Goal: Task Accomplishment & Management: Use online tool/utility

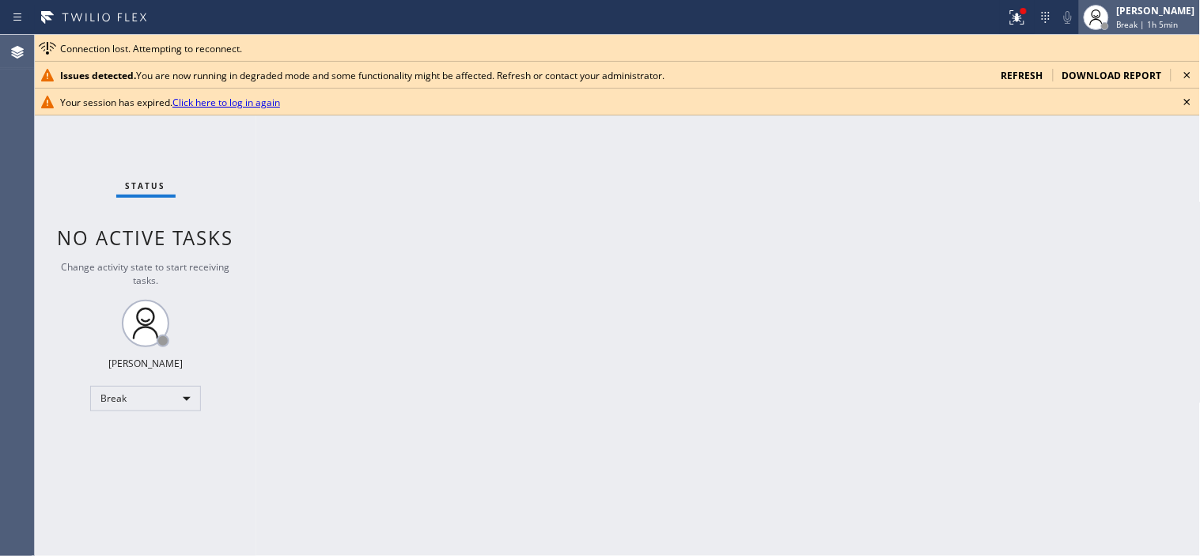
click at [1142, 9] on div "[PERSON_NAME]" at bounding box center [1156, 10] width 78 height 13
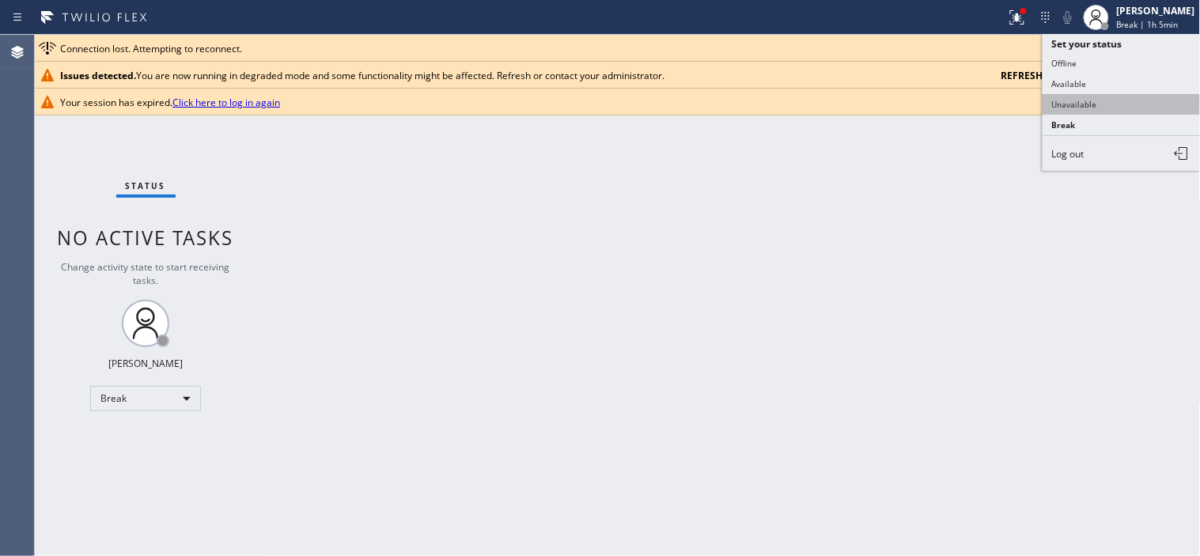
click at [1082, 112] on button "Unavailable" at bounding box center [1122, 104] width 158 height 21
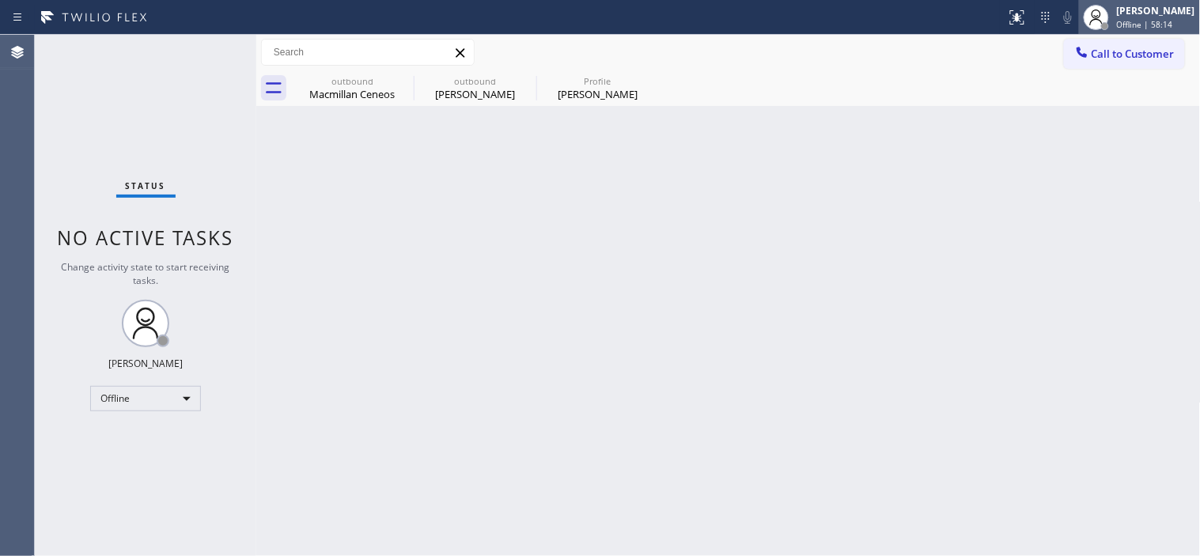
click at [1145, 17] on div "[PERSON_NAME]" at bounding box center [1156, 10] width 78 height 13
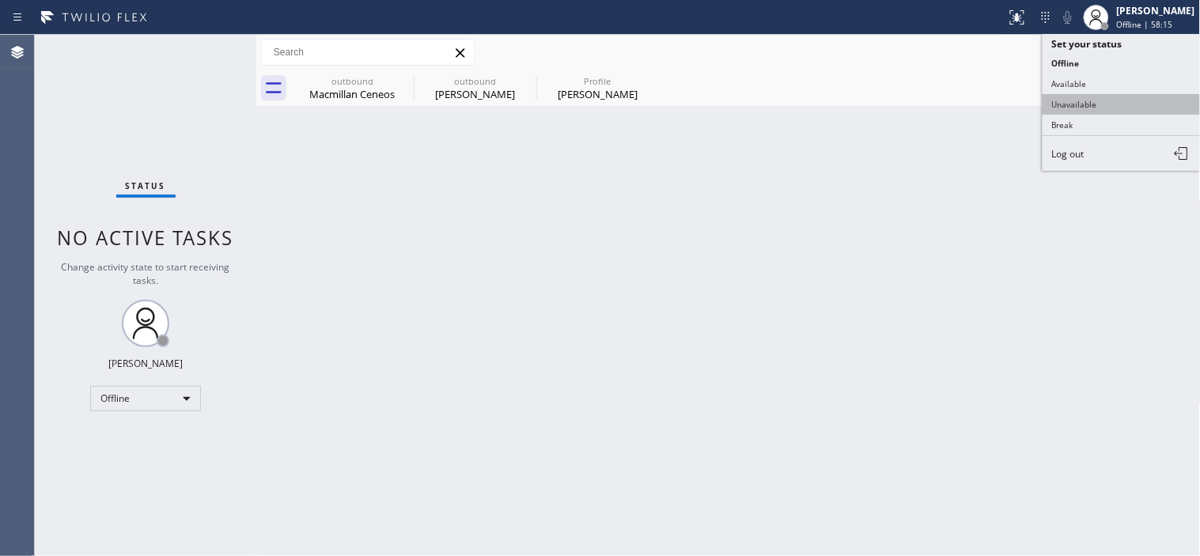
click at [1089, 109] on button "Unavailable" at bounding box center [1122, 104] width 158 height 21
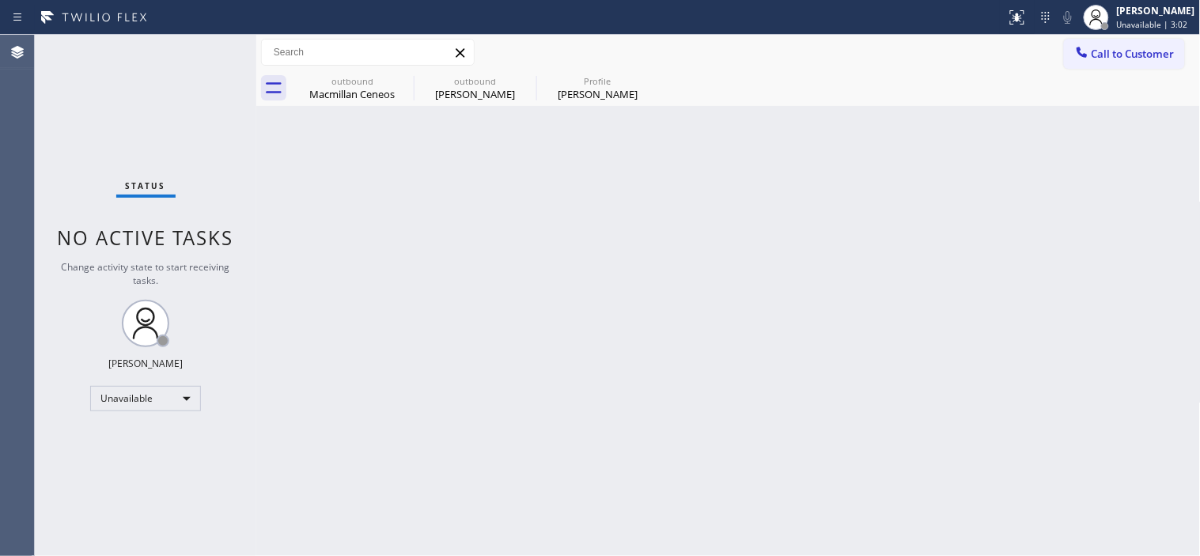
click at [801, 130] on div "Back to Dashboard Change Sender ID Customers Technicians Select a contact Outbo…" at bounding box center [728, 295] width 945 height 521
drag, startPoint x: 661, startPoint y: 295, endPoint x: 618, endPoint y: 409, distance: 121.9
click at [661, 295] on div "Back to Dashboard Change Sender ID Customers Technicians Select a contact Outbo…" at bounding box center [728, 295] width 945 height 521
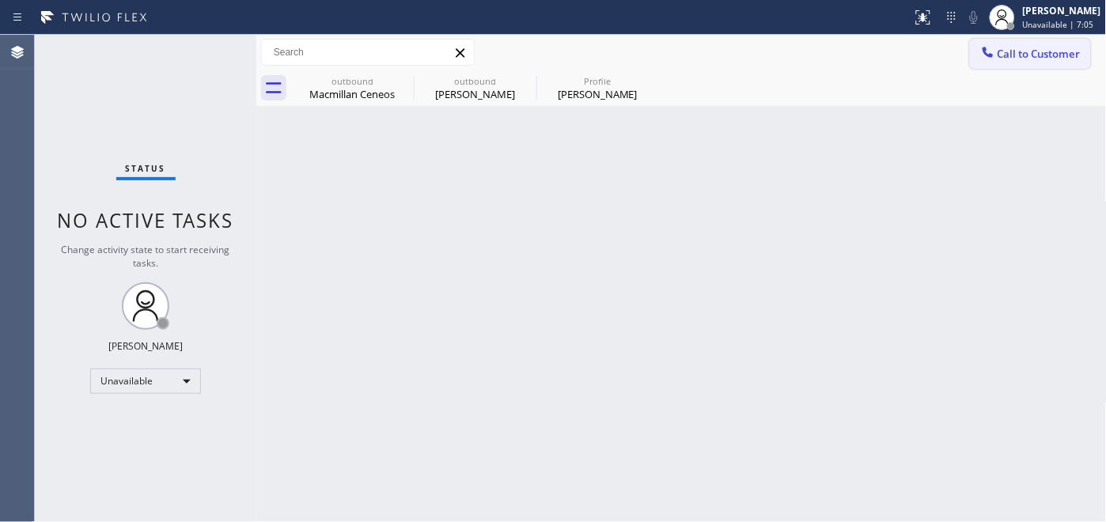
click at [1001, 54] on span "Call to Customer" at bounding box center [1039, 54] width 83 height 14
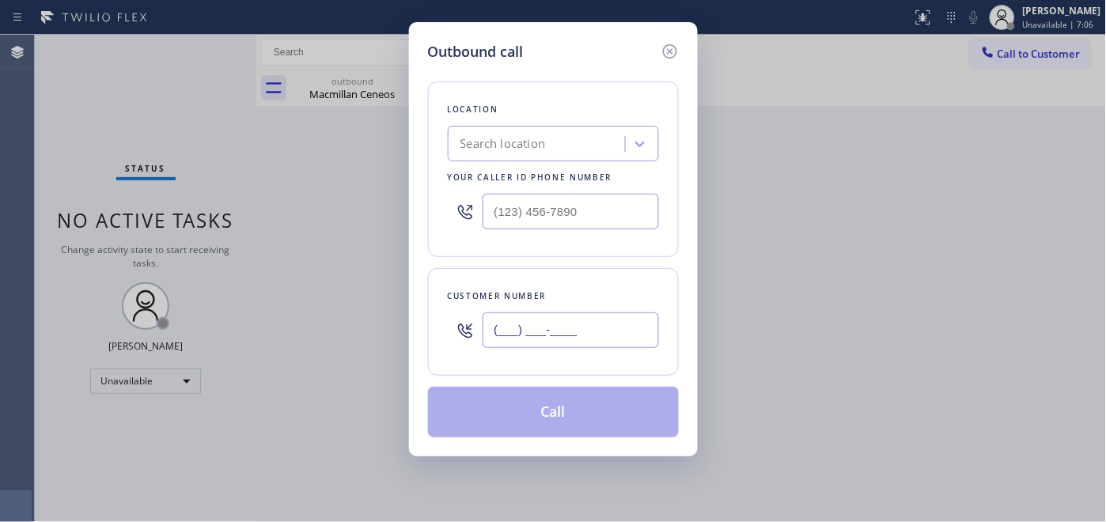
click at [591, 320] on input "(___) ___-____" at bounding box center [571, 330] width 176 height 36
paste input "718) 216-3757"
type input "(718) 216-3757"
click at [578, 215] on input "(___) ___-____" at bounding box center [571, 212] width 176 height 36
paste input "347) 404-5804"
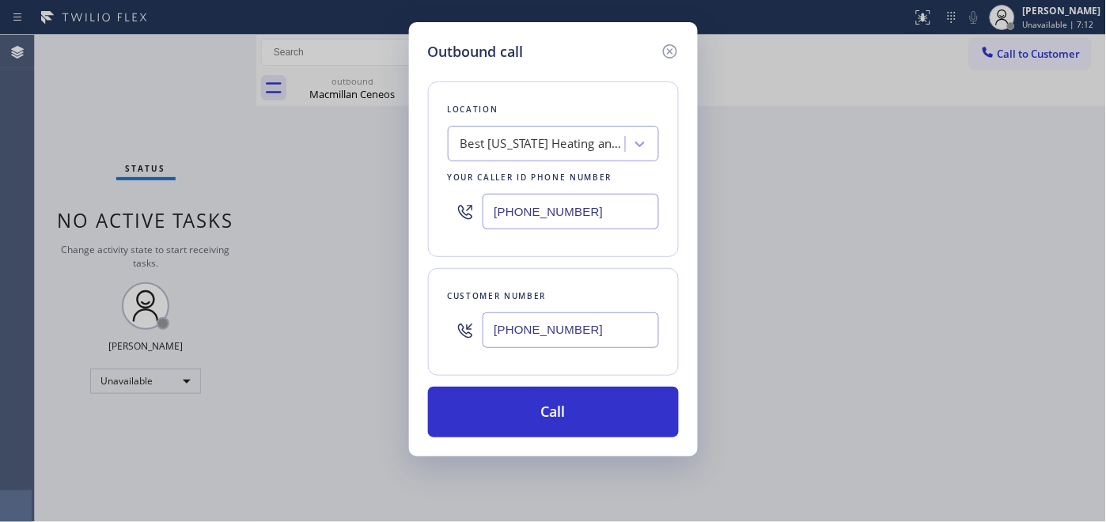
type input "(347) 404-5804"
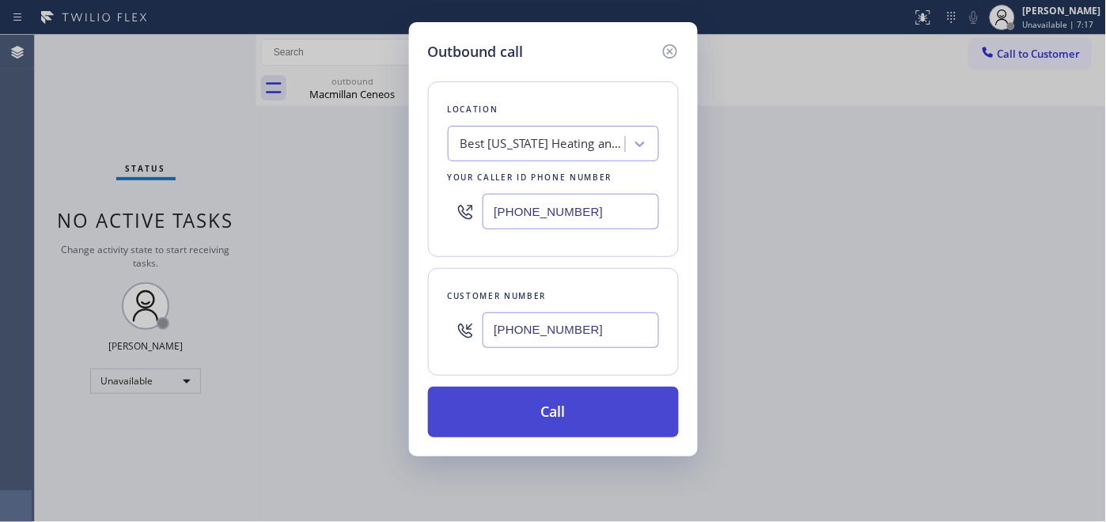
click at [536, 397] on button "Call" at bounding box center [553, 412] width 251 height 51
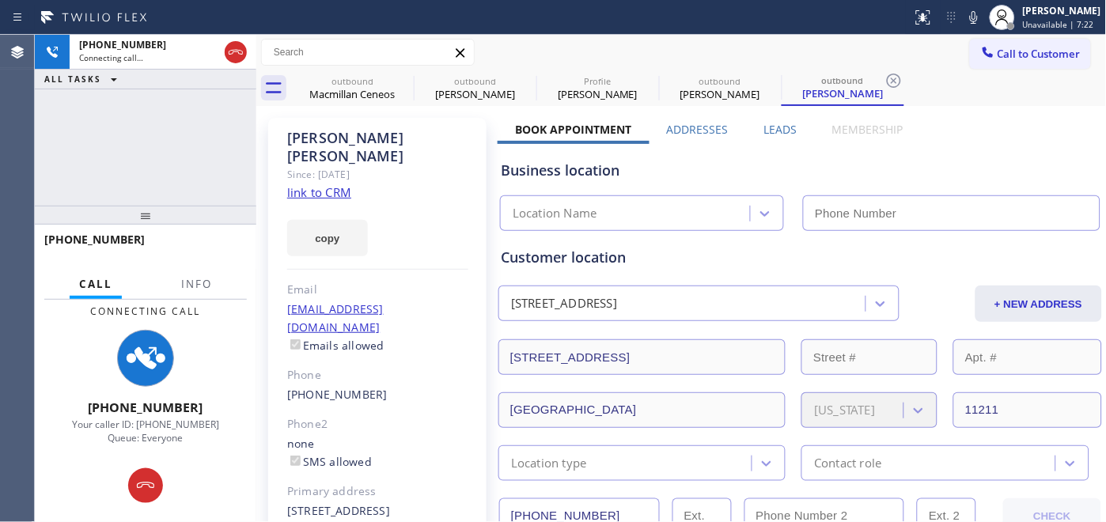
type input "(347) 404-5804"
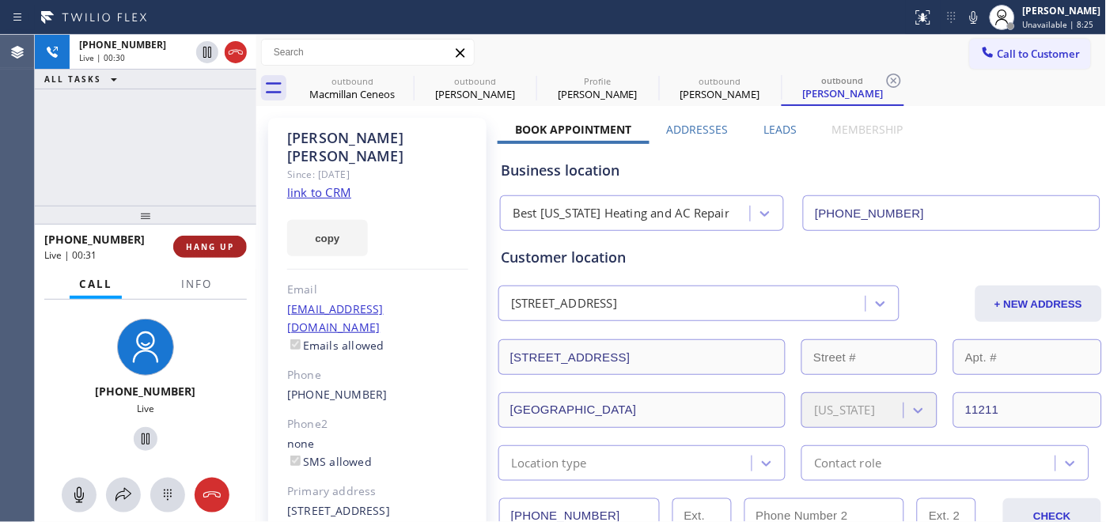
click at [214, 237] on button "HANG UP" at bounding box center [210, 247] width 74 height 22
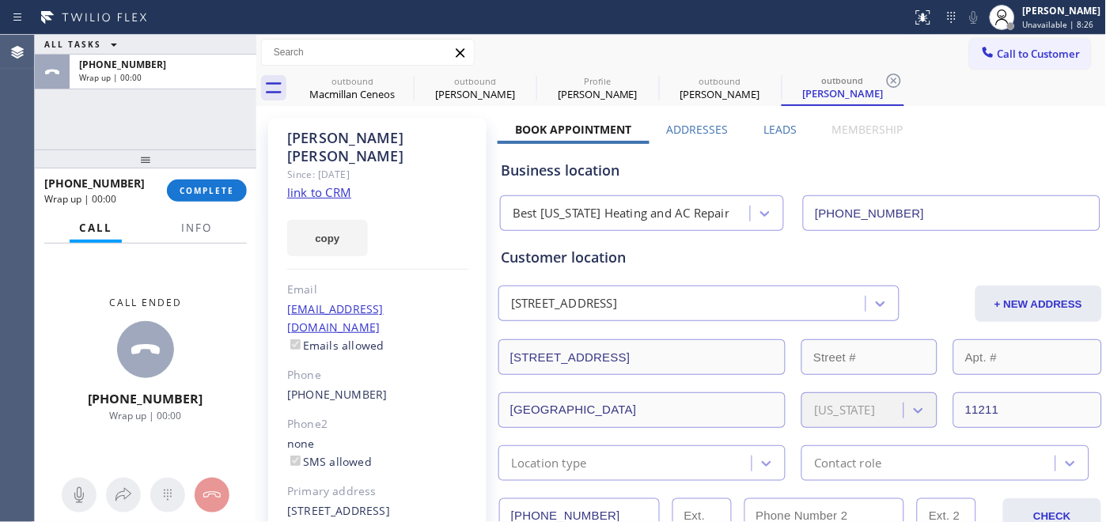
drag, startPoint x: 193, startPoint y: 210, endPoint x: 187, endPoint y: 128, distance: 81.7
click at [187, 116] on div "ALL TASKS ALL TASKS ACTIVE TASKS TASKS IN WRAP UP +17182163757 Wrap up | 00:00 …" at bounding box center [146, 278] width 222 height 487
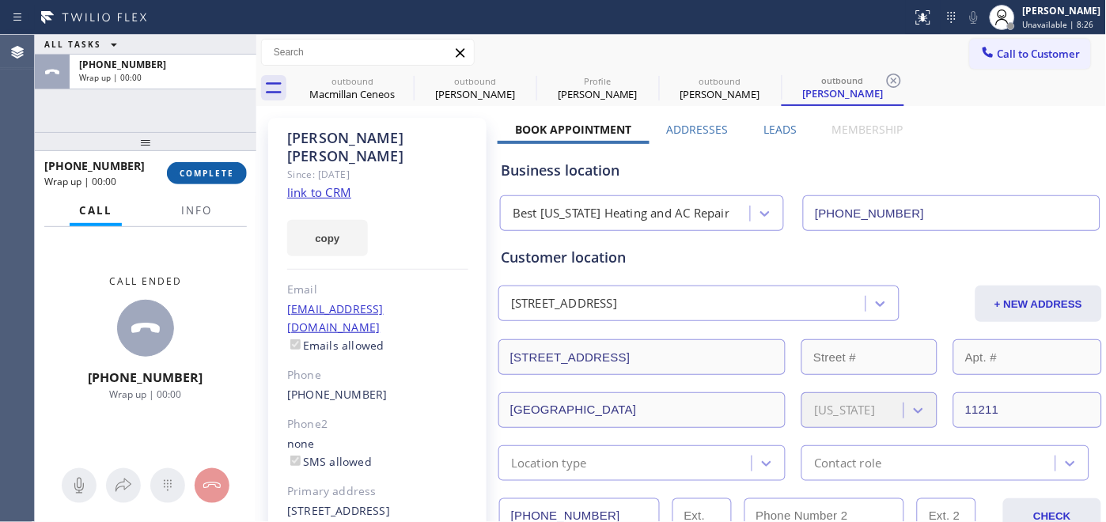
click at [201, 165] on button "COMPLETE" at bounding box center [207, 173] width 80 height 22
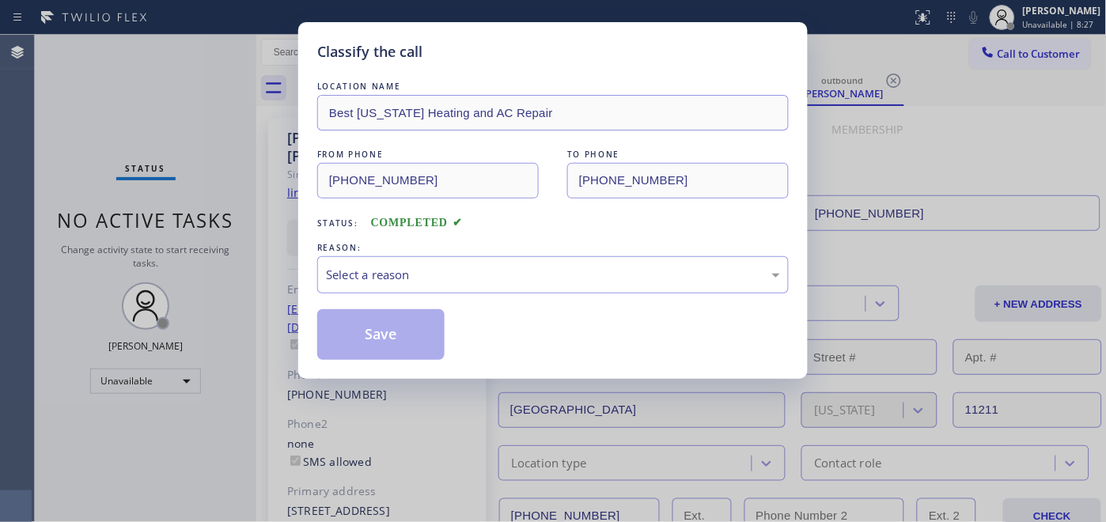
click at [481, 239] on div "LOCATION NAME Best New York Heating and AC Repair FROM PHONE (347) 404-5804 TO …" at bounding box center [553, 219] width 472 height 282
click at [479, 250] on div "REASON:" at bounding box center [553, 248] width 472 height 17
click at [464, 282] on div "Select a reason" at bounding box center [553, 275] width 454 height 18
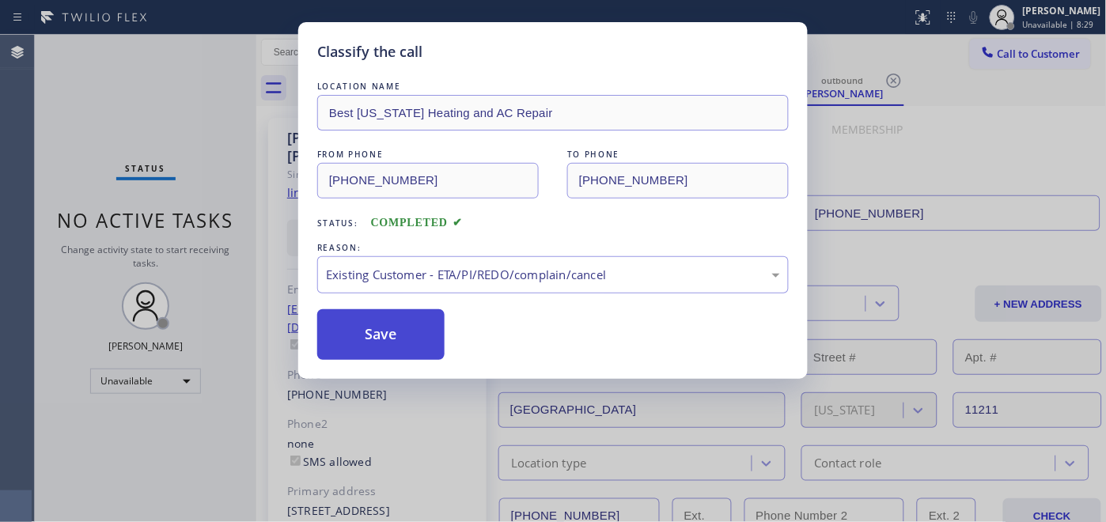
click at [386, 345] on button "Save" at bounding box center [380, 334] width 127 height 51
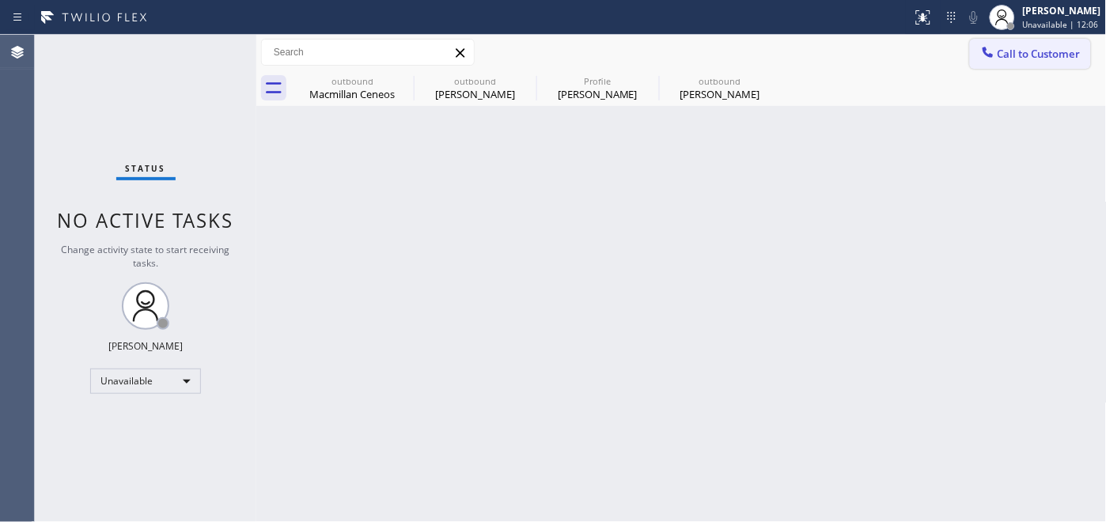
click at [1057, 41] on button "Call to Customer" at bounding box center [1030, 54] width 121 height 30
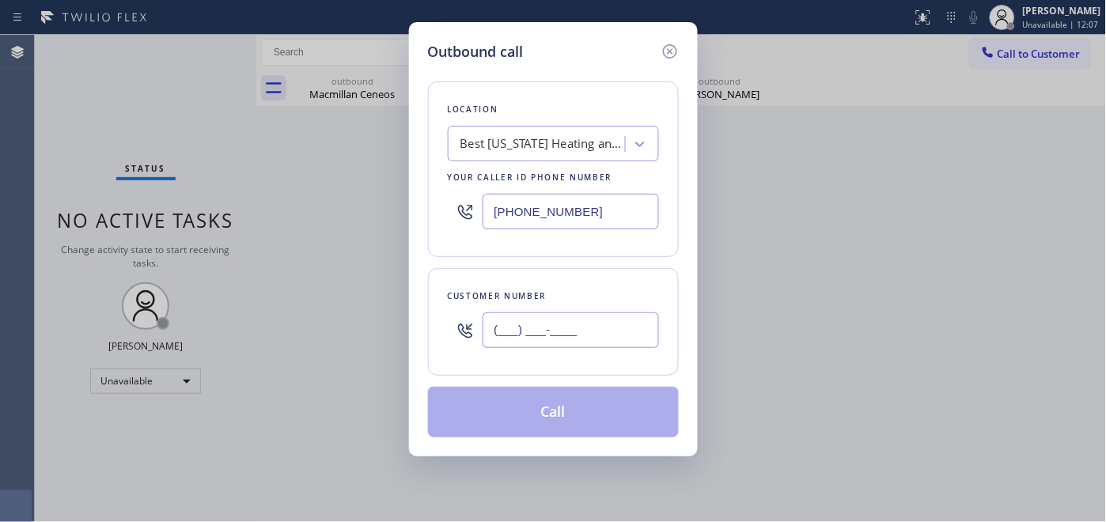
click at [584, 321] on input "(___) ___-____" at bounding box center [571, 330] width 176 height 36
paste input "718) 216-3757"
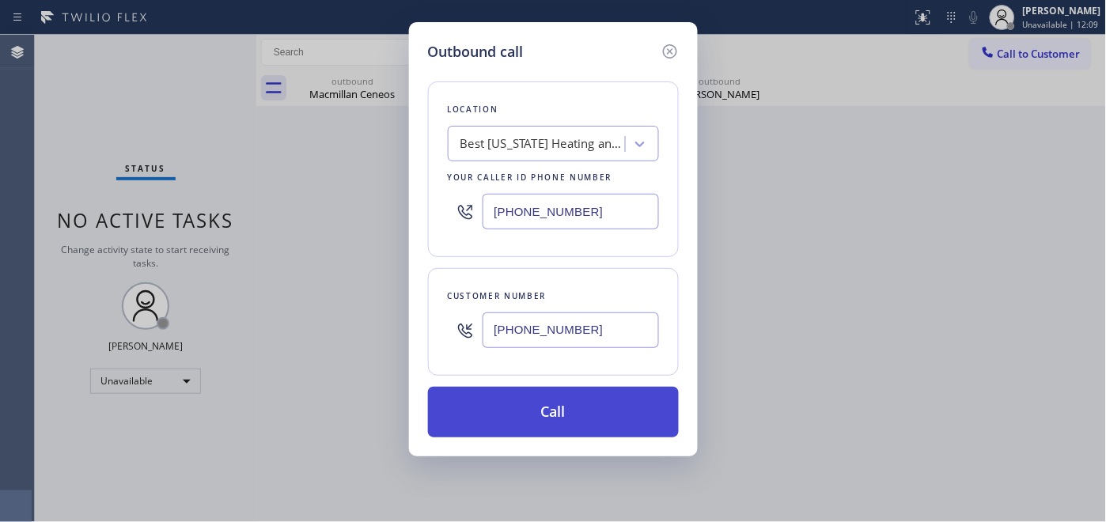
type input "(718) 216-3757"
click at [589, 406] on button "Call" at bounding box center [553, 412] width 251 height 51
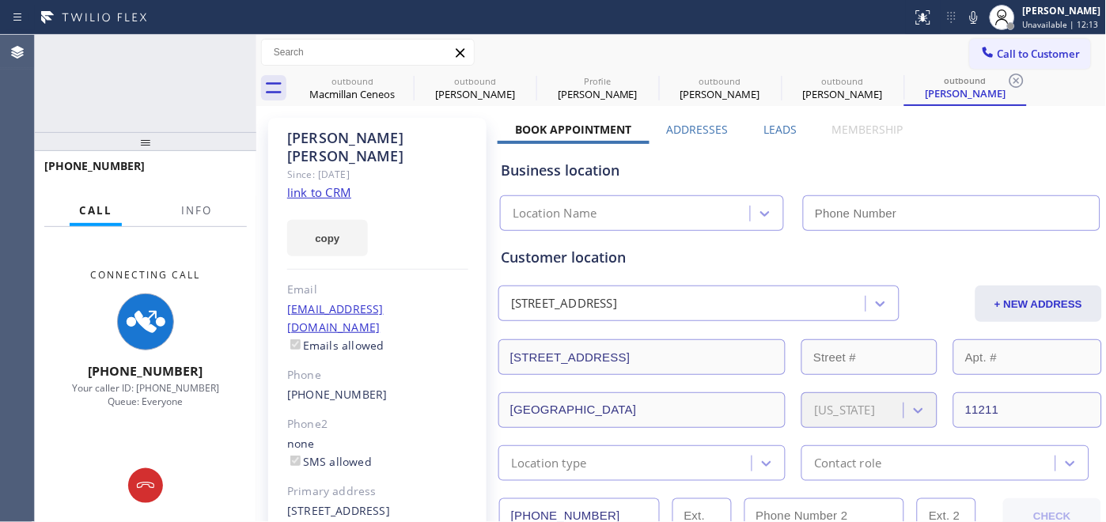
type input "(347) 404-5804"
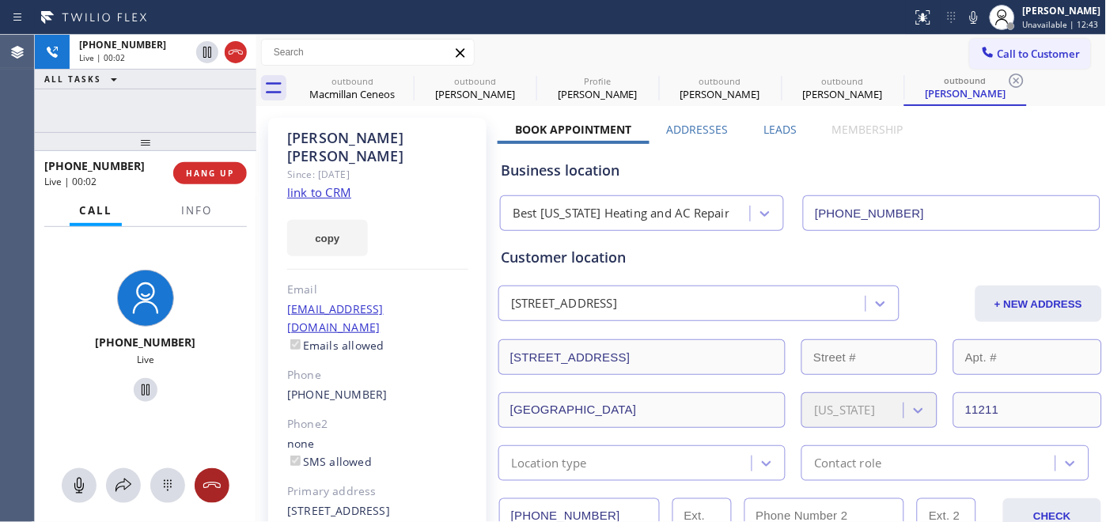
click at [210, 486] on icon at bounding box center [212, 485] width 19 height 19
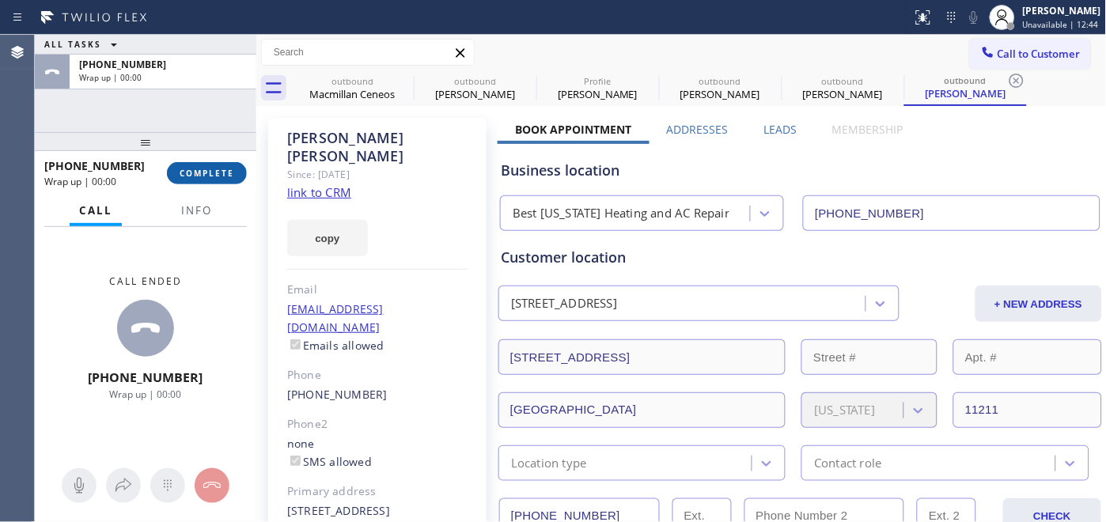
click at [216, 177] on span "COMPLETE" at bounding box center [207, 173] width 55 height 11
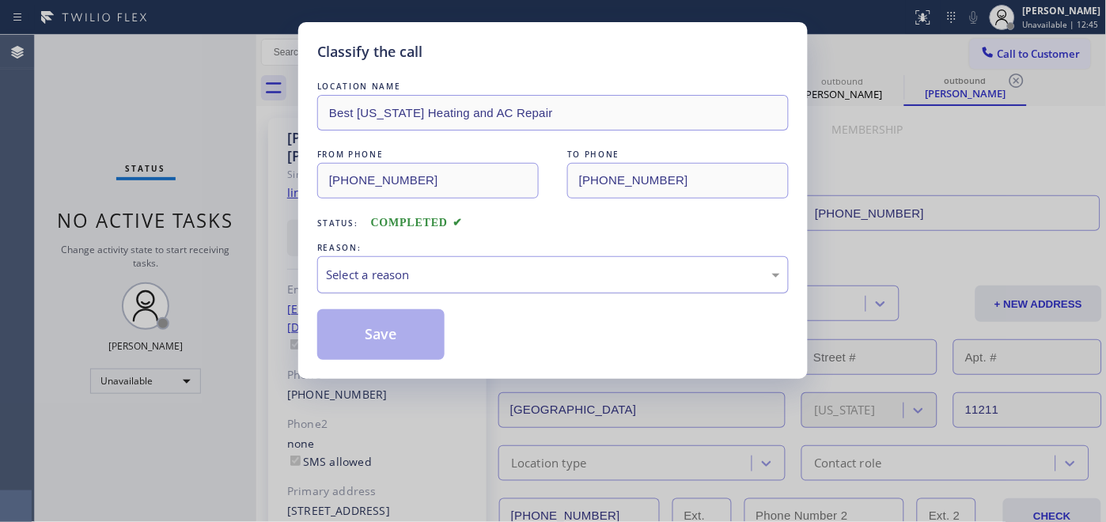
click at [659, 267] on div "Select a reason" at bounding box center [553, 275] width 454 height 18
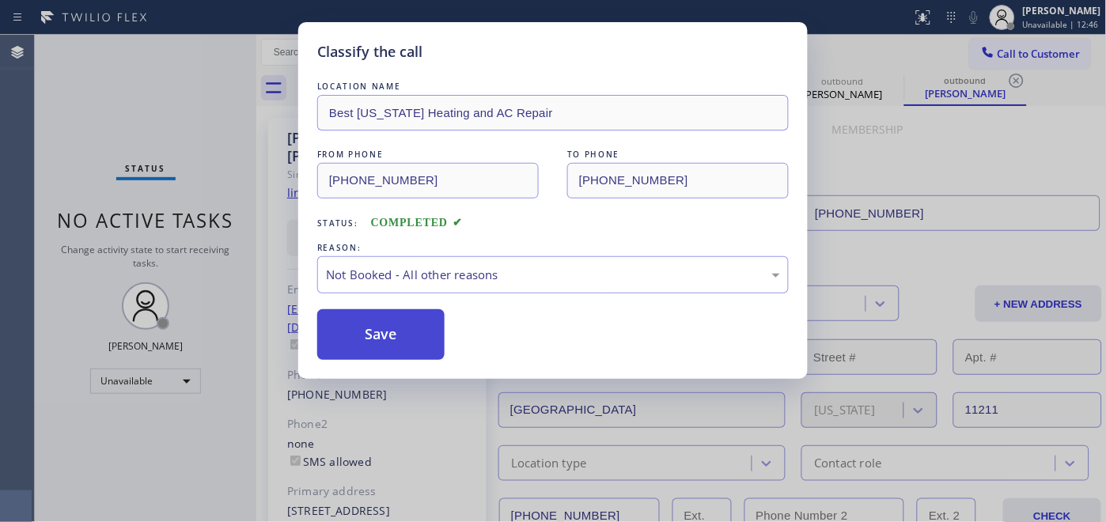
click at [431, 337] on button "Save" at bounding box center [380, 334] width 127 height 51
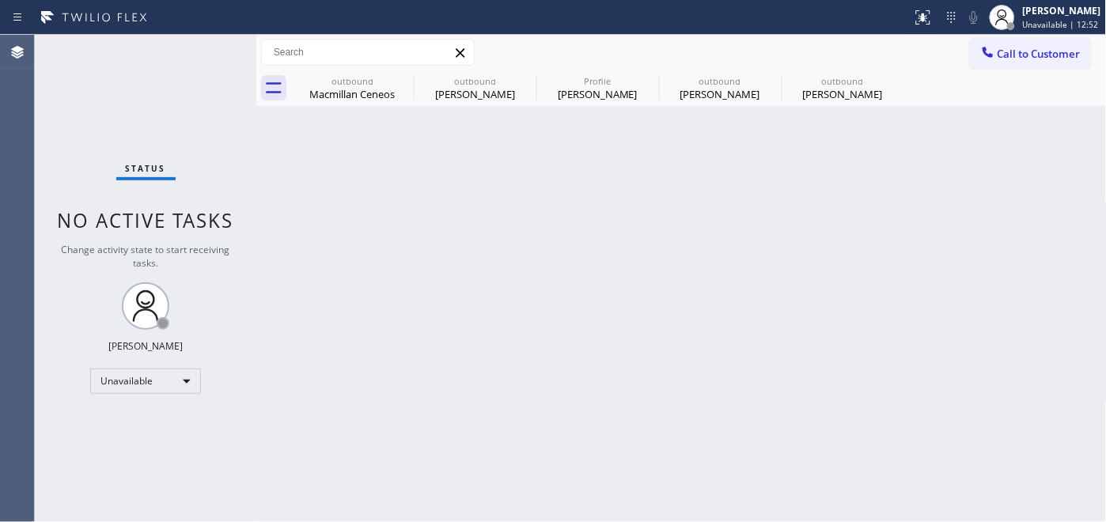
click at [202, 420] on div "Status No active tasks Change activity state to start receiving tasks. Adam Alr…" at bounding box center [146, 278] width 222 height 487
click at [1102, 65] on div "Call to Customer Outbound call Location Best New York Heating and AC Repair You…" at bounding box center [1038, 53] width 137 height 28
click at [999, 44] on button "Call to Customer" at bounding box center [1030, 54] width 121 height 30
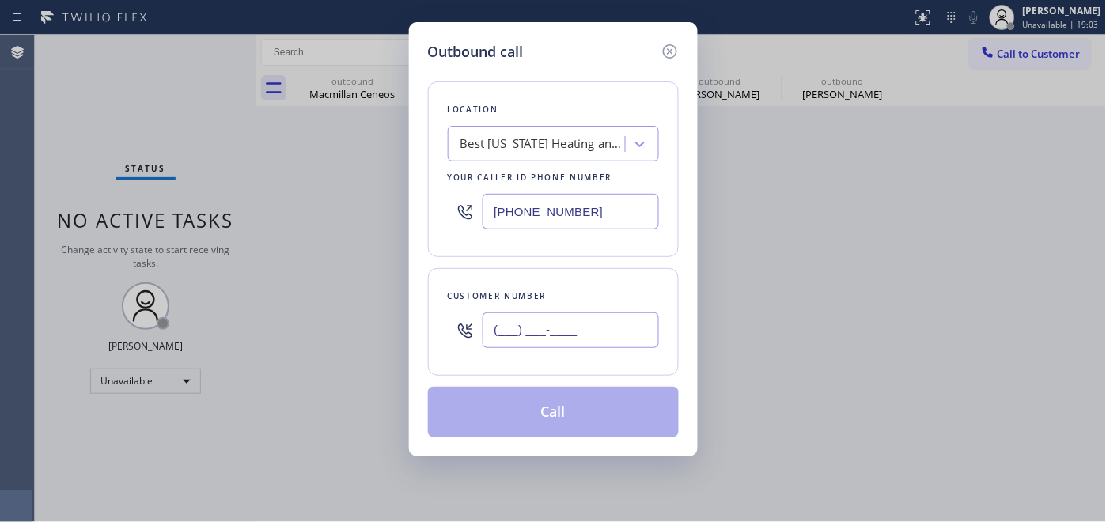
click at [564, 343] on input "(___) ___-____" at bounding box center [571, 330] width 176 height 36
paste input "657) 237-4404"
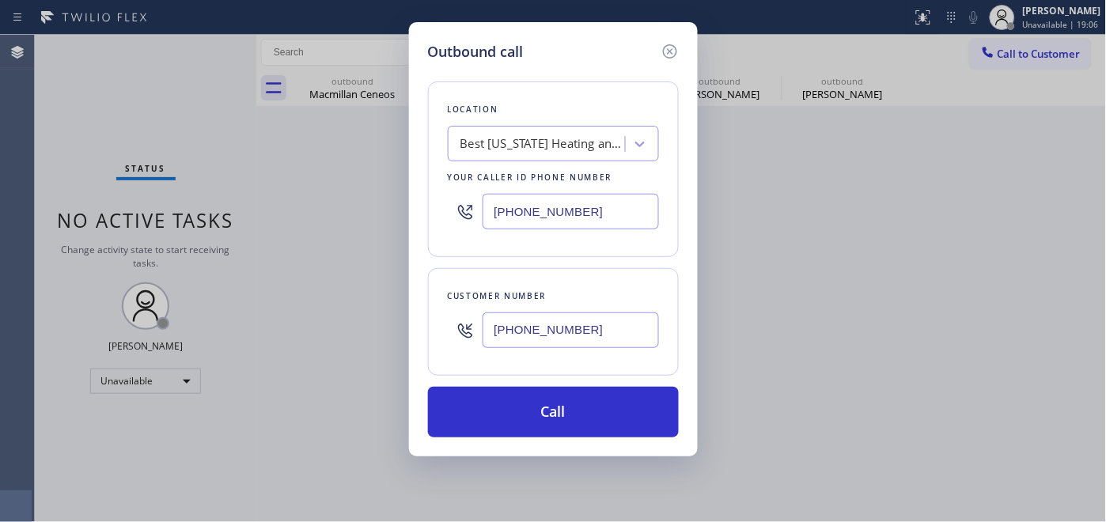
type input "(657) 237-4404"
drag, startPoint x: 606, startPoint y: 210, endPoint x: 514, endPoint y: 180, distance: 96.8
click at [452, 199] on div "(347) 404-5804" at bounding box center [553, 211] width 211 height 51
paste input "949) 881-4668"
type input "(949) 881-4668"
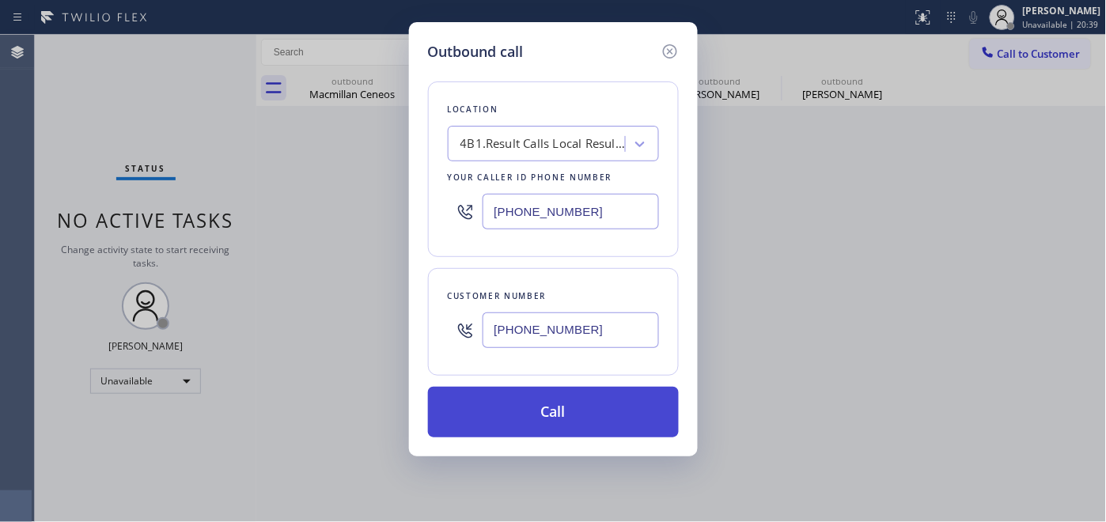
click at [566, 400] on button "Call" at bounding box center [553, 412] width 251 height 51
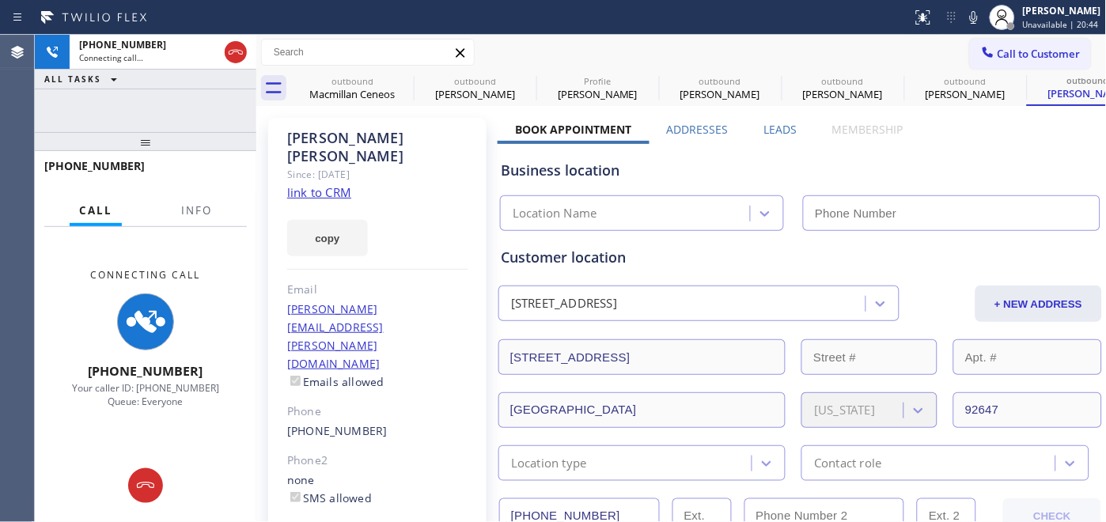
type input "(949) 881-4668"
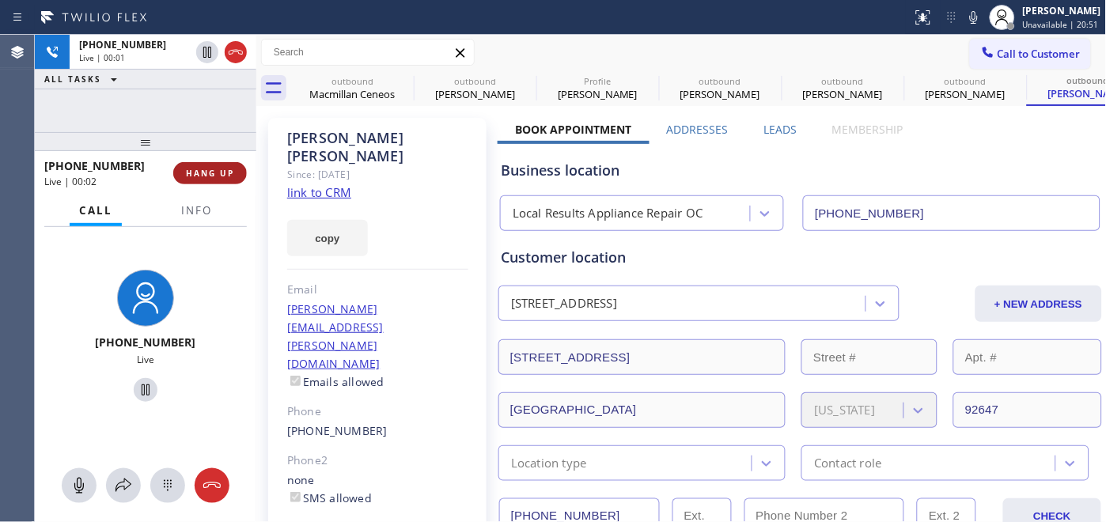
click at [238, 174] on button "HANG UP" at bounding box center [210, 173] width 74 height 22
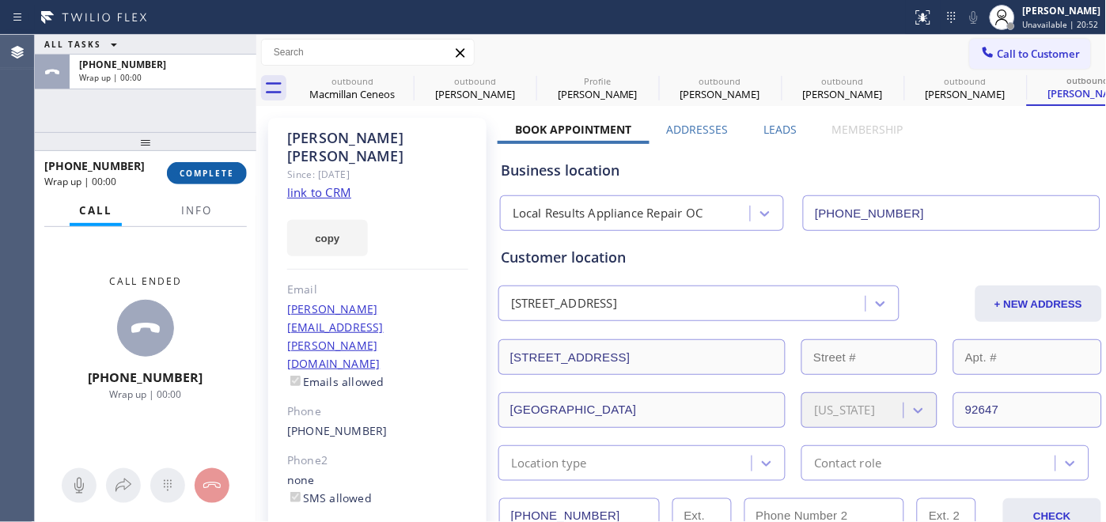
click at [206, 165] on button "COMPLETE" at bounding box center [207, 173] width 80 height 22
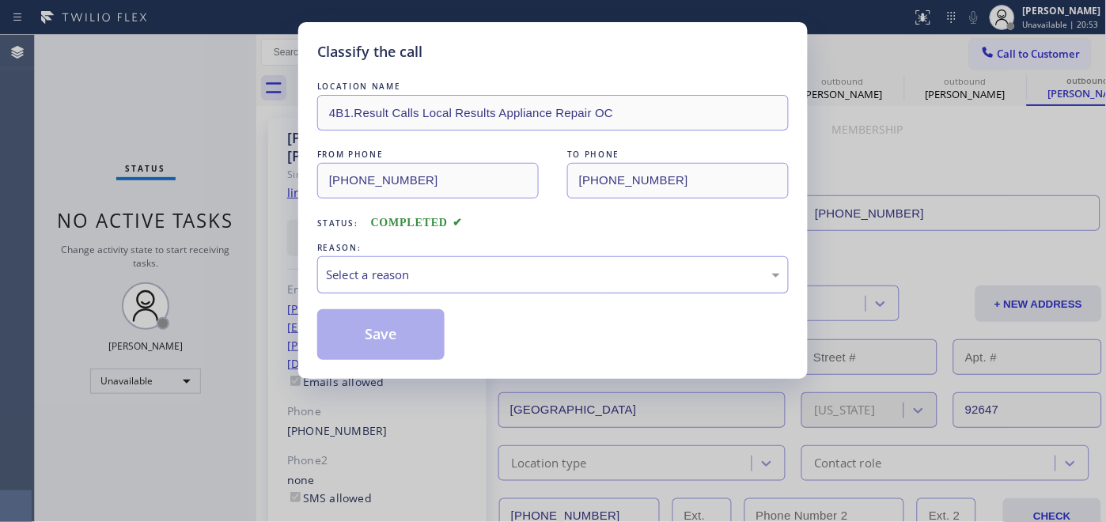
click at [524, 277] on div "Select a reason" at bounding box center [553, 275] width 454 height 18
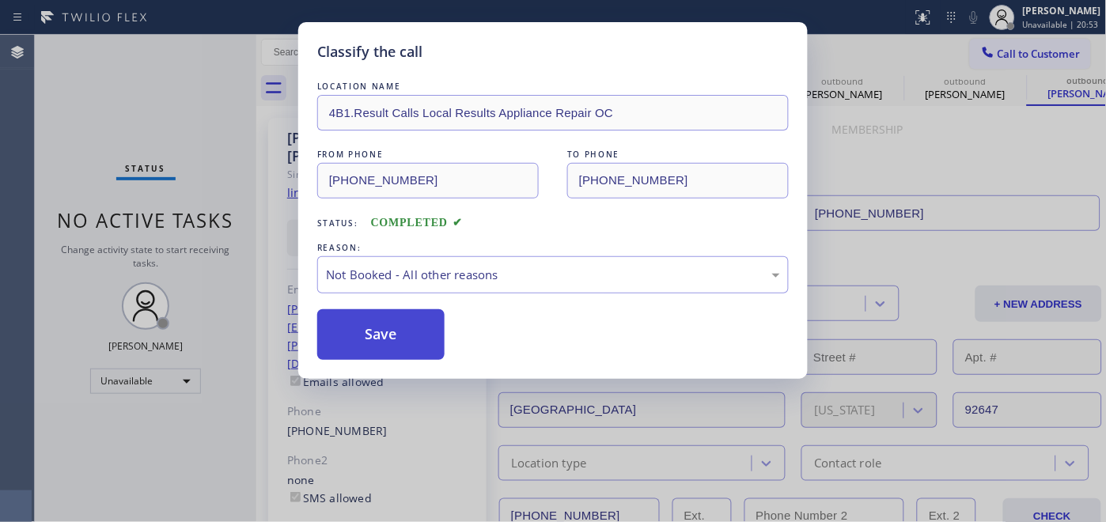
click at [438, 319] on button "Save" at bounding box center [380, 334] width 127 height 51
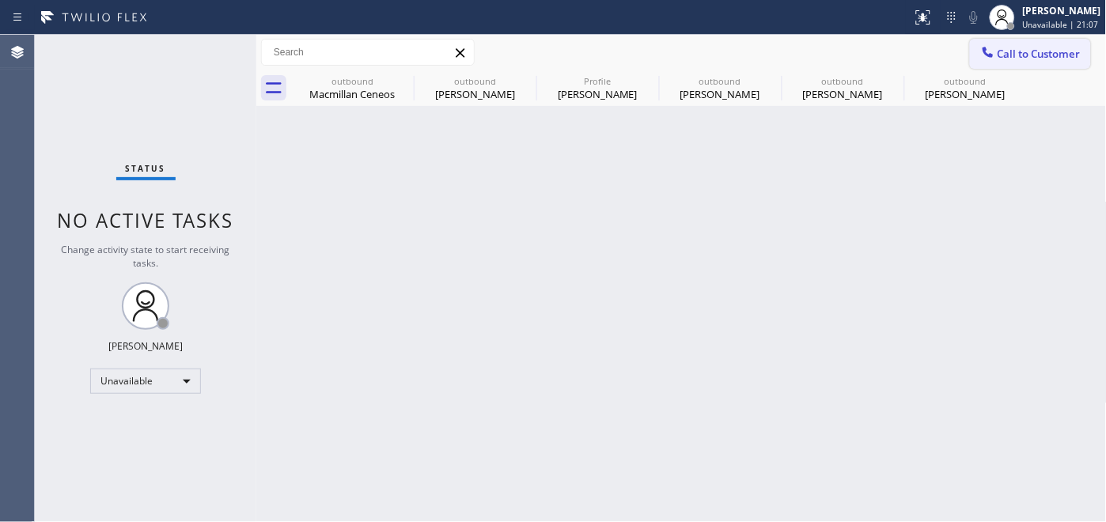
click at [1002, 44] on button "Call to Customer" at bounding box center [1030, 54] width 121 height 30
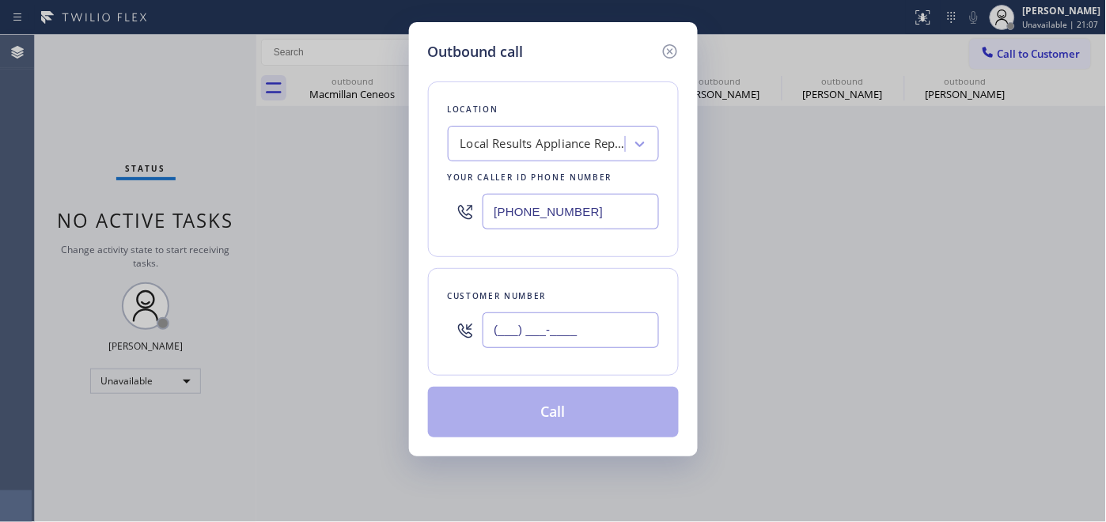
click at [581, 312] on input "(___) ___-____" at bounding box center [571, 330] width 176 height 36
paste input "415) 568-5018"
type input "(415) 568-5018"
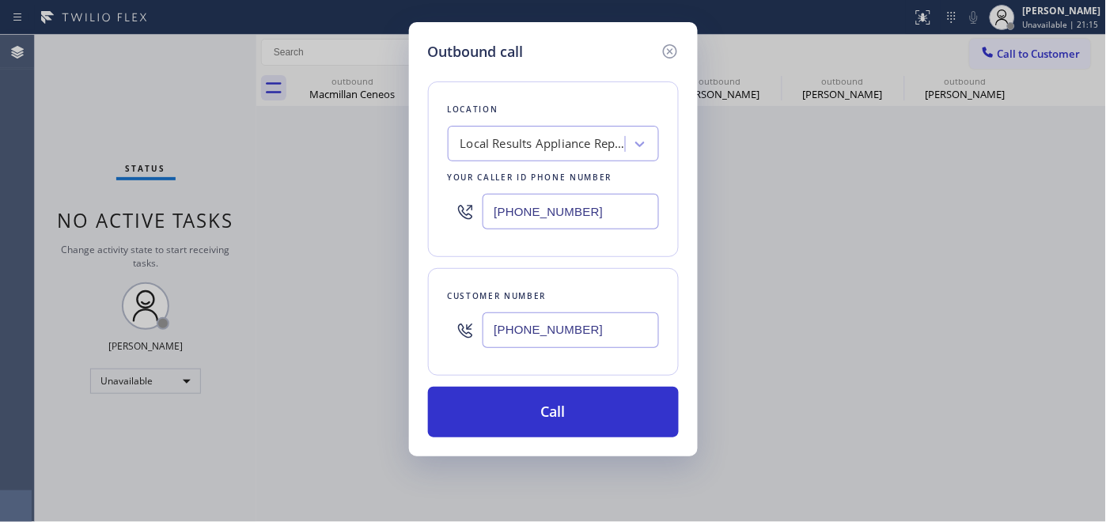
drag, startPoint x: 535, startPoint y: 199, endPoint x: 497, endPoint y: 202, distance: 38.0
click at [392, 188] on div "Outbound call Location Local Results Appliance Repair OC Your caller id phone n…" at bounding box center [553, 261] width 1106 height 522
paste input "866) 934-3013"
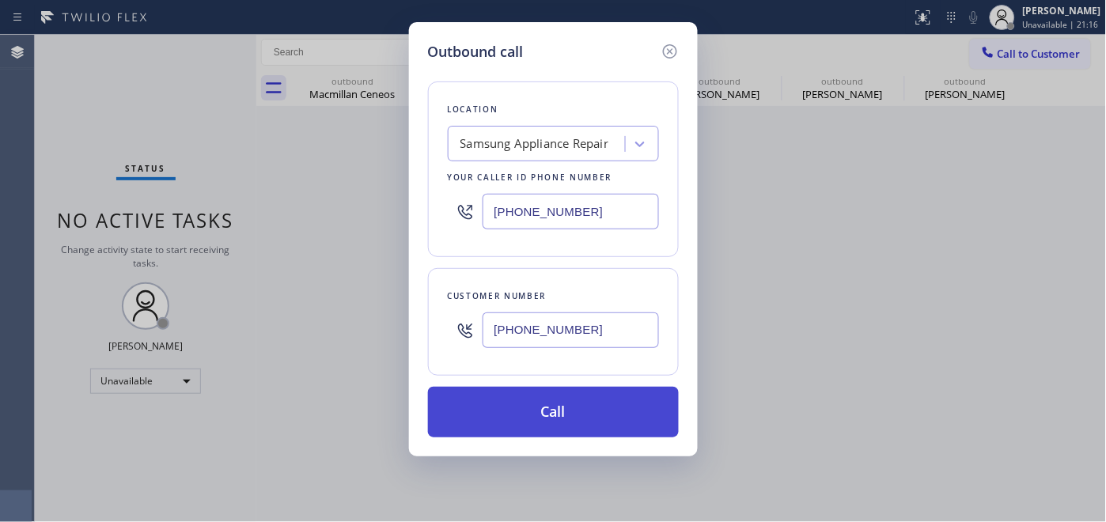
type input "(866) 934-3013"
click at [578, 413] on button "Call" at bounding box center [553, 412] width 251 height 51
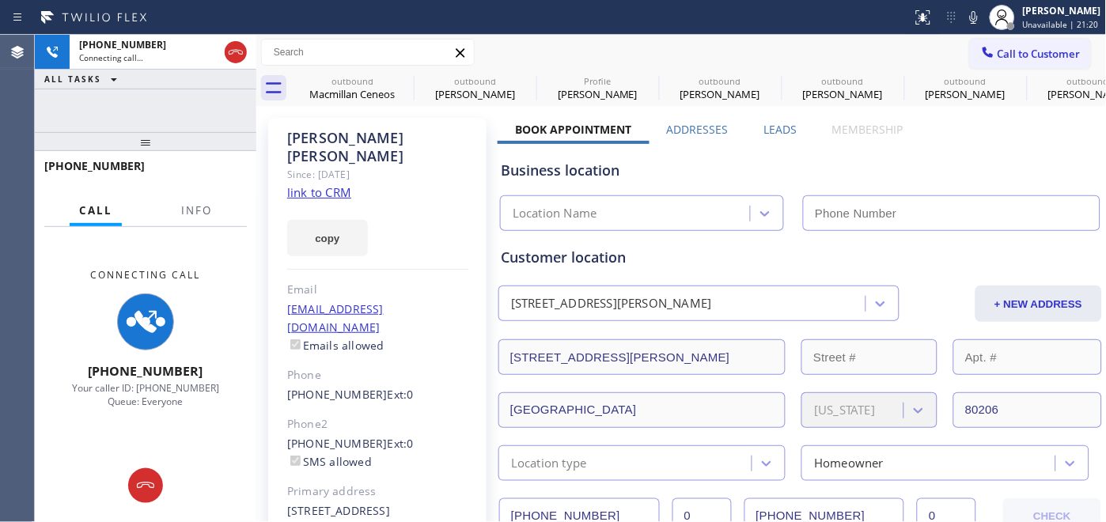
type input "(866) 934-3013"
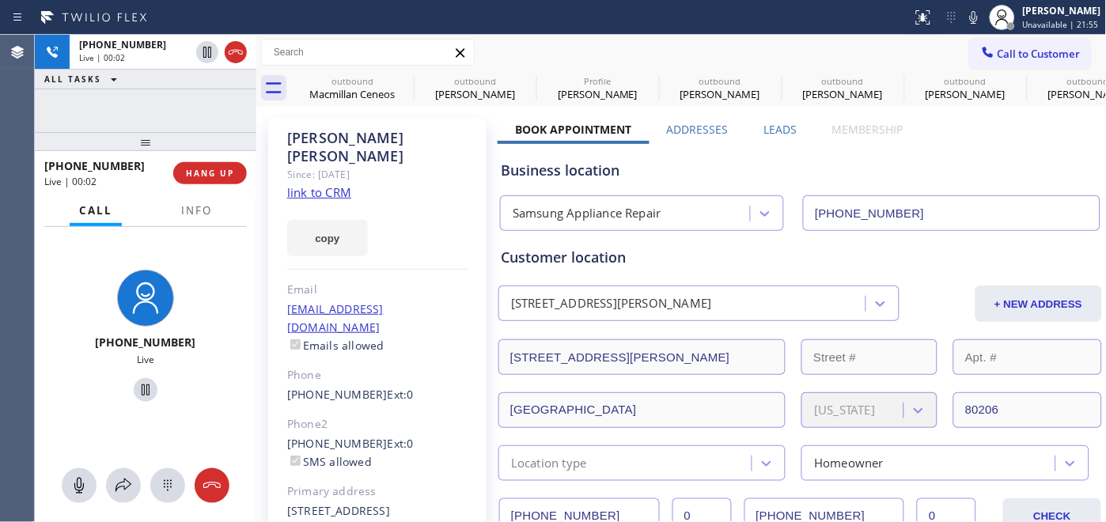
drag, startPoint x: 219, startPoint y: 160, endPoint x: 216, endPoint y: 172, distance: 13.0
click at [218, 161] on div "+14155685018 Live | 00:02 HANG UP" at bounding box center [145, 173] width 203 height 41
click at [216, 172] on span "HANG UP" at bounding box center [210, 173] width 48 height 11
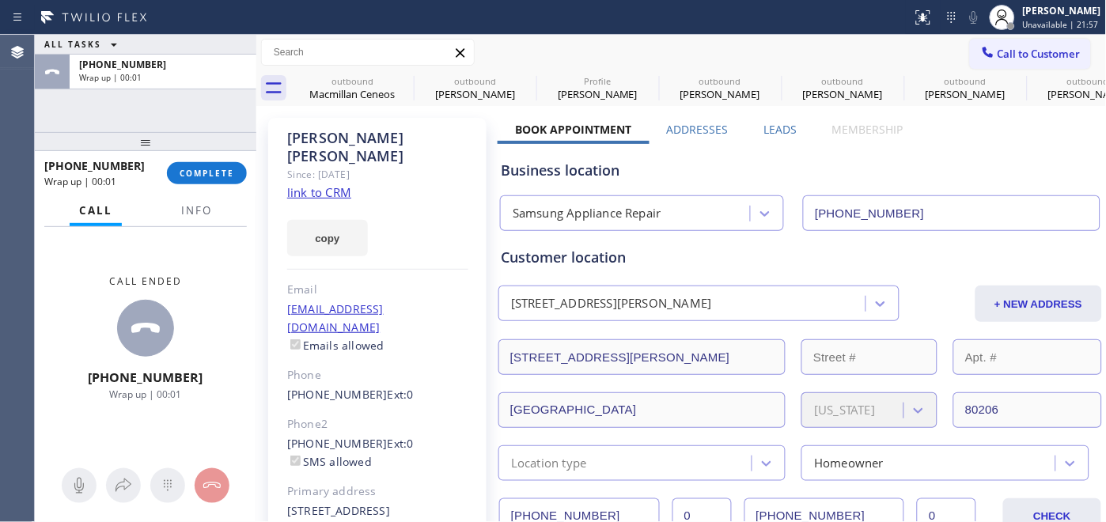
click at [206, 187] on div "+14155685018 Wrap up | 00:01 COMPLETE" at bounding box center [145, 173] width 203 height 41
click at [212, 184] on button "COMPLETE" at bounding box center [207, 173] width 80 height 22
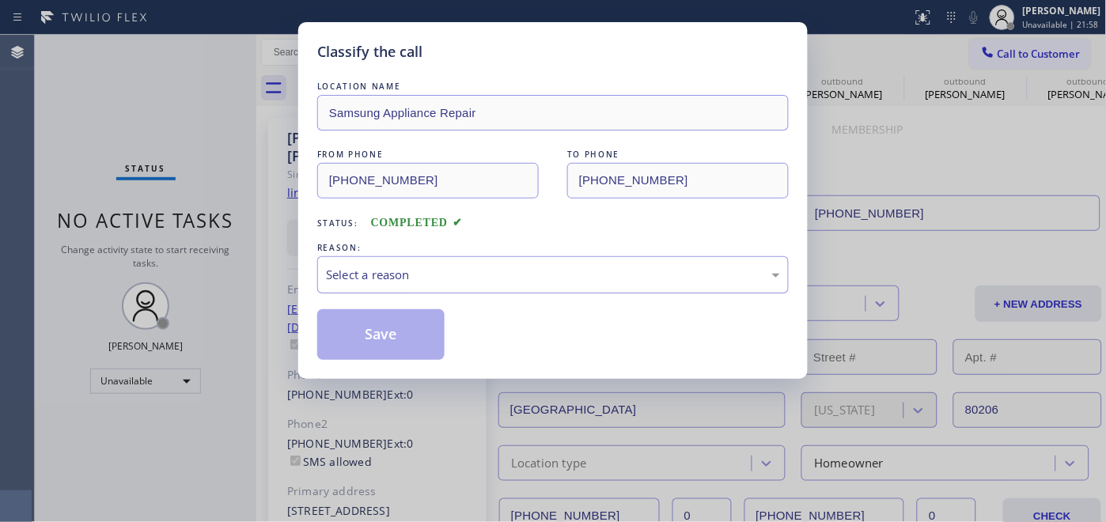
click at [425, 291] on div "Select a reason" at bounding box center [553, 274] width 472 height 37
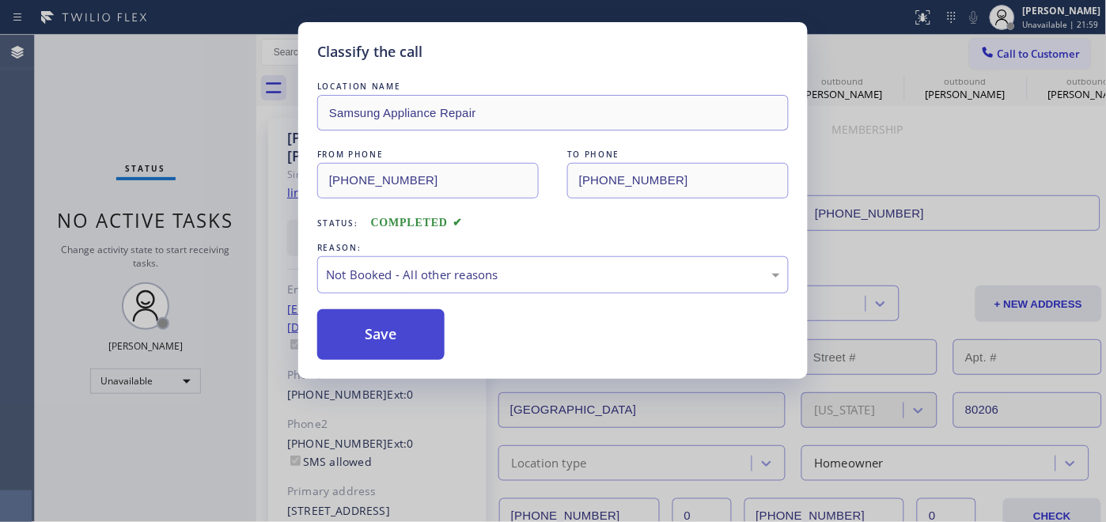
click at [404, 344] on button "Save" at bounding box center [380, 334] width 127 height 51
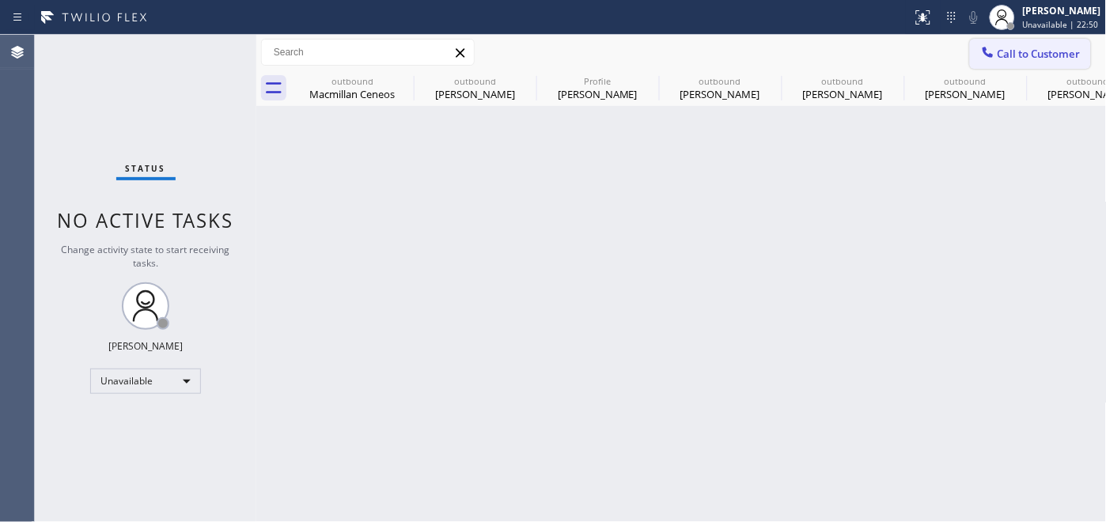
click at [1054, 56] on span "Call to Customer" at bounding box center [1039, 54] width 83 height 14
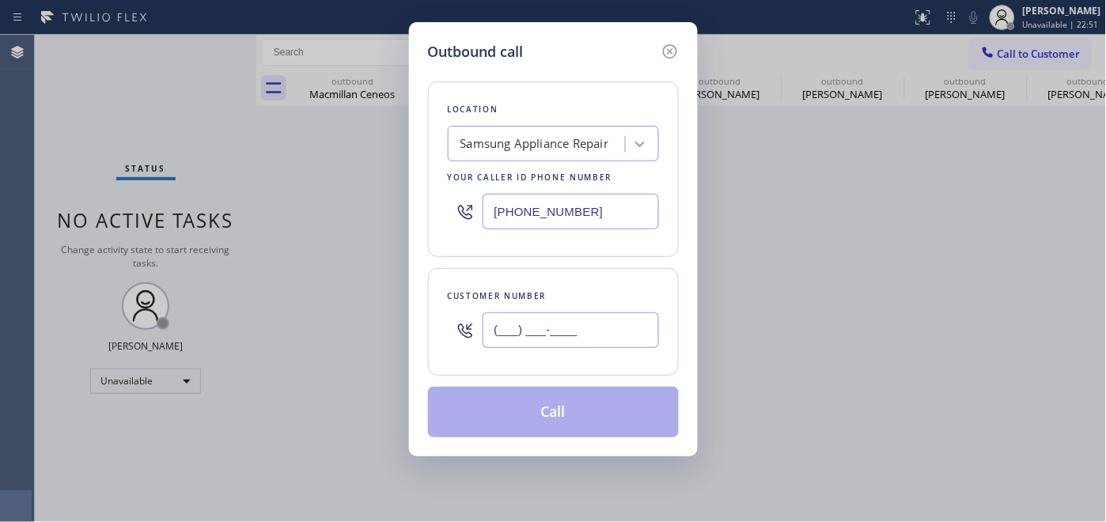
click at [507, 334] on input "(___) ___-____" at bounding box center [571, 330] width 176 height 36
paste input "646) 645-8460"
type input "(646) 645-8460"
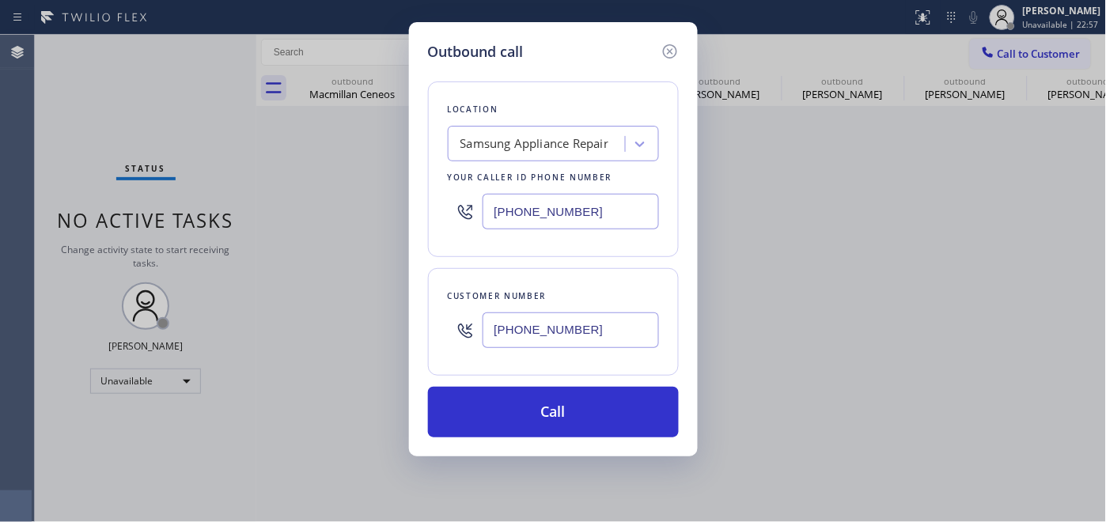
drag, startPoint x: 597, startPoint y: 218, endPoint x: 388, endPoint y: 172, distance: 214.4
click at [381, 171] on div "Outbound call Location Samsung Appliance Repair Your caller id phone number (86…" at bounding box center [553, 261] width 1106 height 522
paste input "646) 679-5825"
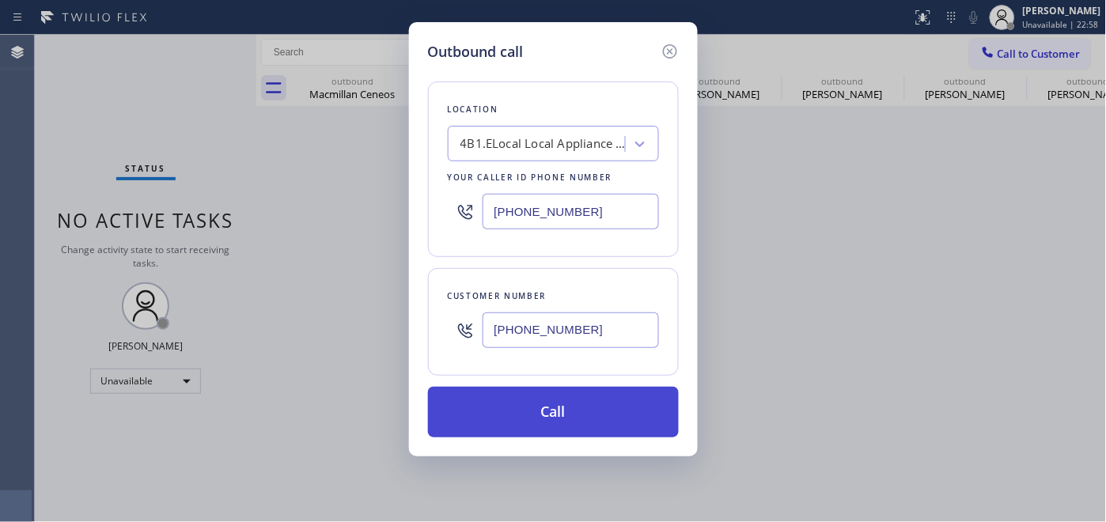
type input "[PHONE_NUMBER]"
click at [516, 407] on button "Call" at bounding box center [553, 412] width 251 height 51
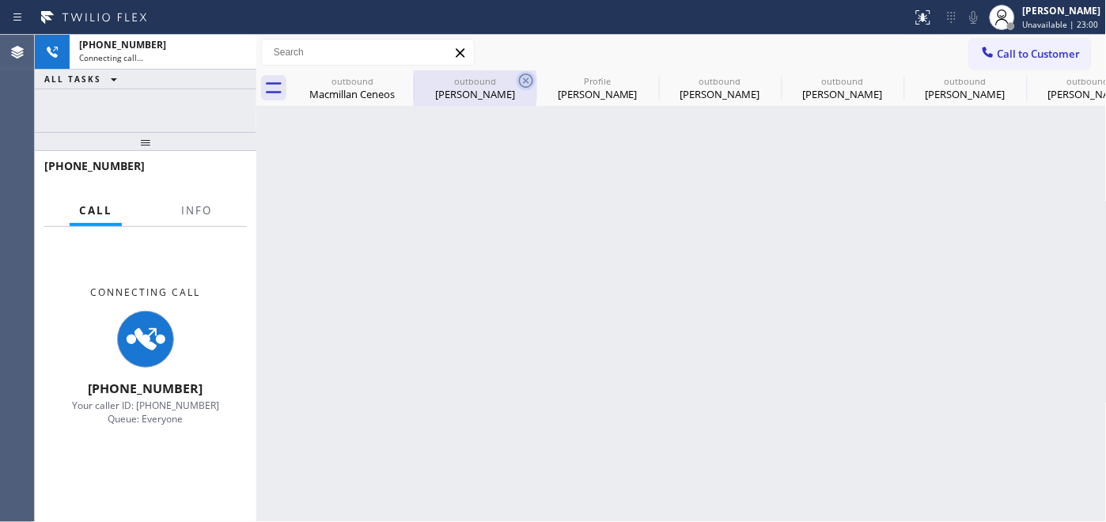
click at [0, 0] on icon at bounding box center [0, 0] width 0 height 0
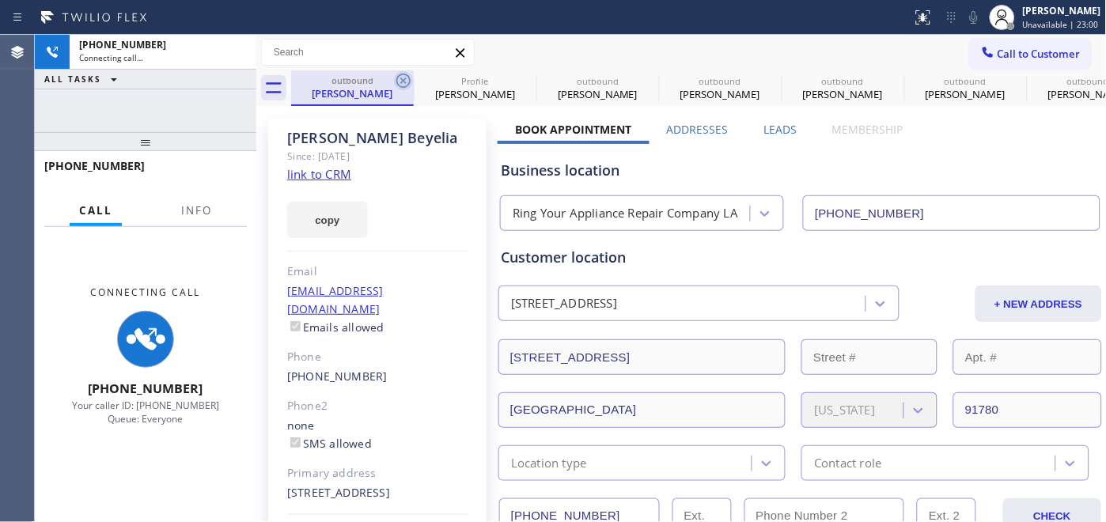
click at [402, 75] on icon at bounding box center [403, 80] width 19 height 19
click at [0, 0] on icon at bounding box center [0, 0] width 0 height 0
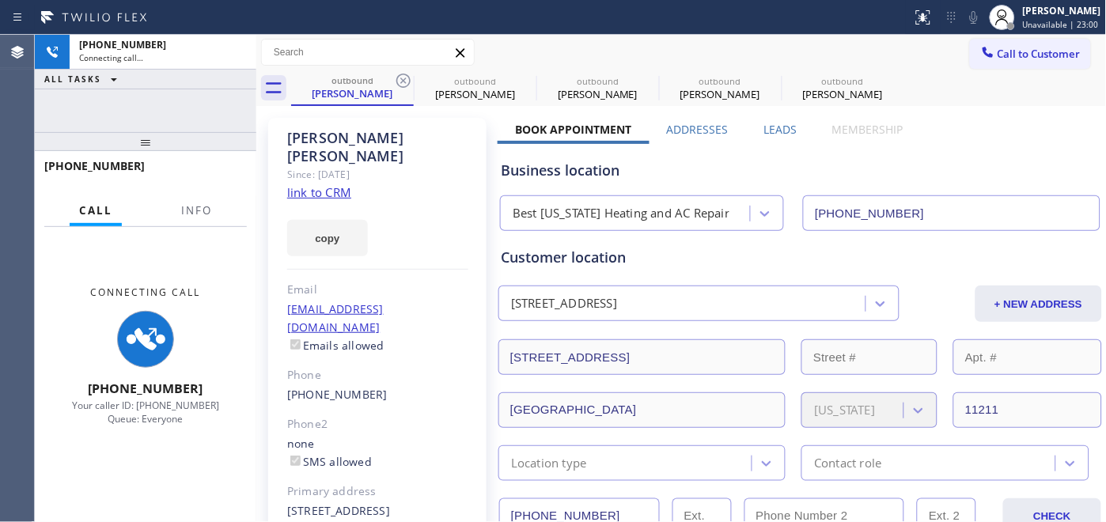
click at [402, 75] on icon at bounding box center [403, 80] width 19 height 19
type input "(949) 881-4668"
click at [0, 0] on icon at bounding box center [0, 0] width 0 height 0
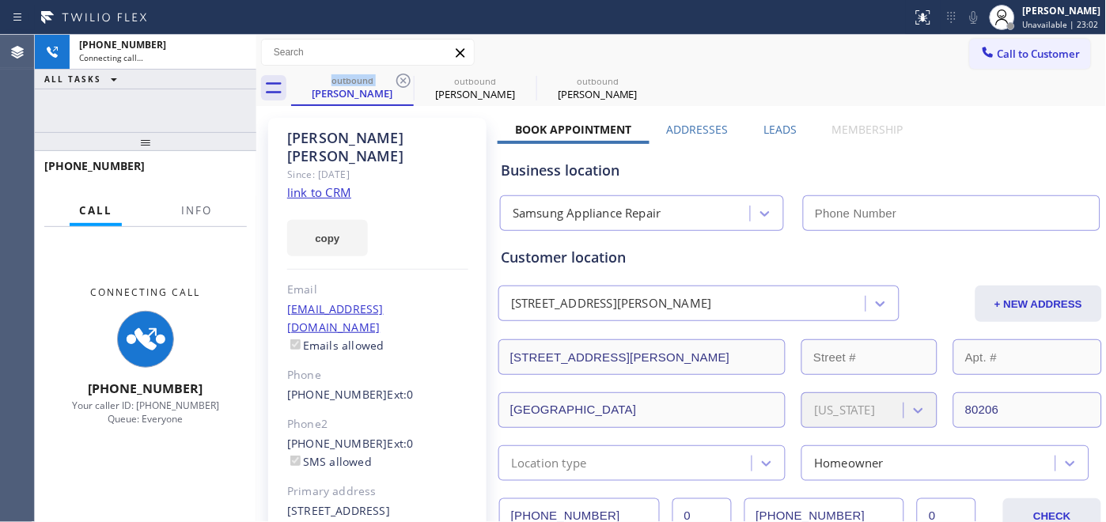
type input "(866) 934-3013"
click at [402, 75] on icon at bounding box center [403, 80] width 19 height 19
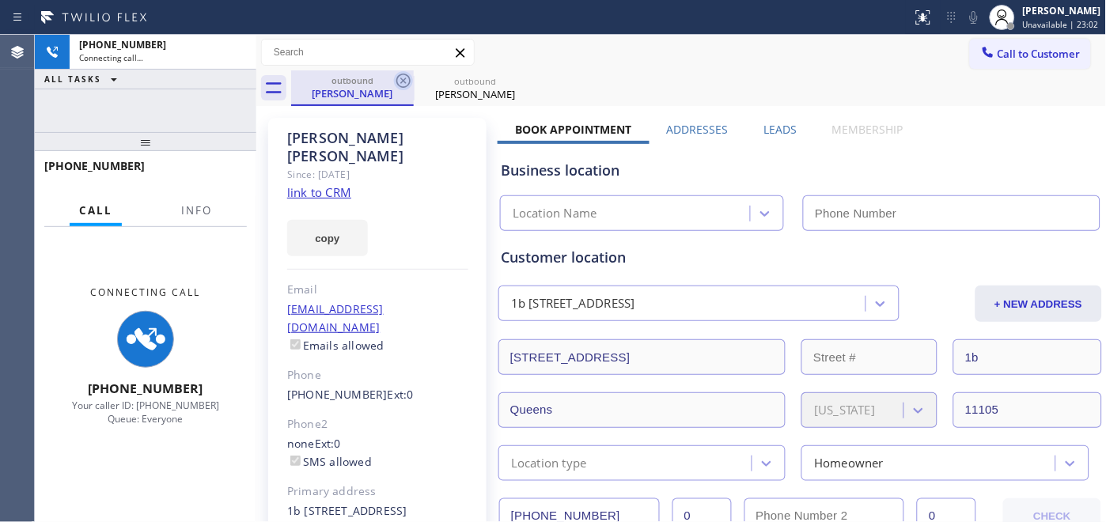
click at [402, 75] on icon at bounding box center [403, 80] width 19 height 19
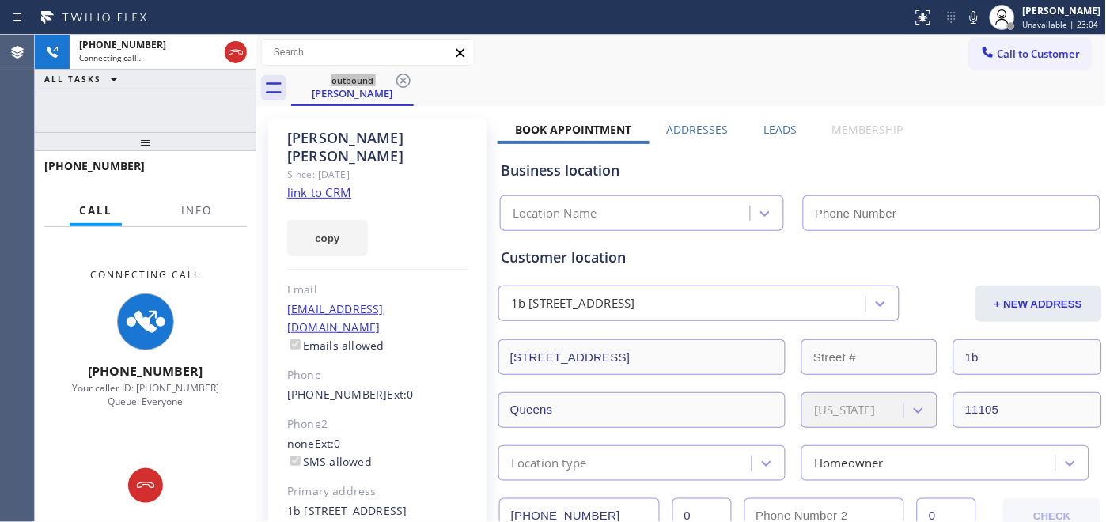
type input "[PHONE_NUMBER]"
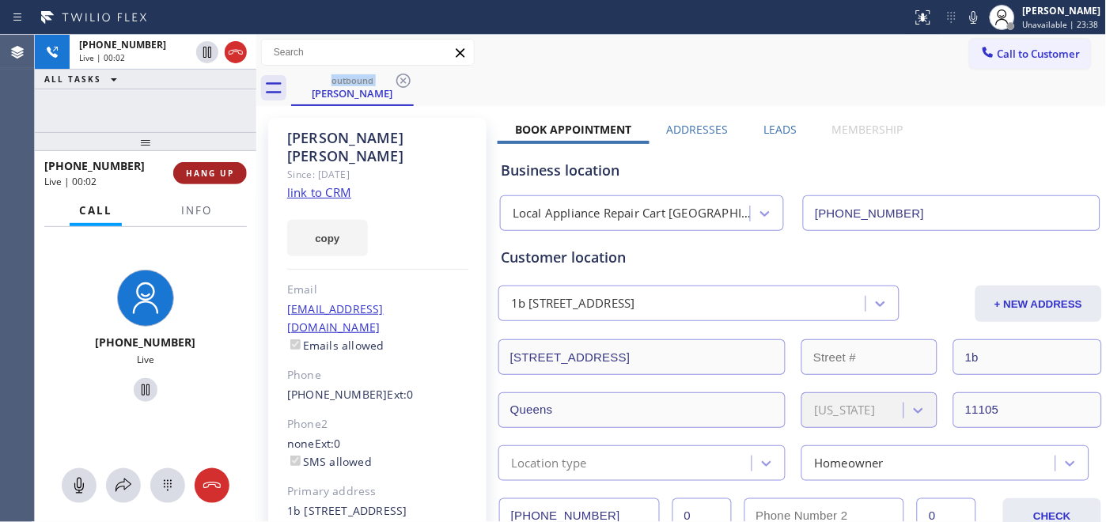
click at [233, 175] on span "HANG UP" at bounding box center [210, 173] width 48 height 11
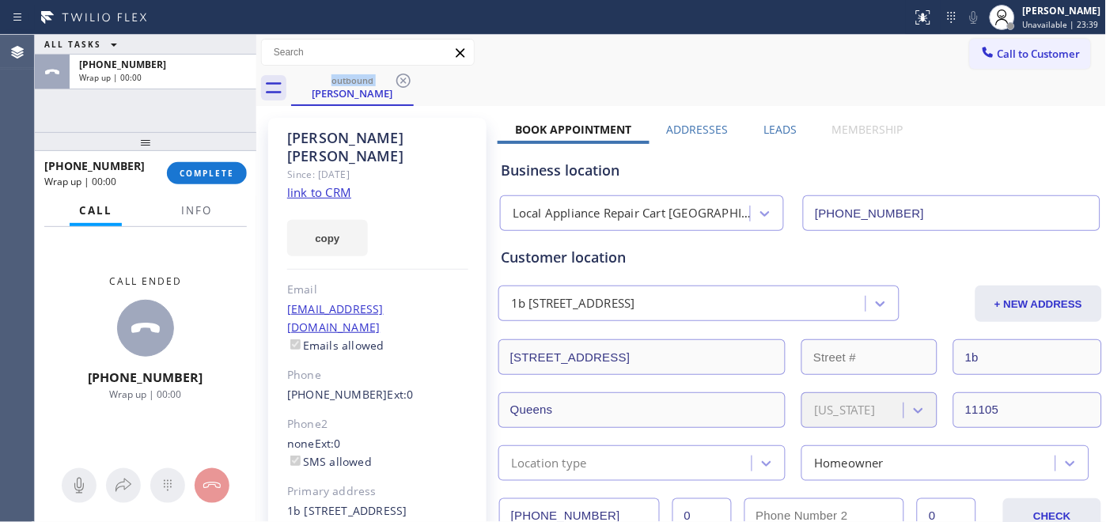
drag, startPoint x: 236, startPoint y: 176, endPoint x: 236, endPoint y: 195, distance: 19.0
click at [236, 176] on button "COMPLETE" at bounding box center [207, 173] width 80 height 22
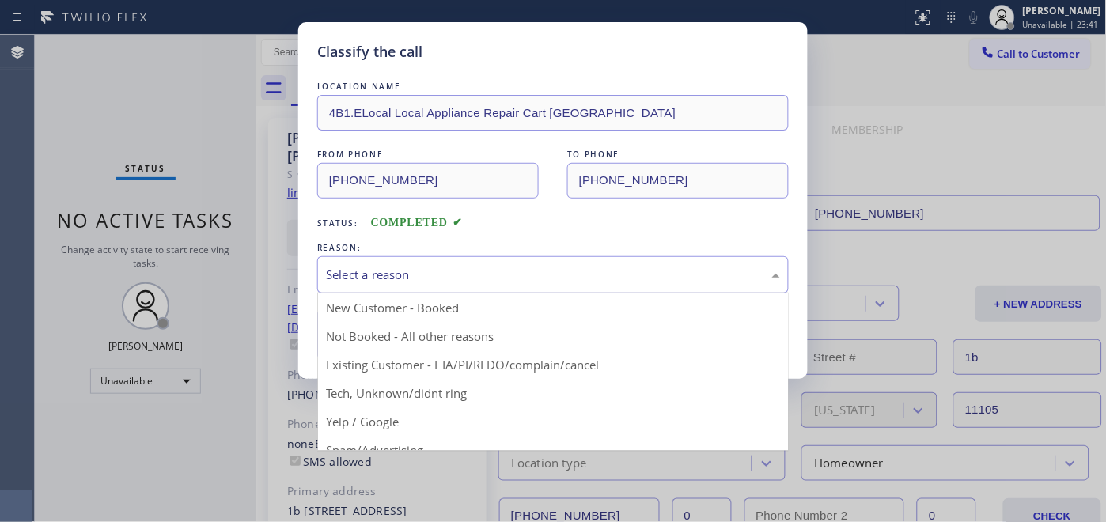
click at [460, 290] on div "Select a reason" at bounding box center [553, 274] width 472 height 37
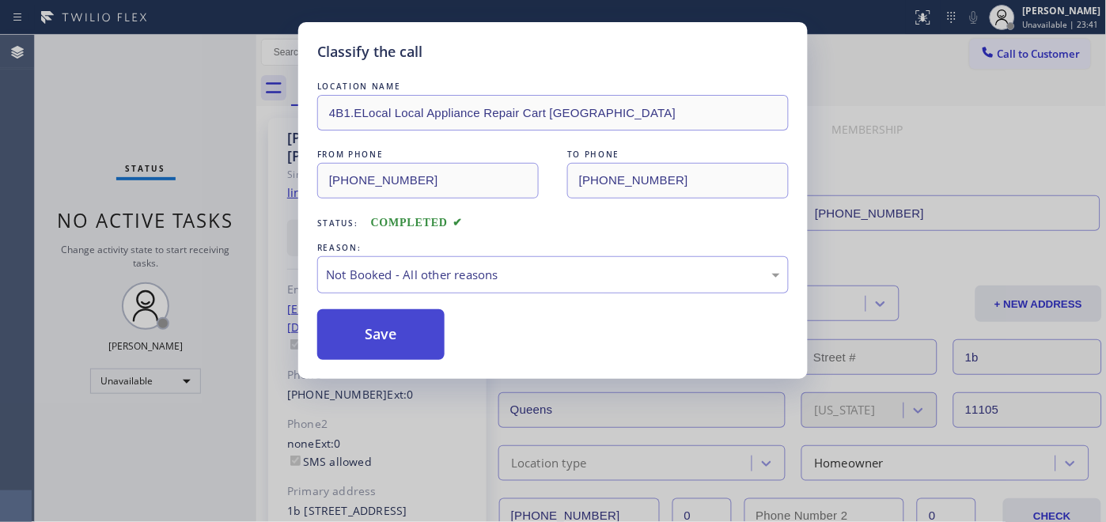
click at [381, 343] on button "Save" at bounding box center [380, 334] width 127 height 51
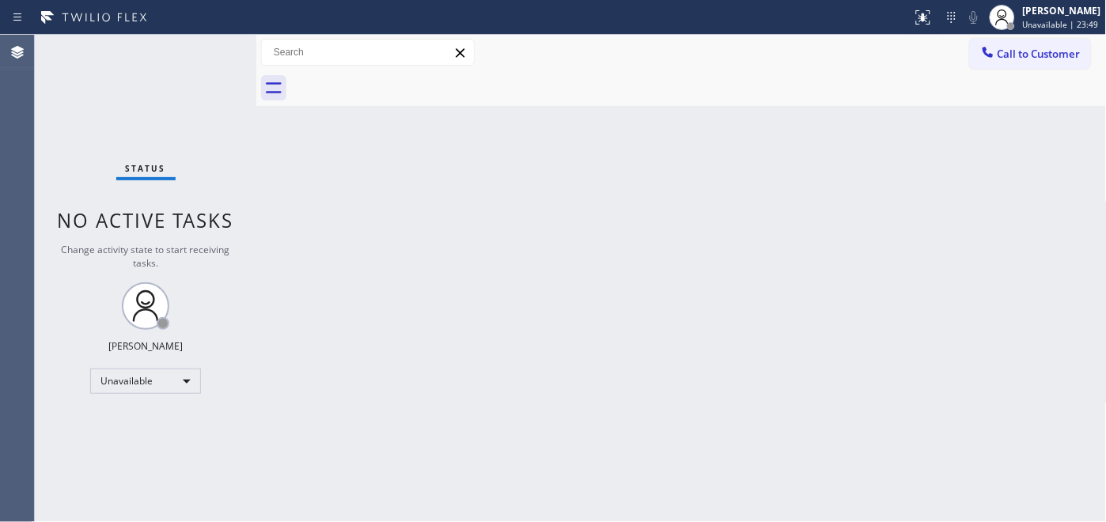
drag, startPoint x: 1026, startPoint y: 65, endPoint x: 1002, endPoint y: 70, distance: 24.2
click at [1025, 64] on button "Call to Customer" at bounding box center [1030, 54] width 121 height 30
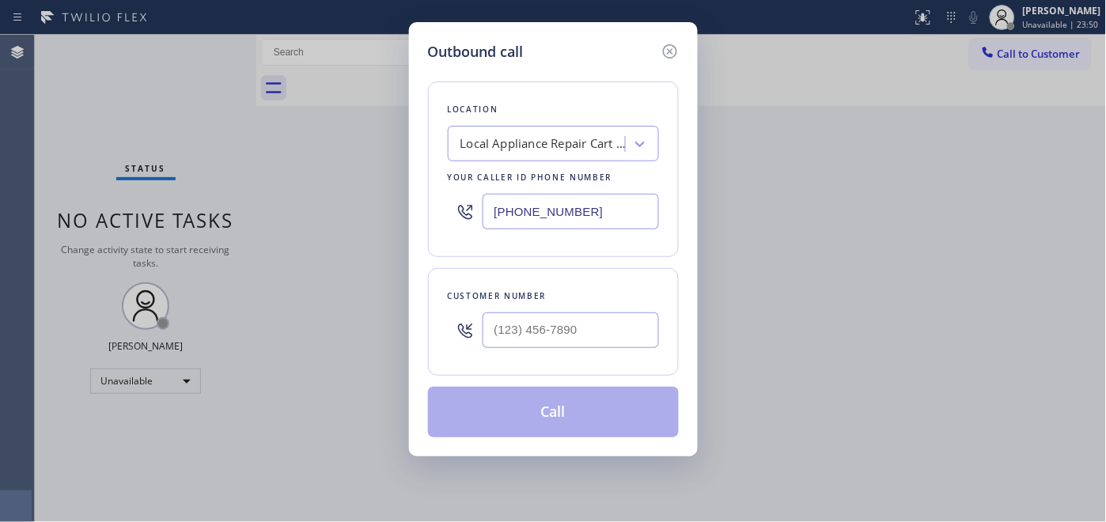
click at [509, 311] on div at bounding box center [571, 330] width 176 height 51
click at [527, 354] on div at bounding box center [571, 330] width 176 height 51
click at [548, 336] on input "(___) ___-____" at bounding box center [571, 330] width 176 height 36
paste input "347) 842-5387"
type input "(347) 842-5387"
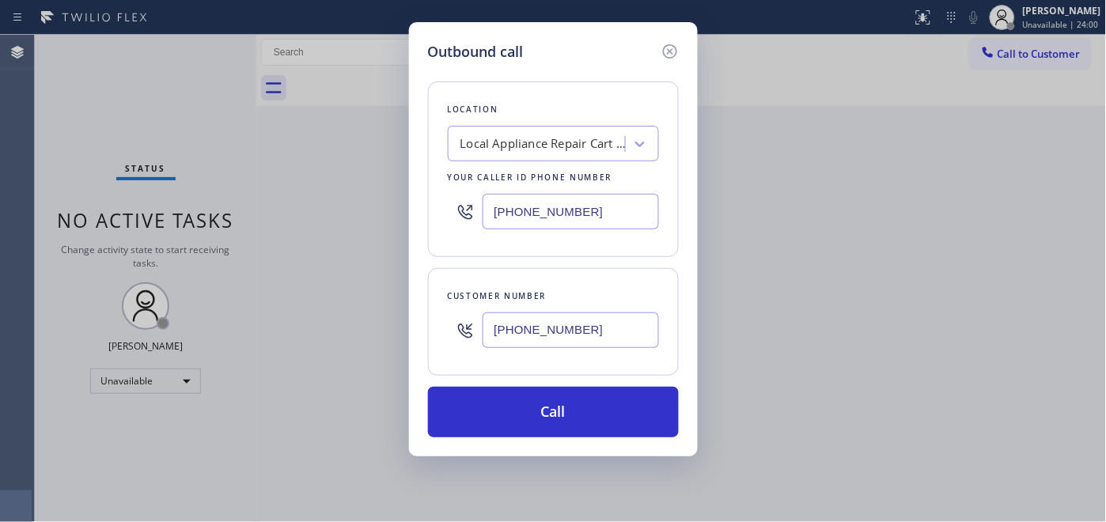
drag, startPoint x: 620, startPoint y: 203, endPoint x: 469, endPoint y: 219, distance: 152.0
click at [469, 219] on div "[PHONE_NUMBER]" at bounding box center [553, 211] width 211 height 51
paste input "818) 928-4924"
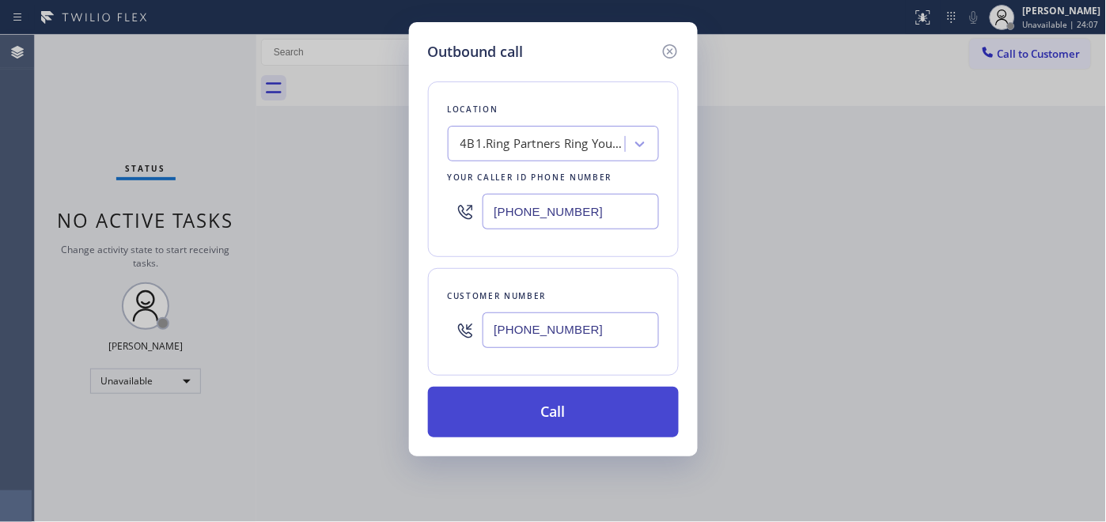
type input "(818) 928-4924"
click at [574, 410] on button "Call" at bounding box center [553, 412] width 251 height 51
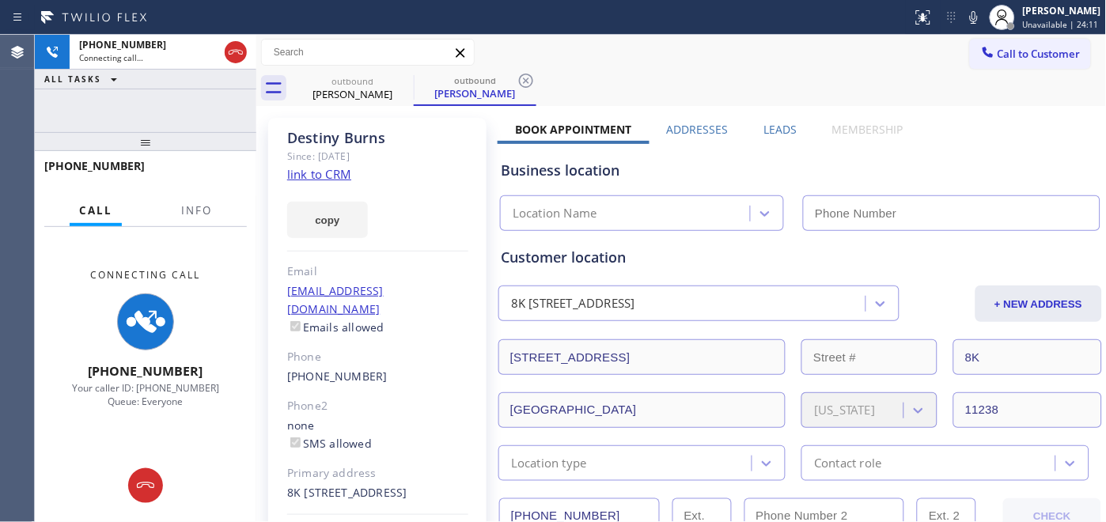
type input "(818) 928-4924"
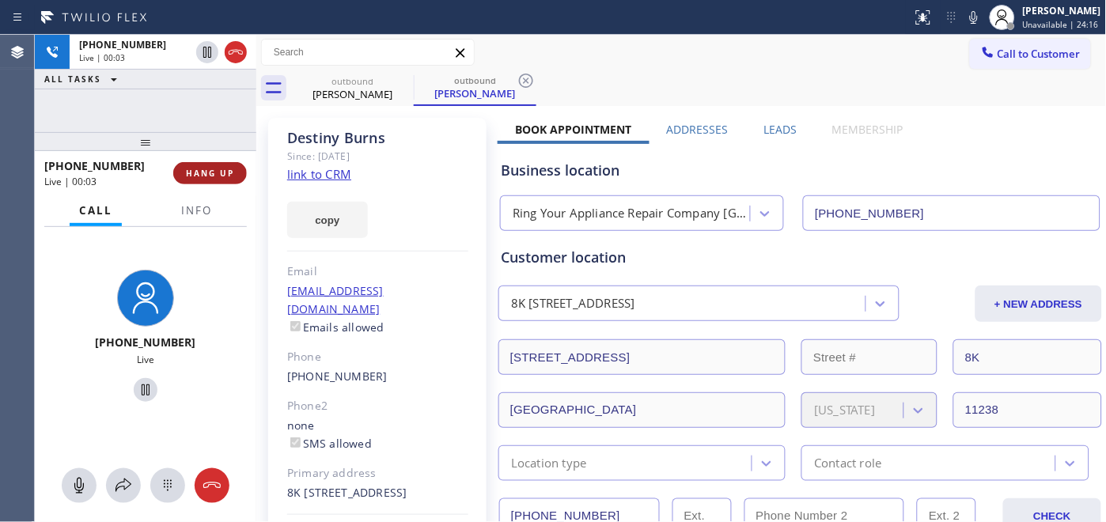
click at [200, 172] on span "HANG UP" at bounding box center [210, 173] width 48 height 11
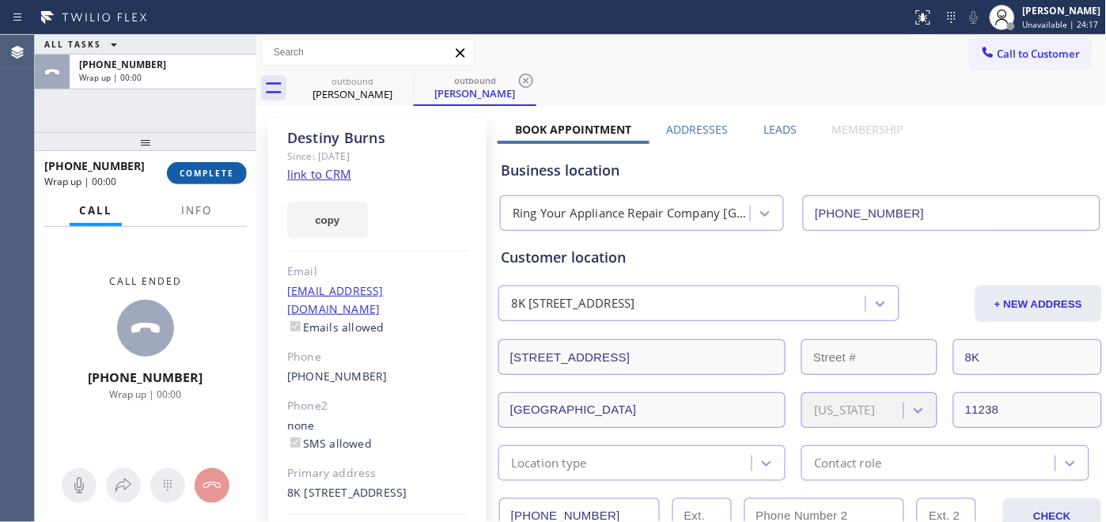
click at [200, 172] on span "COMPLETE" at bounding box center [207, 173] width 55 height 11
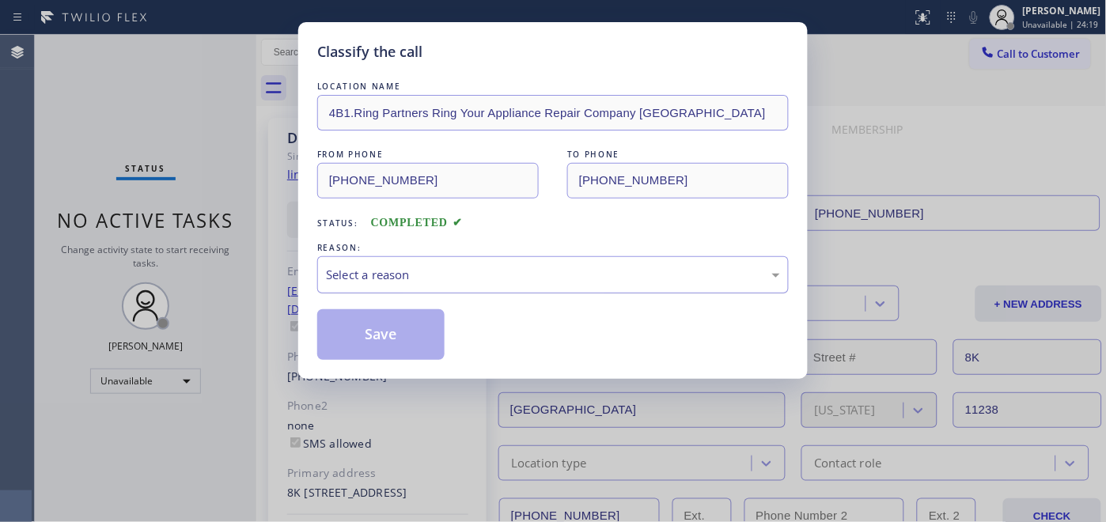
click at [489, 263] on div "Select a reason" at bounding box center [553, 274] width 472 height 37
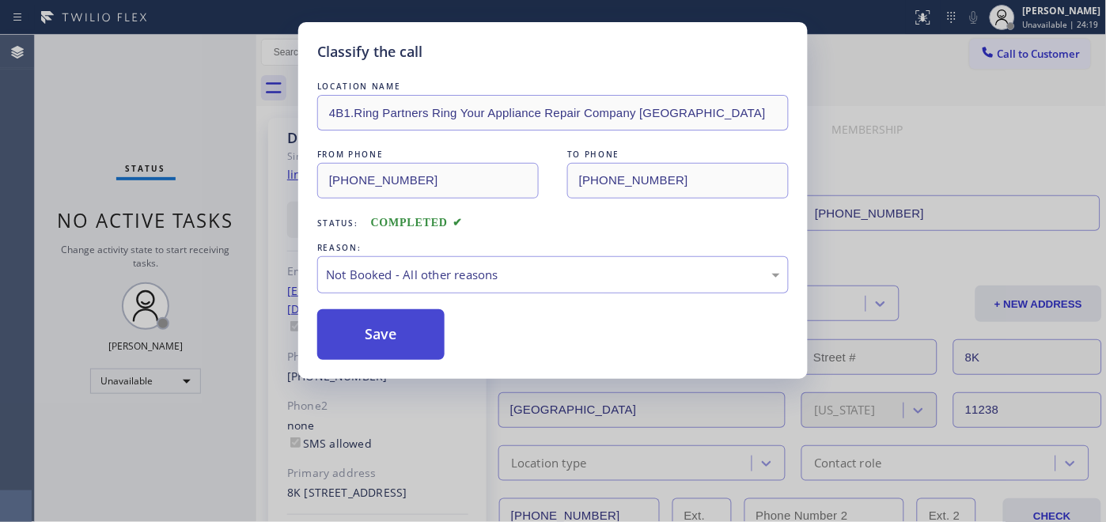
click at [407, 341] on button "Save" at bounding box center [380, 334] width 127 height 51
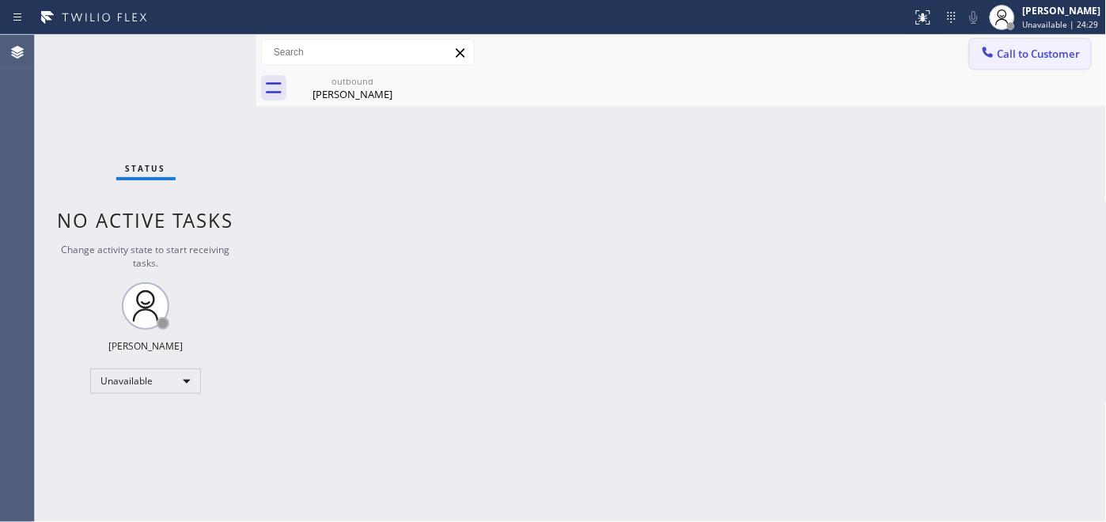
click at [1005, 67] on button "Call to Customer" at bounding box center [1030, 54] width 121 height 30
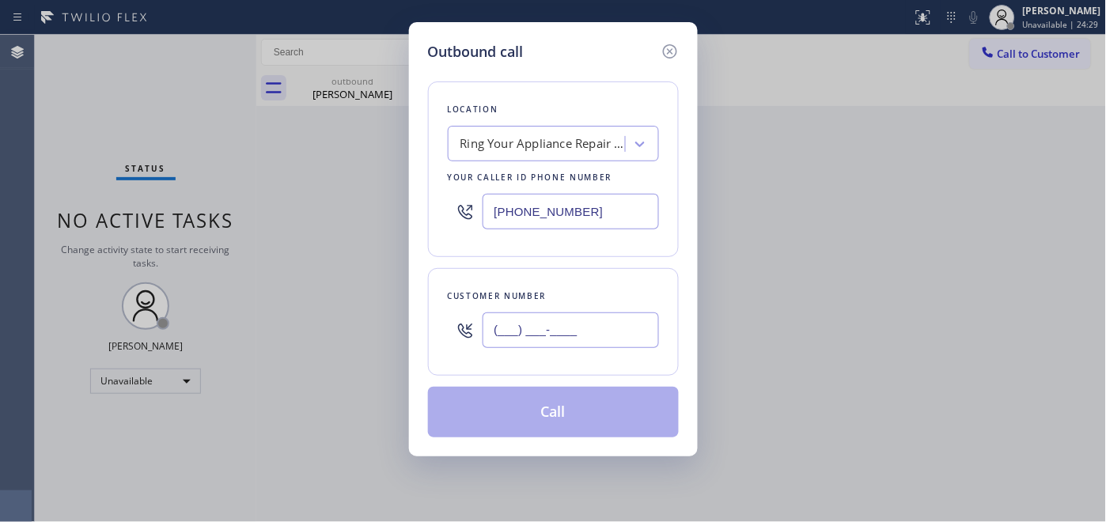
click at [559, 333] on input "(___) ___-____" at bounding box center [571, 330] width 176 height 36
paste input "949) 285-9600"
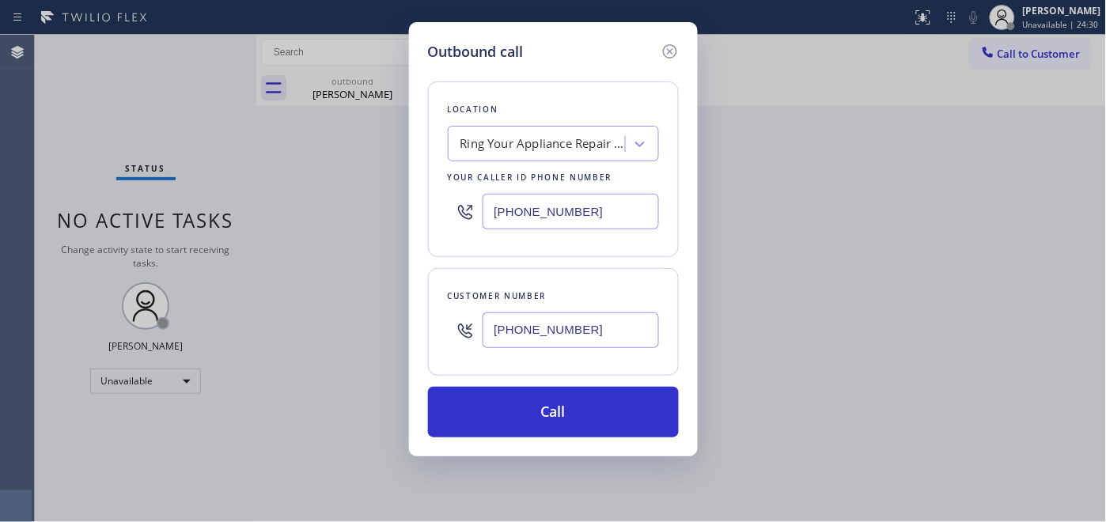
type input "(949) 285-9600"
drag, startPoint x: 597, startPoint y: 207, endPoint x: 430, endPoint y: 218, distance: 167.2
click at [430, 218] on div "Location Ring Your Appliance Repair Company NY Your caller id phone number (818…" at bounding box center [553, 169] width 251 height 176
paste input "55) 213-9318"
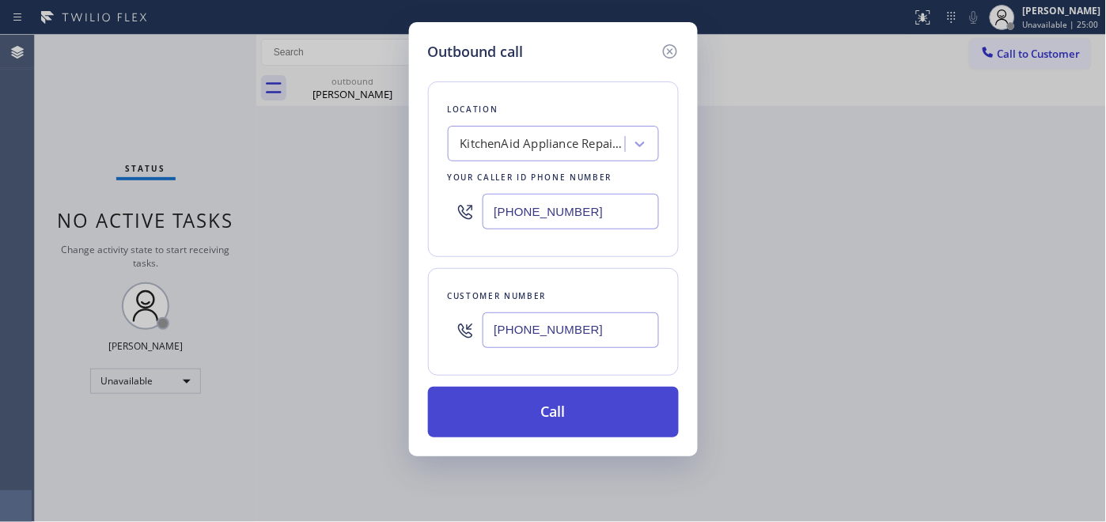
type input "[PHONE_NUMBER]"
click at [520, 404] on button "Call" at bounding box center [553, 412] width 251 height 51
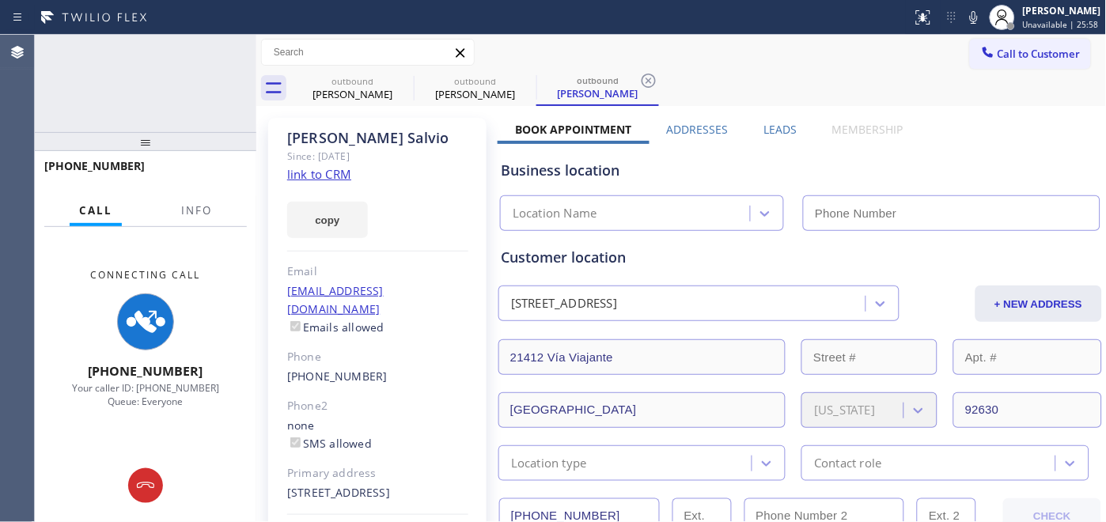
type input "[PHONE_NUMBER]"
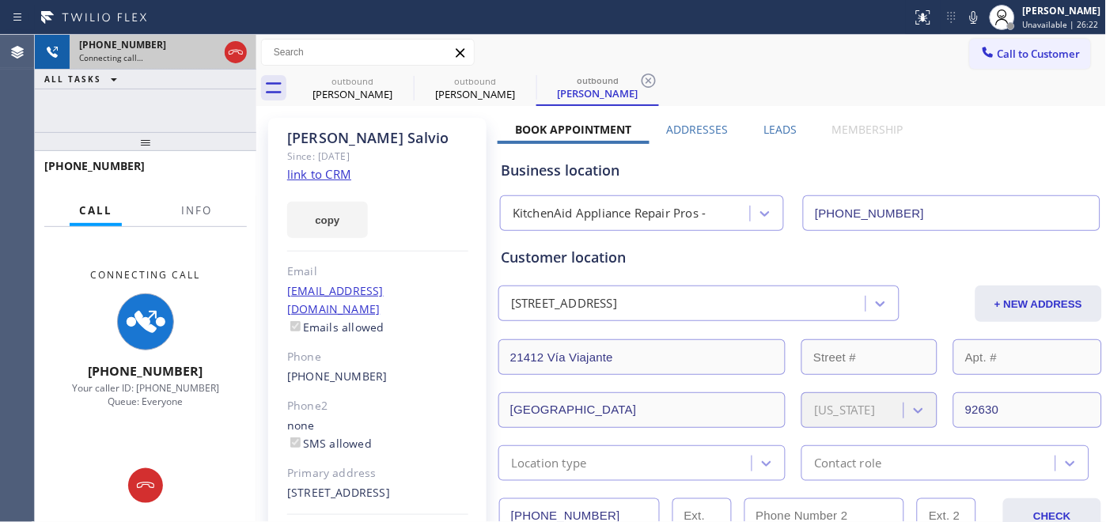
drag, startPoint x: 179, startPoint y: 151, endPoint x: 211, endPoint y: 62, distance: 95.1
click at [191, 88] on div "+19492859600 Connecting call… ALL TASKS ALL TASKS ACTIVE TASKS TASKS IN WRAP UP…" at bounding box center [146, 278] width 222 height 487
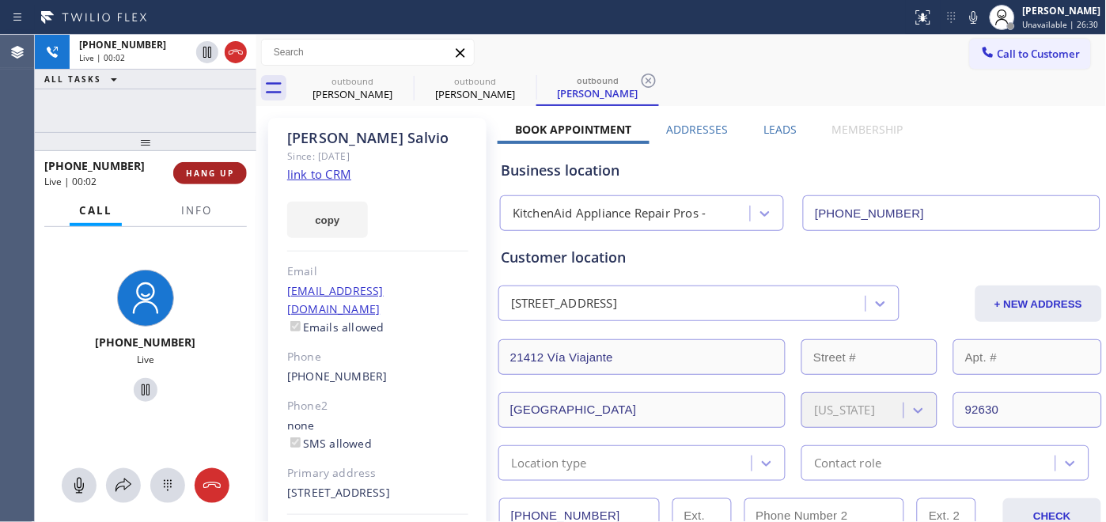
click at [233, 169] on span "HANG UP" at bounding box center [210, 173] width 48 height 11
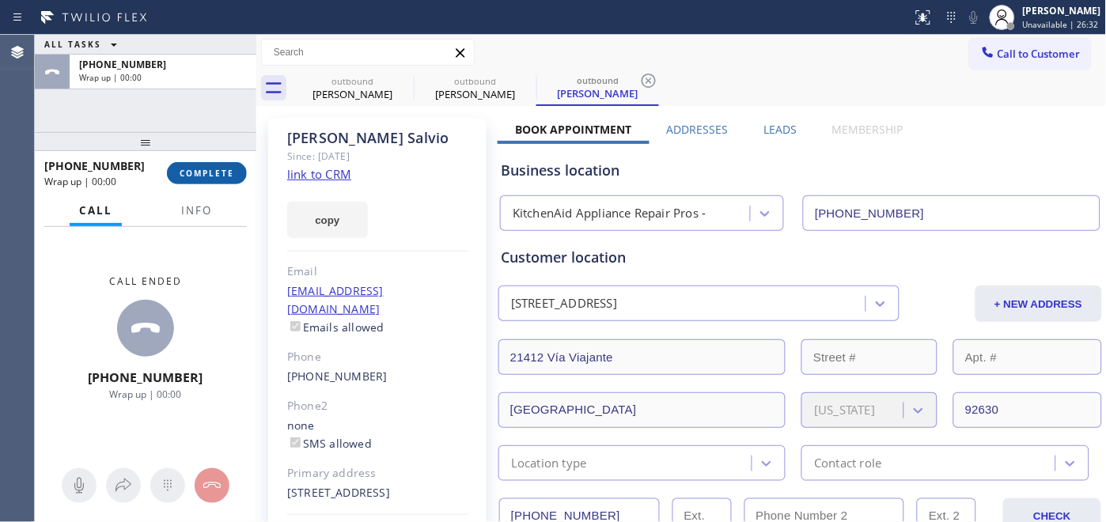
click at [229, 175] on span "COMPLETE" at bounding box center [207, 173] width 55 height 11
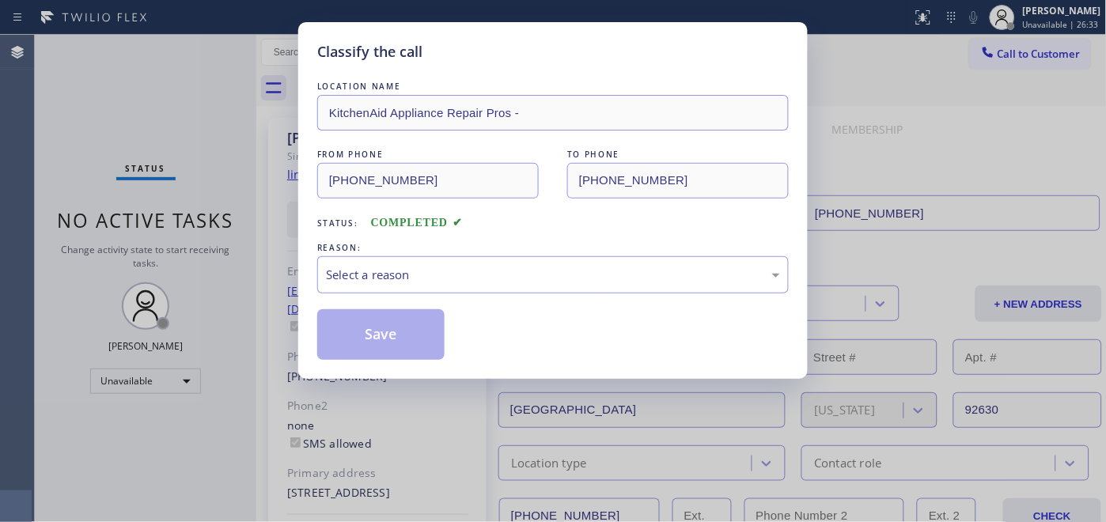
click at [448, 253] on div "REASON:" at bounding box center [553, 248] width 472 height 17
click at [448, 266] on div "Select a reason" at bounding box center [553, 275] width 454 height 18
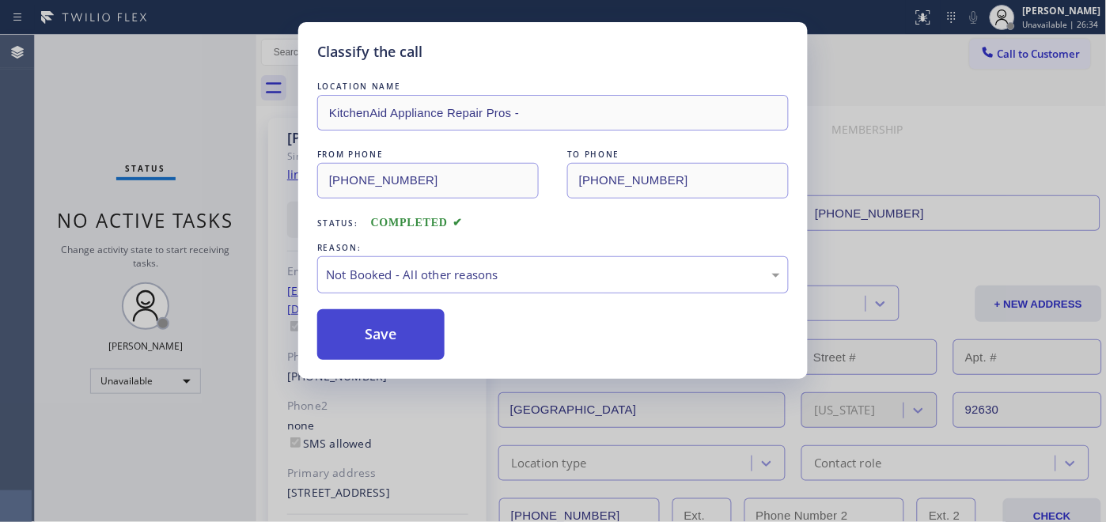
click at [399, 334] on button "Save" at bounding box center [380, 334] width 127 height 51
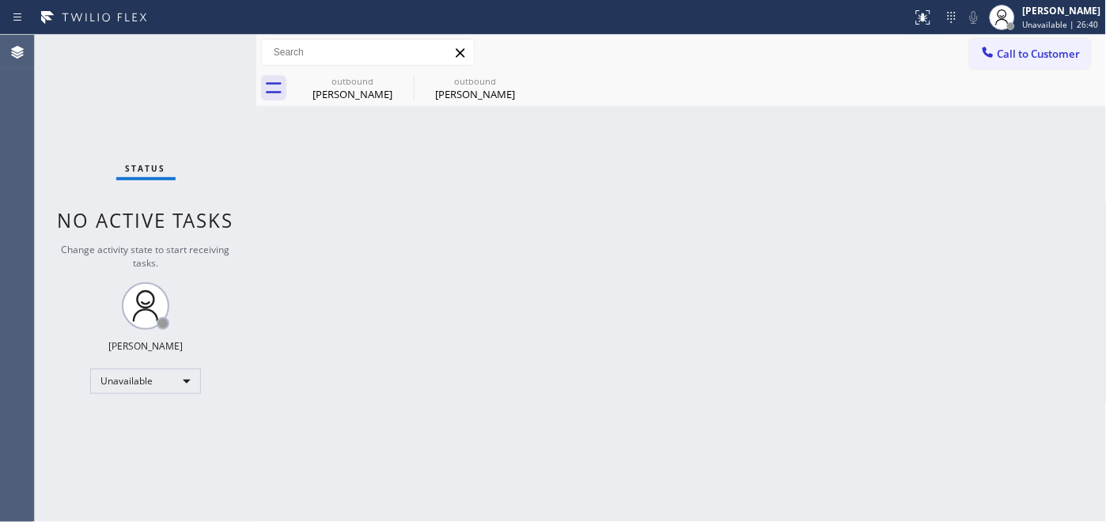
click at [1003, 58] on span "Call to Customer" at bounding box center [1039, 54] width 83 height 14
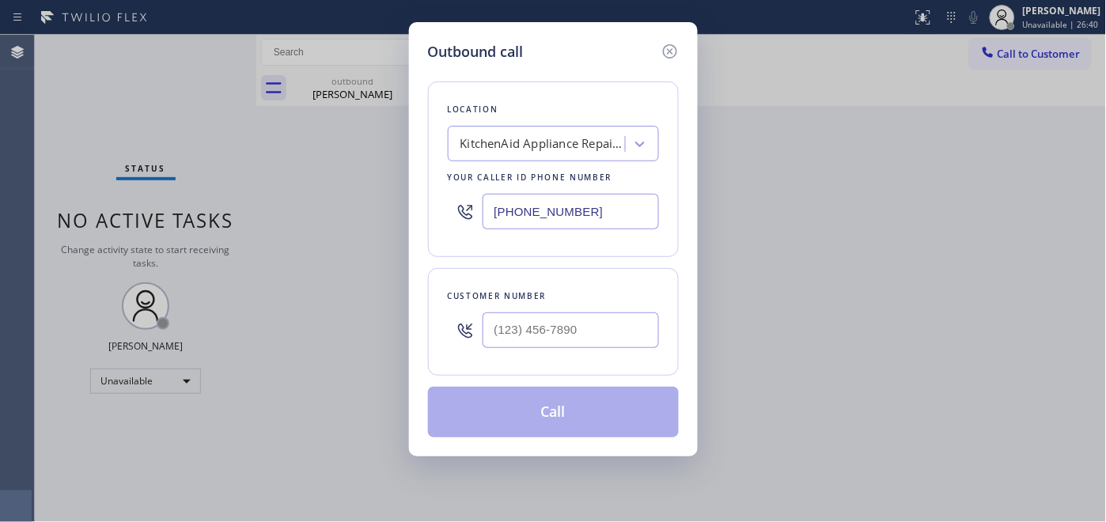
click at [583, 369] on div "Customer number" at bounding box center [553, 322] width 251 height 108
click at [583, 344] on input "(___) ___-____" at bounding box center [571, 330] width 176 height 36
paste input "951) 236-4190"
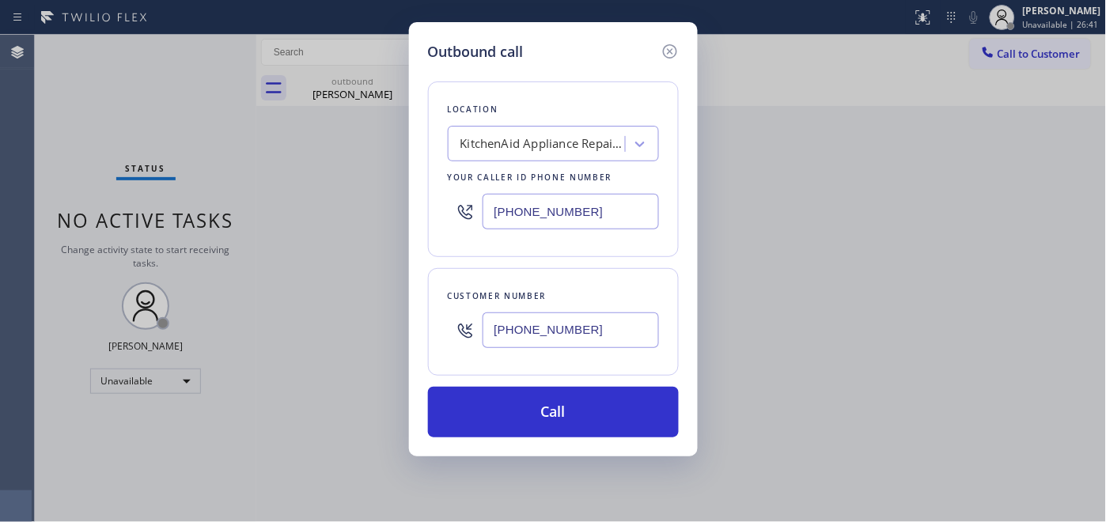
type input "(951) 236-4190"
drag, startPoint x: 597, startPoint y: 206, endPoint x: 434, endPoint y: 203, distance: 163.0
click at [434, 203] on div "Location KitchenAid Appliance Repair Pros - Your caller id phone number (855) 2…" at bounding box center [553, 169] width 251 height 176
paste input "18) 873-6547"
type input "[PHONE_NUMBER]"
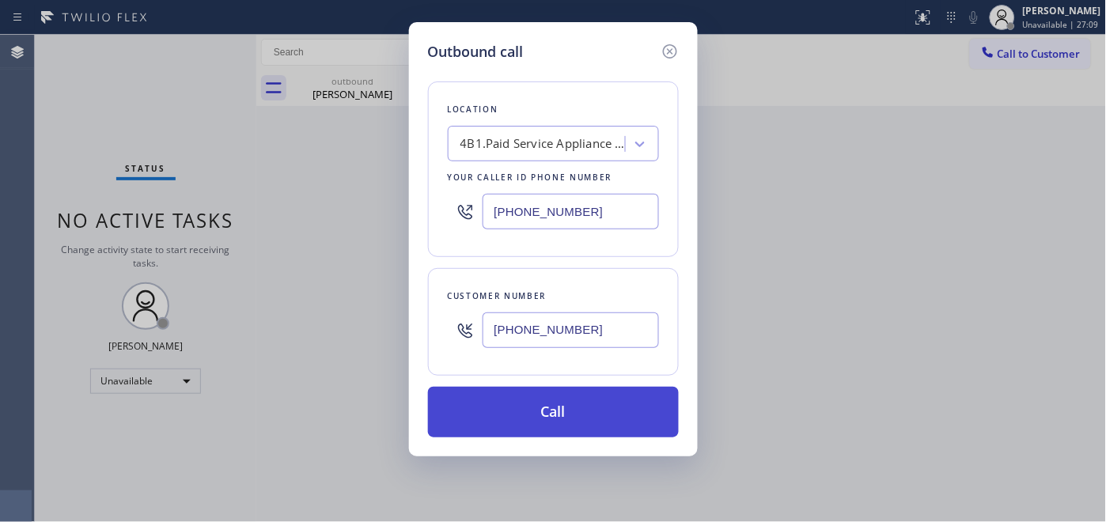
click at [568, 422] on button "Call" at bounding box center [553, 412] width 251 height 51
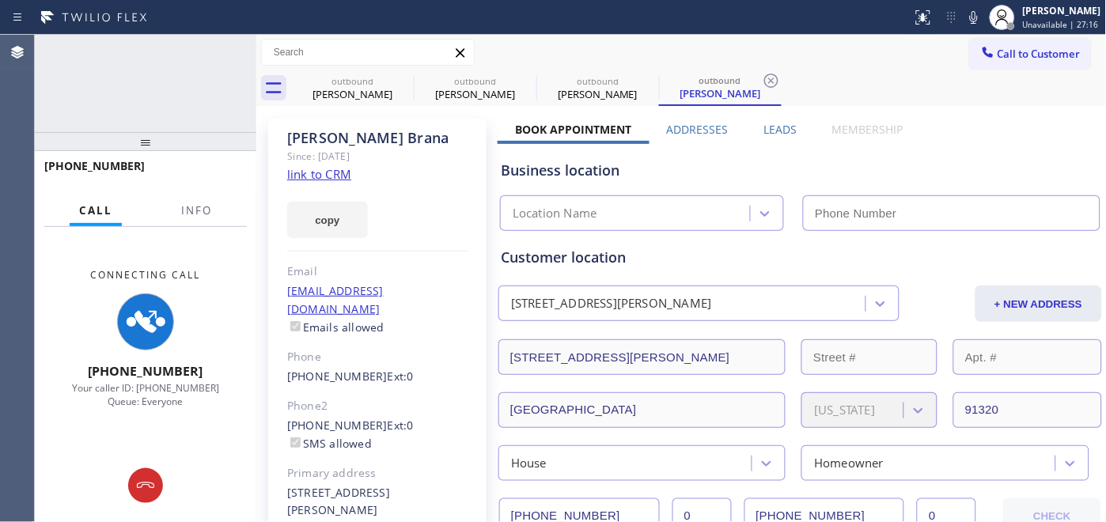
type input "[PHONE_NUMBER]"
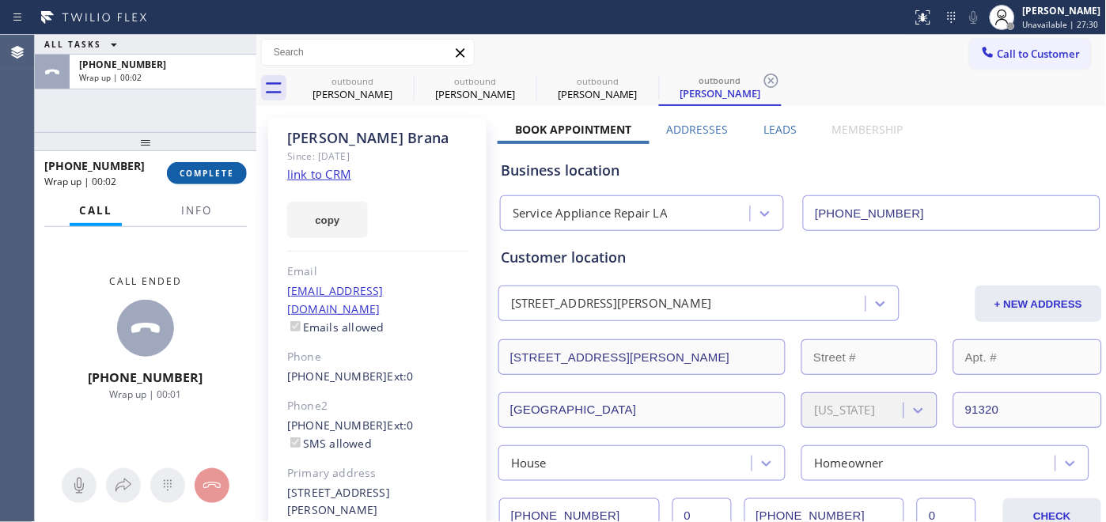
click at [191, 182] on button "COMPLETE" at bounding box center [207, 173] width 80 height 22
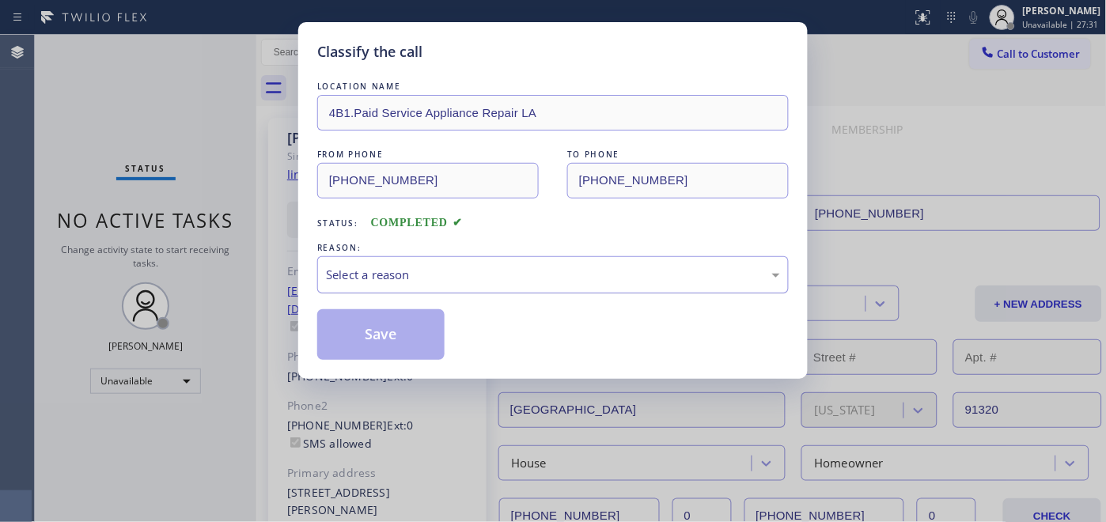
click at [519, 278] on div "Select a reason" at bounding box center [553, 275] width 454 height 18
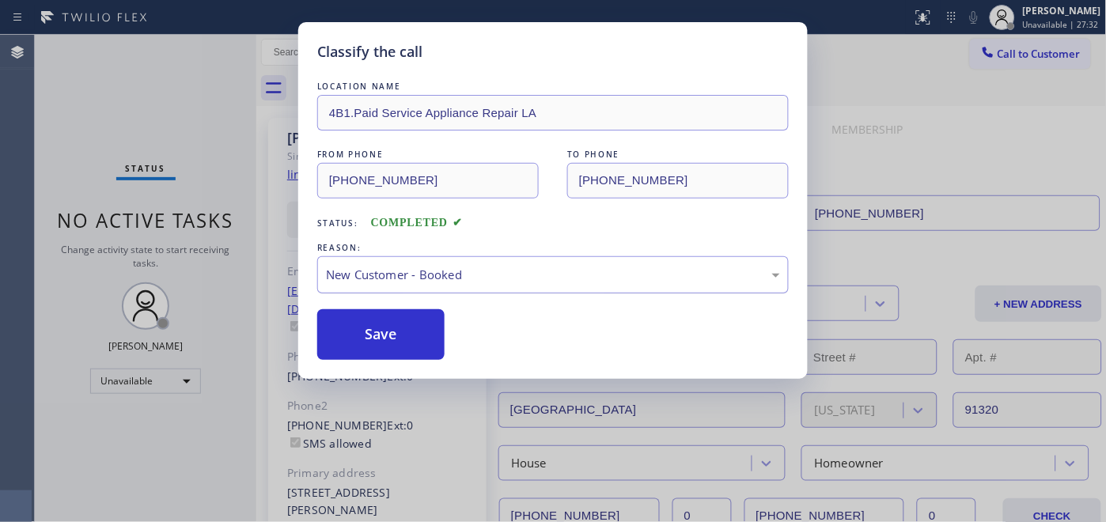
click at [433, 266] on div "New Customer - Booked" at bounding box center [553, 275] width 454 height 18
click at [412, 328] on button "Save" at bounding box center [380, 334] width 127 height 51
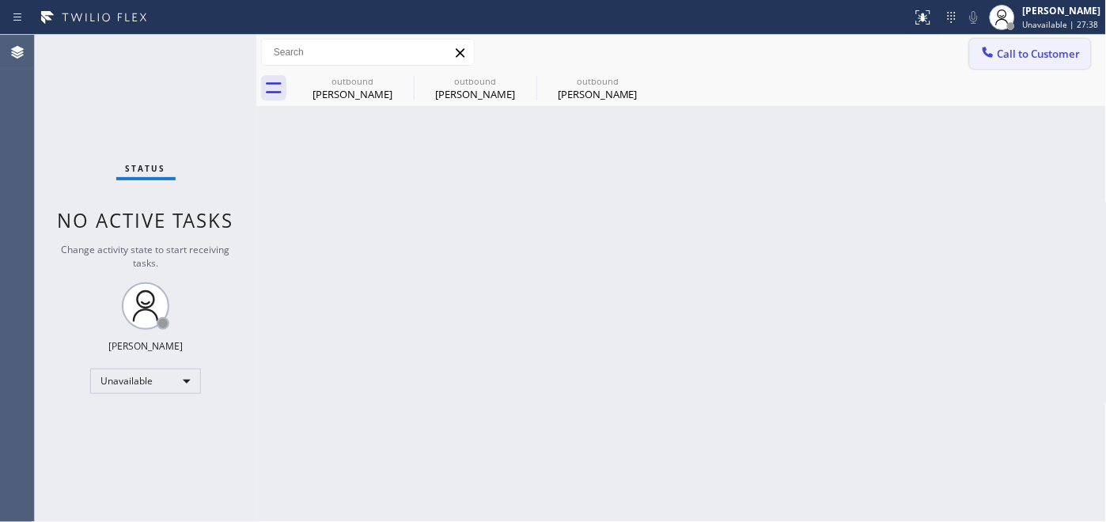
click at [1017, 44] on button "Call to Customer" at bounding box center [1030, 54] width 121 height 30
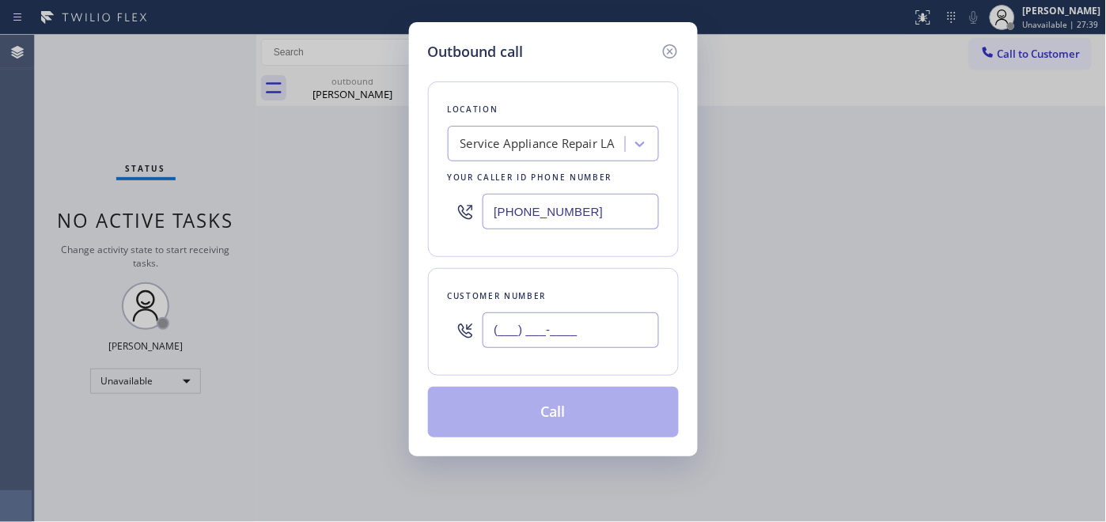
click at [524, 315] on input "(___) ___-____" at bounding box center [571, 330] width 176 height 36
paste input "310) 874-8426"
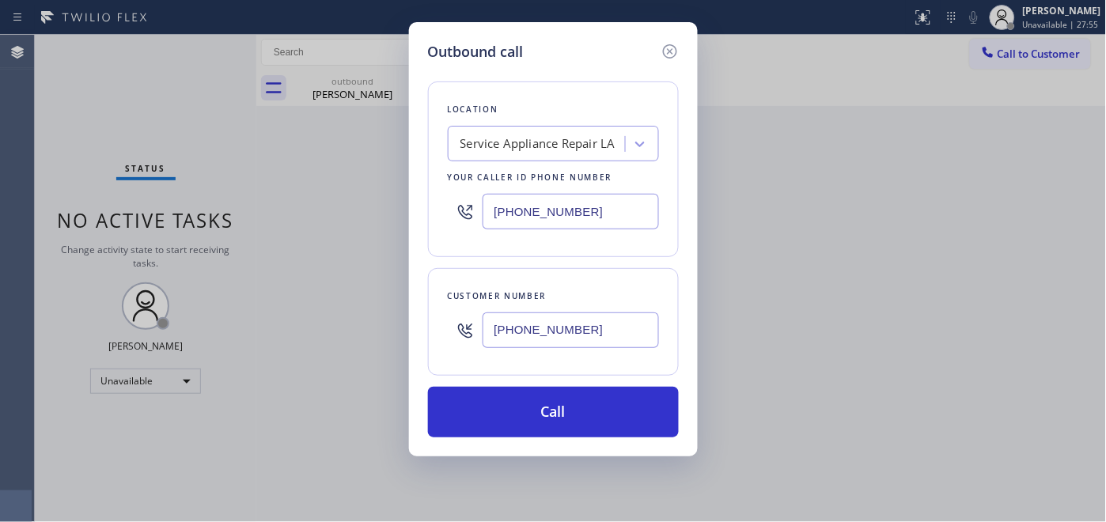
drag, startPoint x: 604, startPoint y: 343, endPoint x: 426, endPoint y: 343, distance: 178.8
click at [428, 343] on div "Customer number (310) 874-8426" at bounding box center [553, 322] width 251 height 108
paste input "text"
type input "(310) 874-8426"
drag, startPoint x: 589, startPoint y: 217, endPoint x: 400, endPoint y: 218, distance: 189.9
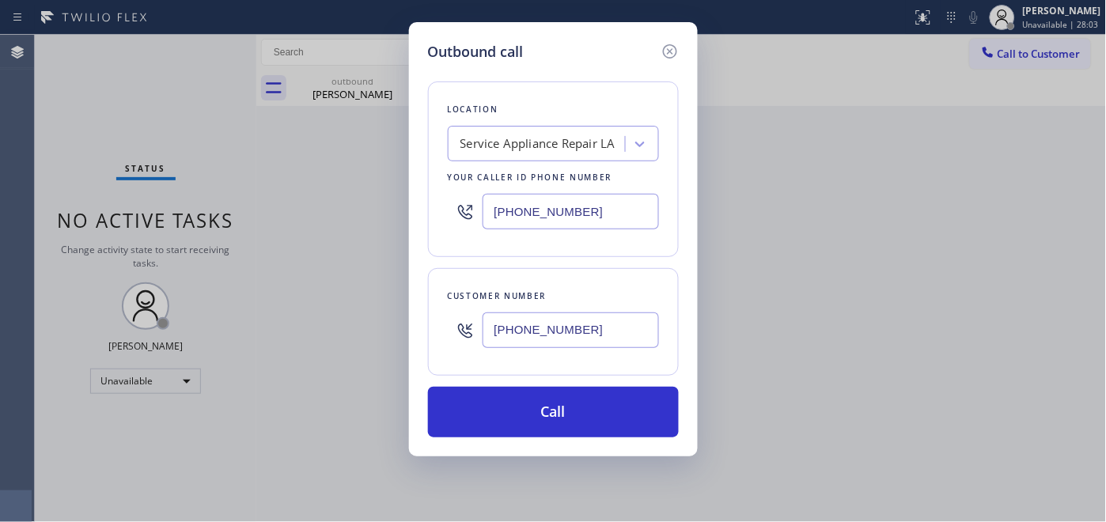
click at [401, 217] on div "Outbound call Location Service Appliance Repair LA Your caller id phone number …" at bounding box center [553, 261] width 1106 height 522
paste input "323) 870-7123"
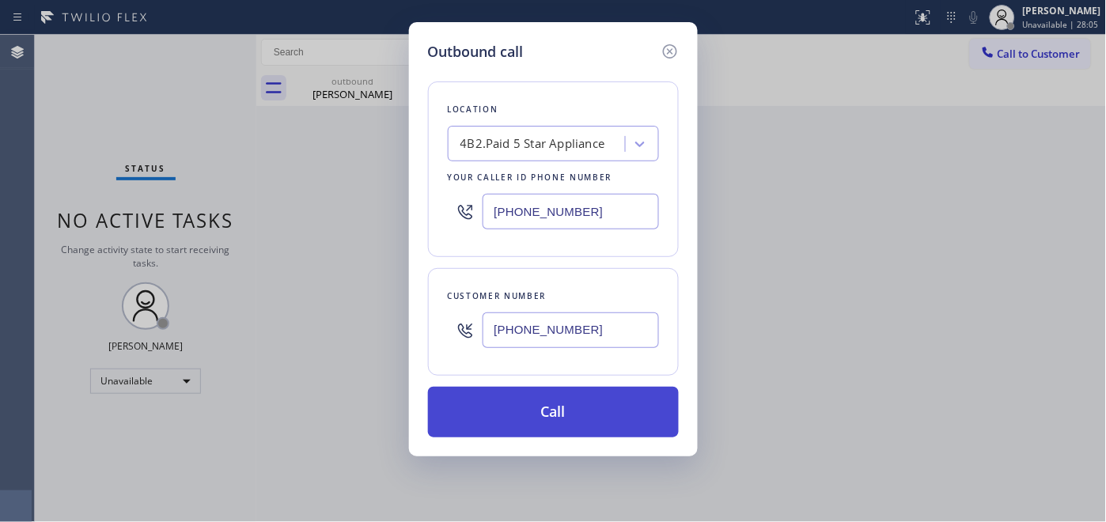
type input "(323) 870-7123"
click at [580, 407] on button "Call" at bounding box center [553, 412] width 251 height 51
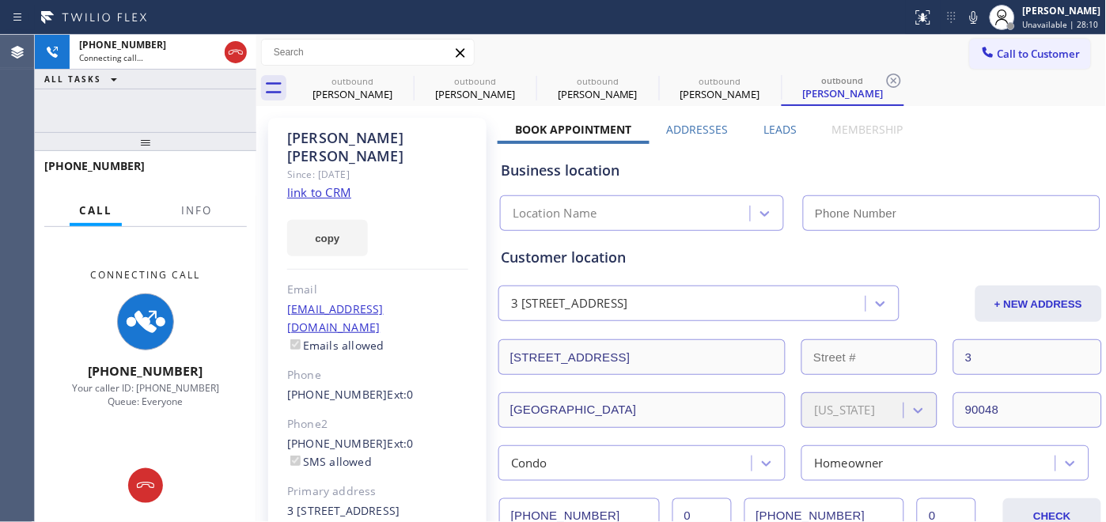
type input "(323) 870-7123"
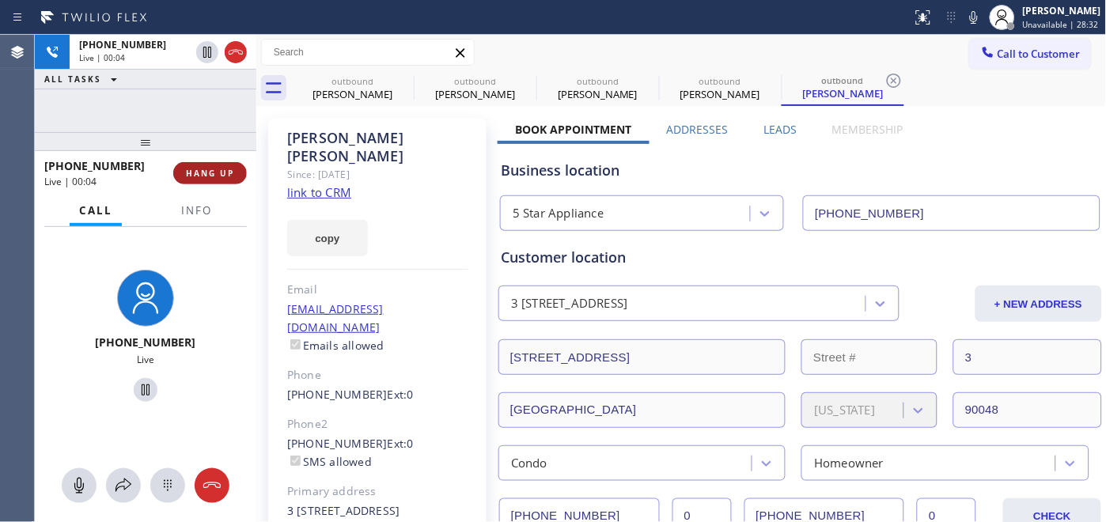
click at [206, 166] on button "HANG UP" at bounding box center [210, 173] width 74 height 22
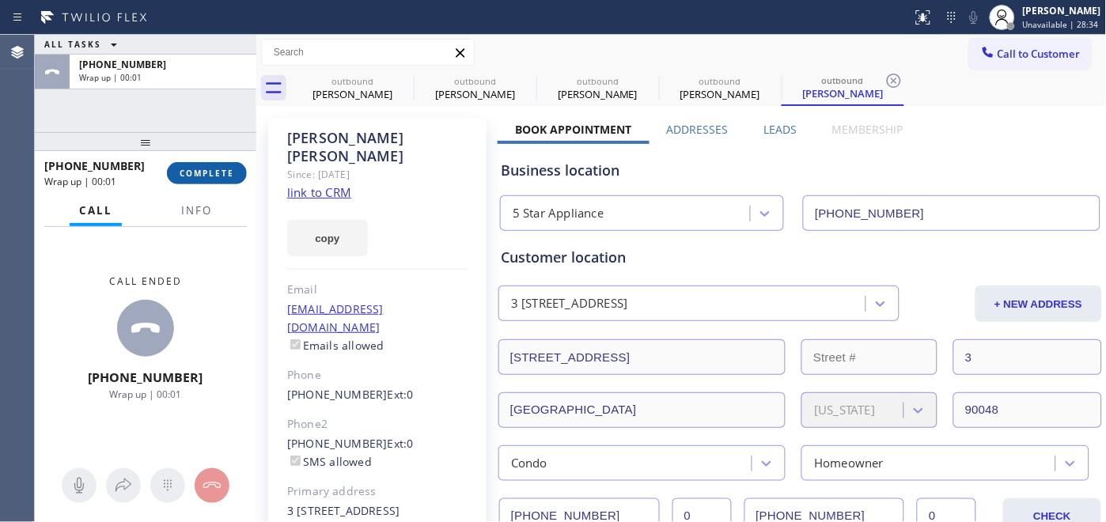
click at [185, 169] on span "COMPLETE" at bounding box center [207, 173] width 55 height 11
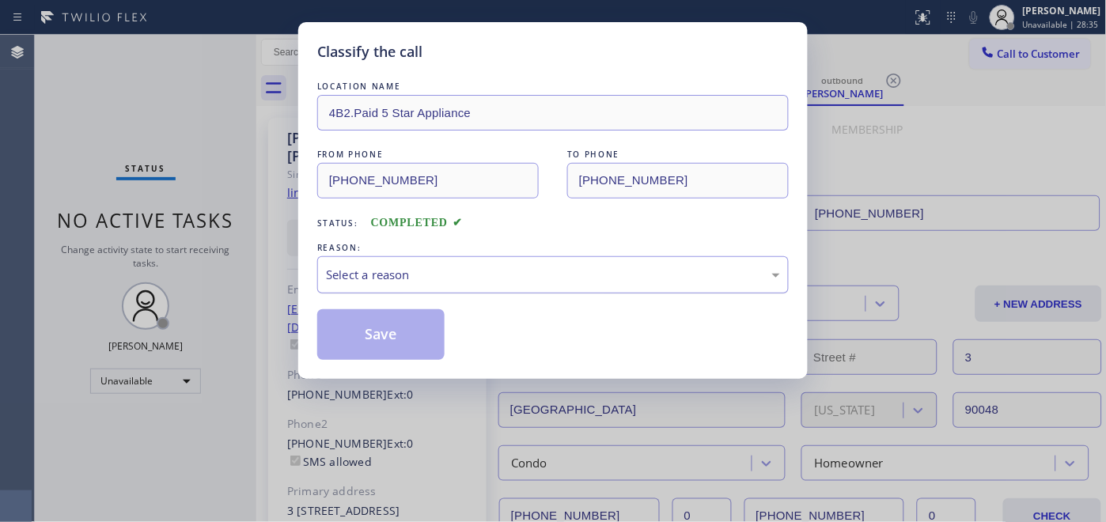
click at [536, 280] on div "Select a reason" at bounding box center [553, 275] width 454 height 18
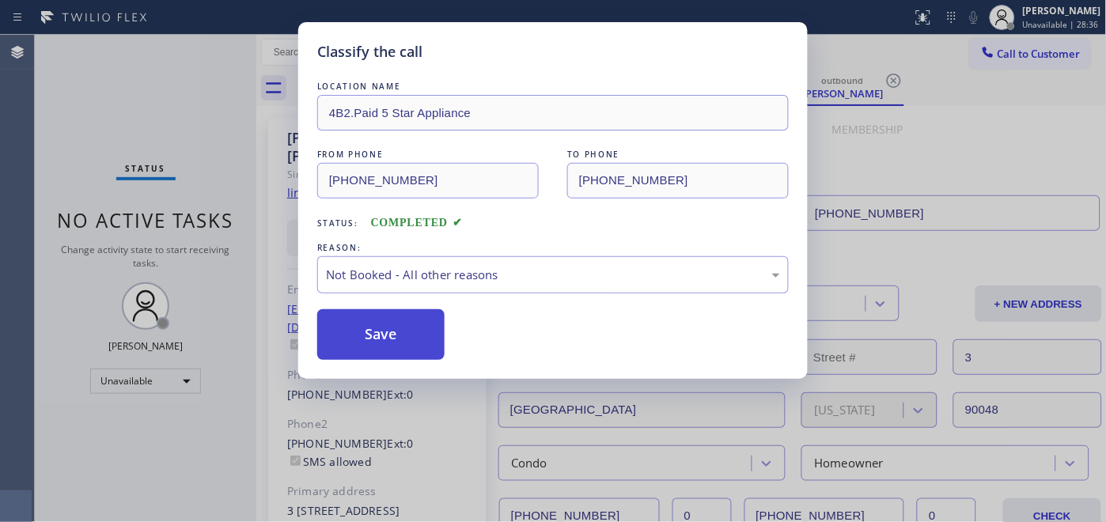
click at [408, 335] on button "Save" at bounding box center [380, 334] width 127 height 51
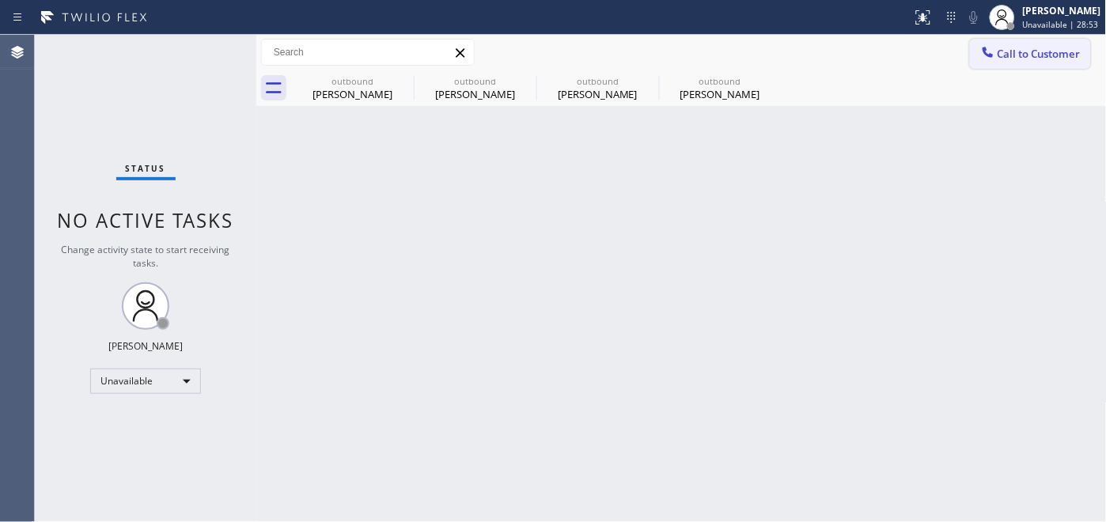
click at [1021, 54] on span "Call to Customer" at bounding box center [1039, 54] width 83 height 14
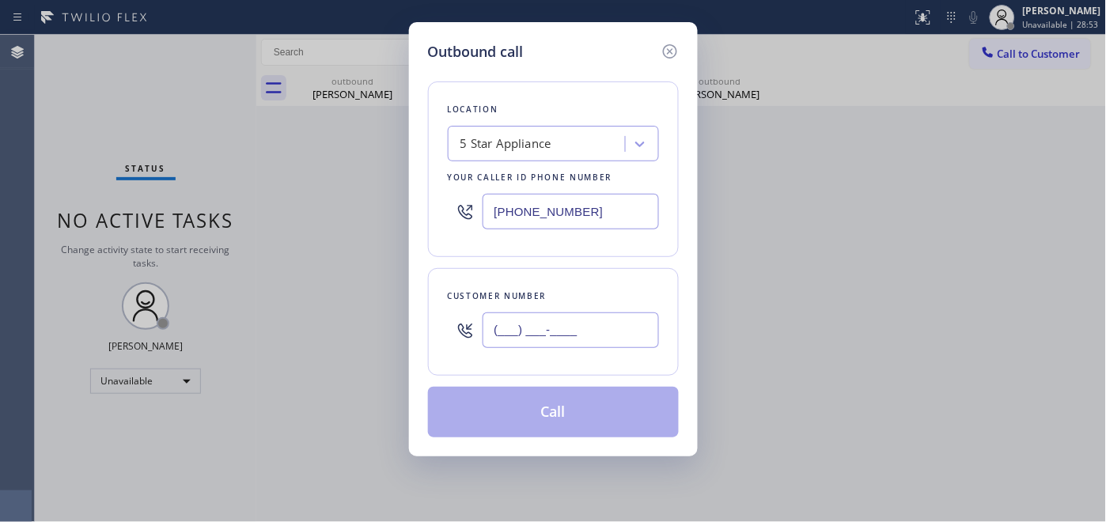
click at [530, 340] on input "(___) ___-____" at bounding box center [571, 330] width 176 height 36
paste input "310) 874-8426"
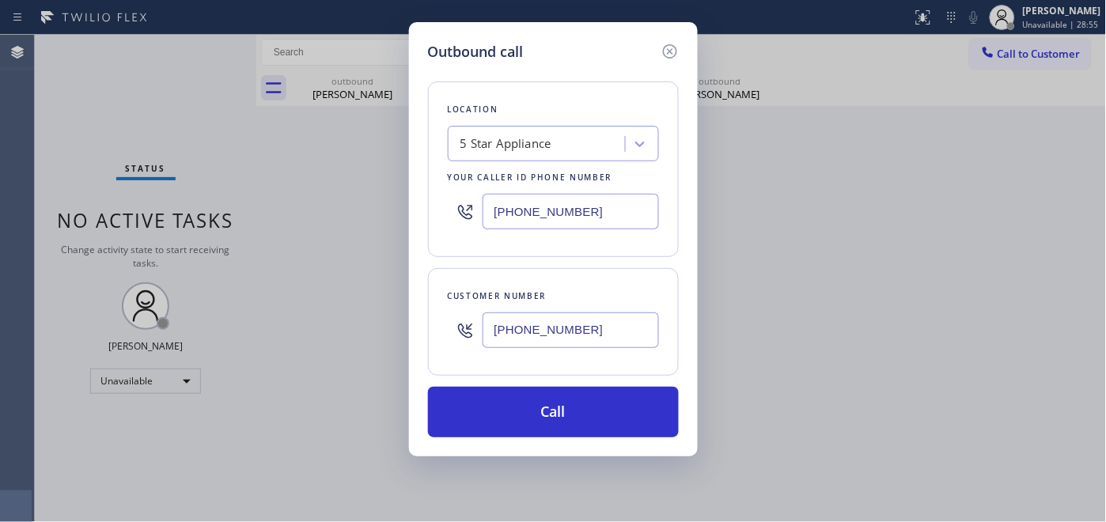
type input "(310) 874-8426"
drag, startPoint x: 601, startPoint y: 204, endPoint x: 407, endPoint y: 201, distance: 194.6
click at [431, 200] on div "Location 5 Star Appliance Your caller id phone number (323) 870-7123" at bounding box center [553, 169] width 251 height 176
paste input "855) 731-4952"
type input "[PHONE_NUMBER]"
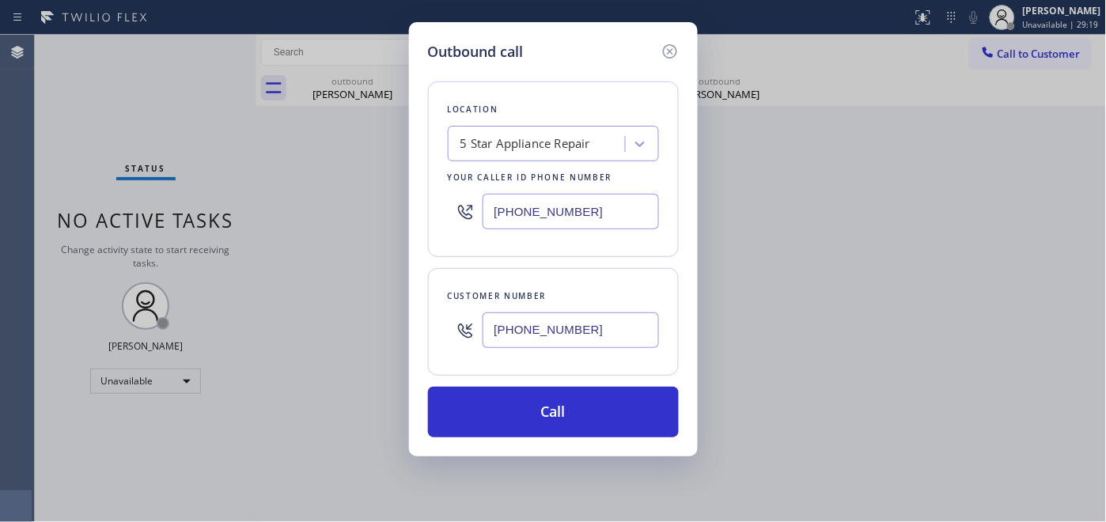
drag, startPoint x: 598, startPoint y: 327, endPoint x: 342, endPoint y: 331, distance: 256.4
click at [370, 328] on div "Outbound call Location 5 Star Appliance Repair Your caller id phone number (855…" at bounding box center [553, 261] width 1106 height 522
paste input "650) 269-9988"
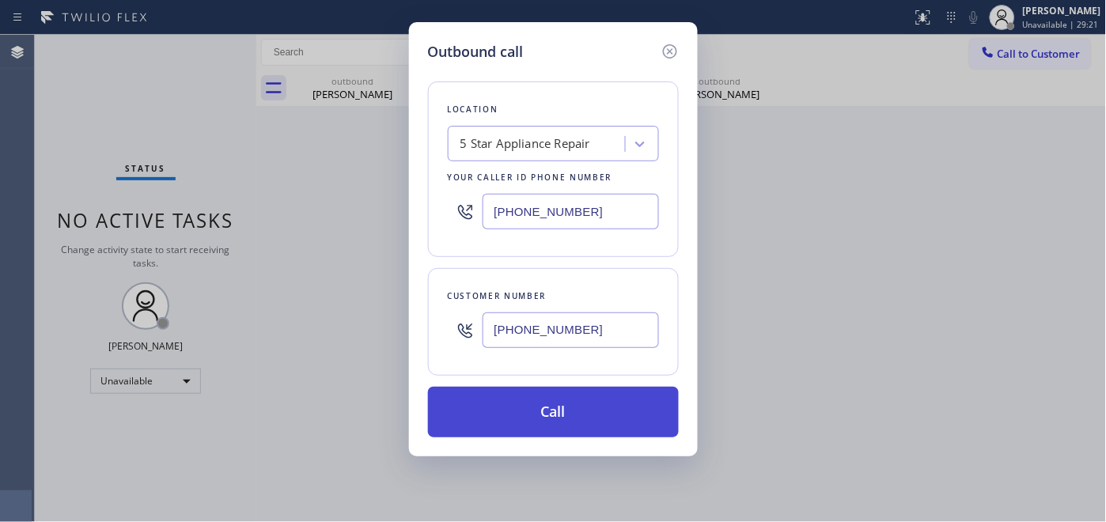
type input "(650) 269-9988"
click at [597, 405] on button "Call" at bounding box center [553, 412] width 251 height 51
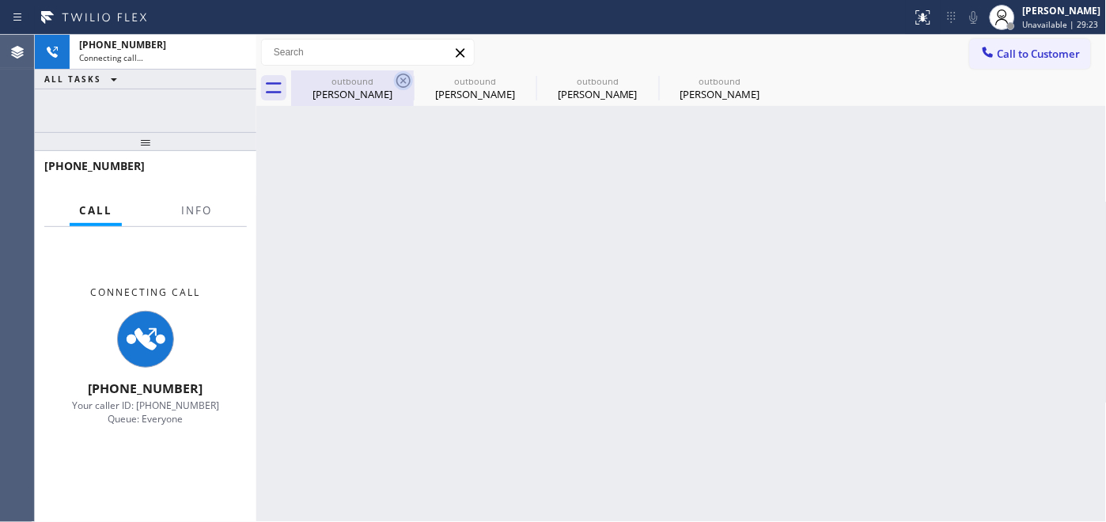
click at [402, 80] on icon at bounding box center [403, 81] width 14 height 14
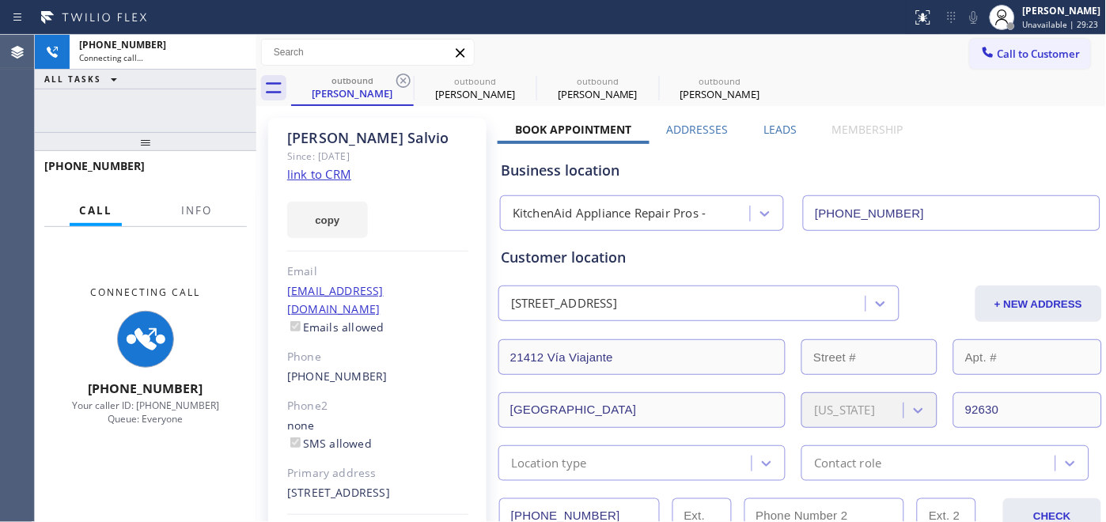
click at [402, 80] on icon at bounding box center [403, 81] width 14 height 14
type input "[PHONE_NUMBER]"
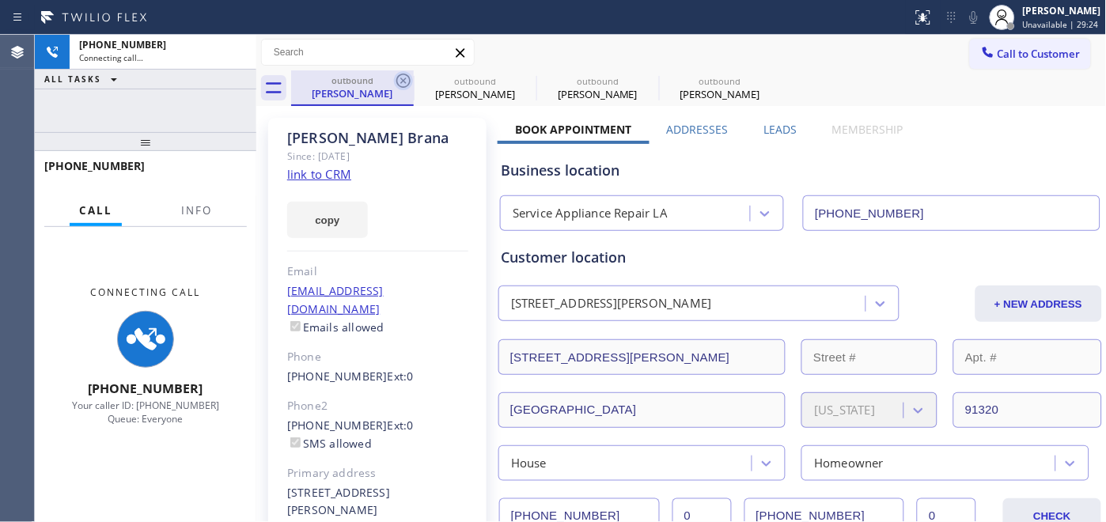
click at [402, 80] on icon at bounding box center [403, 81] width 14 height 14
type input "(323) 870-7123"
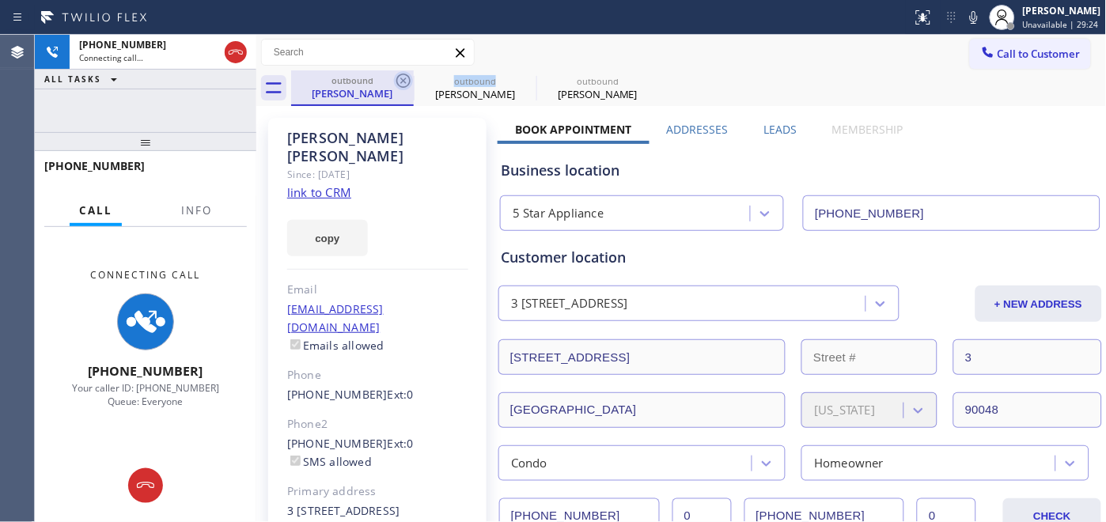
click at [402, 80] on icon at bounding box center [403, 81] width 14 height 14
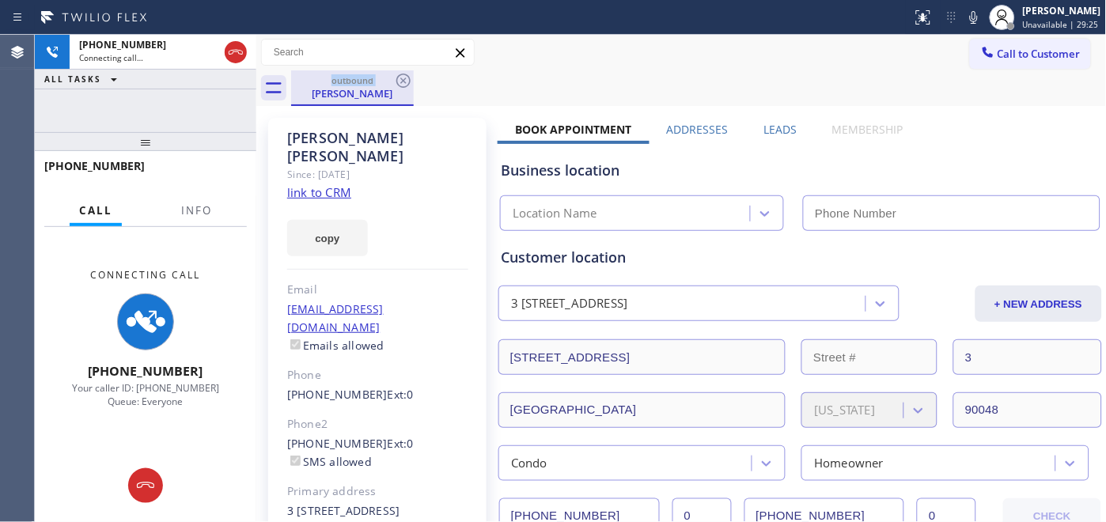
click at [361, 89] on div "Karen Scott" at bounding box center [352, 93] width 119 height 14
type input "[PHONE_NUMBER]"
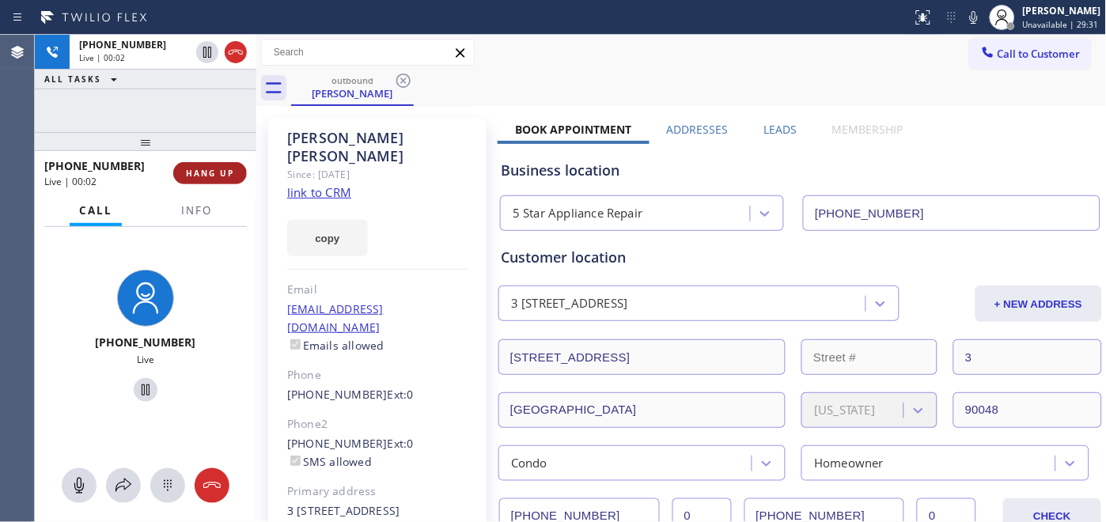
click at [214, 176] on span "HANG UP" at bounding box center [210, 173] width 48 height 11
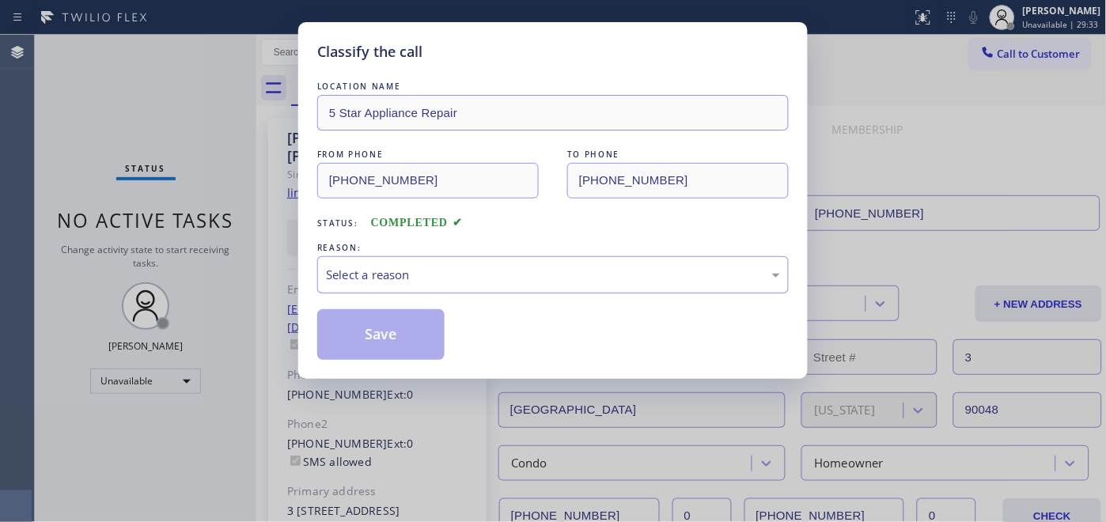
drag, startPoint x: 554, startPoint y: 256, endPoint x: 546, endPoint y: 290, distance: 34.9
click at [555, 256] on div "Select a reason" at bounding box center [553, 274] width 472 height 37
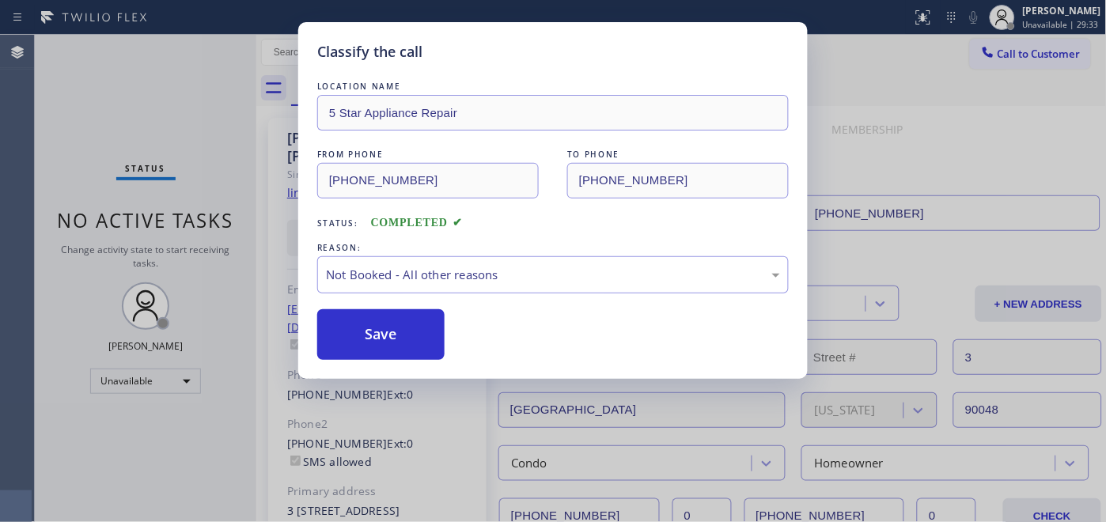
drag, startPoint x: 475, startPoint y: 341, endPoint x: 422, endPoint y: 338, distance: 53.1
click at [422, 338] on button "Save" at bounding box center [380, 334] width 127 height 51
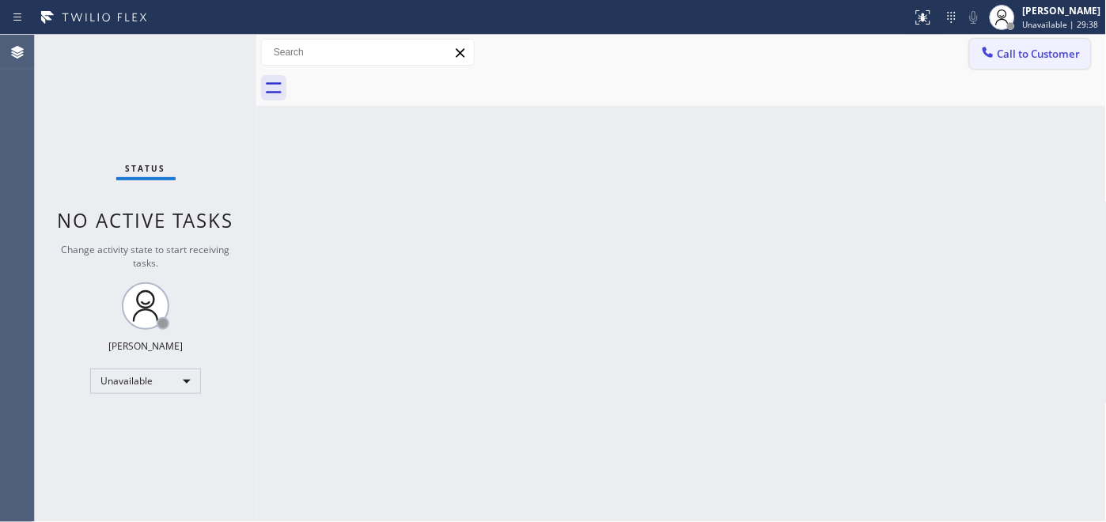
click at [1014, 50] on span "Call to Customer" at bounding box center [1039, 54] width 83 height 14
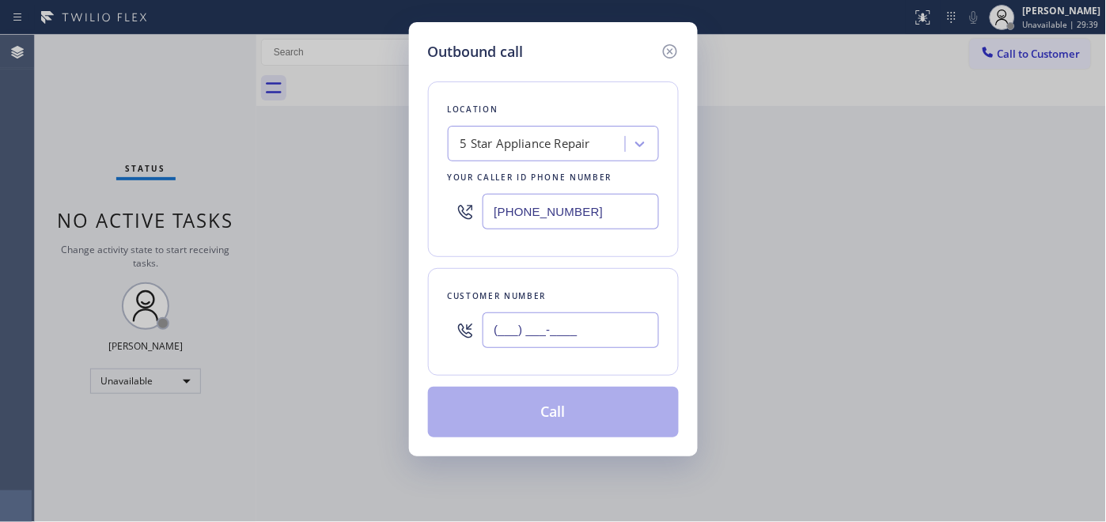
click at [599, 321] on input "(___) ___-____" at bounding box center [571, 330] width 176 height 36
paste input "562) 310-2573"
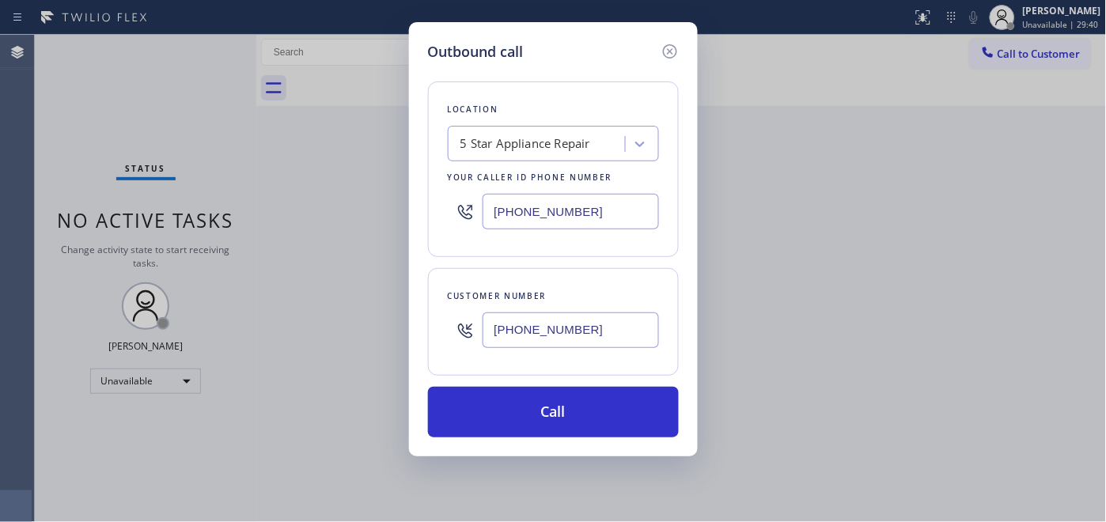
type input "[PHONE_NUMBER]"
drag, startPoint x: 597, startPoint y: 208, endPoint x: 351, endPoint y: 208, distance: 246.0
click at [381, 207] on div "Outbound call Location 5 Star Appliance Repair Your caller id phone number (855…" at bounding box center [553, 261] width 1106 height 522
paste input "714) 364-8644"
type input "[PHONE_NUMBER]"
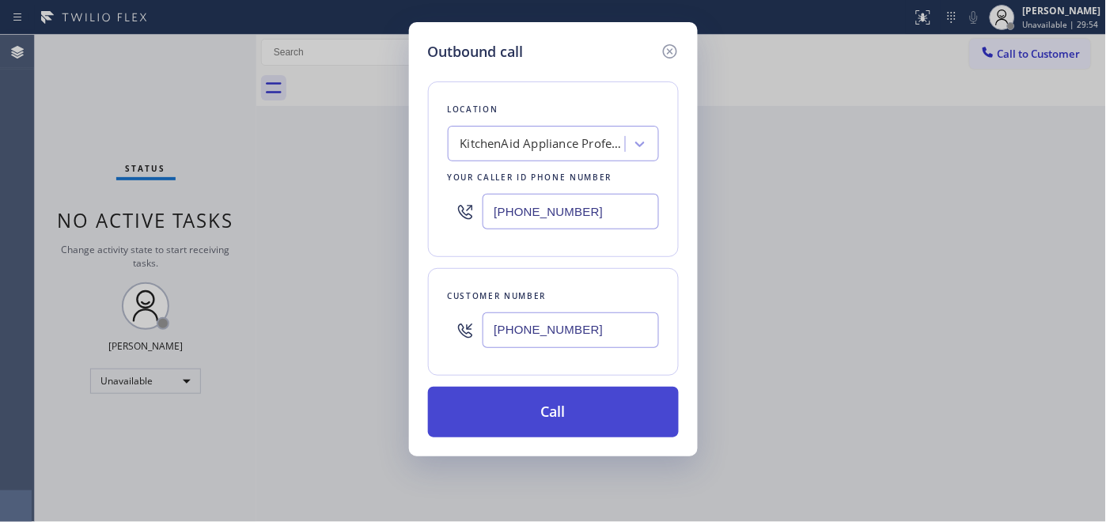
click at [592, 404] on button "Call" at bounding box center [553, 412] width 251 height 51
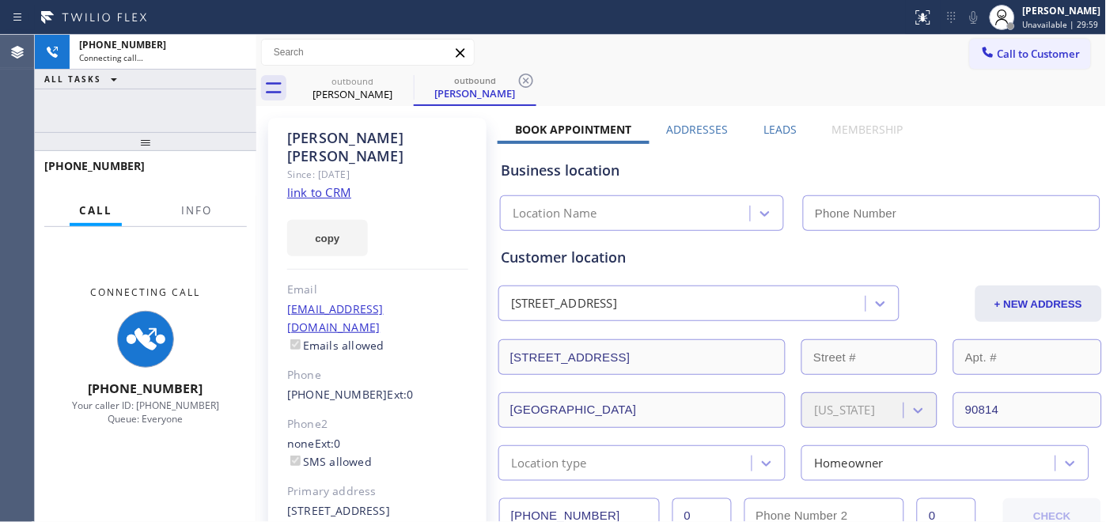
type input "[PHONE_NUMBER]"
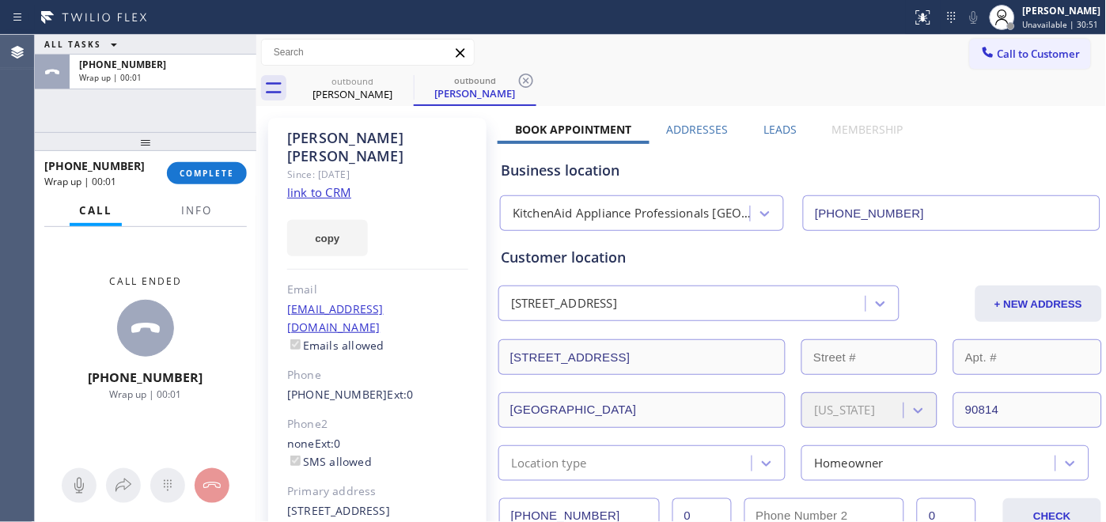
click at [1039, 49] on span "Call to Customer" at bounding box center [1039, 54] width 83 height 14
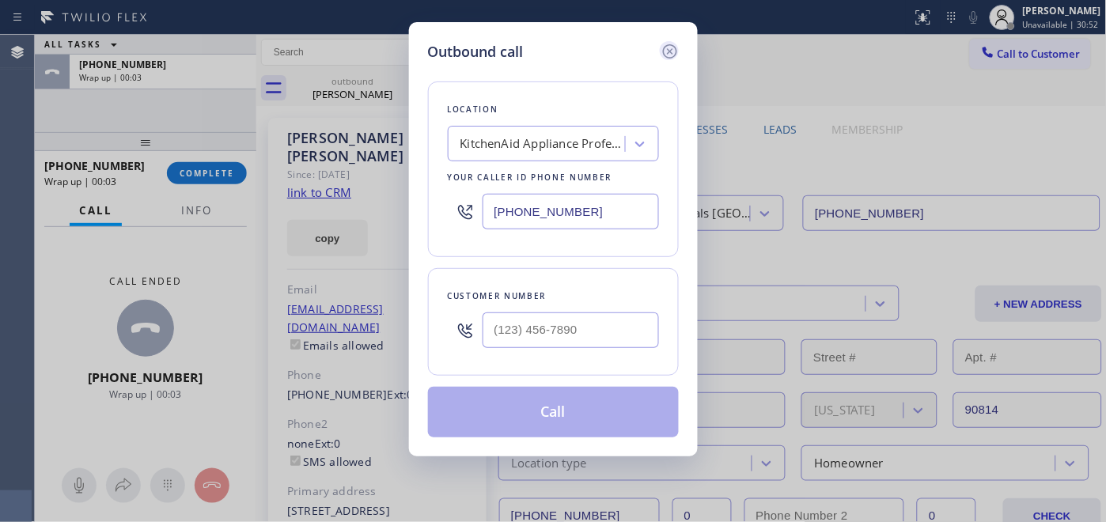
click at [668, 51] on icon at bounding box center [670, 51] width 19 height 19
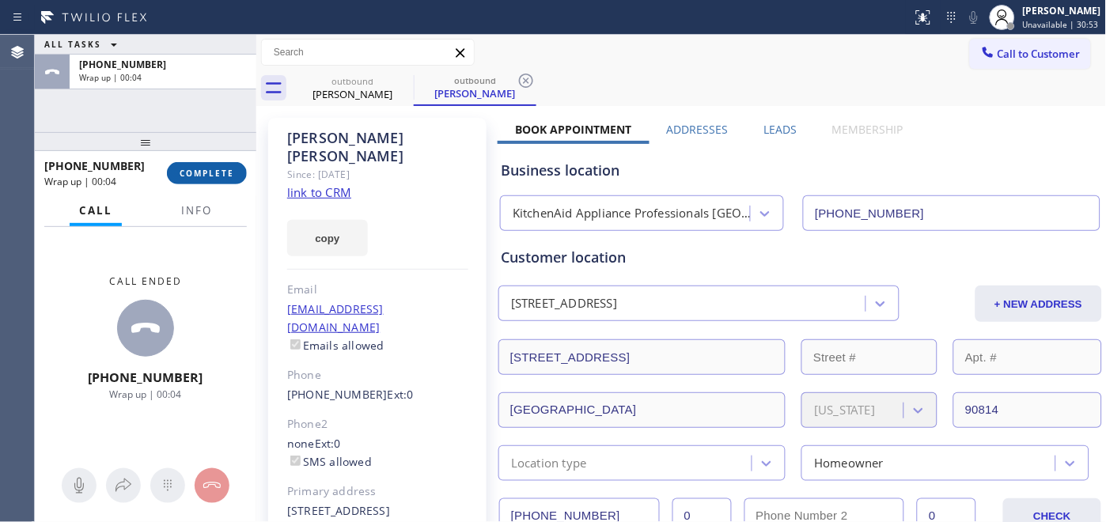
drag, startPoint x: 239, startPoint y: 174, endPoint x: 224, endPoint y: 176, distance: 15.1
click at [239, 174] on button "COMPLETE" at bounding box center [207, 173] width 80 height 22
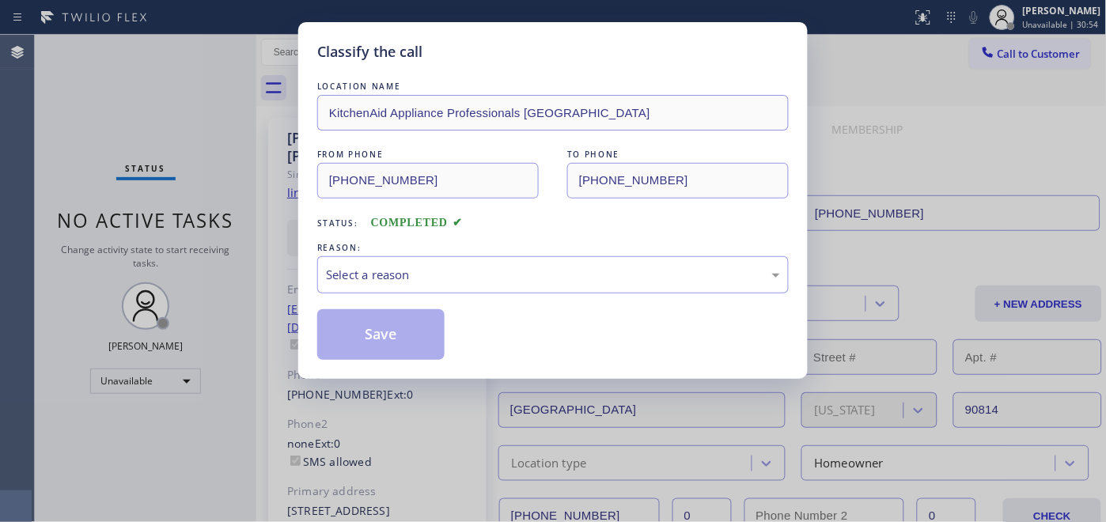
click at [441, 239] on div "LOCATION NAME KitchenAid Appliance Professionals Huntington Beach FROM PHONE (7…" at bounding box center [553, 219] width 472 height 282
click at [471, 288] on div "Select a reason" at bounding box center [553, 274] width 472 height 37
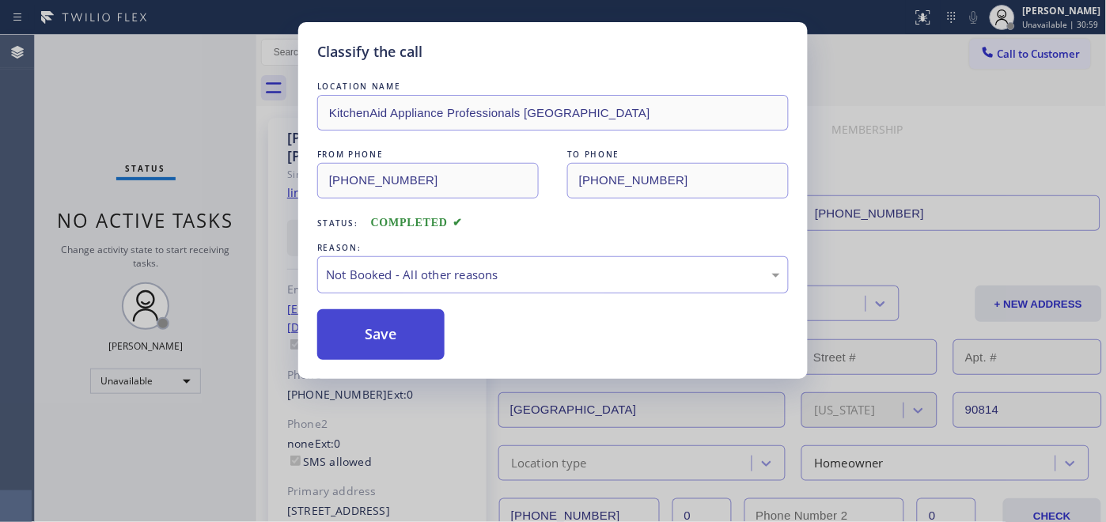
click at [427, 334] on button "Save" at bounding box center [380, 334] width 127 height 51
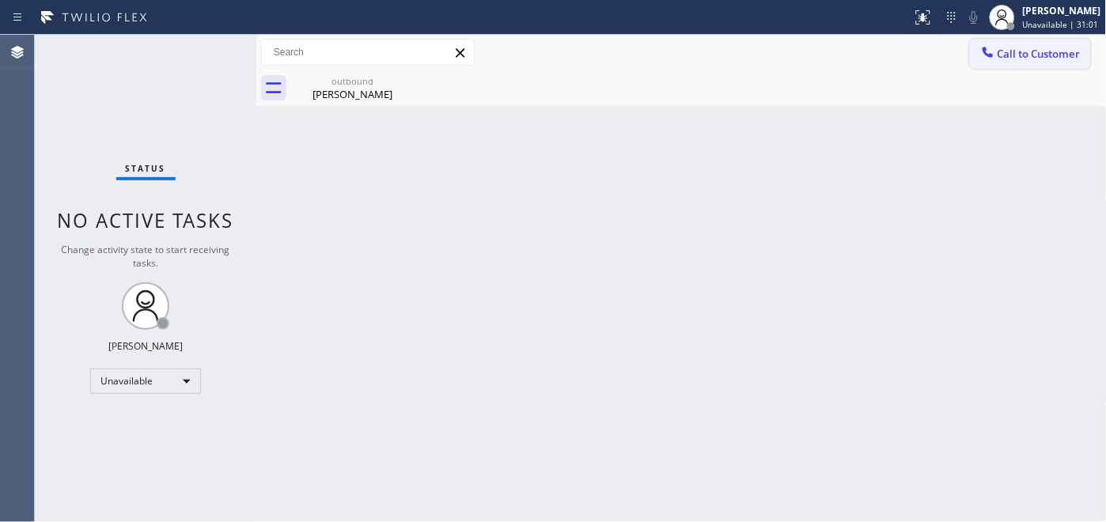
click at [994, 59] on icon at bounding box center [988, 52] width 16 height 16
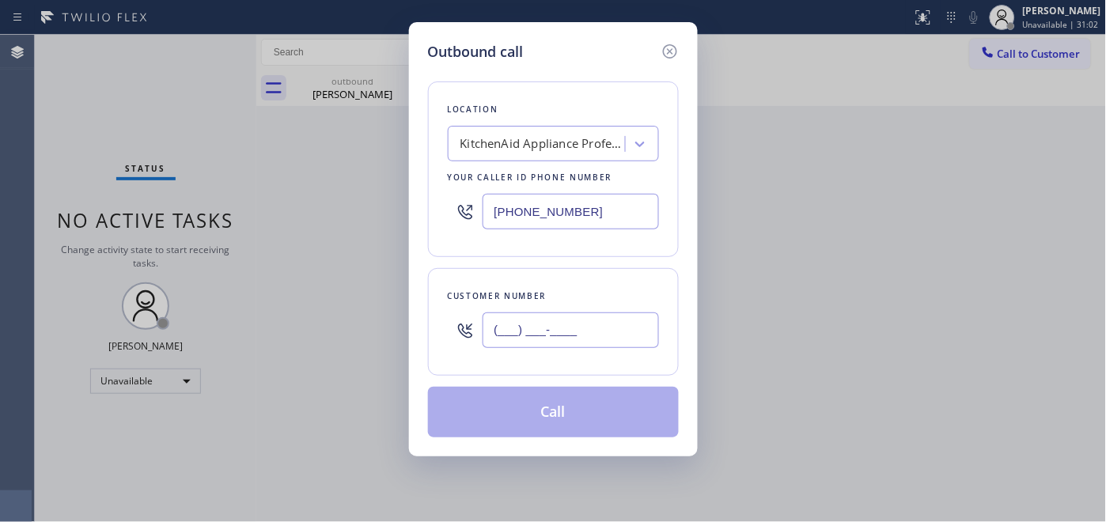
click at [538, 320] on input "(___) ___-____" at bounding box center [571, 330] width 176 height 36
paste input "714) 364-8644"
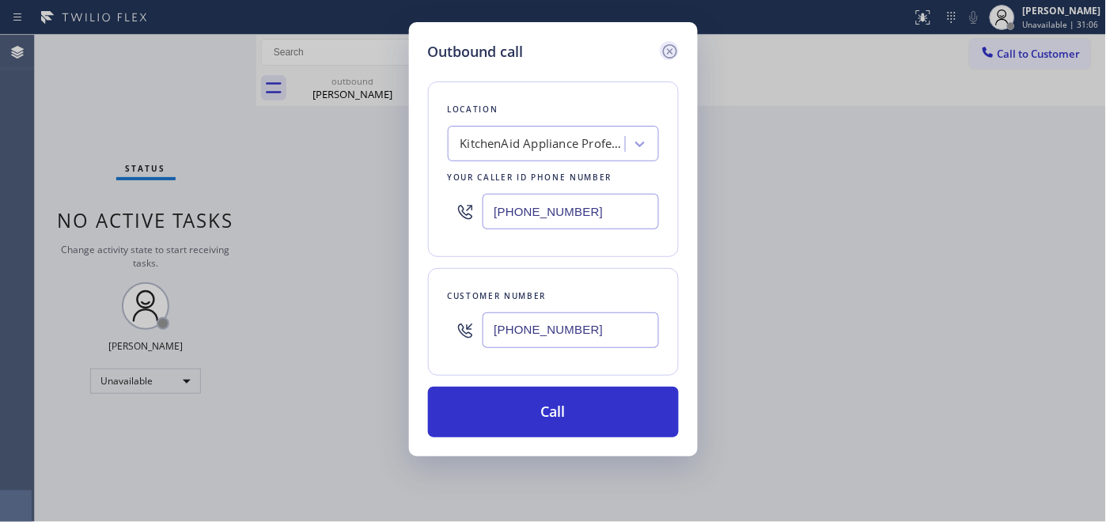
click at [666, 44] on icon at bounding box center [670, 51] width 19 height 19
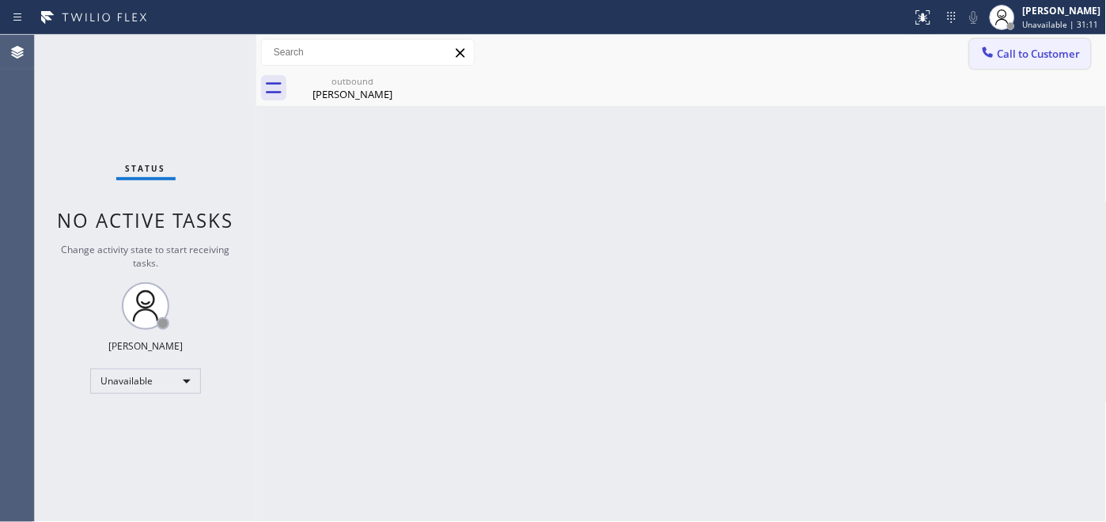
click at [1080, 63] on button "Call to Customer" at bounding box center [1030, 54] width 121 height 30
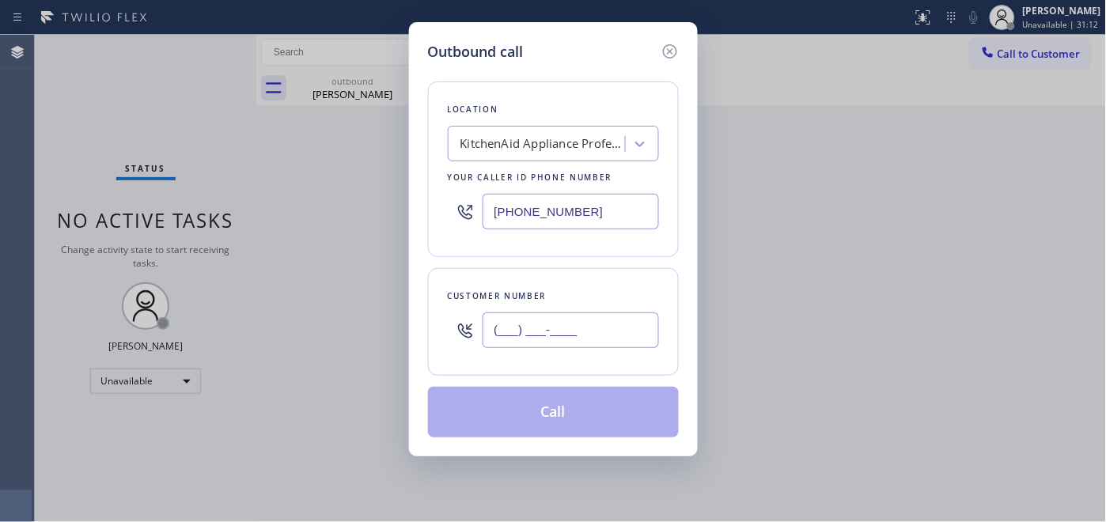
click at [592, 339] on input "(___) ___-____" at bounding box center [571, 330] width 176 height 36
paste input "562) 719-5508"
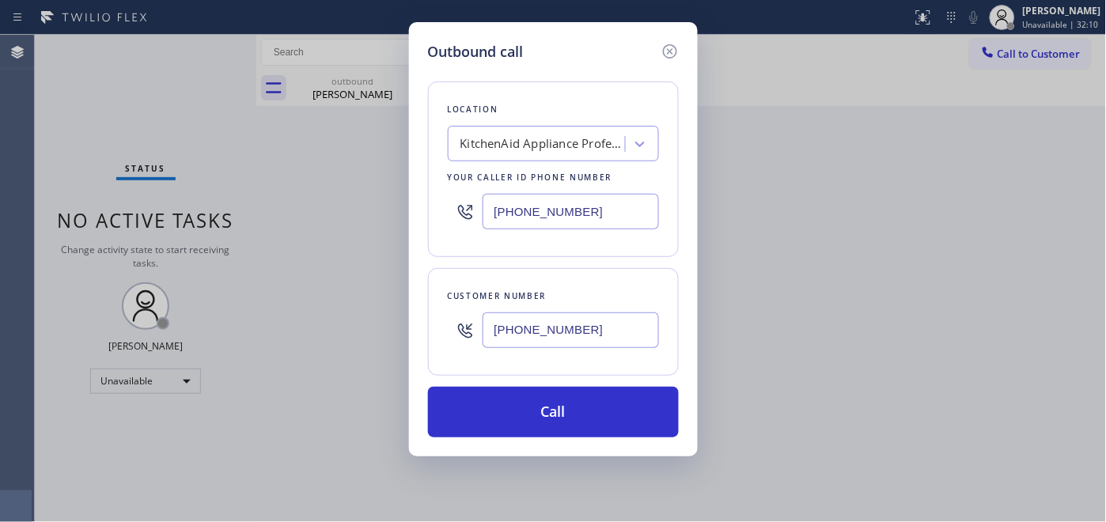
drag, startPoint x: 601, startPoint y: 334, endPoint x: 396, endPoint y: 335, distance: 205.7
click at [433, 330] on div "Customer number (562) 719-5508" at bounding box center [553, 322] width 251 height 108
paste input "text"
type input "(562) 719-5508"
click at [556, 151] on div "KitchenAid Appliance Professionals [GEOGRAPHIC_DATA]" at bounding box center [543, 144] width 166 height 18
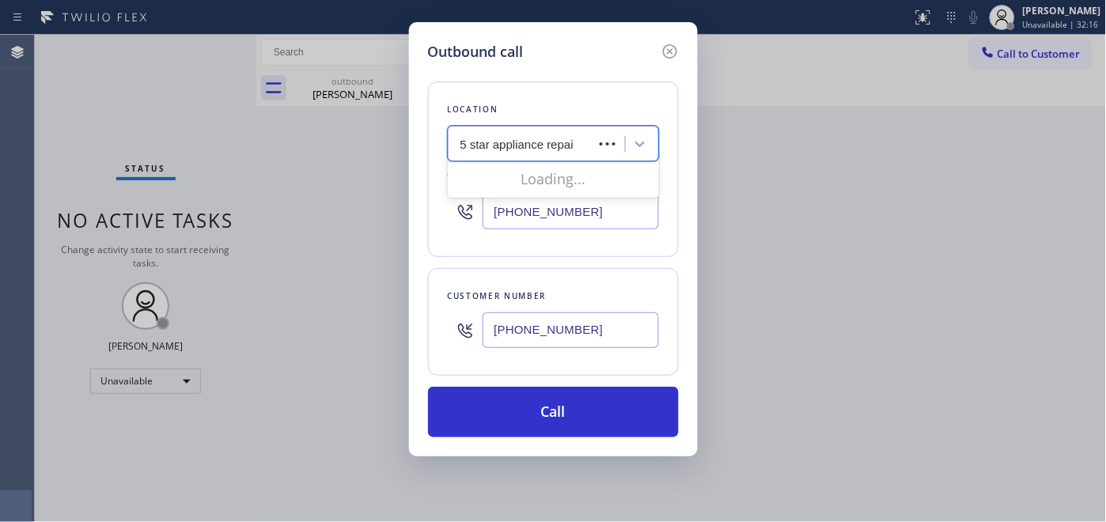
type input "5 star appliance repair"
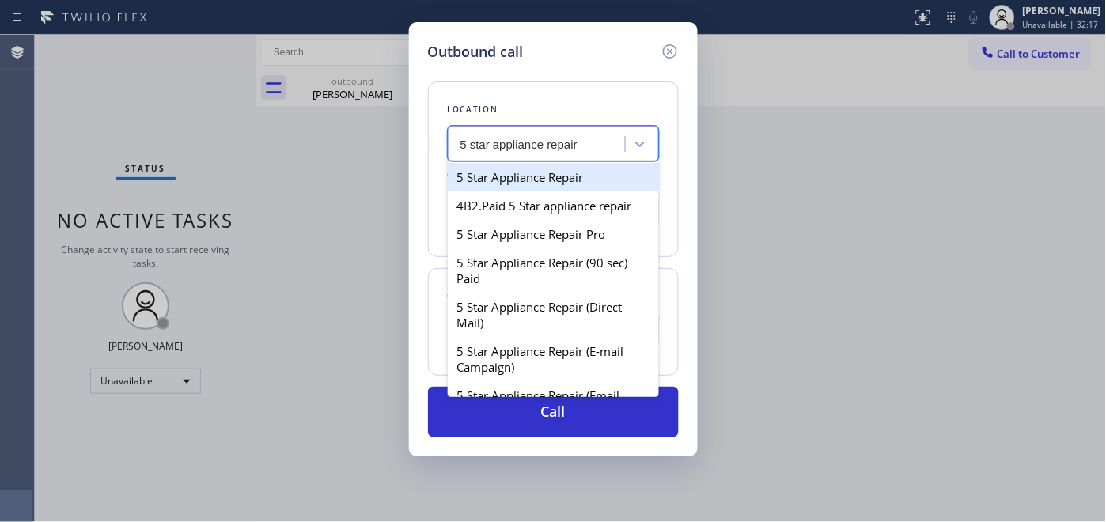
click at [568, 177] on div "5 Star Appliance Repair" at bounding box center [553, 177] width 211 height 28
type input "[PHONE_NUMBER]"
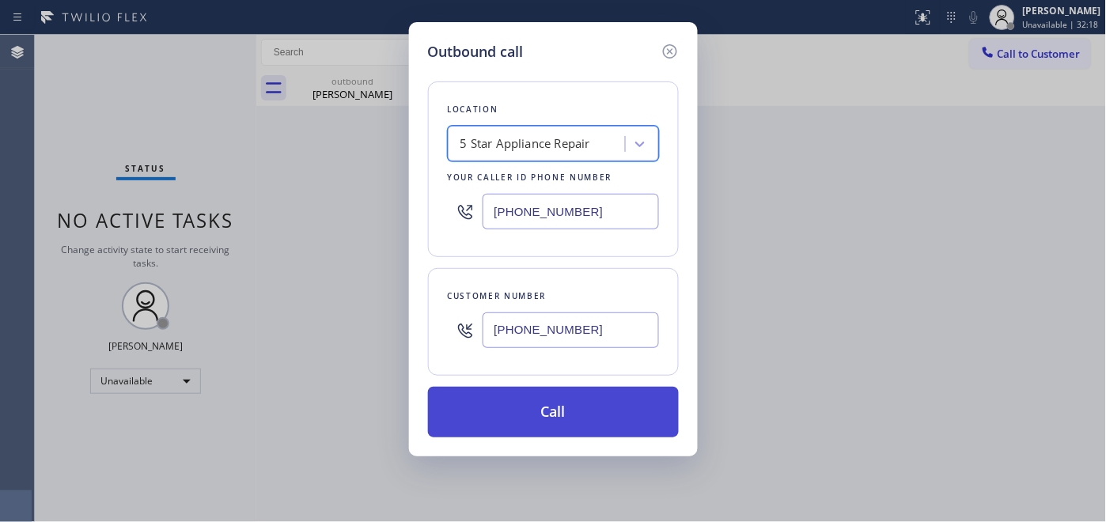
click at [555, 422] on button "Call" at bounding box center [553, 412] width 251 height 51
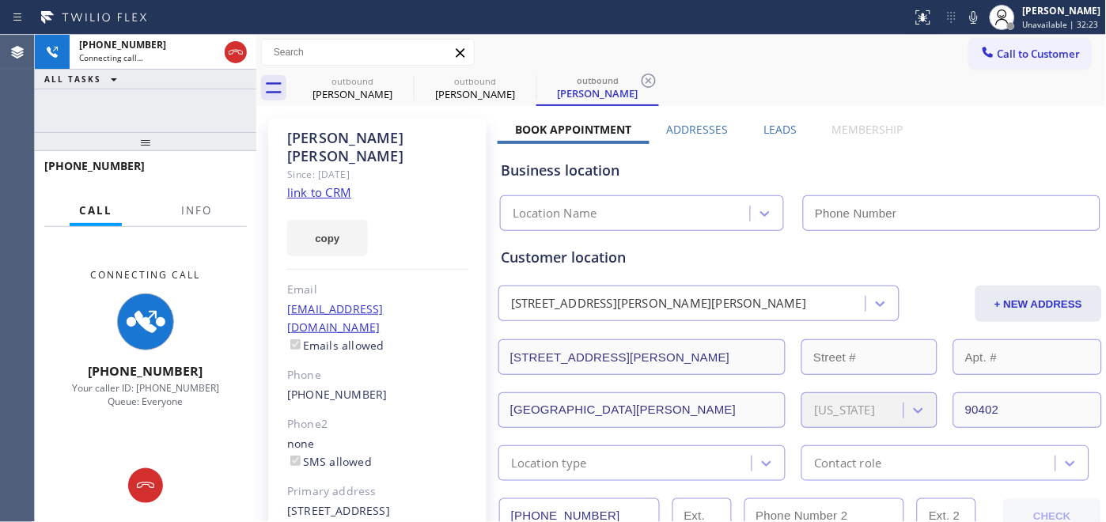
type input "[PHONE_NUMBER]"
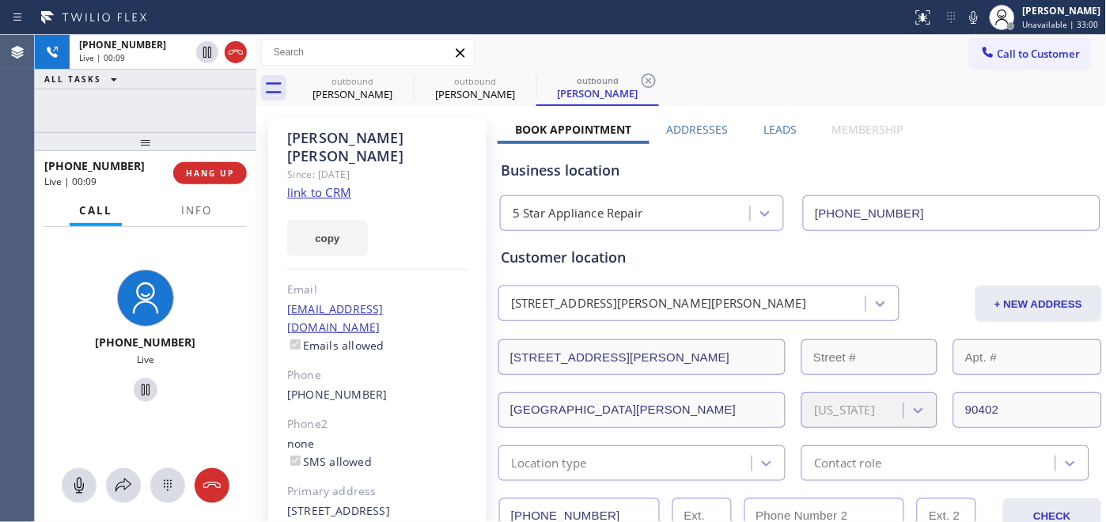
click at [157, 169] on div "+15627195508" at bounding box center [103, 165] width 118 height 15
click at [235, 168] on button "HANG UP" at bounding box center [210, 173] width 74 height 22
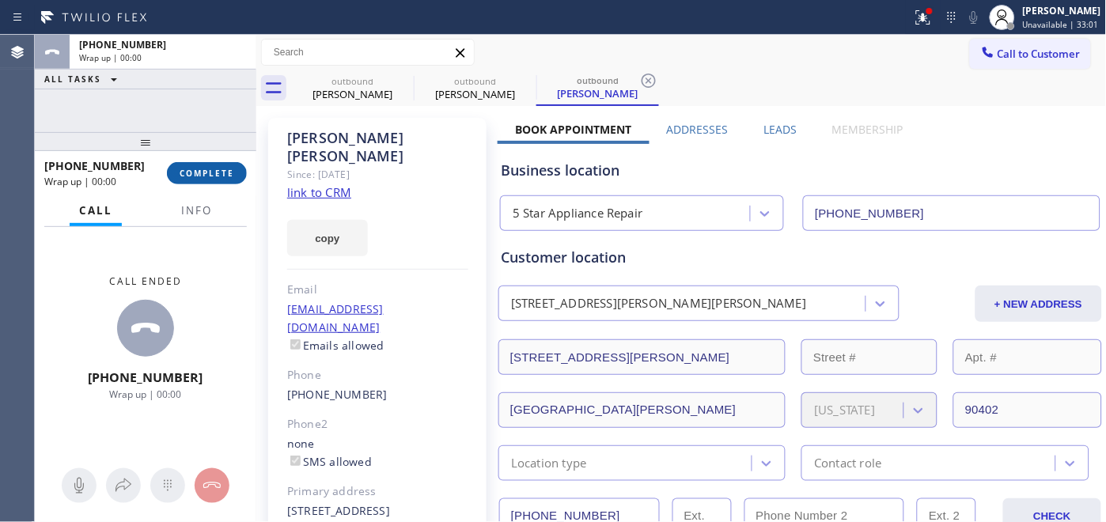
click at [223, 172] on span "COMPLETE" at bounding box center [207, 173] width 55 height 11
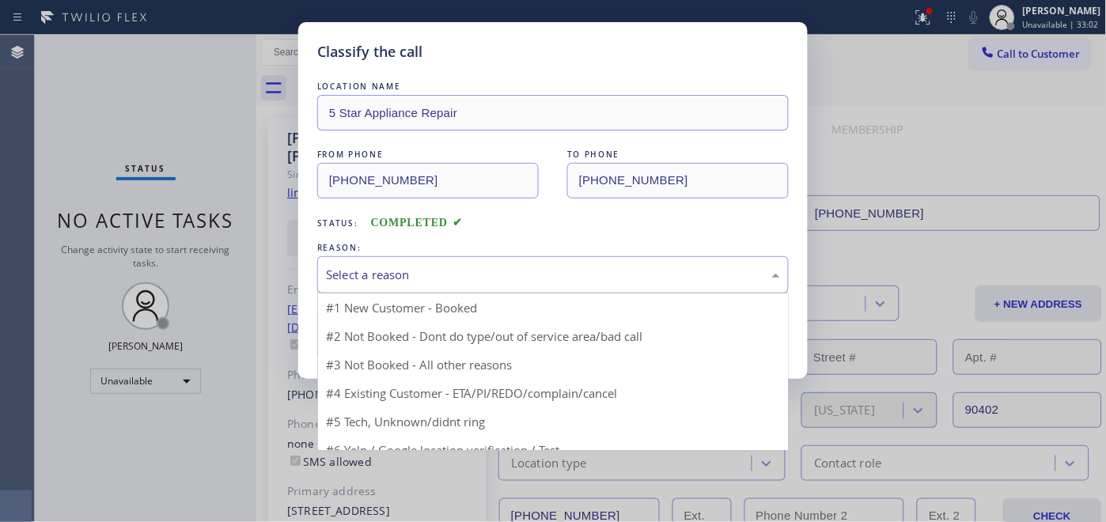
drag, startPoint x: 476, startPoint y: 256, endPoint x: 463, endPoint y: 290, distance: 36.6
click at [476, 256] on div "Select a reason" at bounding box center [553, 274] width 472 height 37
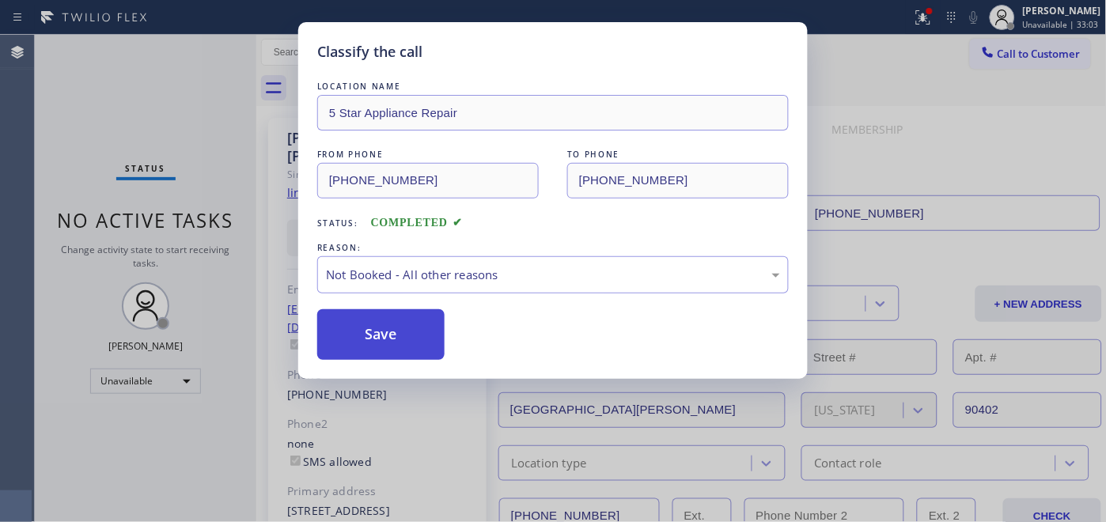
click at [413, 312] on button "Save" at bounding box center [380, 334] width 127 height 51
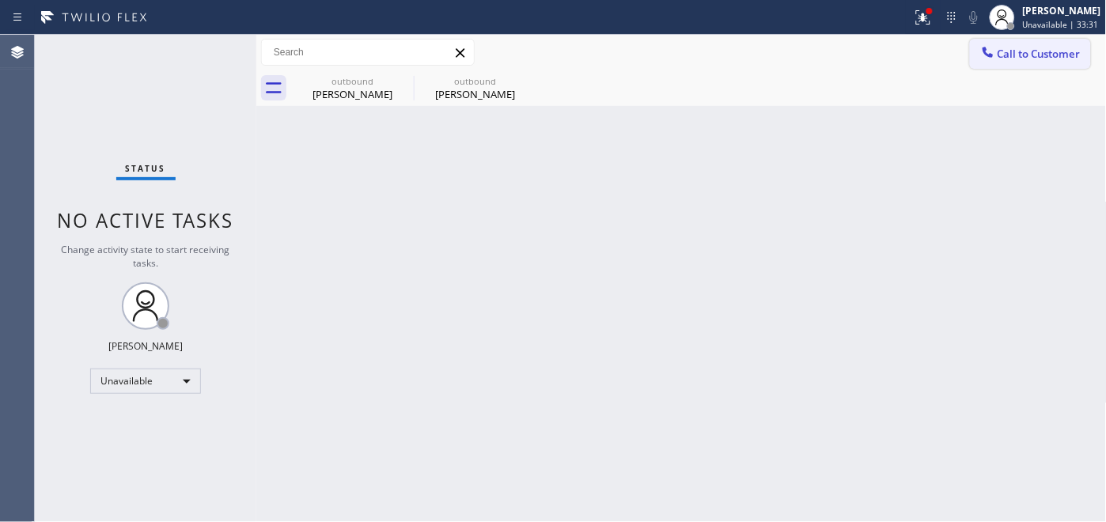
click at [1055, 51] on span "Call to Customer" at bounding box center [1039, 54] width 83 height 14
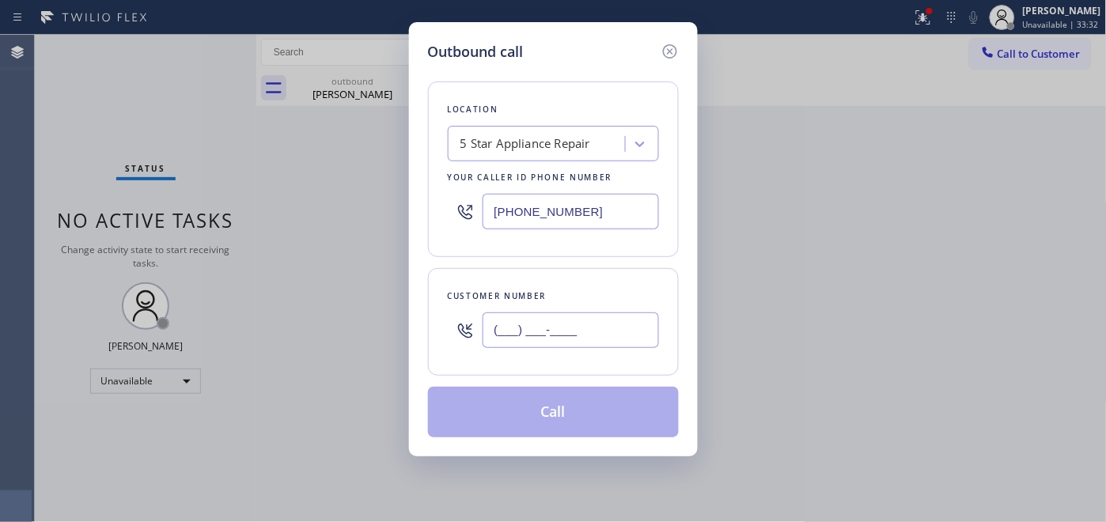
drag, startPoint x: 593, startPoint y: 334, endPoint x: 504, endPoint y: 339, distance: 89.5
click at [504, 339] on input "(___) ___-____" at bounding box center [571, 330] width 176 height 36
drag, startPoint x: 494, startPoint y: 339, endPoint x: 603, endPoint y: 337, distance: 108.4
click at [603, 337] on input "(___) ___-____" at bounding box center [571, 330] width 176 height 36
paste input "602) 932-0876"
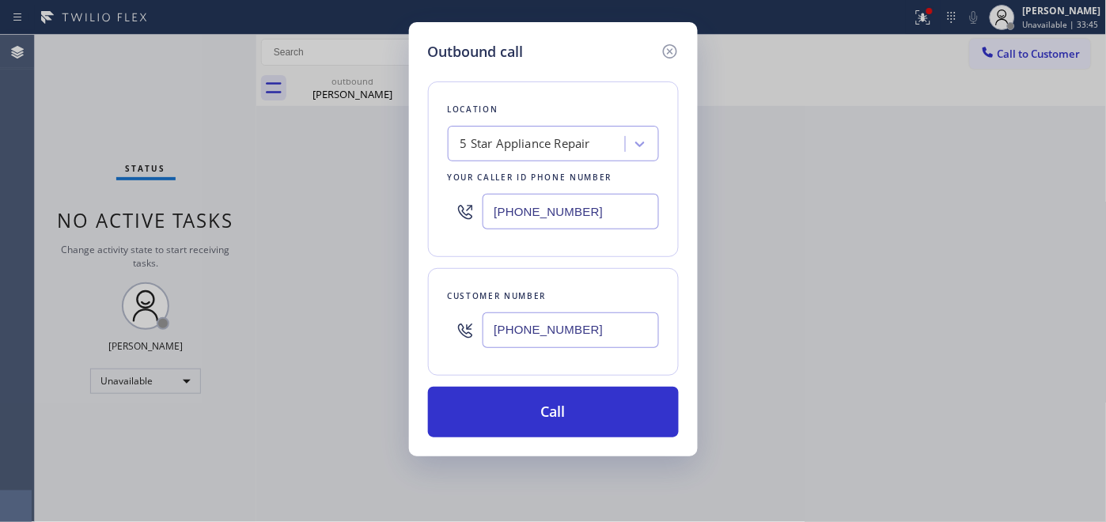
drag, startPoint x: 592, startPoint y: 324, endPoint x: 420, endPoint y: 318, distance: 171.8
click at [421, 318] on div "Outbound call Location 5 Star Appliance Repair Your caller id phone number (855…" at bounding box center [553, 239] width 289 height 434
paste input "23) 523-9777"
type input "(623) 523-9777"
drag, startPoint x: 578, startPoint y: 190, endPoint x: 581, endPoint y: 212, distance: 22.4
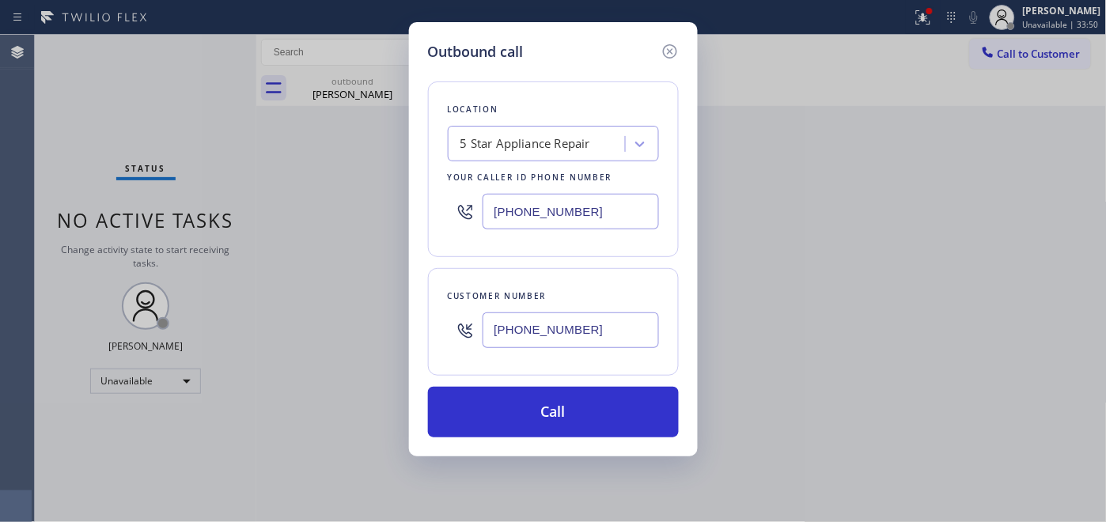
click at [578, 202] on div "[PHONE_NUMBER]" at bounding box center [553, 211] width 211 height 51
click at [581, 212] on input "[PHONE_NUMBER]" at bounding box center [571, 212] width 176 height 36
drag, startPoint x: 570, startPoint y: 220, endPoint x: 470, endPoint y: 216, distance: 100.5
click at [464, 215] on div "[PHONE_NUMBER]" at bounding box center [553, 211] width 211 height 51
click at [487, 210] on input "[PHONE_NUMBER]" at bounding box center [571, 212] width 176 height 36
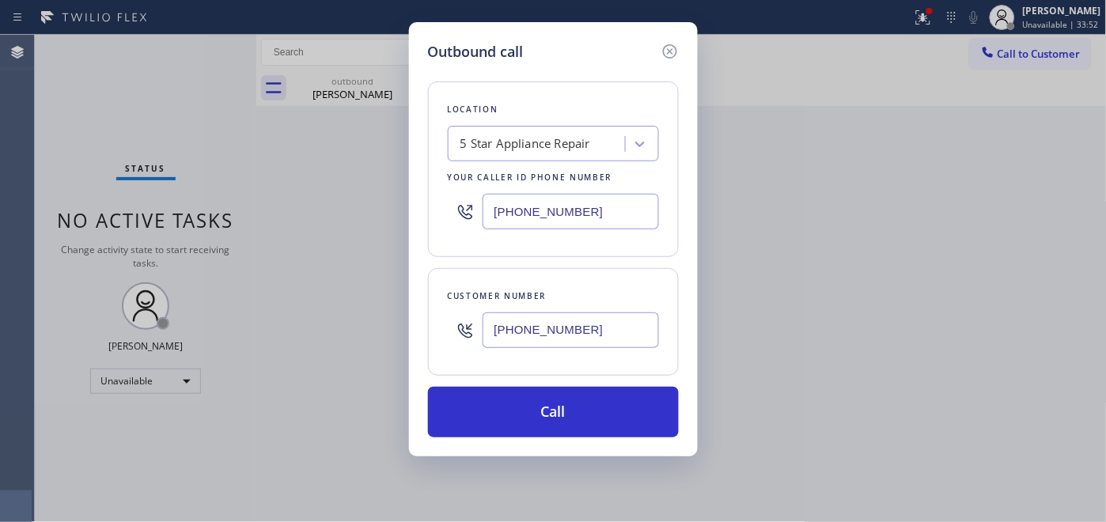
drag, startPoint x: 487, startPoint y: 210, endPoint x: 721, endPoint y: 230, distance: 235.9
click at [721, 230] on div "Outbound call Location 5 Star Appliance Repair Your caller id phone number (855…" at bounding box center [553, 261] width 1106 height 522
click at [570, 208] on input "[PHONE_NUMBER]" at bounding box center [571, 212] width 176 height 36
click at [605, 210] on input "[PHONE_NUMBER]" at bounding box center [571, 212] width 176 height 36
drag, startPoint x: 489, startPoint y: 204, endPoint x: 464, endPoint y: 203, distance: 24.5
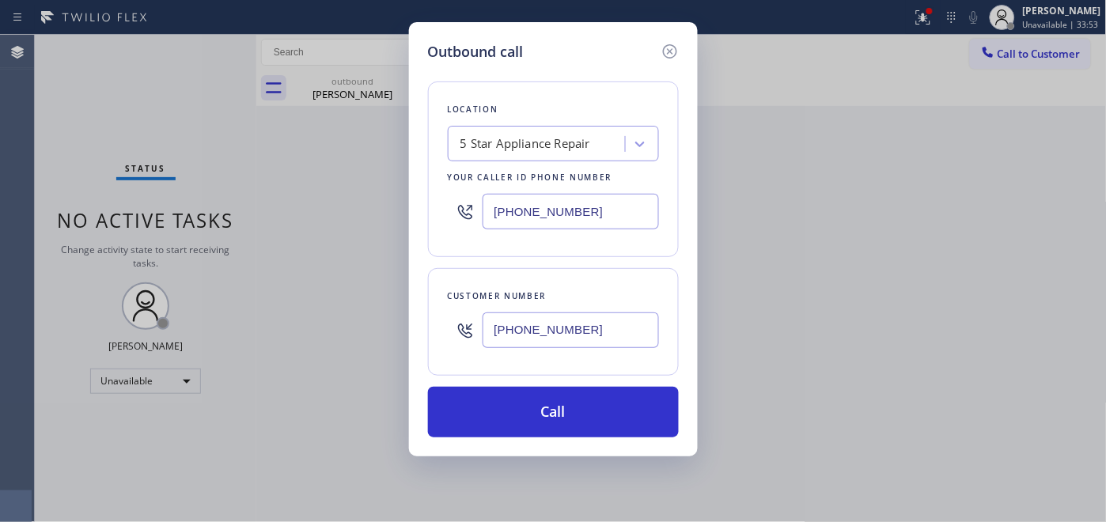
click at [464, 203] on div "[PHONE_NUMBER]" at bounding box center [553, 211] width 211 height 51
click at [505, 207] on input "[PHONE_NUMBER]" at bounding box center [571, 212] width 176 height 36
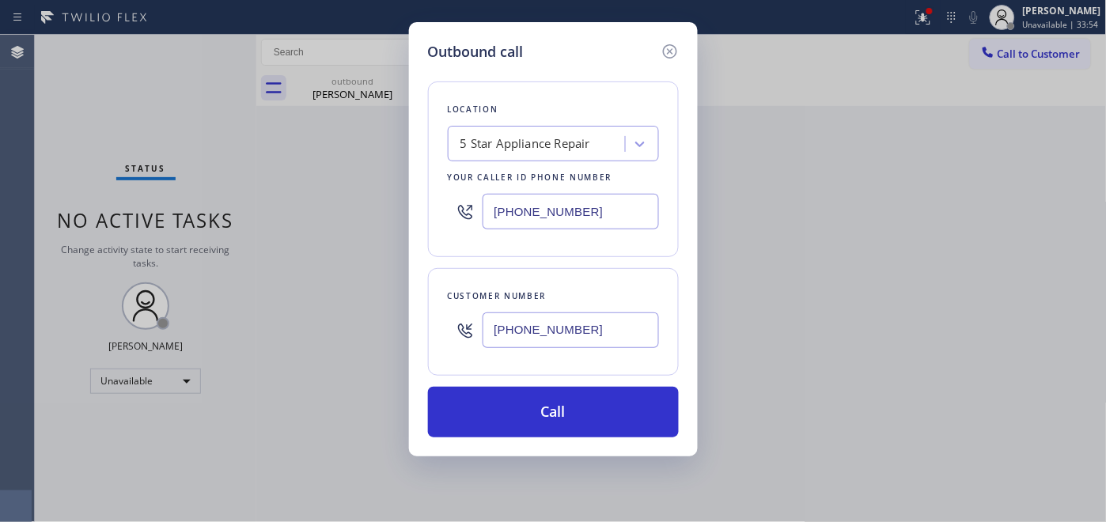
paste input "602) 932-0876"
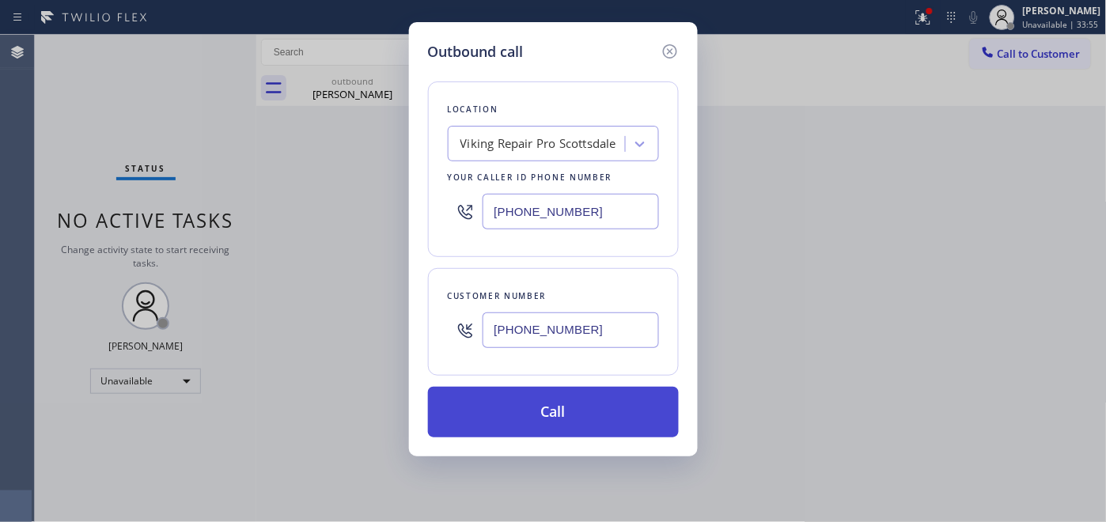
type input "(602) 932-0876"
click at [618, 420] on button "Call" at bounding box center [553, 412] width 251 height 51
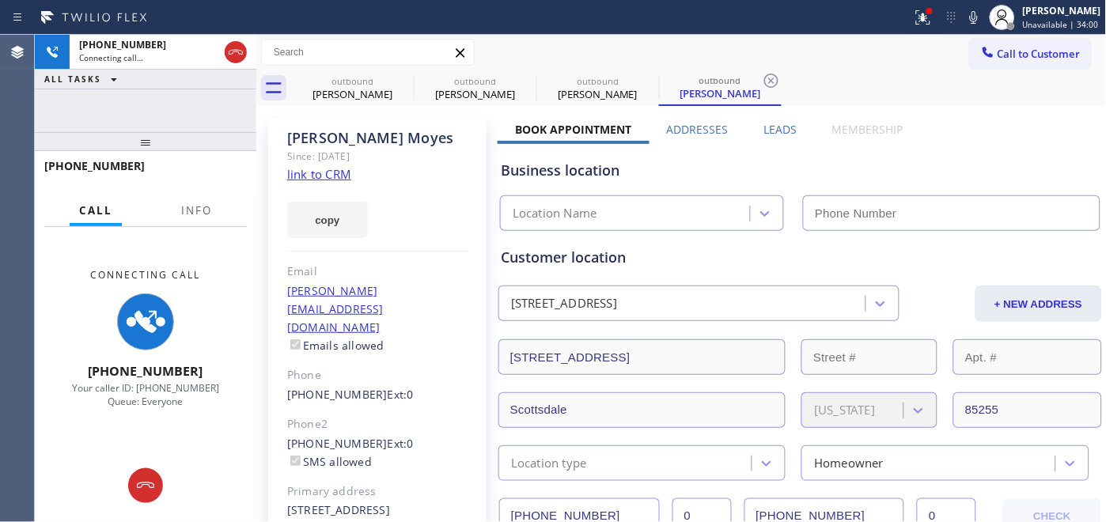
type input "(602) 932-0876"
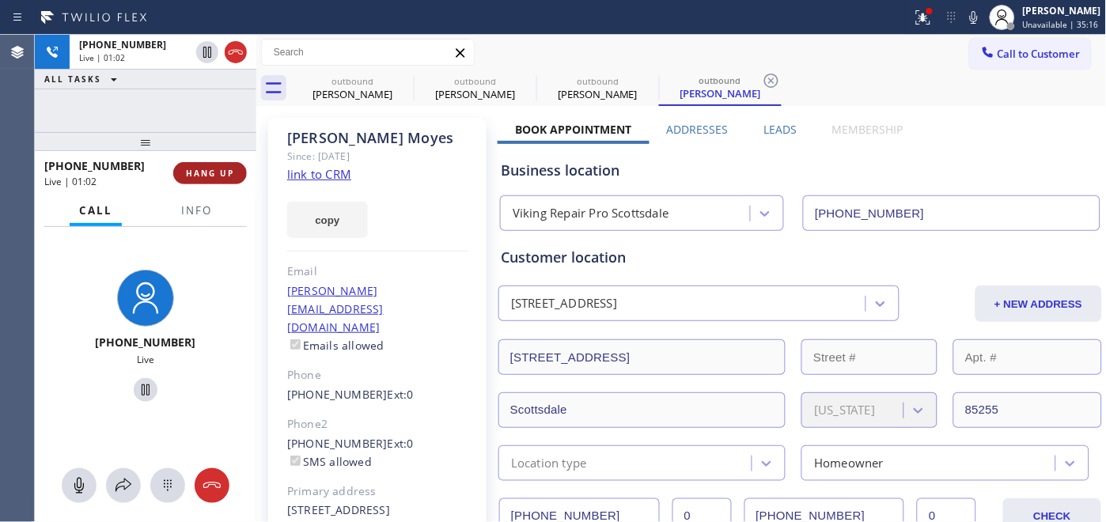
click at [209, 169] on span "HANG UP" at bounding box center [210, 173] width 48 height 11
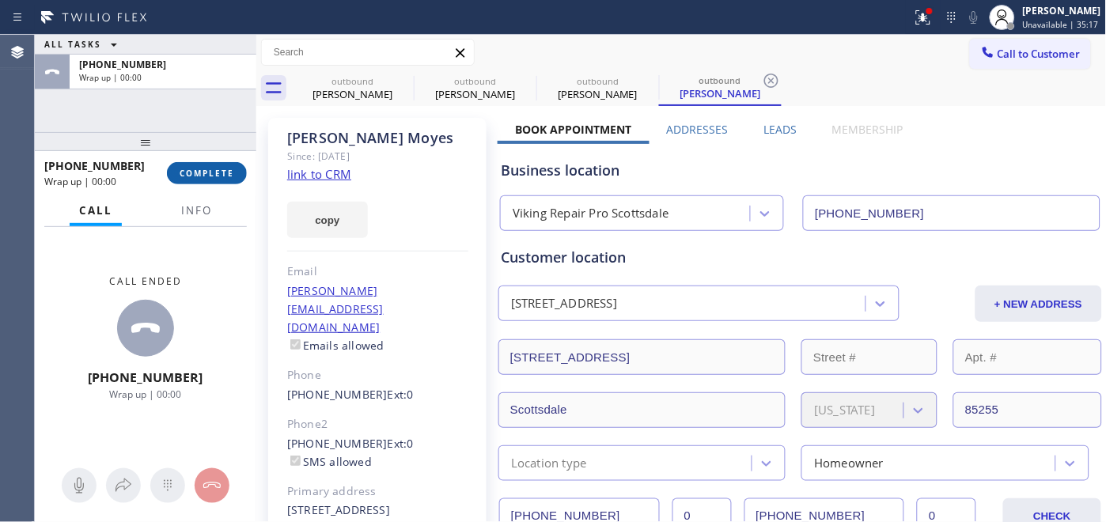
click at [209, 169] on span "COMPLETE" at bounding box center [207, 173] width 55 height 11
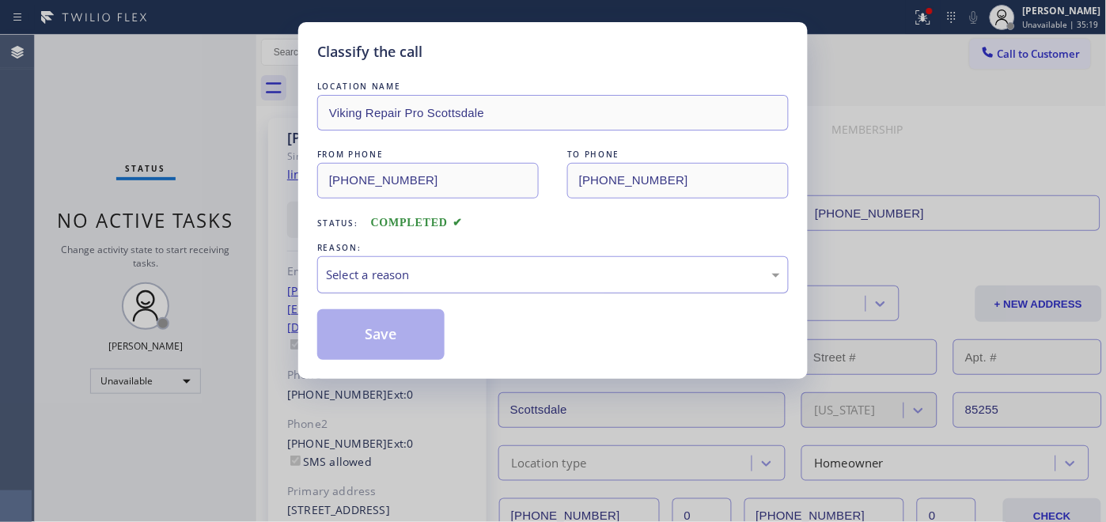
click at [486, 267] on div "Select a reason" at bounding box center [553, 275] width 454 height 18
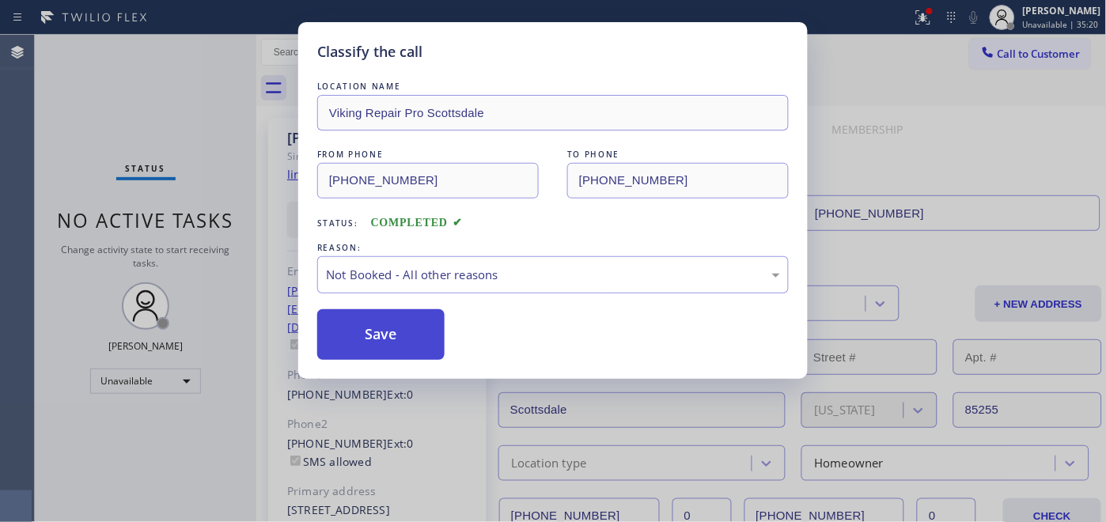
click at [397, 333] on button "Save" at bounding box center [380, 334] width 127 height 51
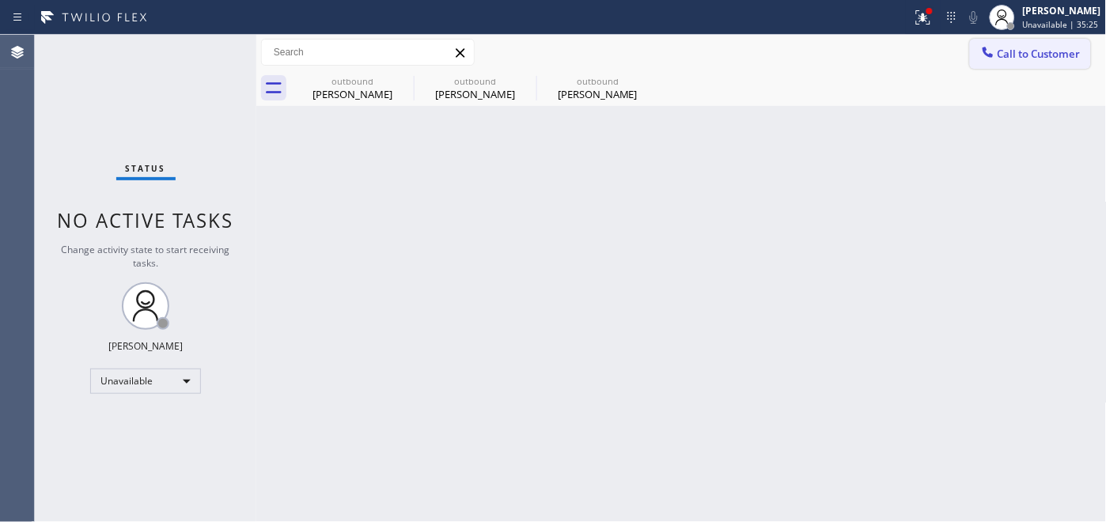
click at [997, 48] on div at bounding box center [988, 53] width 19 height 19
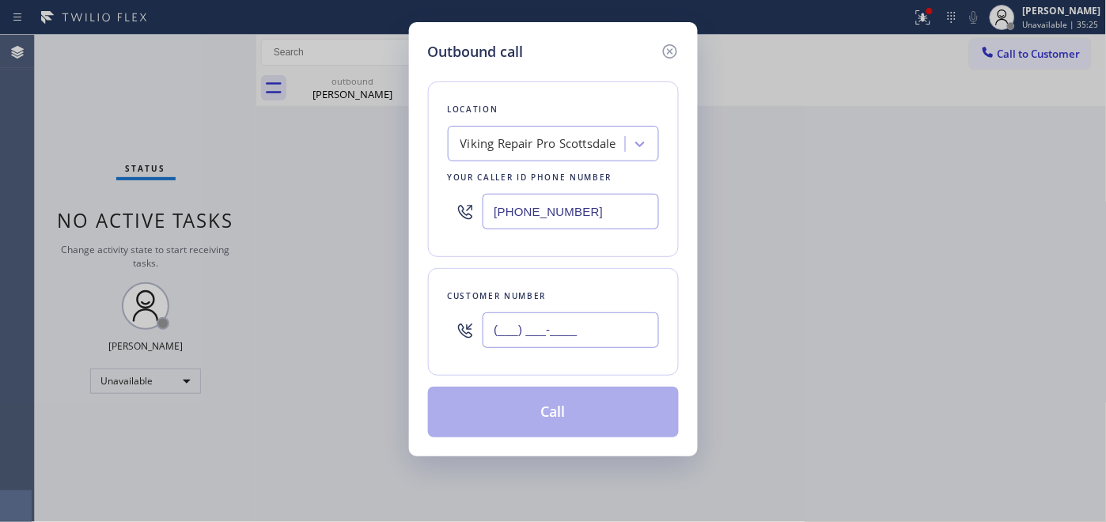
click at [512, 327] on input "(___) ___-____" at bounding box center [571, 330] width 176 height 36
paste input "310) 429-3706"
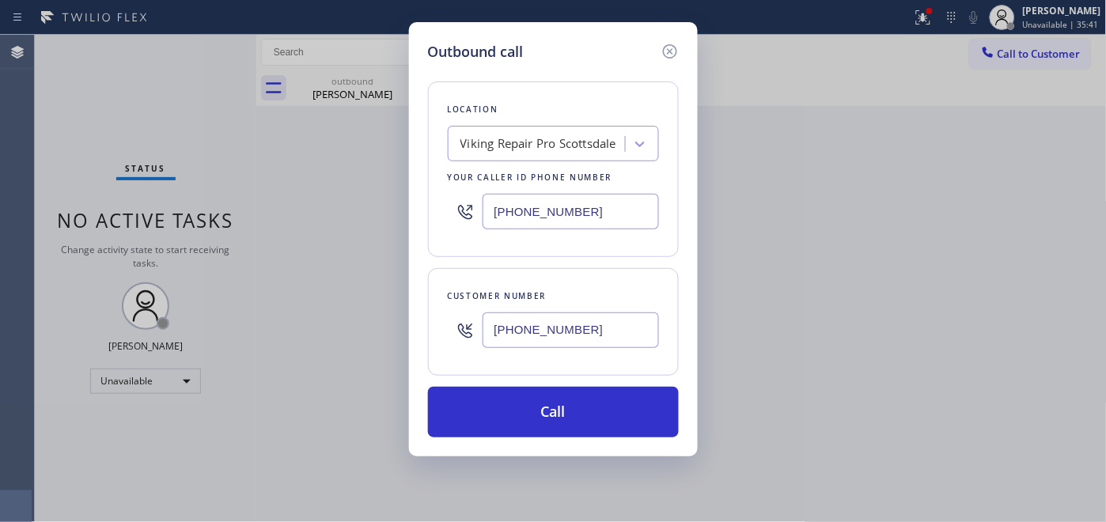
drag, startPoint x: 601, startPoint y: 194, endPoint x: 431, endPoint y: 207, distance: 170.6
click at [431, 207] on div "Location Viking Repair Pro Scottsdale Your caller id phone number (602) 932-0876" at bounding box center [553, 169] width 251 height 176
drag, startPoint x: 534, startPoint y: 335, endPoint x: 407, endPoint y: 346, distance: 127.0
click at [407, 346] on div "Outbound call Location Viking Repair Pro Scottsdale Your caller id phone number…" at bounding box center [553, 261] width 1106 height 522
paste input "text"
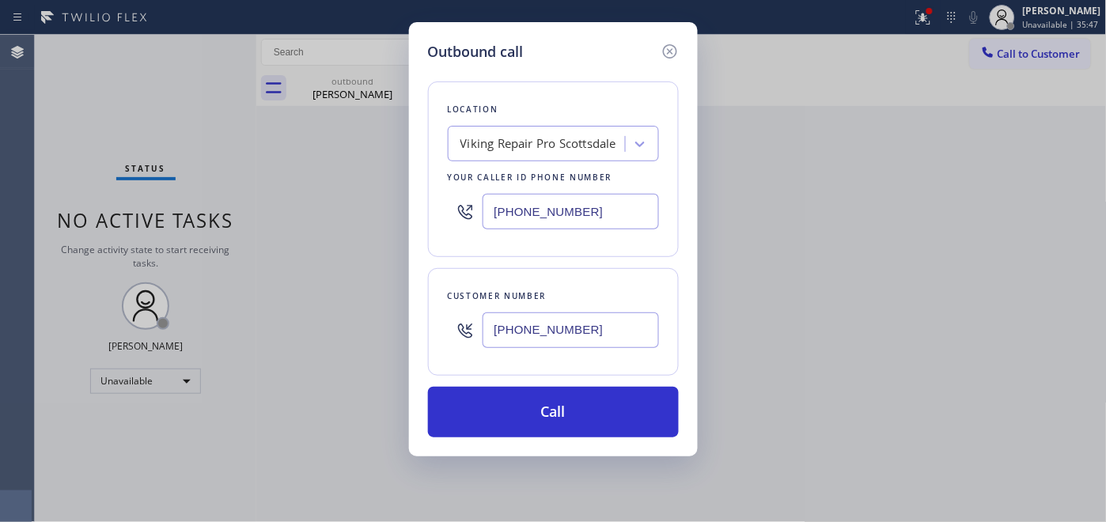
type input "(310) 429-3706"
drag, startPoint x: 596, startPoint y: 210, endPoint x: 433, endPoint y: 214, distance: 163.0
click at [437, 212] on div "Location Viking Repair Pro Scottsdale Your caller id phone number (602) 932-0876" at bounding box center [553, 169] width 251 height 176
paste input "855) 731-4952"
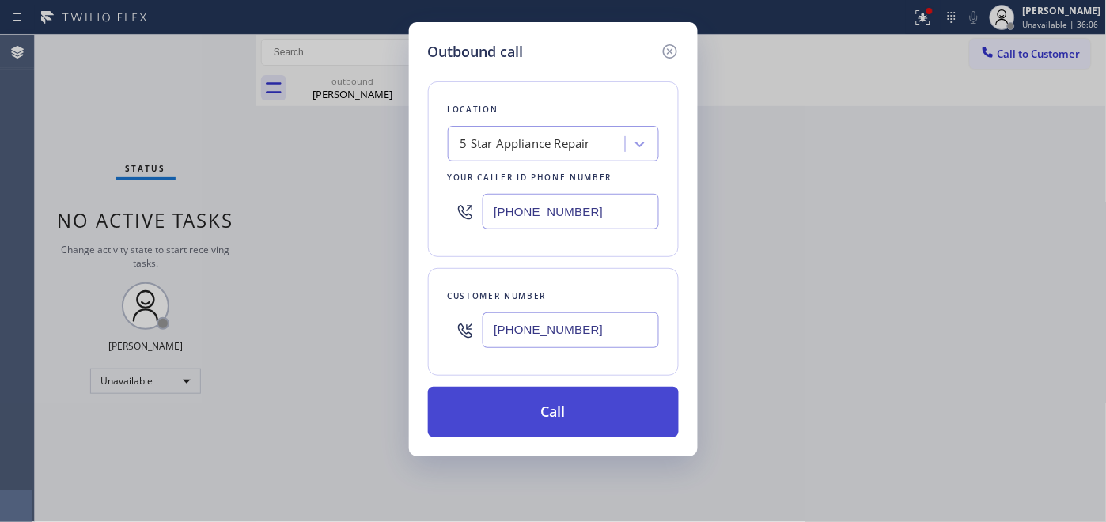
type input "[PHONE_NUMBER]"
click at [567, 396] on button "Call" at bounding box center [553, 412] width 251 height 51
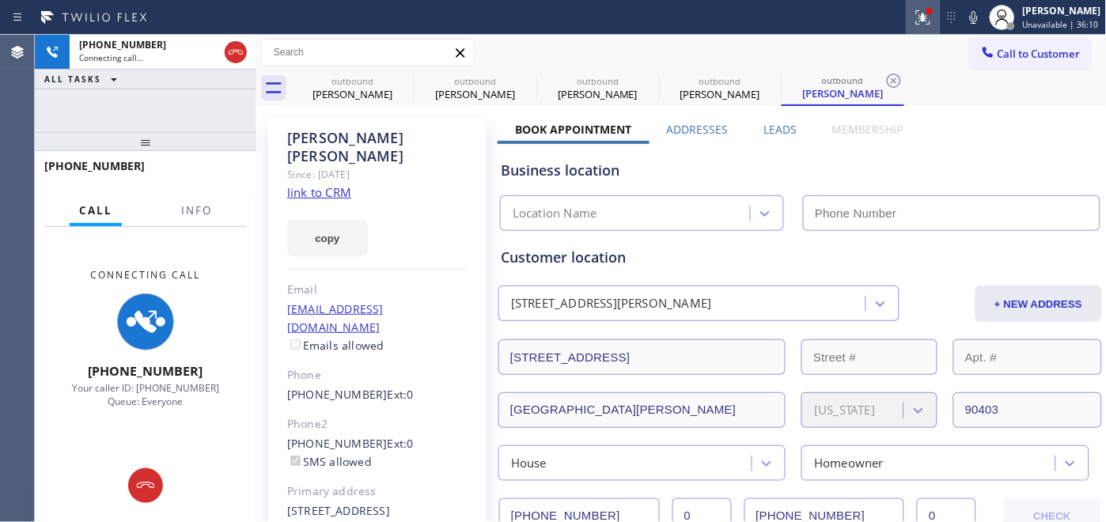
click at [926, 2] on button at bounding box center [923, 17] width 35 height 35
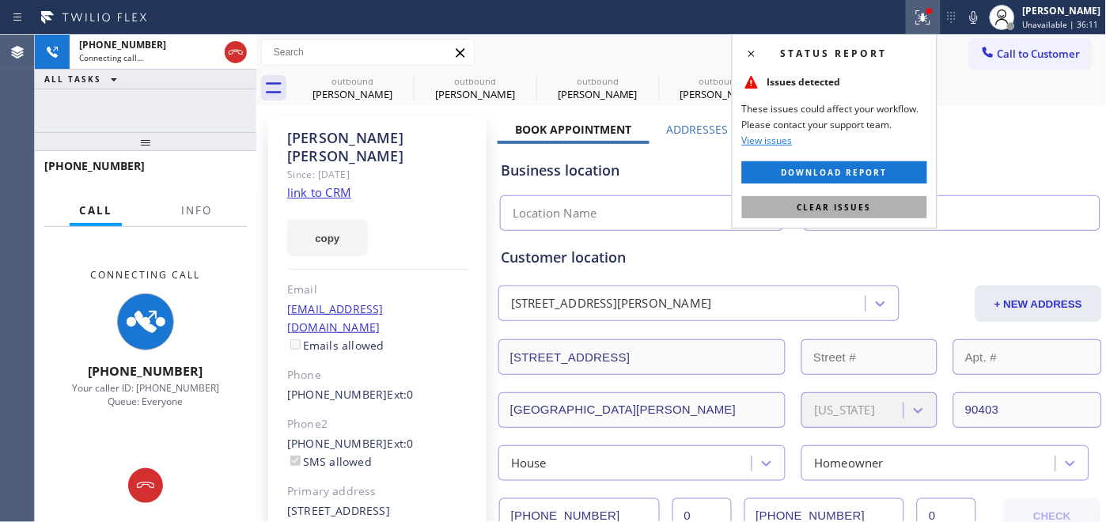
click at [780, 203] on button "Clear issues" at bounding box center [834, 207] width 185 height 22
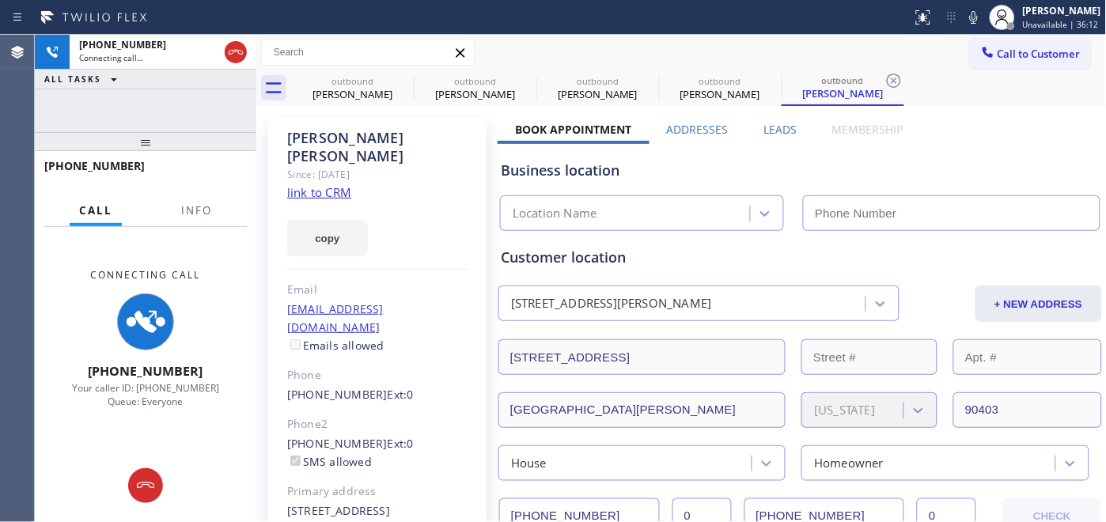
type input "[PHONE_NUMBER]"
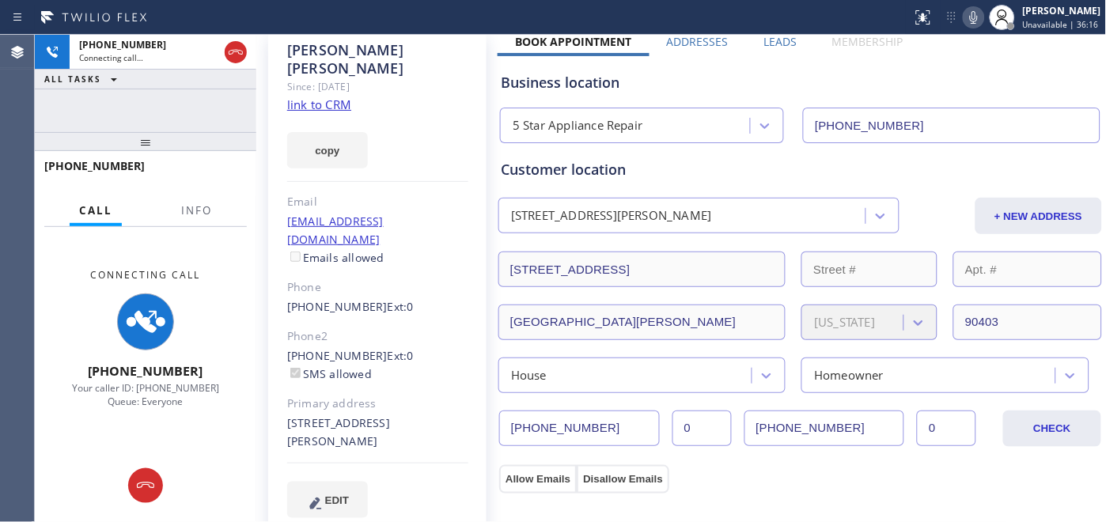
click at [970, 17] on icon at bounding box center [974, 17] width 8 height 13
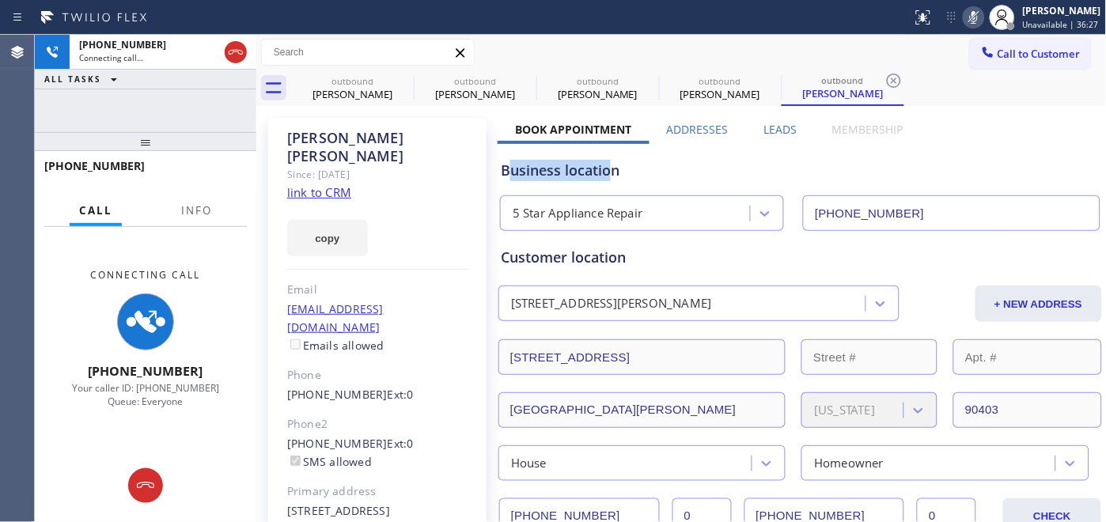
drag, startPoint x: 526, startPoint y: 167, endPoint x: 612, endPoint y: 161, distance: 86.5
click at [612, 161] on div "Business location" at bounding box center [800, 170] width 599 height 21
click at [582, 171] on div "Business location" at bounding box center [800, 170] width 599 height 21
drag, startPoint x: 511, startPoint y: 164, endPoint x: 611, endPoint y: 175, distance: 100.3
click at [611, 175] on div "Business location" at bounding box center [800, 170] width 599 height 21
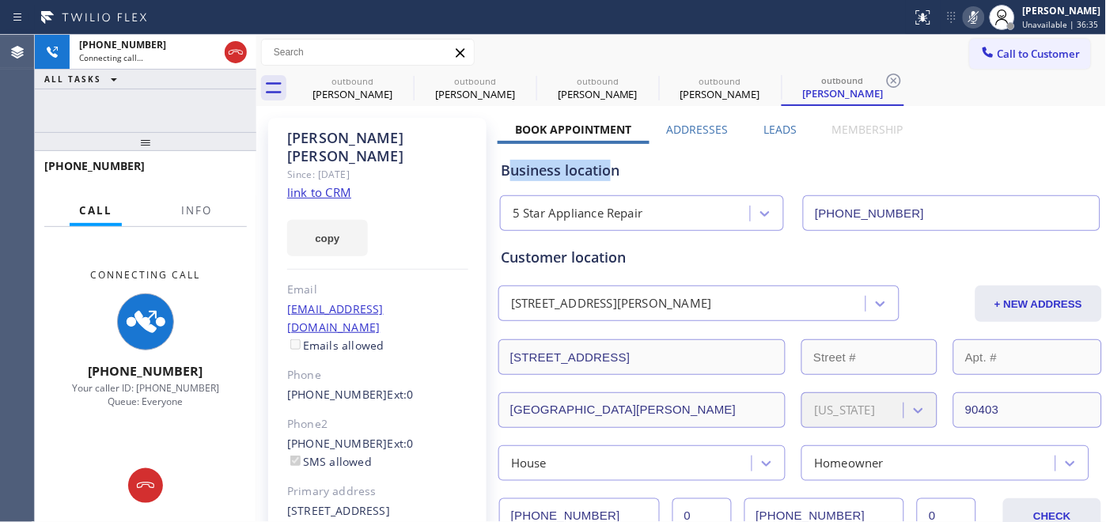
click at [515, 172] on div "Business location" at bounding box center [800, 170] width 599 height 21
drag, startPoint x: 510, startPoint y: 171, endPoint x: 612, endPoint y: 160, distance: 101.9
click at [612, 160] on div "Business location" at bounding box center [800, 170] width 599 height 21
click at [533, 172] on div "Business location" at bounding box center [800, 170] width 599 height 21
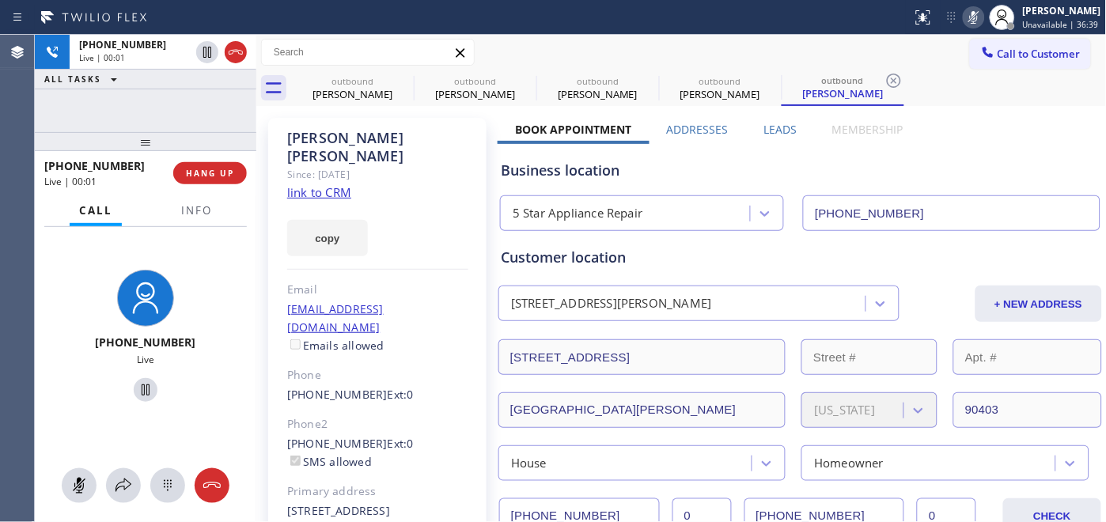
click at [969, 17] on rect at bounding box center [973, 15] width 11 height 11
click at [225, 171] on span "HANG UP" at bounding box center [210, 173] width 48 height 11
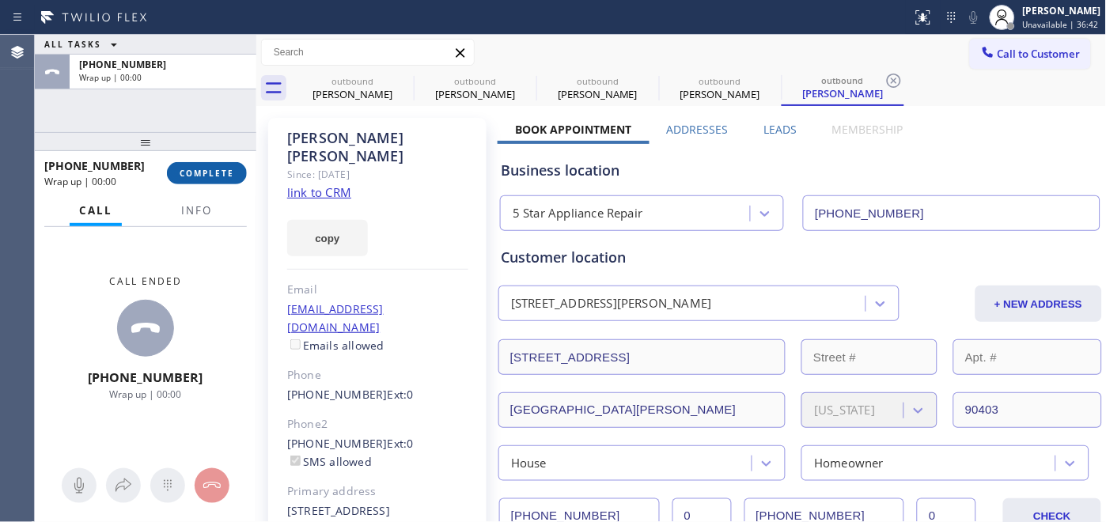
click at [225, 171] on span "COMPLETE" at bounding box center [207, 173] width 55 height 11
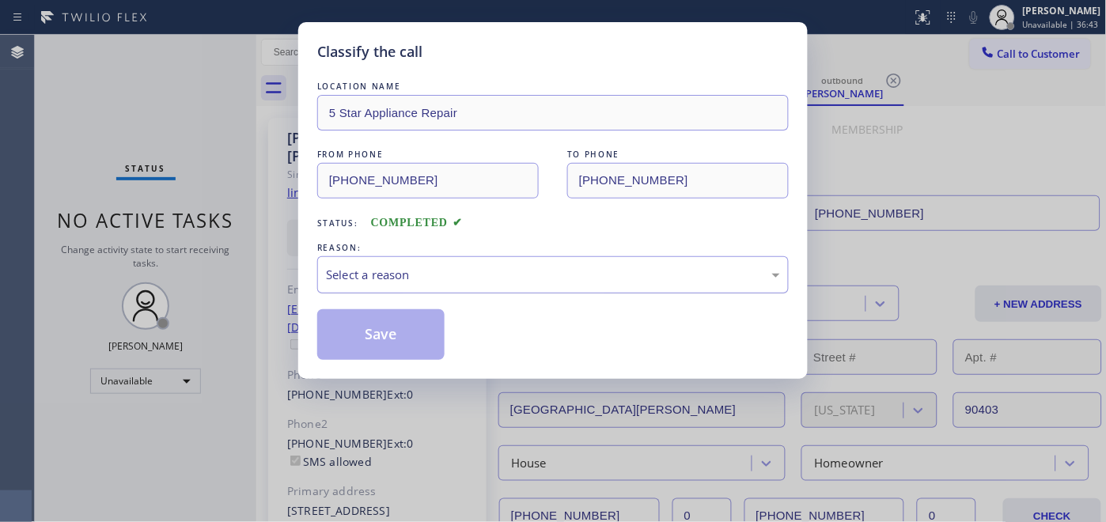
drag, startPoint x: 638, startPoint y: 278, endPoint x: 631, endPoint y: 290, distance: 14.3
click at [638, 279] on div "Select a reason" at bounding box center [553, 275] width 454 height 18
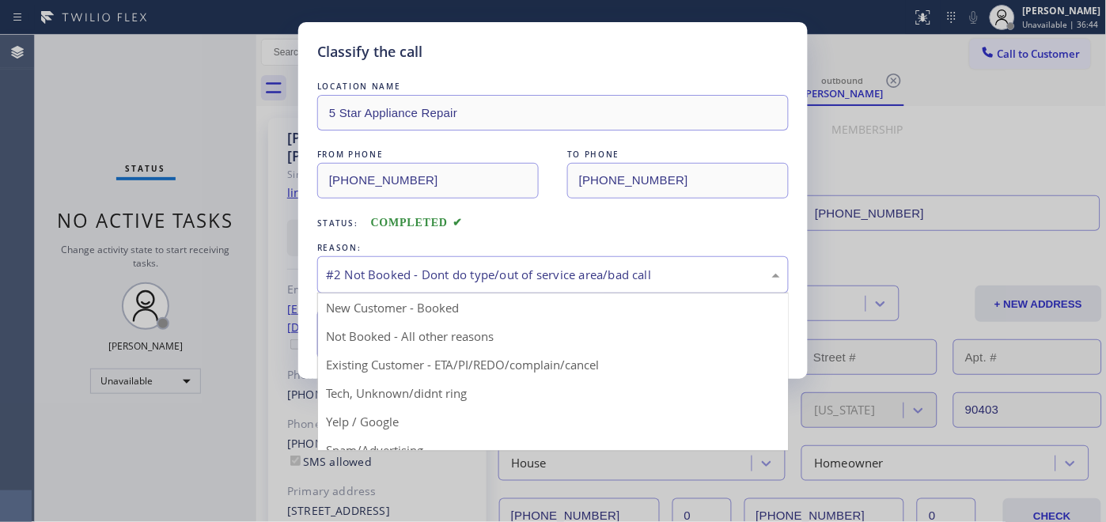
click at [470, 283] on div "#2 Not Booked - Dont do type/out of service area/bad call" at bounding box center [553, 275] width 454 height 18
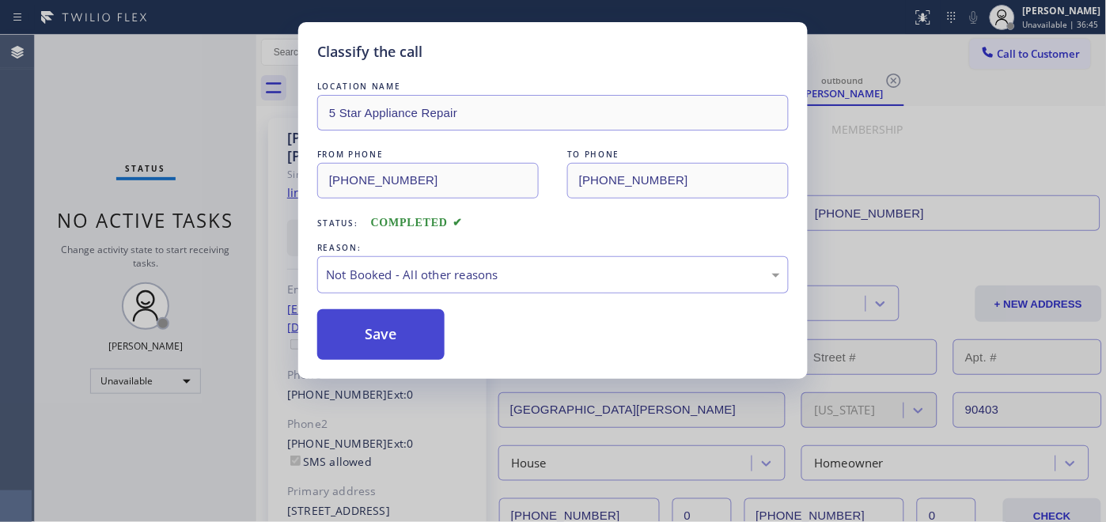
click at [414, 337] on button "Save" at bounding box center [380, 334] width 127 height 51
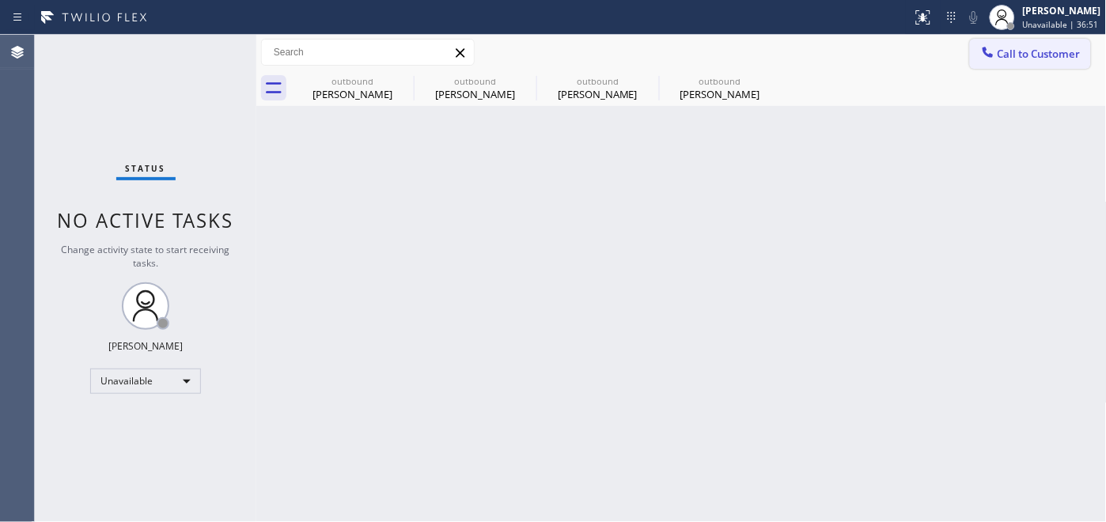
click at [1025, 47] on span "Call to Customer" at bounding box center [1039, 54] width 83 height 14
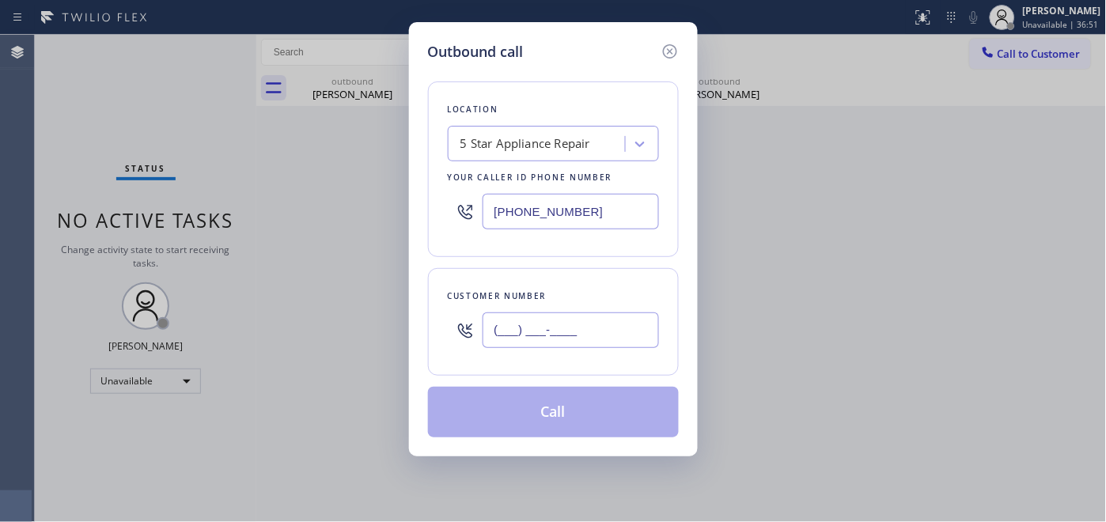
click at [517, 335] on input "(___) ___-____" at bounding box center [571, 330] width 176 height 36
paste input "929) 327-9818"
type input "(929) 327-9818"
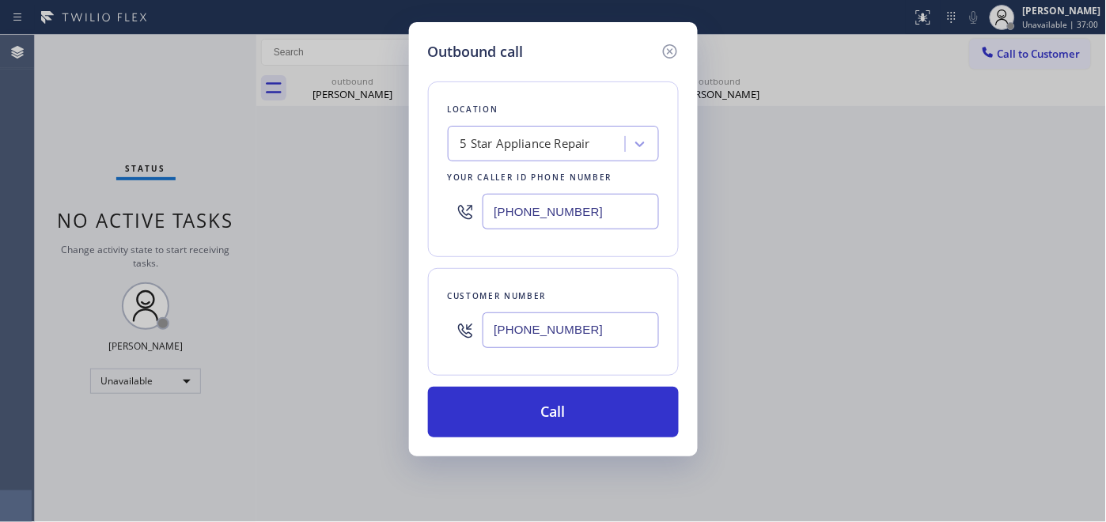
drag, startPoint x: 437, startPoint y: 208, endPoint x: 414, endPoint y: 214, distance: 24.4
click at [414, 214] on div "Outbound call Location 5 Star Appliance Repair Your caller id phone number (855…" at bounding box center [553, 239] width 289 height 434
paste input "text"
type input "[PHONE_NUMBER]"
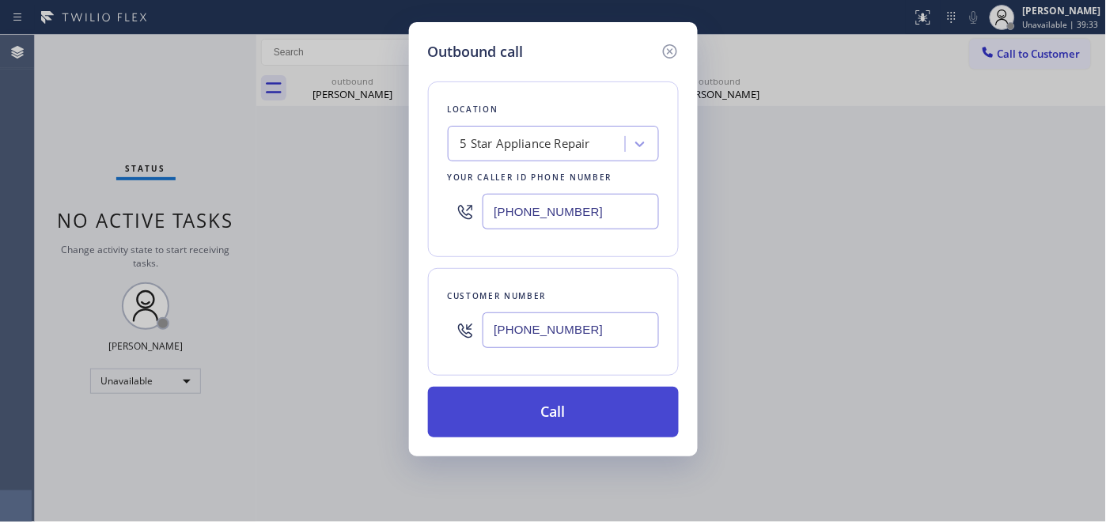
click at [557, 420] on button "Call" at bounding box center [553, 412] width 251 height 51
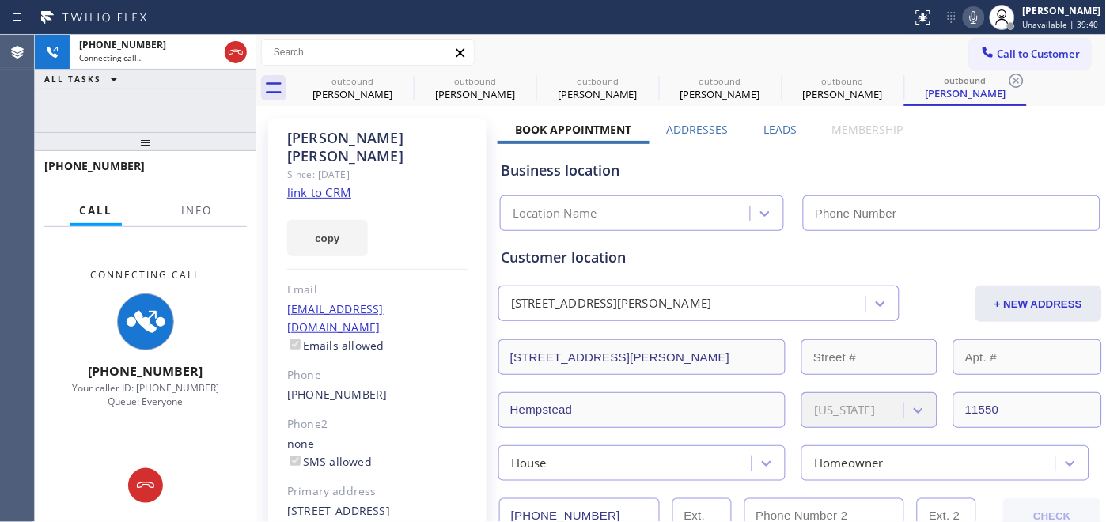
type input "[PHONE_NUMBER]"
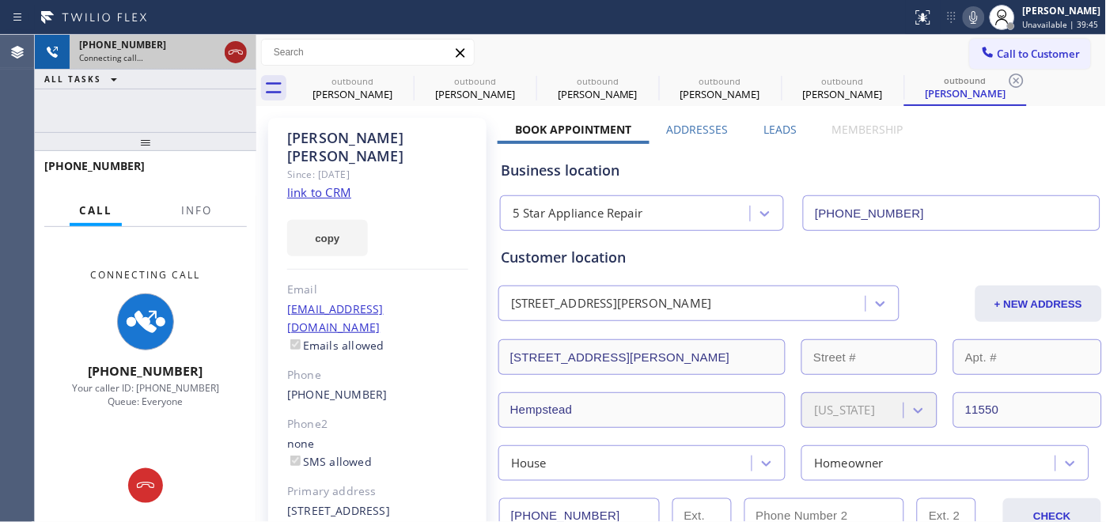
click at [238, 59] on icon at bounding box center [235, 52] width 19 height 19
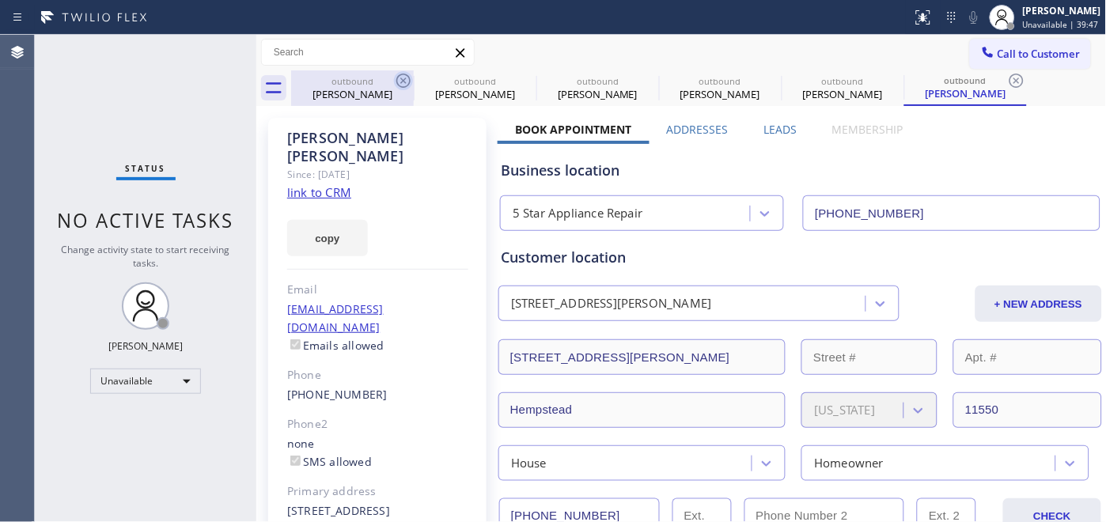
click at [407, 81] on icon at bounding box center [403, 80] width 19 height 19
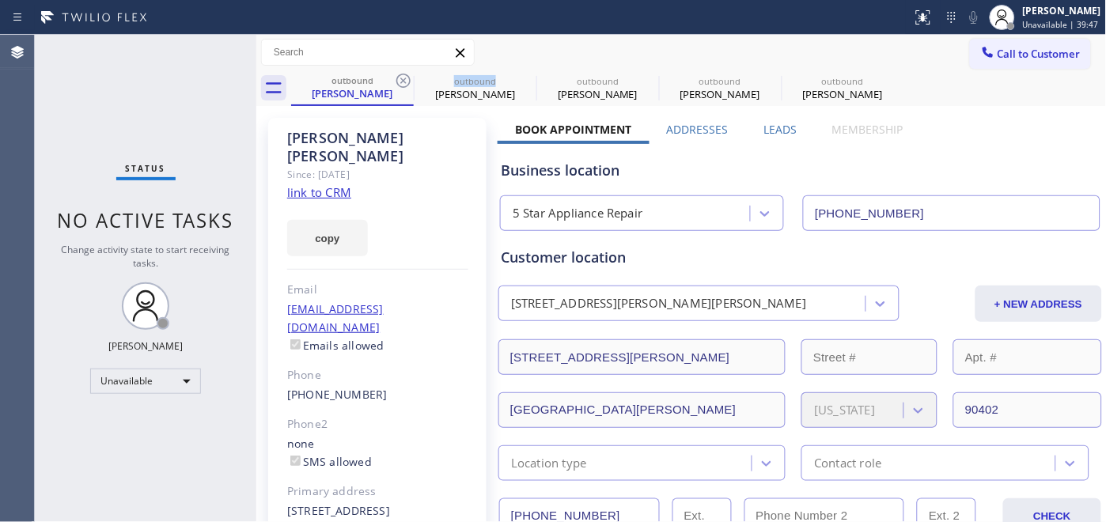
click at [407, 81] on icon at bounding box center [403, 80] width 19 height 19
type input "(602) 932-0876"
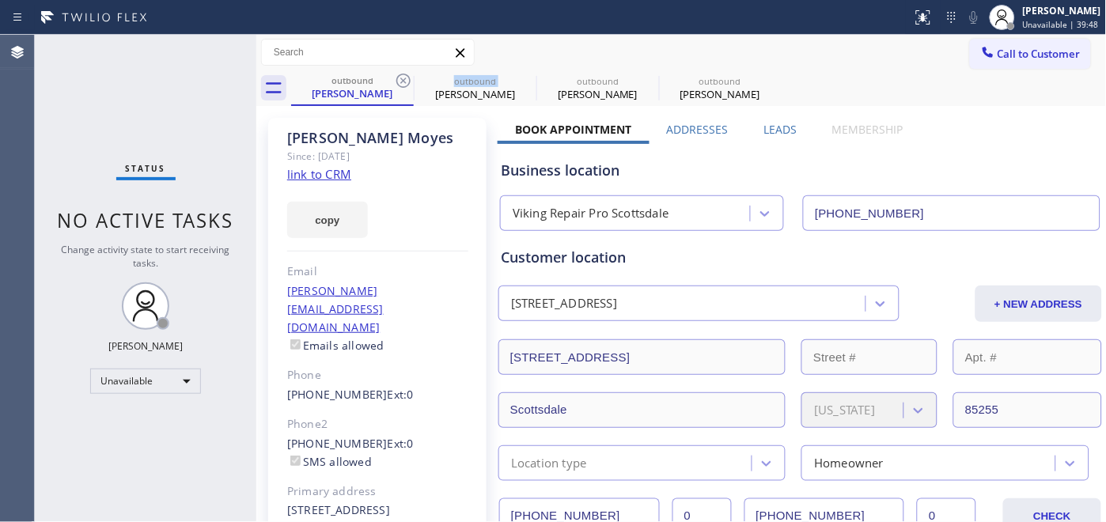
click at [407, 81] on icon at bounding box center [403, 80] width 19 height 19
click at [0, 0] on icon at bounding box center [0, 0] width 0 height 0
type input "[PHONE_NUMBER]"
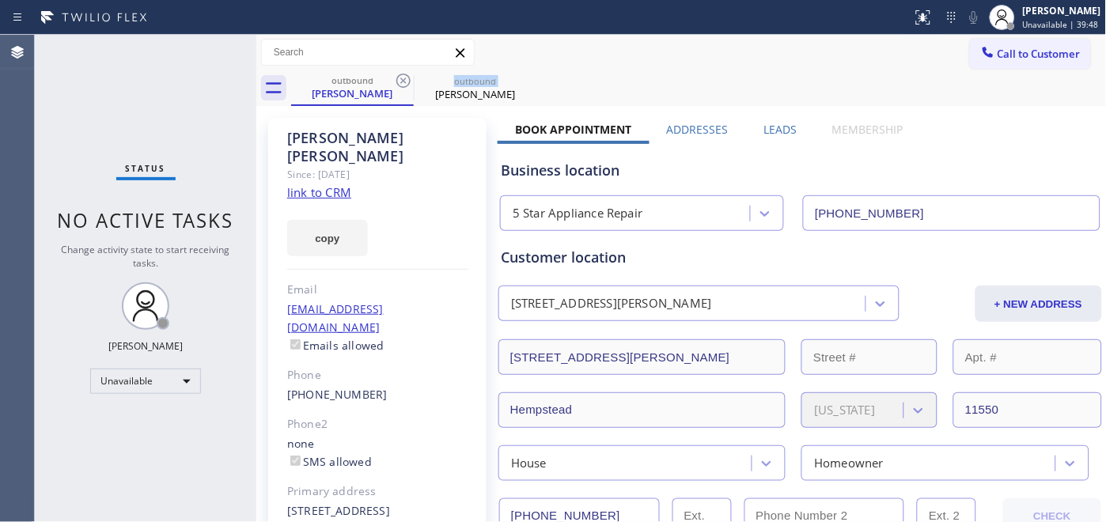
click at [407, 81] on icon at bounding box center [403, 80] width 19 height 19
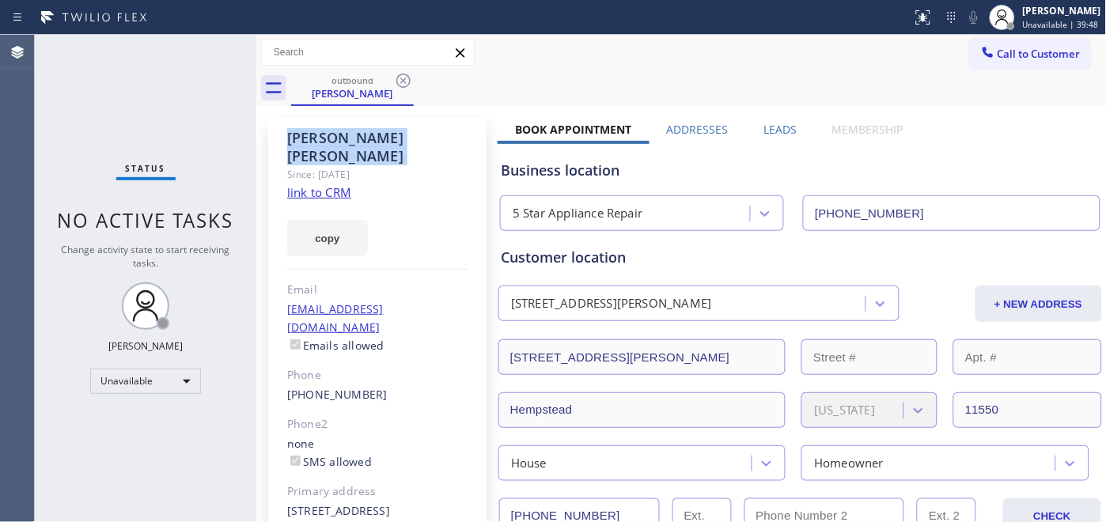
click at [407, 81] on icon at bounding box center [403, 80] width 19 height 19
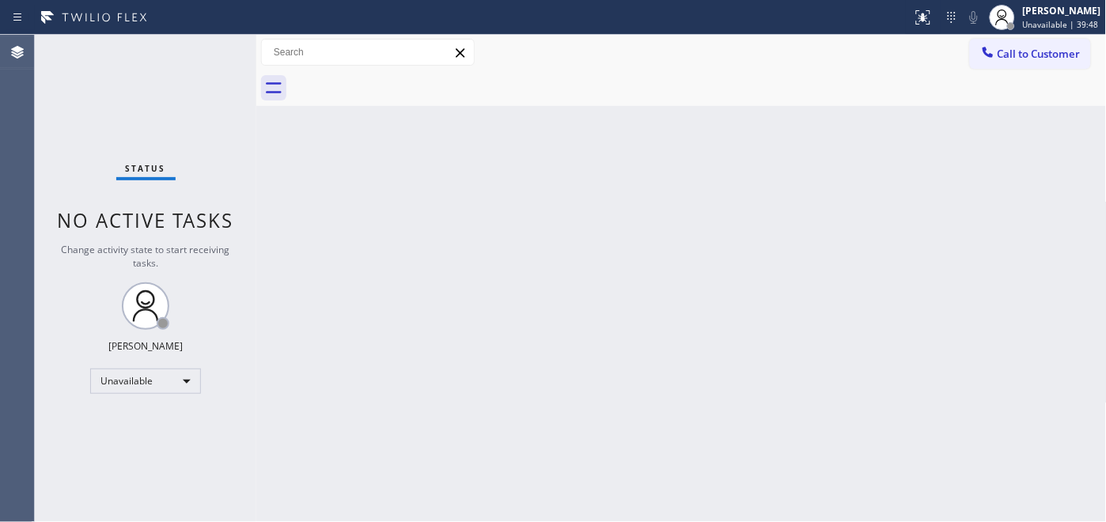
click at [407, 81] on div at bounding box center [699, 88] width 816 height 36
drag, startPoint x: 991, startPoint y: 50, endPoint x: 792, endPoint y: 119, distance: 210.9
click at [992, 51] on icon at bounding box center [988, 52] width 16 height 16
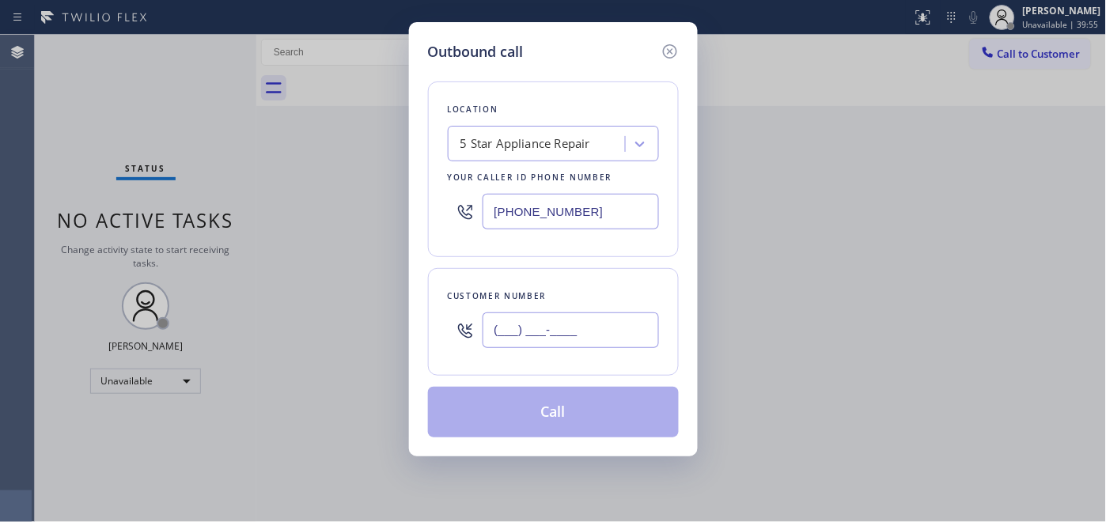
click at [578, 320] on input "(___) ___-____" at bounding box center [571, 330] width 176 height 36
paste input "714) 336-5343"
type input "(714) 336-5343"
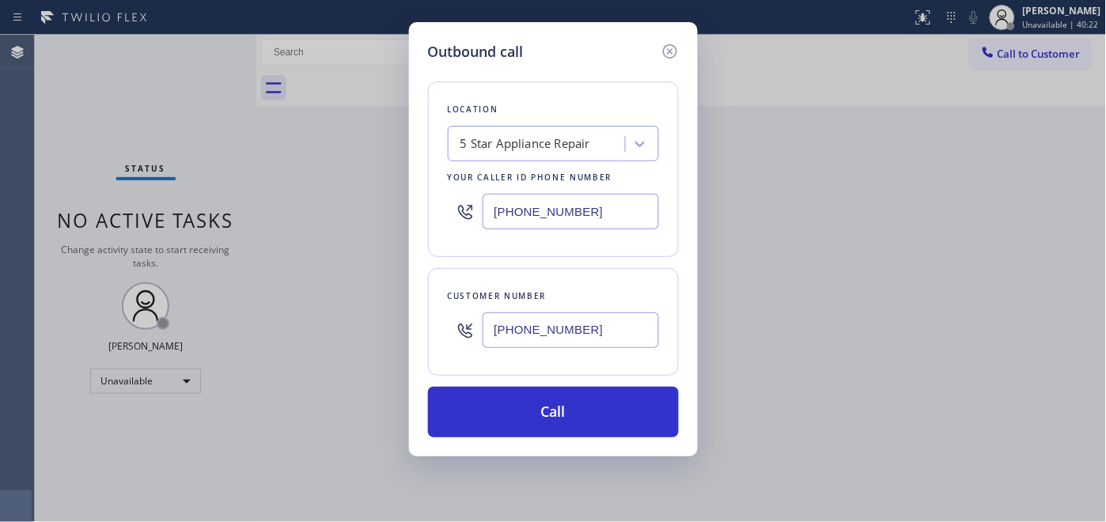
drag, startPoint x: 578, startPoint y: 211, endPoint x: 456, endPoint y: 163, distance: 131.0
click at [448, 195] on div "[PHONE_NUMBER]" at bounding box center [553, 211] width 211 height 51
paste input "714) 336-5343"
type input "[PHONE_NUMBER]"
drag, startPoint x: 585, startPoint y: 346, endPoint x: 476, endPoint y: 339, distance: 109.4
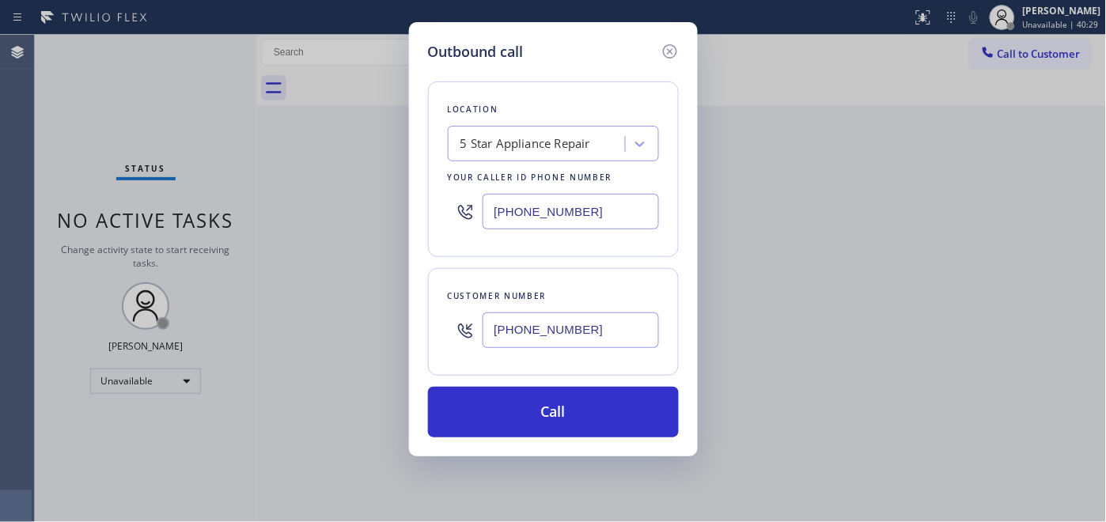
click at [477, 339] on div "(714) 336-5343" at bounding box center [553, 330] width 211 height 51
paste input "text"
type input "(714) 336-5343"
drag, startPoint x: 555, startPoint y: 216, endPoint x: 449, endPoint y: 216, distance: 106.0
click at [449, 216] on div "[PHONE_NUMBER]" at bounding box center [553, 211] width 211 height 51
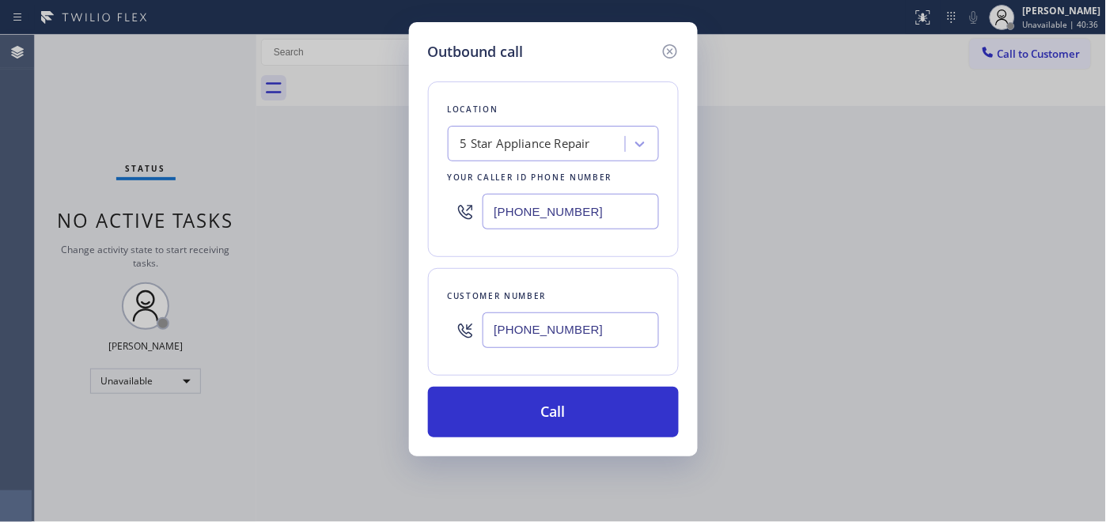
paste input "657) 218-2893"
type input "(657) 218-2893"
drag, startPoint x: 581, startPoint y: 334, endPoint x: 340, endPoint y: 365, distance: 243.3
click at [340, 365] on div "Outbound call Location Costa Mesa Appliance Repair Your caller id phone number …" at bounding box center [553, 261] width 1106 height 522
paste input "89-8548"
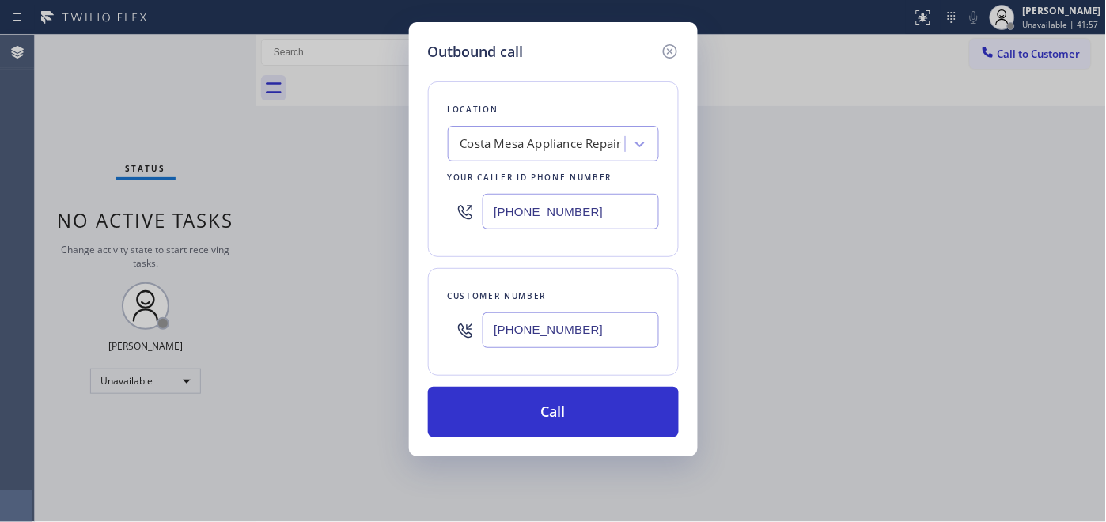
type input "(714) 389-8548"
drag, startPoint x: 593, startPoint y: 222, endPoint x: 449, endPoint y: 208, distance: 144.7
click at [449, 208] on div "(657) 218-2893" at bounding box center [553, 211] width 211 height 51
paste input "855) 731-4952"
type input "[PHONE_NUMBER]"
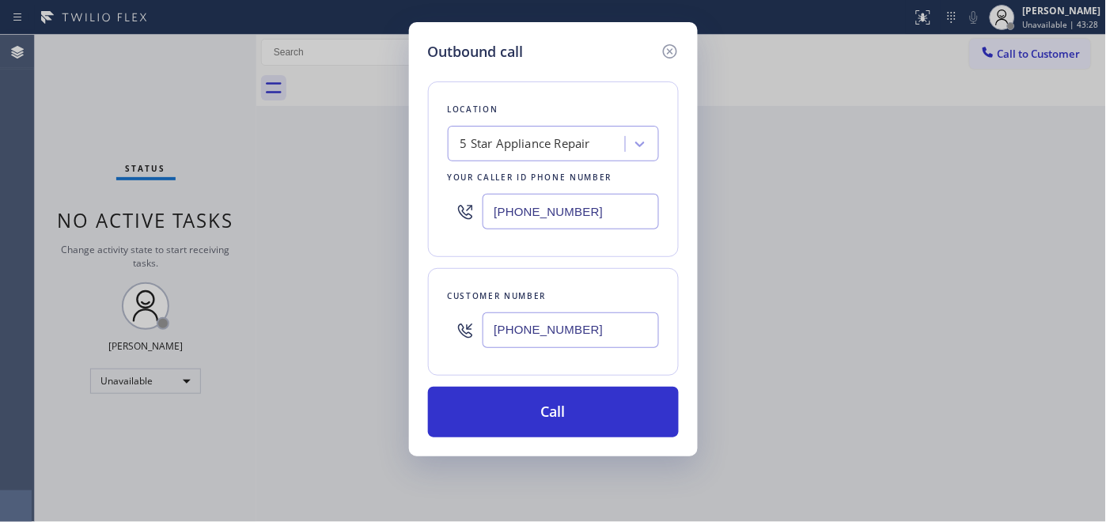
drag, startPoint x: 597, startPoint y: 335, endPoint x: 418, endPoint y: 338, distance: 178.8
click at [418, 338] on div "Outbound call Location 5 Star Appliance Repair Your caller id phone number (855…" at bounding box center [553, 239] width 289 height 434
paste input "text"
type input "(714) 389-8548"
drag, startPoint x: 593, startPoint y: 215, endPoint x: 475, endPoint y: 220, distance: 118.0
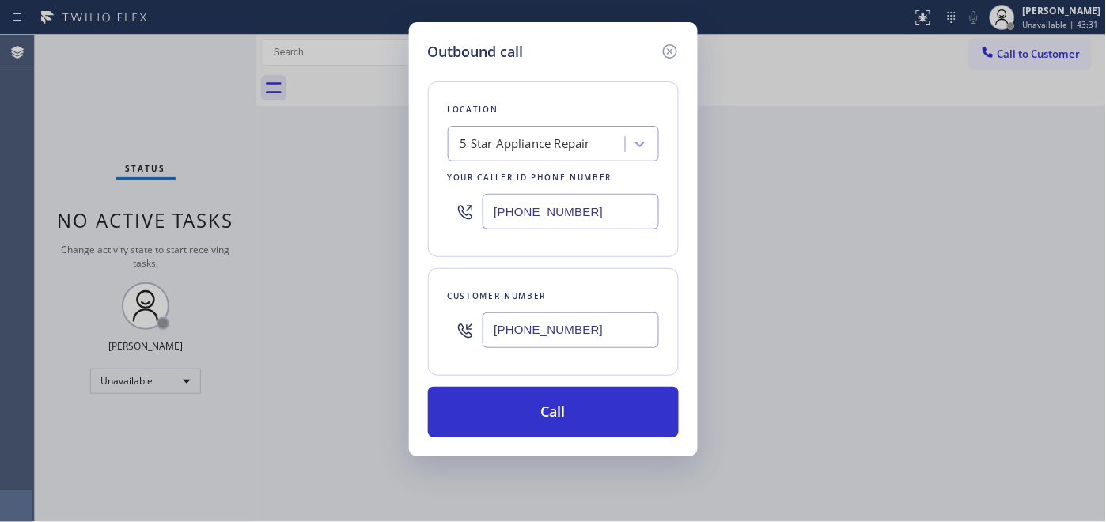
click at [475, 220] on div "[PHONE_NUMBER]" at bounding box center [553, 211] width 211 height 51
paste input "text"
type input "[PHONE_NUMBER]"
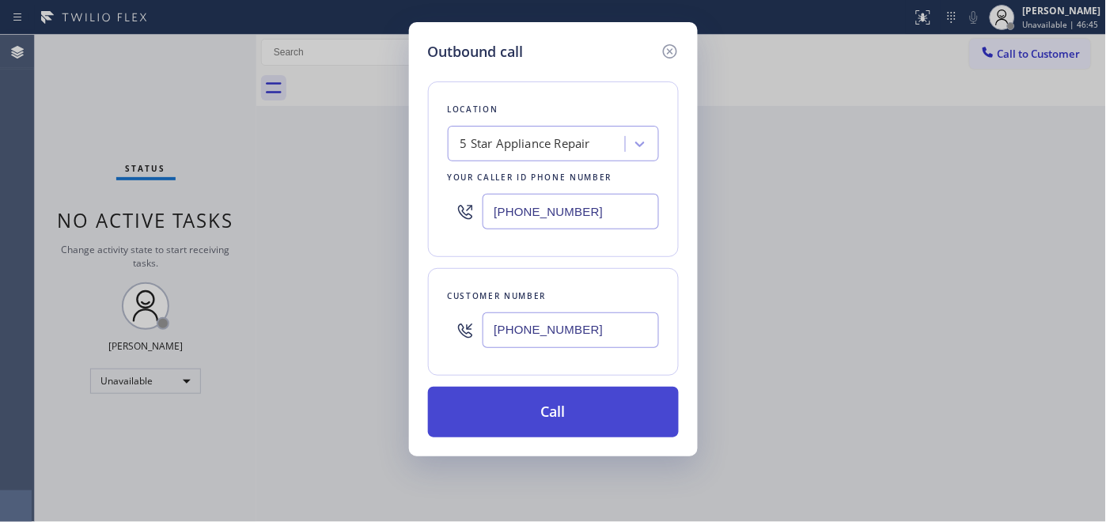
click at [604, 406] on button "Call" at bounding box center [553, 412] width 251 height 51
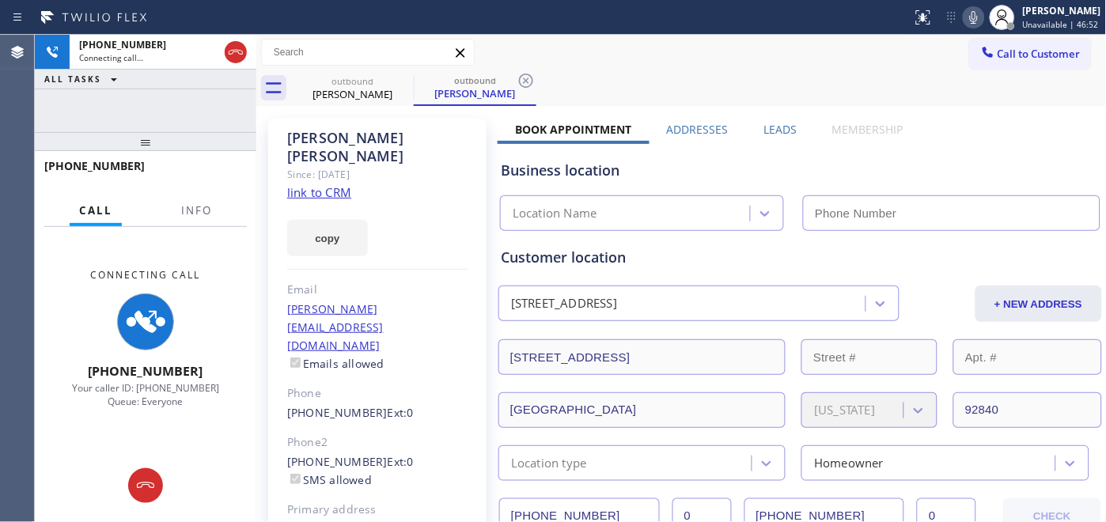
type input "[PHONE_NUMBER]"
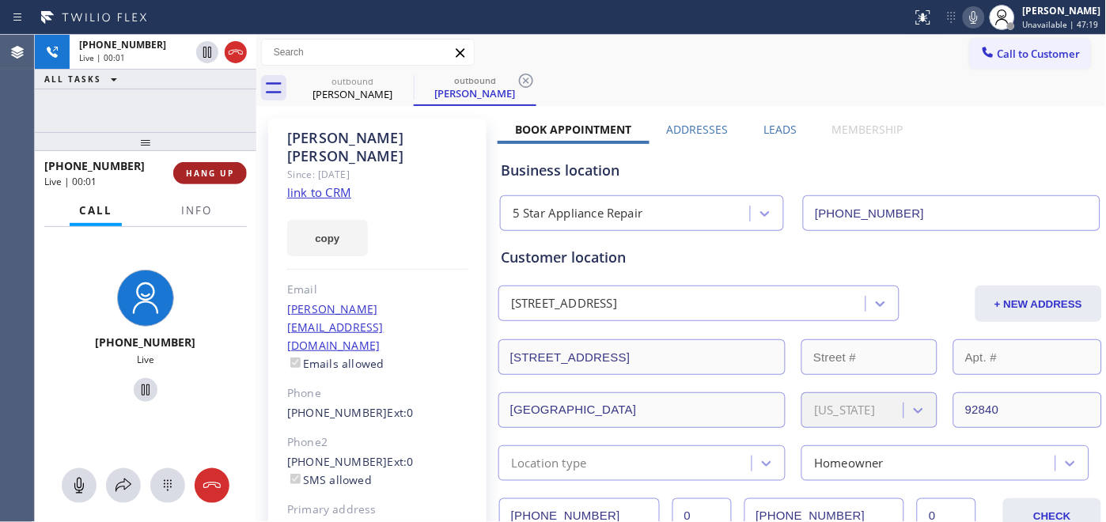
click at [207, 175] on span "HANG UP" at bounding box center [210, 173] width 48 height 11
drag, startPoint x: 220, startPoint y: 138, endPoint x: 223, endPoint y: 97, distance: 42.0
click at [220, 97] on div "+17143898548 Live | 00:01 ALL TASKS ALL TASKS ACTIVE TASKS TASKS IN WRAP UP +17…" at bounding box center [146, 278] width 222 height 487
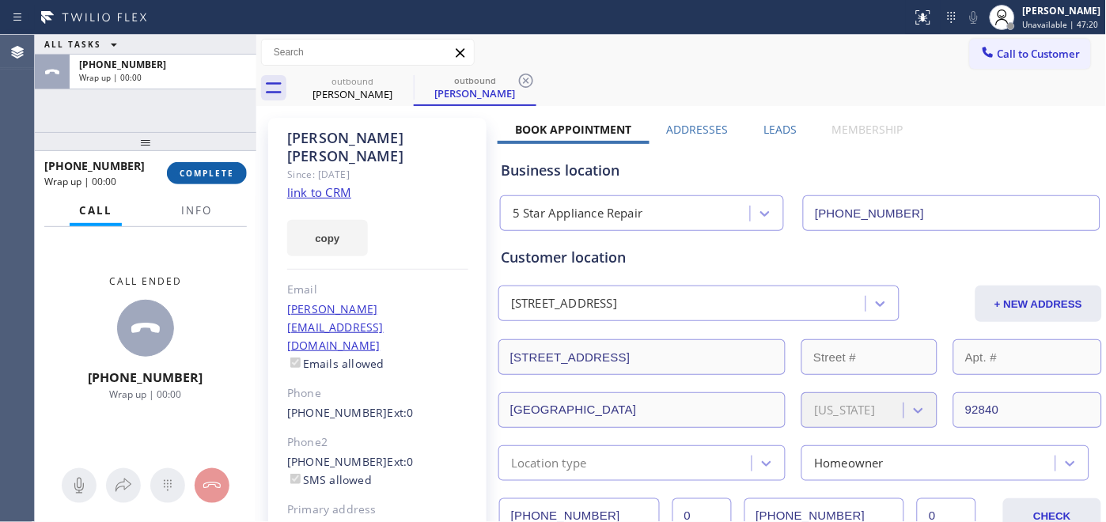
click at [225, 169] on span "COMPLETE" at bounding box center [207, 173] width 55 height 11
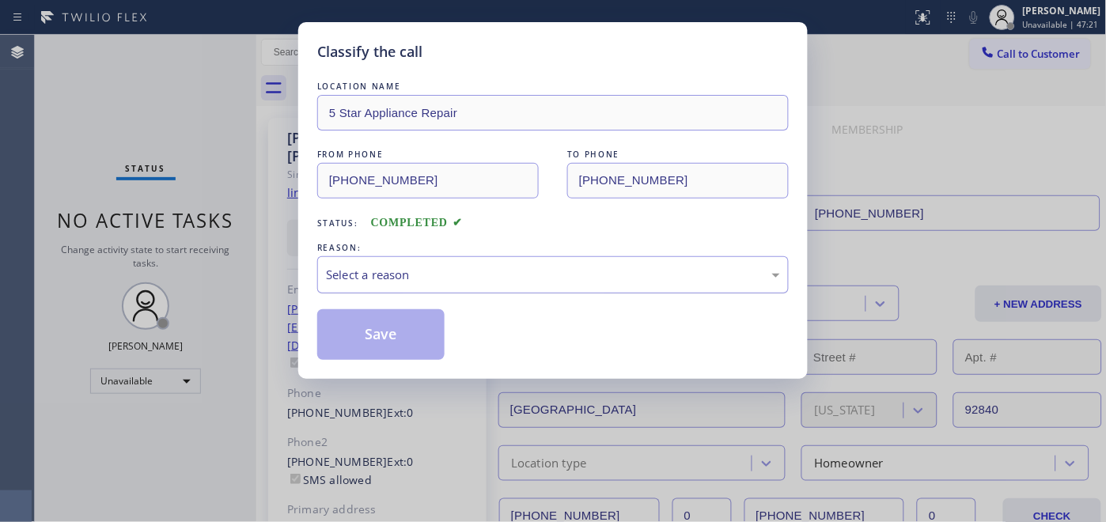
click at [541, 278] on div "Select a reason" at bounding box center [553, 275] width 454 height 18
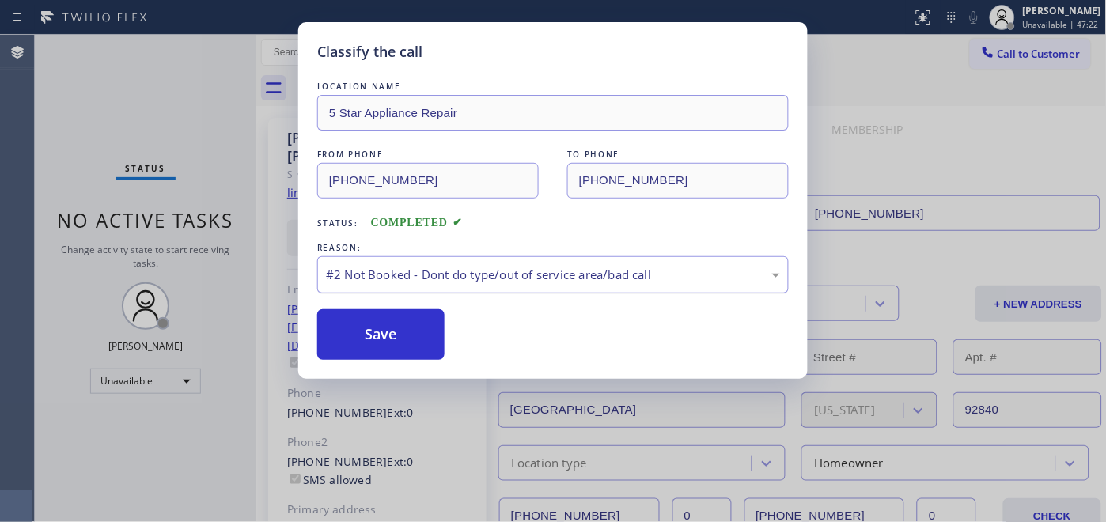
click at [426, 285] on div "#2 Not Booked - Dont do type/out of service area/bad call" at bounding box center [553, 274] width 472 height 37
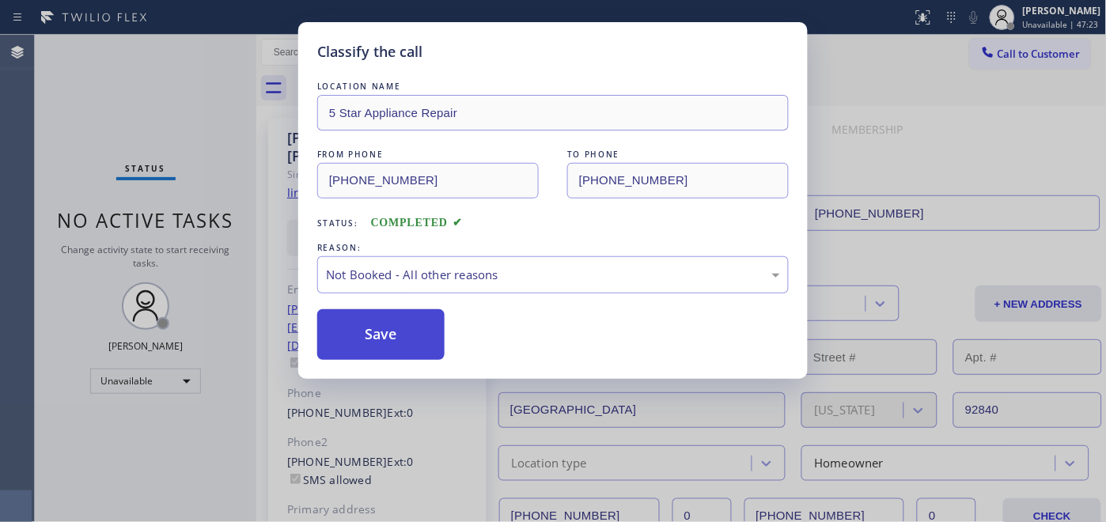
click at [401, 335] on button "Save" at bounding box center [380, 334] width 127 height 51
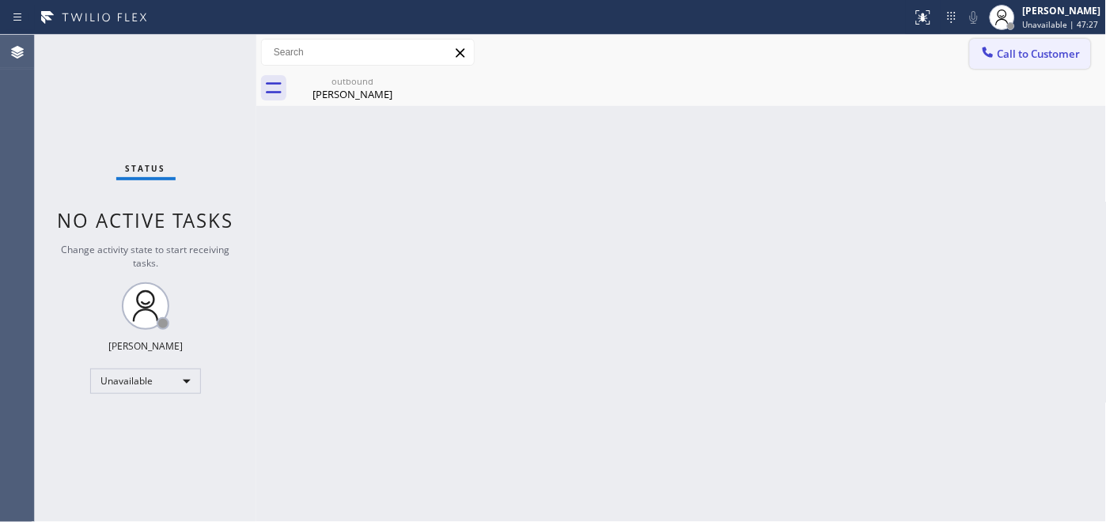
click at [998, 41] on button "Call to Customer" at bounding box center [1030, 54] width 121 height 30
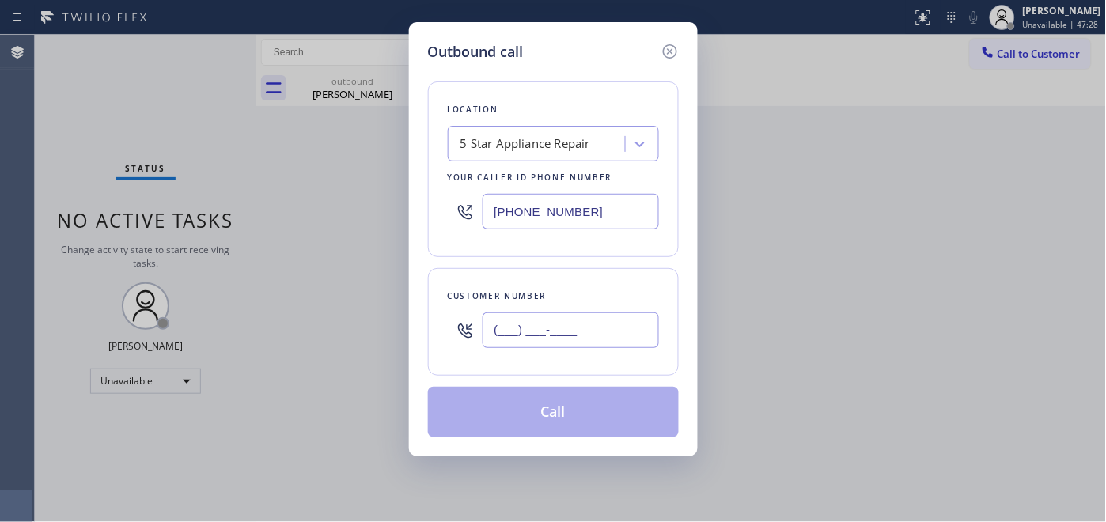
drag, startPoint x: 525, startPoint y: 325, endPoint x: 670, endPoint y: 191, distance: 197.6
click at [525, 326] on input "(___) ___-____" at bounding box center [571, 330] width 176 height 36
paste input "630) 373-1886"
type input "(630) 373-1886"
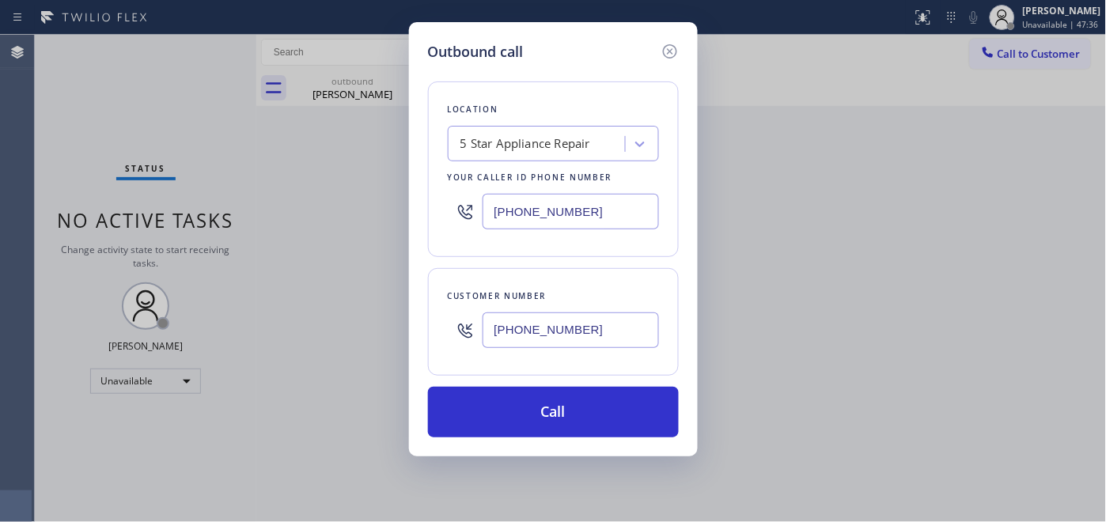
click at [425, 212] on div "Outbound call Location 5 Star Appliance Repair Your caller id phone number (855…" at bounding box center [553, 239] width 289 height 434
paste input "630) 523-0508"
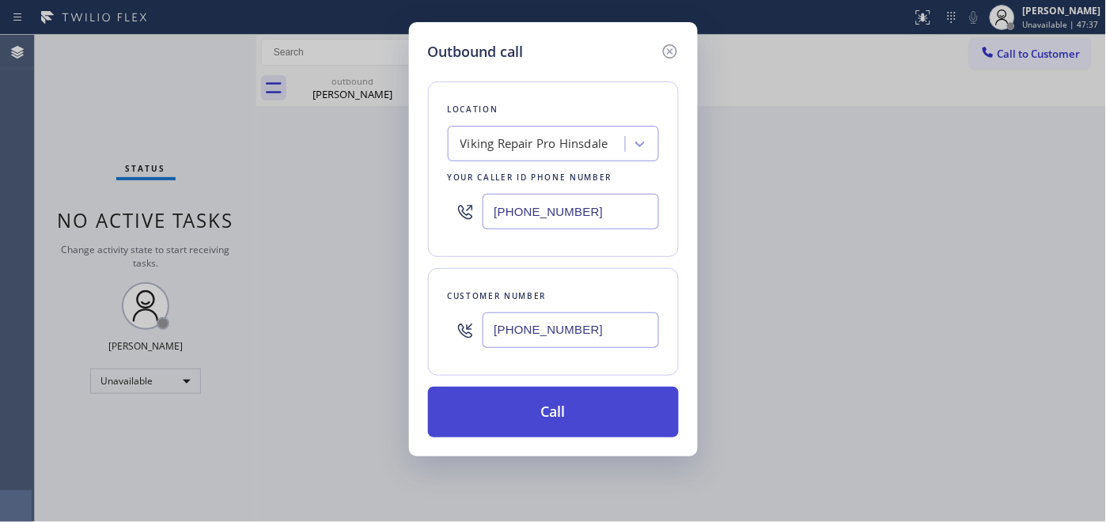
type input "(630) 523-0508"
click at [591, 416] on button "Call" at bounding box center [553, 412] width 251 height 51
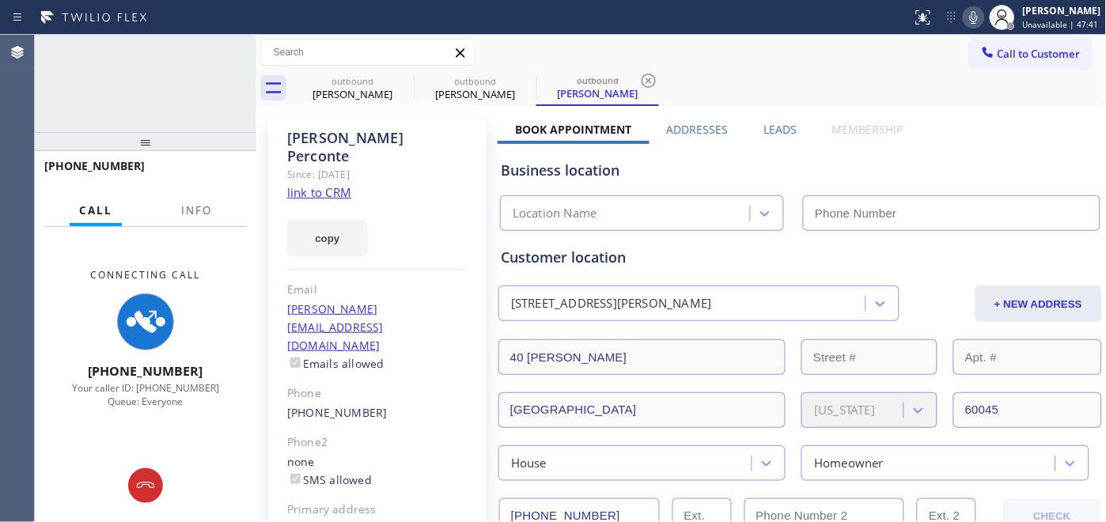
type input "(630) 523-0508"
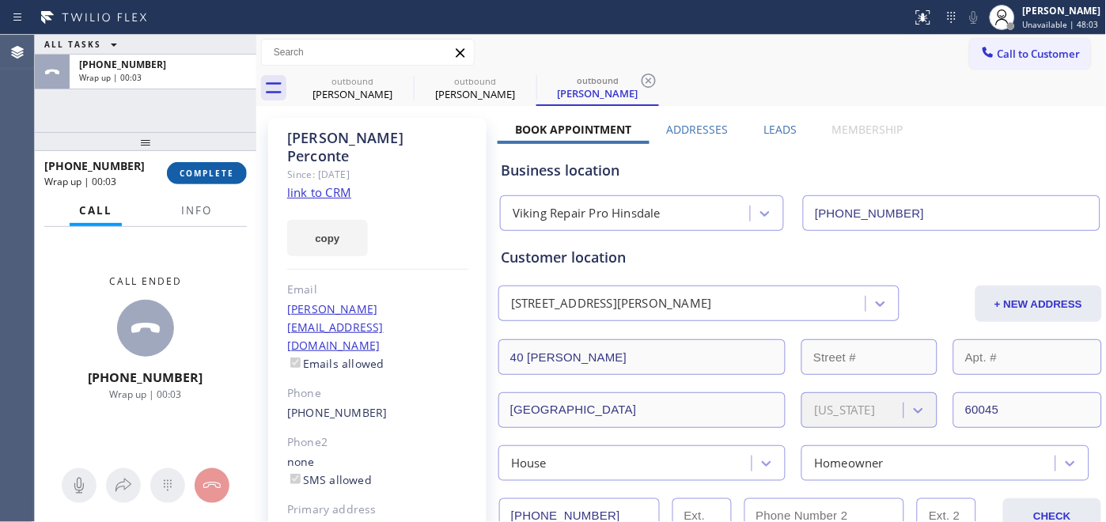
click at [208, 170] on span "COMPLETE" at bounding box center [207, 173] width 55 height 11
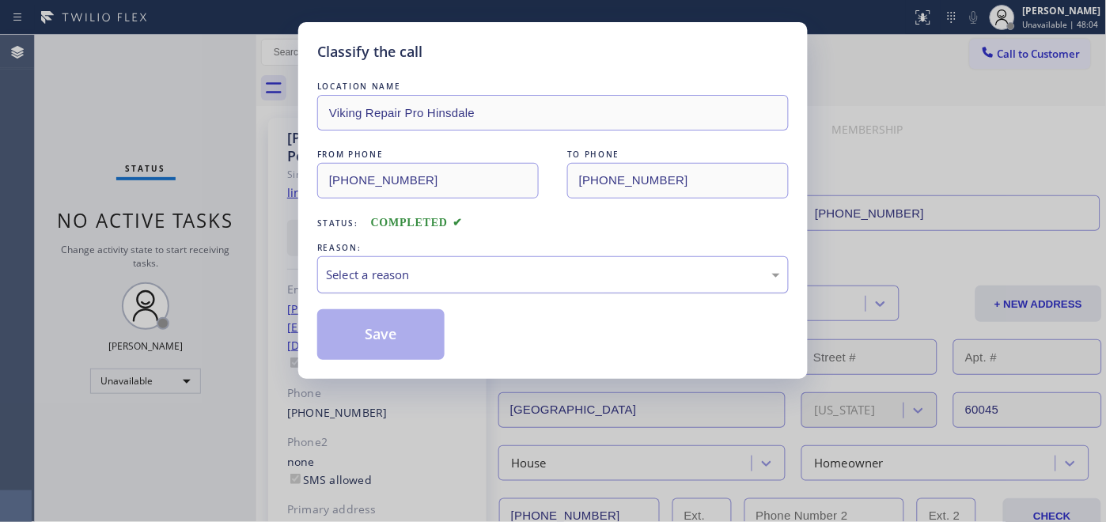
drag, startPoint x: 481, startPoint y: 240, endPoint x: 468, endPoint y: 275, distance: 37.3
click at [483, 239] on div "LOCATION NAME Viking Repair Pro Hinsdale FROM PHONE (630) 523-0508 TO PHONE (63…" at bounding box center [553, 219] width 472 height 282
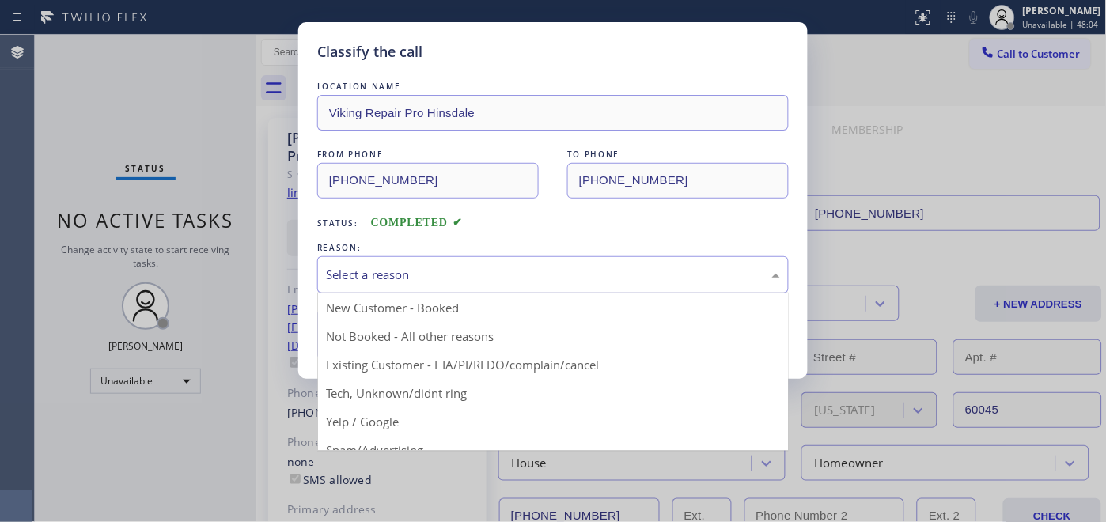
click at [468, 275] on div "Select a reason" at bounding box center [553, 275] width 454 height 18
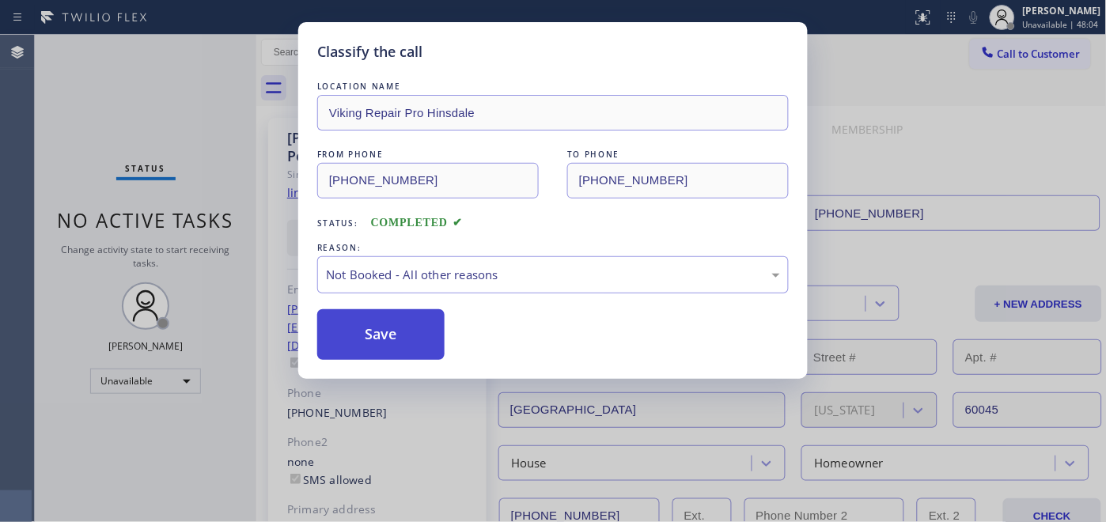
click at [393, 318] on button "Save" at bounding box center [380, 334] width 127 height 51
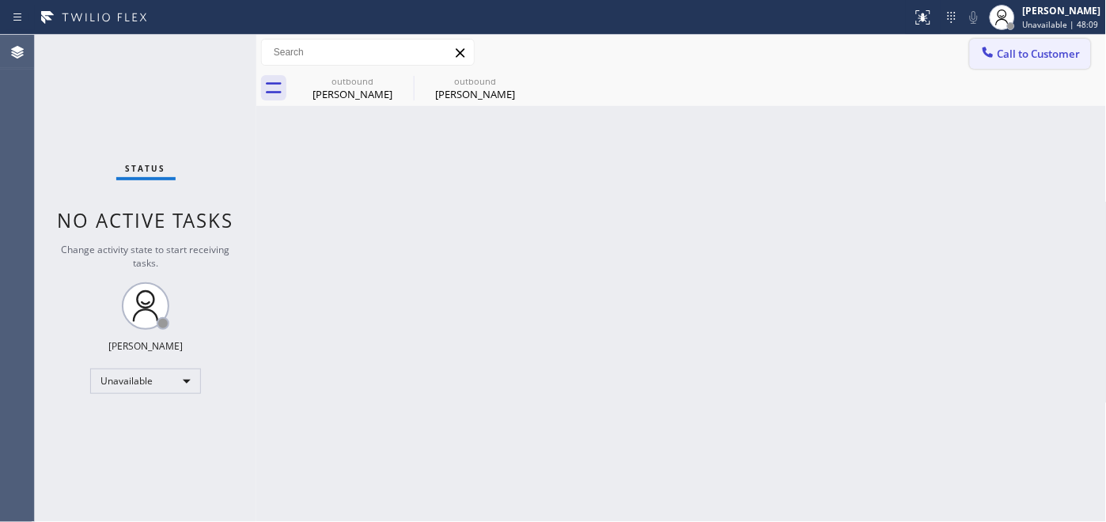
click at [1047, 47] on span "Call to Customer" at bounding box center [1039, 54] width 83 height 14
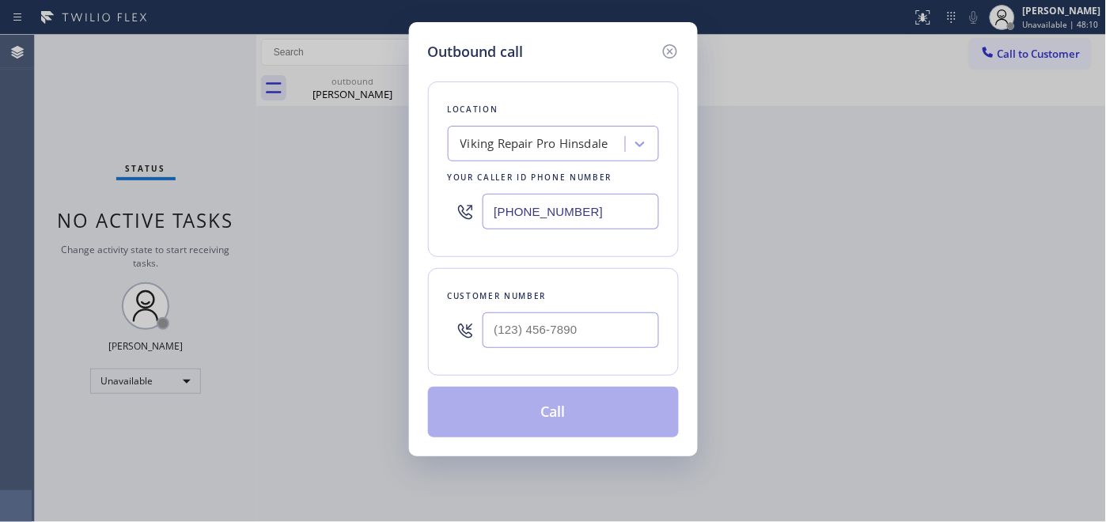
click at [547, 293] on div "Customer number" at bounding box center [553, 296] width 211 height 17
click at [566, 312] on input "(___) ___-____" at bounding box center [571, 330] width 176 height 36
paste input "323) 265-1632"
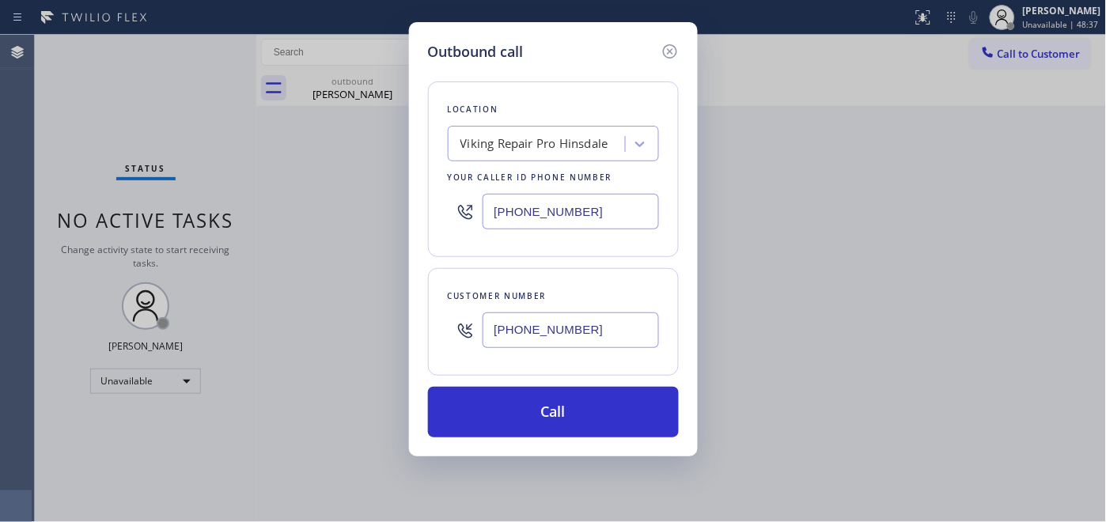
drag, startPoint x: 607, startPoint y: 324, endPoint x: 451, endPoint y: 295, distance: 158.6
click at [386, 312] on div "Outbound call Location Viking Repair Pro Hinsdale Your caller id phone number (…" at bounding box center [553, 261] width 1106 height 522
paste input "text"
type input "(323) 265-1632"
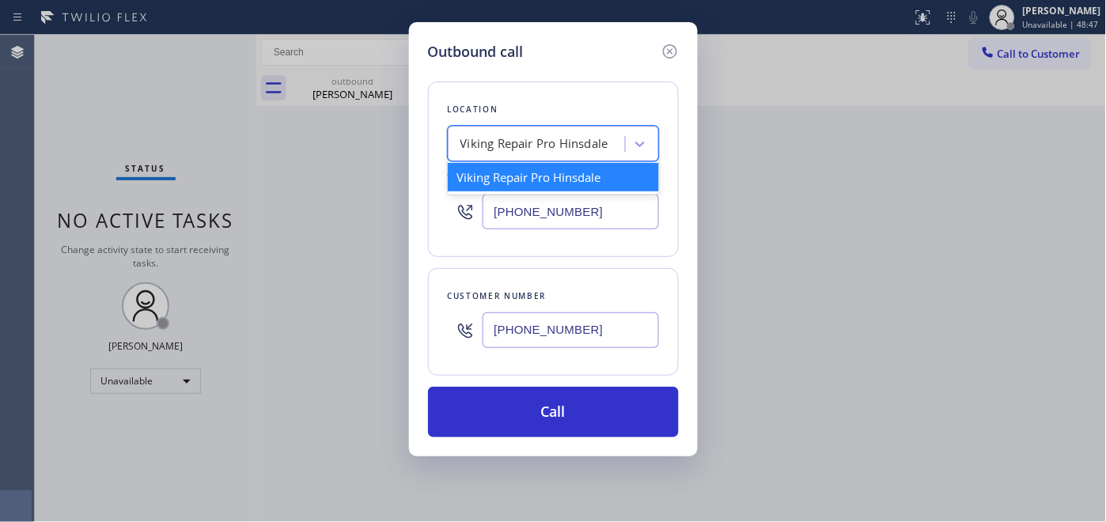
click at [568, 136] on div "Viking Repair Pro Hinsdale" at bounding box center [534, 144] width 148 height 18
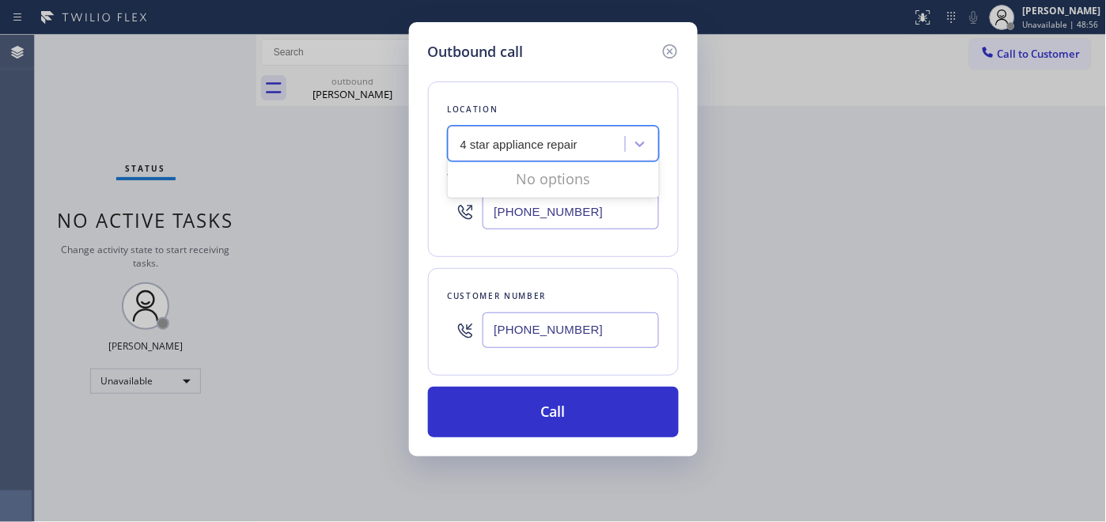
click at [468, 145] on input "4 star appliance repair" at bounding box center [519, 144] width 119 height 13
type input "5 star appliance repair"
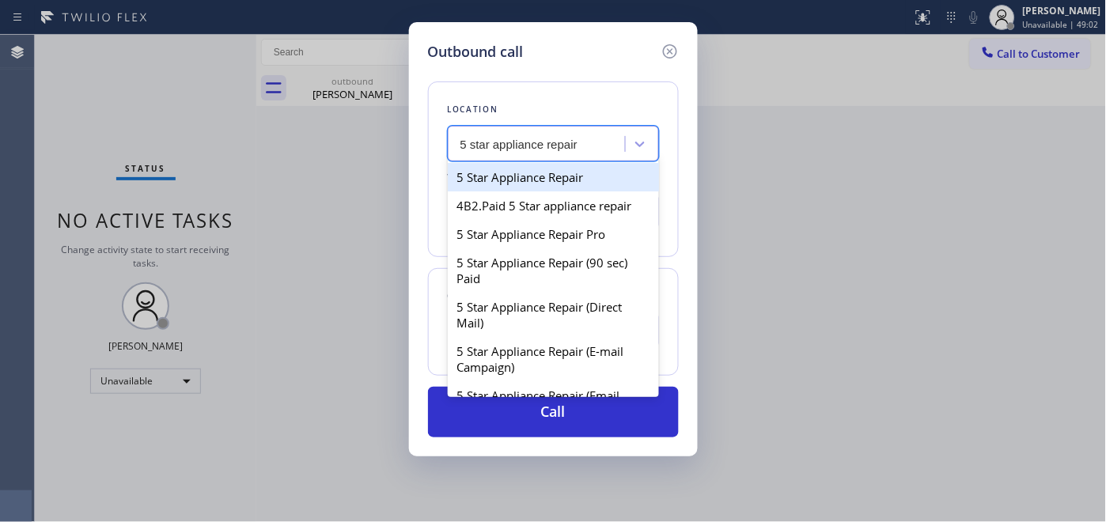
click at [521, 176] on div "5 Star Appliance Repair" at bounding box center [553, 177] width 211 height 28
type input "[PHONE_NUMBER]"
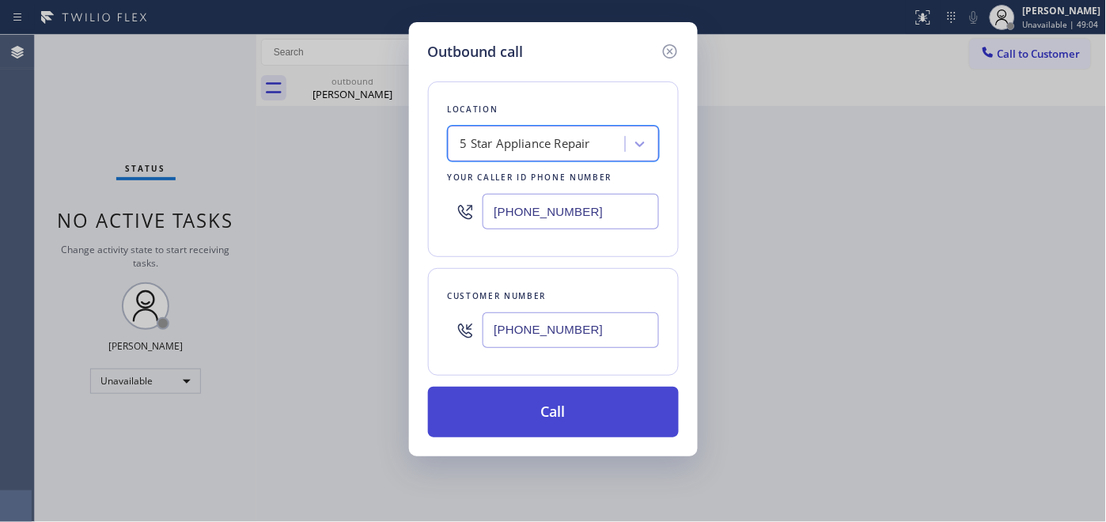
click at [583, 400] on button "Call" at bounding box center [553, 412] width 251 height 51
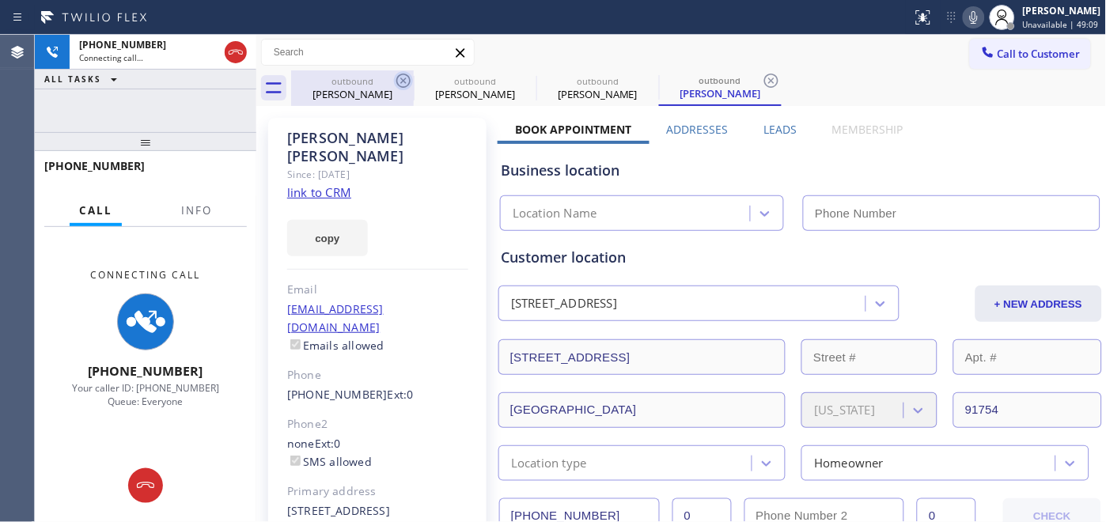
click at [401, 78] on icon at bounding box center [403, 81] width 14 height 14
click at [0, 0] on icon at bounding box center [0, 0] width 0 height 0
type input "[PHONE_NUMBER]"
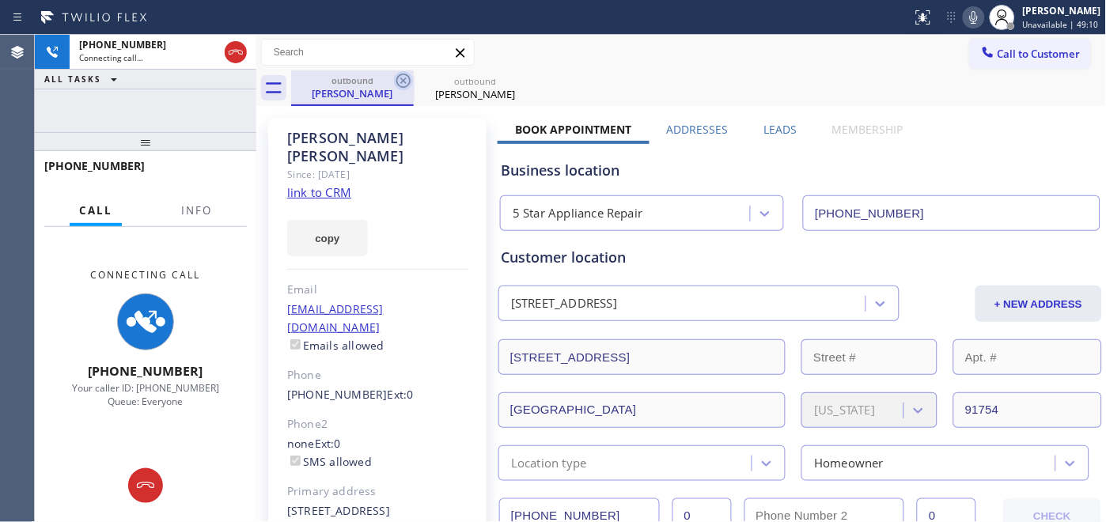
click at [406, 81] on icon at bounding box center [403, 80] width 19 height 19
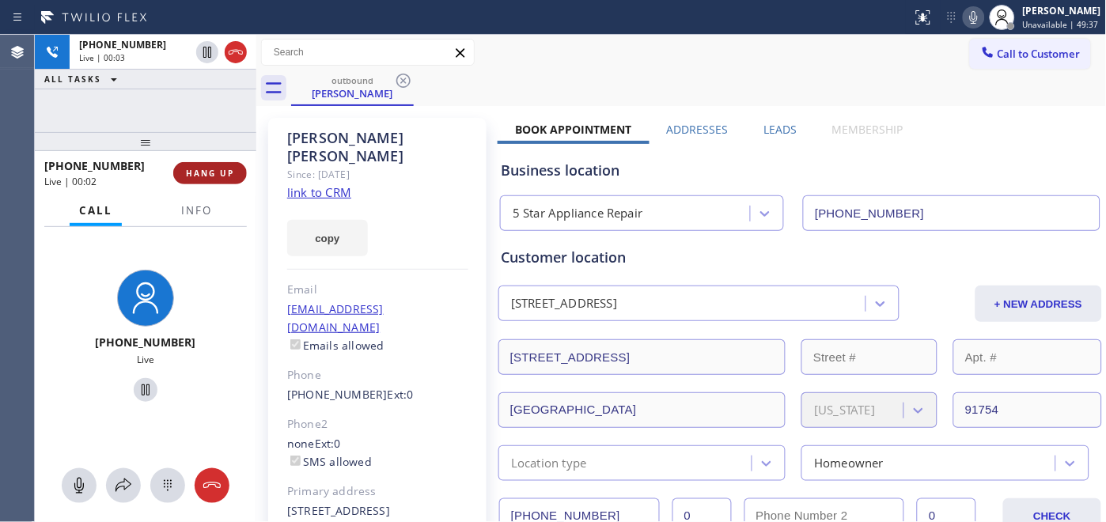
click at [210, 166] on button "HANG UP" at bounding box center [210, 173] width 74 height 22
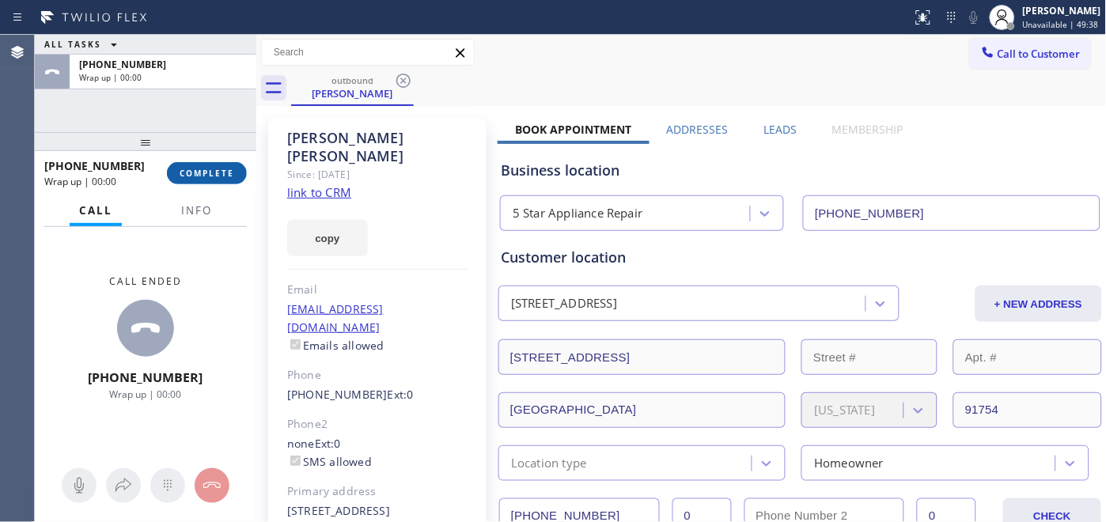
click at [212, 163] on button "COMPLETE" at bounding box center [207, 173] width 80 height 22
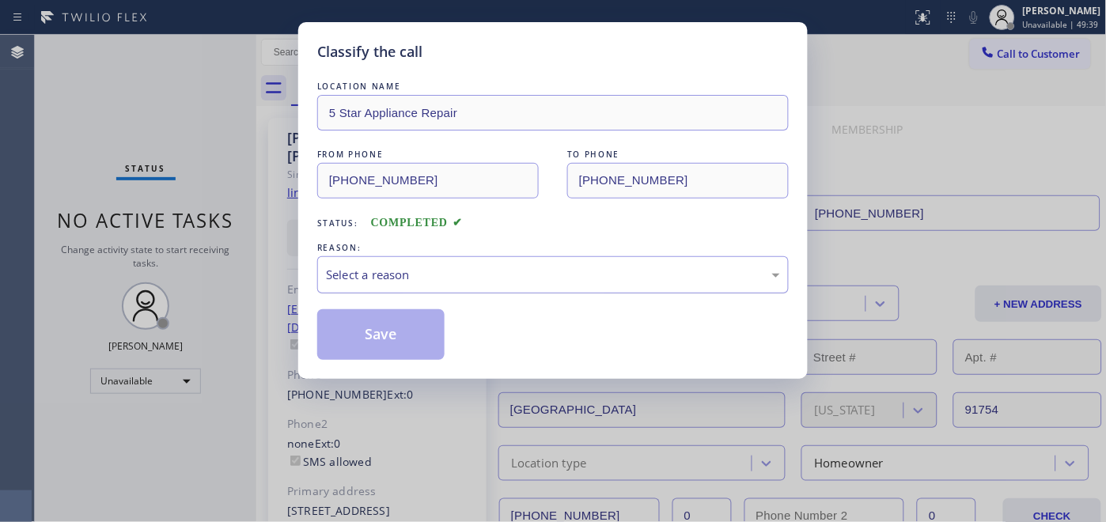
click at [490, 290] on div "Select a reason" at bounding box center [553, 274] width 472 height 37
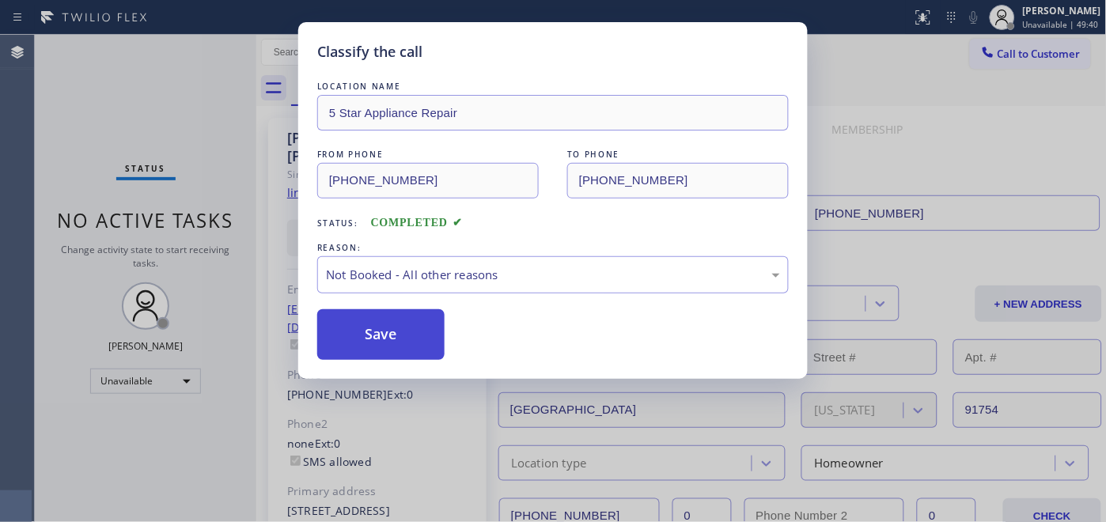
click at [396, 330] on button "Save" at bounding box center [380, 334] width 127 height 51
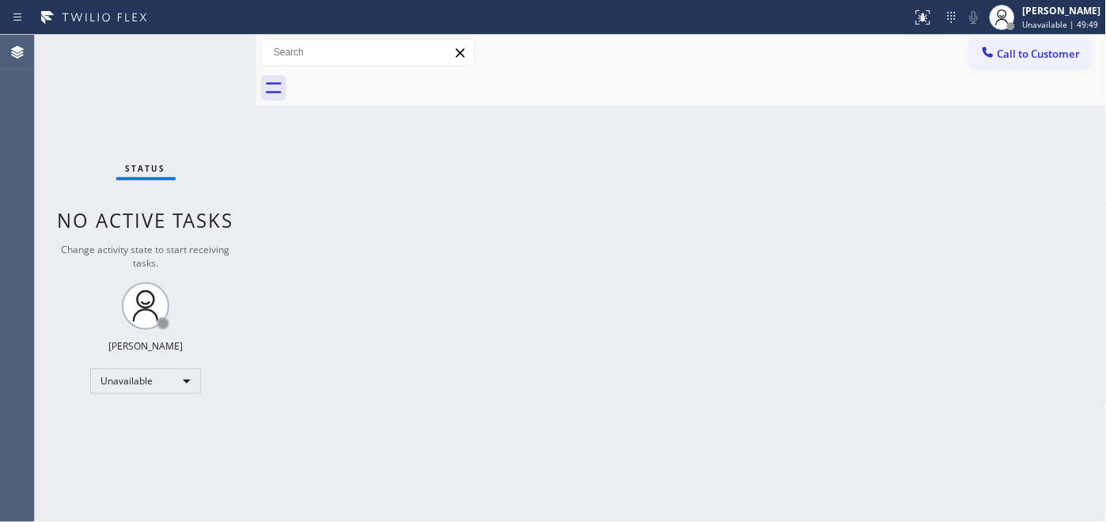
drag, startPoint x: 1025, startPoint y: 63, endPoint x: 998, endPoint y: 80, distance: 32.3
click at [1025, 63] on button "Call to Customer" at bounding box center [1030, 54] width 121 height 30
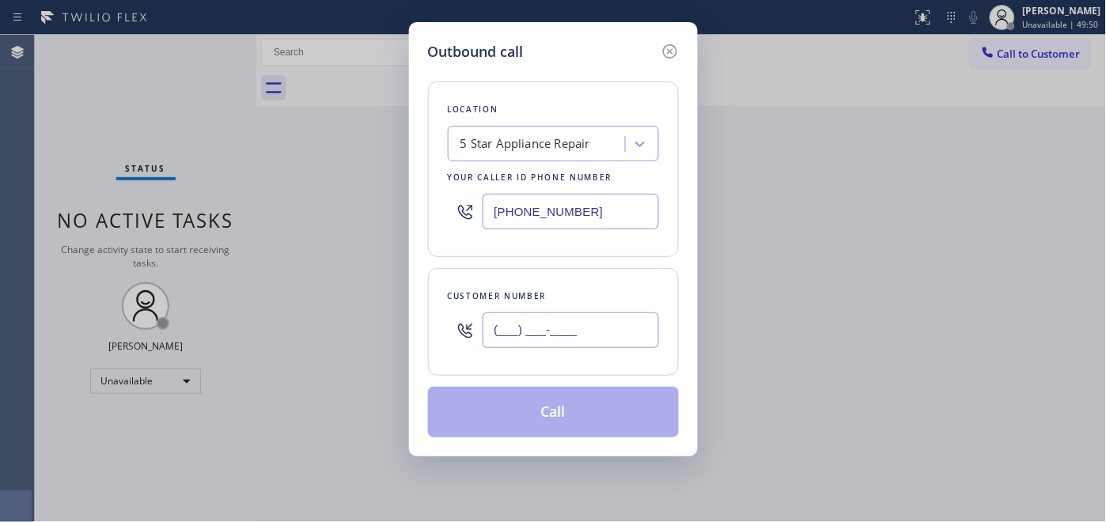
click at [505, 320] on input "(___) ___-____" at bounding box center [571, 330] width 176 height 36
paste input "408) 537-3405"
type input "(408) 537-3405"
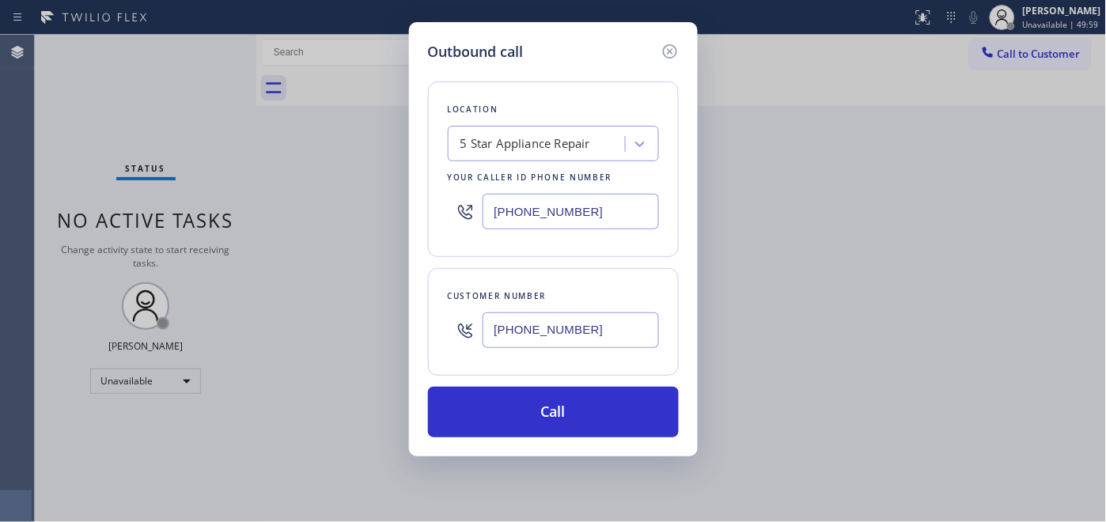
drag, startPoint x: 589, startPoint y: 194, endPoint x: 479, endPoint y: 204, distance: 109.7
click at [481, 200] on div "[PHONE_NUMBER]" at bounding box center [553, 211] width 211 height 51
paste input "408) 549-7977"
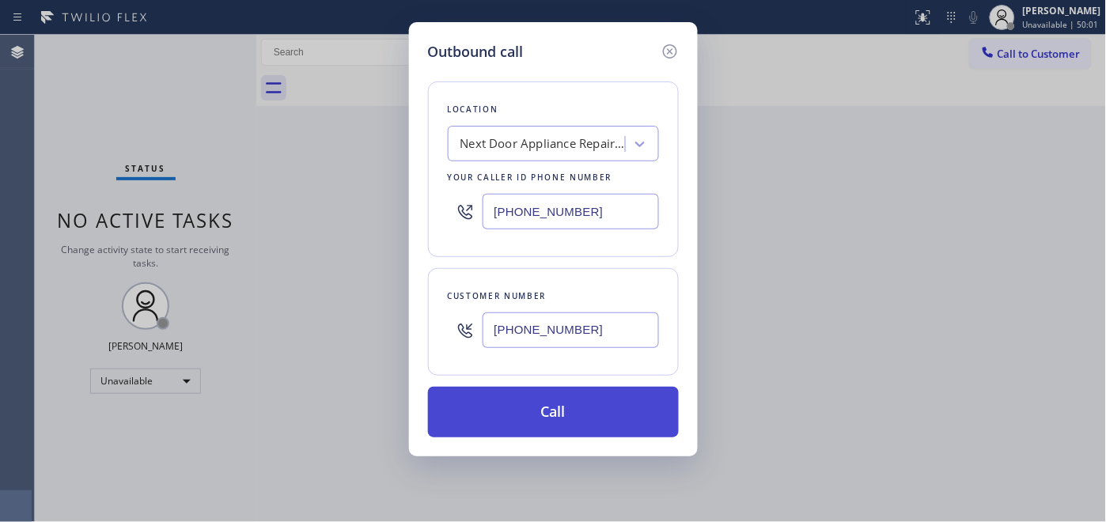
type input "(408) 549-7977"
click at [597, 423] on button "Call" at bounding box center [553, 412] width 251 height 51
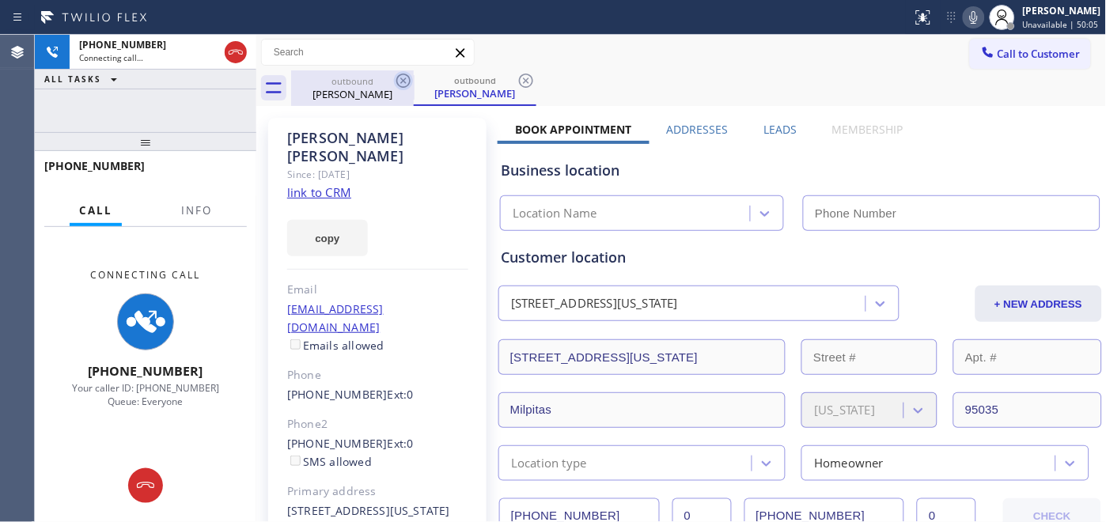
click at [405, 85] on icon at bounding box center [403, 80] width 19 height 19
type input "(408) 549-7977"
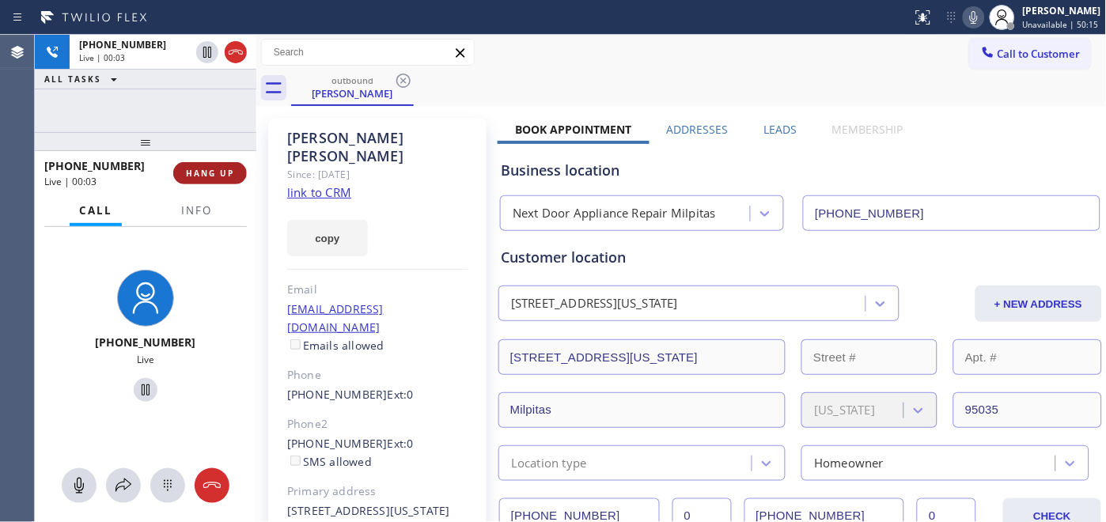
click at [207, 176] on span "HANG UP" at bounding box center [210, 173] width 48 height 11
click at [209, 176] on span "HANG UP" at bounding box center [210, 173] width 48 height 11
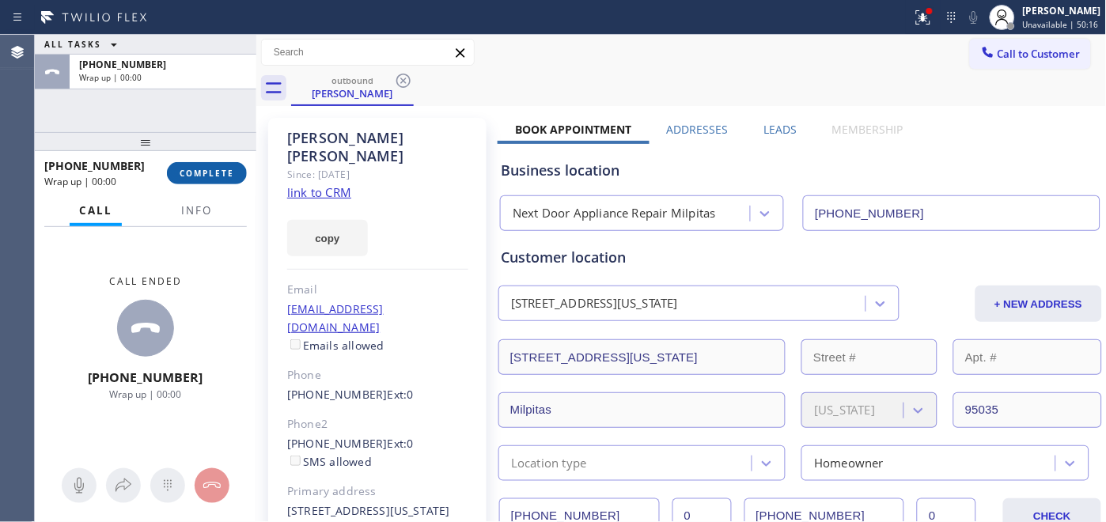
click at [209, 176] on span "COMPLETE" at bounding box center [207, 173] width 55 height 11
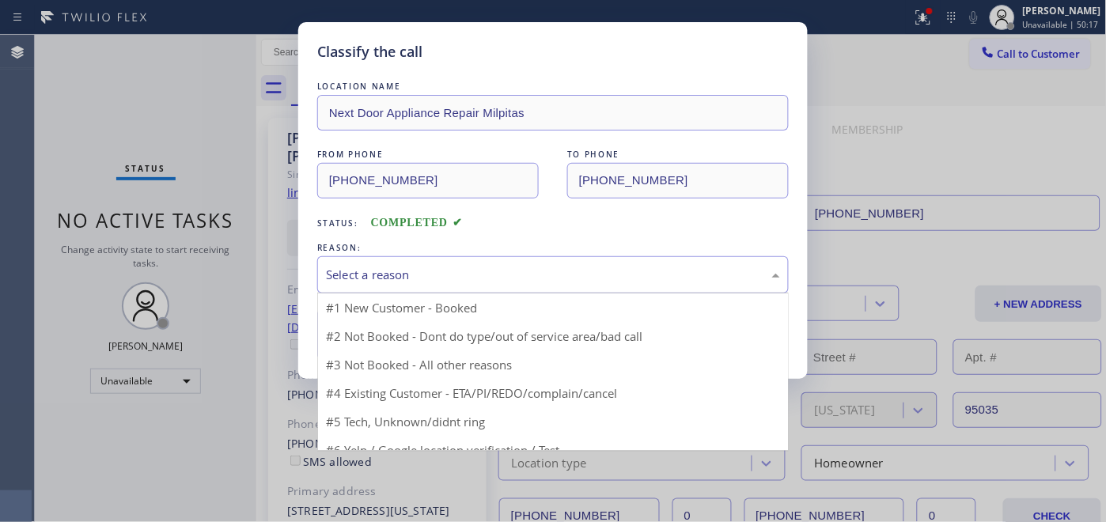
click at [544, 277] on div "Select a reason" at bounding box center [553, 275] width 454 height 18
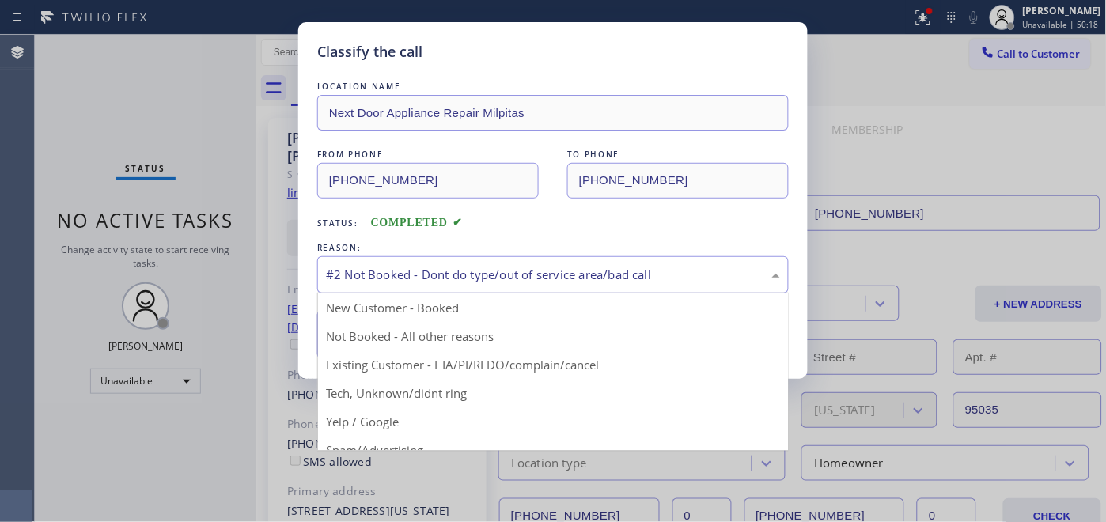
click at [428, 263] on div "#2 Not Booked - Dont do type/out of service area/bad call" at bounding box center [553, 274] width 472 height 37
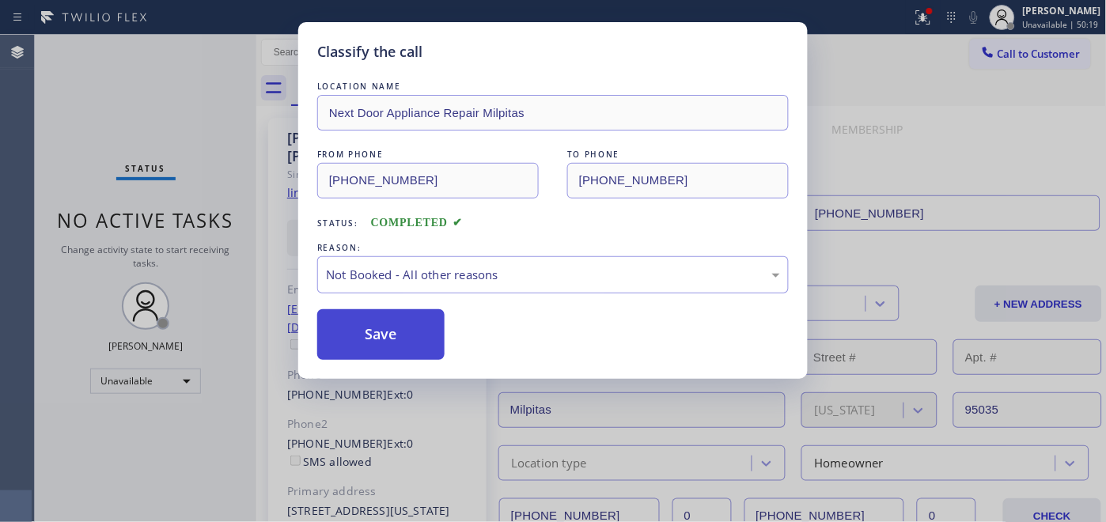
click at [423, 320] on button "Save" at bounding box center [380, 334] width 127 height 51
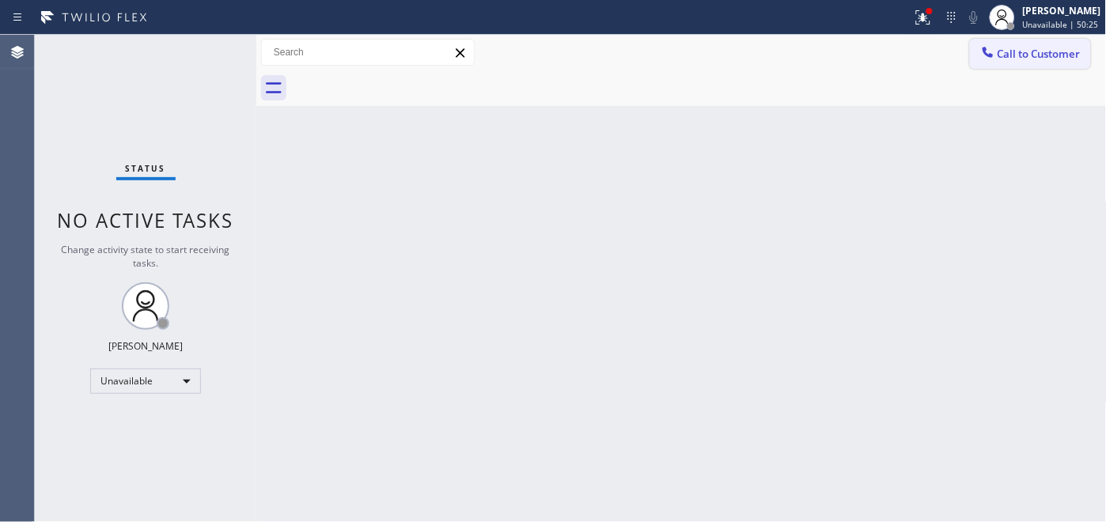
click at [980, 55] on icon at bounding box center [988, 52] width 16 height 16
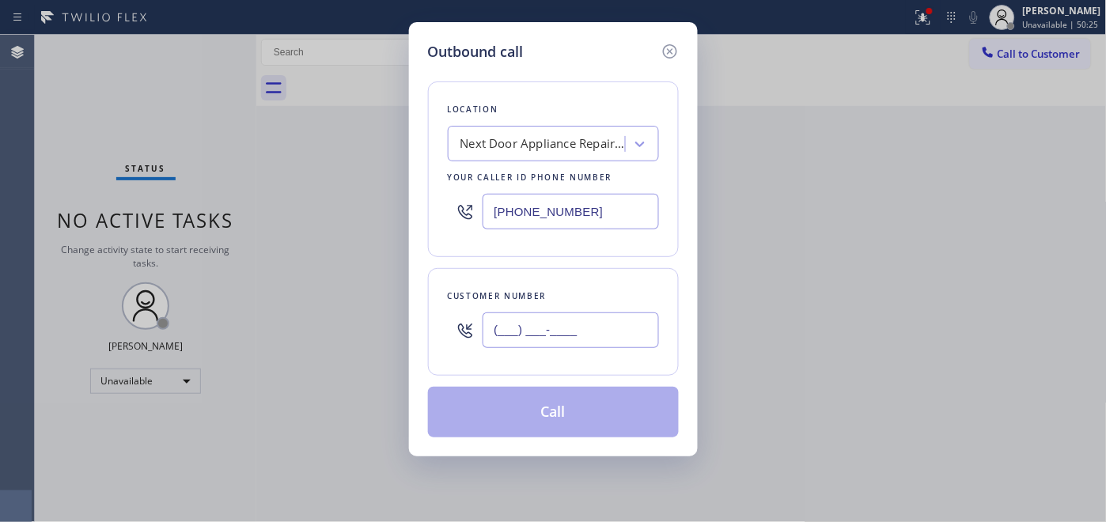
click at [540, 333] on input "(___) ___-____" at bounding box center [571, 330] width 176 height 36
paste input "561) 221-4955"
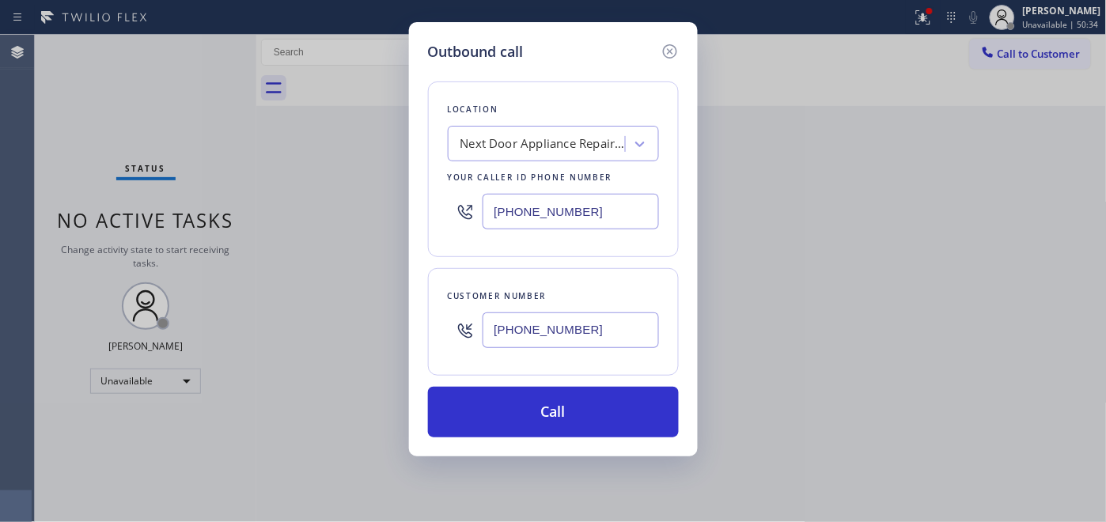
drag, startPoint x: 441, startPoint y: 317, endPoint x: 402, endPoint y: 317, distance: 39.6
click at [402, 317] on div "Outbound call Location Next Door Appliance Repair Milpitas Your caller id phone…" at bounding box center [553, 261] width 1106 height 522
paste input "text"
type input "(561) 221-4955"
drag, startPoint x: 446, startPoint y: 214, endPoint x: 419, endPoint y: 217, distance: 27.0
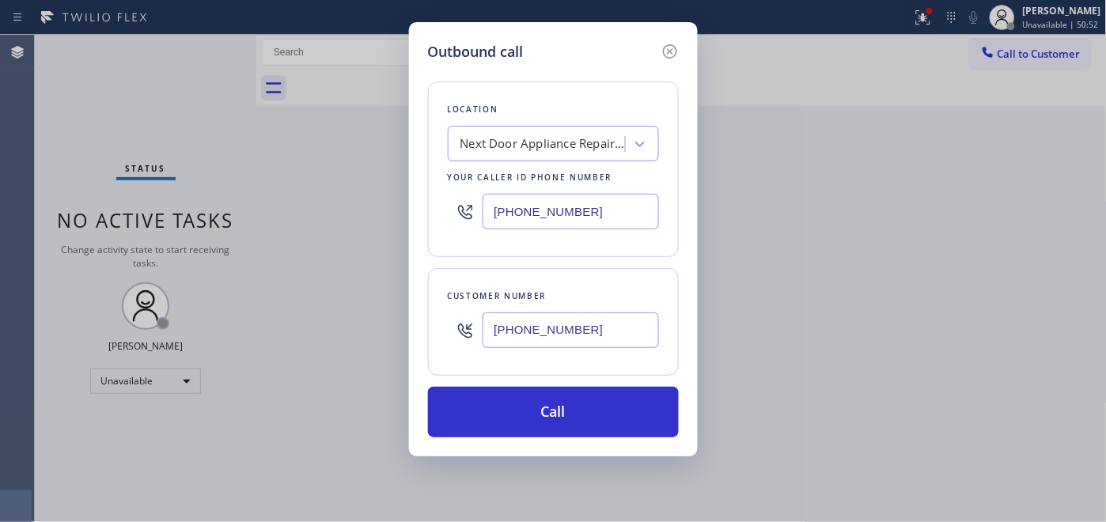
click at [419, 217] on div "Outbound call Location Next Door Appliance Repair Milpitas Your caller id phone…" at bounding box center [553, 239] width 289 height 434
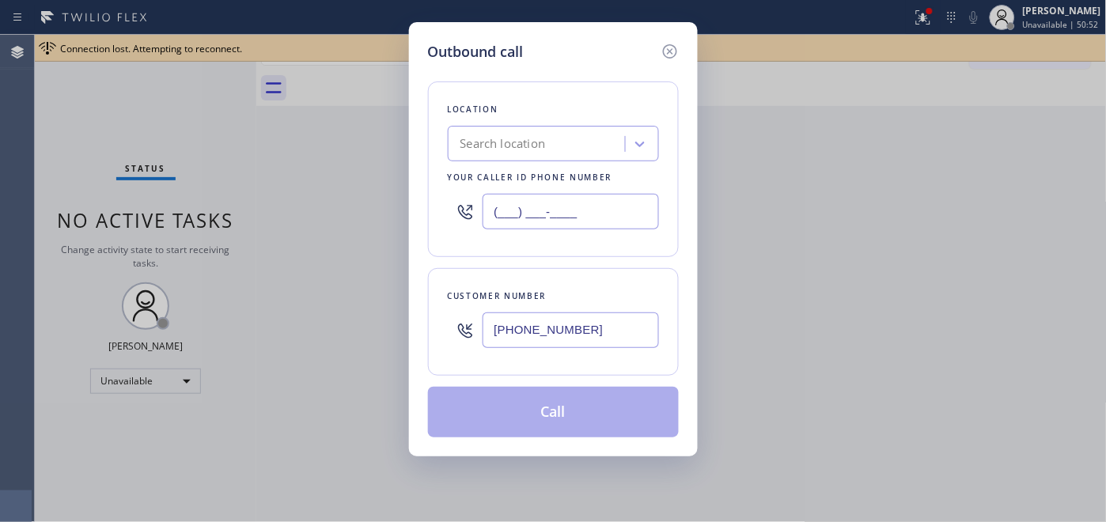
click at [524, 218] on input "(___) ___-____" at bounding box center [571, 212] width 176 height 36
paste input "877) 777-0796"
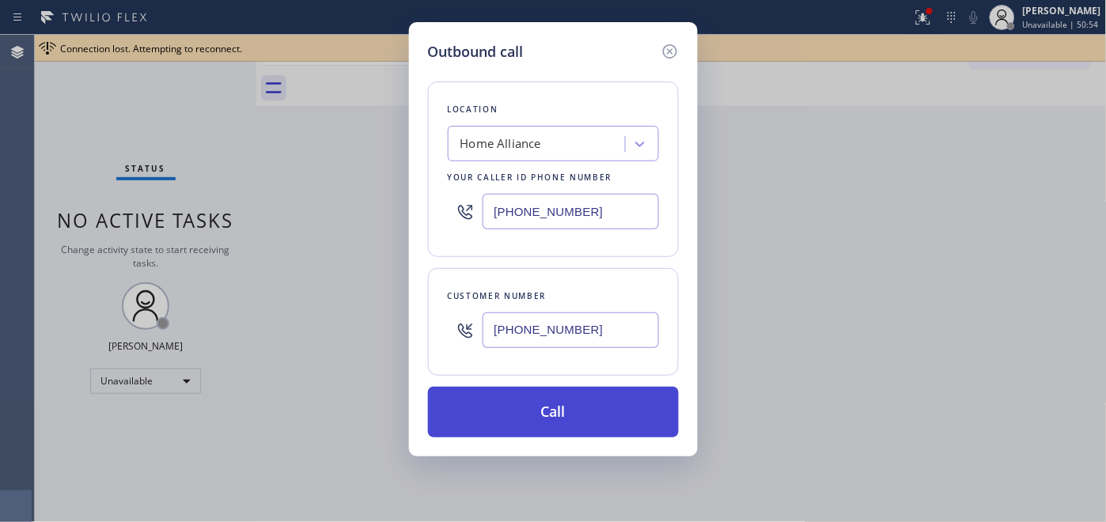
type input "(877) 777-0796"
click at [573, 412] on button "Call" at bounding box center [553, 412] width 251 height 51
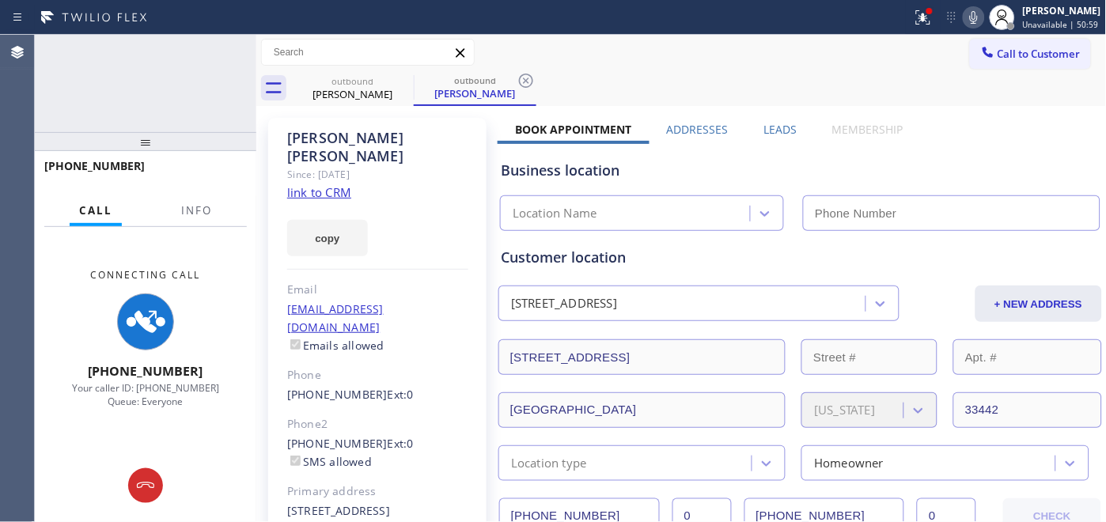
type input "(877) 777-0796"
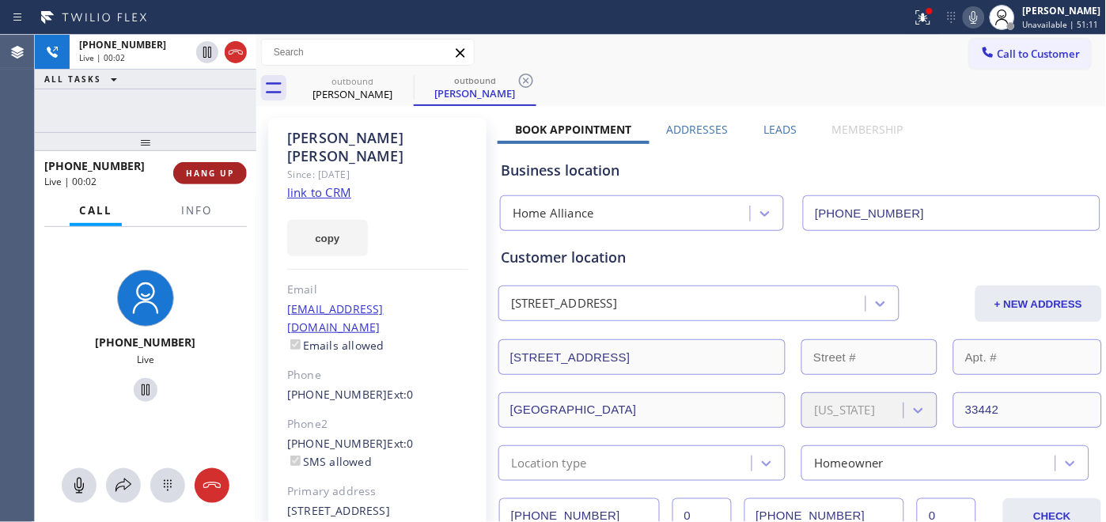
click at [192, 176] on span "HANG UP" at bounding box center [210, 173] width 48 height 11
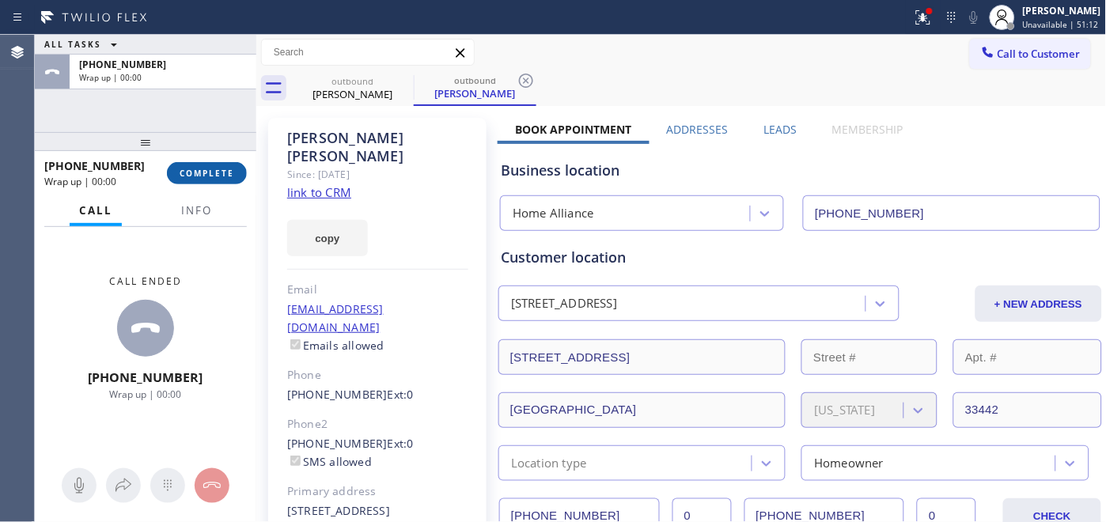
click at [192, 176] on span "COMPLETE" at bounding box center [207, 173] width 55 height 11
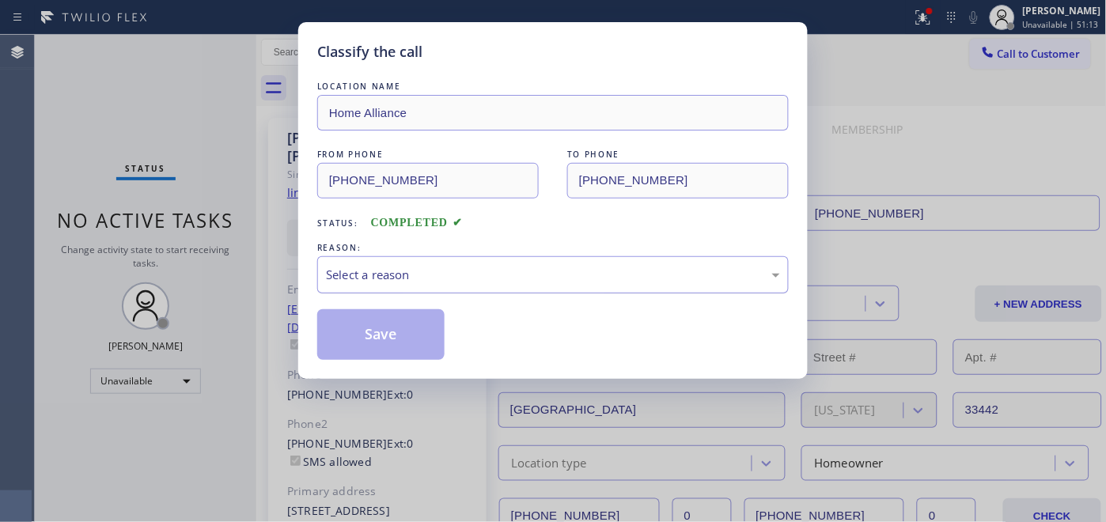
click at [415, 269] on div "Select a reason" at bounding box center [553, 275] width 454 height 18
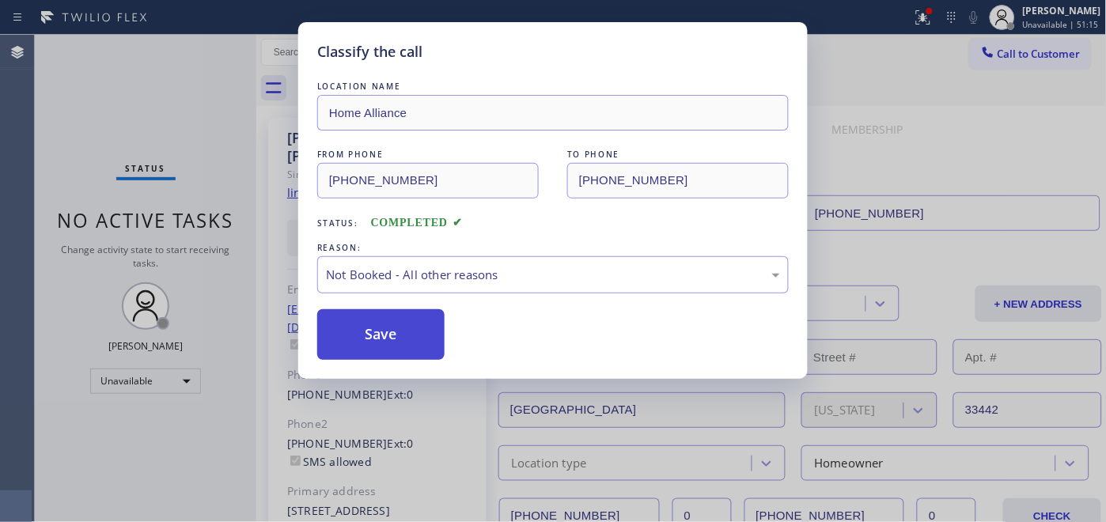
click at [422, 327] on button "Save" at bounding box center [380, 334] width 127 height 51
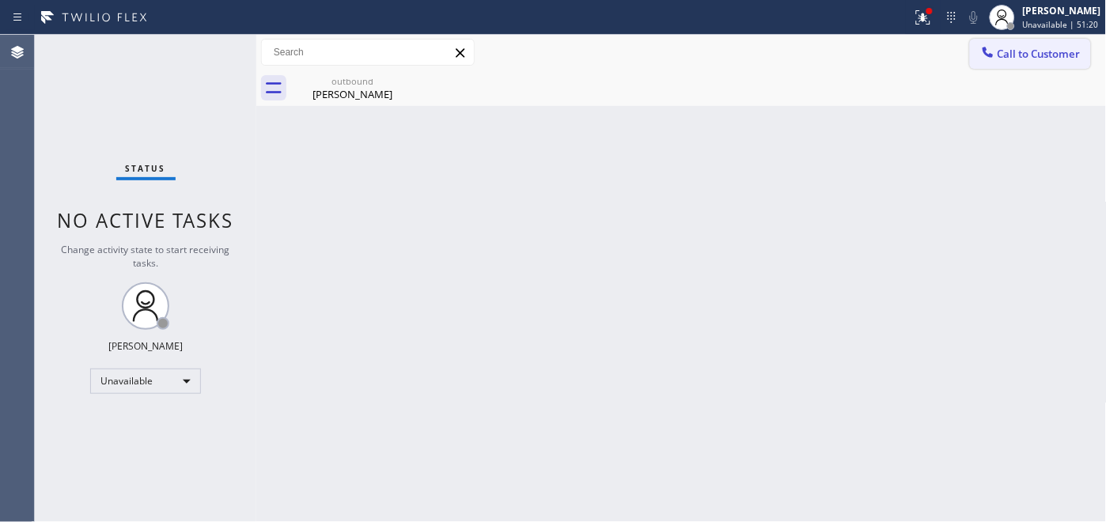
click at [1003, 58] on span "Call to Customer" at bounding box center [1039, 54] width 83 height 14
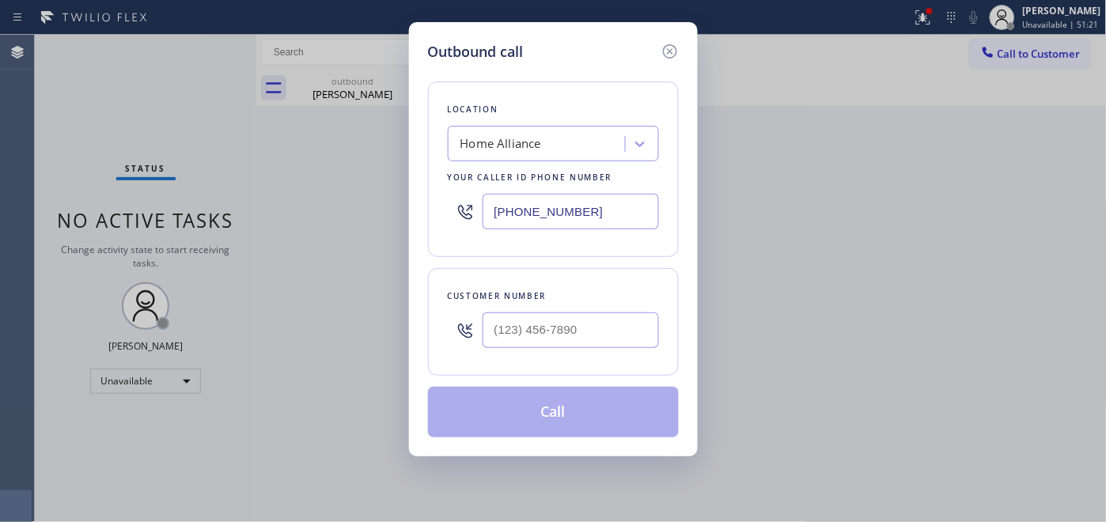
click at [574, 357] on div "Customer number" at bounding box center [553, 322] width 251 height 108
click at [565, 321] on input "(___) ___-____" at bounding box center [571, 330] width 176 height 36
paste input "818) 522-0332"
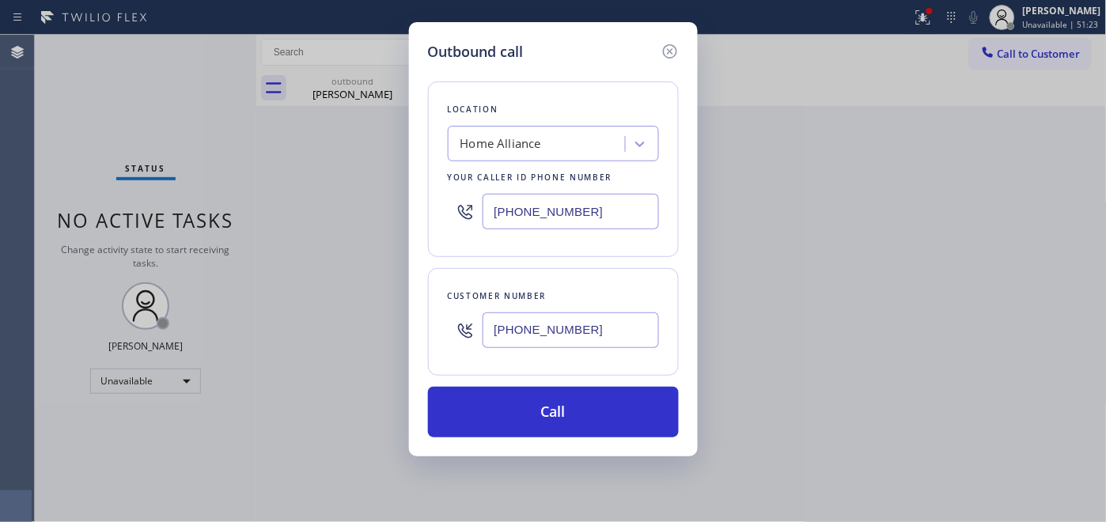
type input "(818) 522-0332"
drag, startPoint x: 383, startPoint y: 208, endPoint x: 396, endPoint y: 232, distance: 26.9
click at [380, 208] on div "Outbound call Location Home Alliance Your caller id phone number (877) 777-0796…" at bounding box center [553, 261] width 1106 height 522
paste input "44) 942-0204"
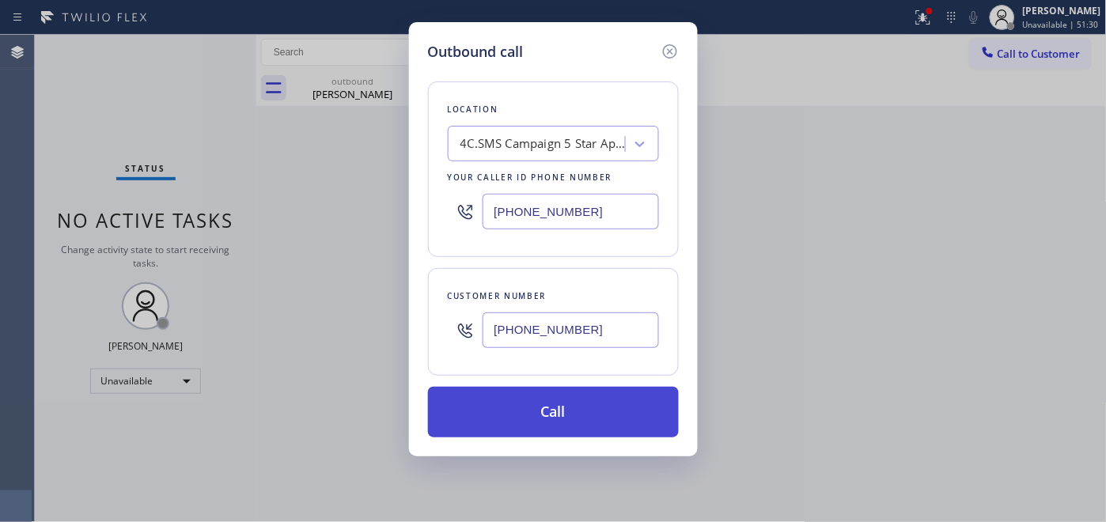
type input "(844) 942-0204"
click at [574, 398] on button "Call" at bounding box center [553, 412] width 251 height 51
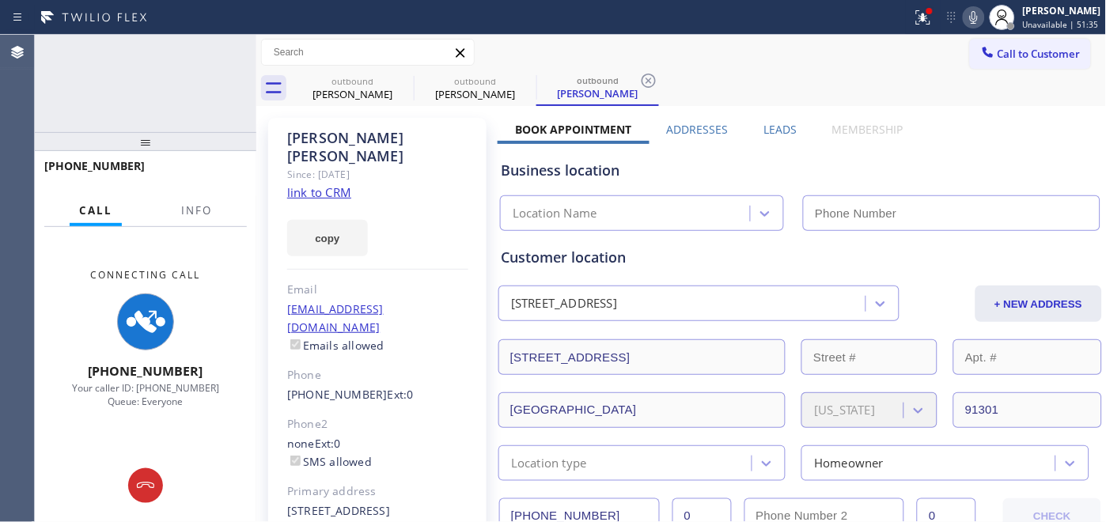
type input "(844) 942-0204"
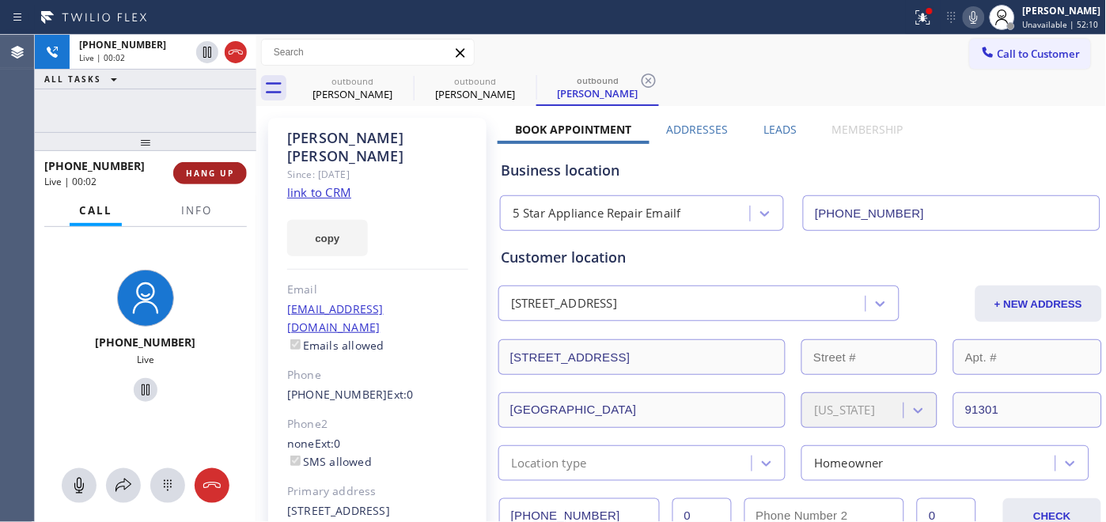
click at [218, 166] on button "HANG UP" at bounding box center [210, 173] width 74 height 22
click at [218, 168] on span "HANG UP" at bounding box center [210, 173] width 48 height 11
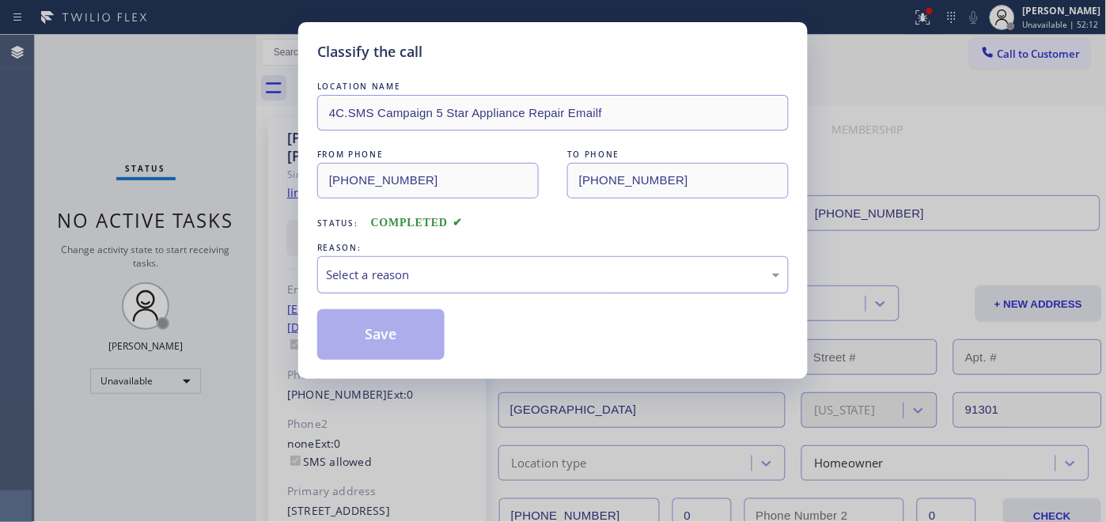
click at [452, 263] on div "Select a reason" at bounding box center [553, 274] width 472 height 37
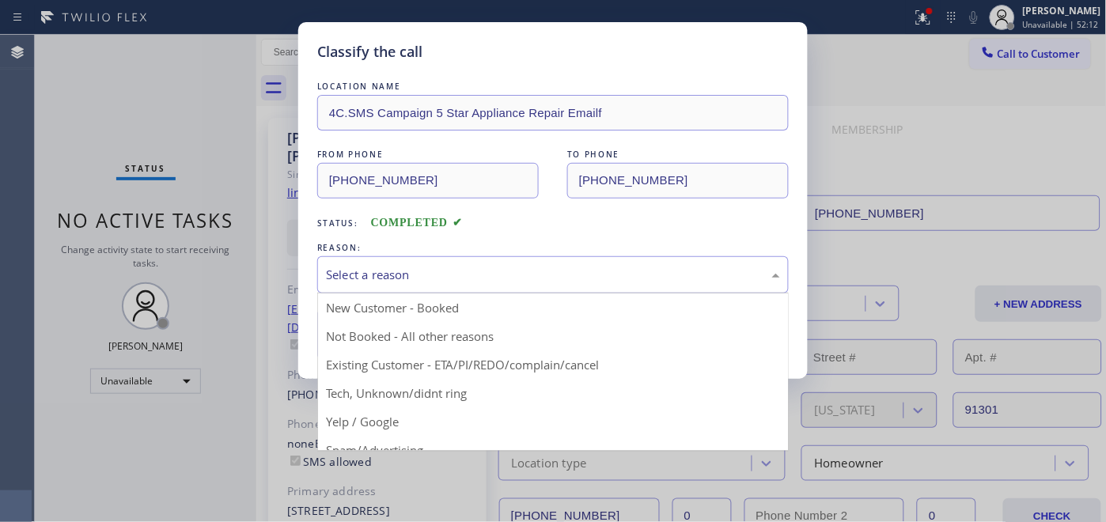
drag, startPoint x: 411, startPoint y: 343, endPoint x: 399, endPoint y: 335, distance: 14.9
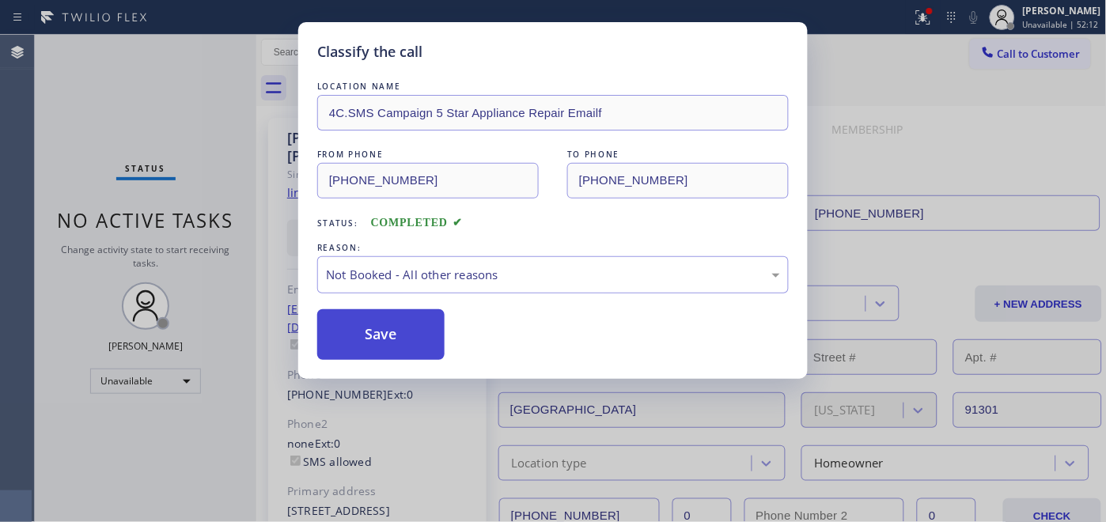
click at [399, 335] on button "Save" at bounding box center [380, 334] width 127 height 51
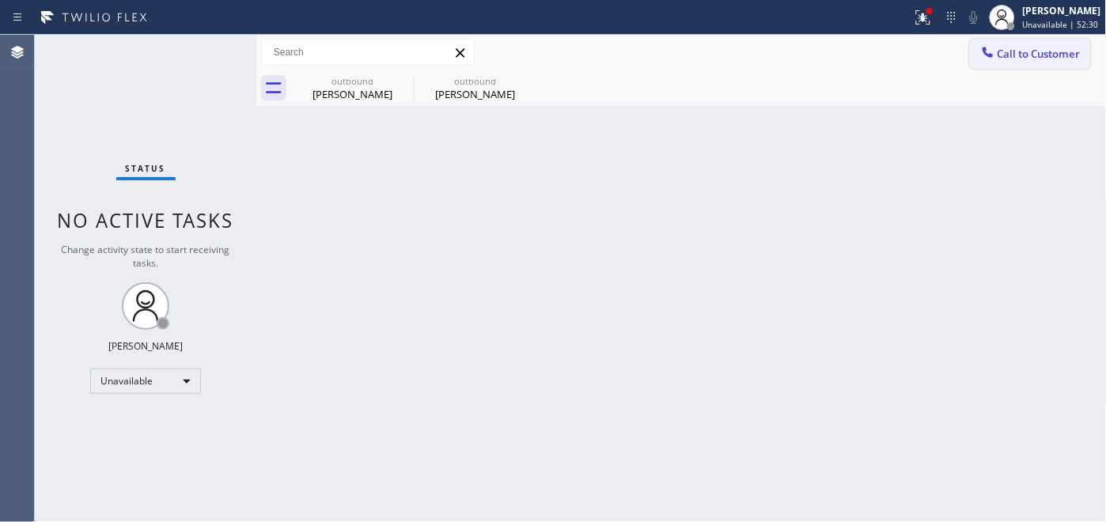
click at [1037, 49] on span "Call to Customer" at bounding box center [1039, 54] width 83 height 14
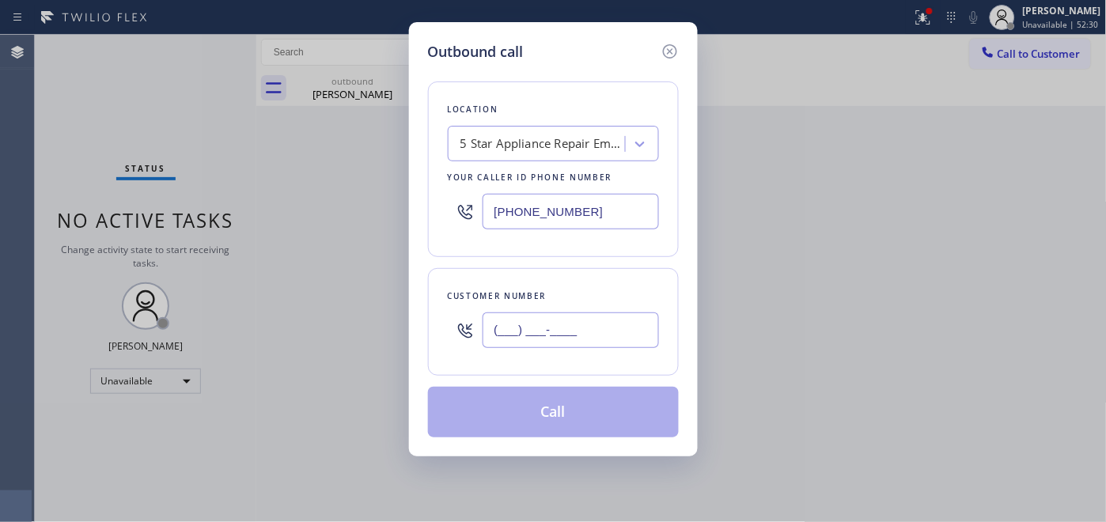
click at [579, 341] on input "(___) ___-____" at bounding box center [571, 330] width 176 height 36
paste input "773) 318-4741"
type input "(773) 318-4741"
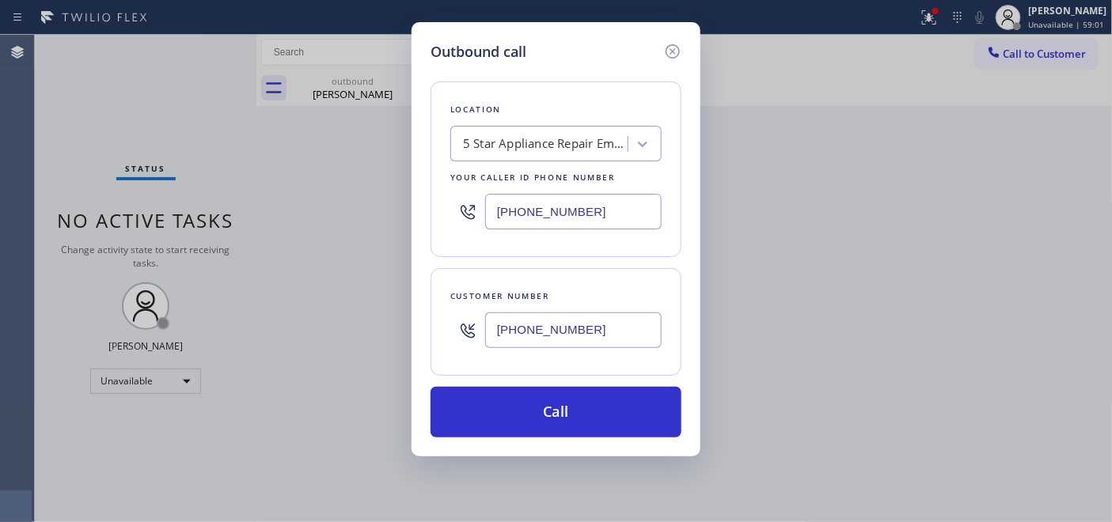
drag, startPoint x: 590, startPoint y: 224, endPoint x: 377, endPoint y: 214, distance: 213.8
click at [365, 214] on div "Outbound call Location 5 Star Appliance Repair Emailf Your caller id phone numb…" at bounding box center [556, 261] width 1112 height 522
paste input "562) 489-9480"
type input "(562) 489-9480"
drag, startPoint x: 626, startPoint y: 338, endPoint x: 480, endPoint y: 337, distance: 145.6
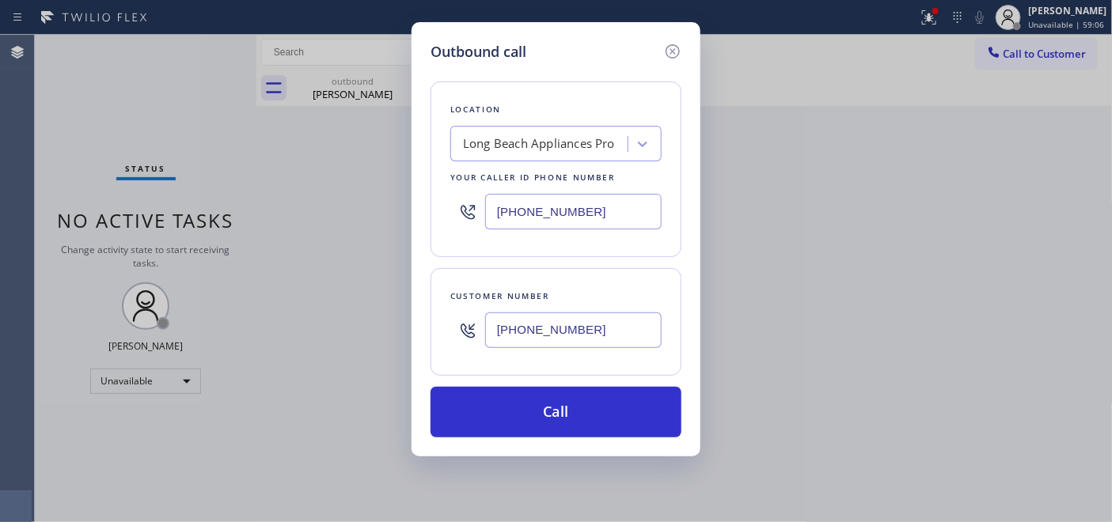
click at [480, 337] on div "(773) 318-4741" at bounding box center [555, 330] width 211 height 51
paste input "562) 476-8656"
click at [183, 131] on div "Outbound call Location Long Beach Appliances Pro Your caller id phone number (5…" at bounding box center [556, 261] width 1112 height 522
click at [460, 328] on div "(562) 476-8656" at bounding box center [555, 330] width 211 height 51
paste input "text"
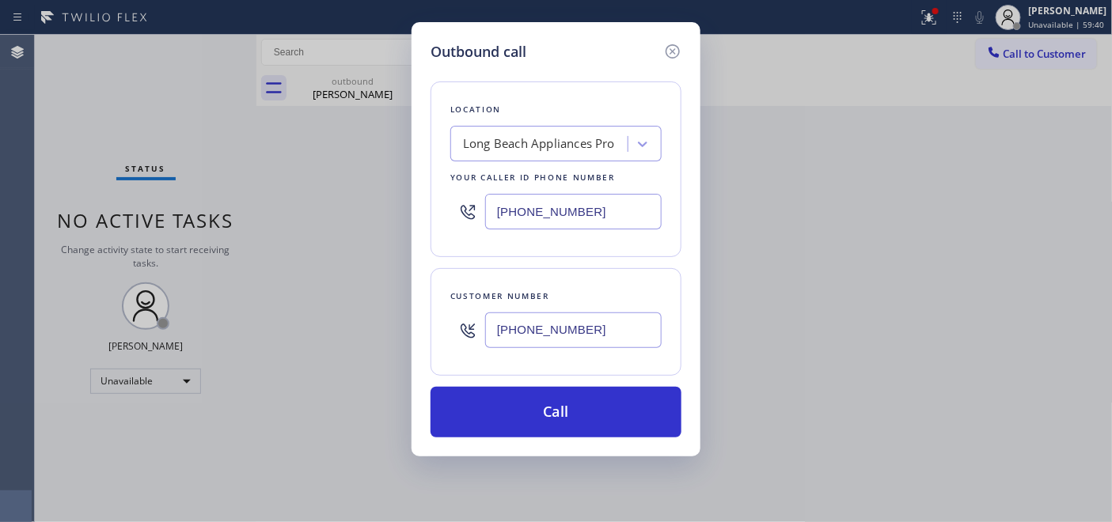
type input "(562) 476-8656"
click at [226, 128] on div "Outbound call Location Long Beach Appliances Pro Your caller id phone number (5…" at bounding box center [556, 261] width 1112 height 522
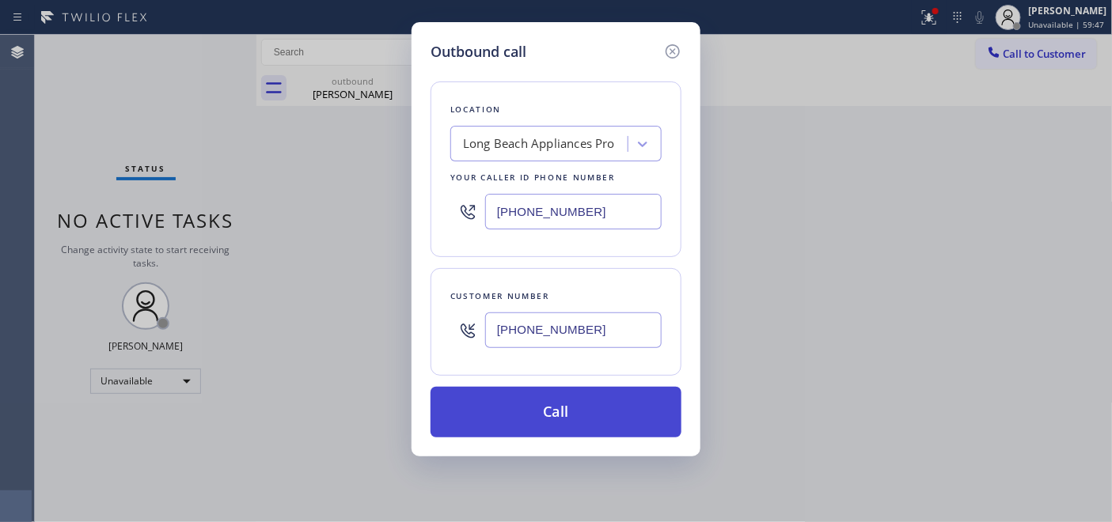
click at [552, 422] on button "Call" at bounding box center [555, 412] width 251 height 51
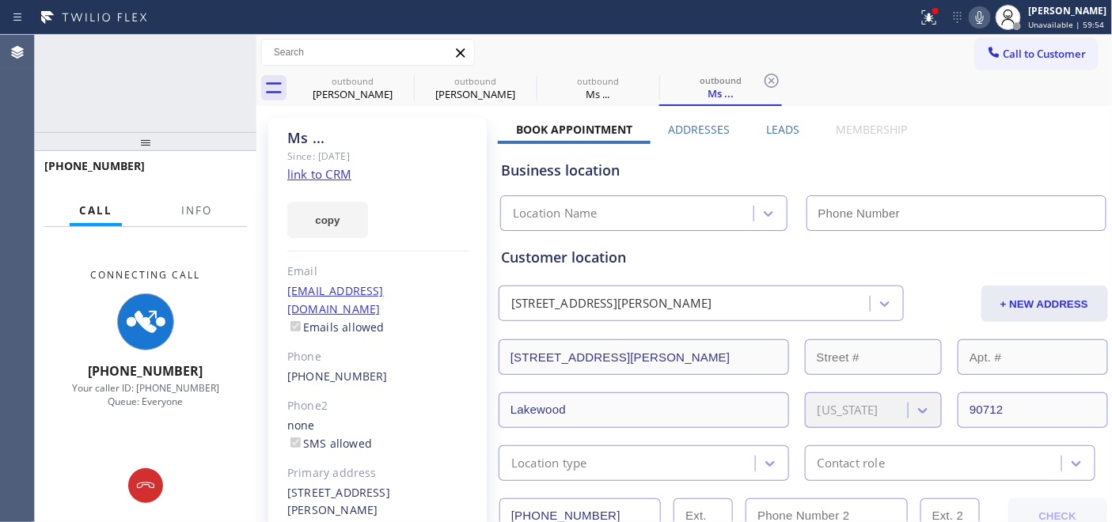
type input "(562) 489-9480"
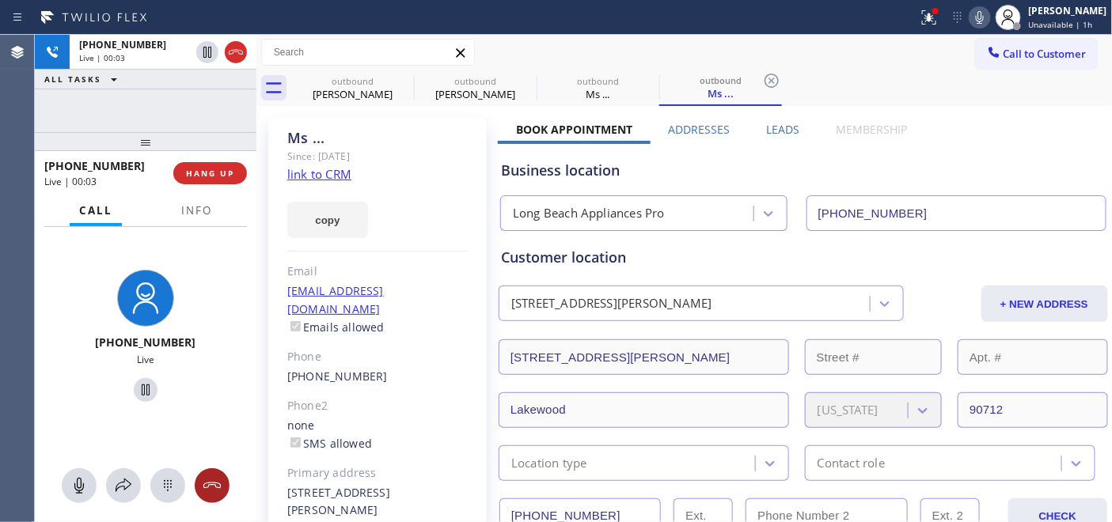
click at [210, 469] on button at bounding box center [212, 485] width 35 height 35
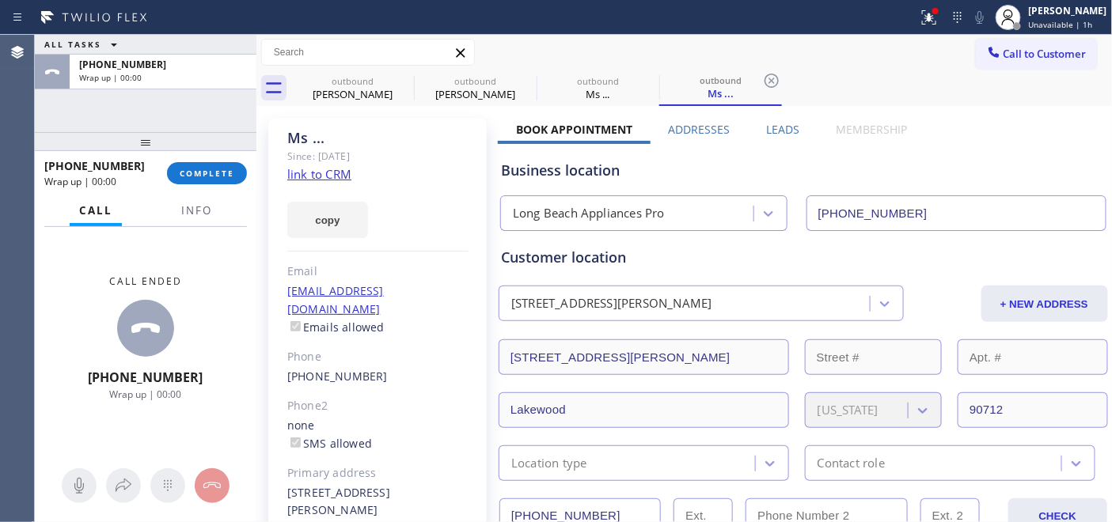
drag, startPoint x: 232, startPoint y: 178, endPoint x: 224, endPoint y: 186, distance: 11.2
click at [232, 178] on span "COMPLETE" at bounding box center [207, 173] width 55 height 11
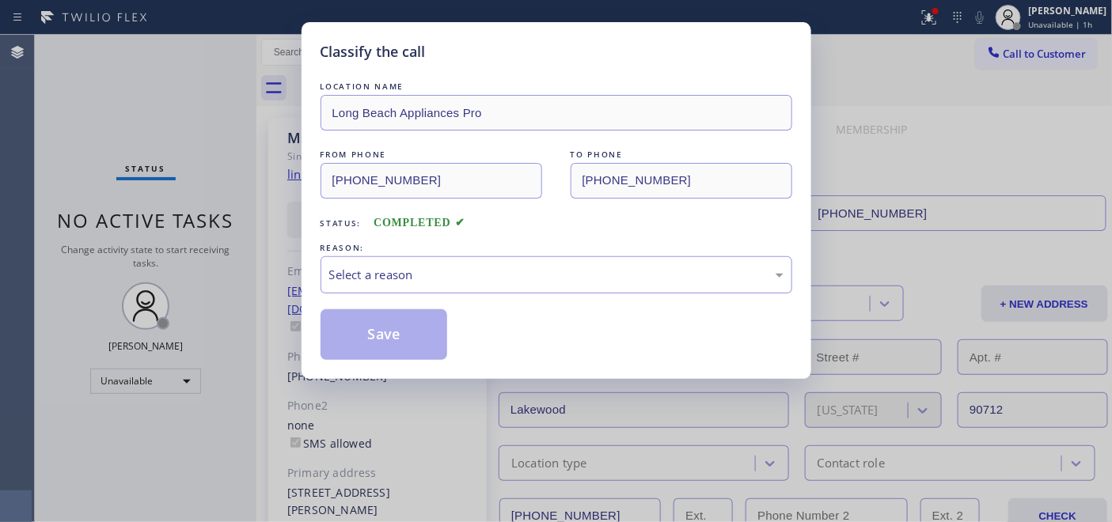
drag, startPoint x: 495, startPoint y: 278, endPoint x: 487, endPoint y: 286, distance: 11.2
click at [495, 278] on div "Select a reason" at bounding box center [556, 275] width 454 height 18
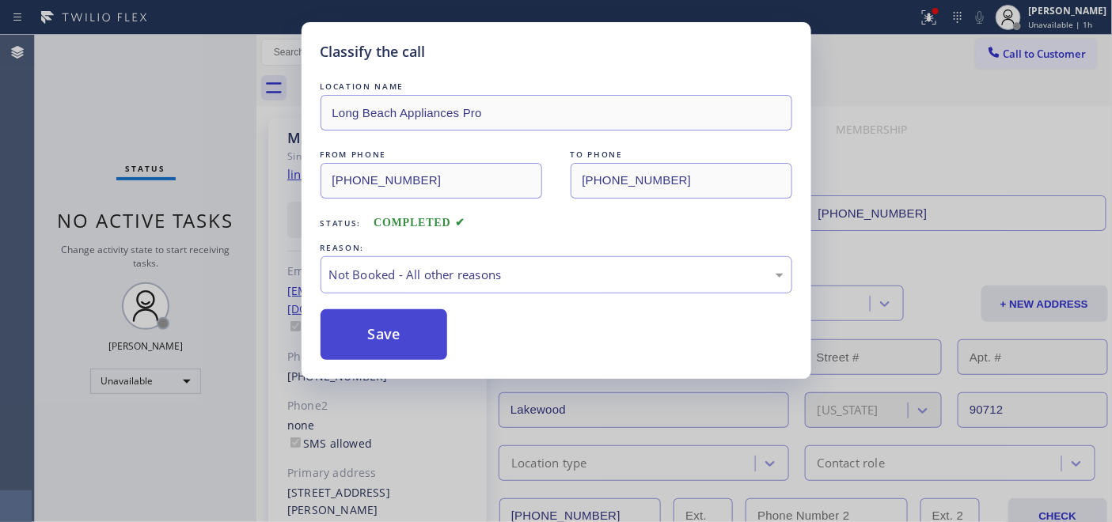
click at [392, 331] on button "Save" at bounding box center [383, 334] width 127 height 51
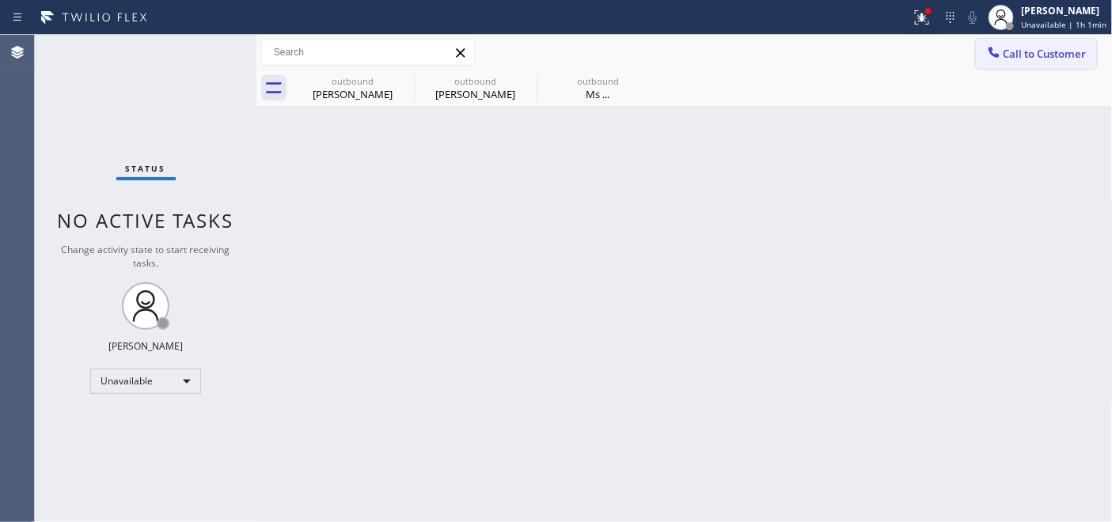
click at [1009, 53] on span "Call to Customer" at bounding box center [1044, 54] width 83 height 14
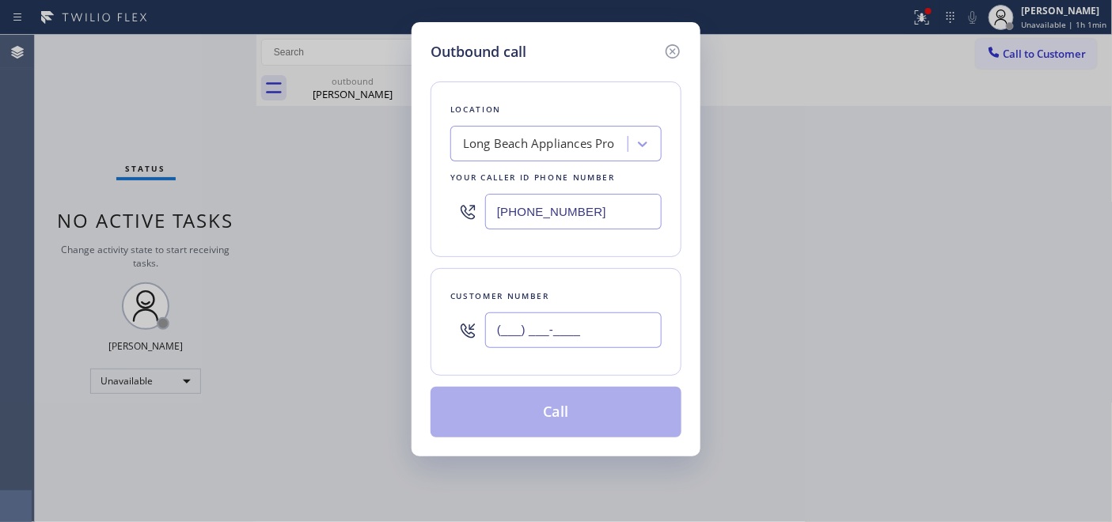
drag, startPoint x: 607, startPoint y: 343, endPoint x: 444, endPoint y: 319, distance: 164.7
click at [445, 335] on div "Customer number (___) ___-____" at bounding box center [555, 322] width 251 height 108
paste input "773) 318-4741"
type input "(773) 318-4741"
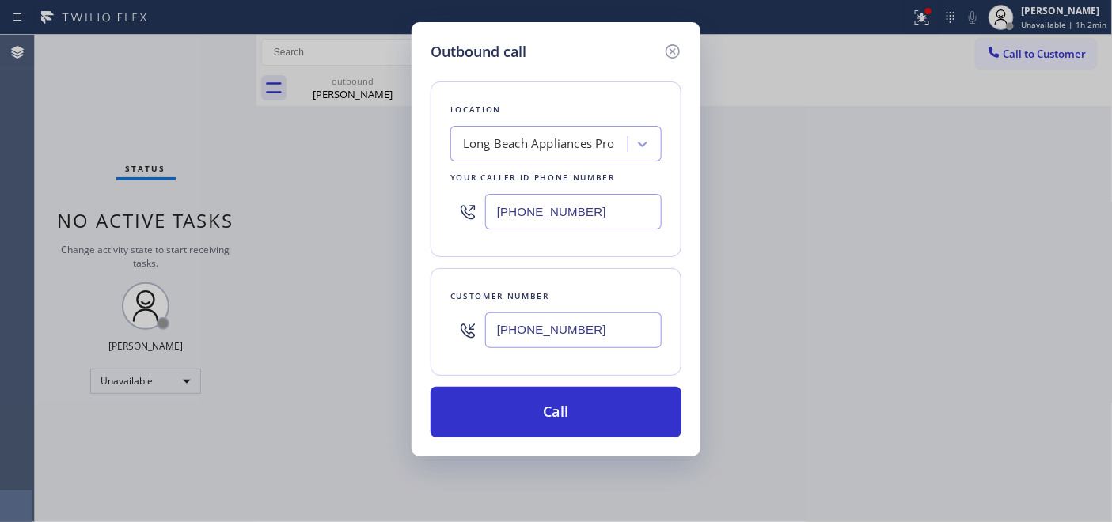
drag, startPoint x: 600, startPoint y: 218, endPoint x: 453, endPoint y: 210, distance: 146.6
click at [453, 210] on div "(562) 489-9480" at bounding box center [555, 211] width 211 height 51
paste input "312) 836-4716"
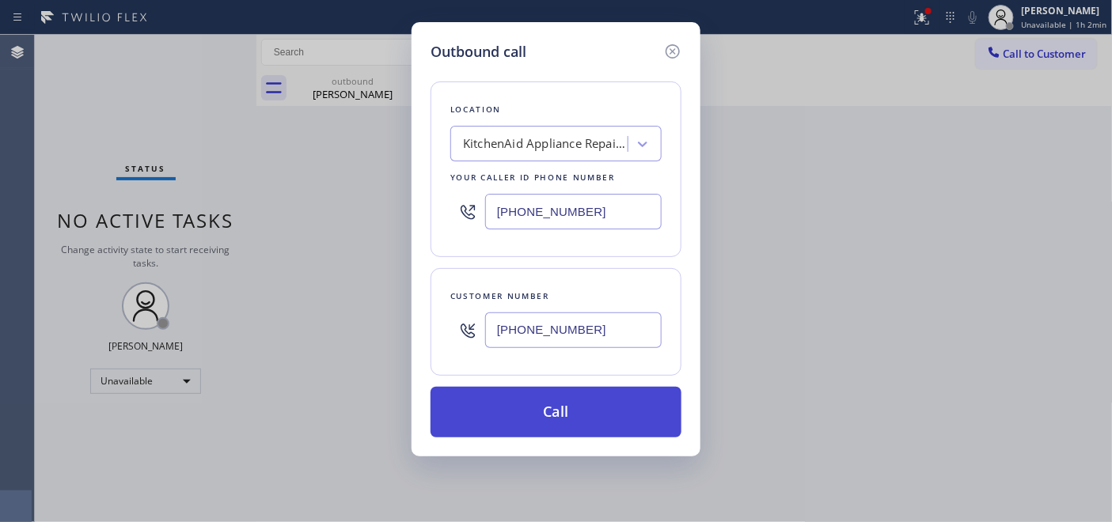
type input "(312) 836-4716"
click at [600, 410] on button "Call" at bounding box center [555, 412] width 251 height 51
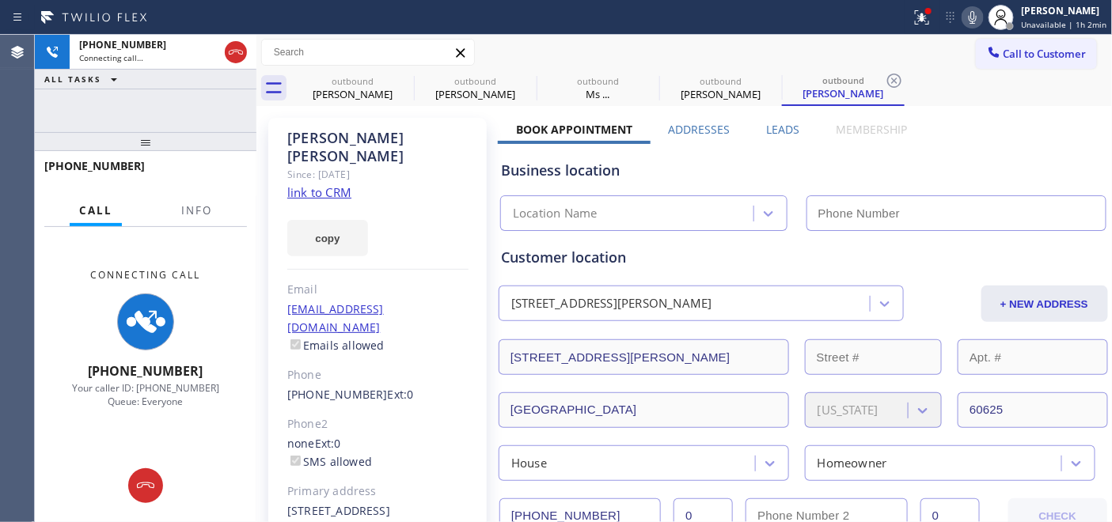
type input "(312) 836-4716"
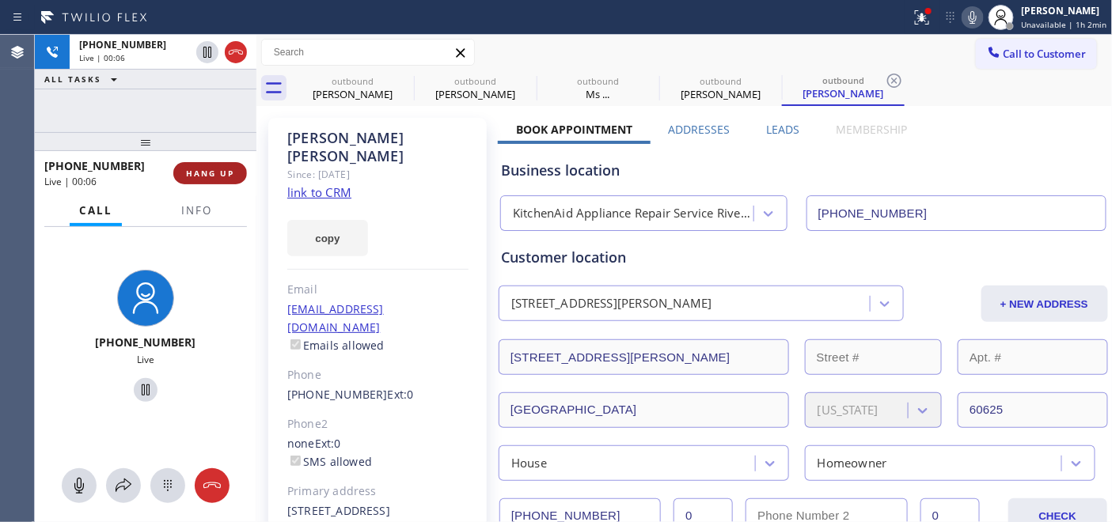
click at [210, 162] on button "HANG UP" at bounding box center [210, 173] width 74 height 22
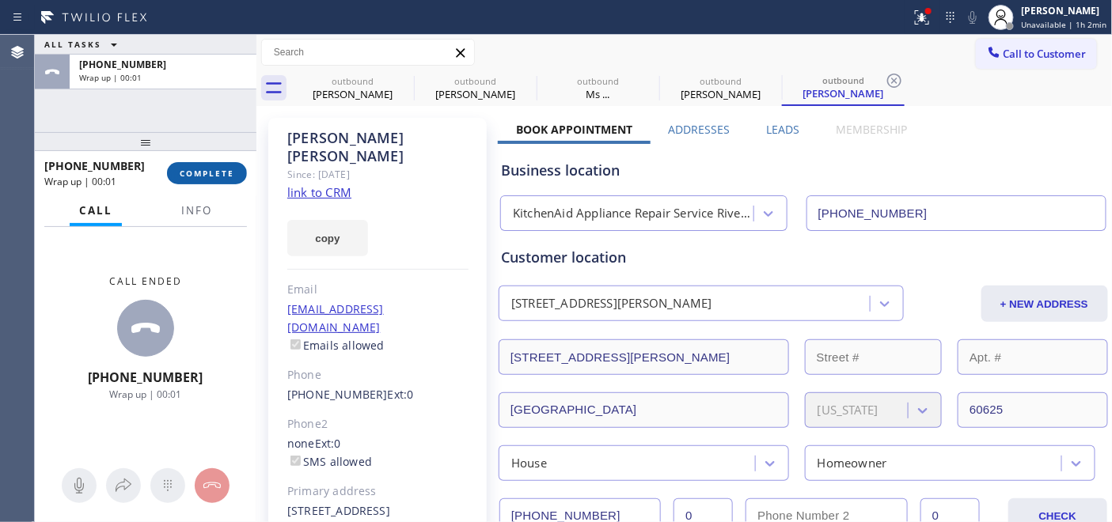
click at [209, 166] on button "COMPLETE" at bounding box center [207, 173] width 80 height 22
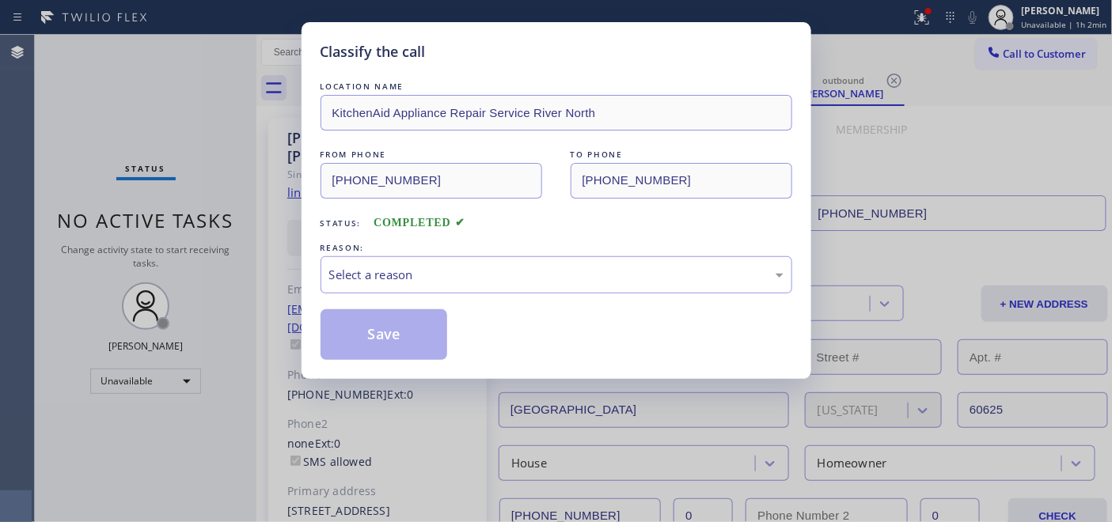
click at [520, 254] on div "REASON:" at bounding box center [556, 248] width 472 height 17
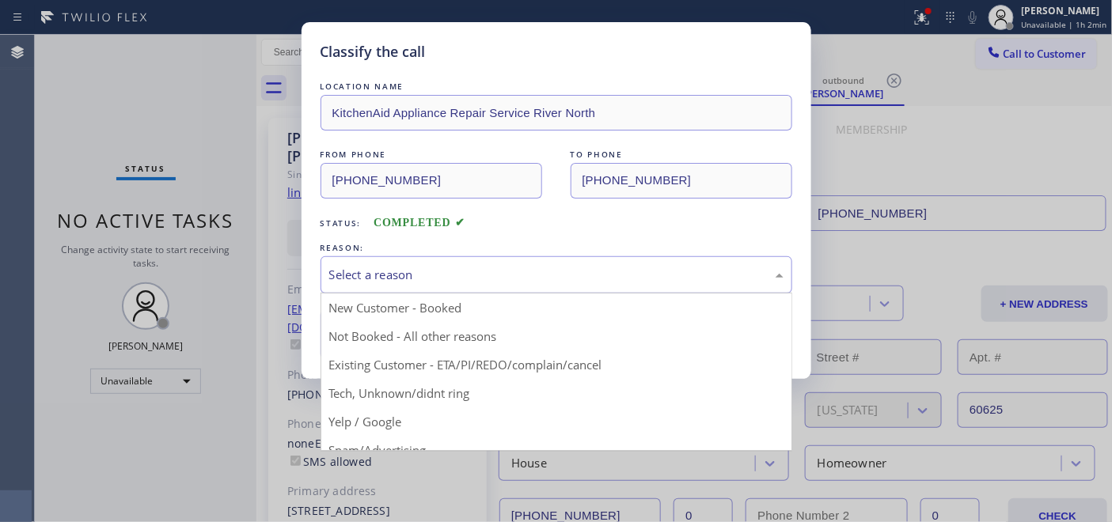
click at [446, 286] on div "Select a reason" at bounding box center [556, 274] width 472 height 37
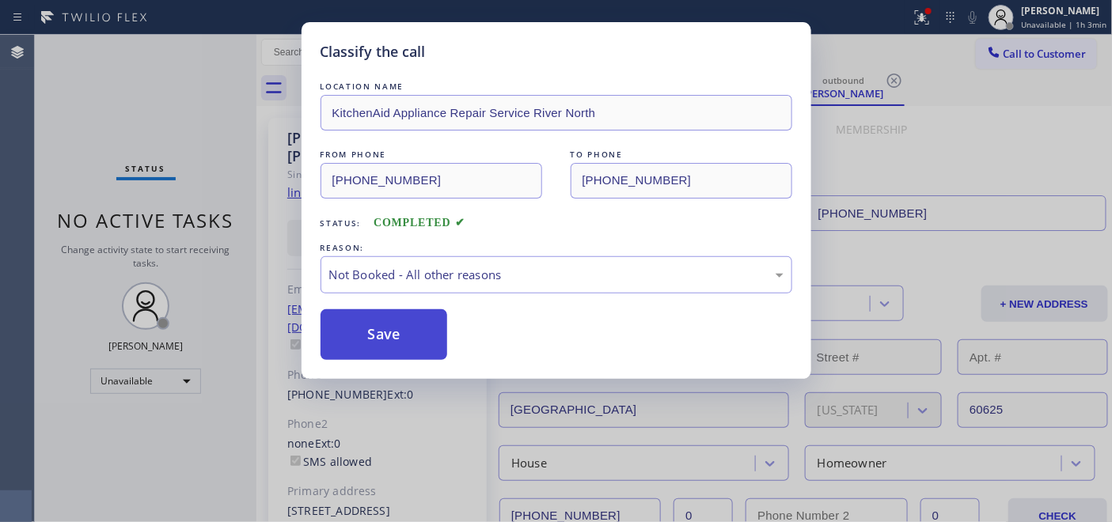
drag, startPoint x: 381, startPoint y: 309, endPoint x: 376, endPoint y: 320, distance: 11.7
click at [380, 310] on button "Save" at bounding box center [383, 334] width 127 height 51
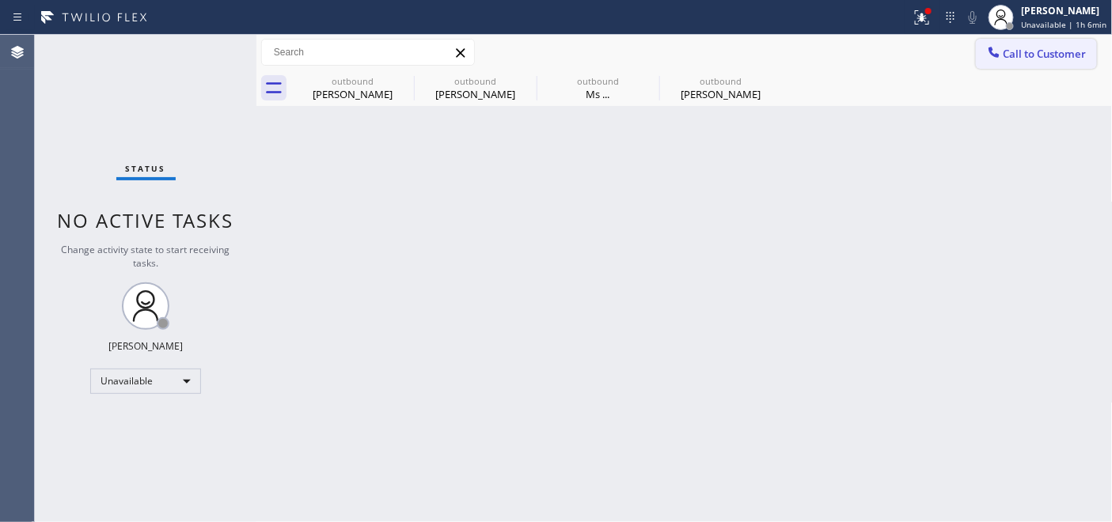
click at [1016, 58] on span "Call to Customer" at bounding box center [1044, 54] width 83 height 14
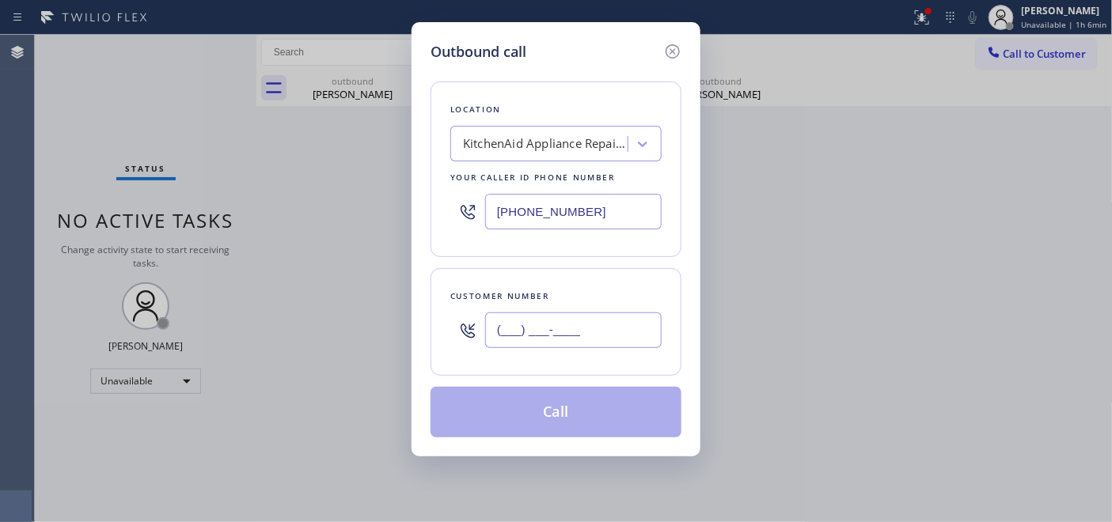
click at [551, 329] on input "(___) ___-____" at bounding box center [573, 330] width 176 height 36
paste input "651) 231-7095"
type input "(651) 231-7095"
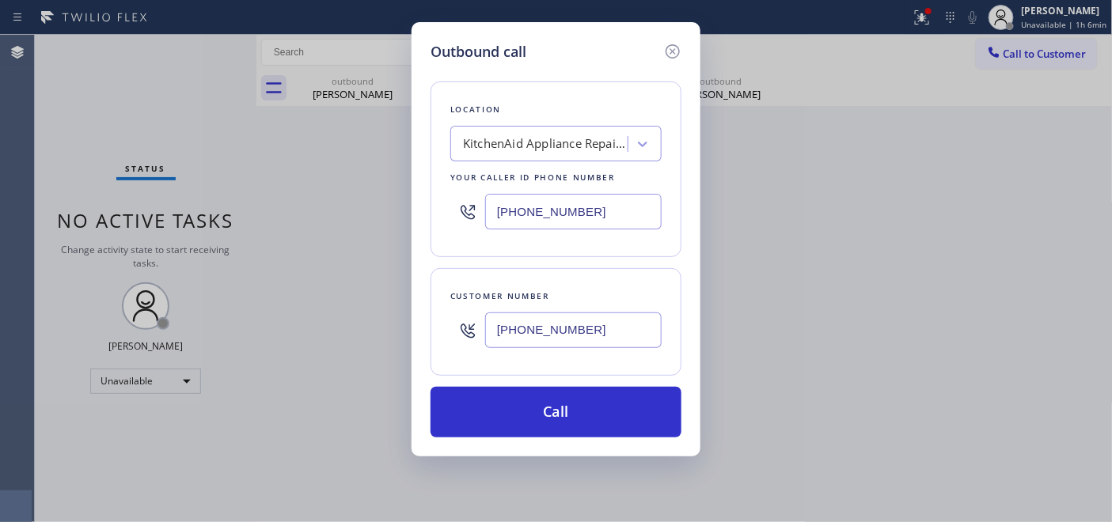
drag, startPoint x: 604, startPoint y: 200, endPoint x: 374, endPoint y: 216, distance: 230.8
click at [374, 214] on div "Outbound call Location KitchenAid Appliance Repair Service River North Your cal…" at bounding box center [556, 261] width 1112 height 522
paste input "844) 735-4685"
type input "[PHONE_NUMBER]"
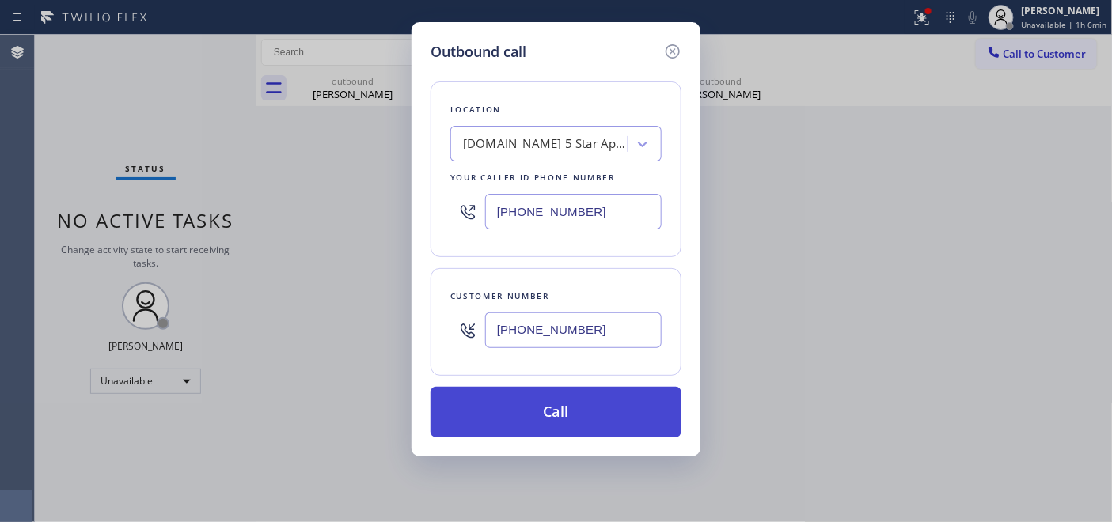
click at [612, 428] on button "Call" at bounding box center [555, 412] width 251 height 51
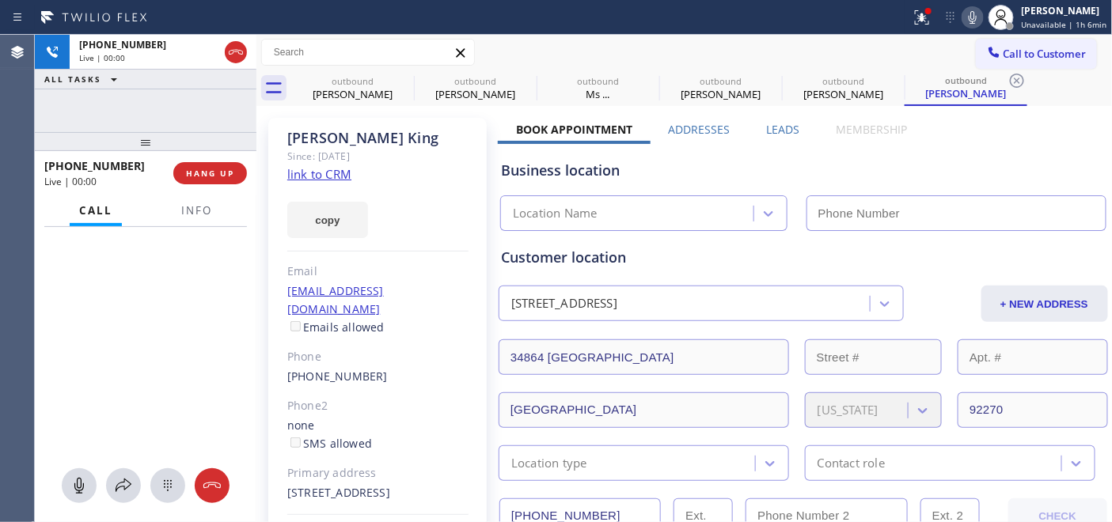
type input "[PHONE_NUMBER]"
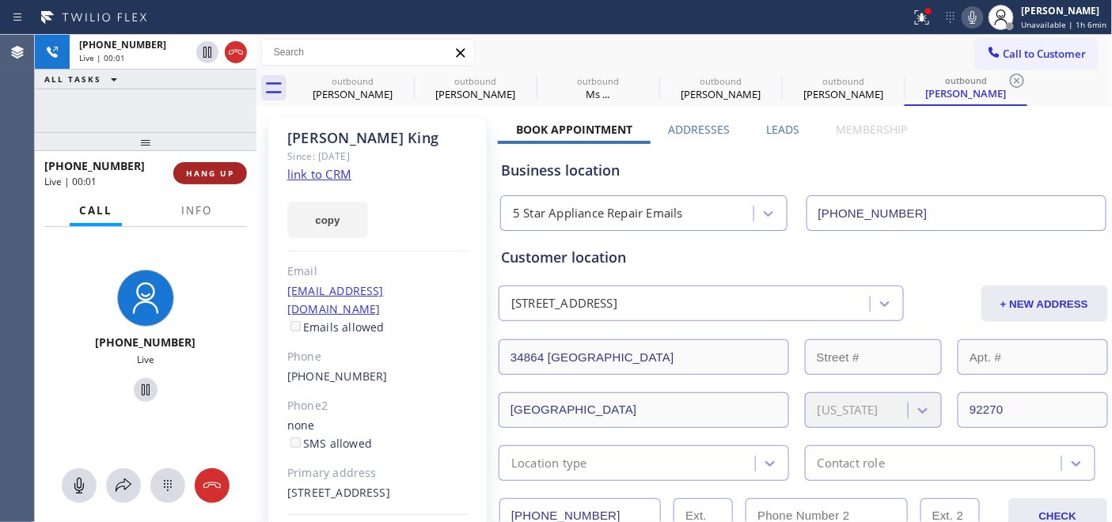
click at [209, 178] on span "HANG UP" at bounding box center [210, 173] width 48 height 11
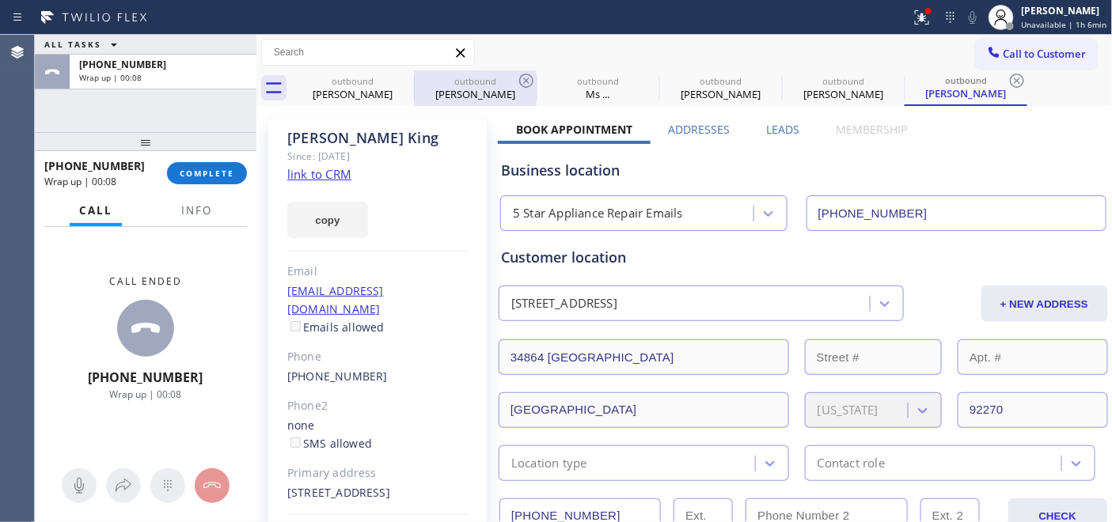
drag, startPoint x: 220, startPoint y: 113, endPoint x: 461, endPoint y: 79, distance: 243.7
click at [220, 113] on div "ALL TASKS ALL TASKS ACTIVE TASKS TASKS IN WRAP UP +16512317095 Wrap up | 00:08" at bounding box center [146, 83] width 222 height 97
click at [226, 180] on button "COMPLETE" at bounding box center [207, 173] width 80 height 22
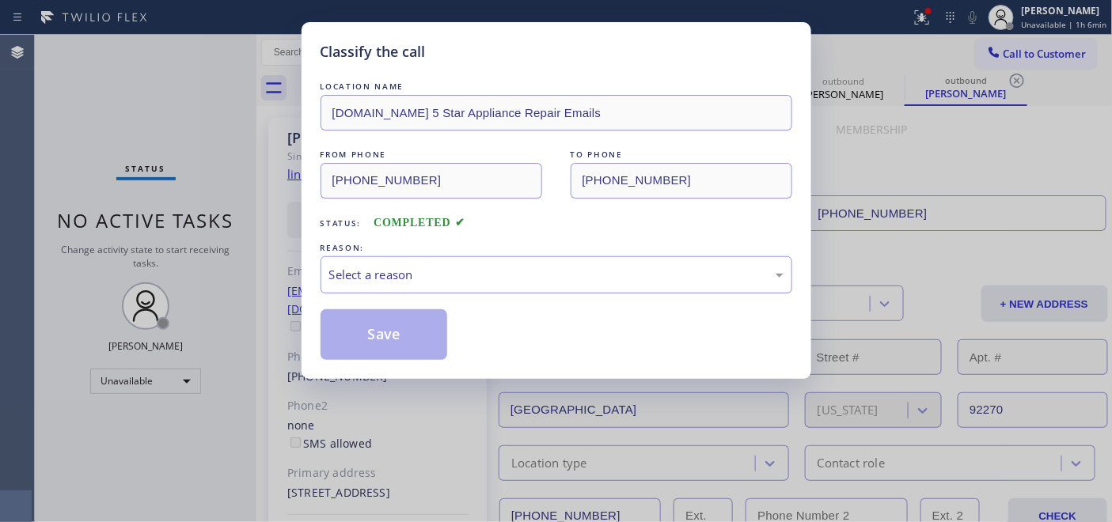
click at [639, 286] on div "Select a reason" at bounding box center [556, 274] width 472 height 37
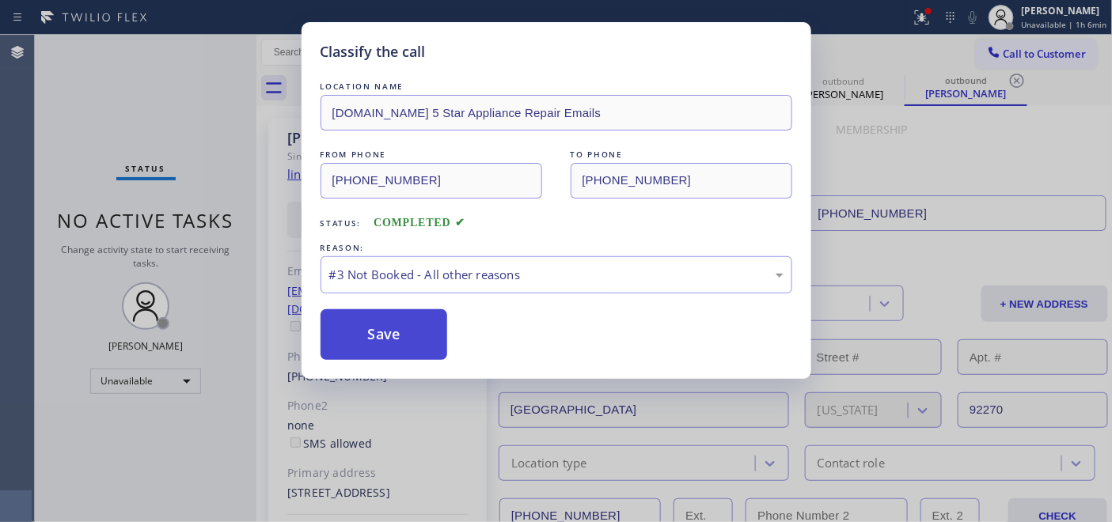
click at [400, 328] on button "Save" at bounding box center [383, 334] width 127 height 51
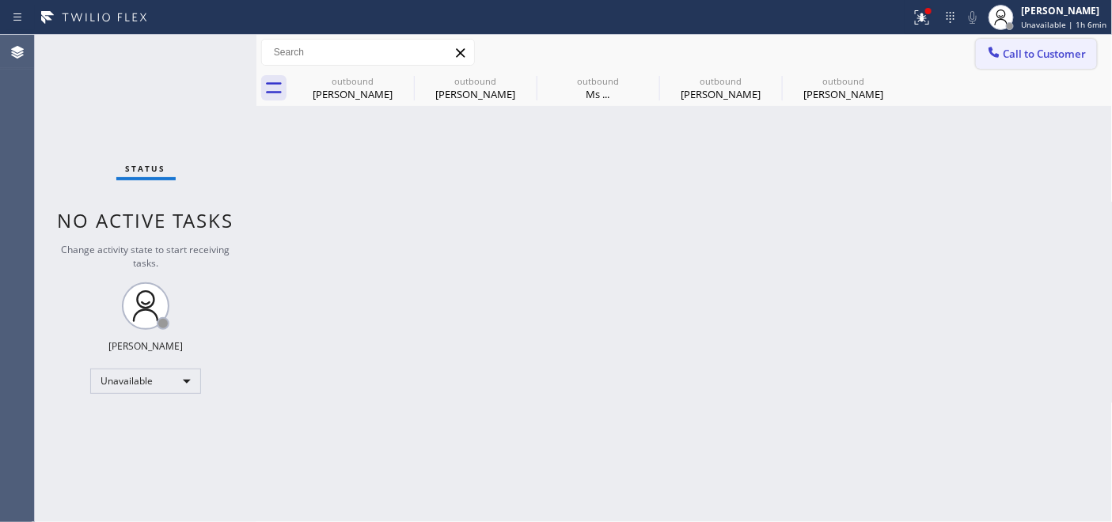
click at [1014, 54] on span "Call to Customer" at bounding box center [1044, 54] width 83 height 14
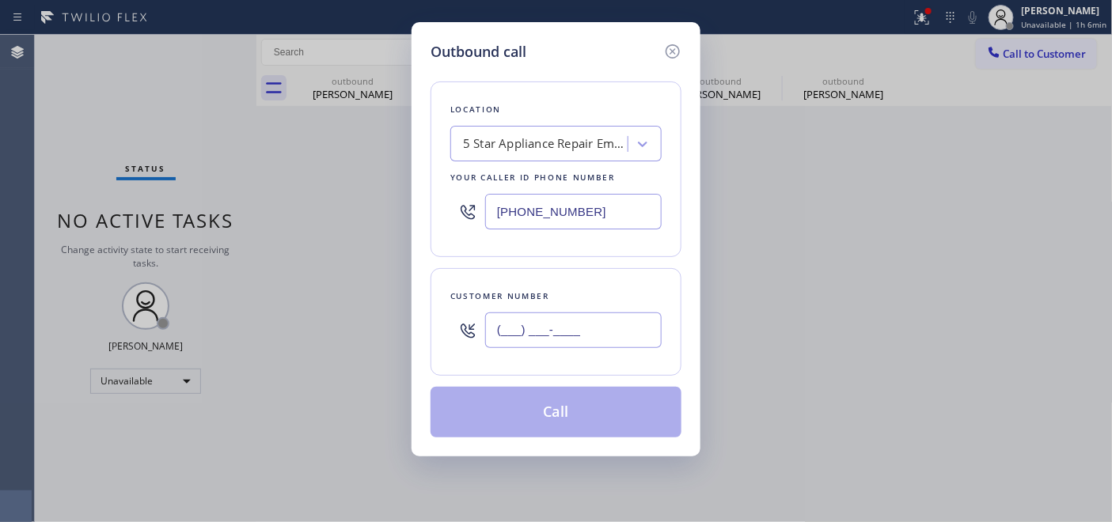
click at [520, 345] on input "(___) ___-____" at bounding box center [573, 330] width 176 height 36
paste input "016) 0"
paste input "01-60"
type input "(___) ___-____"
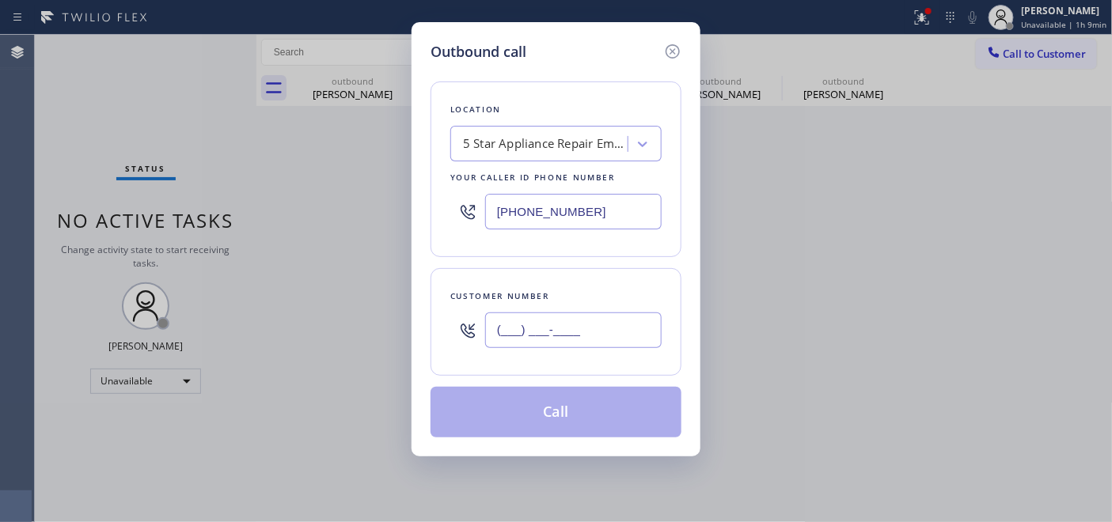
paste input "312) 318-0160"
type input "(312) 318-0160"
click at [551, 217] on input "[PHONE_NUMBER]" at bounding box center [573, 212] width 176 height 36
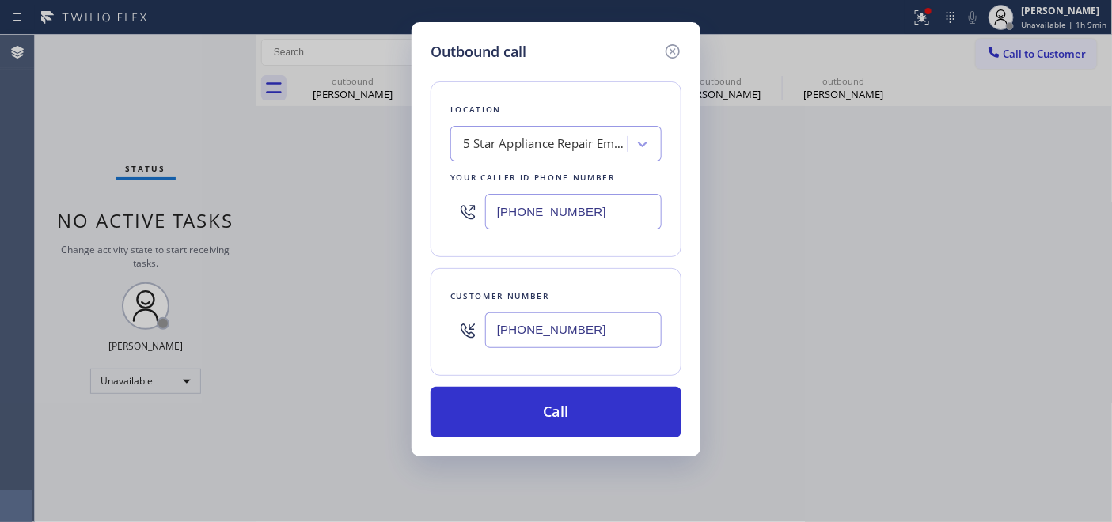
drag, startPoint x: 578, startPoint y: 208, endPoint x: 436, endPoint y: 203, distance: 141.7
click at [437, 203] on div "Location 5 Star Appliance Repair Emails Your caller id phone number (844) 735-4…" at bounding box center [555, 169] width 251 height 176
paste input "602) 755-6398"
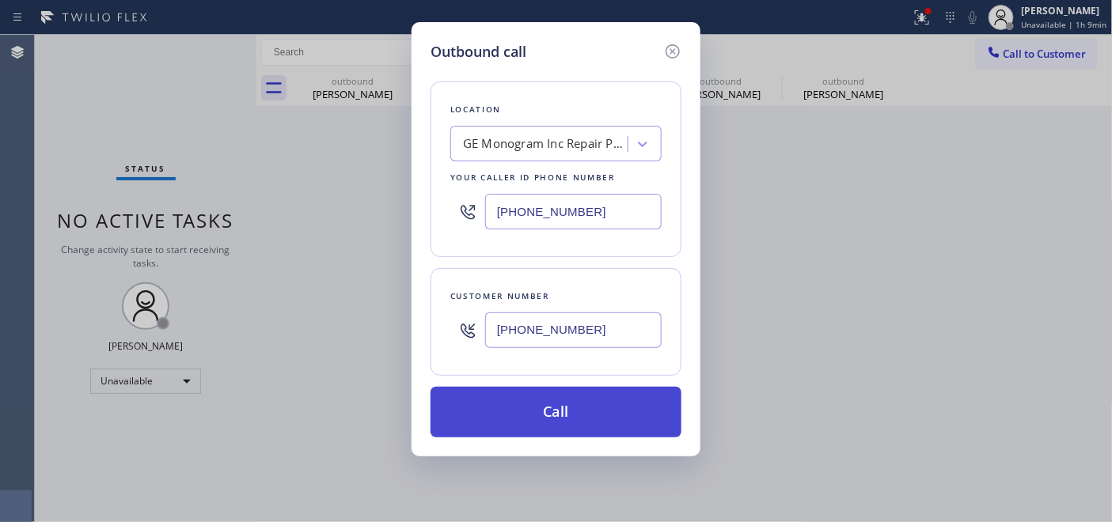
type input "(602) 755-6398"
click at [564, 422] on button "Call" at bounding box center [555, 412] width 251 height 51
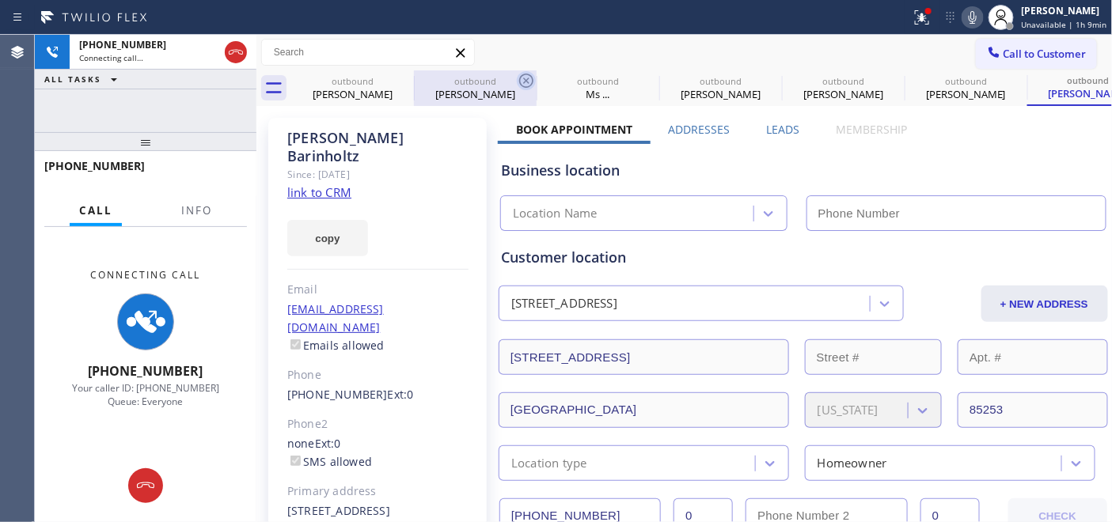
click at [0, 0] on icon at bounding box center [0, 0] width 0 height 0
click at [519, 80] on icon at bounding box center [526, 81] width 14 height 14
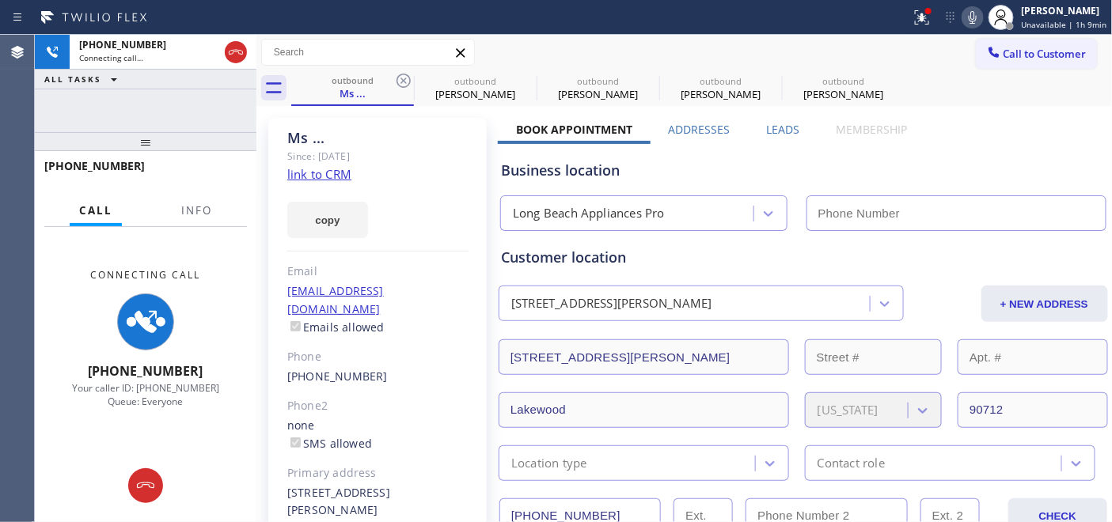
type input "(562) 489-9480"
type input "(602) 755-6398"
click at [404, 80] on icon at bounding box center [403, 81] width 14 height 14
type input "(312) 836-4716"
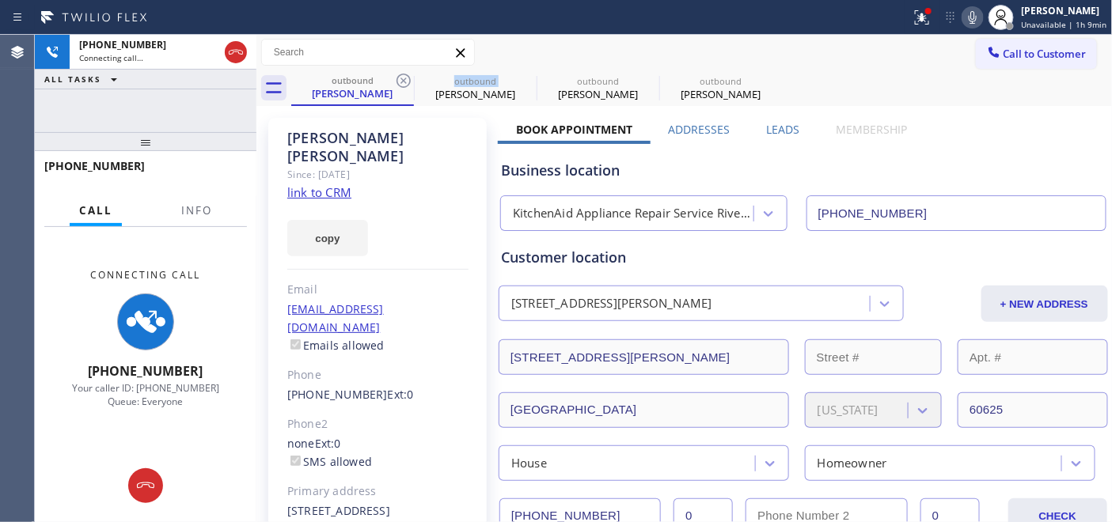
click at [404, 80] on icon at bounding box center [403, 81] width 14 height 14
type input "[PHONE_NUMBER]"
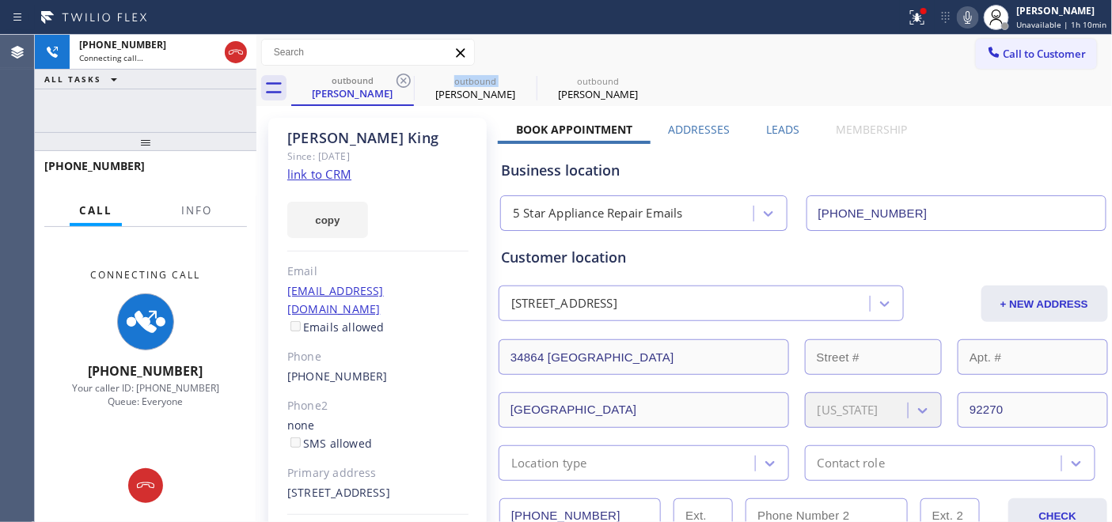
click at [404, 80] on icon at bounding box center [403, 81] width 14 height 14
type input "(602) 755-6398"
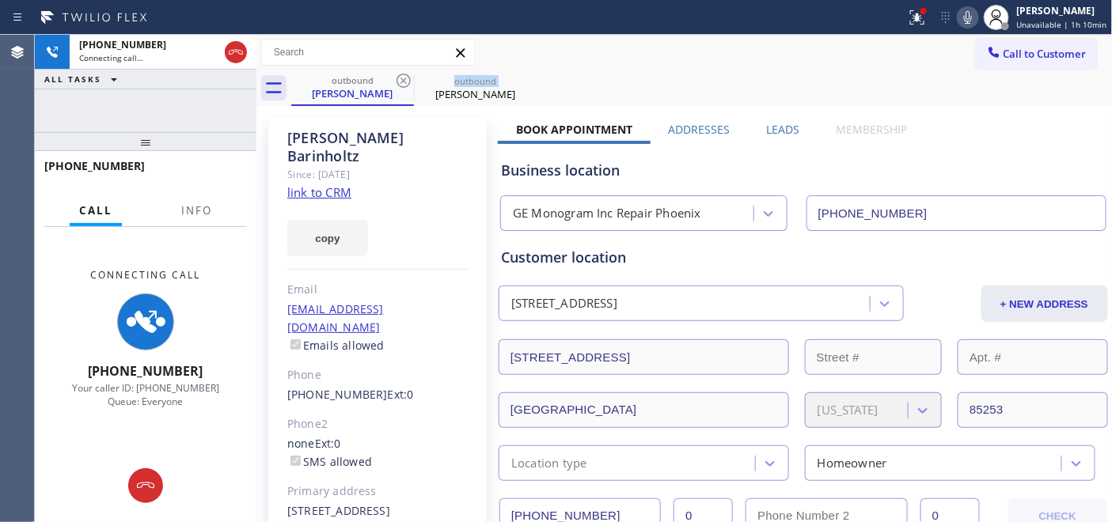
click at [404, 80] on icon at bounding box center [403, 81] width 14 height 14
click at [331, 82] on div "outbound" at bounding box center [352, 80] width 119 height 12
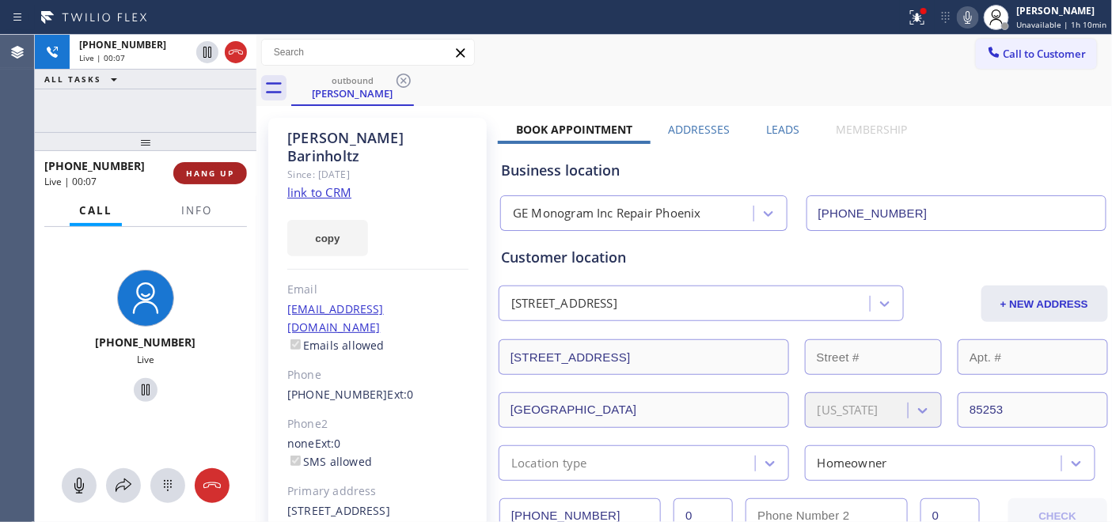
click at [227, 171] on span "HANG UP" at bounding box center [210, 173] width 48 height 11
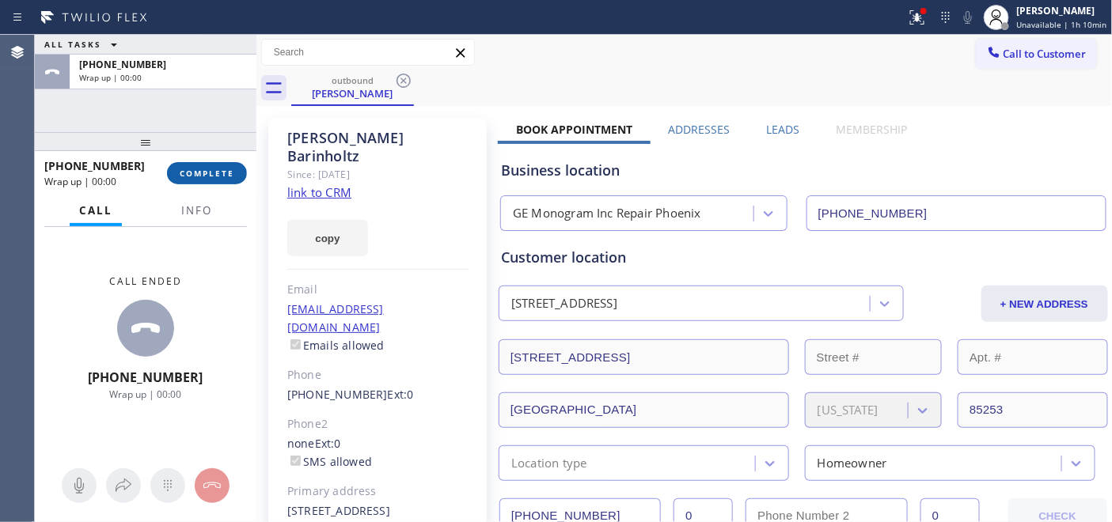
click at [227, 171] on span "COMPLETE" at bounding box center [207, 173] width 55 height 11
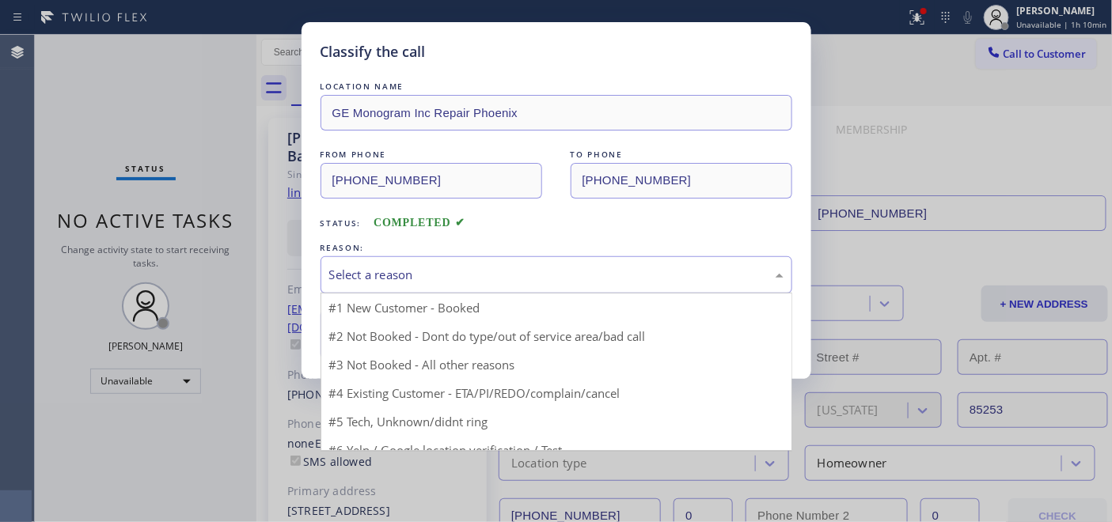
click at [563, 282] on div "Select a reason" at bounding box center [556, 275] width 454 height 18
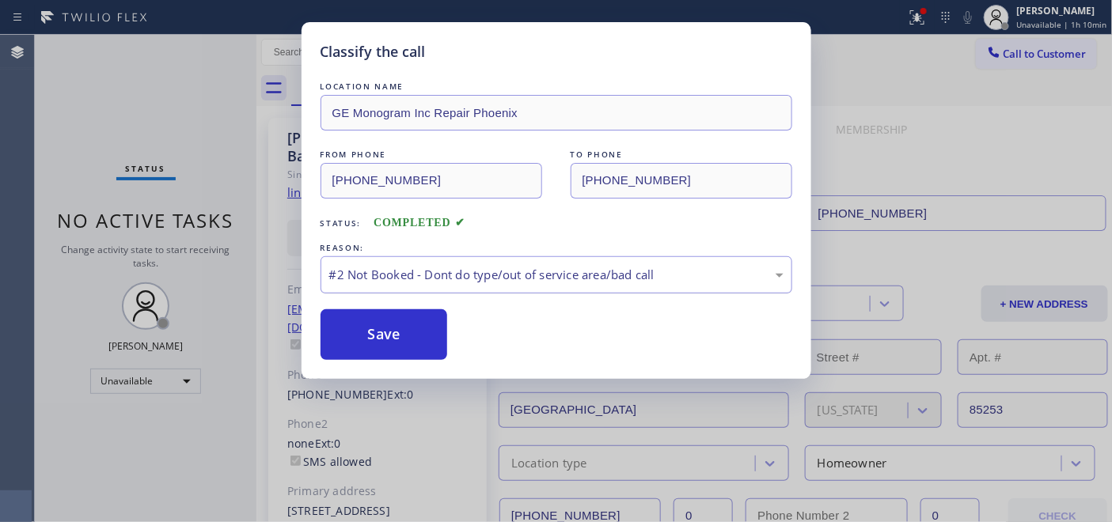
click at [444, 261] on div "#2 Not Booked - Dont do type/out of service area/bad call" at bounding box center [556, 274] width 472 height 37
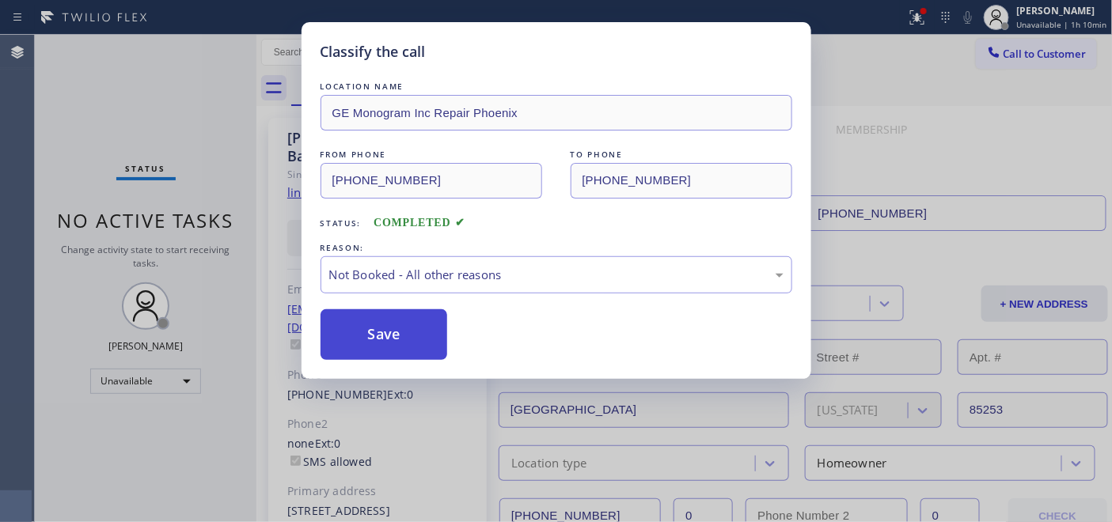
click at [410, 339] on button "Save" at bounding box center [383, 334] width 127 height 51
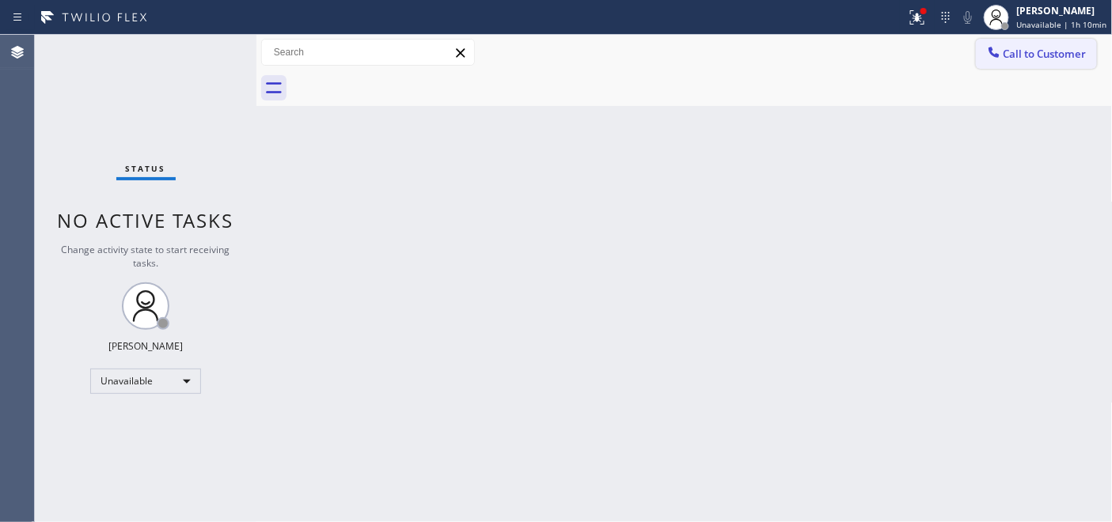
click at [1005, 57] on span "Call to Customer" at bounding box center [1044, 54] width 83 height 14
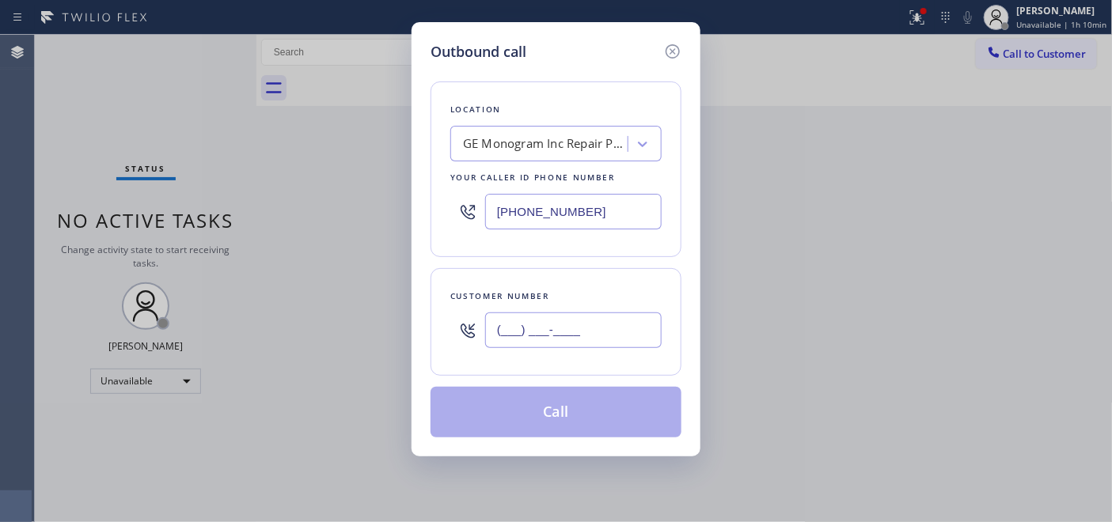
click at [533, 336] on input "(___) ___-____" at bounding box center [573, 330] width 176 height 36
paste input "650) 315-6169"
type input "(650) 315-6169"
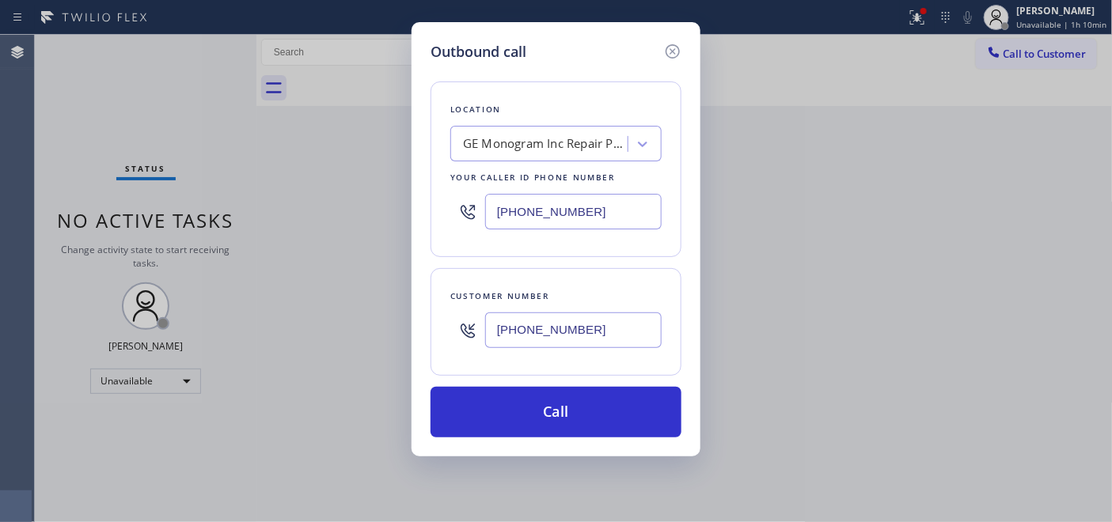
click at [531, 141] on div "GE Monogram Inc Repair Phoenix" at bounding box center [546, 144] width 166 height 18
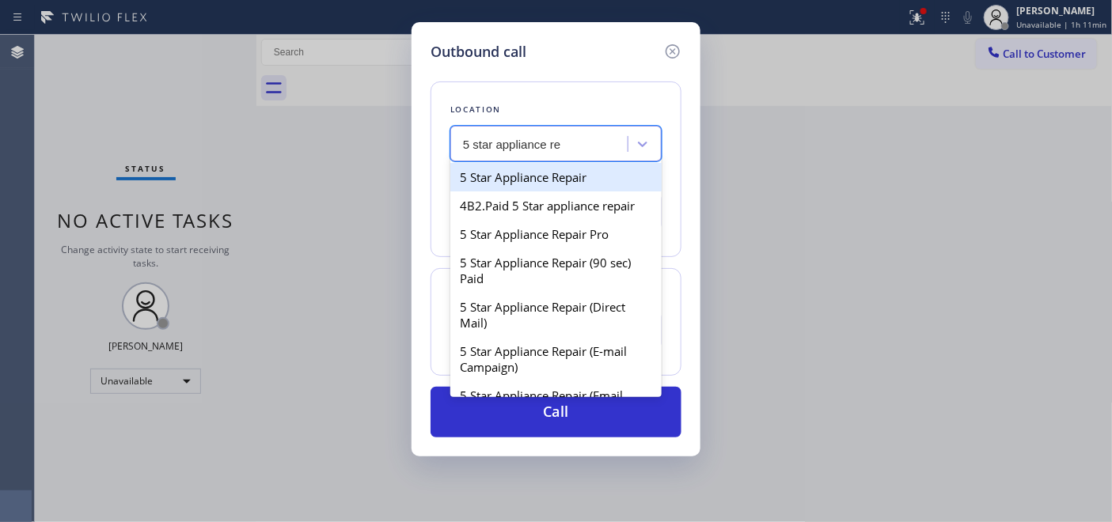
type input "5 star appliance rep"
click at [528, 175] on div "5 Star Appliance Repair" at bounding box center [555, 177] width 211 height 28
type input "[PHONE_NUMBER]"
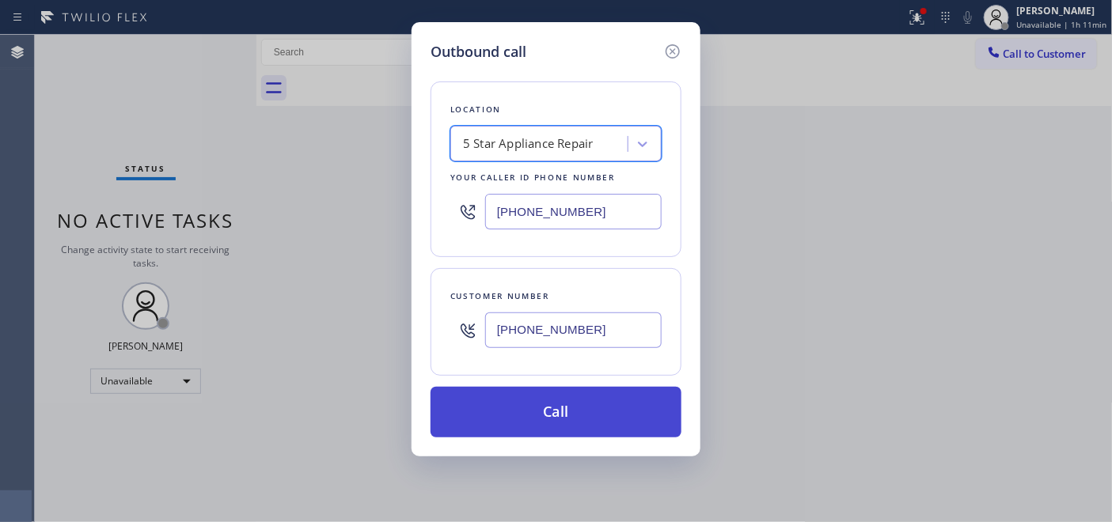
click at [572, 396] on button "Call" at bounding box center [555, 412] width 251 height 51
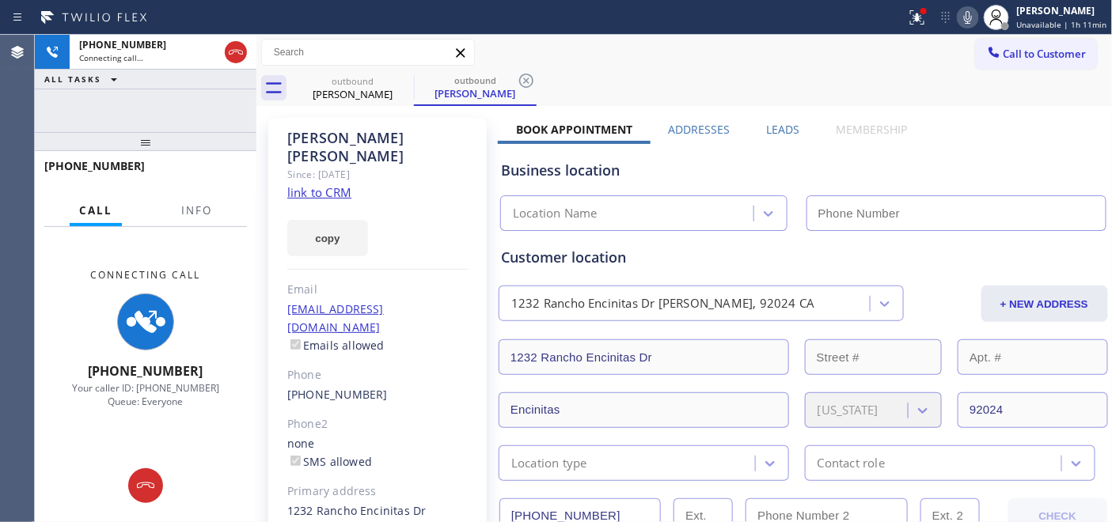
type input "[PHONE_NUMBER]"
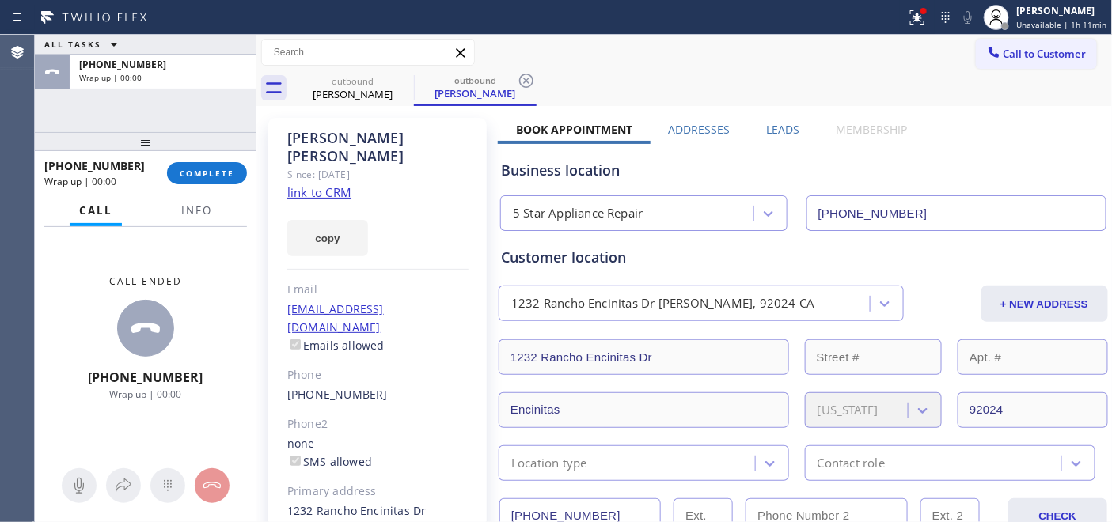
drag, startPoint x: 214, startPoint y: 143, endPoint x: 217, endPoint y: 95, distance: 48.3
click at [217, 95] on div "ALL TASKS ALL TASKS ACTIVE TASKS TASKS IN WRAP UP +16503156169 Wrap up | 00:00 …" at bounding box center [146, 278] width 222 height 487
click at [203, 162] on button "COMPLETE" at bounding box center [207, 173] width 80 height 22
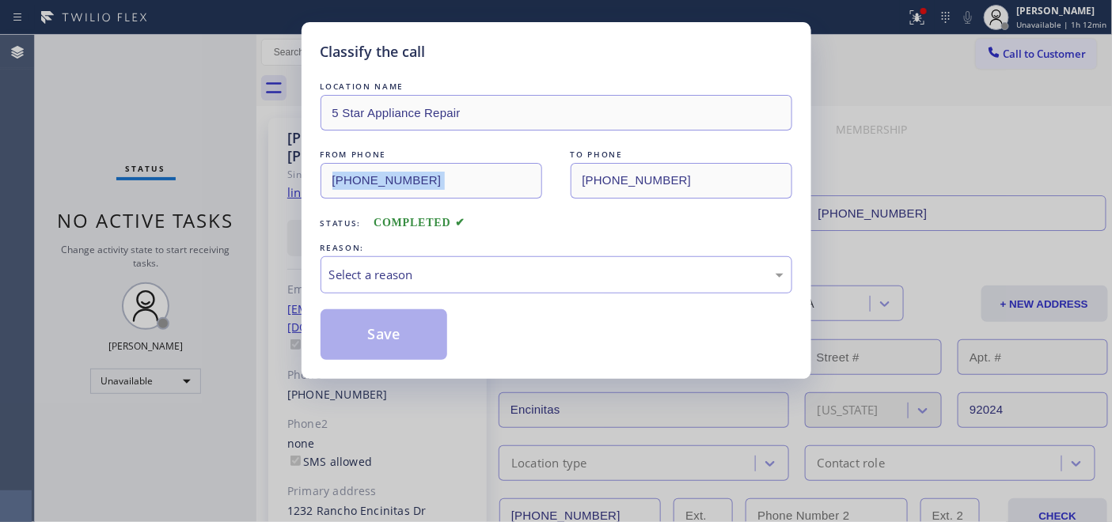
click at [212, 170] on div "Classify the call LOCATION NAME 5 Star Appliance Repair FROM PHONE (855) 731-49…" at bounding box center [556, 261] width 1112 height 522
click at [550, 282] on div "Select a reason" at bounding box center [556, 275] width 454 height 18
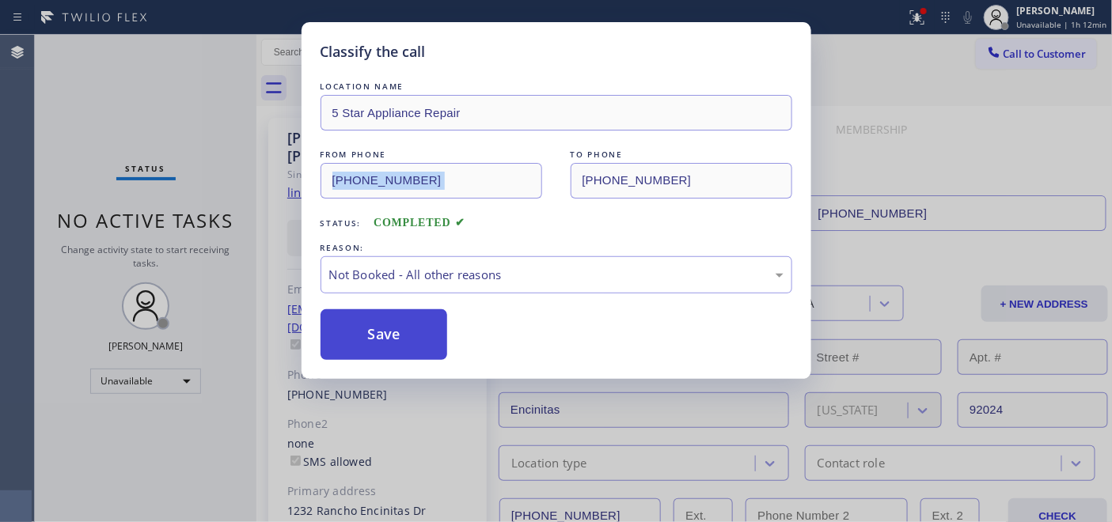
click at [426, 336] on button "Save" at bounding box center [383, 334] width 127 height 51
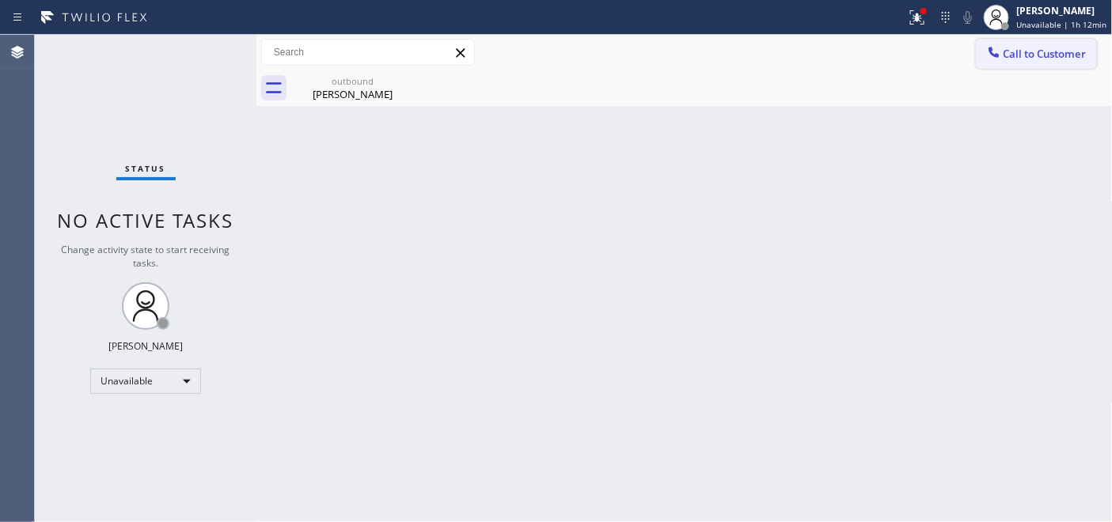
click at [1024, 63] on button "Call to Customer" at bounding box center [1035, 54] width 121 height 30
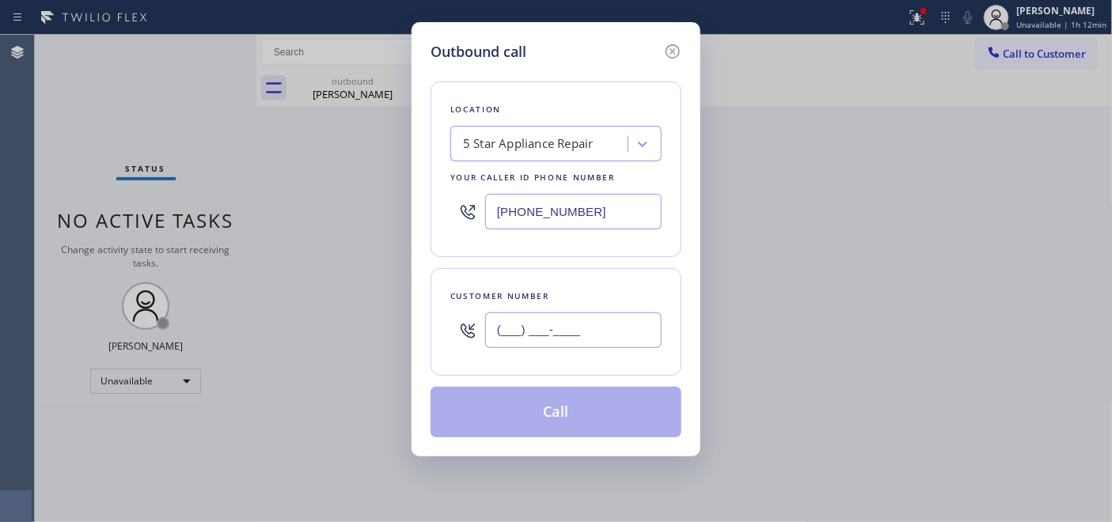
click at [510, 322] on input "(___) ___-____" at bounding box center [573, 330] width 176 height 36
paste input "480) 931-1600"
type input "(480) 931-1600"
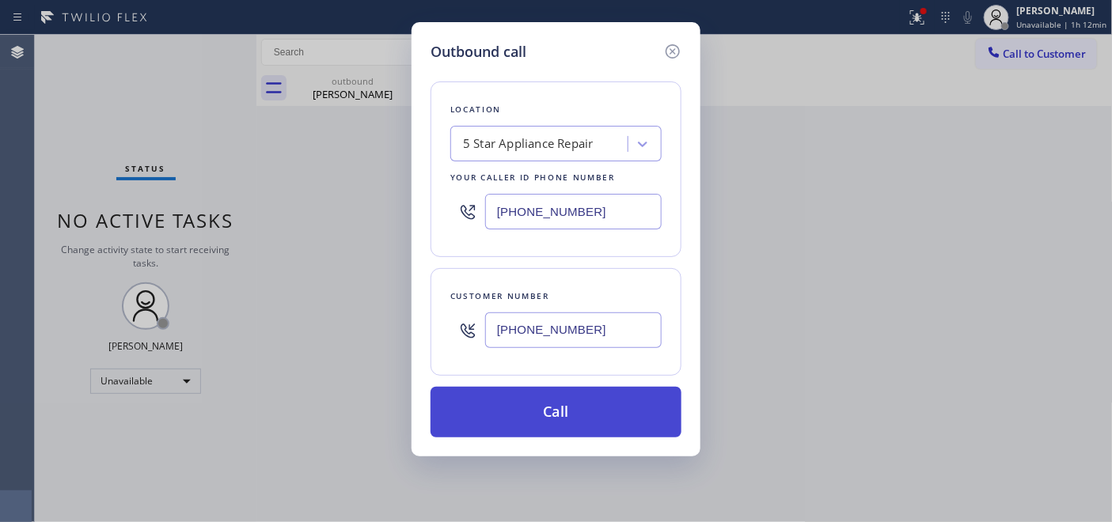
click at [559, 404] on button "Call" at bounding box center [555, 412] width 251 height 51
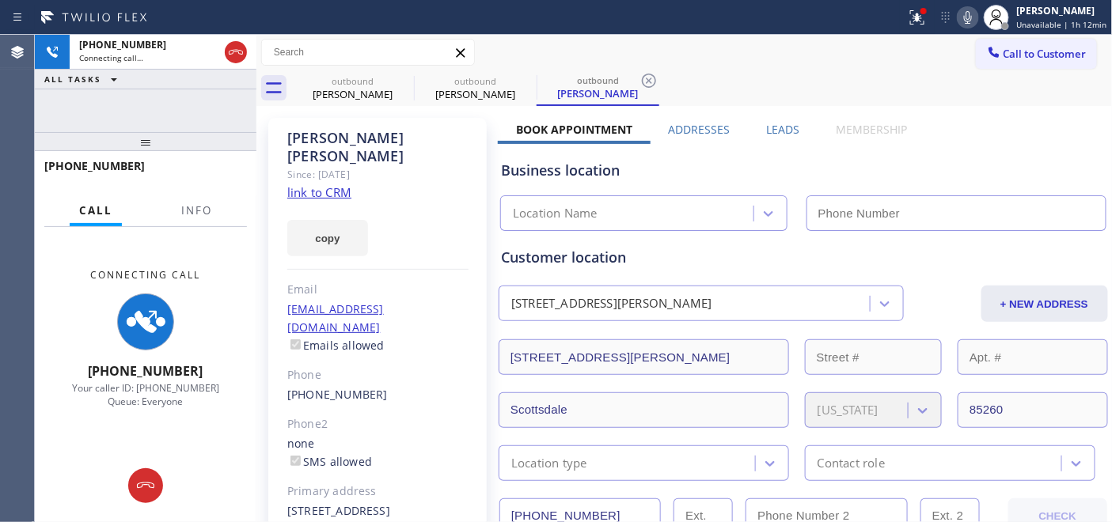
type input "[PHONE_NUMBER]"
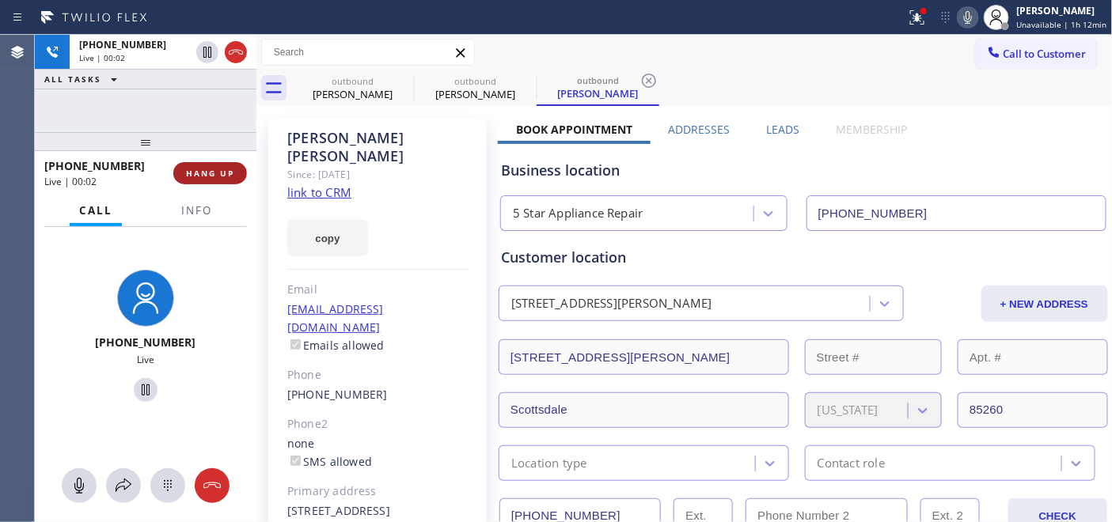
click at [200, 174] on span "HANG UP" at bounding box center [210, 173] width 48 height 11
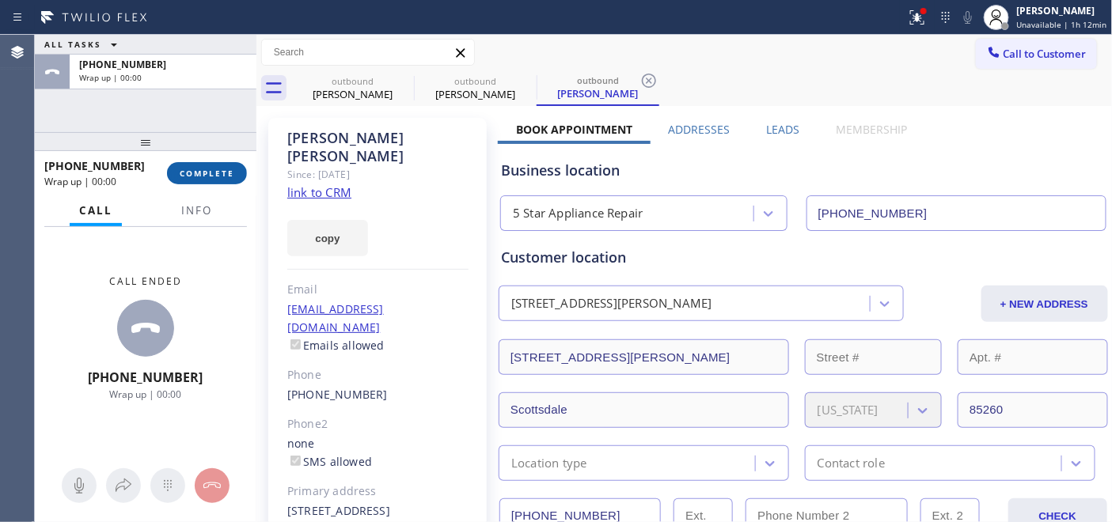
click at [212, 165] on button "COMPLETE" at bounding box center [207, 173] width 80 height 22
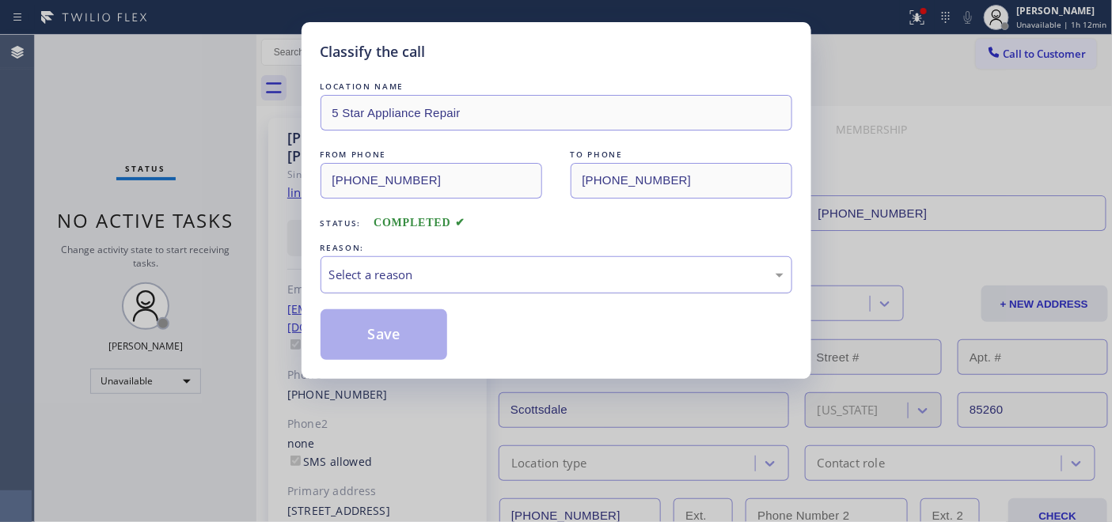
click at [521, 278] on div "Select a reason" at bounding box center [556, 275] width 454 height 18
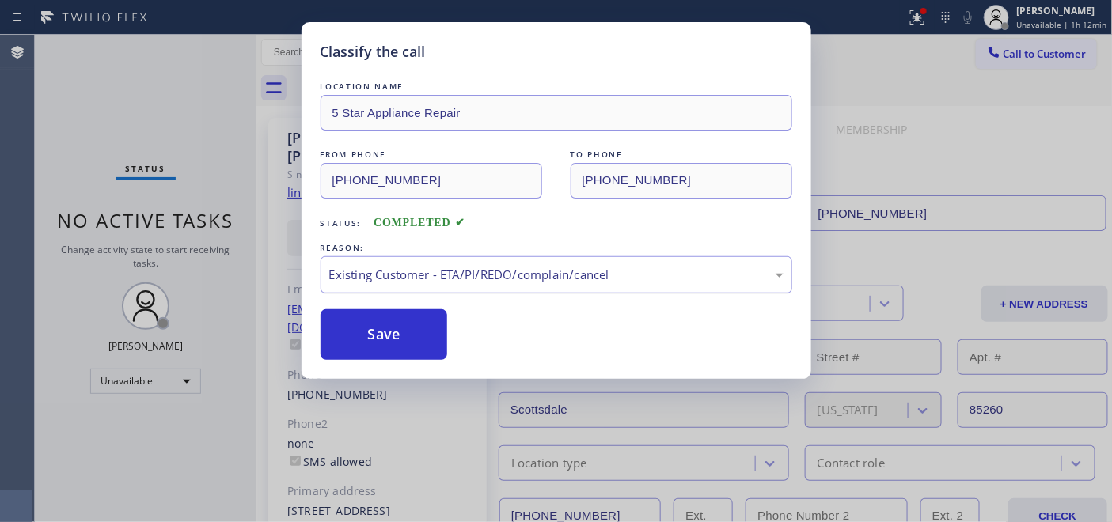
click at [441, 285] on div "Existing Customer - ETA/PI/REDO/complain/cancel" at bounding box center [556, 274] width 472 height 37
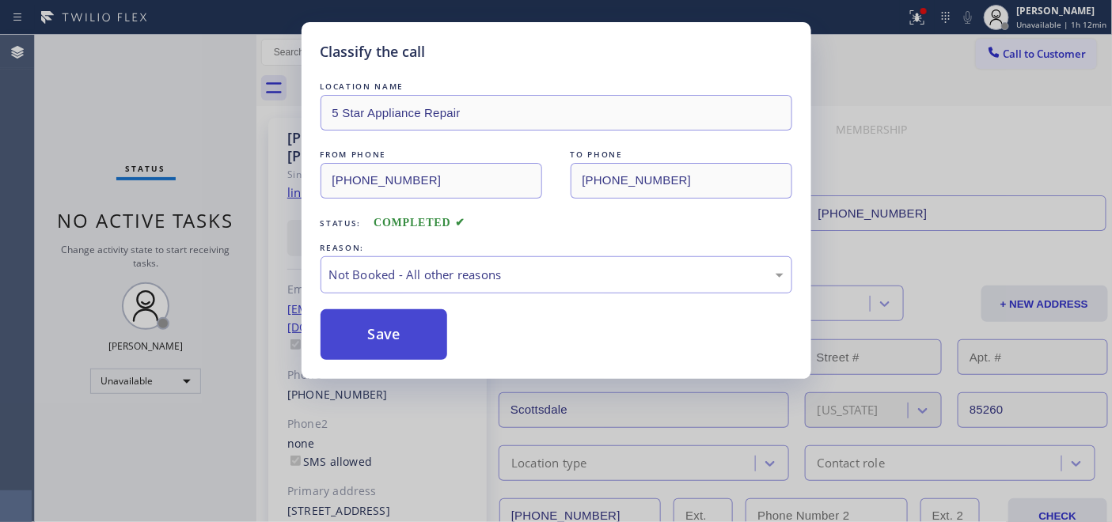
click at [439, 316] on button "Save" at bounding box center [383, 334] width 127 height 51
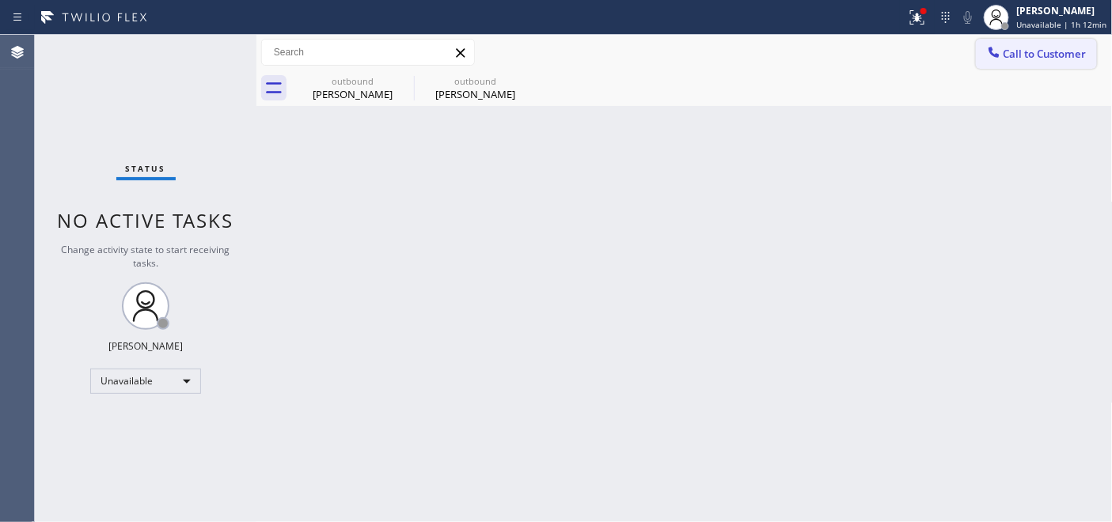
click at [1053, 60] on span "Call to Customer" at bounding box center [1044, 54] width 83 height 14
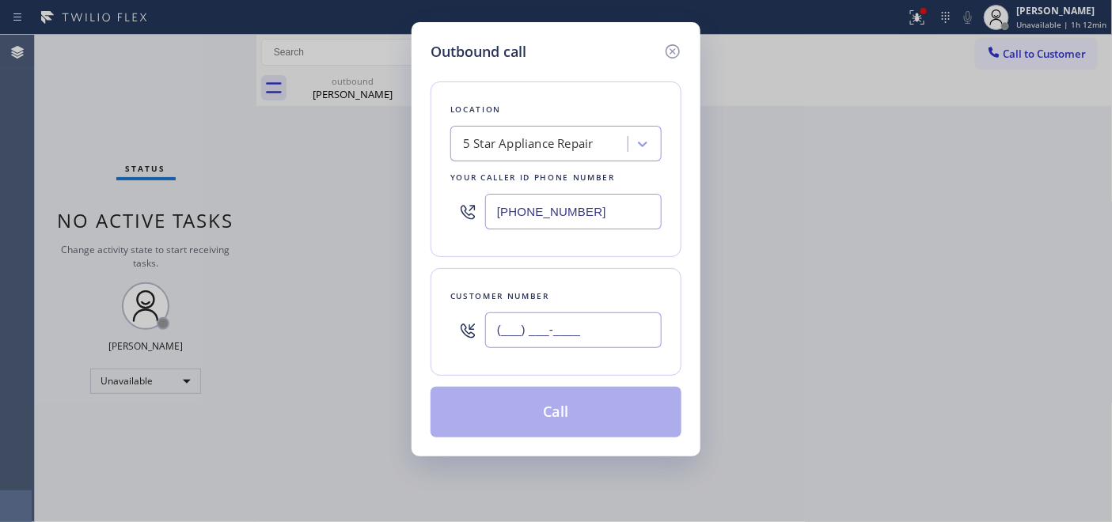
click at [526, 328] on input "(___) ___-____" at bounding box center [573, 330] width 176 height 36
paste input "818) 402-5469"
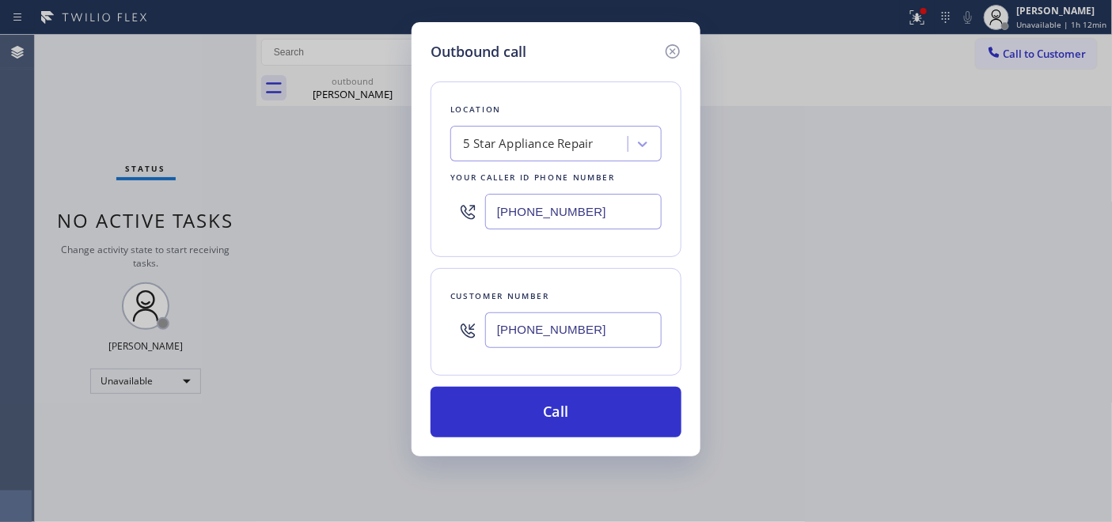
type input "(818) 402-5469"
drag, startPoint x: 621, startPoint y: 206, endPoint x: 470, endPoint y: 218, distance: 151.6
click at [475, 210] on div "[PHONE_NUMBER]" at bounding box center [555, 211] width 211 height 51
paste input "05) 719-7674"
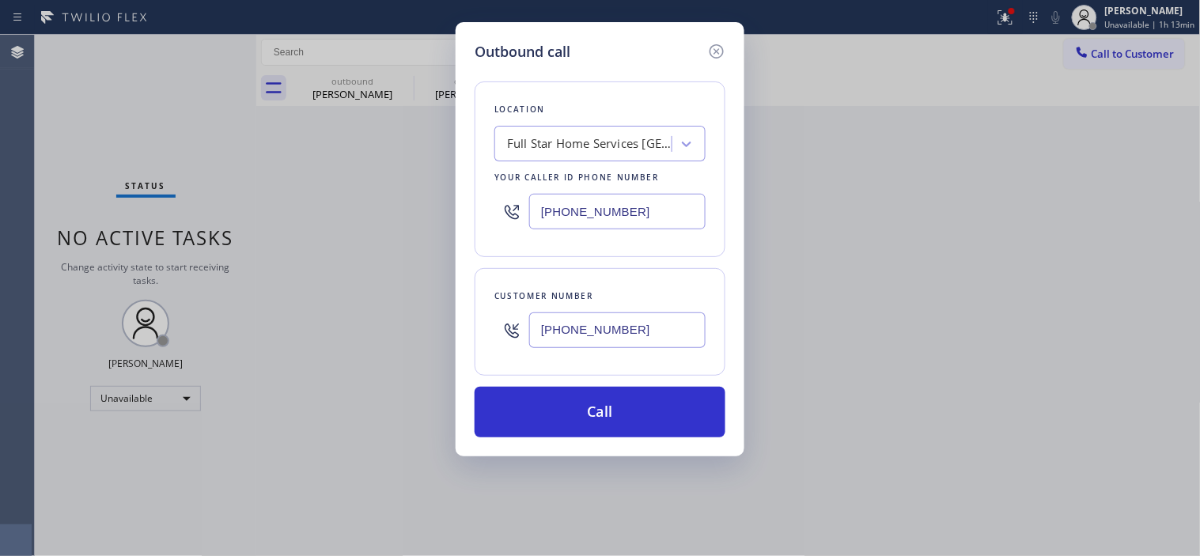
type input "(805) 719-7674"
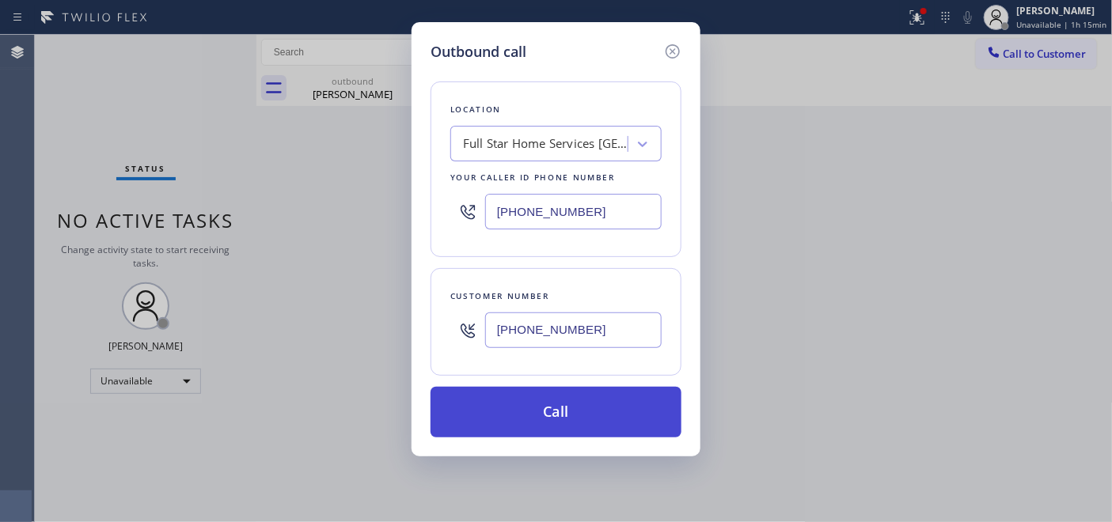
click at [588, 396] on button "Call" at bounding box center [555, 412] width 251 height 51
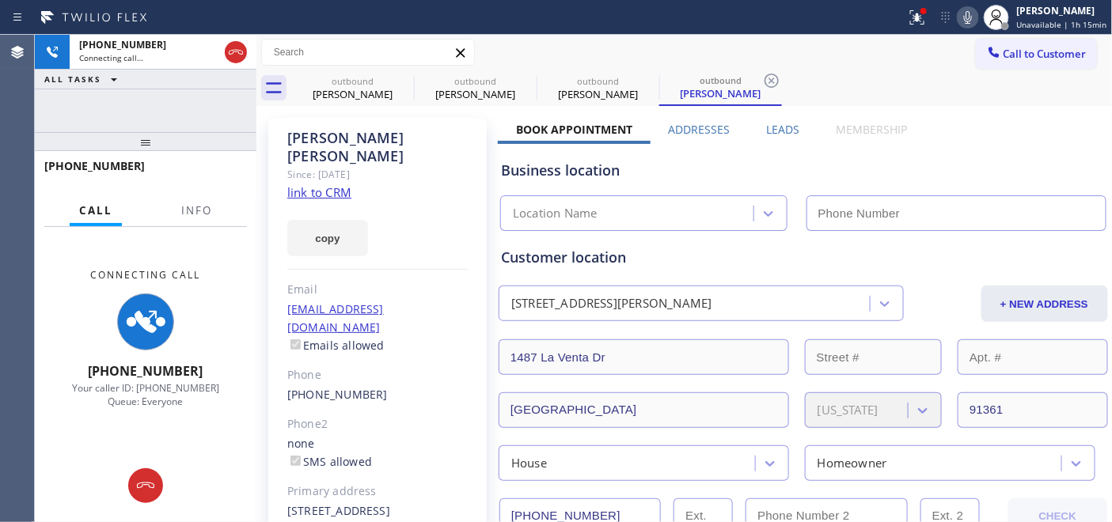
type input "(805) 719-7674"
click at [973, 21] on icon at bounding box center [967, 17] width 19 height 19
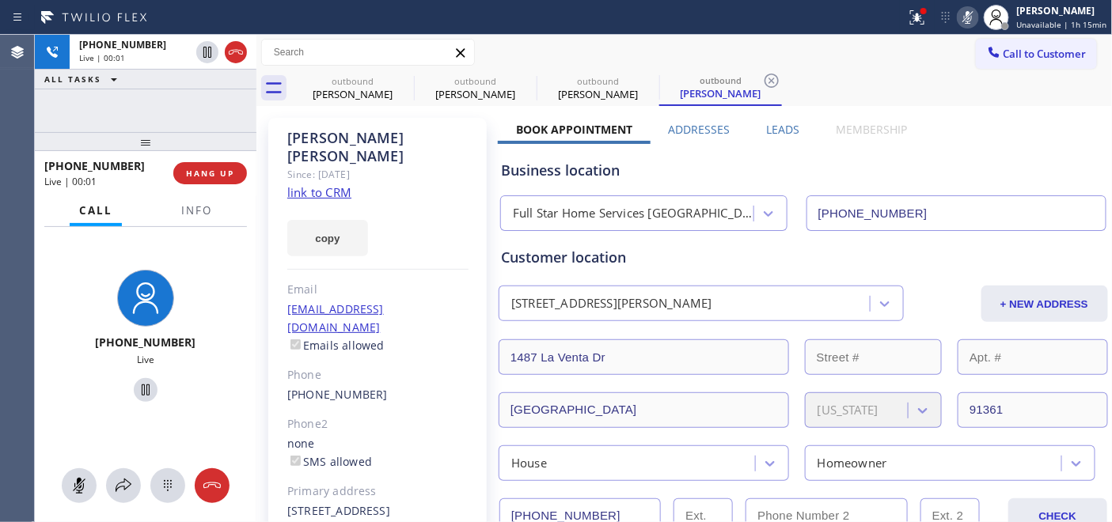
click at [974, 21] on icon at bounding box center [967, 17] width 19 height 19
click at [212, 169] on span "HANG UP" at bounding box center [210, 173] width 48 height 11
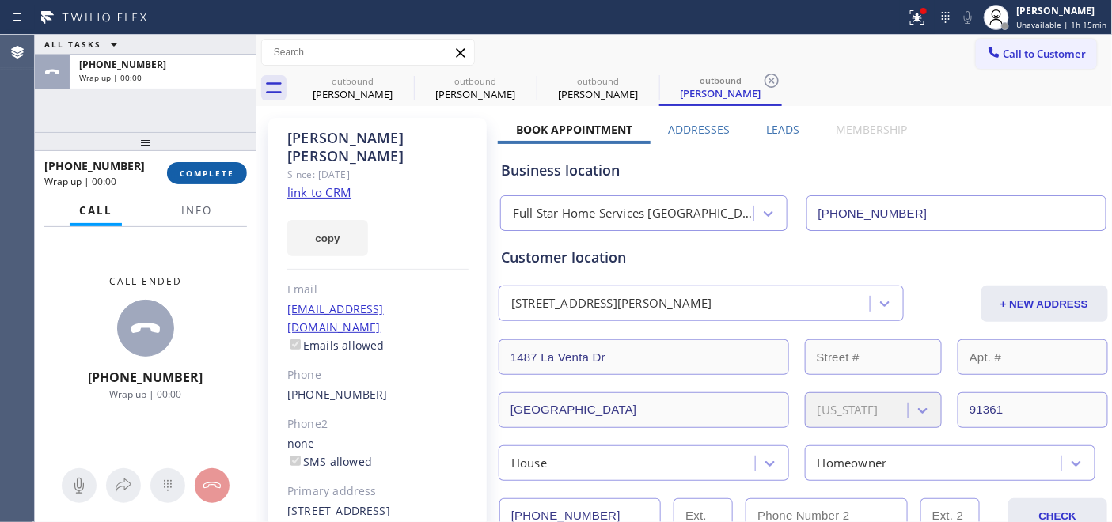
click at [212, 169] on span "COMPLETE" at bounding box center [207, 173] width 55 height 11
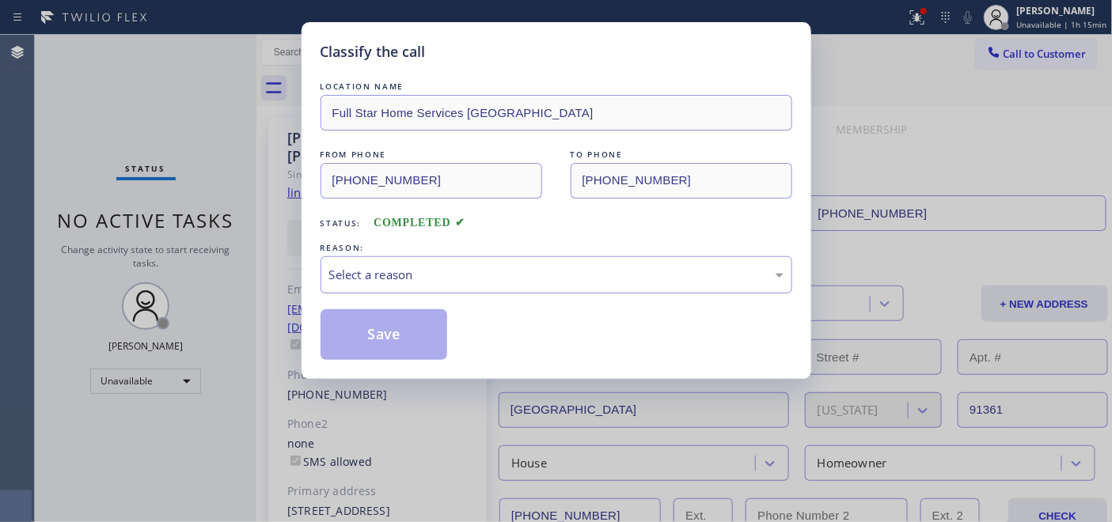
click at [607, 275] on div "Select a reason" at bounding box center [556, 275] width 454 height 18
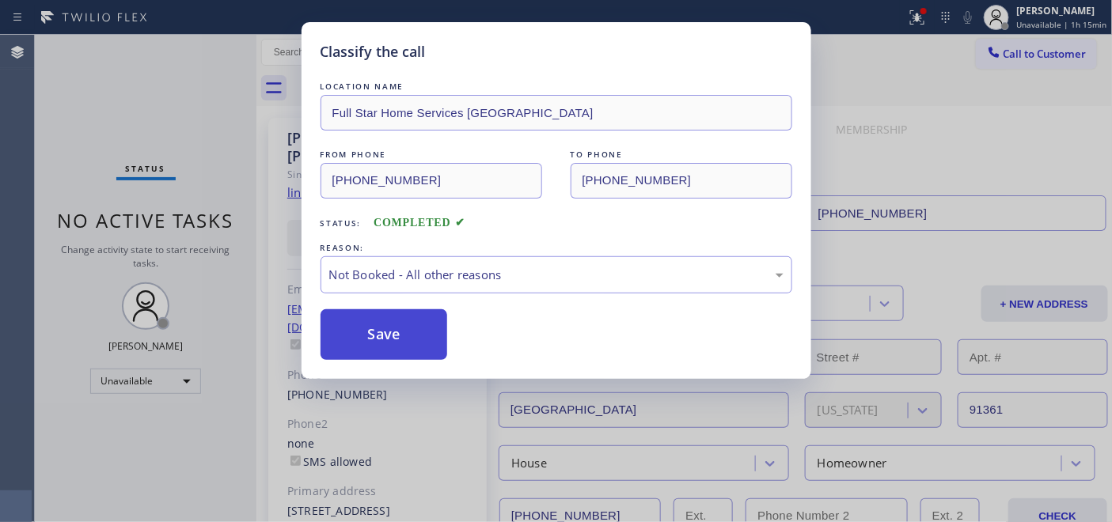
click at [407, 328] on button "Save" at bounding box center [383, 334] width 127 height 51
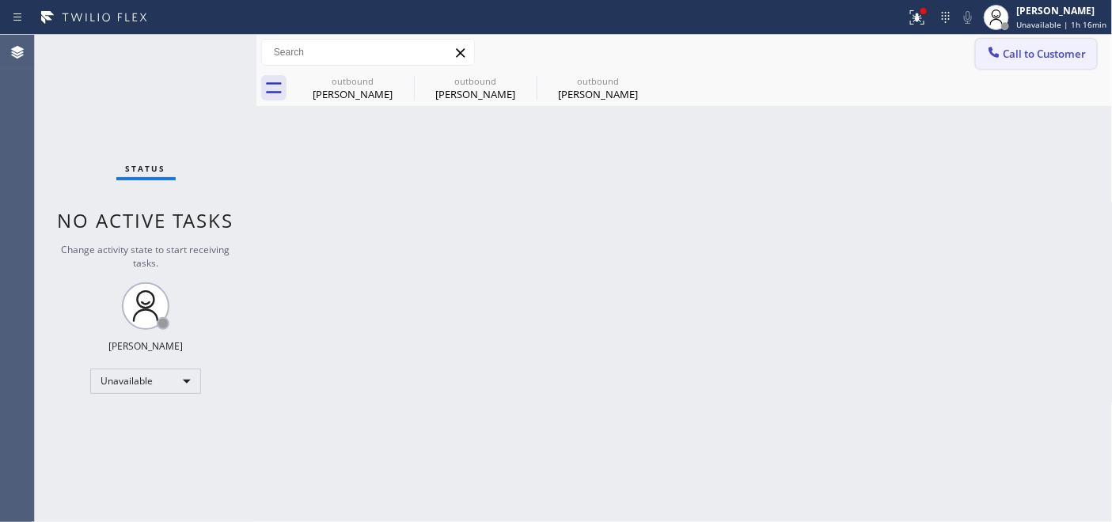
click at [1003, 47] on span "Call to Customer" at bounding box center [1044, 54] width 83 height 14
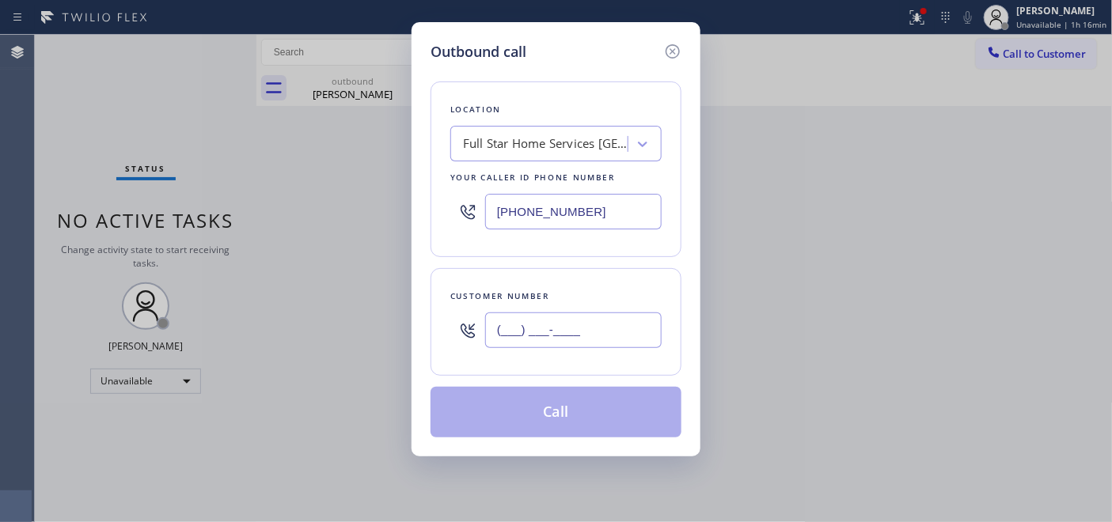
click at [559, 334] on input "(___) ___-____" at bounding box center [573, 330] width 176 height 36
paste input "720) 472-2725"
type input "(720) 472-2725"
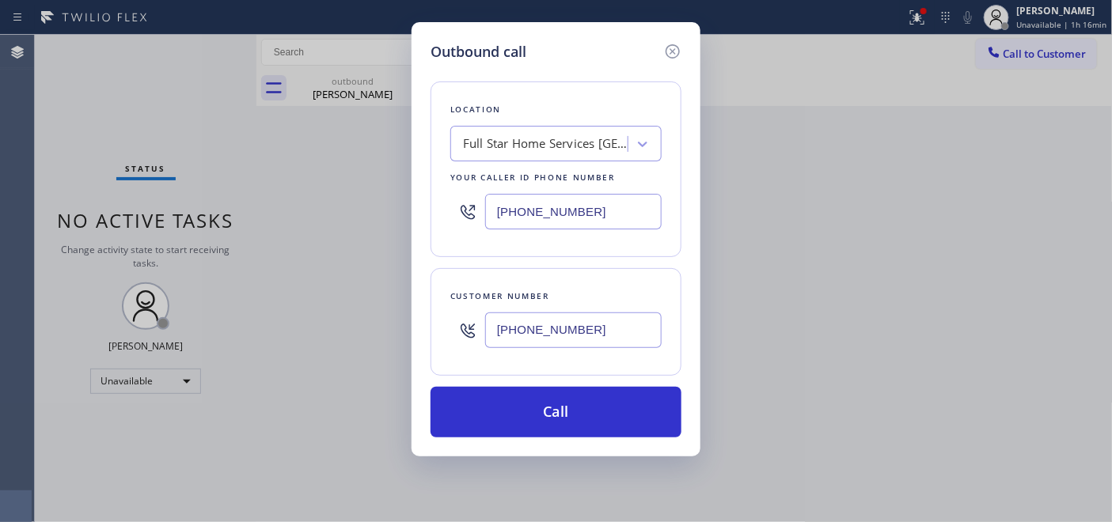
drag, startPoint x: 597, startPoint y: 204, endPoint x: 381, endPoint y: 204, distance: 216.8
click at [388, 204] on div "Outbound call Location Full Star Home Services Thousand Oaks Your caller id pho…" at bounding box center [556, 261] width 1112 height 522
paste input "949) 468-5235"
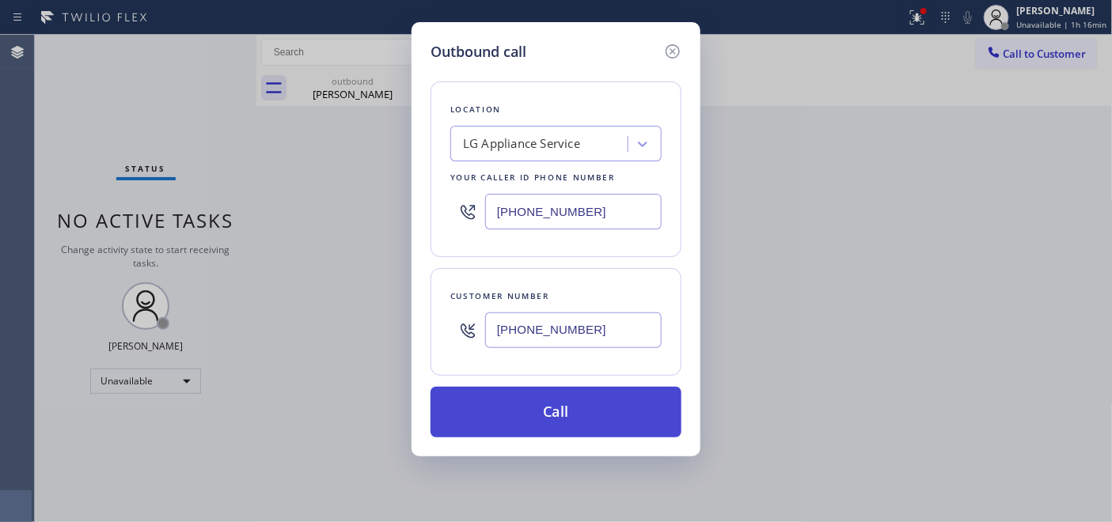
type input "(949) 468-5235"
click at [562, 391] on button "Call" at bounding box center [555, 412] width 251 height 51
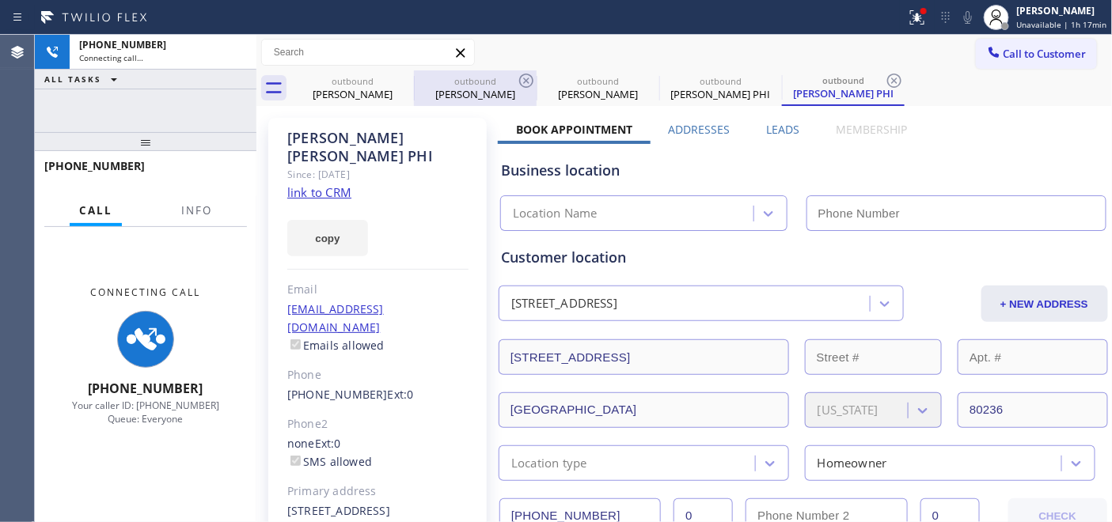
type input "(949) 468-5235"
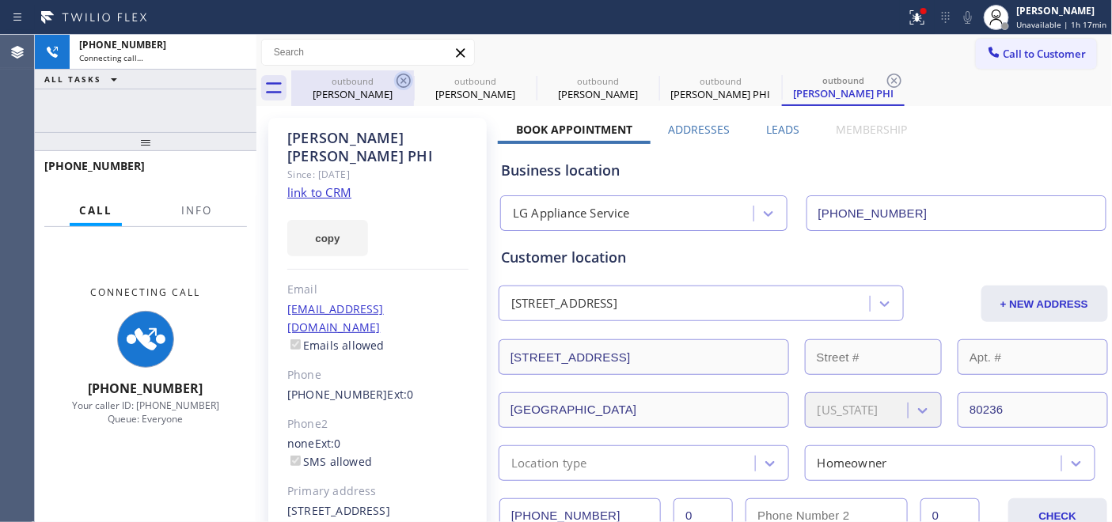
click at [404, 83] on icon at bounding box center [403, 80] width 19 height 19
click at [0, 0] on icon at bounding box center [0, 0] width 0 height 0
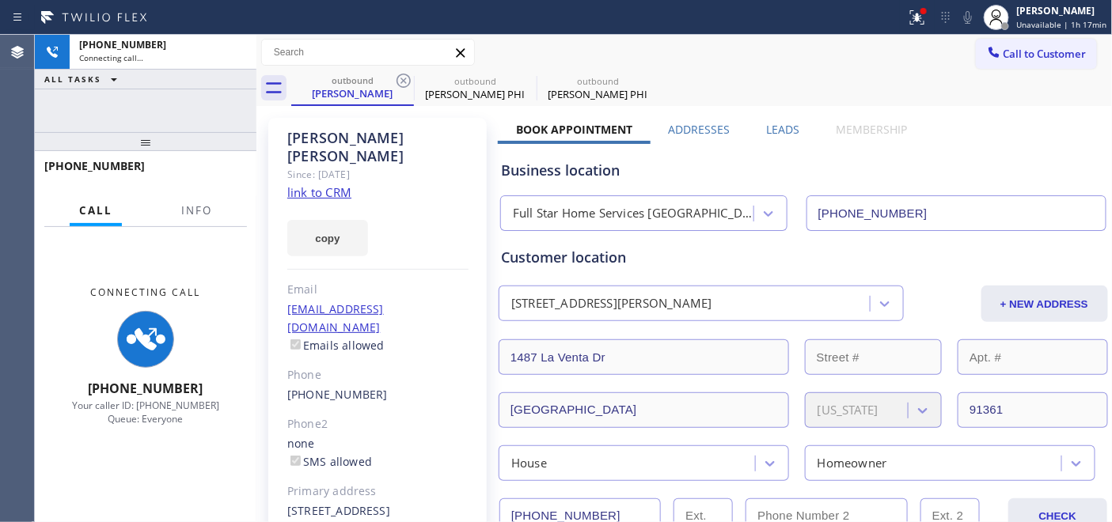
click at [404, 83] on icon at bounding box center [403, 80] width 19 height 19
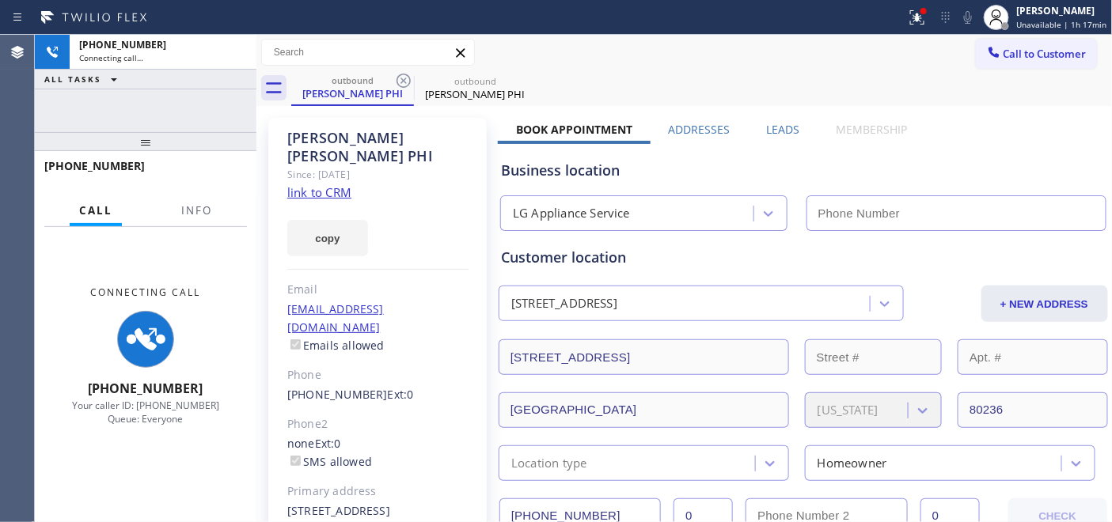
type input "(949) 468-5235"
click at [404, 83] on icon at bounding box center [403, 80] width 19 height 19
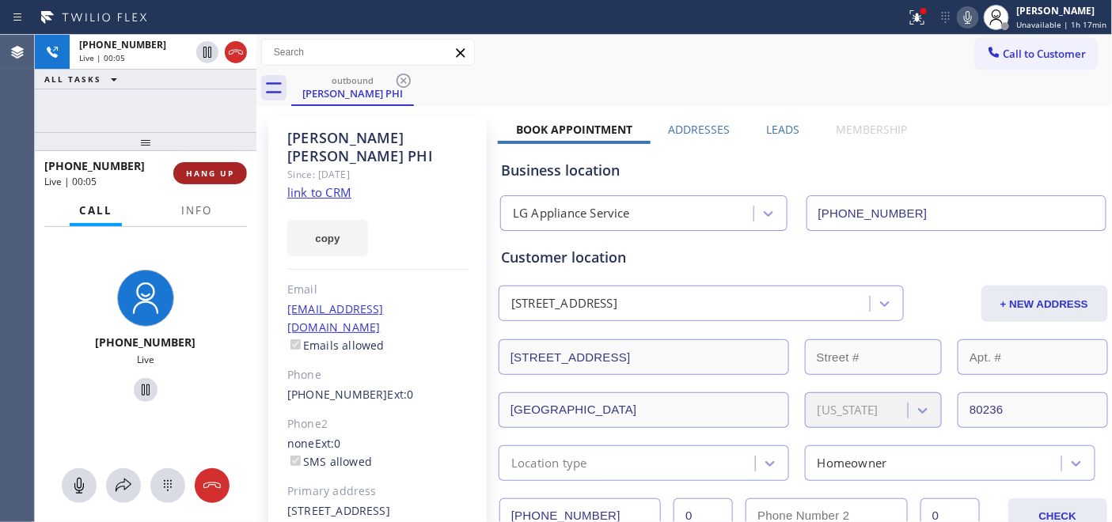
click at [218, 168] on span "HANG UP" at bounding box center [210, 173] width 48 height 11
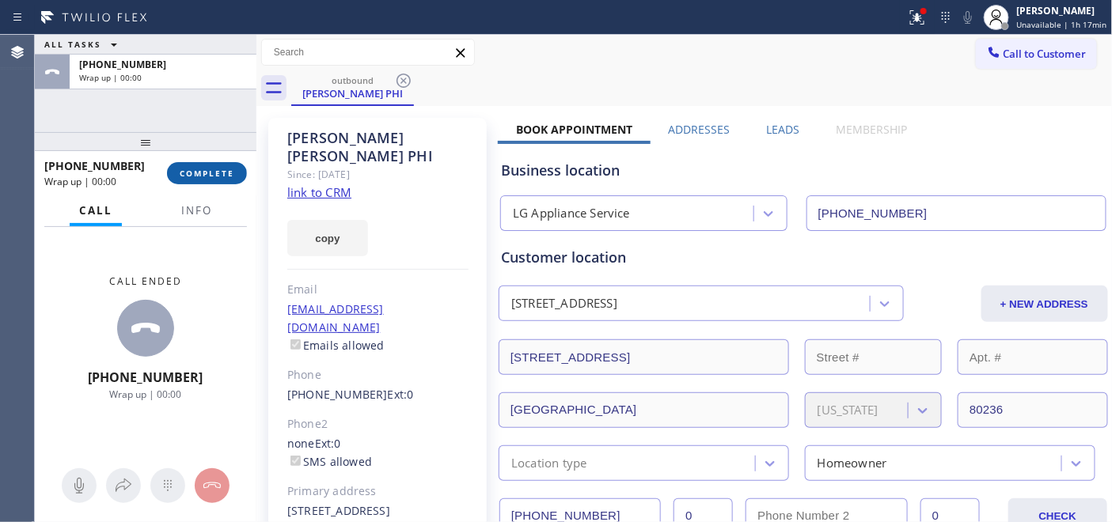
click at [218, 168] on span "COMPLETE" at bounding box center [207, 173] width 55 height 11
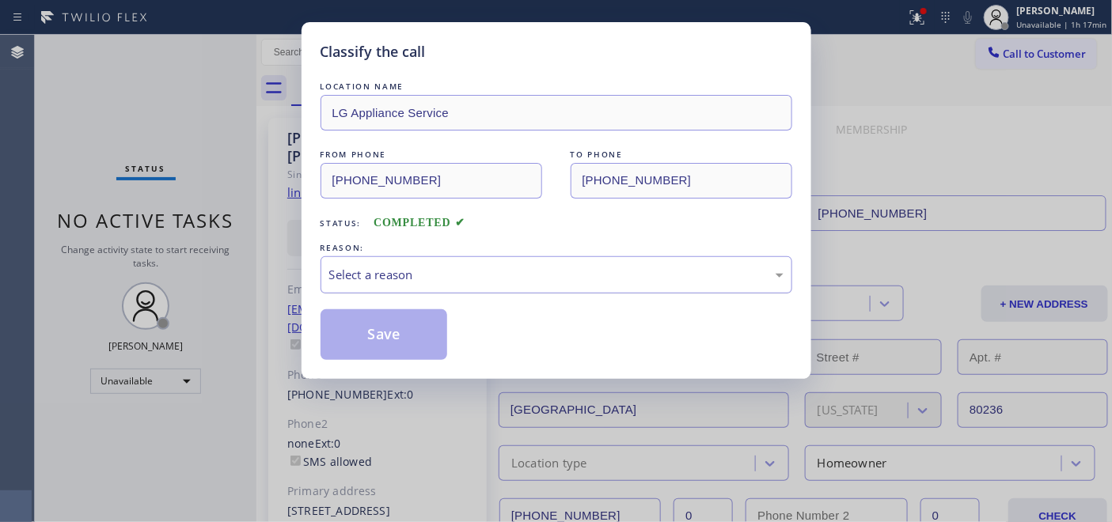
click at [669, 267] on div "Select a reason" at bounding box center [556, 275] width 454 height 18
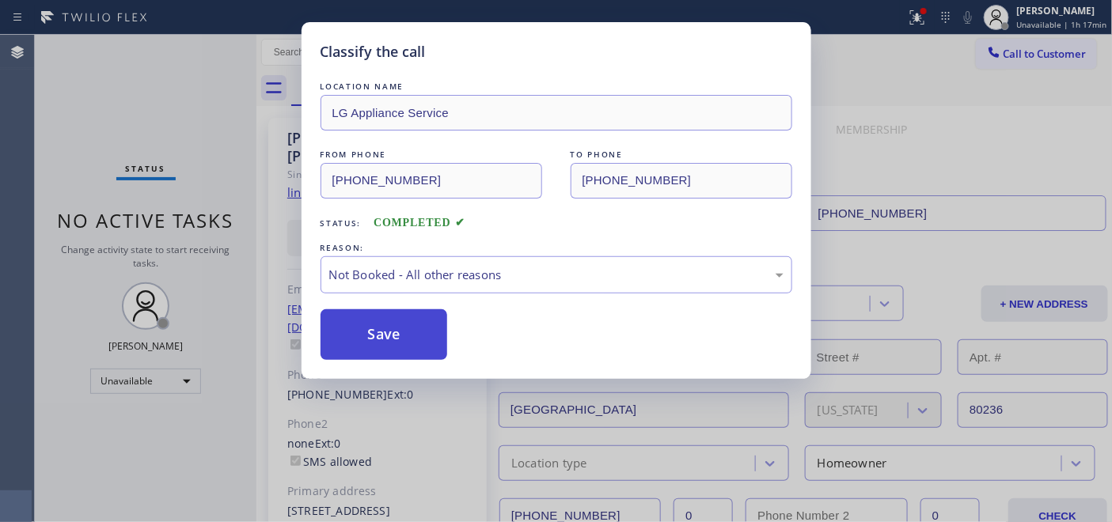
click at [430, 345] on button "Save" at bounding box center [383, 334] width 127 height 51
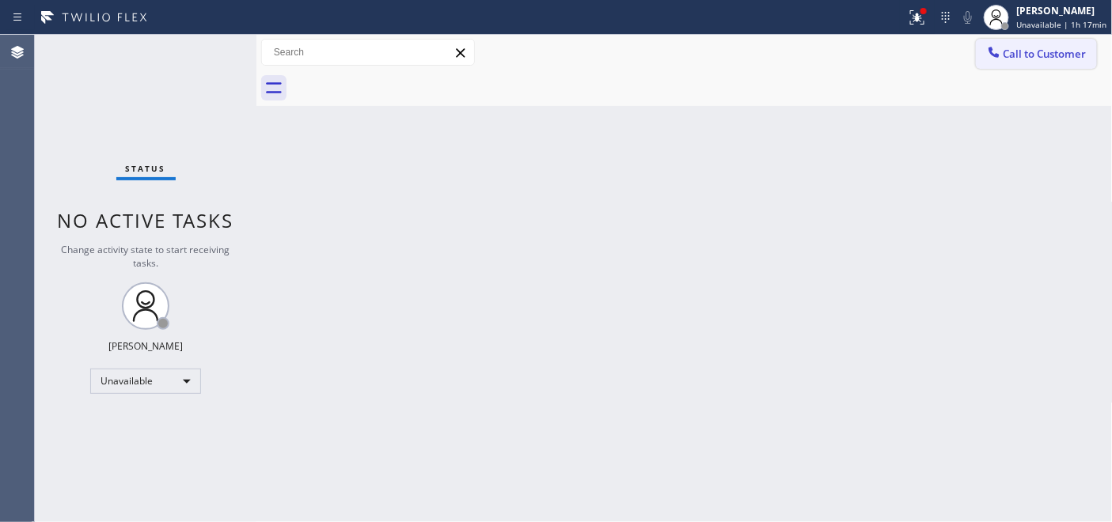
click at [976, 49] on button "Call to Customer" at bounding box center [1035, 54] width 121 height 30
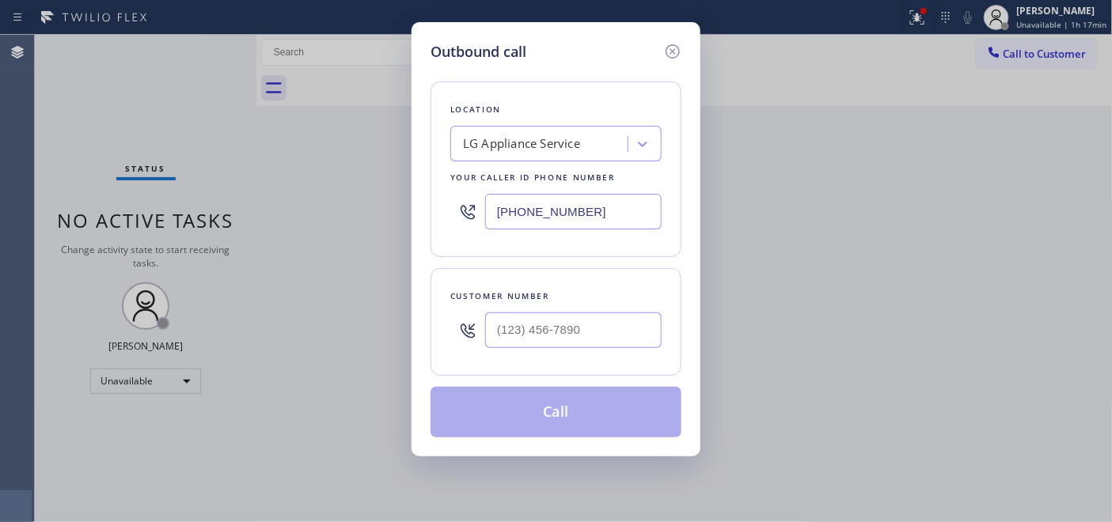
click at [1003, 66] on div "Outbound call Location LG Appliance Service Your caller id phone number (949) 4…" at bounding box center [556, 261] width 1112 height 522
click at [478, 327] on div at bounding box center [467, 330] width 35 height 51
click at [502, 331] on input "(___) ___-____" at bounding box center [573, 330] width 176 height 36
paste input "303) 905-3166"
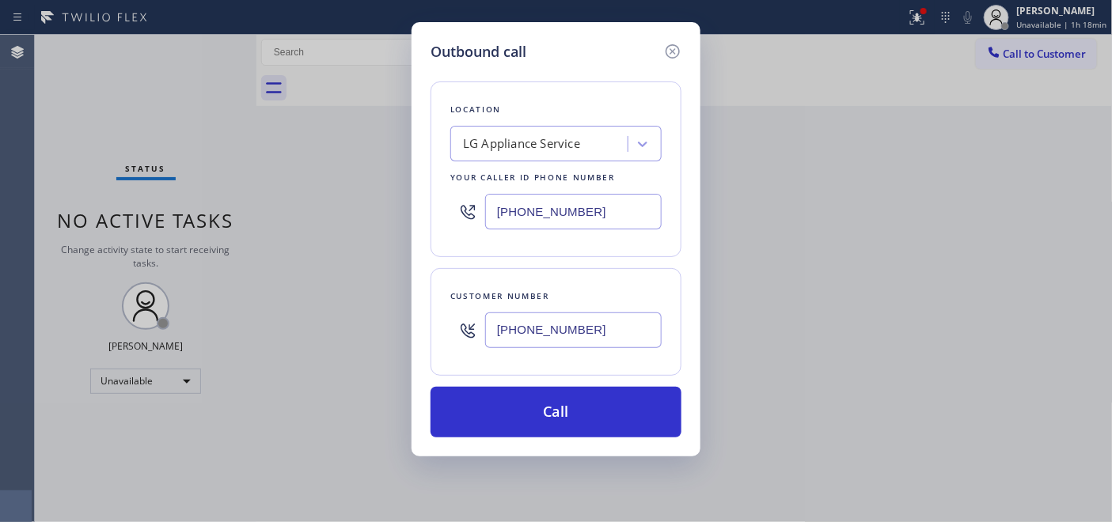
drag, startPoint x: 623, startPoint y: 326, endPoint x: 402, endPoint y: 330, distance: 220.8
click at [400, 328] on div "Outbound call Location LG Appliance Service Your caller id phone number (949) 4…" at bounding box center [556, 261] width 1112 height 522
paste input "text"
type input "(303) 905-3166"
drag, startPoint x: 602, startPoint y: 203, endPoint x: 528, endPoint y: 223, distance: 76.2
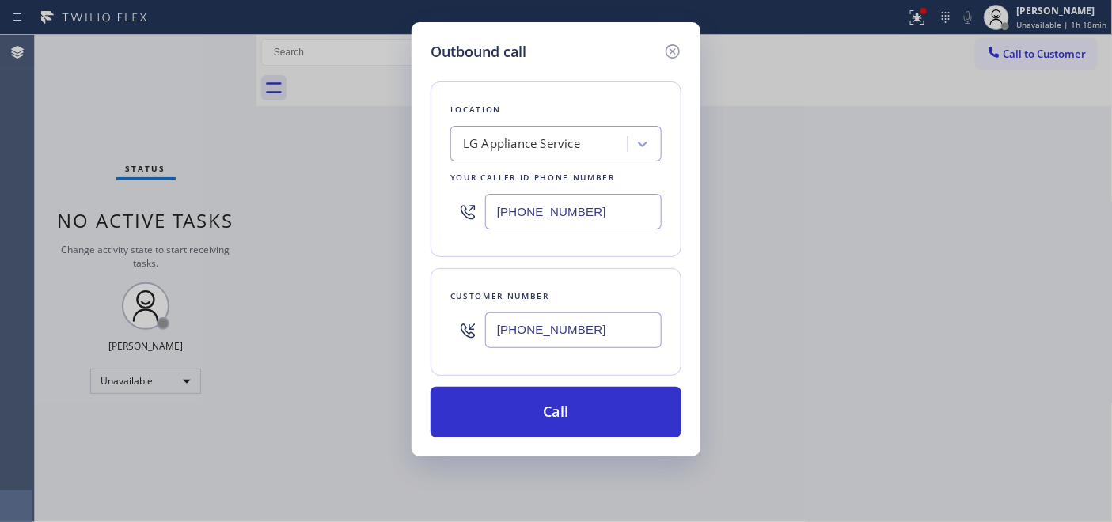
click at [400, 203] on div "Outbound call Location LG Appliance Service Your caller id phone number (949) 4…" at bounding box center [556, 261] width 1112 height 522
paste input "720) 669-6541"
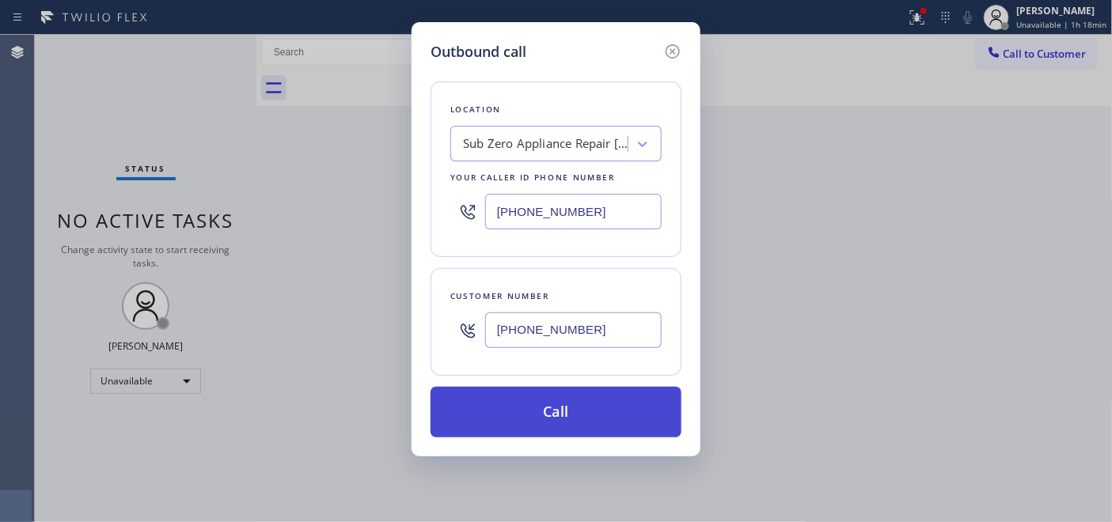
type input "(720) 669-6541"
click at [596, 423] on button "Call" at bounding box center [555, 412] width 251 height 51
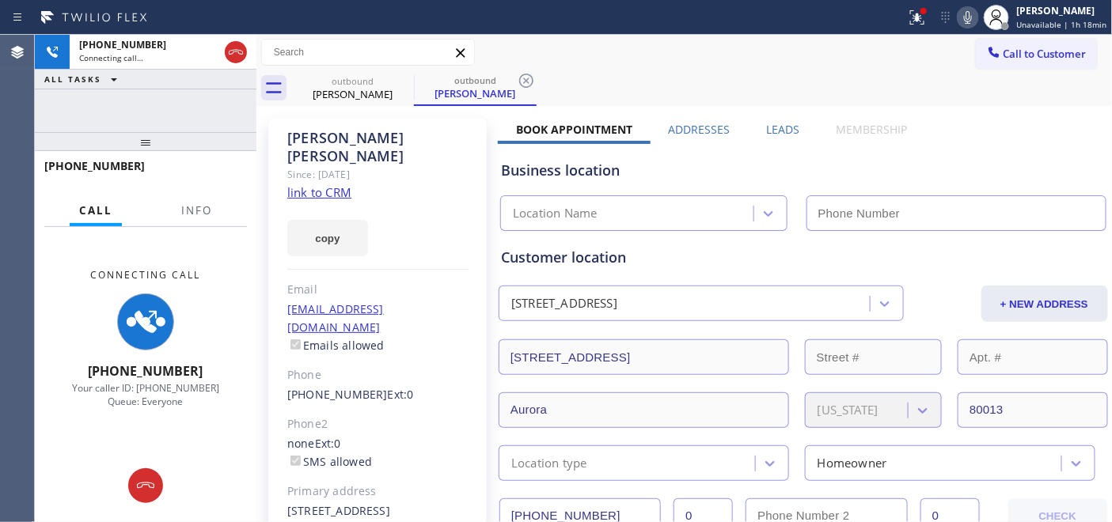
type input "(720) 669-6541"
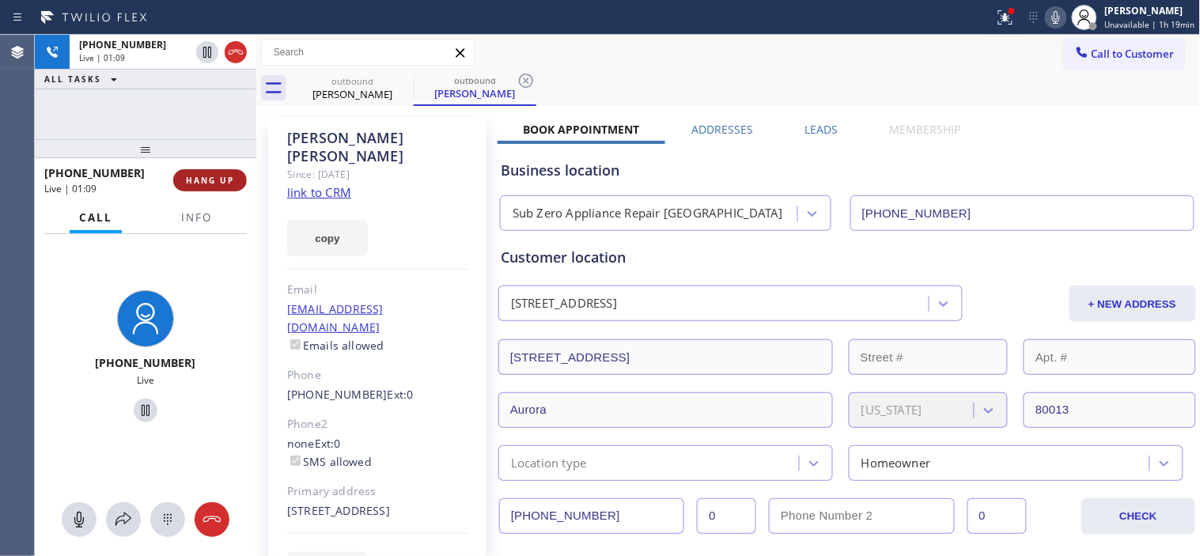
click at [186, 176] on span "HANG UP" at bounding box center [210, 180] width 48 height 11
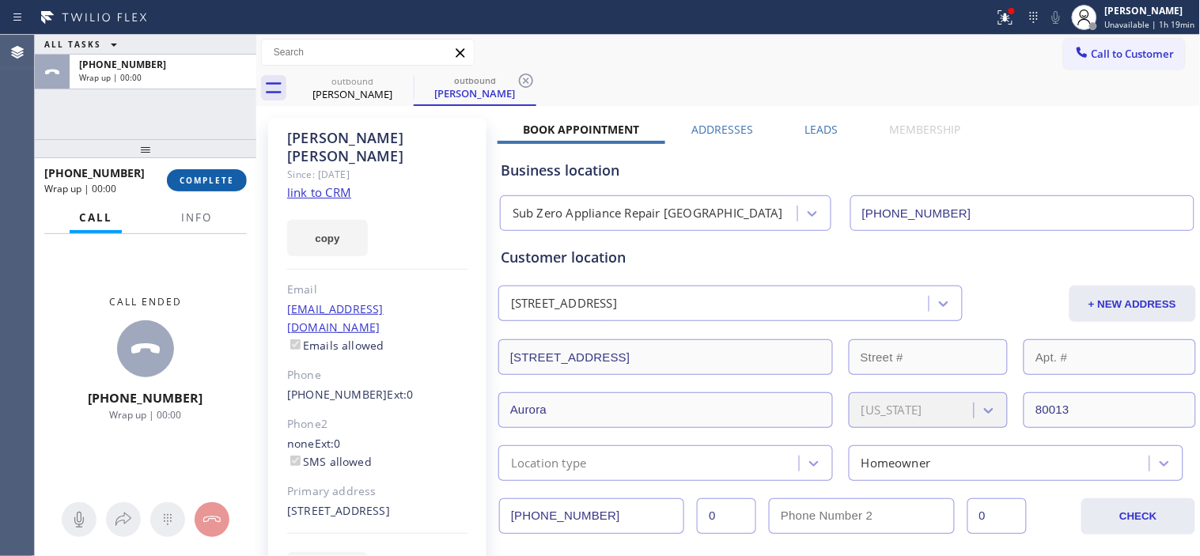
click at [187, 176] on span "COMPLETE" at bounding box center [207, 180] width 55 height 11
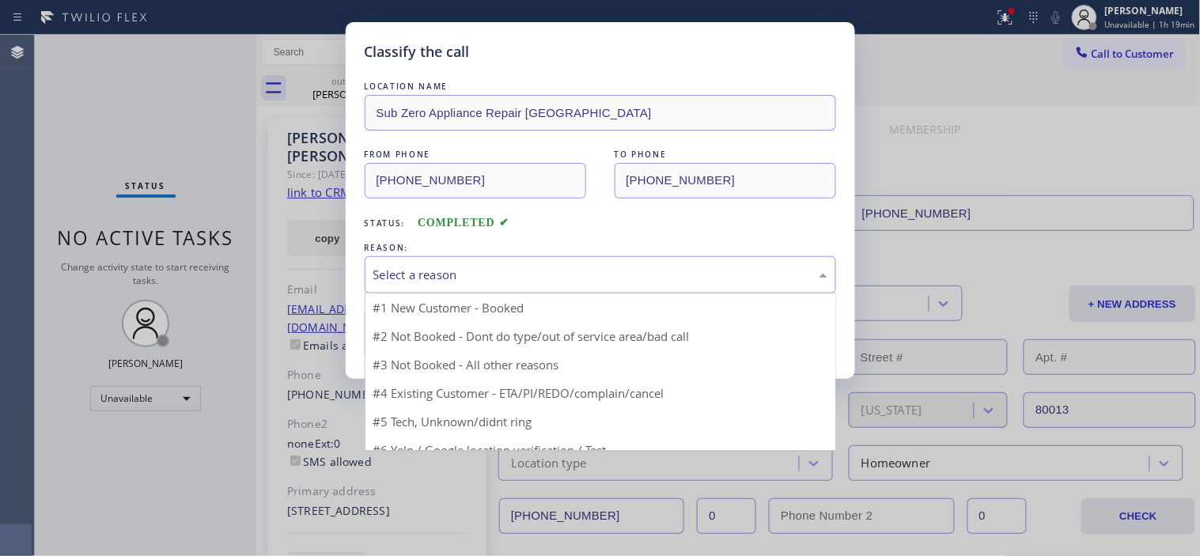
click at [494, 274] on div "Select a reason" at bounding box center [600, 275] width 454 height 18
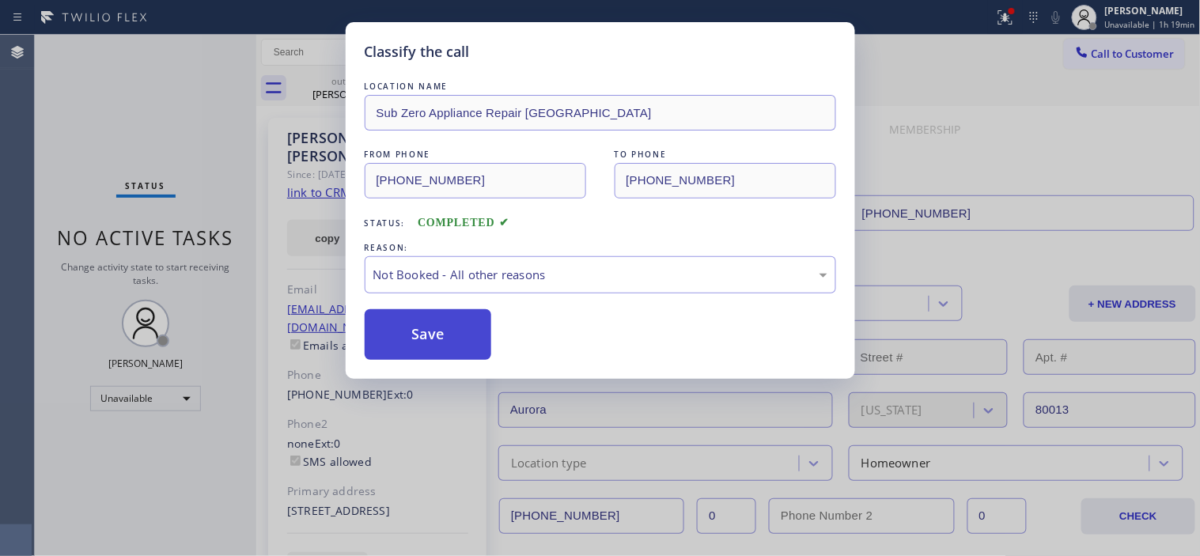
click at [445, 320] on button "Save" at bounding box center [428, 334] width 127 height 51
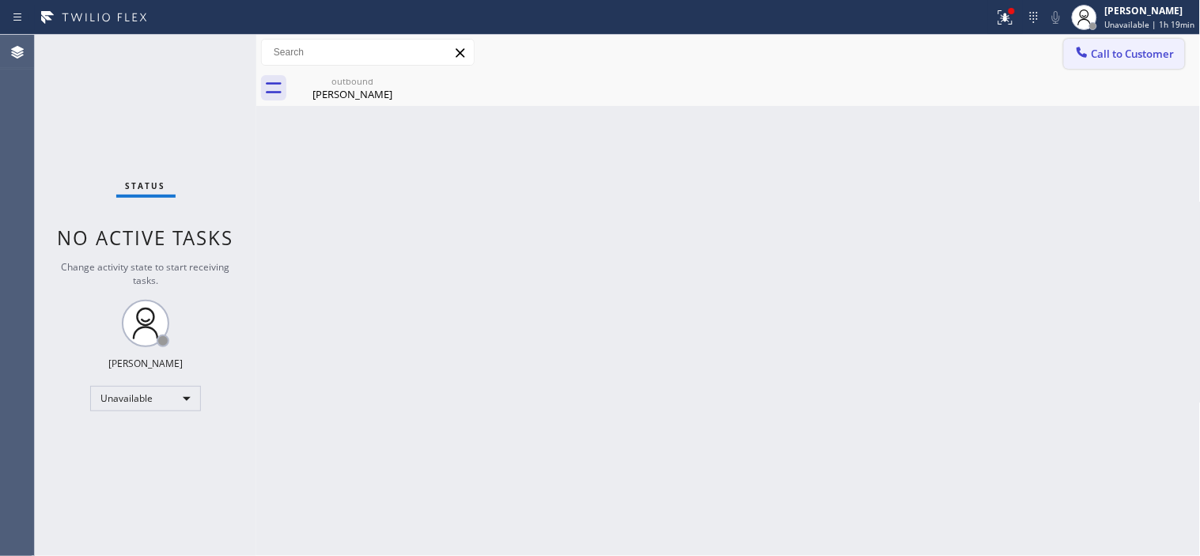
click at [1097, 47] on span "Call to Customer" at bounding box center [1133, 54] width 83 height 14
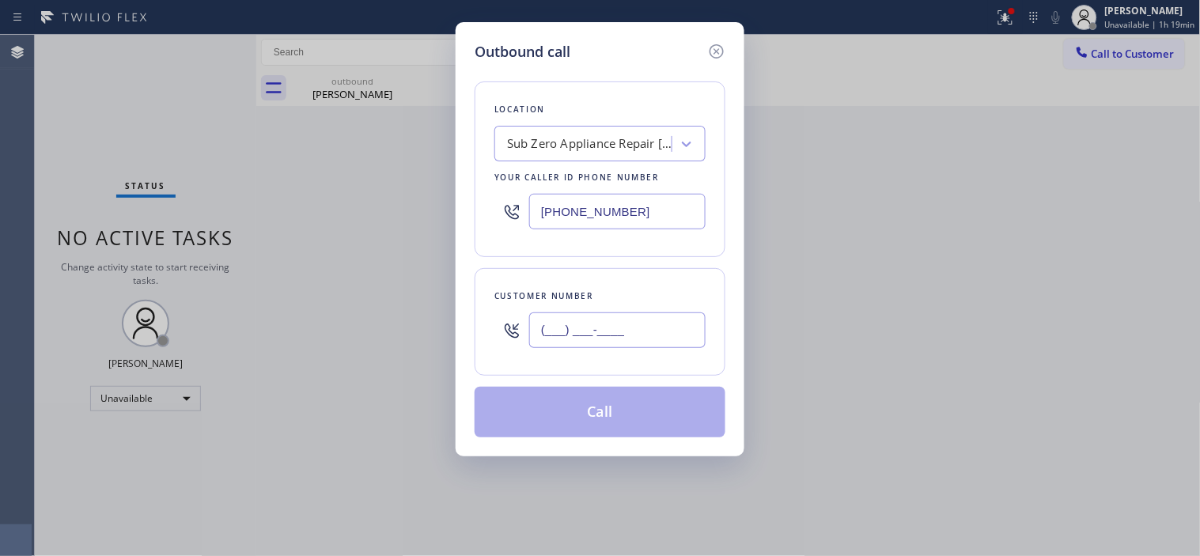
click at [566, 335] on input "(___) ___-____" at bounding box center [617, 330] width 176 height 36
paste input "858) 336-9743"
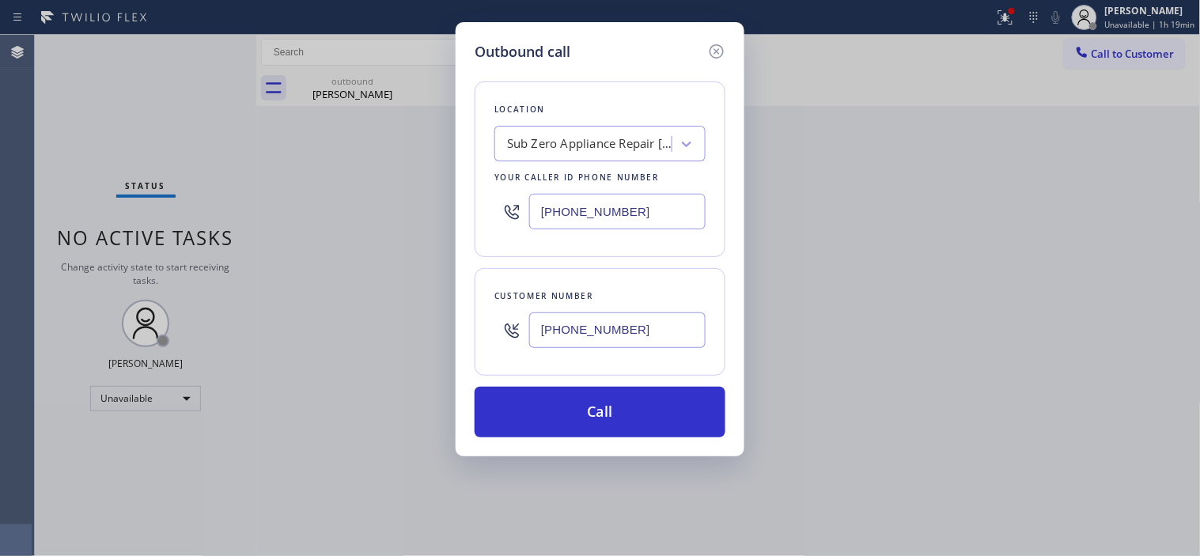
type input "(858) 336-9743"
drag, startPoint x: 649, startPoint y: 202, endPoint x: 472, endPoint y: 204, distance: 177.2
click at [473, 206] on div "Outbound call Location Sub Zero Appliance Repair Meadow Hill Your caller id pho…" at bounding box center [600, 239] width 289 height 434
paste input "855) 731-4952"
type input "[PHONE_NUMBER]"
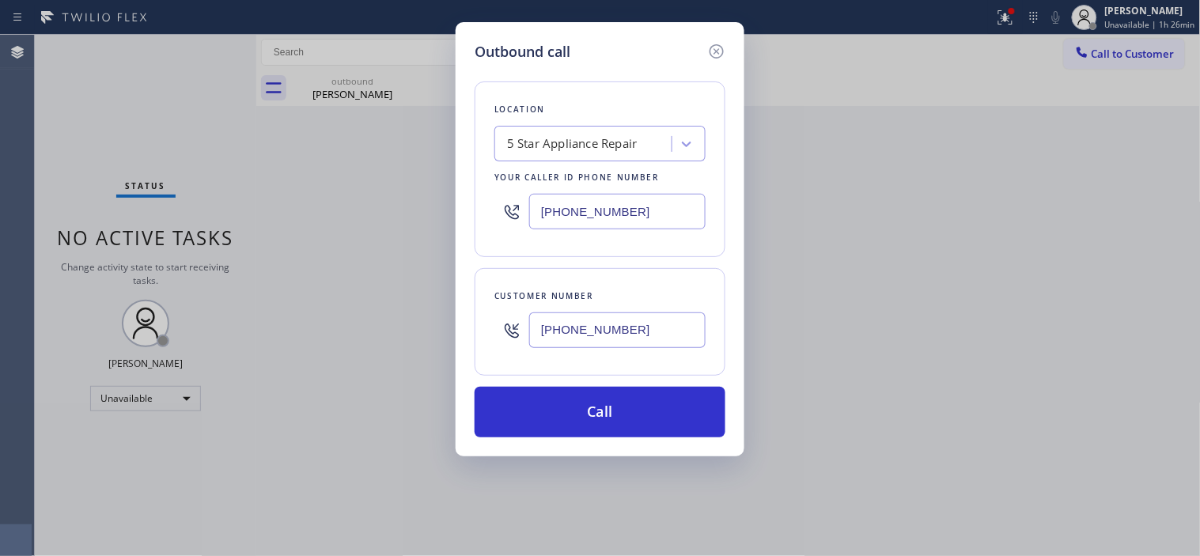
drag, startPoint x: 634, startPoint y: 323, endPoint x: 532, endPoint y: 323, distance: 102.8
click at [533, 323] on input "(858) 336-9743" at bounding box center [617, 330] width 176 height 36
paste input "text"
type input "(858) 336-9743"
drag, startPoint x: 601, startPoint y: 209, endPoint x: 476, endPoint y: 206, distance: 125.0
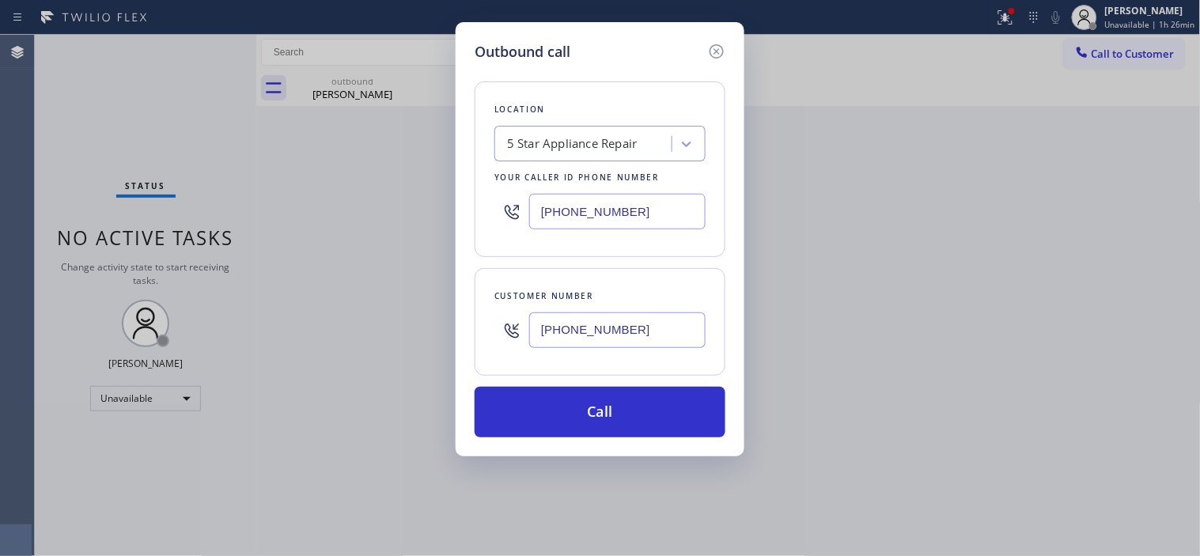
click at [477, 206] on div "Location 5 Star Appliance Repair Your caller id phone number (855) 731-4952" at bounding box center [600, 169] width 251 height 176
paste input "text"
type input "[PHONE_NUMBER]"
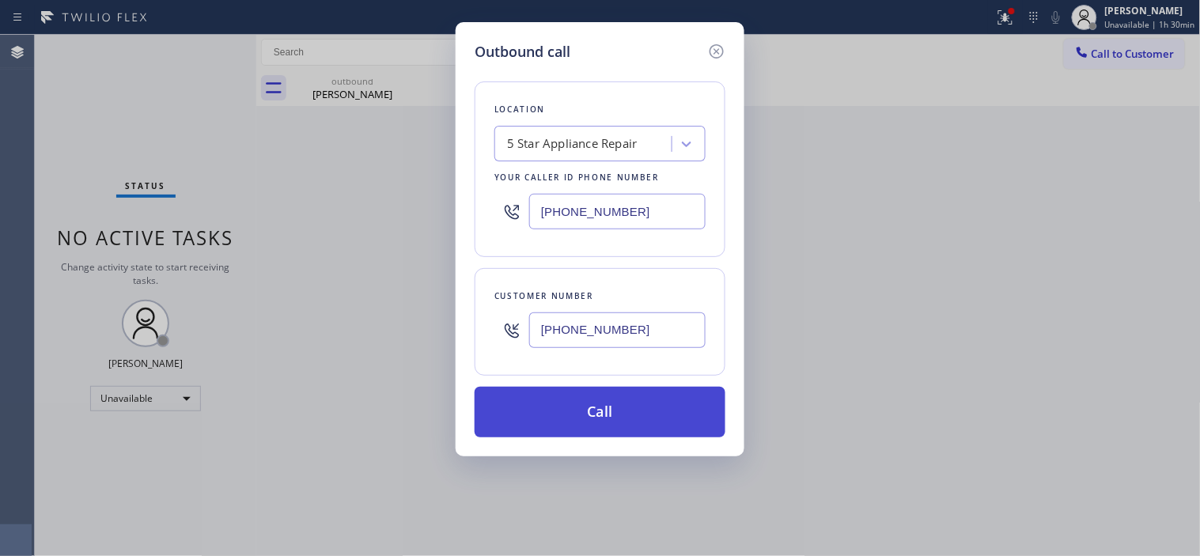
click at [604, 411] on button "Call" at bounding box center [600, 412] width 251 height 51
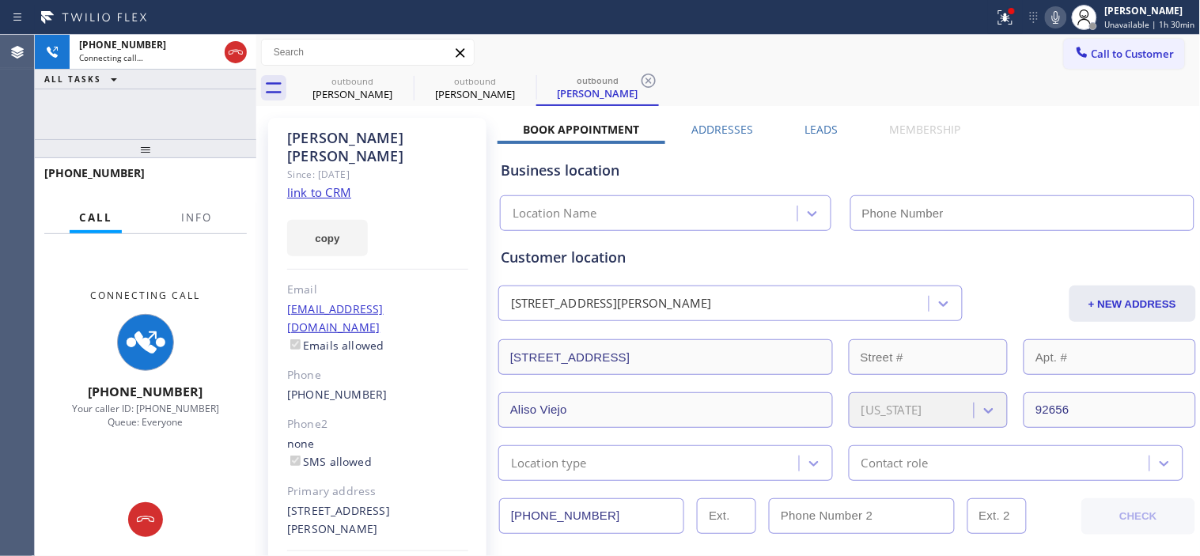
drag, startPoint x: 131, startPoint y: 145, endPoint x: 154, endPoint y: 78, distance: 71.1
click at [154, 78] on div "+18583369743 Connecting call… ALL TASKS ALL TASKS ACTIVE TASKS TASKS IN WRAP UP…" at bounding box center [146, 295] width 222 height 521
type input "[PHONE_NUMBER]"
click at [1058, 8] on icon at bounding box center [1056, 17] width 19 height 19
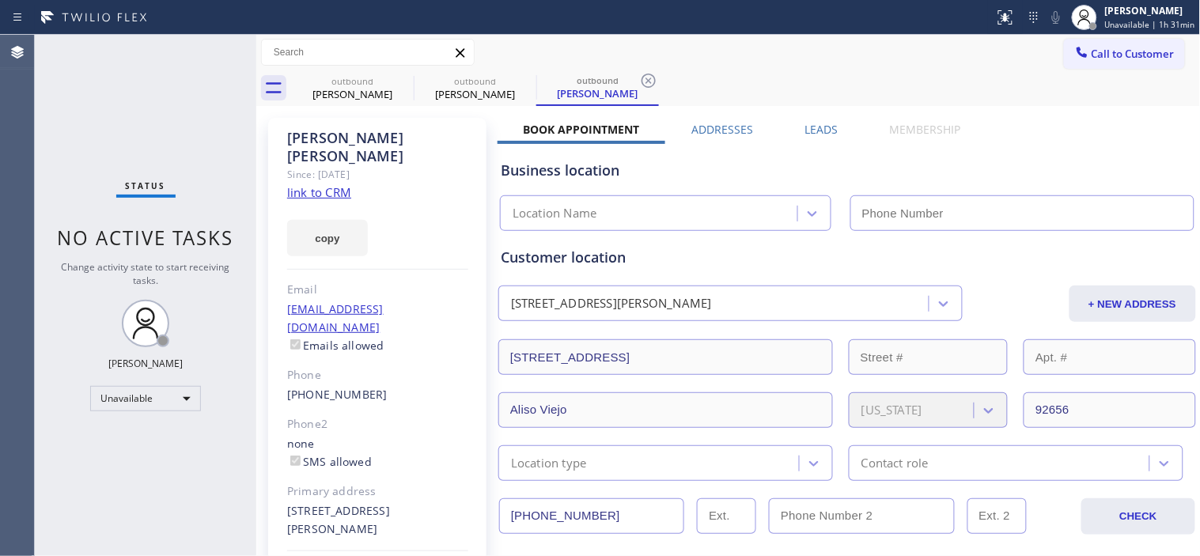
type input "[PHONE_NUMBER]"
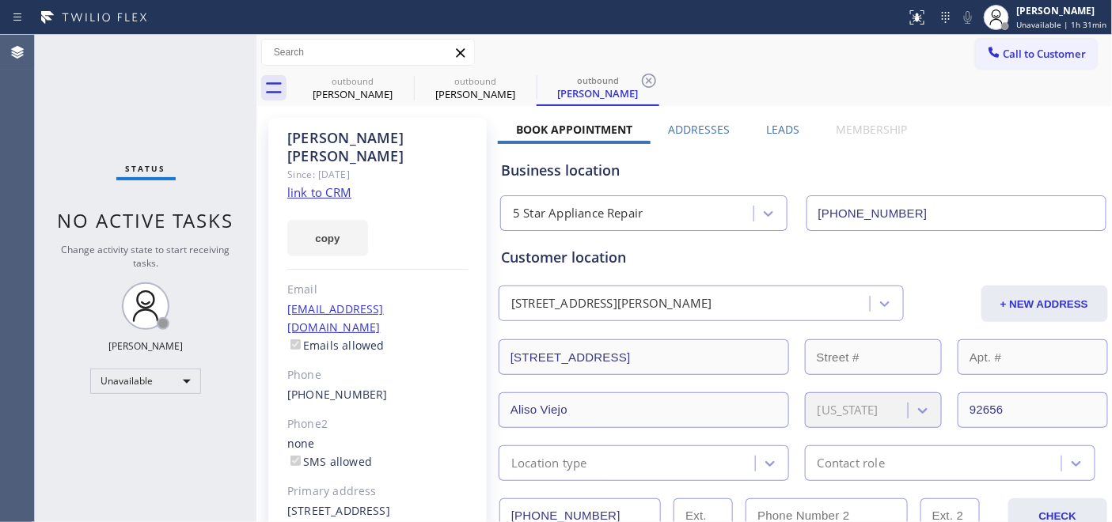
click at [994, 74] on div "outbound Jim Miller outbound Adrienne McKechnie outbound Adrienne McKechnie" at bounding box center [701, 88] width 821 height 36
click at [986, 65] on button "Call to Customer" at bounding box center [1035, 54] width 121 height 30
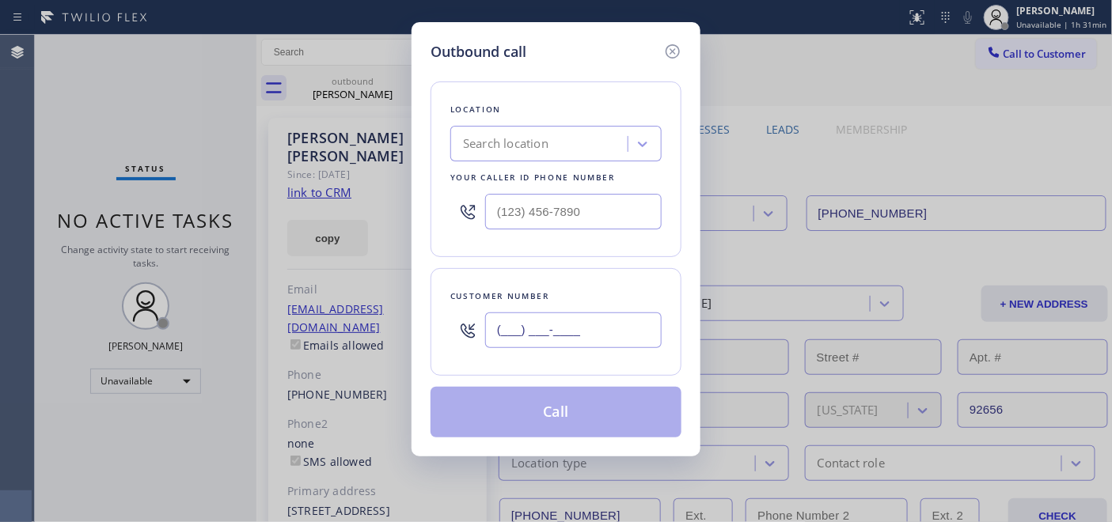
click at [609, 320] on input "(___) ___-____" at bounding box center [573, 330] width 176 height 36
paste input "714) 203-1405"
type input "(714) 203-1405"
drag, startPoint x: 647, startPoint y: 215, endPoint x: 401, endPoint y: 212, distance: 246.1
click at [403, 212] on div "Outbound call Location Search location Your caller id phone number (___) ___-__…" at bounding box center [556, 261] width 1112 height 522
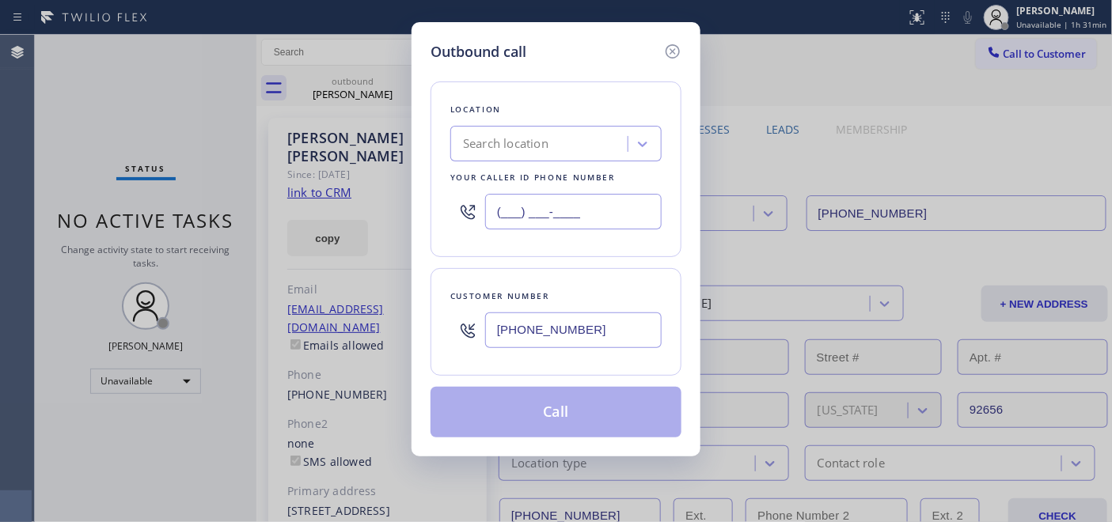
paste input "949) 991-6684"
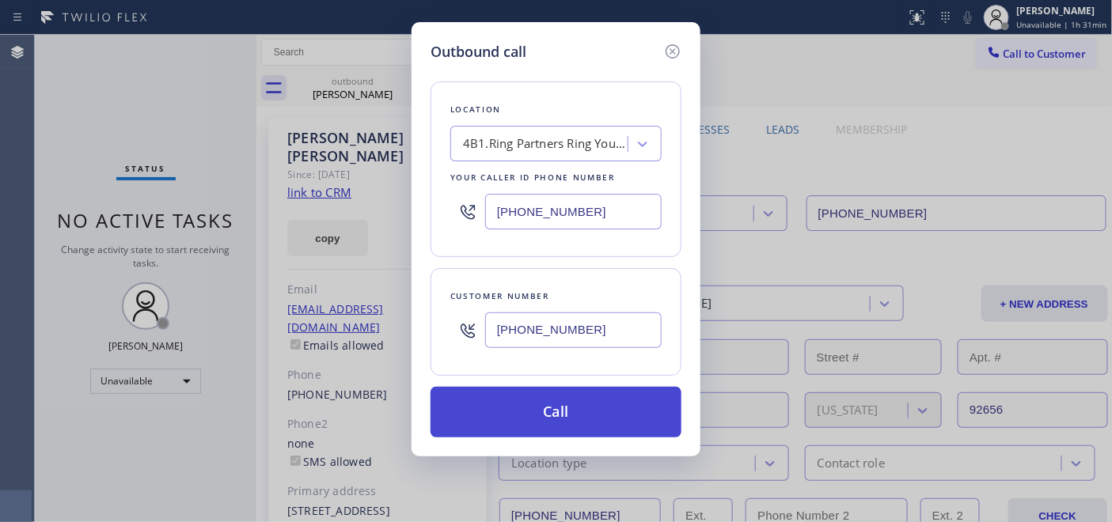
type input "(949) 991-6684"
click at [581, 407] on button "Call" at bounding box center [555, 412] width 251 height 51
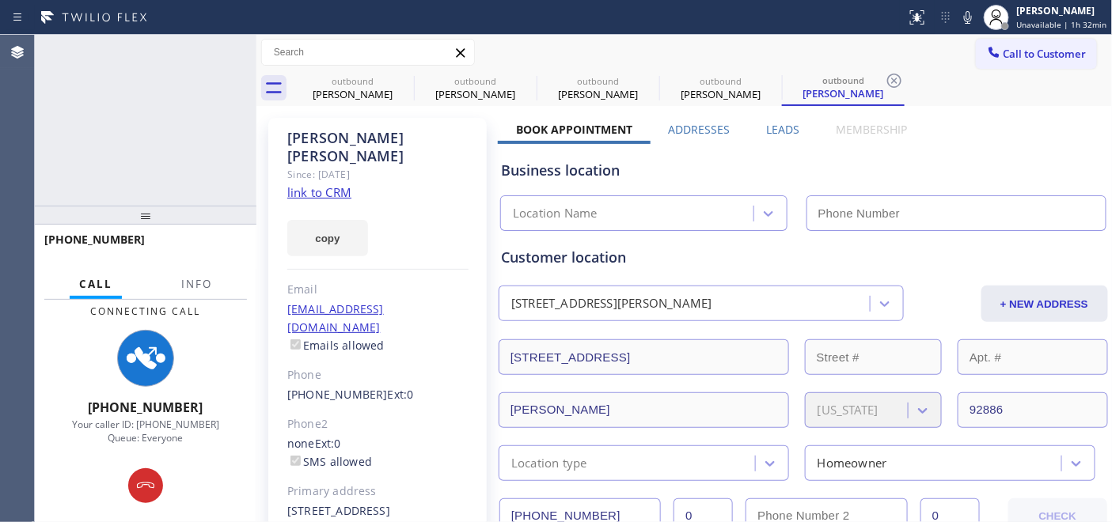
type input "(949) 991-6684"
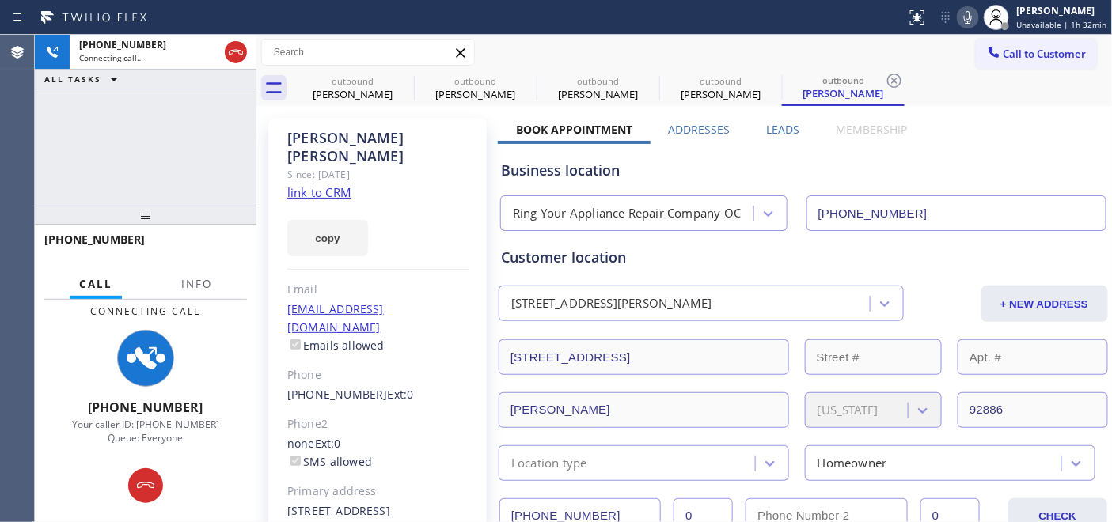
click at [970, 9] on icon at bounding box center [967, 17] width 19 height 19
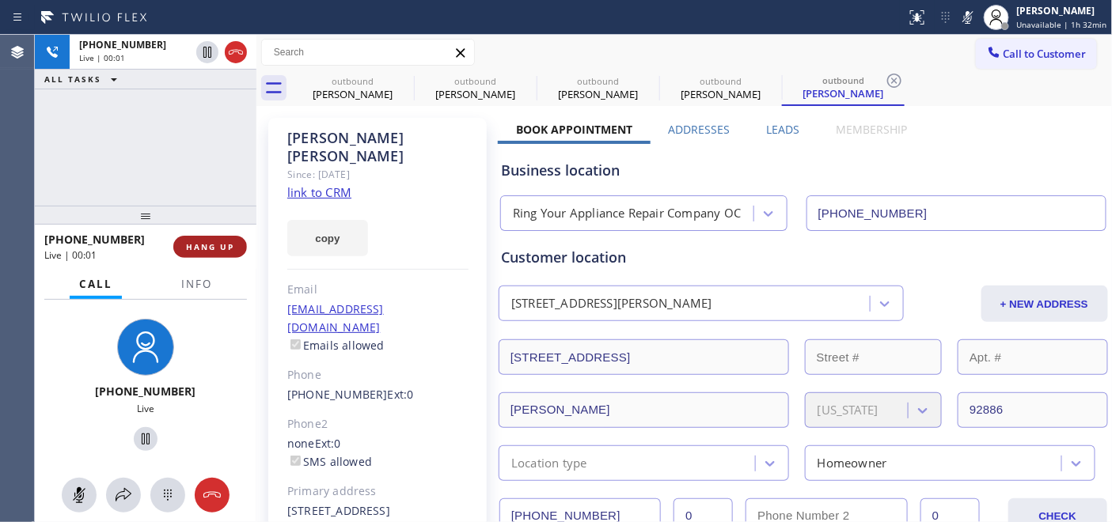
click at [220, 248] on span "HANG UP" at bounding box center [210, 246] width 48 height 11
drag, startPoint x: 204, startPoint y: 218, endPoint x: 207, endPoint y: 97, distance: 121.1
click at [206, 98] on div "+17142031405 Live | 00:02 ALL TASKS ALL TASKS ACTIVE TASKS TASKS IN WRAP UP +17…" at bounding box center [146, 278] width 222 height 487
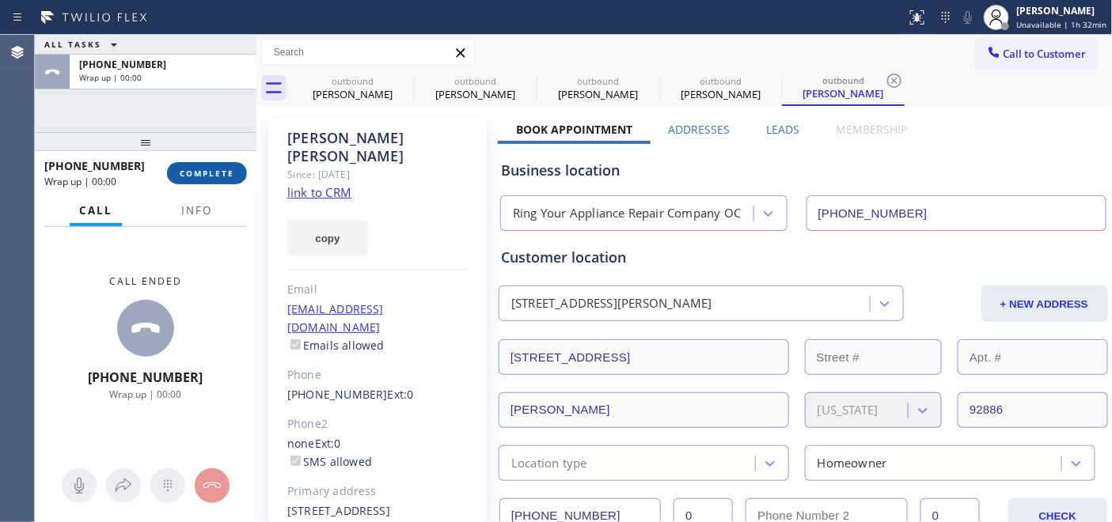
click at [229, 175] on span "COMPLETE" at bounding box center [207, 173] width 55 height 11
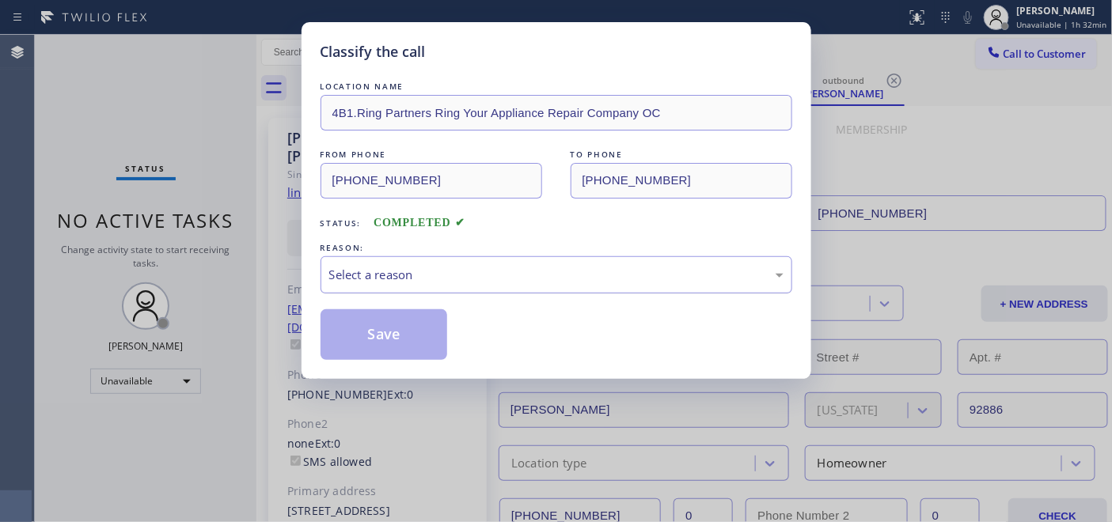
click at [562, 274] on div "Select a reason" at bounding box center [556, 275] width 454 height 18
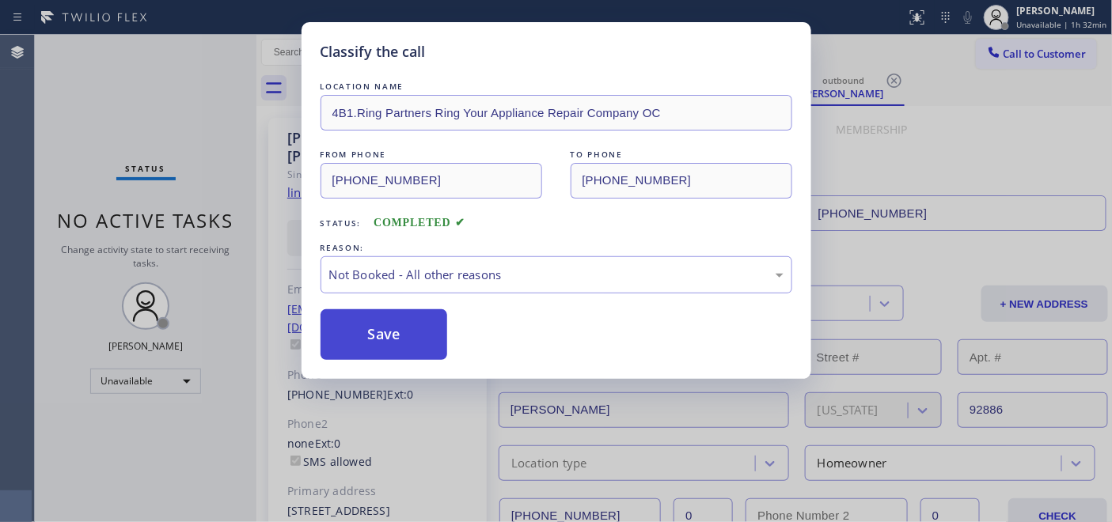
click at [415, 332] on button "Save" at bounding box center [383, 334] width 127 height 51
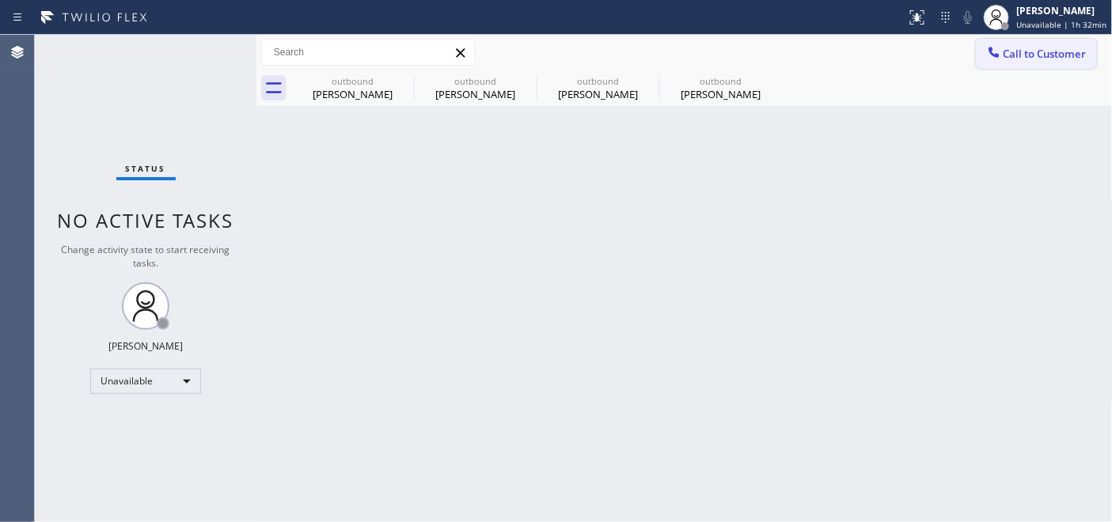
click at [995, 50] on icon at bounding box center [994, 52] width 16 height 16
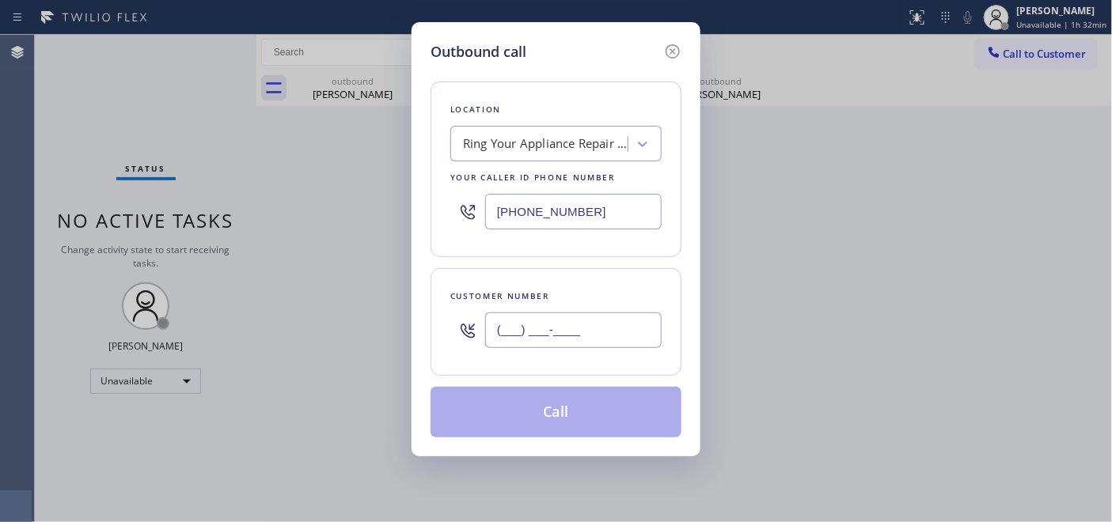
click at [581, 341] on input "(___) ___-____" at bounding box center [573, 330] width 176 height 36
paste input "310) 880-3691"
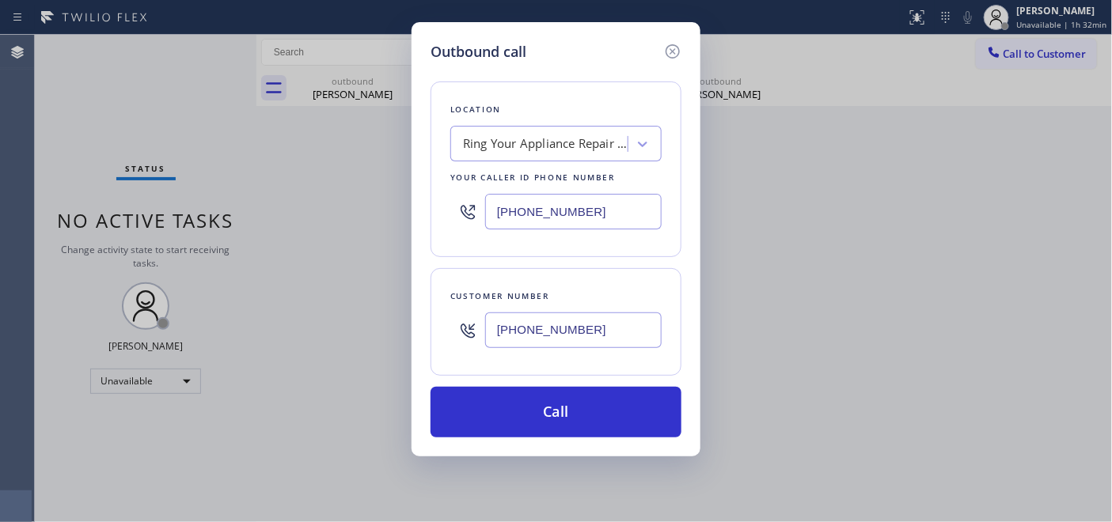
type input "(310) 880-3691"
drag, startPoint x: 595, startPoint y: 196, endPoint x: 397, endPoint y: 199, distance: 197.8
click at [397, 198] on div "Outbound call Location Ring Your Appliance Repair Company OC Your caller id pho…" at bounding box center [556, 261] width 1112 height 522
paste input "855) 731-4952"
type input "[PHONE_NUMBER]"
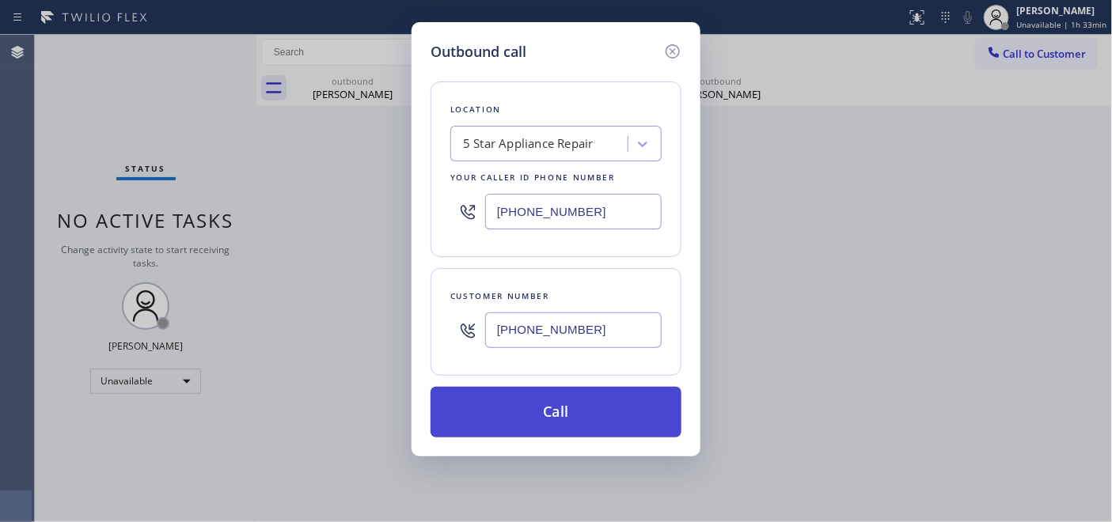
click at [582, 400] on button "Call" at bounding box center [555, 412] width 251 height 51
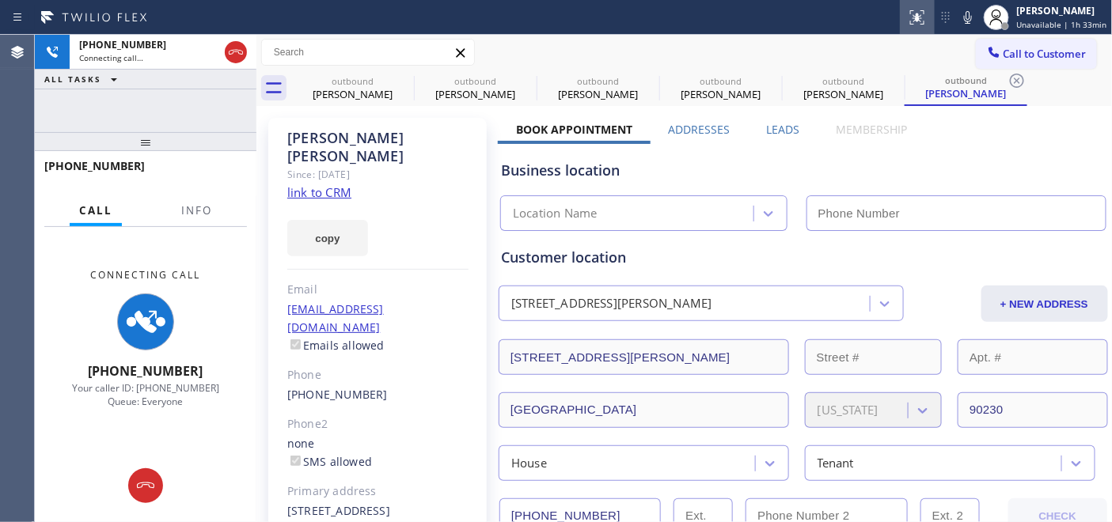
type input "[PHONE_NUMBER]"
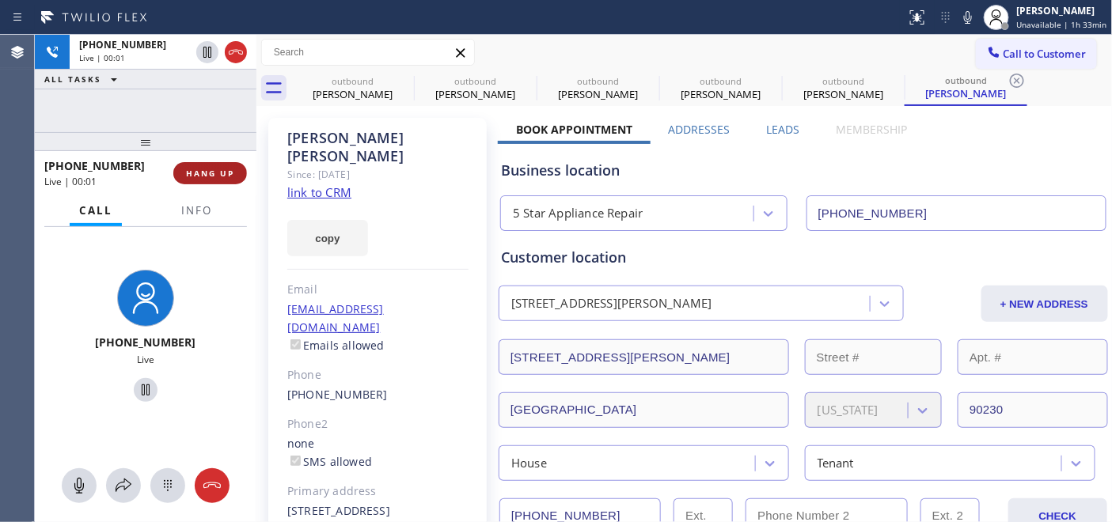
click at [201, 176] on span "HANG UP" at bounding box center [210, 173] width 48 height 11
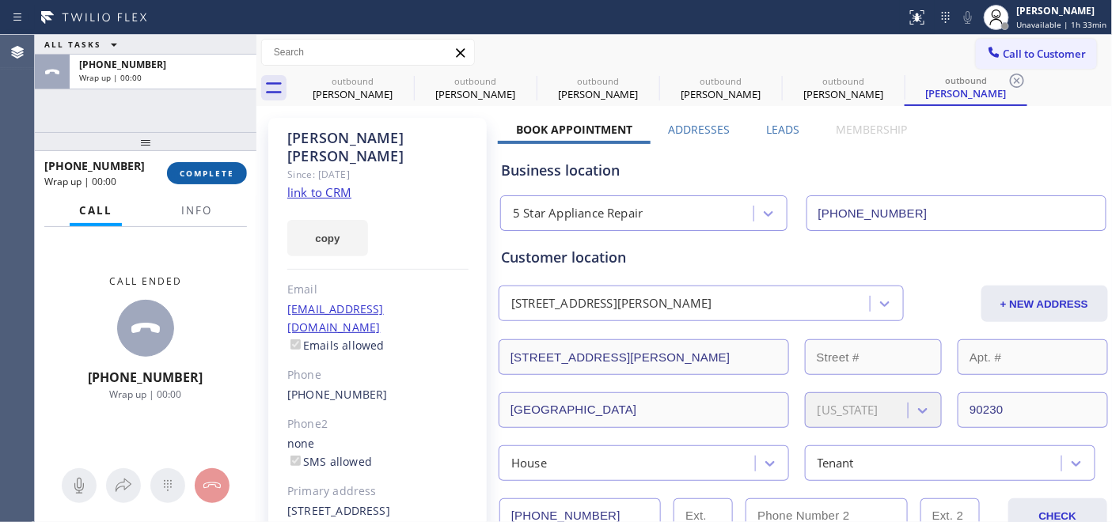
click at [201, 176] on span "COMPLETE" at bounding box center [207, 173] width 55 height 11
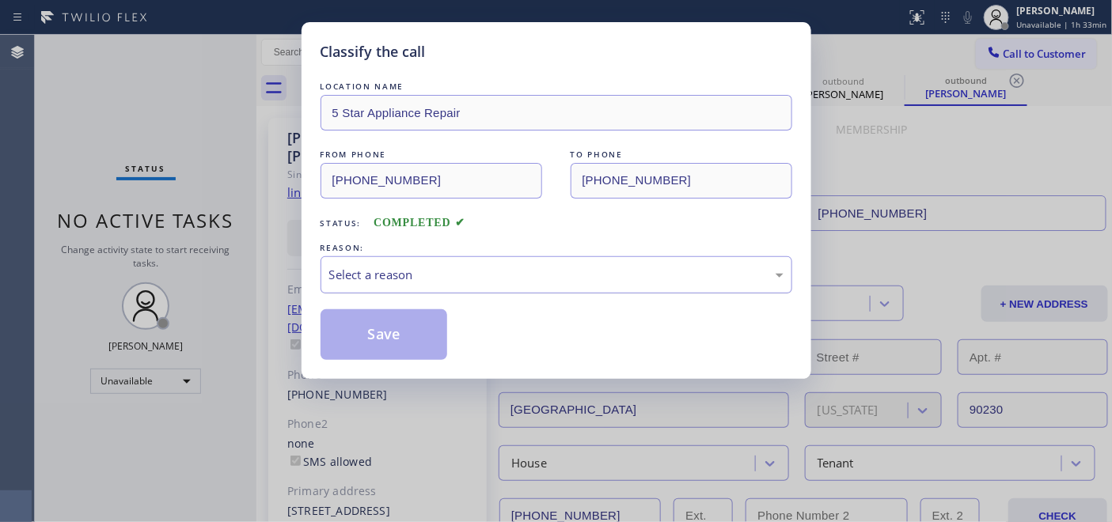
drag, startPoint x: 527, startPoint y: 269, endPoint x: 485, endPoint y: 285, distance: 44.8
click at [526, 269] on div "Select a reason" at bounding box center [556, 275] width 454 height 18
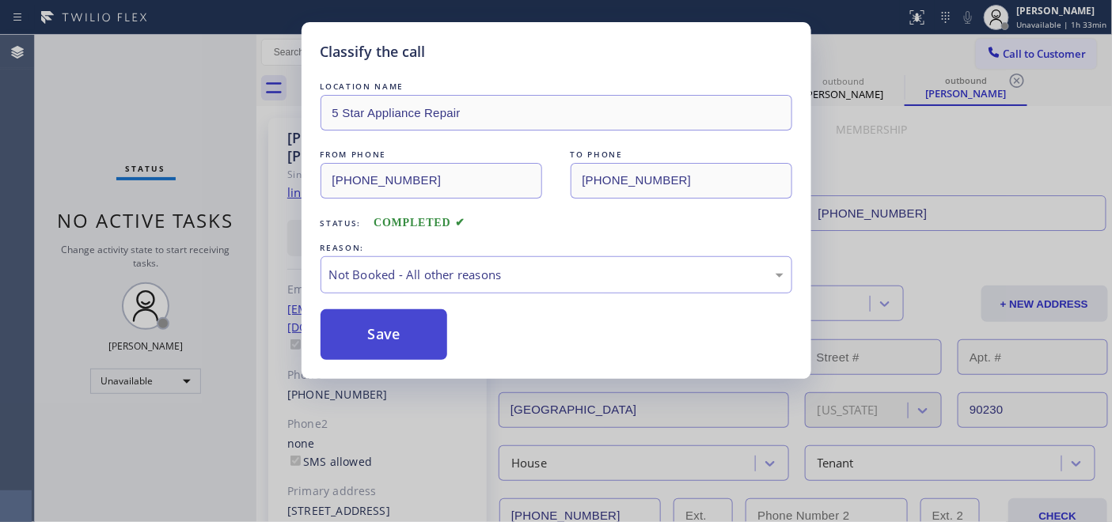
click at [388, 328] on button "Save" at bounding box center [383, 334] width 127 height 51
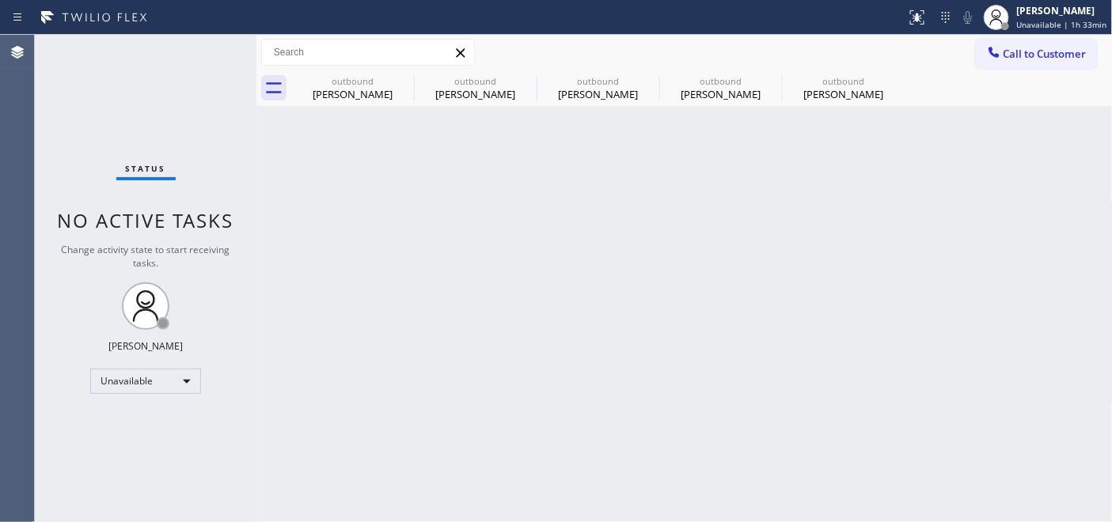
click at [1044, 48] on span "Call to Customer" at bounding box center [1044, 54] width 83 height 14
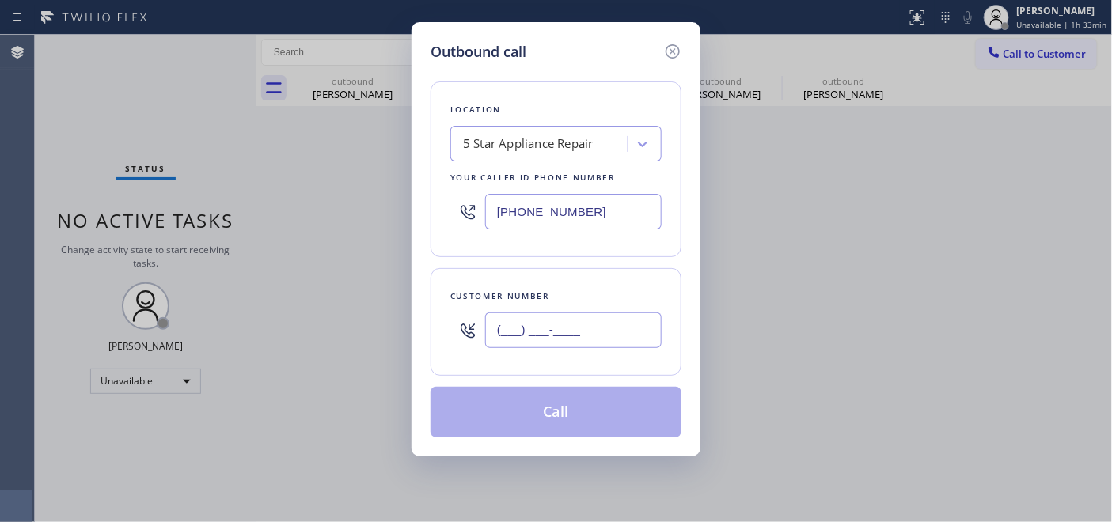
click at [540, 334] on input "(___) ___-____" at bounding box center [573, 330] width 176 height 36
paste input "206) 255-0526"
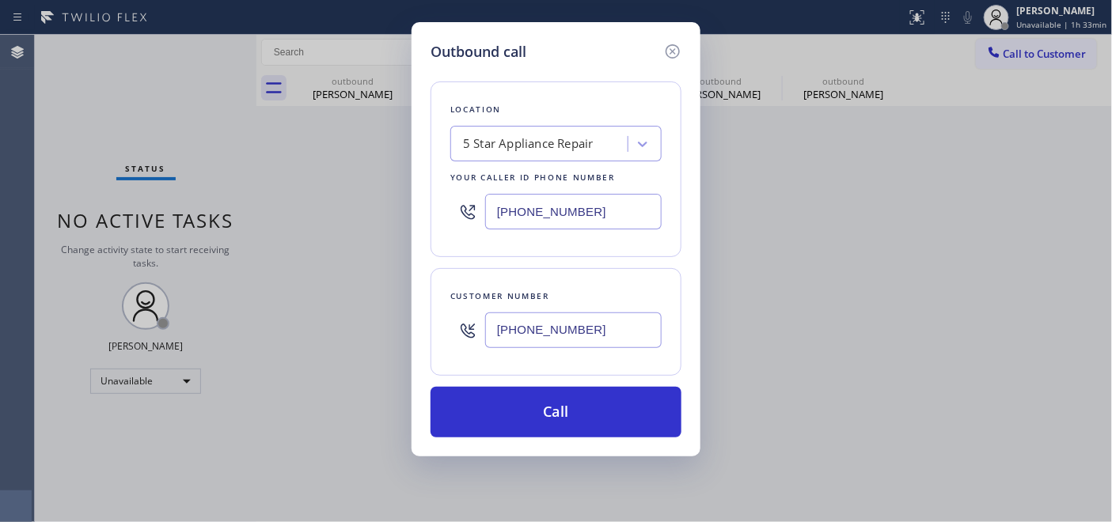
type input "(206) 255-0526"
drag, startPoint x: 390, startPoint y: 204, endPoint x: 415, endPoint y: 212, distance: 25.8
click at [375, 204] on div "Outbound call Location 5 Star Appliance Repair Your caller id phone number (855…" at bounding box center [556, 261] width 1112 height 522
paste input "206) 472-1791"
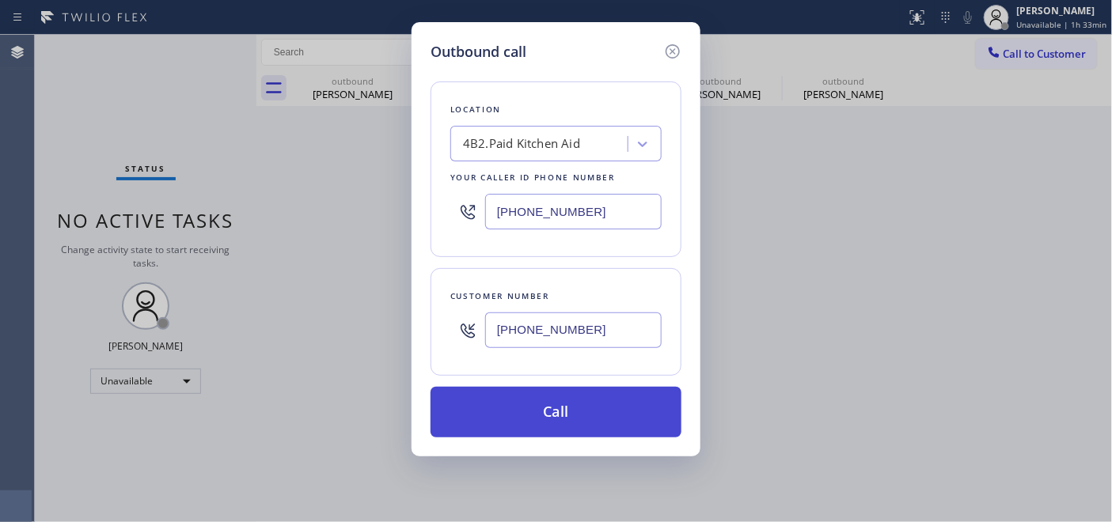
type input "(206) 472-1791"
click at [627, 396] on button "Call" at bounding box center [555, 412] width 251 height 51
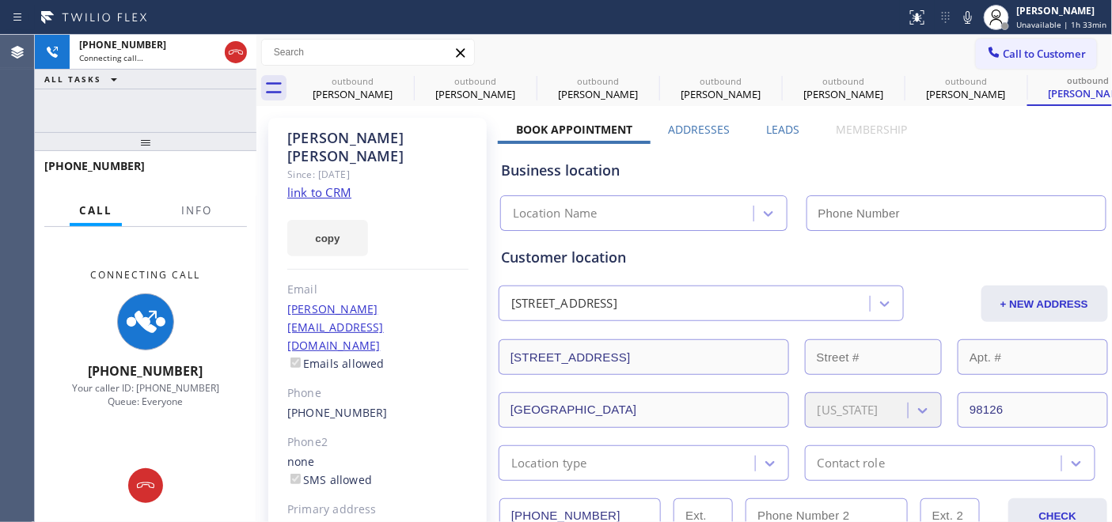
type input "(206) 472-1791"
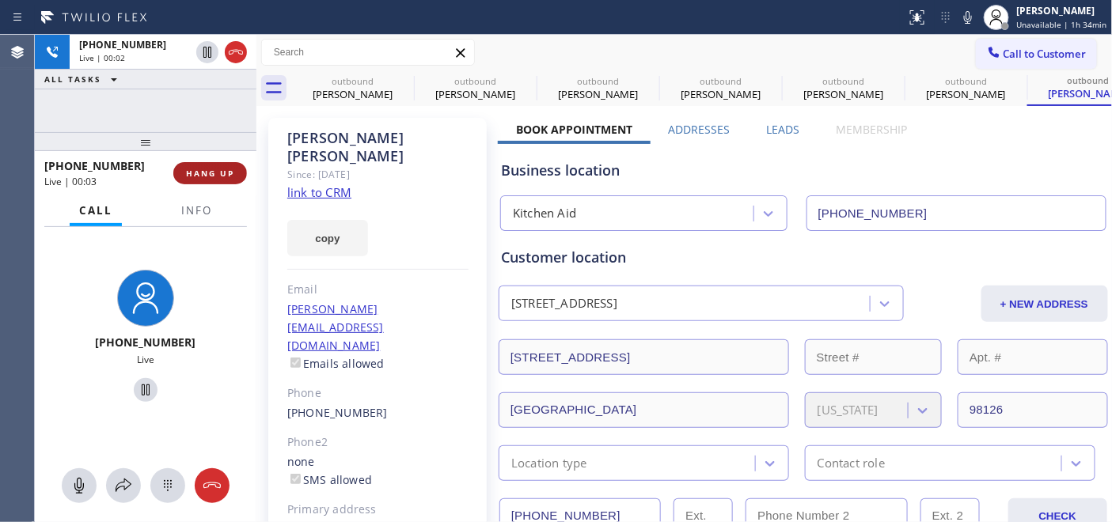
click at [223, 184] on button "HANG UP" at bounding box center [210, 173] width 74 height 22
click at [222, 176] on span "HANG UP" at bounding box center [210, 173] width 48 height 11
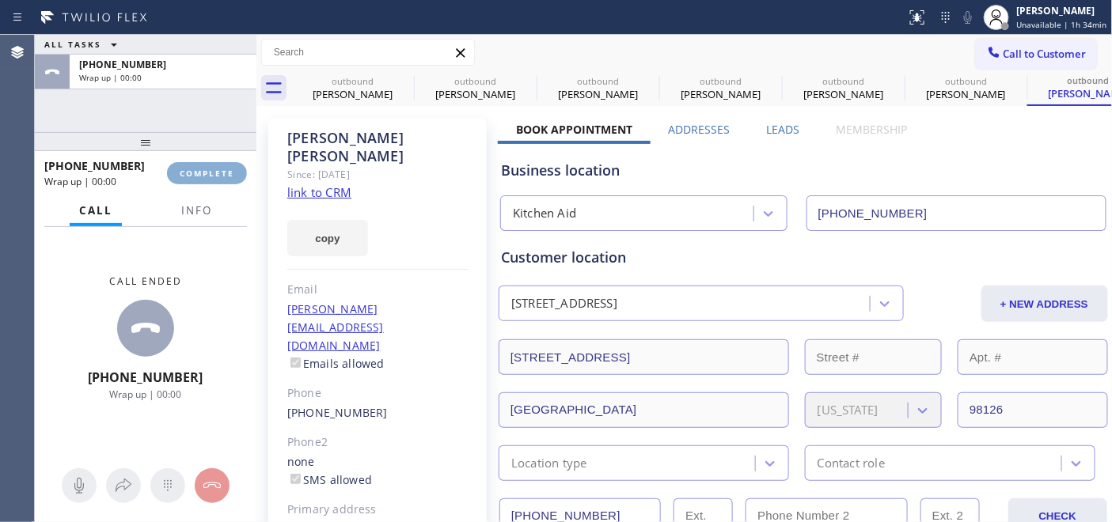
click at [222, 176] on span "COMPLETE" at bounding box center [207, 173] width 55 height 11
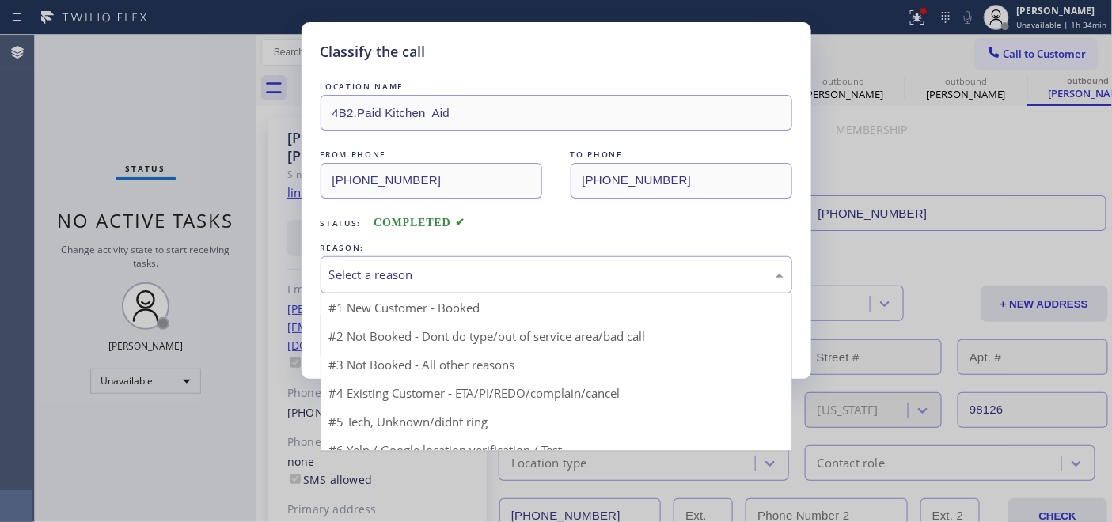
click at [460, 269] on div "Select a reason" at bounding box center [556, 275] width 454 height 18
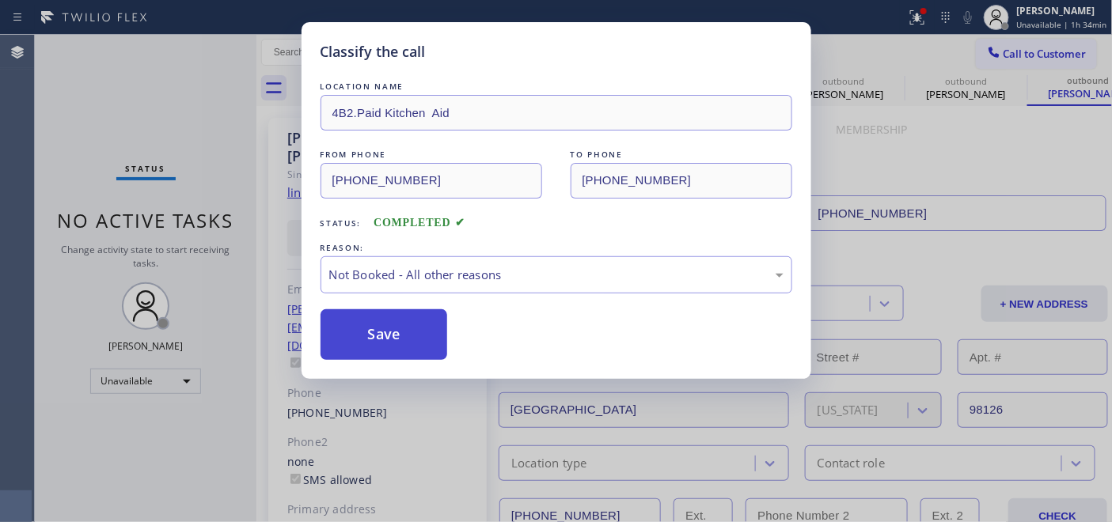
click at [400, 335] on button "Save" at bounding box center [383, 334] width 127 height 51
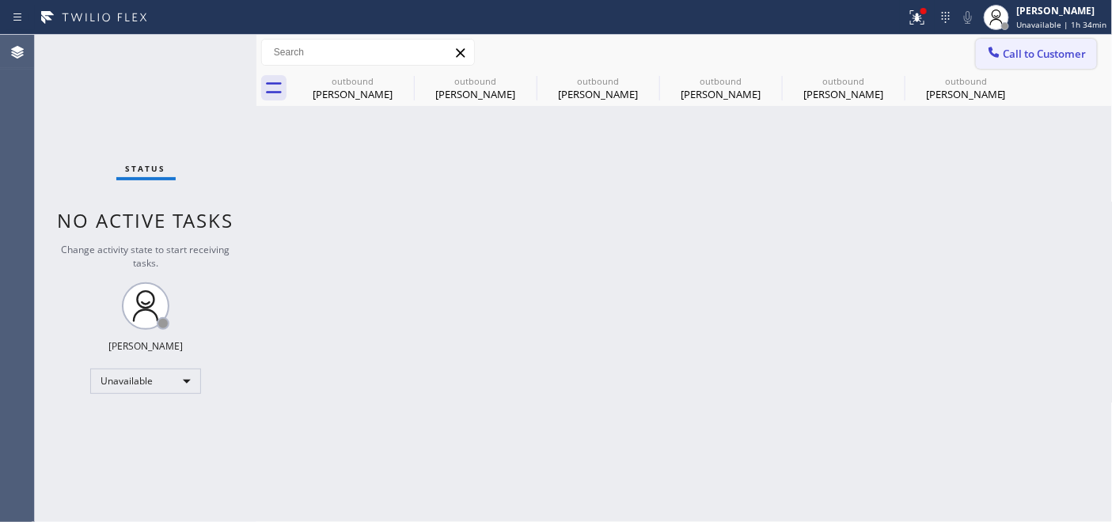
click at [1002, 51] on div at bounding box center [993, 53] width 19 height 19
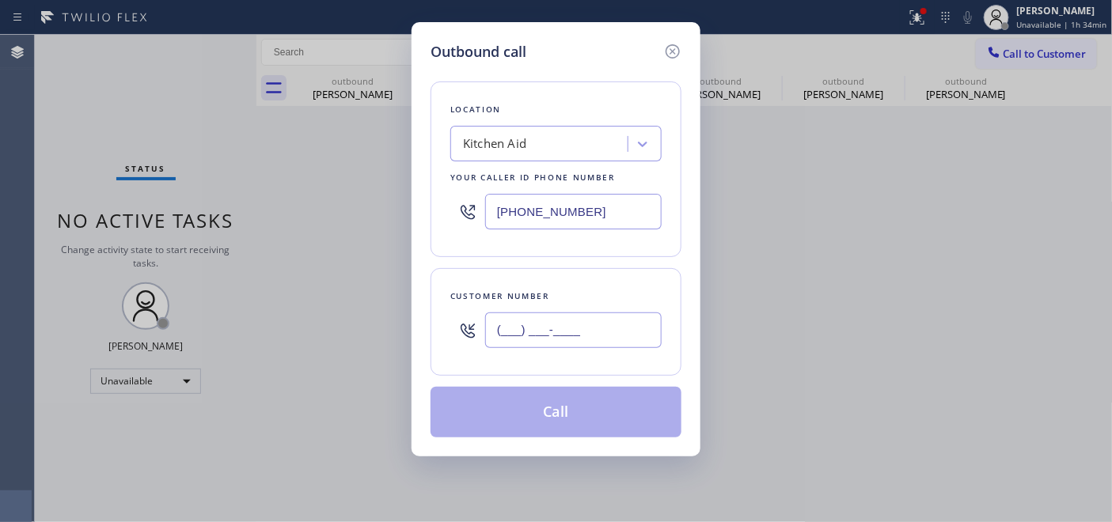
click at [596, 332] on input "(___) ___-____" at bounding box center [573, 330] width 176 height 36
paste input "714) 599-1102"
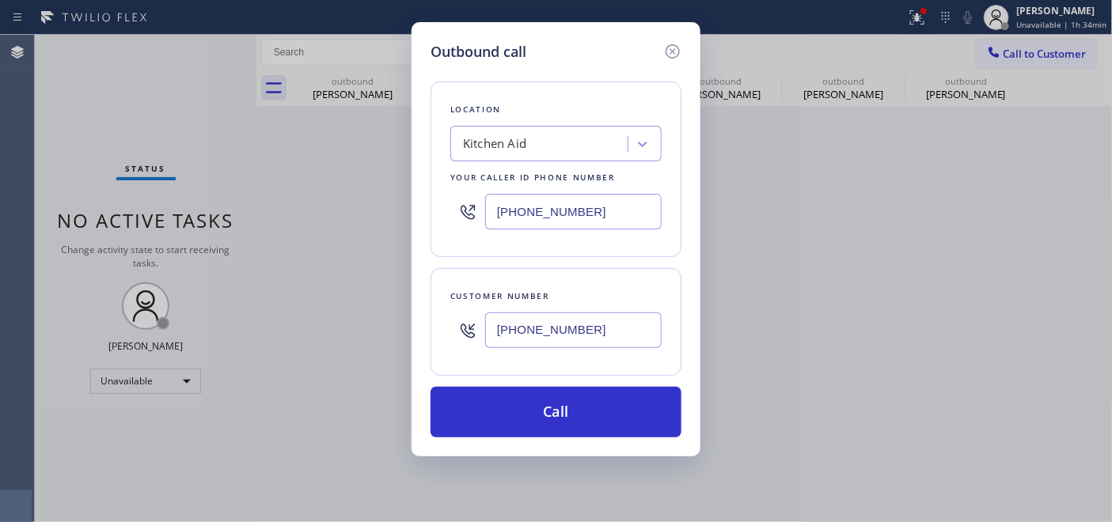
type input "(714) 599-1102"
drag, startPoint x: 522, startPoint y: 208, endPoint x: 369, endPoint y: 214, distance: 153.6
click at [369, 214] on div "Outbound call Location Kitchen Aid Your caller id phone number (206) 472-1791 C…" at bounding box center [556, 261] width 1112 height 522
paste input "949) 438-50"
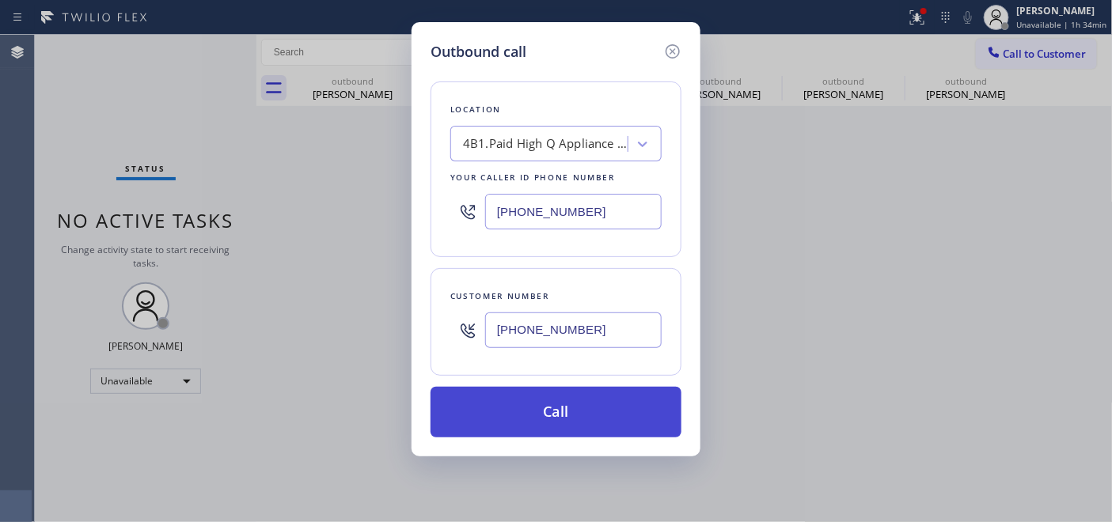
type input "(949) 438-5091"
click at [619, 396] on button "Call" at bounding box center [555, 412] width 251 height 51
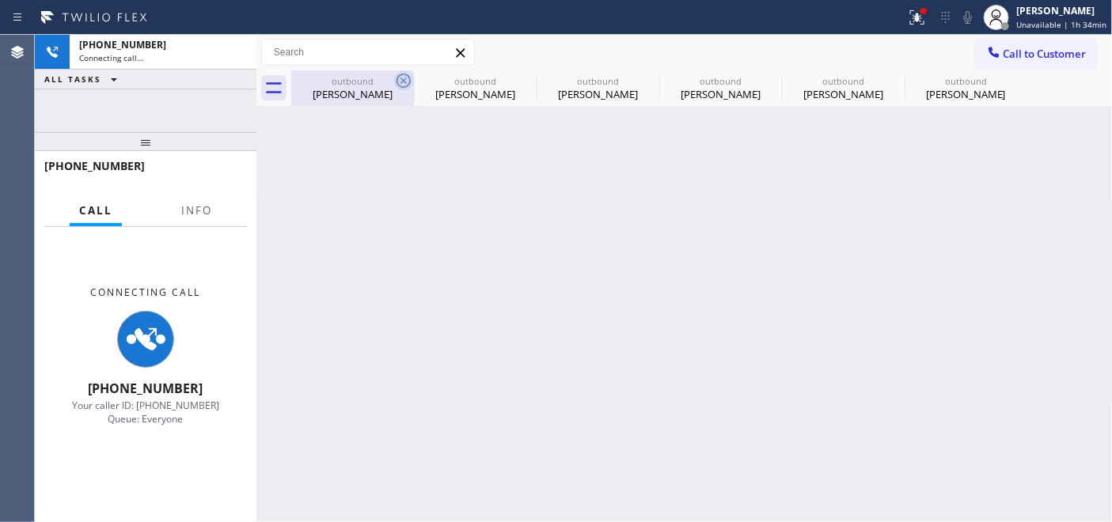
click at [400, 81] on icon at bounding box center [403, 80] width 19 height 19
click at [0, 0] on icon at bounding box center [0, 0] width 0 height 0
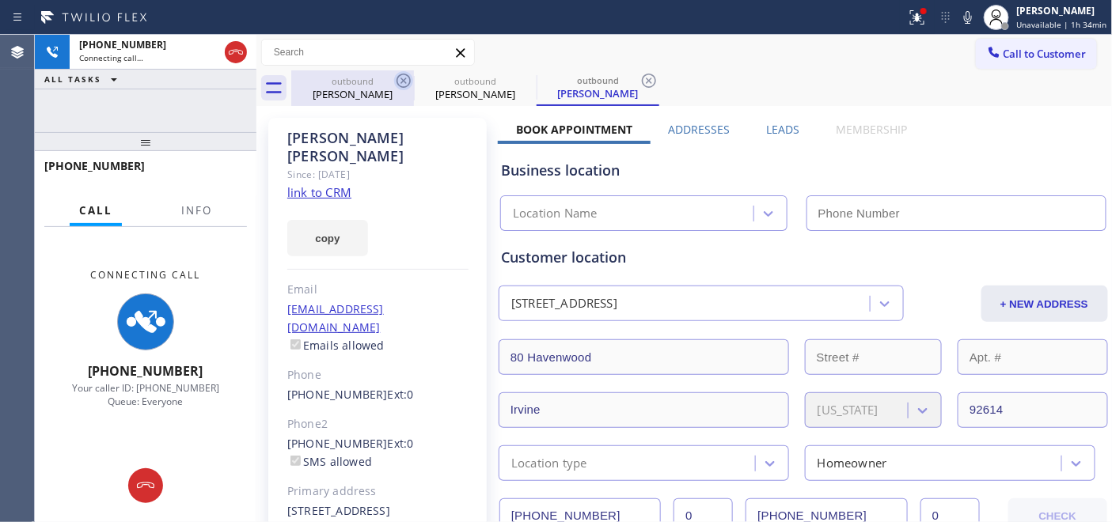
click at [403, 78] on icon at bounding box center [403, 80] width 19 height 19
click at [0, 0] on icon at bounding box center [0, 0] width 0 height 0
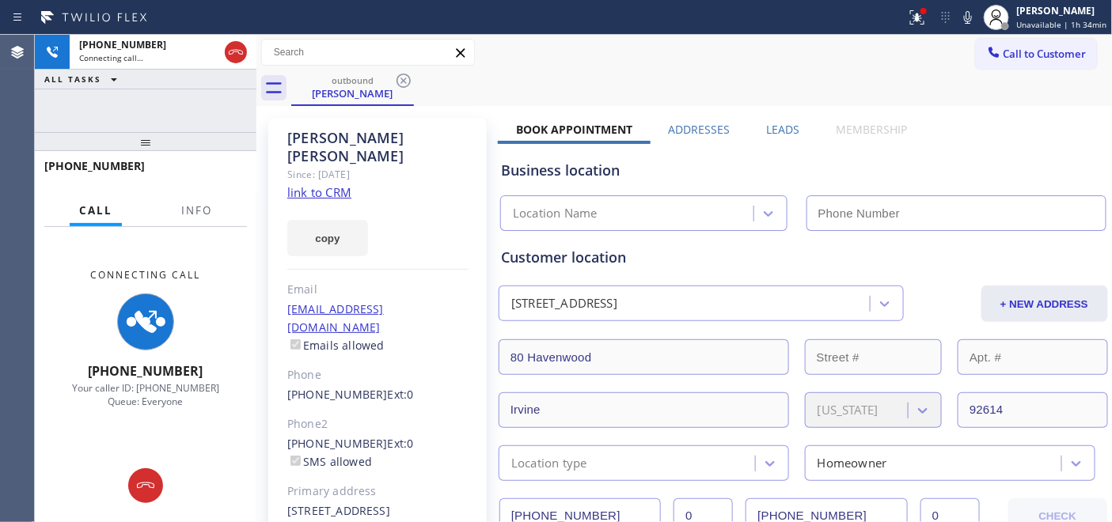
click at [764, 93] on div "outbound Tom Ciurczak" at bounding box center [701, 88] width 821 height 36
type input "(949) 438-5091"
click at [970, 9] on icon at bounding box center [967, 17] width 19 height 19
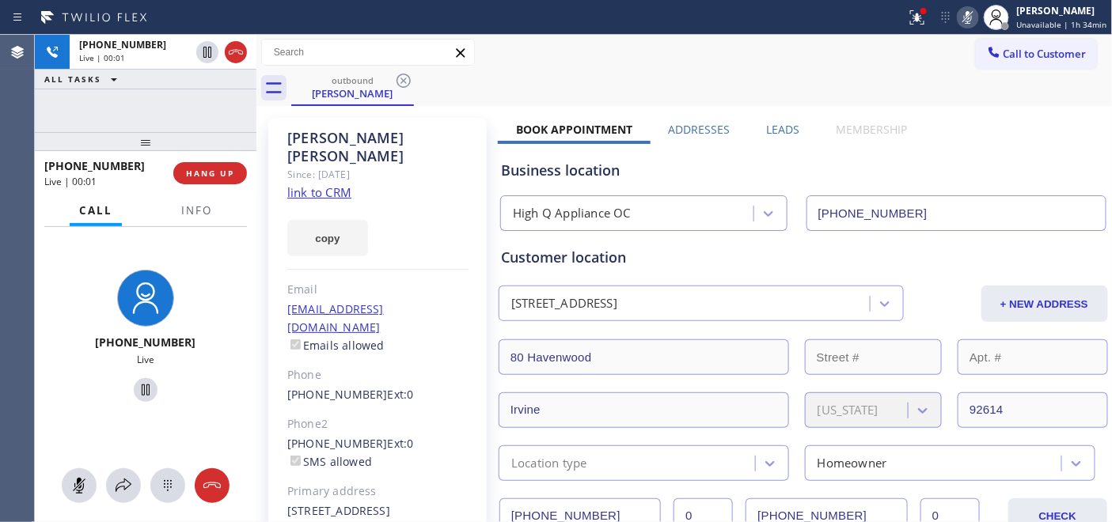
click at [971, 25] on icon at bounding box center [967, 17] width 19 height 19
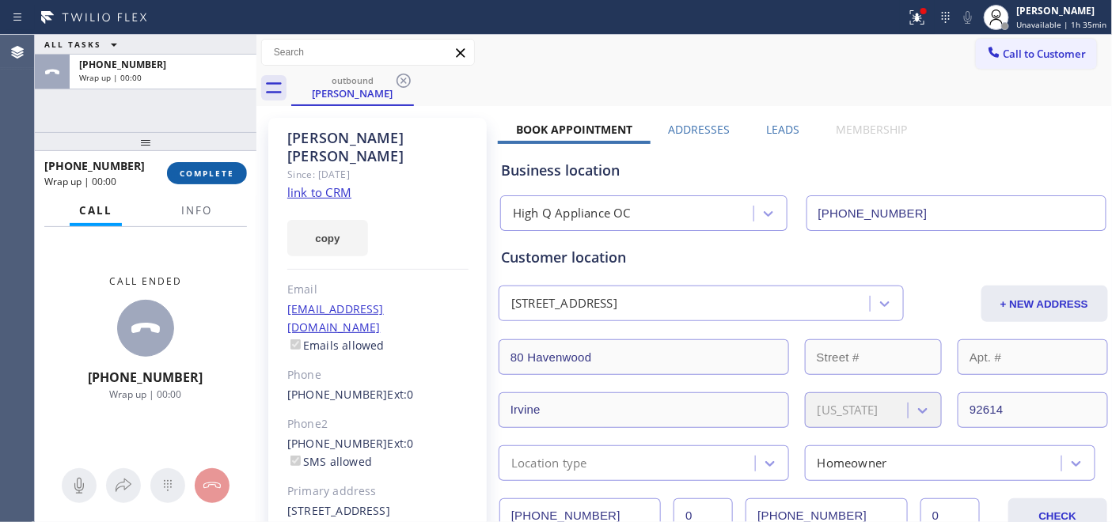
click at [227, 175] on span "COMPLETE" at bounding box center [207, 173] width 55 height 11
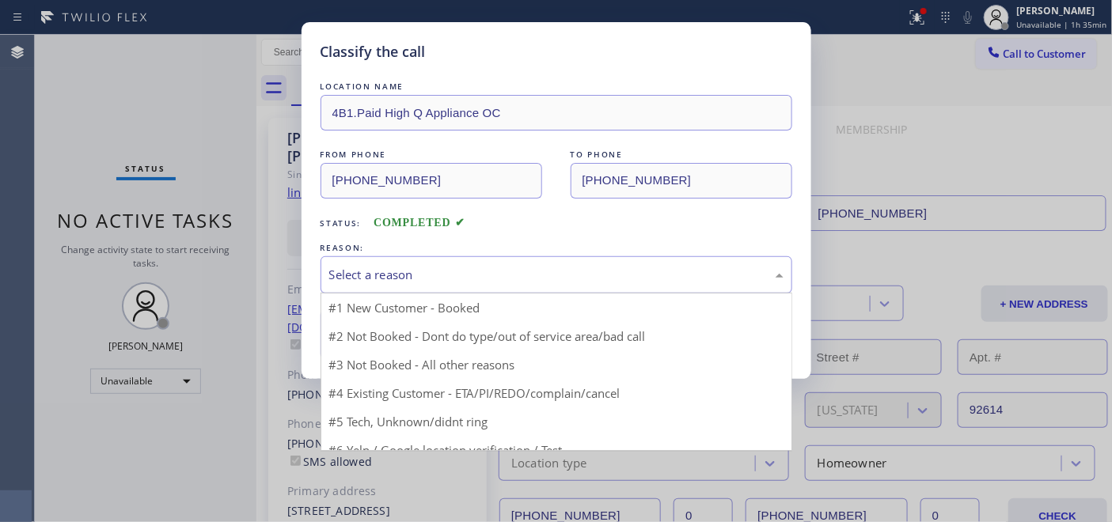
click at [593, 262] on div "Select a reason" at bounding box center [556, 274] width 472 height 37
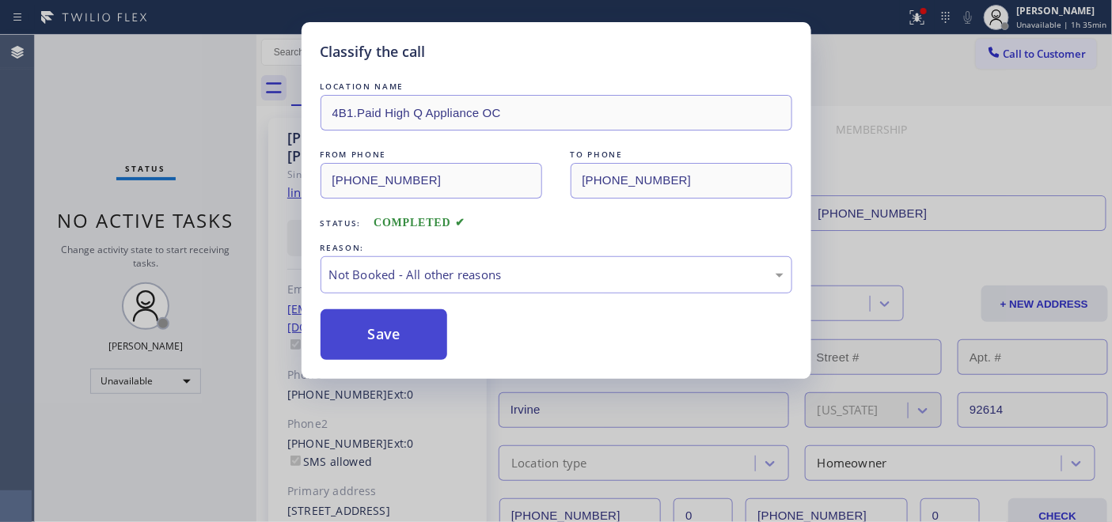
click at [392, 333] on button "Save" at bounding box center [383, 334] width 127 height 51
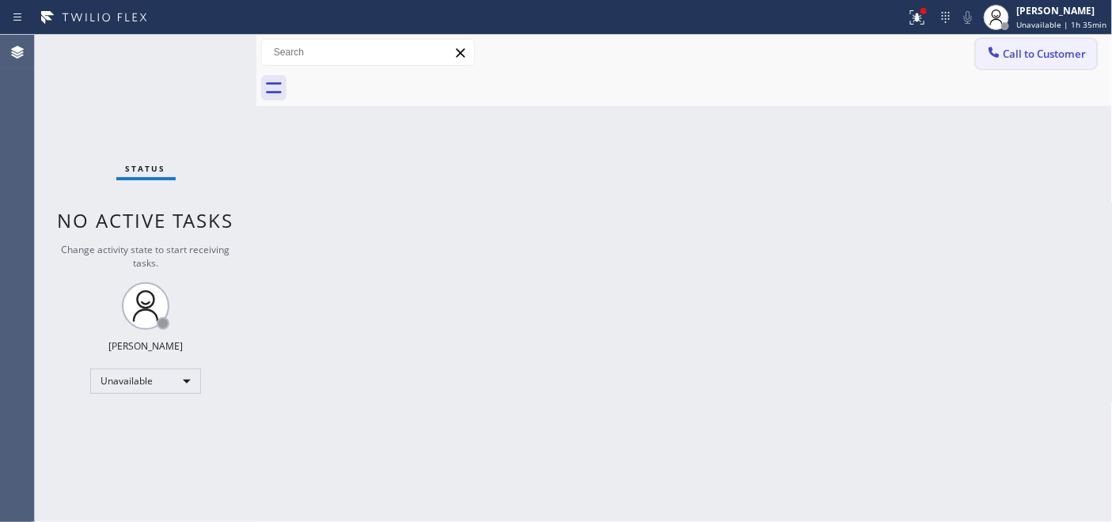
click at [1000, 46] on icon at bounding box center [994, 52] width 16 height 16
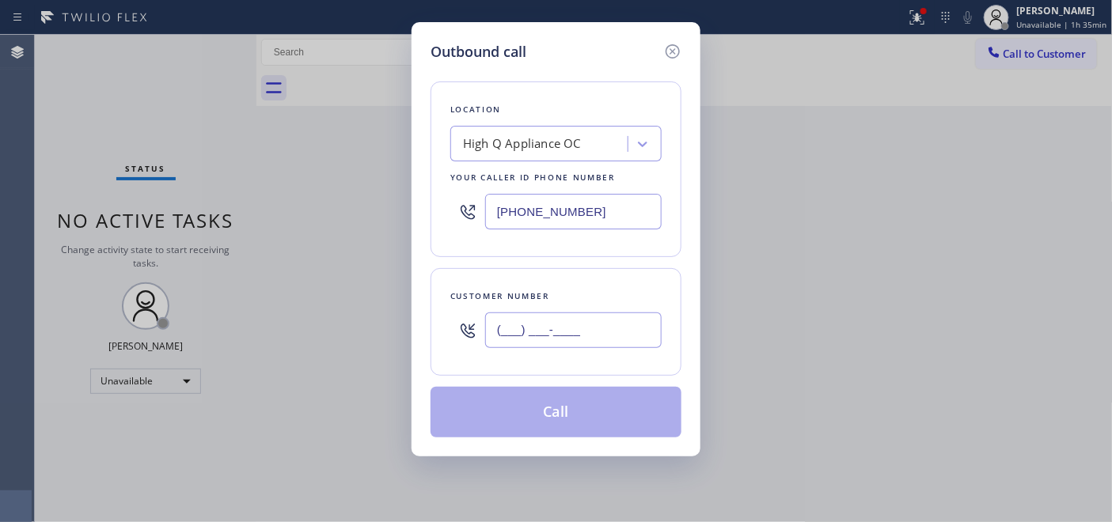
click at [511, 323] on input "(___) ___-____" at bounding box center [573, 330] width 176 height 36
paste input "323) 203-4669"
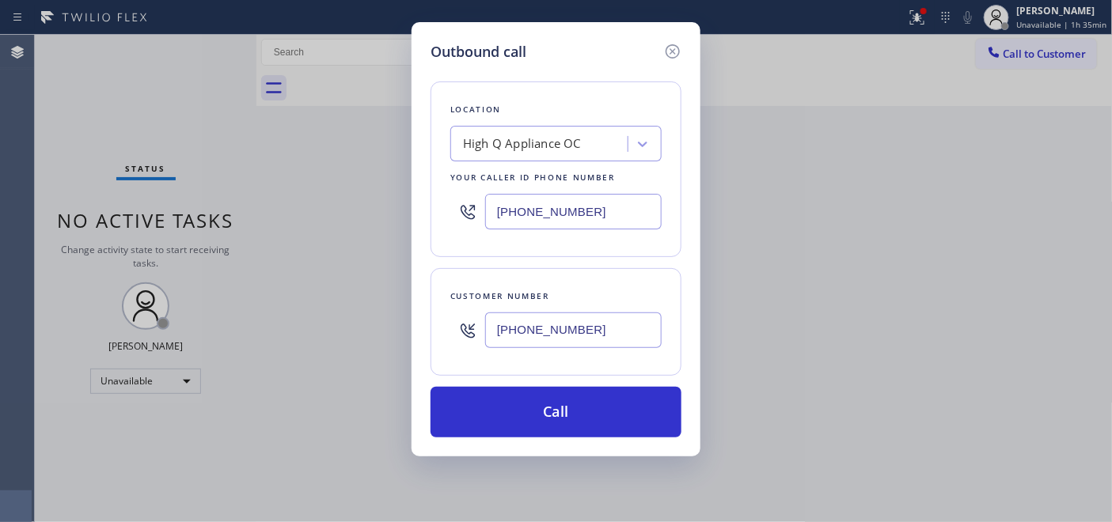
type input "(323) 203-4669"
drag, startPoint x: 579, startPoint y: 209, endPoint x: 451, endPoint y: 199, distance: 128.5
click at [456, 196] on div "(949) 438-5091" at bounding box center [555, 211] width 211 height 51
paste input "855) 731-4952"
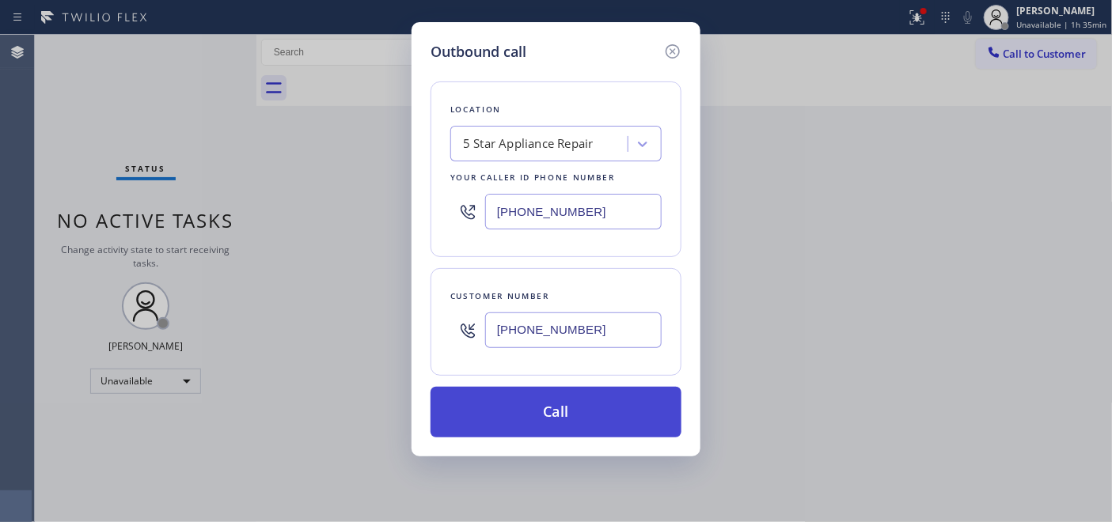
type input "[PHONE_NUMBER]"
click at [557, 409] on button "Call" at bounding box center [555, 412] width 251 height 51
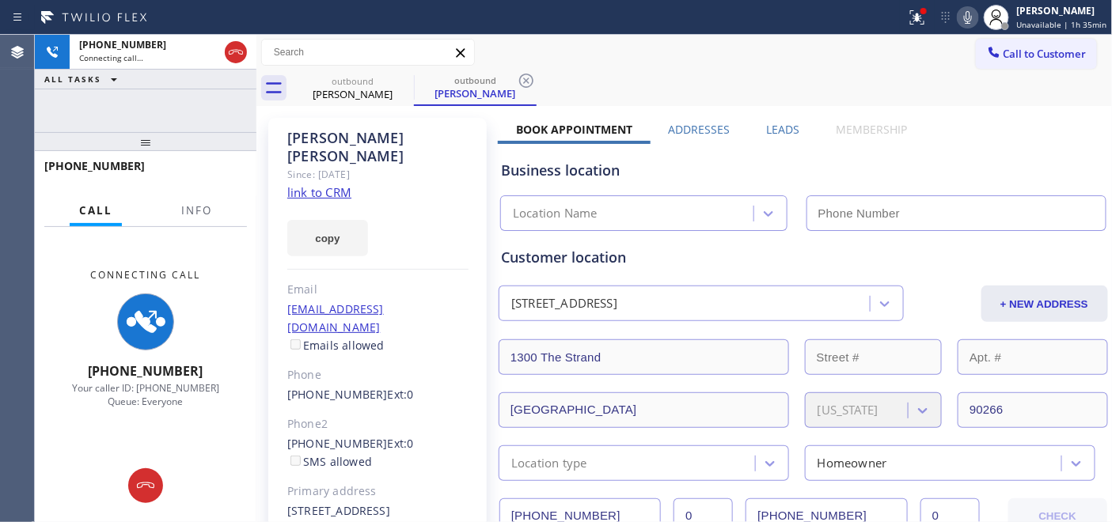
type input "[PHONE_NUMBER]"
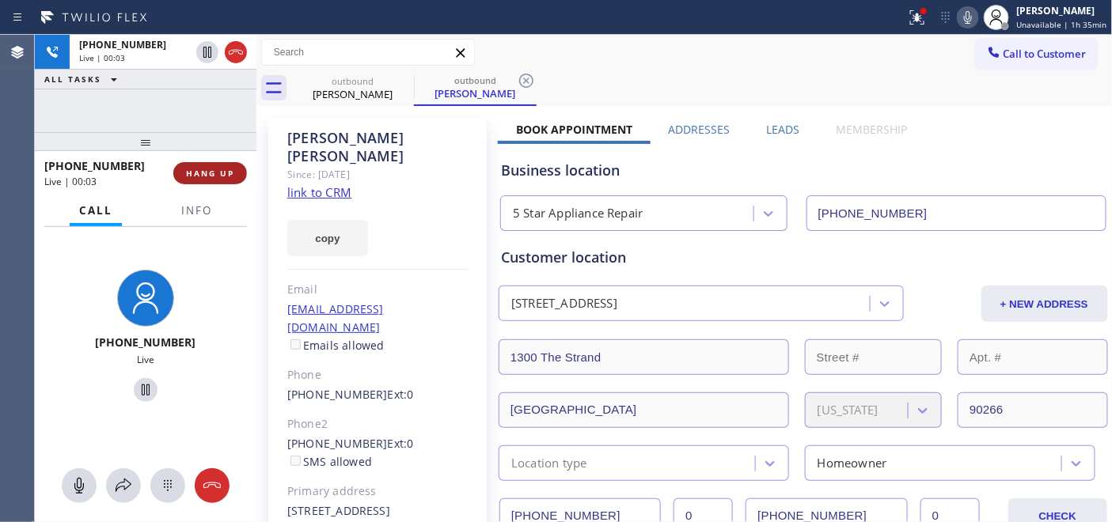
click at [214, 171] on span "HANG UP" at bounding box center [210, 173] width 48 height 11
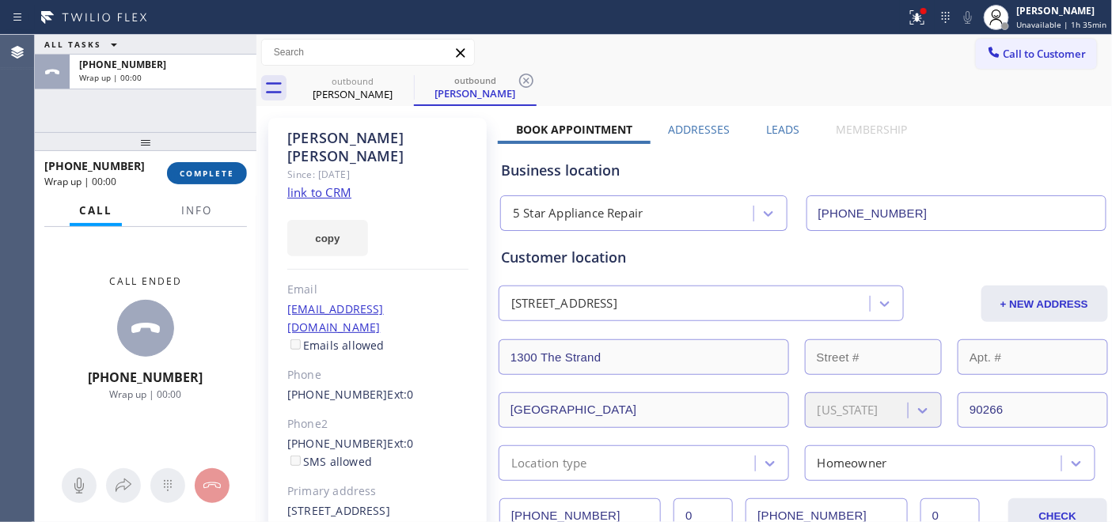
click at [200, 169] on span "COMPLETE" at bounding box center [207, 173] width 55 height 11
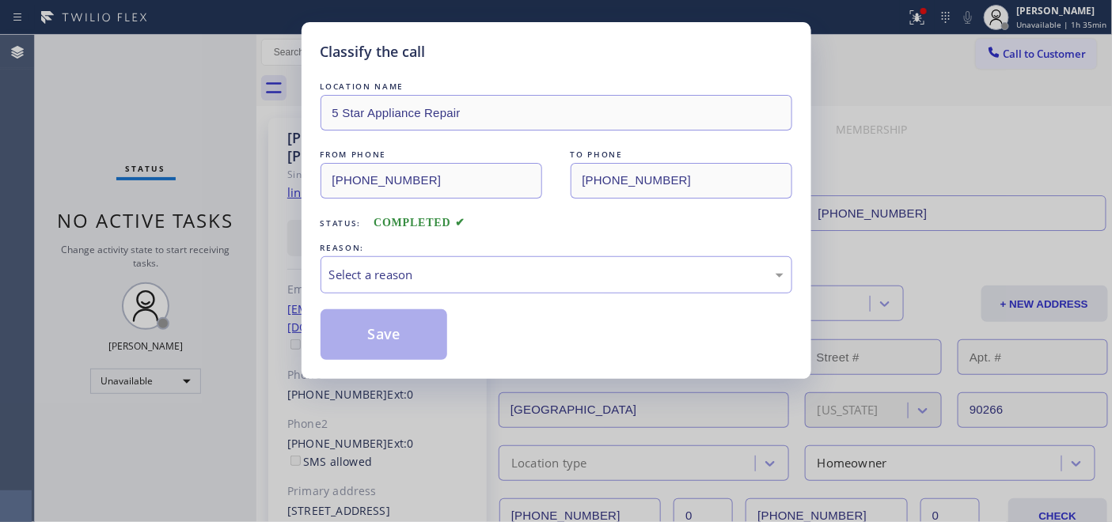
click at [528, 255] on div "REASON:" at bounding box center [556, 248] width 472 height 17
click at [503, 275] on div "Select a reason" at bounding box center [556, 275] width 454 height 18
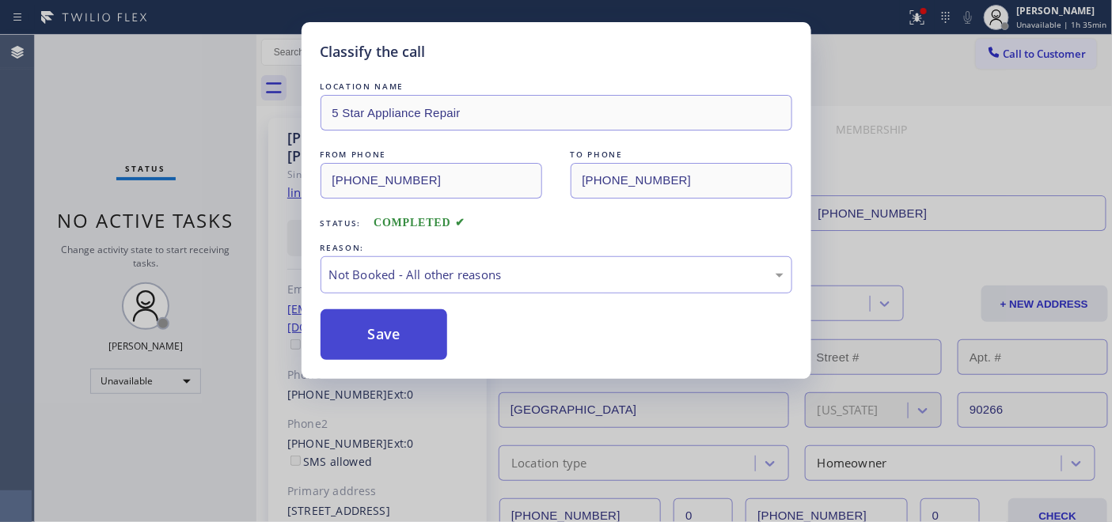
click at [365, 350] on button "Save" at bounding box center [383, 334] width 127 height 51
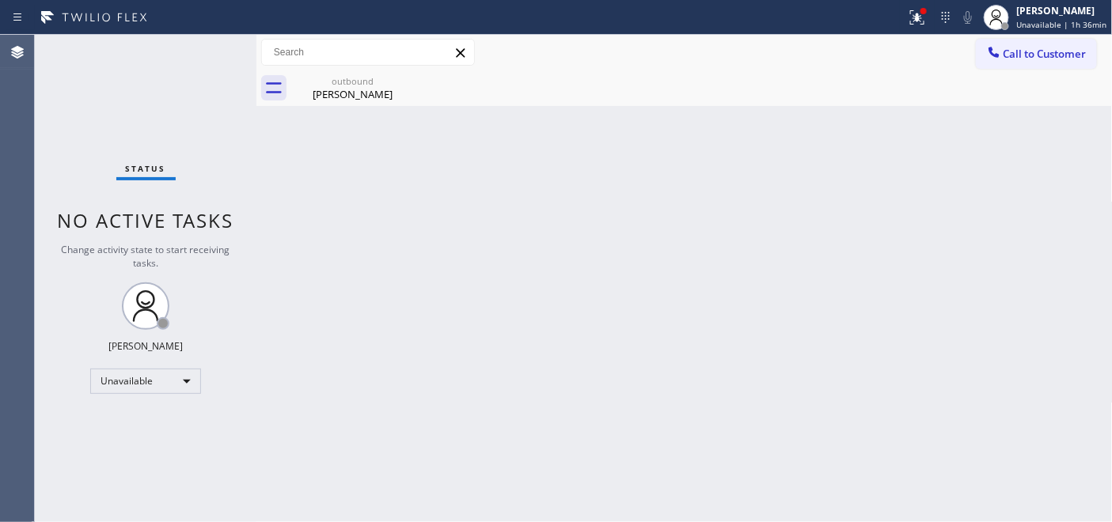
click at [1027, 40] on button "Call to Customer" at bounding box center [1035, 54] width 121 height 30
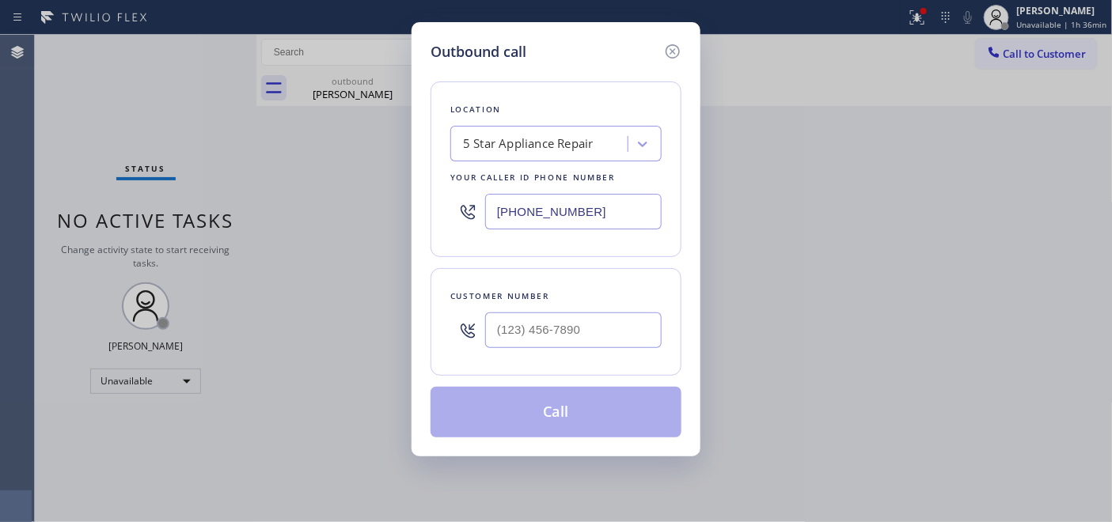
click at [538, 310] on div at bounding box center [573, 330] width 176 height 51
click at [550, 333] on input "(___) ___-____" at bounding box center [573, 330] width 176 height 36
paste input "760) 835-0297"
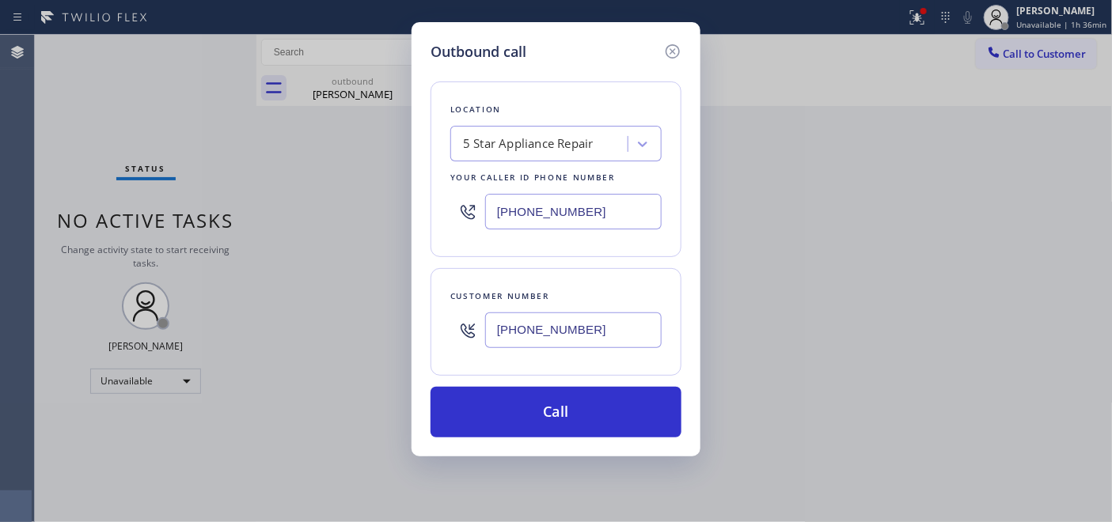
type input "(760) 835-0297"
drag, startPoint x: 761, startPoint y: 184, endPoint x: 376, endPoint y: 192, distance: 385.4
click at [373, 192] on div "Outbound call Location 5 Star Appliance Repair Your caller id phone number (855…" at bounding box center [556, 261] width 1112 height 522
click at [564, 216] on input "[PHONE_NUMBER]" at bounding box center [573, 212] width 176 height 36
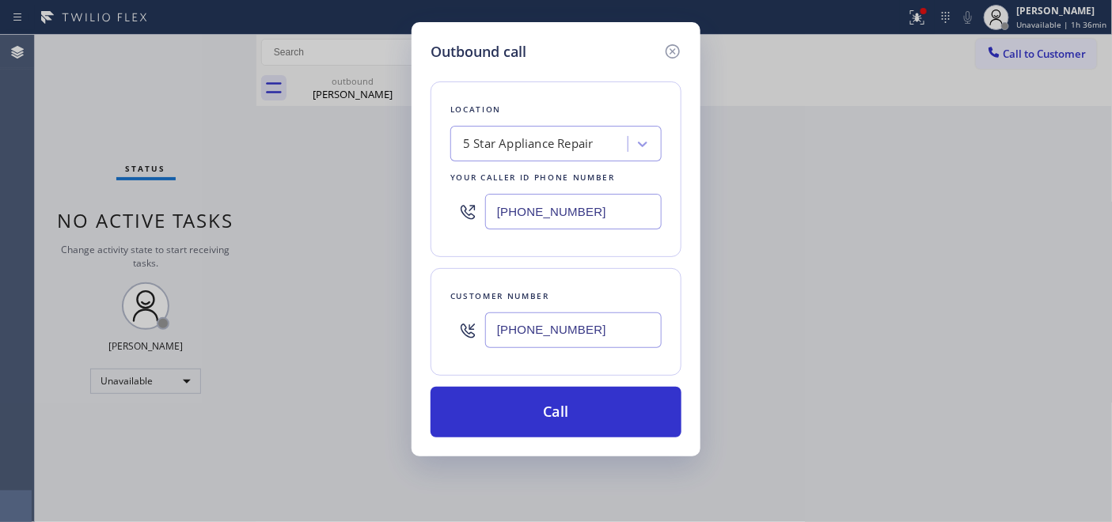
click at [564, 216] on input "[PHONE_NUMBER]" at bounding box center [573, 212] width 176 height 36
paste input "441-8057"
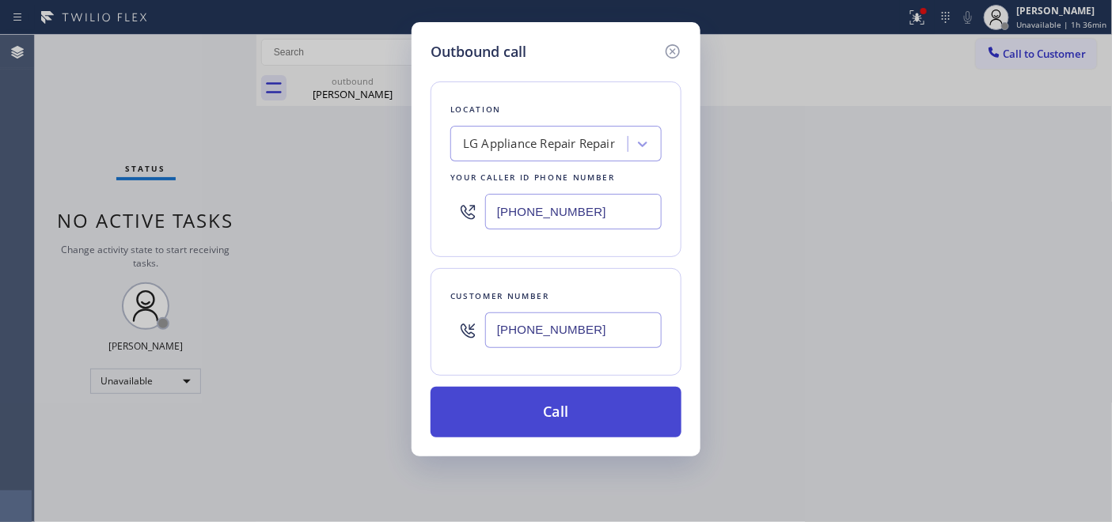
type input "(855) 441-8057"
click at [597, 389] on button "Call" at bounding box center [555, 412] width 251 height 51
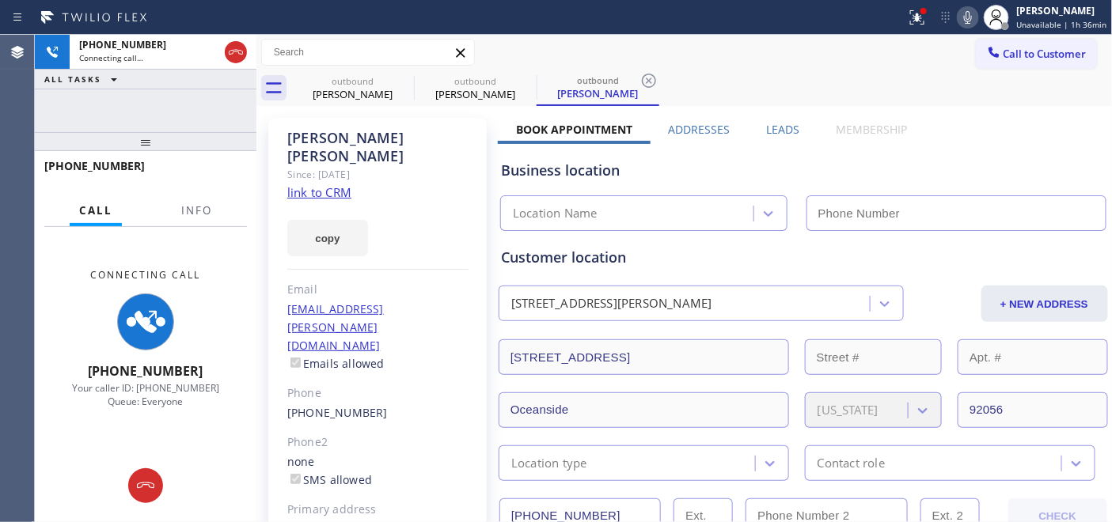
type input "(855) 441-8057"
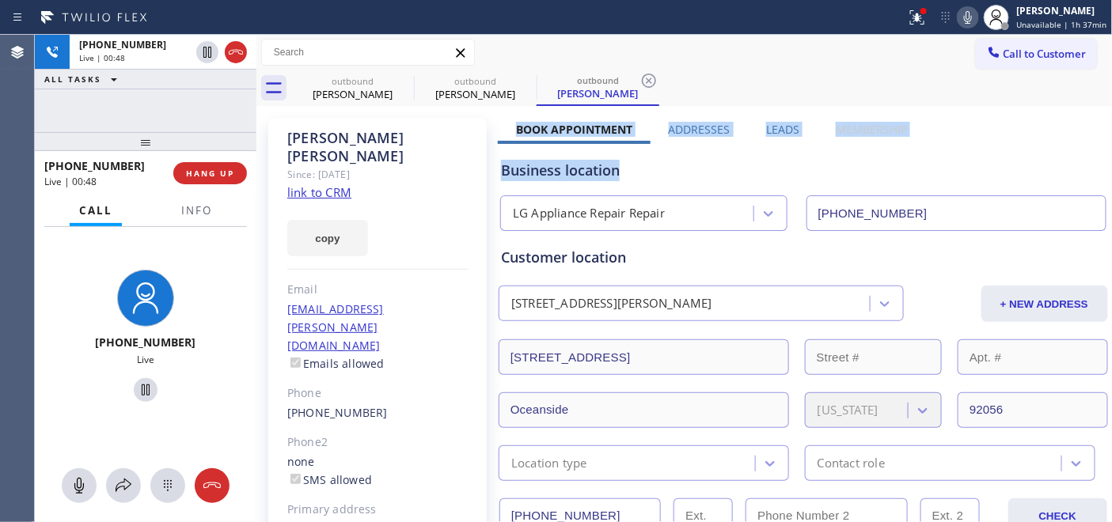
drag, startPoint x: 513, startPoint y: 129, endPoint x: 943, endPoint y: 131, distance: 430.4
click at [899, 138] on div "Business location LG Appliance Repair Repair (855) 441-8057" at bounding box center [803, 184] width 611 height 93
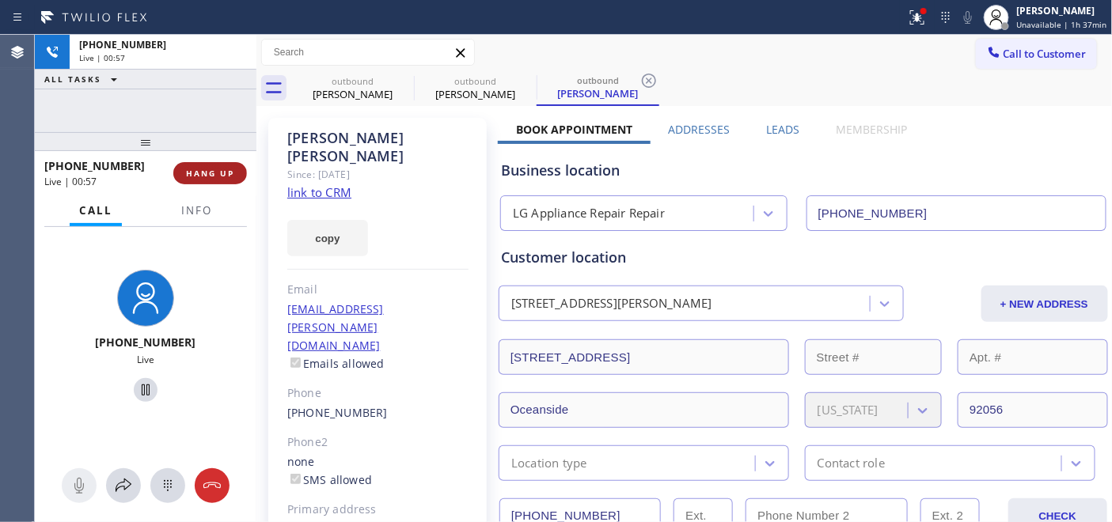
click at [206, 168] on span "HANG UP" at bounding box center [210, 173] width 48 height 11
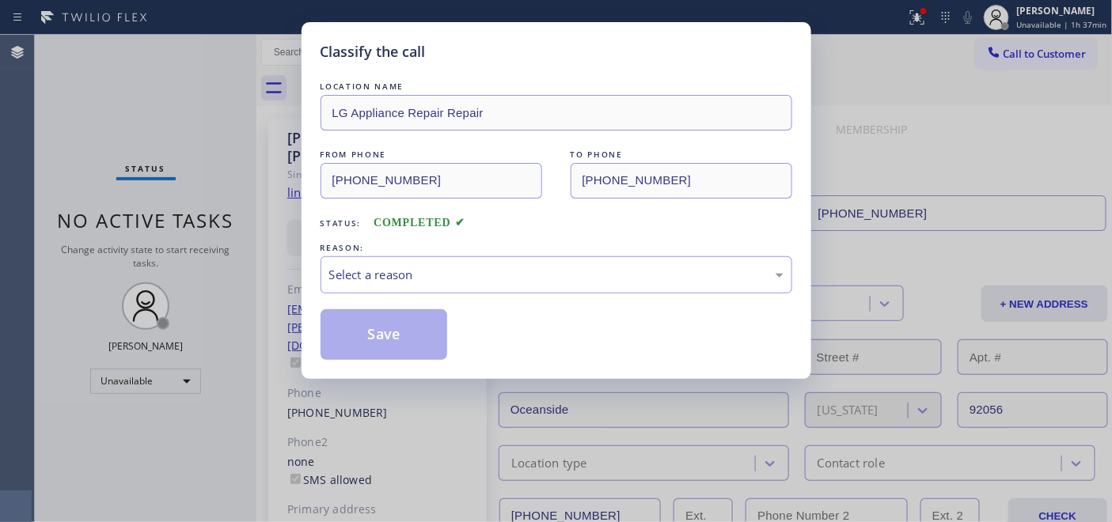
click at [206, 168] on div "Classify the call LOCATION NAME LG Appliance Repair Repair FROM PHONE (855) 441…" at bounding box center [556, 261] width 1112 height 522
click at [494, 269] on div "Select a reason" at bounding box center [556, 275] width 454 height 18
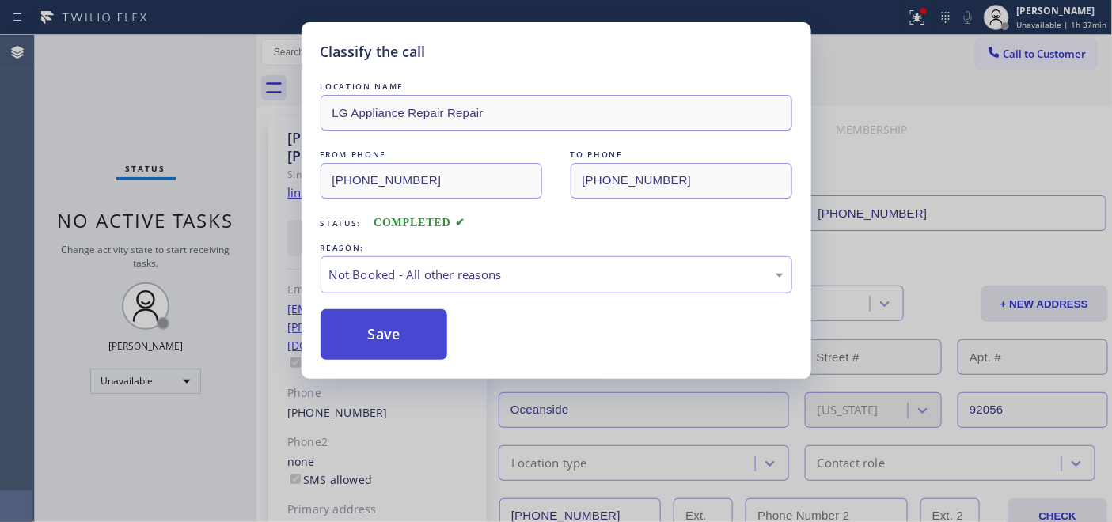
click at [384, 335] on button "Save" at bounding box center [383, 334] width 127 height 51
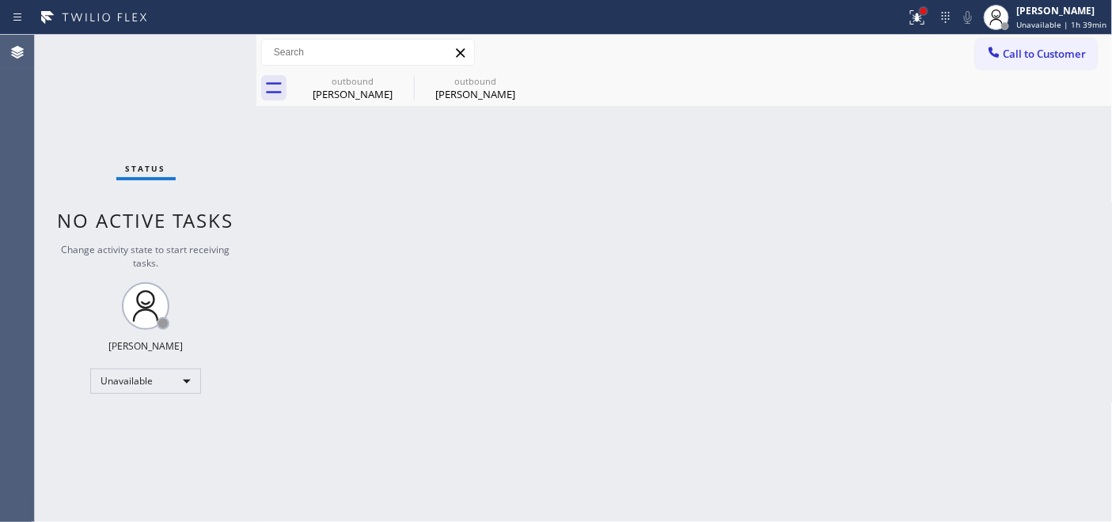
click at [922, 12] on div at bounding box center [922, 10] width 9 height 9
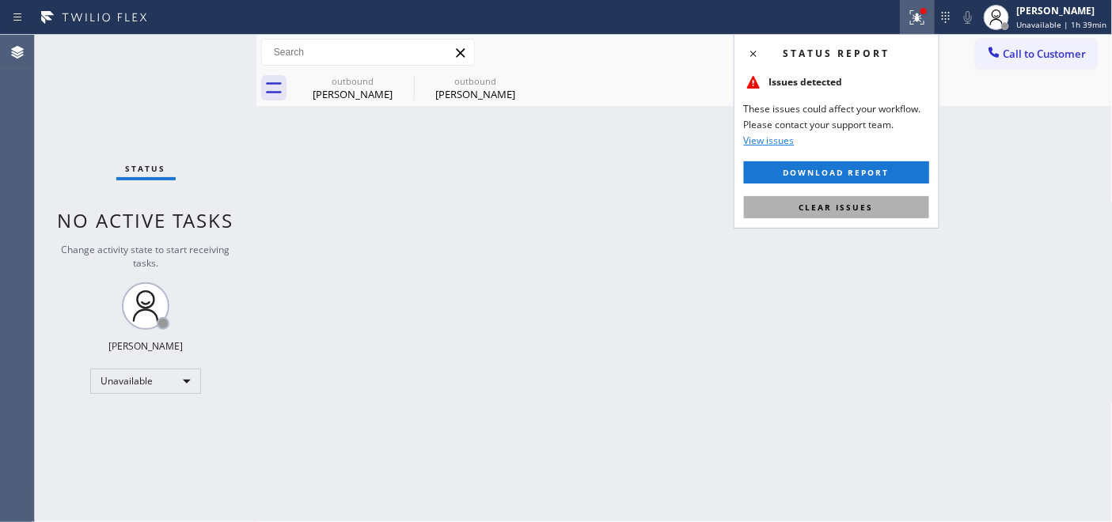
click at [837, 204] on span "Clear issues" at bounding box center [836, 207] width 74 height 11
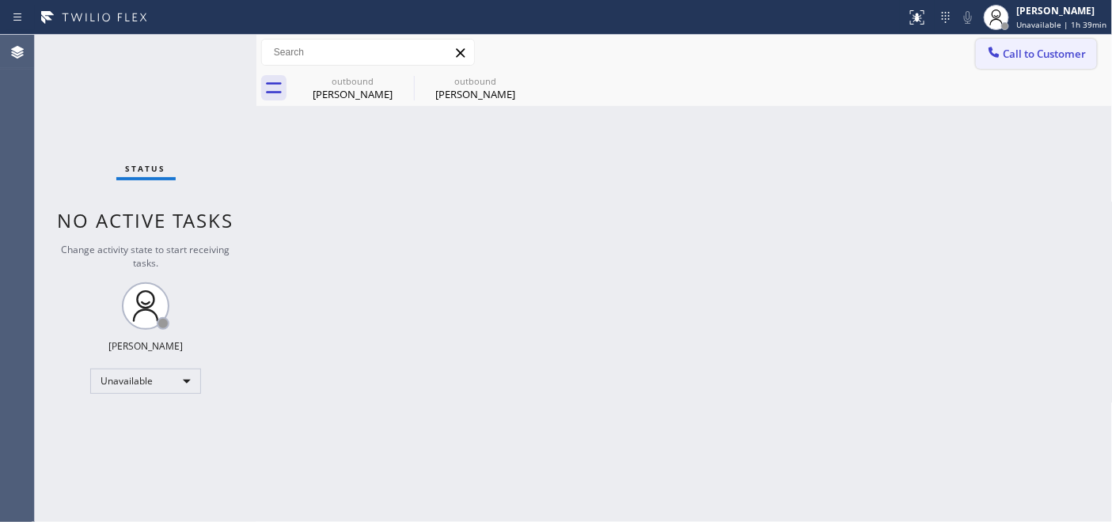
click at [1001, 56] on div at bounding box center [993, 53] width 19 height 19
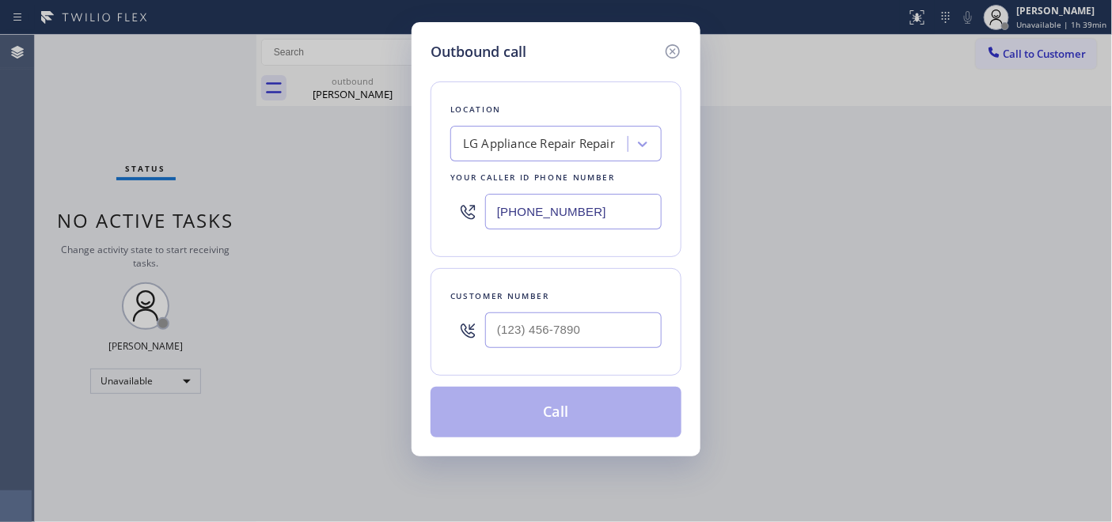
click at [522, 354] on div at bounding box center [573, 330] width 176 height 51
click at [525, 327] on input "(___) ___-____" at bounding box center [573, 330] width 176 height 36
paste input "626) 625-5081"
type input "(626) 625-5081"
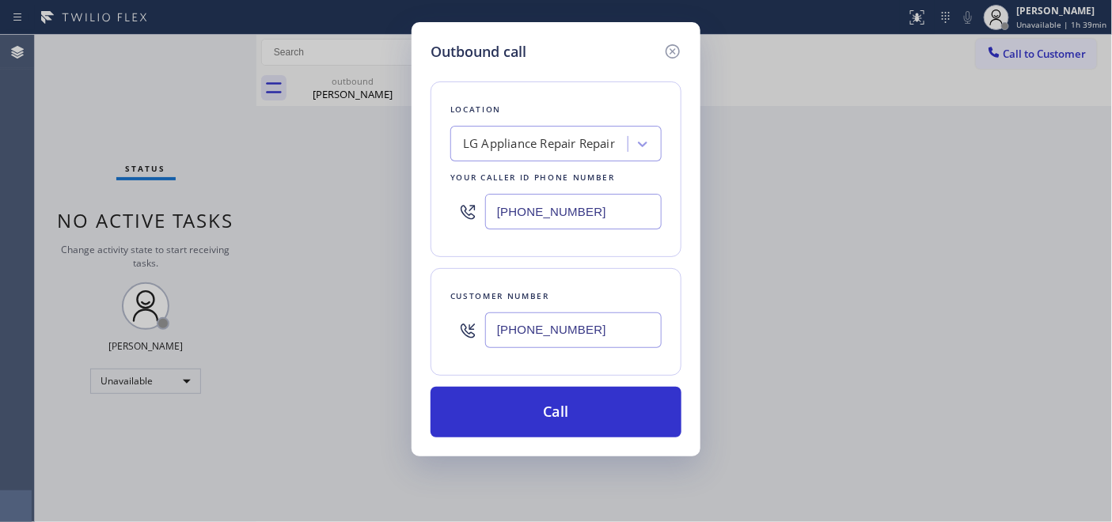
drag, startPoint x: 612, startPoint y: 215, endPoint x: 392, endPoint y: 215, distance: 219.9
click at [403, 215] on div "Outbound call Location LG Appliance Repair Repair Your caller id phone number (…" at bounding box center [556, 261] width 1112 height 522
paste input "559) 364-9606"
type input "(559) 364-9606"
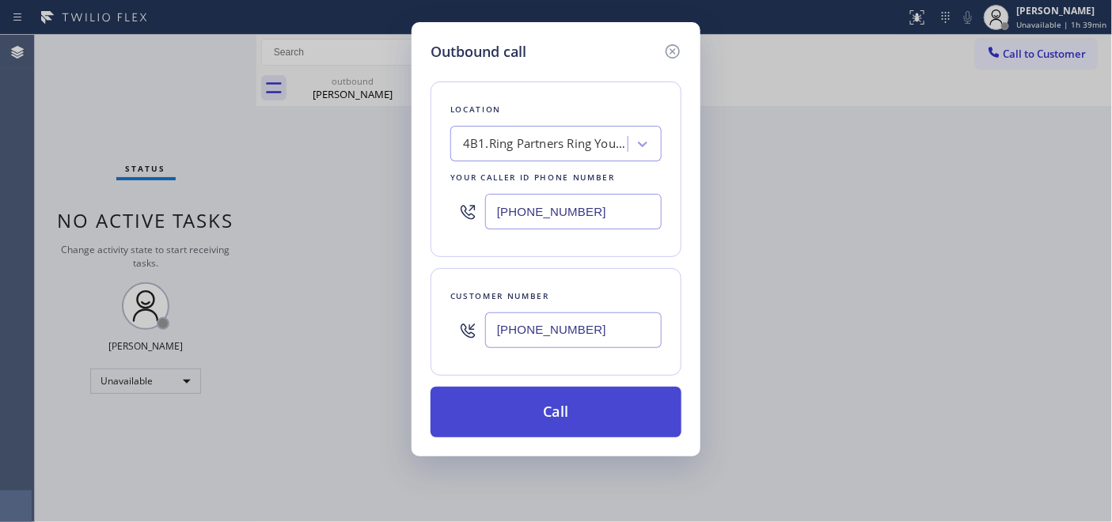
click at [540, 404] on button "Call" at bounding box center [555, 412] width 251 height 51
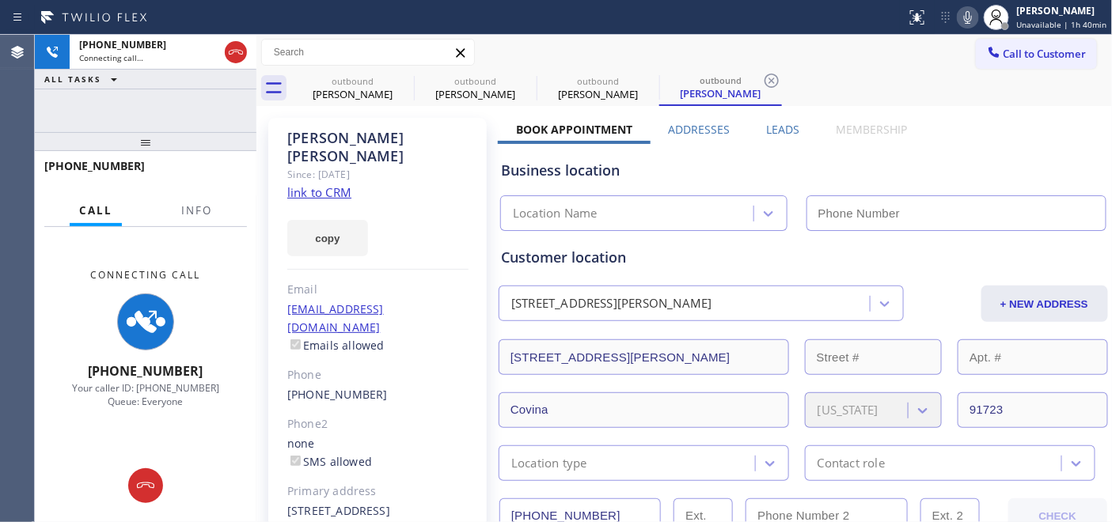
type input "(559) 364-9606"
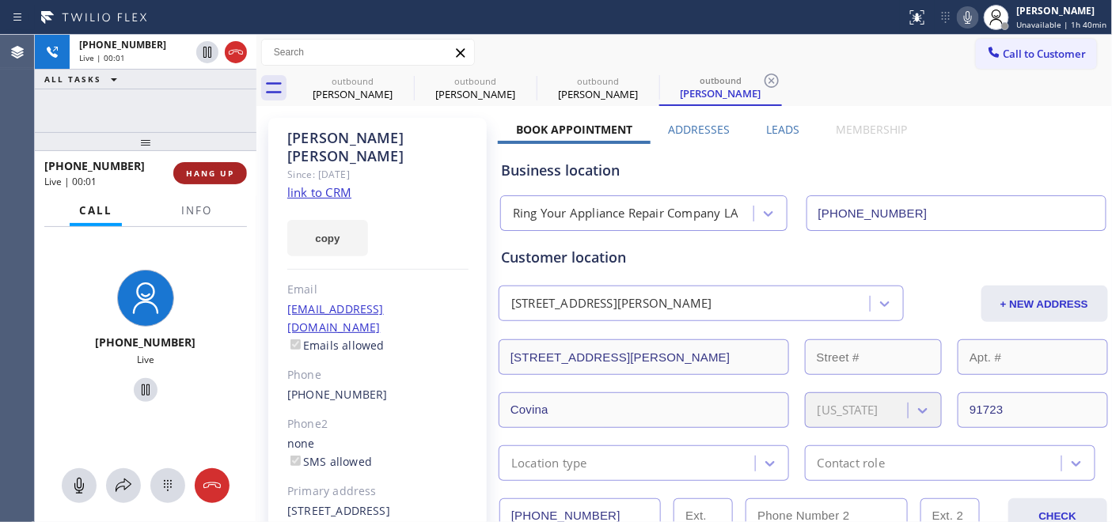
click at [243, 180] on button "HANG UP" at bounding box center [210, 173] width 74 height 22
click at [210, 169] on span "HANG UP" at bounding box center [210, 173] width 48 height 11
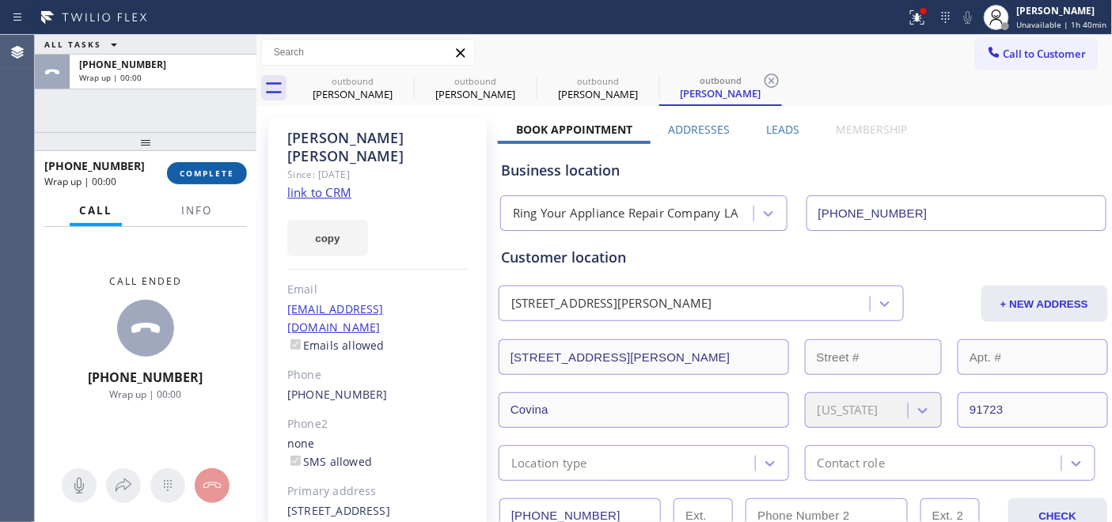
click at [210, 169] on span "COMPLETE" at bounding box center [207, 173] width 55 height 11
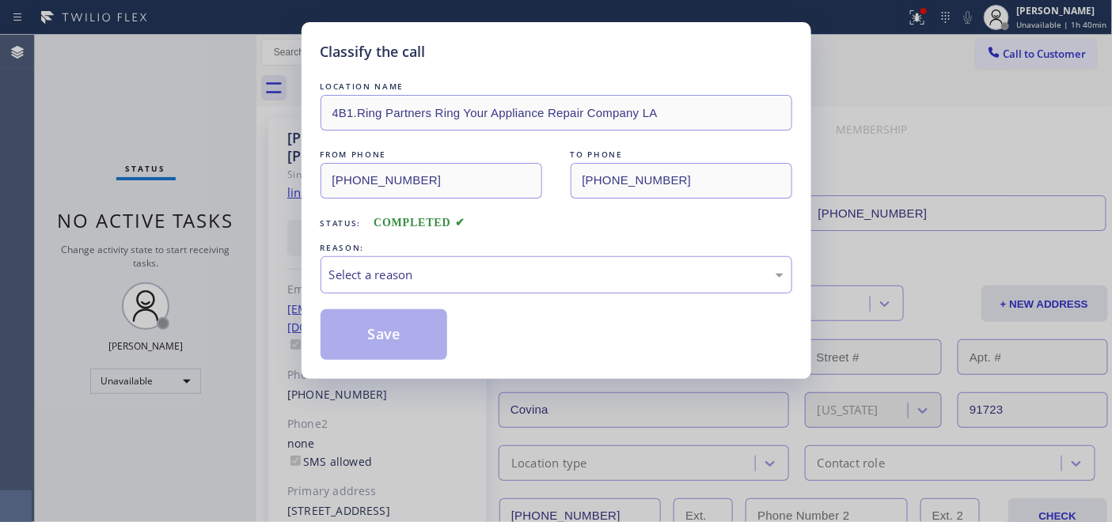
click at [467, 278] on div "Select a reason" at bounding box center [556, 275] width 454 height 18
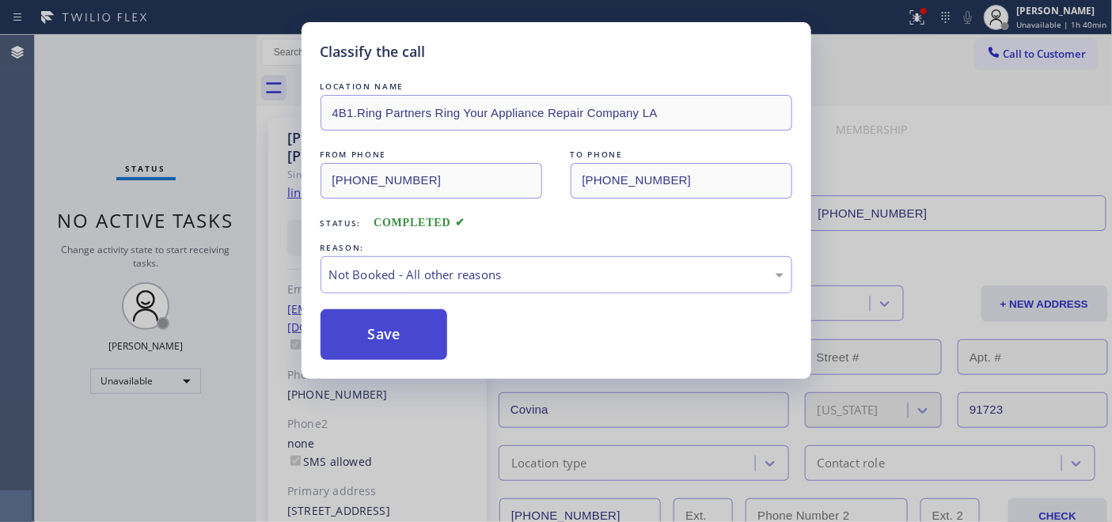
click at [405, 325] on button "Save" at bounding box center [383, 334] width 127 height 51
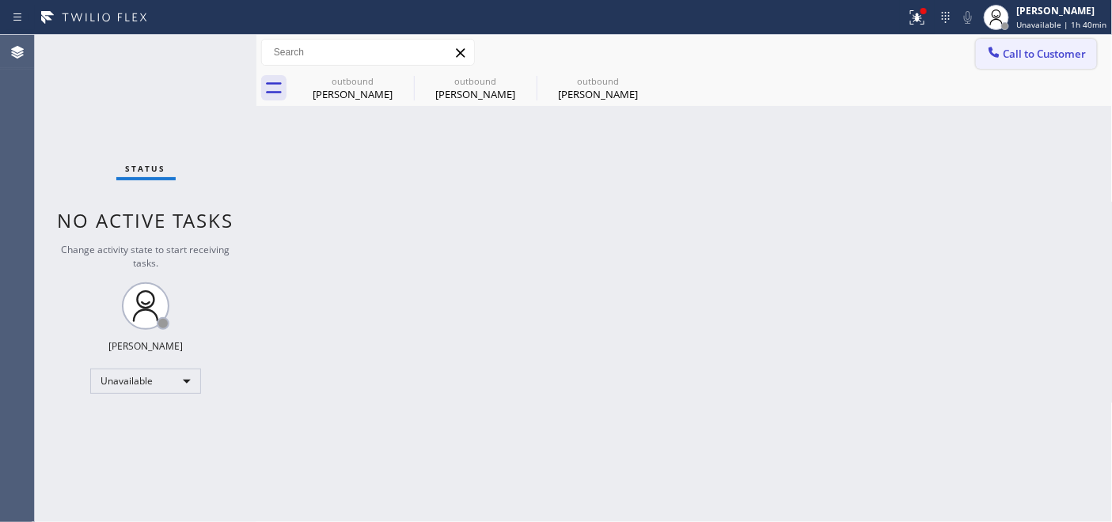
click at [998, 50] on icon at bounding box center [994, 52] width 16 height 16
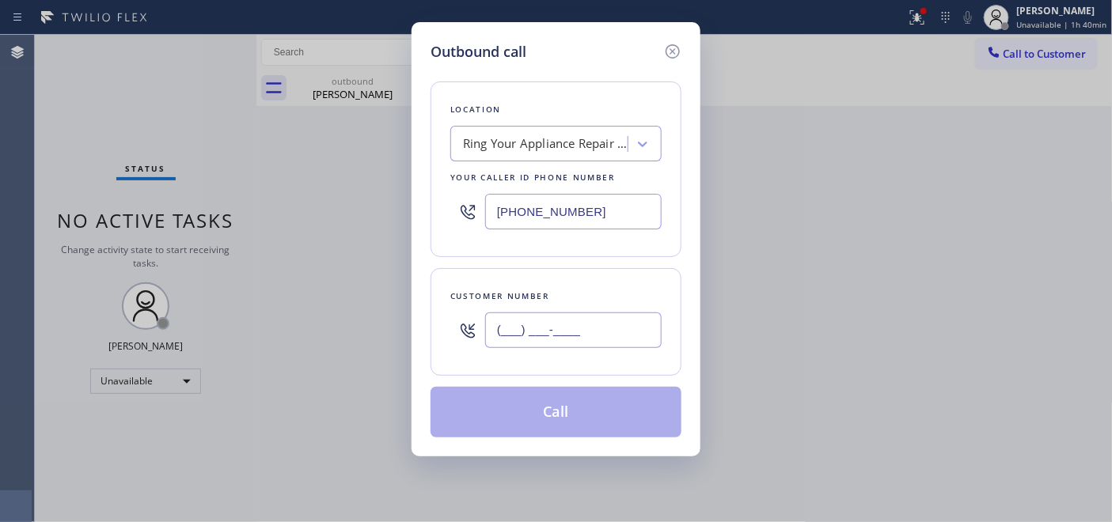
drag, startPoint x: 589, startPoint y: 342, endPoint x: 652, endPoint y: 261, distance: 102.1
click at [399, 334] on div "Outbound call Location Ring Your Appliance Repair Company LA Your caller id pho…" at bounding box center [556, 261] width 1112 height 522
paste input "510) 792-2985"
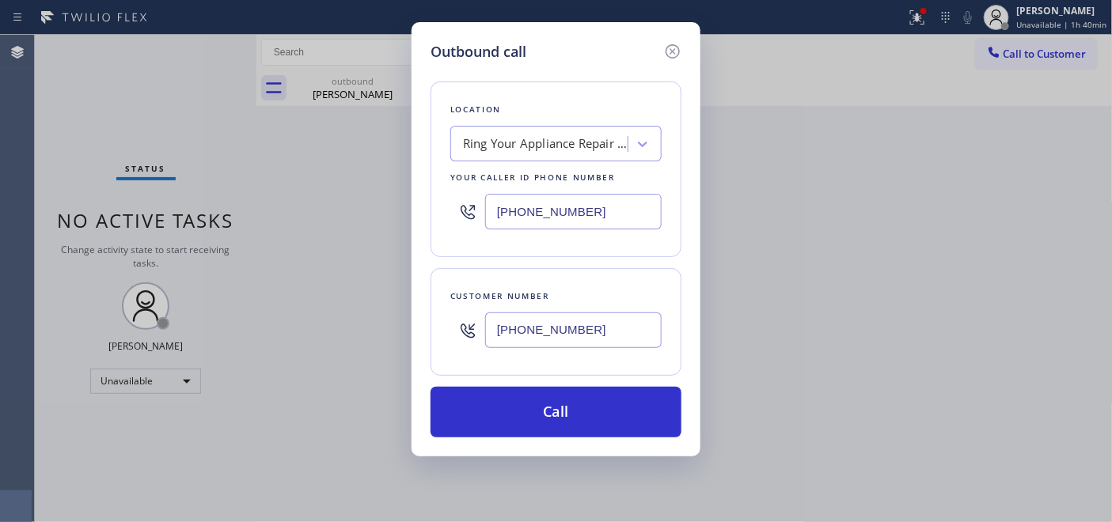
type input "(510) 792-2985"
drag, startPoint x: 543, startPoint y: 194, endPoint x: 472, endPoint y: 195, distance: 71.2
click at [345, 195] on div "Outbound call Location Ring Your Appliance Repair Company LA Your caller id pho…" at bounding box center [556, 261] width 1112 height 522
paste input "888) 527-1249"
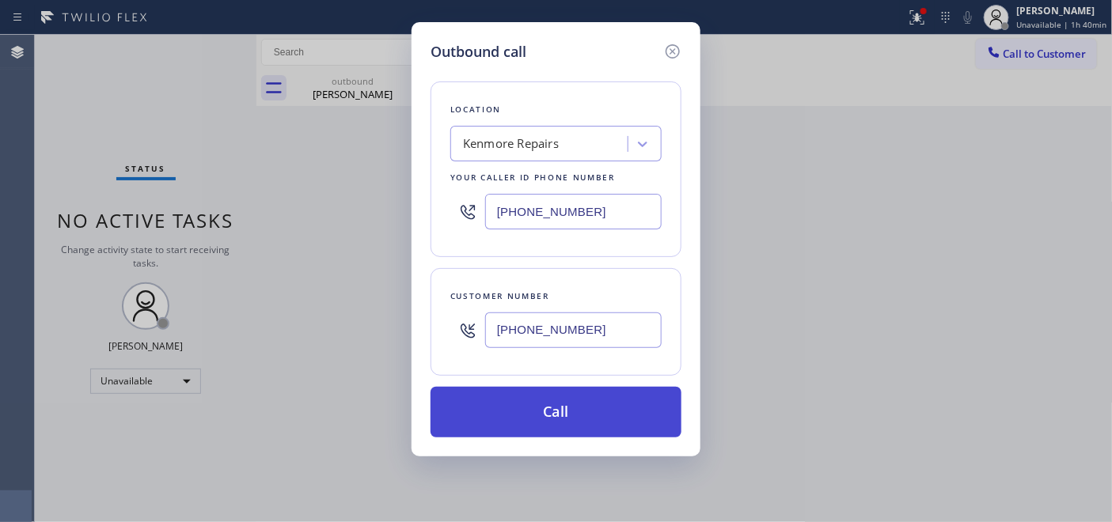
type input "(888) 527-1249"
click at [618, 399] on button "Call" at bounding box center [555, 412] width 251 height 51
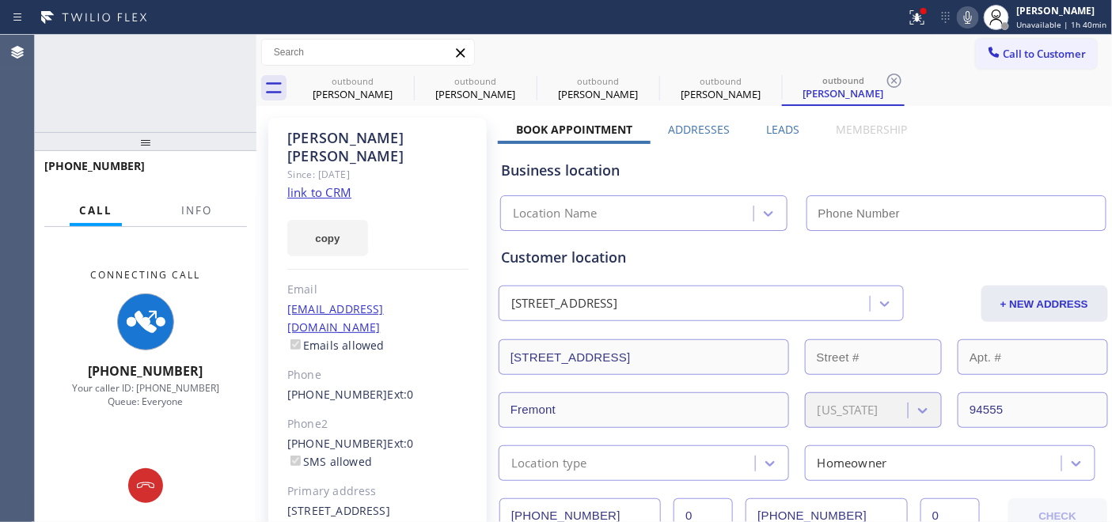
type input "(888) 527-1249"
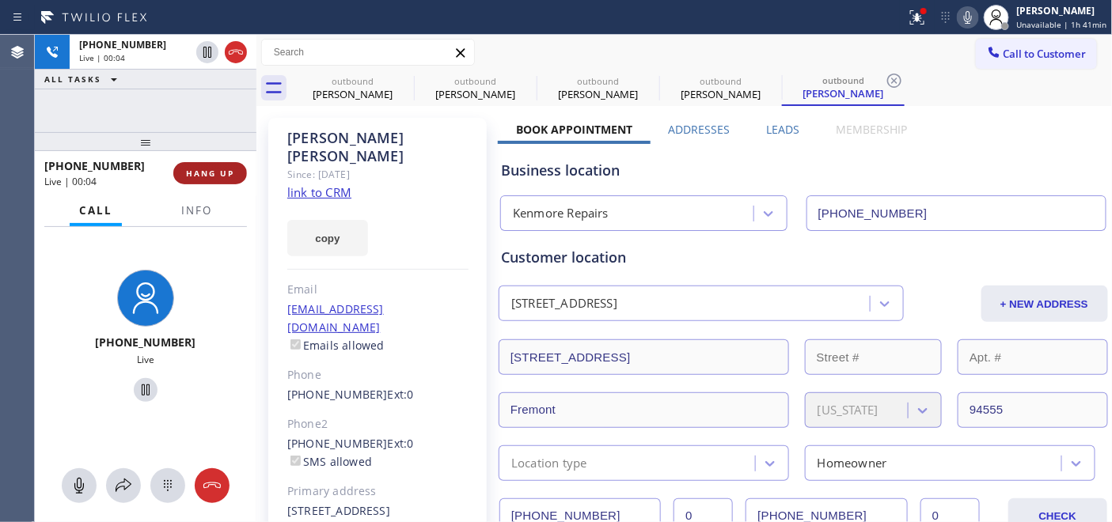
click at [224, 176] on span "HANG UP" at bounding box center [210, 173] width 48 height 11
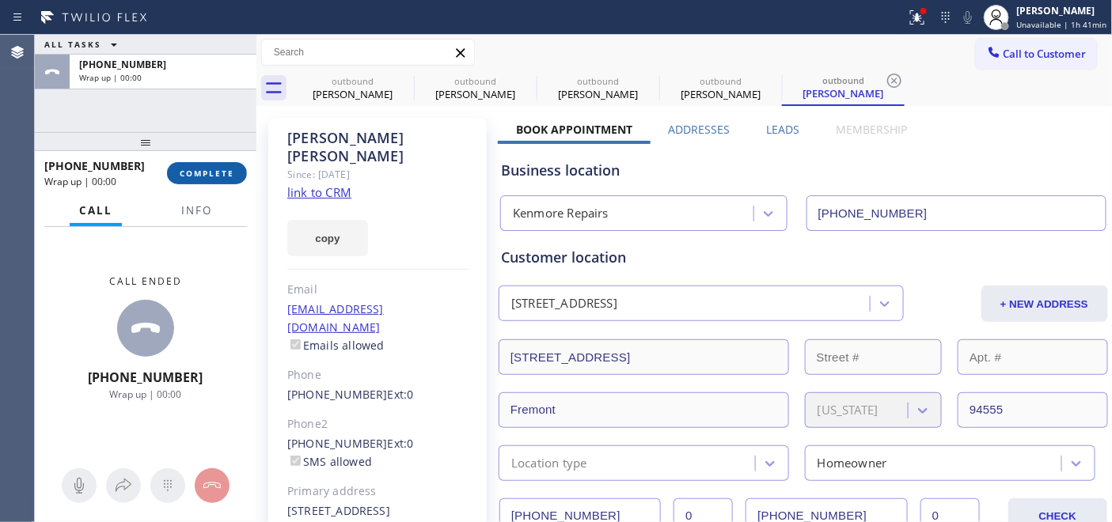
click at [224, 176] on span "COMPLETE" at bounding box center [207, 173] width 55 height 11
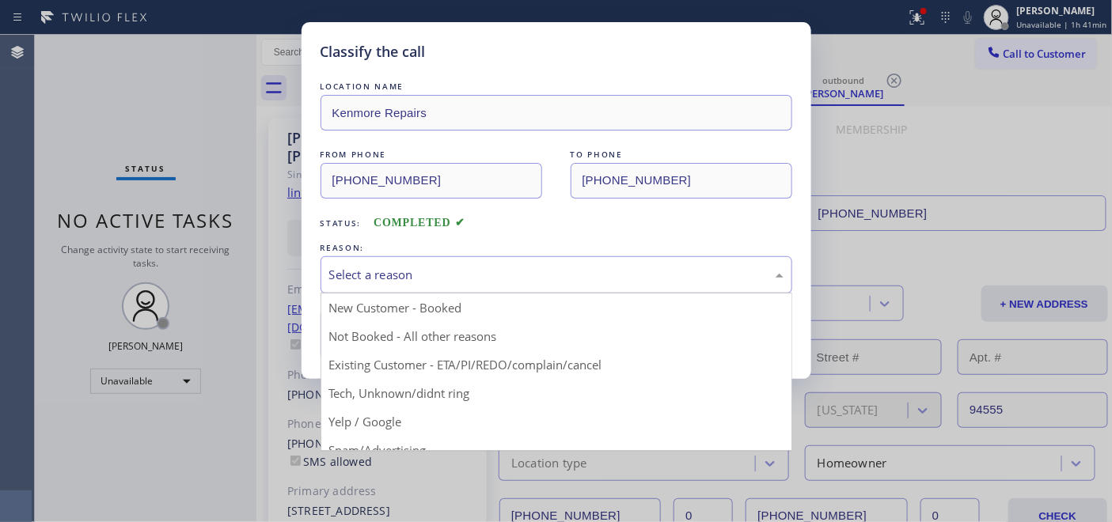
click at [372, 278] on div "Select a reason" at bounding box center [556, 275] width 454 height 18
click at [390, 270] on div "Select a reason" at bounding box center [556, 275] width 454 height 18
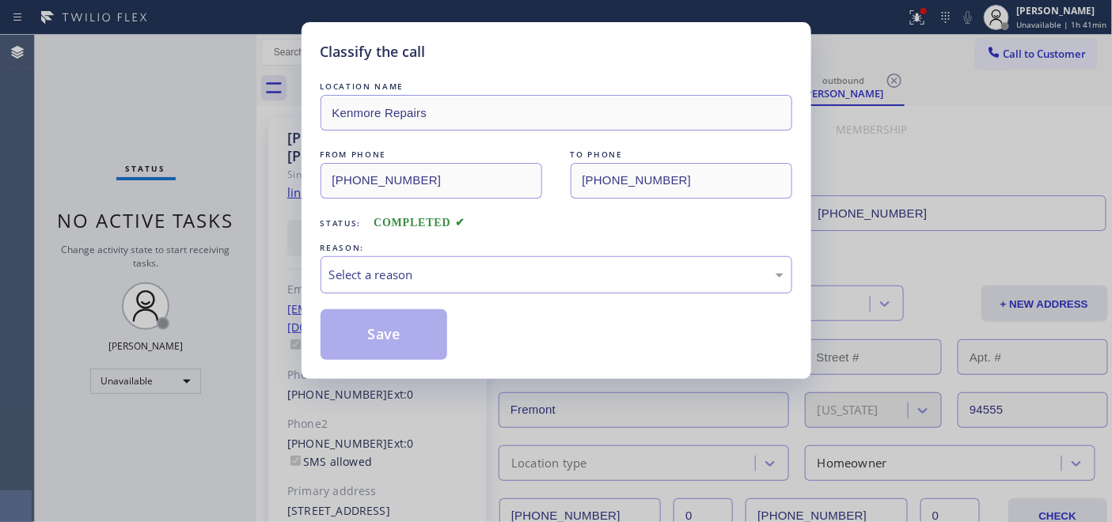
click at [420, 266] on div "Select a reason" at bounding box center [556, 275] width 454 height 18
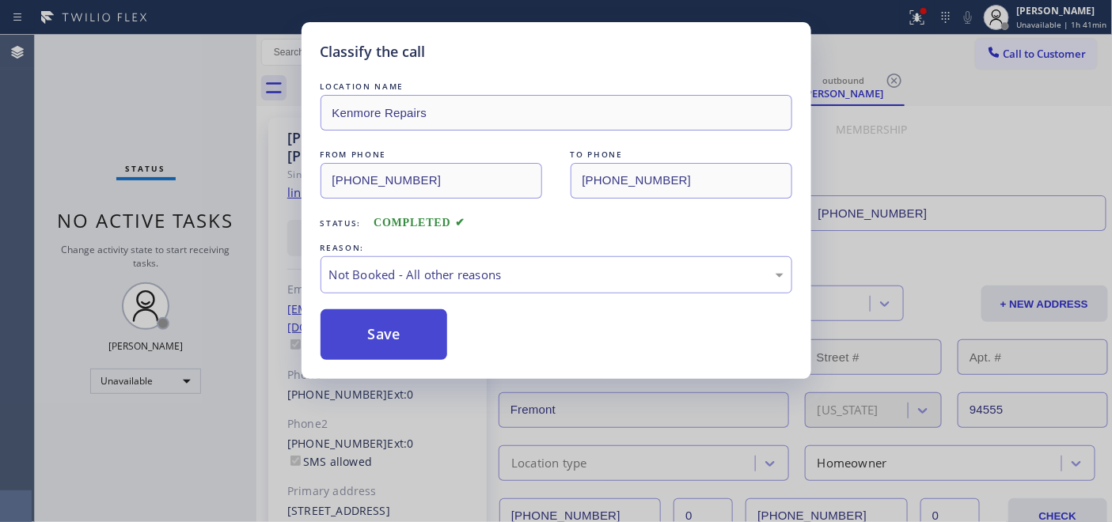
click at [394, 331] on button "Save" at bounding box center [383, 334] width 127 height 51
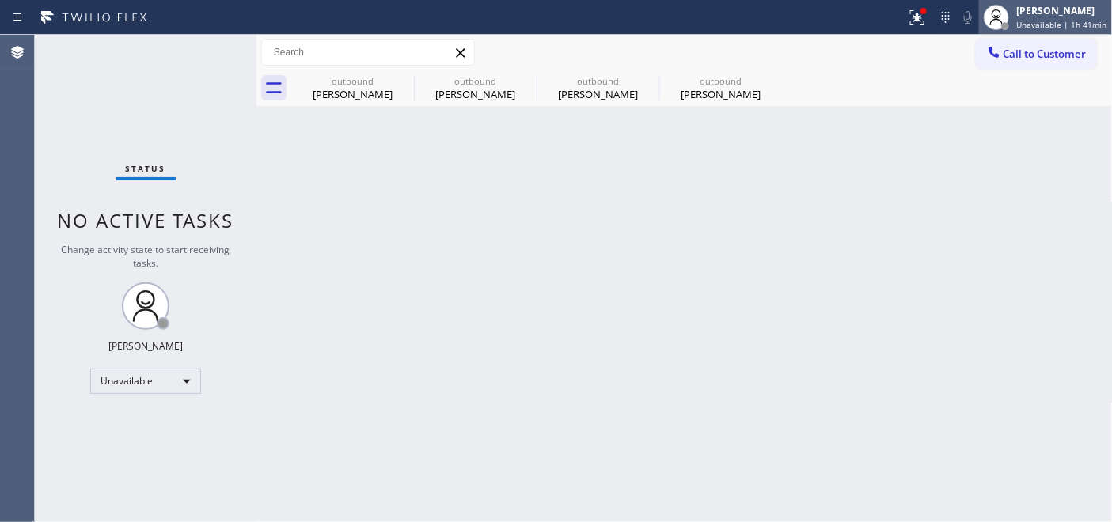
drag, startPoint x: 984, startPoint y: 9, endPoint x: 998, endPoint y: 16, distance: 14.9
click at [986, 10] on div at bounding box center [996, 17] width 35 height 35
click at [875, 87] on div "outbound Eduard Myers outbound Robert Wiltfang outbound Gerry Stimmell outbound…" at bounding box center [701, 88] width 821 height 36
click at [1041, 59] on span "Call to Customer" at bounding box center [1044, 54] width 83 height 14
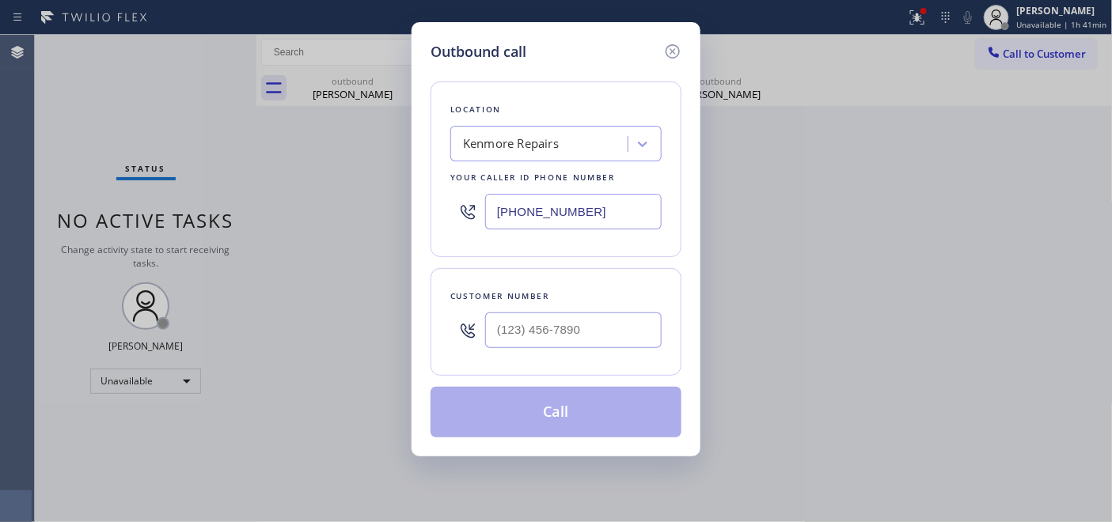
click at [610, 309] on div at bounding box center [573, 330] width 176 height 51
click at [597, 323] on input "(___) ___-____" at bounding box center [573, 330] width 176 height 36
paste input "858) 945-6189"
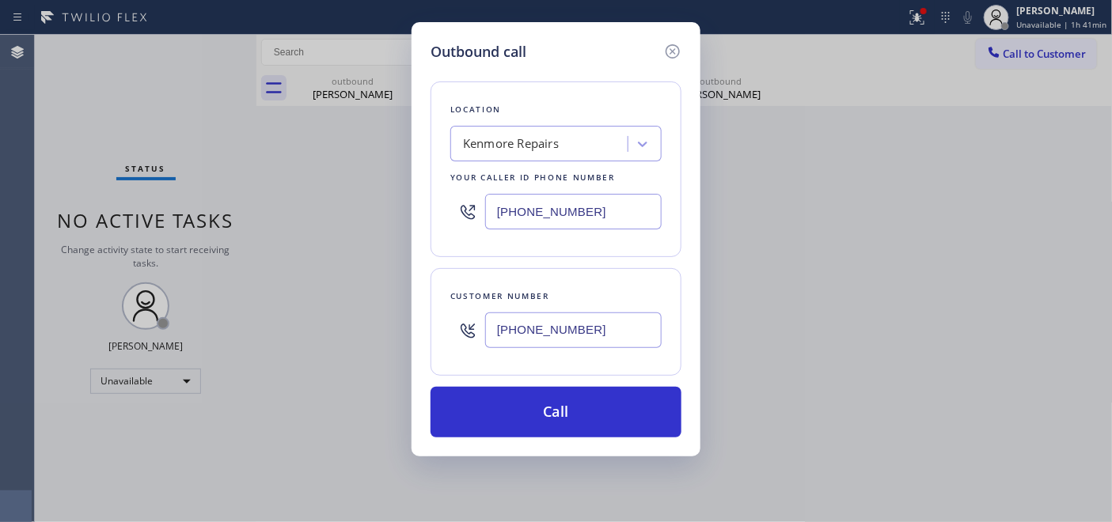
type input "(858) 945-6189"
drag, startPoint x: 596, startPoint y: 211, endPoint x: 349, endPoint y: 216, distance: 246.9
click at [358, 214] on div "Outbound call Location Kenmore Repairs Your caller id phone number (888) 527-12…" at bounding box center [556, 261] width 1112 height 522
paste input "44) 462-8198"
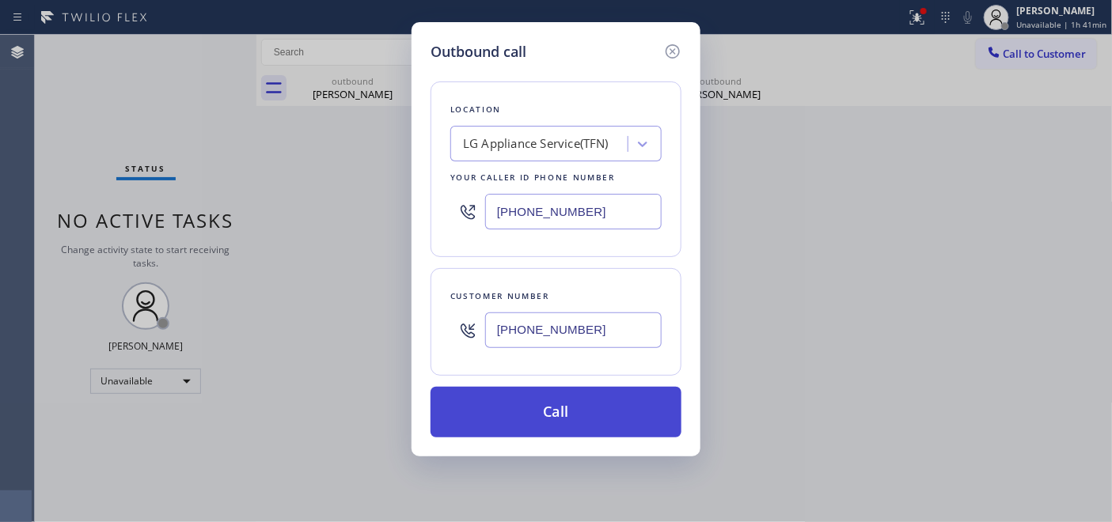
type input "(844) 462-8198"
click at [598, 408] on button "Call" at bounding box center [555, 412] width 251 height 51
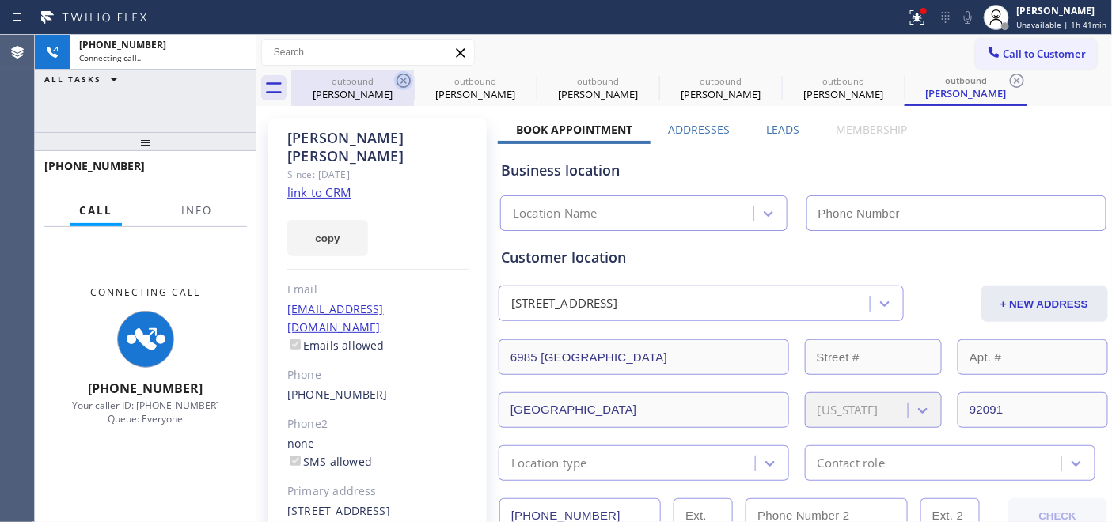
click at [403, 78] on icon at bounding box center [403, 80] width 19 height 19
click at [0, 0] on icon at bounding box center [0, 0] width 0 height 0
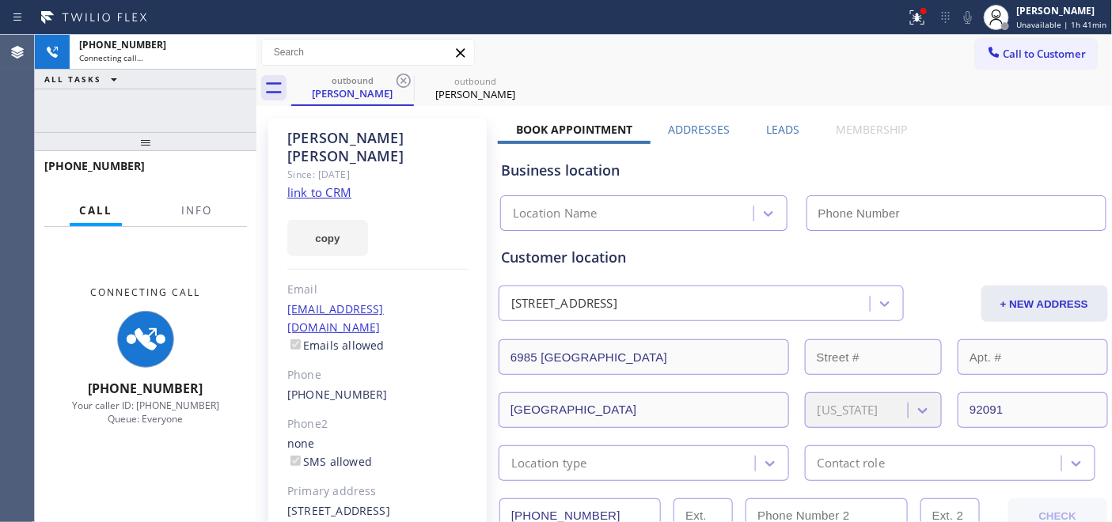
click at [403, 78] on icon at bounding box center [403, 80] width 19 height 19
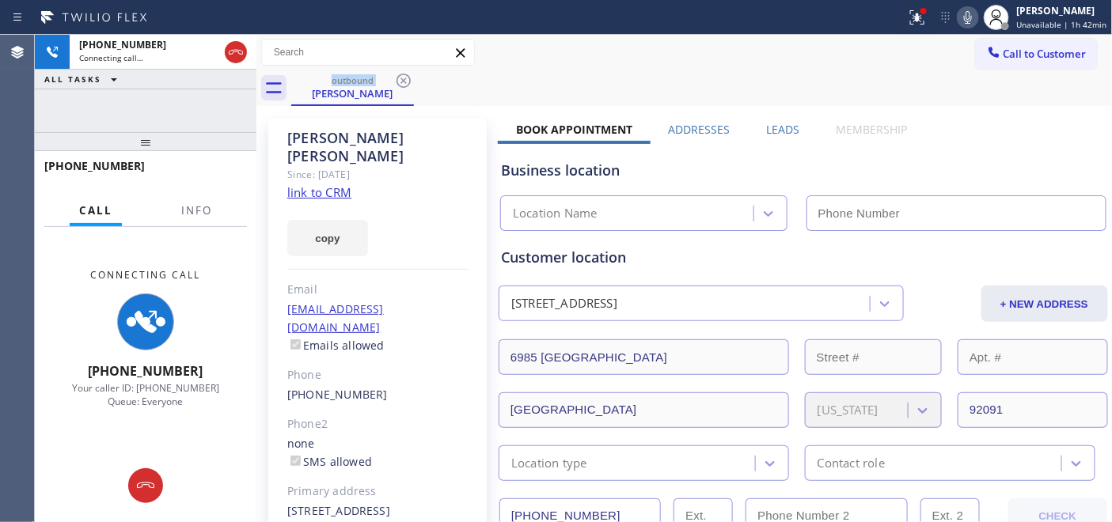
drag, startPoint x: 570, startPoint y: 85, endPoint x: 584, endPoint y: 75, distance: 16.9
click at [570, 85] on div "outbound John Wadas" at bounding box center [701, 88] width 821 height 36
type input "(844) 462-8198"
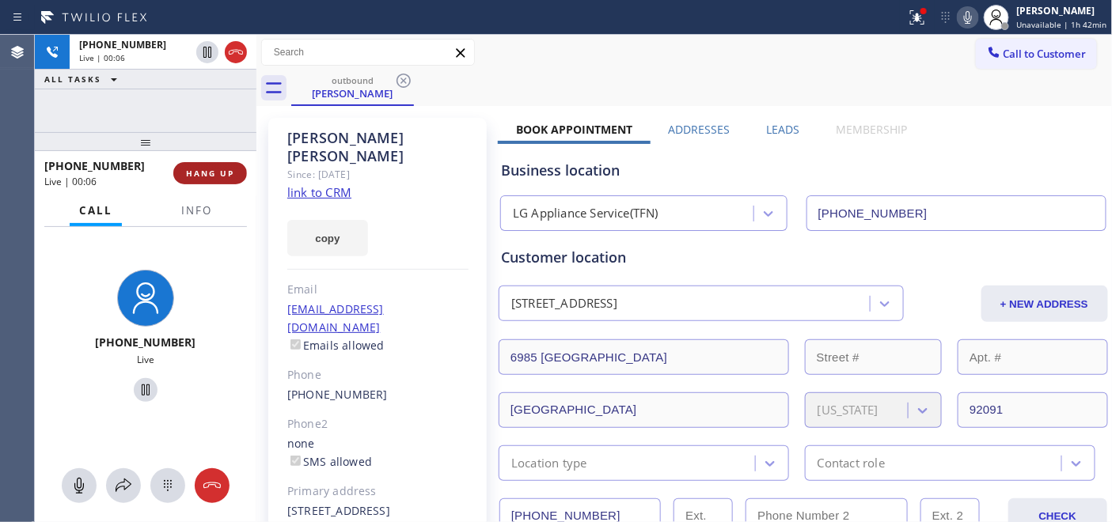
click at [201, 172] on span "HANG UP" at bounding box center [210, 173] width 48 height 11
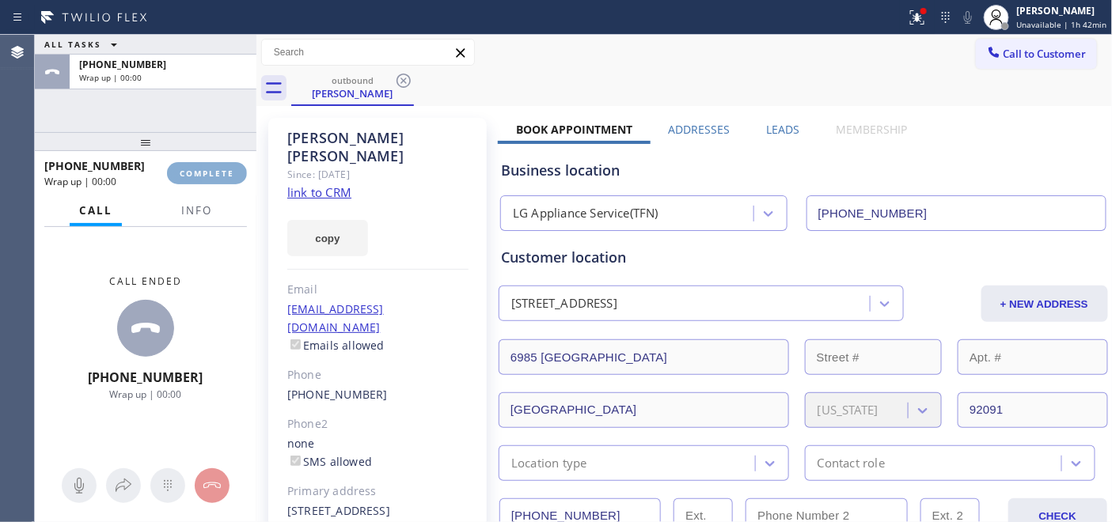
click at [201, 172] on span "COMPLETE" at bounding box center [207, 173] width 55 height 11
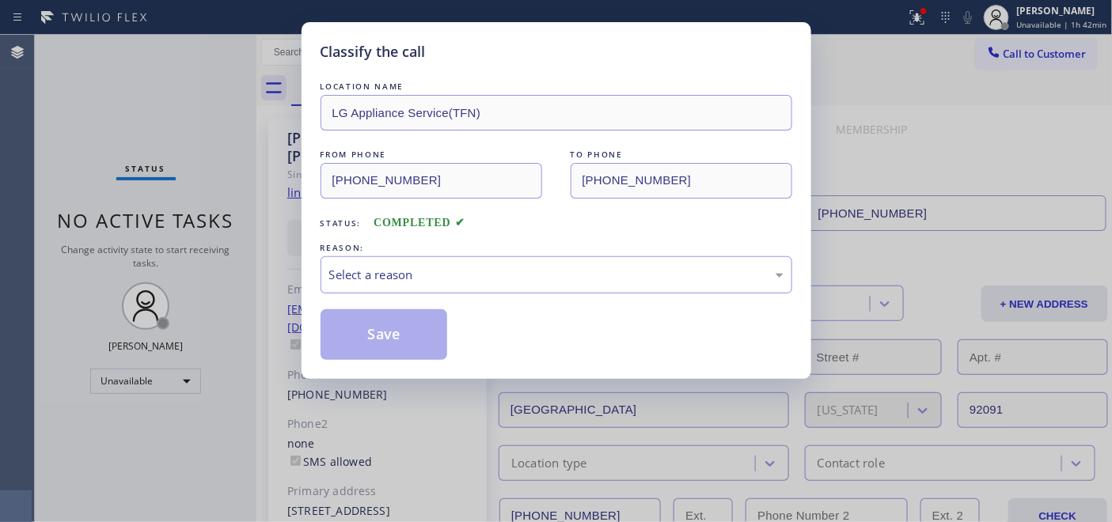
drag, startPoint x: 554, startPoint y: 282, endPoint x: 532, endPoint y: 291, distance: 23.1
click at [554, 282] on div "Select a reason" at bounding box center [556, 275] width 454 height 18
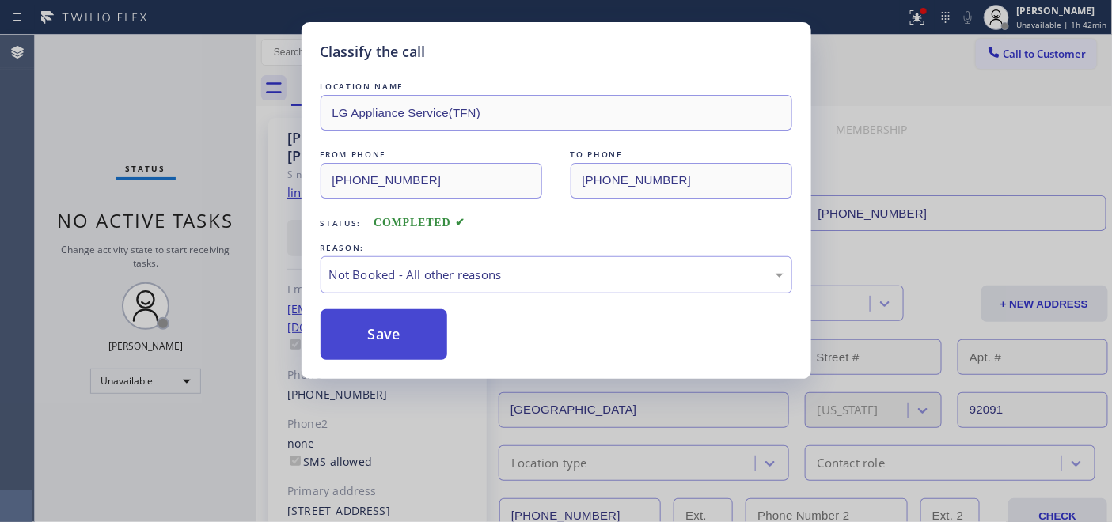
click at [384, 323] on button "Save" at bounding box center [383, 334] width 127 height 51
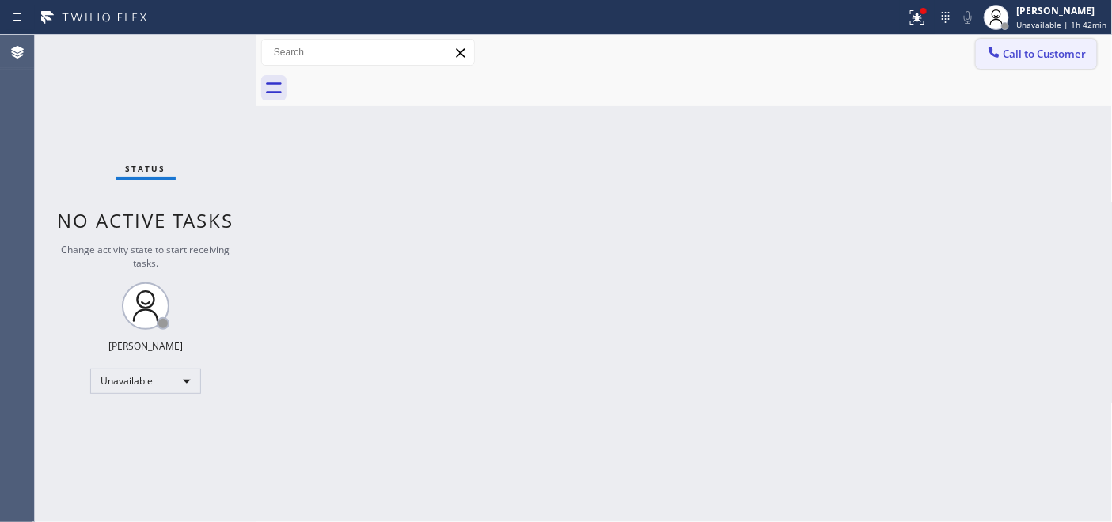
click at [999, 47] on icon at bounding box center [994, 52] width 16 height 16
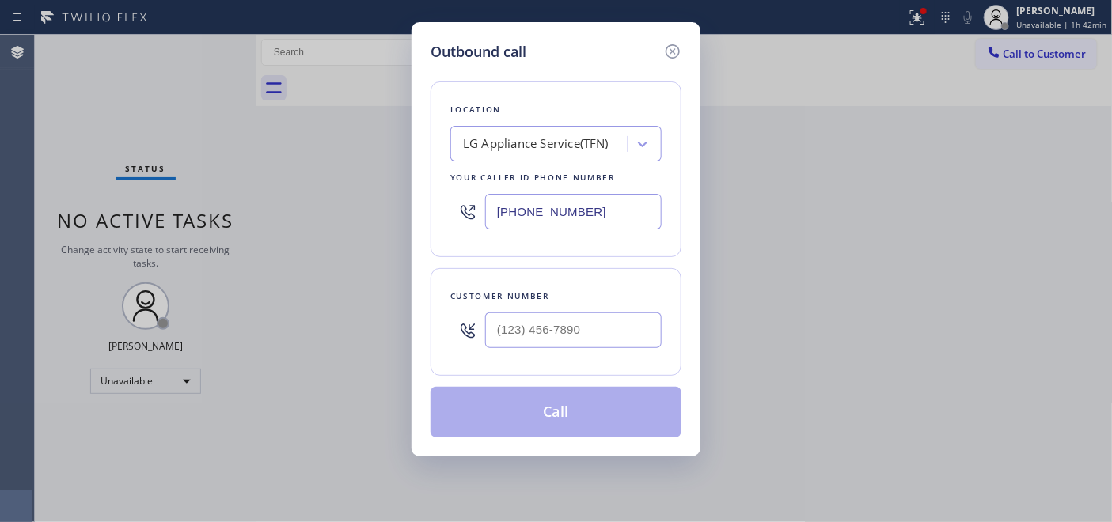
drag, startPoint x: 555, startPoint y: 350, endPoint x: 518, endPoint y: 350, distance: 37.2
click at [519, 350] on div at bounding box center [573, 330] width 176 height 51
click at [524, 341] on input "(___) ___-____" at bounding box center [573, 330] width 176 height 36
paste input "310) 326-6405"
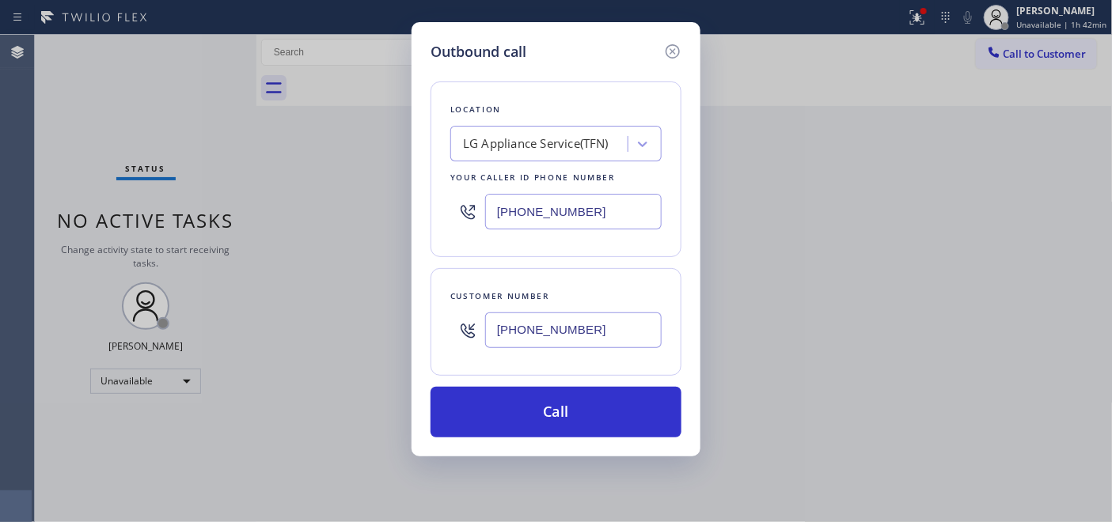
type input "(310) 326-6405"
drag, startPoint x: 619, startPoint y: 202, endPoint x: 431, endPoint y: 206, distance: 187.5
click at [422, 203] on div "Outbound call Location LG Appliance Service(TFN) Your caller id phone number (8…" at bounding box center [555, 239] width 289 height 434
paste input "562) 489-9480"
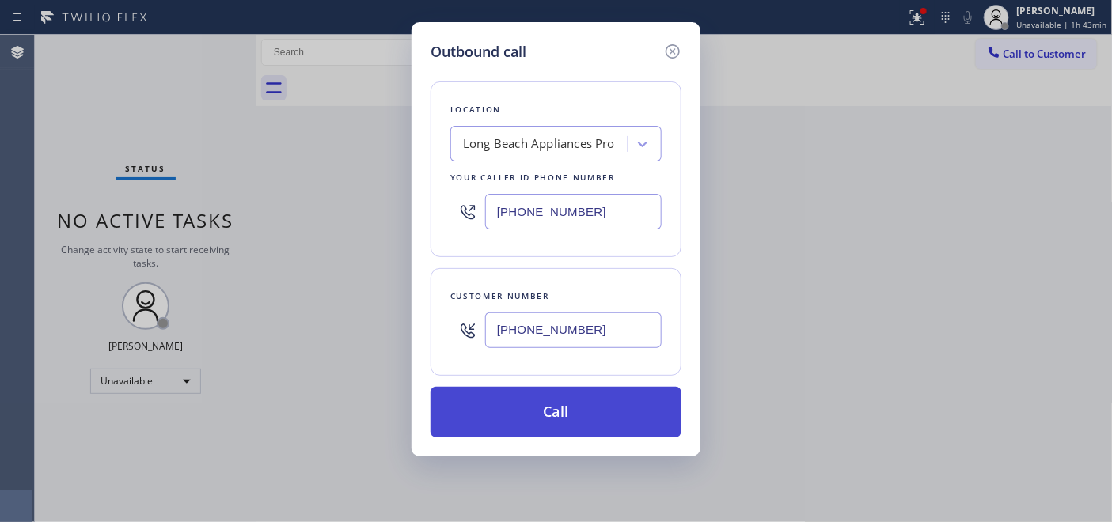
type input "(562) 489-9480"
click at [572, 408] on button "Call" at bounding box center [555, 412] width 251 height 51
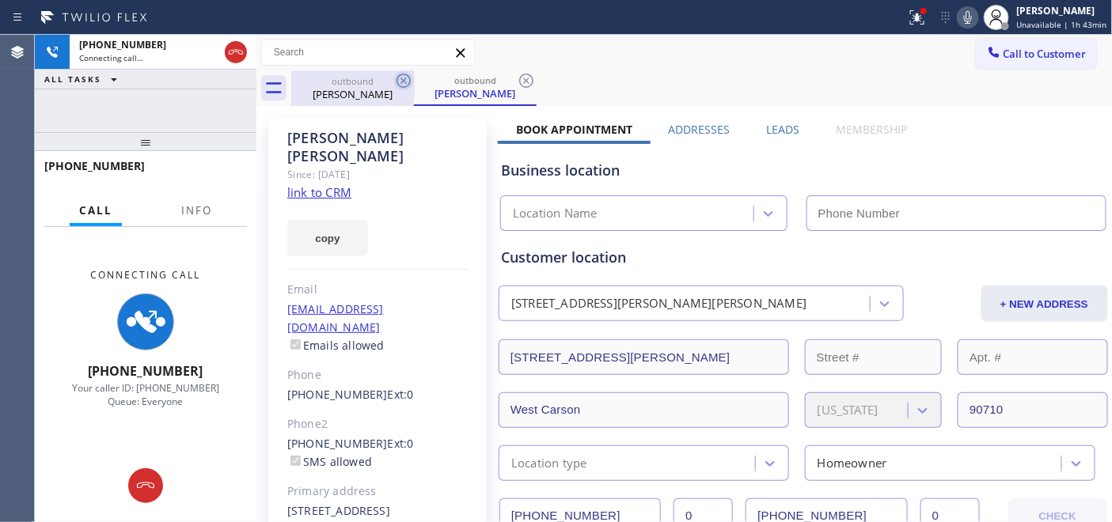
click at [401, 81] on icon at bounding box center [403, 80] width 19 height 19
click at [406, 84] on icon at bounding box center [403, 80] width 19 height 19
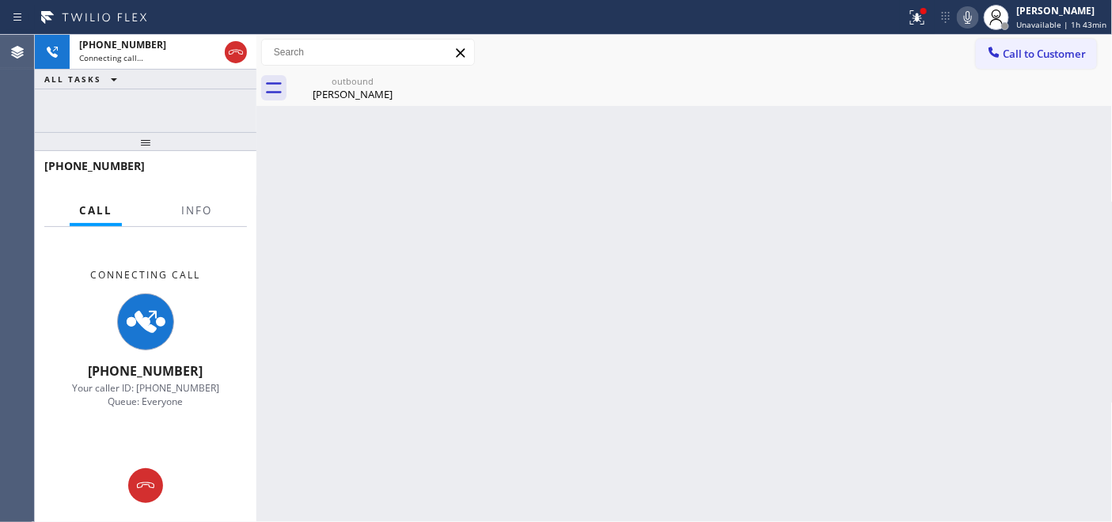
type input "(562) 489-9480"
click at [373, 89] on div "Robin Hines" at bounding box center [352, 94] width 119 height 14
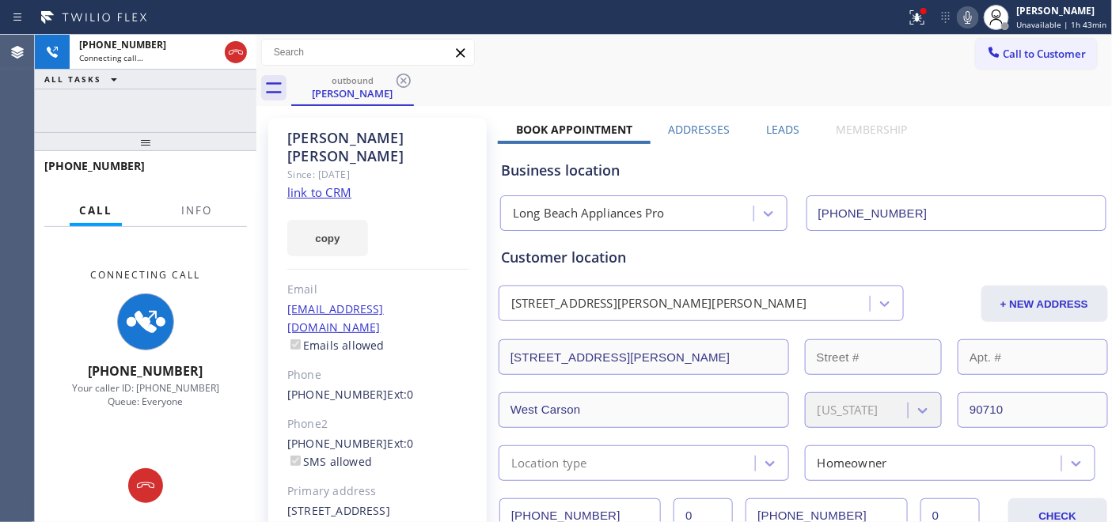
click at [587, 83] on div "outbound Robin Hines" at bounding box center [701, 88] width 821 height 36
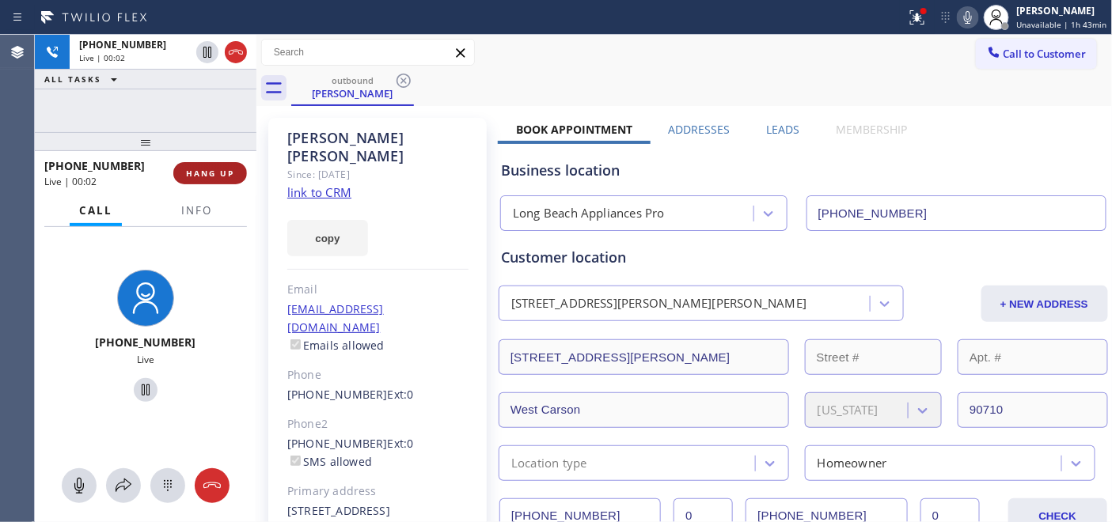
click at [225, 169] on span "HANG UP" at bounding box center [210, 173] width 48 height 11
click at [231, 175] on span "HANG UP" at bounding box center [210, 173] width 48 height 11
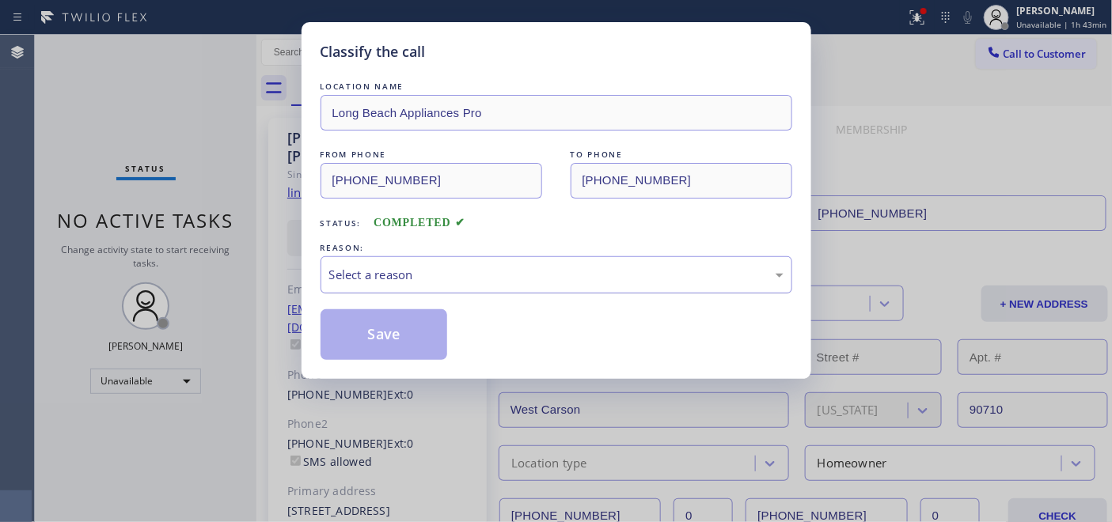
click at [453, 264] on div "Select a reason" at bounding box center [556, 274] width 472 height 37
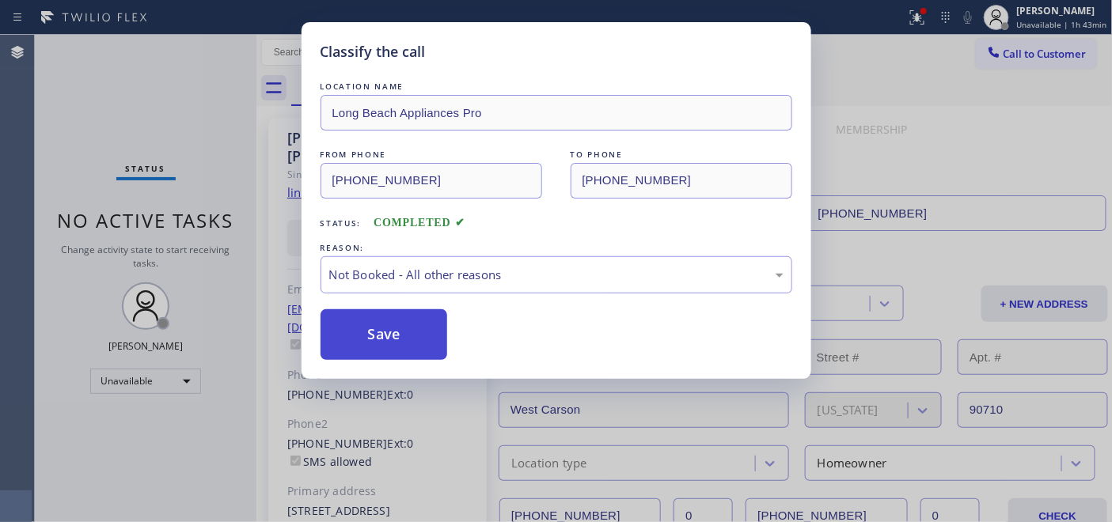
click at [397, 327] on button "Save" at bounding box center [383, 334] width 127 height 51
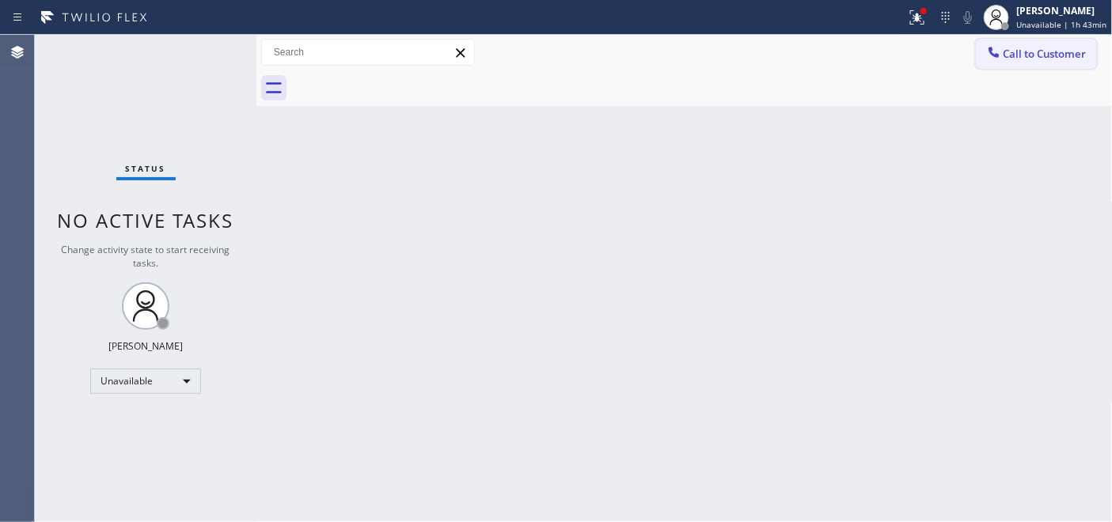
click at [1014, 55] on span "Call to Customer" at bounding box center [1044, 54] width 83 height 14
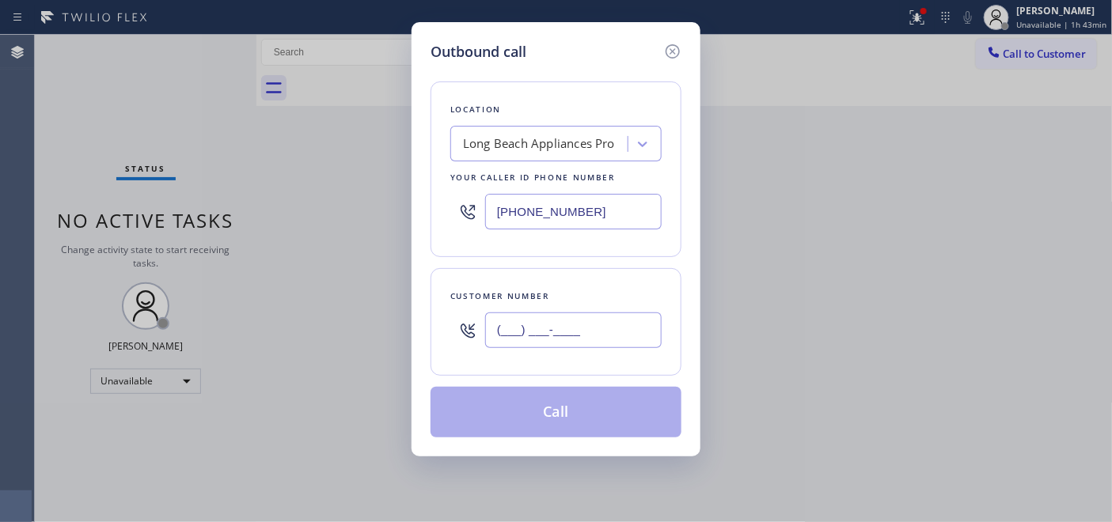
click at [601, 314] on input "(___) ___-____" at bounding box center [573, 330] width 176 height 36
paste input "323) 632-9797"
type input "(323) 632-9797"
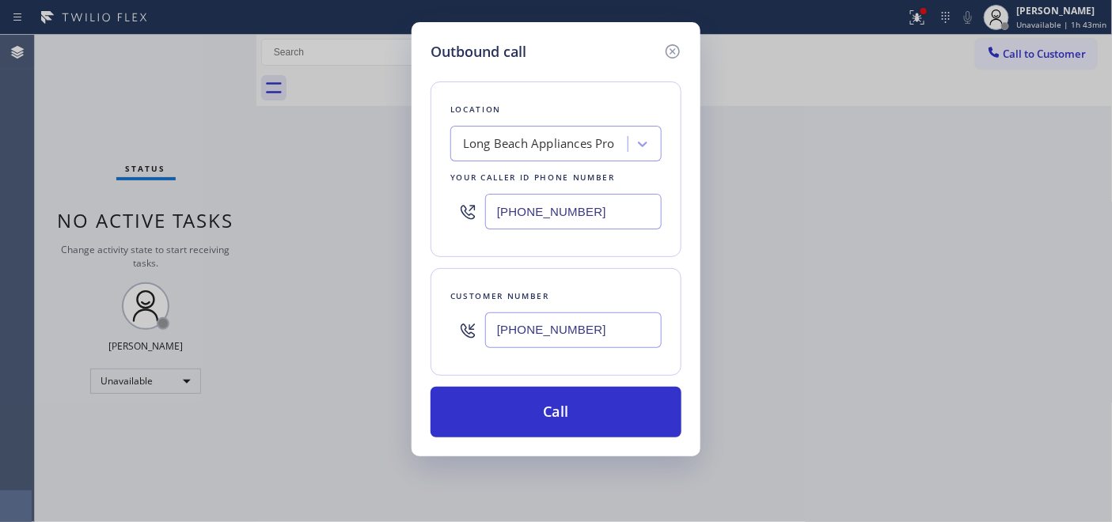
drag, startPoint x: 593, startPoint y: 200, endPoint x: 470, endPoint y: 209, distance: 123.7
click at [488, 202] on input "(562) 489-9480" at bounding box center [573, 212] width 176 height 36
paste input "323) 870-7123"
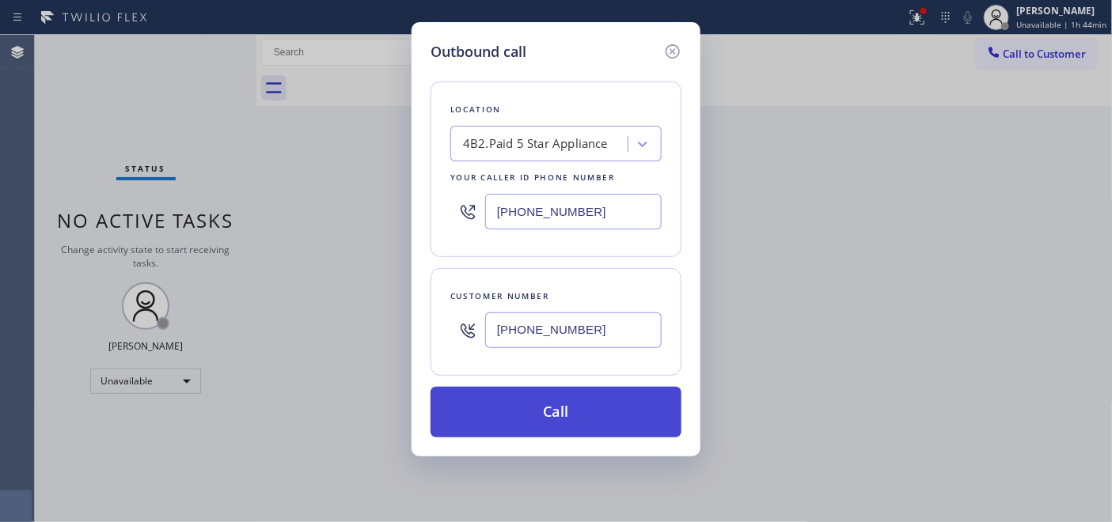
type input "(323) 870-7123"
click at [604, 400] on button "Call" at bounding box center [555, 412] width 251 height 51
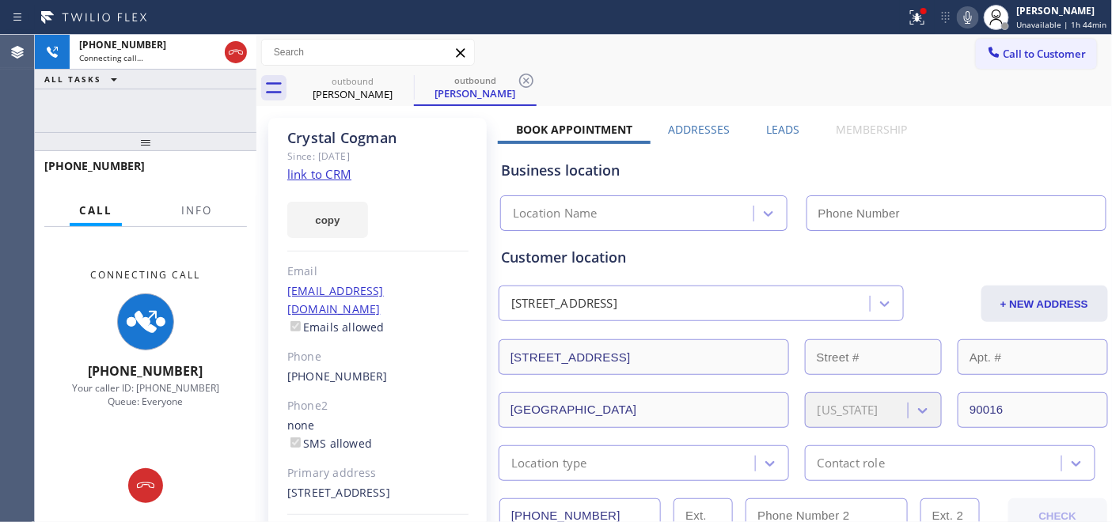
type input "(323) 870-7123"
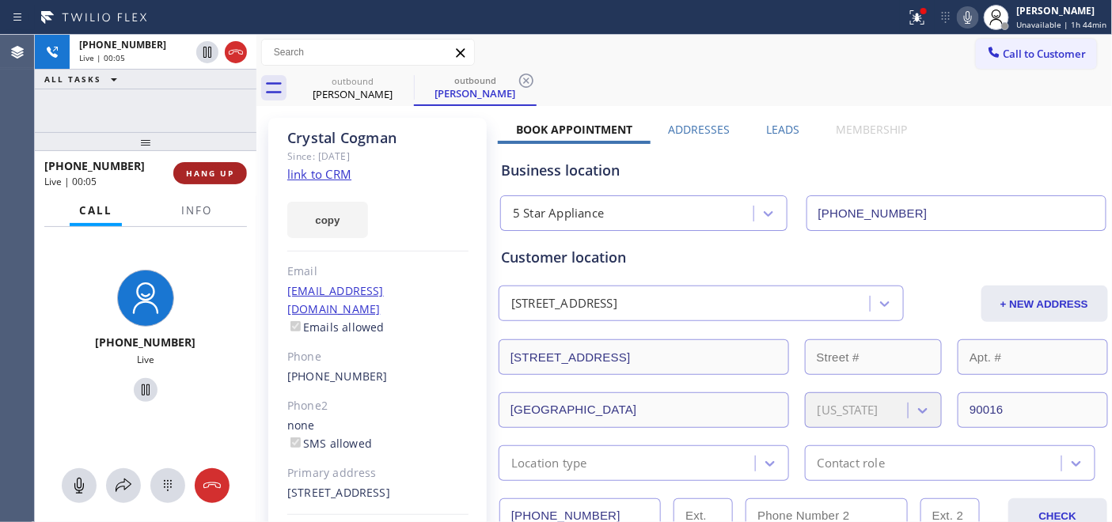
click at [222, 175] on span "HANG UP" at bounding box center [210, 173] width 48 height 11
click at [219, 174] on span "HANG UP" at bounding box center [210, 173] width 48 height 11
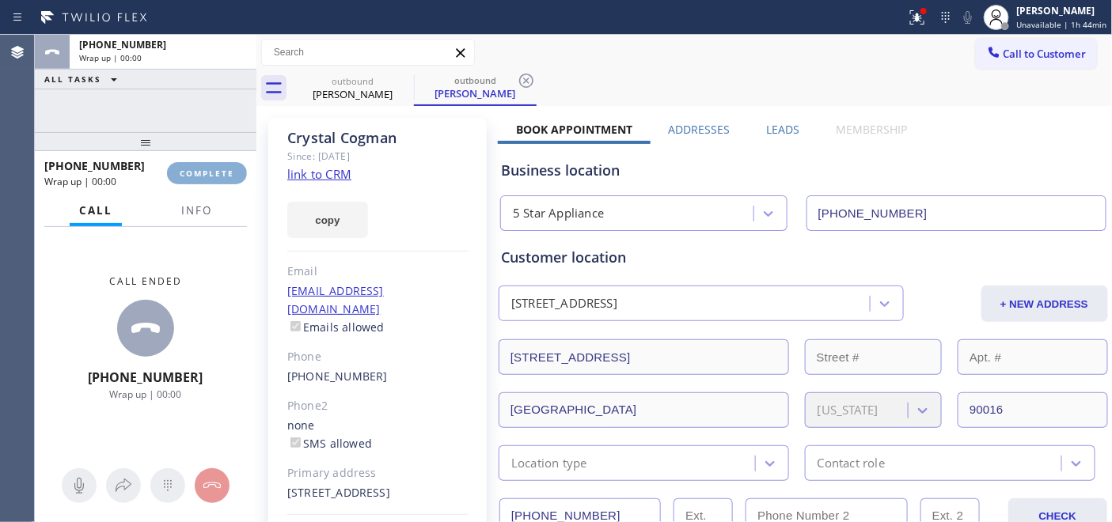
click at [219, 174] on span "COMPLETE" at bounding box center [207, 173] width 55 height 11
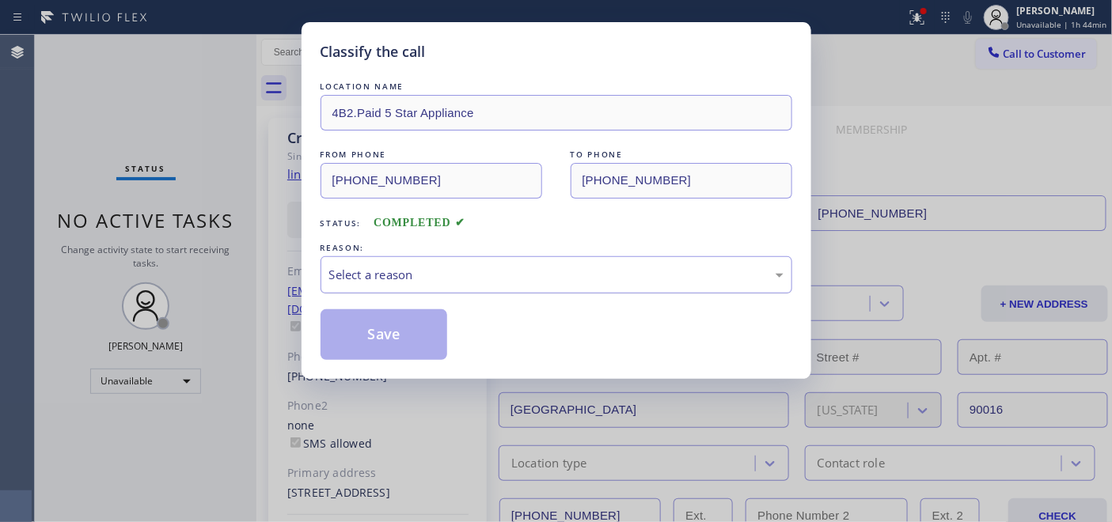
drag, startPoint x: 451, startPoint y: 256, endPoint x: 448, endPoint y: 286, distance: 30.2
click at [451, 256] on div "Select a reason" at bounding box center [556, 274] width 472 height 37
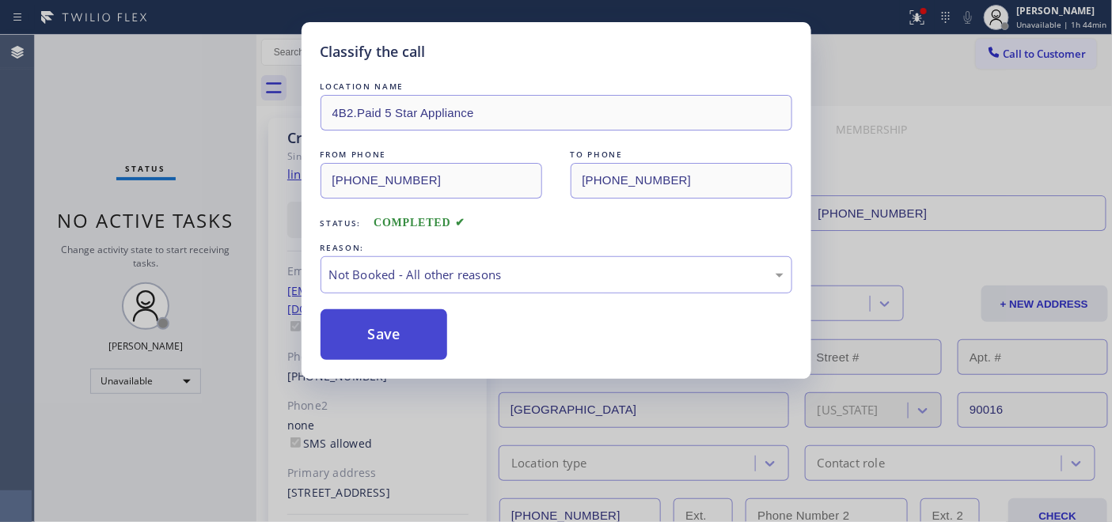
click at [408, 327] on button "Save" at bounding box center [383, 334] width 127 height 51
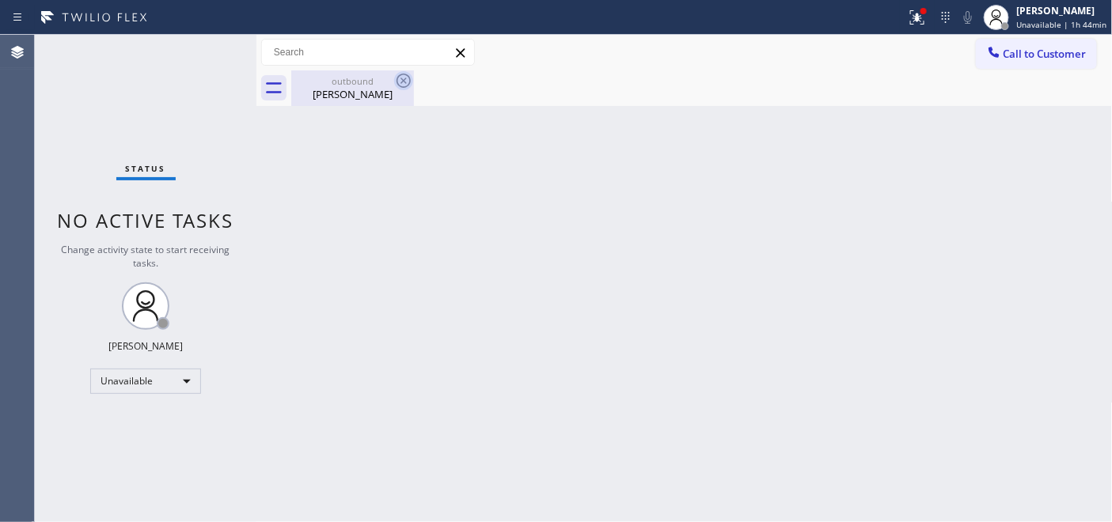
click at [410, 77] on icon at bounding box center [403, 80] width 19 height 19
click at [403, 79] on icon at bounding box center [403, 80] width 19 height 19
click at [999, 45] on icon at bounding box center [994, 52] width 16 height 16
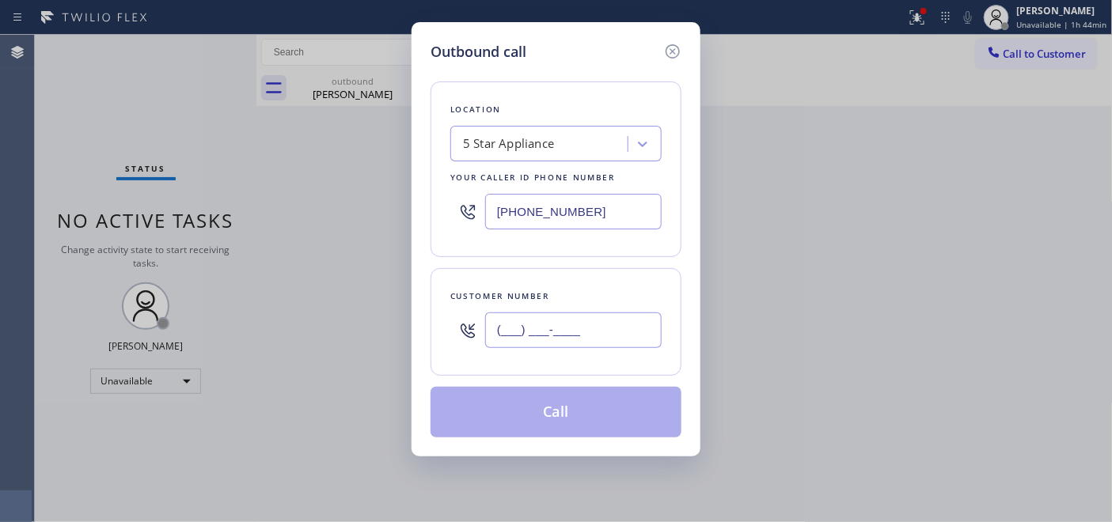
click at [578, 335] on input "(___) ___-____" at bounding box center [573, 330] width 176 height 36
paste input "562) 400-6020"
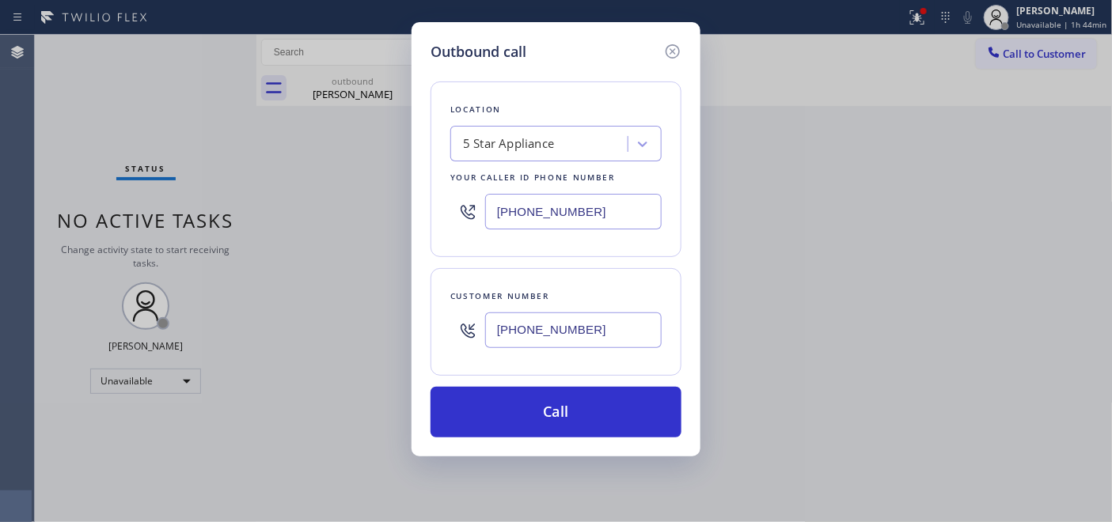
type input "(562) 400-6020"
drag, startPoint x: 605, startPoint y: 209, endPoint x: 488, endPoint y: 225, distance: 118.3
click at [446, 224] on div "Location 5 Star Appliance Your caller id phone number (323) 870-7123" at bounding box center [555, 169] width 251 height 176
paste input "855) 731-4952"
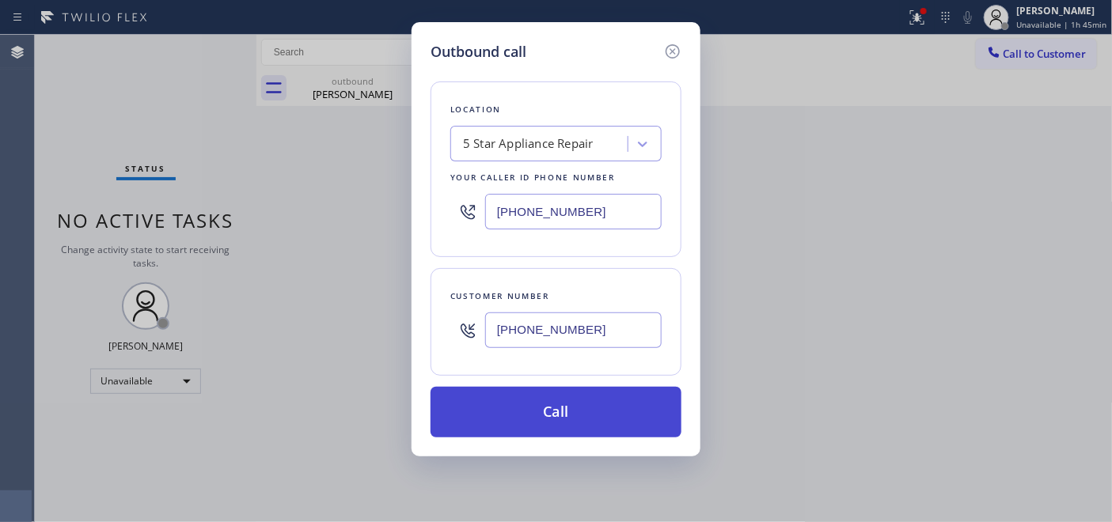
type input "[PHONE_NUMBER]"
click at [589, 407] on button "Call" at bounding box center [555, 412] width 251 height 51
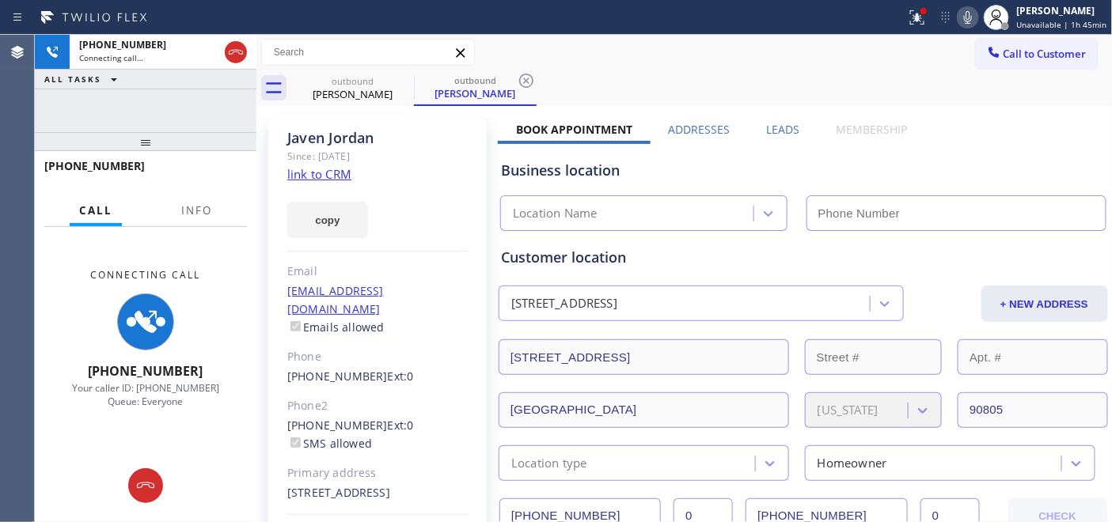
type input "[PHONE_NUMBER]"
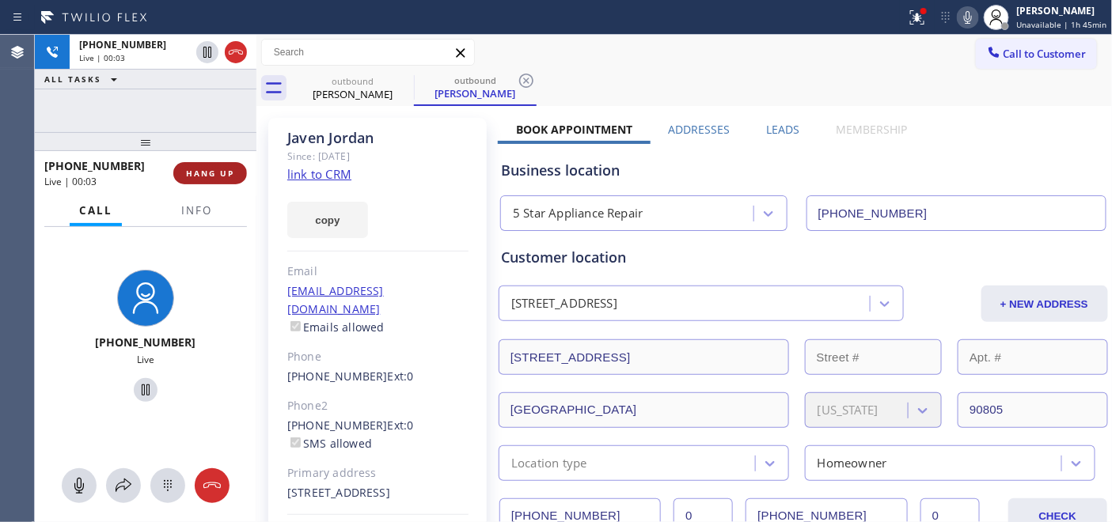
click at [198, 176] on span "HANG UP" at bounding box center [210, 173] width 48 height 11
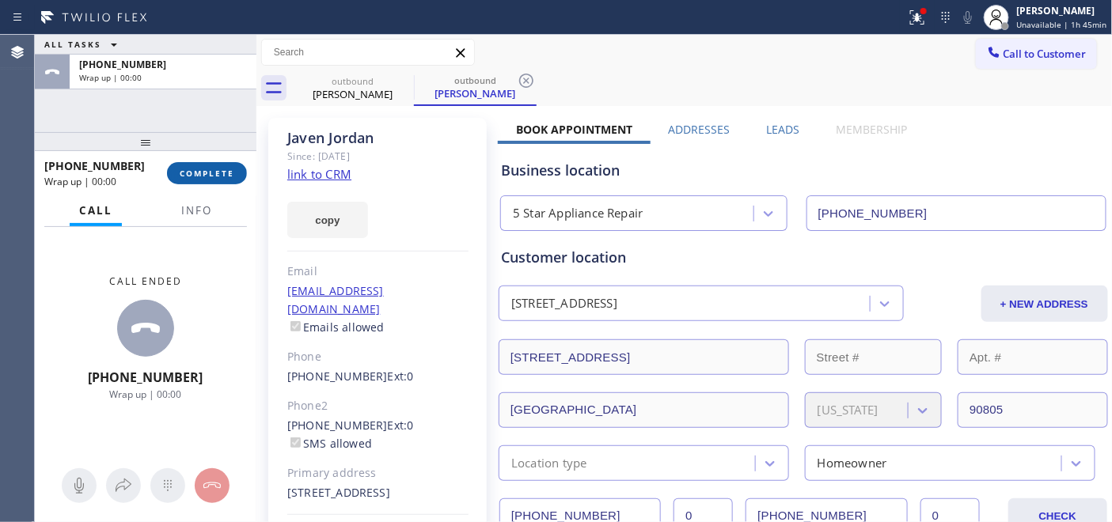
click at [198, 176] on span "COMPLETE" at bounding box center [207, 173] width 55 height 11
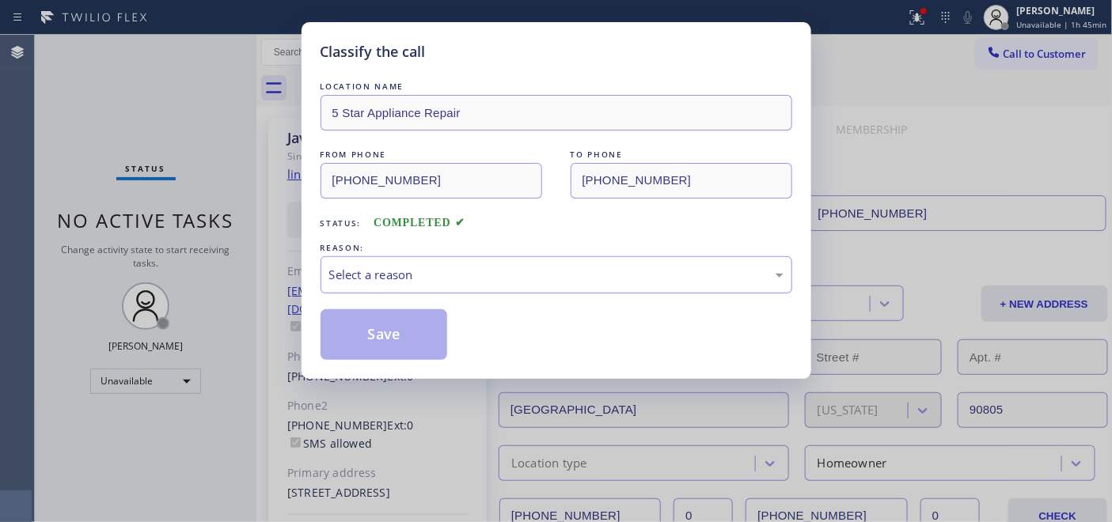
click at [441, 282] on div "Select a reason" at bounding box center [556, 275] width 454 height 18
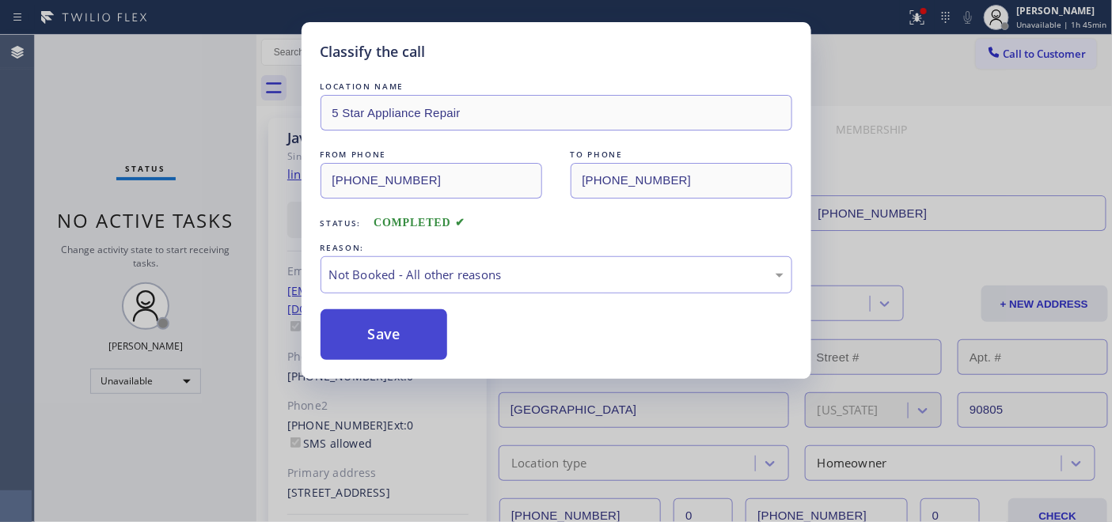
click at [398, 327] on button "Save" at bounding box center [383, 334] width 127 height 51
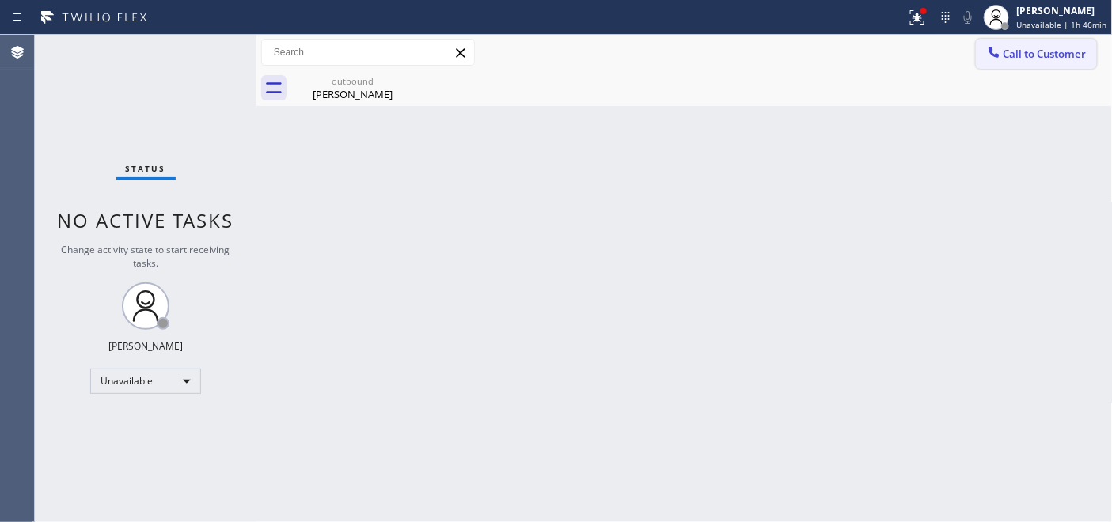
click at [1045, 55] on span "Call to Customer" at bounding box center [1044, 54] width 83 height 14
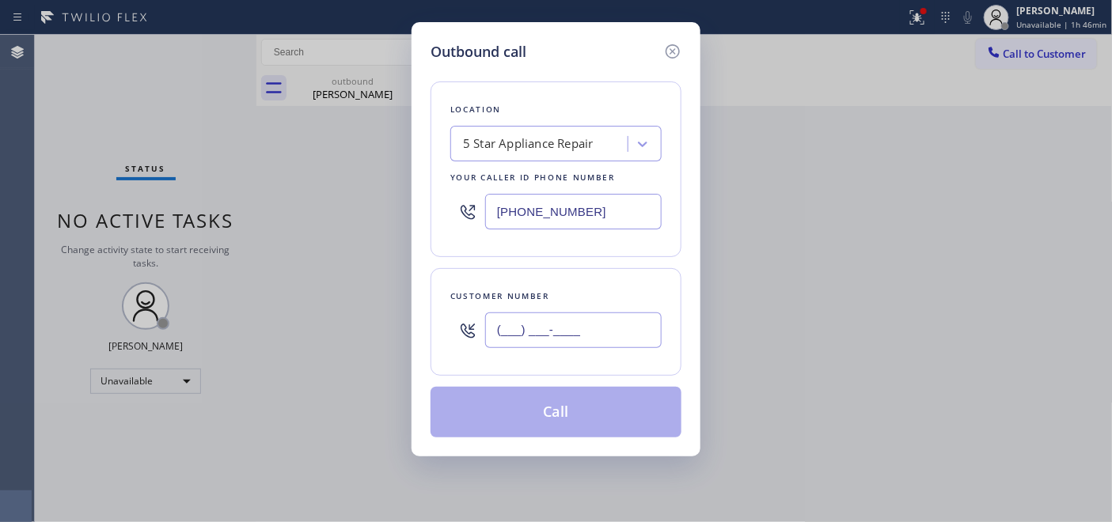
click at [536, 329] on input "(___) ___-____" at bounding box center [573, 330] width 176 height 36
paste input "206) 406-7702"
type input "(206) 406-7702"
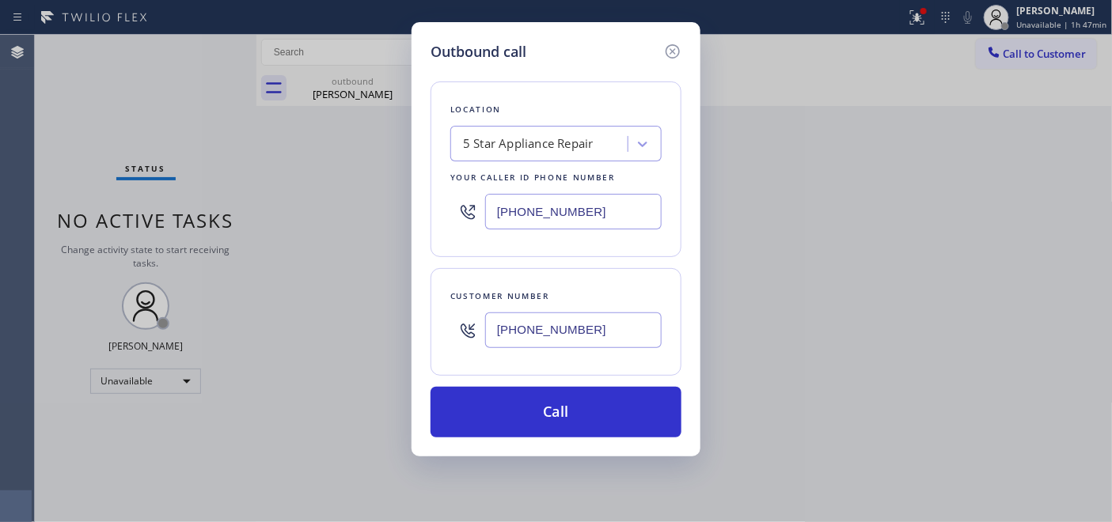
click at [390, 206] on div "Outbound call Location 5 Star Appliance Repair Your caller id phone number (855…" at bounding box center [556, 261] width 1112 height 522
paste input "480) 418-9915"
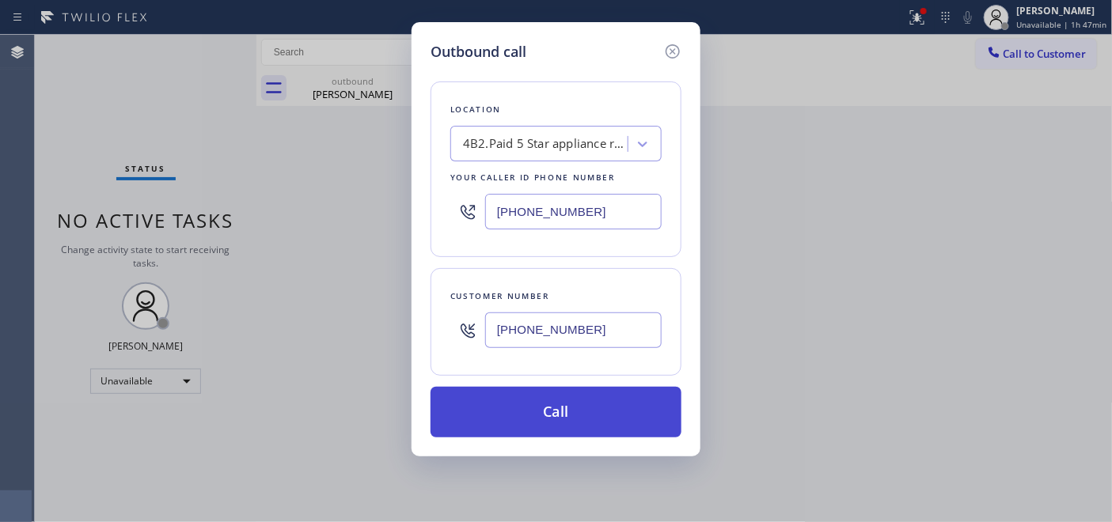
type input "(480) 418-9915"
click at [631, 407] on button "Call" at bounding box center [555, 412] width 251 height 51
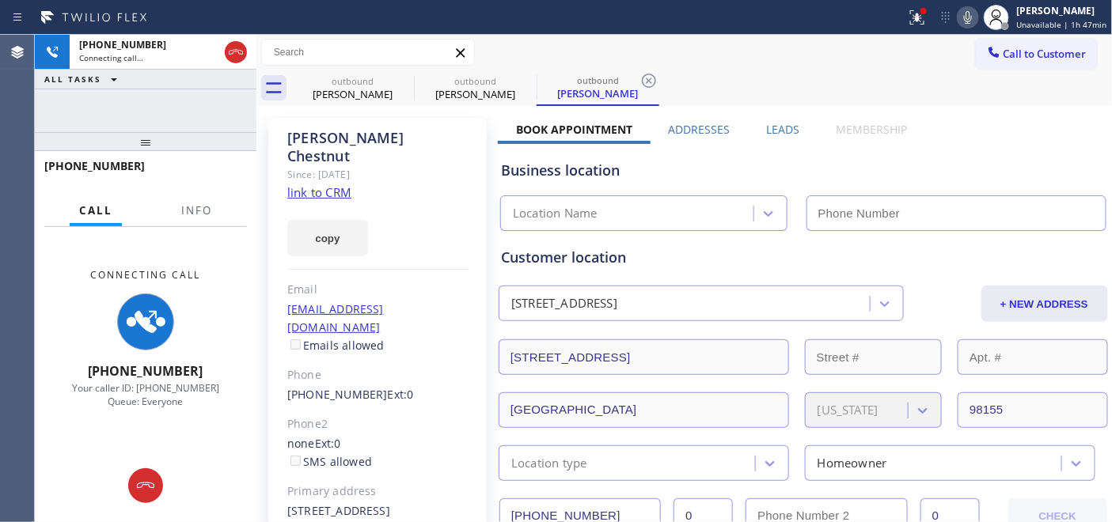
type input "(480) 418-9915"
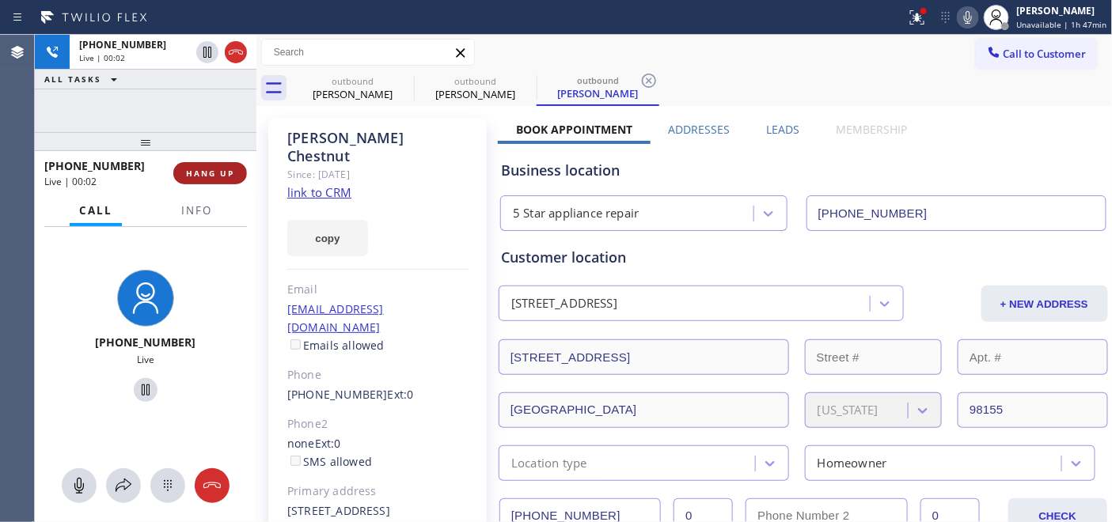
click at [227, 165] on button "HANG UP" at bounding box center [210, 173] width 74 height 22
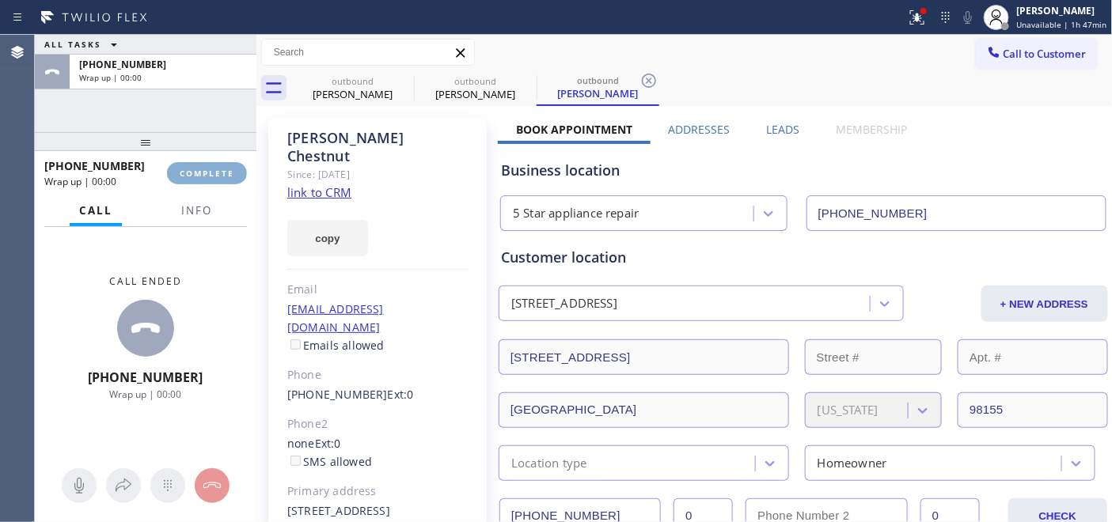
click at [226, 164] on button "COMPLETE" at bounding box center [207, 173] width 80 height 22
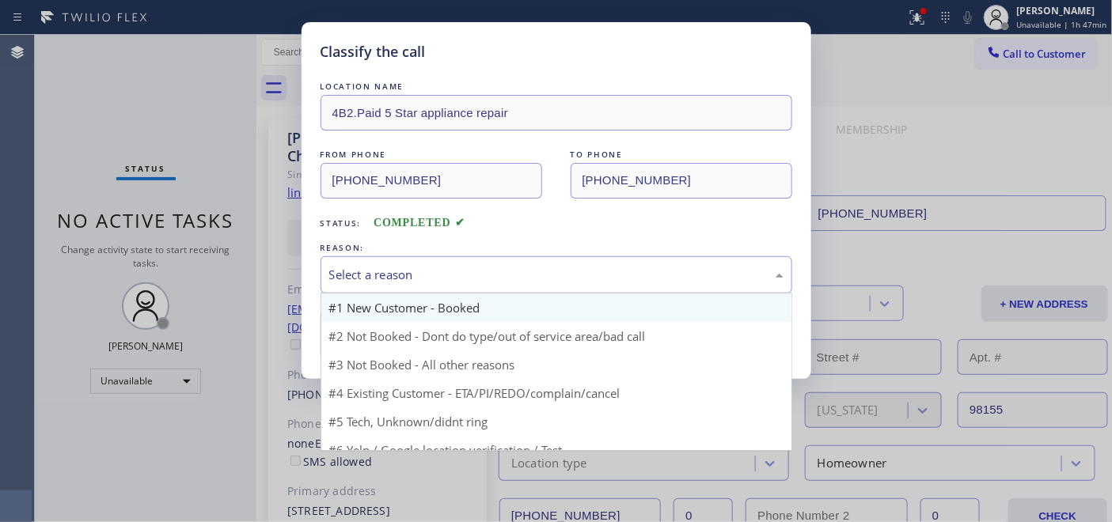
drag, startPoint x: 516, startPoint y: 264, endPoint x: 423, endPoint y: 315, distance: 105.5
click at [516, 264] on div "Select a reason" at bounding box center [556, 274] width 472 height 37
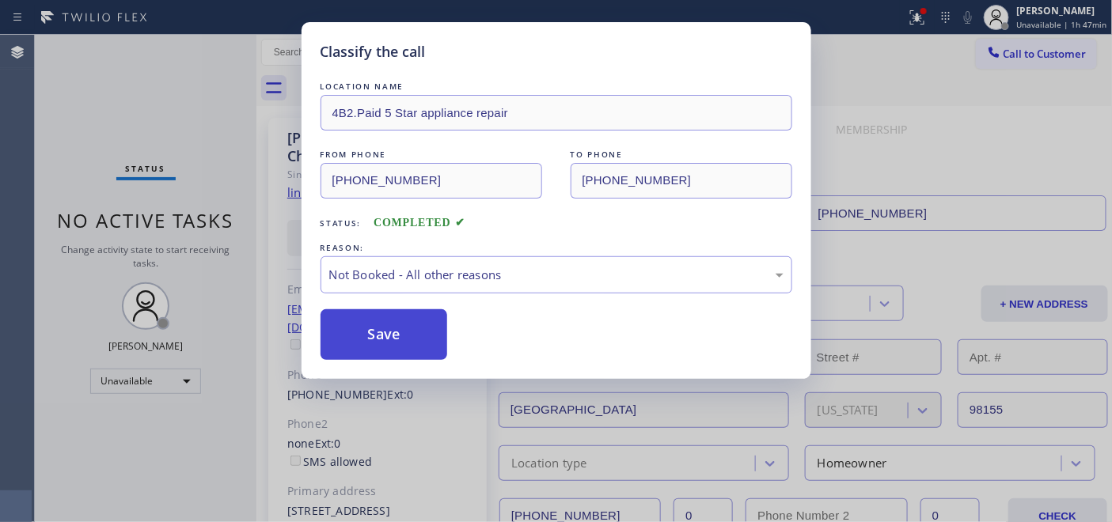
click at [415, 329] on button "Save" at bounding box center [383, 334] width 127 height 51
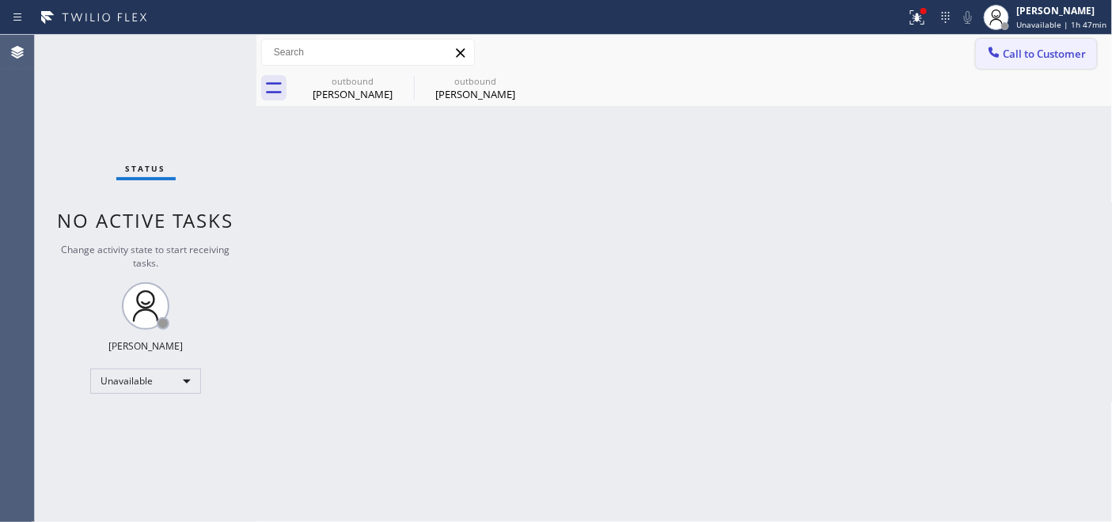
click at [1021, 51] on span "Call to Customer" at bounding box center [1044, 54] width 83 height 14
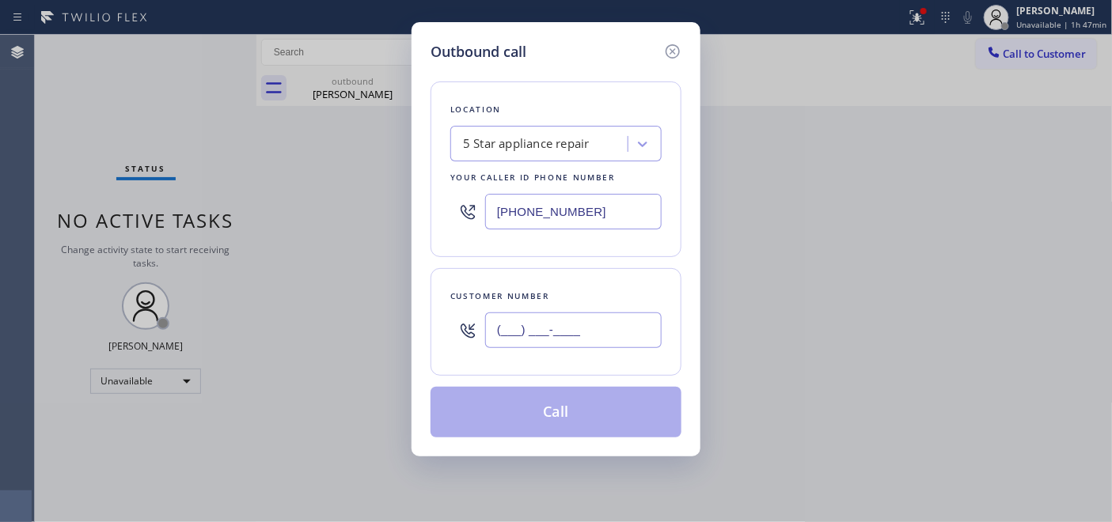
click at [522, 329] on input "(___) ___-____" at bounding box center [573, 330] width 176 height 36
paste input "602) 439-9447"
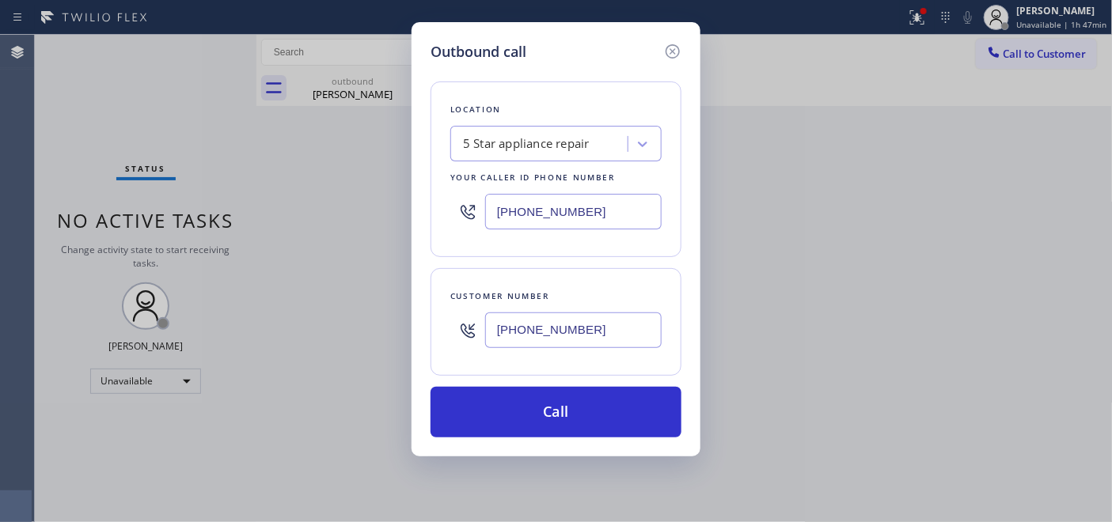
click at [383, 335] on div "Outbound call Location 5 Star appliance repair Your caller id phone number (480…" at bounding box center [556, 261] width 1112 height 522
paste input "text"
type input "(602) 439-9447"
drag, startPoint x: 573, startPoint y: 225, endPoint x: 475, endPoint y: 225, distance: 97.3
click at [475, 225] on div "(480) 418-9915" at bounding box center [555, 211] width 211 height 51
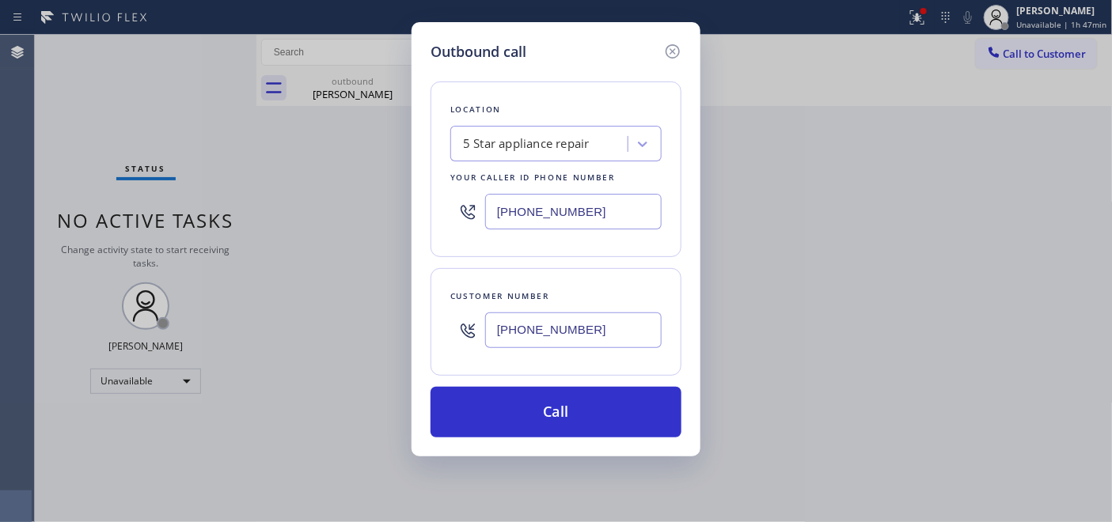
paste input "602) 693-0127"
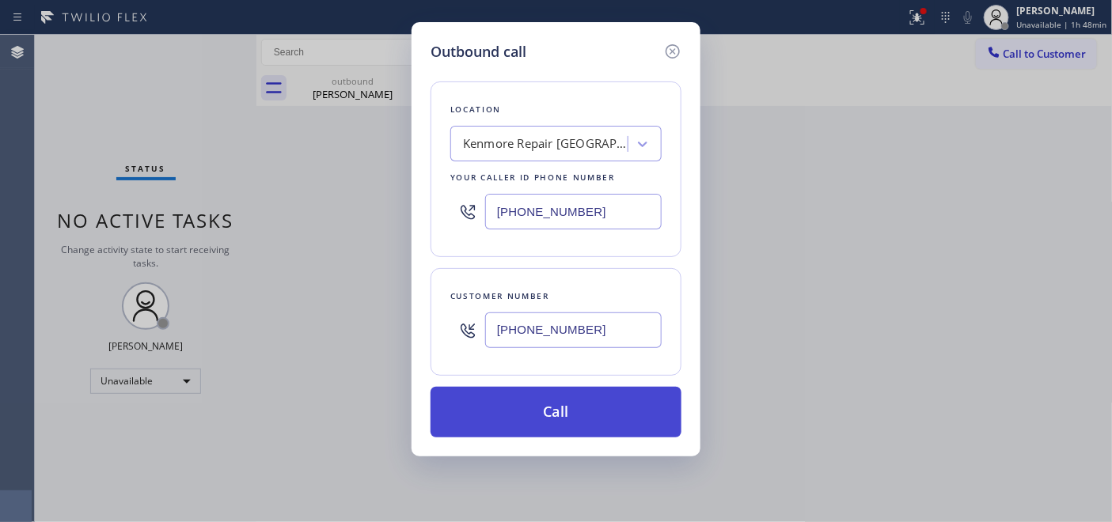
type input "(602) 693-0127"
click at [589, 406] on button "Call" at bounding box center [555, 412] width 251 height 51
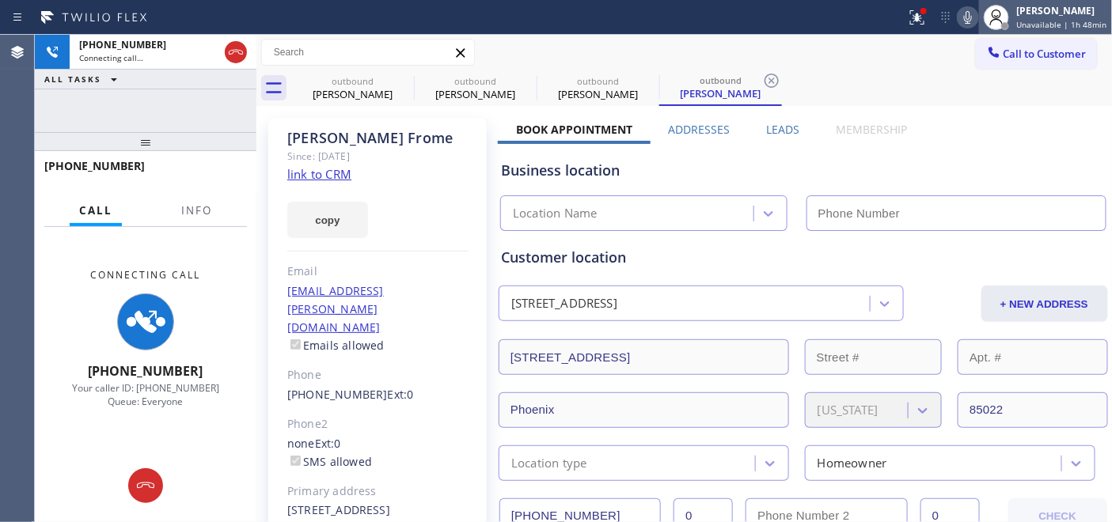
type input "(602) 693-0127"
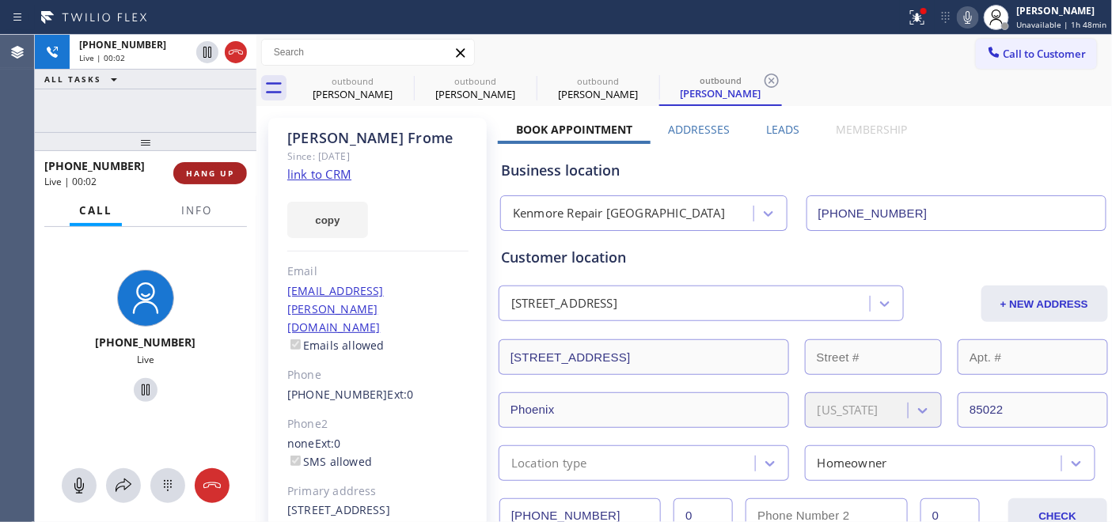
click at [202, 172] on span "HANG UP" at bounding box center [210, 173] width 48 height 11
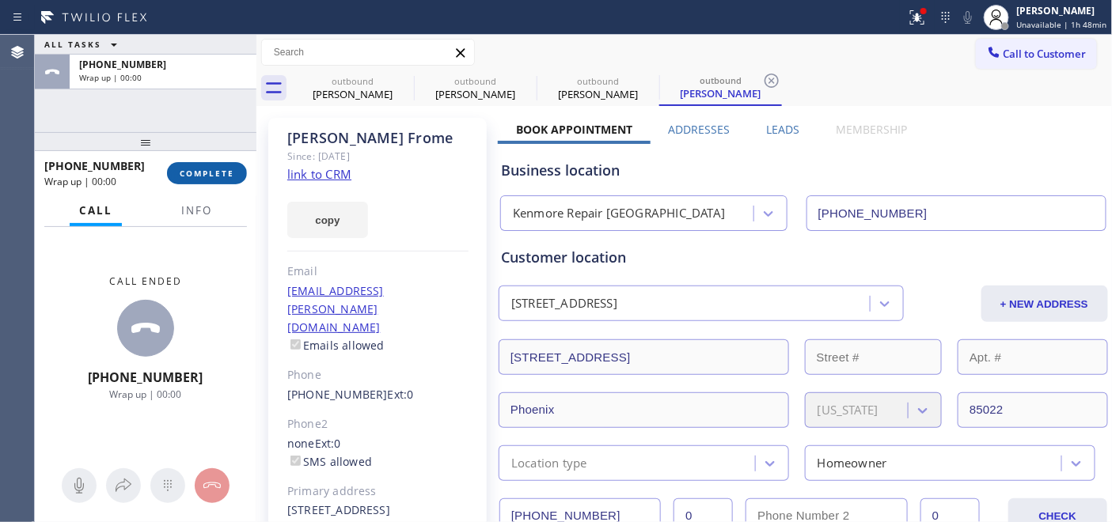
click at [207, 172] on span "COMPLETE" at bounding box center [207, 173] width 55 height 11
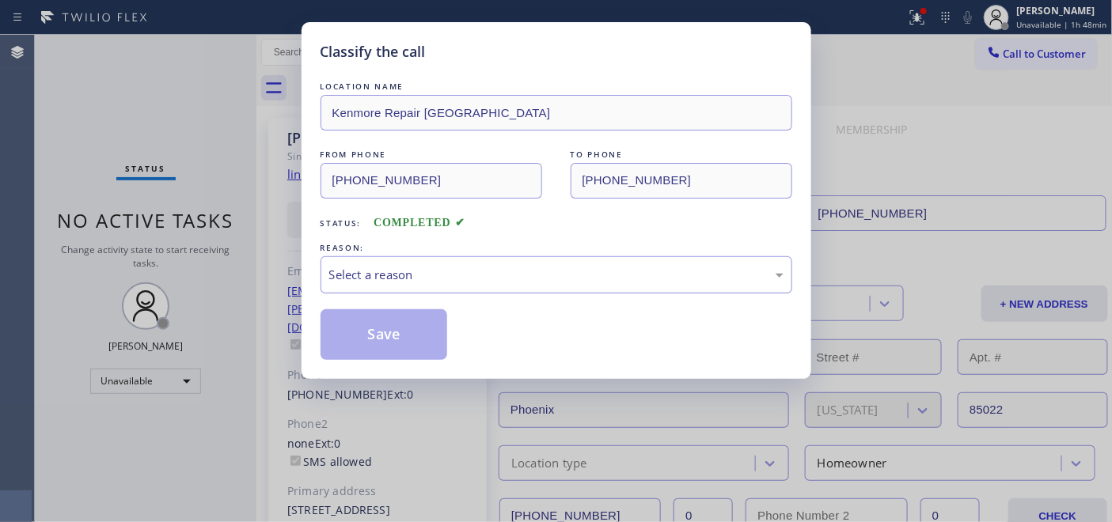
click at [520, 272] on div "Select a reason" at bounding box center [556, 275] width 454 height 18
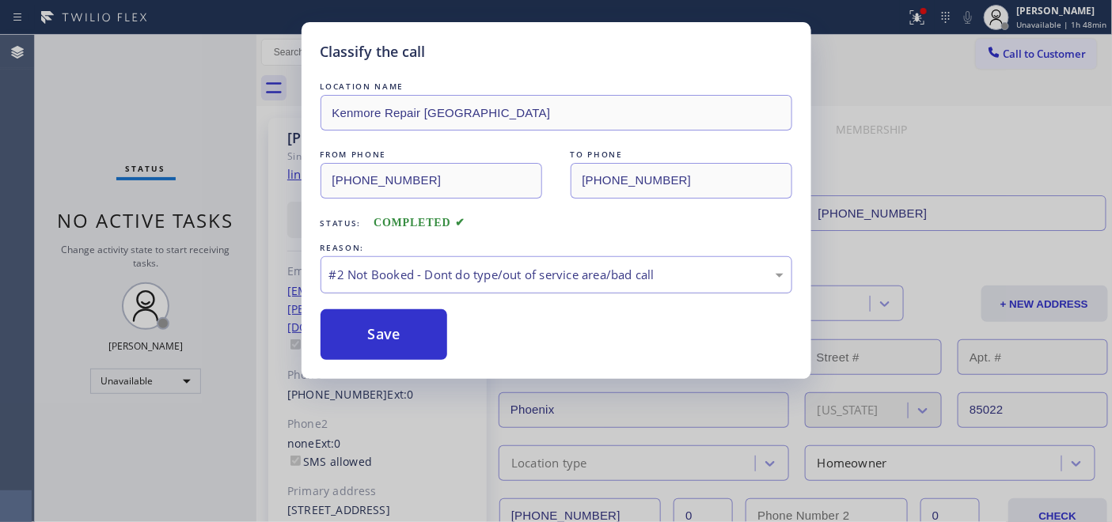
click at [396, 281] on div "#2 Not Booked - Dont do type/out of service area/bad call" at bounding box center [556, 275] width 454 height 18
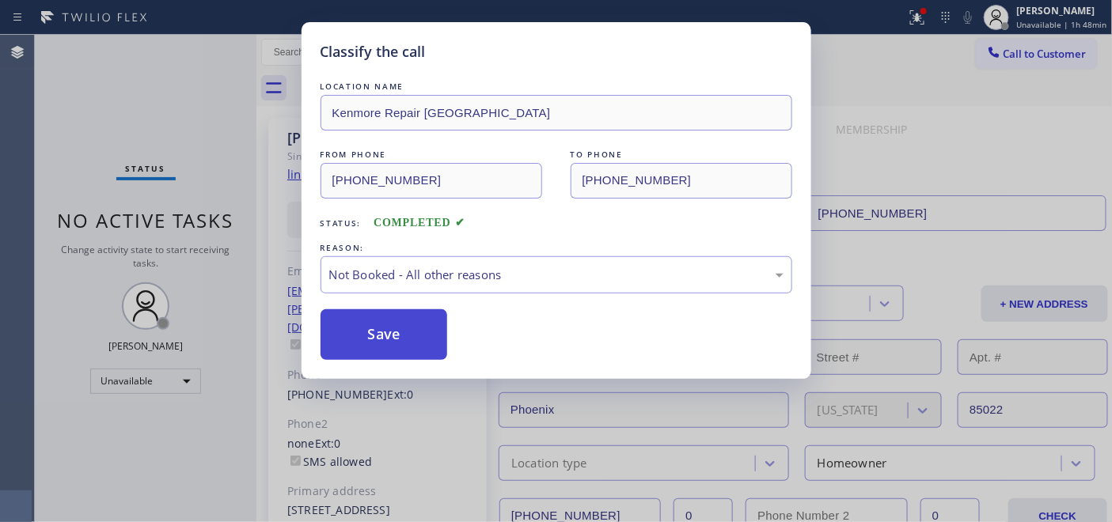
click at [369, 337] on button "Save" at bounding box center [383, 334] width 127 height 51
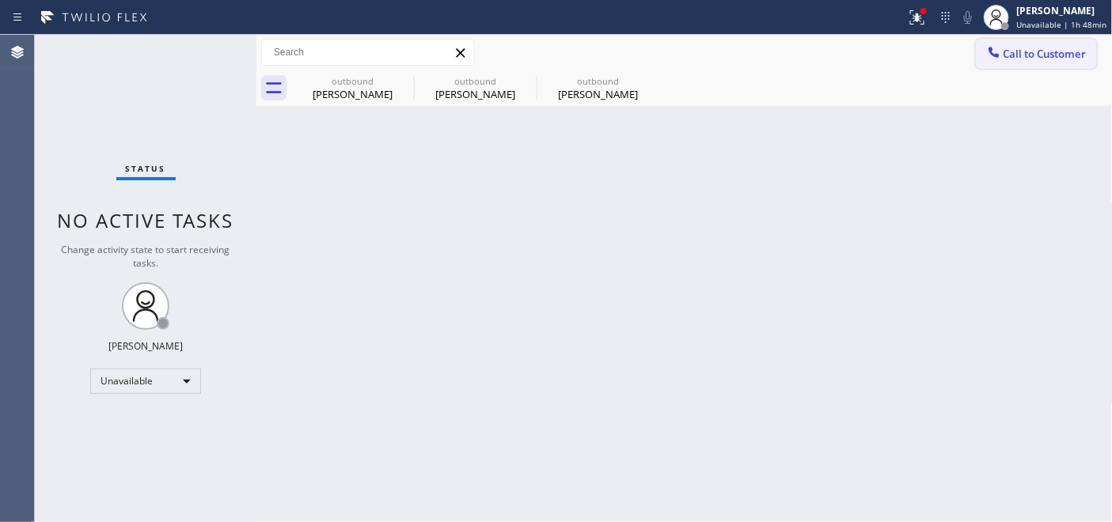
click at [1032, 44] on button "Call to Customer" at bounding box center [1035, 54] width 121 height 30
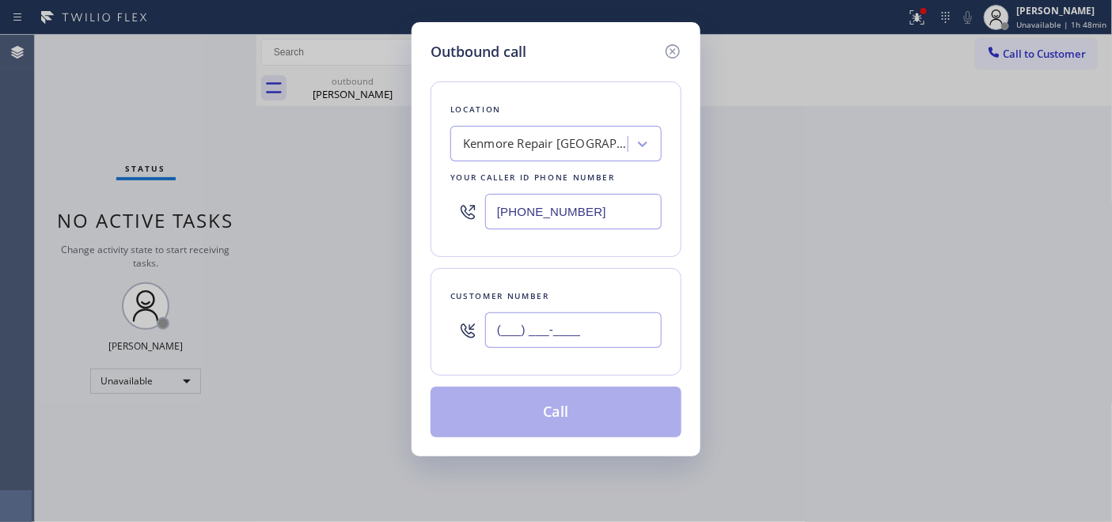
click at [547, 330] on input "(___) ___-____" at bounding box center [573, 330] width 176 height 36
paste input "310) 804-2068"
type input "(310) 804-2068"
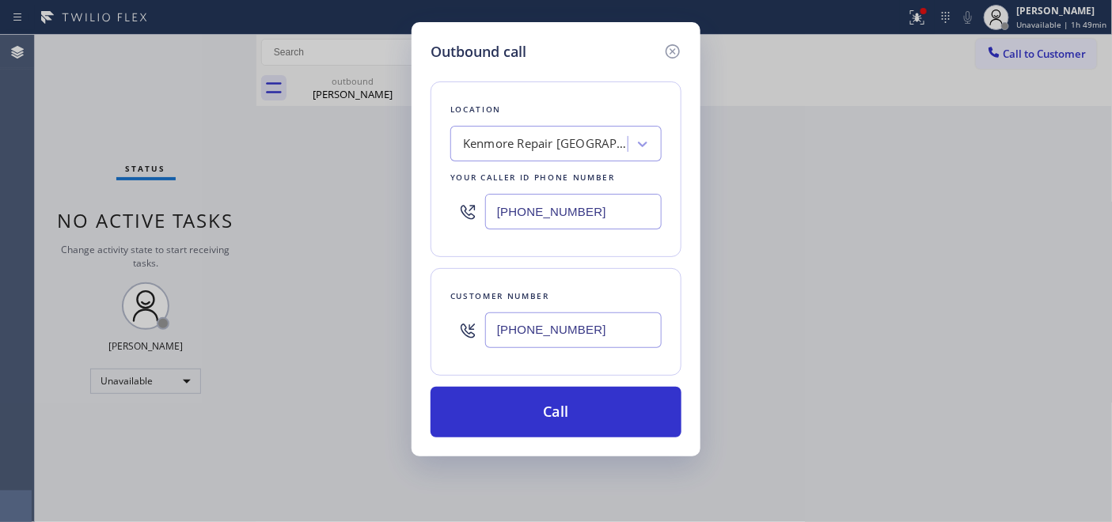
drag, startPoint x: 597, startPoint y: 218, endPoint x: 446, endPoint y: 229, distance: 151.6
click at [441, 217] on div "Location Kenmore Repair Phoenix Your caller id phone number (602) 693-0127" at bounding box center [555, 169] width 251 height 176
paste input "503) 714-9701"
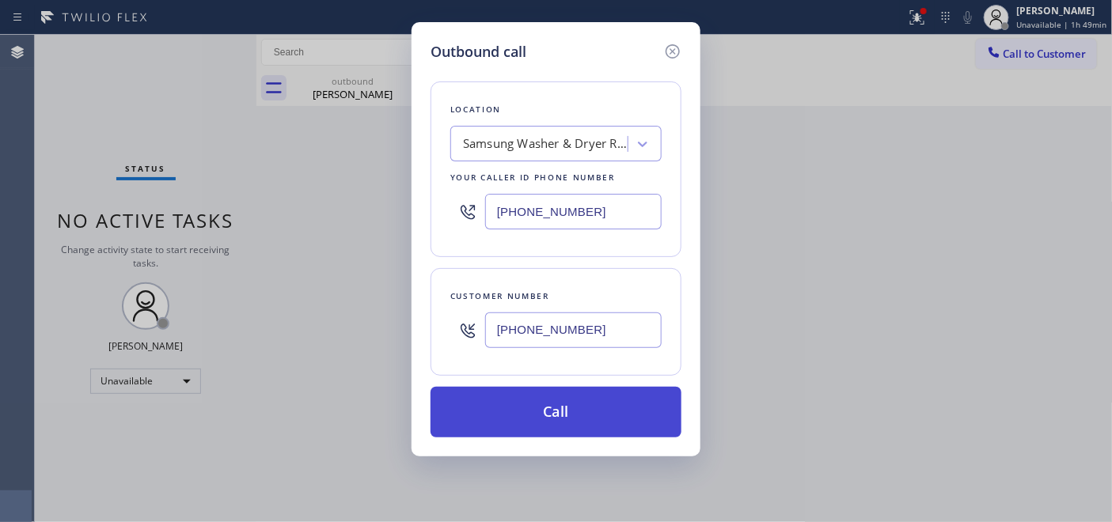
type input "(503) 714-9701"
click at [582, 408] on button "Call" at bounding box center [555, 412] width 251 height 51
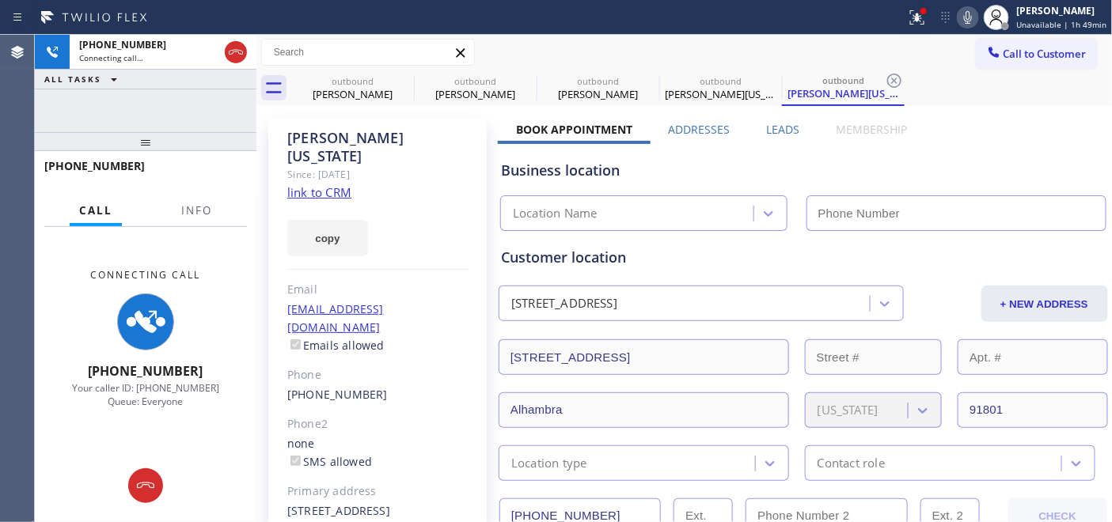
type input "(503) 714-9701"
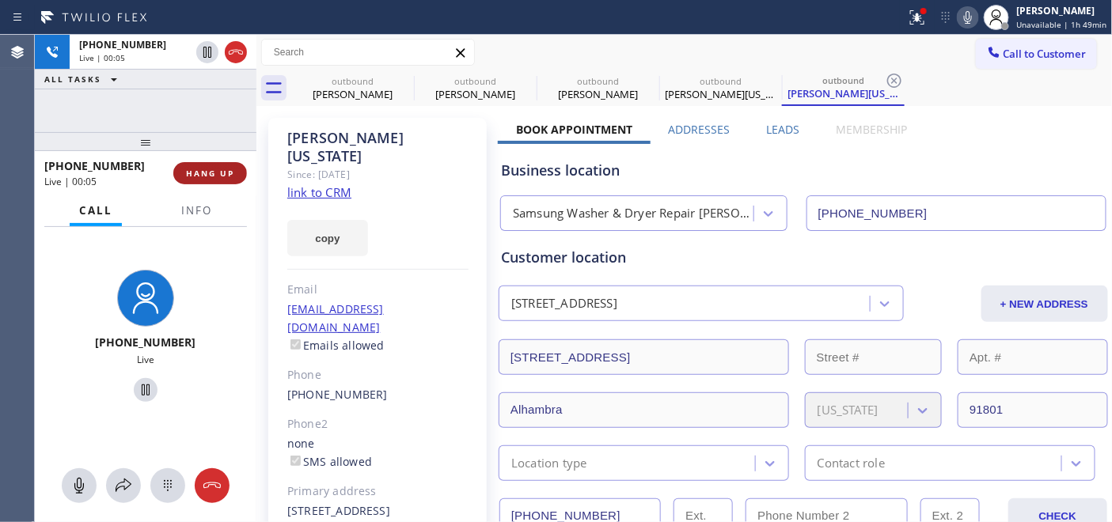
click at [230, 179] on button "HANG UP" at bounding box center [210, 173] width 74 height 22
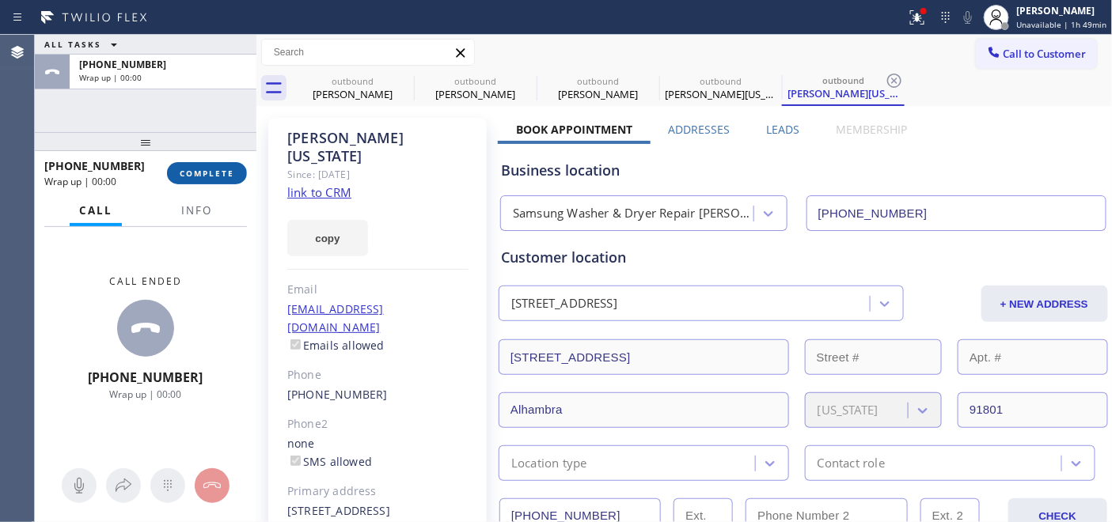
click at [230, 179] on button "COMPLETE" at bounding box center [207, 173] width 80 height 22
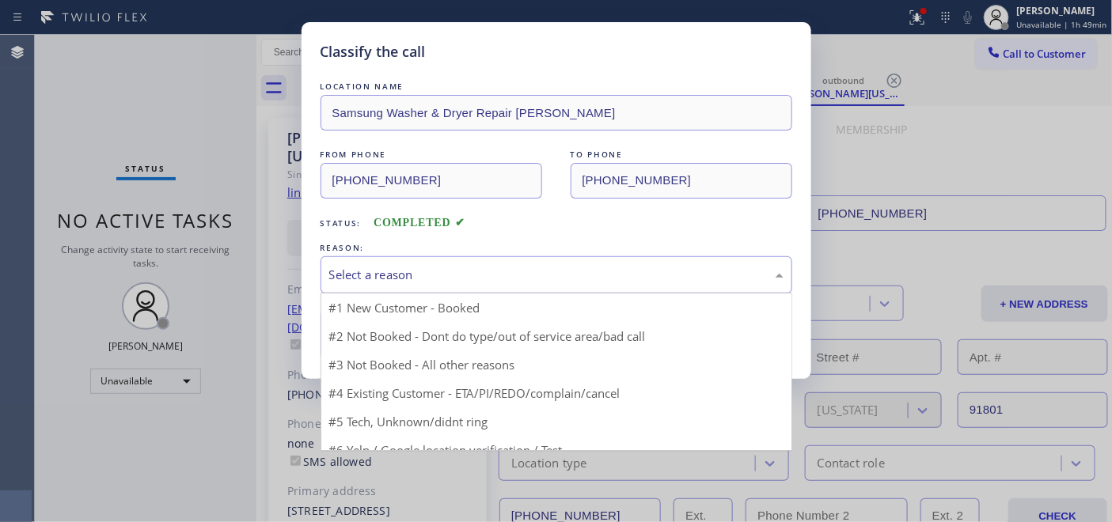
click at [546, 266] on div "Select a reason" at bounding box center [556, 275] width 454 height 18
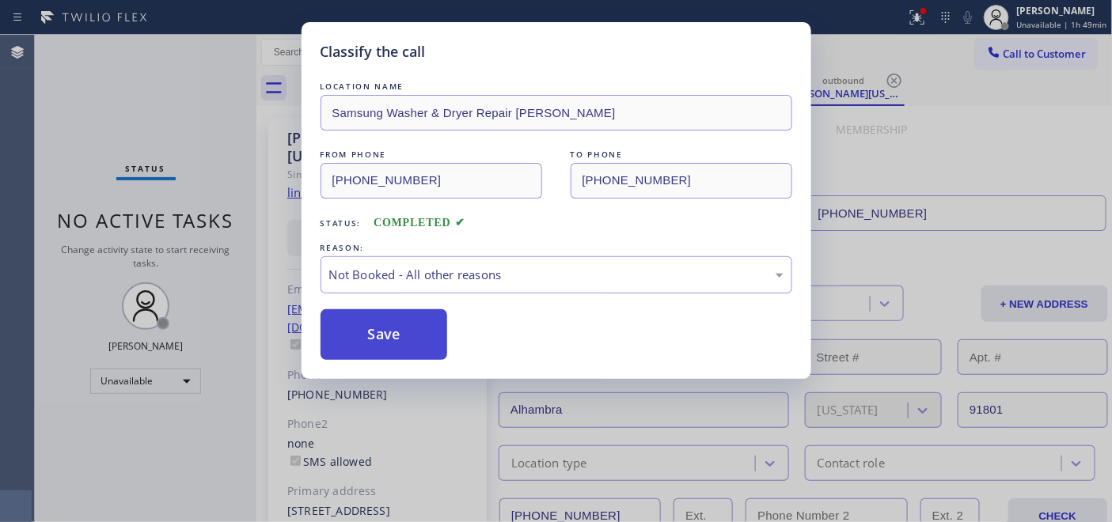
click at [417, 328] on button "Save" at bounding box center [383, 334] width 127 height 51
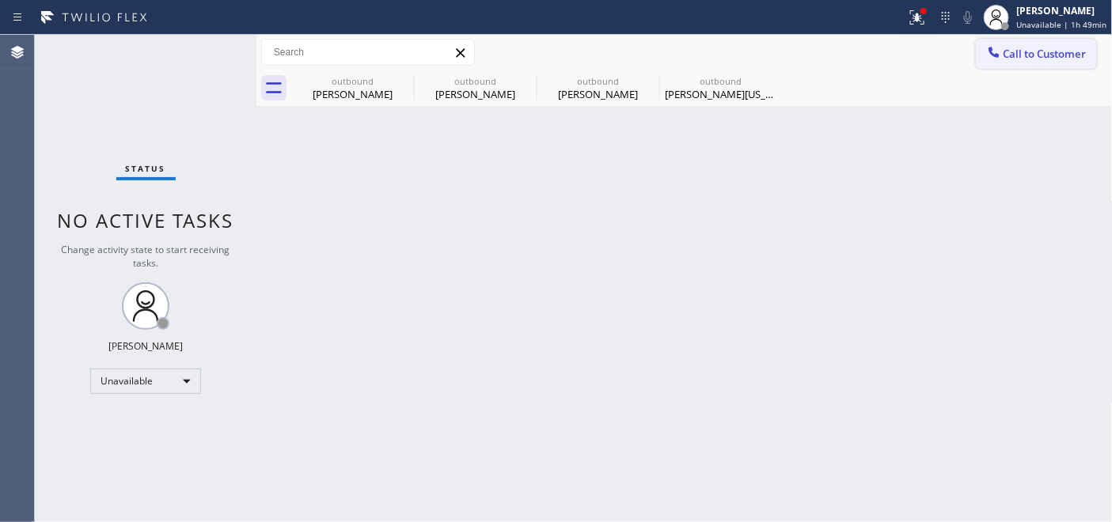
click at [1003, 50] on span "Call to Customer" at bounding box center [1044, 54] width 83 height 14
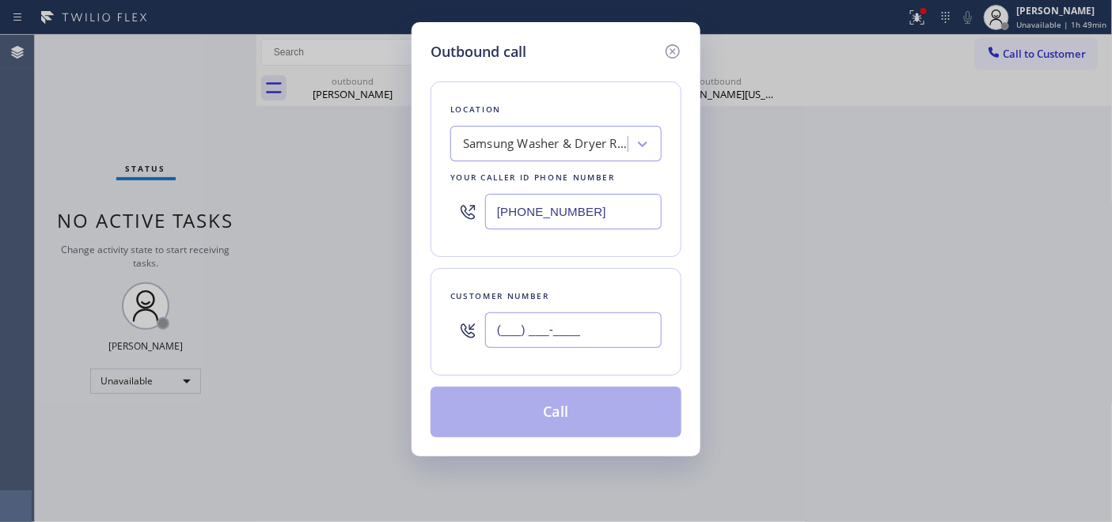
click at [587, 314] on input "(___) ___-____" at bounding box center [573, 330] width 176 height 36
paste input "650) 255-0183"
type input "(650) 255-0183"
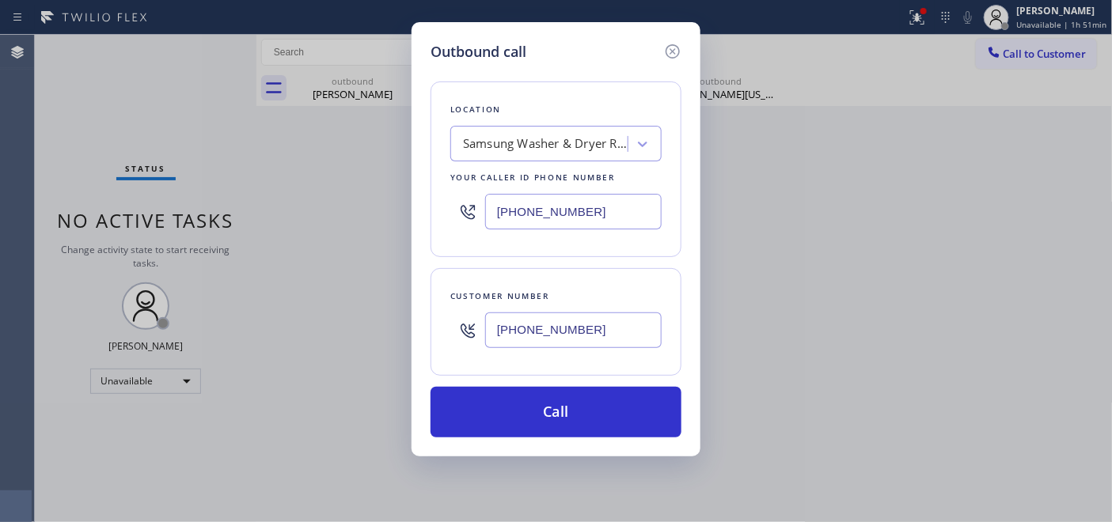
drag, startPoint x: 627, startPoint y: 207, endPoint x: 359, endPoint y: 187, distance: 268.9
click at [392, 195] on div "Outbound call Location Samsung Washer & Dryer Repair Gresham Your caller id pho…" at bounding box center [556, 261] width 1112 height 522
paste input "650) 677-1577"
type input "(650) 677-1577"
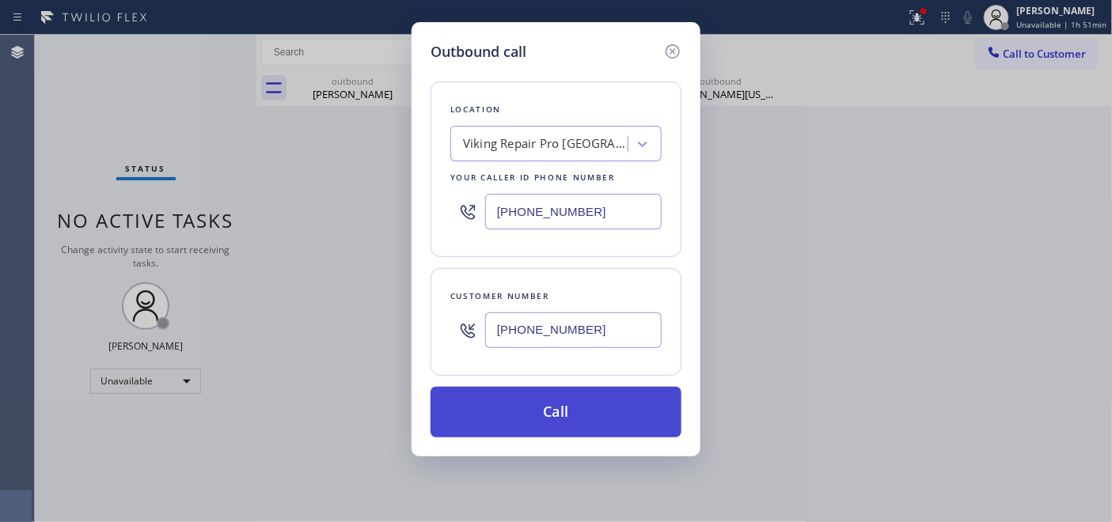
click at [549, 415] on button "Call" at bounding box center [555, 412] width 251 height 51
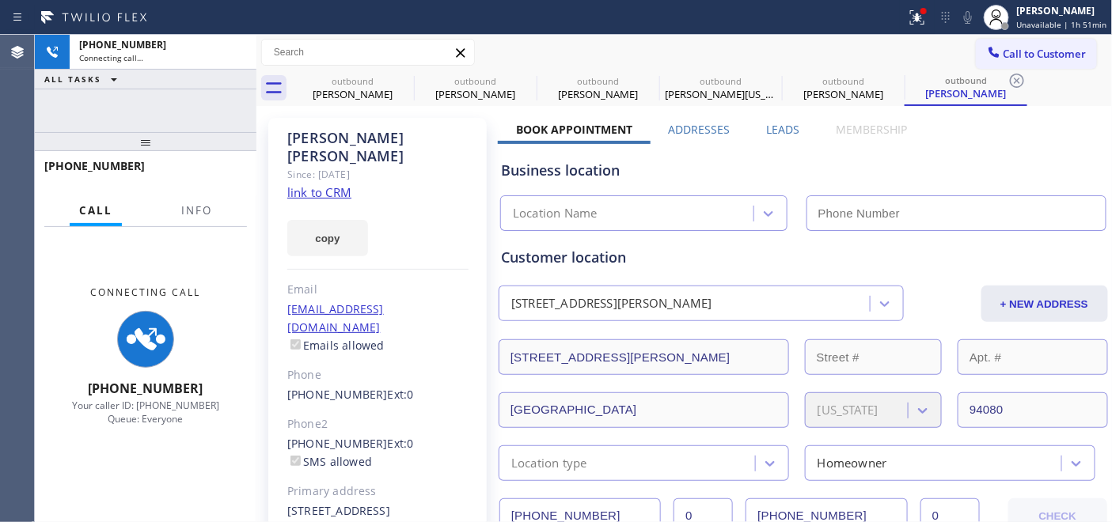
type input "(650) 677-1577"
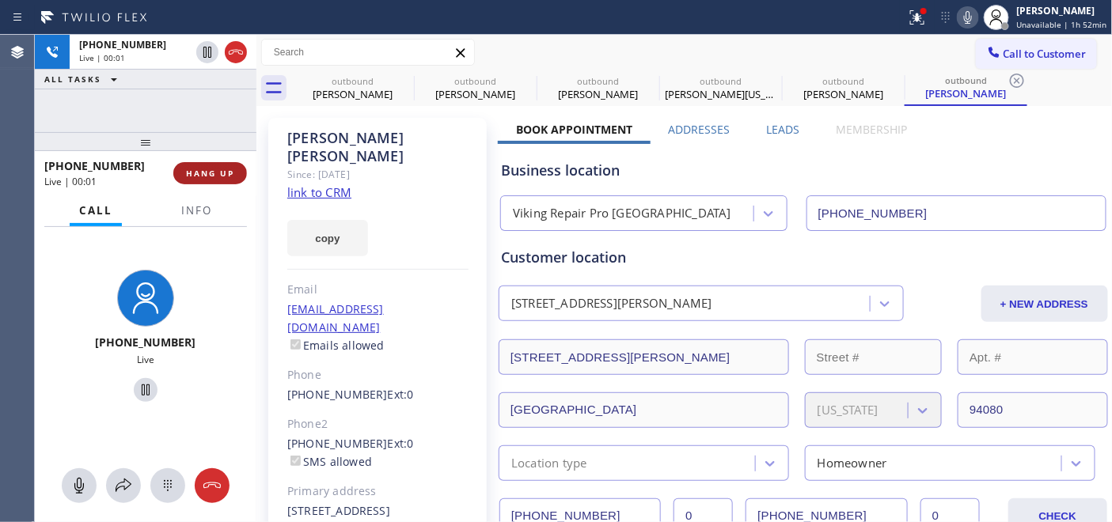
click at [184, 176] on button "HANG UP" at bounding box center [210, 173] width 74 height 22
click at [187, 175] on span "HANG UP" at bounding box center [210, 173] width 48 height 11
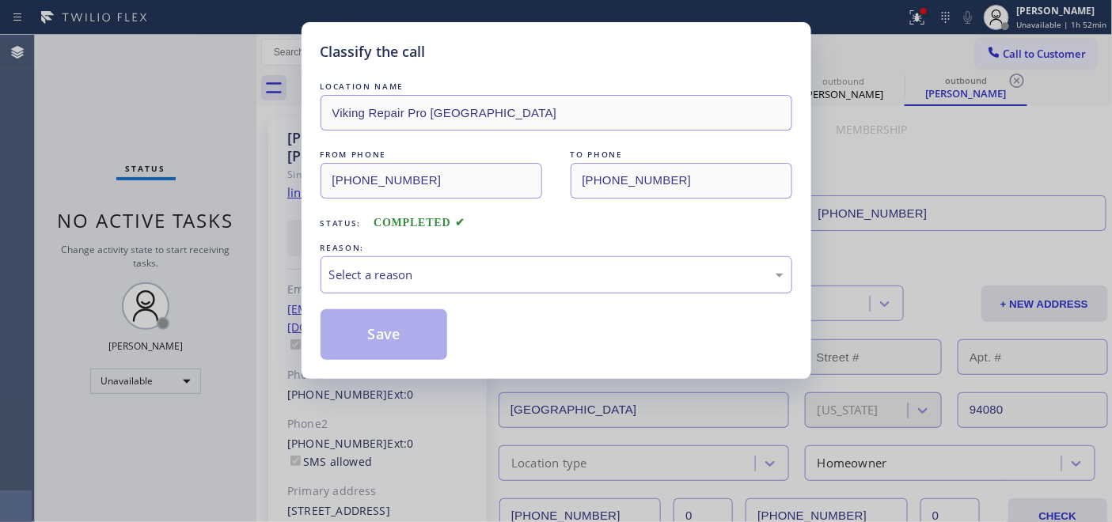
click at [441, 288] on div "Select a reason" at bounding box center [556, 274] width 472 height 37
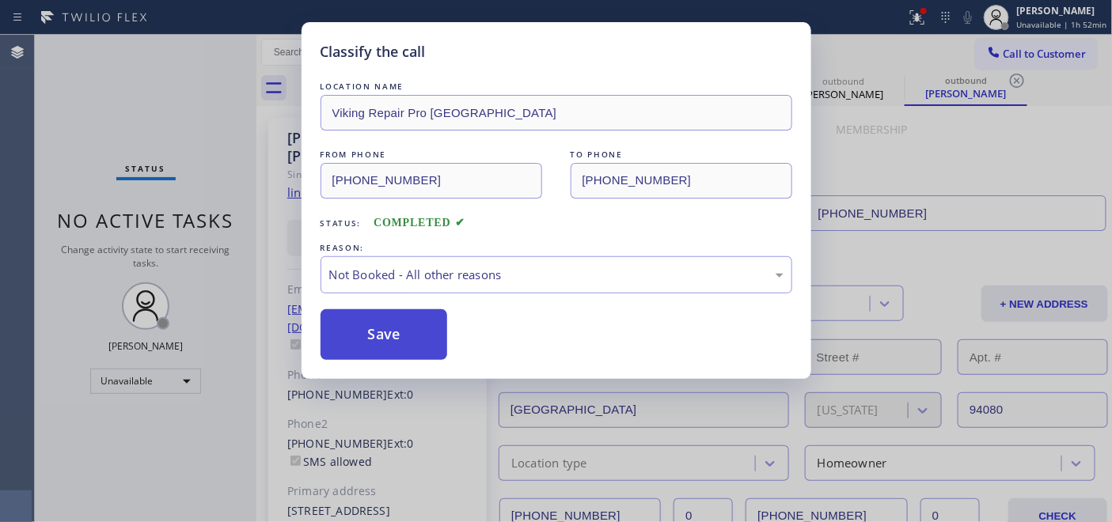
click at [418, 336] on button "Save" at bounding box center [383, 334] width 127 height 51
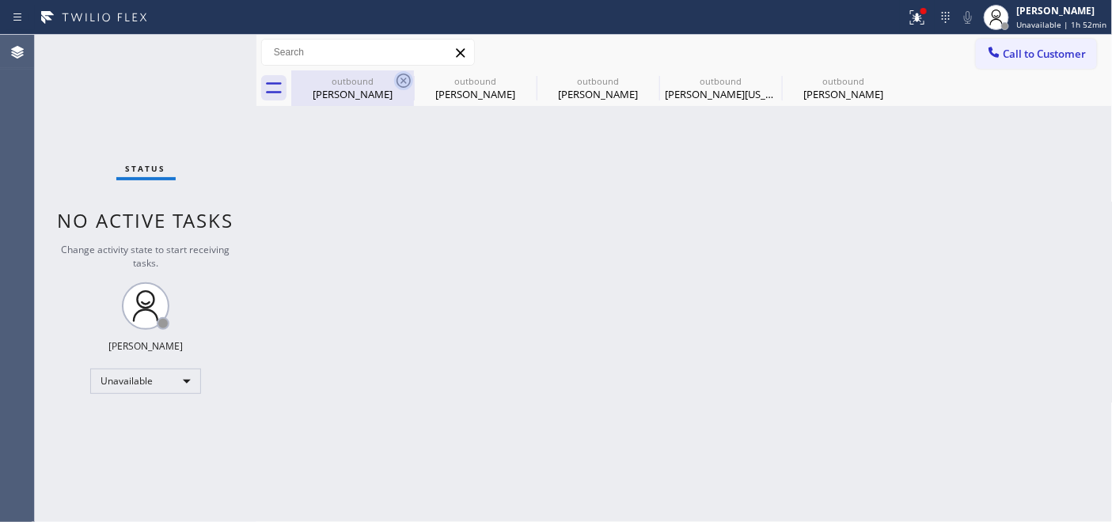
click at [400, 77] on icon at bounding box center [403, 80] width 19 height 19
type input "(480) 418-9915"
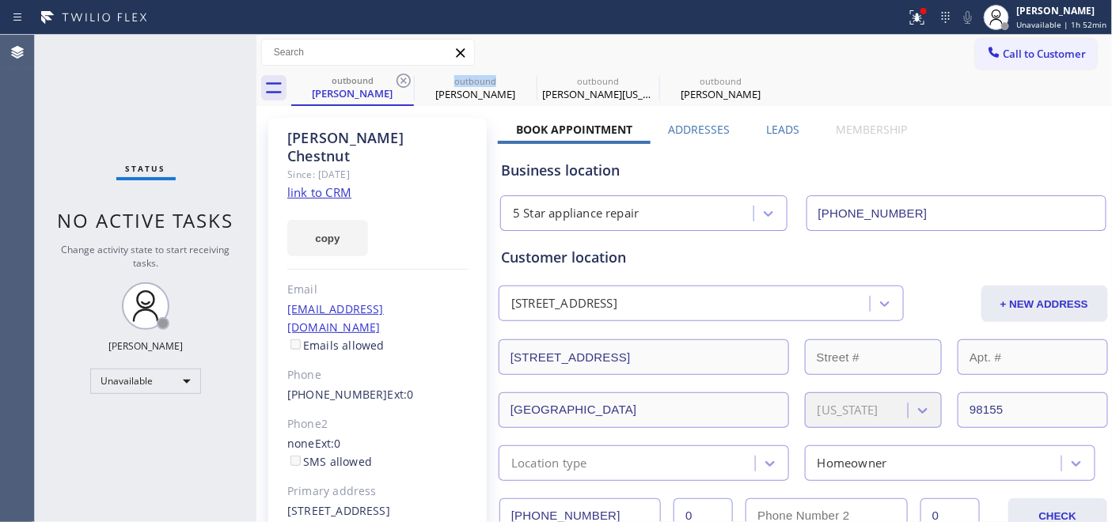
click at [400, 77] on icon at bounding box center [403, 80] width 19 height 19
type input "(602) 693-0127"
click at [0, 0] on icon at bounding box center [0, 0] width 0 height 0
type input "(503) 714-9701"
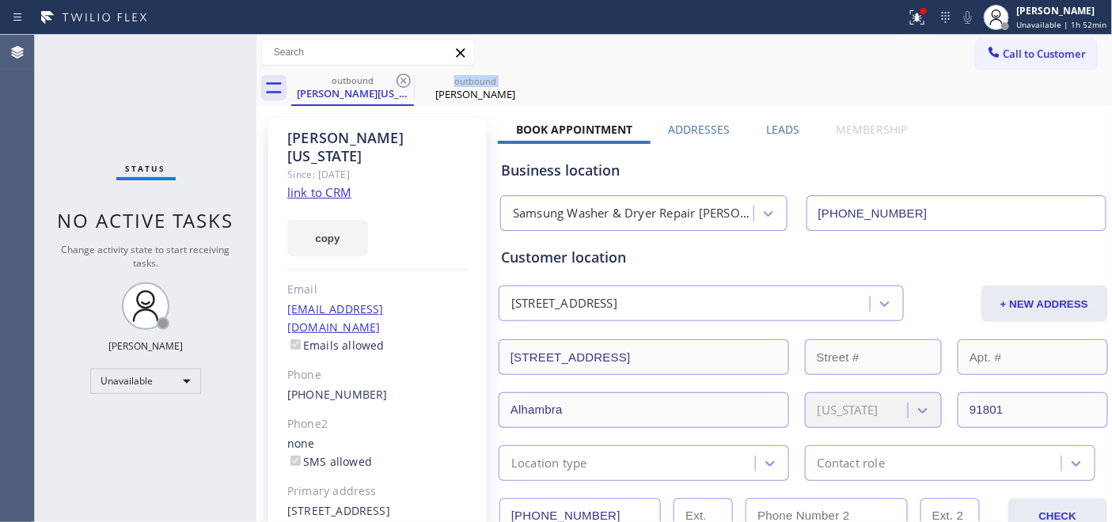
click at [400, 77] on icon at bounding box center [403, 80] width 19 height 19
type input "(650) 677-1577"
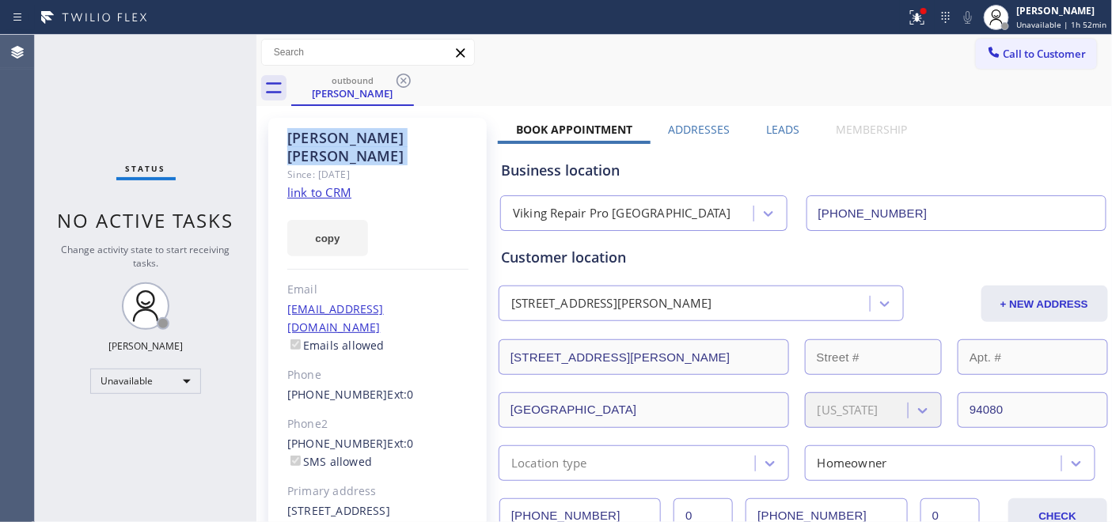
click at [400, 77] on icon at bounding box center [403, 80] width 19 height 19
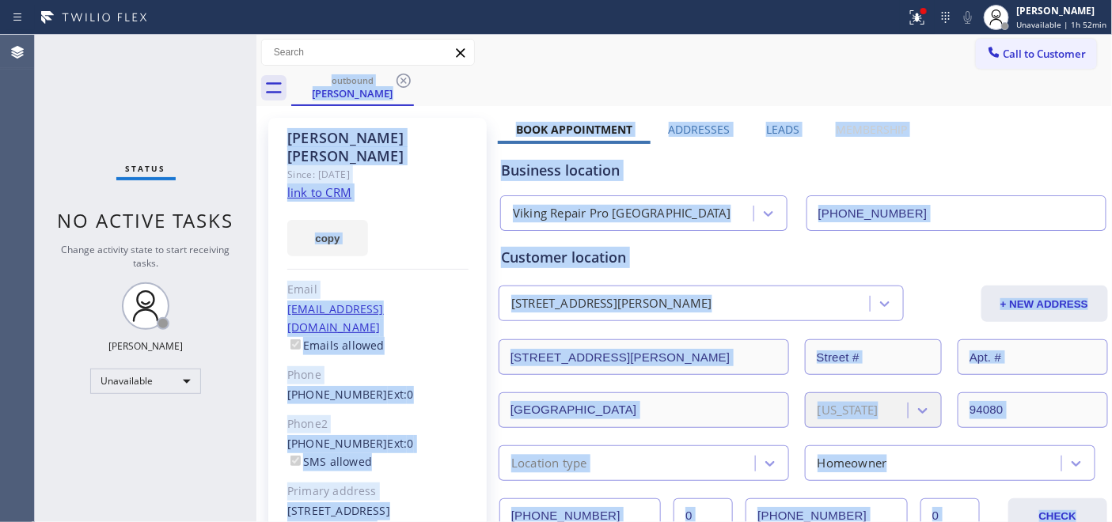
click at [400, 77] on div "outbound Maria Collins" at bounding box center [701, 88] width 821 height 36
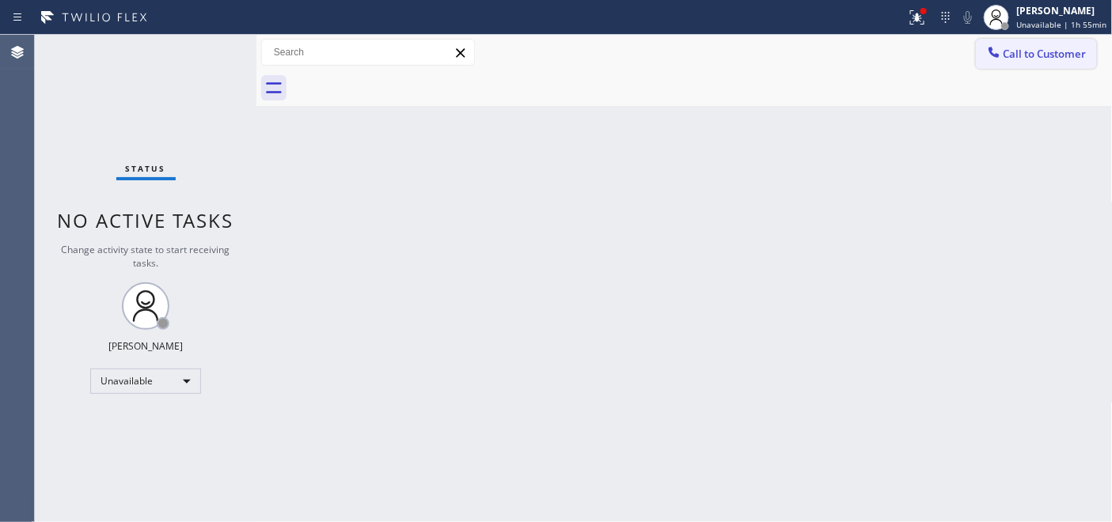
click at [1057, 50] on span "Call to Customer" at bounding box center [1044, 54] width 83 height 14
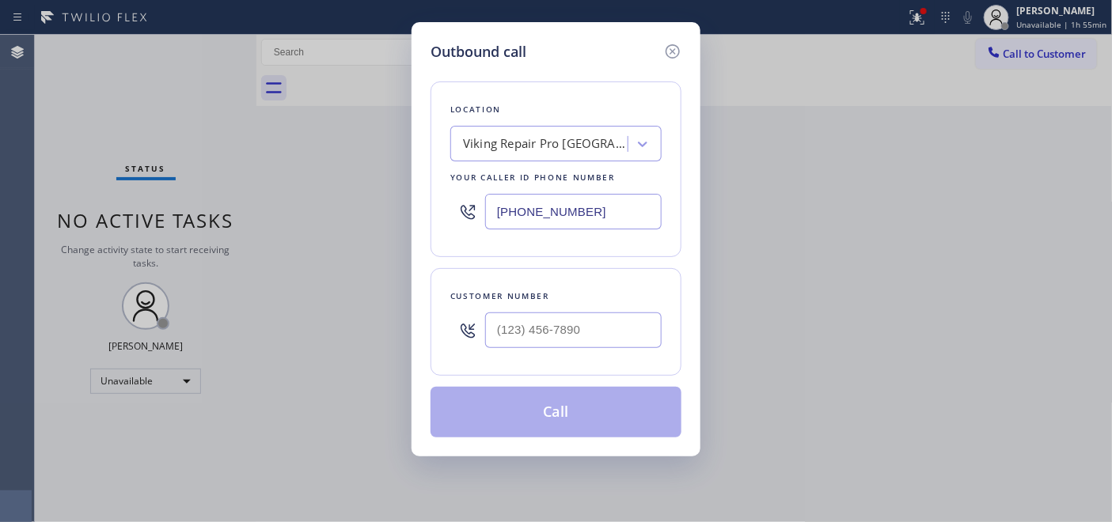
drag, startPoint x: 579, startPoint y: 211, endPoint x: 372, endPoint y: 179, distance: 209.8
click at [375, 180] on div "Outbound call Location Viking Repair Pro South San Francisco Your caller id pho…" at bounding box center [556, 261] width 1112 height 522
paste input "424) 772-3921"
type input "(424) 772-3921"
drag, startPoint x: 533, startPoint y: 332, endPoint x: 375, endPoint y: 328, distance: 158.3
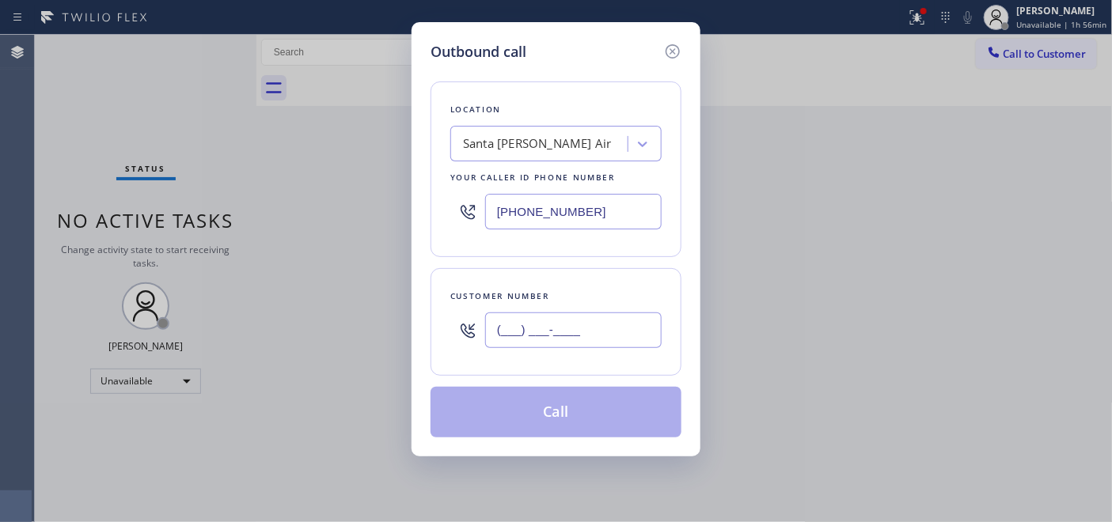
click at [375, 328] on div "Outbound call Location Santa Monica Golden Air Your caller id phone number (424…" at bounding box center [556, 261] width 1112 height 522
paste input "808) 250-1823"
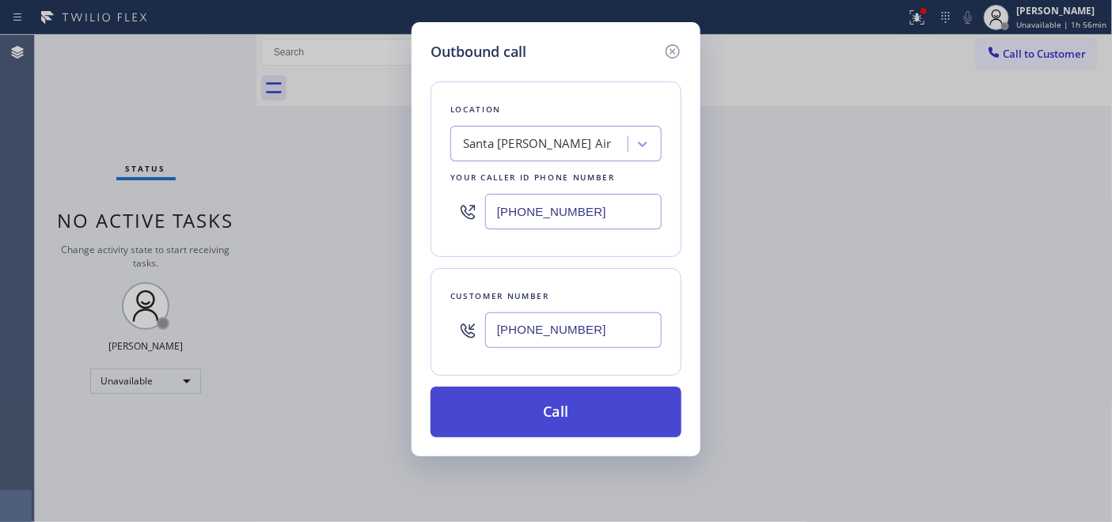
type input "(808) 250-1823"
click at [533, 402] on button "Call" at bounding box center [555, 412] width 251 height 51
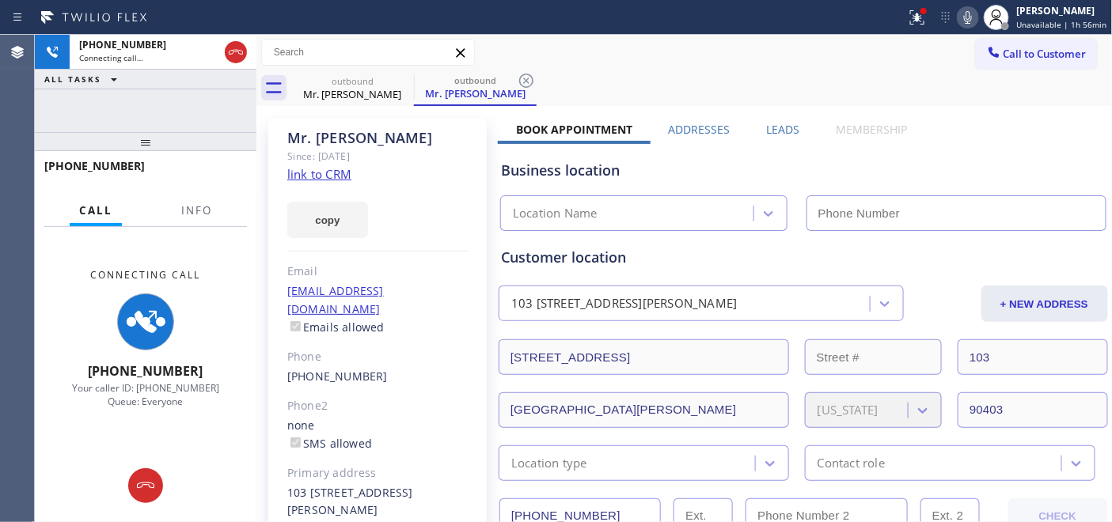
type input "(424) 772-3921"
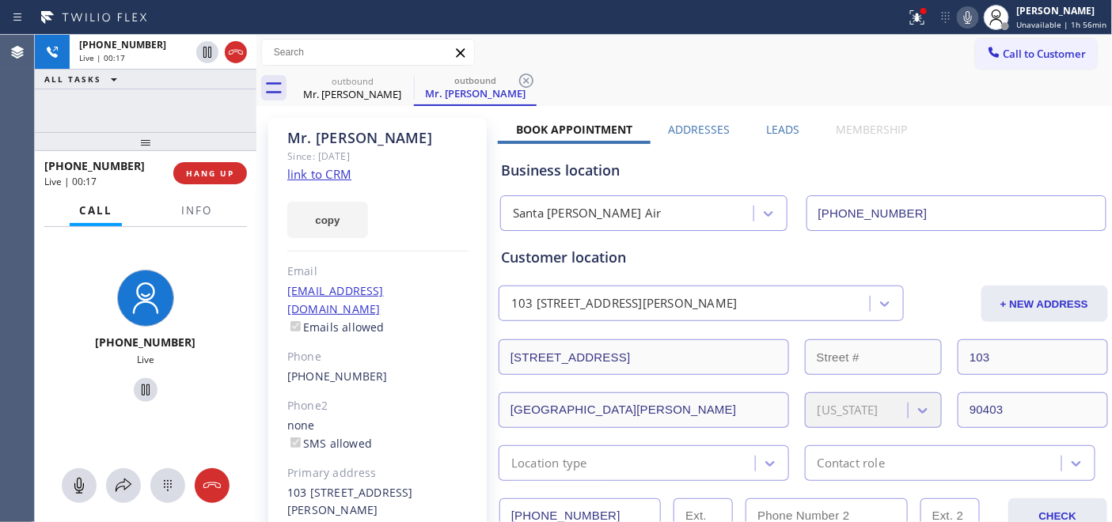
click at [396, 191] on div "copy" at bounding box center [377, 211] width 181 height 55
drag, startPoint x: 409, startPoint y: 264, endPoint x: 440, endPoint y: 269, distance: 31.2
click at [409, 264] on div "Email" at bounding box center [377, 272] width 181 height 18
click at [140, 384] on icon at bounding box center [145, 390] width 19 height 19
click at [973, 14] on icon at bounding box center [967, 17] width 19 height 19
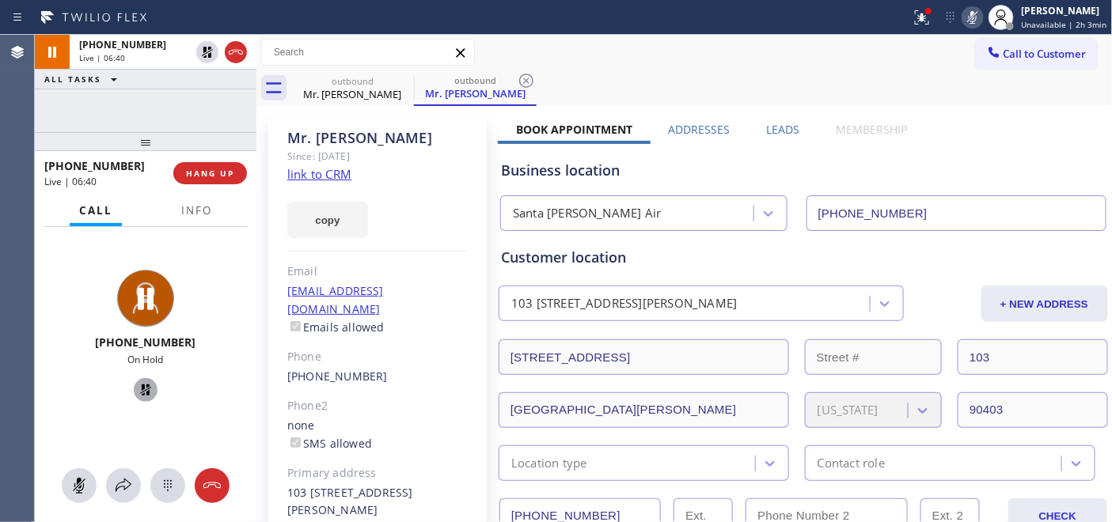
click at [146, 396] on icon at bounding box center [145, 390] width 19 height 19
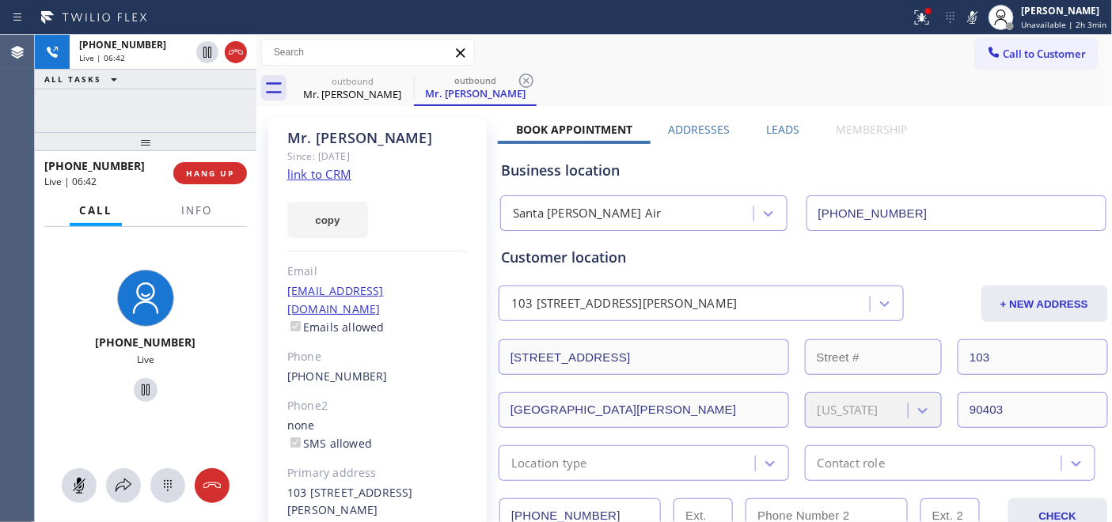
drag, startPoint x: 981, startPoint y: 16, endPoint x: 852, endPoint y: 40, distance: 131.1
click at [981, 16] on icon at bounding box center [972, 17] width 19 height 19
click at [971, 11] on icon at bounding box center [972, 17] width 19 height 19
click at [397, 204] on div "copy" at bounding box center [377, 211] width 181 height 55
click at [382, 184] on div "copy" at bounding box center [377, 211] width 181 height 55
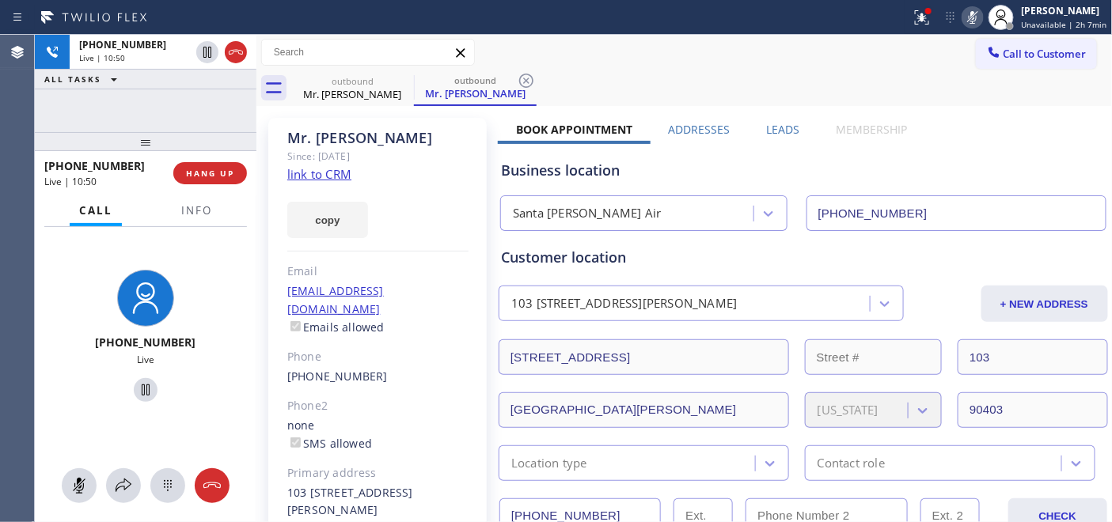
click at [828, 81] on div "outbound Mr. Joey outbound Mr. Joey" at bounding box center [701, 88] width 821 height 36
click at [973, 17] on icon at bounding box center [972, 17] width 19 height 19
click at [772, 53] on div "Call to Customer Outbound call Location Santa Monica Golden Air Your caller id …" at bounding box center [684, 53] width 856 height 28
click at [717, 91] on div "outbound Mr. Joey outbound Mr. Joey" at bounding box center [701, 88] width 821 height 36
click at [214, 182] on button "HANG UP" at bounding box center [210, 173] width 74 height 22
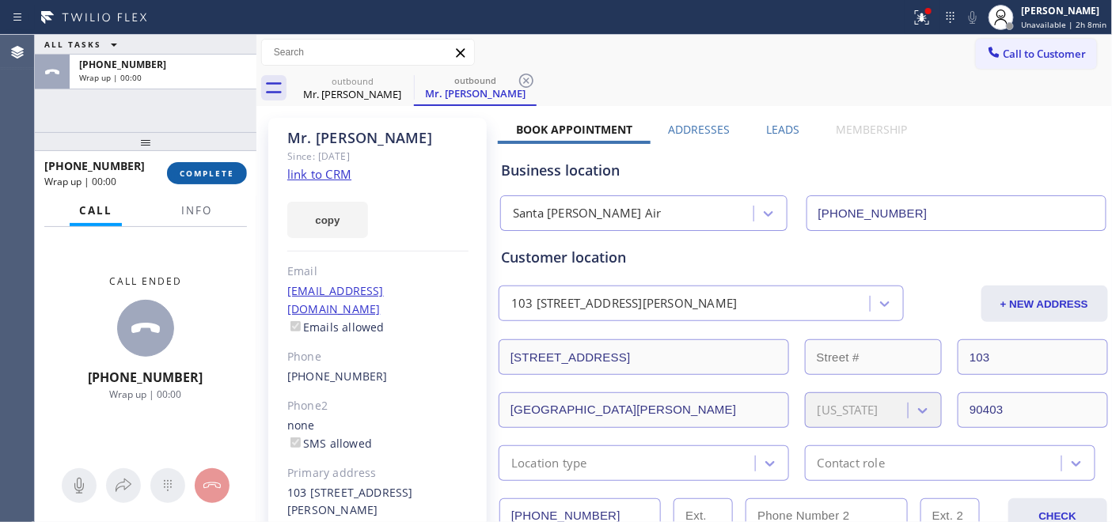
click at [214, 182] on button "COMPLETE" at bounding box center [207, 173] width 80 height 22
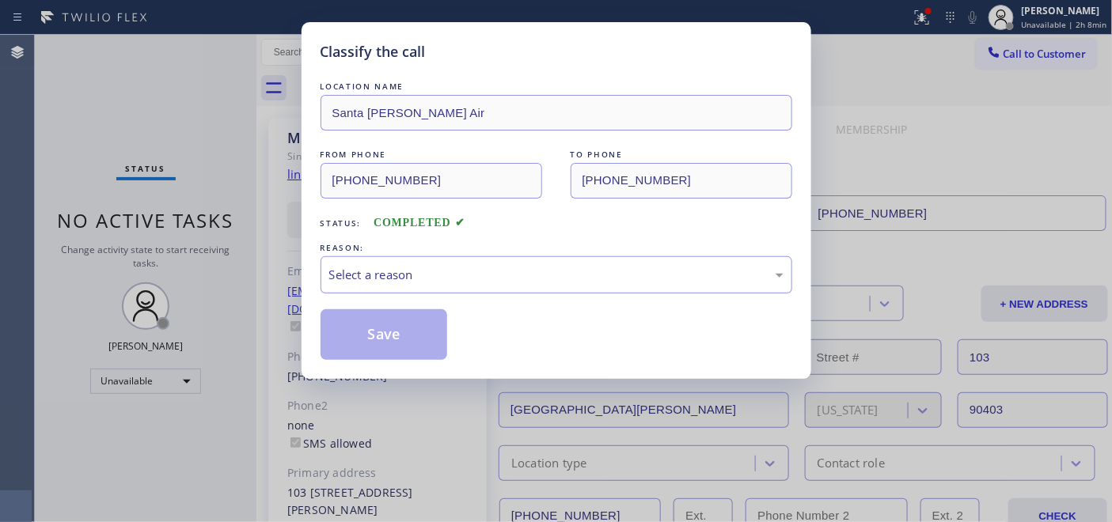
click at [555, 259] on div "Select a reason" at bounding box center [556, 274] width 472 height 37
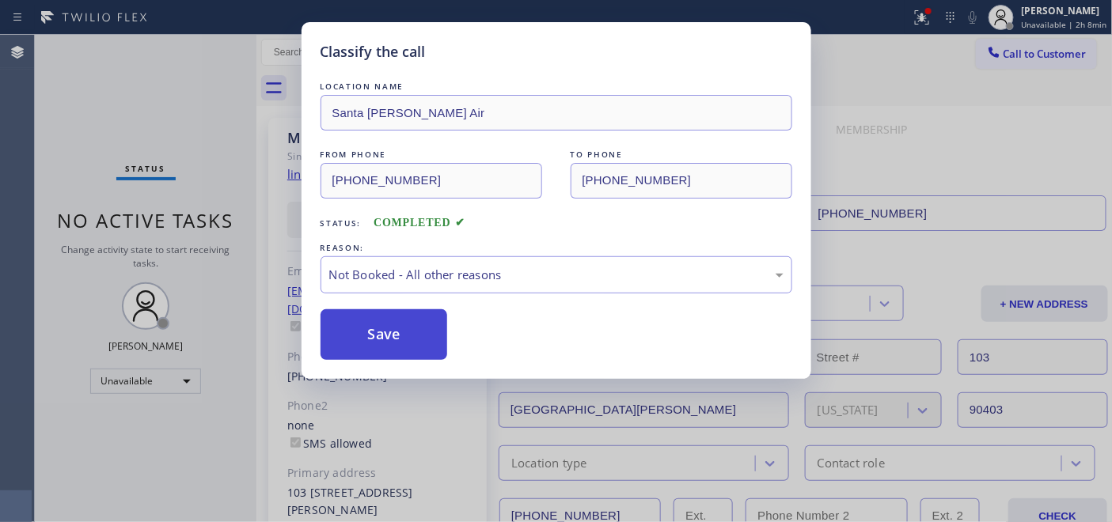
click at [423, 342] on button "Save" at bounding box center [383, 334] width 127 height 51
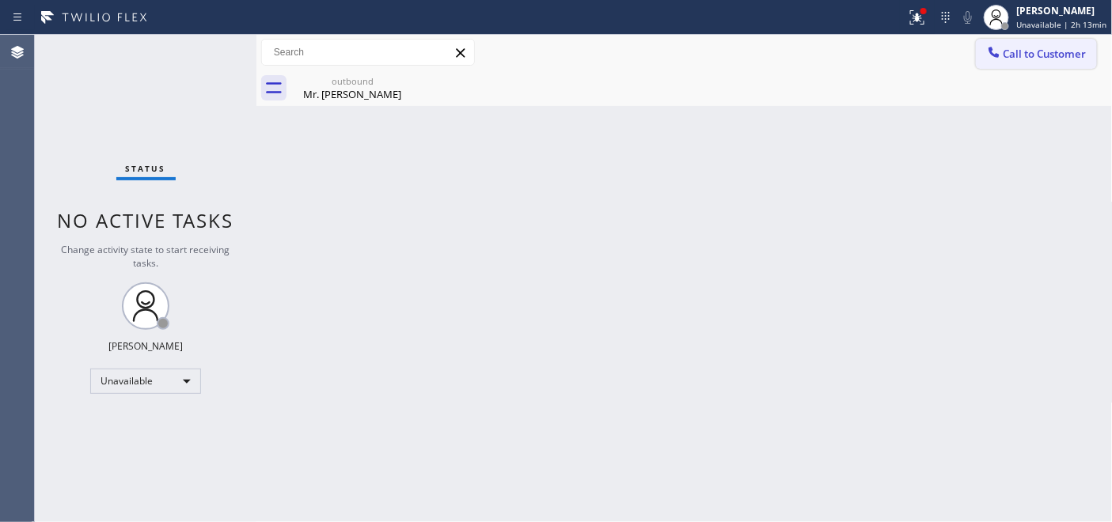
click at [1009, 47] on span "Call to Customer" at bounding box center [1044, 54] width 83 height 14
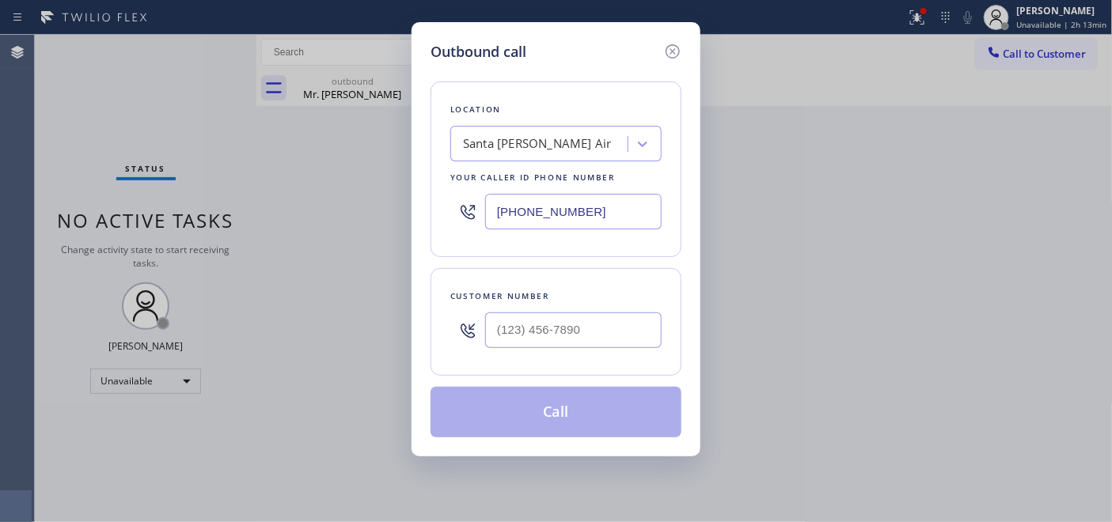
drag, startPoint x: 607, startPoint y: 212, endPoint x: 483, endPoint y: 215, distance: 124.2
click at [483, 215] on div "(424) 772-3921" at bounding box center [555, 211] width 211 height 51
paste input "347) 524-5999"
type input "(424) 772-3921"
click at [422, 199] on div "Outbound call Location Santa Monica Golden Air Your caller id phone number (424…" at bounding box center [555, 239] width 289 height 434
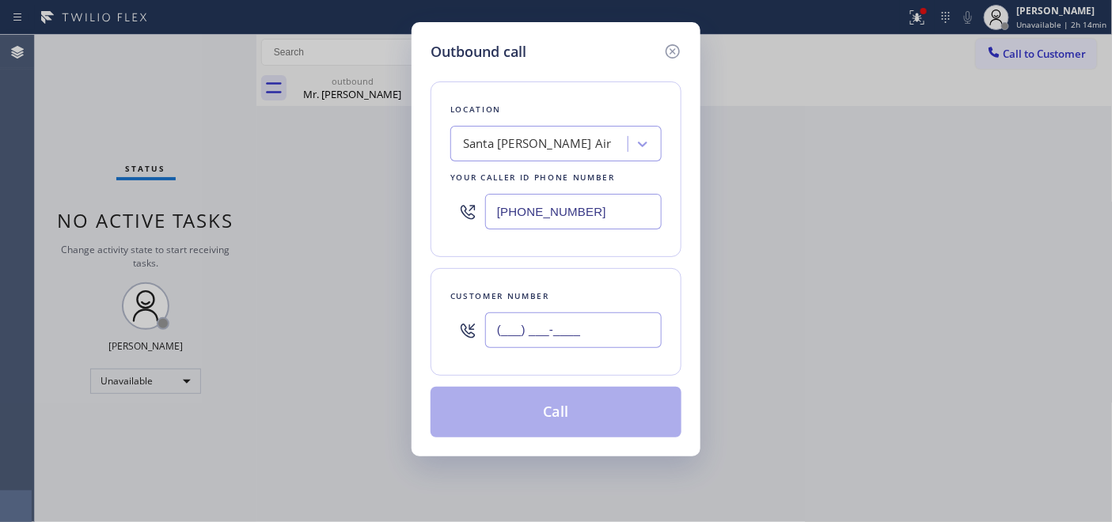
click at [602, 342] on input "(___) ___-____" at bounding box center [573, 330] width 176 height 36
paste input "516) 219-0110"
type input "(516) 219-0110"
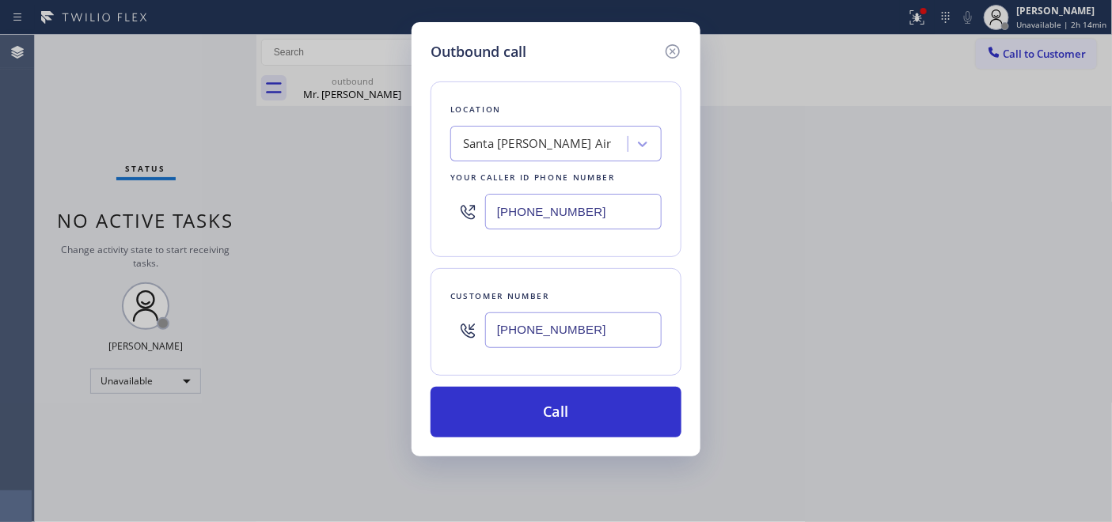
click at [407, 184] on div "Outbound call Location Santa Monica Golden Air Your caller id phone number (424…" at bounding box center [556, 261] width 1112 height 522
drag, startPoint x: 411, startPoint y: 187, endPoint x: 447, endPoint y: 208, distance: 41.1
click at [411, 187] on div "Outbound call Location Santa Monica Golden Air Your caller id phone number (424…" at bounding box center [555, 239] width 289 height 434
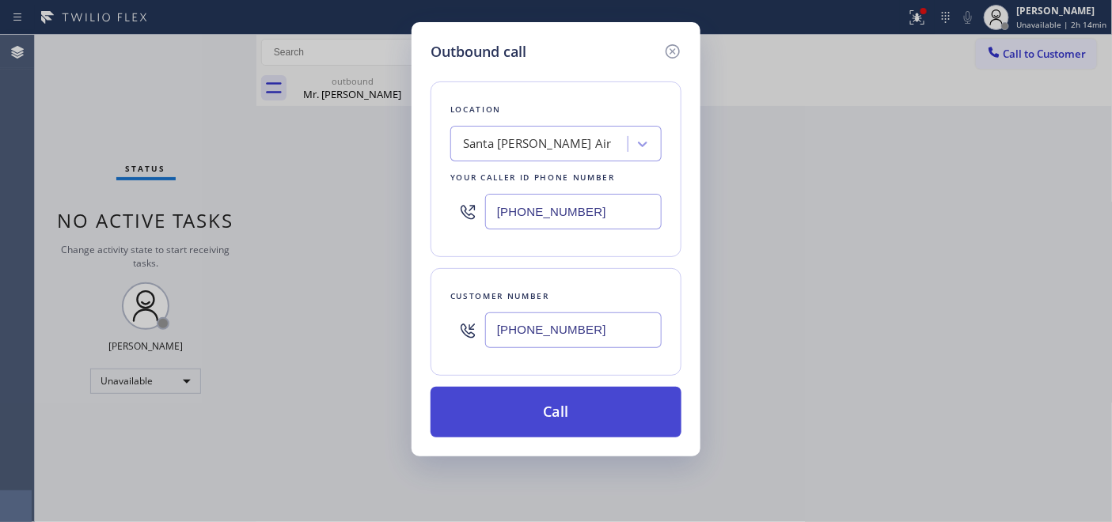
click at [607, 419] on button "Call" at bounding box center [555, 412] width 251 height 51
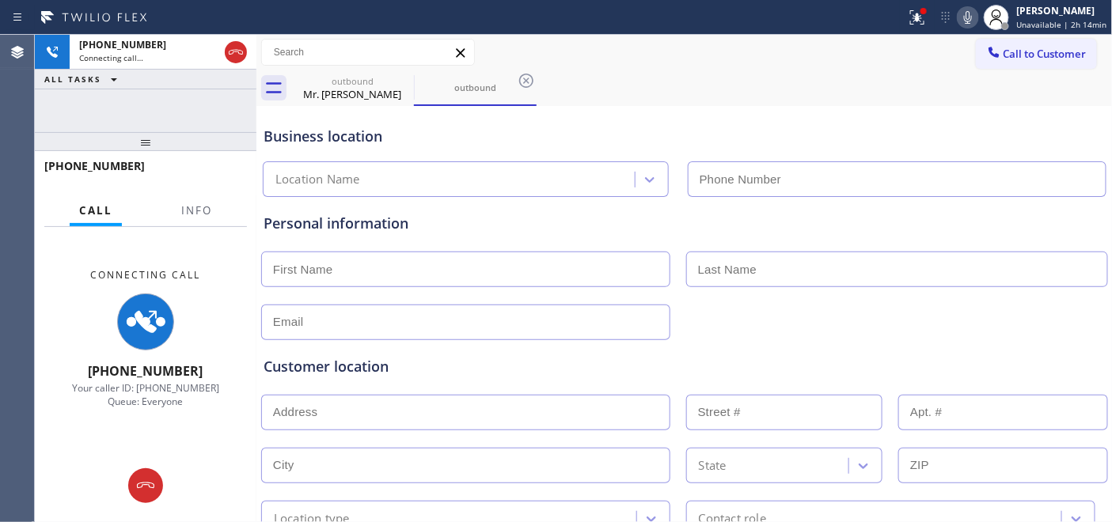
type input "(424) 772-3921"
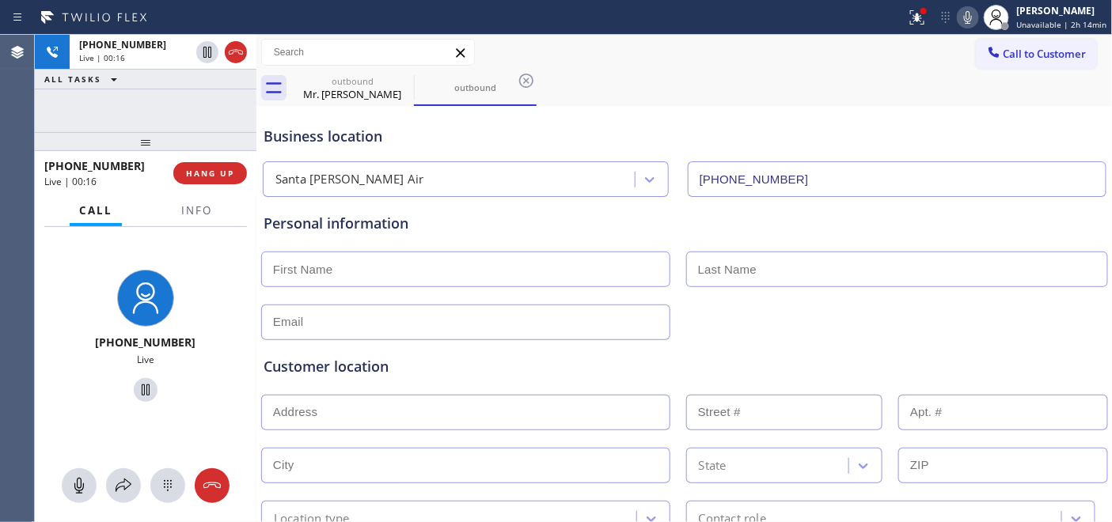
click at [392, 144] on div "Business location" at bounding box center [684, 136] width 842 height 21
click at [230, 169] on span "HANG UP" at bounding box center [210, 173] width 48 height 11
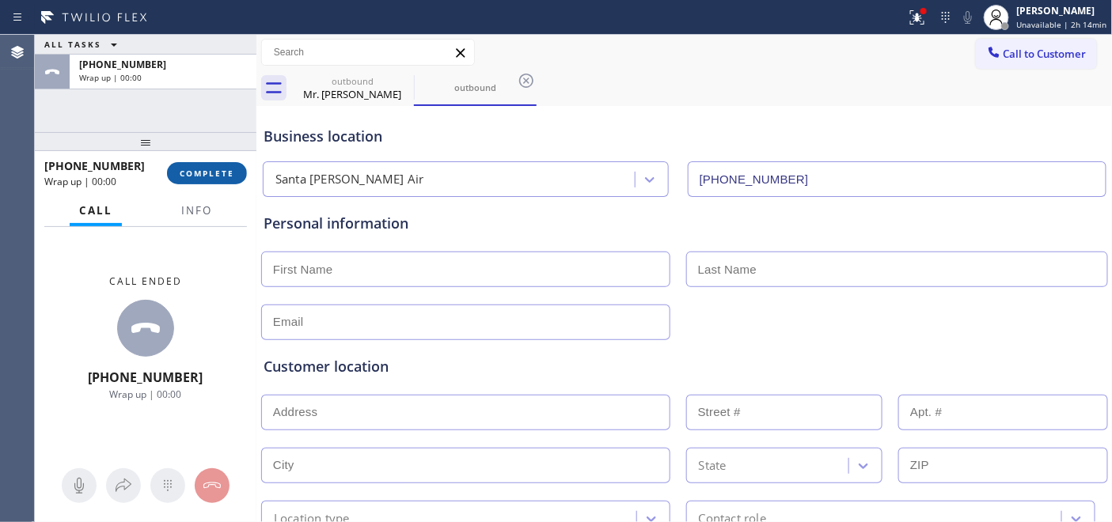
click at [201, 172] on span "COMPLETE" at bounding box center [207, 173] width 55 height 11
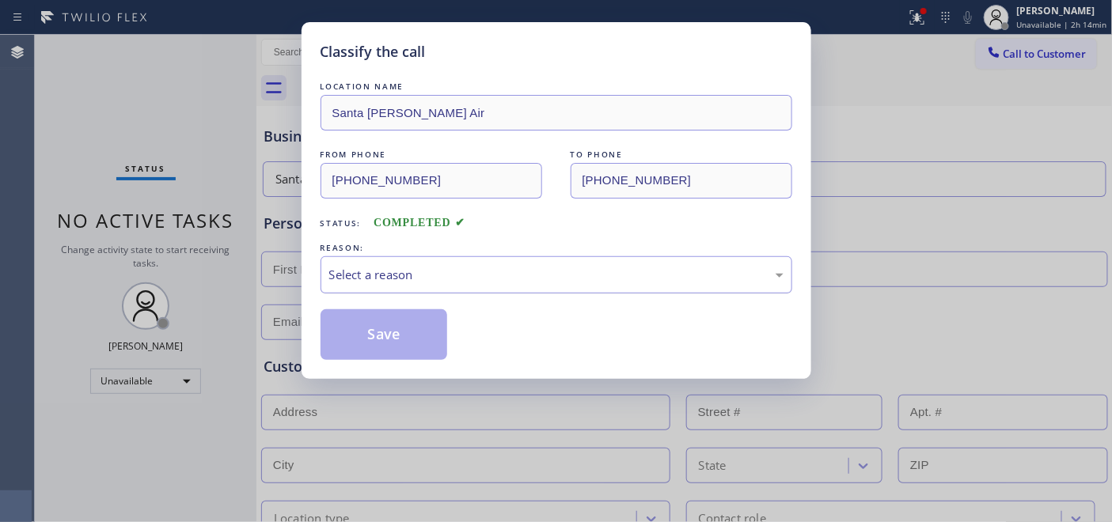
click at [438, 261] on div "Select a reason" at bounding box center [556, 274] width 472 height 37
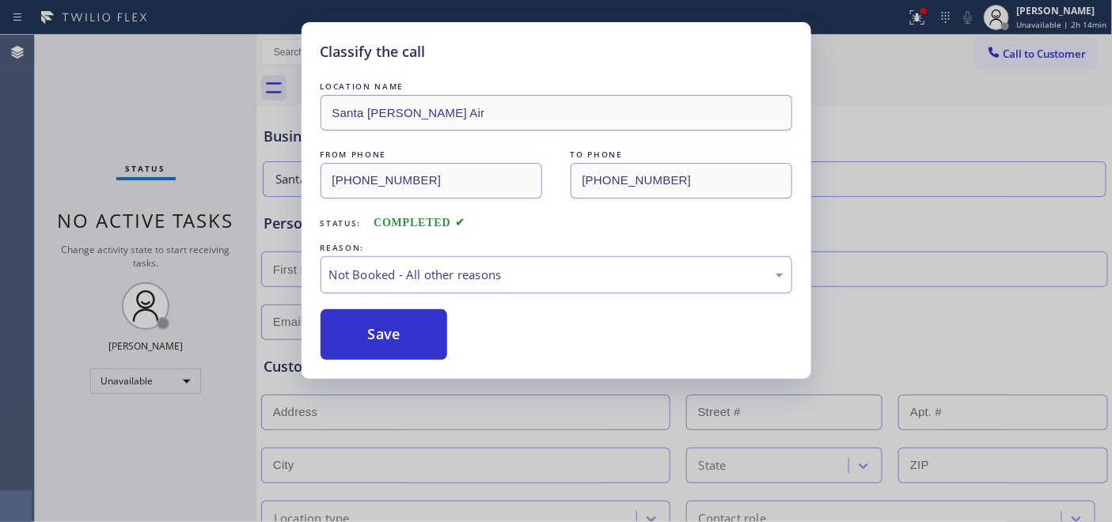
click at [414, 327] on button "Save" at bounding box center [383, 334] width 127 height 51
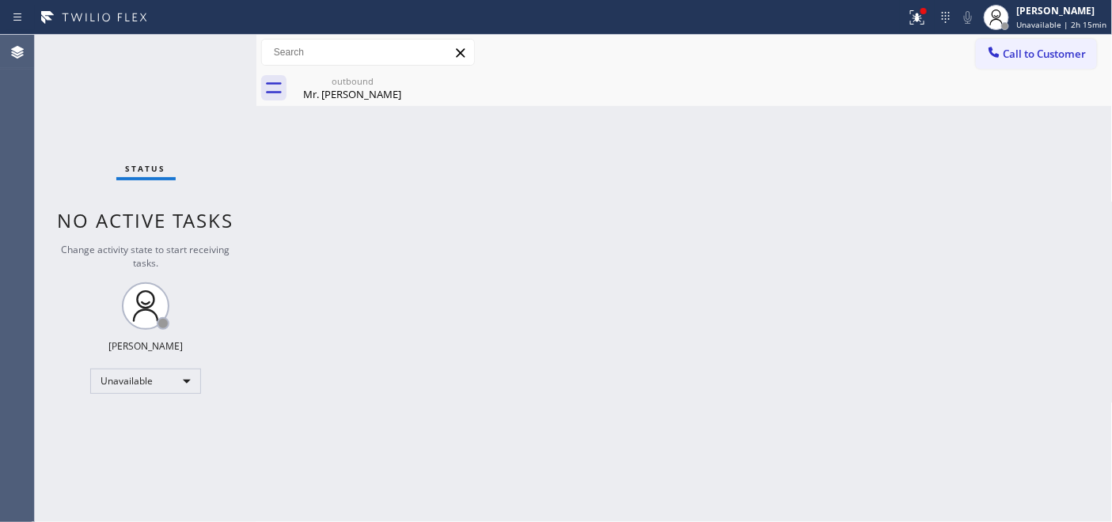
click at [377, 138] on div "Back to Dashboard Change Sender ID Customers Technicians Select a contact Outbo…" at bounding box center [684, 278] width 856 height 487
click at [993, 49] on icon at bounding box center [994, 52] width 16 height 16
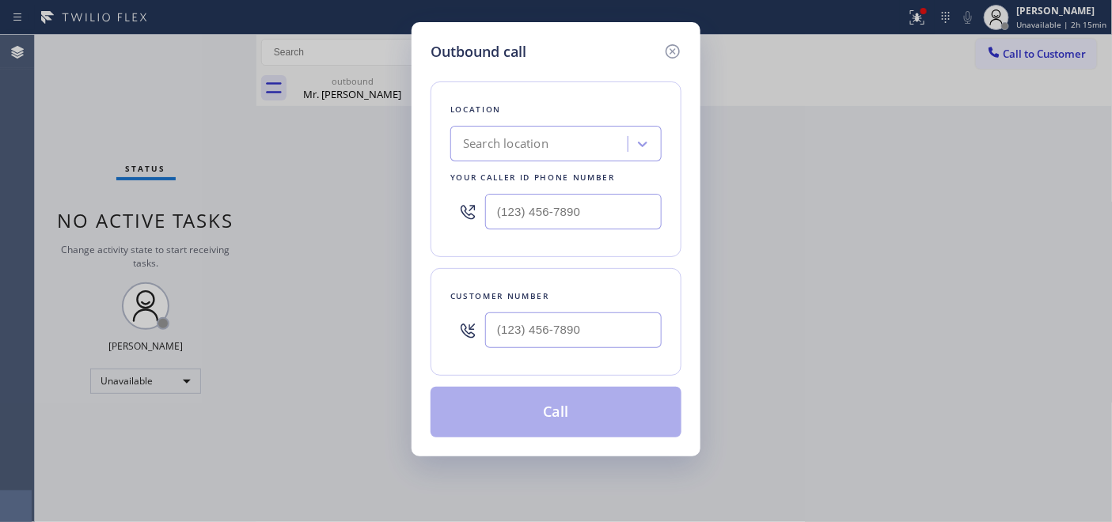
type input "(___) ___-____"
drag, startPoint x: 596, startPoint y: 203, endPoint x: 421, endPoint y: 204, distance: 174.8
click at [421, 204] on div "Outbound call Location Search location Your caller id phone number (___) ___-__…" at bounding box center [555, 239] width 289 height 434
click at [453, 333] on div "(___) ___-____" at bounding box center [555, 330] width 211 height 51
paste input "347) 524-5999"
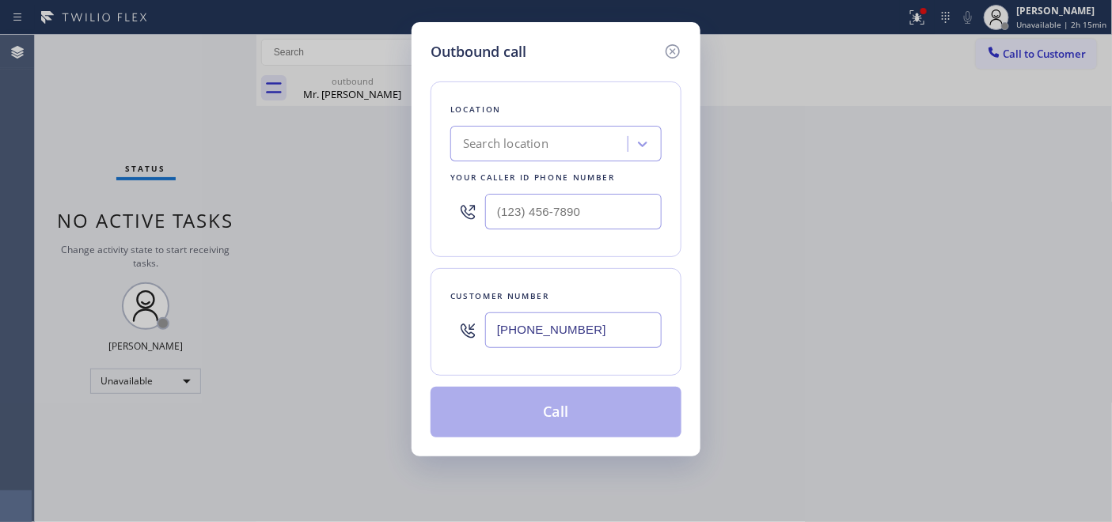
type input "(347) 524-5999"
drag, startPoint x: 368, startPoint y: 199, endPoint x: 420, endPoint y: 175, distance: 57.4
click at [368, 199] on div "Outbound call Location Search location Your caller id phone number Customer num…" at bounding box center [556, 261] width 1112 height 522
click at [497, 145] on div "Search location" at bounding box center [505, 144] width 85 height 18
click at [559, 208] on input "(___) ___-____" at bounding box center [573, 212] width 176 height 36
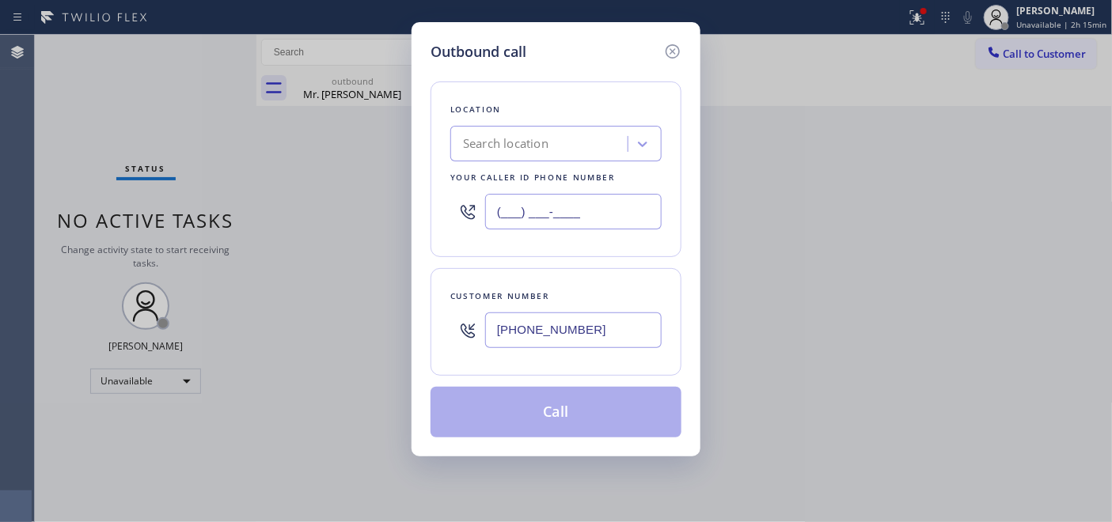
paste input "516) 219-0110"
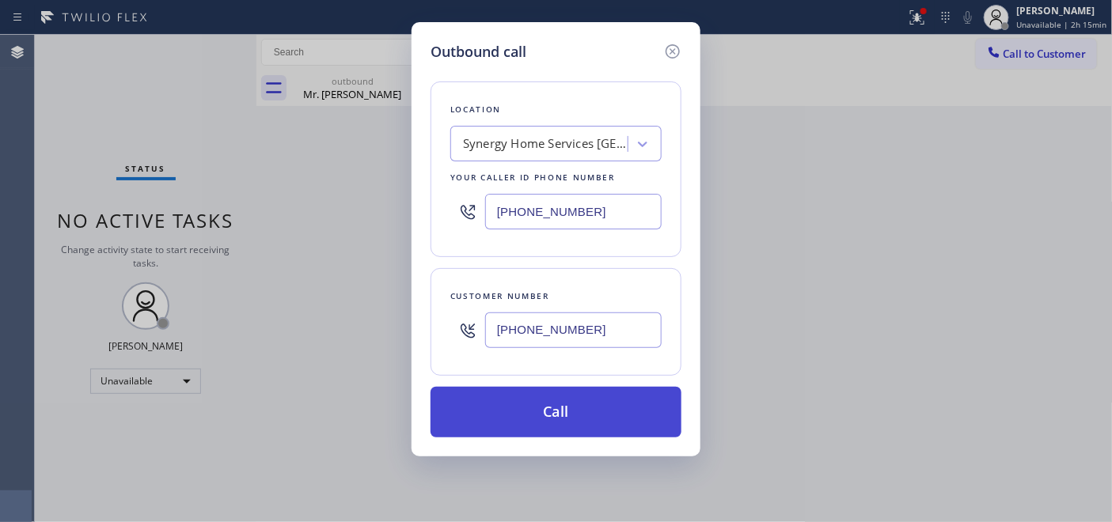
type input "(516) 219-0110"
click at [605, 408] on button "Call" at bounding box center [555, 412] width 251 height 51
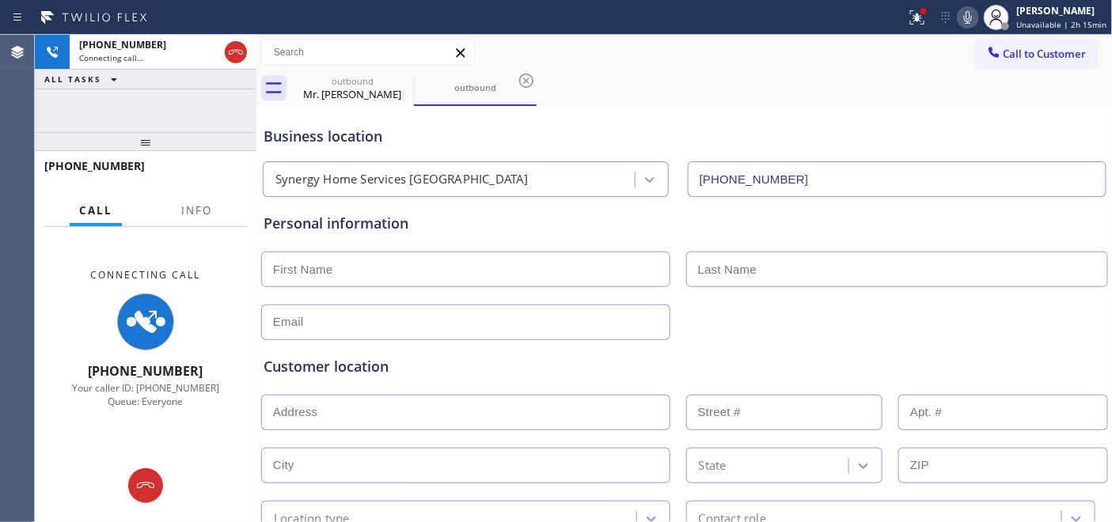
type input "(516) 219-0110"
drag, startPoint x: 407, startPoint y: 119, endPoint x: 436, endPoint y: 129, distance: 31.0
click at [407, 119] on div "Business location Synergy Home Services Hempstead (516) 219-0110" at bounding box center [684, 153] width 848 height 87
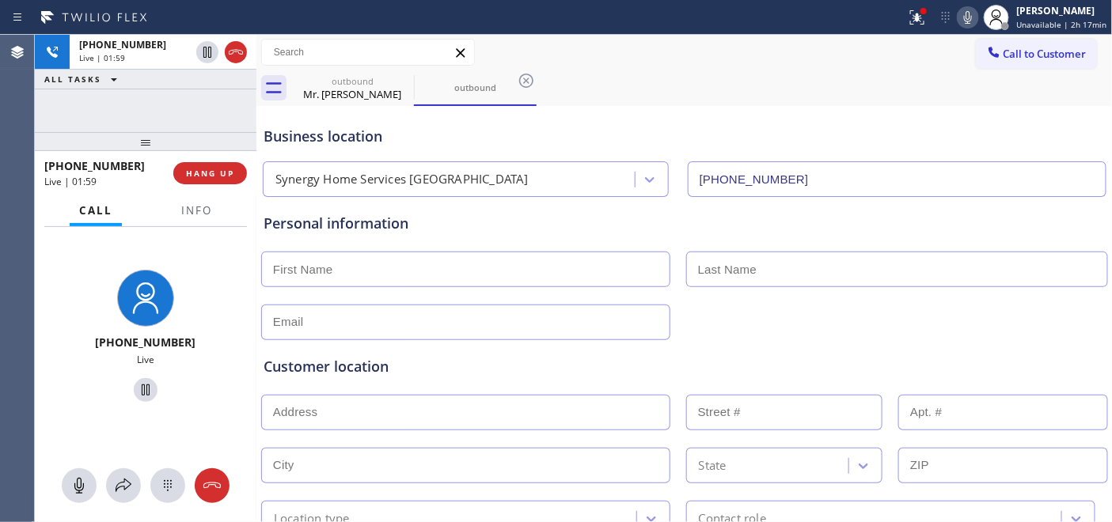
click at [263, 145] on div "Business location Synergy Home Services Hempstead (516) 219-0110" at bounding box center [684, 153] width 848 height 87
click at [400, 123] on div "Business location Synergy Home Services Hempstead (516) 219-0110" at bounding box center [684, 153] width 848 height 87
click at [412, 81] on icon at bounding box center [403, 80] width 19 height 19
click at [973, 12] on icon at bounding box center [967, 17] width 19 height 19
click at [140, 392] on icon at bounding box center [145, 390] width 19 height 19
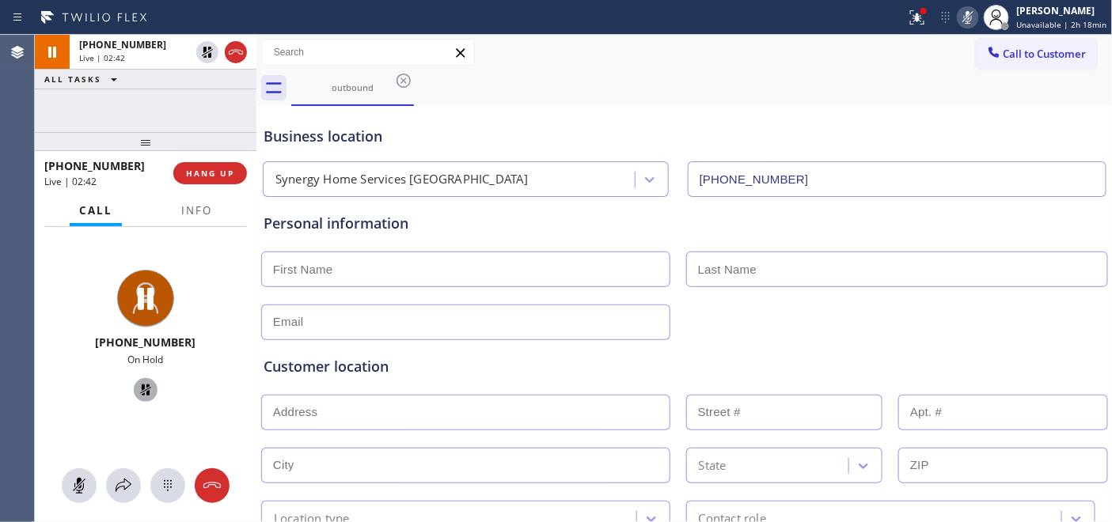
drag, startPoint x: 394, startPoint y: 128, endPoint x: 421, endPoint y: 117, distance: 29.1
click at [394, 128] on div "Business location" at bounding box center [684, 136] width 842 height 21
click at [329, 272] on input "text" at bounding box center [465, 270] width 409 height 36
click at [730, 206] on div "Personal information" at bounding box center [684, 268] width 848 height 143
click at [146, 385] on icon at bounding box center [145, 390] width 19 height 19
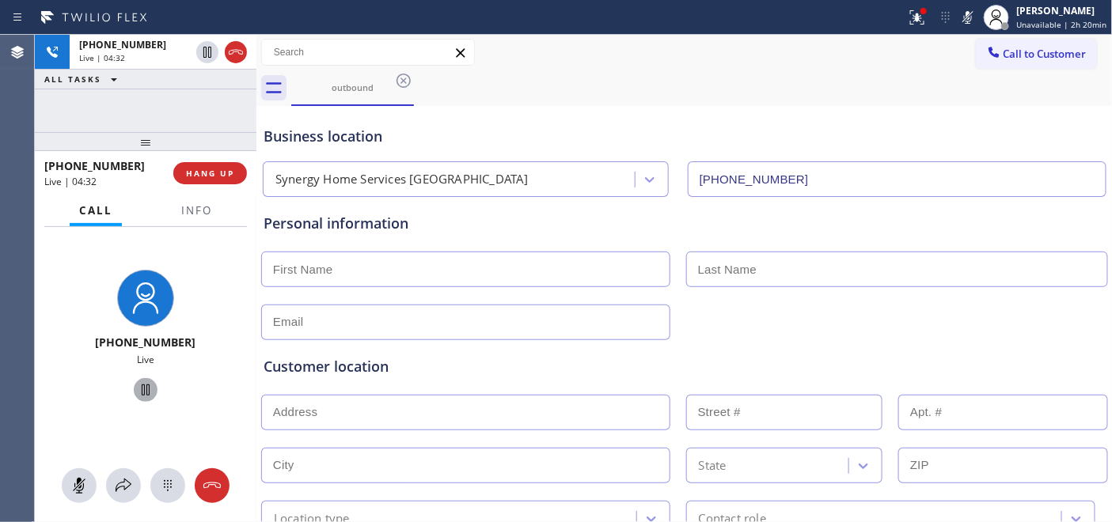
drag, startPoint x: 977, startPoint y: 13, endPoint x: 922, endPoint y: 57, distance: 70.3
click at [977, 13] on icon at bounding box center [967, 17] width 19 height 19
click at [969, 14] on icon at bounding box center [967, 17] width 19 height 19
drag, startPoint x: 388, startPoint y: 130, endPoint x: 630, endPoint y: 122, distance: 242.2
click at [388, 130] on div "Business location" at bounding box center [684, 136] width 842 height 21
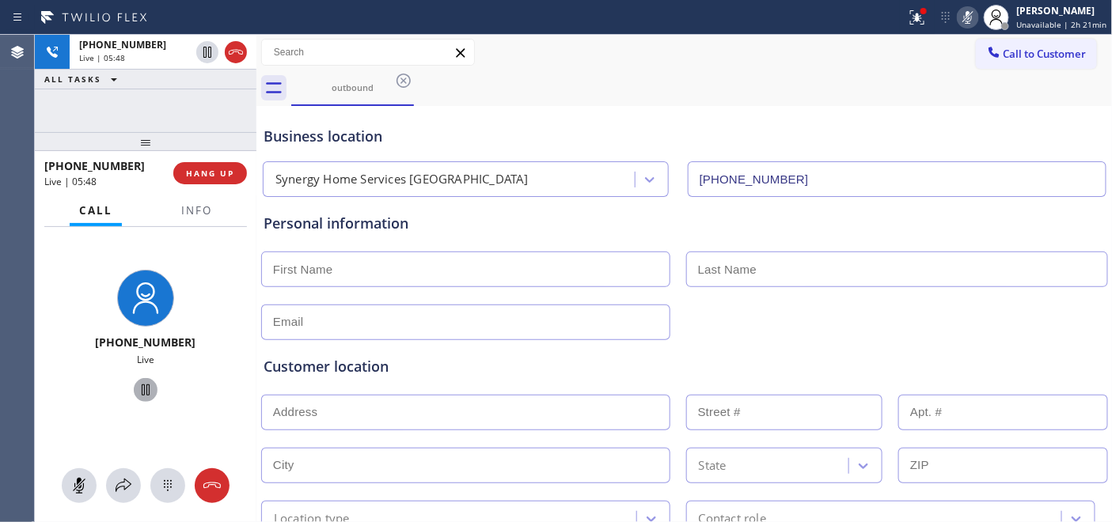
click at [396, 222] on div "Personal information" at bounding box center [684, 223] width 842 height 21
click at [969, 12] on icon at bounding box center [967, 17] width 19 height 19
drag, startPoint x: 596, startPoint y: 82, endPoint x: 294, endPoint y: 92, distance: 301.6
click at [586, 87] on div "outbound" at bounding box center [701, 88] width 821 height 36
click at [389, 131] on div "Business location" at bounding box center [684, 136] width 842 height 21
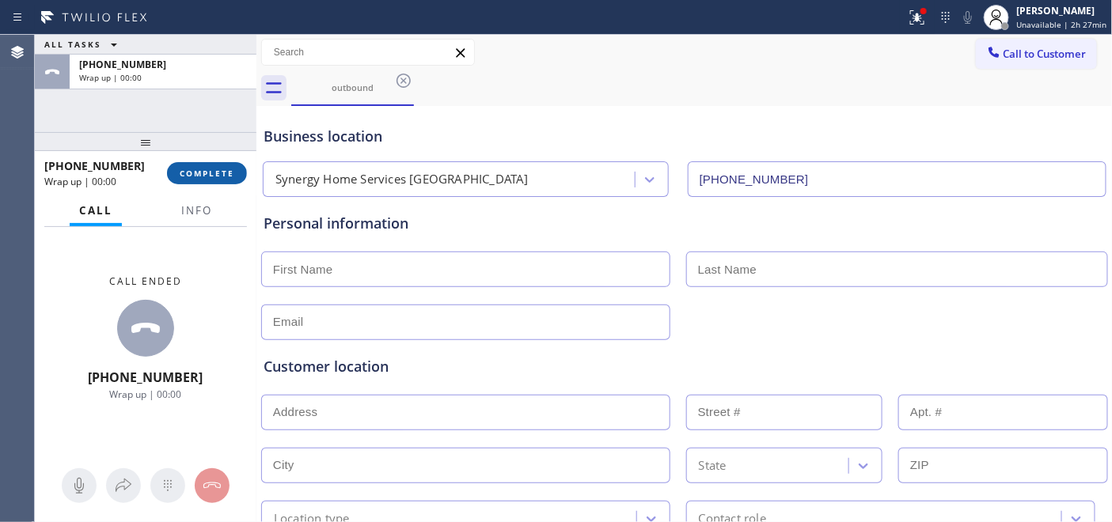
click at [214, 179] on button "COMPLETE" at bounding box center [207, 173] width 80 height 22
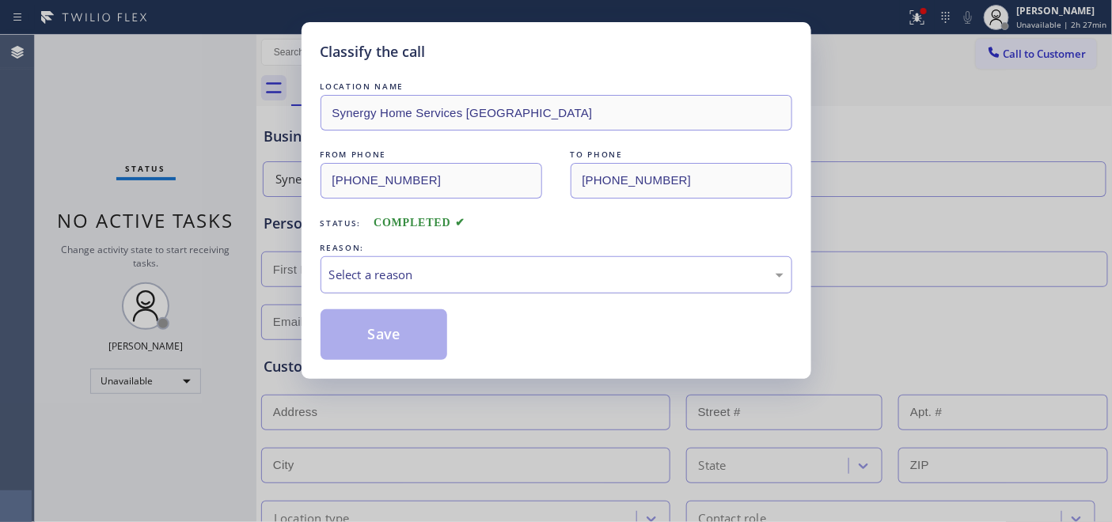
click at [453, 280] on div "Select a reason" at bounding box center [556, 275] width 454 height 18
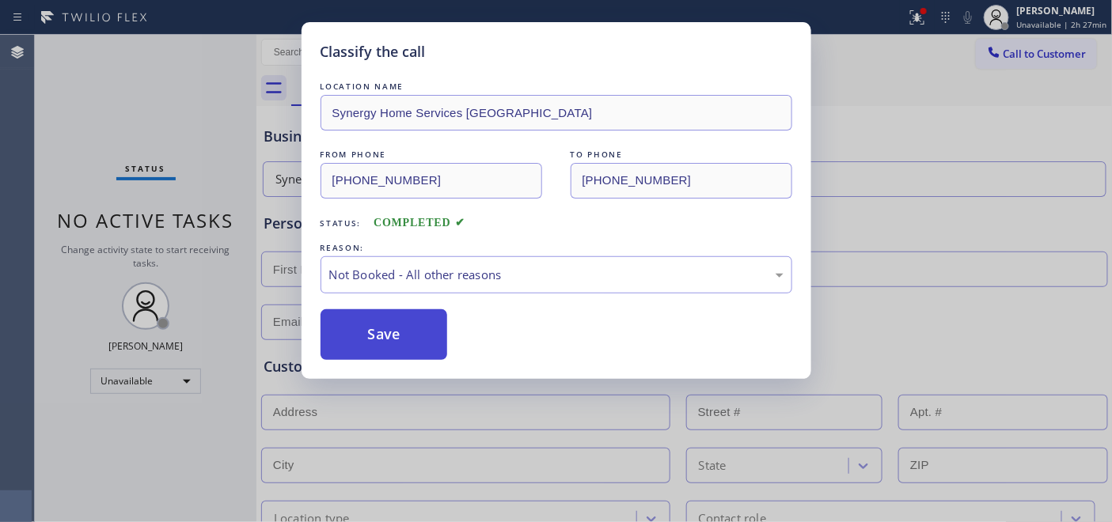
click at [375, 336] on button "Save" at bounding box center [383, 334] width 127 height 51
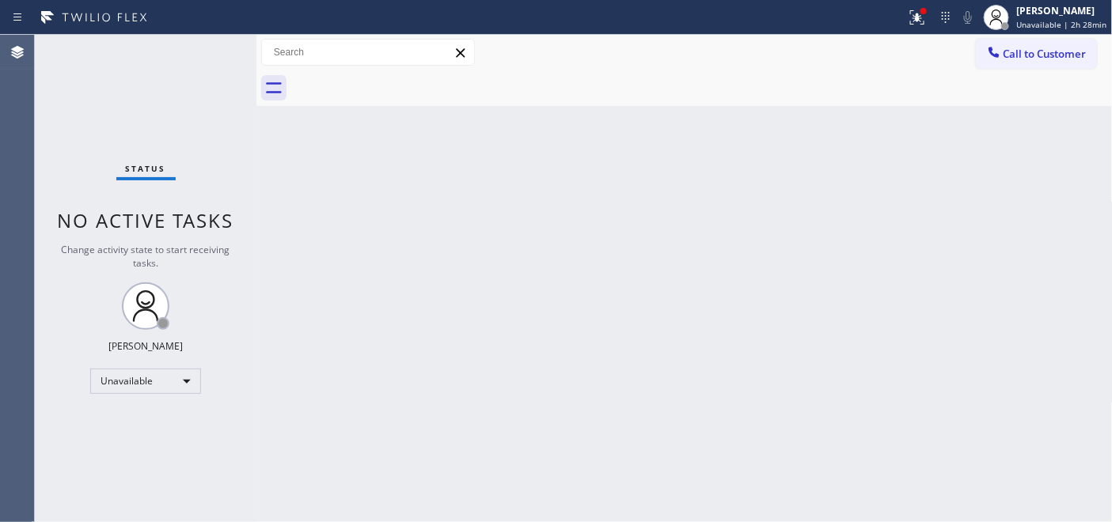
drag, startPoint x: 358, startPoint y: 233, endPoint x: 405, endPoint y: 253, distance: 51.7
click at [358, 240] on div "Back to Dashboard Change Sender ID Customers Technicians Select a contact Outbo…" at bounding box center [684, 278] width 856 height 487
click at [1018, 54] on span "Call to Customer" at bounding box center [1044, 54] width 83 height 14
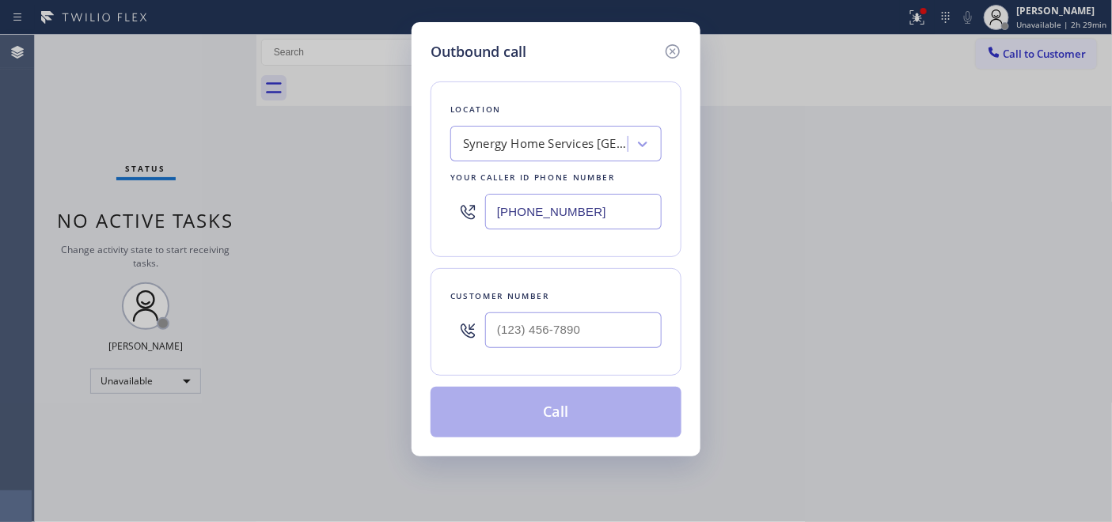
drag, startPoint x: 424, startPoint y: 85, endPoint x: 490, endPoint y: 218, distance: 147.9
click at [424, 85] on div "Outbound call Location Synergy Home Services Hempstead Your caller id phone num…" at bounding box center [555, 239] width 289 height 434
click at [602, 335] on input "(___) ___-____" at bounding box center [573, 330] width 176 height 36
paste input "347) 524-5999"
type input "(347) 524-5999"
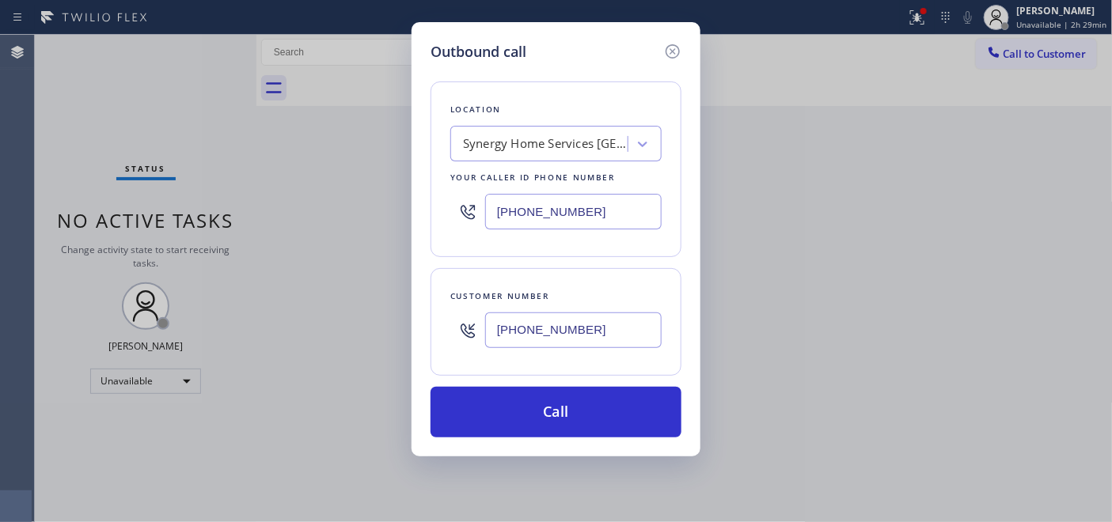
drag, startPoint x: 419, startPoint y: 217, endPoint x: 430, endPoint y: 222, distance: 12.4
click at [419, 217] on div "Outbound call Location Synergy Home Services Hempstead Your caller id phone num…" at bounding box center [555, 239] width 289 height 434
drag, startPoint x: 601, startPoint y: 214, endPoint x: 451, endPoint y: 220, distance: 150.4
click at [451, 220] on div "(516) 219-0110" at bounding box center [555, 211] width 211 height 51
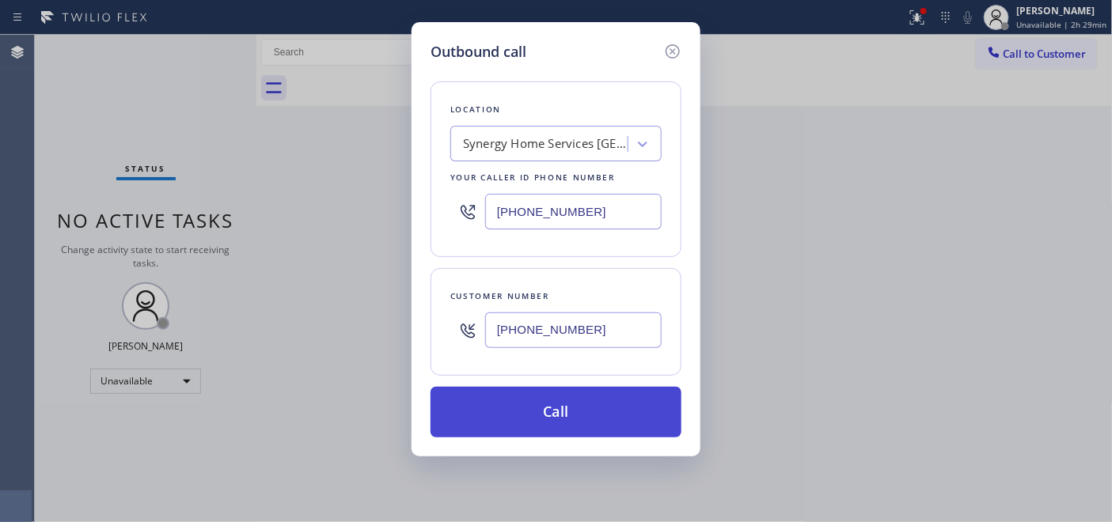
click at [567, 413] on button "Call" at bounding box center [555, 412] width 251 height 51
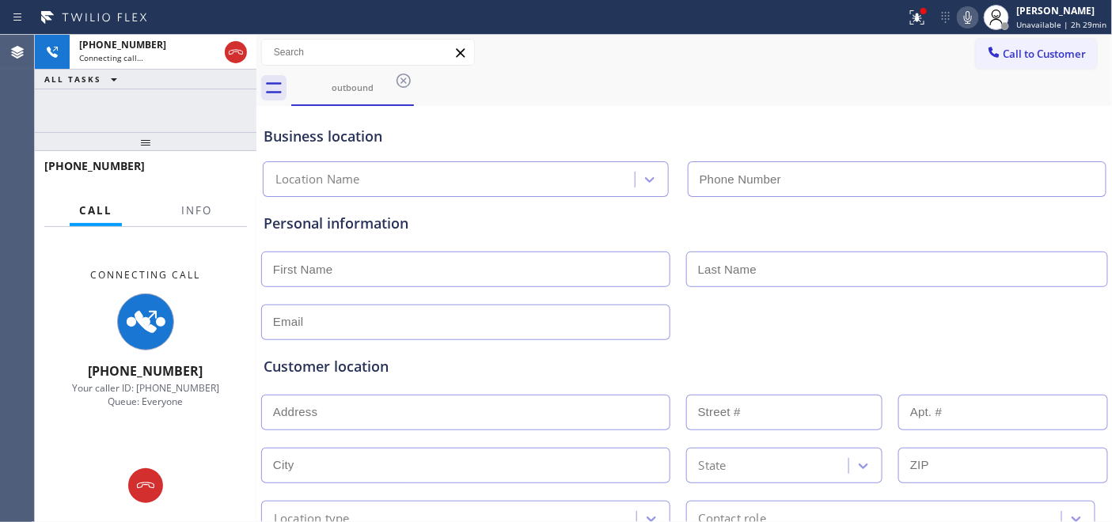
type input "(516) 219-0110"
drag, startPoint x: 157, startPoint y: 480, endPoint x: 153, endPoint y: 471, distance: 10.3
click at [157, 480] on div at bounding box center [145, 485] width 35 height 19
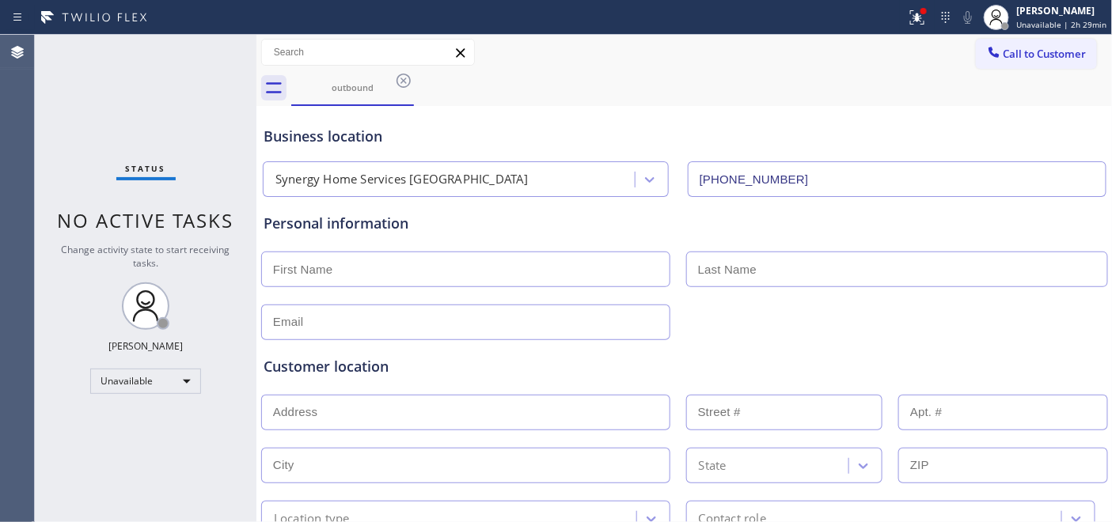
click at [400, 274] on input "text" at bounding box center [465, 270] width 409 height 36
type input "Oniel"
click at [749, 274] on input "text" at bounding box center [897, 270] width 422 height 36
type input "Rose"
click at [366, 344] on div "Customer location >> ADD NEW ADDRESS << + NEW ADDRESS State Location type Conta…" at bounding box center [684, 438] width 848 height 196
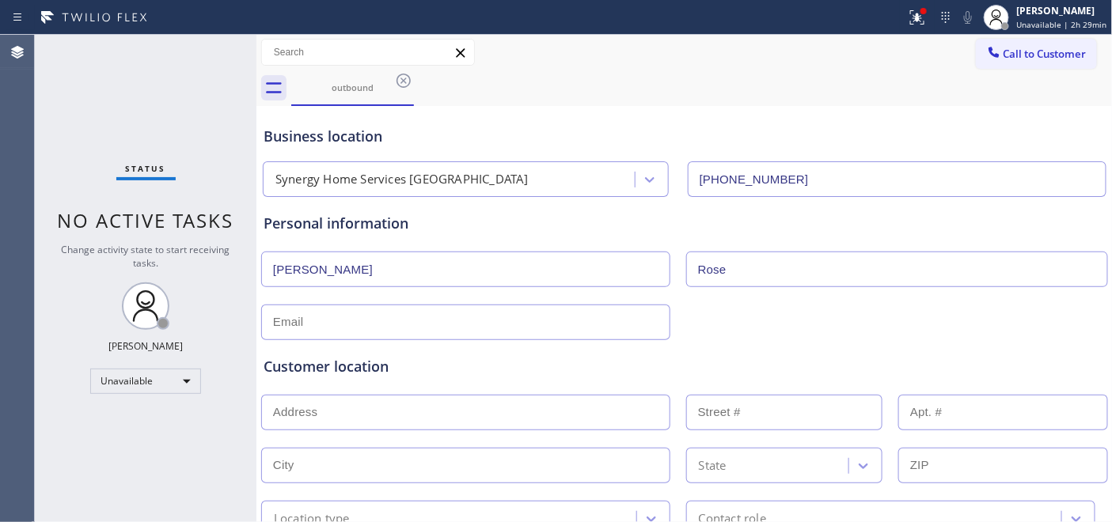
click at [362, 330] on input "text" at bounding box center [465, 323] width 409 height 36
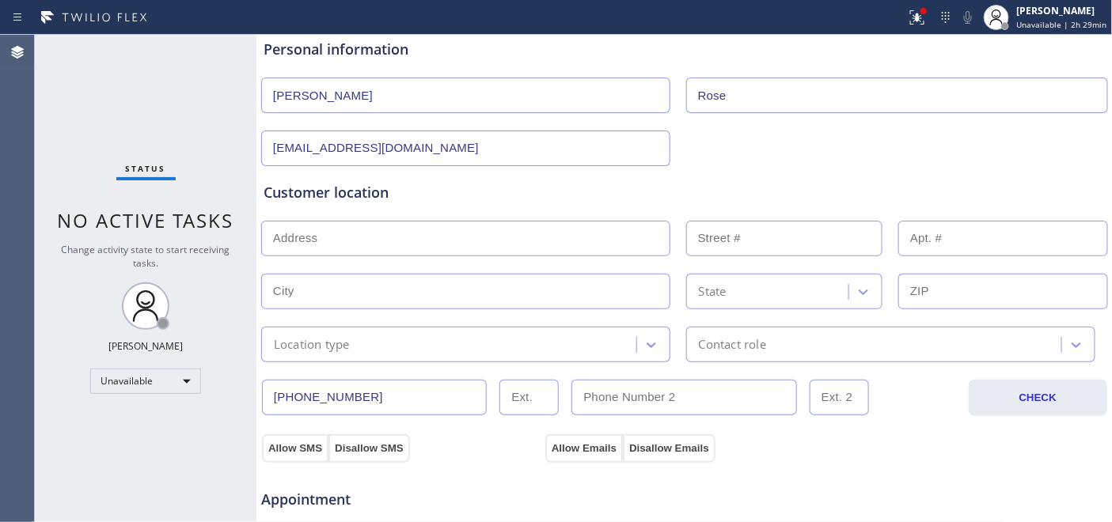
scroll to position [176, 0]
type input "kistel1984@yahoo.com"
click at [354, 241] on input "text" at bounding box center [465, 237] width 409 height 36
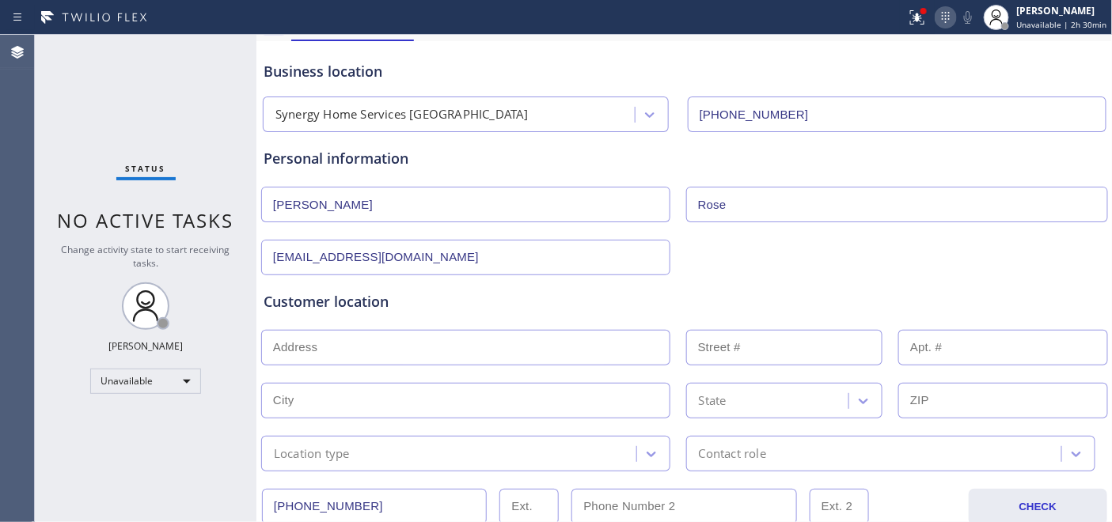
scroll to position [0, 0]
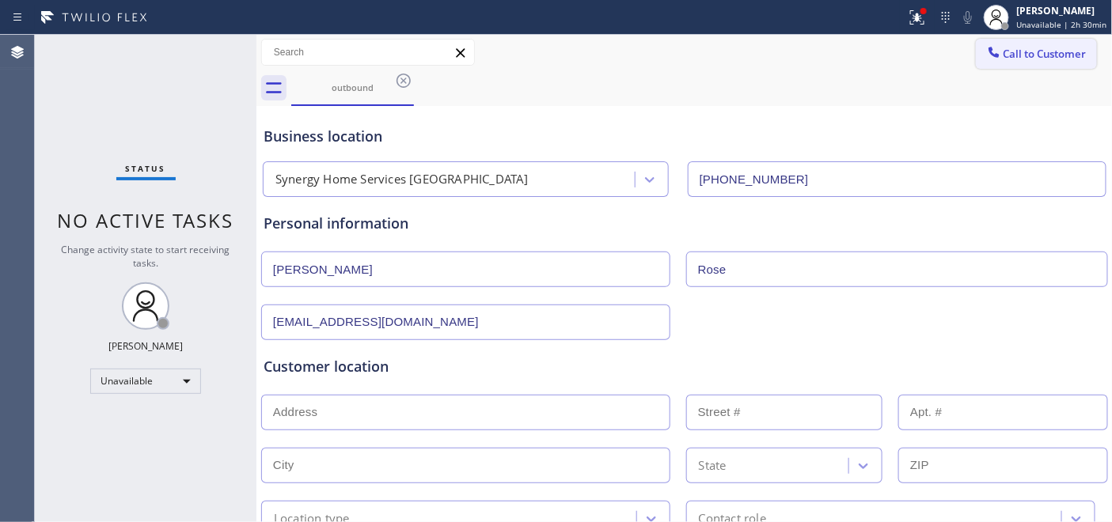
click at [1003, 47] on span "Call to Customer" at bounding box center [1044, 54] width 83 height 14
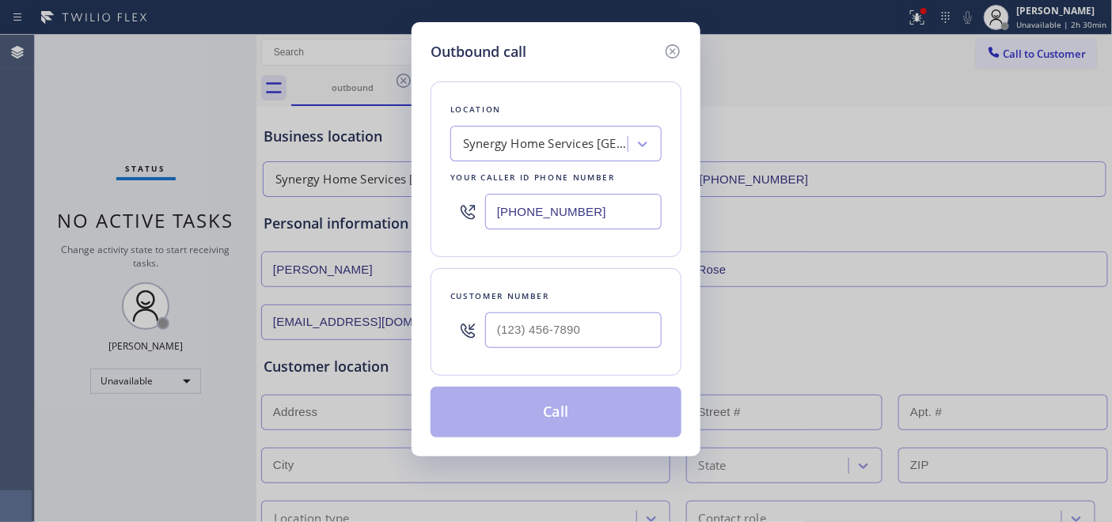
type input "(___) ___-____"
click at [578, 325] on input "(___) ___-____" at bounding box center [573, 330] width 176 height 36
click at [422, 171] on div "Outbound call Location Synergy Home Services Hempstead Your caller id phone num…" at bounding box center [555, 239] width 289 height 434
drag, startPoint x: 611, startPoint y: 220, endPoint x: 417, endPoint y: 214, distance: 193.9
click at [417, 214] on div "Outbound call Location Synergy Home Services Hempstead Your caller id phone num…" at bounding box center [555, 239] width 289 height 434
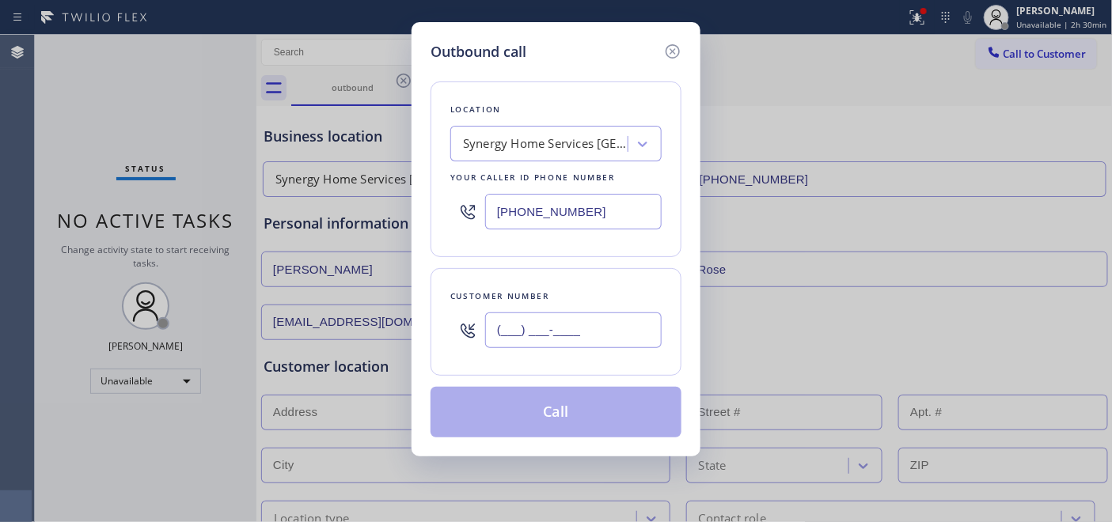
click at [574, 348] on input "(___) ___-____" at bounding box center [573, 330] width 176 height 36
paste input "347) 524-5999"
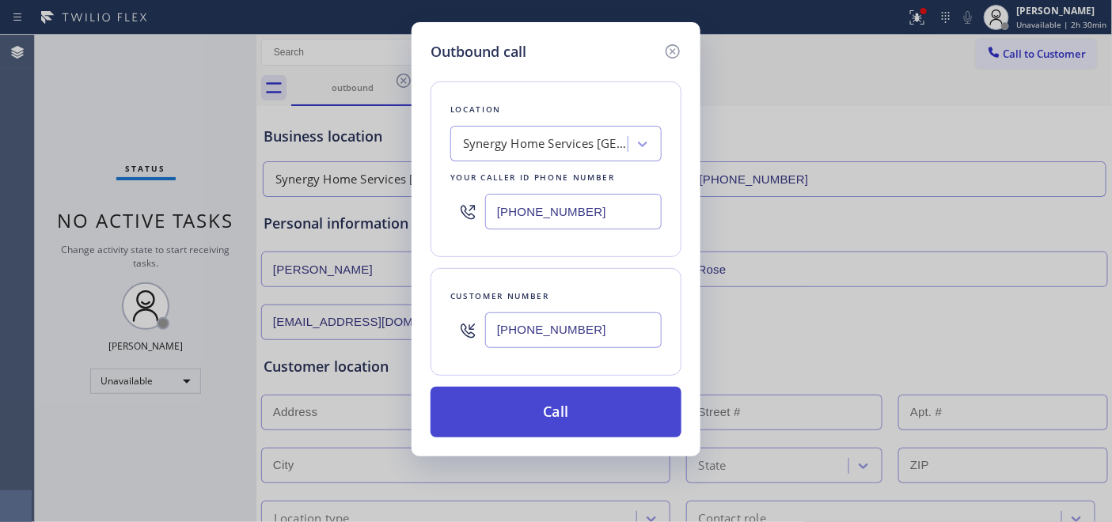
type input "(347) 524-5999"
click at [540, 420] on button "Call" at bounding box center [555, 412] width 251 height 51
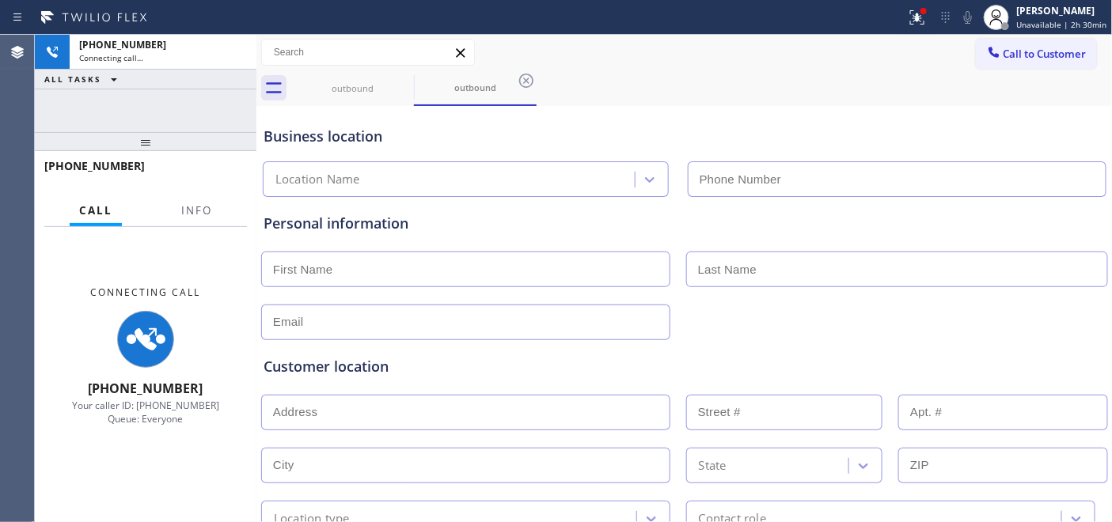
type input "(516) 219-0110"
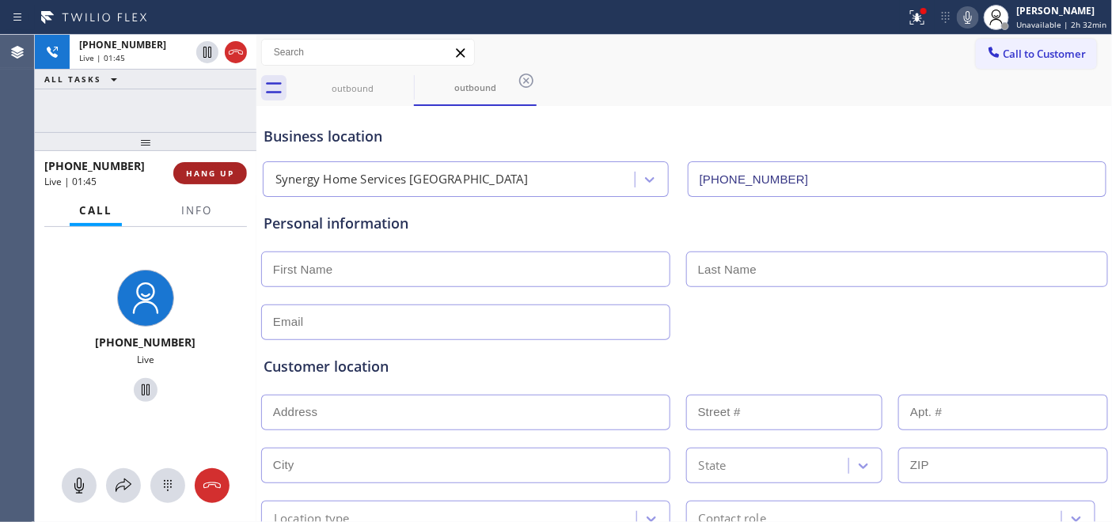
click at [209, 172] on span "HANG UP" at bounding box center [210, 173] width 48 height 11
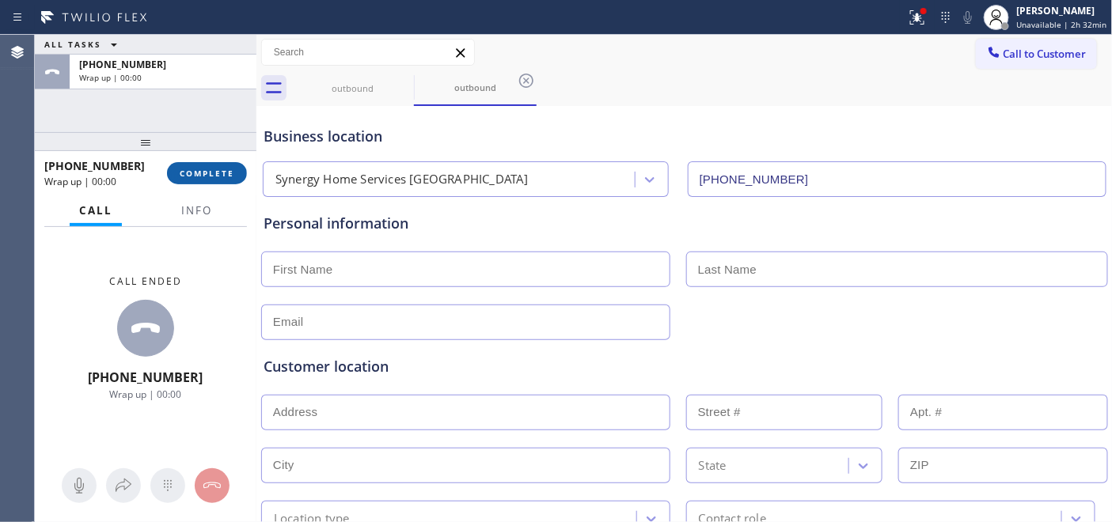
click at [209, 172] on span "COMPLETE" at bounding box center [207, 173] width 55 height 11
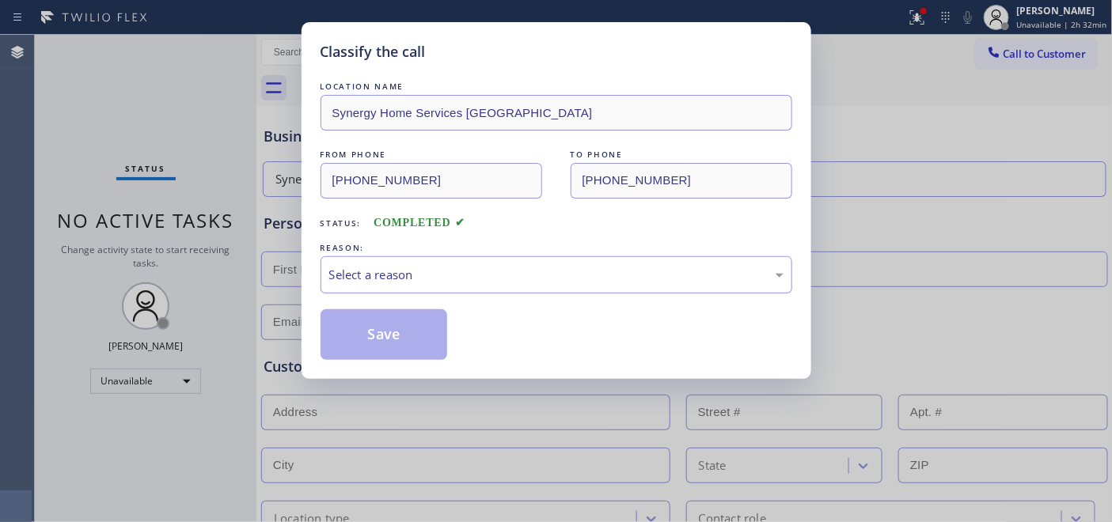
click at [547, 266] on div "Select a reason" at bounding box center [556, 275] width 454 height 18
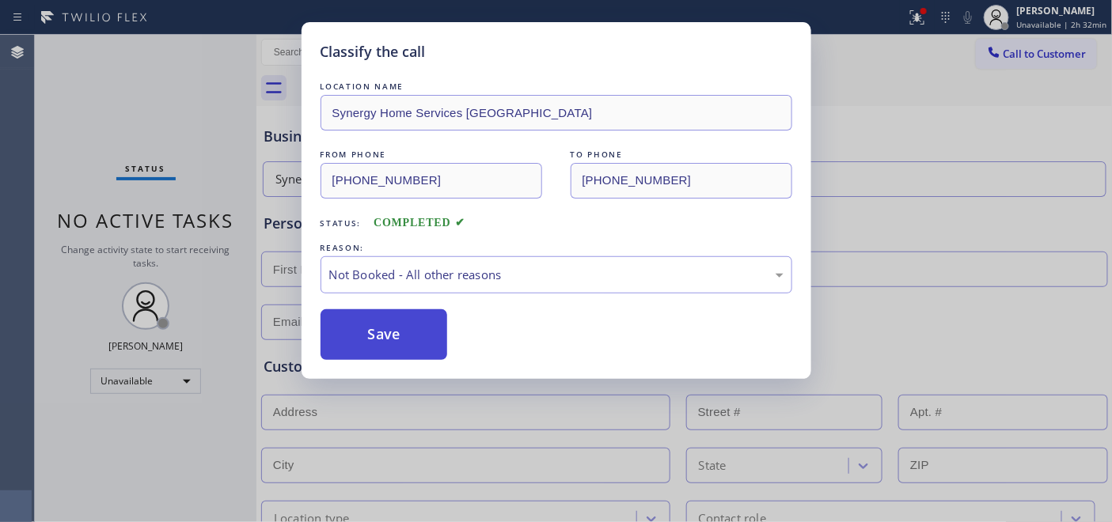
click at [406, 333] on button "Save" at bounding box center [383, 334] width 127 height 51
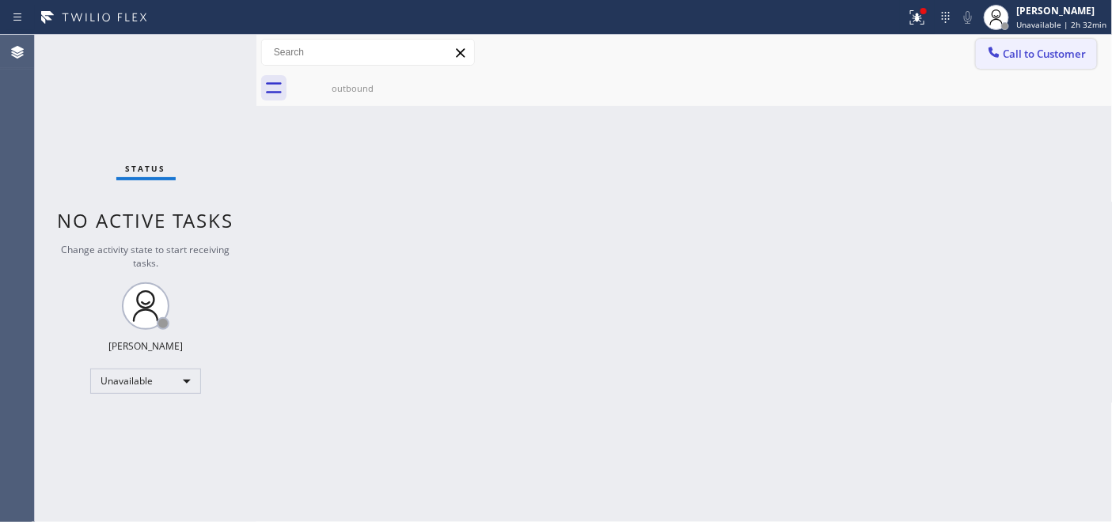
click at [992, 60] on div at bounding box center [993, 53] width 19 height 19
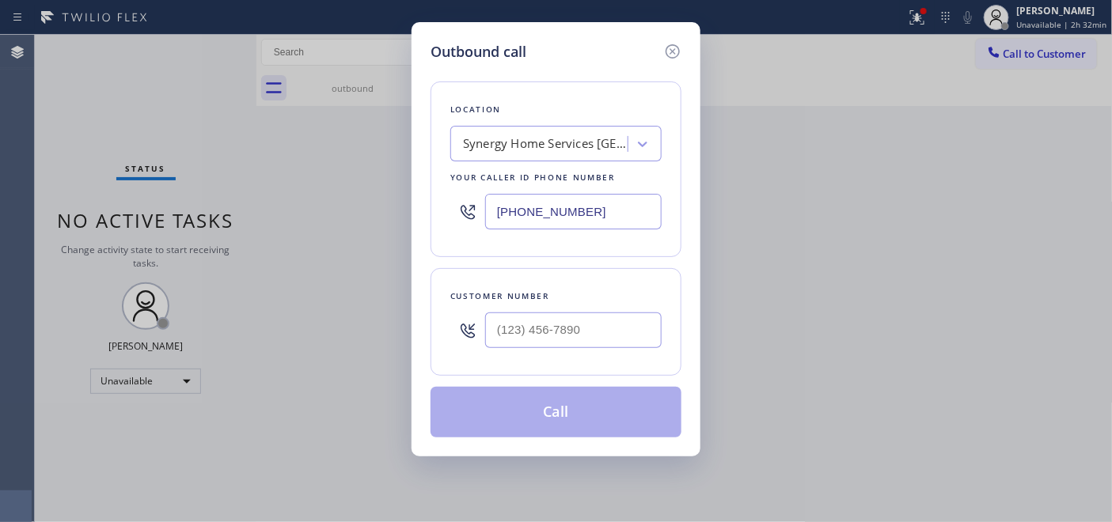
click at [809, 82] on div "Outbound call Location Synergy Home Services Hempstead Your caller id phone num…" at bounding box center [556, 261] width 1112 height 522
click at [671, 48] on icon at bounding box center [672, 51] width 19 height 19
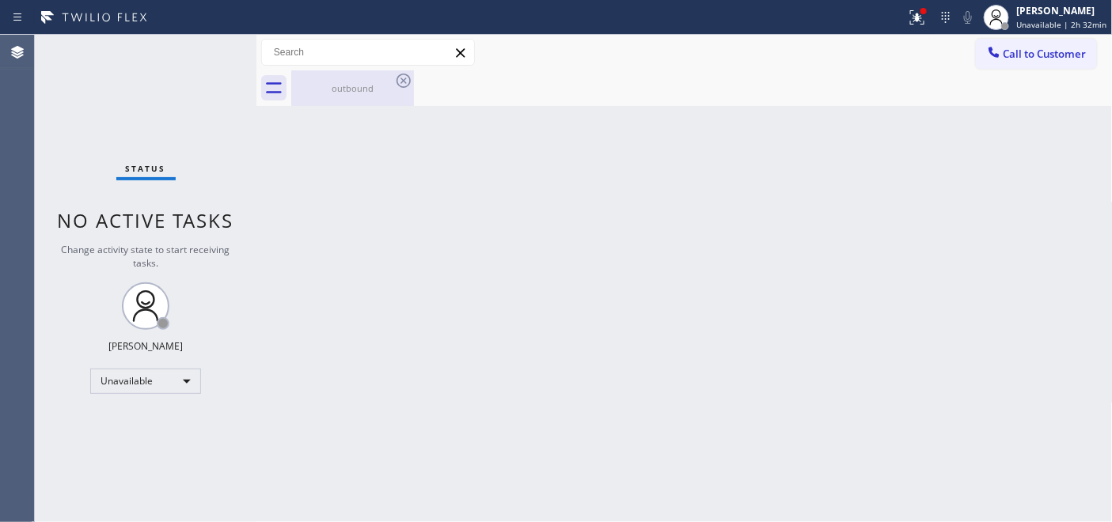
click at [384, 85] on div "outbound" at bounding box center [352, 88] width 119 height 12
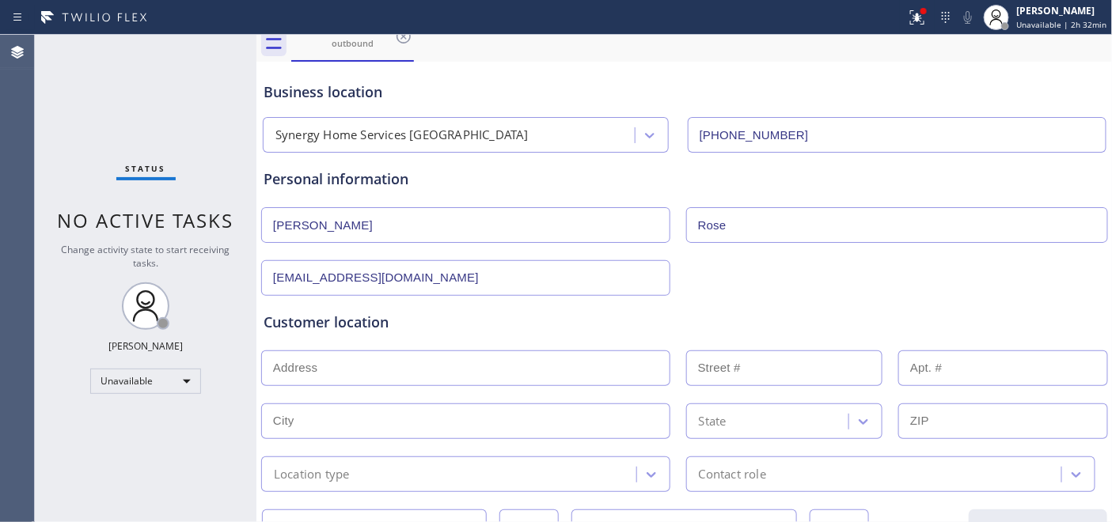
scroll to position [88, 0]
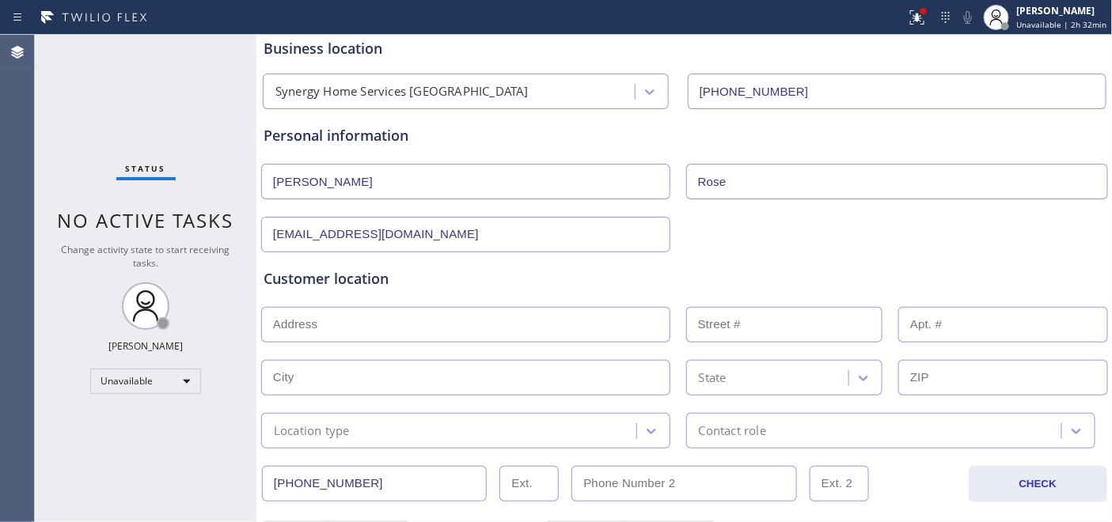
click at [362, 344] on div "Customer location >> ADD NEW ADDRESS << + NEW ADDRESS State Location type Conta…" at bounding box center [684, 358] width 842 height 180
click at [362, 332] on input "text" at bounding box center [465, 325] width 409 height 36
paste input "84 parsons st south hempstead ny 11550"
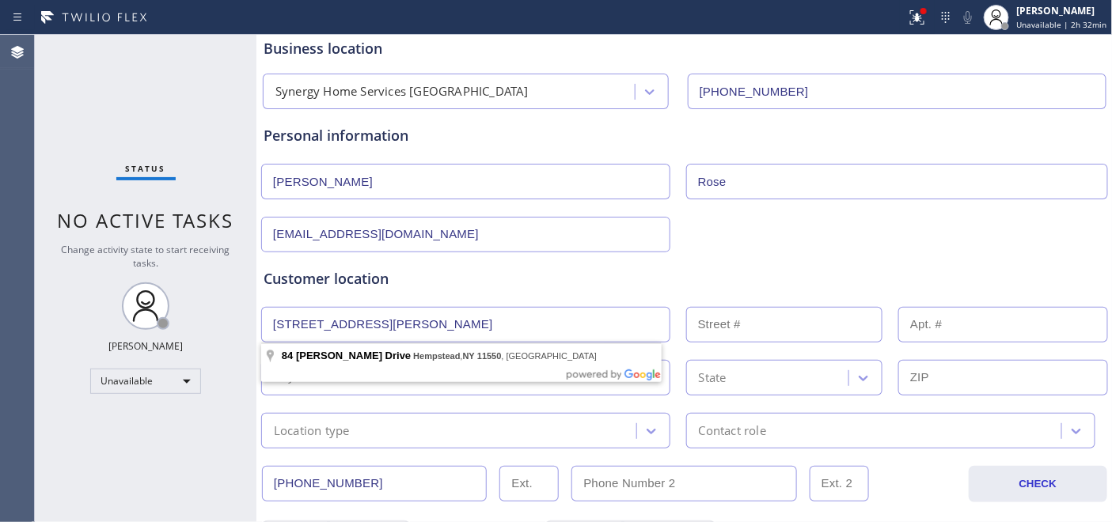
drag, startPoint x: 479, startPoint y: 332, endPoint x: 465, endPoint y: 335, distance: 14.6
click at [465, 335] on input "84 parsons st south hempstead ny 11550" at bounding box center [465, 325] width 409 height 36
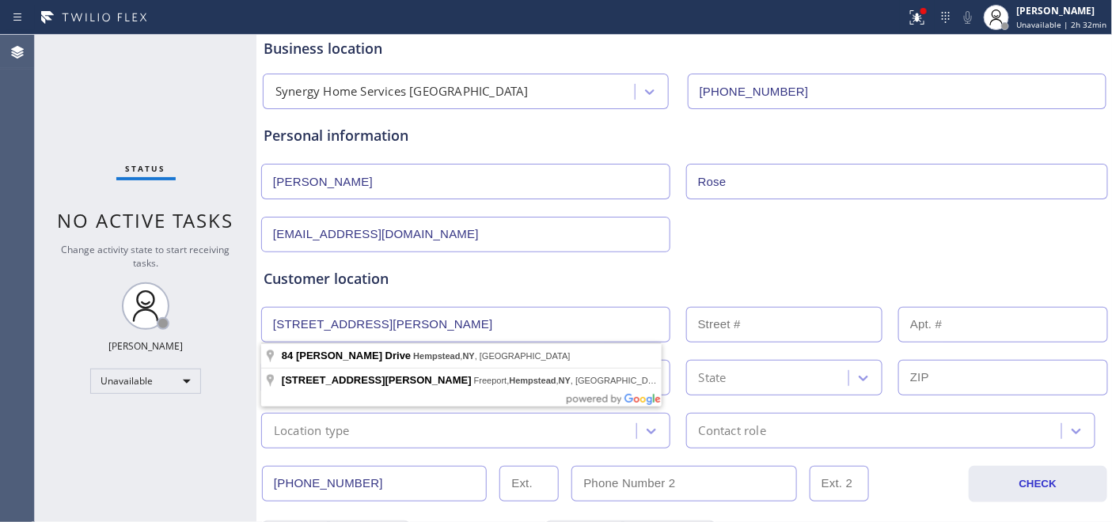
type input "84 parsons st south hempstead ny"
click at [967, 396] on div "Customer location >> ADD NEW ADDRESS << + NEW ADDRESS 84 parsons st south hemps…" at bounding box center [684, 358] width 842 height 180
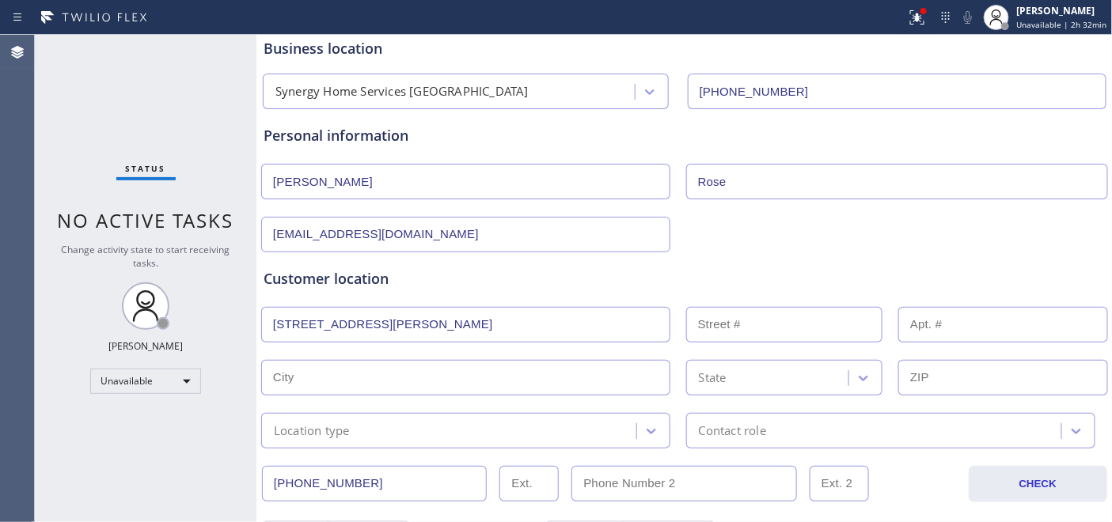
click at [949, 378] on input "text" at bounding box center [1002, 378] width 209 height 36
paste input "1550"
type input "11550"
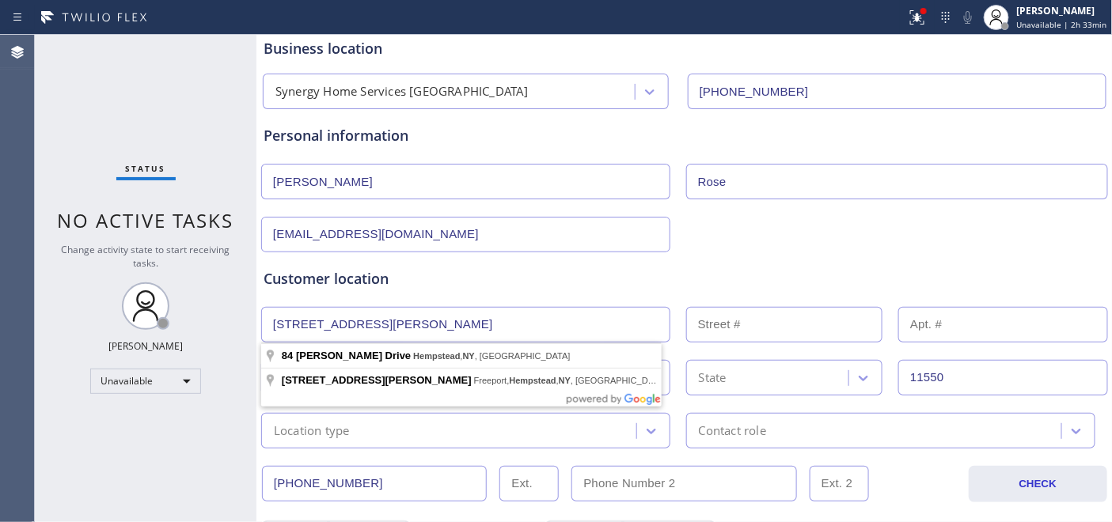
drag, startPoint x: 479, startPoint y: 323, endPoint x: 352, endPoint y: 335, distance: 127.9
click at [352, 335] on input "84 parsons st south hempstead ny" at bounding box center [465, 325] width 409 height 36
click at [493, 333] on input "84 parsons st south hempstead ny" at bounding box center [465, 325] width 409 height 36
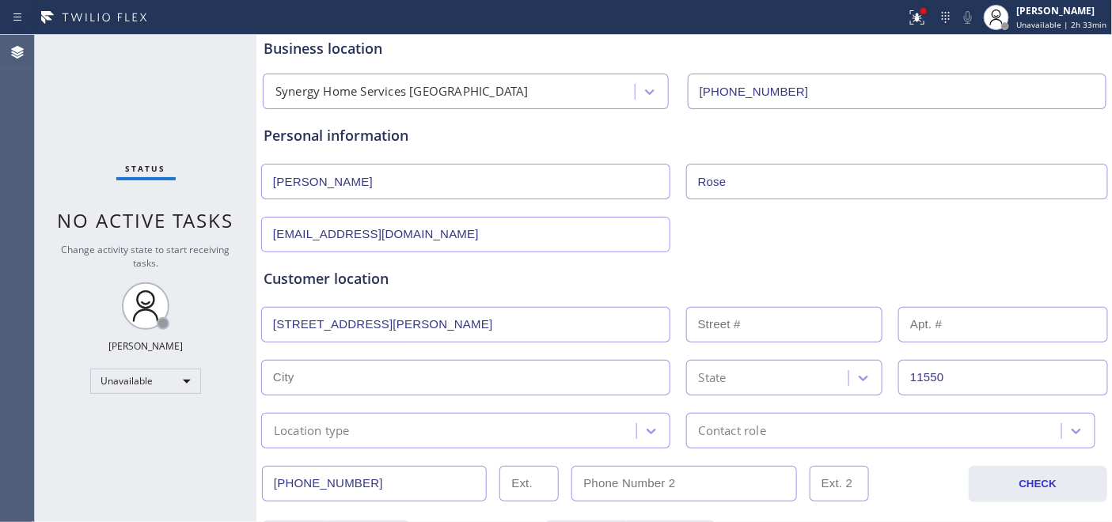
type input "84 Parsons Dr"
type input "84"
type input "Hempstead"
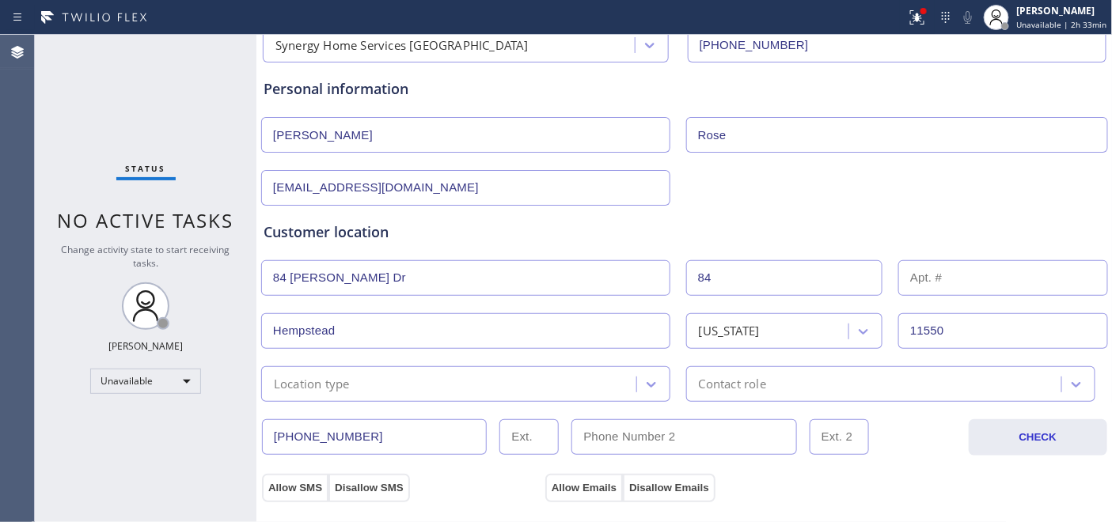
scroll to position [176, 0]
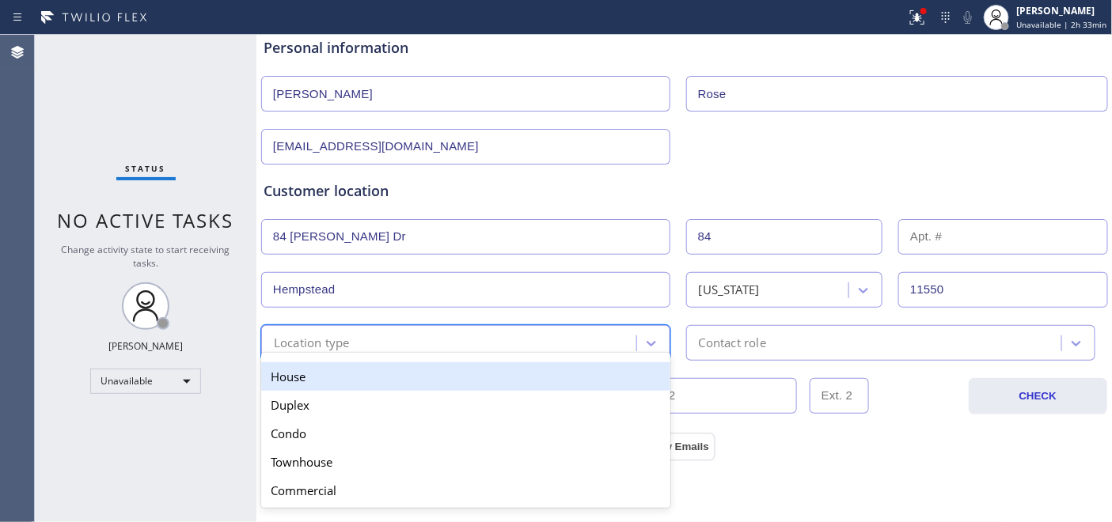
click at [360, 340] on div "Location type" at bounding box center [451, 343] width 370 height 28
click at [336, 381] on div "House" at bounding box center [465, 376] width 409 height 28
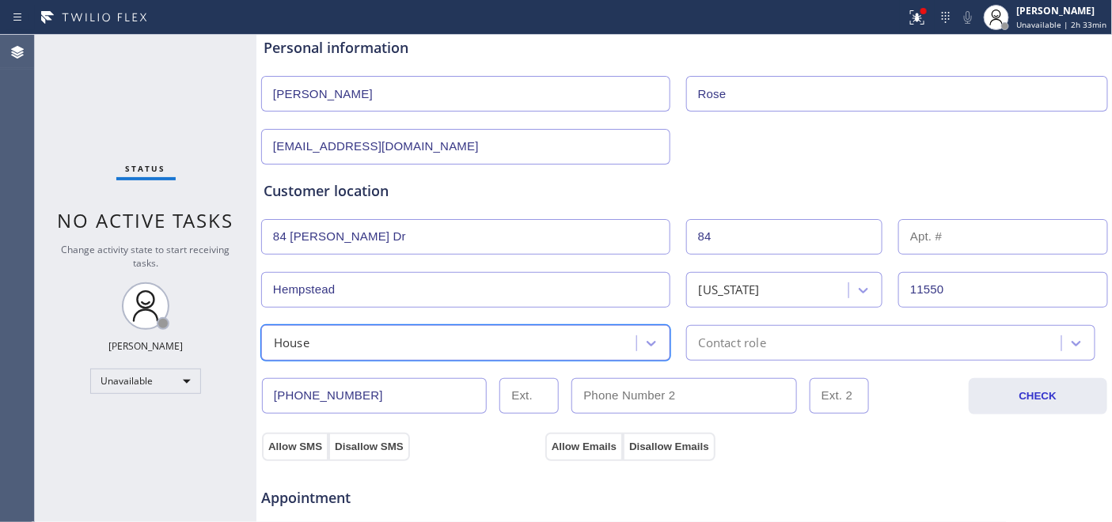
click at [763, 358] on div "Contact role" at bounding box center [890, 343] width 409 height 36
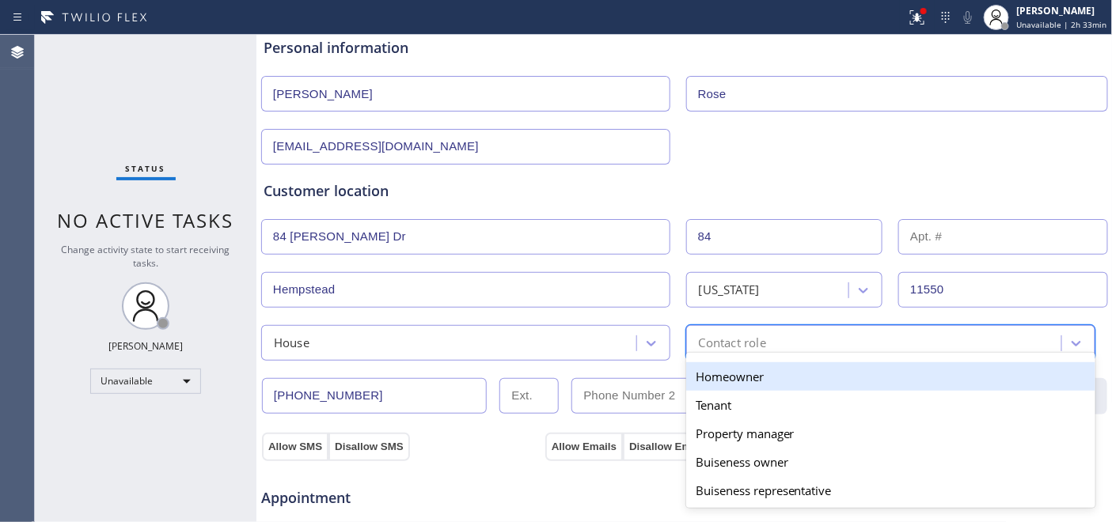
click at [744, 378] on div "Homeowner" at bounding box center [890, 376] width 409 height 28
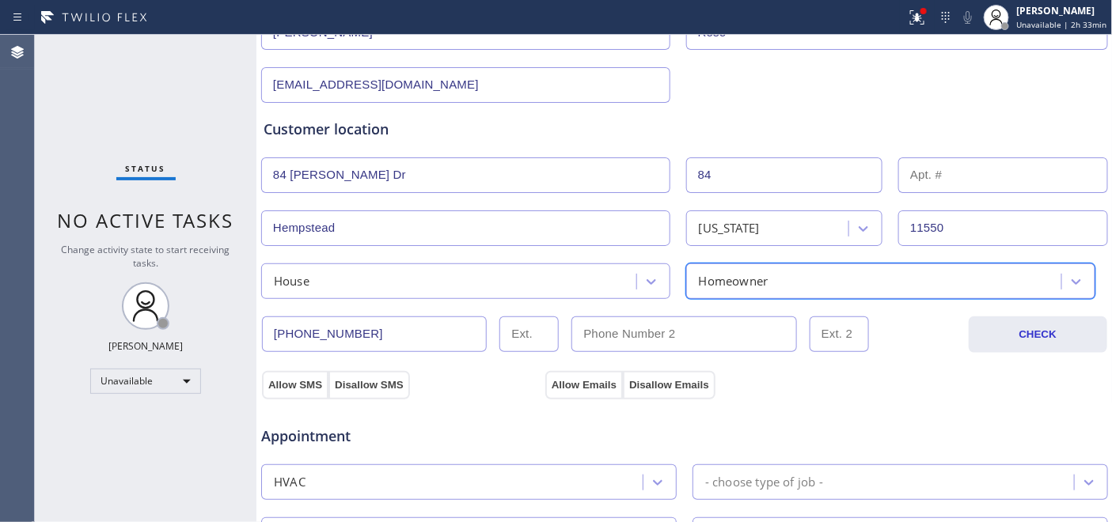
scroll to position [263, 0]
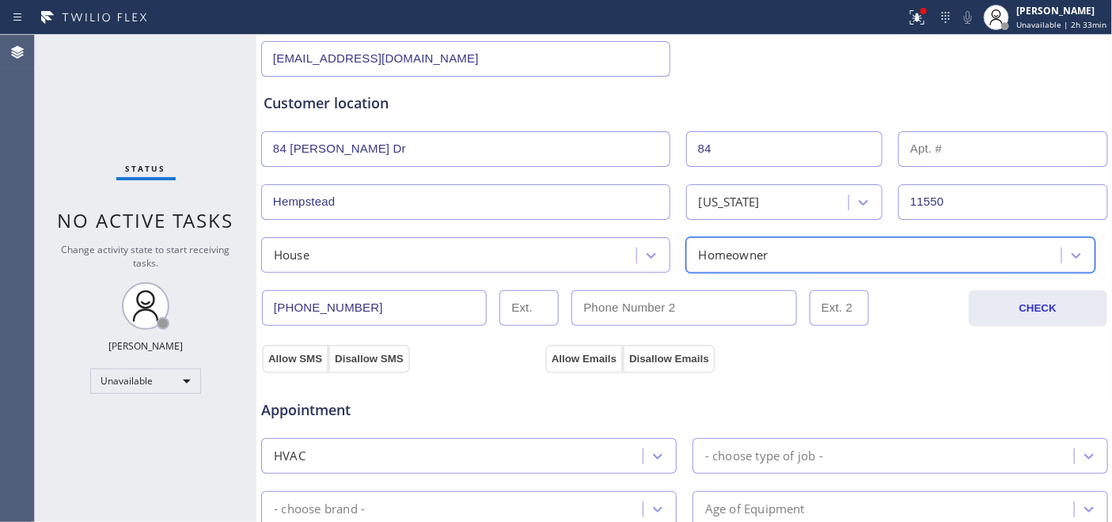
click at [345, 305] on input "(347) 524-5999" at bounding box center [374, 308] width 225 height 36
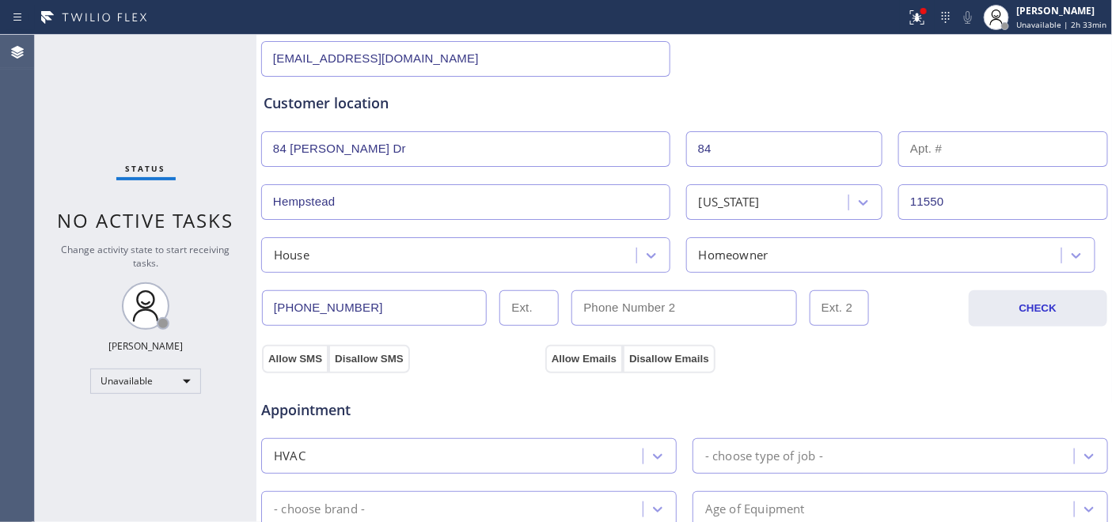
click at [398, 312] on input "(347) 524-5999" at bounding box center [374, 308] width 225 height 36
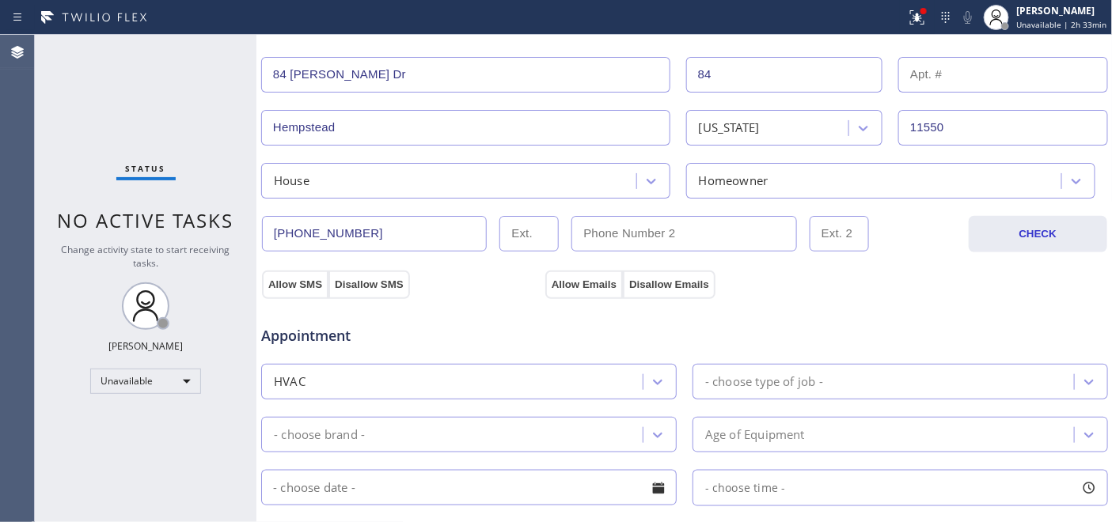
scroll to position [439, 0]
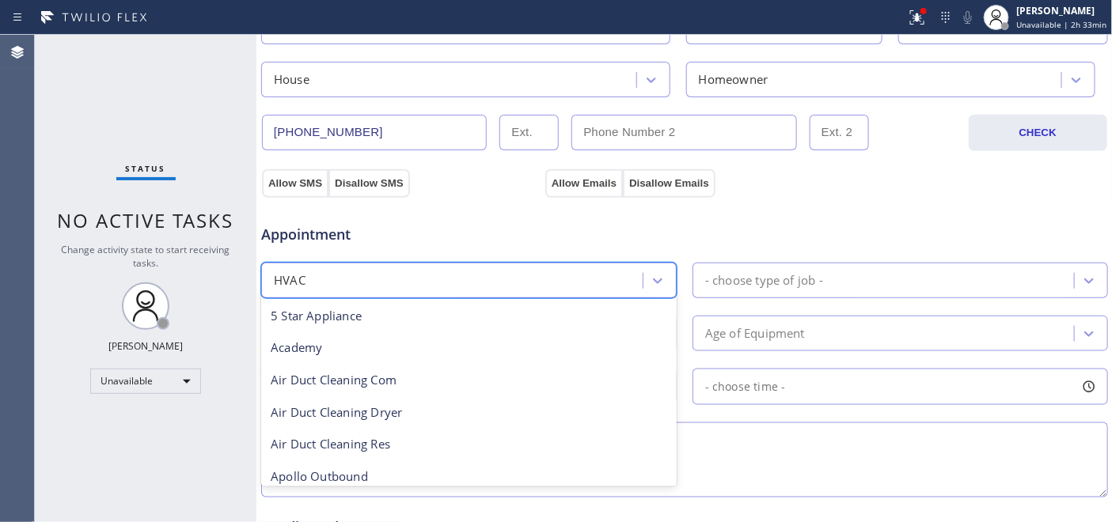
click at [407, 278] on div "HVAC" at bounding box center [454, 281] width 377 height 28
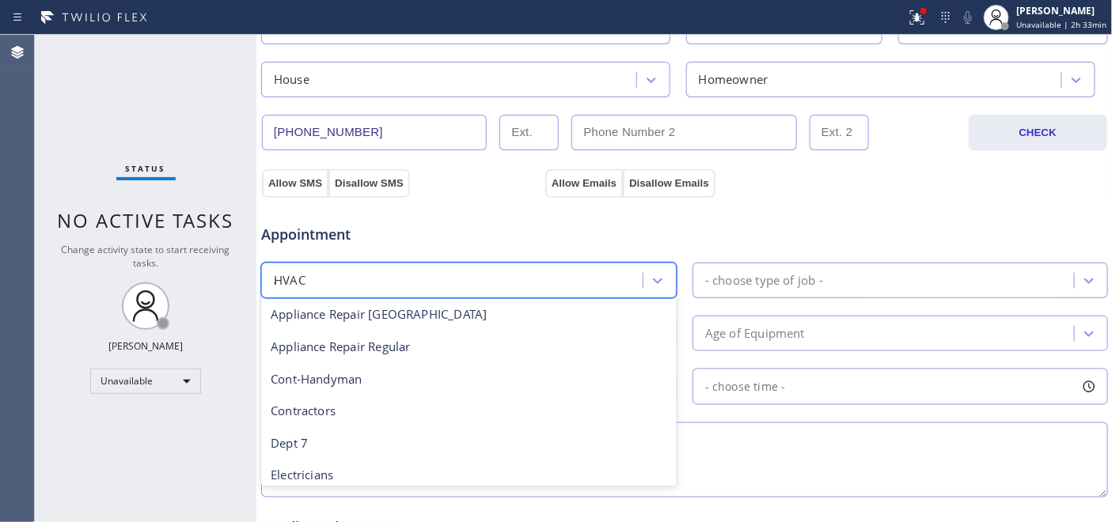
scroll to position [0, 0]
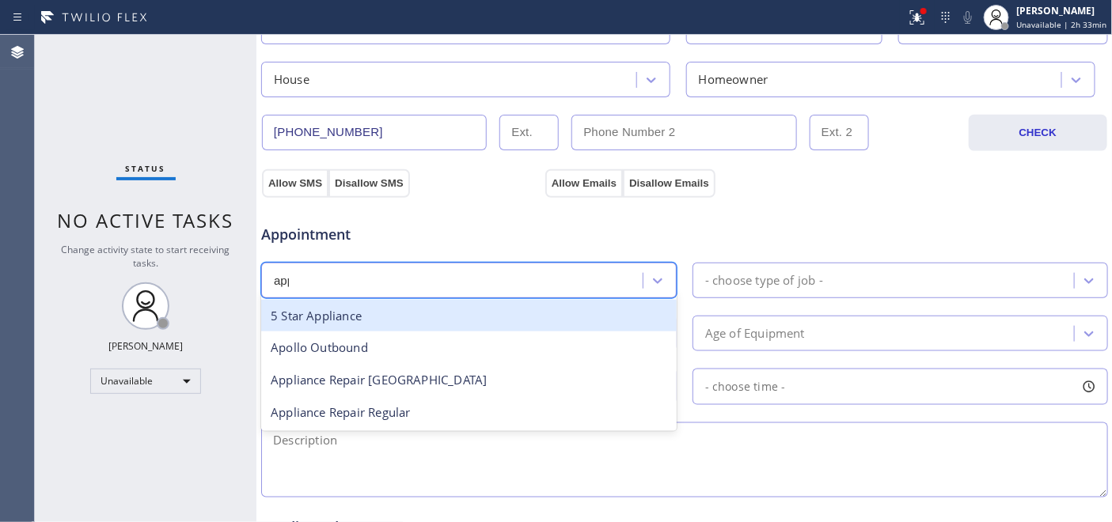
type input "appl"
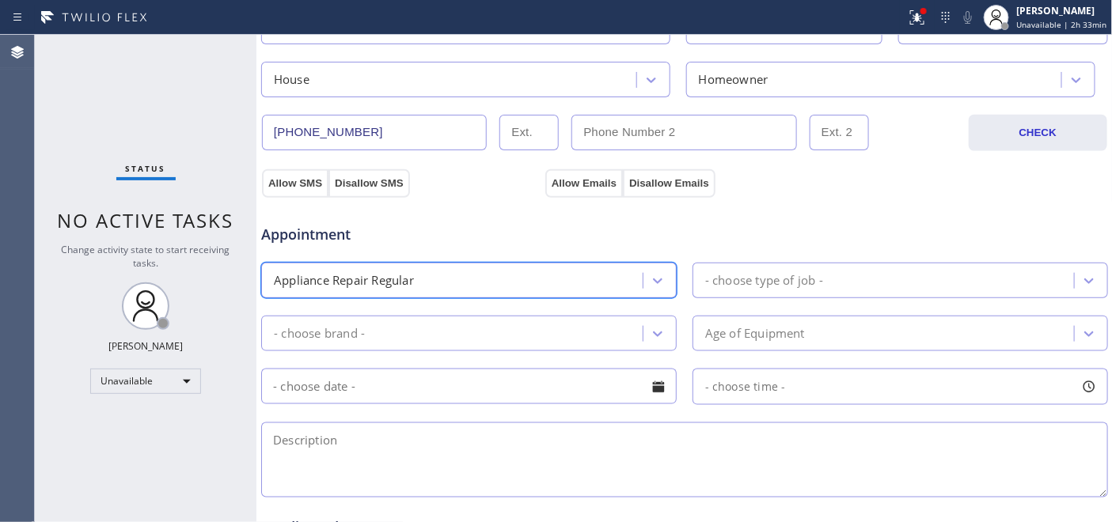
drag, startPoint x: 794, startPoint y: 258, endPoint x: 786, endPoint y: 259, distance: 8.8
click at [793, 258] on div "Appointment option Appliance Repair Regular, selected. 24 results available. Se…" at bounding box center [684, 353] width 842 height 296
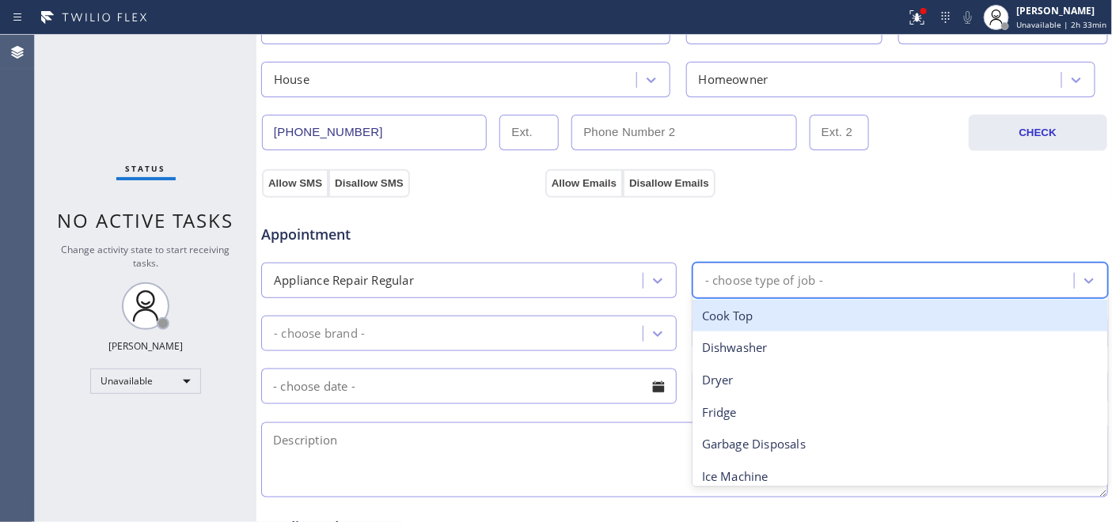
click at [778, 270] on div "- choose type of job -" at bounding box center [885, 281] width 377 height 28
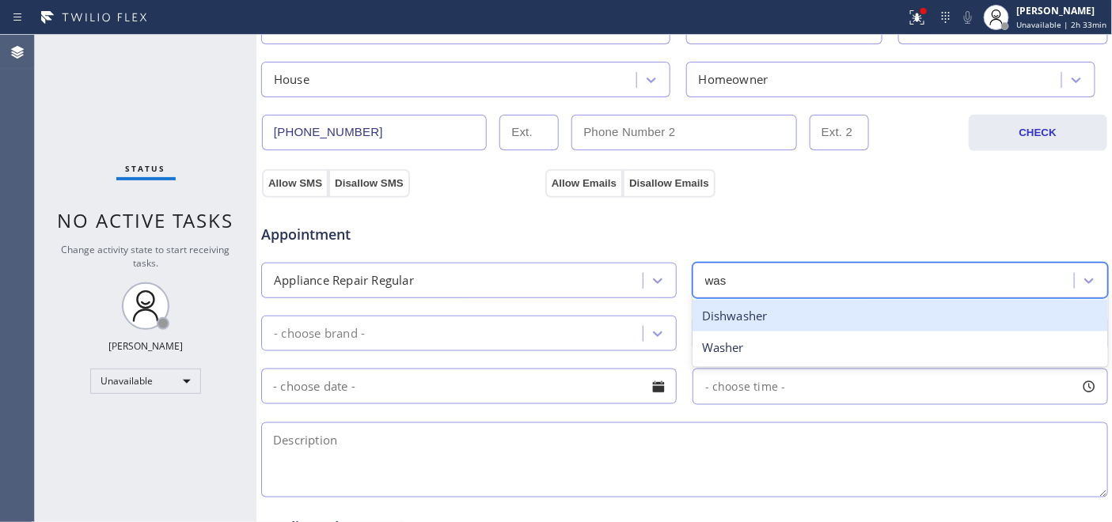
type input "wash"
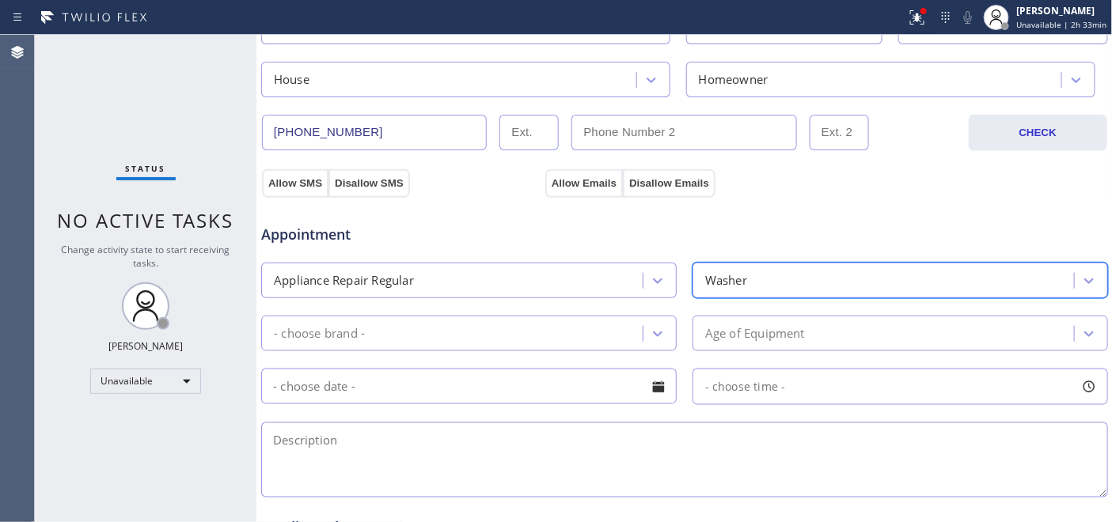
click at [375, 326] on div "- choose brand -" at bounding box center [454, 334] width 377 height 28
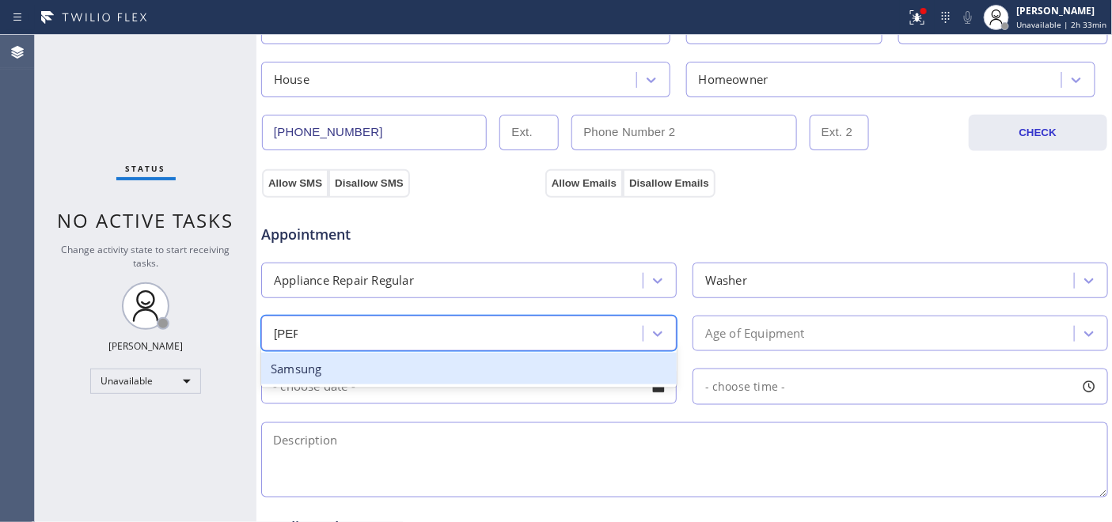
type input "sams"
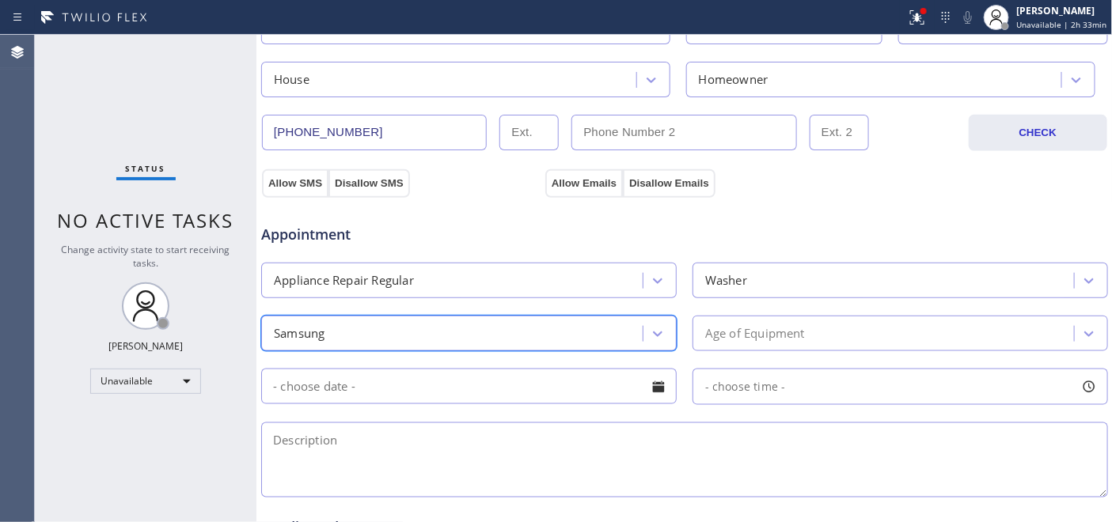
click at [729, 336] on div "Age of Equipment" at bounding box center [755, 333] width 100 height 18
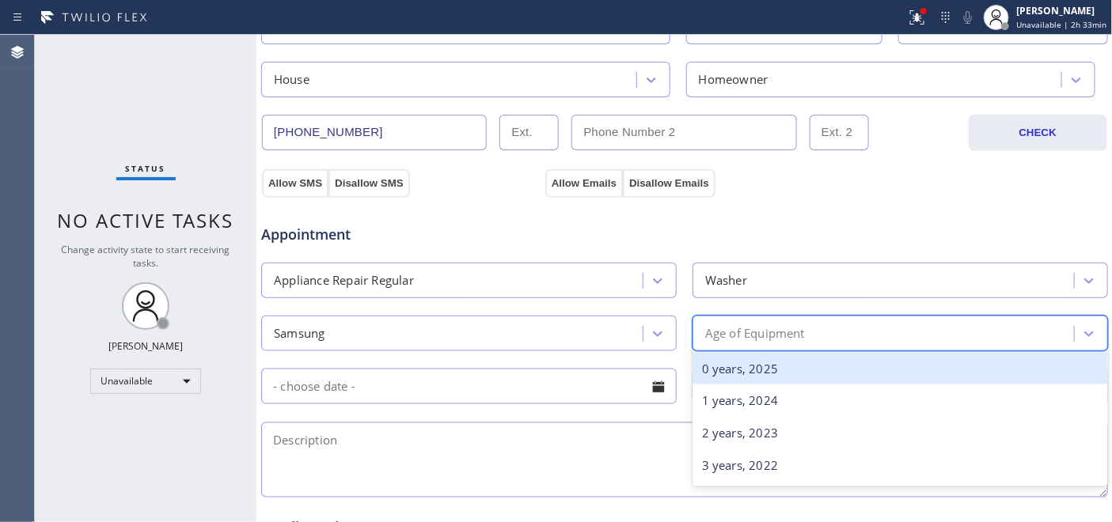
type input "3"
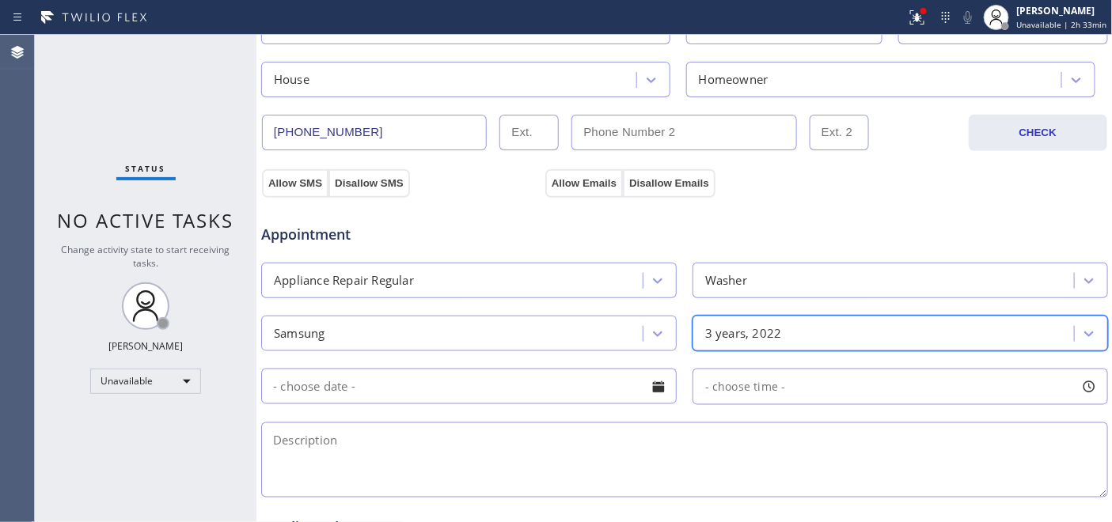
click at [408, 369] on input "text" at bounding box center [468, 387] width 415 height 36
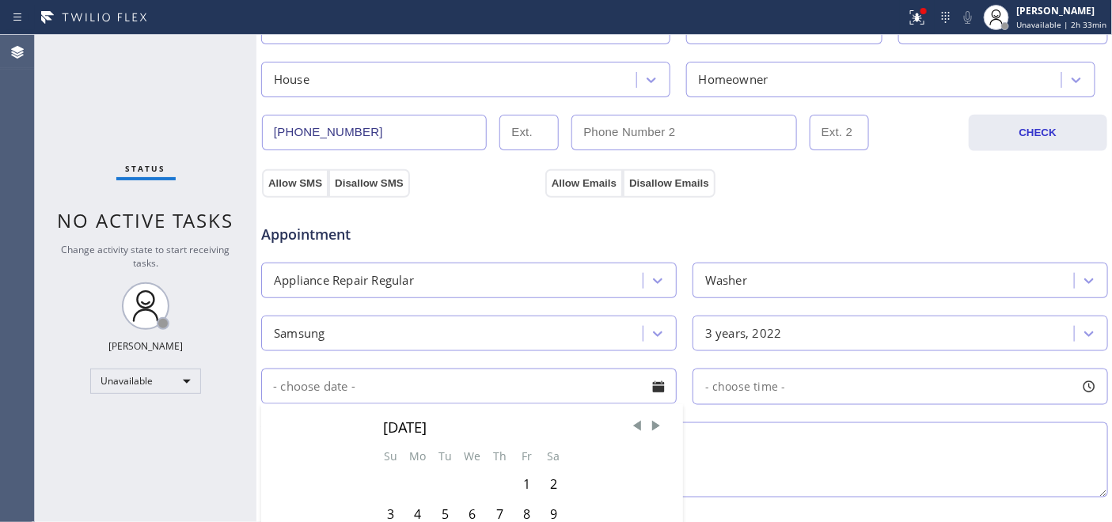
scroll to position [527, 0]
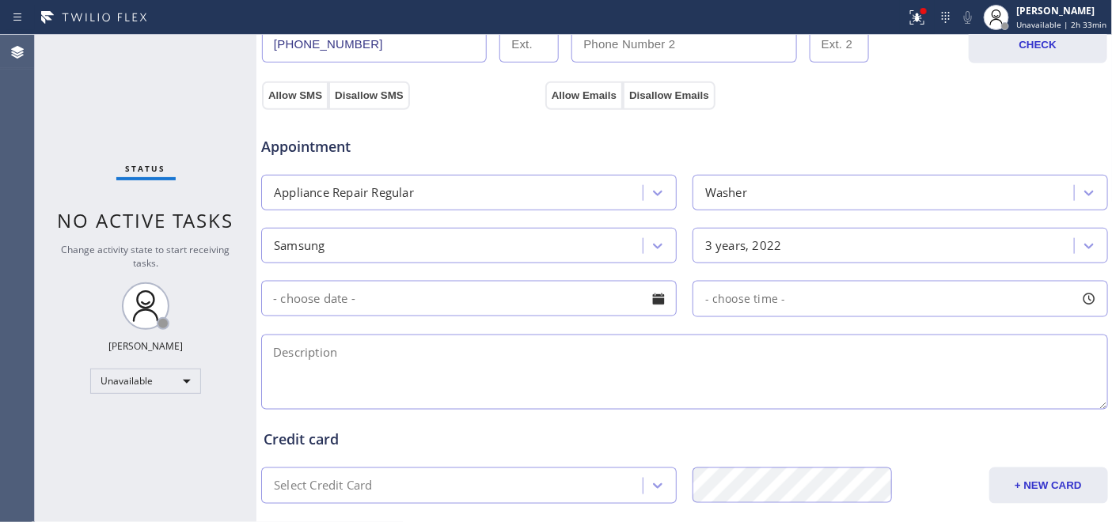
click at [366, 297] on input "text" at bounding box center [468, 299] width 415 height 36
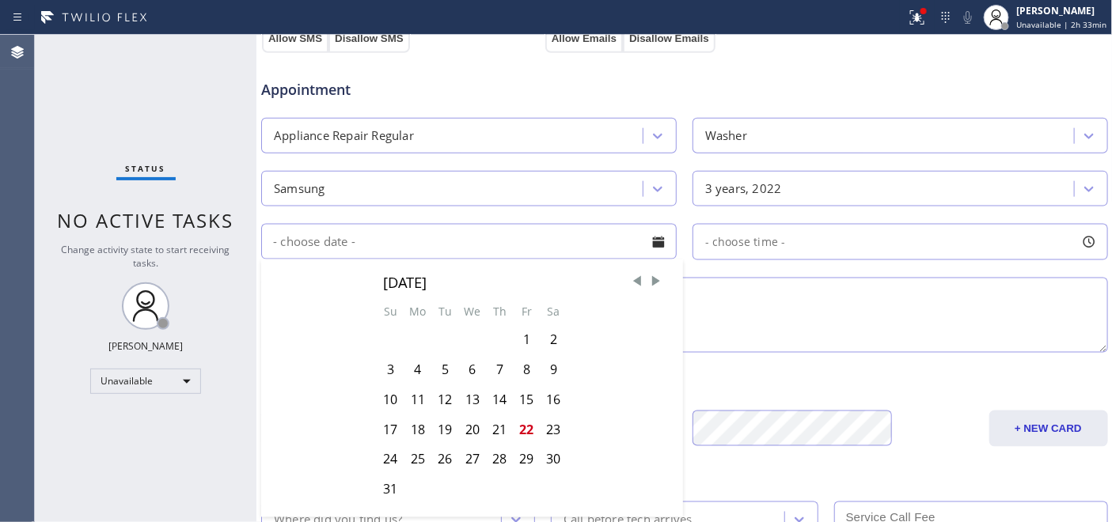
scroll to position [615, 0]
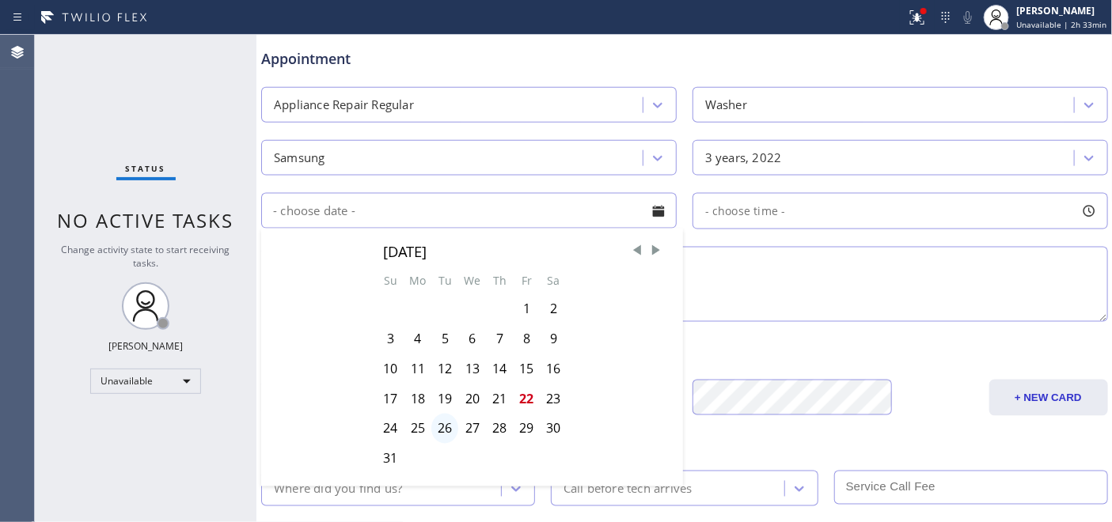
click at [438, 430] on div "26" at bounding box center [444, 429] width 27 height 30
type input "08/26/2025"
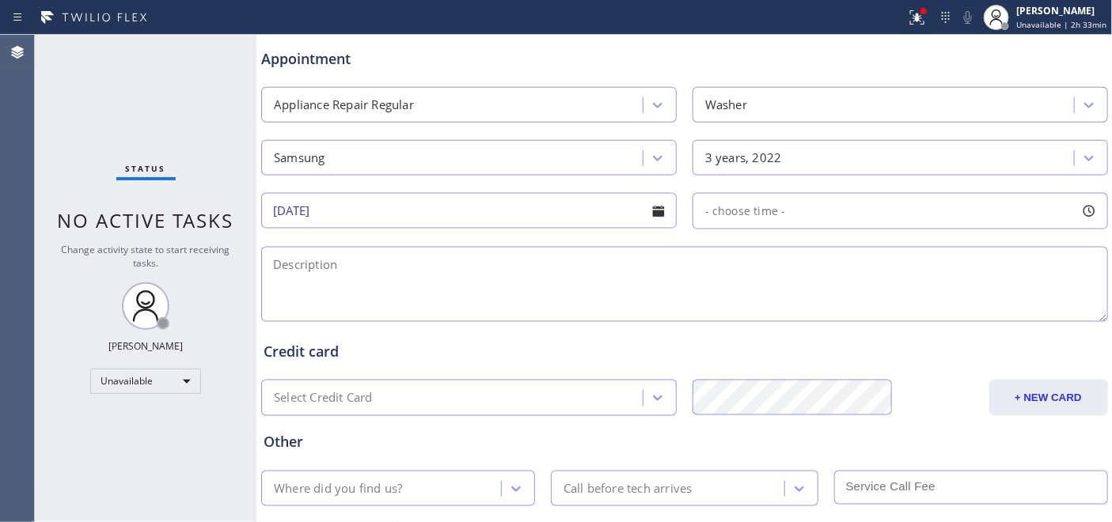
click at [706, 196] on div "- choose time -" at bounding box center [899, 211] width 415 height 36
click at [714, 210] on span "- choose time -" at bounding box center [745, 210] width 81 height 15
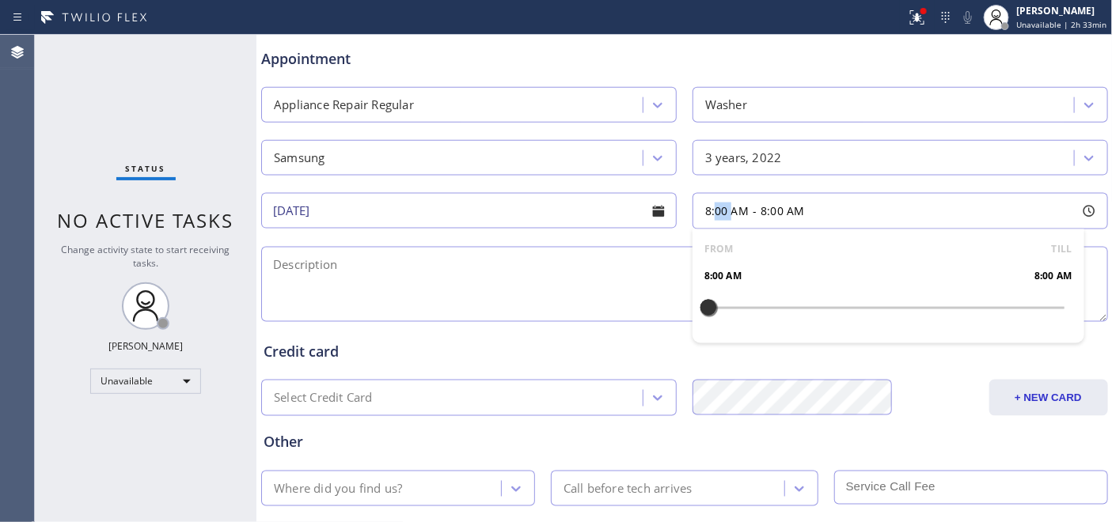
click at [714, 210] on span "8:00 AM" at bounding box center [727, 210] width 44 height 15
drag, startPoint x: 700, startPoint y: 309, endPoint x: 747, endPoint y: 307, distance: 46.7
click at [747, 307] on div at bounding box center [752, 307] width 19 height 33
drag, startPoint x: 699, startPoint y: 309, endPoint x: 738, endPoint y: 309, distance: 39.6
click at [722, 307] on div "FROM TILL 8:00 AM 9:30 AM" at bounding box center [888, 286] width 392 height 114
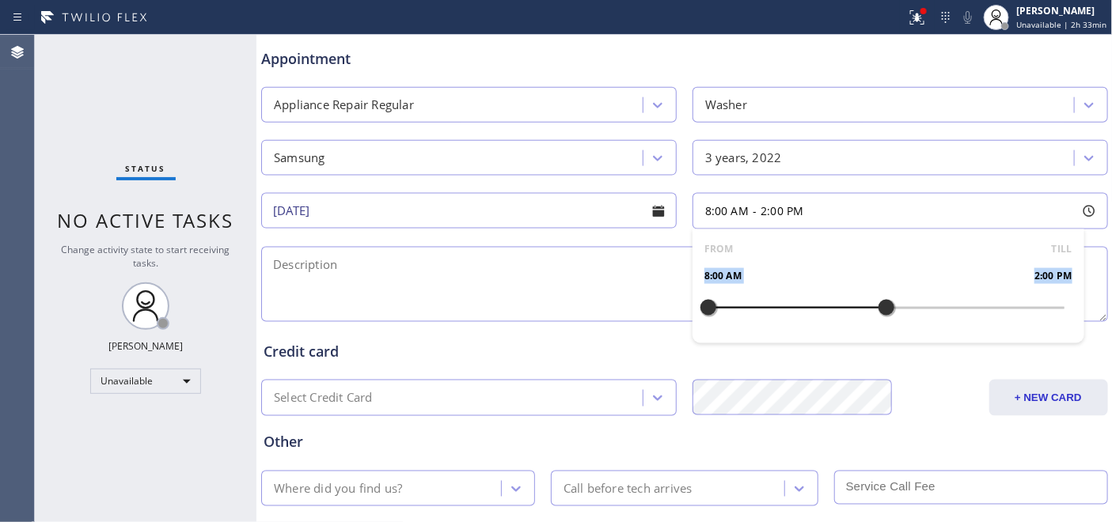
drag, startPoint x: 752, startPoint y: 309, endPoint x: 873, endPoint y: 309, distance: 121.8
click at [877, 309] on div at bounding box center [886, 307] width 19 height 33
drag, startPoint x: 699, startPoint y: 311, endPoint x: 733, endPoint y: 311, distance: 34.8
click at [733, 311] on div at bounding box center [737, 307] width 19 height 33
drag, startPoint x: 883, startPoint y: 309, endPoint x: 834, endPoint y: 312, distance: 49.1
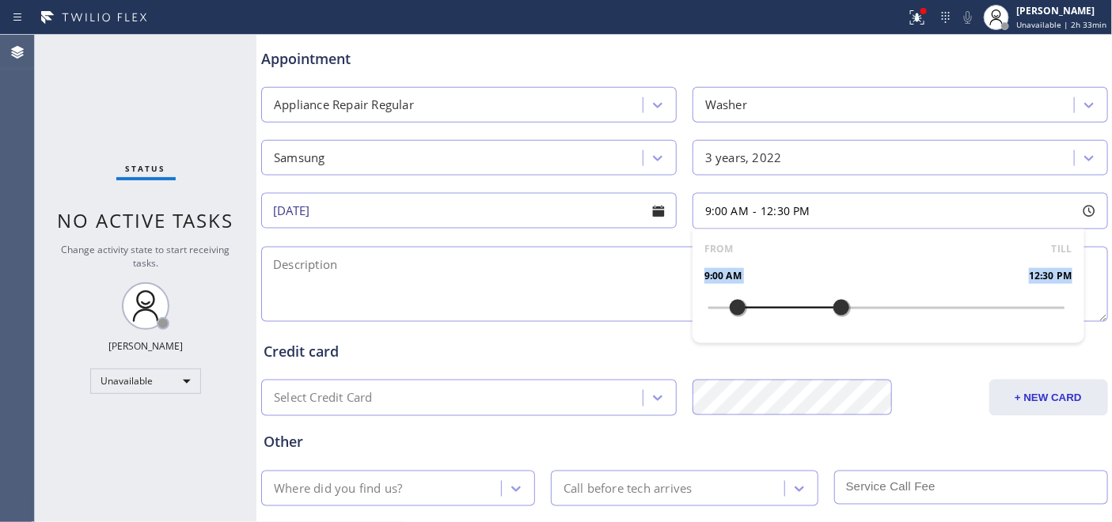
click at [834, 312] on div at bounding box center [840, 307] width 19 height 33
drag, startPoint x: 833, startPoint y: 304, endPoint x: 824, endPoint y: 304, distance: 9.5
click at [824, 304] on div at bounding box center [826, 307] width 19 height 33
click at [788, 308] on div at bounding box center [886, 308] width 356 height 0
click at [761, 244] on div "FROM TILL" at bounding box center [888, 249] width 368 height 16
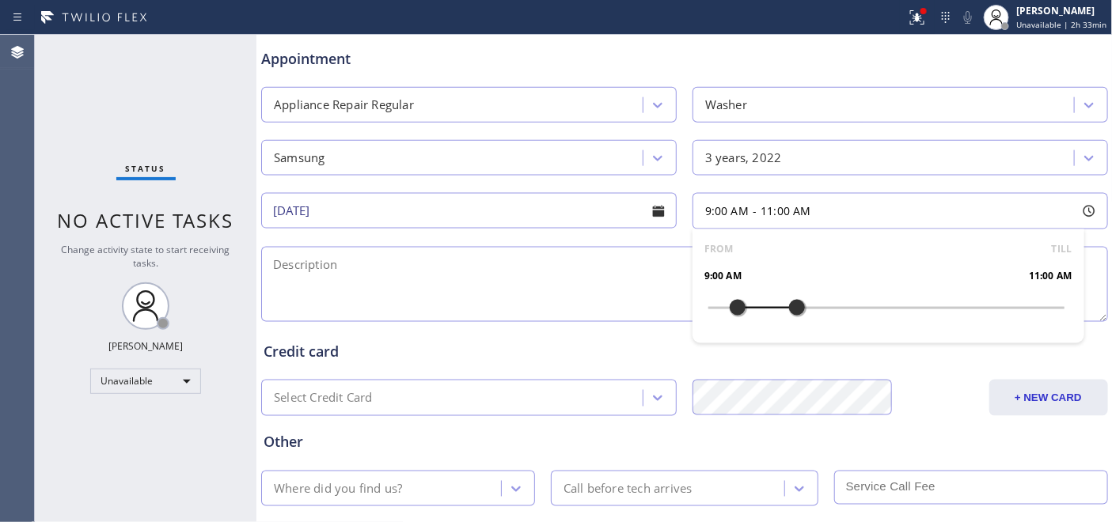
scroll to position [703, 0]
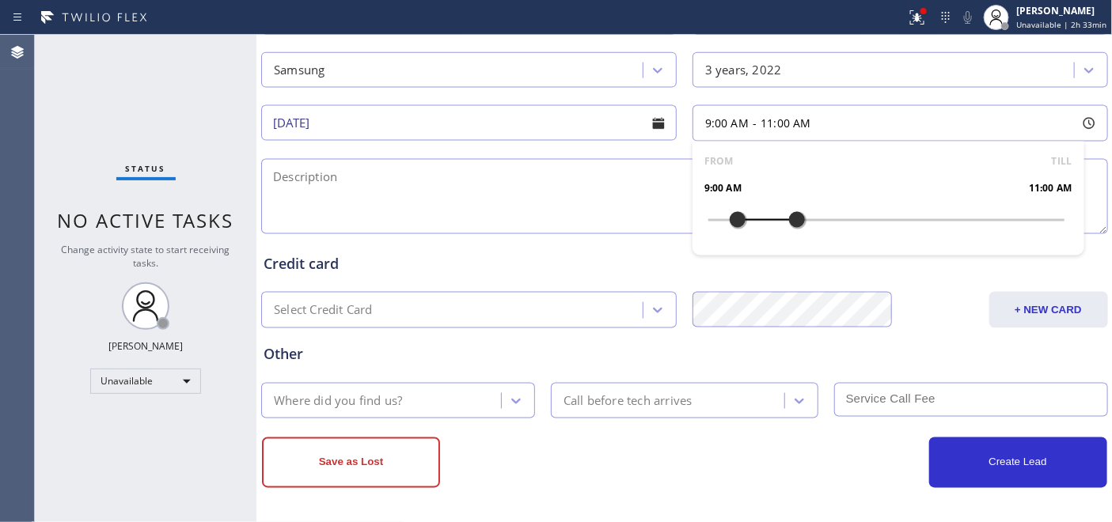
click at [831, 263] on div "Credit card" at bounding box center [684, 263] width 842 height 21
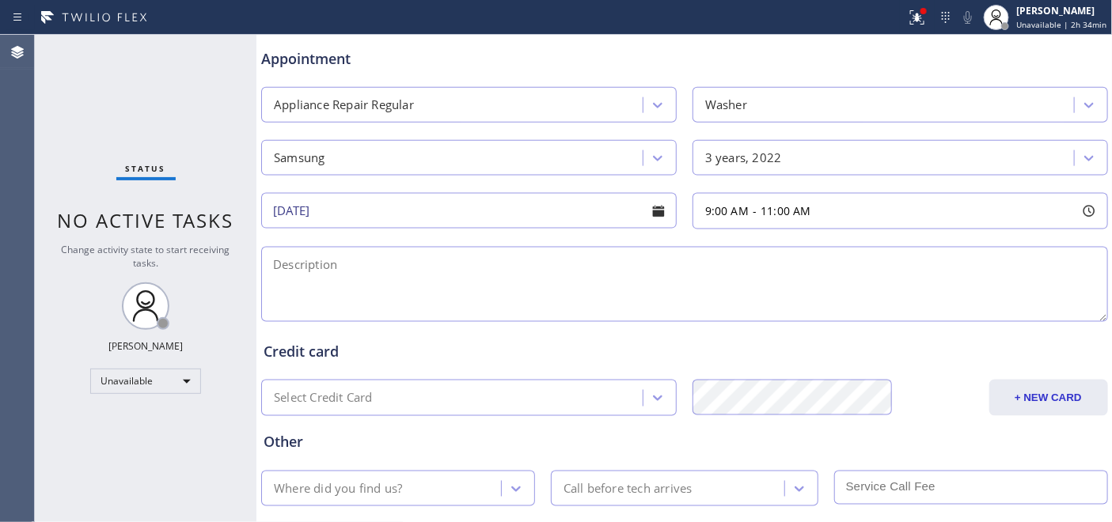
click at [786, 219] on div "9:00 AM - 11:00 AM" at bounding box center [752, 212] width 118 height 18
drag, startPoint x: 783, startPoint y: 306, endPoint x: 799, endPoint y: 306, distance: 15.8
click at [802, 306] on div at bounding box center [811, 307] width 19 height 33
drag, startPoint x: 804, startPoint y: 306, endPoint x: 813, endPoint y: 306, distance: 9.5
click at [817, 306] on div at bounding box center [826, 307] width 19 height 33
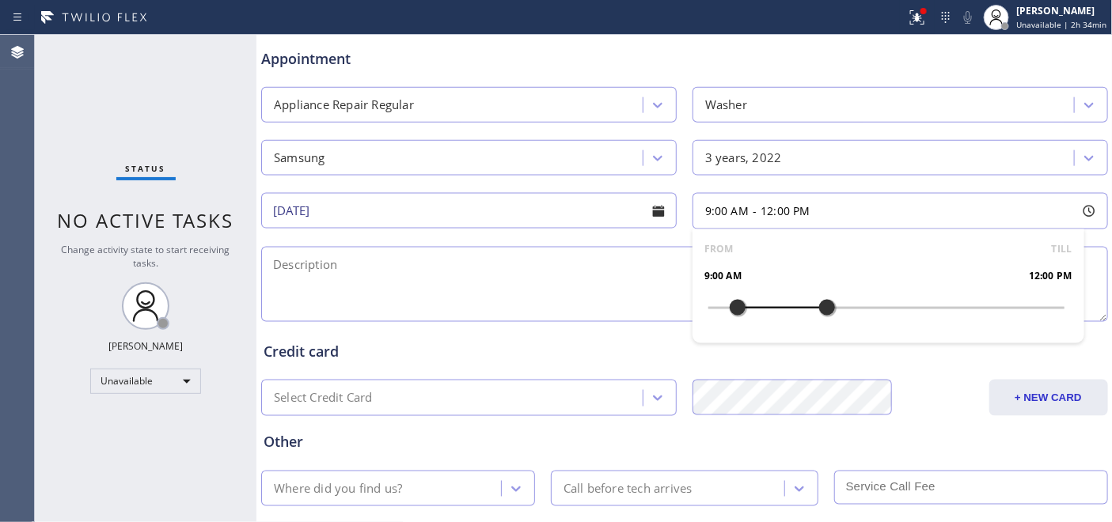
click at [810, 188] on div "Appointment Appliance Repair Regular Washer Samsung 3 years, 2022 08/26/2025 9:…" at bounding box center [684, 177] width 842 height 296
click at [365, 285] on textarea at bounding box center [684, 284] width 846 height 75
click at [316, 275] on textarea at bounding box center [684, 284] width 846 height 75
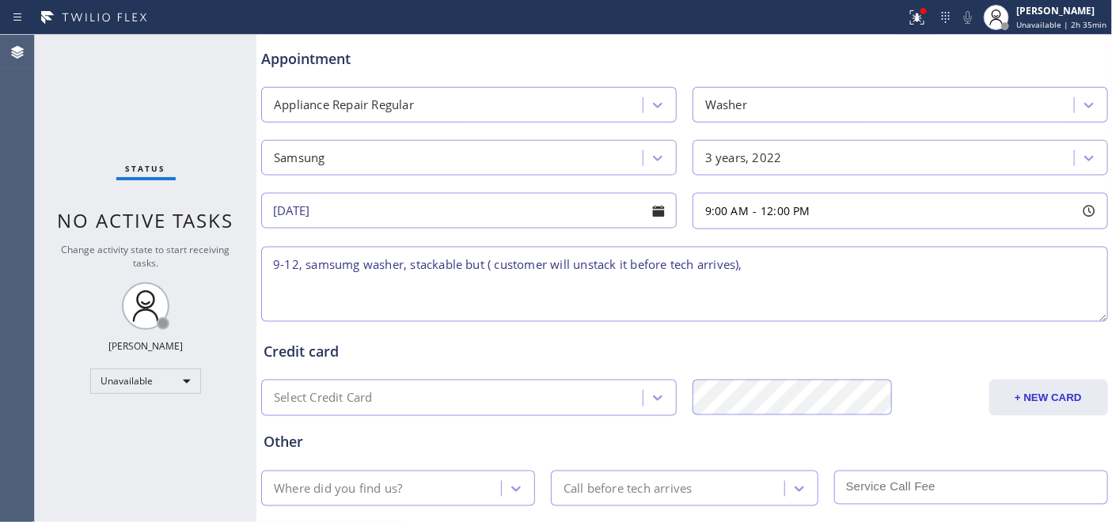
click at [349, 301] on textarea "9-12, samsumg washer, stackable but ( customer will unstack it before tech arri…" at bounding box center [684, 284] width 846 height 75
click at [801, 271] on textarea "9-12, samsumg washer, stackable but ( customer will unstack it before tech arri…" at bounding box center [684, 284] width 846 height 75
paste textarea "t's not spinning"
click at [756, 266] on textarea "9-12, samsumg washer, stackable but ( customer will unstack it before tech arri…" at bounding box center [684, 284] width 846 height 75
click at [855, 269] on textarea "9-12, samsumg washer, stackable but ( customer will unstack it before tech arri…" at bounding box center [684, 284] width 846 height 75
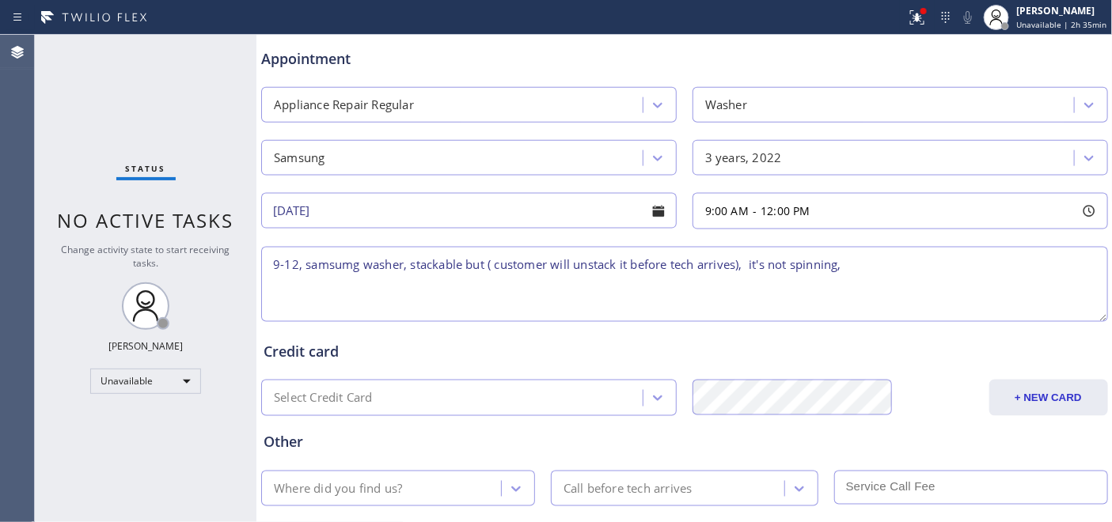
drag, startPoint x: 409, startPoint y: 291, endPoint x: 510, endPoint y: 278, distance: 102.2
click at [409, 291] on textarea "9-12, samsumg washer, stackable but ( customer will unstack it before tech arri…" at bounding box center [684, 284] width 846 height 75
click at [991, 261] on textarea "9-12, samsumg washer, stackable but ( customer will unstack it before tech arri…" at bounding box center [684, 284] width 846 height 75
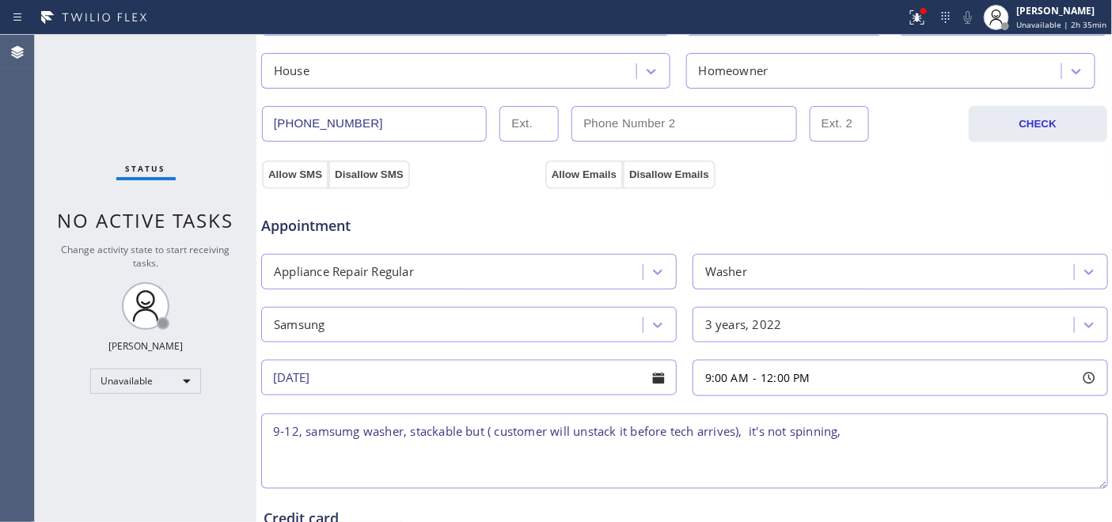
scroll to position [703, 0]
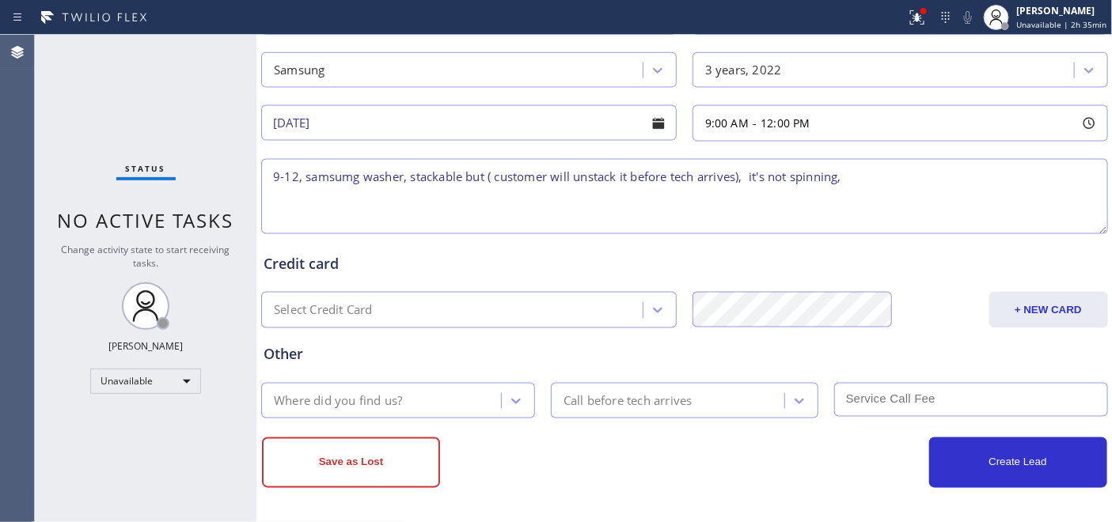
click at [865, 177] on textarea "9-12, samsumg washer, stackable but ( customer will unstack it before tech arri…" at bounding box center [684, 196] width 846 height 75
paste textarea "84 parsons st south hempstead ny 11550"
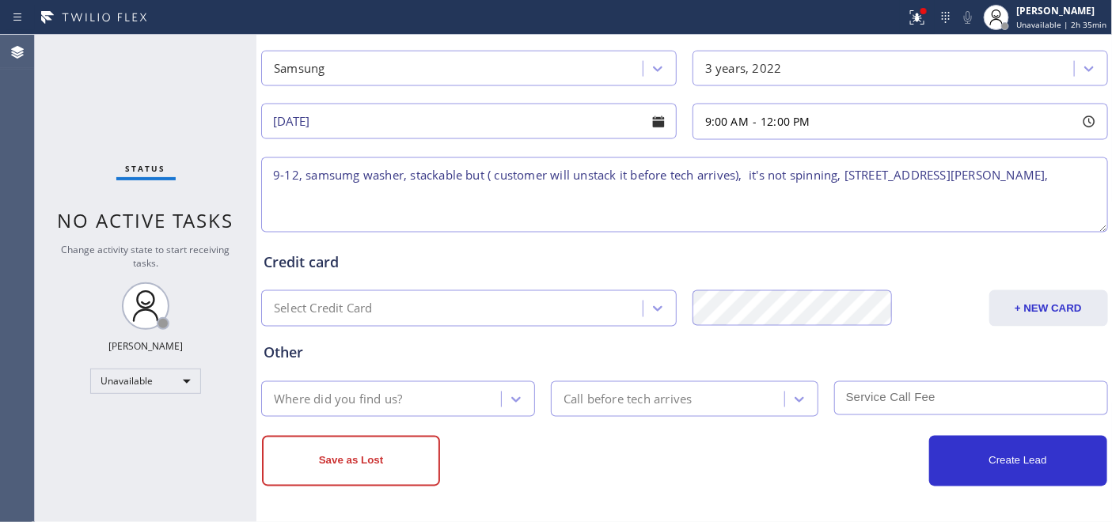
click at [305, 182] on textarea "9-12, samsumg washer, stackable but ( customer will unstack it before tech arri…" at bounding box center [684, 194] width 846 height 75
click at [369, 203] on textarea "9-12, no scf, samsumg washer, stackable but ( customer will unstack it before t…" at bounding box center [684, 194] width 846 height 75
click at [886, 178] on textarea "9-12, no scf, samsumg washer, stackable but ( customer will unstack it before t…" at bounding box center [684, 194] width 846 height 75
click at [495, 195] on textarea "9-12, no scf, samsumg washer, stackable but ( customer will unstack it before t…" at bounding box center [684, 194] width 846 height 75
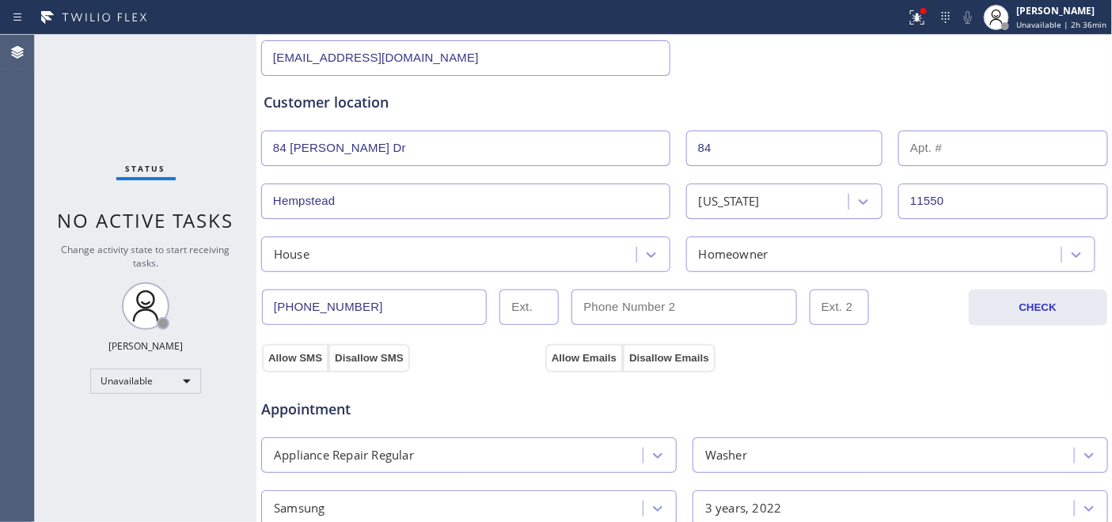
scroll to position [1, 0]
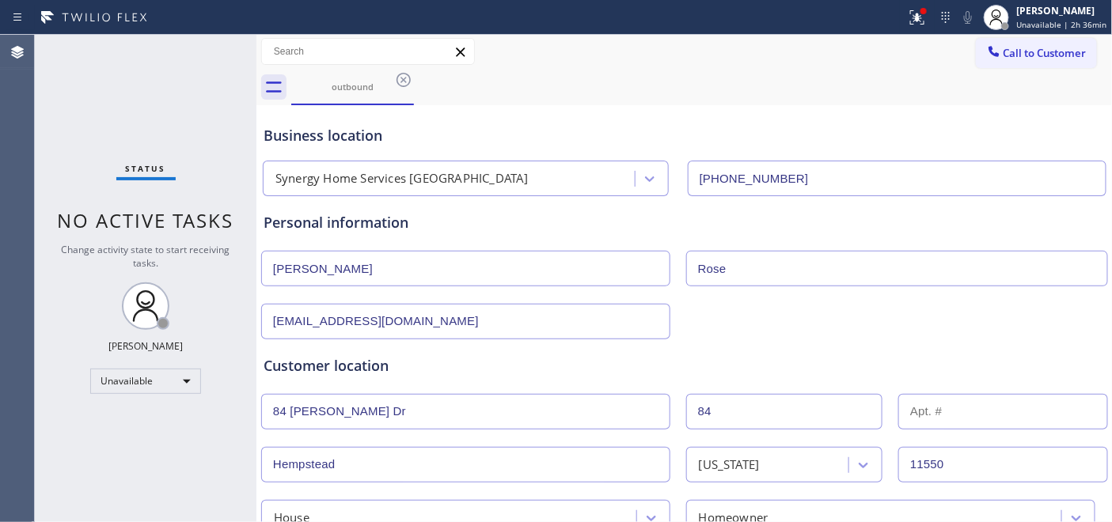
click at [730, 180] on input "(516) 219-0110" at bounding box center [896, 179] width 419 height 36
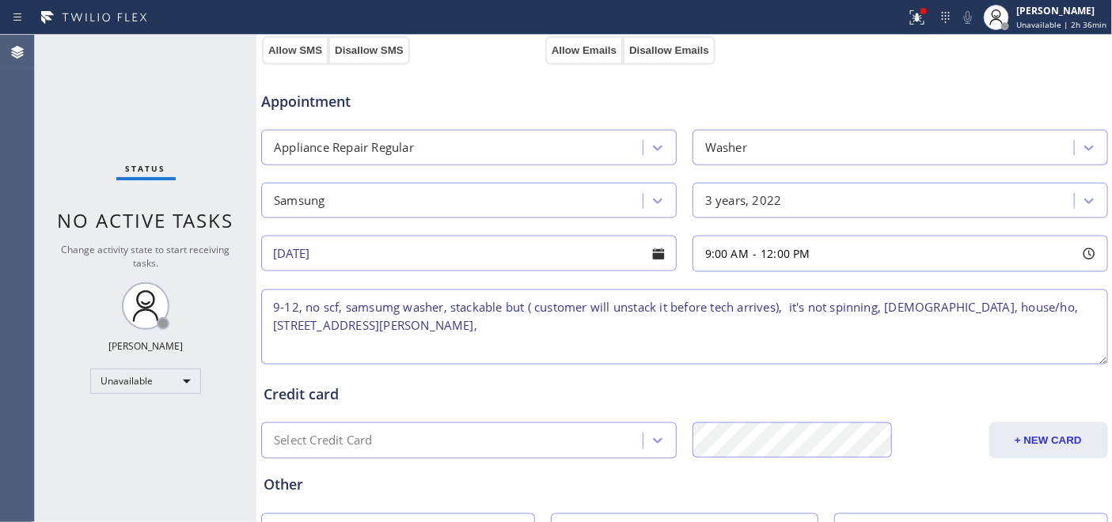
scroll to position [704, 0]
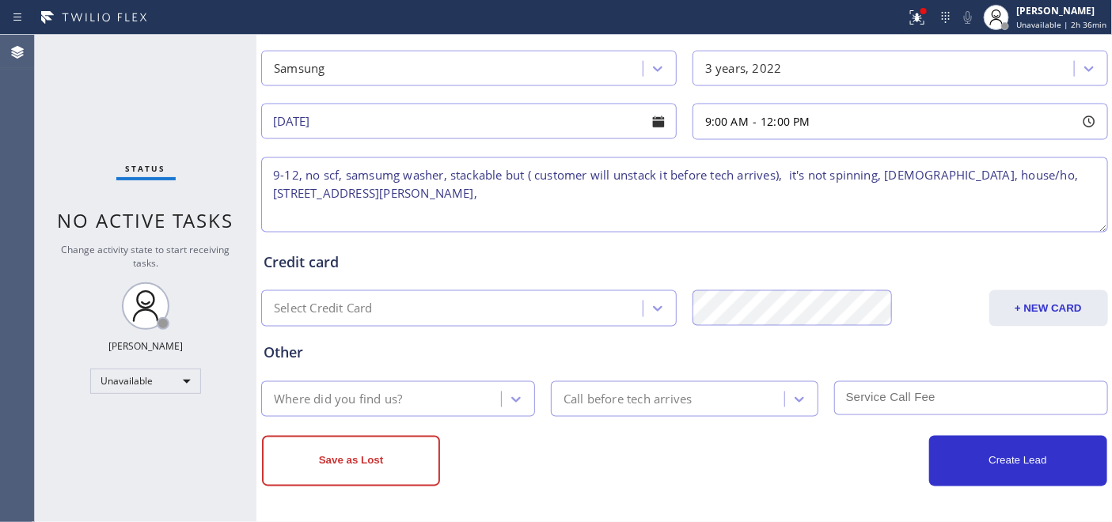
click at [504, 204] on textarea "9-12, no scf, samsumg washer, stackable but ( customer will unstack it before t…" at bounding box center [684, 194] width 846 height 75
paste textarea "(516) 219-0110"
click at [499, 193] on textarea "9-12, no scf, samsumg washer, stackable but ( customer will unstack it before t…" at bounding box center [684, 194] width 846 height 75
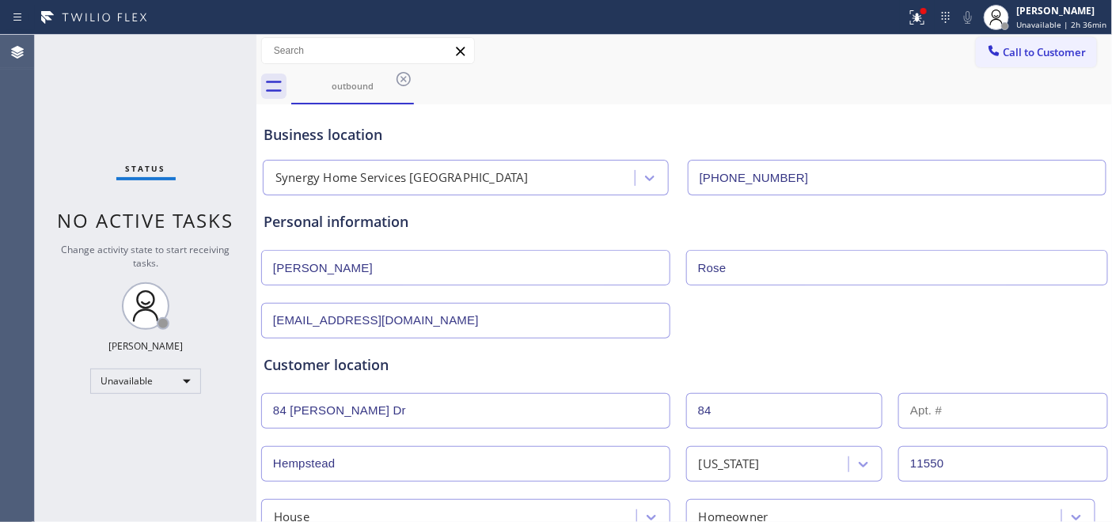
scroll to position [0, 0]
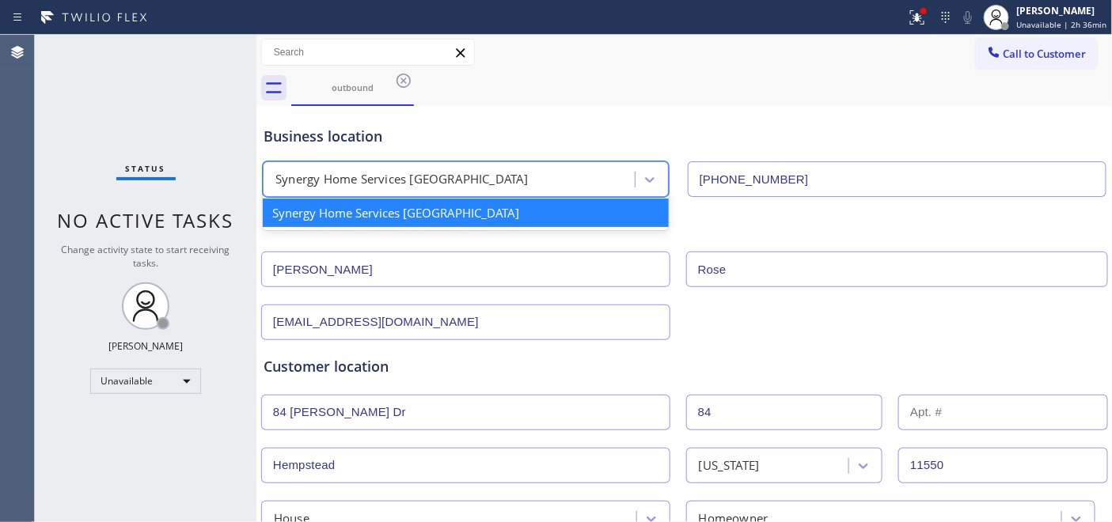
drag, startPoint x: 486, startPoint y: 176, endPoint x: 196, endPoint y: 176, distance: 289.5
click at [196, 176] on div "Status No active tasks Change activity state to start receiving tasks. Adam Alr…" at bounding box center [573, 278] width 1077 height 487
click at [320, 211] on div "Synergy Home Services Hempstead" at bounding box center [466, 213] width 406 height 28
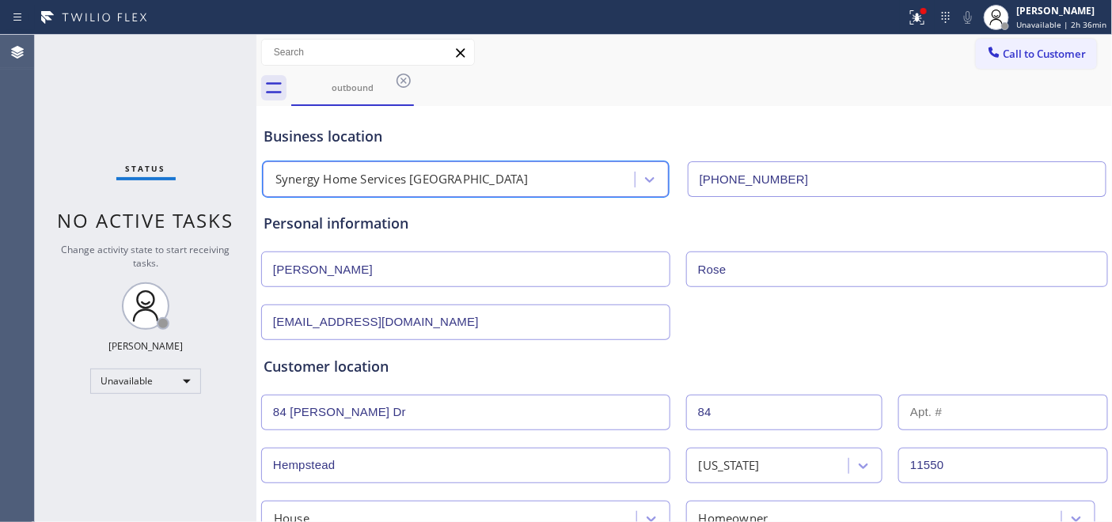
click at [293, 182] on div "Synergy Home Services Hempstead" at bounding box center [401, 180] width 253 height 18
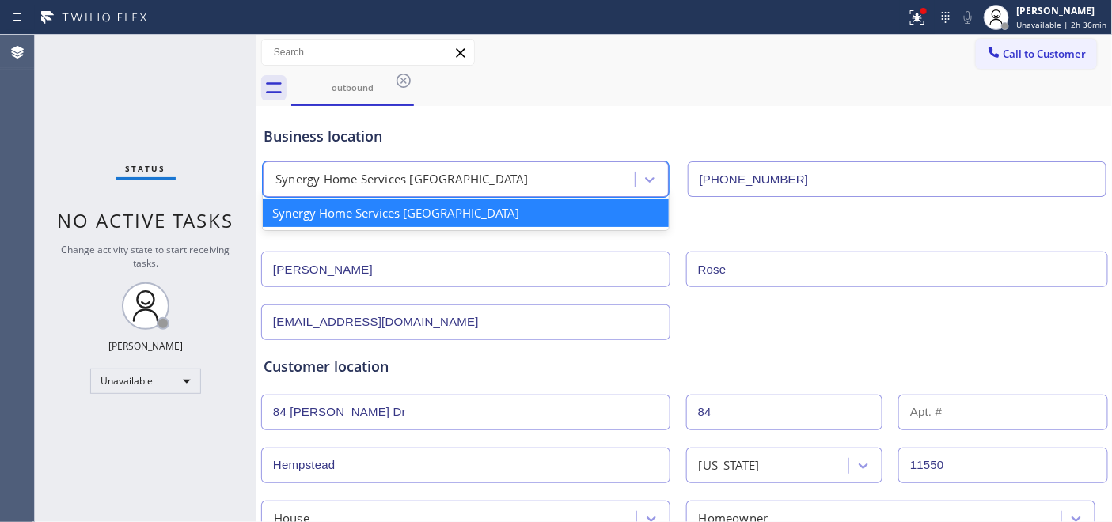
click at [293, 182] on div "Synergy Home Services Hempstead" at bounding box center [401, 180] width 253 height 18
click at [298, 206] on div "Synergy Home Services Hempstead" at bounding box center [466, 213] width 406 height 28
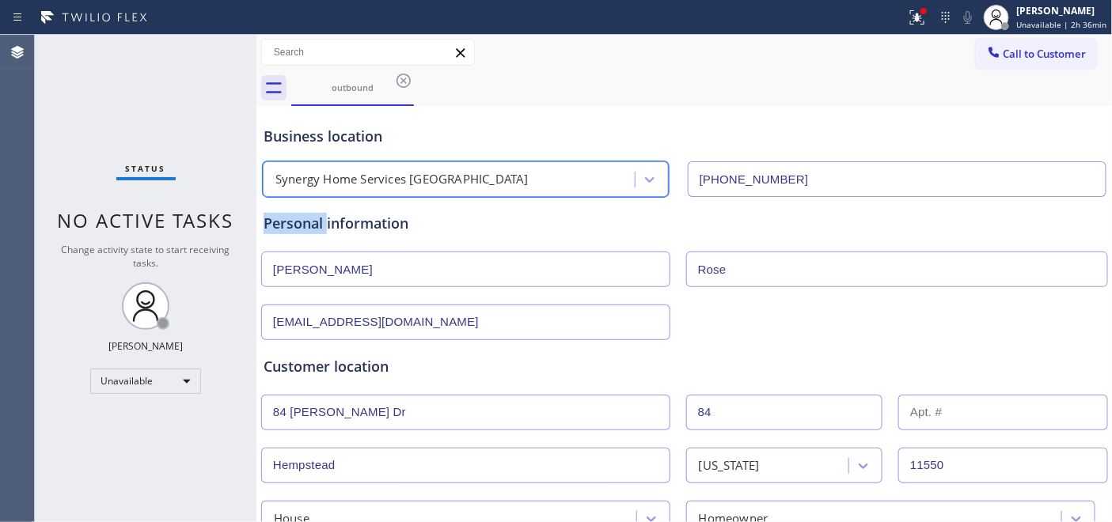
click at [298, 206] on div "Personal information Oniel Rose kistel1984@yahoo.com" at bounding box center [684, 268] width 848 height 143
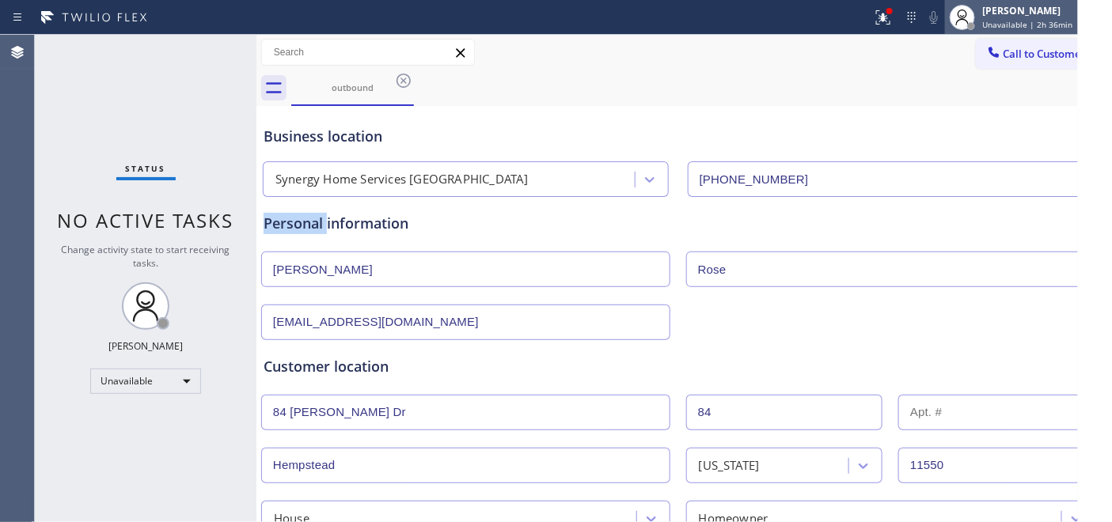
click at [1060, 17] on div "Adam Alramadan Unavailable | 2h 36min" at bounding box center [1028, 17] width 98 height 28
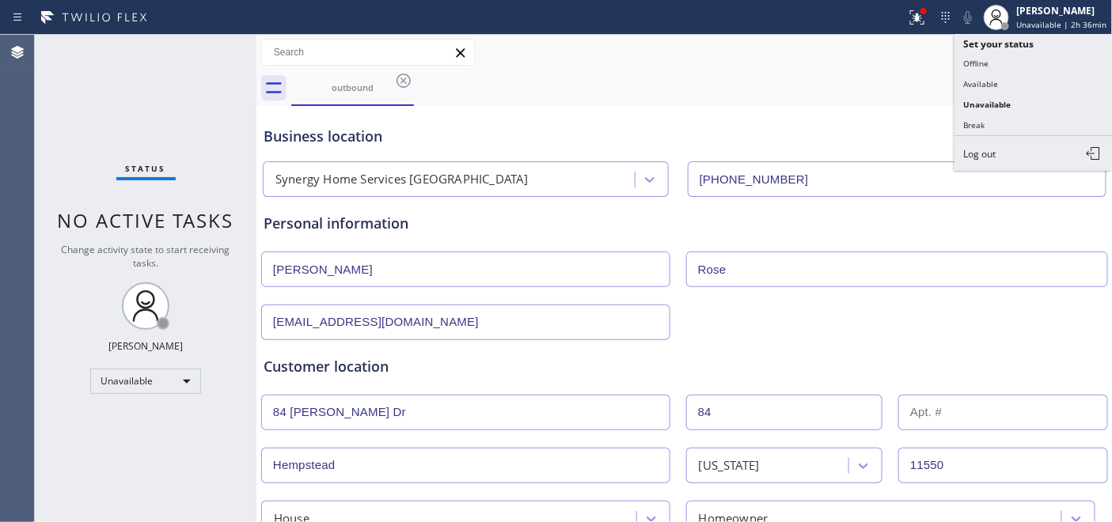
click at [905, 83] on div "outbound" at bounding box center [701, 88] width 821 height 36
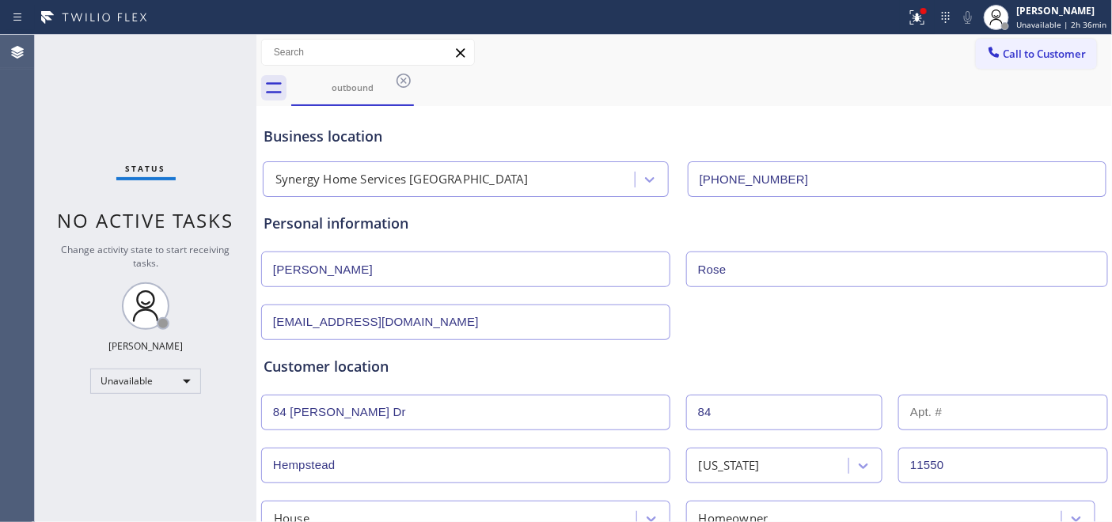
drag, startPoint x: 1021, startPoint y: 53, endPoint x: 764, endPoint y: 89, distance: 258.8
click at [789, 83] on div "Call to Customer Outbound call Location Synergy Home Services Hempstead Your ca…" at bounding box center [684, 70] width 856 height 71
drag, startPoint x: 413, startPoint y: 119, endPoint x: 460, endPoint y: 119, distance: 47.5
click at [413, 119] on div "Business location Synergy Home Services Hempstead (516) 219-0110" at bounding box center [684, 153] width 848 height 87
click at [1010, 59] on span "Call to Customer" at bounding box center [1044, 54] width 83 height 14
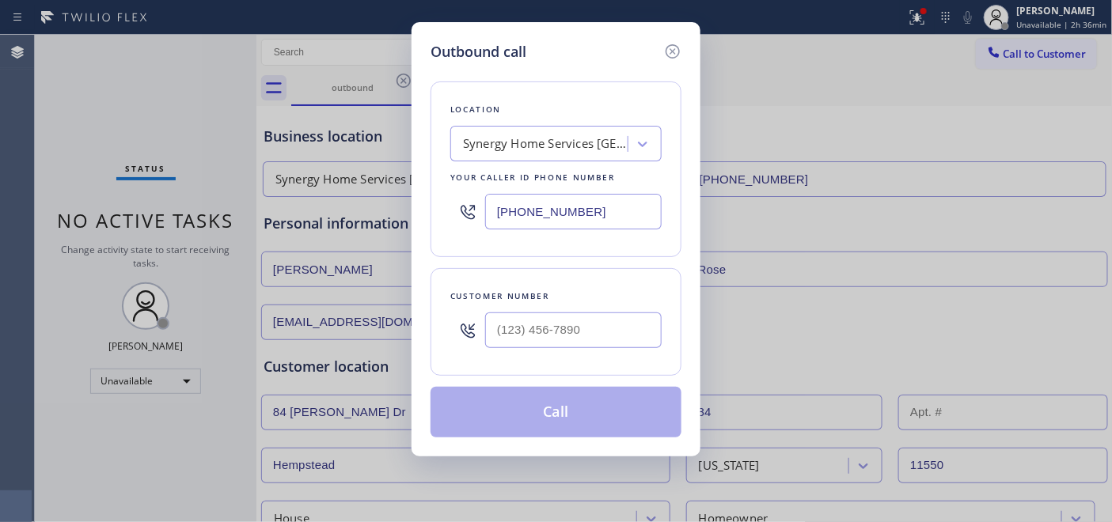
click at [572, 142] on div "Synergy Home Services Hempstead" at bounding box center [546, 144] width 166 height 18
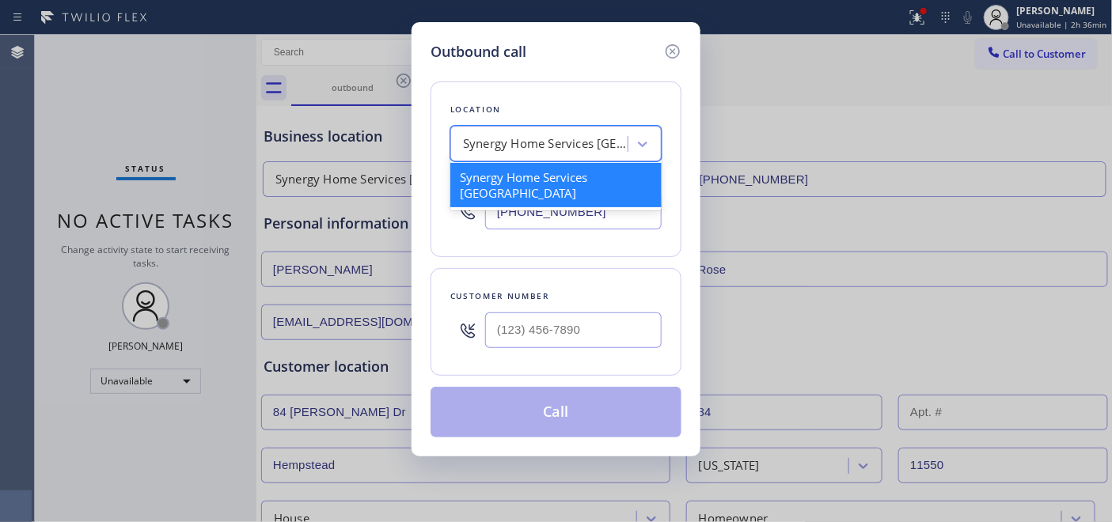
click at [845, 91] on div "Outbound call Location option Synergy Home Services Hempstead focused, 1 of 1. …" at bounding box center [556, 261] width 1112 height 522
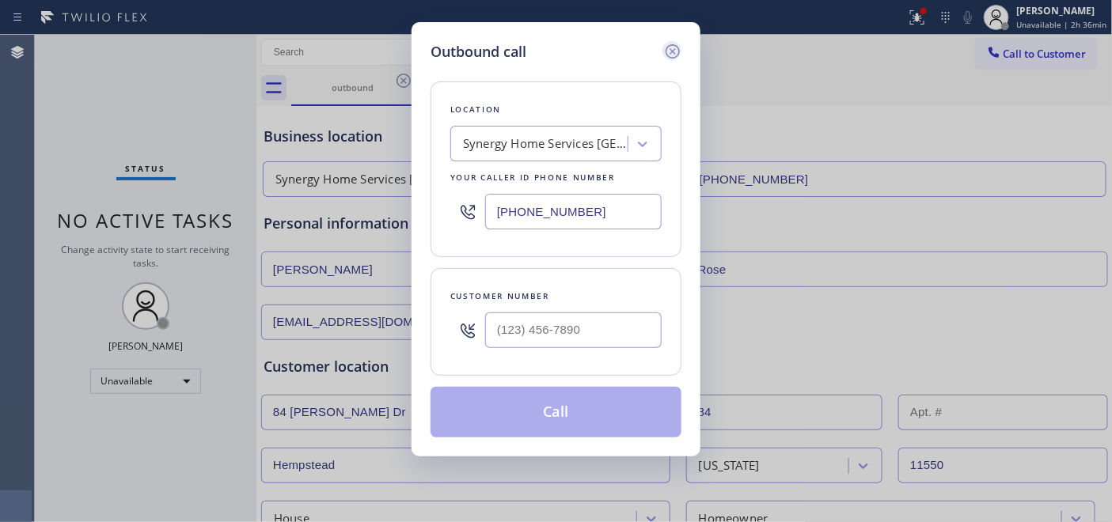
click at [671, 51] on icon at bounding box center [672, 51] width 14 height 14
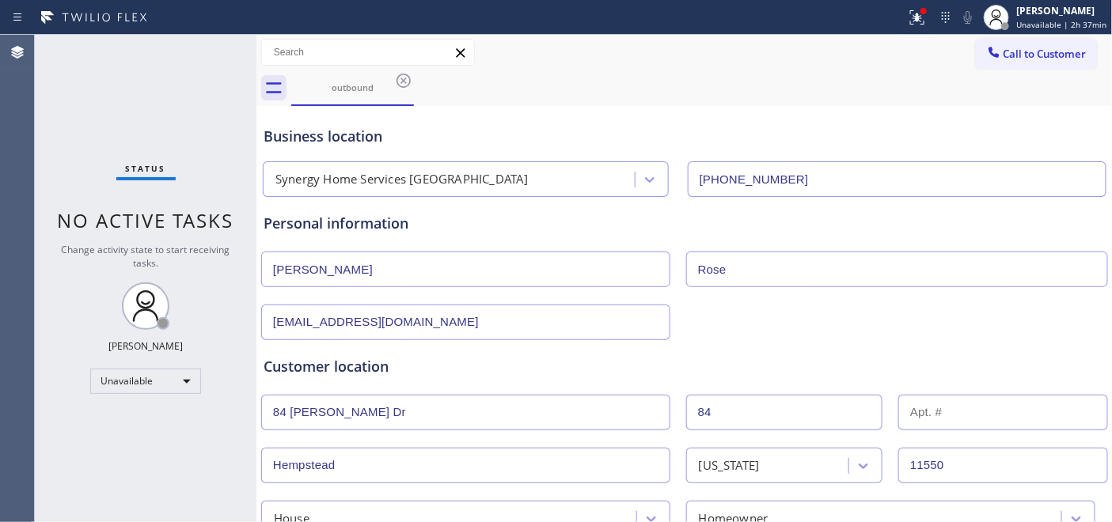
click at [354, 231] on div "Personal information" at bounding box center [684, 223] width 842 height 21
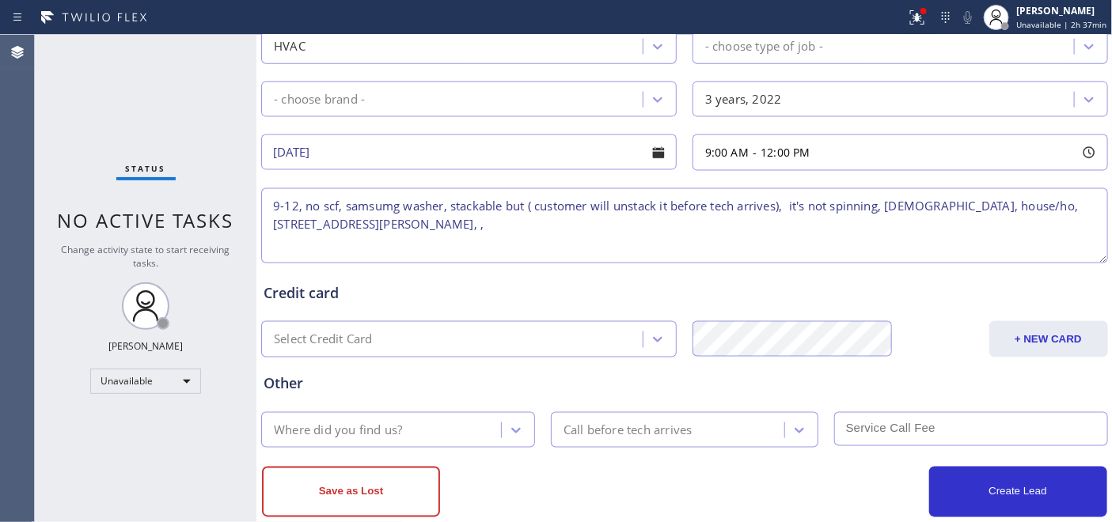
scroll to position [704, 0]
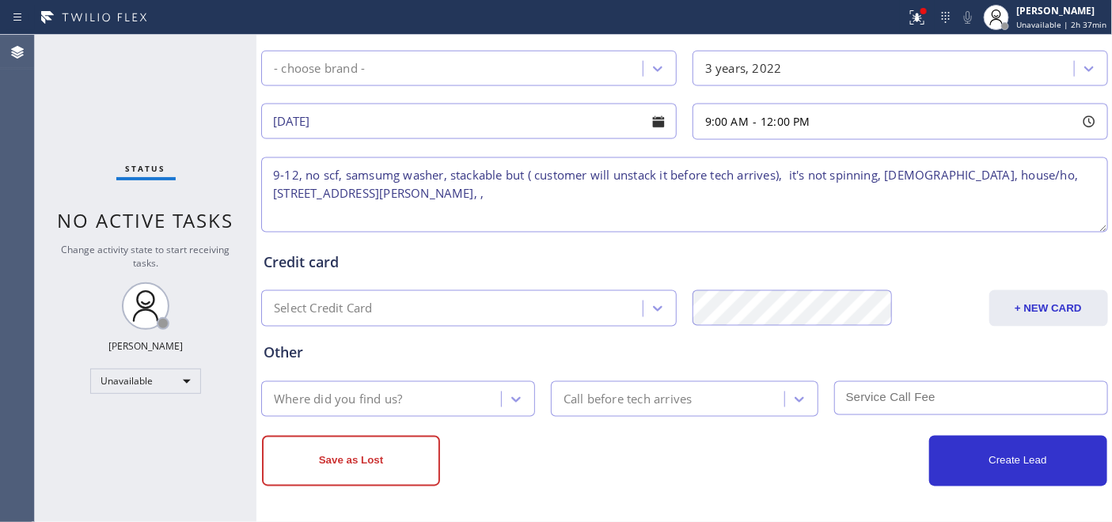
click at [465, 199] on textarea "9-12, no scf, samsumg washer, stackable but ( customer will unstack it before t…" at bounding box center [684, 194] width 846 height 75
paste textarea "Synergy Home Services Hempstead"
click at [438, 202] on textarea "9-12, no scf, samsumg washer, stackable but ( customer will unstack it before t…" at bounding box center [684, 194] width 846 height 75
type textarea "9-12, no scf, samsumg washer, stackable but ( customer will unstack it before t…"
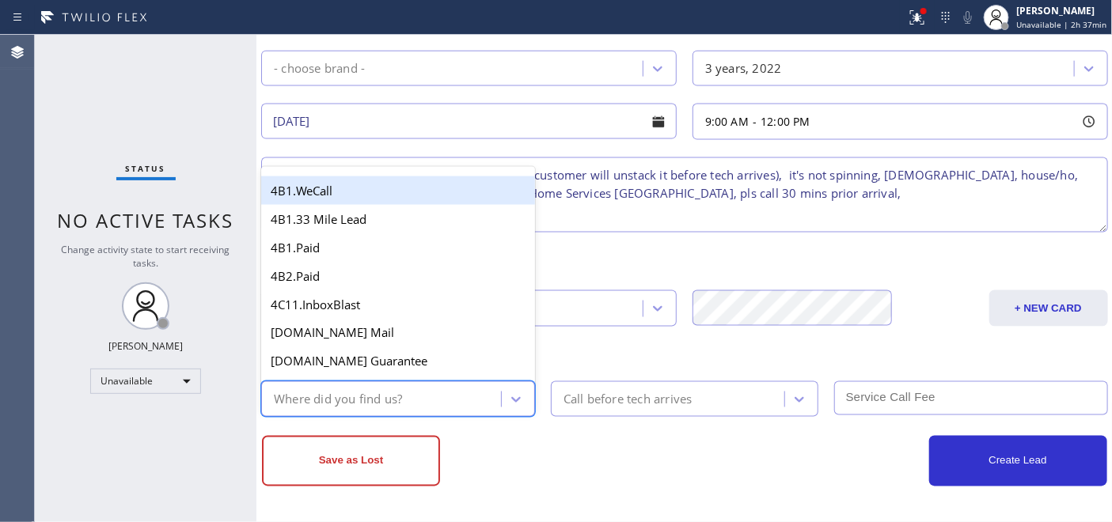
click at [381, 392] on div "Where did you find us?" at bounding box center [338, 399] width 128 height 18
type input "g"
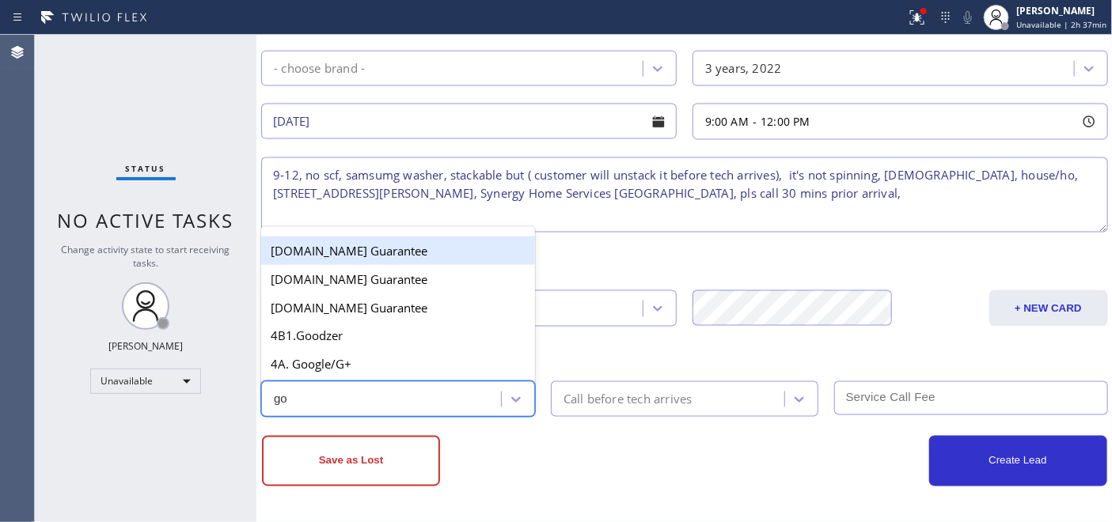
type input "g"
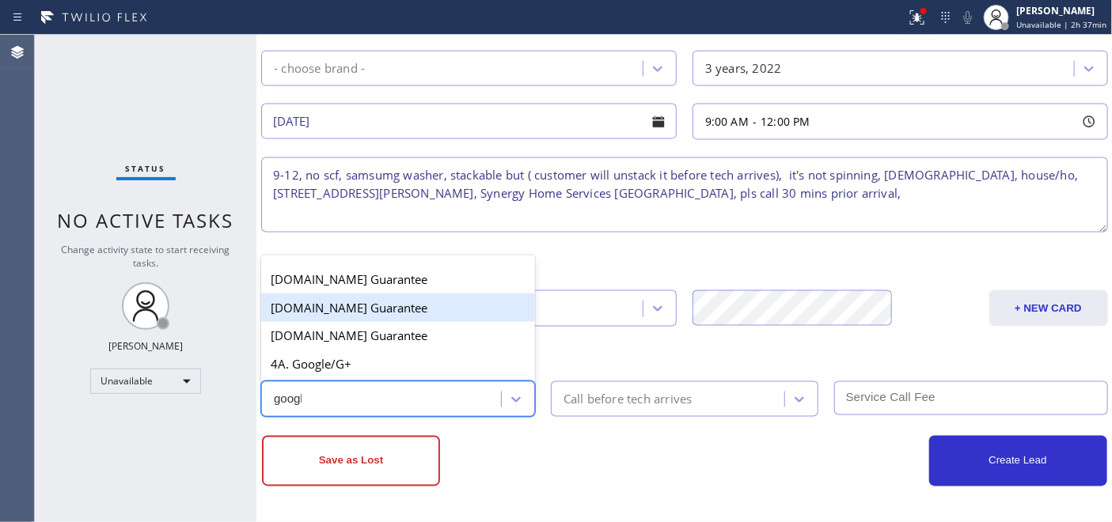
type input "google"
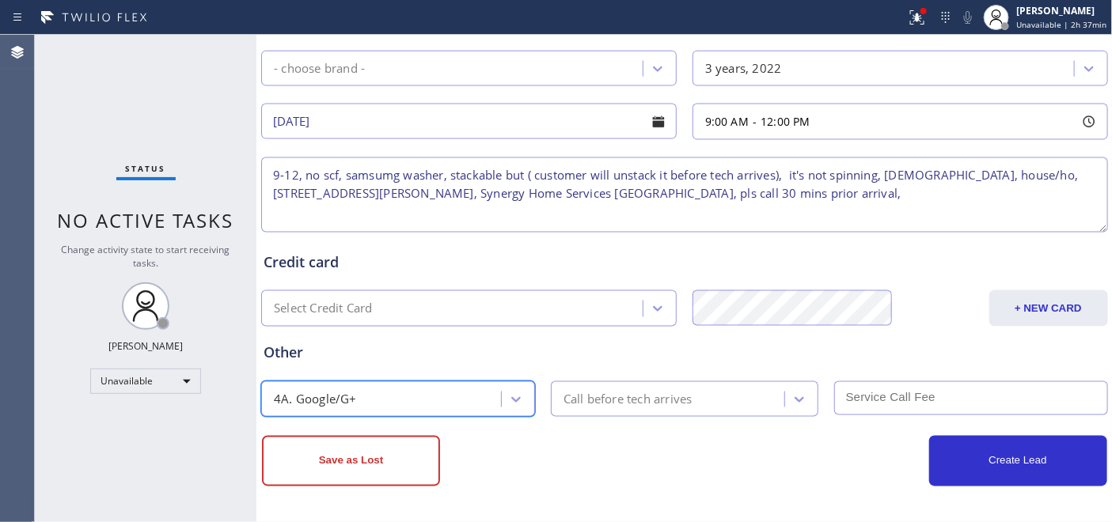
click at [642, 411] on div "Call before tech arrives" at bounding box center [669, 399] width 229 height 28
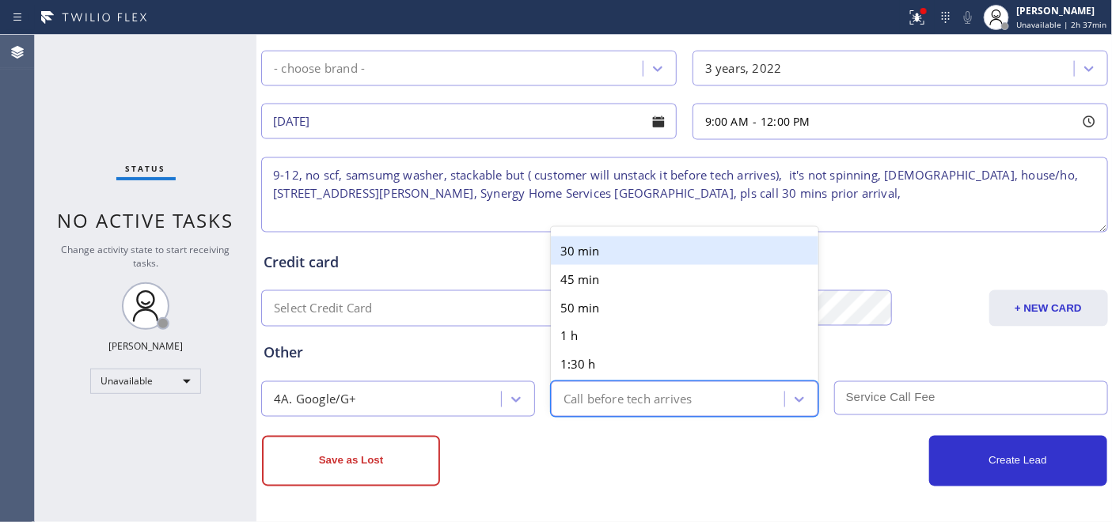
click at [594, 249] on div "30 min" at bounding box center [684, 251] width 267 height 28
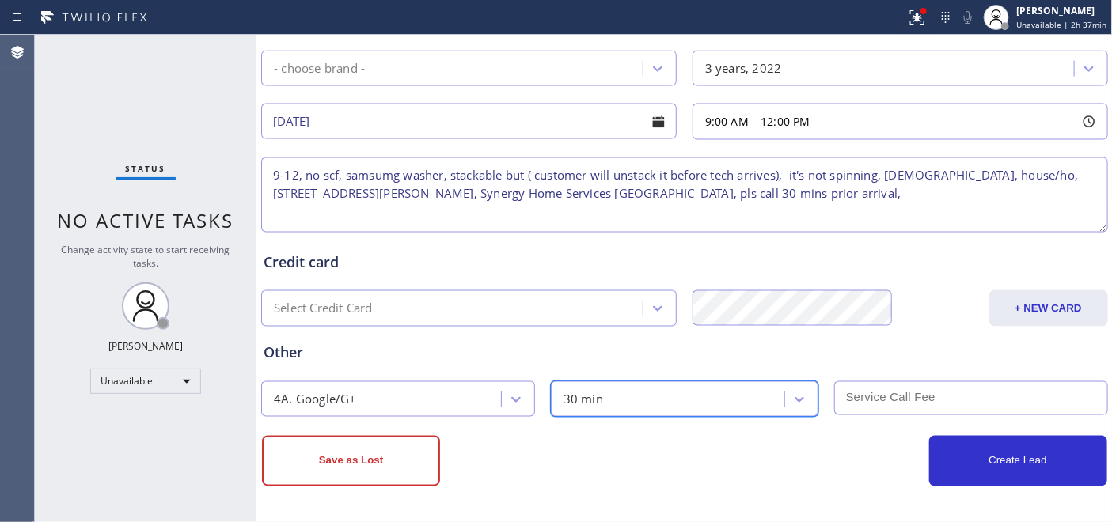
click at [859, 390] on input "text" at bounding box center [971, 398] width 274 height 34
click at [775, 448] on div "Create Lead" at bounding box center [895, 461] width 422 height 51
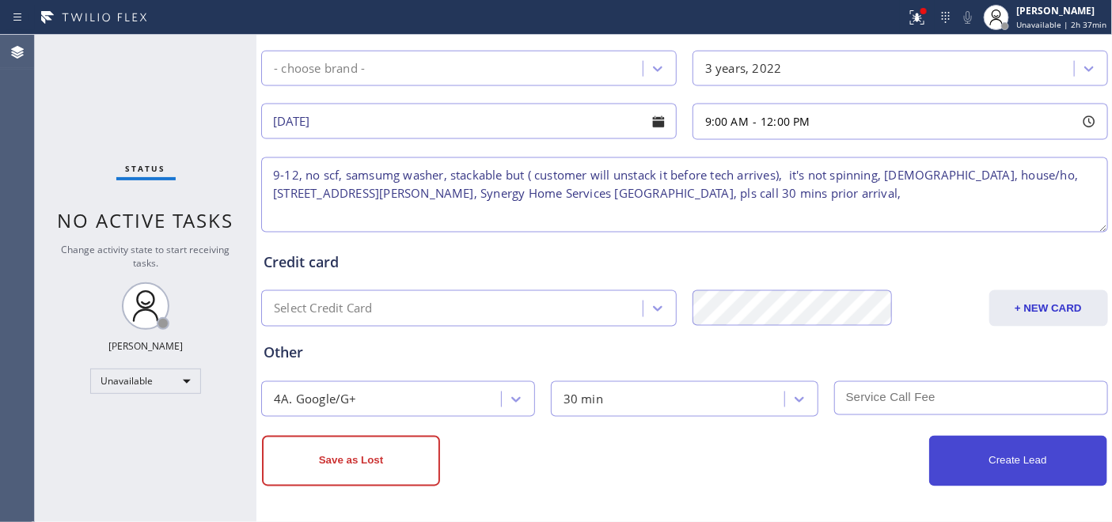
click at [1009, 461] on button "Create Lead" at bounding box center [1018, 461] width 178 height 51
click at [867, 399] on input "text" at bounding box center [971, 399] width 274 height 34
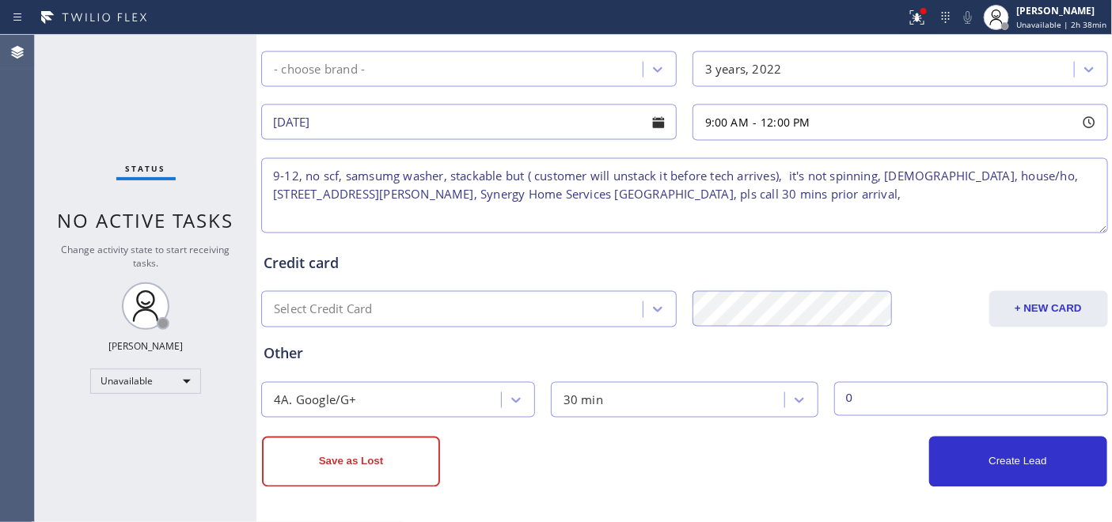
type input "0"
click at [855, 427] on div "Save as Lost Create Lead" at bounding box center [684, 453] width 848 height 70
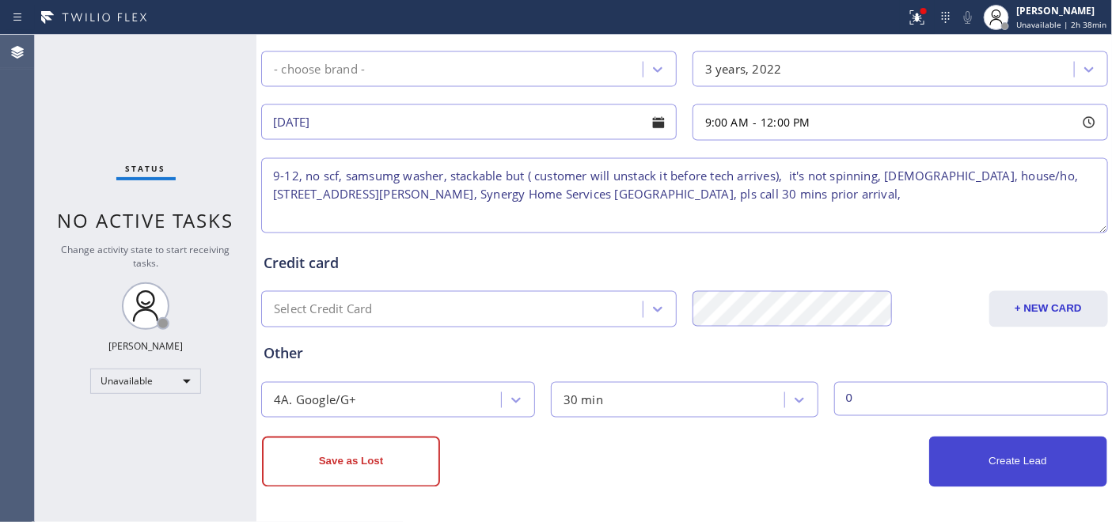
click at [974, 462] on button "Create Lead" at bounding box center [1018, 462] width 178 height 51
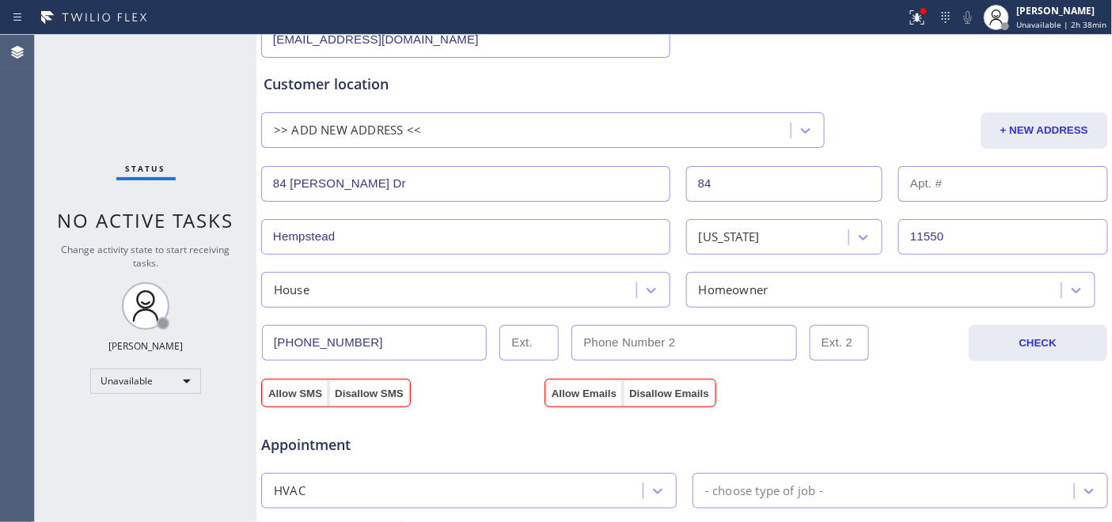
scroll to position [318, 0]
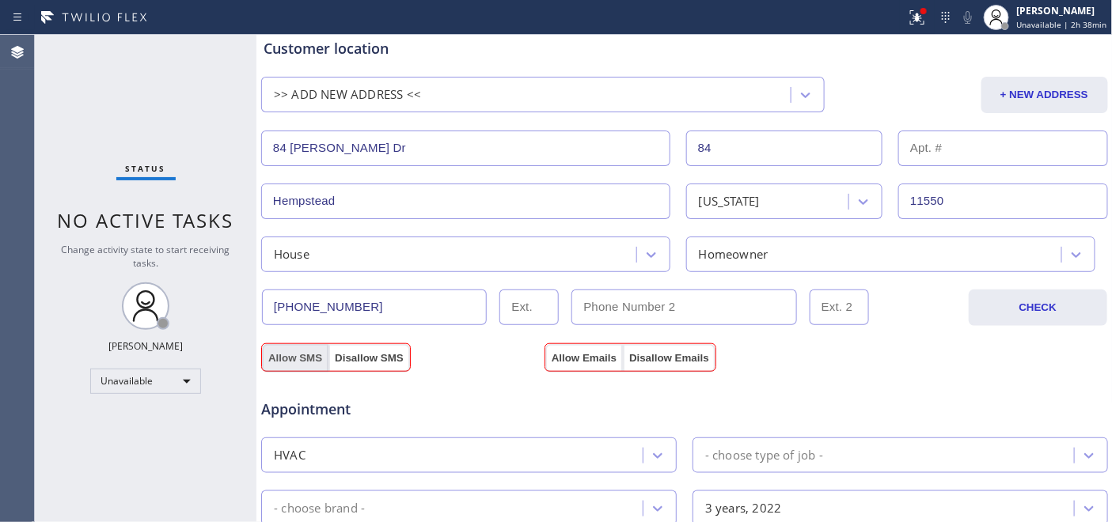
click at [291, 359] on button "Allow SMS" at bounding box center [295, 358] width 66 height 28
click at [560, 358] on button "Allow Emails" at bounding box center [584, 358] width 78 height 28
click at [564, 357] on button "Allow Emails" at bounding box center [584, 358] width 78 height 28
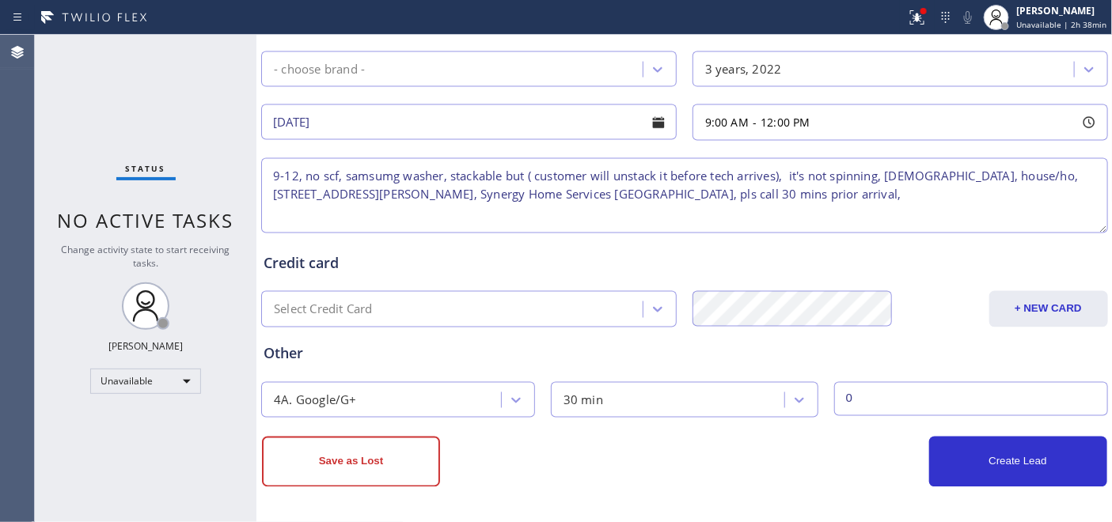
scroll to position [758, 0]
click at [947, 457] on button "Create Lead" at bounding box center [1018, 461] width 178 height 51
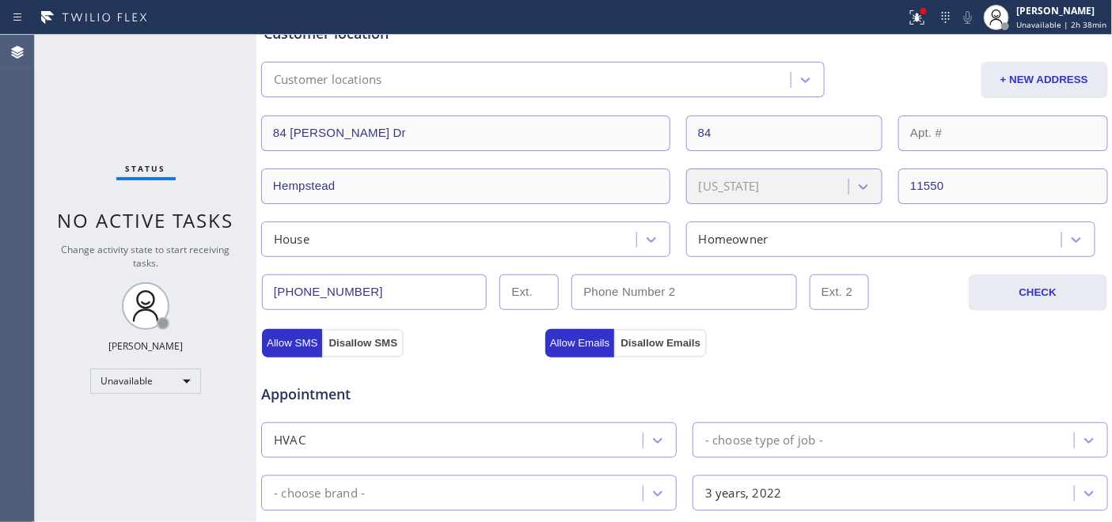
scroll to position [319, 0]
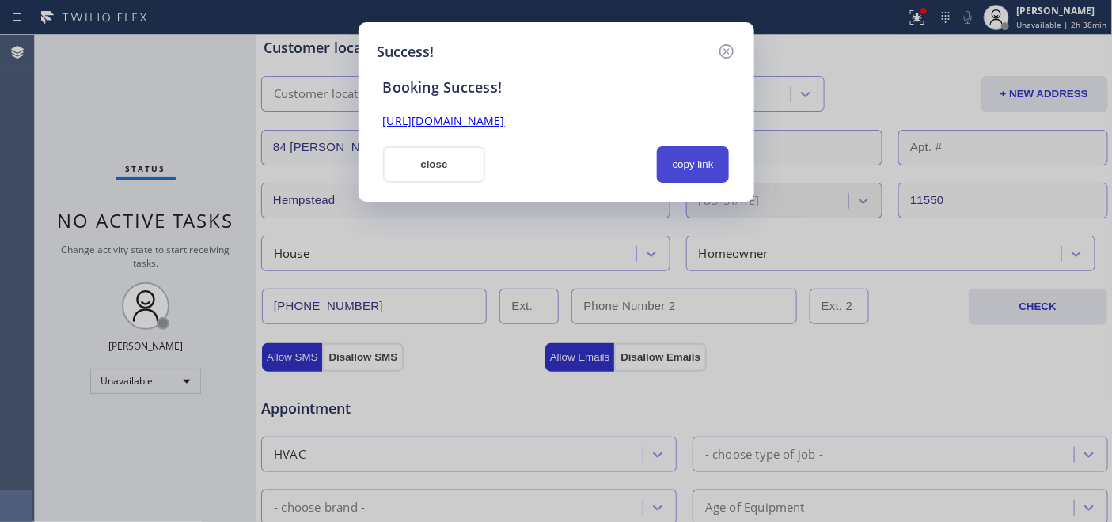
click at [687, 153] on button "copy link" at bounding box center [693, 164] width 73 height 36
click at [505, 123] on link "https://erp.apollosoft.co/customer/758776#portlet_lead" at bounding box center [444, 120] width 122 height 15
click at [725, 49] on icon at bounding box center [726, 51] width 19 height 19
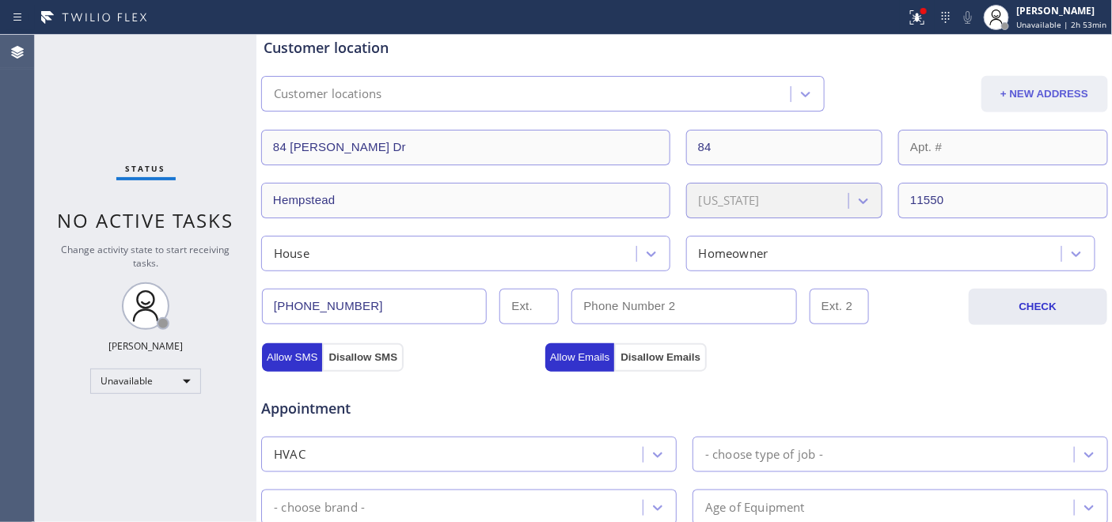
click at [1021, 89] on button "+ NEW ADDRESS" at bounding box center [1044, 94] width 127 height 36
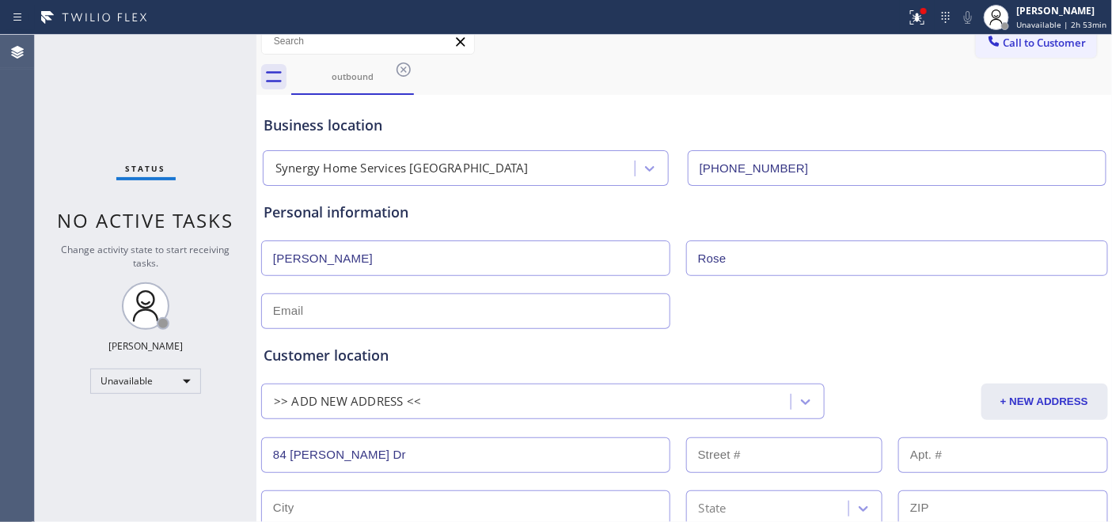
scroll to position [0, 0]
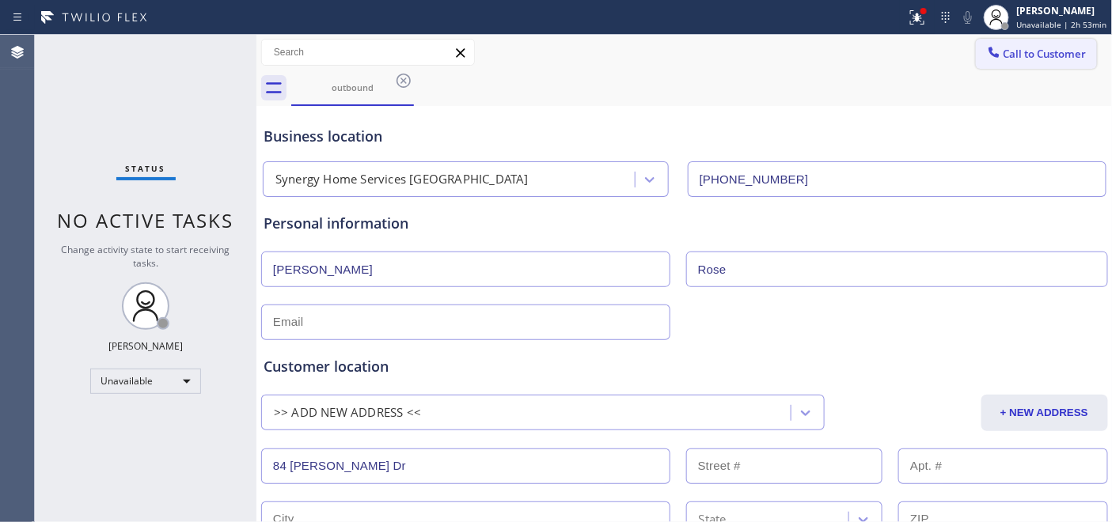
click at [1024, 58] on span "Call to Customer" at bounding box center [1044, 54] width 83 height 14
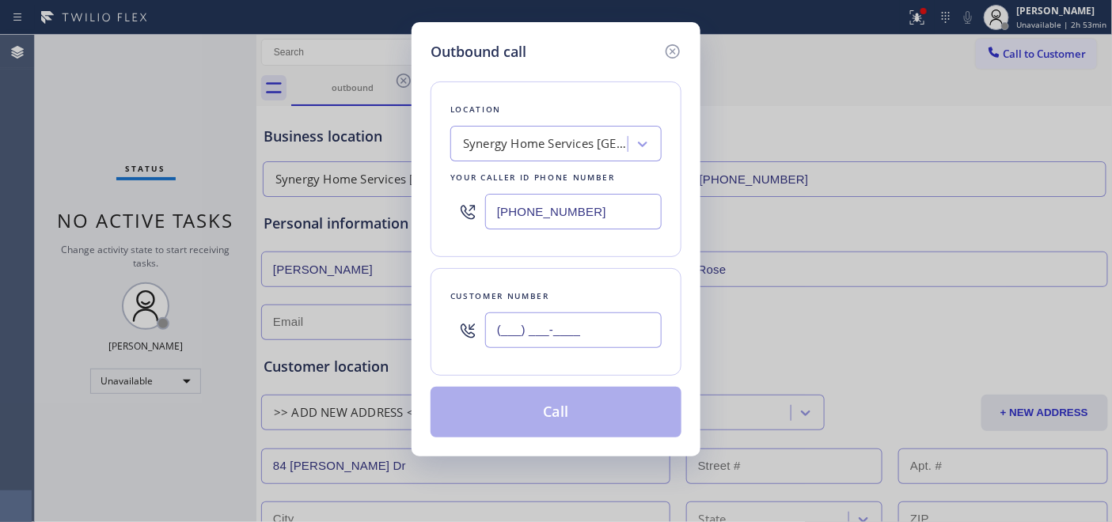
click at [589, 328] on input "(___) ___-____" at bounding box center [573, 330] width 176 height 36
paste input "502) 210-8026"
type input "[PHONE_NUMBER]"
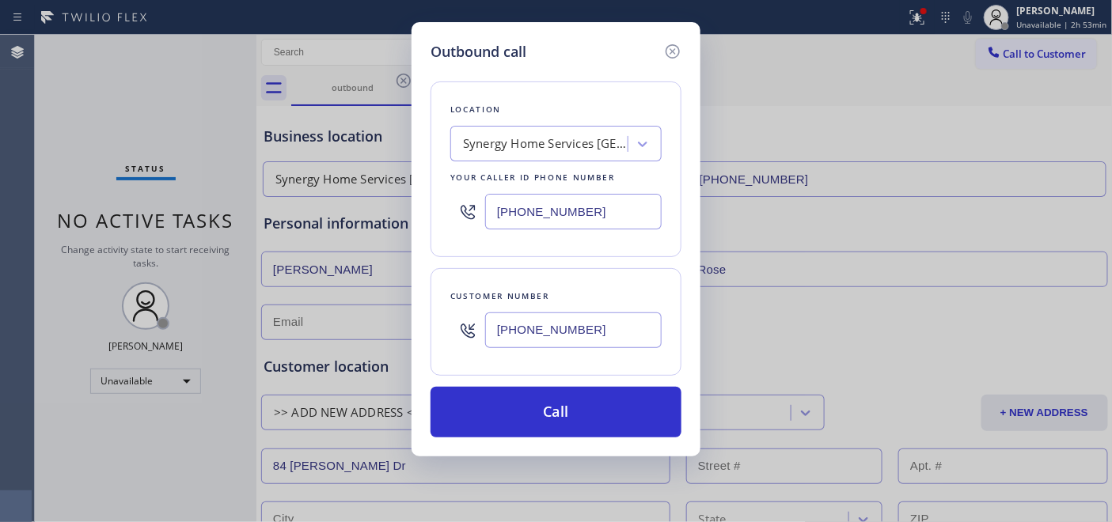
click at [418, 267] on div "Outbound call Location Synergy Home Services Hempstead Your caller id phone num…" at bounding box center [555, 239] width 289 height 434
drag, startPoint x: 622, startPoint y: 204, endPoint x: 399, endPoint y: 206, distance: 223.1
click at [400, 204] on div "Outbound call Location Synergy Home Services Hempstead Your caller id phone num…" at bounding box center [556, 261] width 1112 height 522
paste input "619) 675-7917"
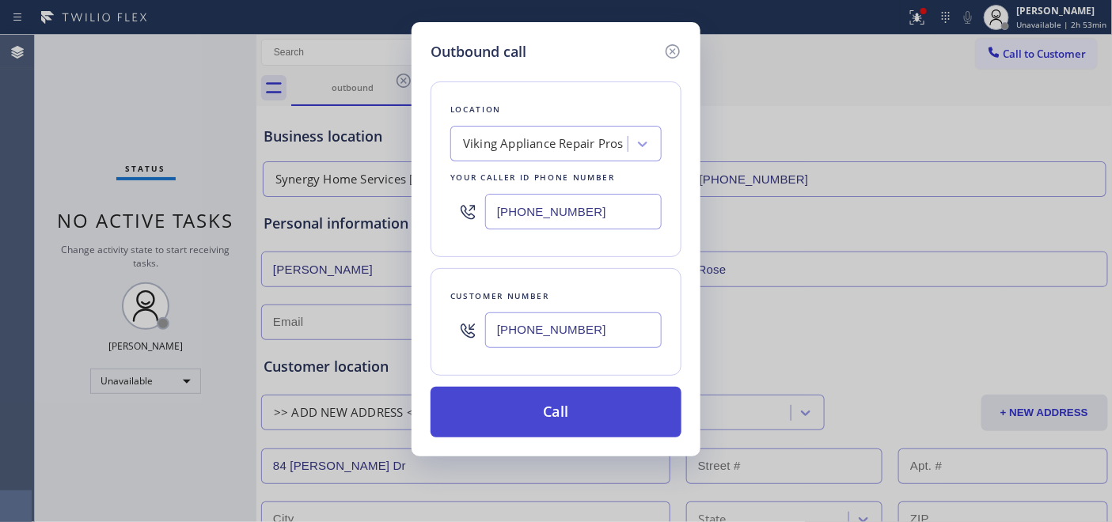
type input "[PHONE_NUMBER]"
click at [595, 407] on button "Call" at bounding box center [555, 412] width 251 height 51
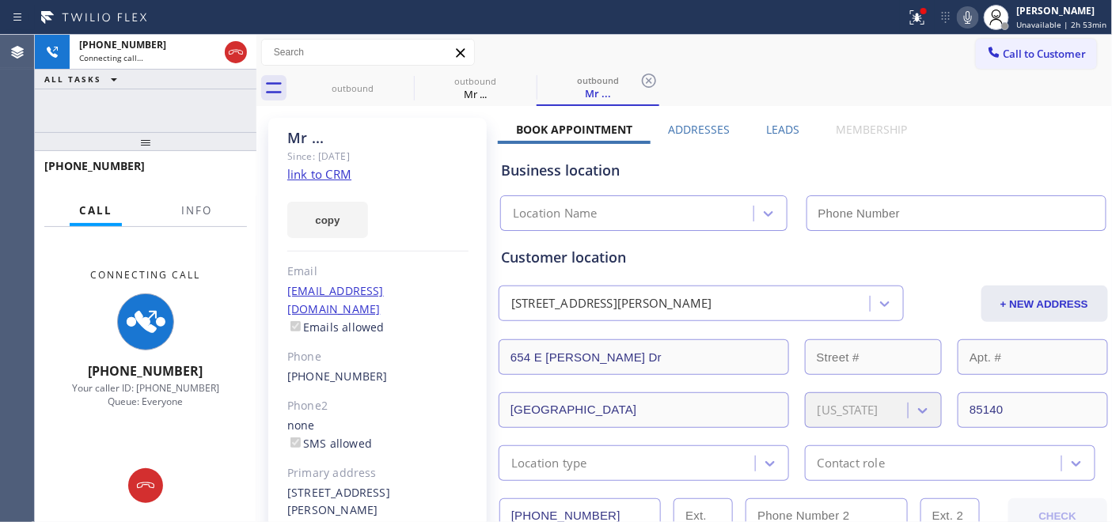
type input "[PHONE_NUMBER]"
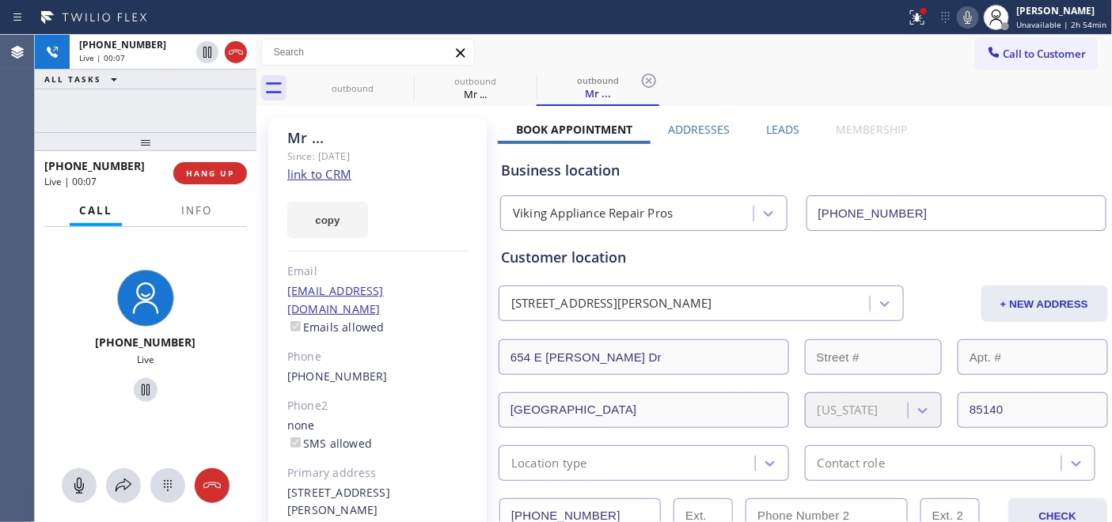
drag, startPoint x: 184, startPoint y: 141, endPoint x: 187, endPoint y: 97, distance: 43.6
click at [187, 91] on div "+15022108026 Live | 00:07 ALL TASKS ALL TASKS ACTIVE TASKS TASKS IN WRAP UP +15…" at bounding box center [146, 278] width 222 height 487
click at [198, 172] on span "HANG UP" at bounding box center [210, 173] width 48 height 11
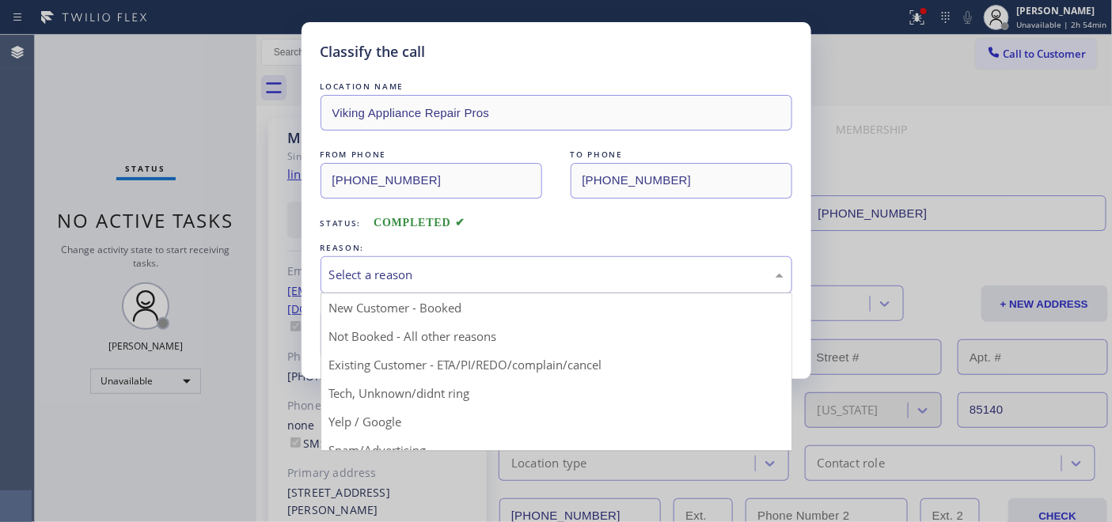
click at [411, 262] on div "Select a reason" at bounding box center [556, 274] width 472 height 37
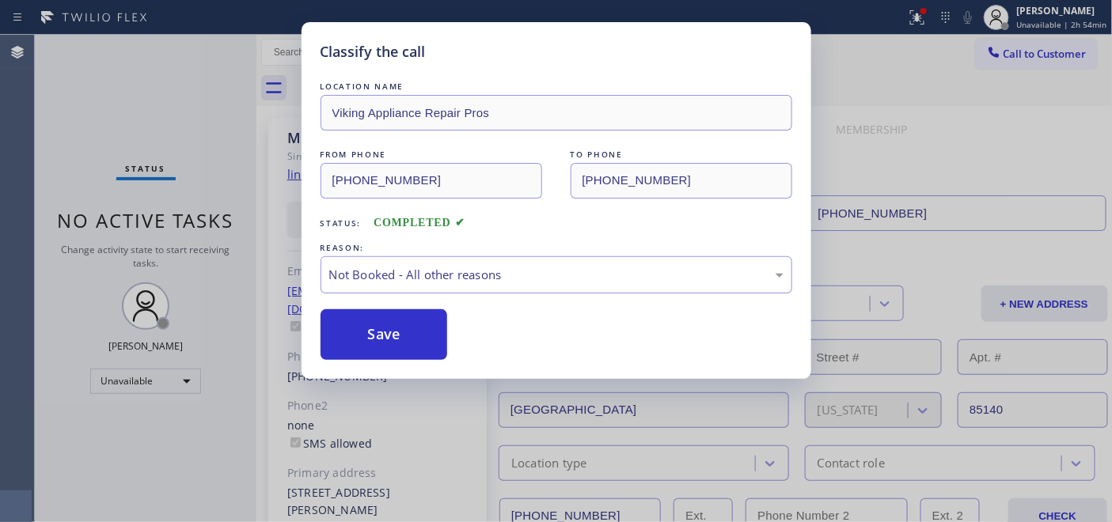
click at [453, 289] on div "Not Booked - All other reasons" at bounding box center [556, 274] width 472 height 37
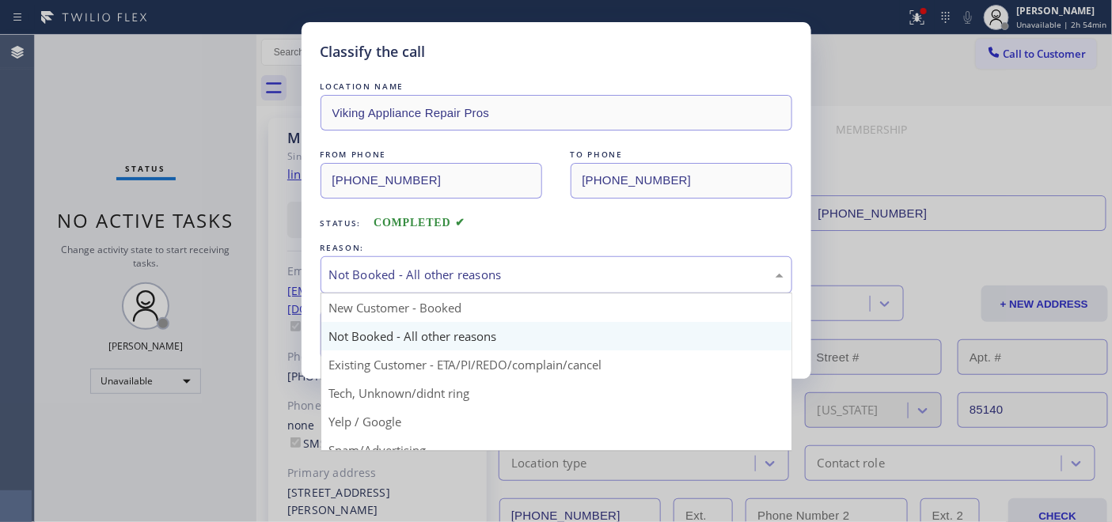
click at [445, 270] on div "Not Booked - All other reasons" at bounding box center [556, 275] width 454 height 18
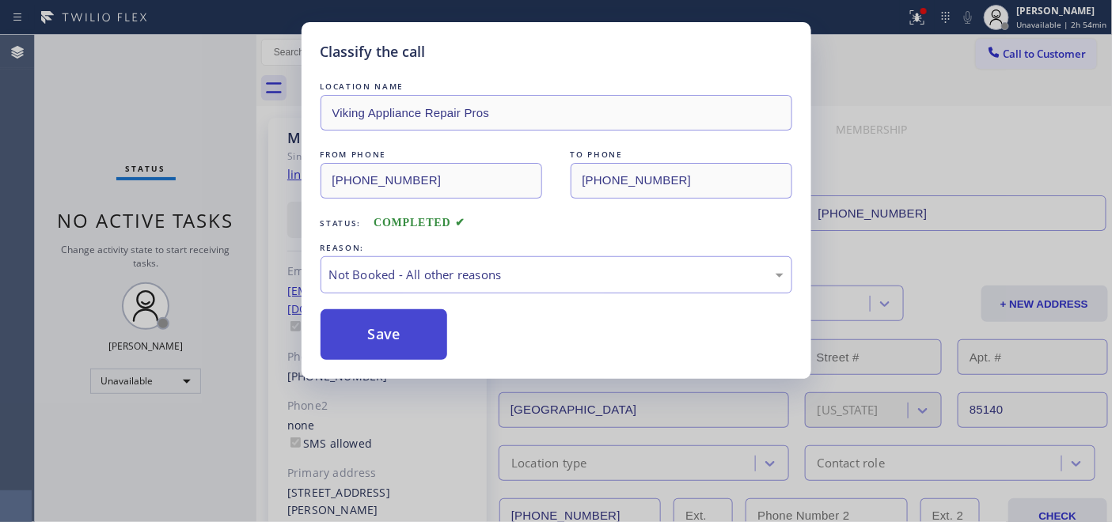
click at [394, 318] on button "Save" at bounding box center [383, 334] width 127 height 51
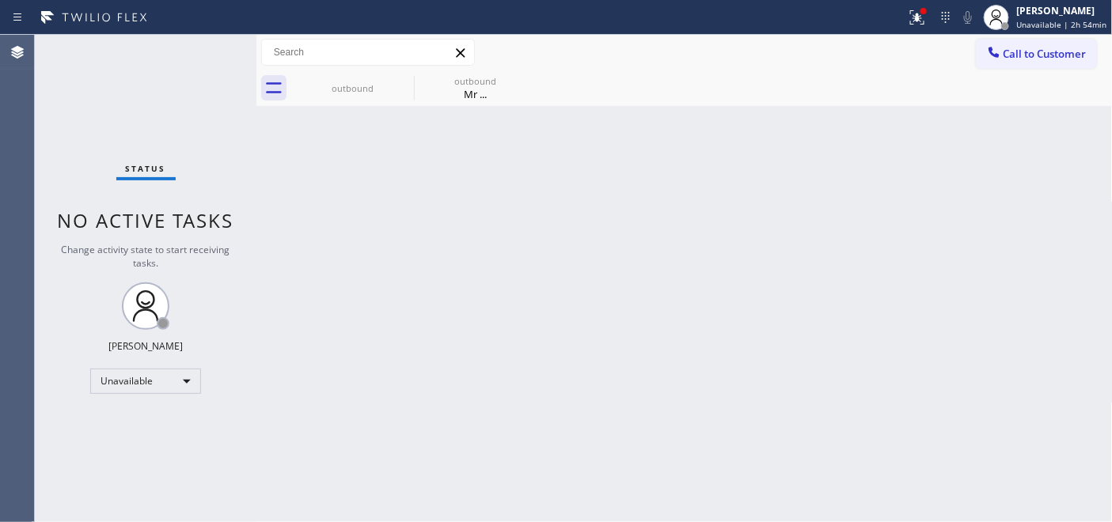
click at [1024, 19] on span "Unavailable | 2h 54min" at bounding box center [1062, 24] width 90 height 11
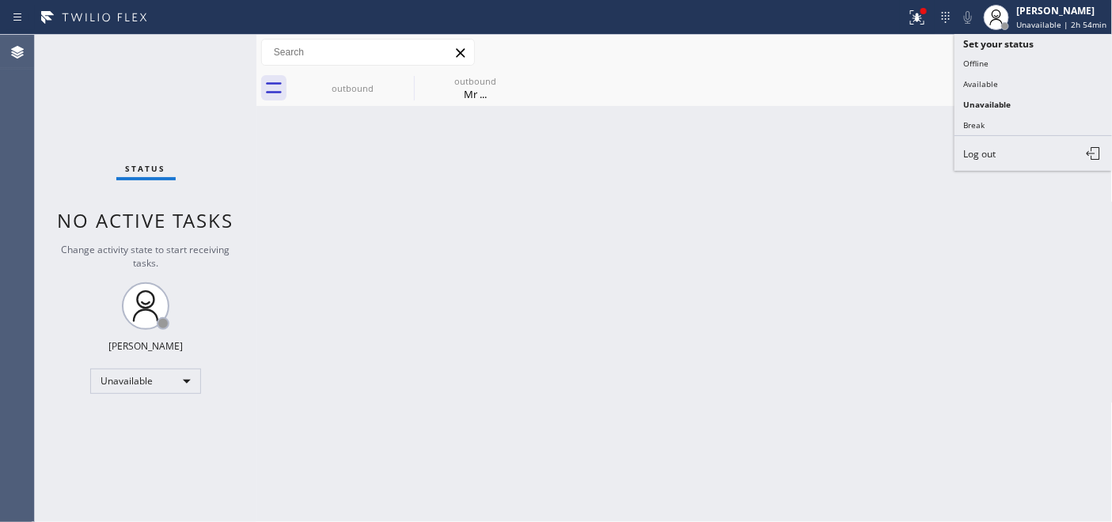
click at [855, 128] on div "Back to Dashboard Change Sender ID Customers Technicians Select a contact Outbo…" at bounding box center [684, 278] width 856 height 487
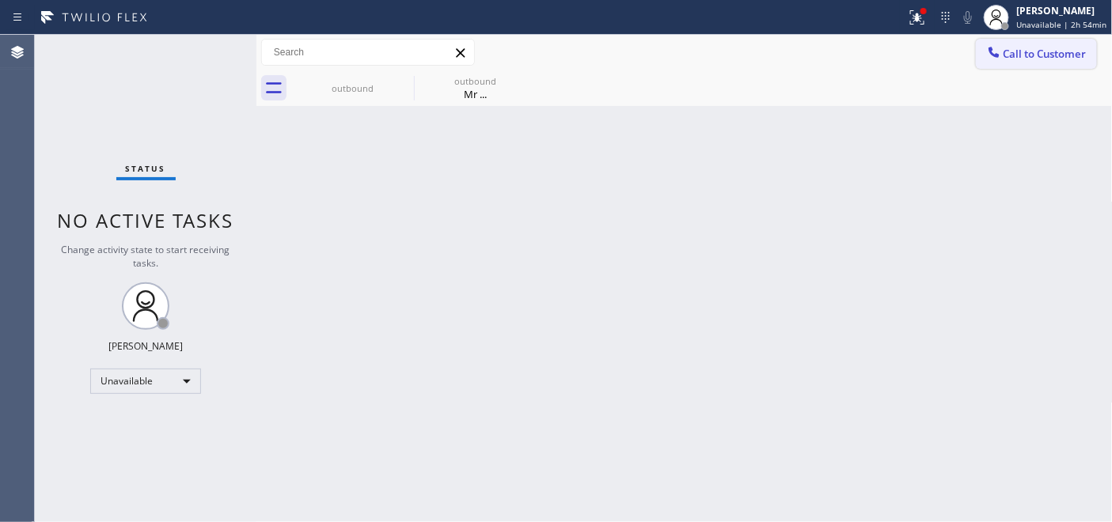
click at [1063, 59] on span "Call to Customer" at bounding box center [1044, 54] width 83 height 14
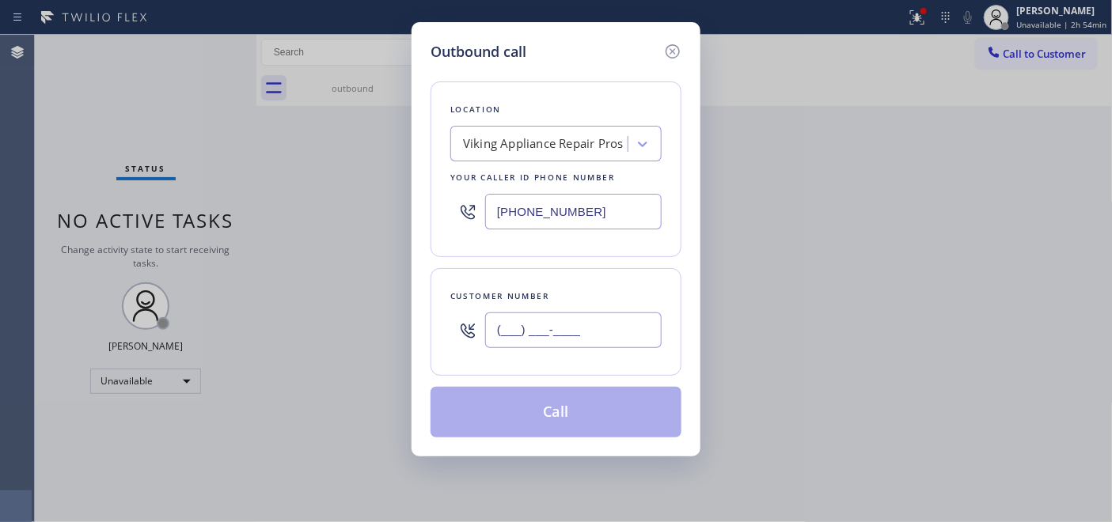
click at [575, 335] on input "(___) ___-____" at bounding box center [573, 330] width 176 height 36
paste input "619) 675-7917"
type input "(___) ___-____"
paste input "502) 210-8026"
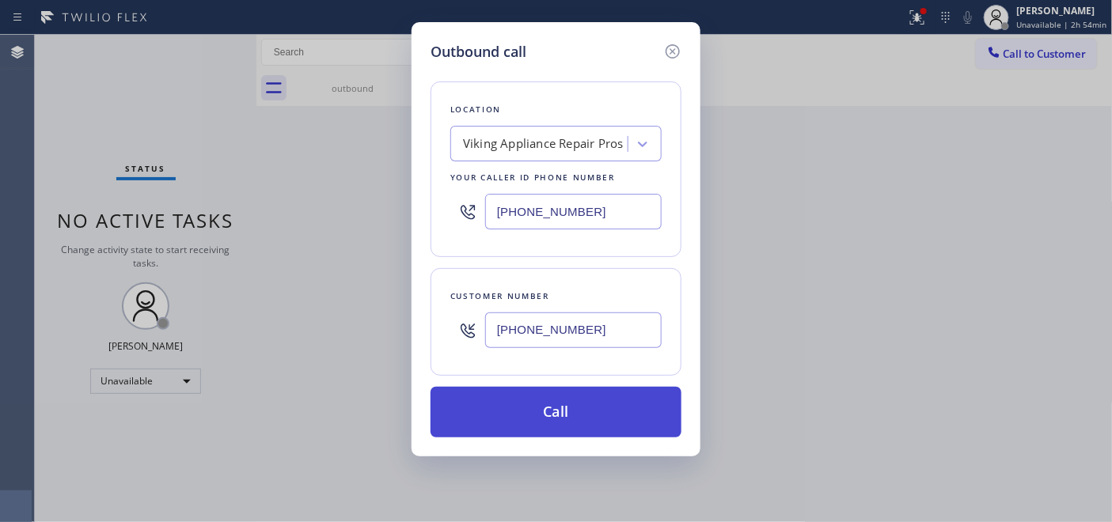
type input "[PHONE_NUMBER]"
click at [546, 422] on button "Call" at bounding box center [555, 412] width 251 height 51
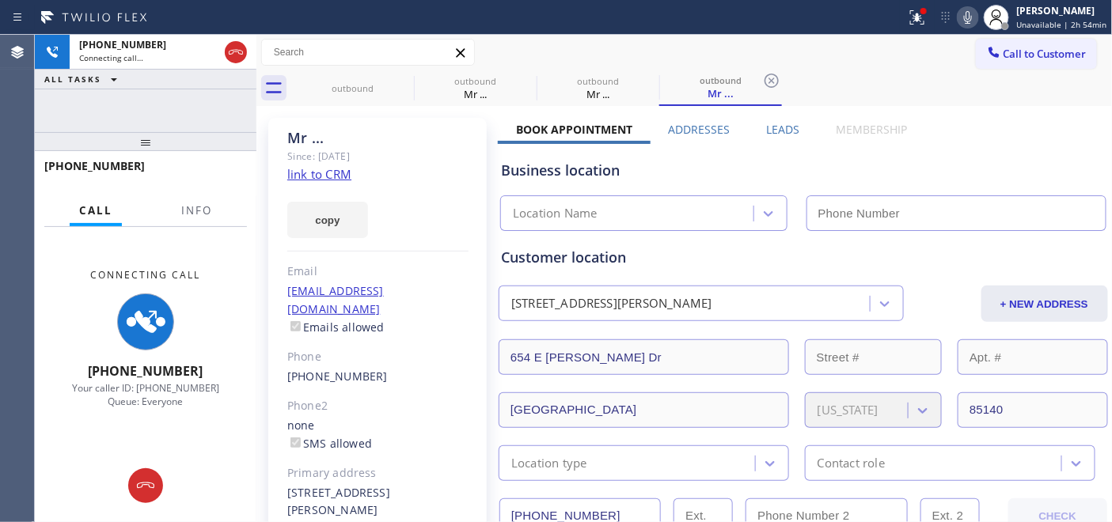
type input "[PHONE_NUMBER]"
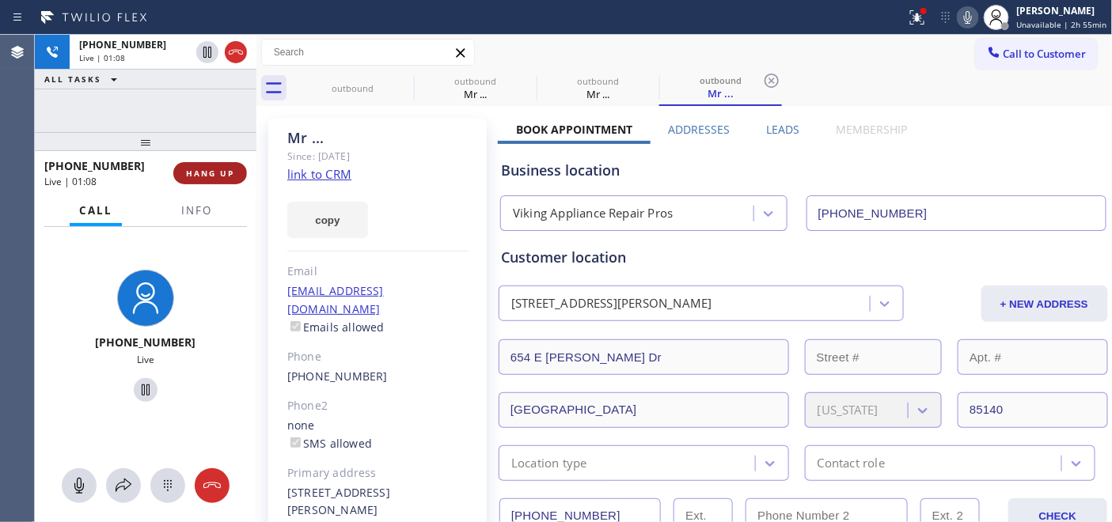
click at [227, 178] on span "HANG UP" at bounding box center [210, 173] width 48 height 11
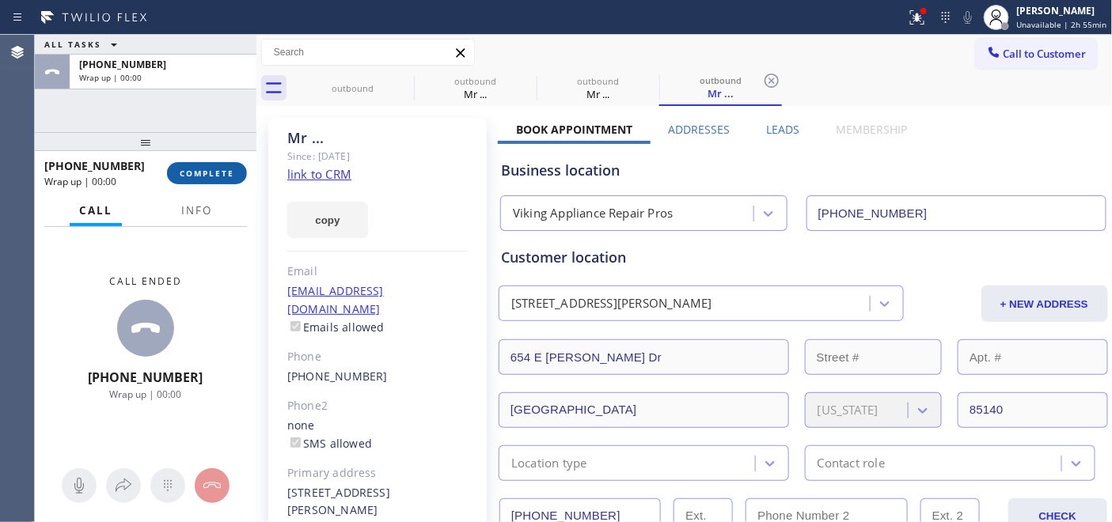
click at [226, 178] on span "COMPLETE" at bounding box center [207, 173] width 55 height 11
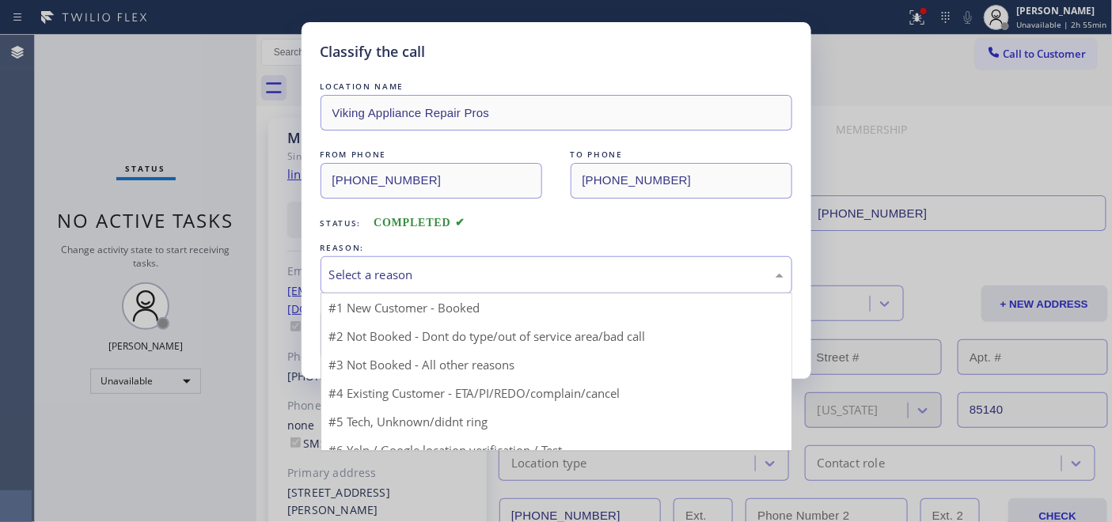
drag, startPoint x: 444, startPoint y: 263, endPoint x: 447, endPoint y: 271, distance: 8.5
click at [445, 265] on div "Select a reason" at bounding box center [556, 274] width 472 height 37
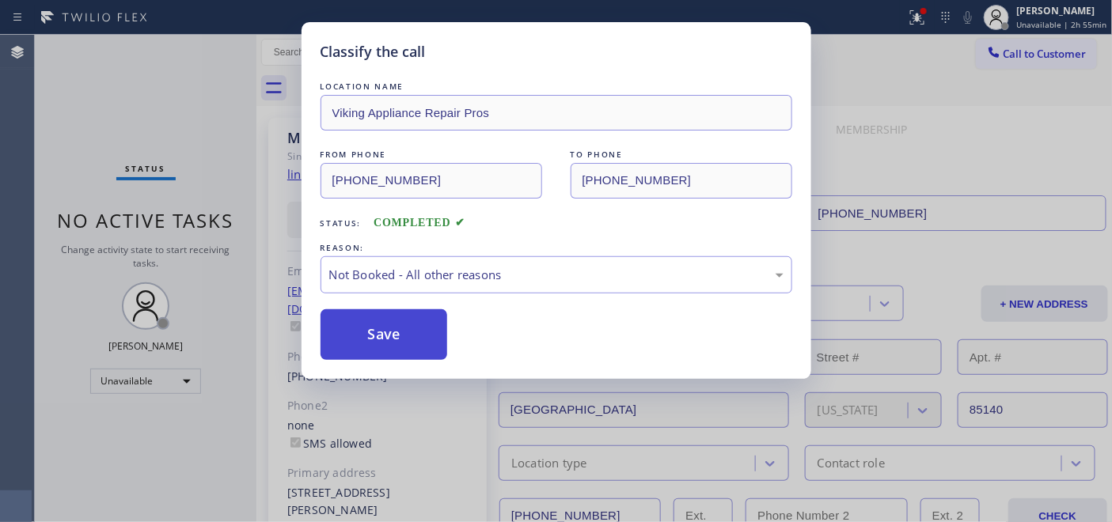
click at [407, 336] on button "Save" at bounding box center [383, 334] width 127 height 51
click at [408, 339] on button "Save" at bounding box center [383, 334] width 127 height 51
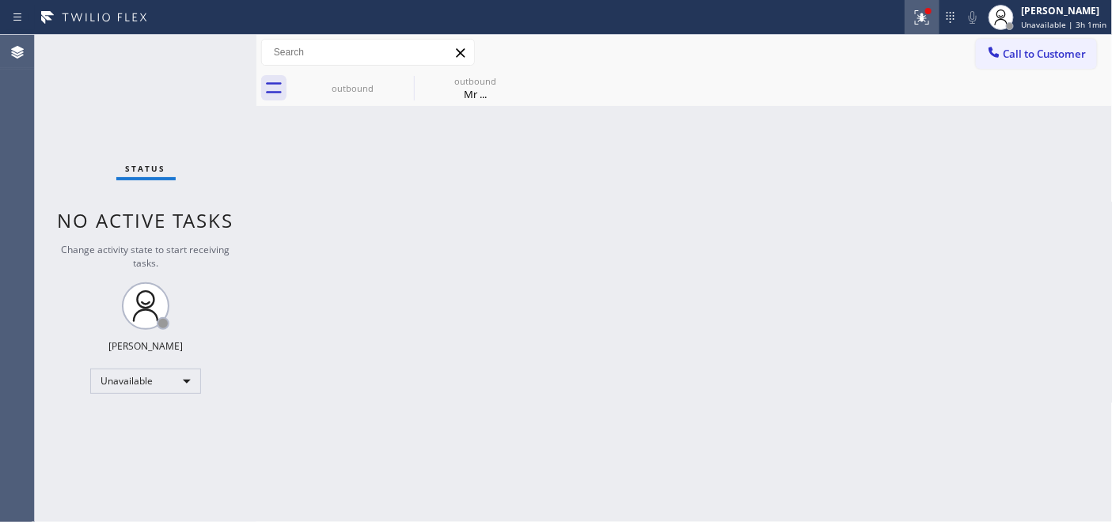
click at [922, 21] on icon at bounding box center [921, 17] width 19 height 19
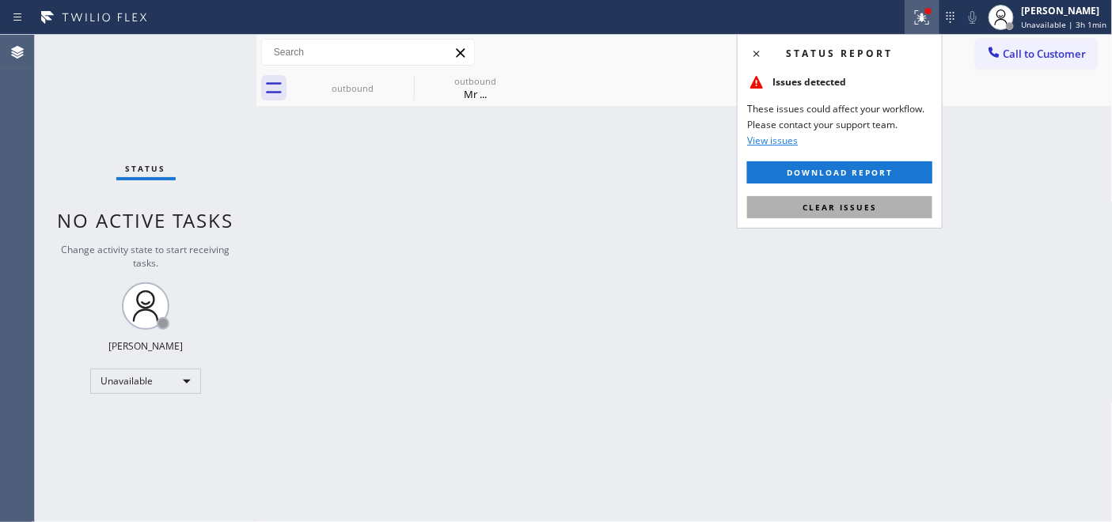
click at [837, 206] on span "Clear issues" at bounding box center [839, 207] width 74 height 11
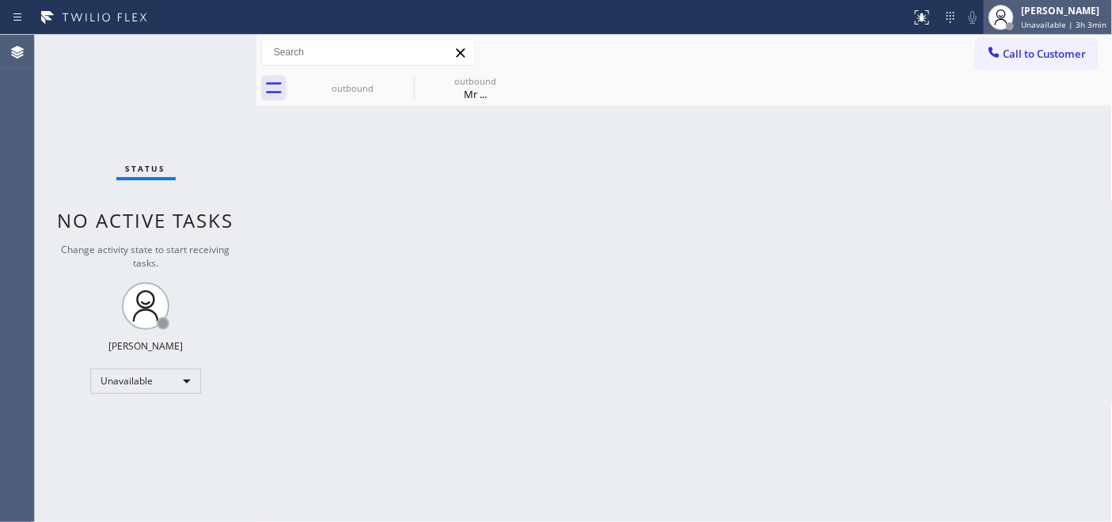
click at [1039, 10] on div "[PERSON_NAME]" at bounding box center [1063, 10] width 85 height 13
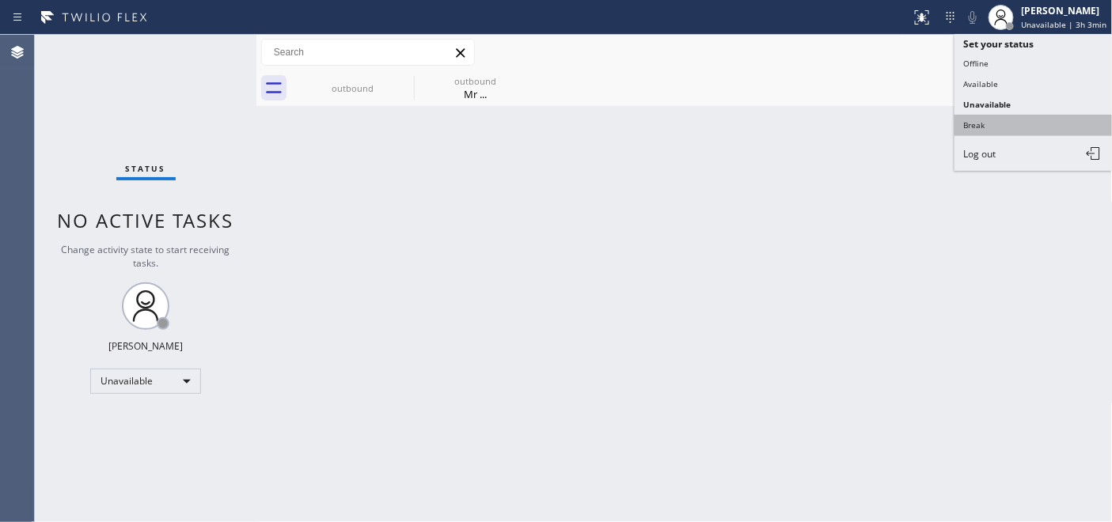
click at [993, 132] on button "Break" at bounding box center [1033, 125] width 158 height 21
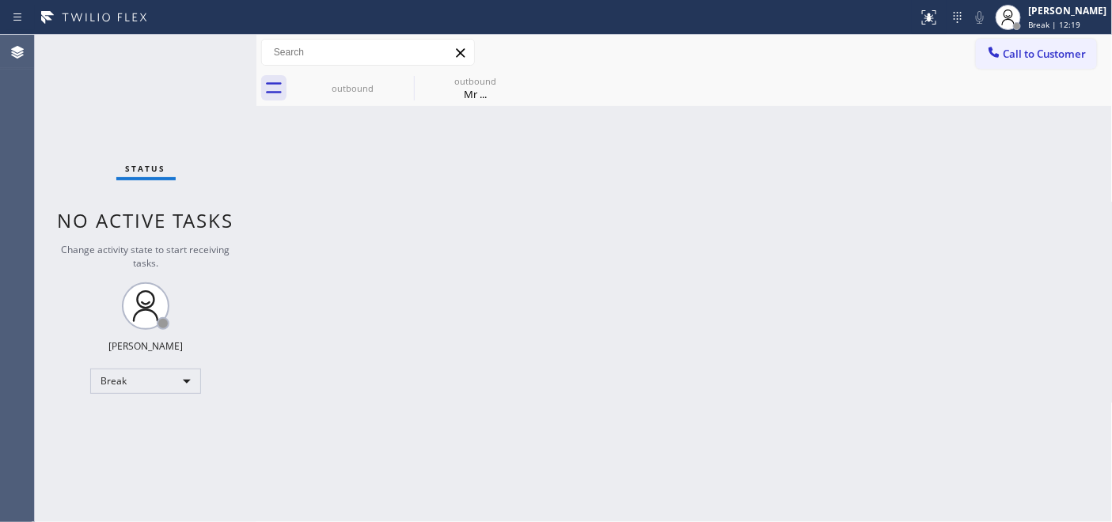
click at [1017, 61] on button "Call to Customer" at bounding box center [1035, 54] width 121 height 30
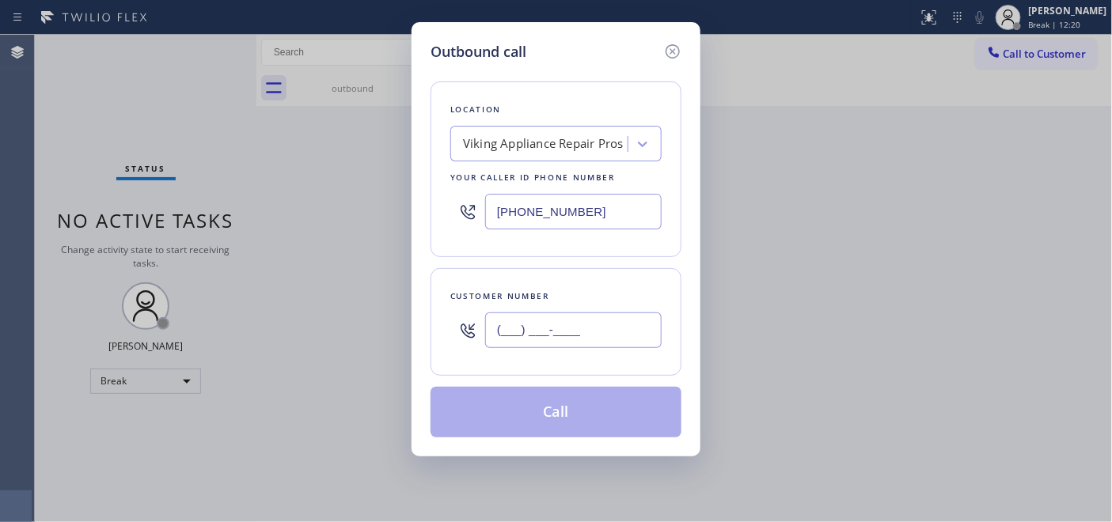
drag, startPoint x: 605, startPoint y: 319, endPoint x: 496, endPoint y: 336, distance: 110.6
click at [497, 335] on input "(___) ___-____" at bounding box center [573, 330] width 176 height 36
paste input "502) 210-8026"
type input "[PHONE_NUMBER]"
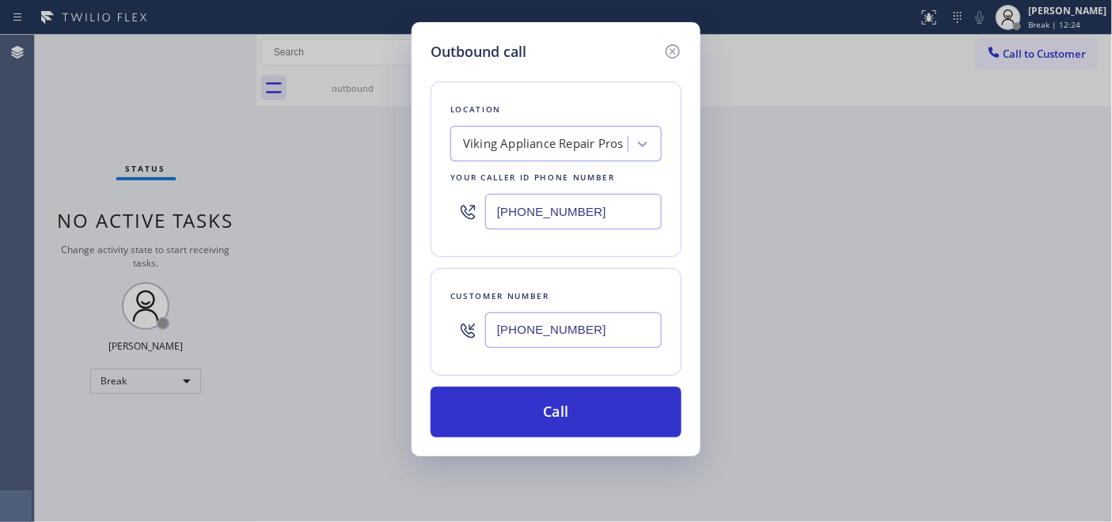
drag, startPoint x: 635, startPoint y: 212, endPoint x: 406, endPoint y: 216, distance: 229.5
click at [390, 212] on div "Outbound call Location Viking Appliance Repair Pros Your caller id phone number…" at bounding box center [556, 261] width 1112 height 522
paste input "text"
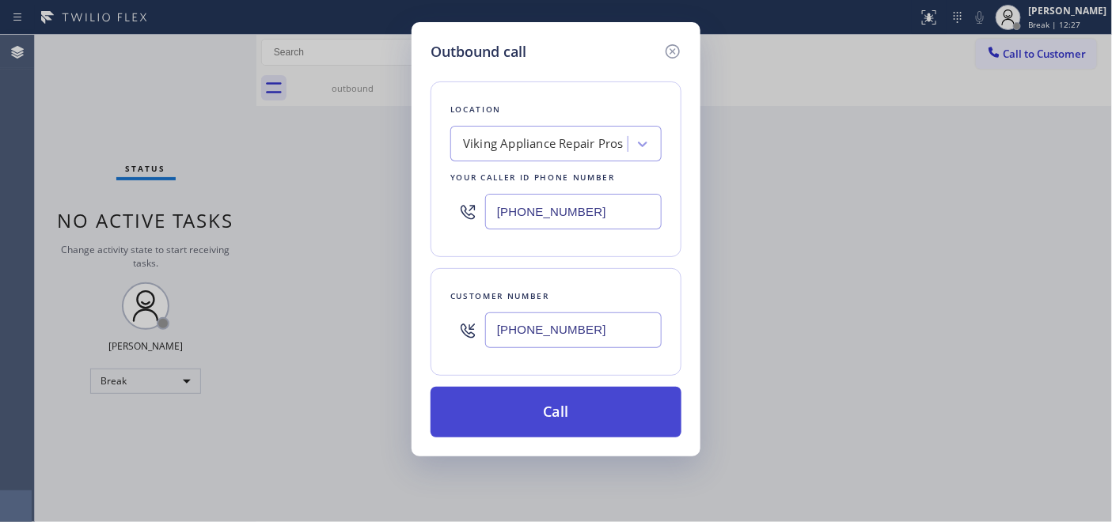
type input "[PHONE_NUMBER]"
click at [603, 392] on button "Call" at bounding box center [555, 412] width 251 height 51
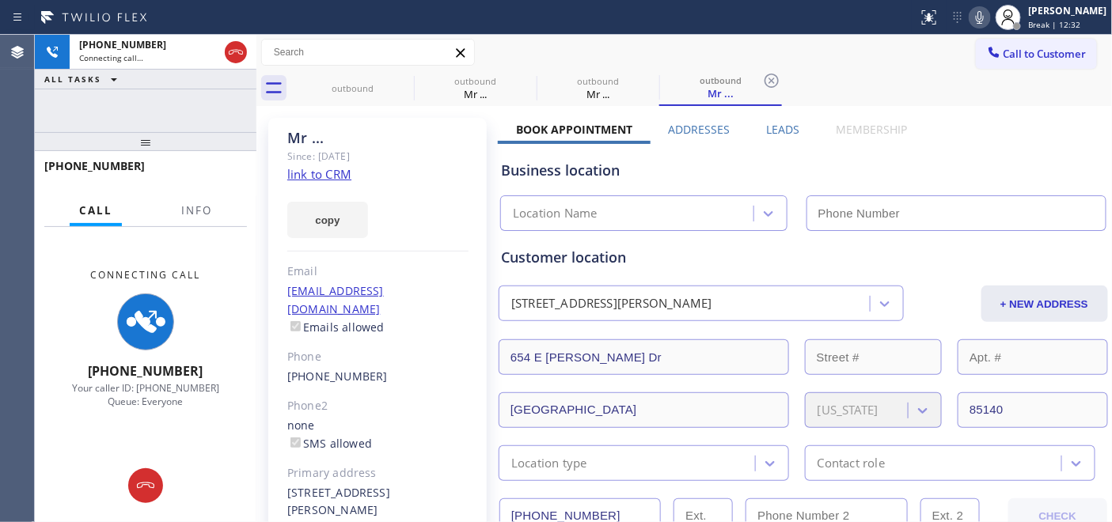
type input "[PHONE_NUMBER]"
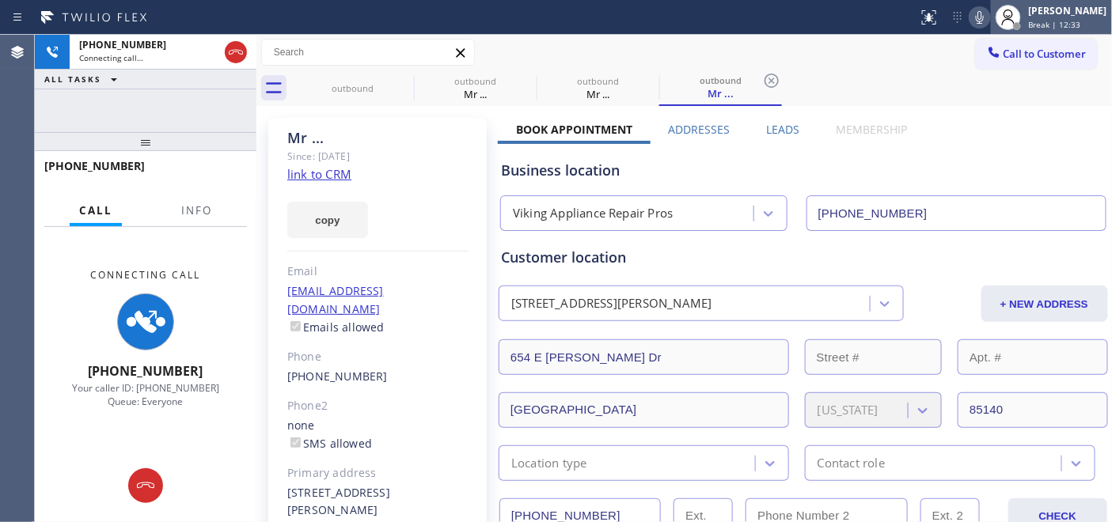
click at [1060, 19] on span "Break | 12:33" at bounding box center [1054, 24] width 52 height 11
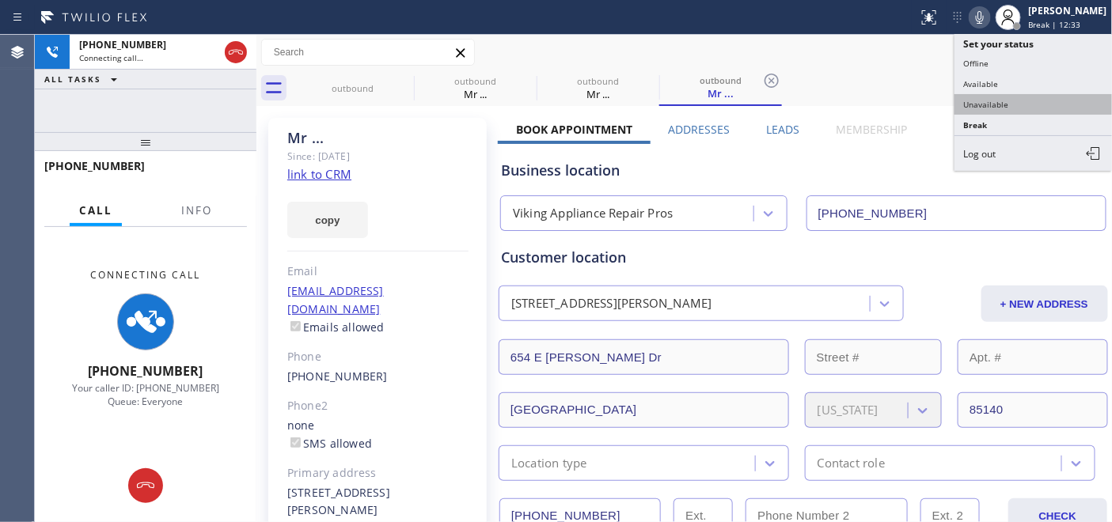
click at [1017, 103] on button "Unavailable" at bounding box center [1033, 104] width 158 height 21
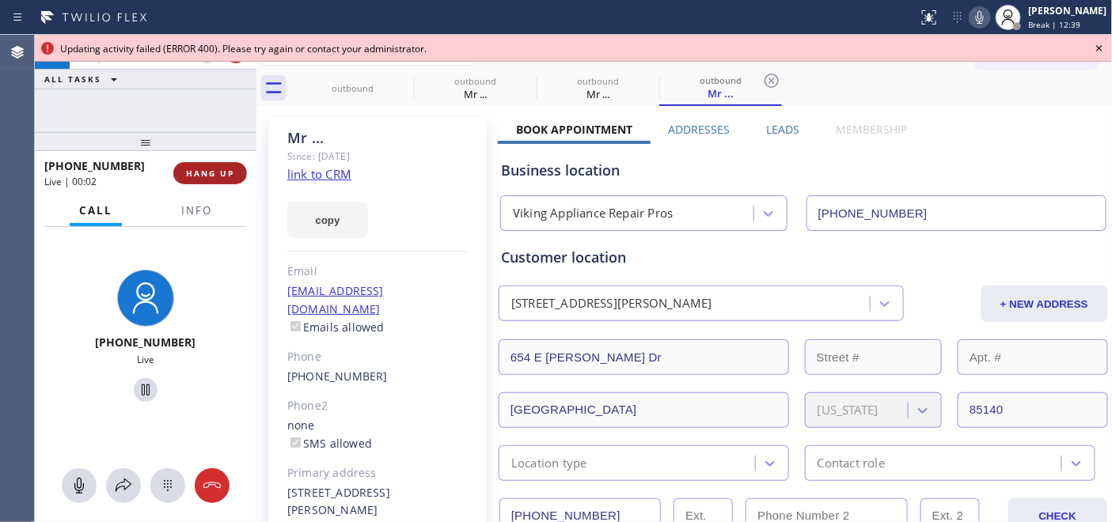
click at [207, 172] on span "HANG UP" at bounding box center [210, 173] width 48 height 11
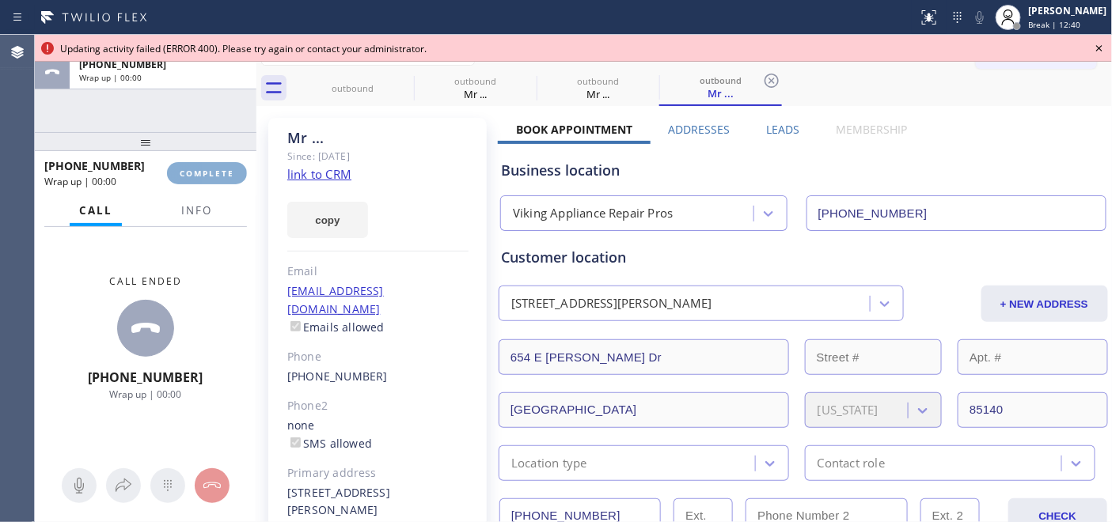
click at [207, 172] on span "COMPLETE" at bounding box center [207, 173] width 55 height 11
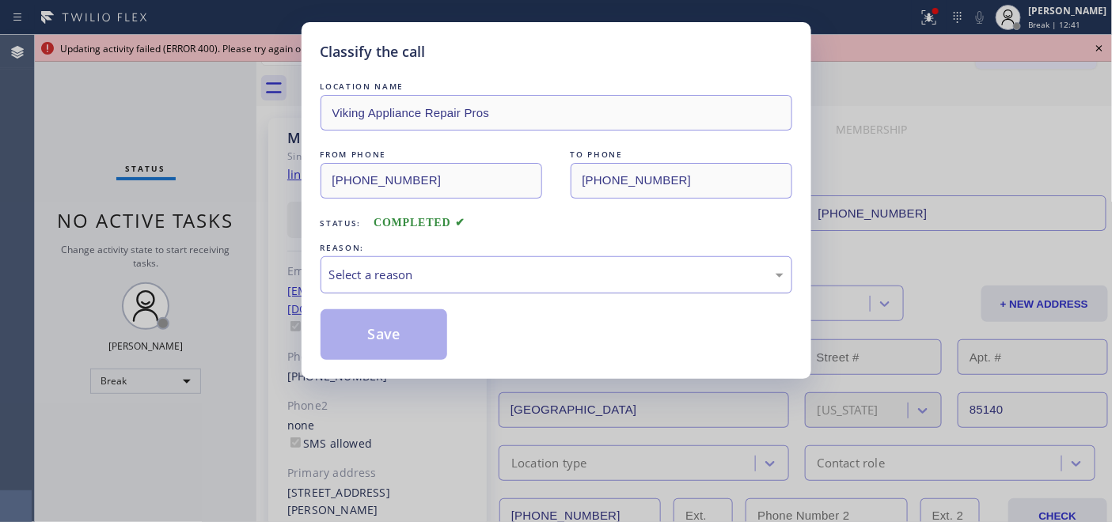
click at [509, 266] on div "Select a reason" at bounding box center [556, 275] width 454 height 18
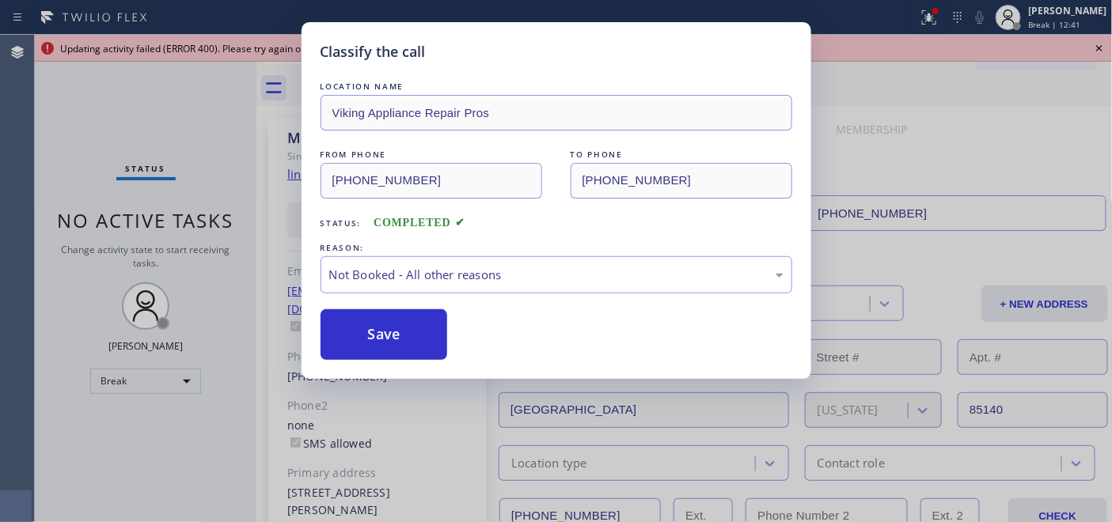
drag, startPoint x: 460, startPoint y: 330, endPoint x: 414, endPoint y: 333, distance: 46.8
click at [414, 333] on button "Save" at bounding box center [383, 334] width 127 height 51
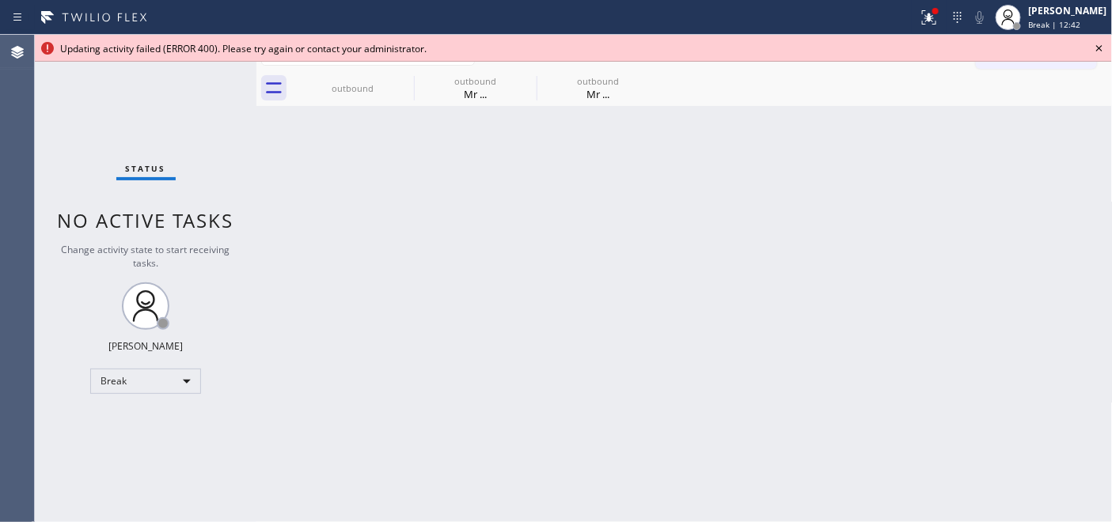
click at [354, 327] on div "Back to Dashboard Change Sender ID Customers Technicians Select a contact Outbo…" at bounding box center [684, 278] width 856 height 487
click at [1064, 21] on span "Break | 12:44" at bounding box center [1054, 24] width 52 height 11
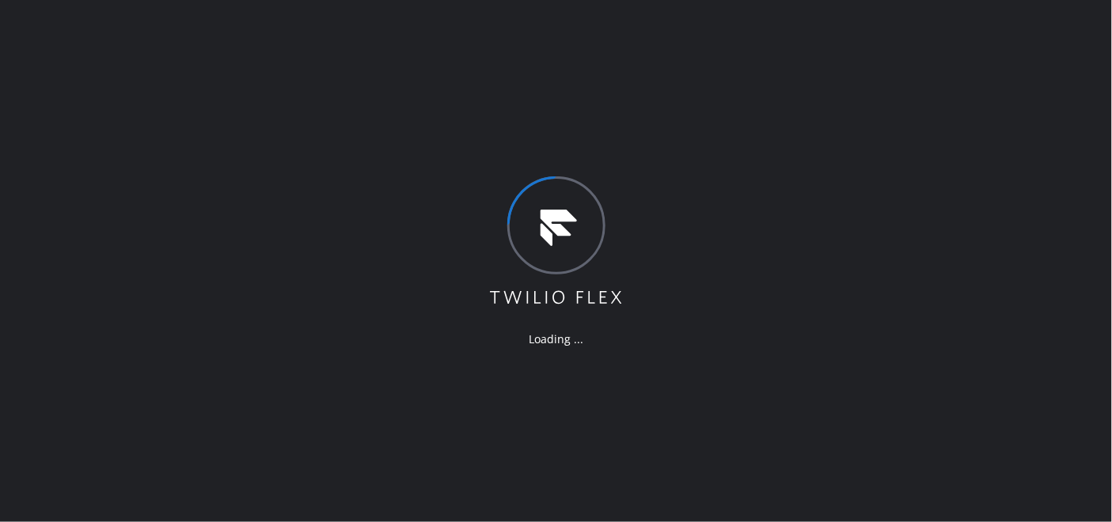
click at [807, 17] on div "Loading ..." at bounding box center [556, 261] width 1112 height 522
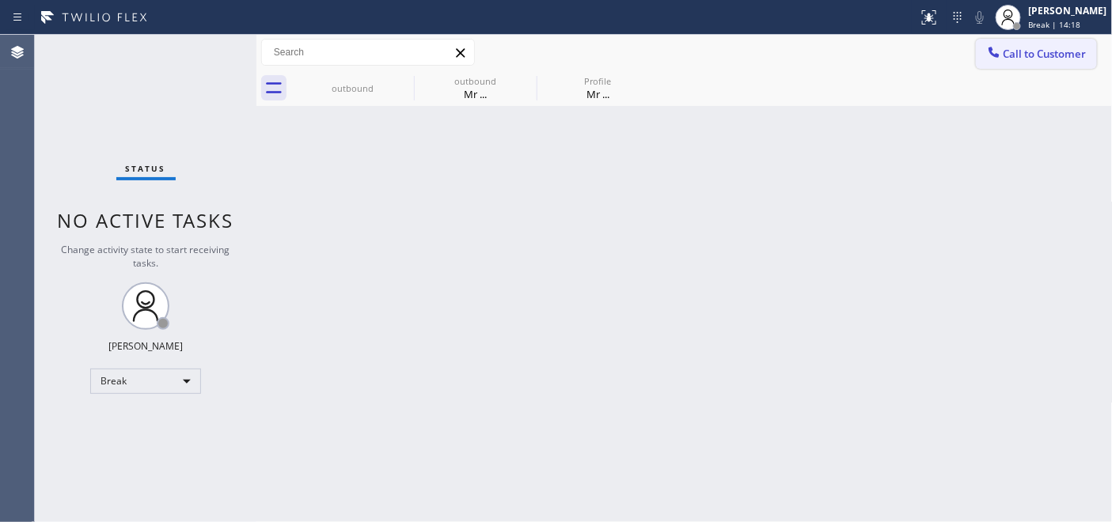
click at [999, 53] on icon at bounding box center [994, 52] width 16 height 16
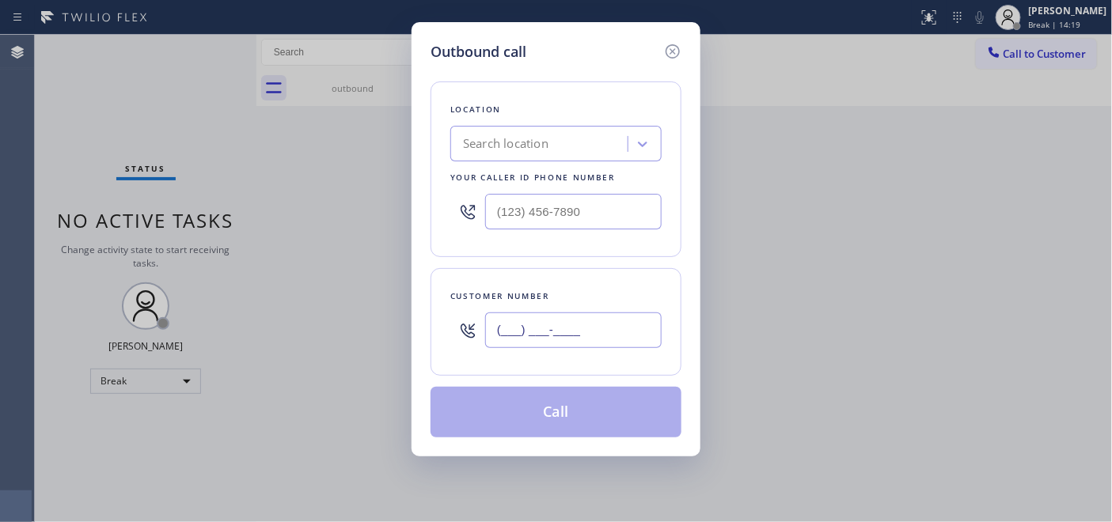
click at [552, 332] on input "(___) ___-____" at bounding box center [573, 330] width 176 height 36
paste input "949) 419-4134"
type input "[PHONE_NUMBER]"
drag, startPoint x: 585, startPoint y: 192, endPoint x: 566, endPoint y: 196, distance: 20.2
click at [581, 192] on div at bounding box center [555, 211] width 211 height 51
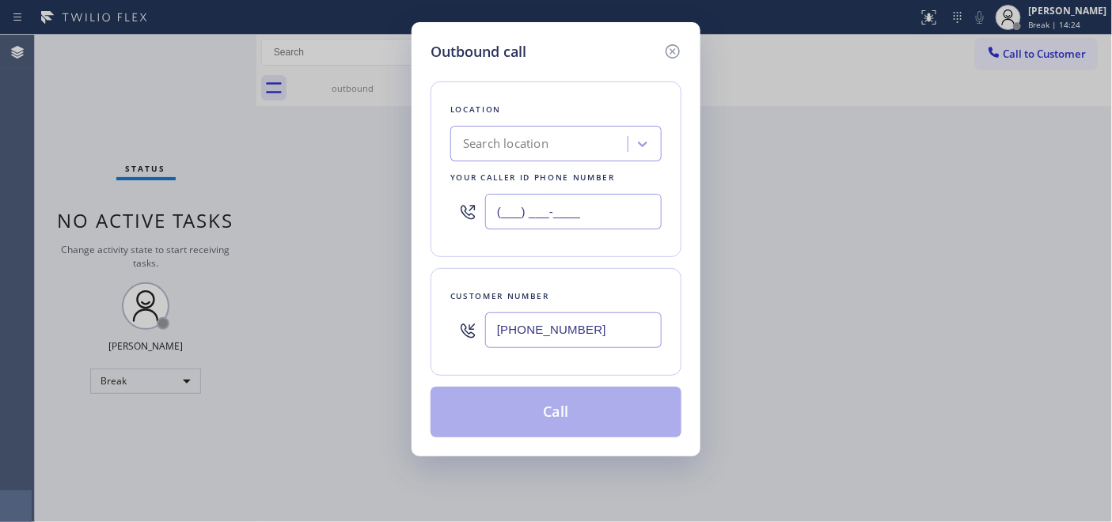
click at [573, 199] on input "(___) ___-____" at bounding box center [573, 212] width 176 height 36
paste input "510) 319-1981"
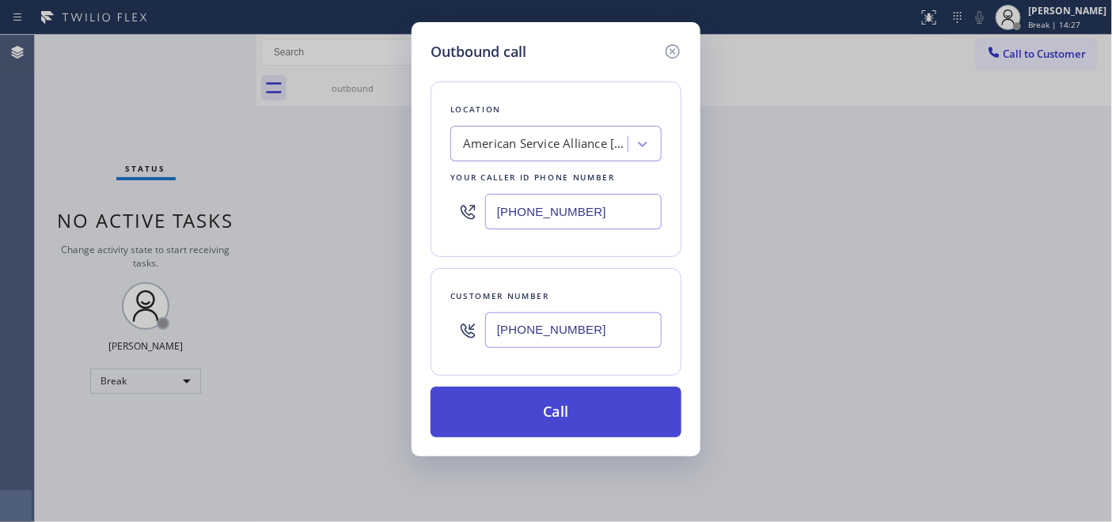
type input "[PHONE_NUMBER]"
click at [623, 396] on button "Call" at bounding box center [555, 412] width 251 height 51
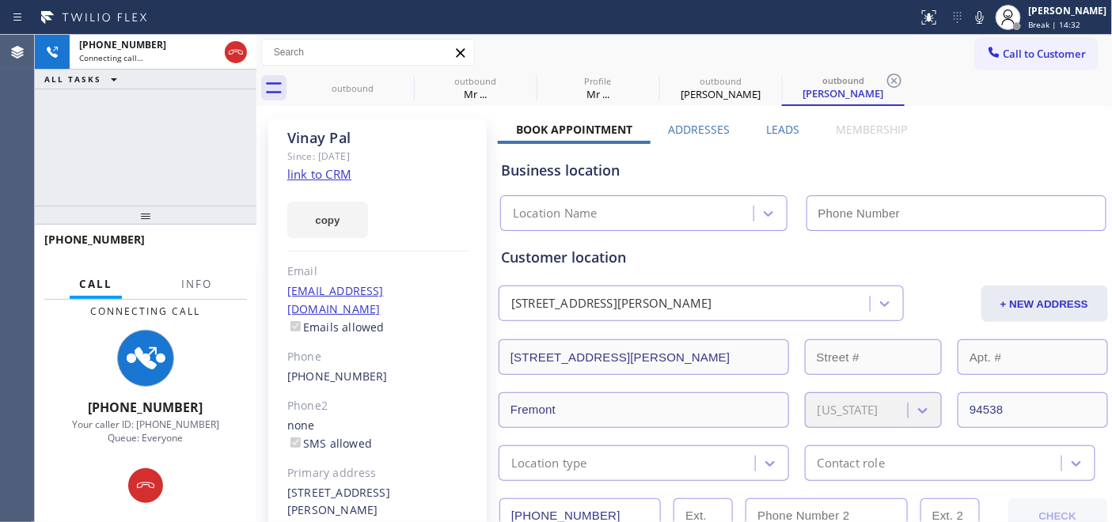
type input "[PHONE_NUMBER]"
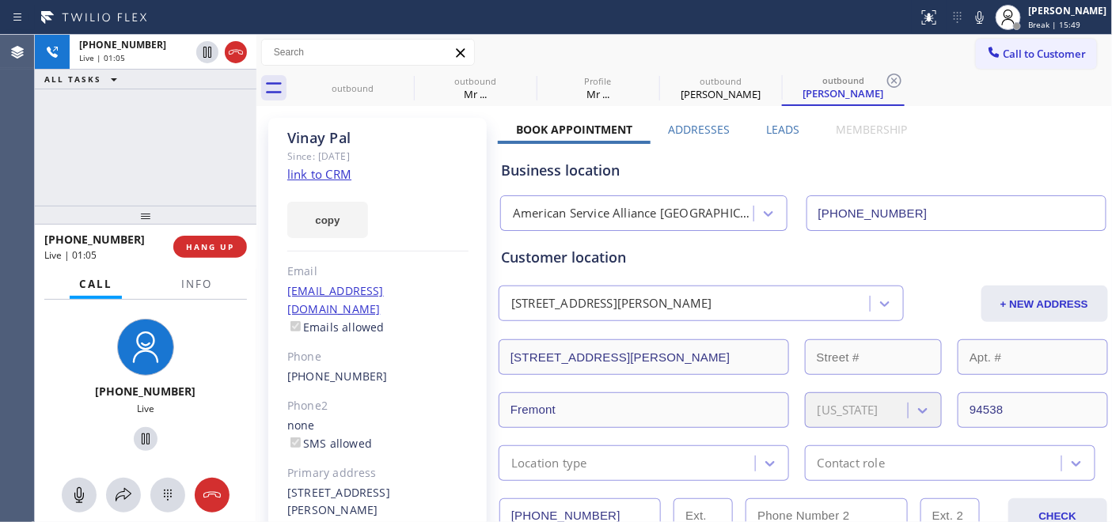
drag, startPoint x: 203, startPoint y: 218, endPoint x: 196, endPoint y: 74, distance: 144.9
click at [196, 80] on div "+19494194134 Live | 01:05 ALL TASKS ALL TASKS ACTIVE TASKS TASKS IN WRAP UP +19…" at bounding box center [146, 278] width 222 height 487
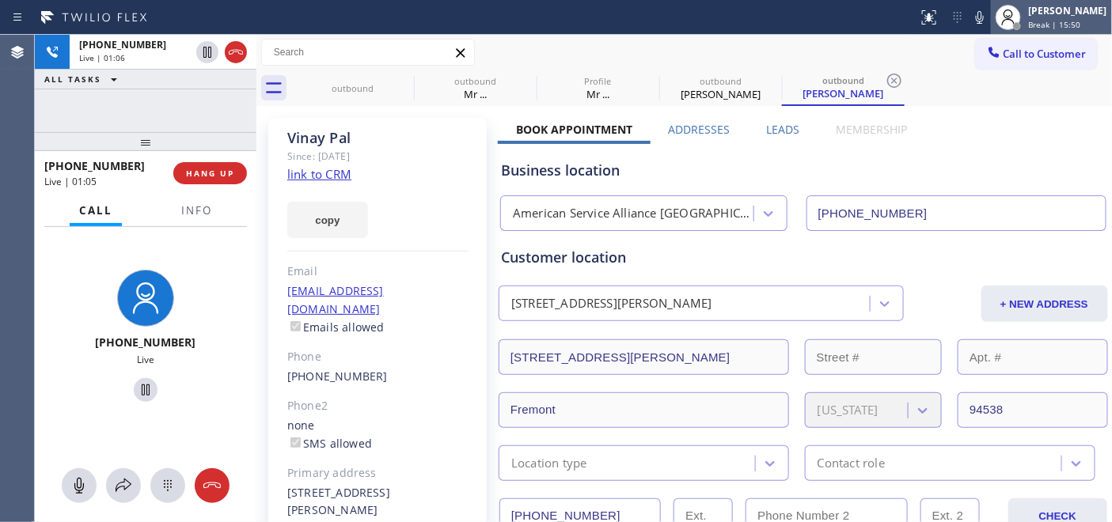
click at [1029, 24] on span "Break | 15:50" at bounding box center [1054, 24] width 52 height 11
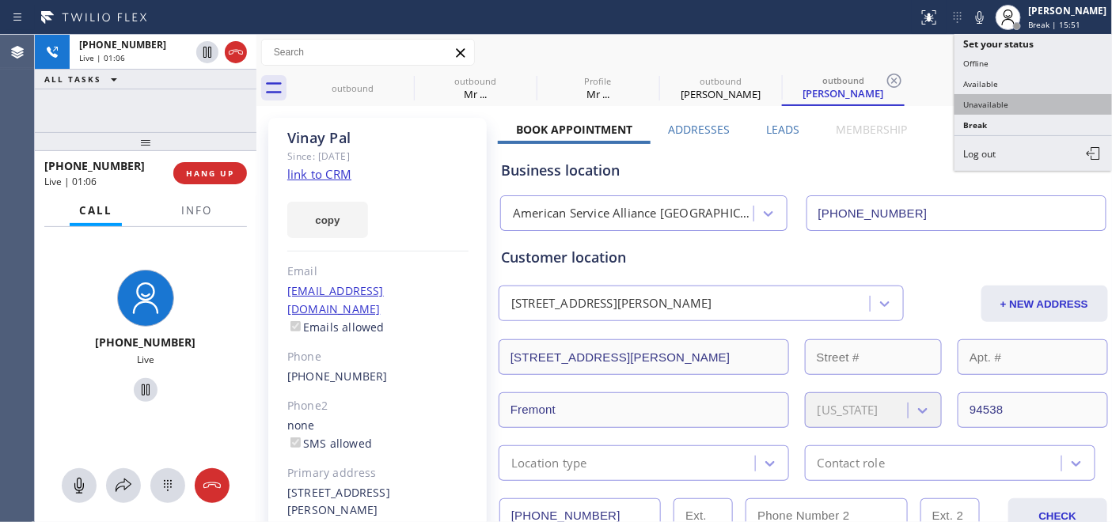
click at [1008, 107] on button "Unavailable" at bounding box center [1033, 104] width 158 height 21
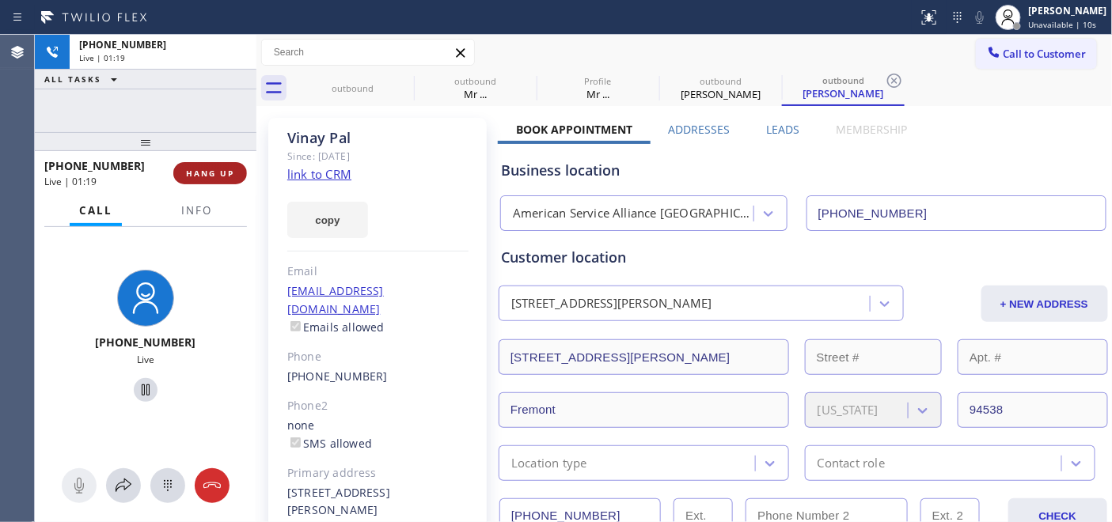
click at [191, 168] on span "HANG UP" at bounding box center [210, 173] width 48 height 11
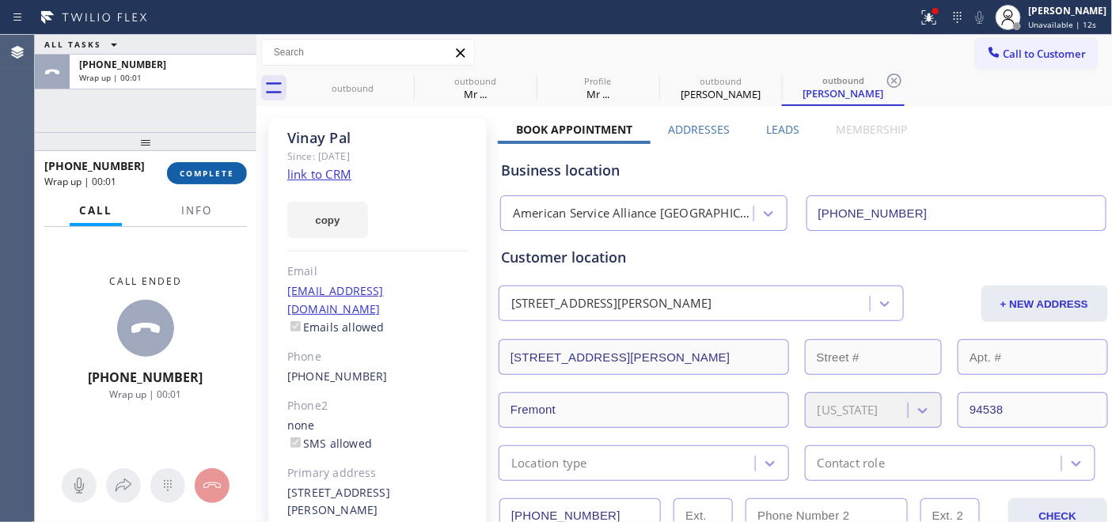
click at [216, 168] on span "COMPLETE" at bounding box center [207, 173] width 55 height 11
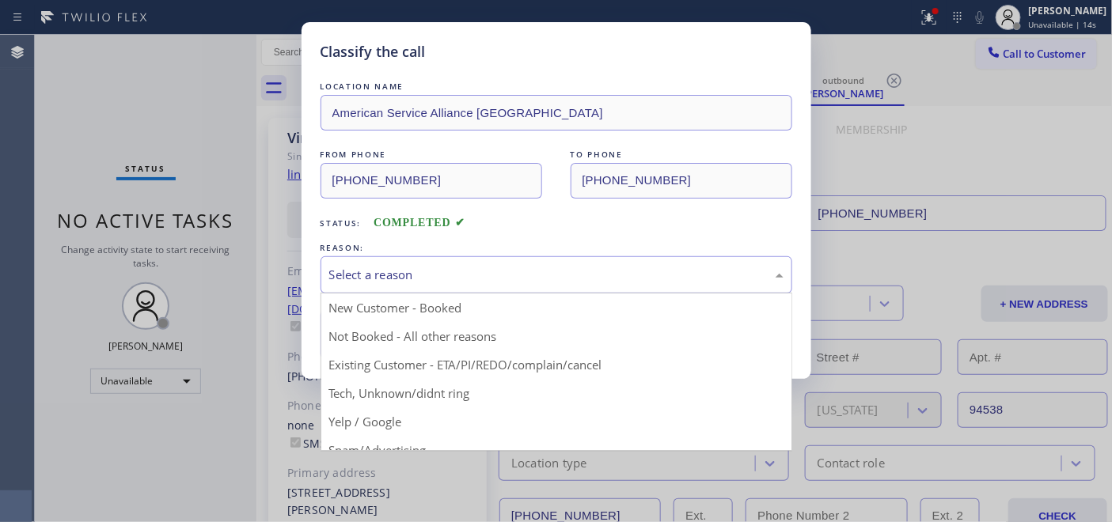
click at [500, 285] on div "Select a reason" at bounding box center [556, 274] width 472 height 37
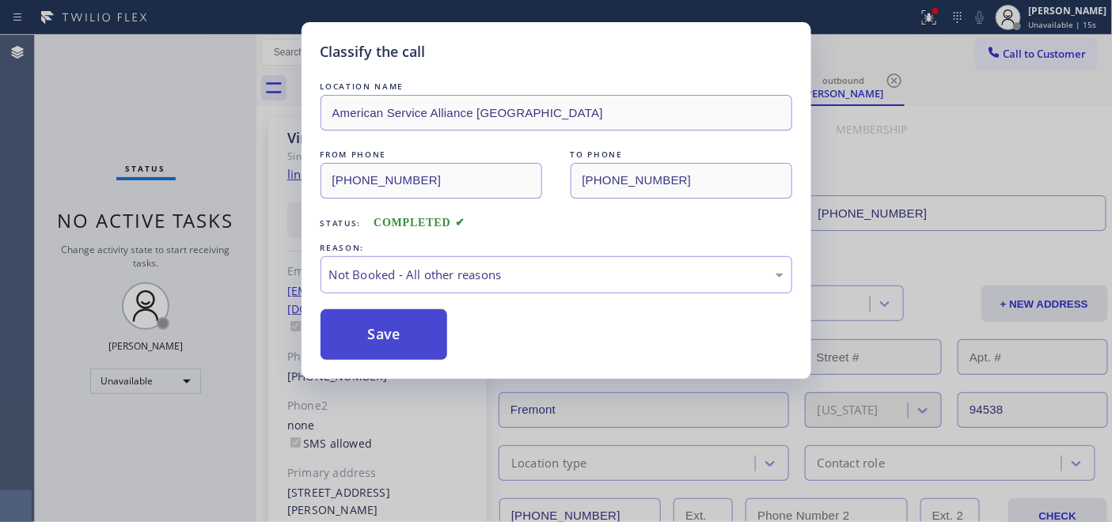
click at [421, 336] on button "Save" at bounding box center [383, 334] width 127 height 51
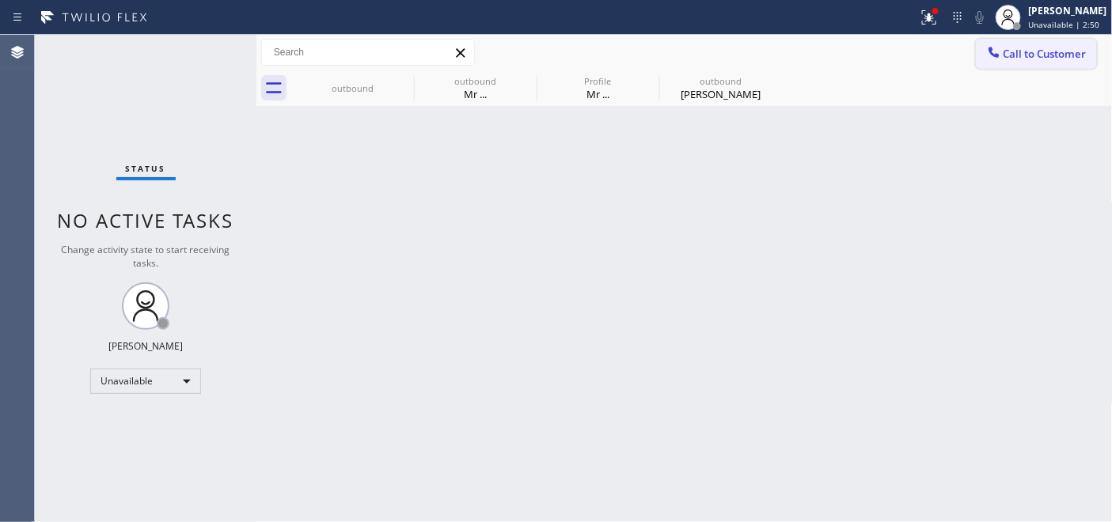
click at [1024, 59] on span "Call to Customer" at bounding box center [1044, 54] width 83 height 14
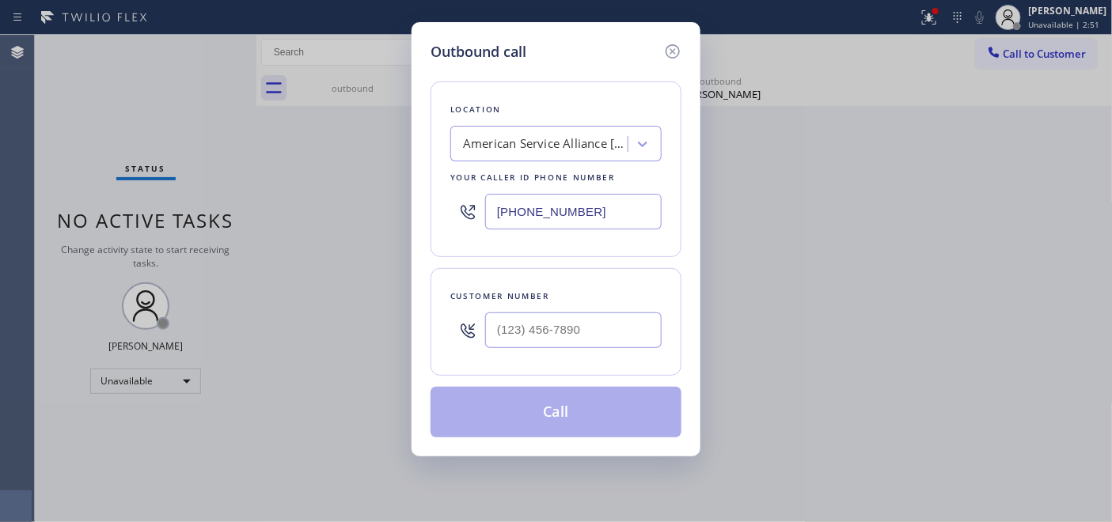
drag, startPoint x: 594, startPoint y: 210, endPoint x: 470, endPoint y: 212, distance: 124.2
click at [476, 212] on div "[PHONE_NUMBER]" at bounding box center [555, 211] width 211 height 51
paste input "949) 397-6706"
type input "(949) 397-6706"
drag, startPoint x: 578, startPoint y: 319, endPoint x: 456, endPoint y: 319, distance: 122.6
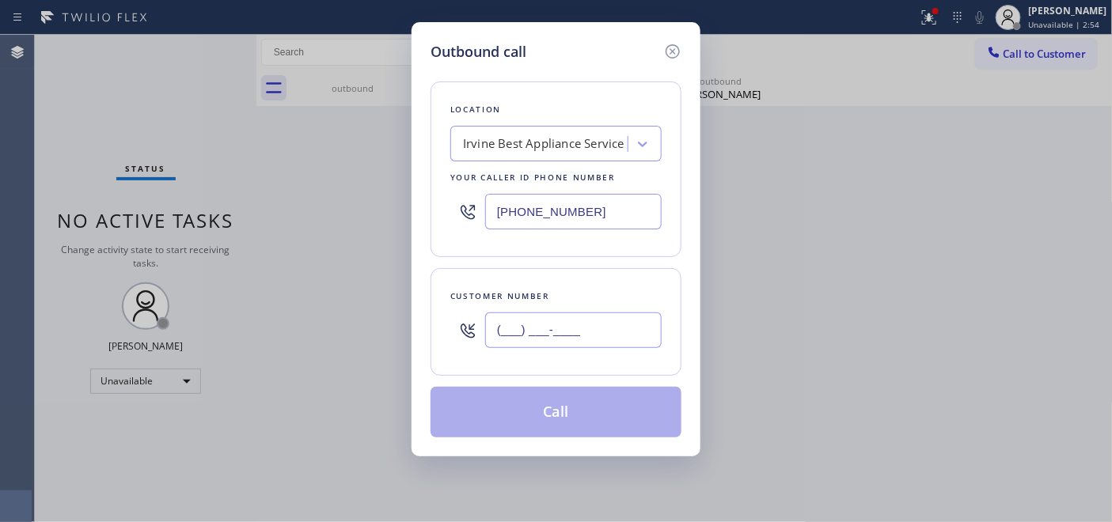
click at [456, 319] on div "(___) ___-____" at bounding box center [555, 330] width 211 height 51
paste input "562) 266-4972"
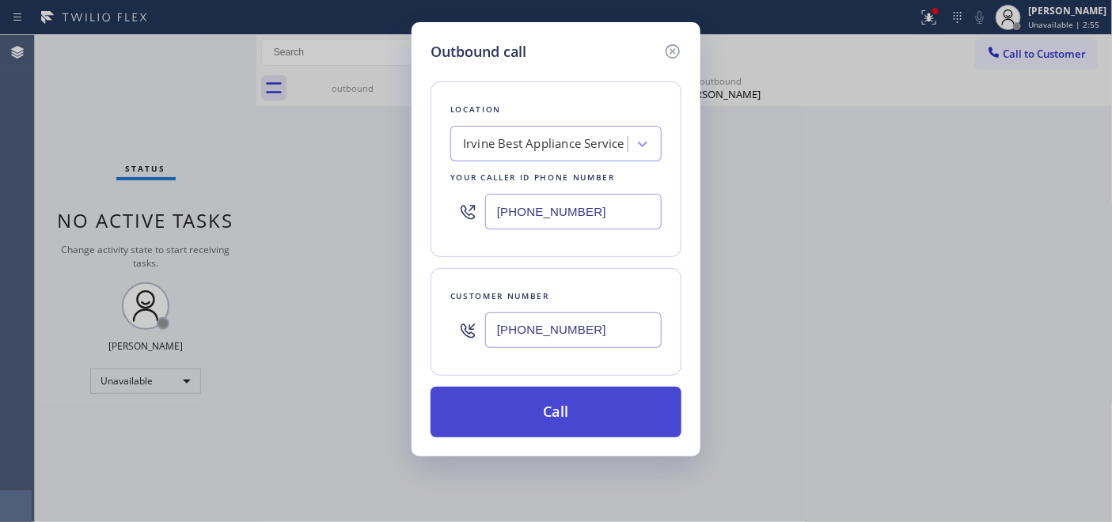
type input "(562) 266-4972"
click at [558, 412] on button "Call" at bounding box center [555, 412] width 251 height 51
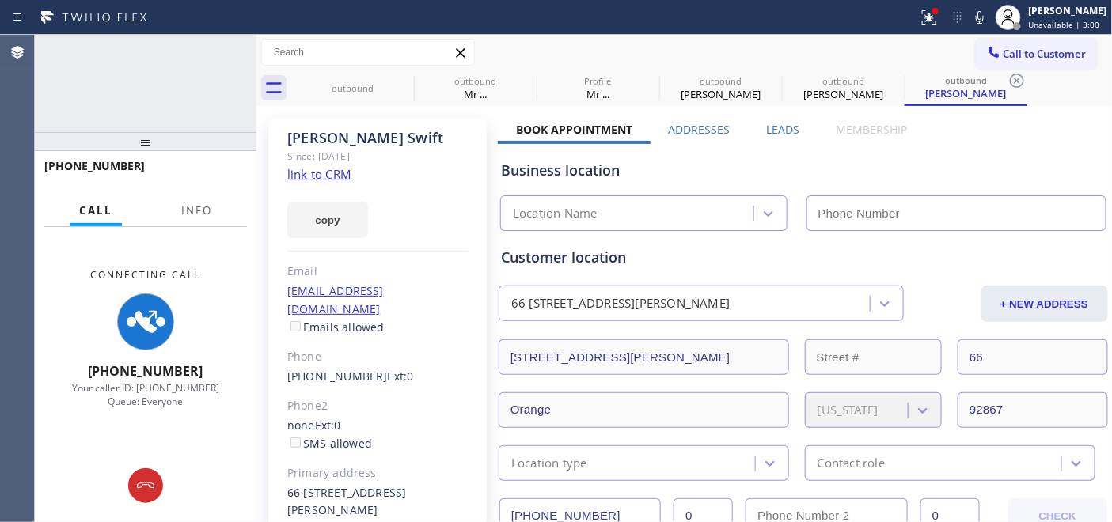
type input "(949) 397-6706"
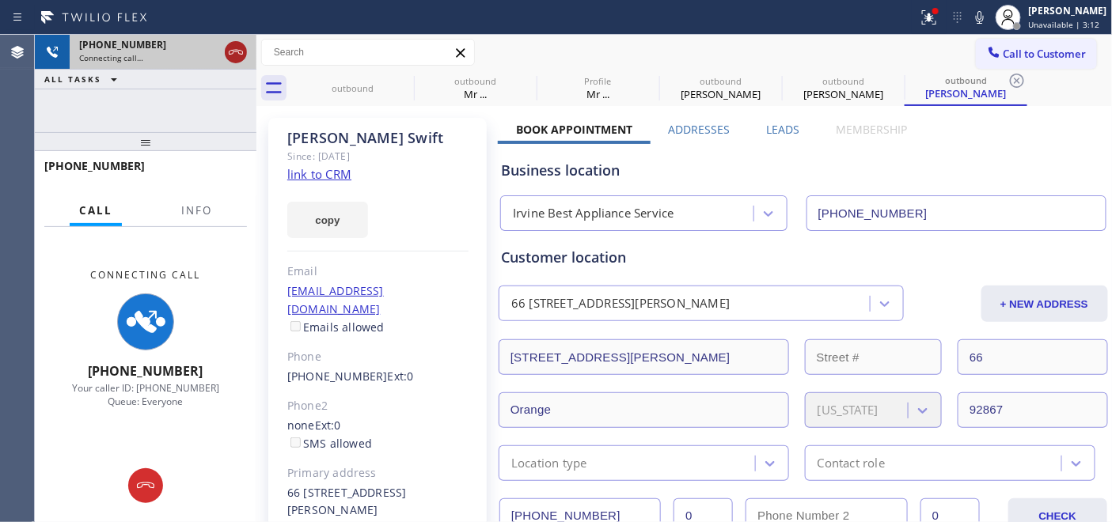
click at [240, 51] on icon at bounding box center [235, 52] width 19 height 19
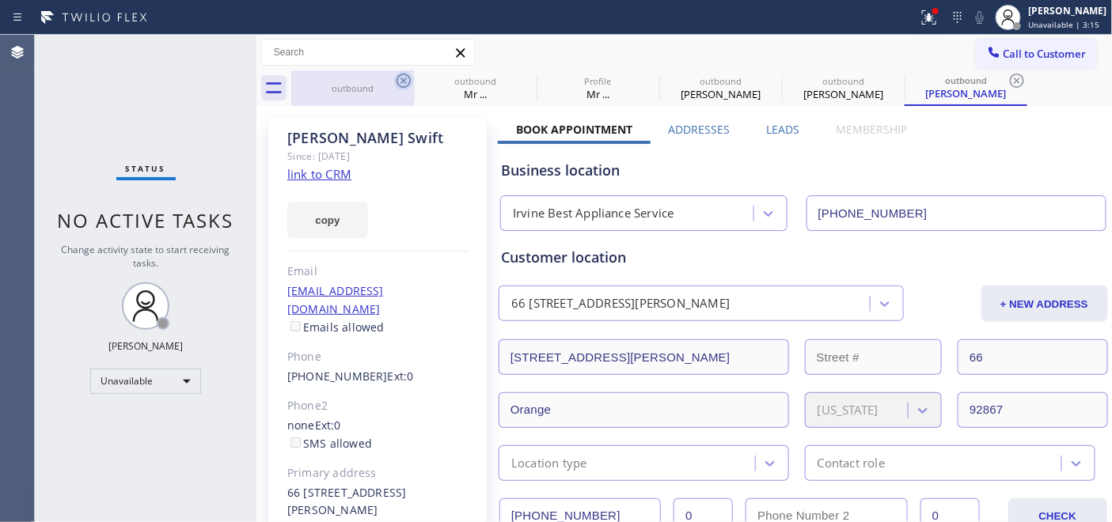
click at [407, 83] on icon at bounding box center [403, 80] width 19 height 19
click at [0, 0] on icon at bounding box center [0, 0] width 0 height 0
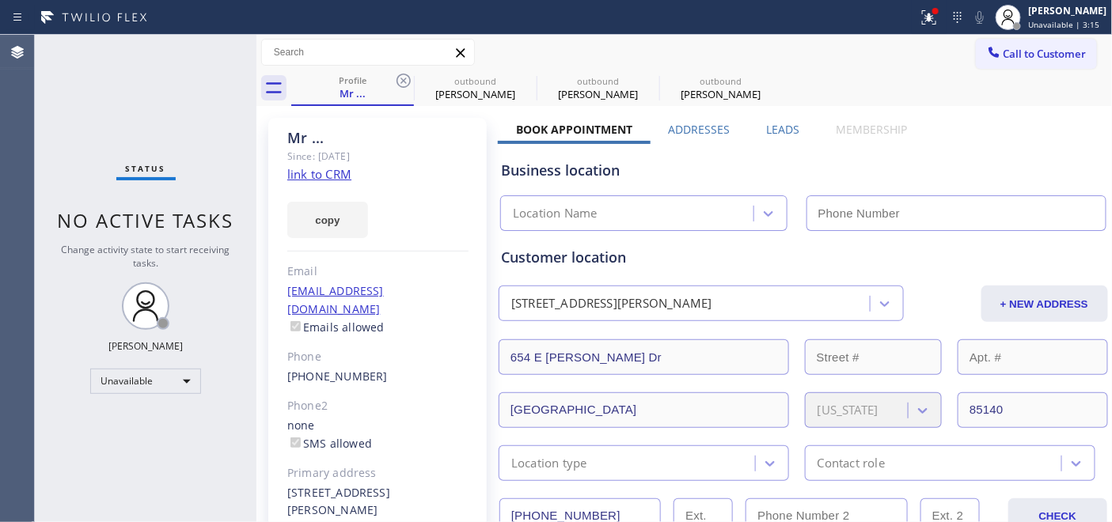
click at [407, 83] on icon at bounding box center [403, 80] width 19 height 19
type input "[PHONE_NUMBER]"
click at [0, 0] on icon at bounding box center [0, 0] width 0 height 0
type input "(949) 397-6706"
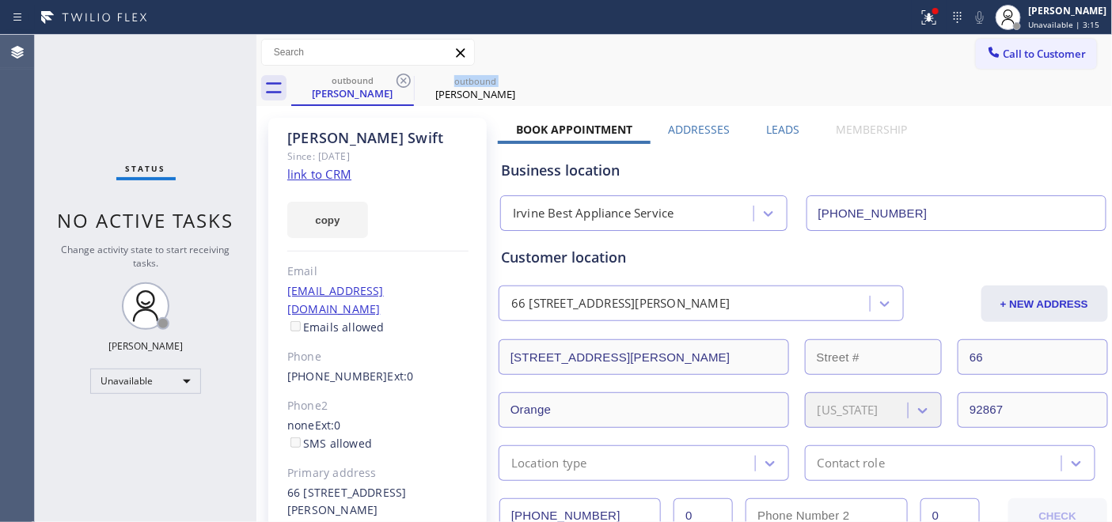
click at [407, 83] on icon at bounding box center [403, 80] width 19 height 19
click at [0, 0] on icon at bounding box center [0, 0] width 0 height 0
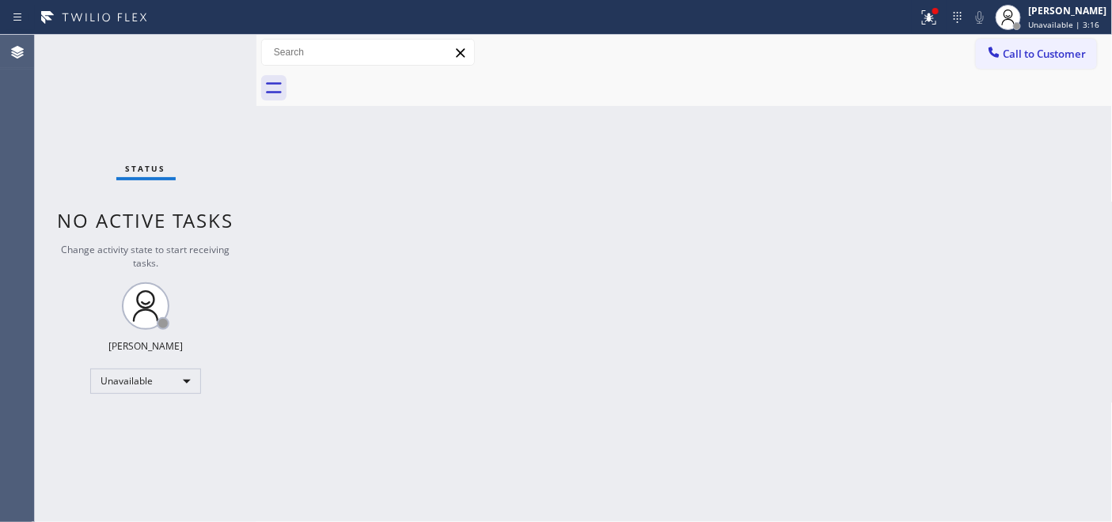
click at [407, 83] on div at bounding box center [701, 88] width 821 height 36
click at [991, 45] on icon at bounding box center [994, 52] width 16 height 16
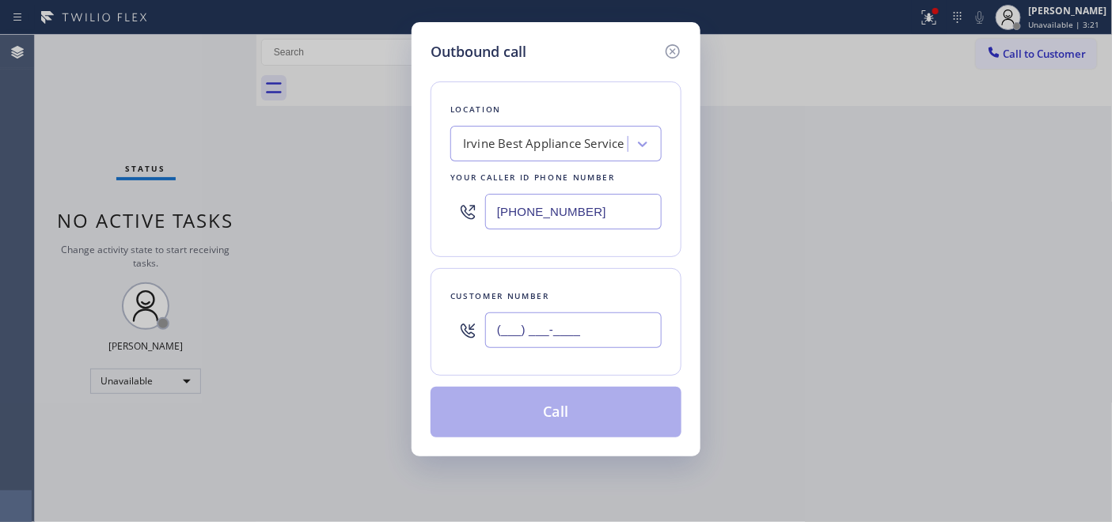
click at [547, 319] on input "(___) ___-____" at bounding box center [573, 330] width 176 height 36
paste input "718) 503-4320"
type input "[PHONE_NUMBER]"
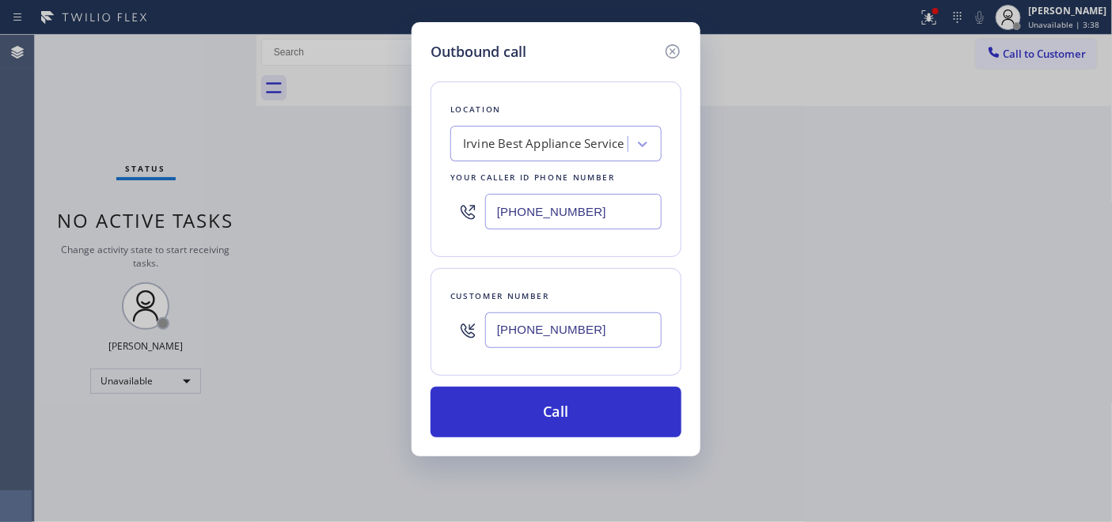
drag, startPoint x: 612, startPoint y: 215, endPoint x: 449, endPoint y: 214, distance: 163.8
click at [449, 214] on div "Location Irvine Best Appliance Service Your caller id phone number (949) 397-67…" at bounding box center [555, 169] width 251 height 176
paste input "855) 731-4952"
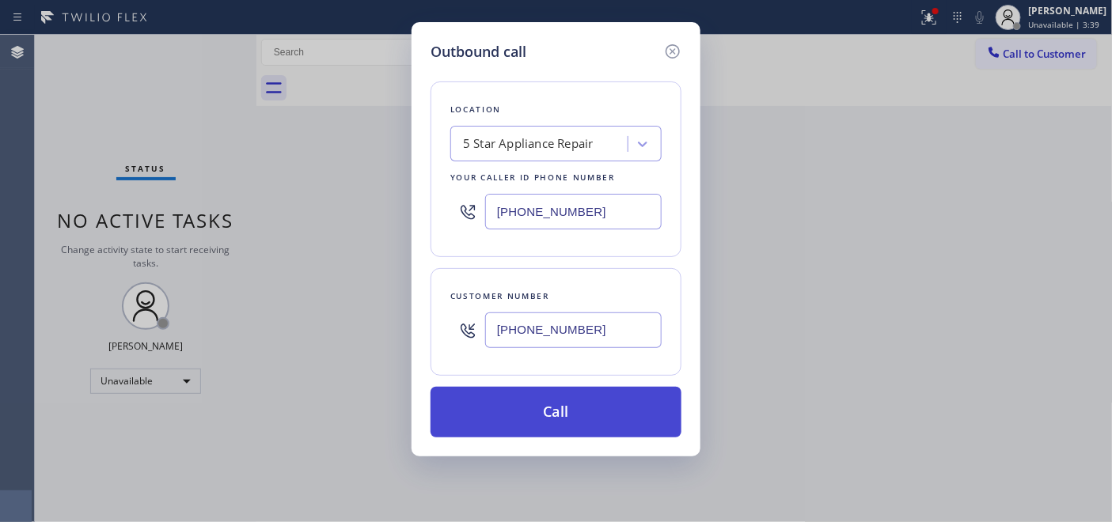
type input "[PHONE_NUMBER]"
click at [634, 402] on button "Call" at bounding box center [555, 412] width 251 height 51
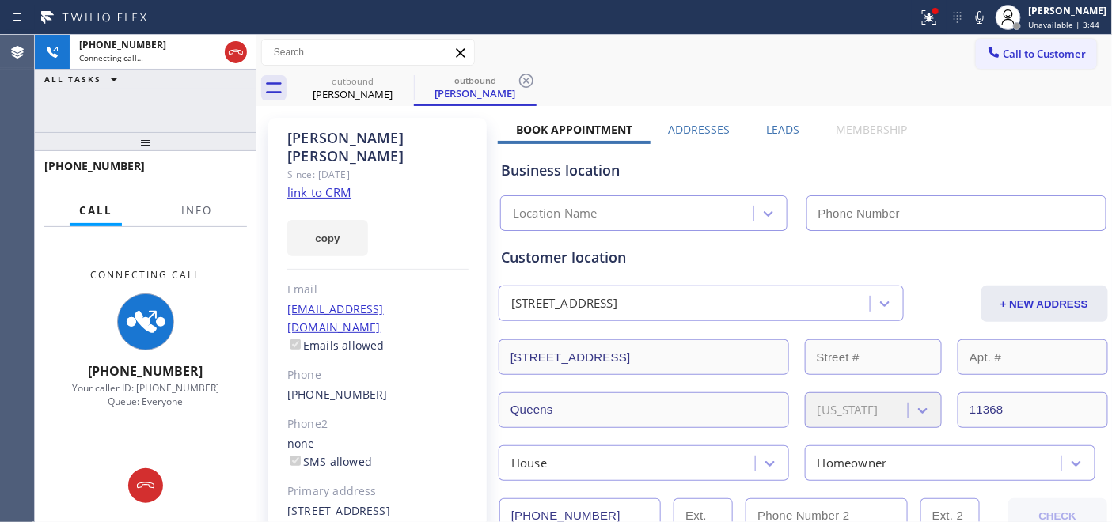
type input "[PHONE_NUMBER]"
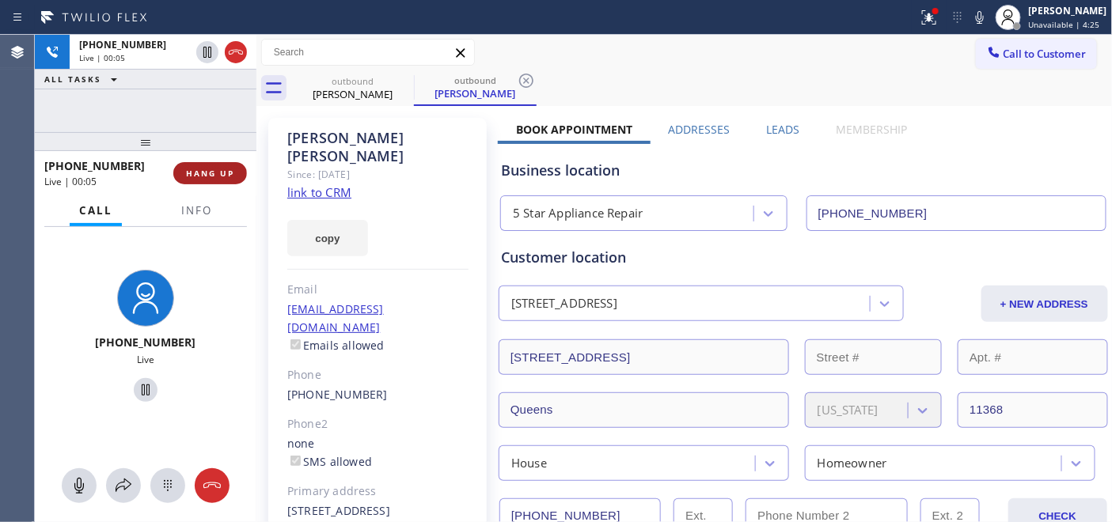
click at [203, 174] on span "HANG UP" at bounding box center [210, 173] width 48 height 11
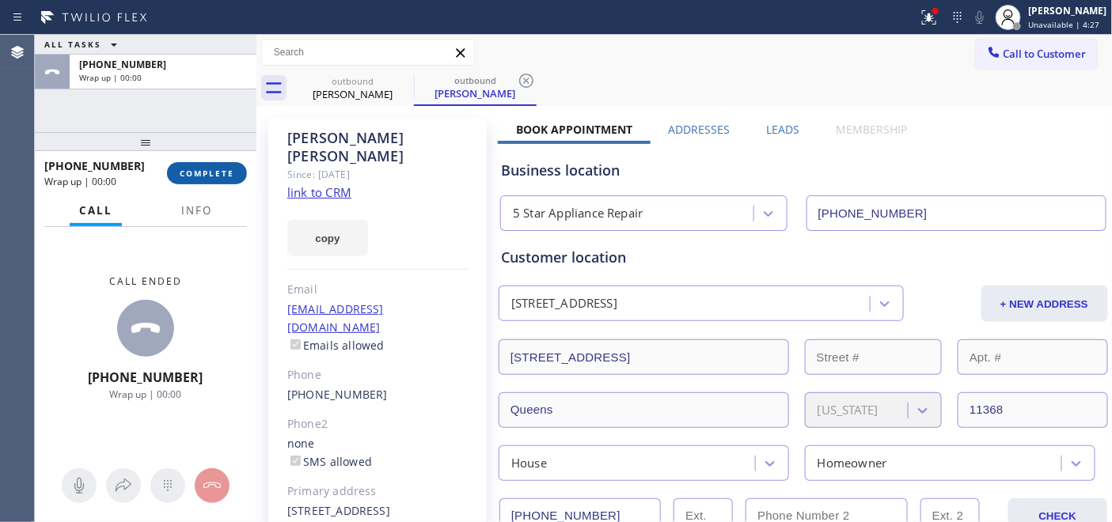
click at [207, 182] on button "COMPLETE" at bounding box center [207, 173] width 80 height 22
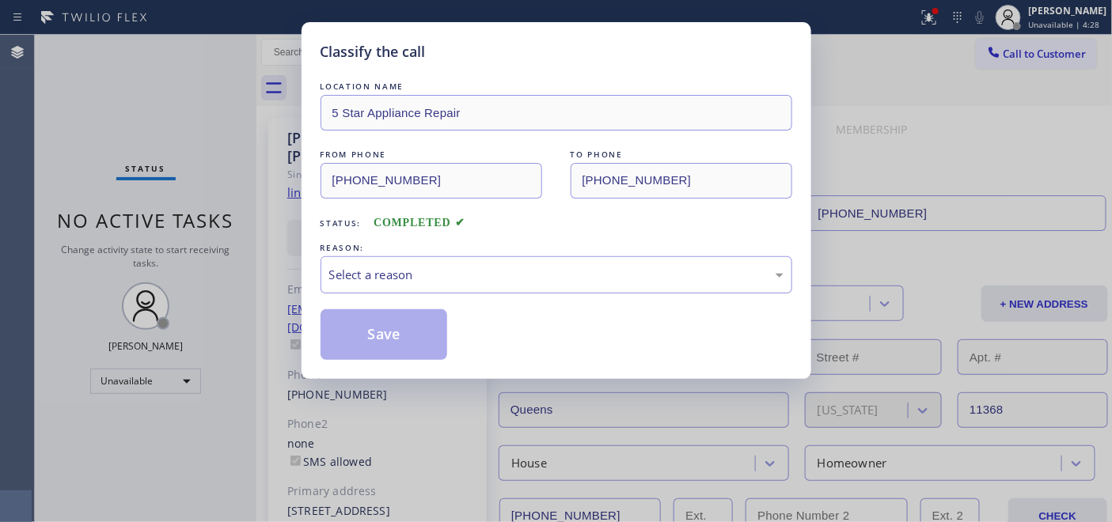
click at [517, 263] on div "Select a reason" at bounding box center [556, 274] width 472 height 37
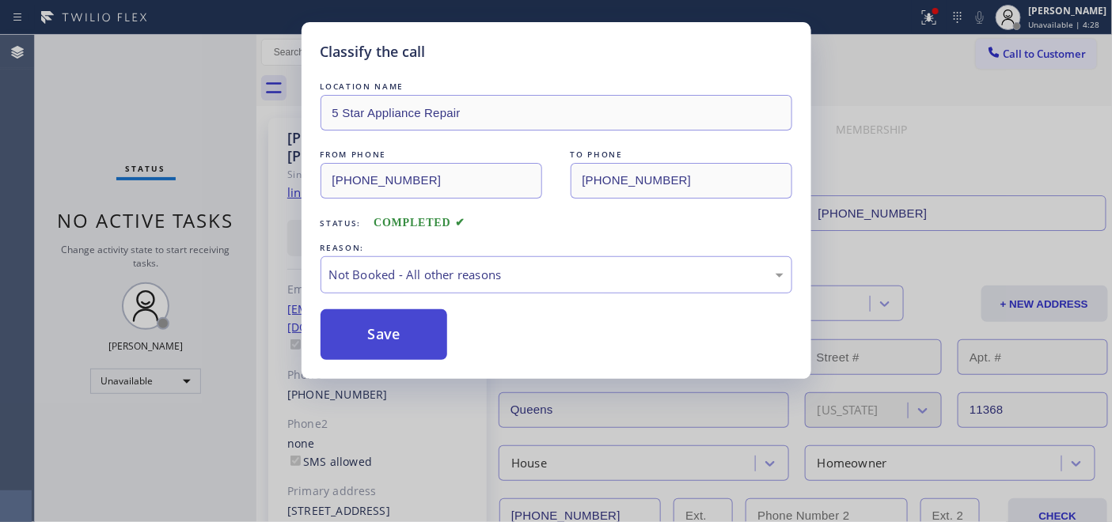
click at [435, 332] on button "Save" at bounding box center [383, 334] width 127 height 51
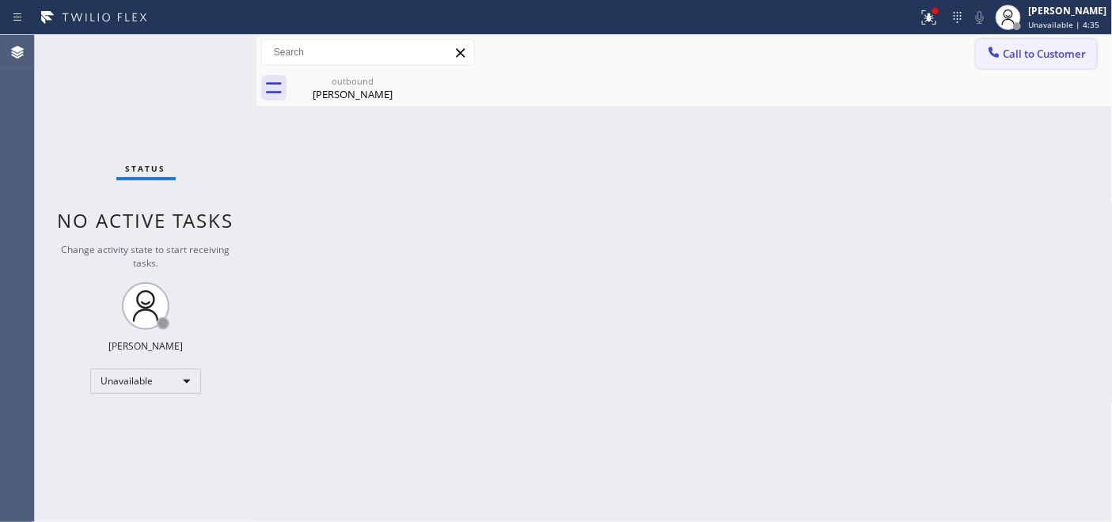
click at [1010, 49] on span "Call to Customer" at bounding box center [1044, 54] width 83 height 14
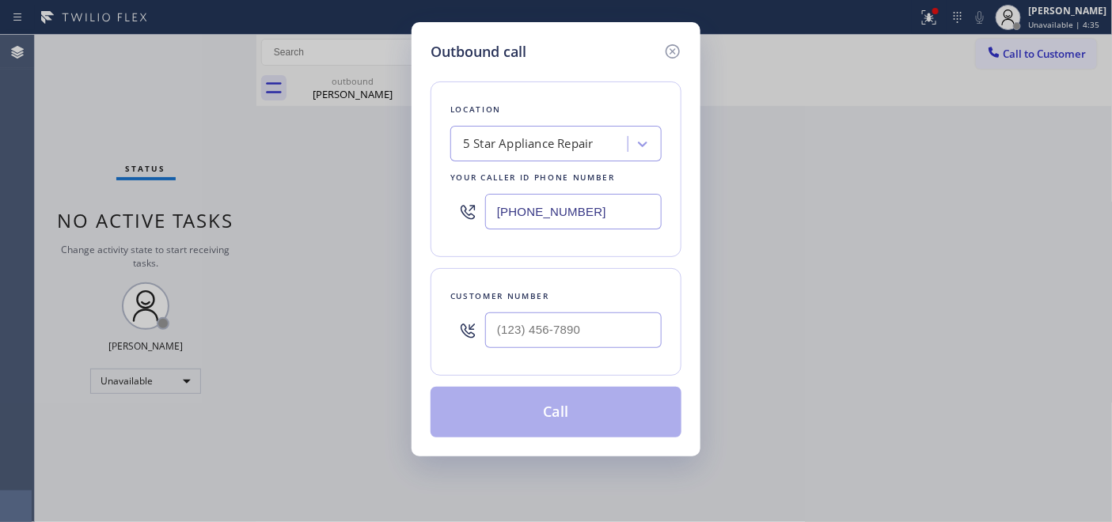
click at [559, 381] on div "Location 5 Star Appliance Repair Your caller id phone number (855) 731-4952 Cus…" at bounding box center [555, 249] width 251 height 375
click at [559, 320] on input "(___) ___-____" at bounding box center [573, 330] width 176 height 36
paste input "678) 628-2661"
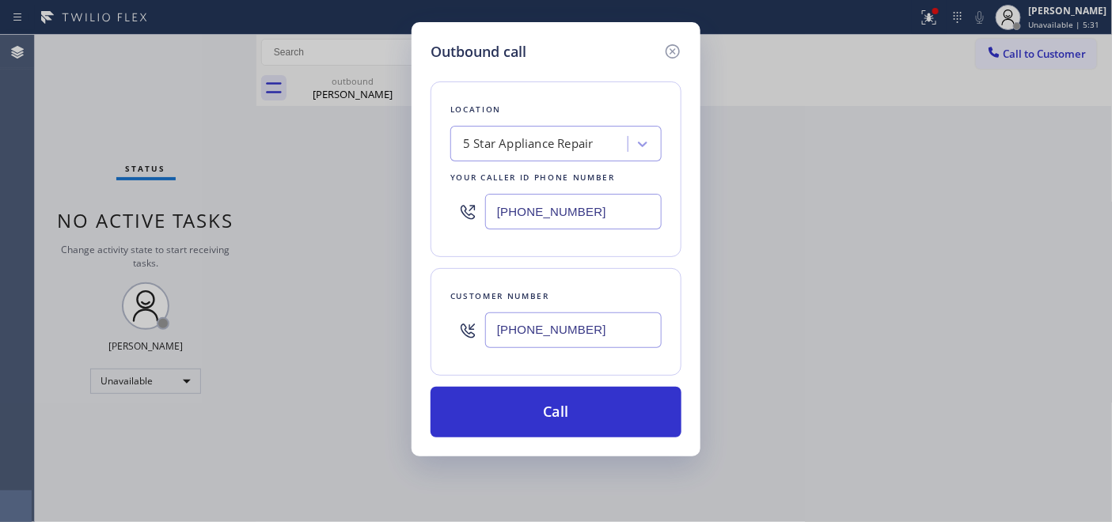
type input "[PHONE_NUMBER]"
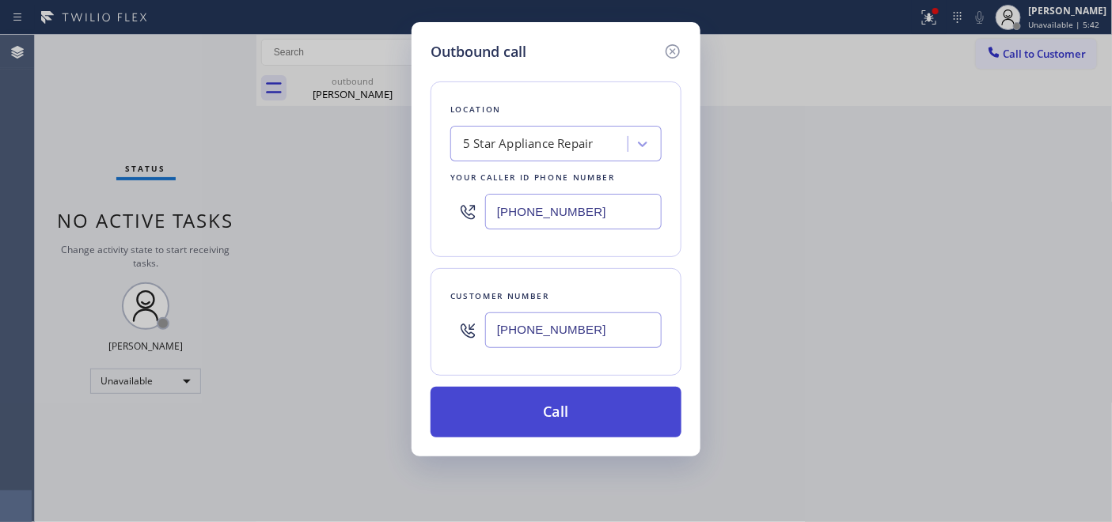
click at [629, 406] on button "Call" at bounding box center [555, 412] width 251 height 51
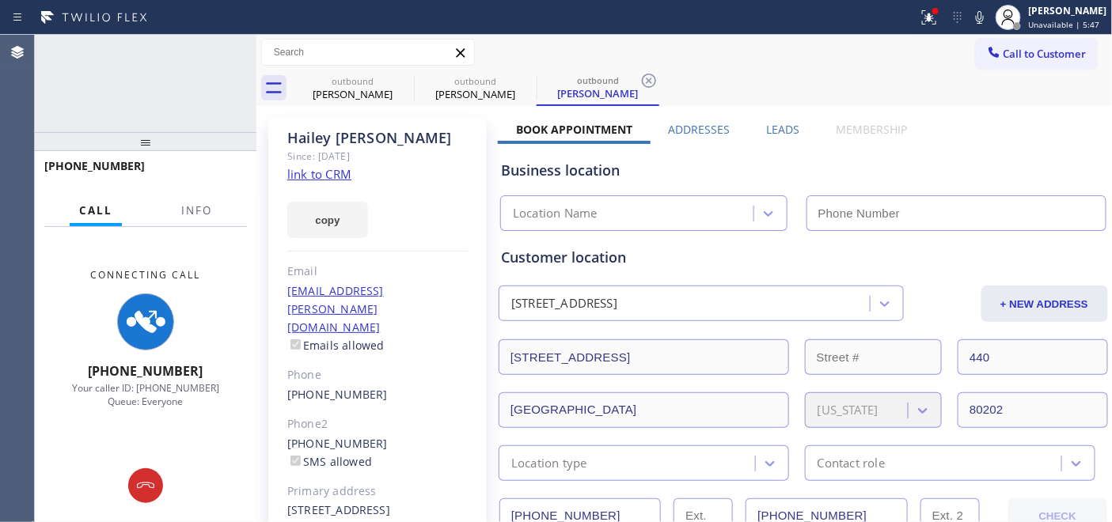
type input "[PHONE_NUMBER]"
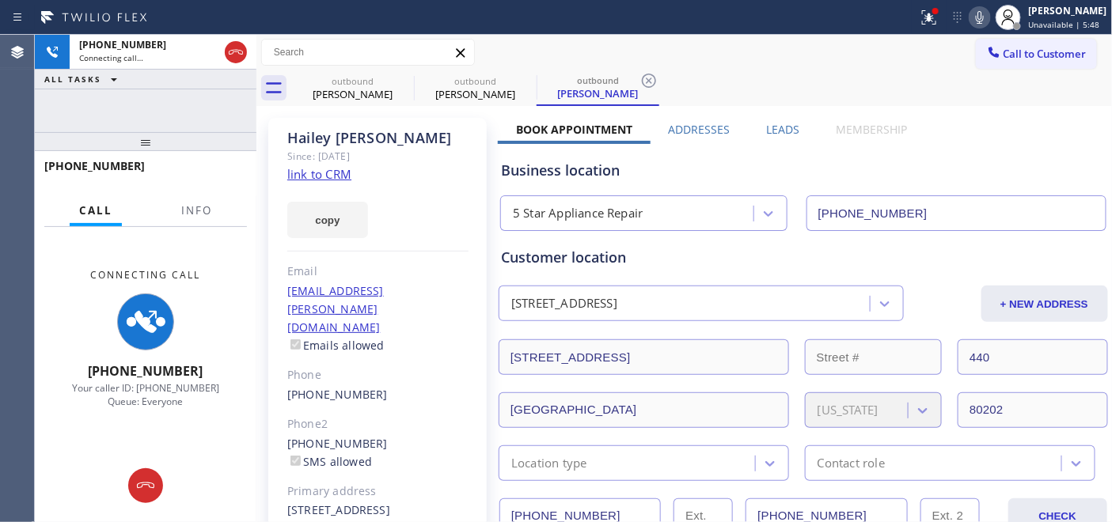
click at [970, 17] on icon at bounding box center [979, 17] width 19 height 19
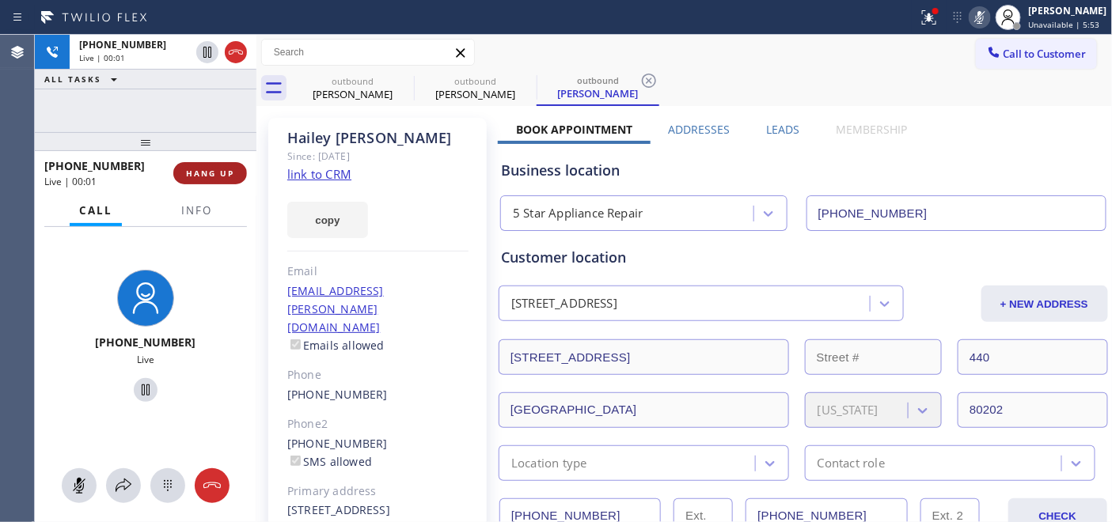
click at [184, 163] on button "HANG UP" at bounding box center [210, 173] width 74 height 22
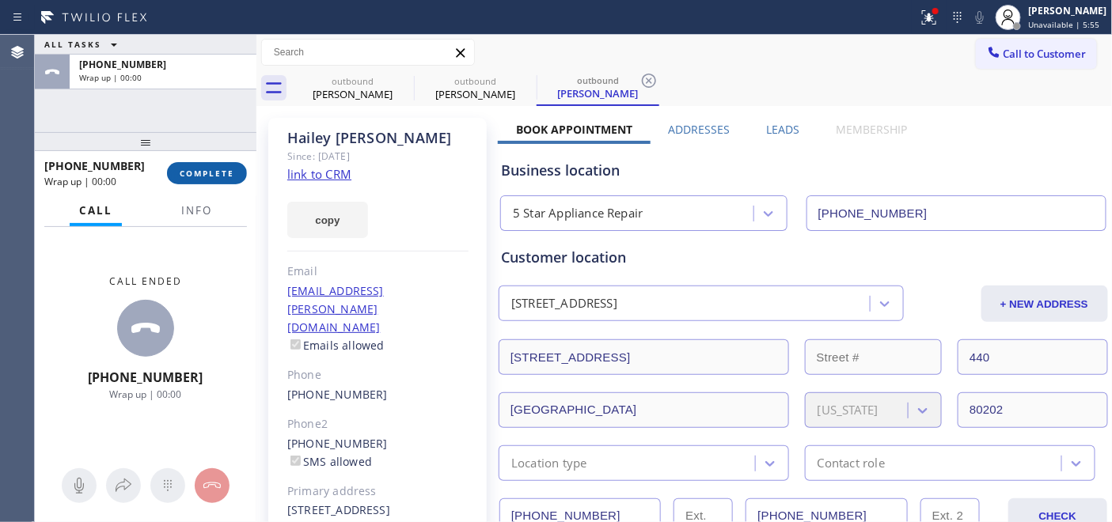
click at [214, 180] on button "COMPLETE" at bounding box center [207, 173] width 80 height 22
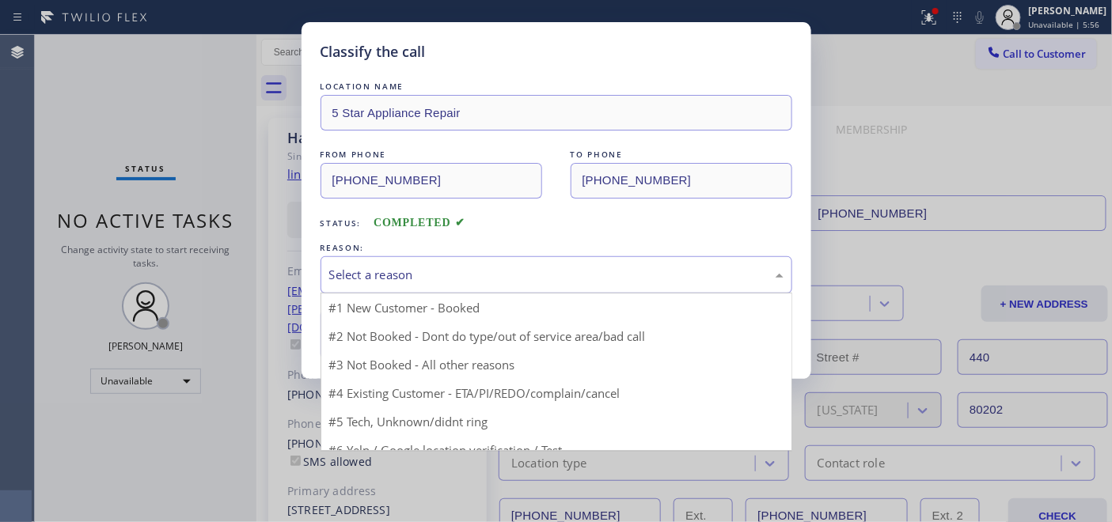
click at [480, 267] on div "Select a reason" at bounding box center [556, 275] width 454 height 18
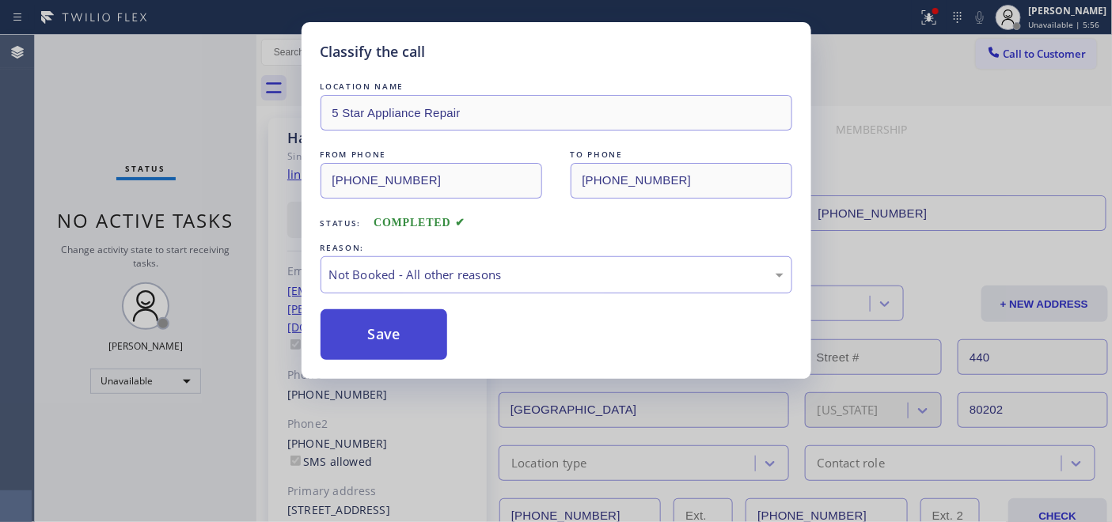
click at [381, 311] on button "Save" at bounding box center [383, 334] width 127 height 51
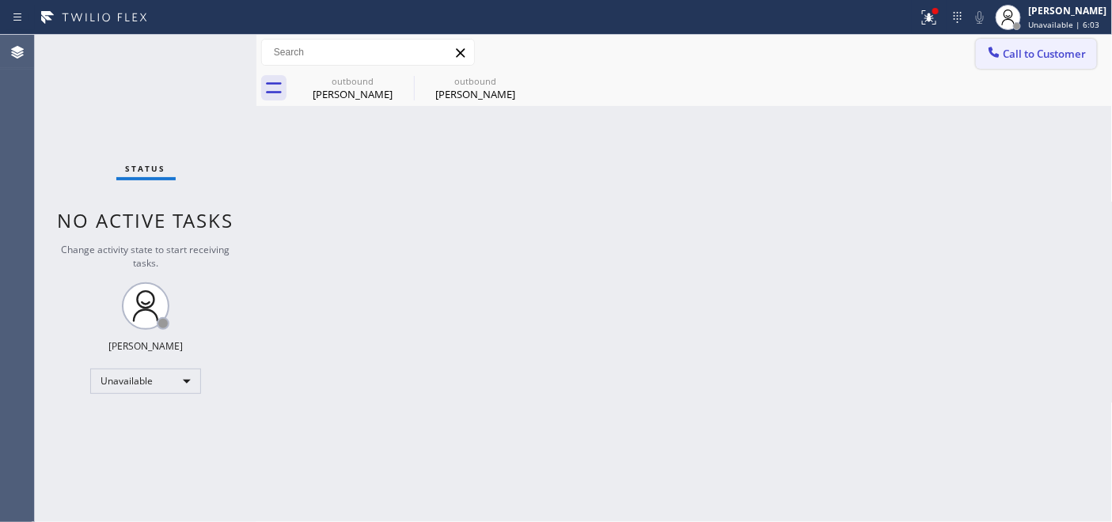
click at [1035, 54] on span "Call to Customer" at bounding box center [1044, 54] width 83 height 14
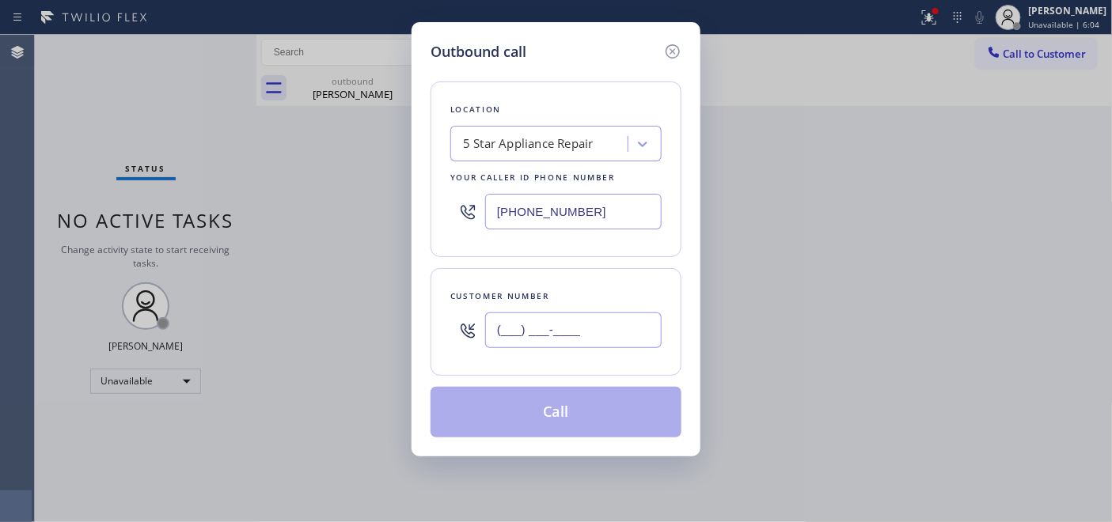
click at [596, 327] on input "(___) ___-____" at bounding box center [573, 330] width 176 height 36
paste input "516) 659-3168"
type input "[PHONE_NUMBER]"
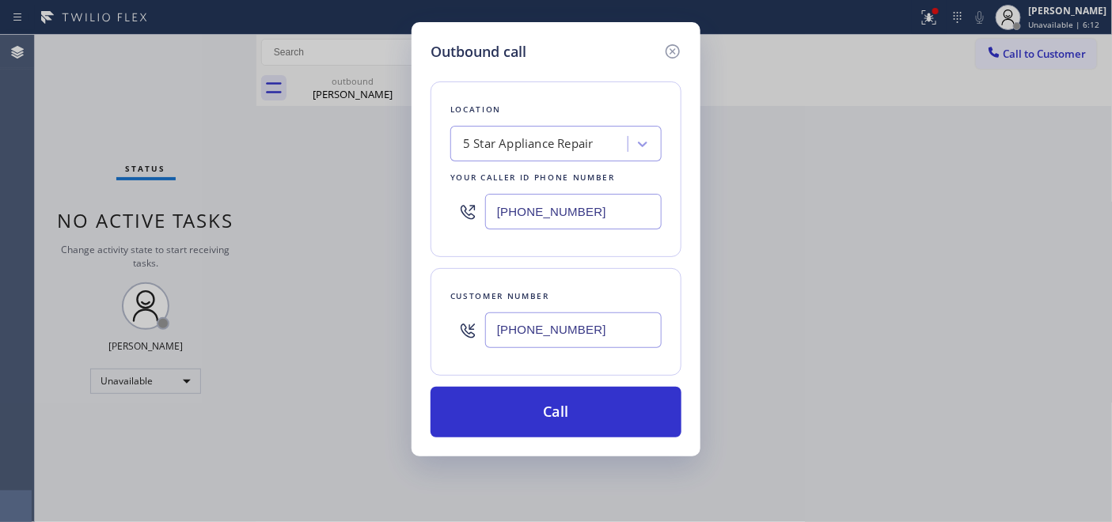
drag, startPoint x: 611, startPoint y: 212, endPoint x: 352, endPoint y: 190, distance: 259.6
click at [405, 190] on div "Outbound call Location 5 Star Appliance Repair Your caller id phone number (855…" at bounding box center [556, 261] width 1112 height 522
paste input "917) 935-43"
type input "[PHONE_NUMBER]"
click at [543, 384] on div "Location KitchenAid Appliance Professionals New Hyde Park Your caller id phone …" at bounding box center [555, 249] width 251 height 375
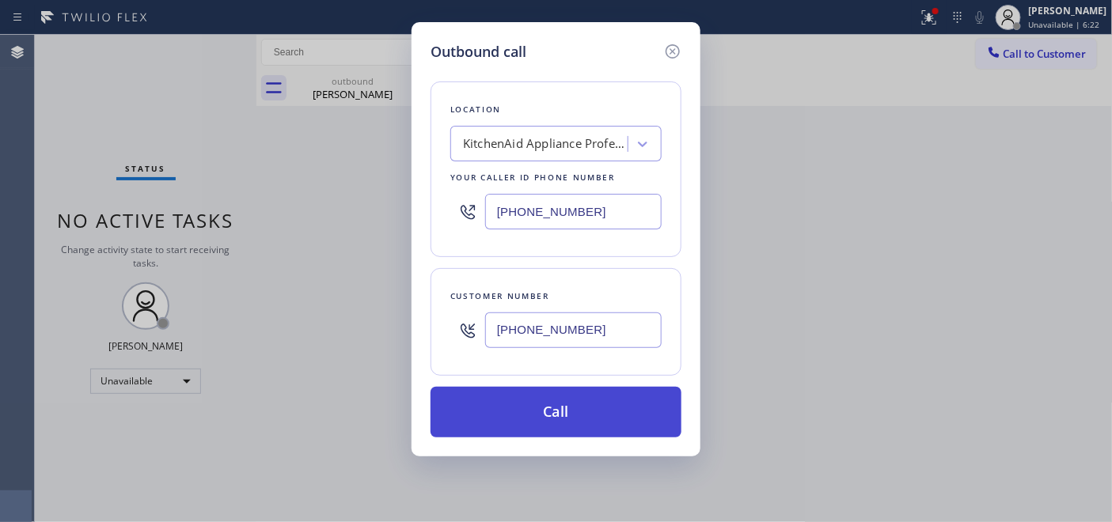
click at [542, 392] on button "Call" at bounding box center [555, 412] width 251 height 51
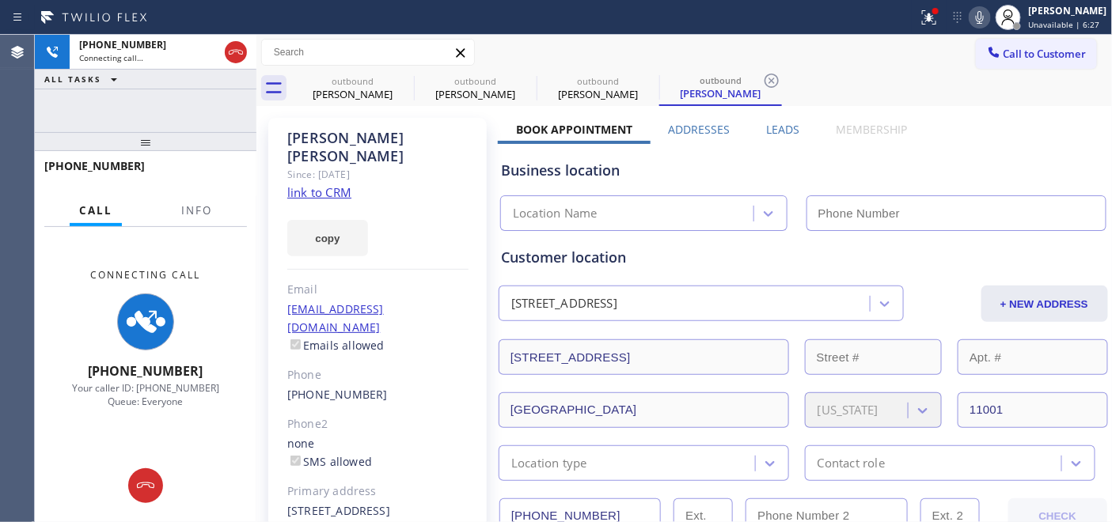
type input "[PHONE_NUMBER]"
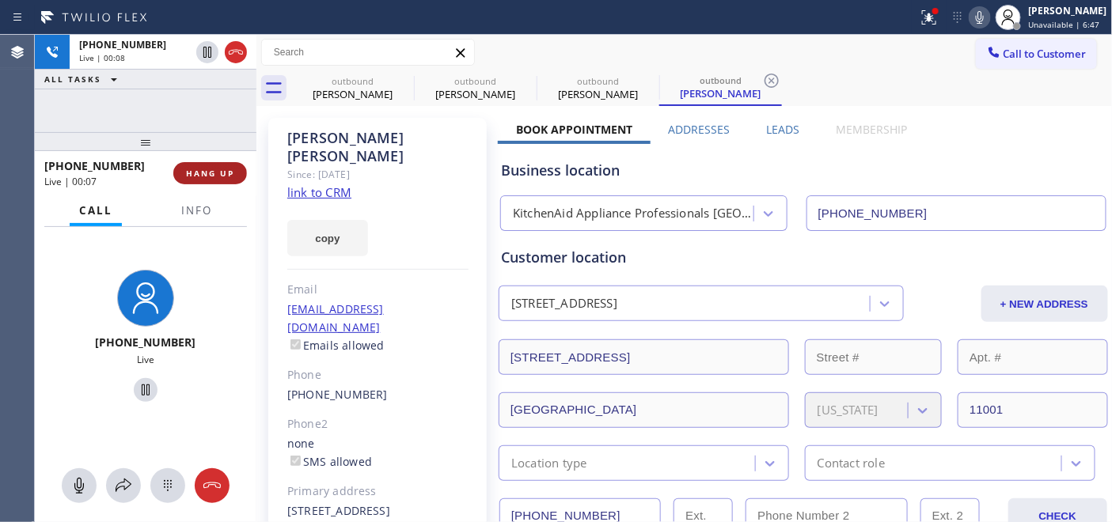
click at [214, 165] on button "HANG UP" at bounding box center [210, 173] width 74 height 22
click at [215, 166] on button "HANG UP" at bounding box center [210, 173] width 74 height 22
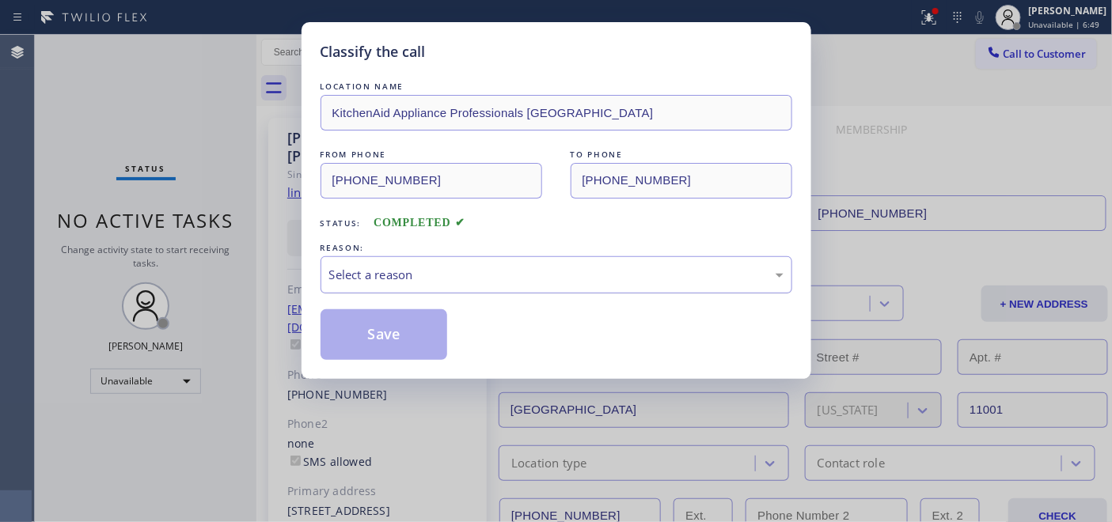
click at [522, 256] on div "Select a reason" at bounding box center [556, 274] width 472 height 37
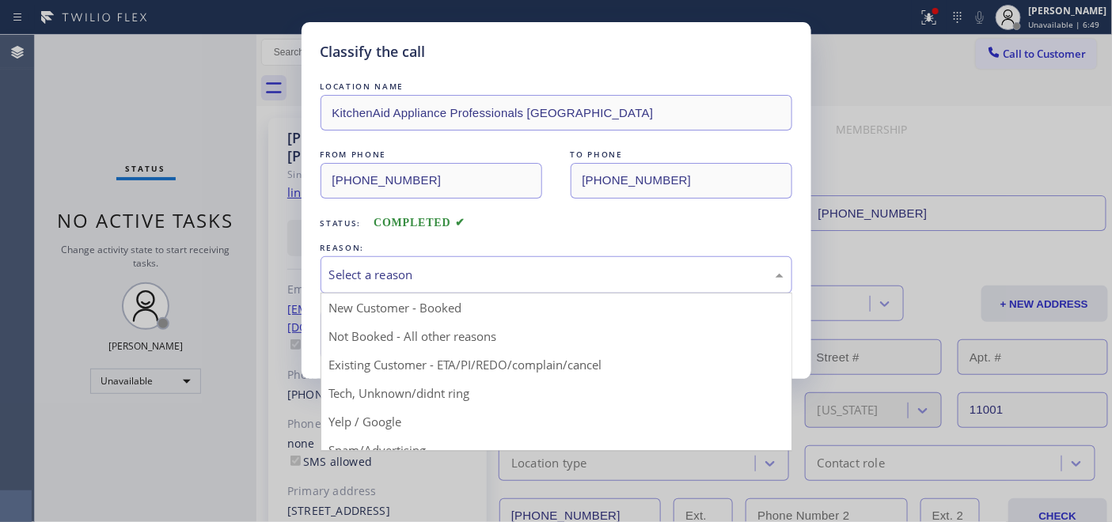
drag, startPoint x: 439, startPoint y: 339, endPoint x: 424, endPoint y: 333, distance: 16.0
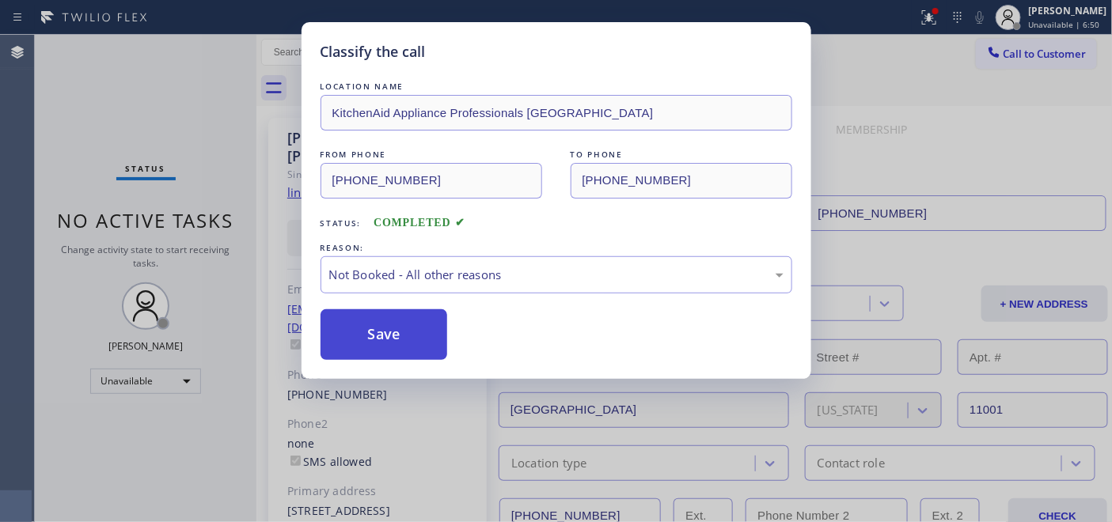
click at [422, 333] on button "Save" at bounding box center [383, 334] width 127 height 51
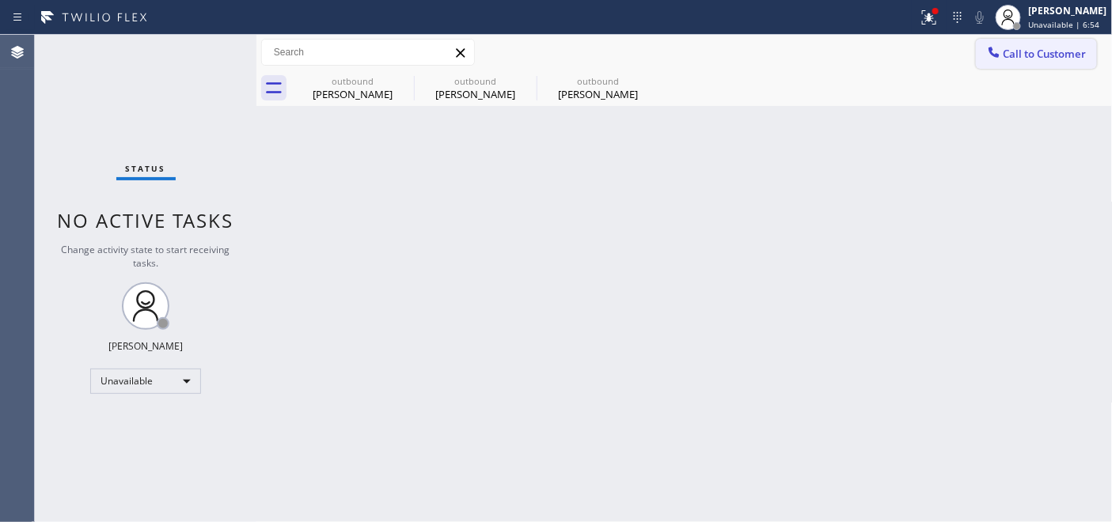
click at [1003, 40] on button "Call to Customer" at bounding box center [1035, 54] width 121 height 30
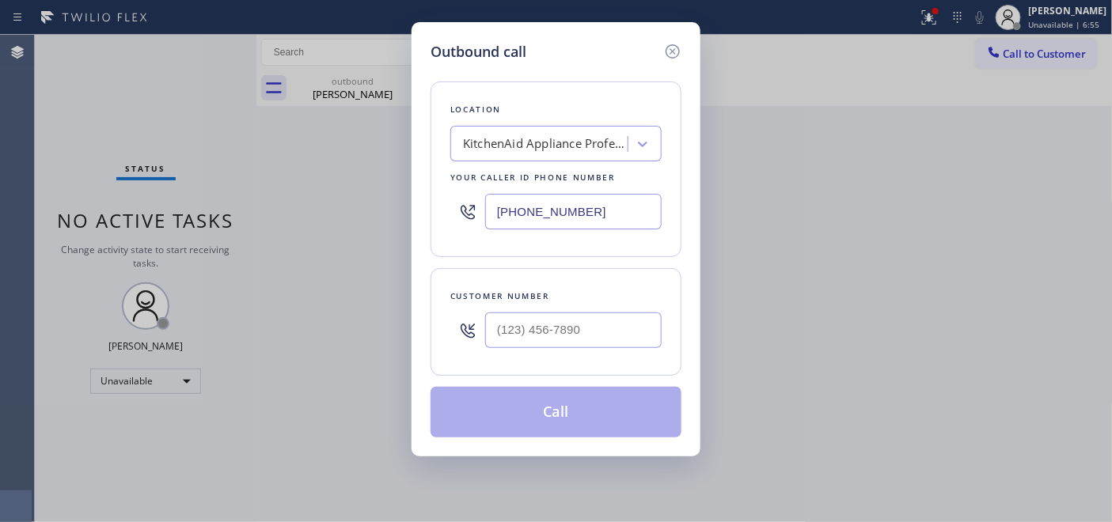
click at [565, 359] on div "Customer number" at bounding box center [555, 322] width 251 height 108
click at [563, 333] on input "(___) ___-____" at bounding box center [573, 330] width 176 height 36
paste input "661) 618-2538"
type input "[PHONE_NUMBER]"
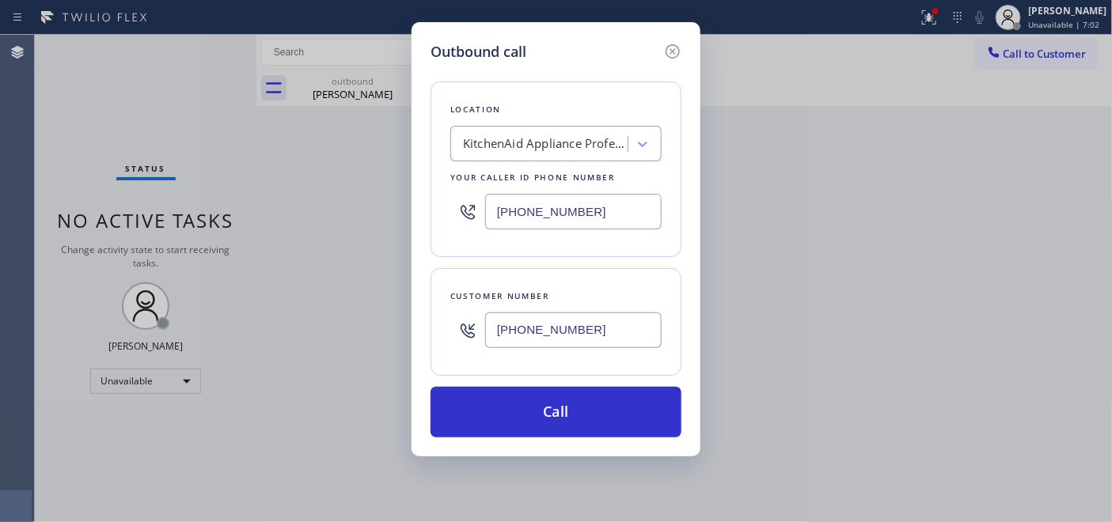
drag, startPoint x: 574, startPoint y: 206, endPoint x: 536, endPoint y: 218, distance: 40.5
click at [513, 207] on input "[PHONE_NUMBER]" at bounding box center [573, 212] width 176 height 36
paste input "6) 028-0689"
drag, startPoint x: 547, startPoint y: 211, endPoint x: 441, endPoint y: 214, distance: 106.8
click at [422, 210] on div "Outbound call Location KitchenAid Appliance Professionals New Hyde Park Your ca…" at bounding box center [555, 239] width 289 height 434
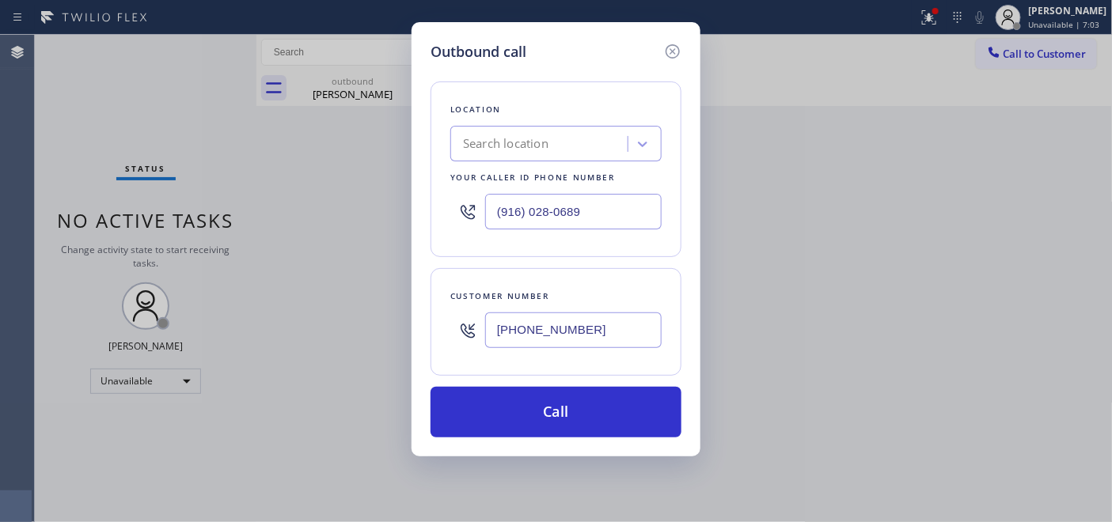
paste input "602) 806-8961"
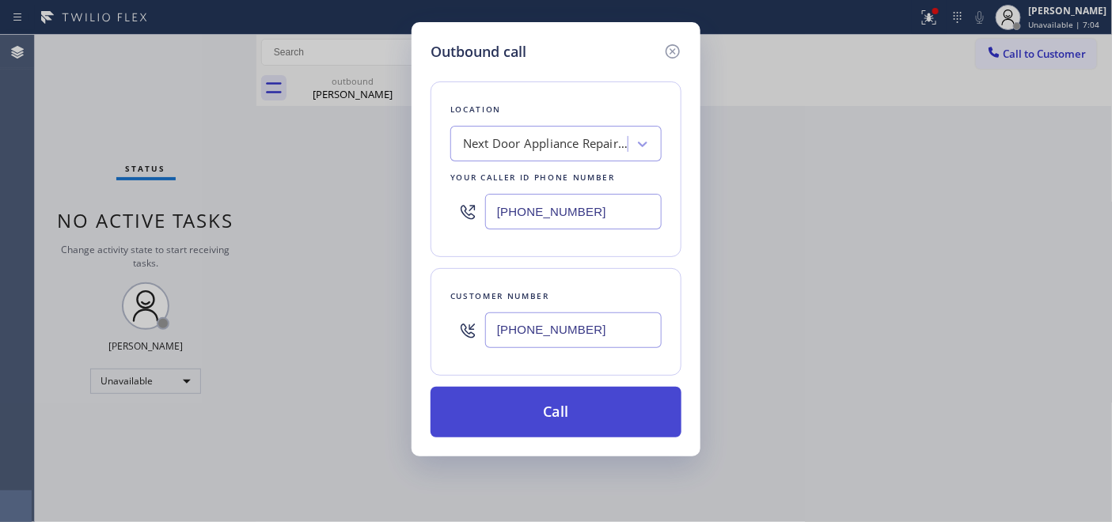
type input "[PHONE_NUMBER]"
click at [588, 410] on button "Call" at bounding box center [555, 412] width 251 height 51
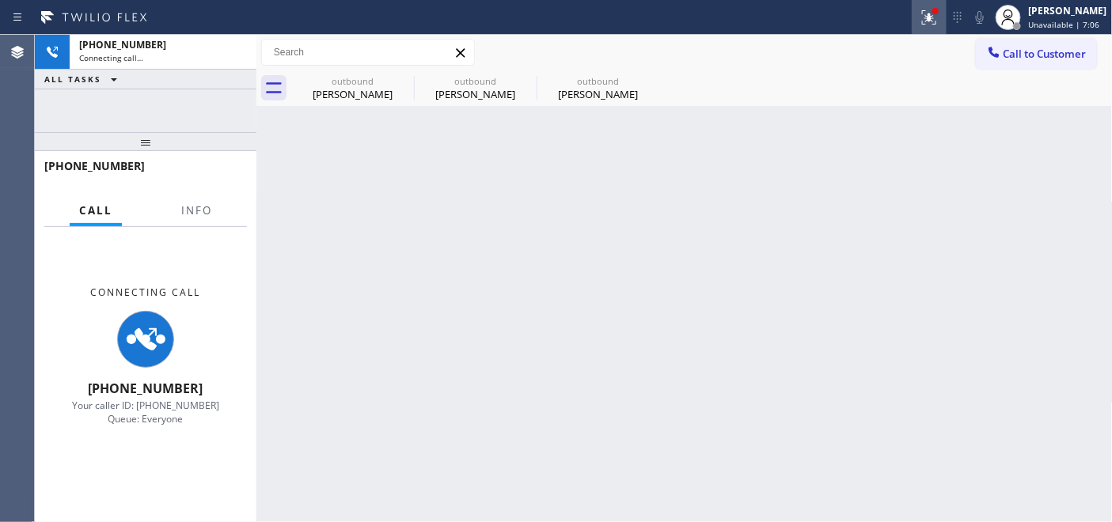
click at [923, 3] on button at bounding box center [928, 17] width 35 height 35
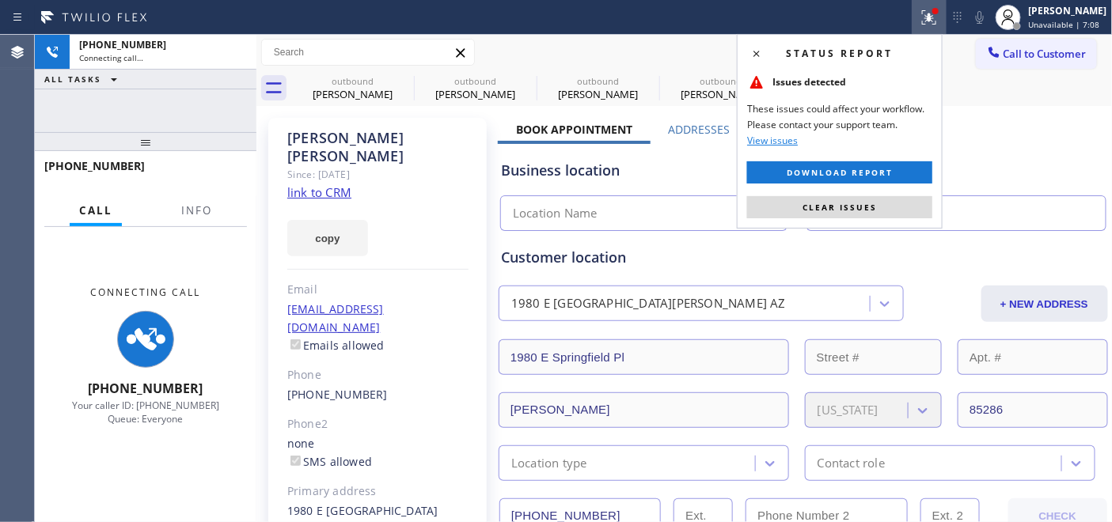
drag, startPoint x: 844, startPoint y: 208, endPoint x: 846, endPoint y: 191, distance: 16.8
click at [844, 208] on span "Clear issues" at bounding box center [839, 207] width 74 height 11
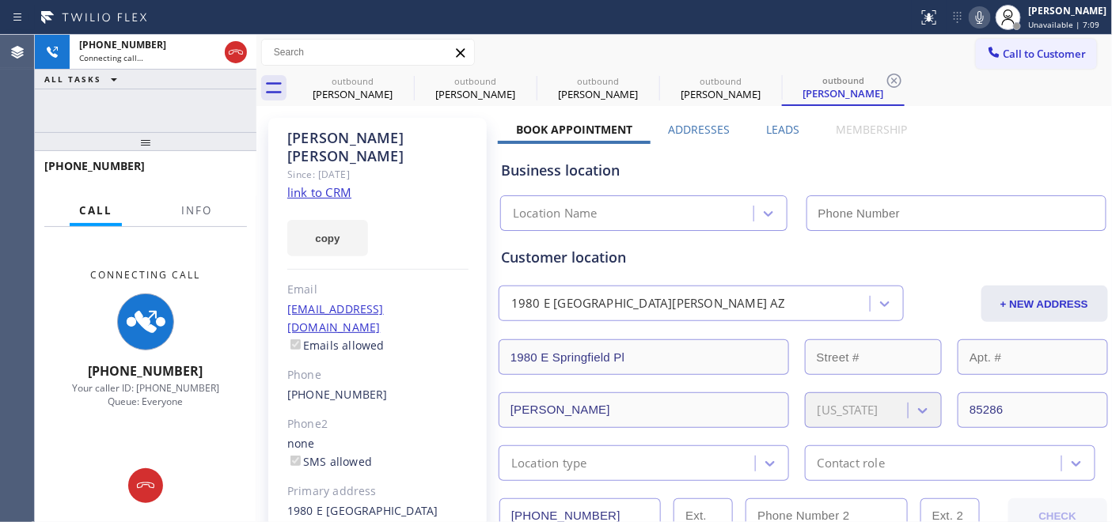
type input "[PHONE_NUMBER]"
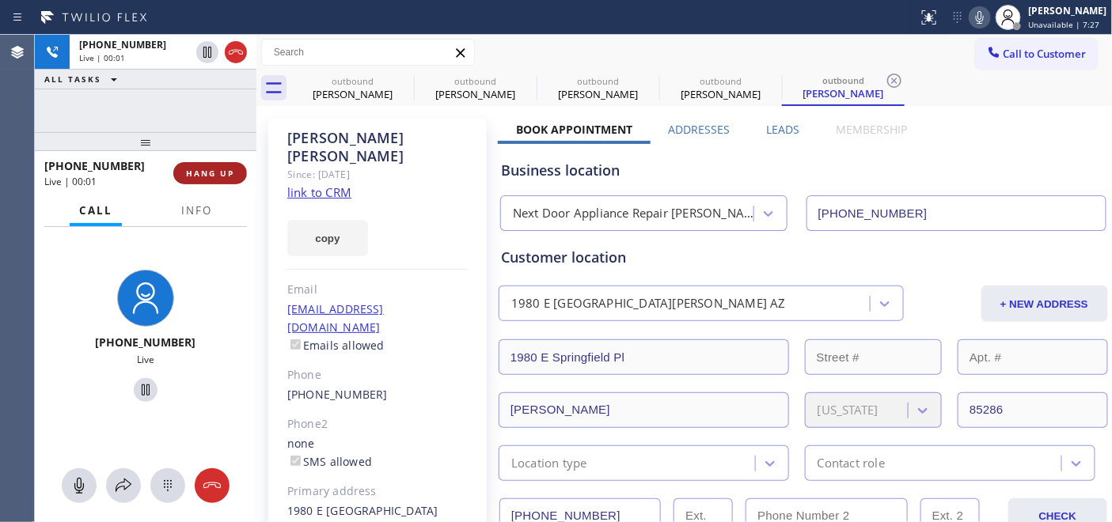
click at [224, 174] on span "HANG UP" at bounding box center [210, 173] width 48 height 11
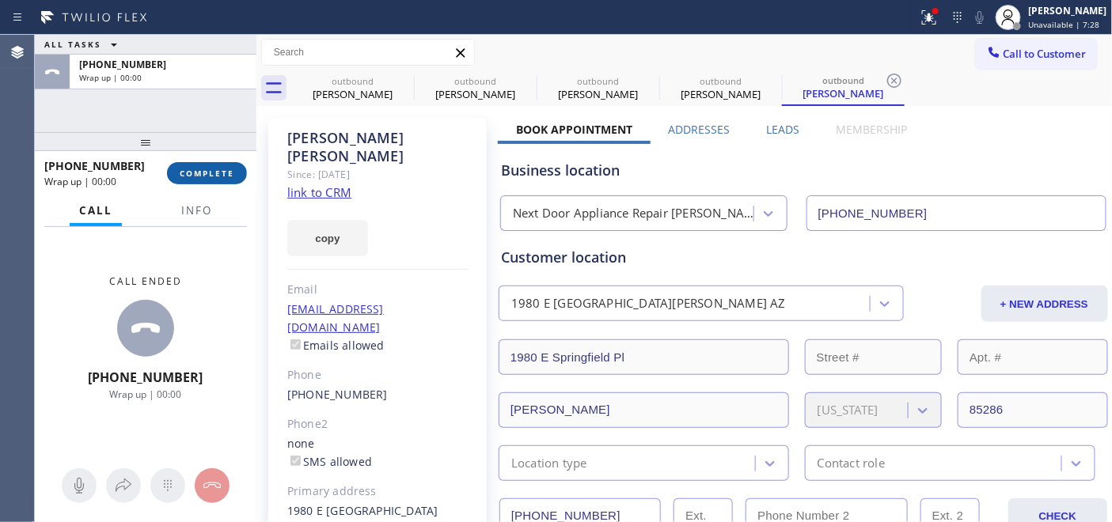
click at [191, 172] on span "COMPLETE" at bounding box center [207, 173] width 55 height 11
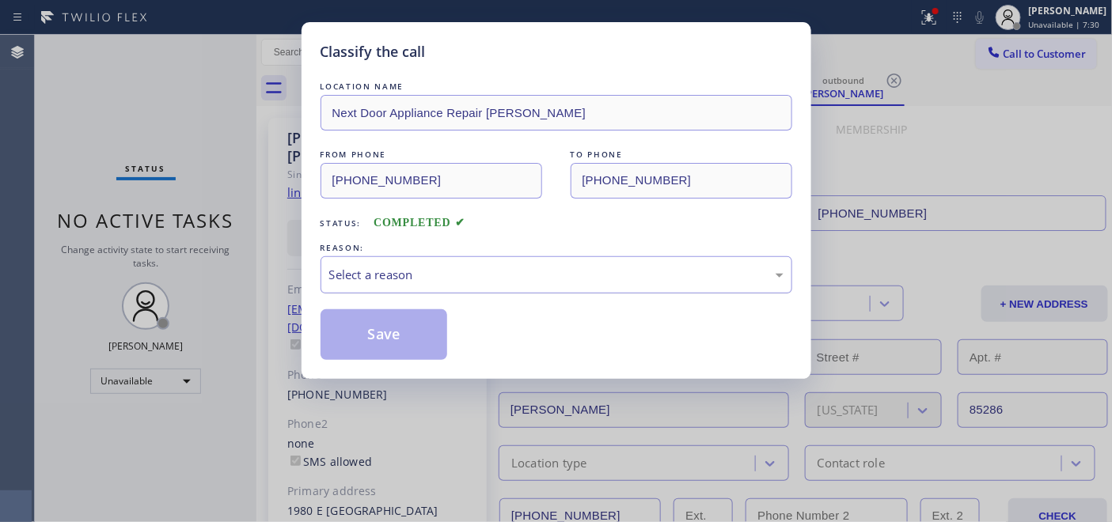
click at [536, 266] on div "Select a reason" at bounding box center [556, 275] width 454 height 18
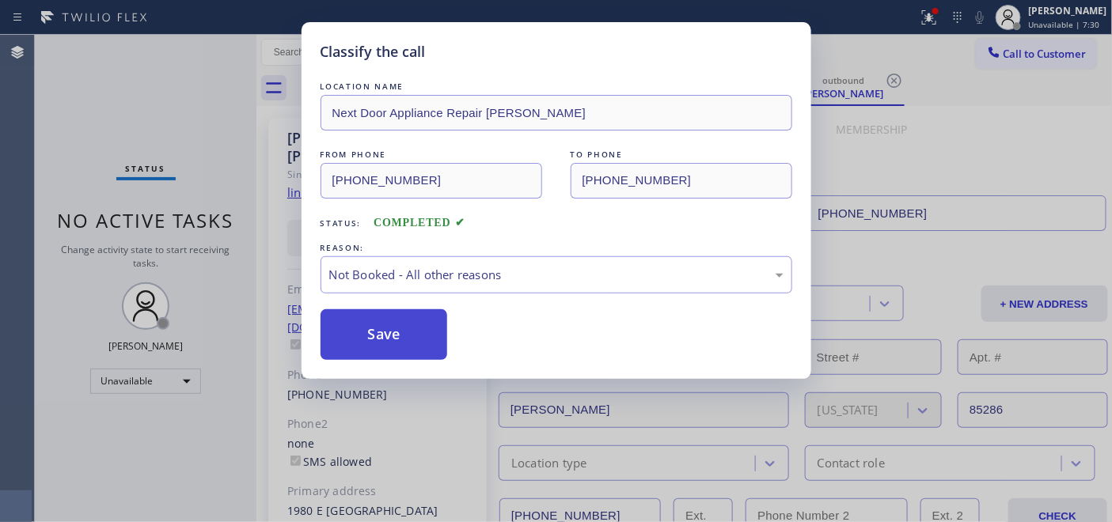
click at [388, 323] on button "Save" at bounding box center [383, 334] width 127 height 51
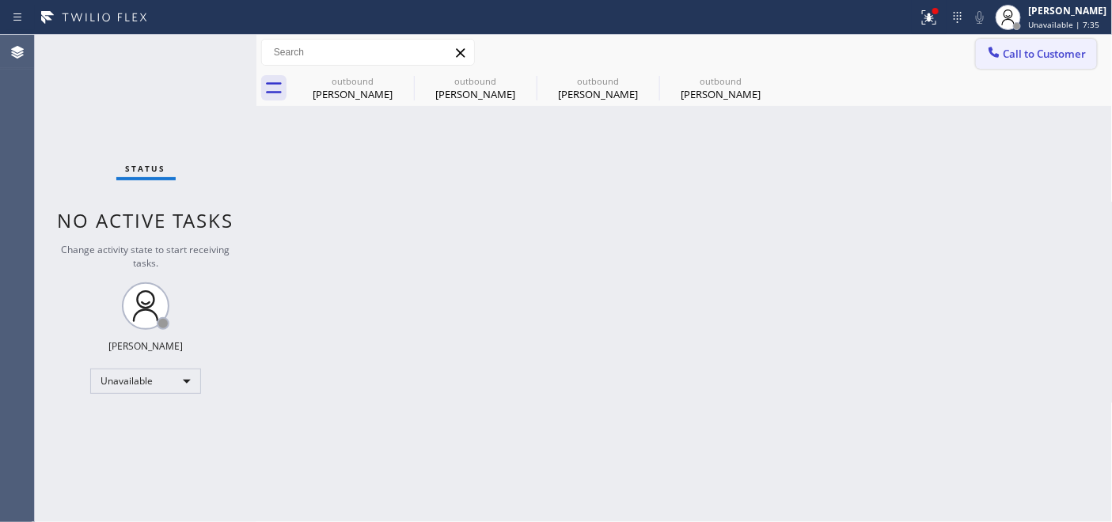
click at [1025, 59] on span "Call to Customer" at bounding box center [1044, 54] width 83 height 14
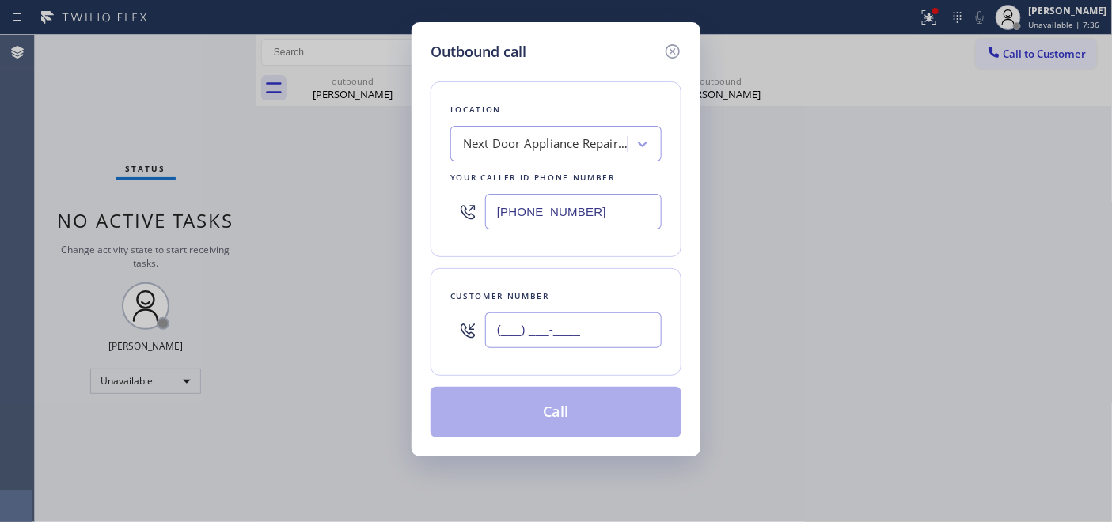
click at [505, 328] on input "(___) ___-____" at bounding box center [573, 330] width 176 height 36
paste input "510) 625-0160"
type input "[PHONE_NUMBER]"
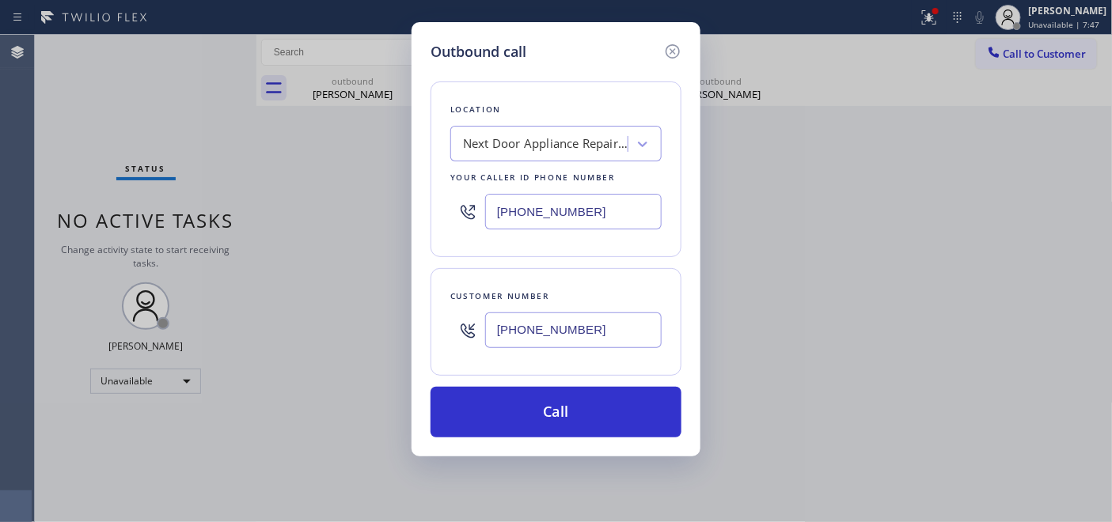
drag, startPoint x: 600, startPoint y: 215, endPoint x: 346, endPoint y: 191, distance: 255.1
click at [405, 182] on div "Outbound call Location Next Door Appliance Repair Chandler Your caller id phone…" at bounding box center [556, 261] width 1112 height 522
paste input "844) 735-4685"
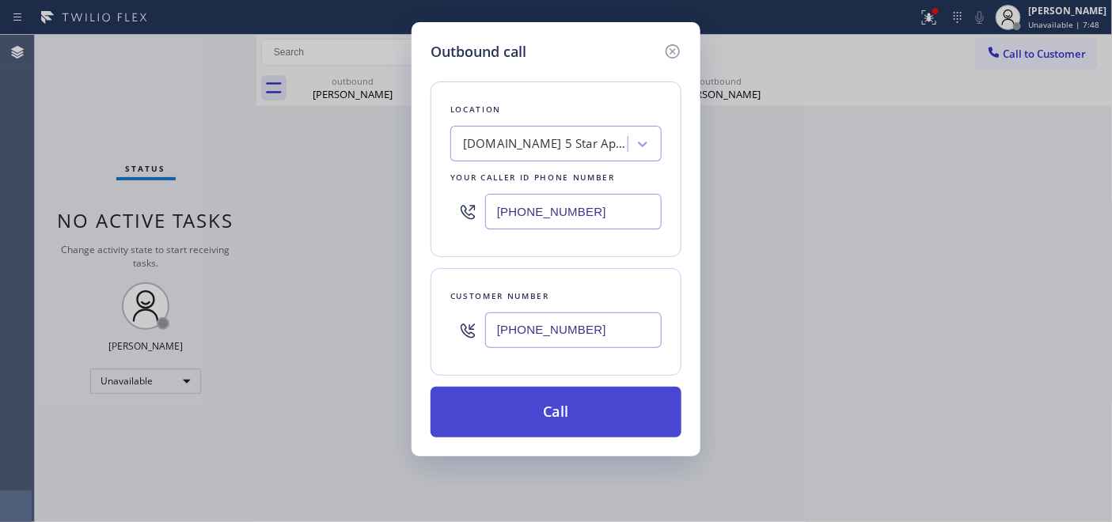
type input "[PHONE_NUMBER]"
click at [589, 398] on button "Call" at bounding box center [555, 412] width 251 height 51
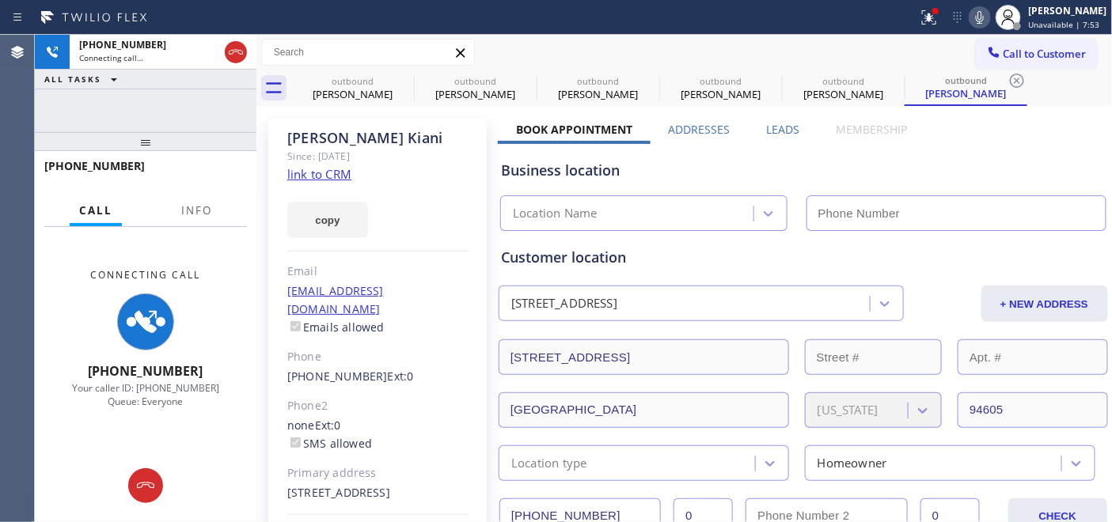
type input "[PHONE_NUMBER]"
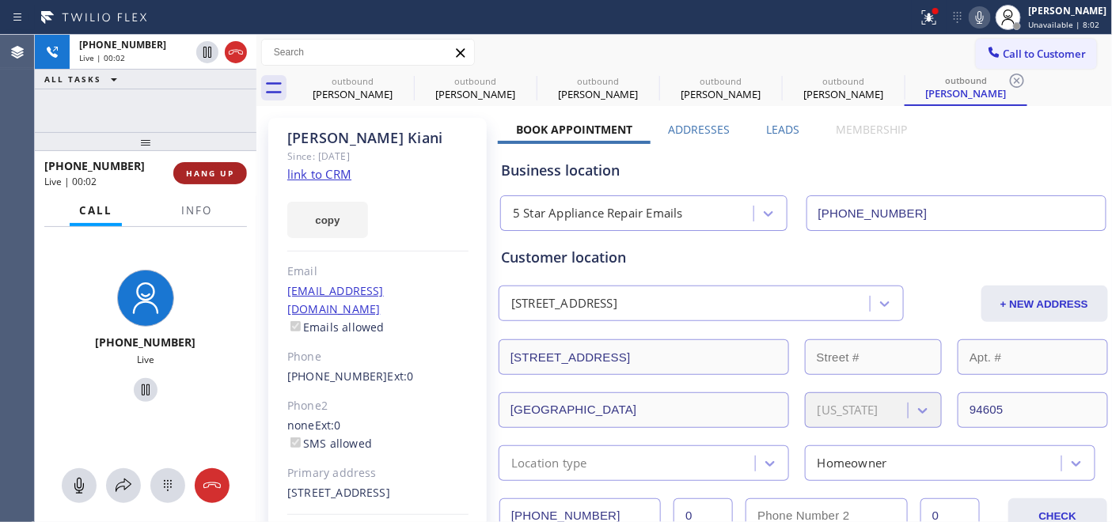
click at [228, 168] on span "HANG UP" at bounding box center [210, 173] width 48 height 11
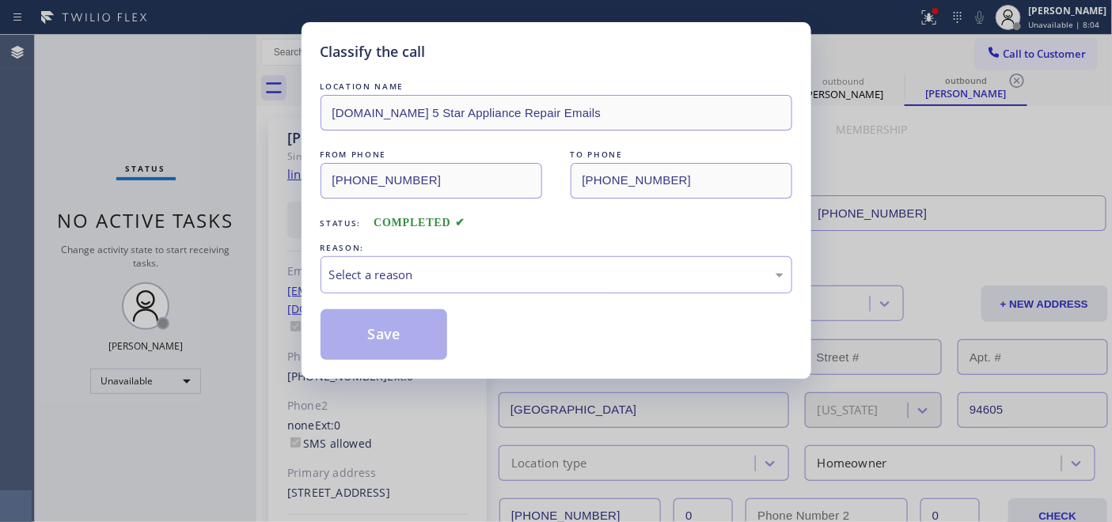
click at [228, 167] on div "Classify the call LOCATION NAME 4C.Email 5 Star Appliance Repair Emails FROM PH…" at bounding box center [556, 261] width 1112 height 522
drag, startPoint x: 532, startPoint y: 240, endPoint x: 551, endPoint y: 297, distance: 60.0
click at [532, 240] on div "REASON:" at bounding box center [556, 248] width 472 height 17
click at [514, 275] on div "Select a reason" at bounding box center [556, 275] width 454 height 18
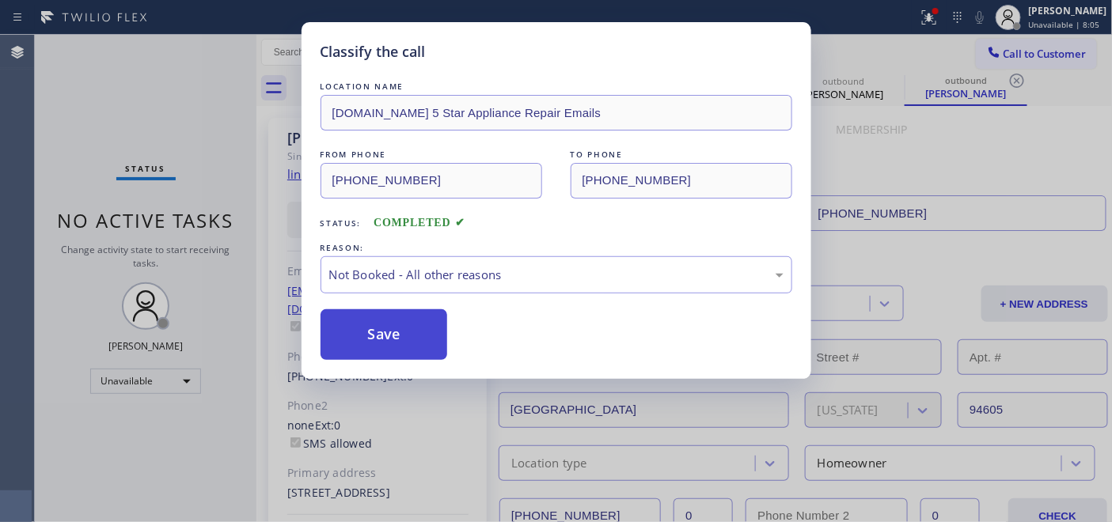
click at [422, 335] on button "Save" at bounding box center [383, 334] width 127 height 51
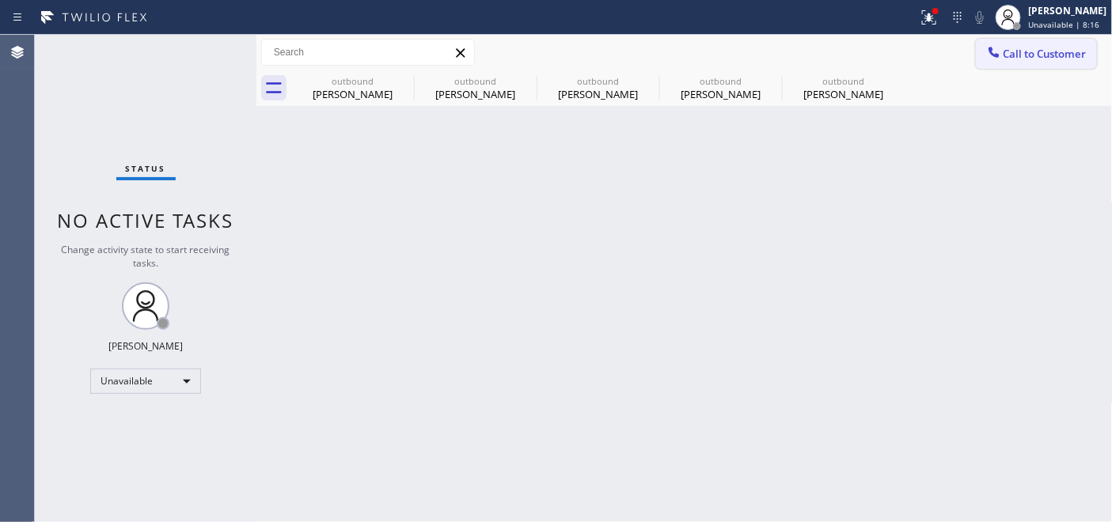
click at [989, 47] on icon at bounding box center [993, 52] width 10 height 10
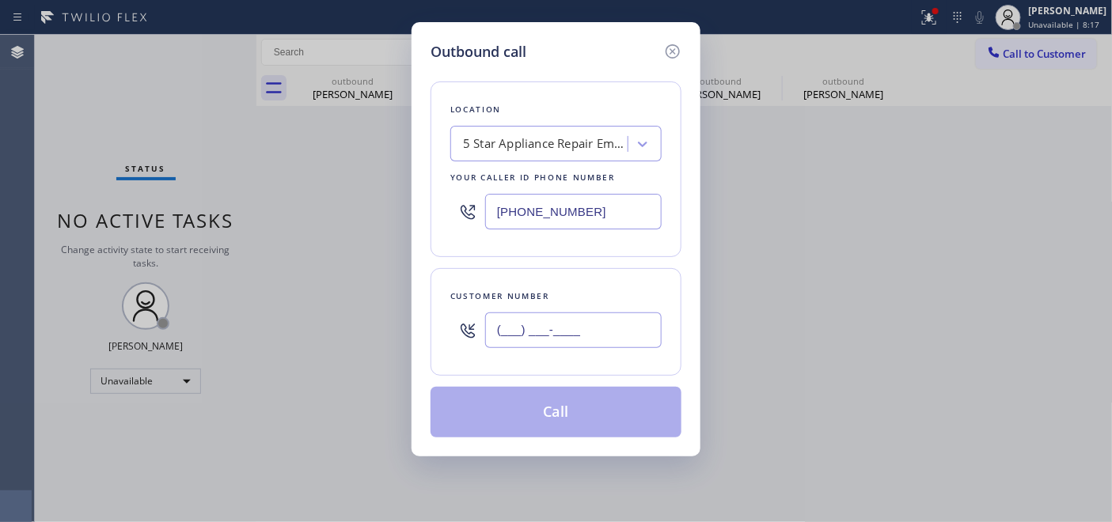
click at [560, 333] on input "(___) ___-____" at bounding box center [573, 330] width 176 height 36
paste input "310) 449-3185"
type input "[PHONE_NUMBER]"
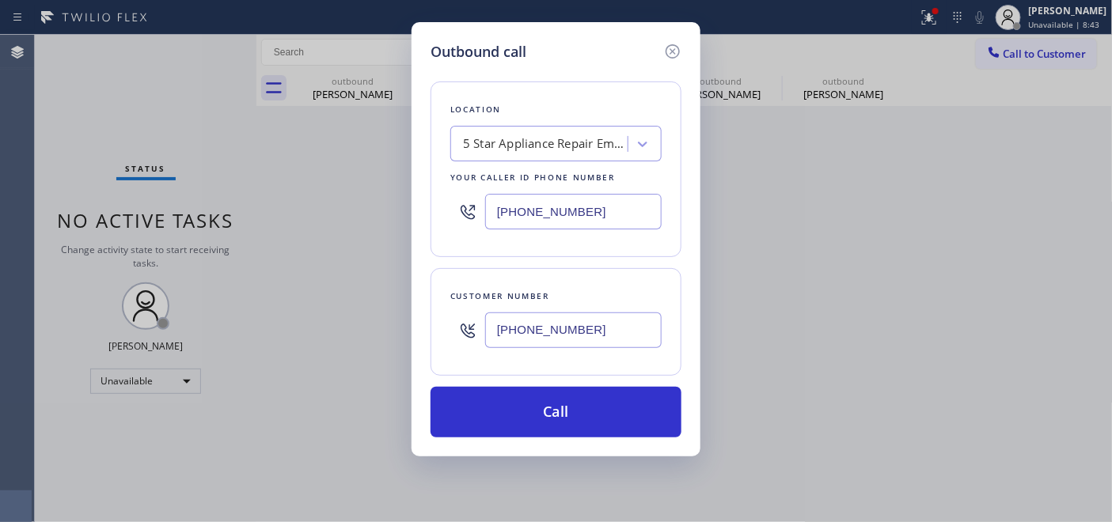
drag, startPoint x: 612, startPoint y: 214, endPoint x: 413, endPoint y: 203, distance: 199.6
click at [413, 203] on div "Outbound call Location 5 Star Appliance Repair Emails Your caller id phone numb…" at bounding box center [555, 239] width 289 height 434
paste input "55) 731-4952"
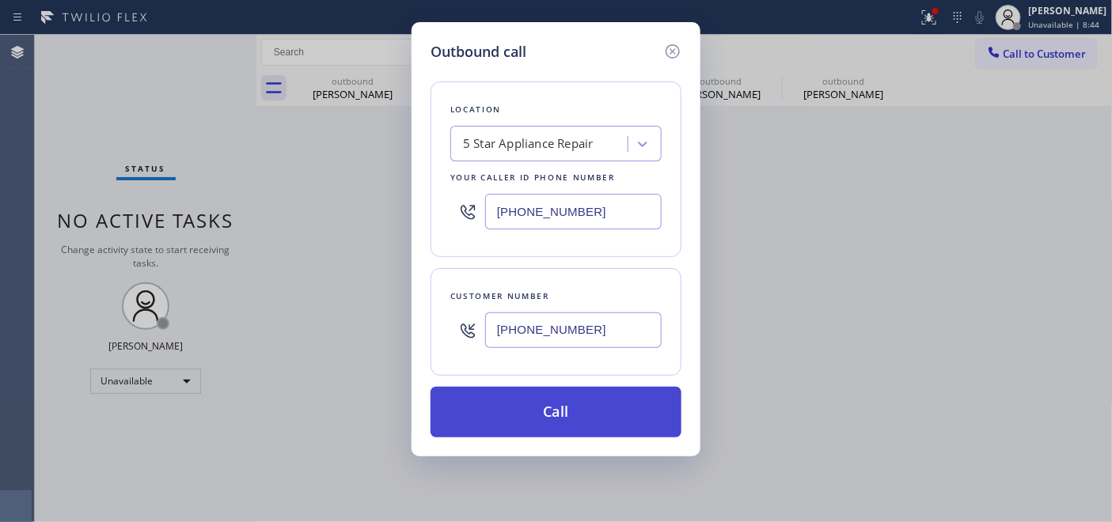
type input "[PHONE_NUMBER]"
click at [554, 407] on button "Call" at bounding box center [555, 412] width 251 height 51
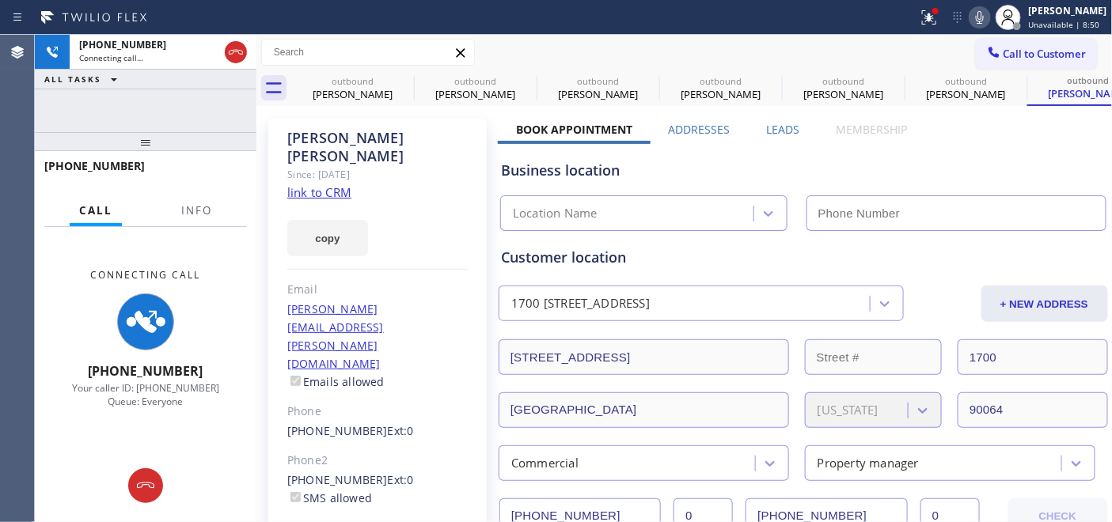
type input "[PHONE_NUMBER]"
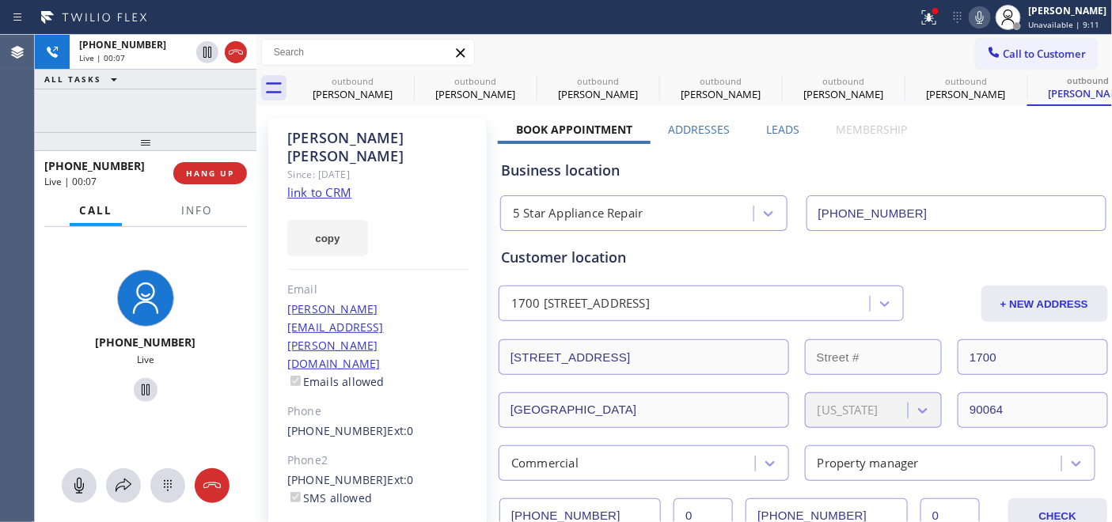
drag, startPoint x: 203, startPoint y: 146, endPoint x: 206, endPoint y: 119, distance: 28.0
click at [206, 119] on div "+13104493185 Live | 00:07 ALL TASKS ALL TASKS ACTIVE TASKS TASKS IN WRAP UP +13…" at bounding box center [146, 278] width 222 height 487
drag, startPoint x: 509, startPoint y: 132, endPoint x: 841, endPoint y: 132, distance: 331.5
click at [841, 132] on div "Book Appointment Addresses Leads Membership" at bounding box center [711, 133] width 427 height 22
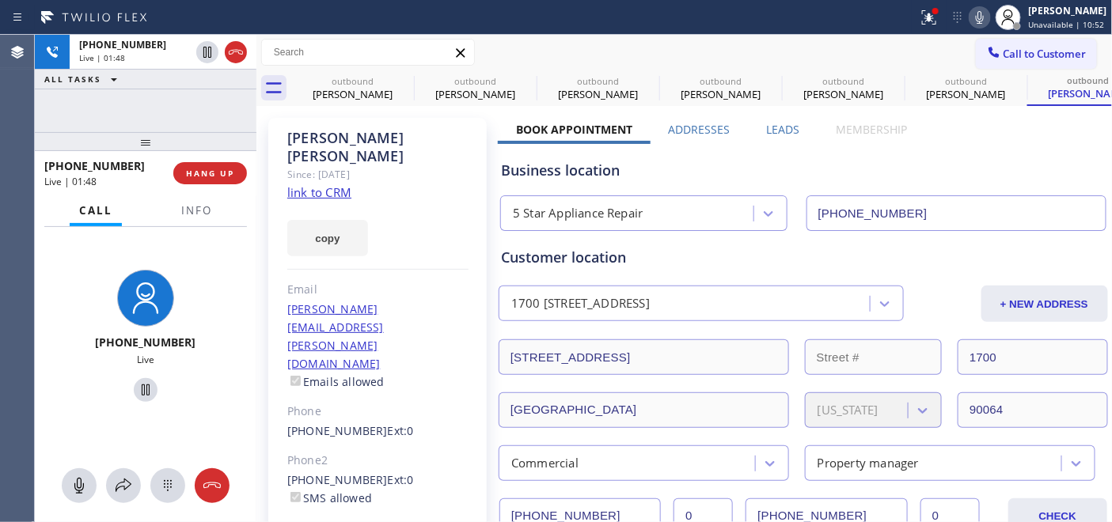
click at [981, 21] on icon at bounding box center [979, 17] width 19 height 19
drag, startPoint x: 800, startPoint y: 13, endPoint x: 796, endPoint y: 26, distance: 13.3
click at [800, 13] on div at bounding box center [458, 17] width 905 height 25
drag, startPoint x: 786, startPoint y: 6, endPoint x: 1109, endPoint y: 210, distance: 382.1
click at [786, 6] on div at bounding box center [458, 17] width 905 height 25
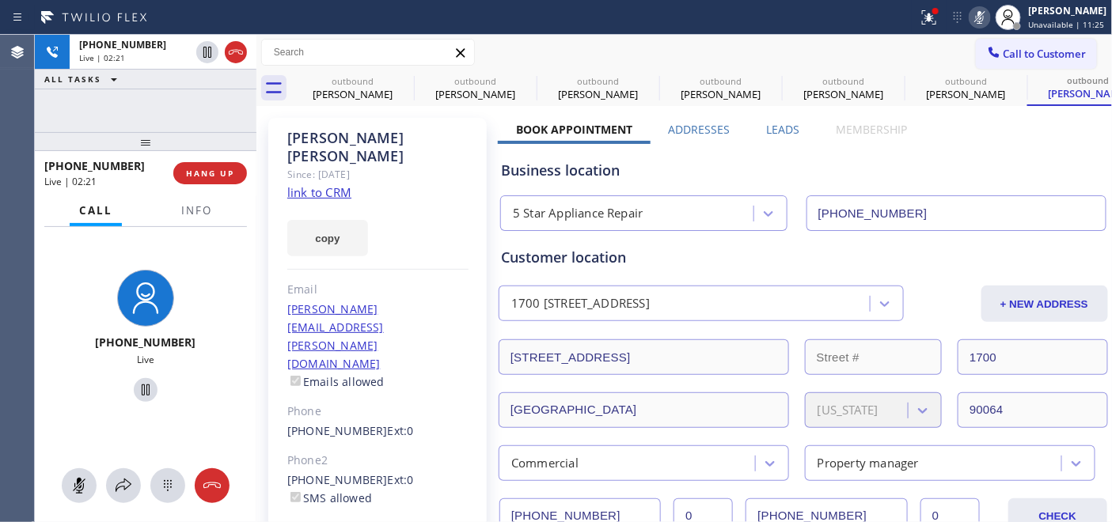
click at [820, 1] on div "Status report Issues detected These issues could affect your workflow. Please c…" at bounding box center [556, 17] width 1112 height 35
click at [904, 62] on div "Call to Customer Outbound call Location 5 Star Appliance Repair Your caller id …" at bounding box center [684, 53] width 856 height 28
click at [634, 22] on div at bounding box center [458, 17] width 905 height 25
drag, startPoint x: 517, startPoint y: 129, endPoint x: 878, endPoint y: 129, distance: 361.5
click at [878, 129] on div "Book Appointment Addresses Leads Membership" at bounding box center [711, 133] width 427 height 22
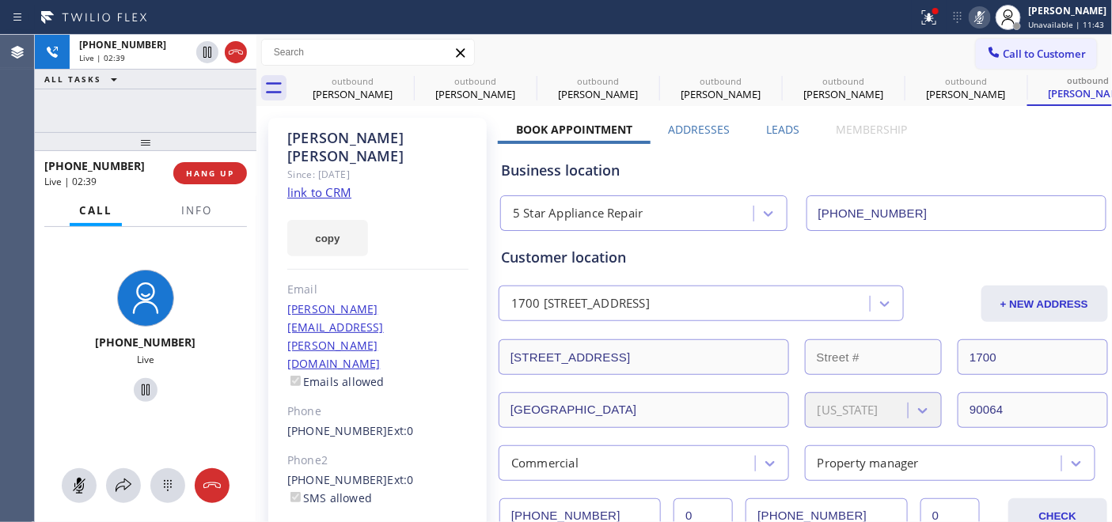
click at [902, 145] on div "Business location 5 Star Appliance Repair (855) 731-4952" at bounding box center [803, 187] width 611 height 87
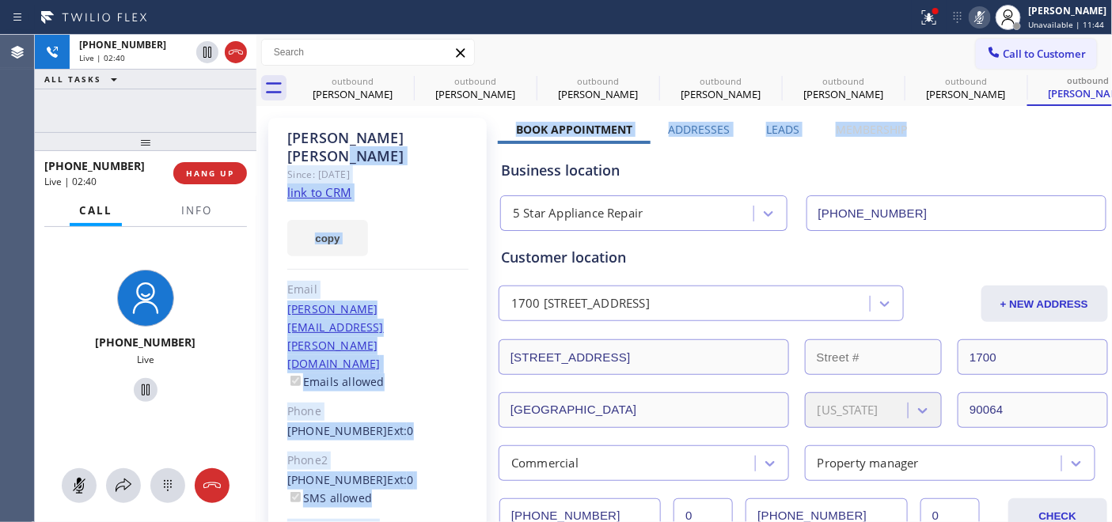
drag, startPoint x: 903, startPoint y: 132, endPoint x: 495, endPoint y: 131, distance: 408.2
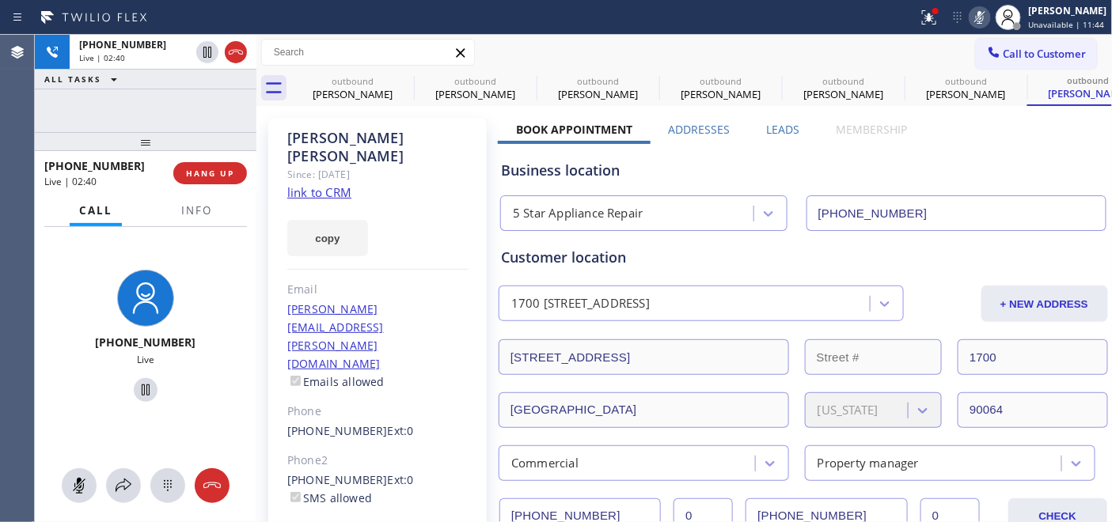
click at [657, 148] on div "Business location 5 Star Appliance Repair (855) 731-4952" at bounding box center [803, 187] width 611 height 87
click at [397, 78] on icon at bounding box center [403, 81] width 14 height 14
click at [517, 78] on icon at bounding box center [526, 80] width 19 height 19
click at [0, 0] on icon at bounding box center [0, 0] width 0 height 0
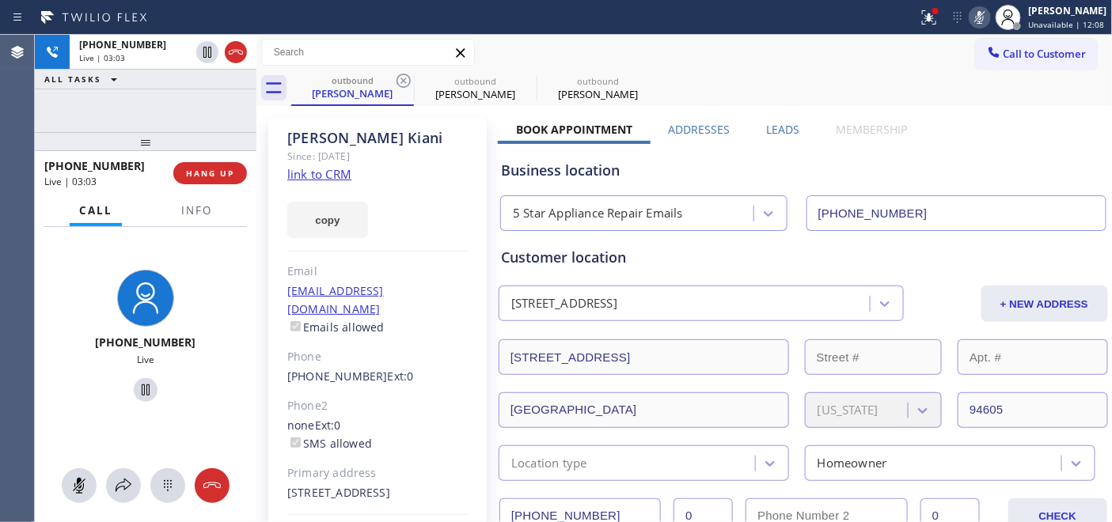
click at [398, 78] on icon at bounding box center [403, 80] width 19 height 19
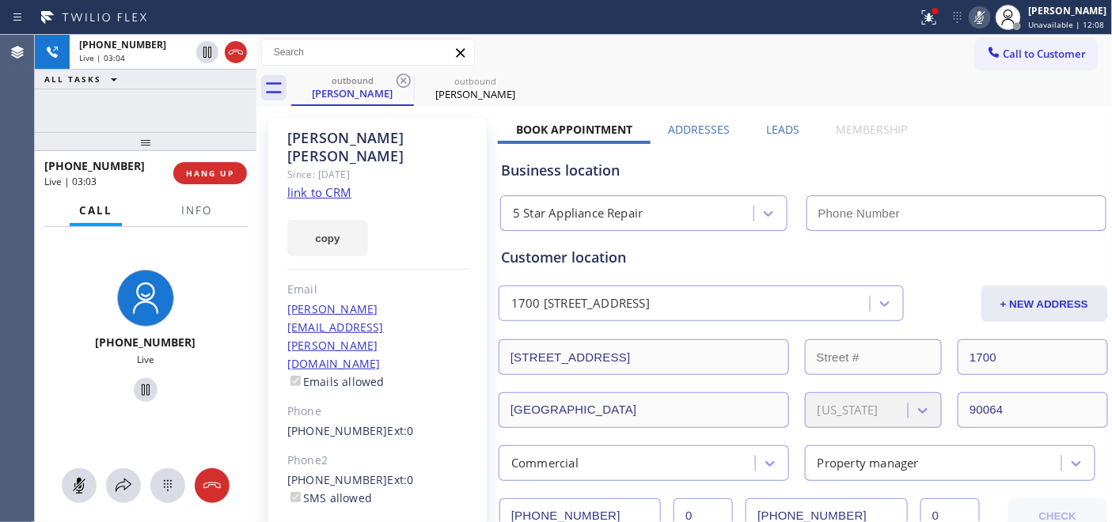
type input "[PHONE_NUMBER]"
click at [398, 78] on icon at bounding box center [403, 80] width 19 height 19
click at [478, 167] on div "Valerie Vidaure Since: 20 may 2020 link to CRM copy Email Valerie.vidaure@danja…" at bounding box center [377, 380] width 218 height 525
click at [676, 9] on div at bounding box center [458, 17] width 905 height 25
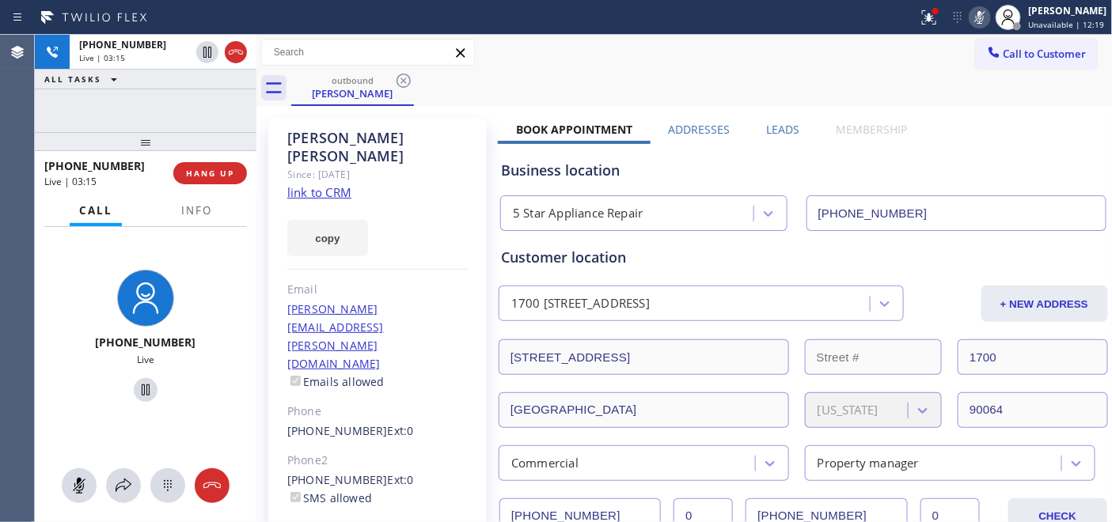
drag, startPoint x: 698, startPoint y: 19, endPoint x: 813, endPoint y: 54, distance: 120.6
click at [698, 19] on div at bounding box center [458, 17] width 905 height 25
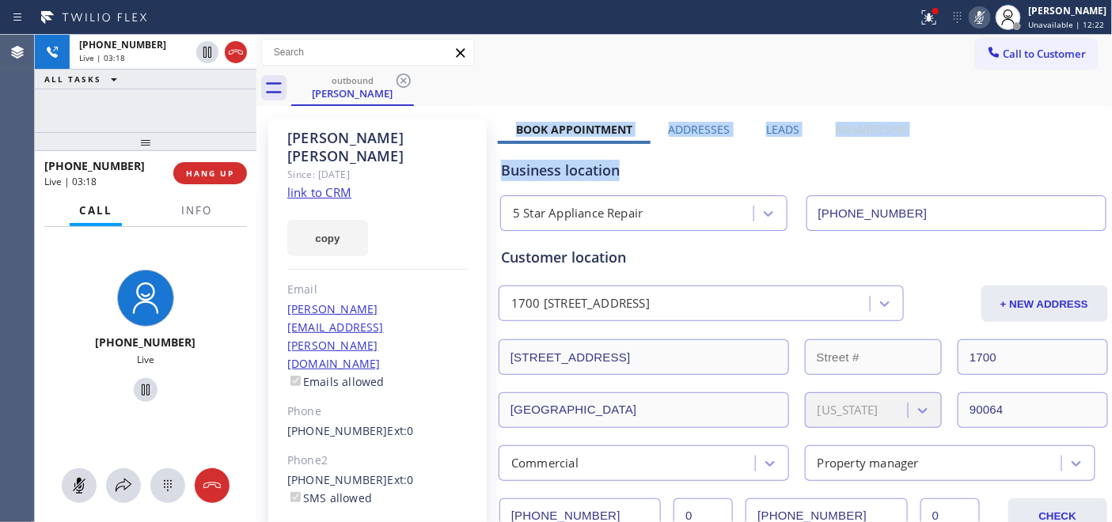
drag, startPoint x: 802, startPoint y: 123, endPoint x: 951, endPoint y: 123, distance: 148.7
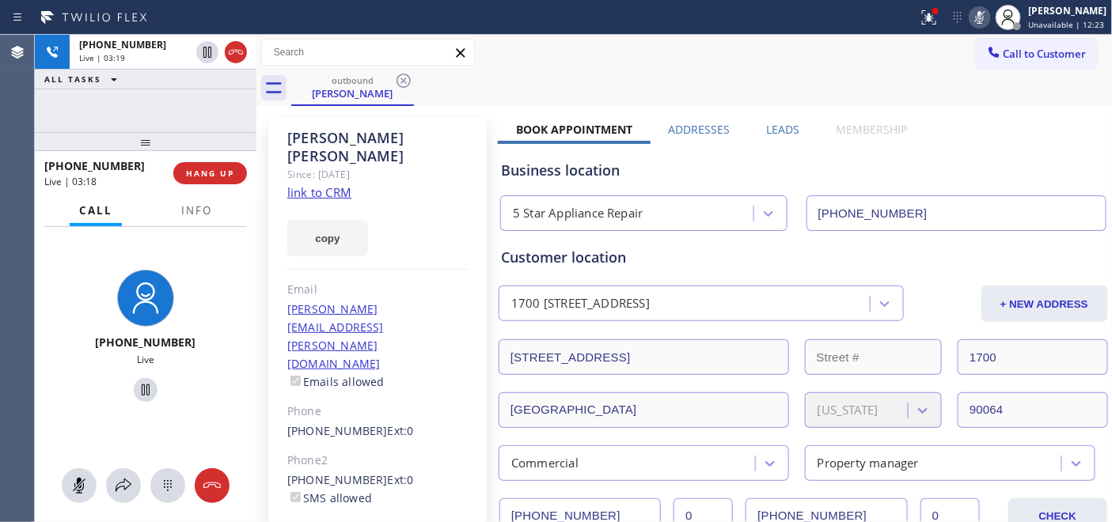
click at [698, 97] on div "outbound Valerie Vidaure" at bounding box center [701, 88] width 821 height 36
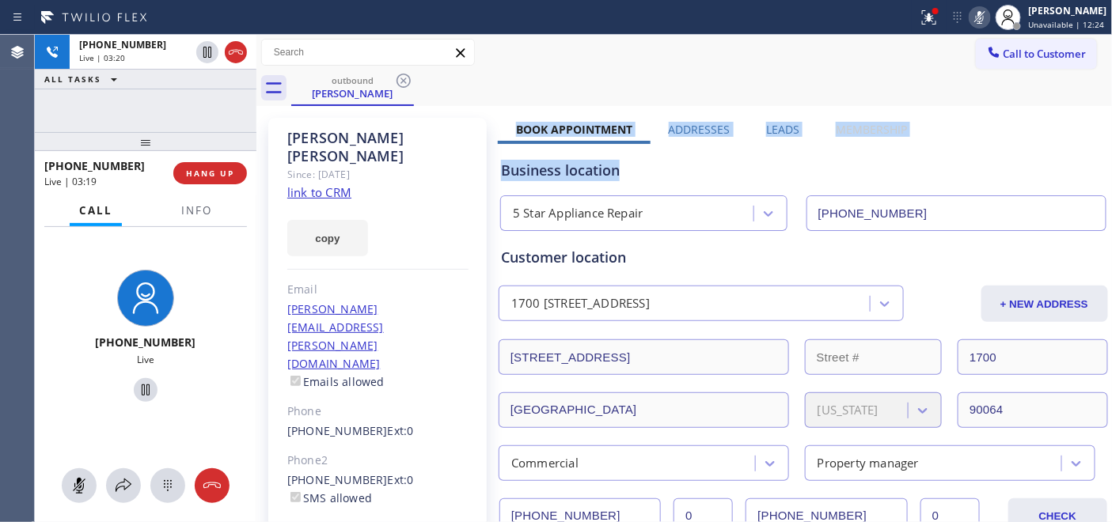
drag, startPoint x: 505, startPoint y: 131, endPoint x: 997, endPoint y: 138, distance: 492.1
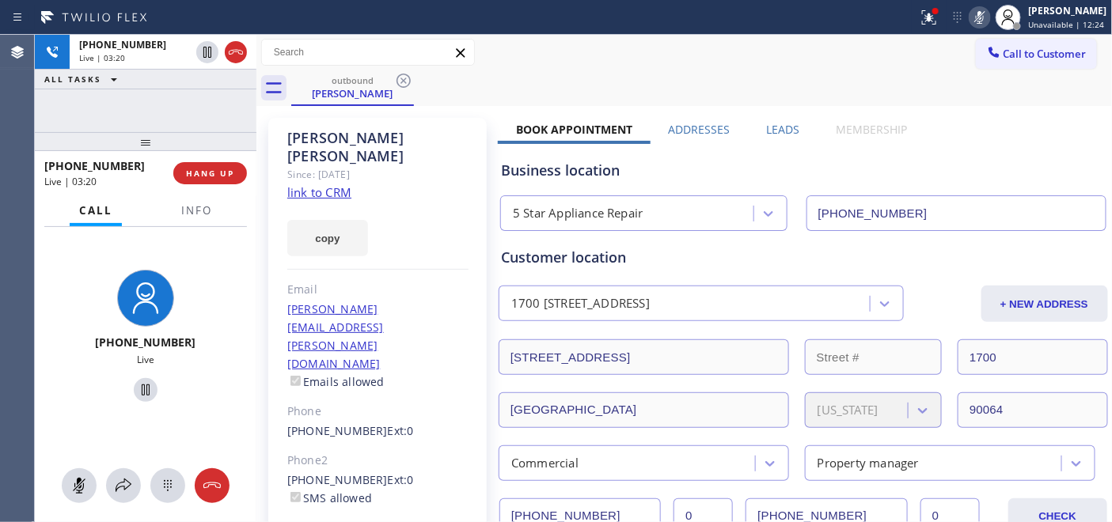
click at [706, 76] on div "outbound Valerie Vidaure" at bounding box center [701, 88] width 821 height 36
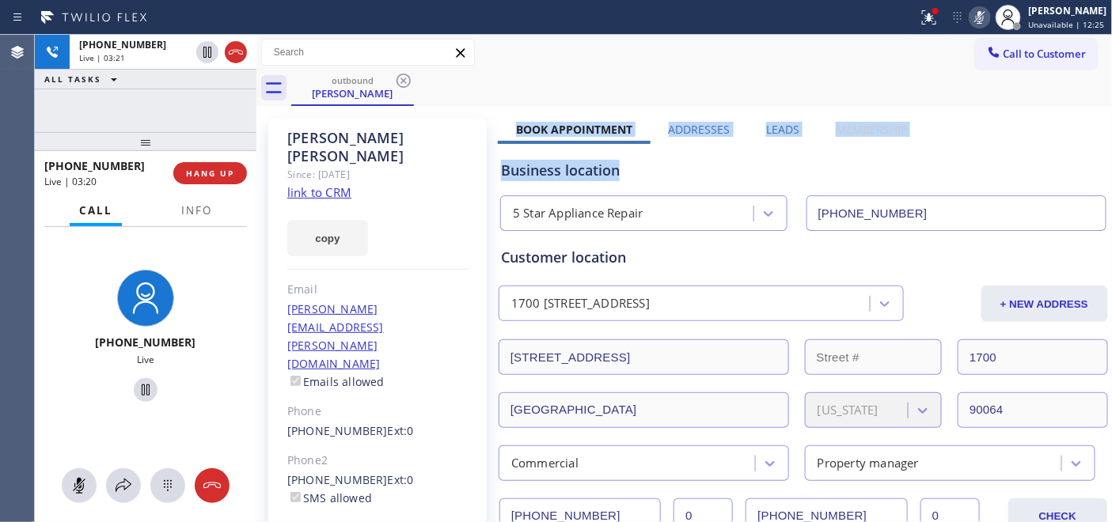
drag, startPoint x: 517, startPoint y: 124, endPoint x: 808, endPoint y: 98, distance: 292.3
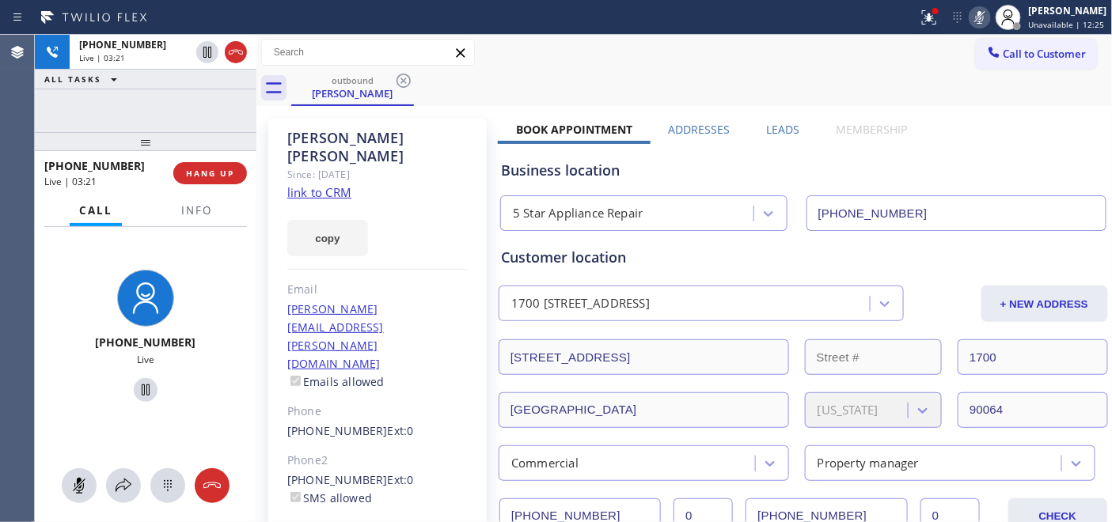
click at [732, 75] on div "outbound Valerie Vidaure" at bounding box center [701, 88] width 821 height 36
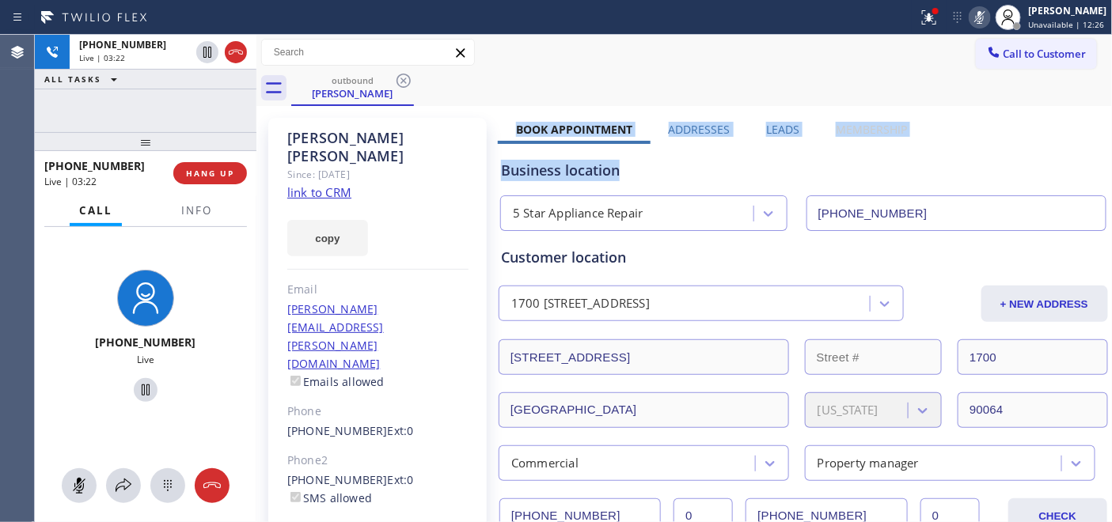
drag, startPoint x: 504, startPoint y: 133, endPoint x: 1076, endPoint y: 133, distance: 572.0
click at [781, 79] on div "outbound Valerie Vidaure" at bounding box center [701, 88] width 821 height 36
drag, startPoint x: 509, startPoint y: 123, endPoint x: 907, endPoint y: 123, distance: 397.9
click at [907, 123] on div "Book Appointment Addresses Leads Membership" at bounding box center [711, 133] width 427 height 22
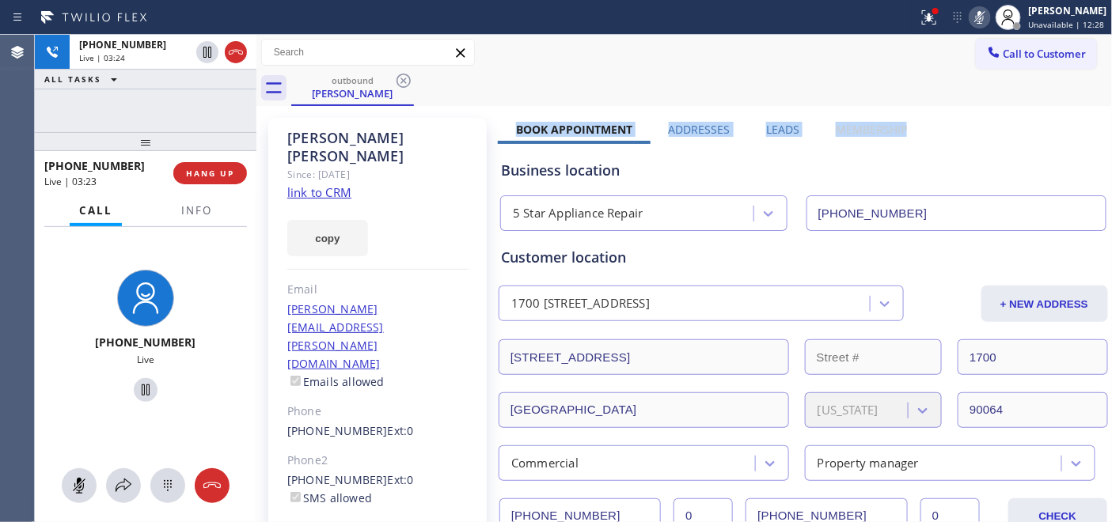
click at [797, 96] on div "outbound Valerie Vidaure" at bounding box center [701, 88] width 821 height 36
click at [615, 19] on div at bounding box center [458, 17] width 905 height 25
drag, startPoint x: 509, startPoint y: 121, endPoint x: 671, endPoint y: 97, distance: 164.0
click at [671, 97] on div "outbound Valerie Vidaure" at bounding box center [701, 88] width 821 height 36
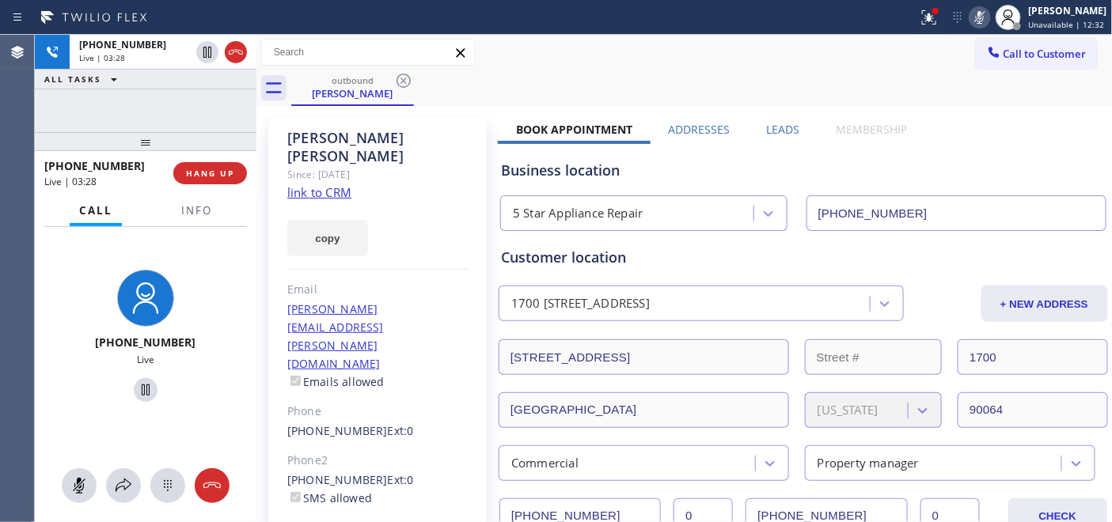
drag, startPoint x: 578, startPoint y: 17, endPoint x: 532, endPoint y: 64, distance: 66.0
click at [578, 17] on div at bounding box center [458, 17] width 905 height 25
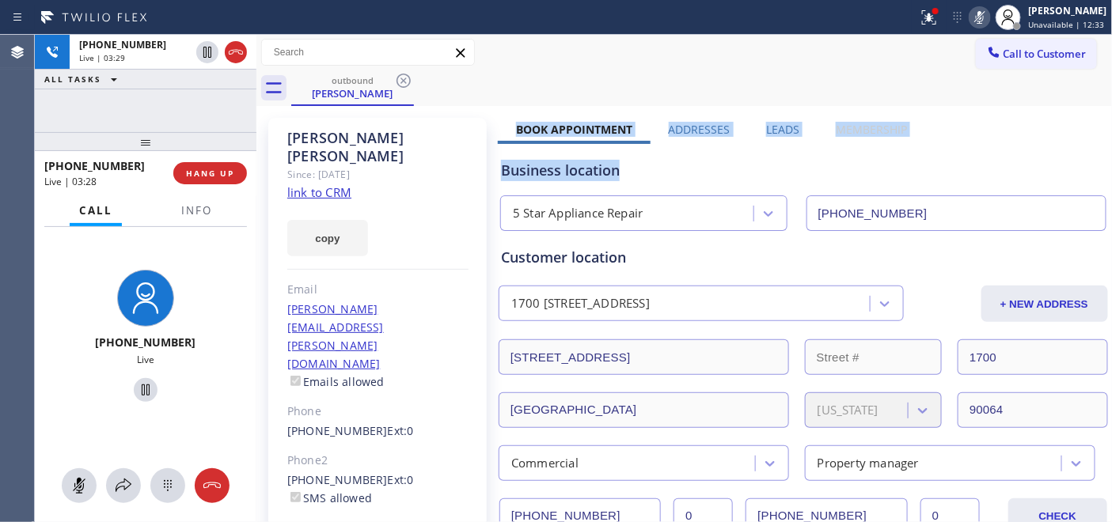
drag, startPoint x: 775, startPoint y: 123, endPoint x: 965, endPoint y: 123, distance: 189.9
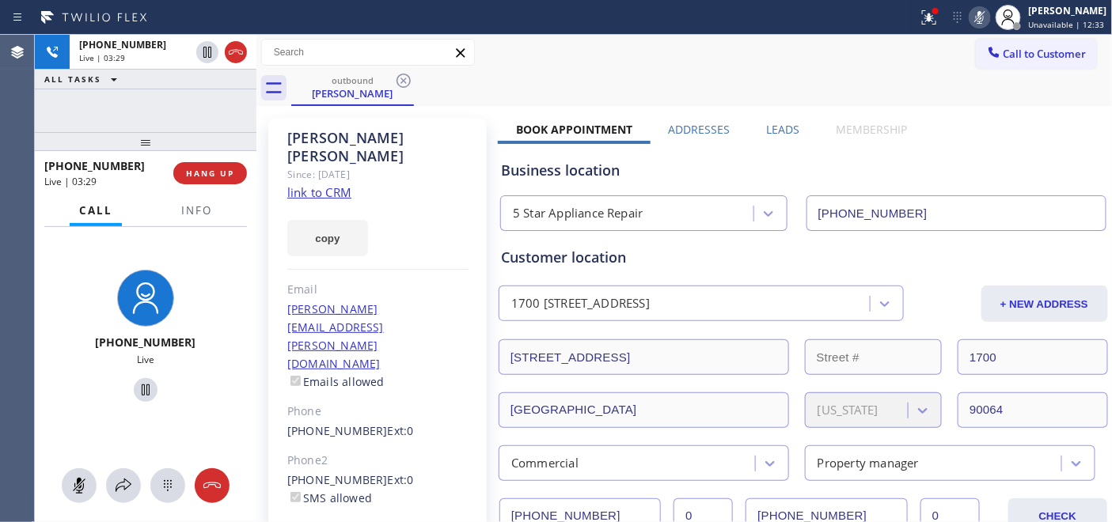
click at [684, 81] on div "outbound Valerie Vidaure" at bounding box center [701, 88] width 821 height 36
click at [658, 17] on div at bounding box center [458, 17] width 905 height 25
drag, startPoint x: 662, startPoint y: 25, endPoint x: 676, endPoint y: 21, distance: 14.0
click at [662, 25] on div at bounding box center [458, 17] width 905 height 25
click at [717, 10] on div at bounding box center [458, 17] width 905 height 25
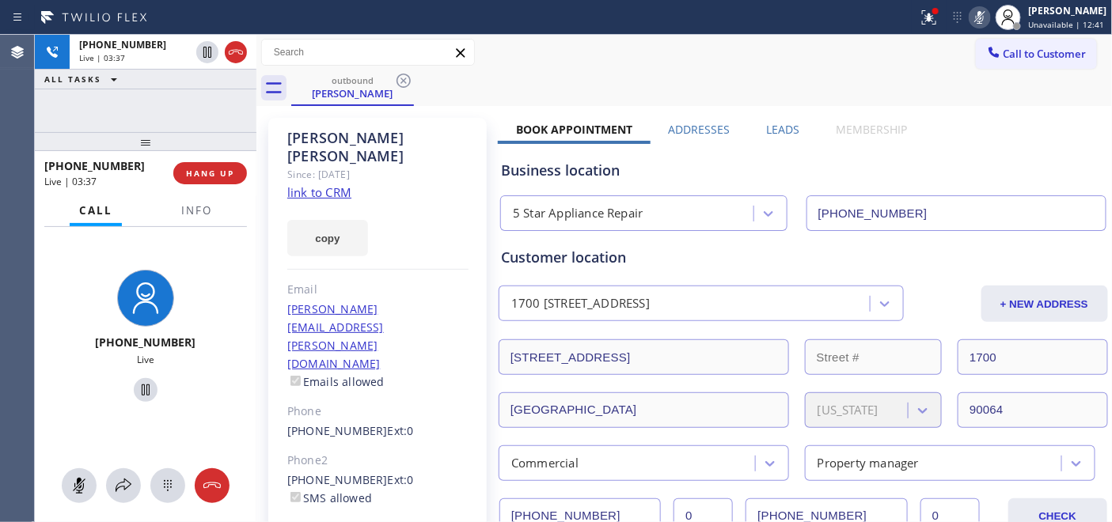
click at [628, 52] on div "Call to Customer Outbound call Location 5 Star Appliance Repair Your caller id …" at bounding box center [684, 53] width 856 height 28
drag, startPoint x: 522, startPoint y: 128, endPoint x: 938, endPoint y: 128, distance: 416.1
click at [802, 95] on div "outbound Valerie Vidaure" at bounding box center [701, 88] width 821 height 36
drag, startPoint x: 397, startPoint y: 204, endPoint x: 643, endPoint y: 134, distance: 255.7
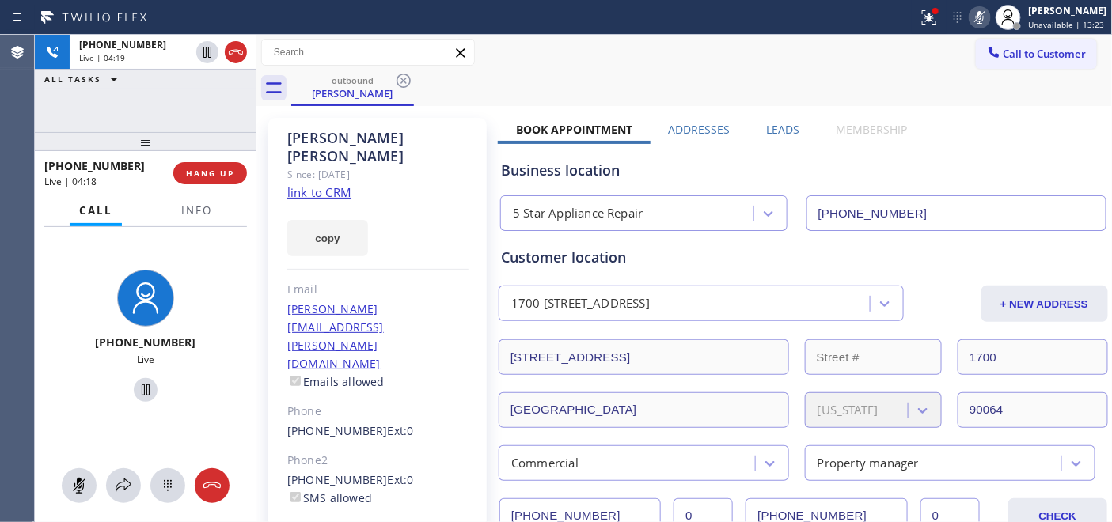
click at [397, 204] on div "copy" at bounding box center [377, 229] width 181 height 55
click at [979, 17] on icon at bounding box center [979, 17] width 19 height 19
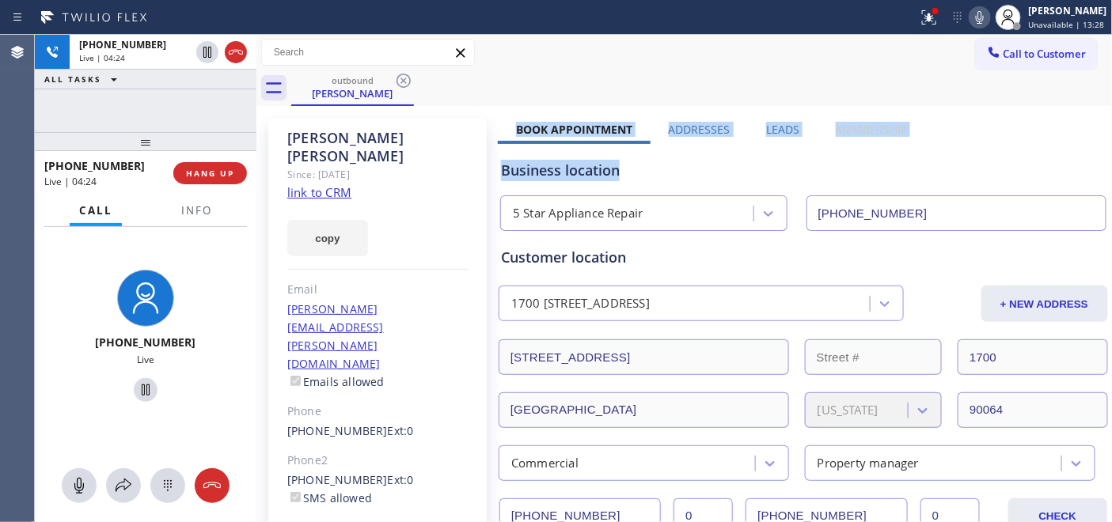
drag, startPoint x: 695, startPoint y: 134, endPoint x: 859, endPoint y: 124, distance: 164.9
click at [679, 93] on div "outbound Valerie Vidaure" at bounding box center [701, 88] width 821 height 36
drag, startPoint x: 497, startPoint y: 136, endPoint x: 944, endPoint y: 136, distance: 447.0
click at [944, 138] on div "Business location 5 Star Appliance Repair (855) 731-4952" at bounding box center [803, 184] width 611 height 93
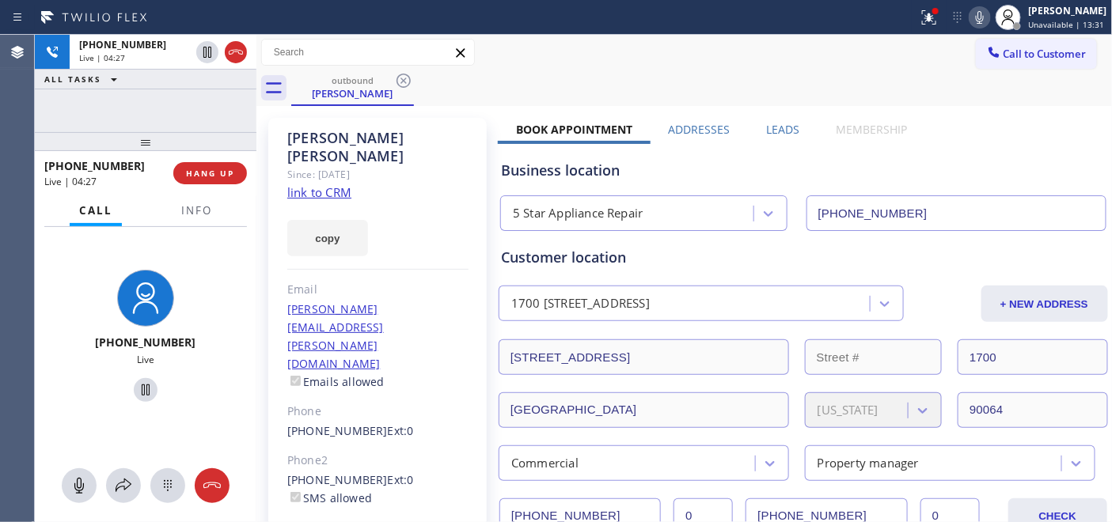
click at [688, 81] on div "outbound Valerie Vidaure" at bounding box center [701, 88] width 821 height 36
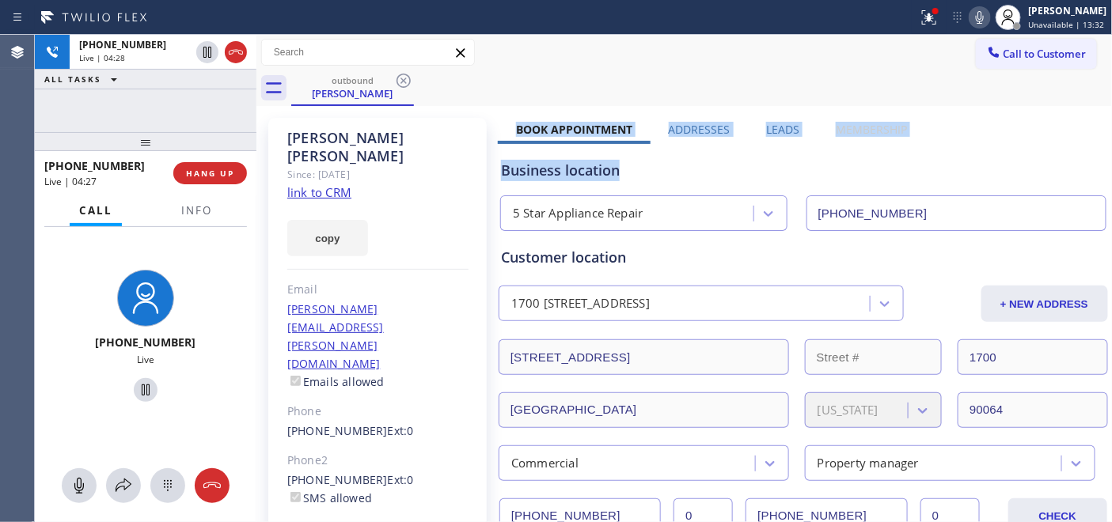
drag, startPoint x: 513, startPoint y: 129, endPoint x: 1038, endPoint y: 125, distance: 525.3
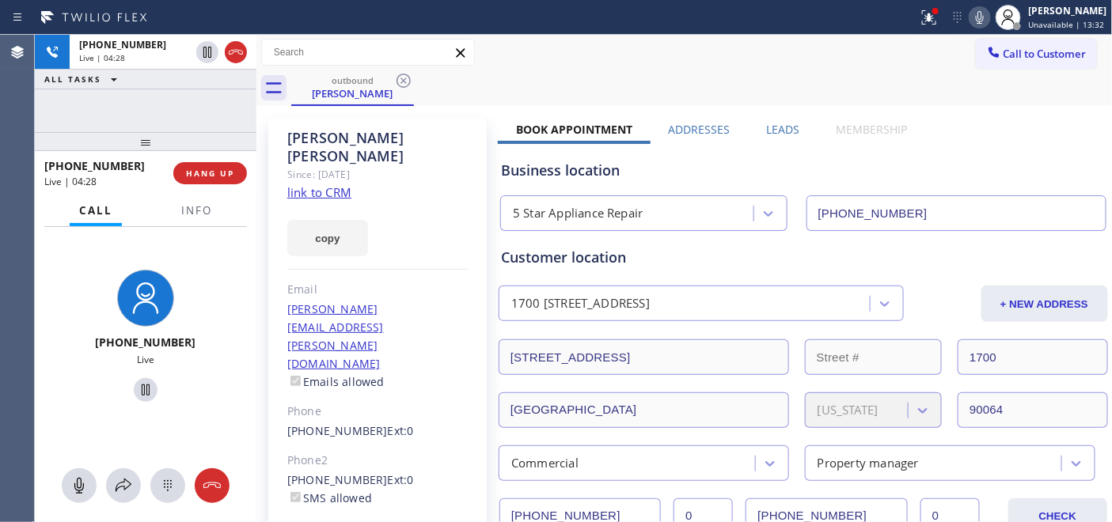
click at [738, 103] on div "outbound Valerie Vidaure" at bounding box center [701, 88] width 821 height 36
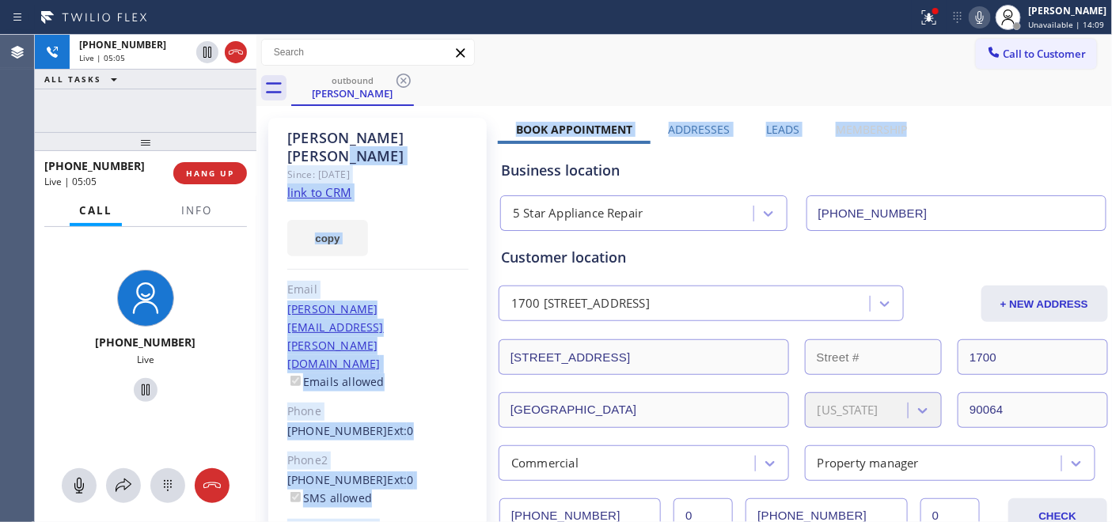
drag, startPoint x: 481, startPoint y: 129, endPoint x: 904, endPoint y: 123, distance: 423.3
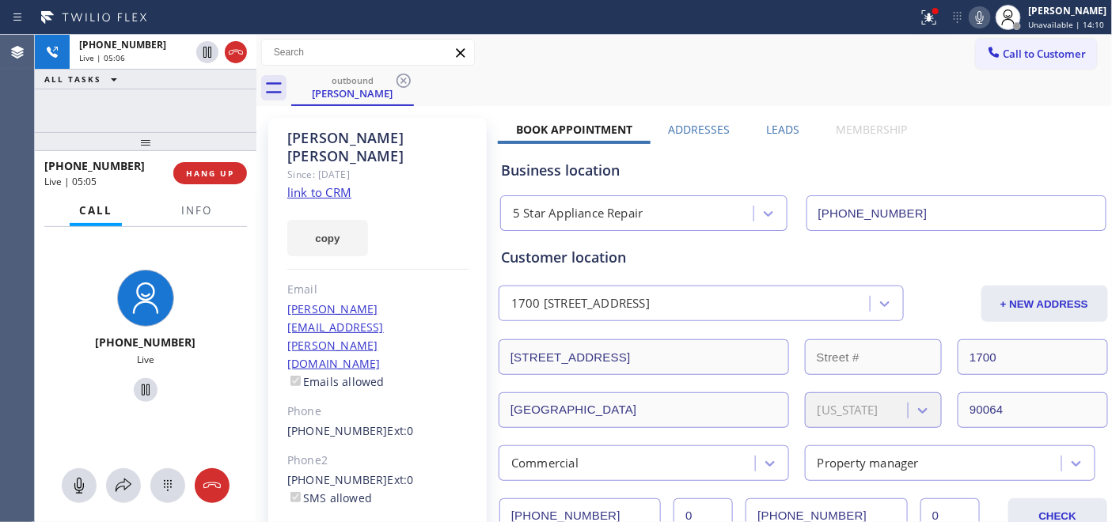
click at [610, 84] on div "outbound Valerie Vidaure" at bounding box center [701, 88] width 821 height 36
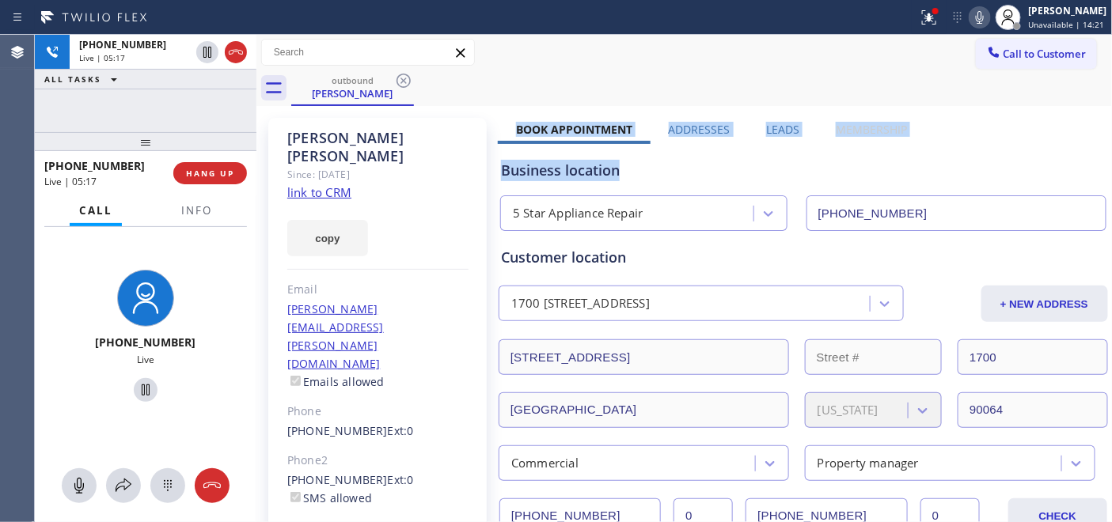
drag, startPoint x: 498, startPoint y: 127, endPoint x: 758, endPoint y: 91, distance: 262.0
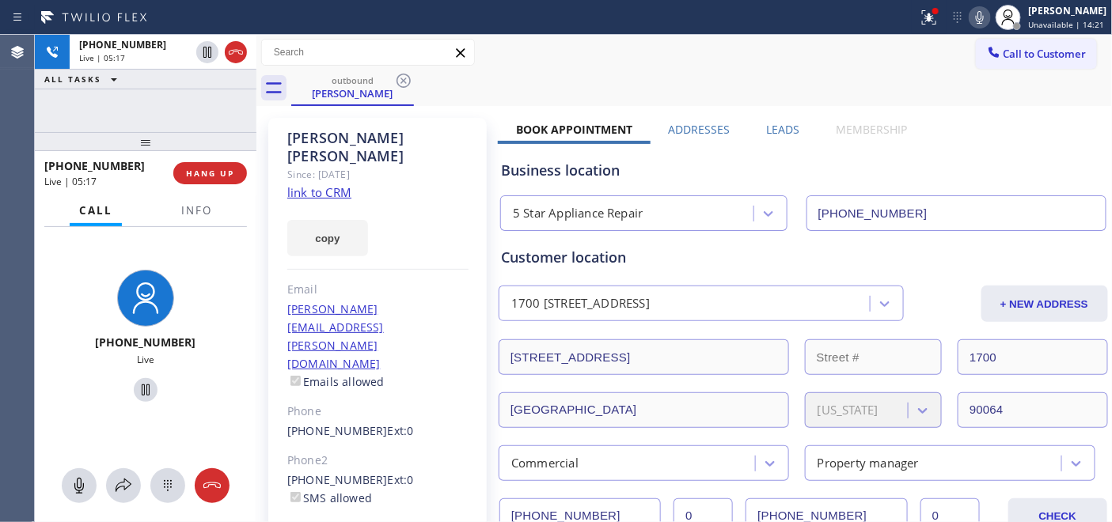
click at [725, 74] on div "outbound Valerie Vidaure" at bounding box center [701, 88] width 821 height 36
click at [218, 174] on span "HANG UP" at bounding box center [210, 173] width 48 height 11
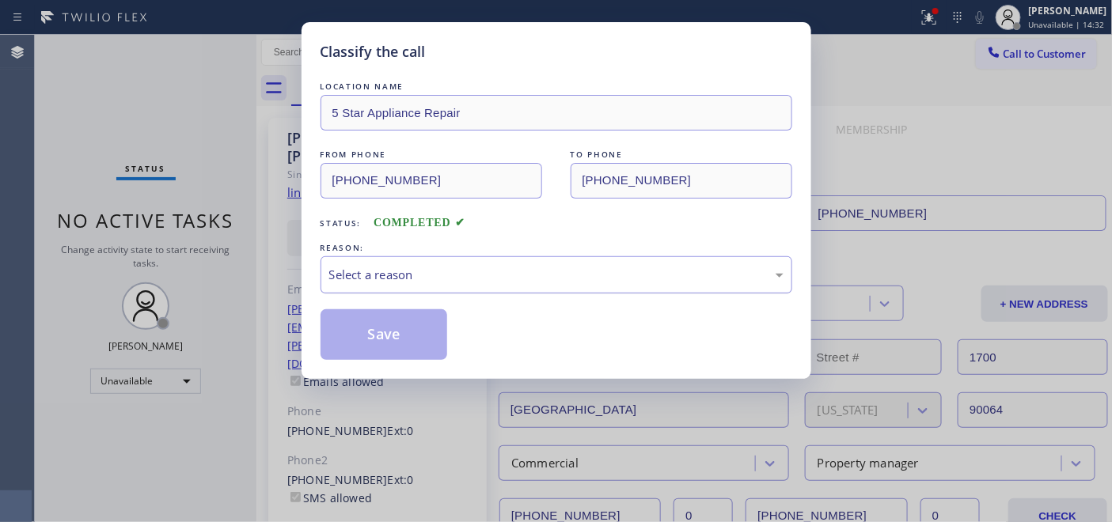
click at [538, 271] on div "Select a reason" at bounding box center [556, 275] width 454 height 18
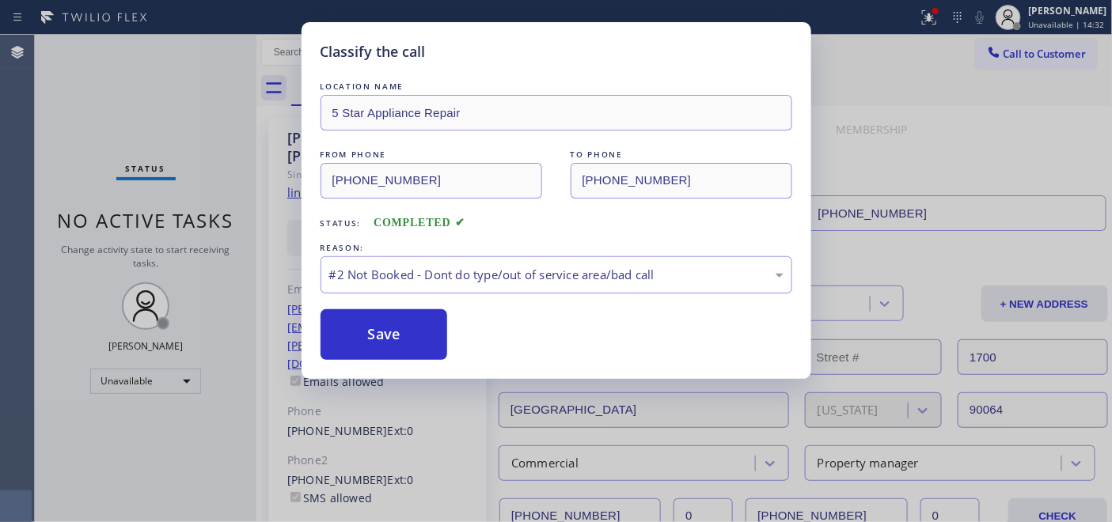
click at [447, 271] on div "#2 Not Booked - Dont do type/out of service area/bad call" at bounding box center [556, 275] width 454 height 18
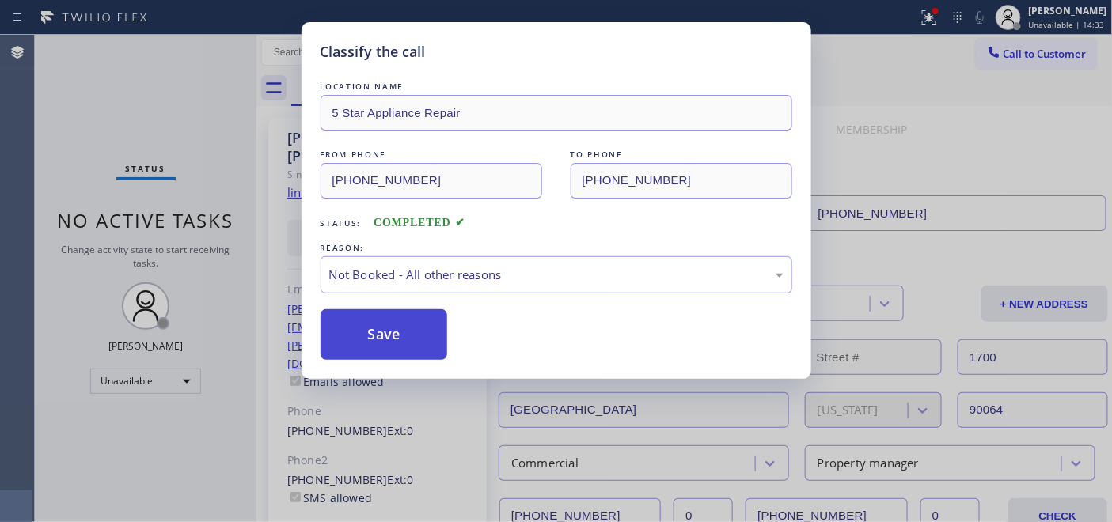
click at [407, 333] on button "Save" at bounding box center [383, 334] width 127 height 51
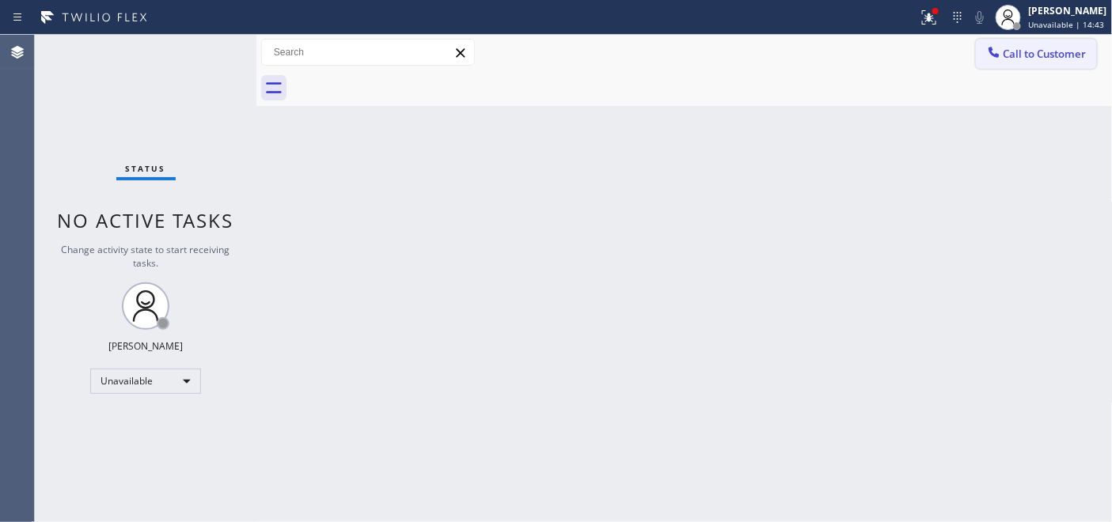
click at [1033, 51] on span "Call to Customer" at bounding box center [1044, 54] width 83 height 14
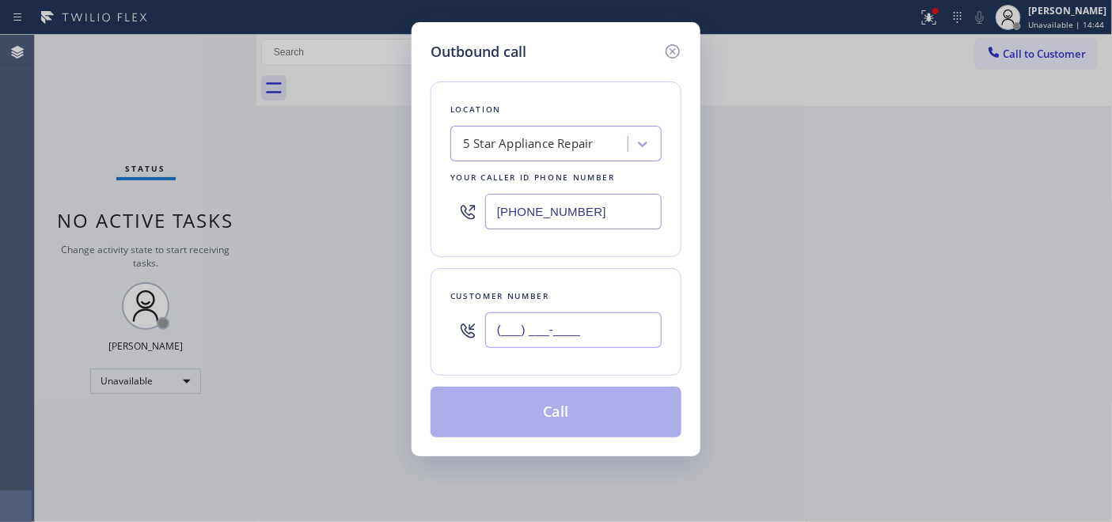
click at [525, 332] on input "(___) ___-____" at bounding box center [573, 330] width 176 height 36
paste input "949) 929-0534"
type input "(949) 929-0534"
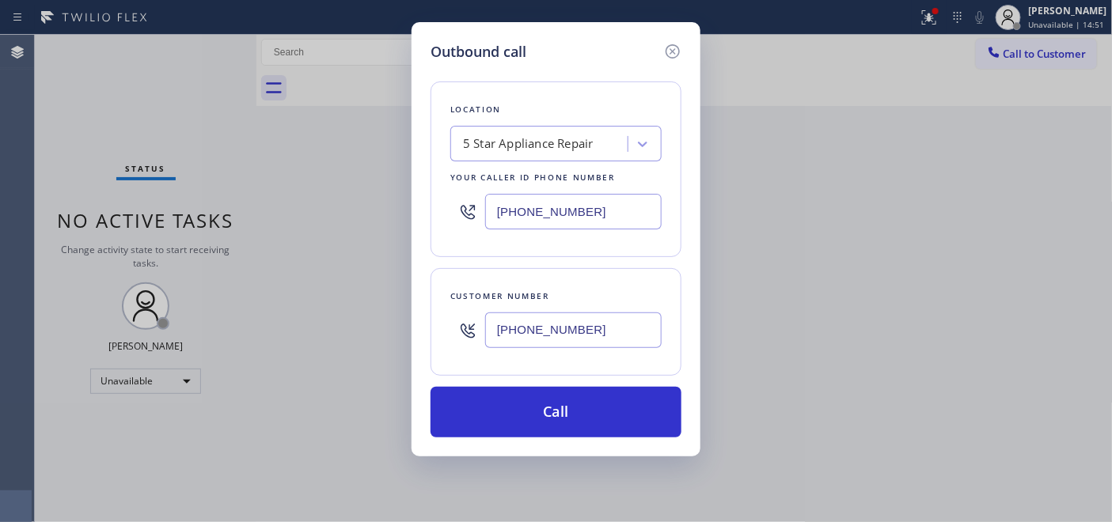
drag, startPoint x: 601, startPoint y: 218, endPoint x: 427, endPoint y: 179, distance: 178.5
click at [424, 176] on div "Outbound call Location 5 Star Appliance Repair Your caller id phone number (855…" at bounding box center [555, 239] width 289 height 434
paste input "text"
type input "[PHONE_NUMBER]"
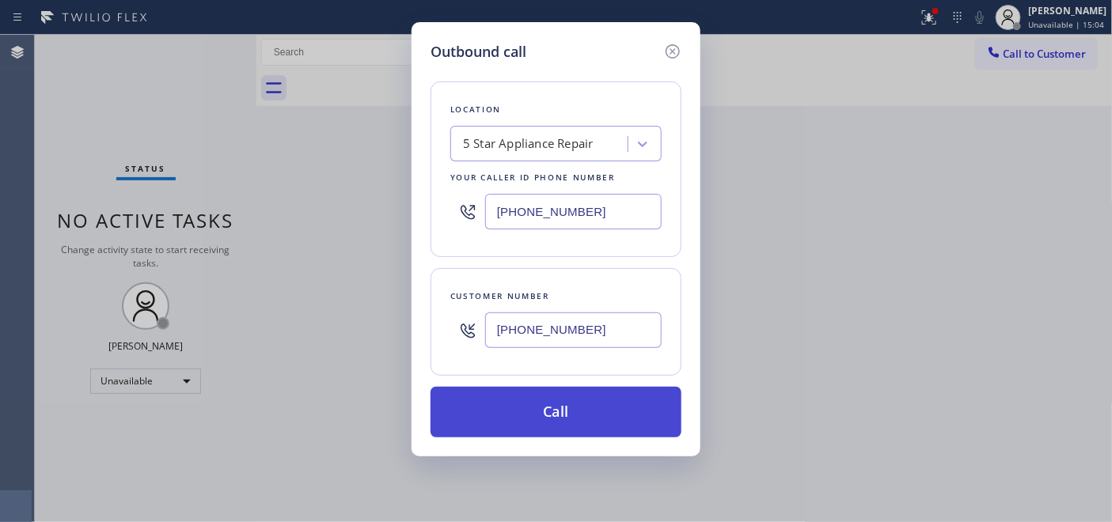
click at [614, 437] on button "Call" at bounding box center [555, 412] width 251 height 51
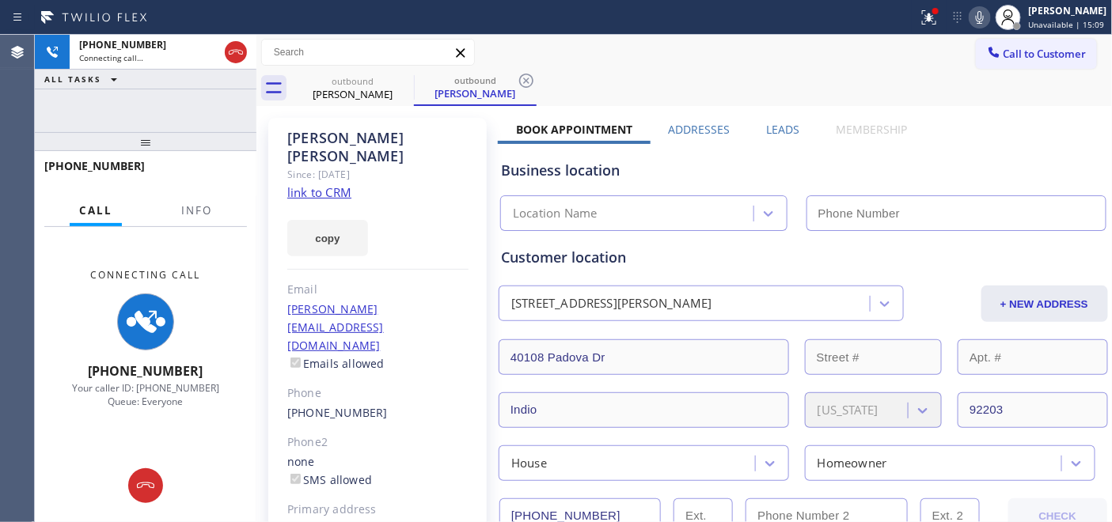
type input "[PHONE_NUMBER]"
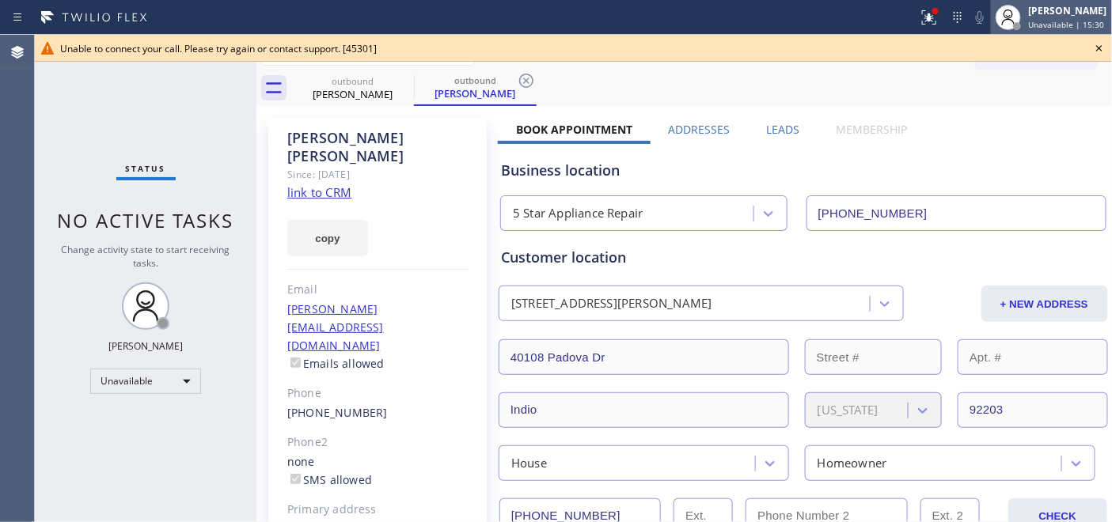
click at [1038, 21] on span "Unavailable | 15:30" at bounding box center [1066, 24] width 76 height 11
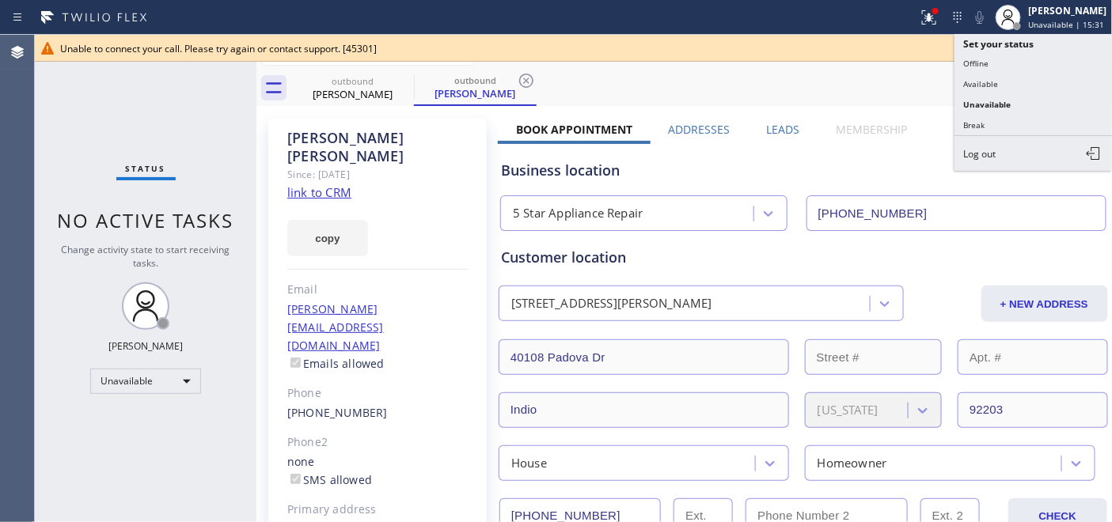
click at [884, 58] on div "Unable to connect your call. Please try again or contact support. [45301]" at bounding box center [573, 48] width 1077 height 27
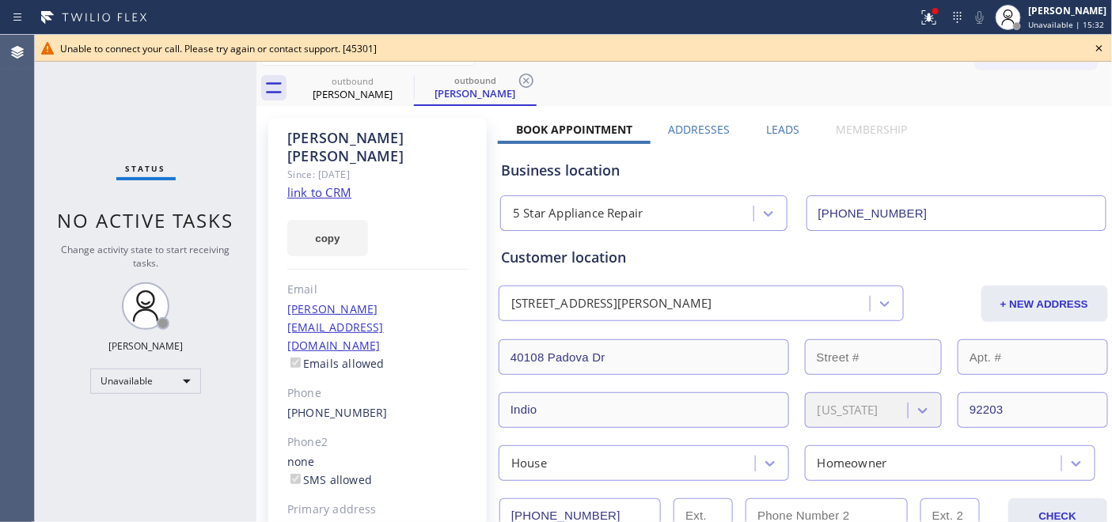
click at [1101, 47] on icon at bounding box center [1098, 48] width 19 height 19
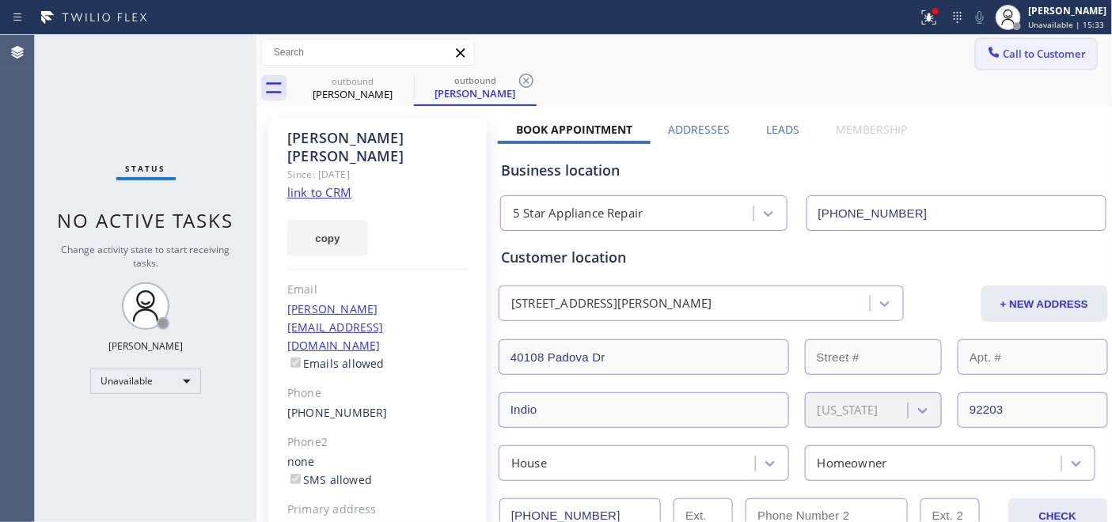
click at [1014, 53] on span "Call to Customer" at bounding box center [1044, 54] width 83 height 14
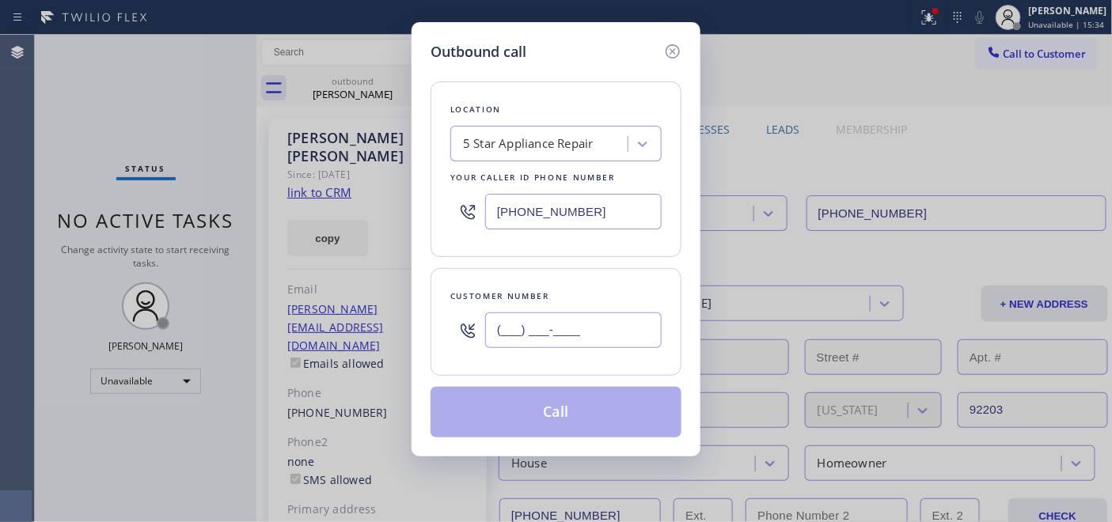
drag, startPoint x: 581, startPoint y: 325, endPoint x: 605, endPoint y: 328, distance: 23.9
click at [581, 326] on input "(___) ___-____" at bounding box center [573, 330] width 176 height 36
paste input "562) 310-2573"
paste input "text"
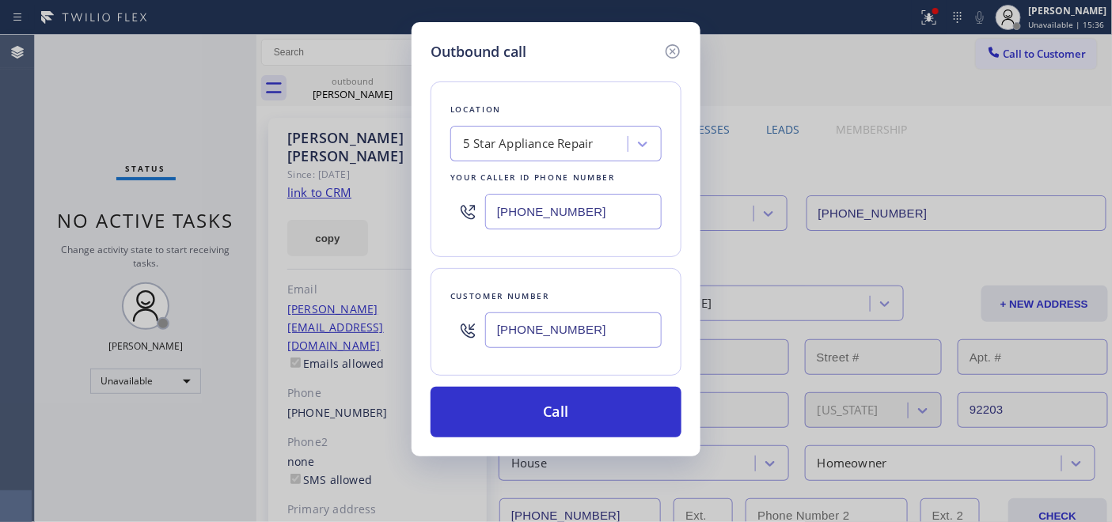
type input "[PHONE_NUMBER]"
drag, startPoint x: 588, startPoint y: 200, endPoint x: 388, endPoint y: 209, distance: 199.6
click at [422, 203] on div "Outbound call Location 5 Star Appliance Repair Your caller id phone number (855…" at bounding box center [555, 239] width 289 height 434
paste input "714) 364-8644"
paste input "text"
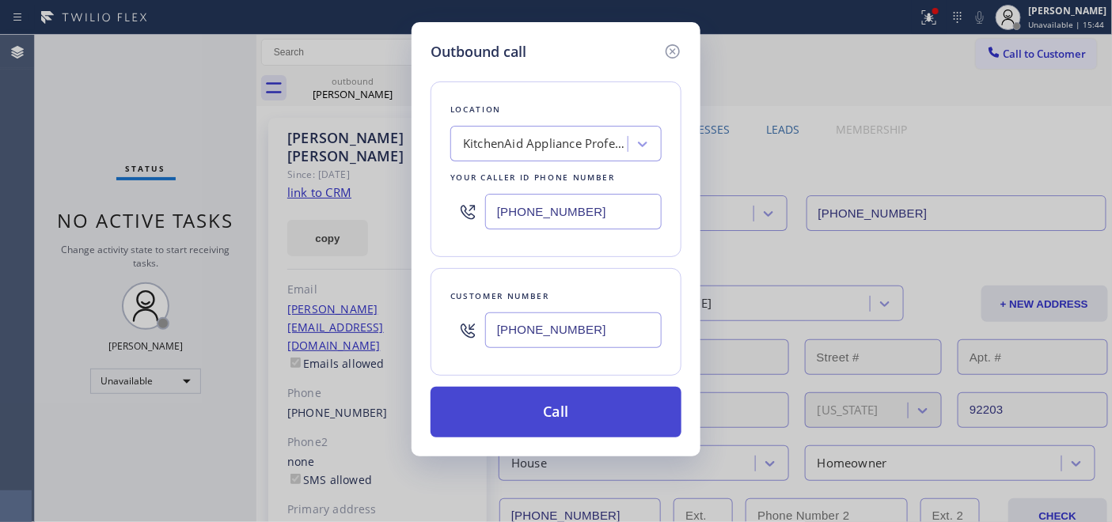
type input "[PHONE_NUMBER]"
click at [630, 407] on button "Call" at bounding box center [555, 412] width 251 height 51
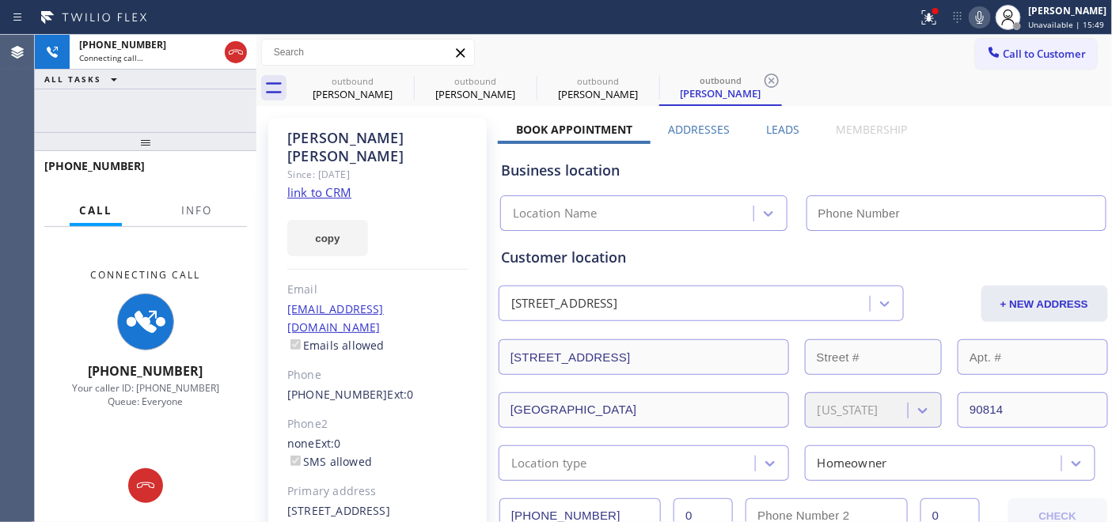
type input "[PHONE_NUMBER]"
click at [970, 18] on icon at bounding box center [979, 17] width 19 height 19
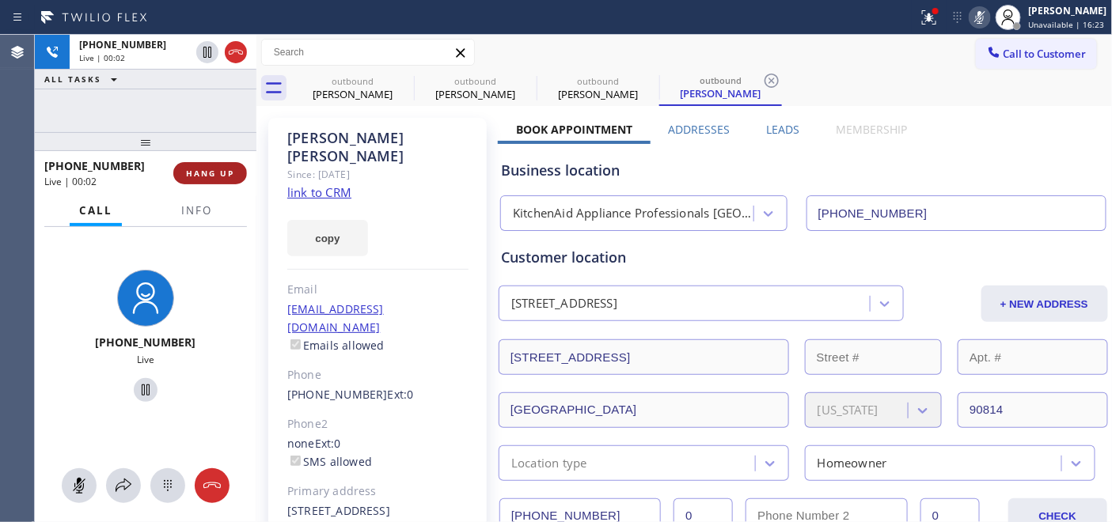
click at [222, 175] on span "HANG UP" at bounding box center [210, 173] width 48 height 11
click at [218, 175] on span "HANG UP" at bounding box center [210, 173] width 48 height 11
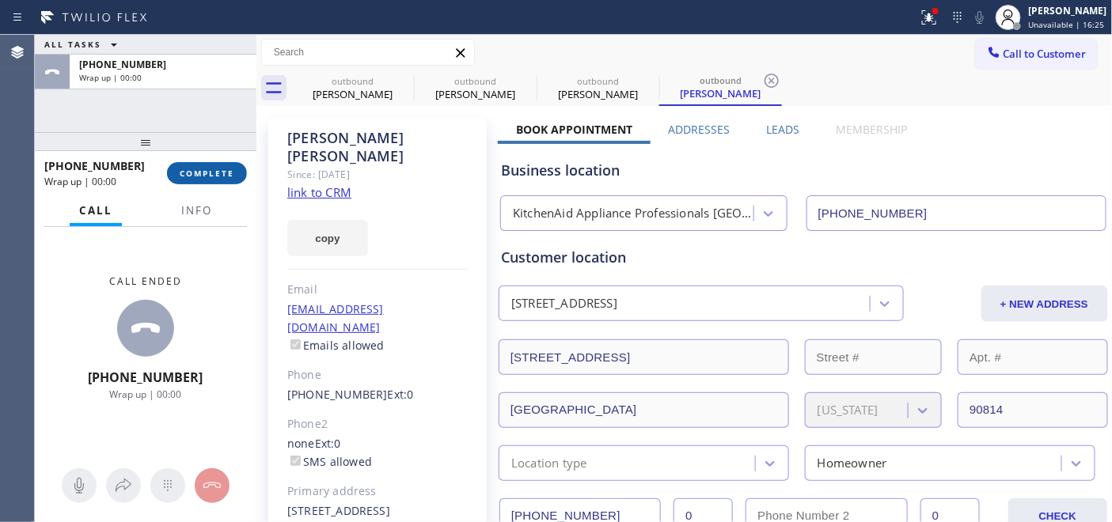
click at [218, 175] on span "COMPLETE" at bounding box center [207, 173] width 55 height 11
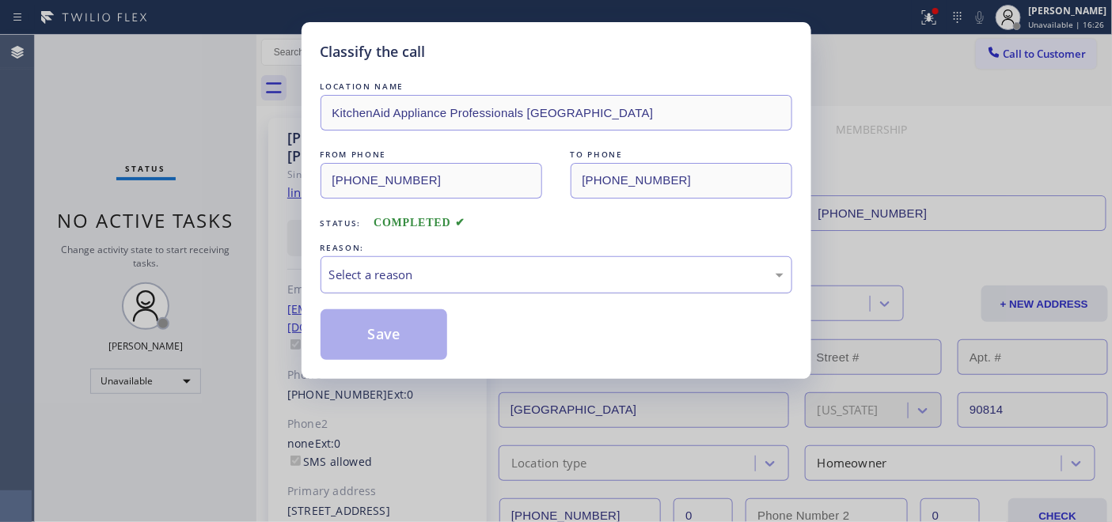
drag, startPoint x: 502, startPoint y: 223, endPoint x: 575, endPoint y: 262, distance: 82.5
click at [575, 261] on div "Select a reason" at bounding box center [556, 274] width 472 height 37
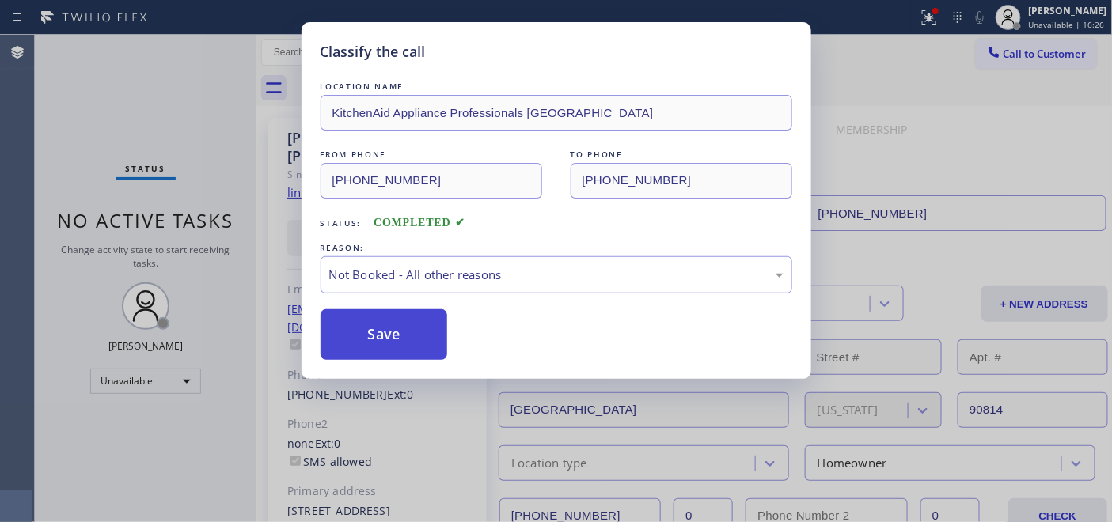
click at [415, 332] on button "Save" at bounding box center [383, 334] width 127 height 51
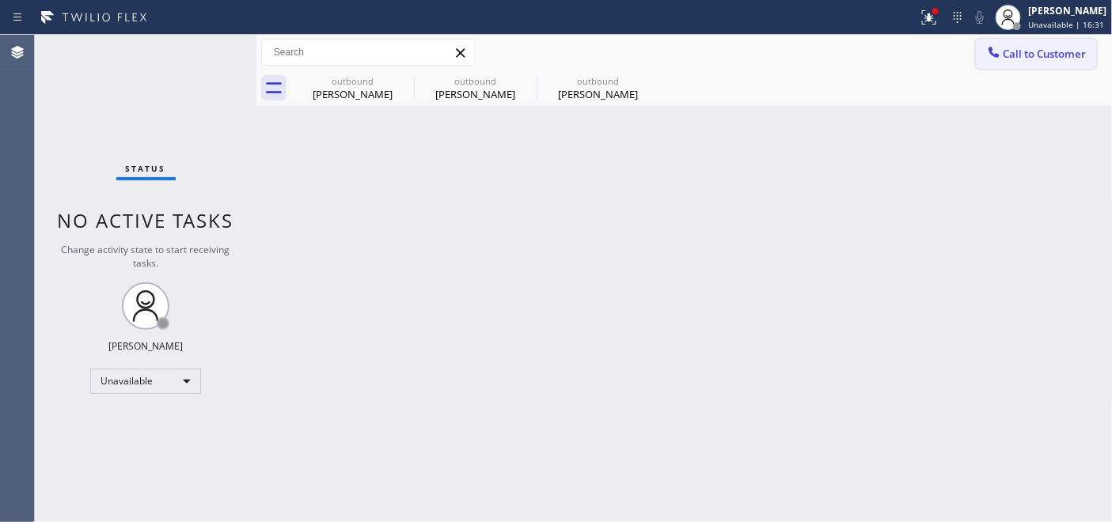
click at [1058, 40] on button "Call to Customer" at bounding box center [1035, 54] width 121 height 30
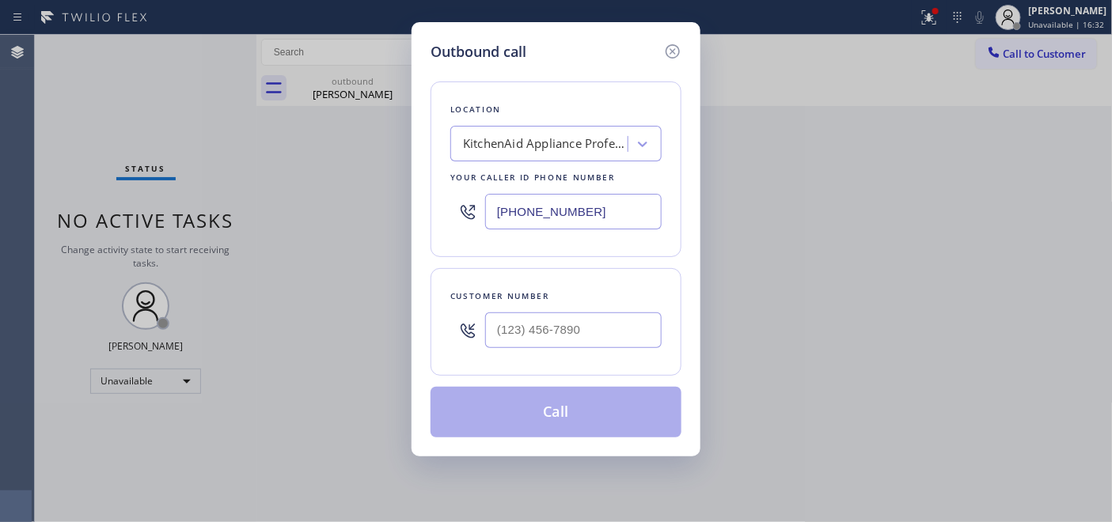
click at [623, 310] on div at bounding box center [573, 330] width 176 height 51
click at [603, 335] on input "(___) ___-____" at bounding box center [573, 330] width 176 height 36
paste input "831) 247-9177"
type input "[PHONE_NUMBER]"
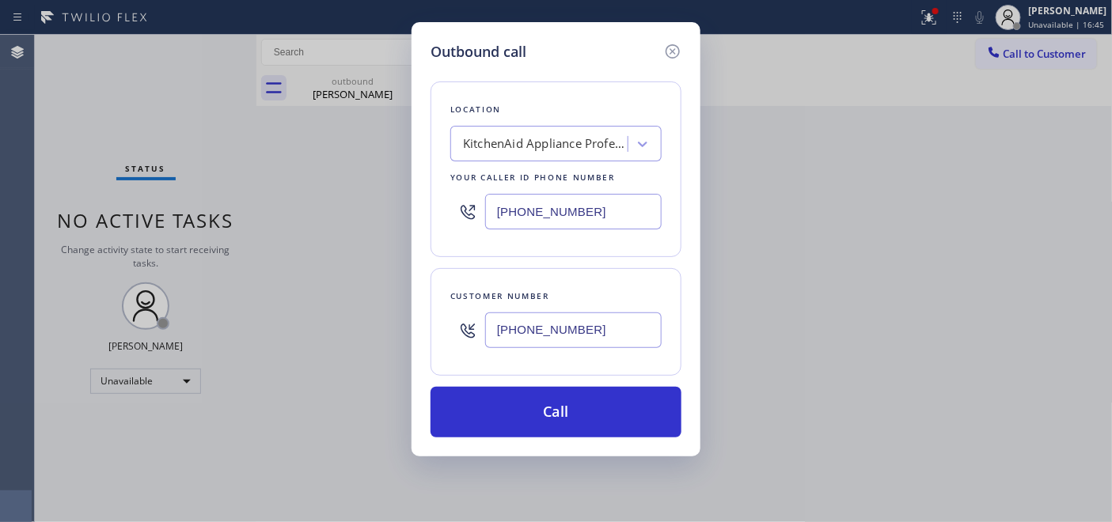
drag, startPoint x: 607, startPoint y: 226, endPoint x: 473, endPoint y: 226, distance: 133.7
click at [463, 222] on div "[PHONE_NUMBER]" at bounding box center [555, 211] width 211 height 51
paste input "855) 213-9318"
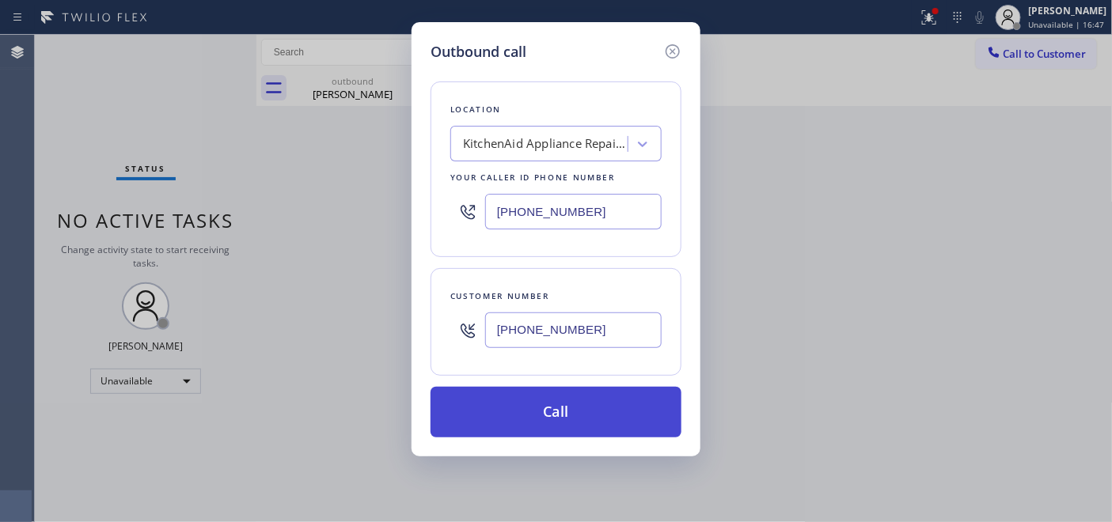
type input "[PHONE_NUMBER]"
click at [586, 405] on button "Call" at bounding box center [555, 412] width 251 height 51
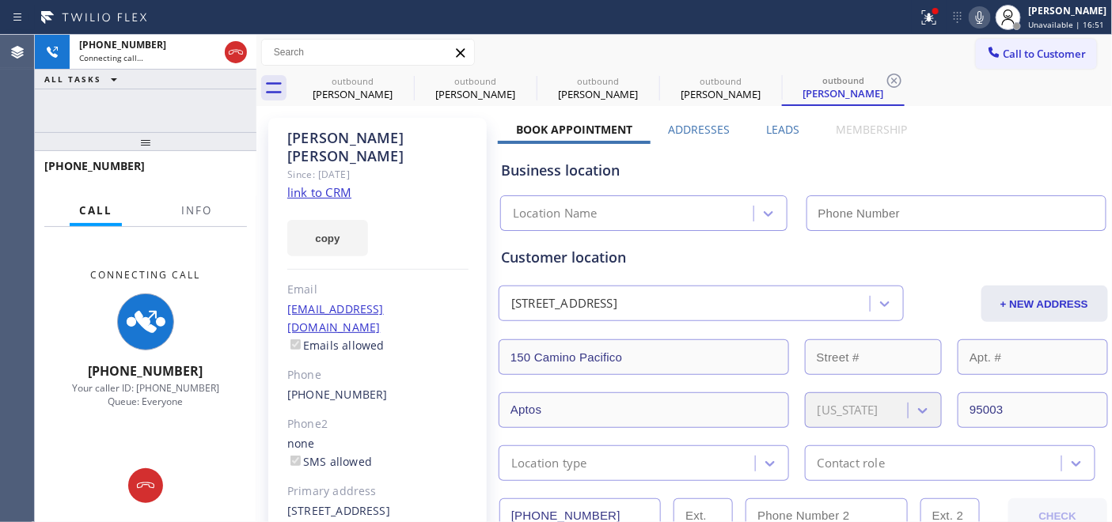
type input "[PHONE_NUMBER]"
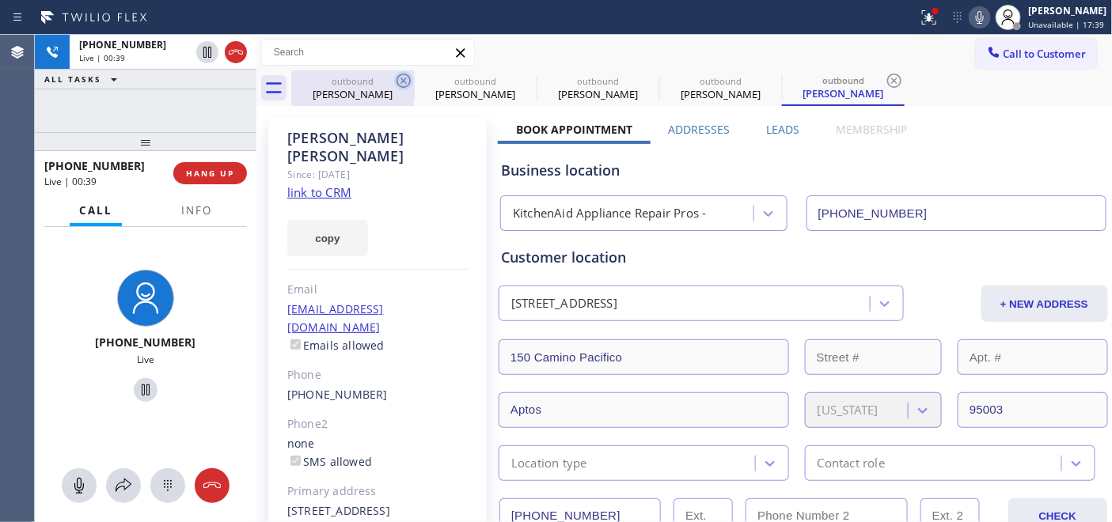
click at [400, 77] on icon at bounding box center [403, 80] width 19 height 19
type input "[PHONE_NUMBER]"
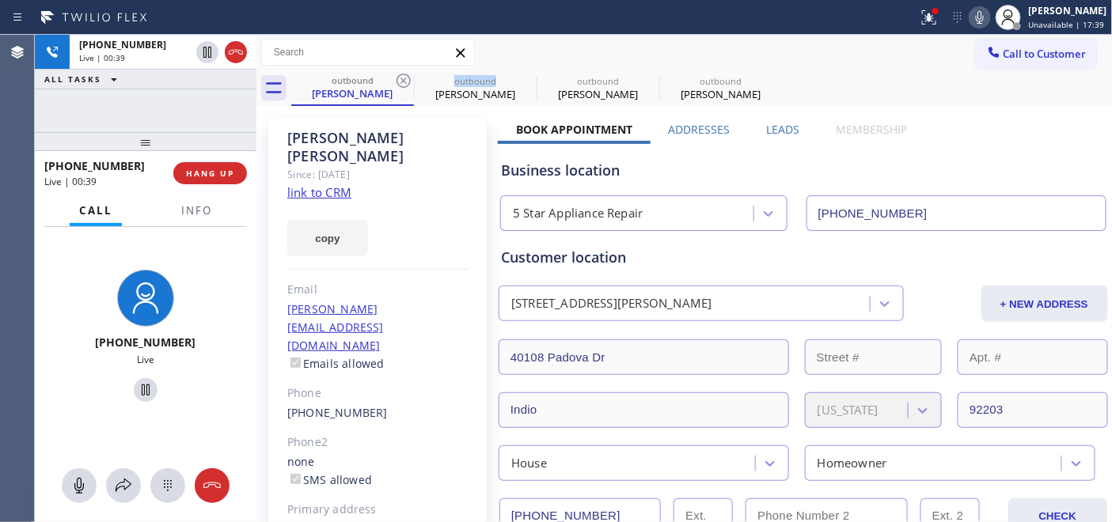
click at [400, 77] on icon at bounding box center [403, 80] width 19 height 19
type input "[PHONE_NUMBER]"
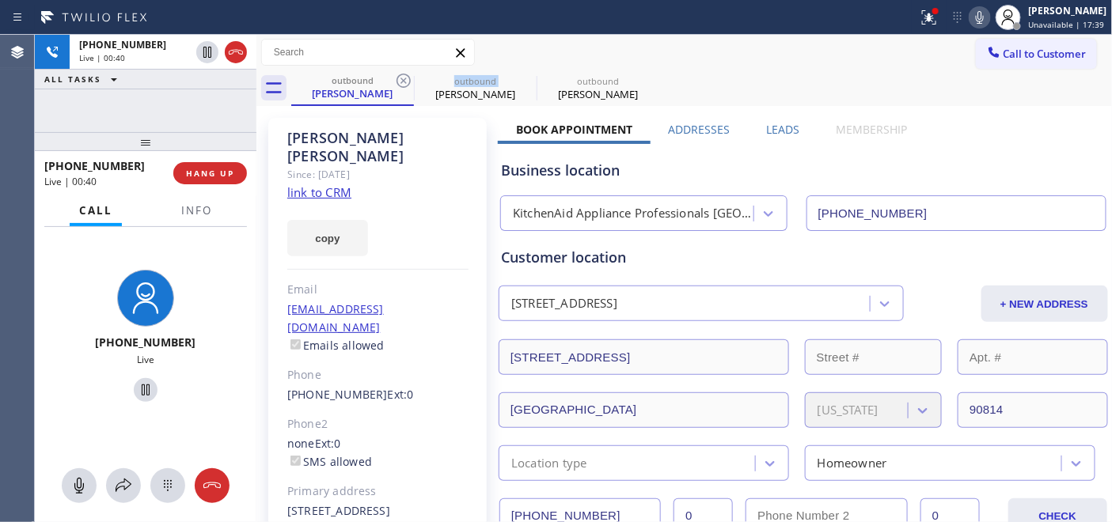
click at [400, 77] on icon at bounding box center [403, 80] width 19 height 19
type input "[PHONE_NUMBER]"
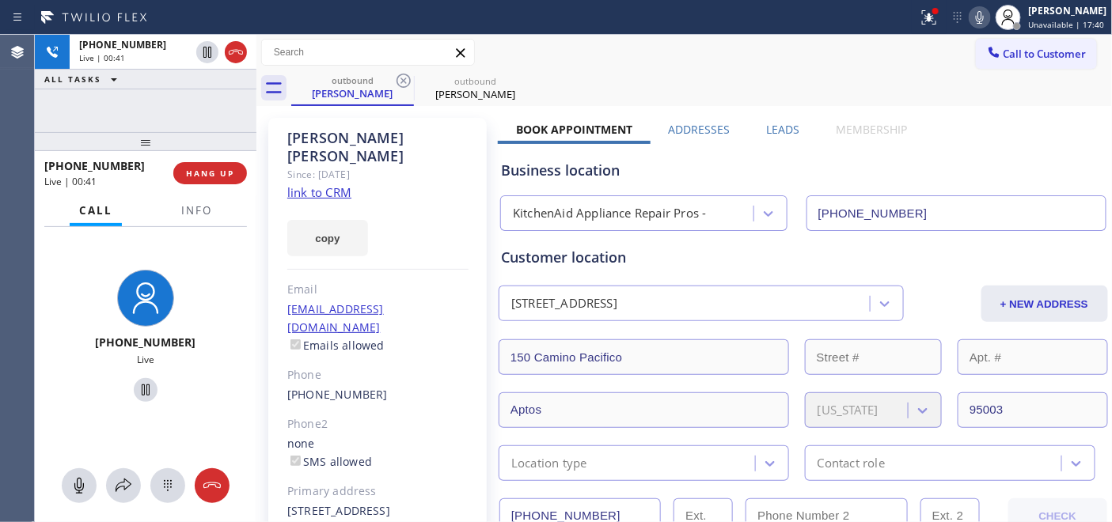
click at [400, 77] on icon at bounding box center [403, 80] width 19 height 19
click at [413, 131] on div "Jim Capwell" at bounding box center [377, 147] width 181 height 36
drag, startPoint x: 178, startPoint y: 139, endPoint x: 178, endPoint y: 95, distance: 44.3
click at [178, 119] on div "+18312479177 Live | 00:47 ALL TASKS ALL TASKS ACTIVE TASKS TASKS IN WRAP UP +18…" at bounding box center [146, 278] width 222 height 487
click at [225, 170] on span "HANG UP" at bounding box center [210, 173] width 48 height 11
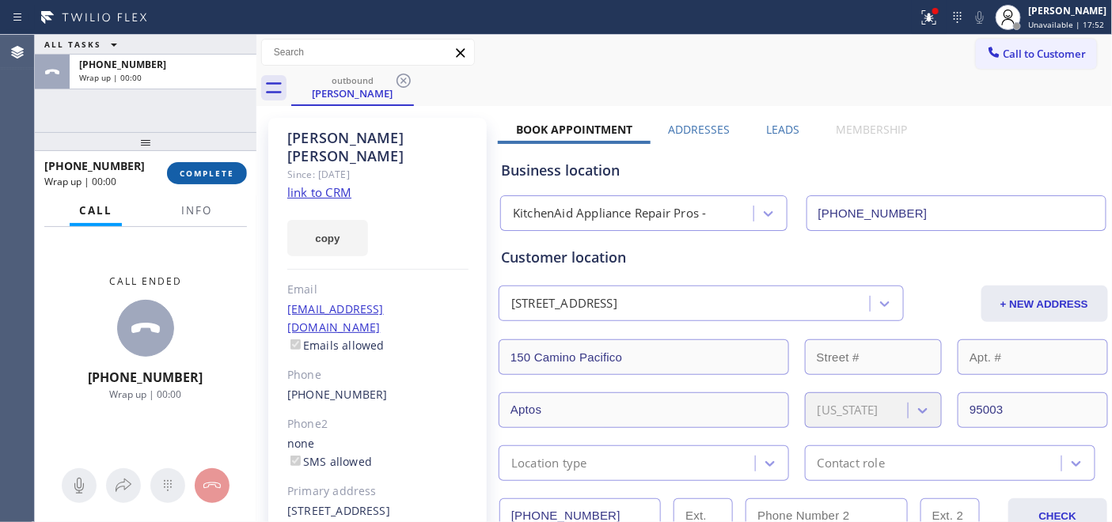
click at [225, 170] on span "COMPLETE" at bounding box center [207, 173] width 55 height 11
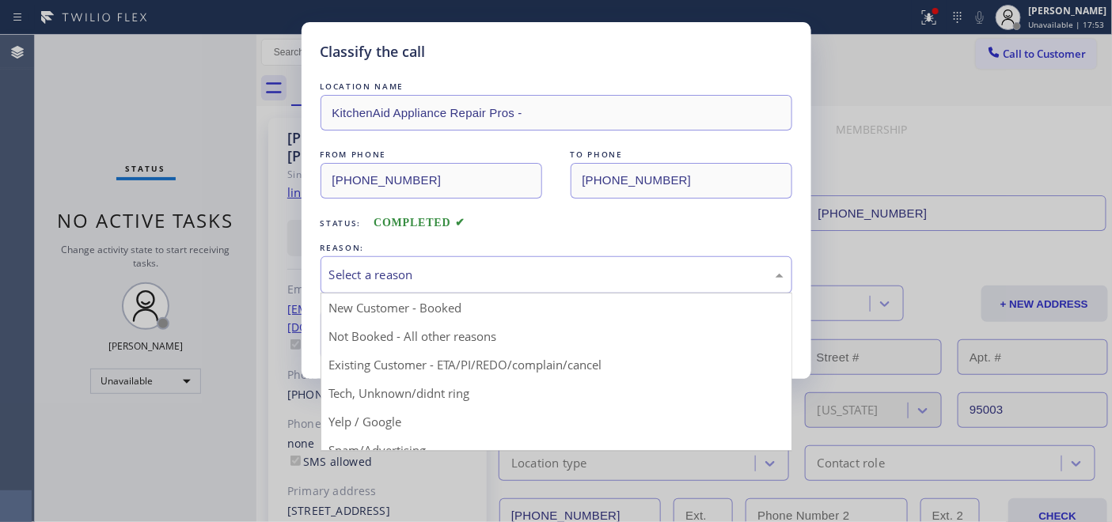
drag, startPoint x: 475, startPoint y: 272, endPoint x: 449, endPoint y: 267, distance: 26.5
click at [471, 270] on div "Select a reason" at bounding box center [556, 275] width 454 height 18
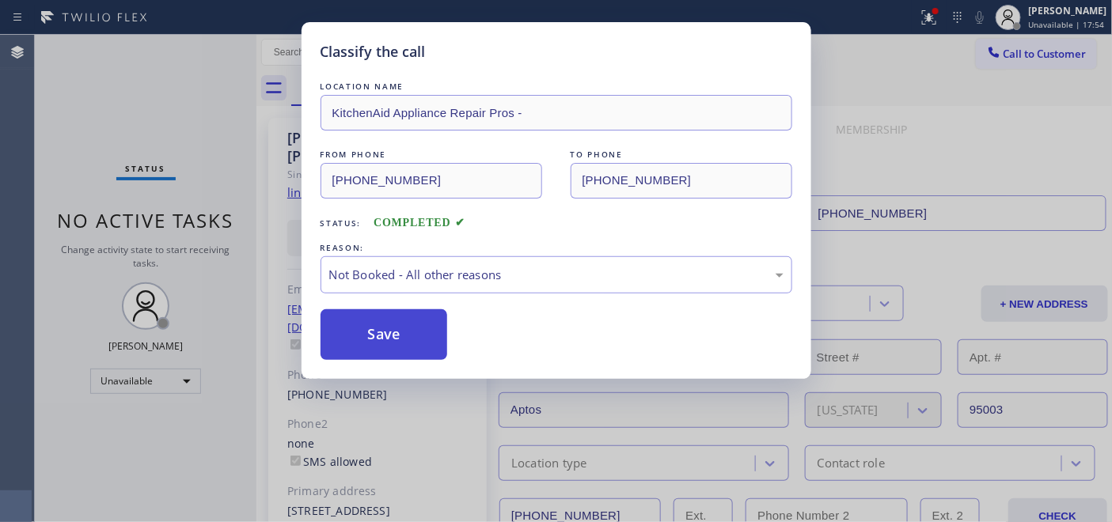
click at [408, 325] on button "Save" at bounding box center [383, 334] width 127 height 51
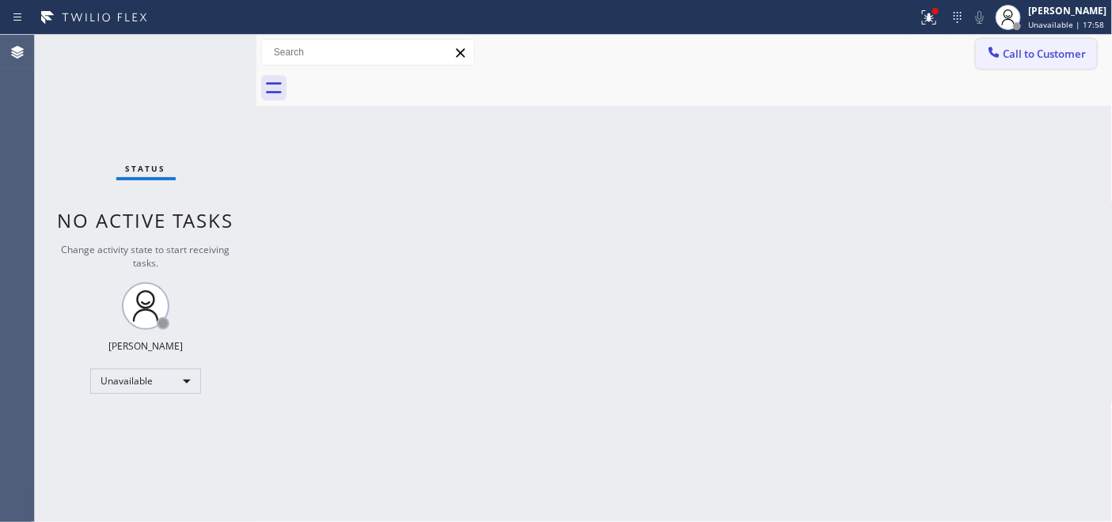
click at [991, 39] on button "Call to Customer" at bounding box center [1035, 54] width 121 height 30
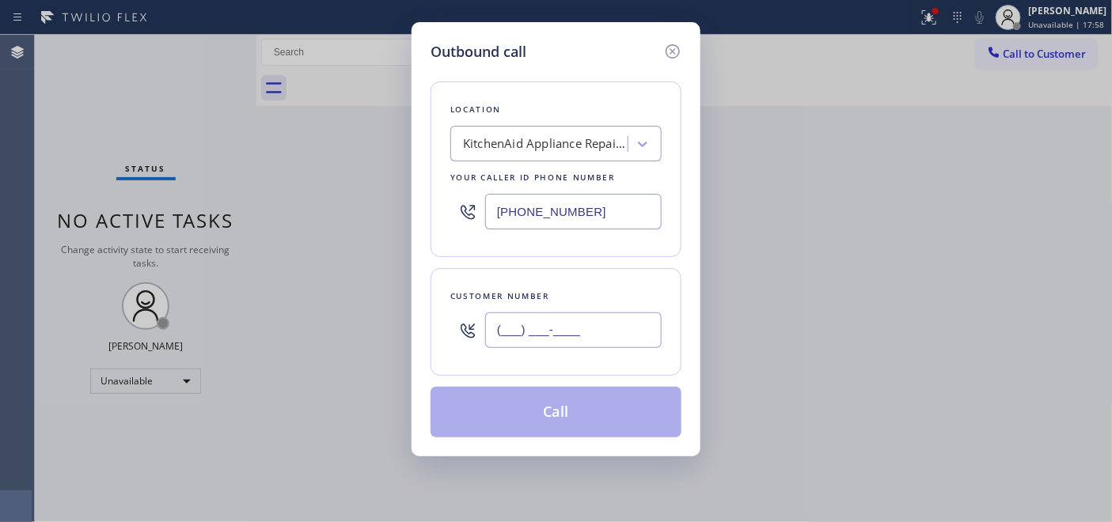
click at [502, 339] on input "(___) ___-____" at bounding box center [573, 330] width 176 height 36
paste input "917) 701-5205"
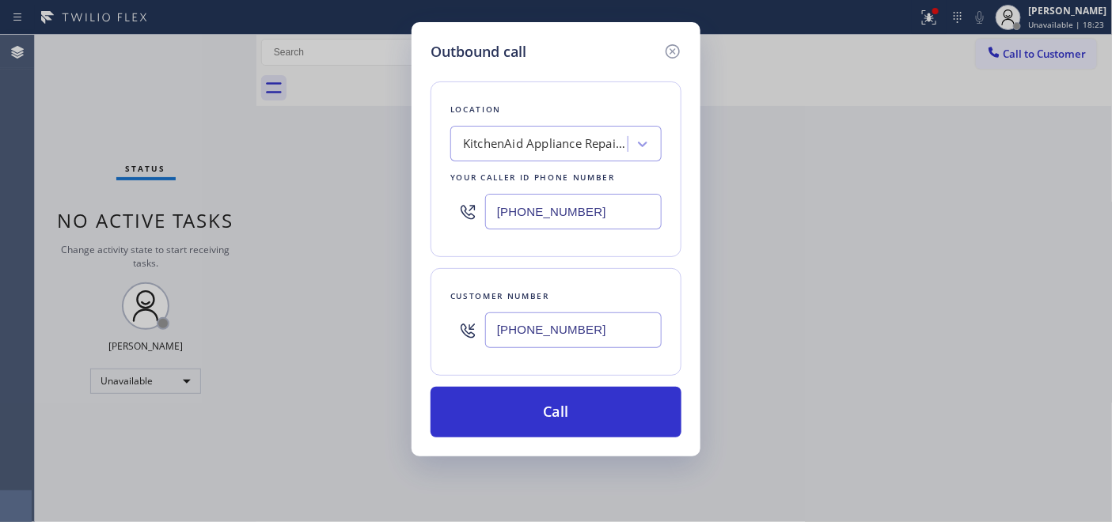
drag, startPoint x: 423, startPoint y: 335, endPoint x: 427, endPoint y: 318, distance: 17.8
click at [394, 335] on div "Outbound call Location KitchenAid Appliance Repair Pros - Your caller id phone …" at bounding box center [556, 261] width 1112 height 522
paste input "text"
type input "[PHONE_NUMBER]"
click at [568, 203] on input "[PHONE_NUMBER]" at bounding box center [573, 212] width 176 height 36
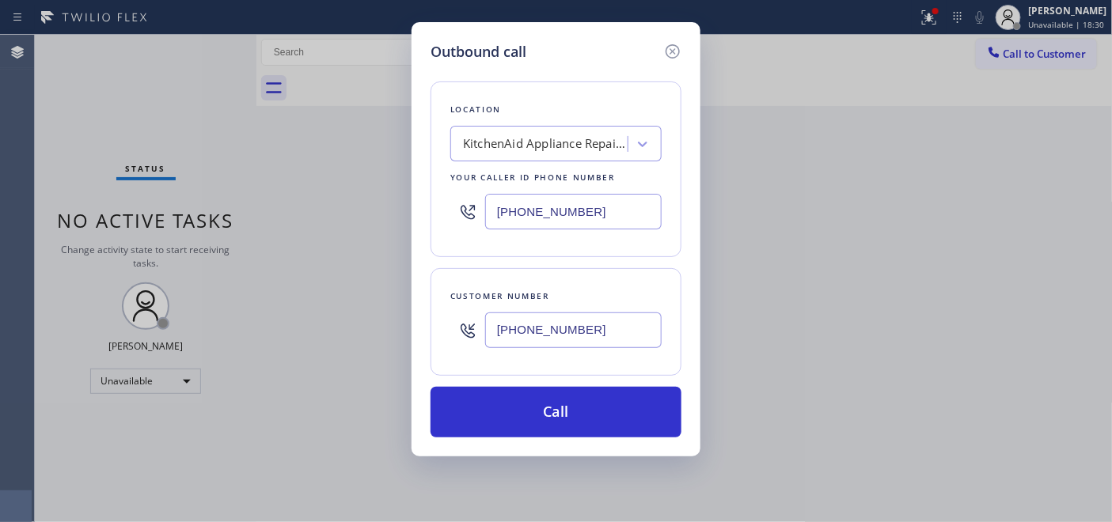
click at [452, 215] on div "[PHONE_NUMBER]" at bounding box center [555, 211] width 211 height 51
paste input "646) 679-5825"
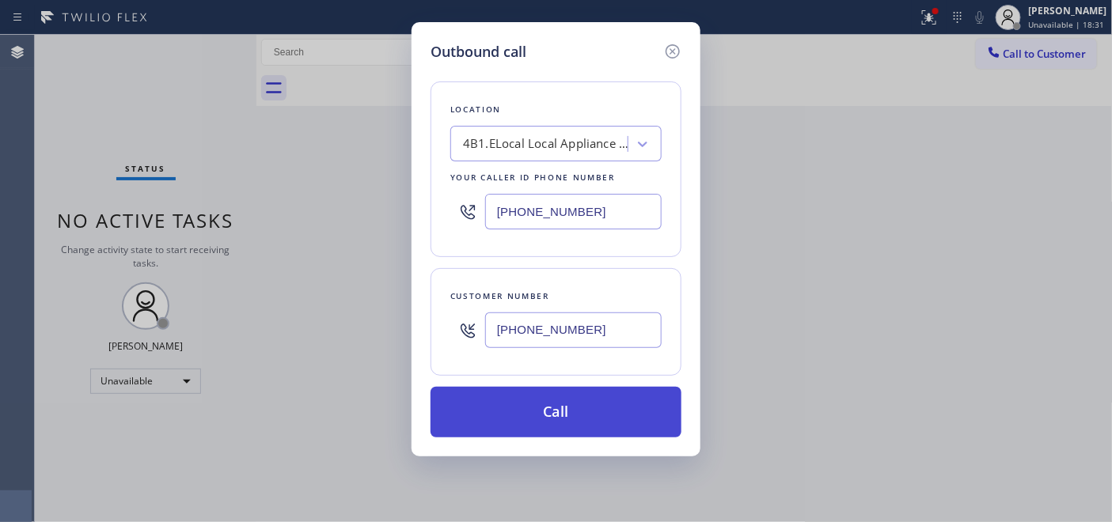
type input "[PHONE_NUMBER]"
click at [608, 406] on button "Call" at bounding box center [555, 412] width 251 height 51
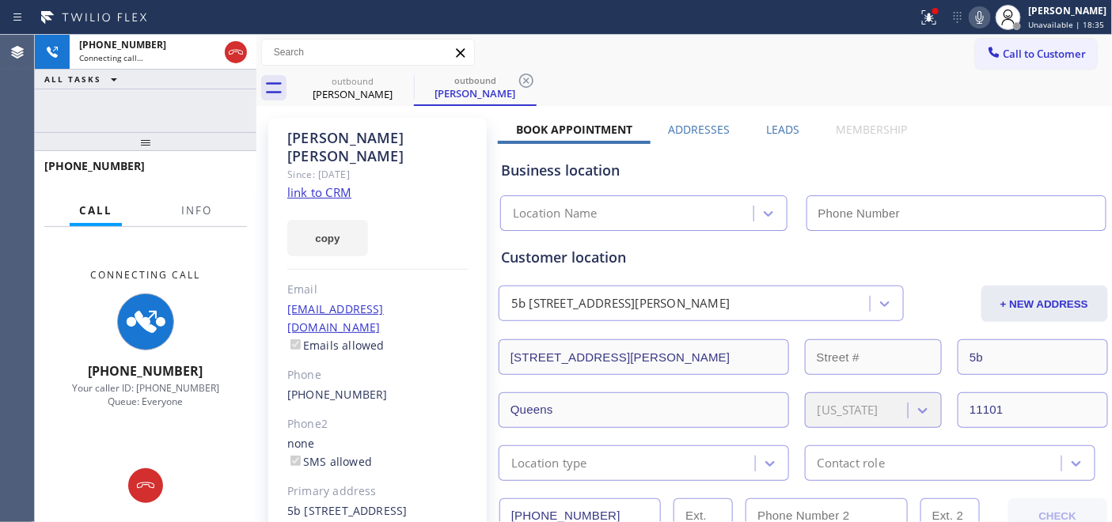
type input "[PHONE_NUMBER]"
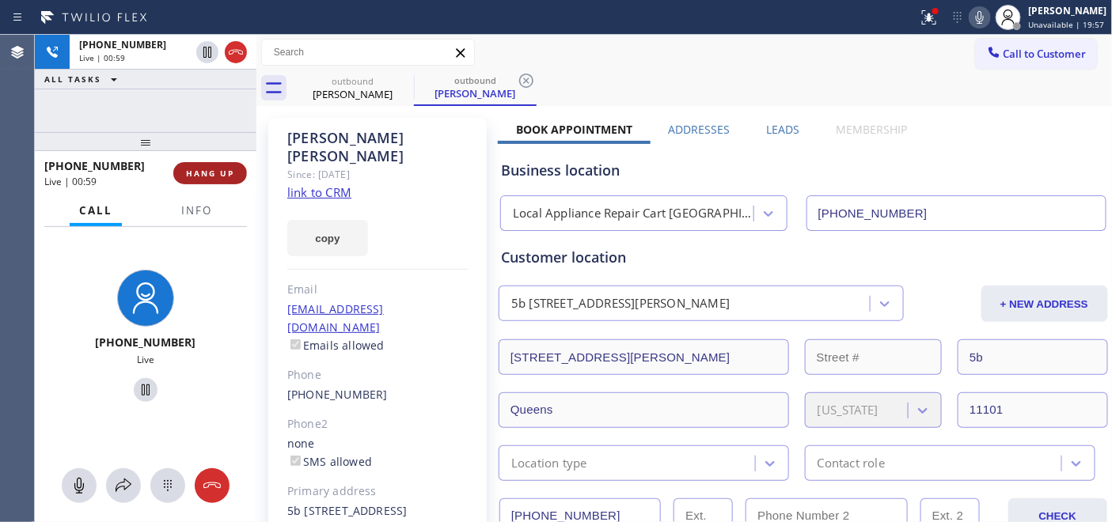
click at [226, 184] on button "HANG UP" at bounding box center [210, 173] width 74 height 22
click at [227, 176] on span "HANG UP" at bounding box center [210, 173] width 48 height 11
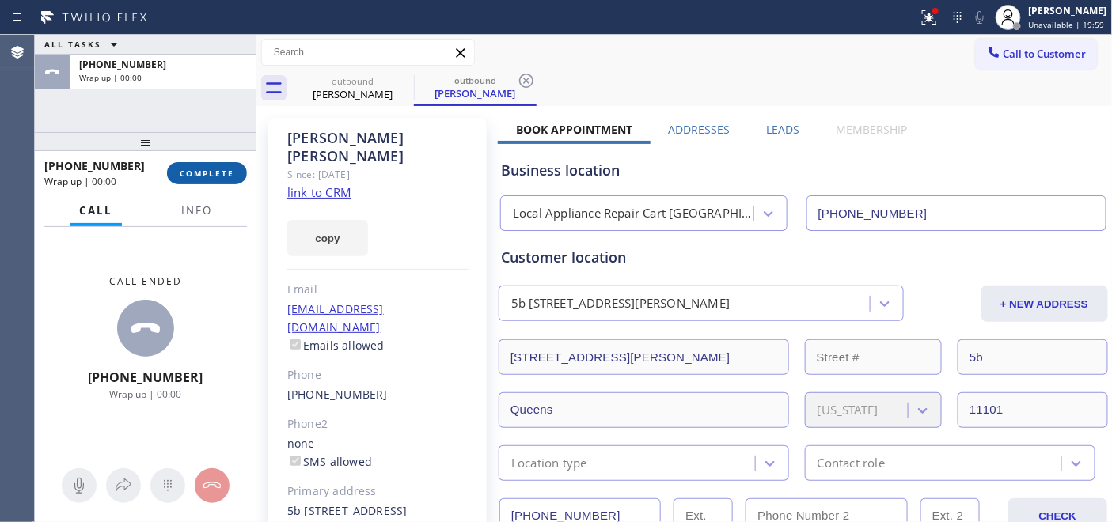
click at [238, 172] on button "COMPLETE" at bounding box center [207, 173] width 80 height 22
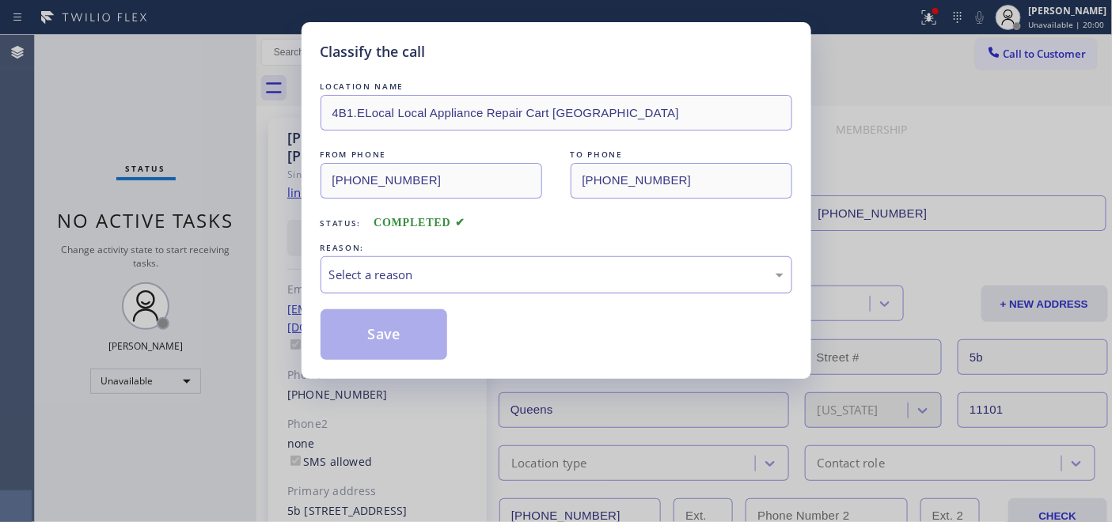
click at [416, 280] on div "Select a reason" at bounding box center [556, 275] width 454 height 18
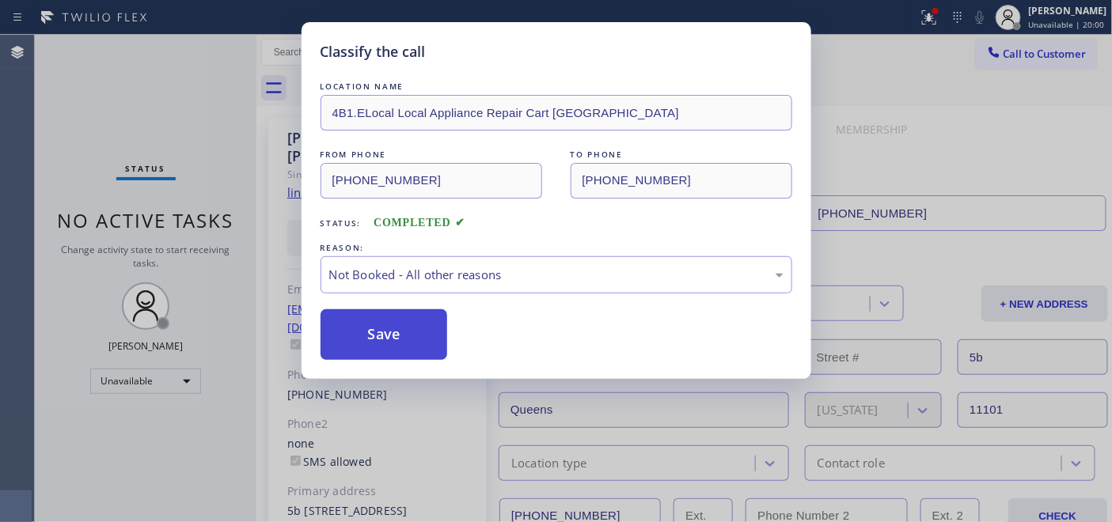
click at [382, 318] on button "Save" at bounding box center [383, 334] width 127 height 51
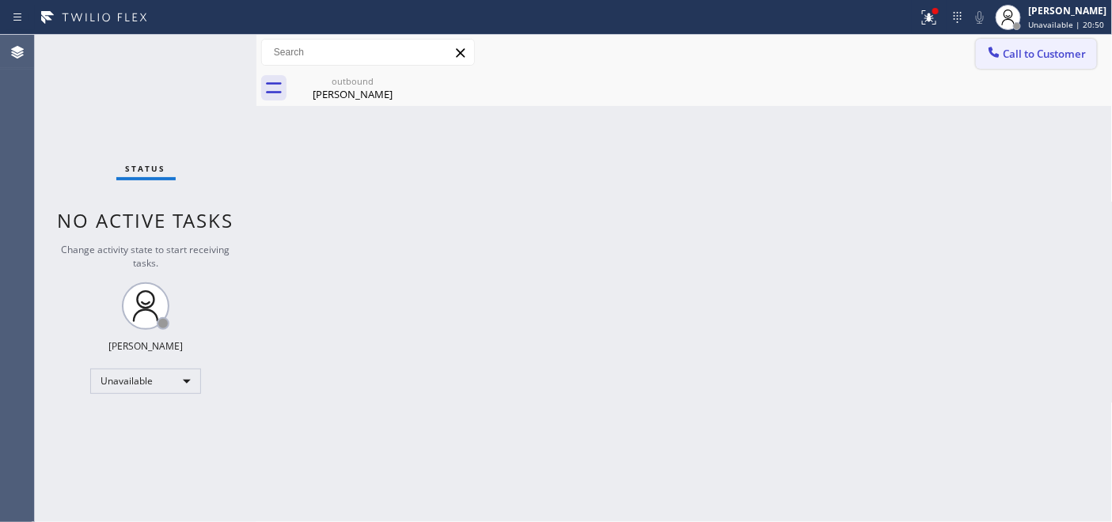
click at [1027, 62] on button "Call to Customer" at bounding box center [1035, 54] width 121 height 30
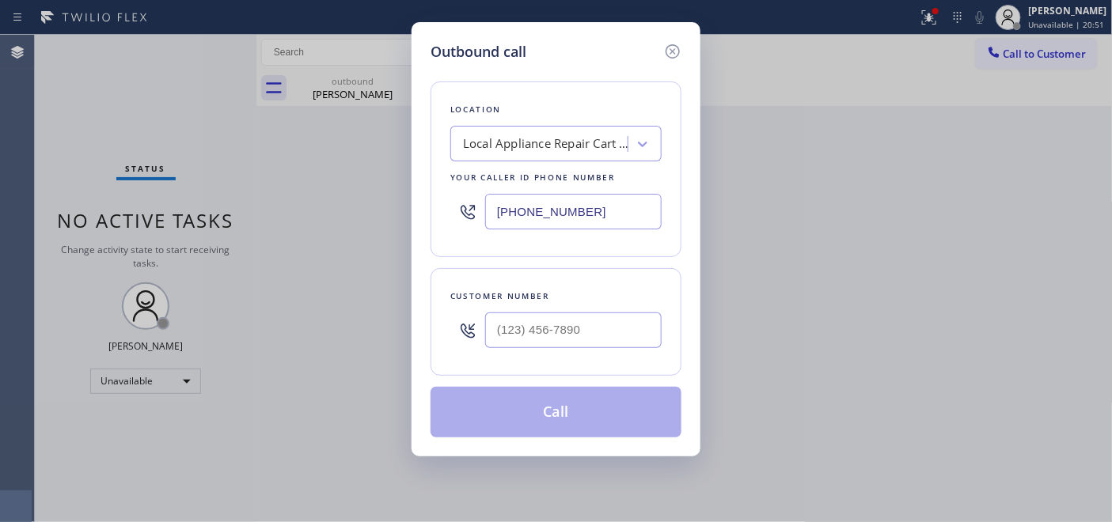
drag, startPoint x: 611, startPoint y: 216, endPoint x: 428, endPoint y: 212, distance: 182.8
click at [428, 214] on div "Outbound call Location Local Appliance Repair Cart NY Your caller id phone numb…" at bounding box center [555, 239] width 289 height 434
paste input "19) 675-7917"
type input "[PHONE_NUMBER]"
drag, startPoint x: 571, startPoint y: 313, endPoint x: 571, endPoint y: 330, distance: 16.6
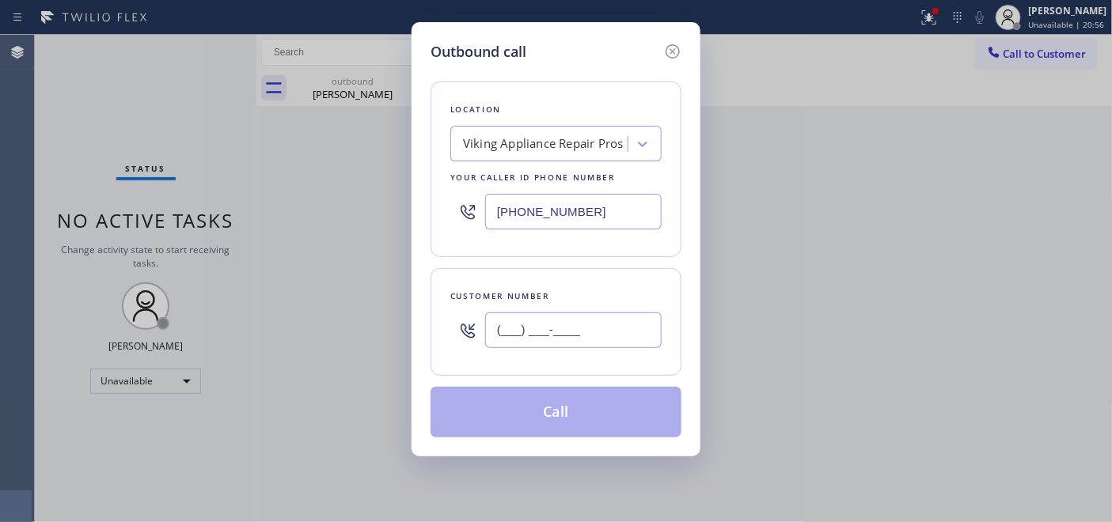
click at [571, 315] on input "(___) ___-____" at bounding box center [573, 330] width 176 height 36
paste input "502) 210-8026"
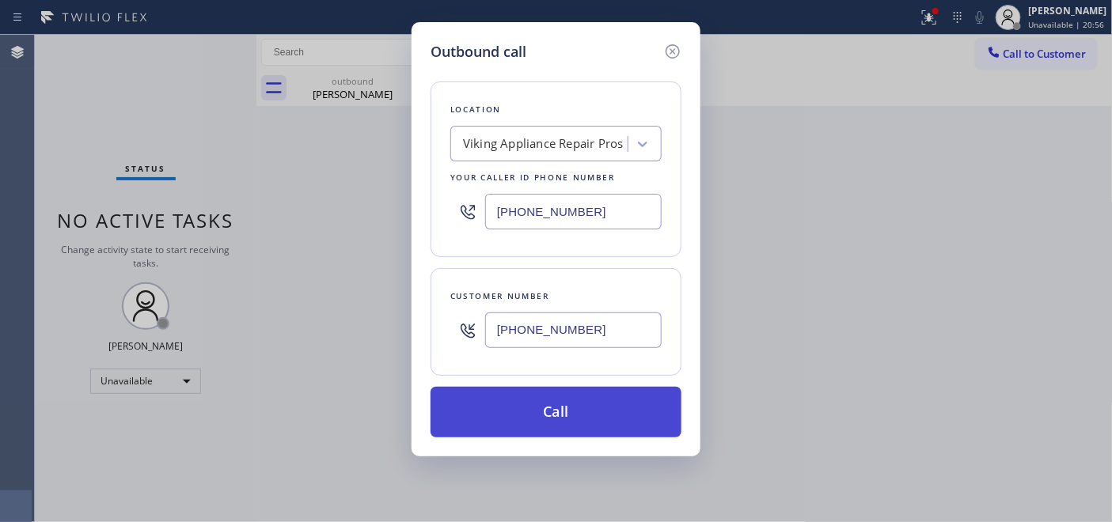
type input "[PHONE_NUMBER]"
click at [564, 416] on button "Call" at bounding box center [555, 412] width 251 height 51
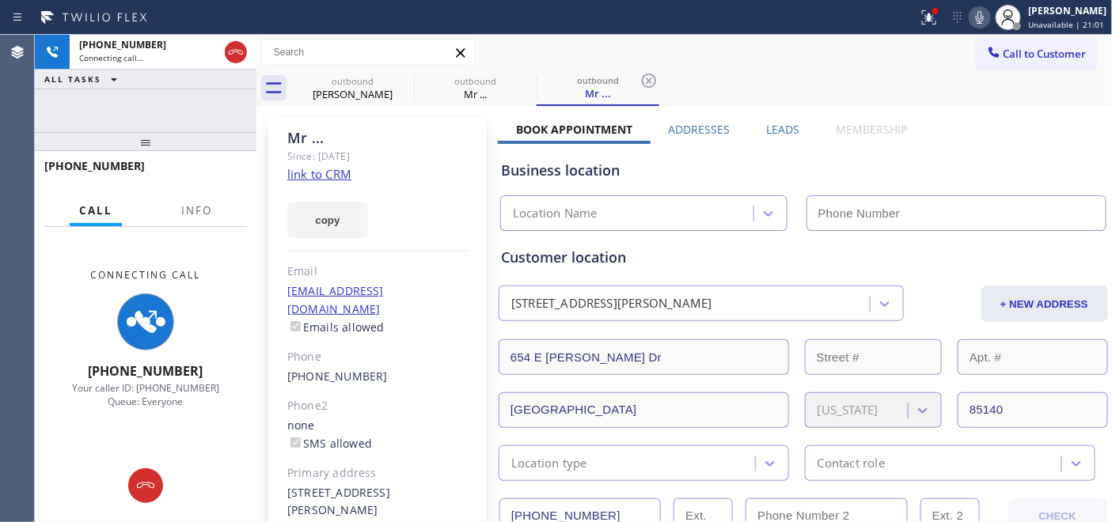
type input "[PHONE_NUMBER]"
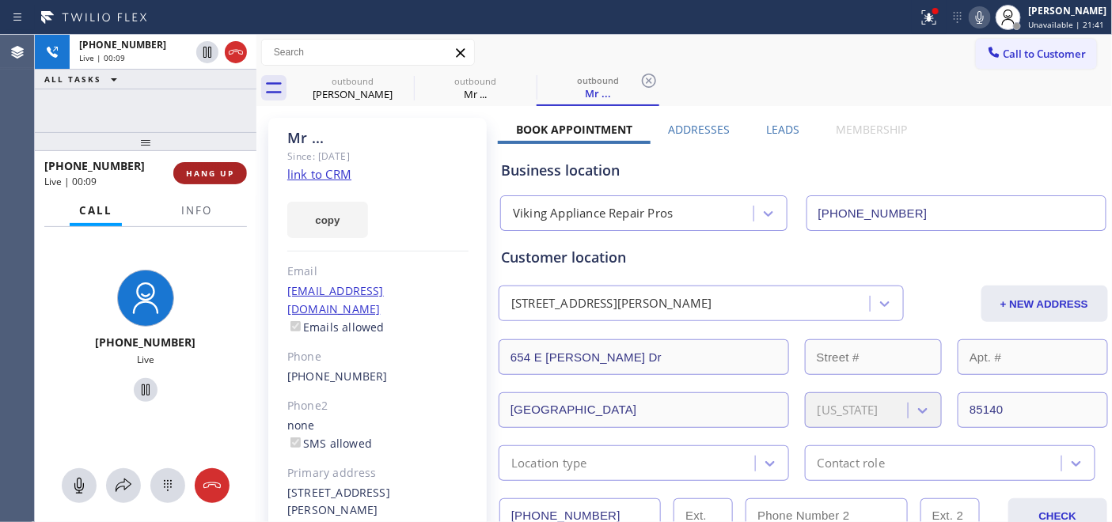
click at [215, 179] on button "HANG UP" at bounding box center [210, 173] width 74 height 22
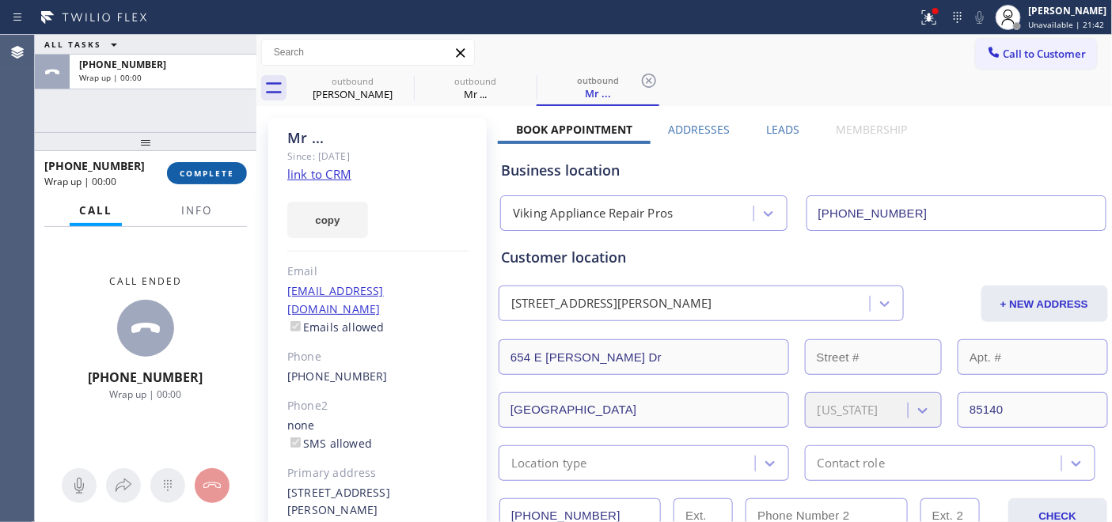
click at [215, 179] on button "COMPLETE" at bounding box center [207, 173] width 80 height 22
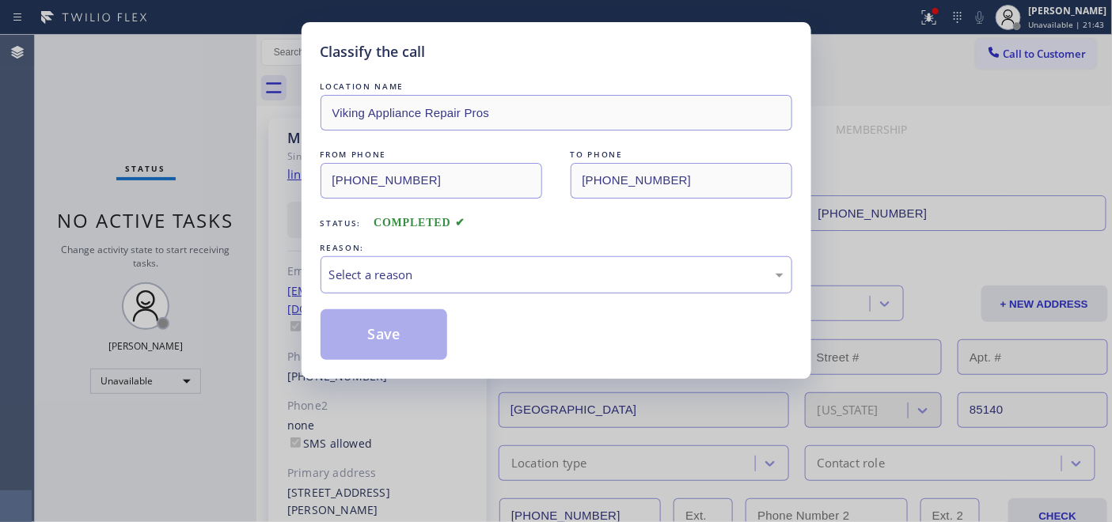
click at [471, 266] on div "Select a reason" at bounding box center [556, 275] width 454 height 18
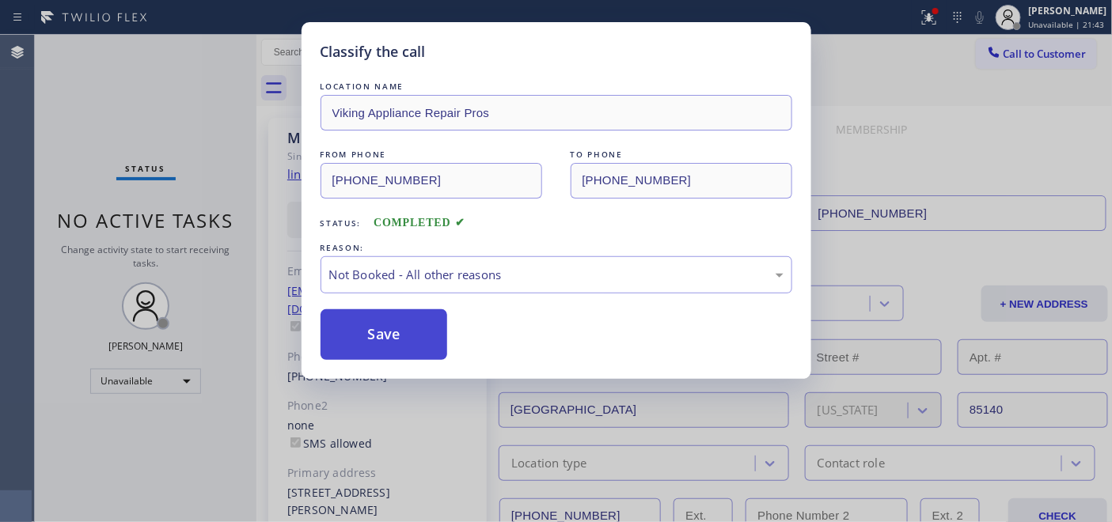
click at [427, 335] on button "Save" at bounding box center [383, 334] width 127 height 51
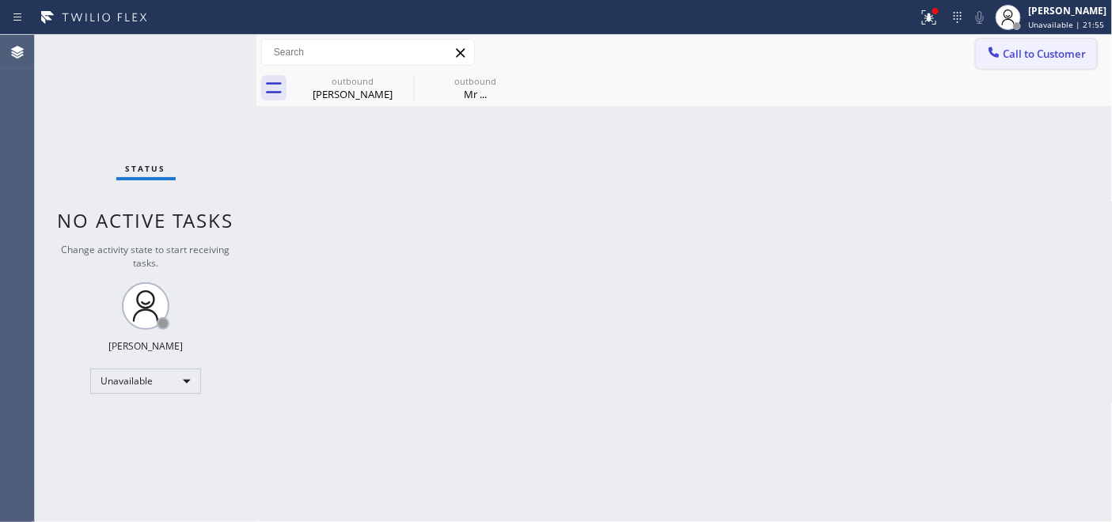
click at [981, 44] on button "Call to Customer" at bounding box center [1035, 54] width 121 height 30
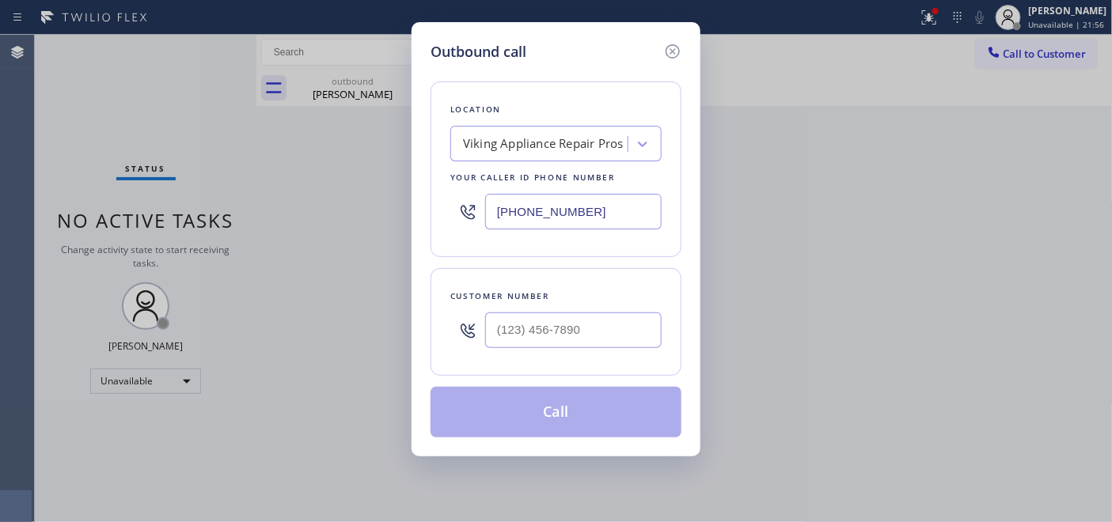
drag, startPoint x: 494, startPoint y: 369, endPoint x: 497, endPoint y: 348, distance: 21.6
click at [493, 369] on div "Customer number" at bounding box center [555, 322] width 251 height 108
click at [497, 348] on input "(___) ___-____" at bounding box center [573, 330] width 176 height 36
click at [510, 336] on input "(___) ___-____" at bounding box center [573, 330] width 176 height 36
paste input "94) 923-5797"
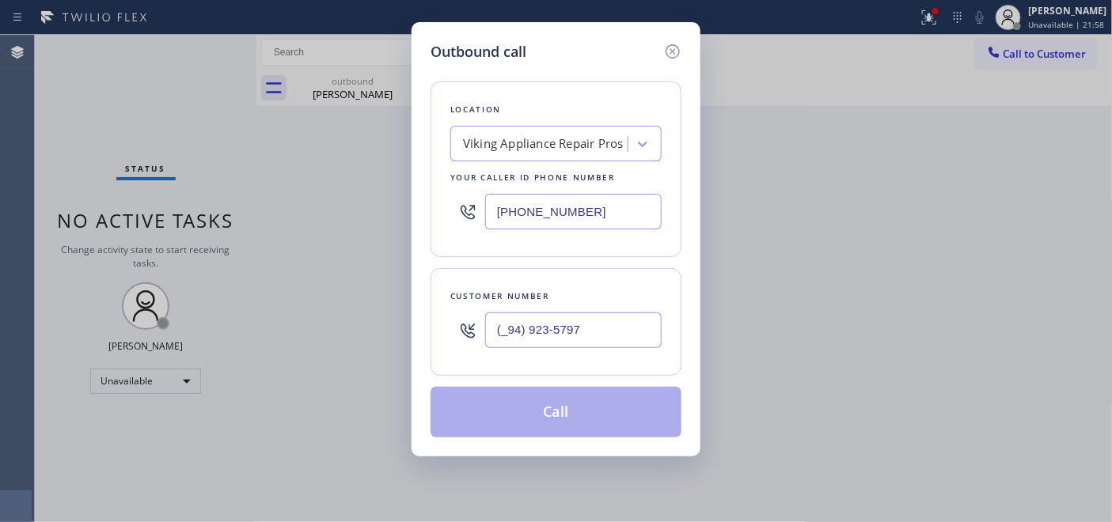
drag, startPoint x: 593, startPoint y: 343, endPoint x: 409, endPoint y: 335, distance: 184.5
click at [407, 335] on div "Outbound call Location Viking Appliance Repair Pros Your caller id phone number…" at bounding box center [556, 261] width 1112 height 522
paste input "949) 235-797"
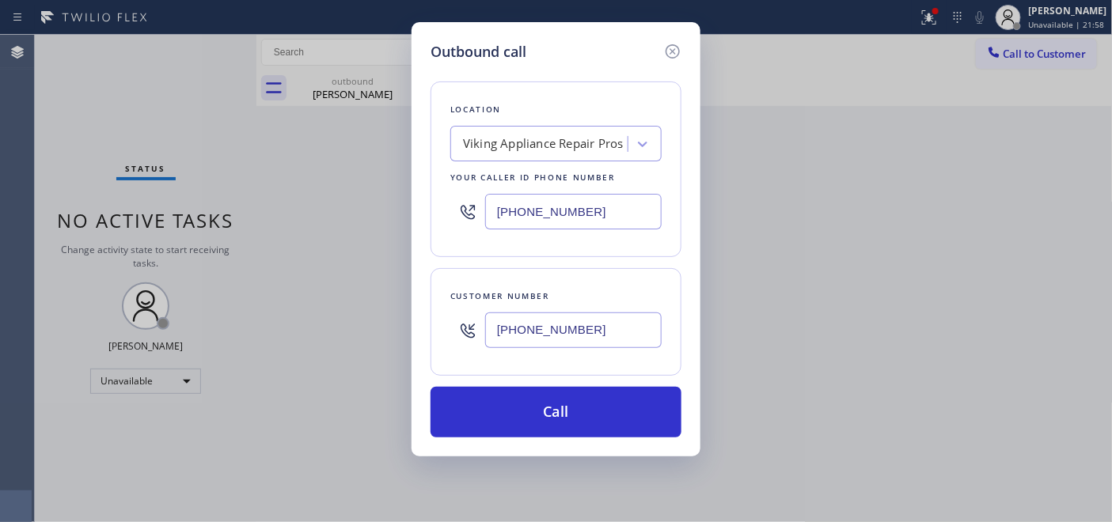
type input "[PHONE_NUMBER]"
drag, startPoint x: 429, startPoint y: 204, endPoint x: 370, endPoint y: 204, distance: 58.5
click at [377, 204] on div "Outbound call Location Viking Appliance Repair Pros Your caller id phone number…" at bounding box center [556, 261] width 1112 height 522
paste input "760) 452-373"
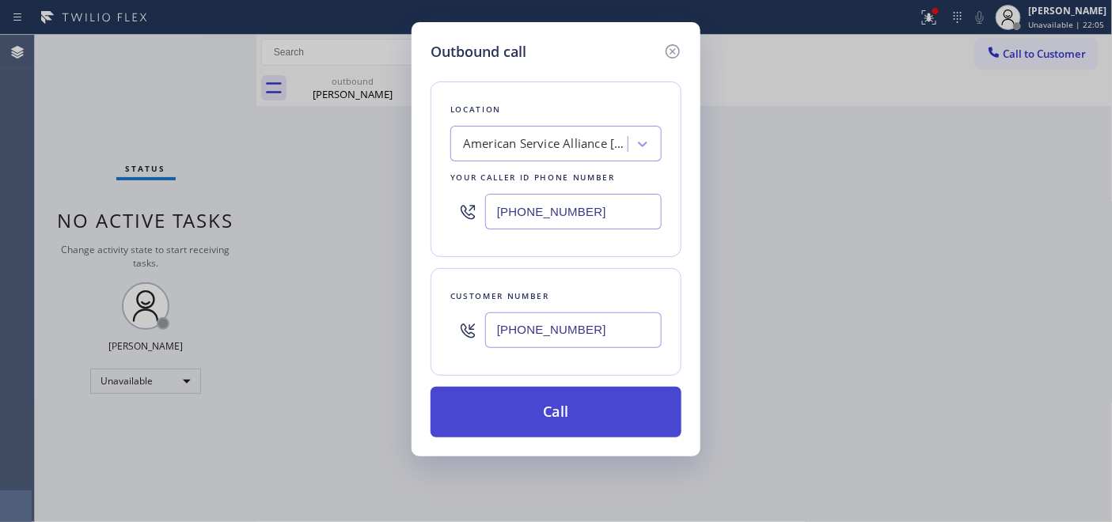
type input "[PHONE_NUMBER]"
click at [573, 412] on button "Call" at bounding box center [555, 412] width 251 height 51
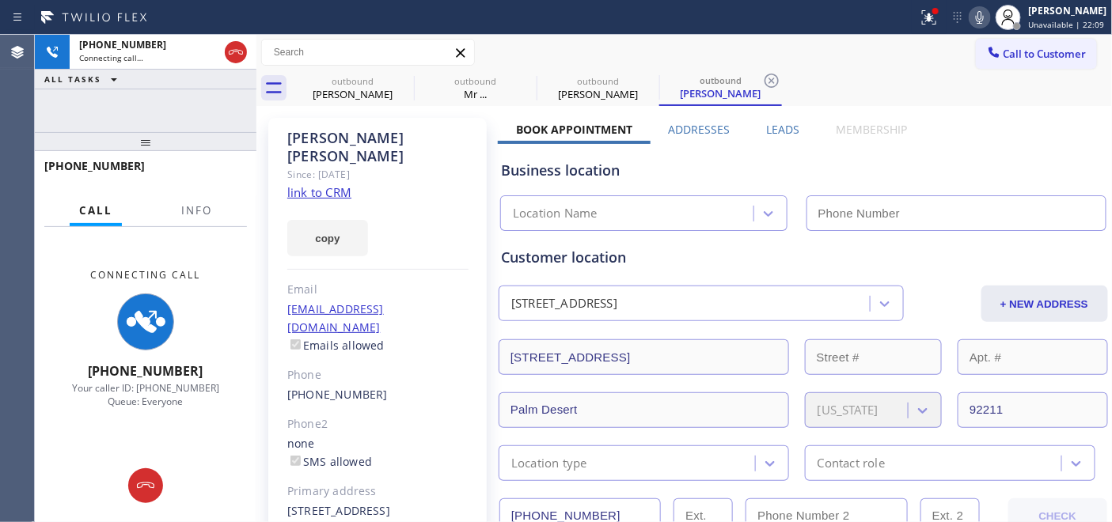
type input "[PHONE_NUMBER]"
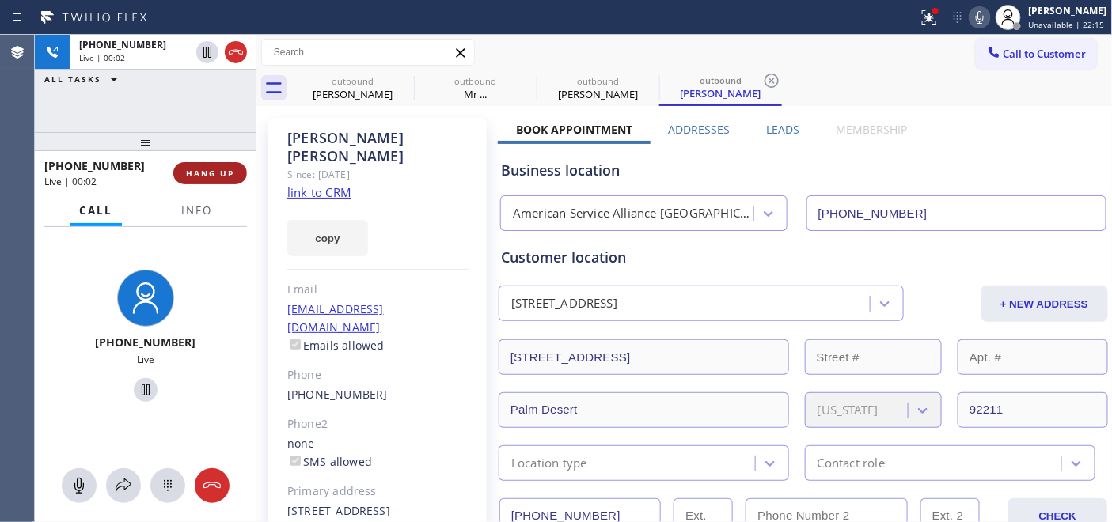
click at [193, 174] on span "HANG UP" at bounding box center [210, 173] width 48 height 11
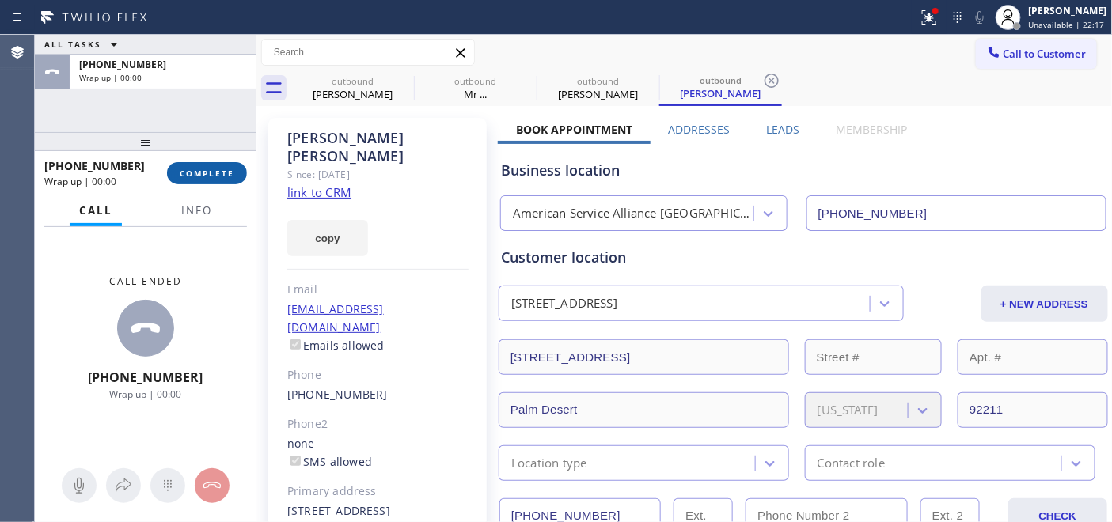
click at [194, 174] on span "COMPLETE" at bounding box center [207, 173] width 55 height 11
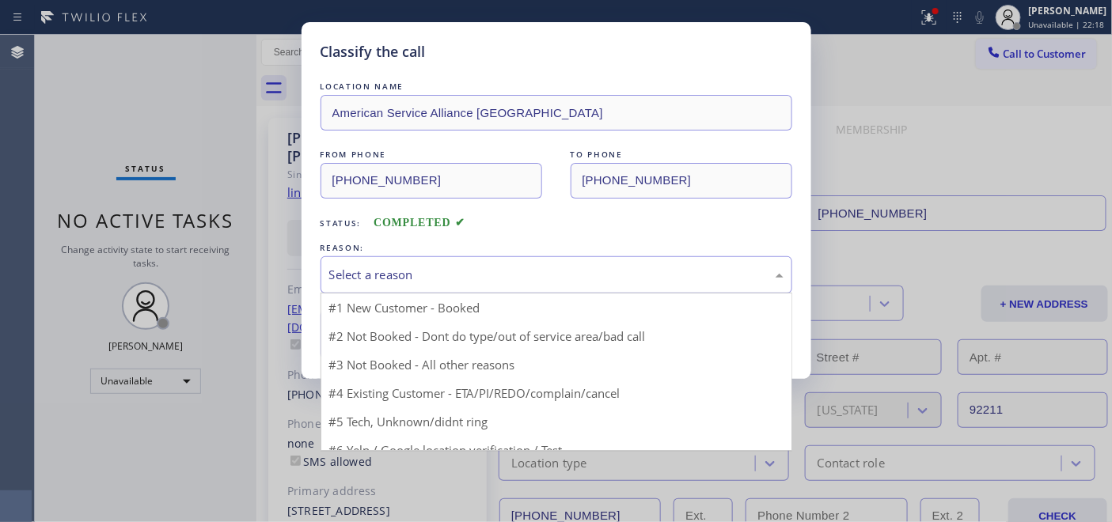
click at [447, 258] on div "Select a reason" at bounding box center [556, 274] width 472 height 37
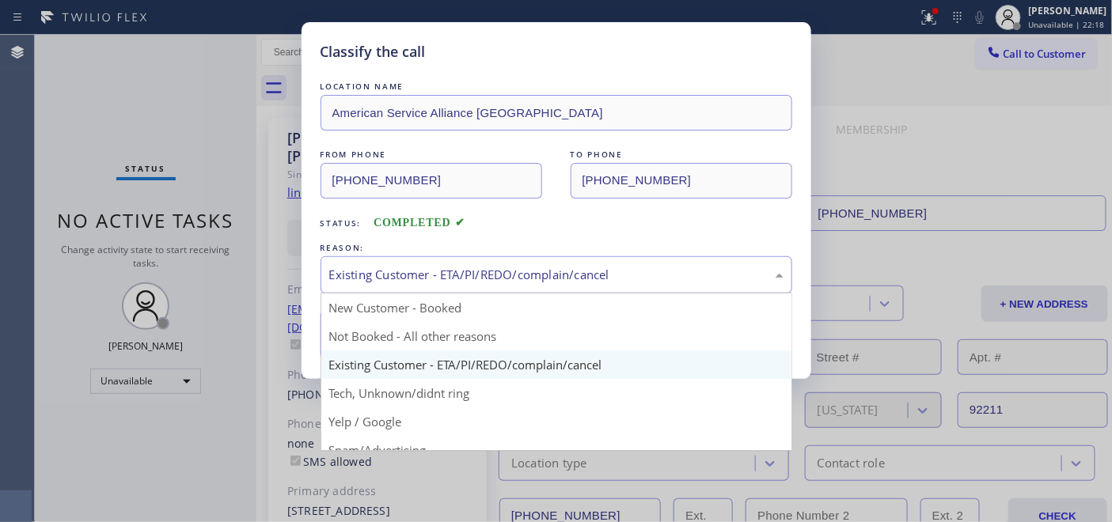
click at [420, 270] on div "Existing Customer - ETA/PI/REDO/complain/cancel" at bounding box center [556, 275] width 454 height 18
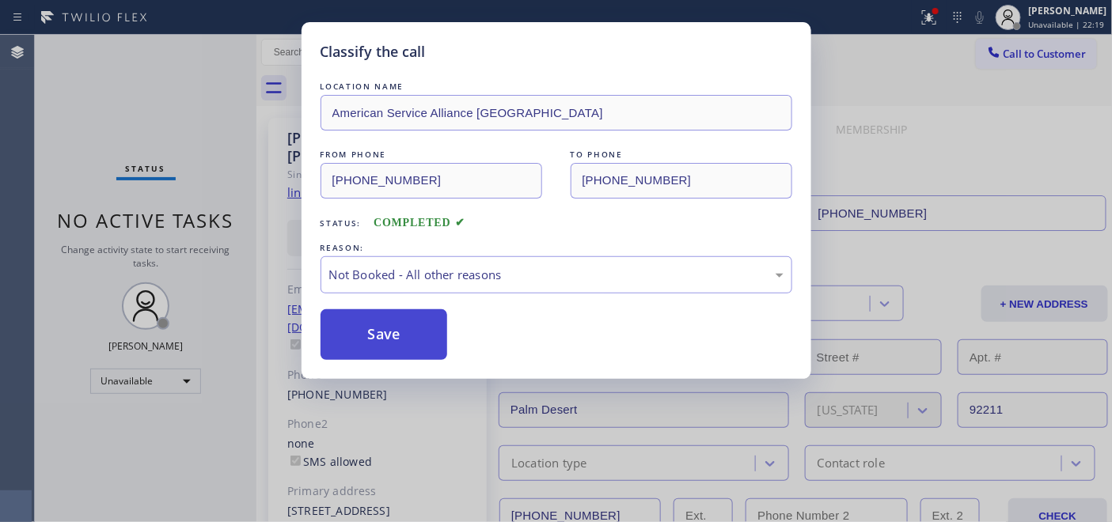
click at [402, 324] on button "Save" at bounding box center [383, 334] width 127 height 51
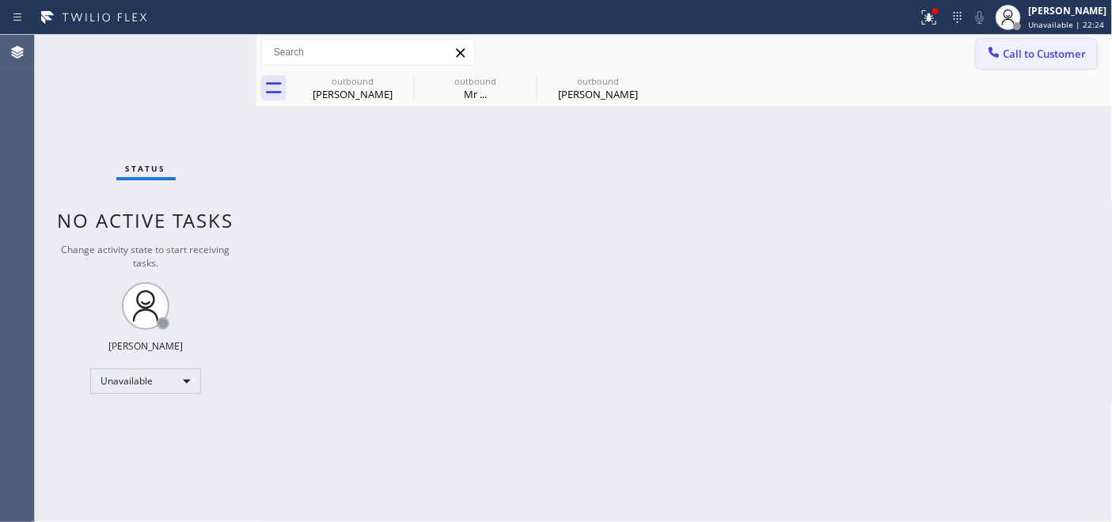
click at [1003, 50] on span "Call to Customer" at bounding box center [1044, 54] width 83 height 14
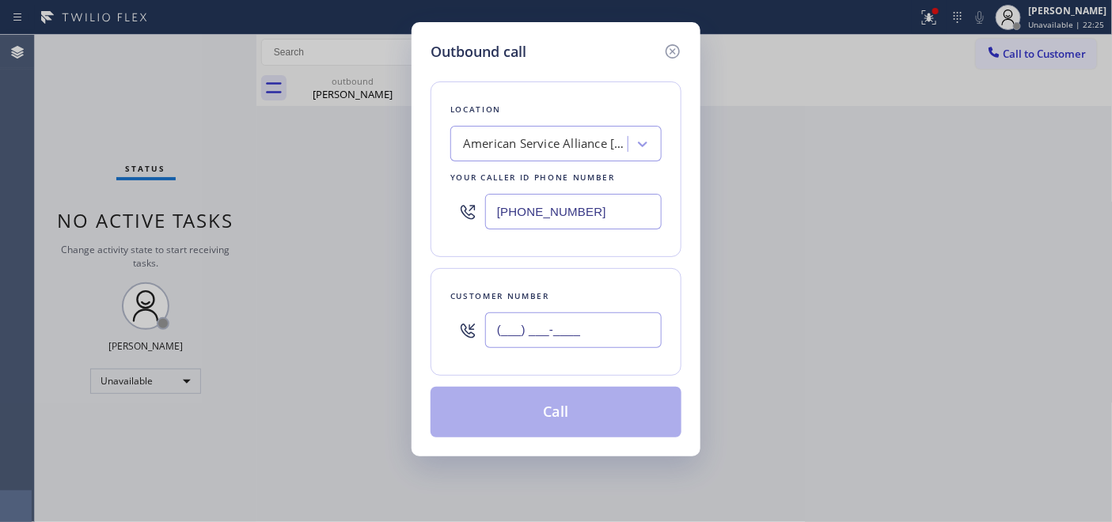
click at [519, 331] on input "(___) ___-____" at bounding box center [573, 330] width 176 height 36
paste input "303) 832-8108"
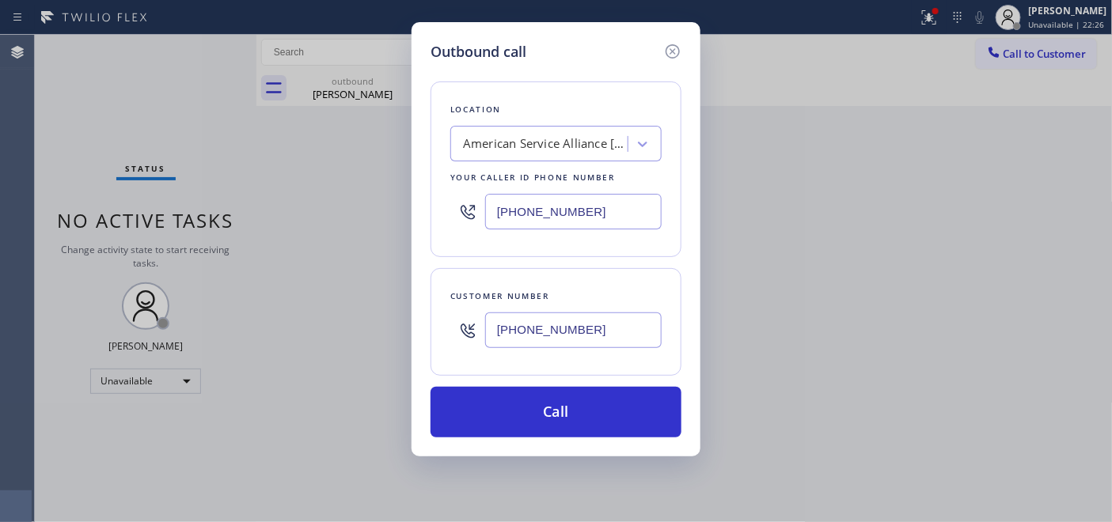
type input "[PHONE_NUMBER]"
drag, startPoint x: 599, startPoint y: 210, endPoint x: 394, endPoint y: 215, distance: 205.0
click at [417, 211] on div "Outbound call Location American Service Alliance Palm Desert Your caller id pho…" at bounding box center [555, 239] width 289 height 434
paste input "20) 807-6796"
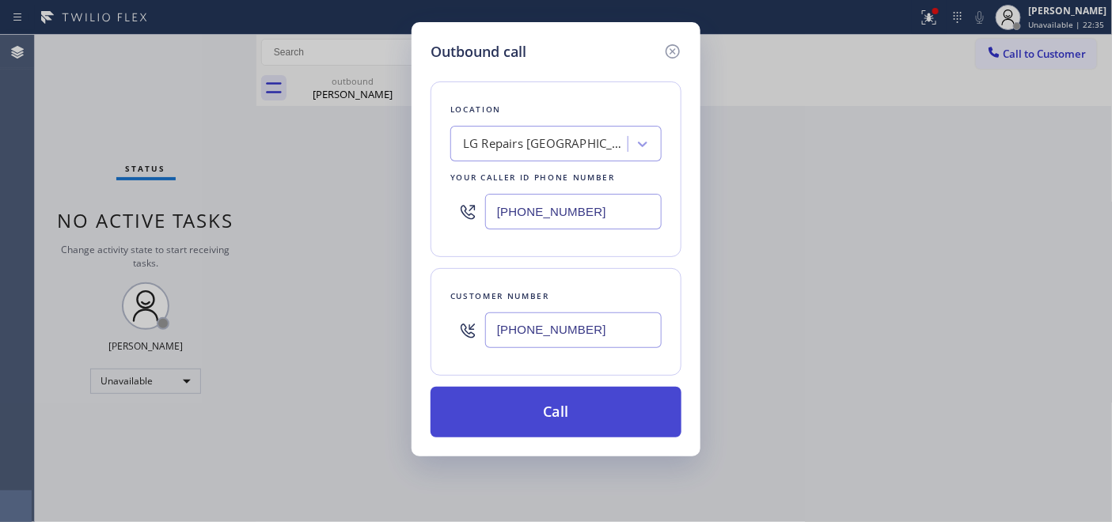
type input "[PHONE_NUMBER]"
click at [580, 407] on button "Call" at bounding box center [555, 412] width 251 height 51
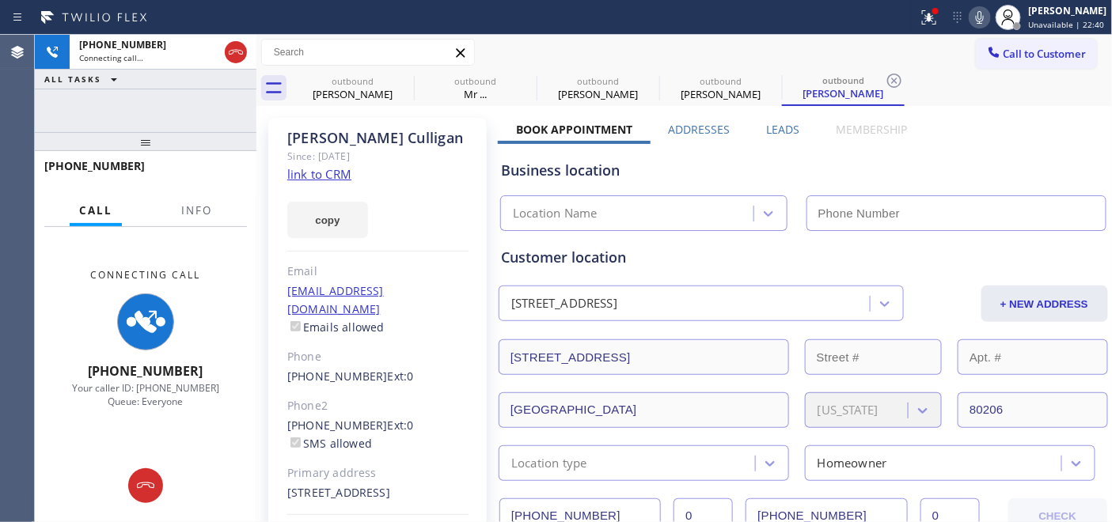
type input "[PHONE_NUMBER]"
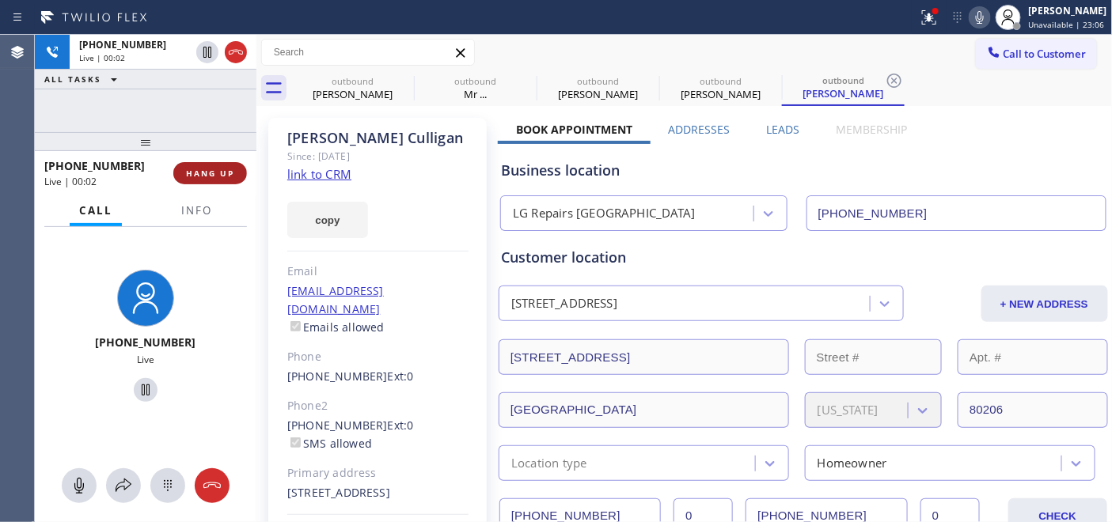
click at [215, 176] on span "HANG UP" at bounding box center [210, 173] width 48 height 11
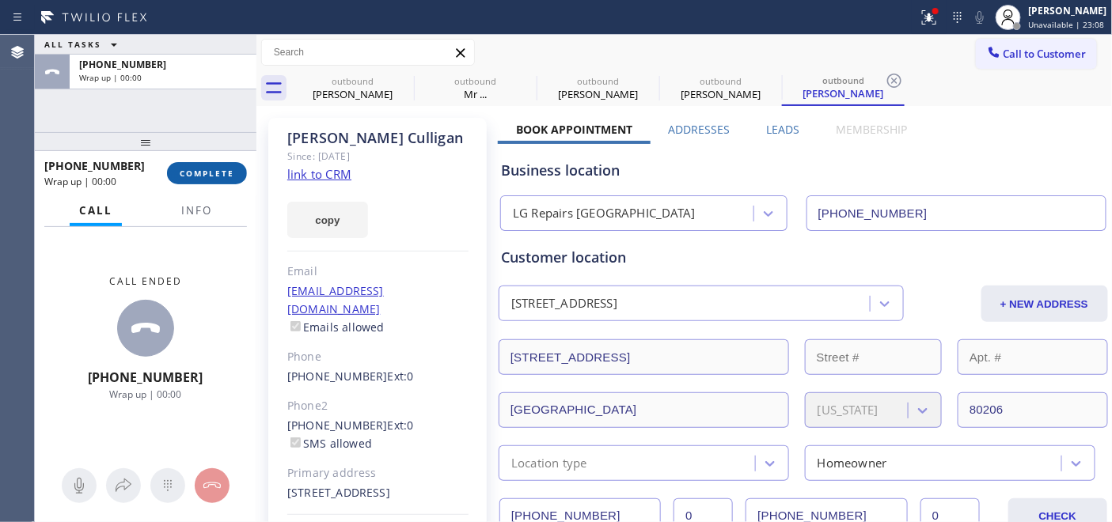
click at [215, 176] on span "COMPLETE" at bounding box center [207, 173] width 55 height 11
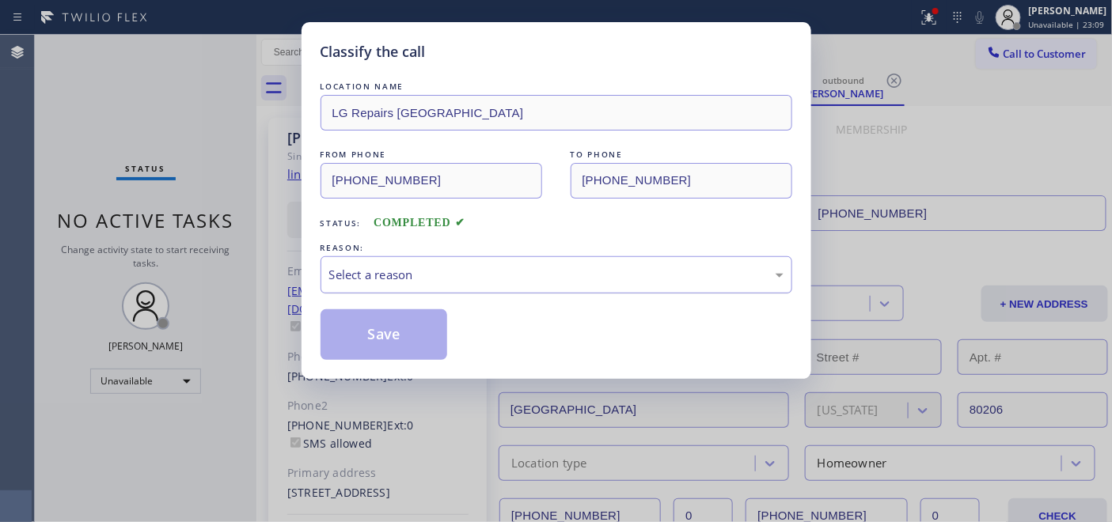
click at [470, 273] on div "Select a reason" at bounding box center [556, 275] width 454 height 18
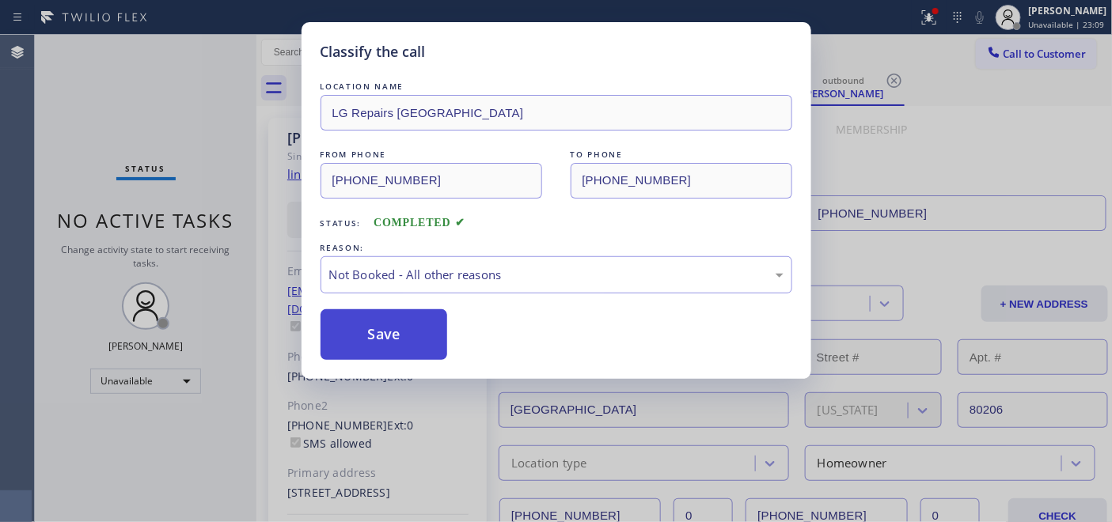
click at [407, 329] on button "Save" at bounding box center [383, 334] width 127 height 51
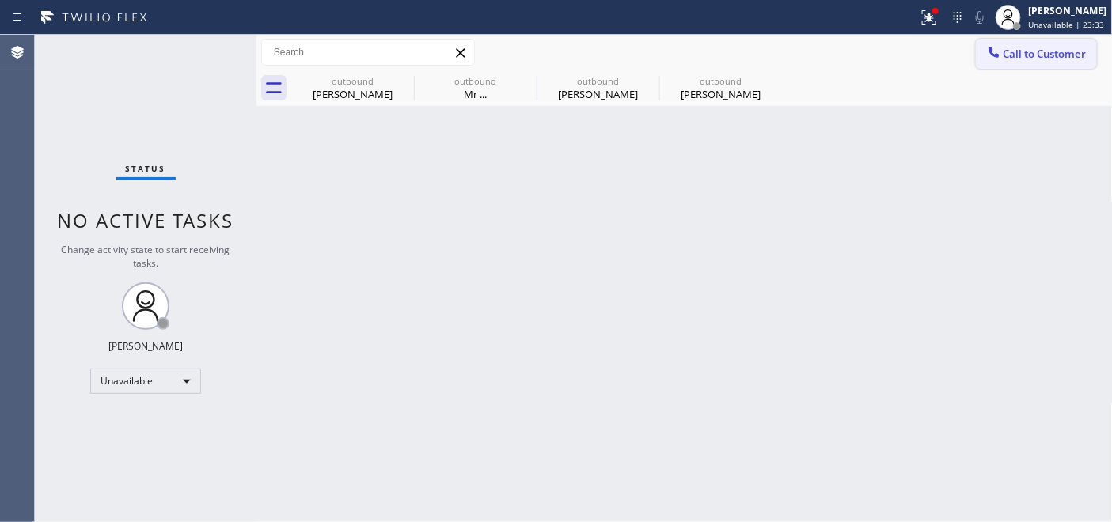
click at [1054, 51] on span "Call to Customer" at bounding box center [1044, 54] width 83 height 14
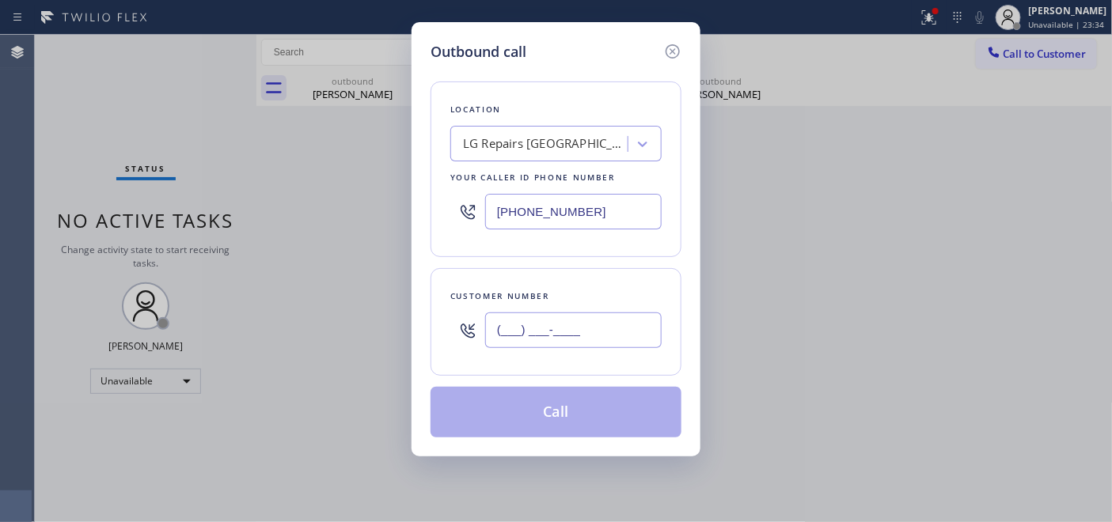
drag, startPoint x: 592, startPoint y: 321, endPoint x: 516, endPoint y: 314, distance: 76.3
click at [440, 334] on div "Customer number (___) ___-____" at bounding box center [555, 322] width 251 height 108
paste input "310) 975-9342"
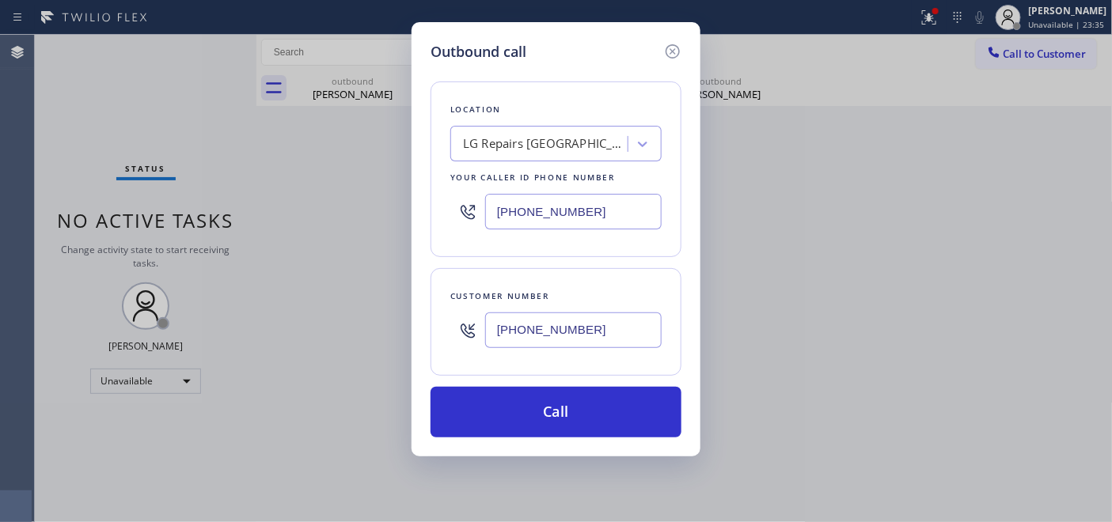
type input "[PHONE_NUMBER]"
drag, startPoint x: 613, startPoint y: 208, endPoint x: 483, endPoint y: 211, distance: 129.8
click at [487, 211] on input "[PHONE_NUMBER]" at bounding box center [573, 212] width 176 height 36
paste input "844) 735-4685"
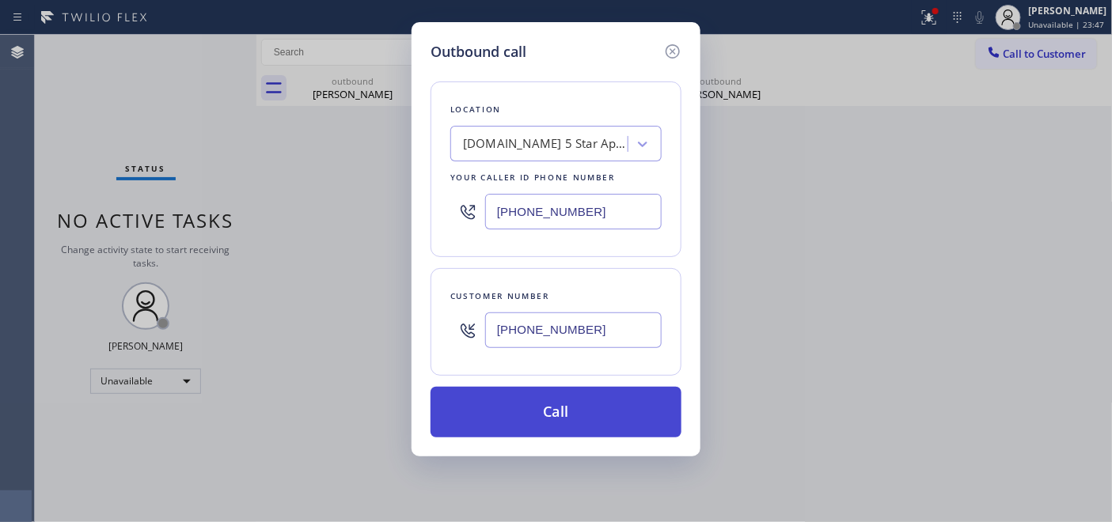
type input "[PHONE_NUMBER]"
click at [626, 405] on button "Call" at bounding box center [555, 412] width 251 height 51
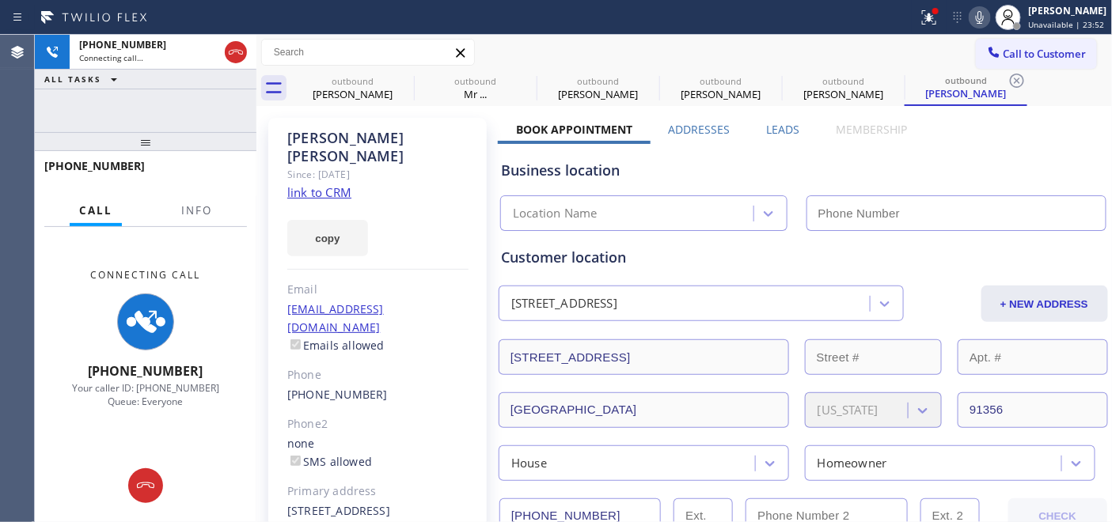
type input "[PHONE_NUMBER]"
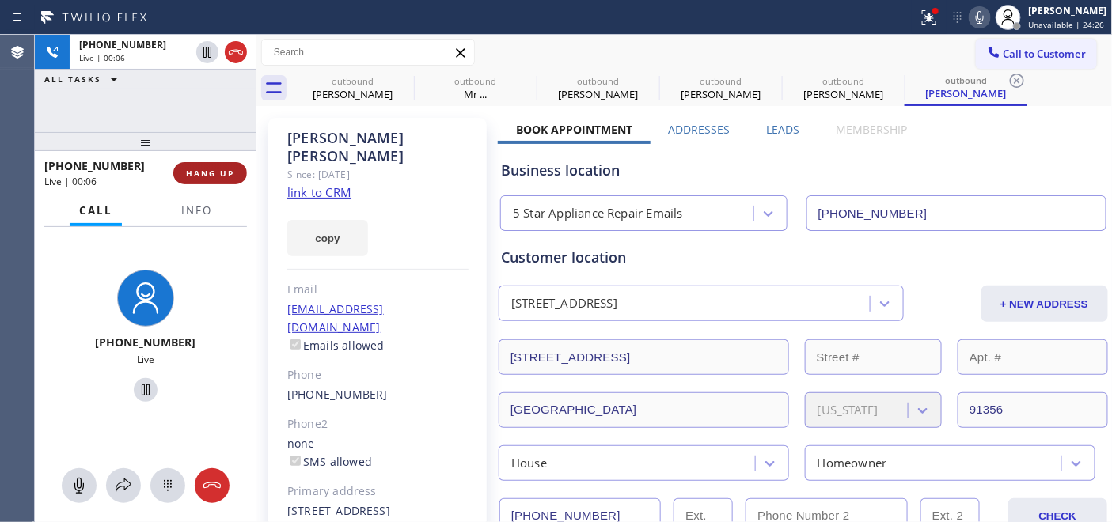
click at [214, 168] on span "HANG UP" at bounding box center [210, 173] width 48 height 11
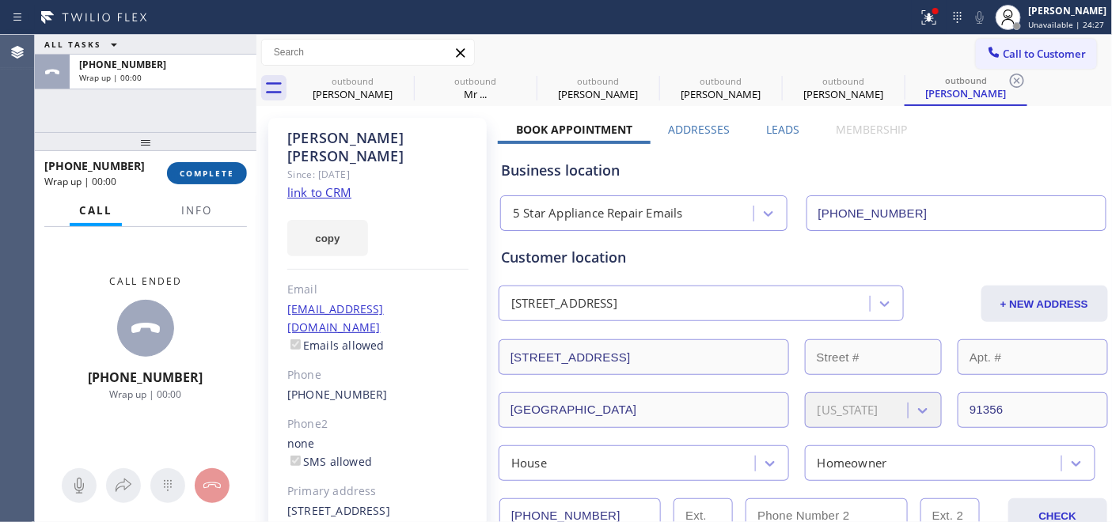
click at [214, 168] on span "COMPLETE" at bounding box center [207, 173] width 55 height 11
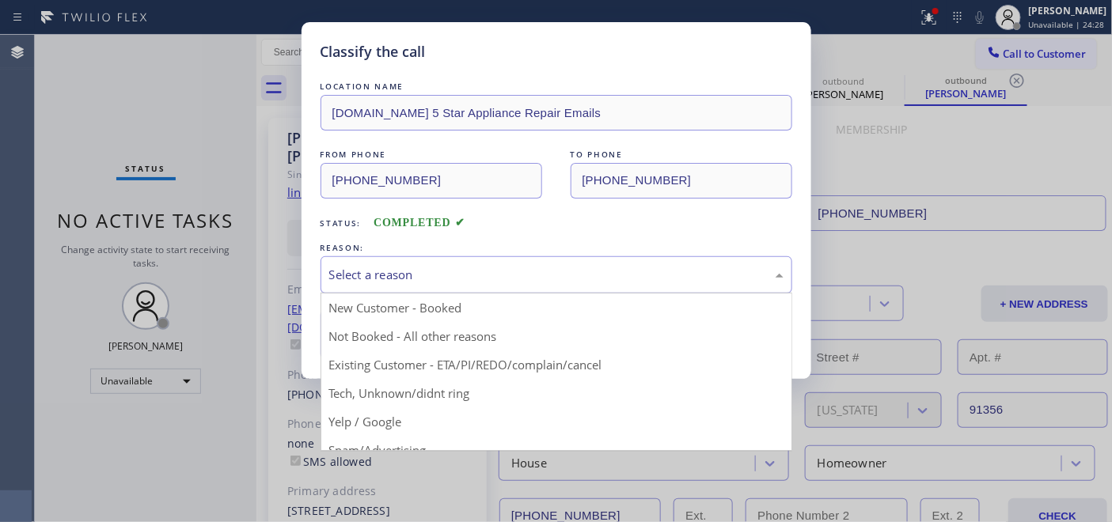
click at [544, 275] on div "Select a reason" at bounding box center [556, 275] width 454 height 18
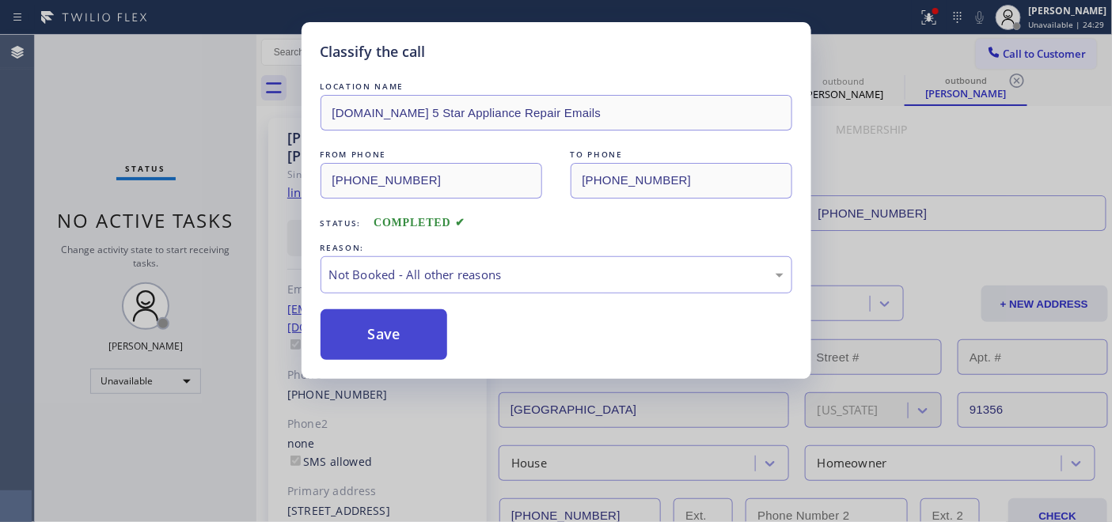
click at [418, 328] on button "Save" at bounding box center [383, 334] width 127 height 51
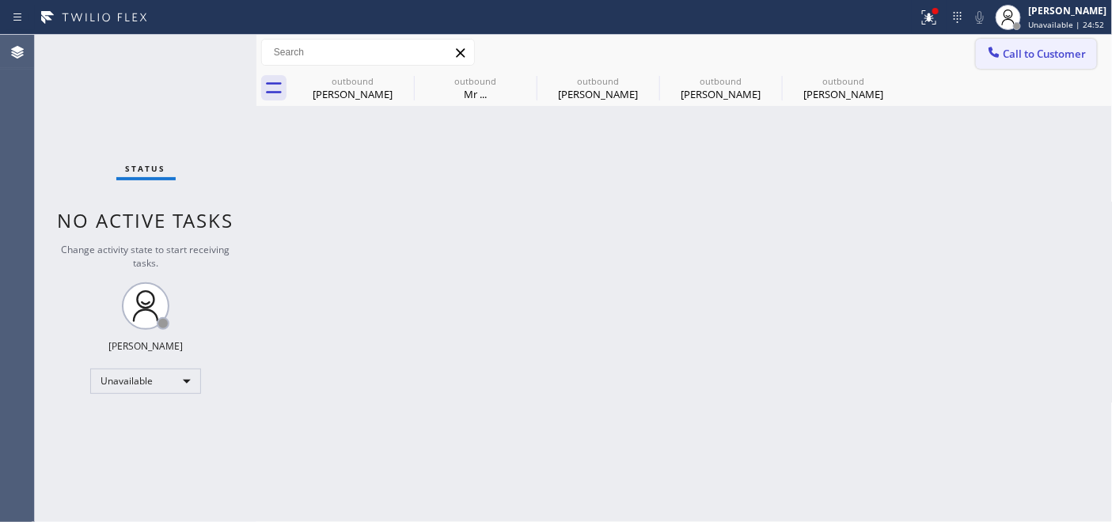
click at [1045, 59] on span "Call to Customer" at bounding box center [1044, 54] width 83 height 14
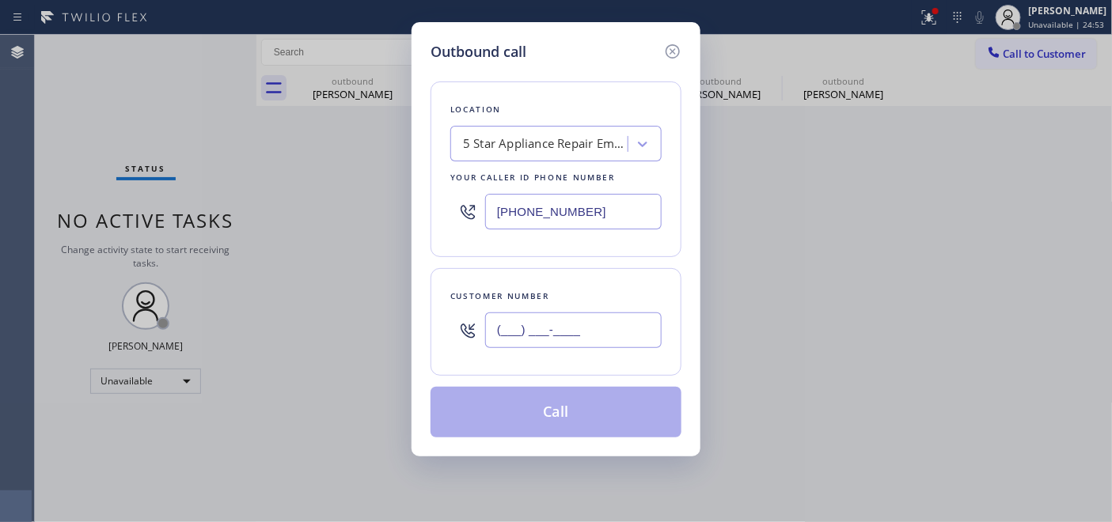
click at [581, 340] on input "(___) ___-____" at bounding box center [573, 330] width 176 height 36
paste input "720) 840-3228"
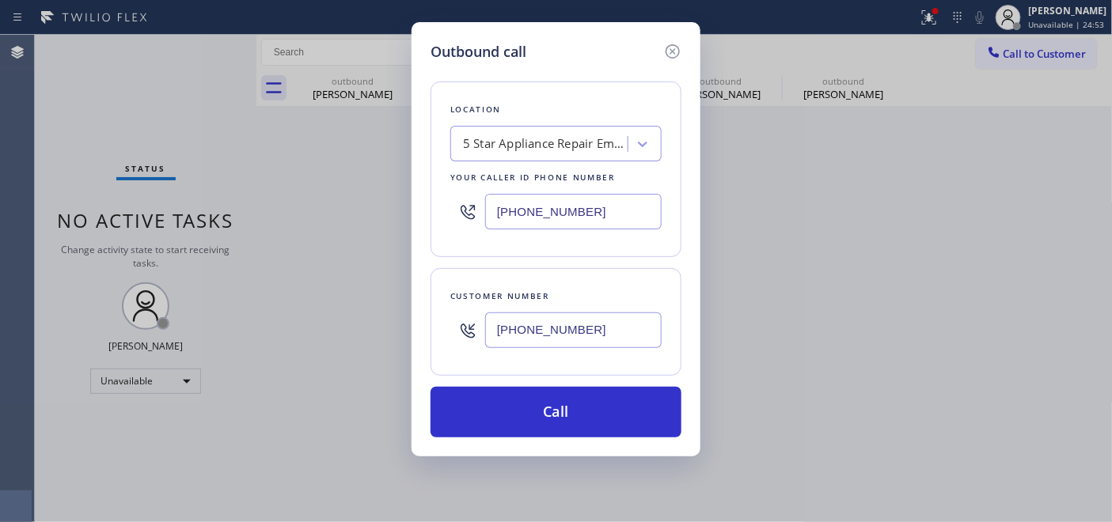
type input "[PHONE_NUMBER]"
click at [557, 146] on div "5 Star Appliance Repair Emails" at bounding box center [546, 144] width 166 height 18
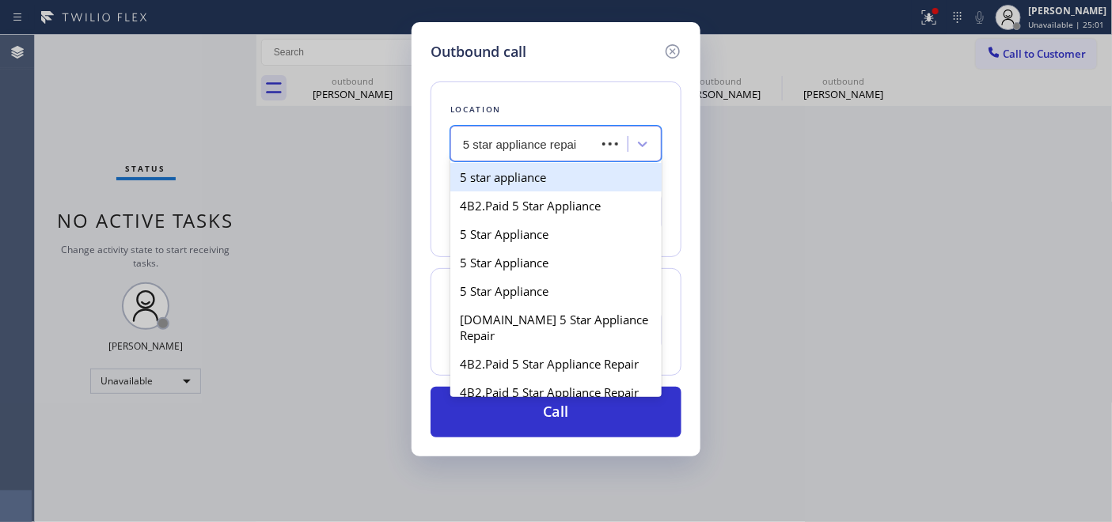
type input "5 star appliance repair"
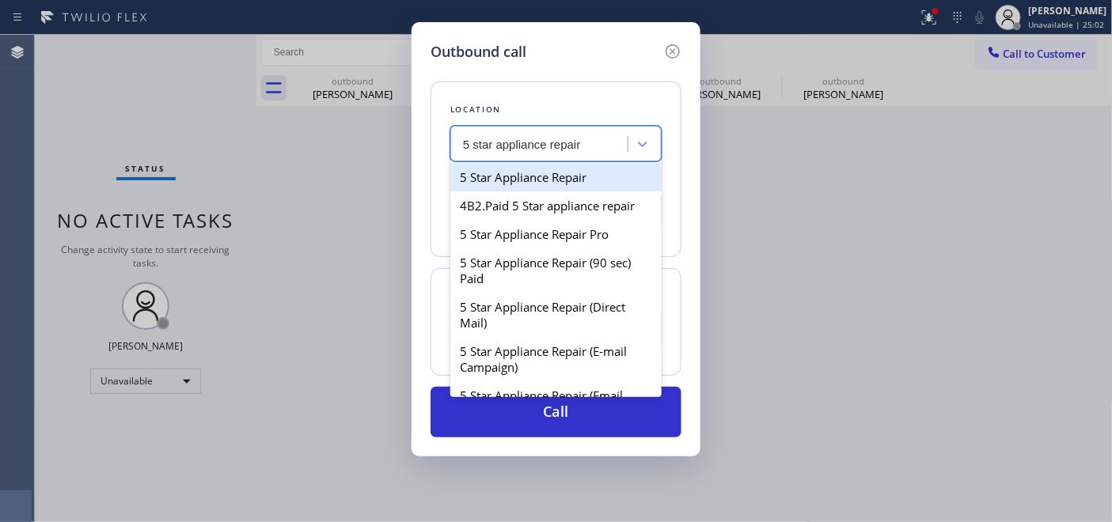
click at [544, 172] on div "5 Star Appliance Repair" at bounding box center [555, 177] width 211 height 28
type input "[PHONE_NUMBER]"
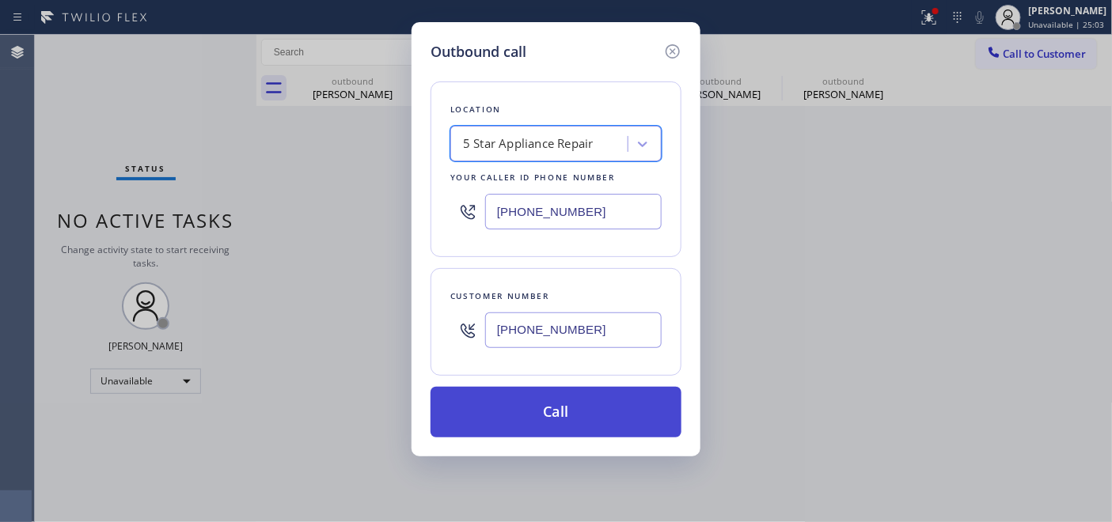
click at [597, 407] on button "Call" at bounding box center [555, 412] width 251 height 51
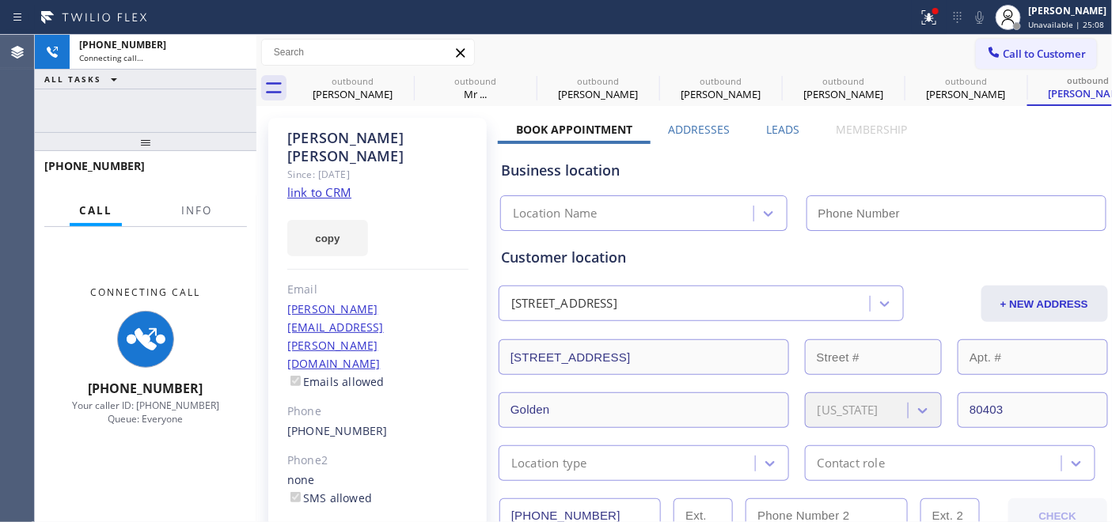
type input "[PHONE_NUMBER]"
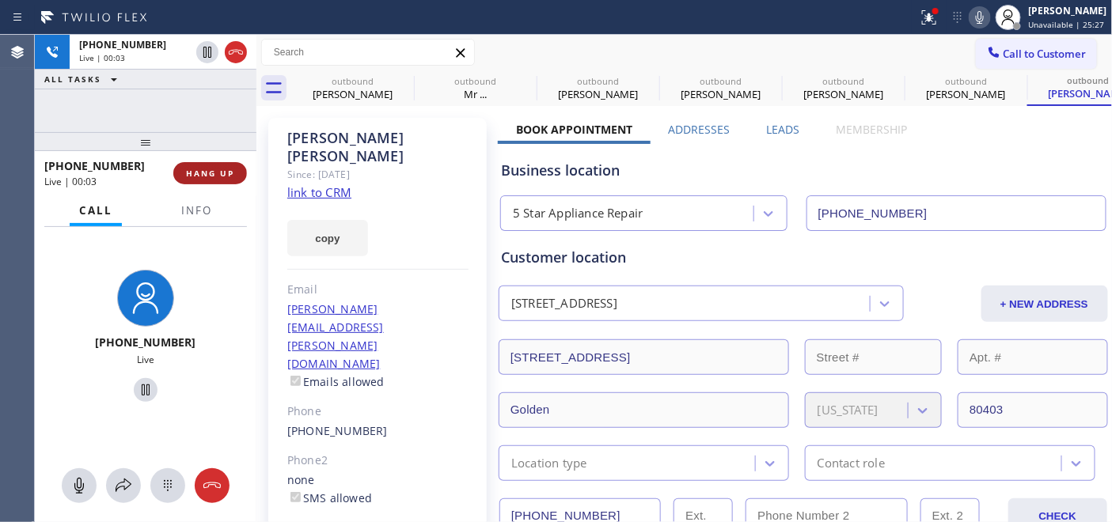
click at [184, 178] on button "HANG UP" at bounding box center [210, 173] width 74 height 22
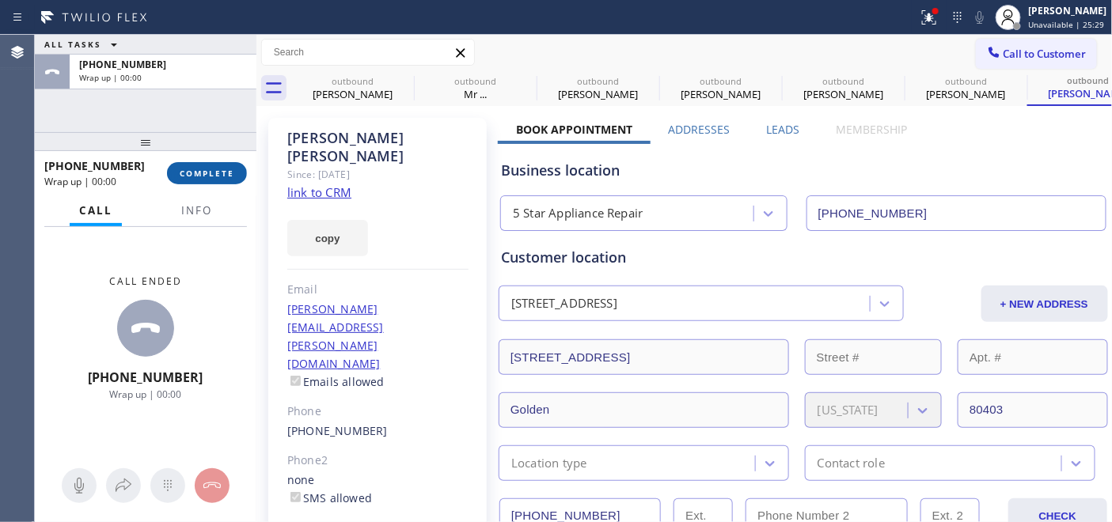
click at [184, 177] on span "COMPLETE" at bounding box center [207, 173] width 55 height 11
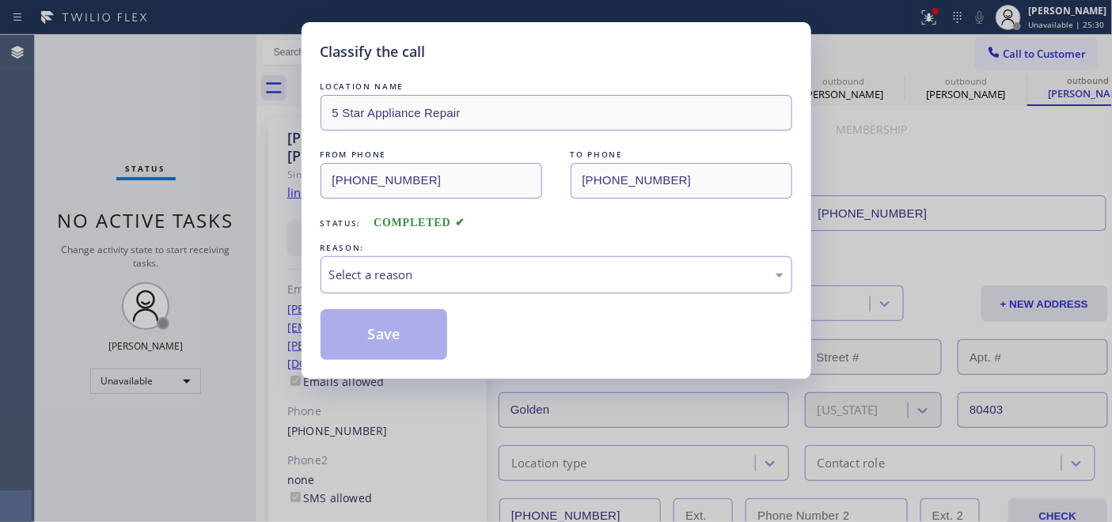
click at [406, 274] on div "Select a reason" at bounding box center [556, 275] width 454 height 18
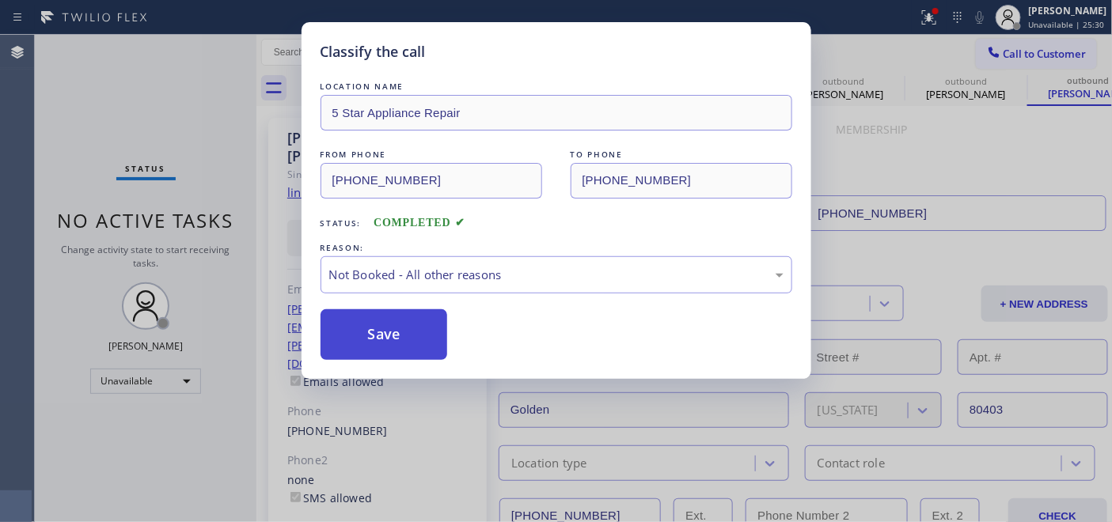
click at [399, 348] on button "Save" at bounding box center [383, 334] width 127 height 51
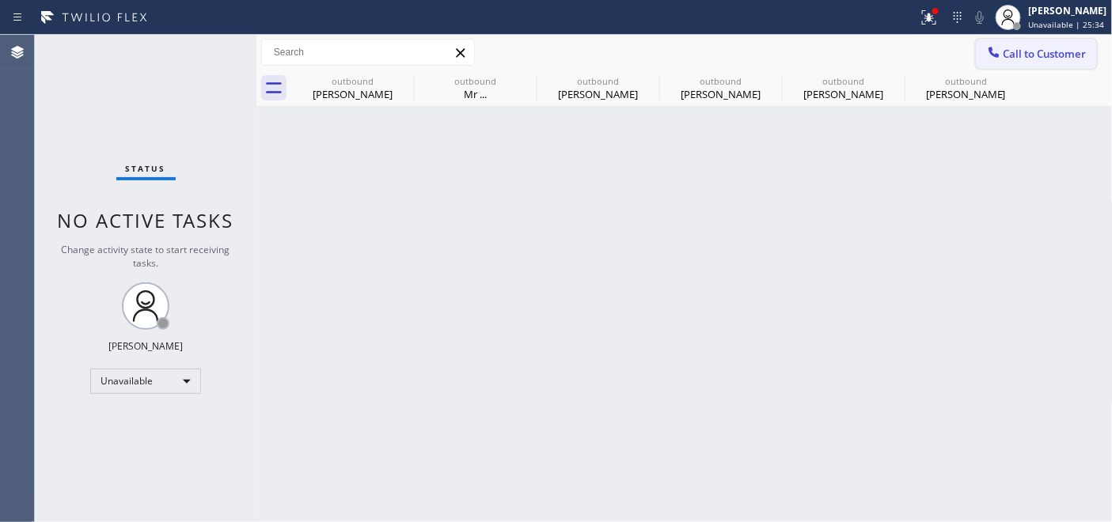
click at [1087, 57] on button "Call to Customer" at bounding box center [1035, 54] width 121 height 30
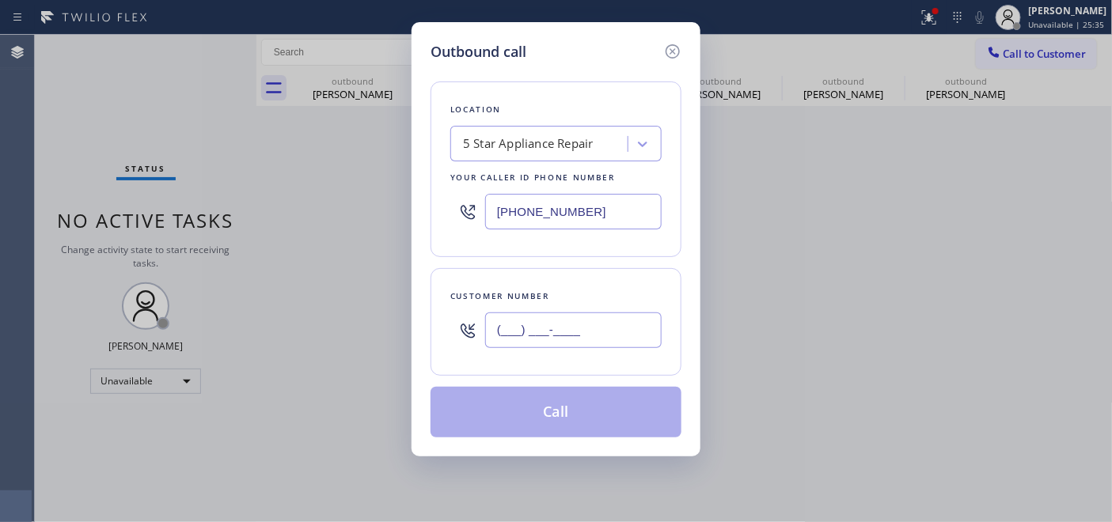
click at [506, 331] on input "(___) ___-____" at bounding box center [573, 330] width 176 height 36
paste input "562) 396-7707"
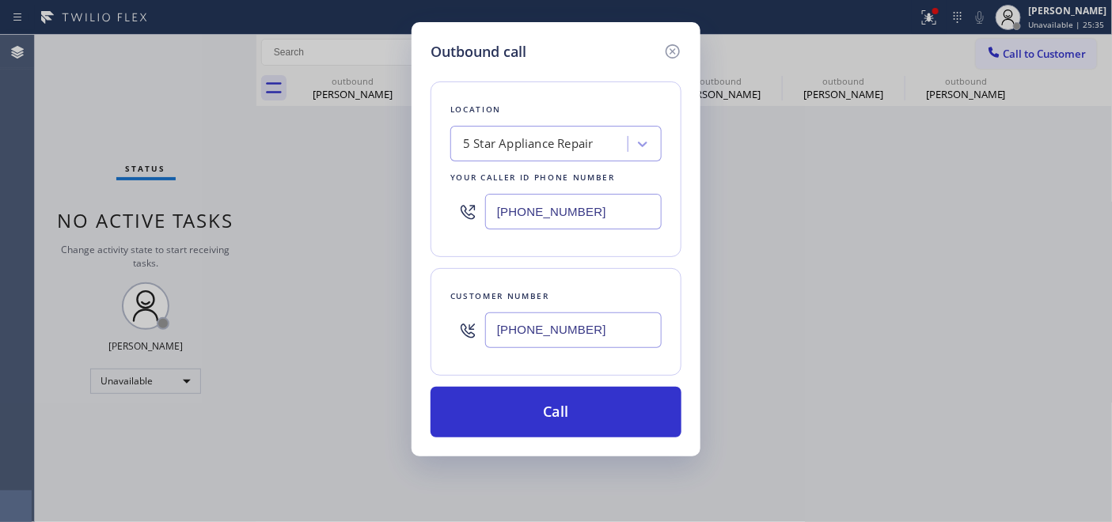
type input "[PHONE_NUMBER]"
drag, startPoint x: 532, startPoint y: 206, endPoint x: 445, endPoint y: 206, distance: 87.8
click at [487, 206] on input "[PHONE_NUMBER]" at bounding box center [573, 212] width 176 height 36
paste input "text"
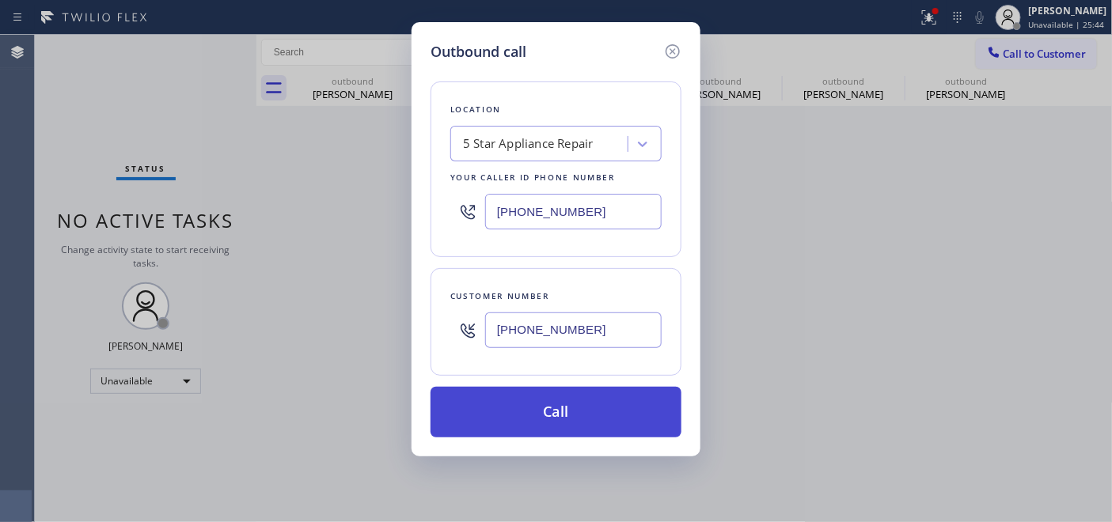
type input "[PHONE_NUMBER]"
click at [614, 399] on button "Call" at bounding box center [555, 412] width 251 height 51
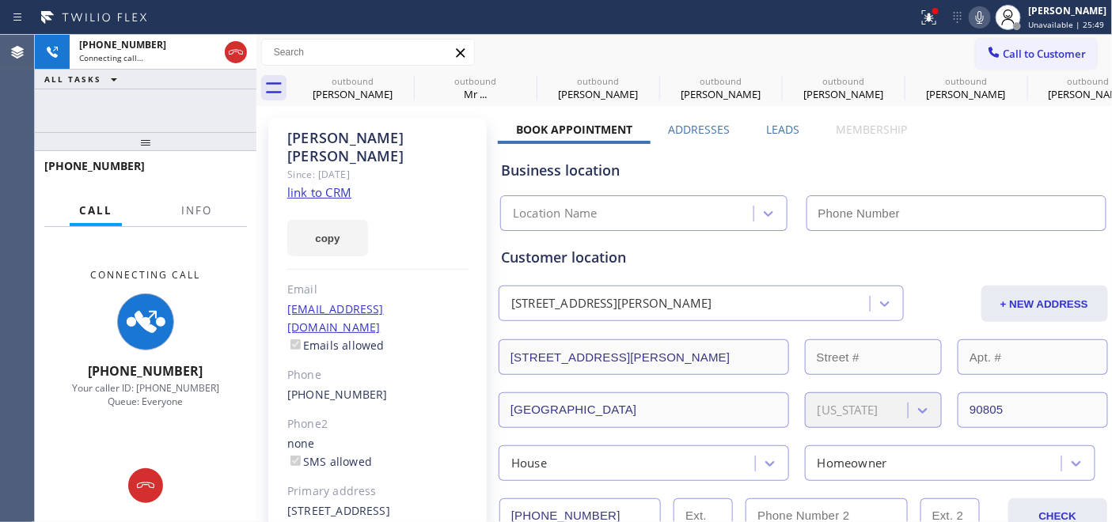
type input "[PHONE_NUMBER]"
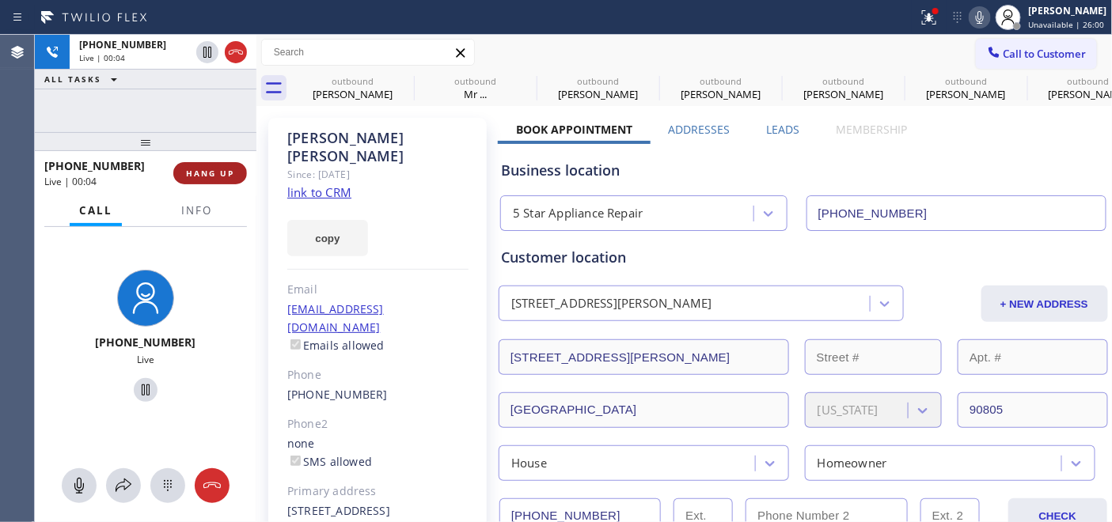
click at [199, 169] on span "HANG UP" at bounding box center [210, 173] width 48 height 11
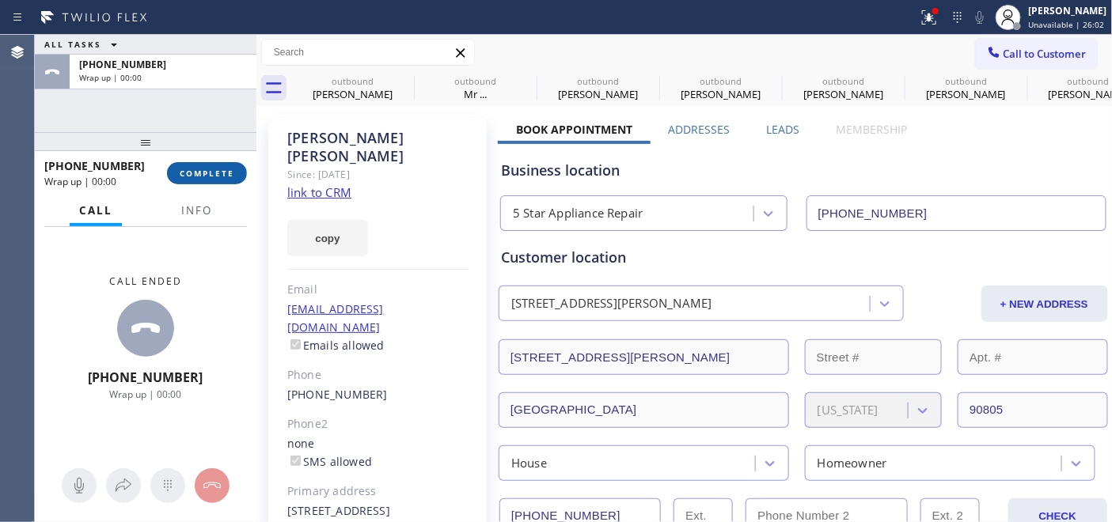
click at [199, 169] on span "COMPLETE" at bounding box center [207, 173] width 55 height 11
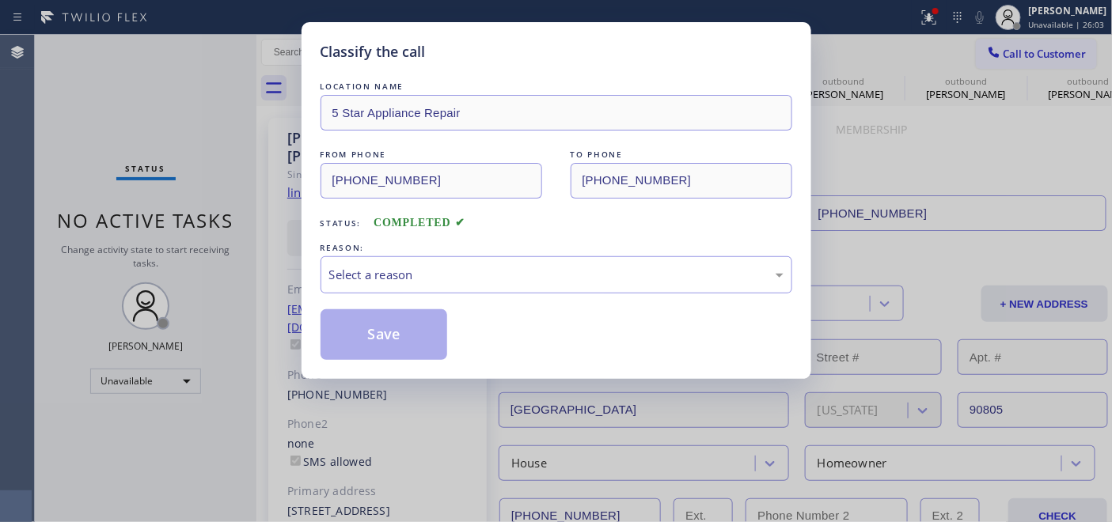
click at [455, 254] on div "REASON:" at bounding box center [556, 248] width 472 height 17
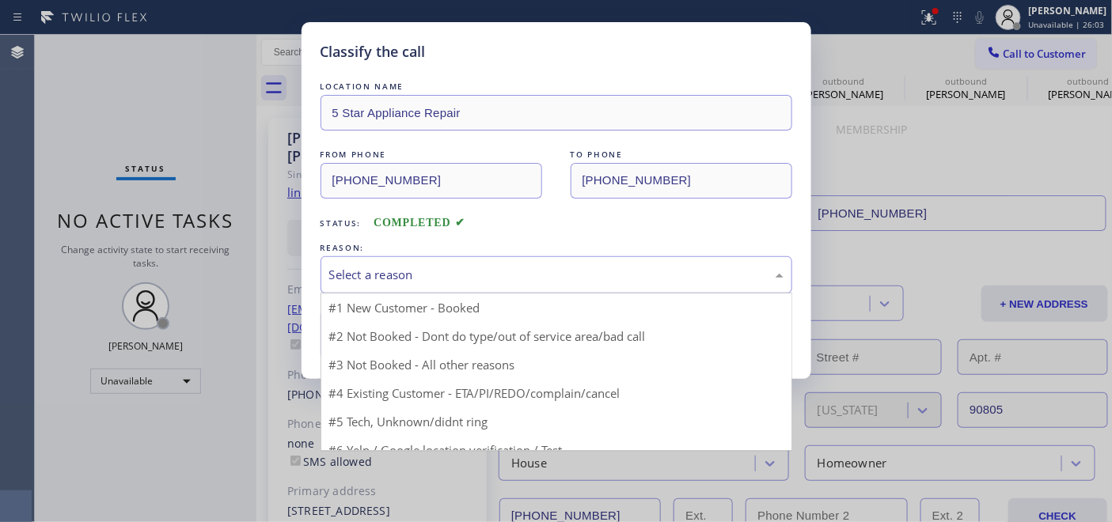
click at [457, 259] on div "Select a reason" at bounding box center [556, 274] width 472 height 37
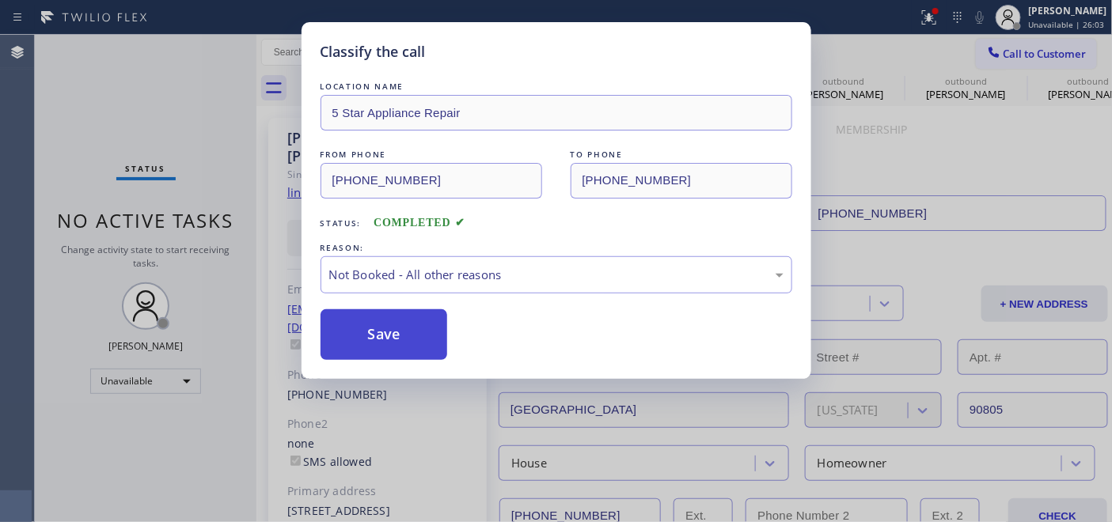
click at [430, 334] on button "Save" at bounding box center [383, 334] width 127 height 51
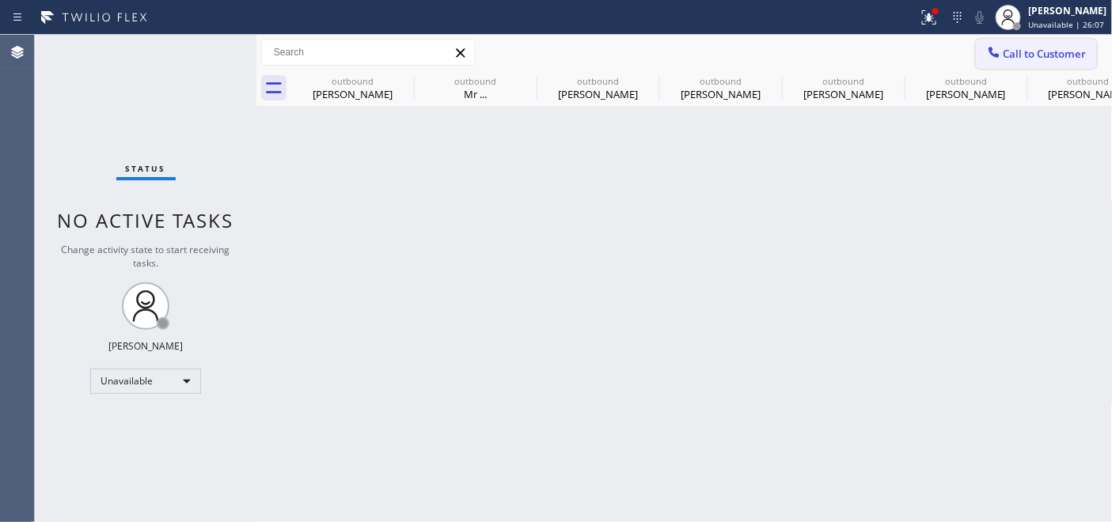
click at [1013, 51] on span "Call to Customer" at bounding box center [1044, 54] width 83 height 14
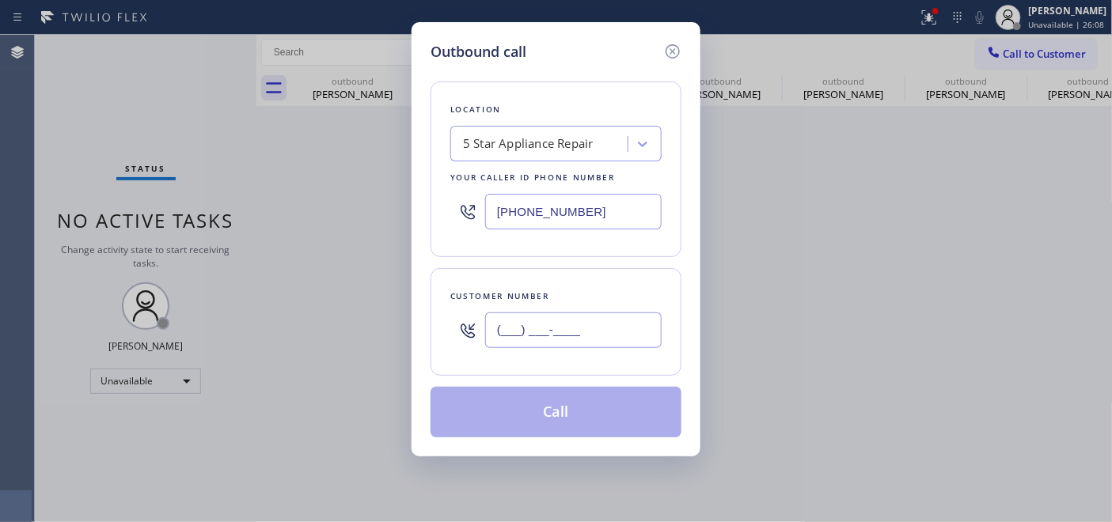
click at [490, 343] on input "(___) ___-____" at bounding box center [573, 330] width 176 height 36
paste input "626) 893-6021"
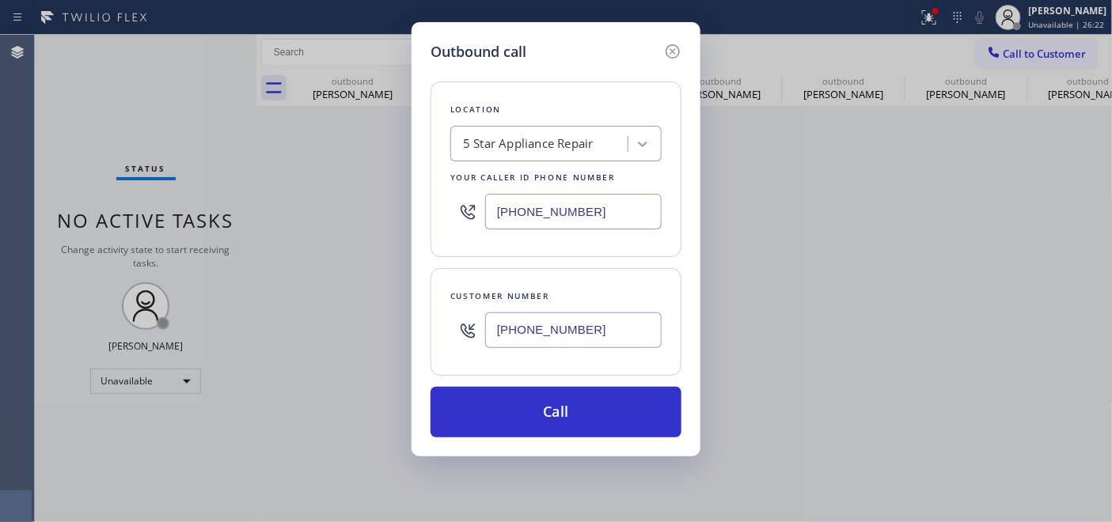
drag, startPoint x: 590, startPoint y: 321, endPoint x: 477, endPoint y: 312, distance: 113.5
click at [460, 305] on div "(626) 893-6021" at bounding box center [555, 330] width 211 height 51
paste input "408) 391-3132"
type input "[PHONE_NUMBER]"
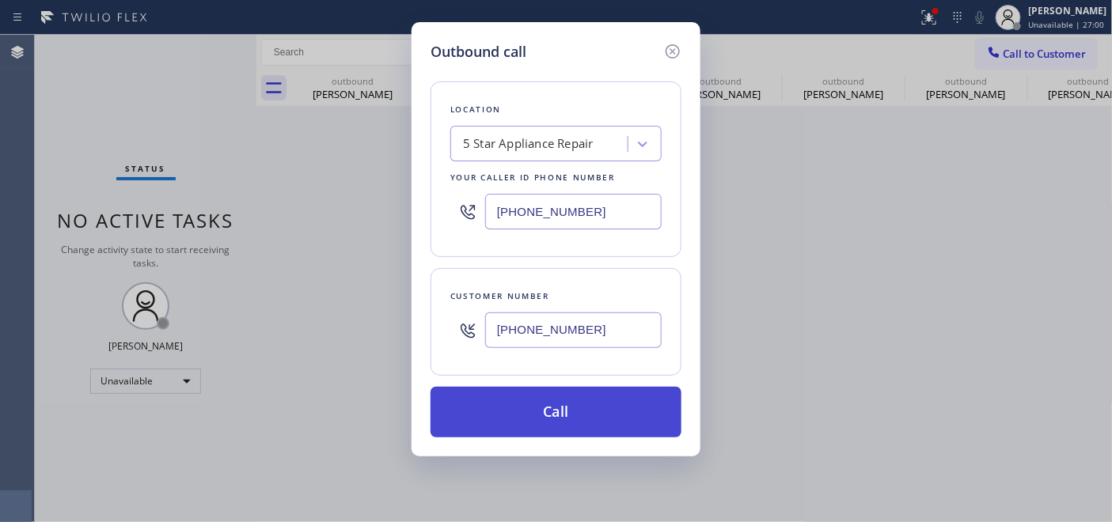
click at [580, 410] on button "Call" at bounding box center [555, 412] width 251 height 51
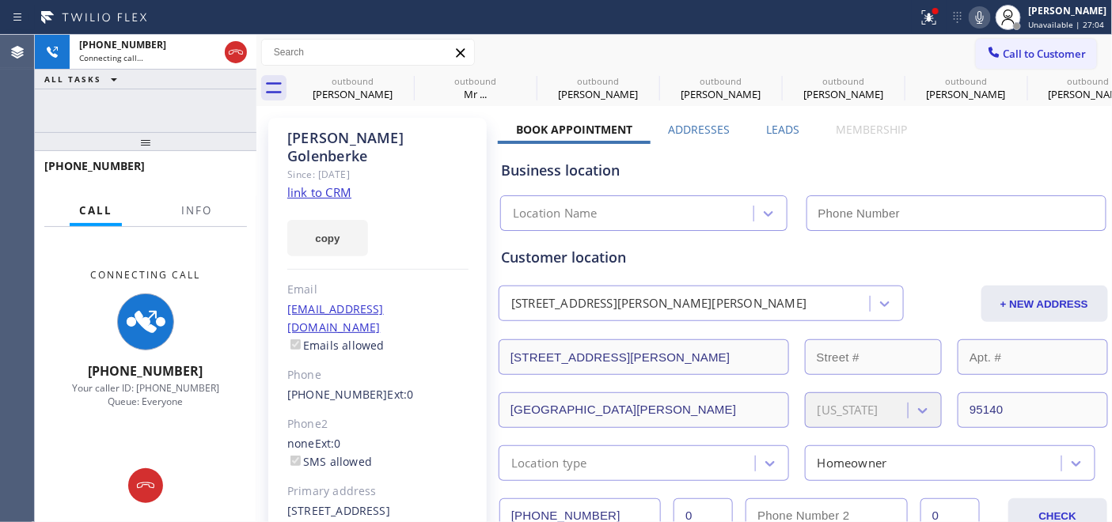
type input "[PHONE_NUMBER]"
click at [396, 78] on icon at bounding box center [403, 80] width 19 height 19
click at [0, 0] on icon at bounding box center [0, 0] width 0 height 0
type input "[PHONE_NUMBER]"
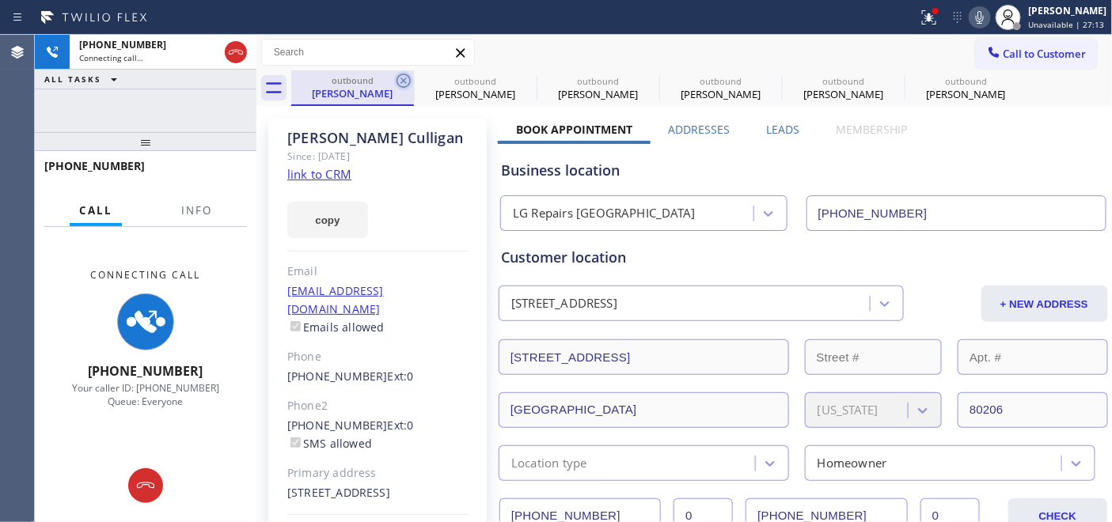
click at [399, 80] on icon at bounding box center [403, 80] width 19 height 19
click at [0, 0] on icon at bounding box center [0, 0] width 0 height 0
type input "[PHONE_NUMBER]"
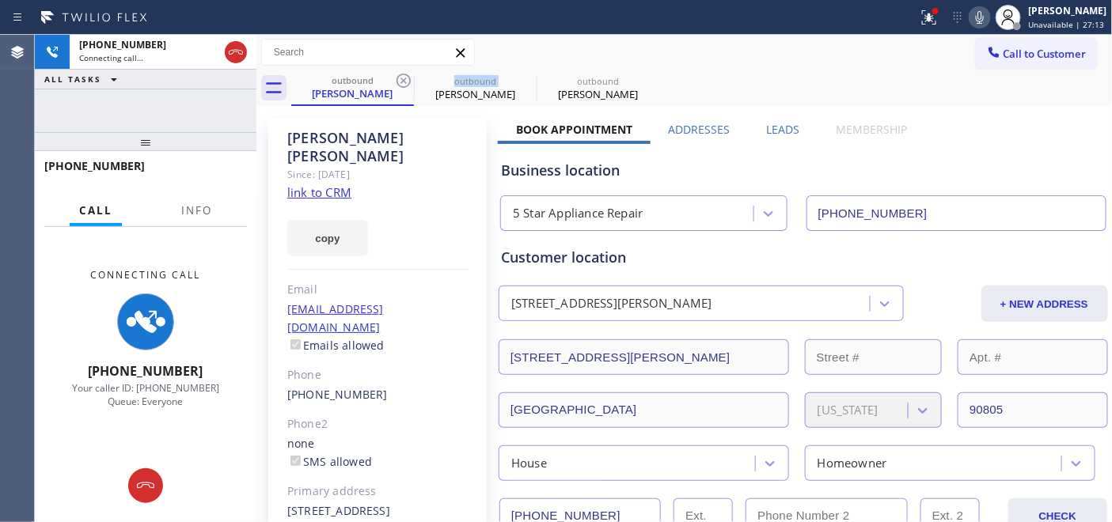
click at [399, 80] on icon at bounding box center [403, 80] width 19 height 19
click at [0, 0] on icon at bounding box center [0, 0] width 0 height 0
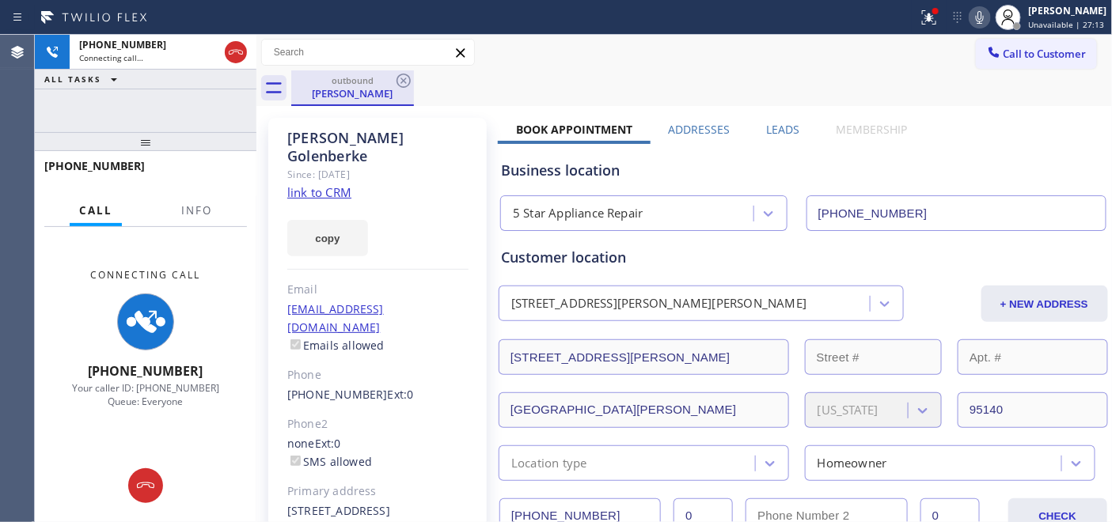
click at [338, 93] on div "David S Golenberke" at bounding box center [352, 93] width 119 height 14
click at [576, 72] on div "outbound David S Golenberke" at bounding box center [701, 88] width 821 height 36
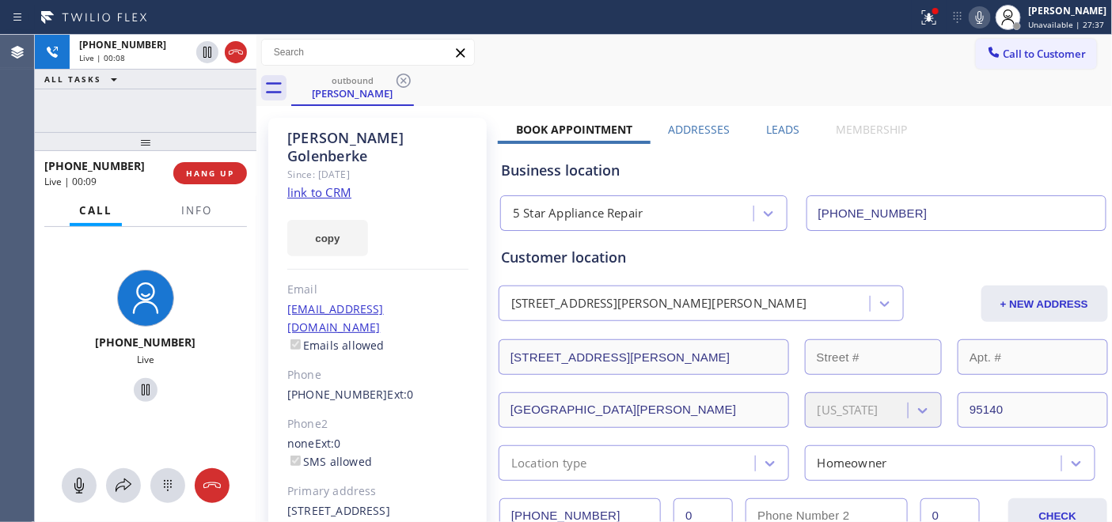
click at [772, 14] on div at bounding box center [458, 17] width 905 height 25
click at [217, 168] on span "HANG UP" at bounding box center [210, 173] width 48 height 11
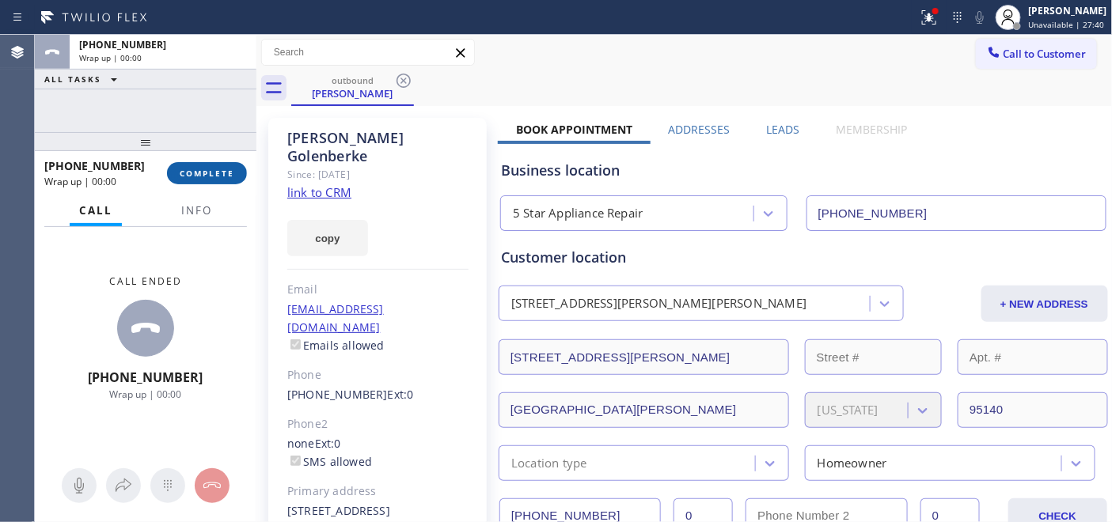
click at [225, 169] on span "COMPLETE" at bounding box center [207, 173] width 55 height 11
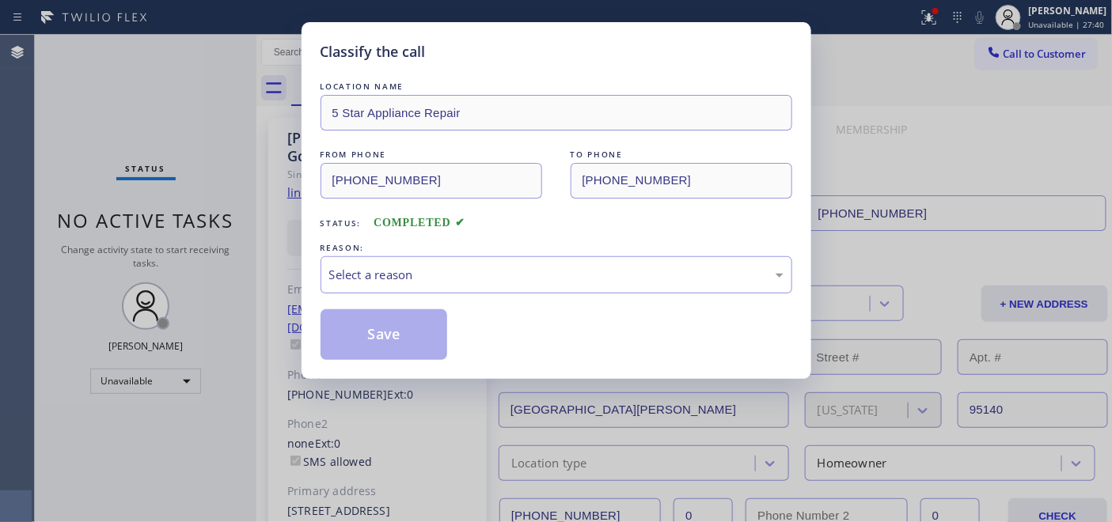
click at [586, 275] on div "Select a reason" at bounding box center [556, 275] width 454 height 18
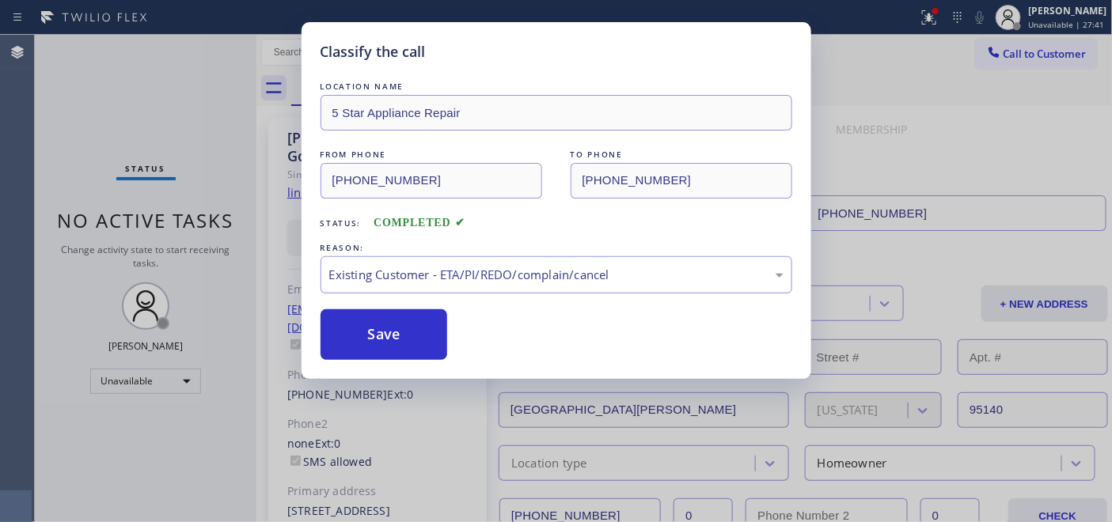
click at [454, 277] on div "Existing Customer - ETA/PI/REDO/complain/cancel" at bounding box center [556, 275] width 454 height 18
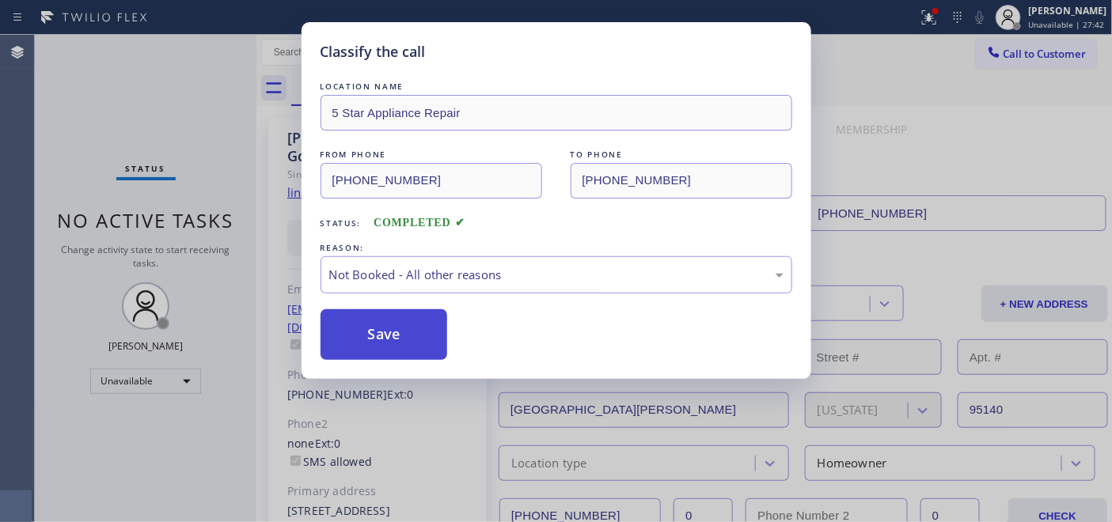
click at [403, 333] on button "Save" at bounding box center [383, 334] width 127 height 51
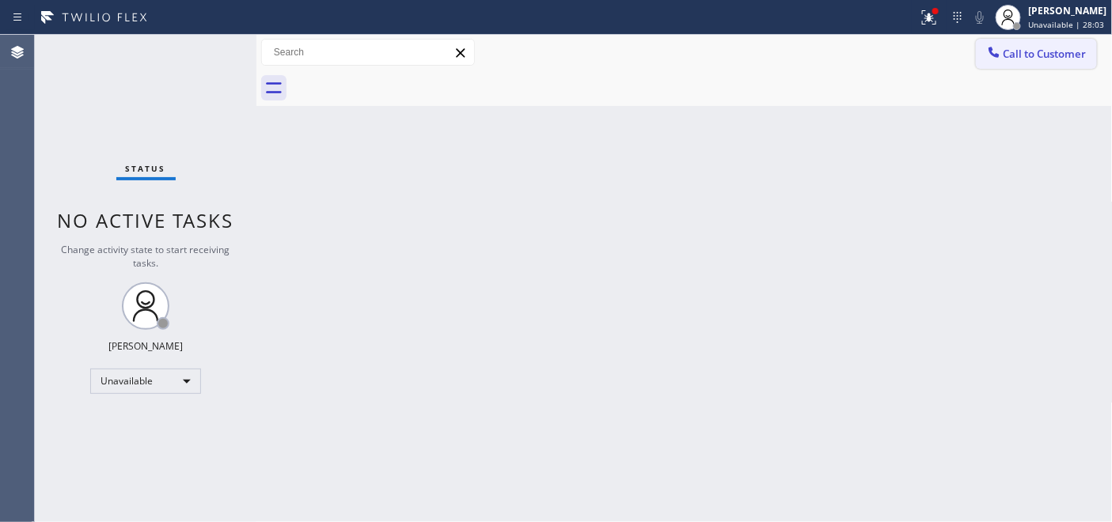
click at [1013, 59] on span "Call to Customer" at bounding box center [1044, 54] width 83 height 14
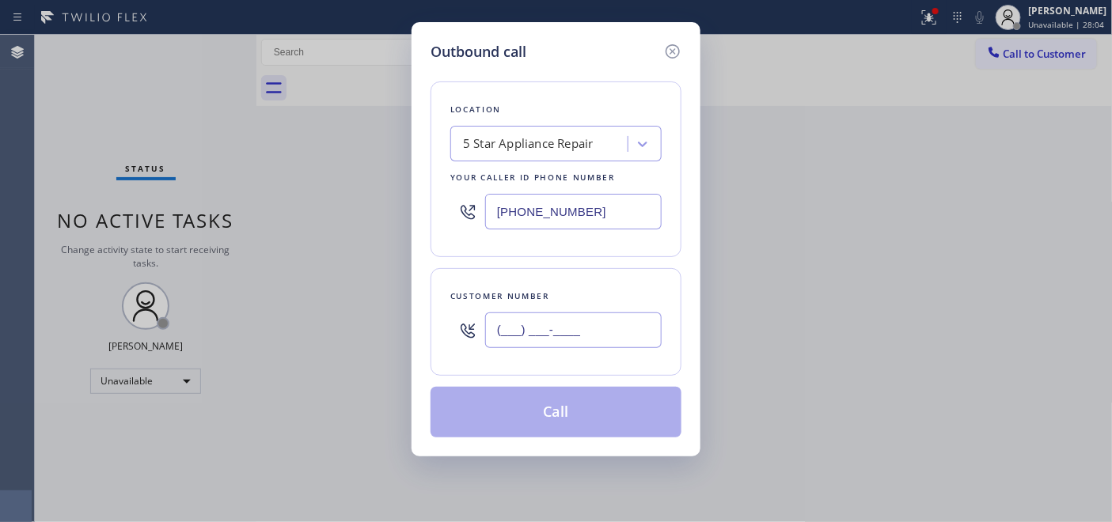
click at [582, 315] on input "(___) ___-____" at bounding box center [573, 330] width 176 height 36
paste input "805) 967-8595"
type input "[PHONE_NUMBER]"
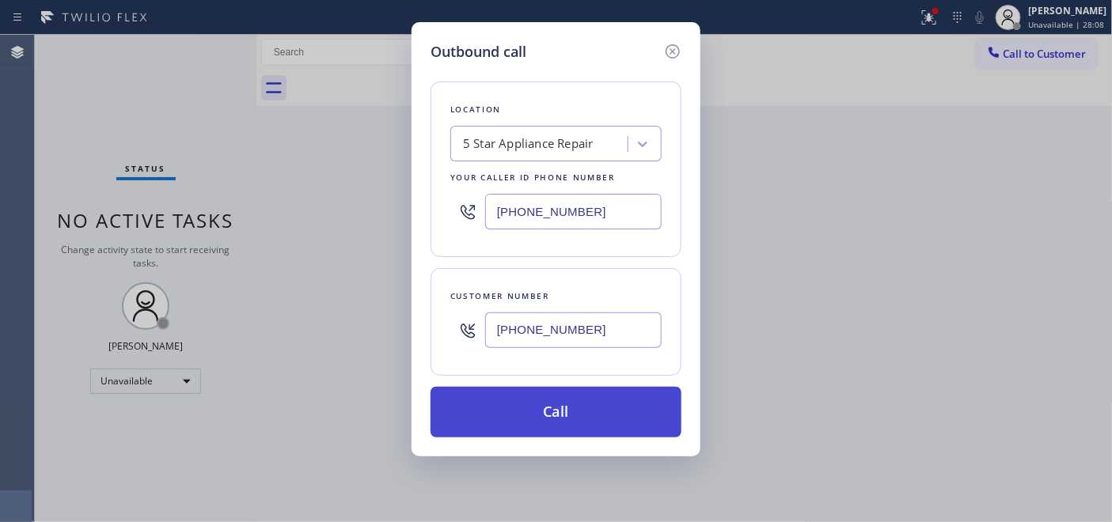
click at [609, 426] on button "Call" at bounding box center [555, 412] width 251 height 51
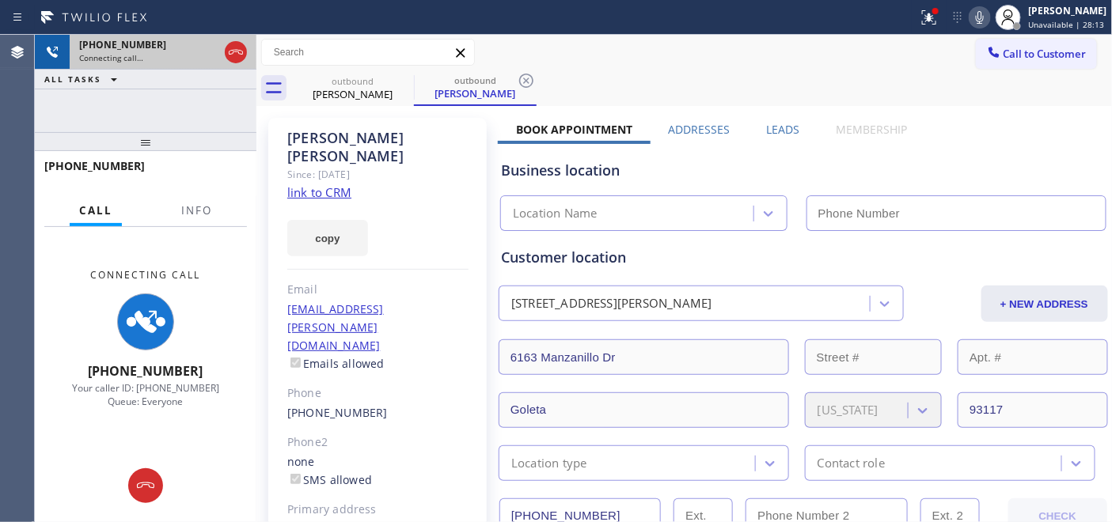
drag, startPoint x: 202, startPoint y: 140, endPoint x: 218, endPoint y: 67, distance: 74.7
click at [218, 67] on div "+18059678595 Connecting call… ALL TASKS ALL TASKS ACTIVE TASKS TASKS IN WRAP UP…" at bounding box center [146, 278] width 222 height 487
type input "[PHONE_NUMBER]"
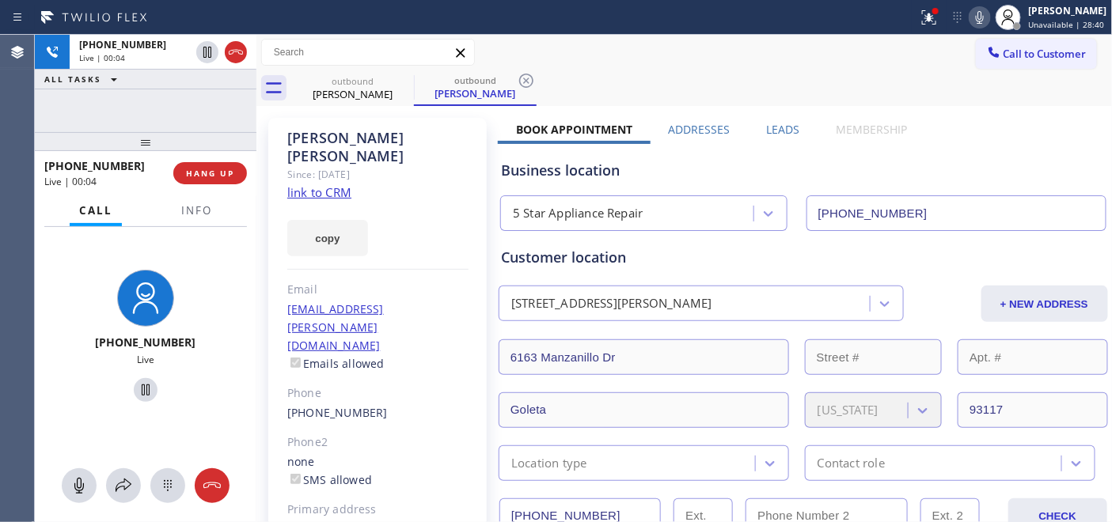
click at [224, 187] on div "+18059678595 Live | 00:04 HANG UP" at bounding box center [145, 173] width 203 height 41
click at [222, 180] on button "HANG UP" at bounding box center [210, 173] width 74 height 22
click at [220, 170] on span "HANG UP" at bounding box center [210, 173] width 48 height 11
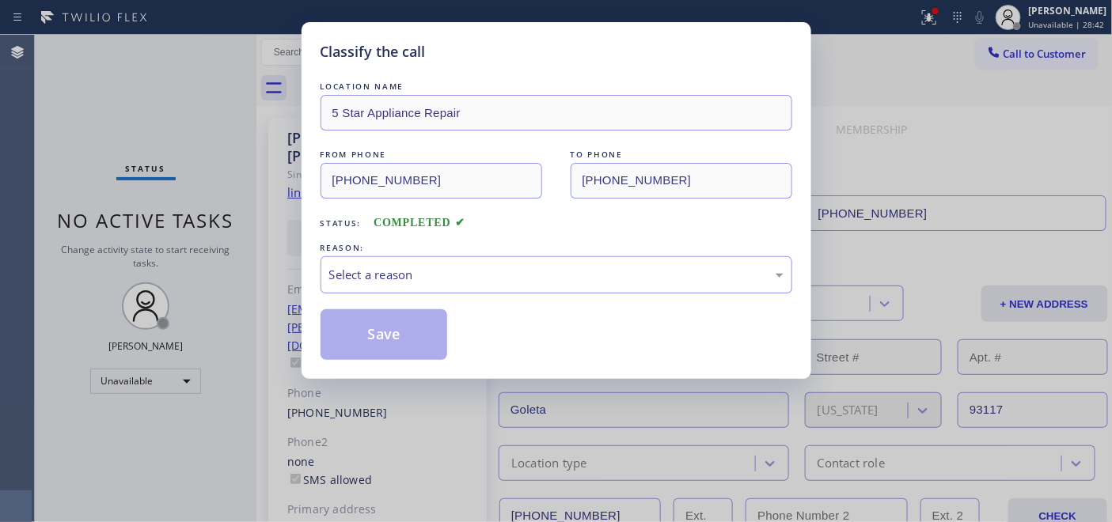
click at [552, 262] on div "Select a reason" at bounding box center [556, 274] width 472 height 37
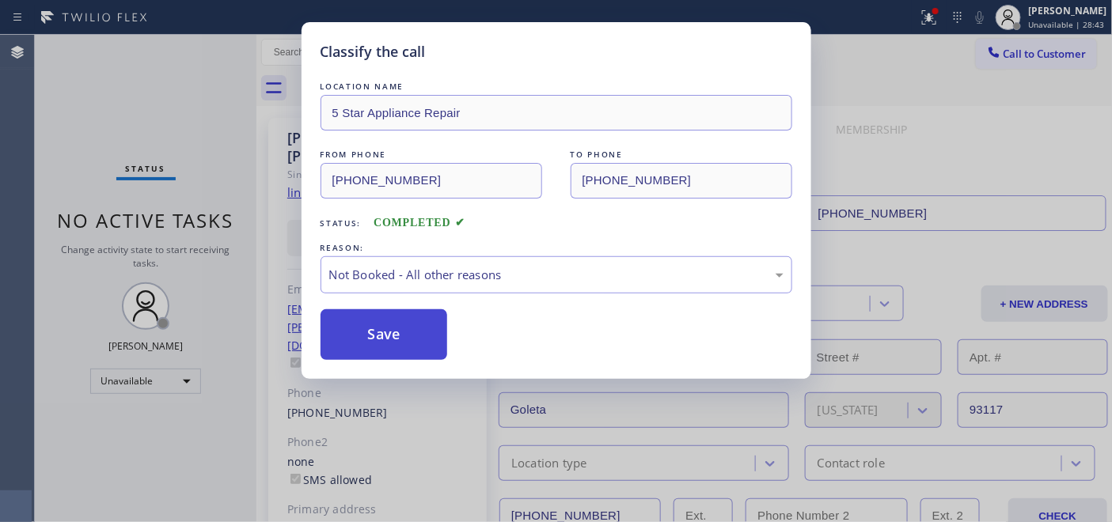
click at [405, 321] on button "Save" at bounding box center [383, 334] width 127 height 51
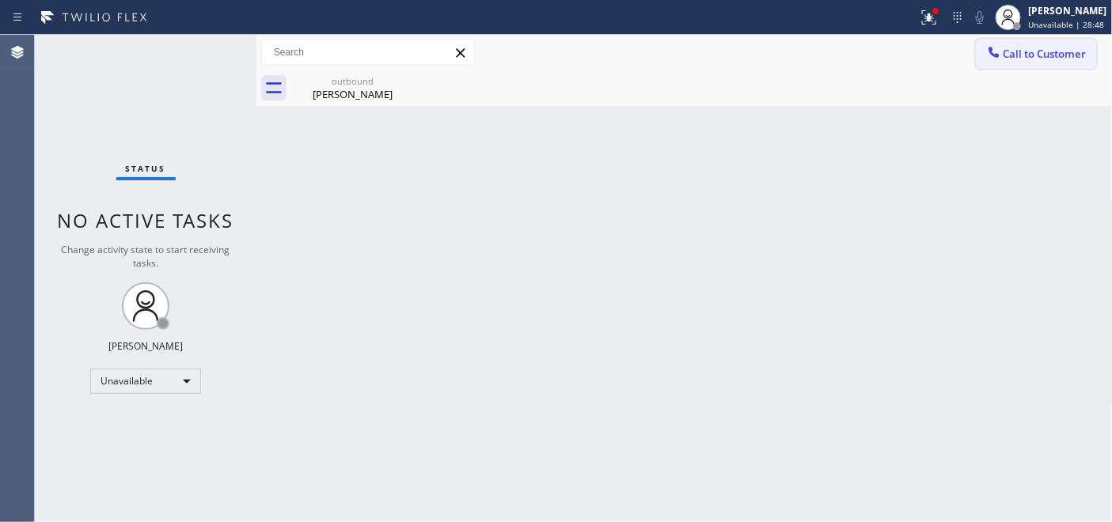
click at [1032, 56] on span "Call to Customer" at bounding box center [1044, 54] width 83 height 14
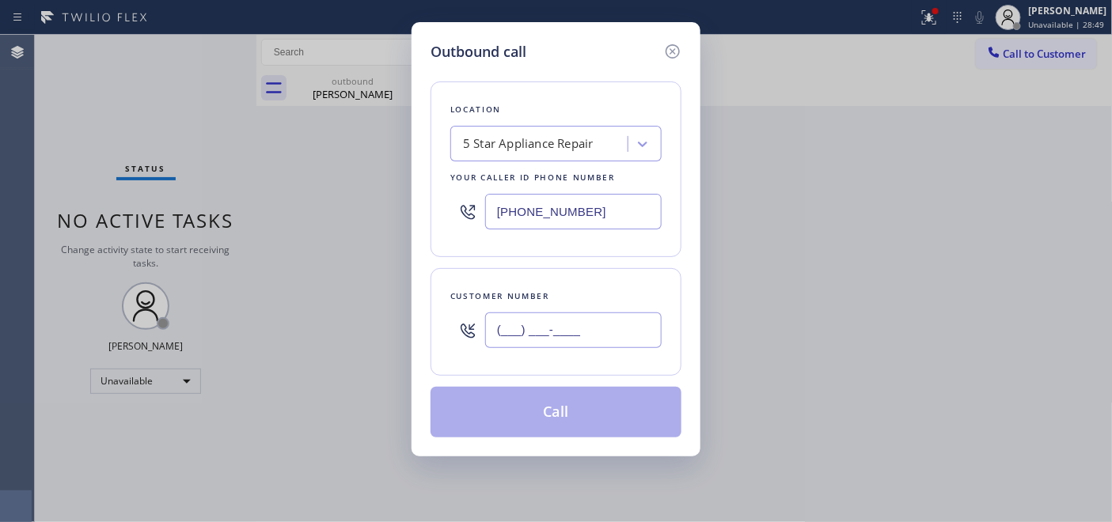
click at [502, 317] on input "(___) ___-____" at bounding box center [573, 330] width 176 height 36
paste input "714) 622-8721"
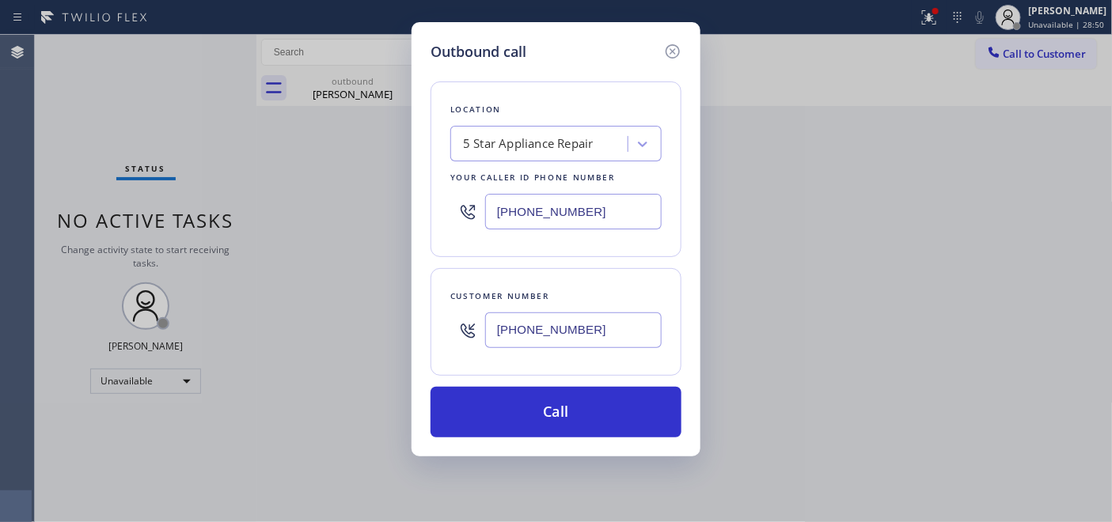
type input "[PHONE_NUMBER]"
drag, startPoint x: 462, startPoint y: 211, endPoint x: 436, endPoint y: 246, distance: 43.5
click at [337, 211] on div "Outbound call Location 5 Star Appliance Repair Your caller id phone number (855…" at bounding box center [556, 261] width 1112 height 522
paste input "714) 942-4220"
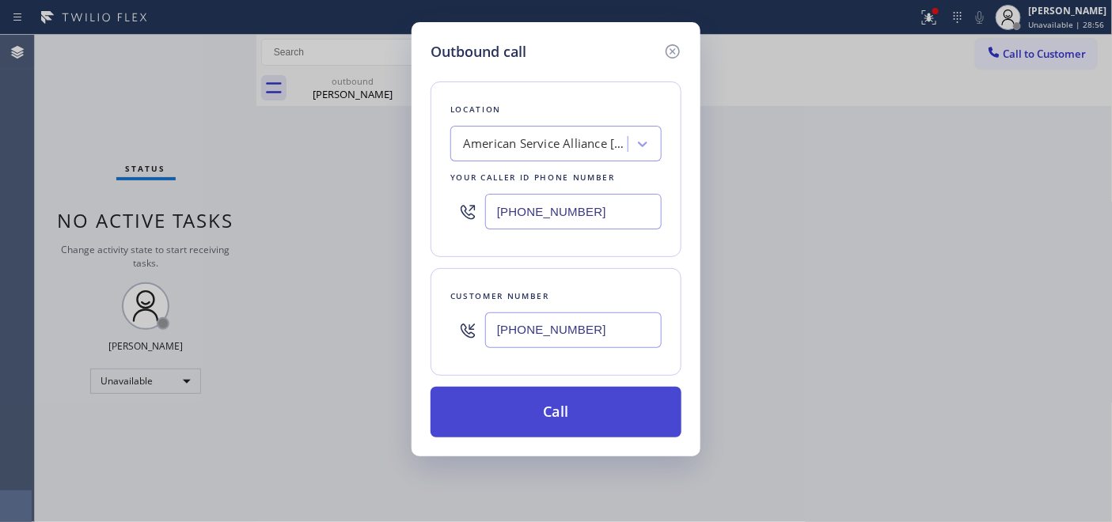
type input "[PHONE_NUMBER]"
click at [594, 413] on button "Call" at bounding box center [555, 412] width 251 height 51
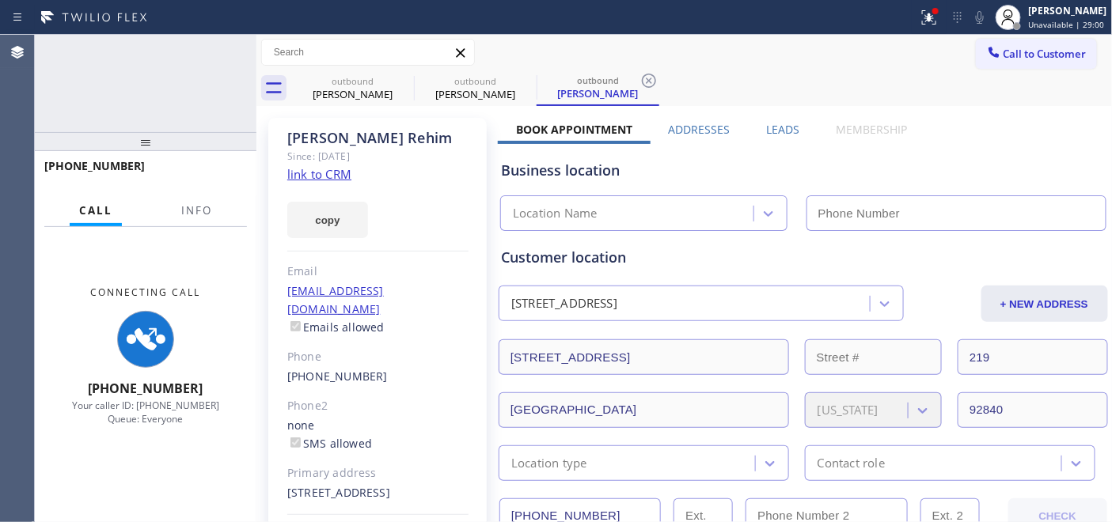
type input "[PHONE_NUMBER]"
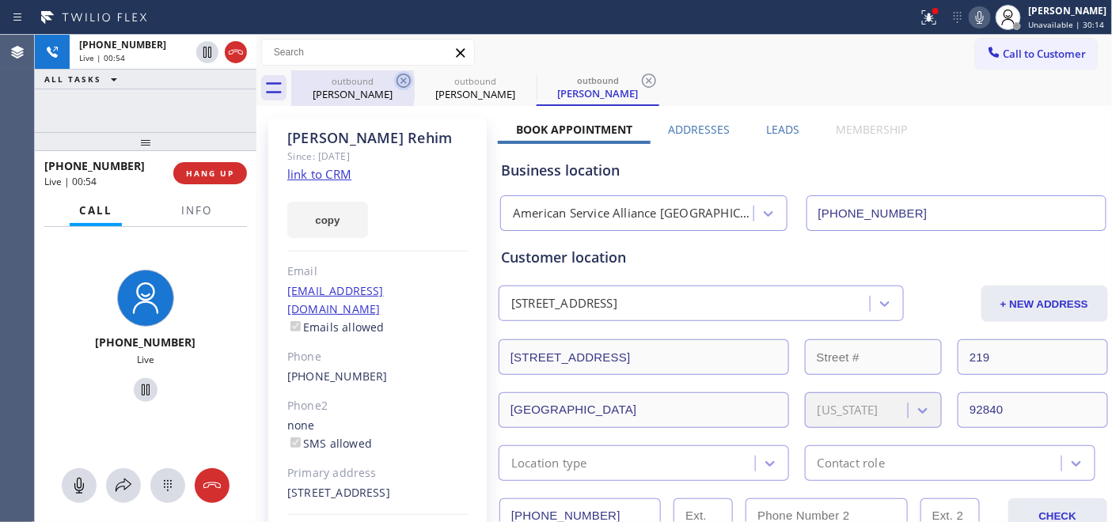
click at [407, 79] on icon at bounding box center [403, 80] width 19 height 19
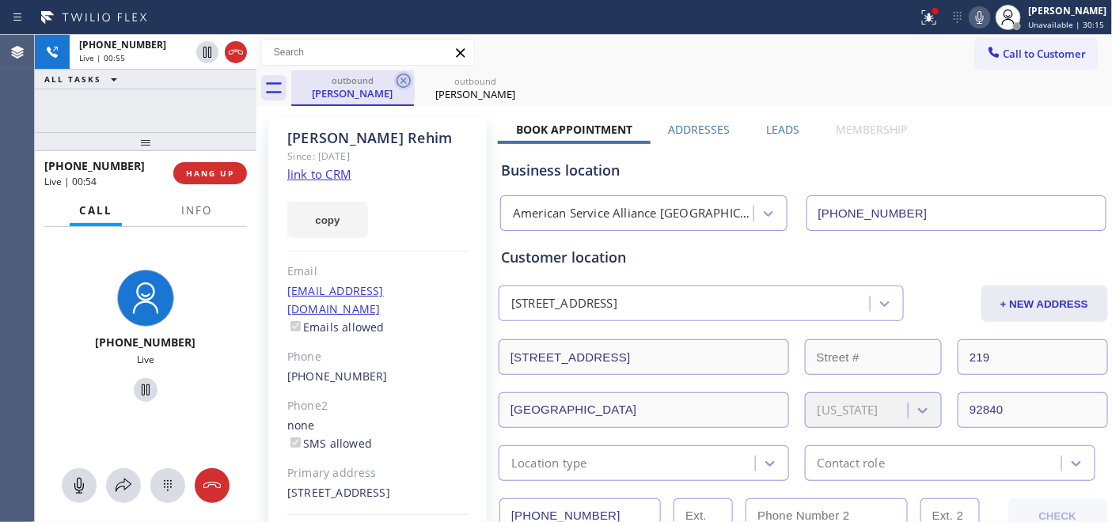
click at [405, 78] on icon at bounding box center [403, 81] width 14 height 14
click at [354, 89] on div "Gwen Rehim" at bounding box center [352, 93] width 119 height 14
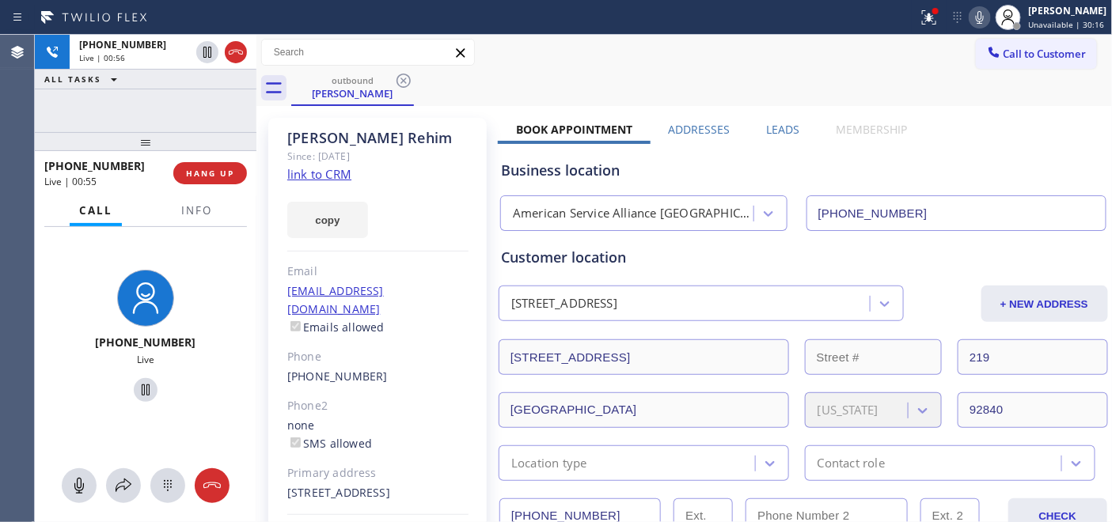
click at [543, 93] on div "outbound Gwen Rehim" at bounding box center [701, 88] width 821 height 36
drag, startPoint x: 509, startPoint y: 129, endPoint x: 916, endPoint y: 130, distance: 407.4
click at [778, 103] on div "outbound Gwen Rehim" at bounding box center [701, 88] width 821 height 36
drag, startPoint x: 512, startPoint y: 123, endPoint x: 926, endPoint y: 125, distance: 414.6
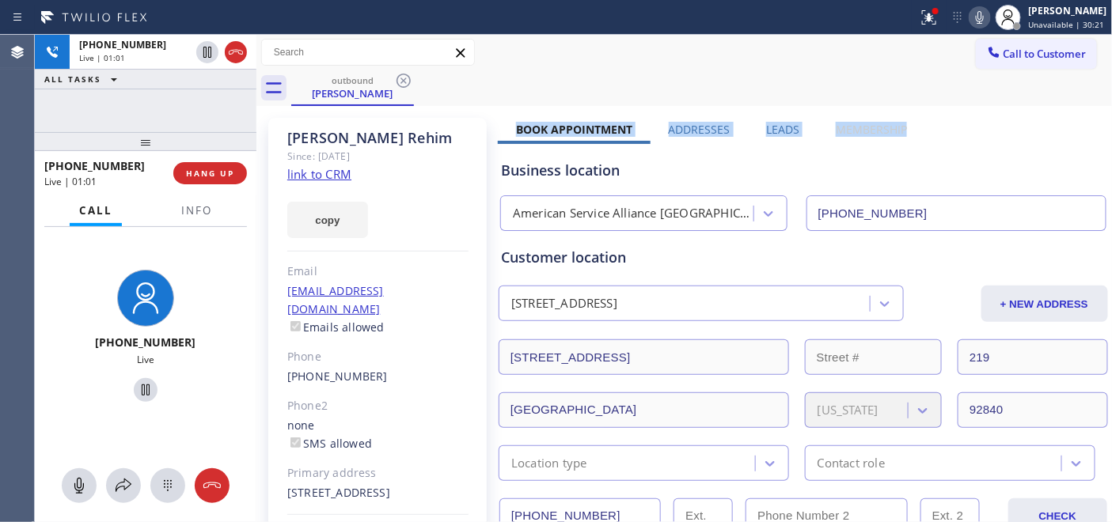
click at [783, 95] on div "outbound Gwen Rehim" at bounding box center [701, 88] width 821 height 36
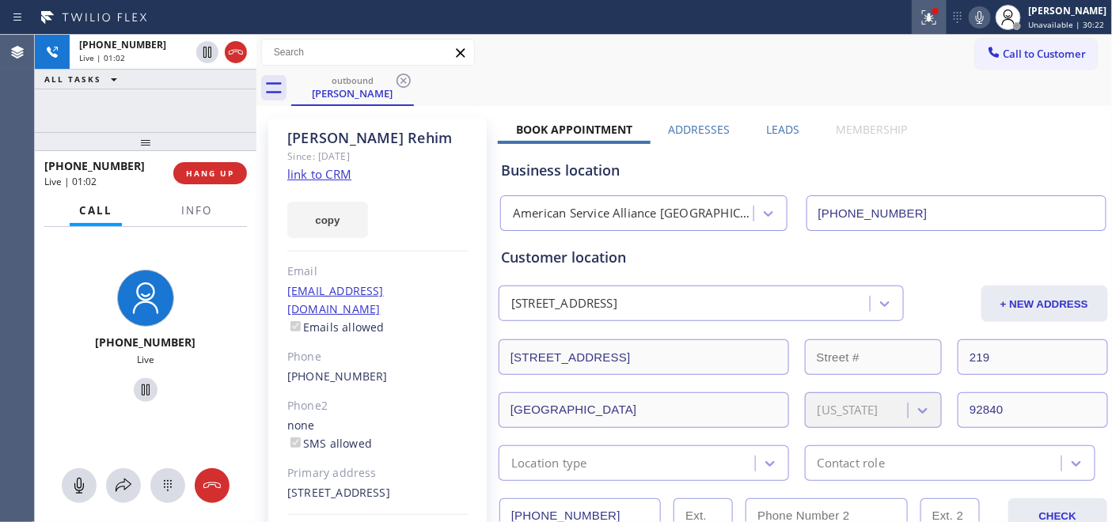
click at [920, 17] on icon at bounding box center [928, 17] width 19 height 19
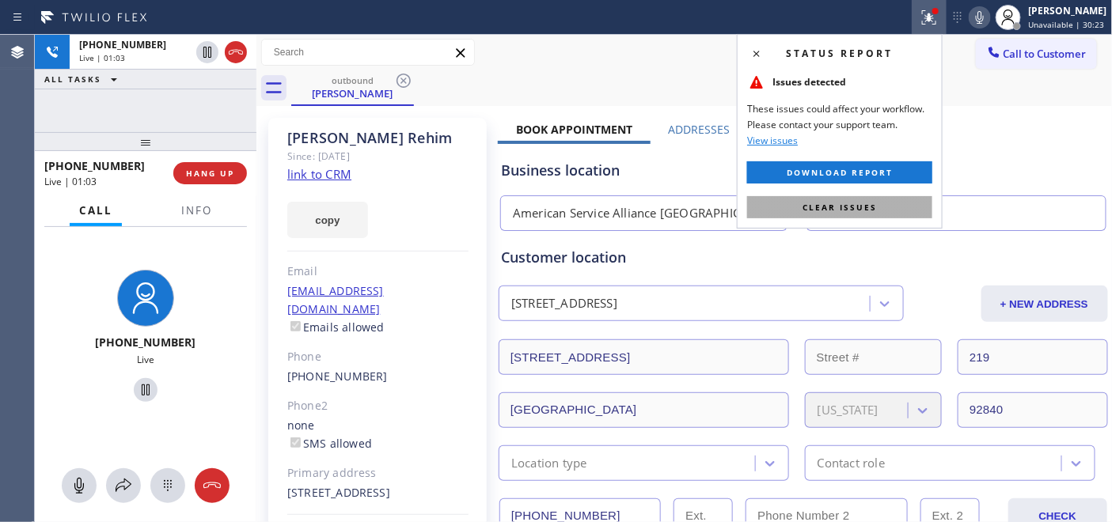
click at [820, 198] on button "Clear issues" at bounding box center [839, 207] width 185 height 22
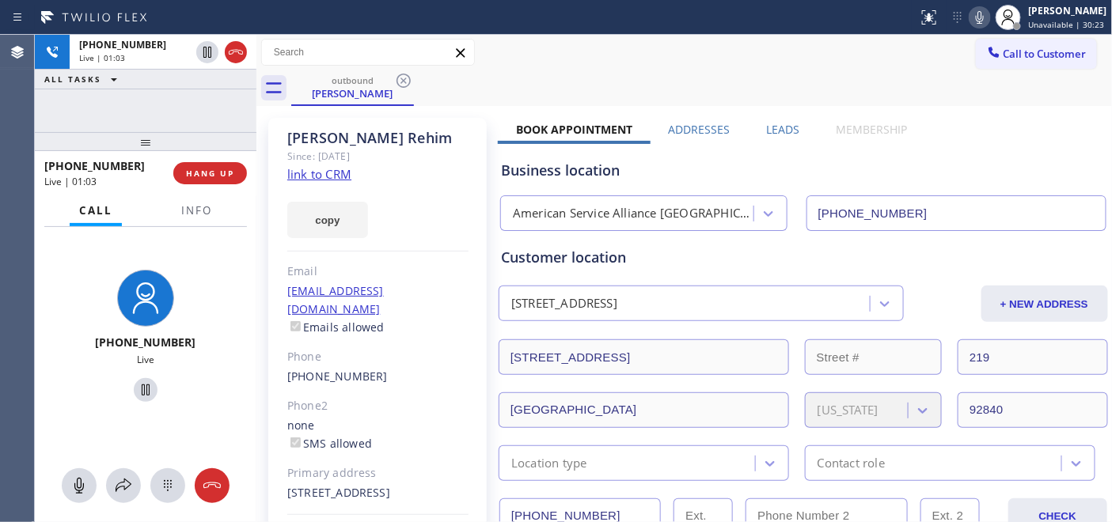
click at [713, 78] on div "outbound Gwen Rehim" at bounding box center [701, 88] width 821 height 36
click at [230, 169] on span "HANG UP" at bounding box center [210, 173] width 48 height 11
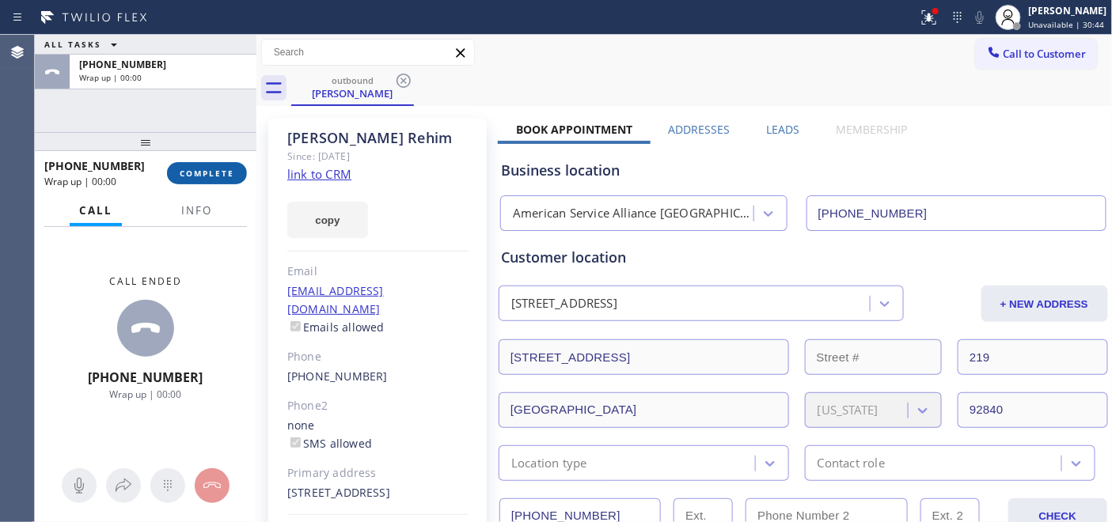
click at [225, 180] on button "COMPLETE" at bounding box center [207, 173] width 80 height 22
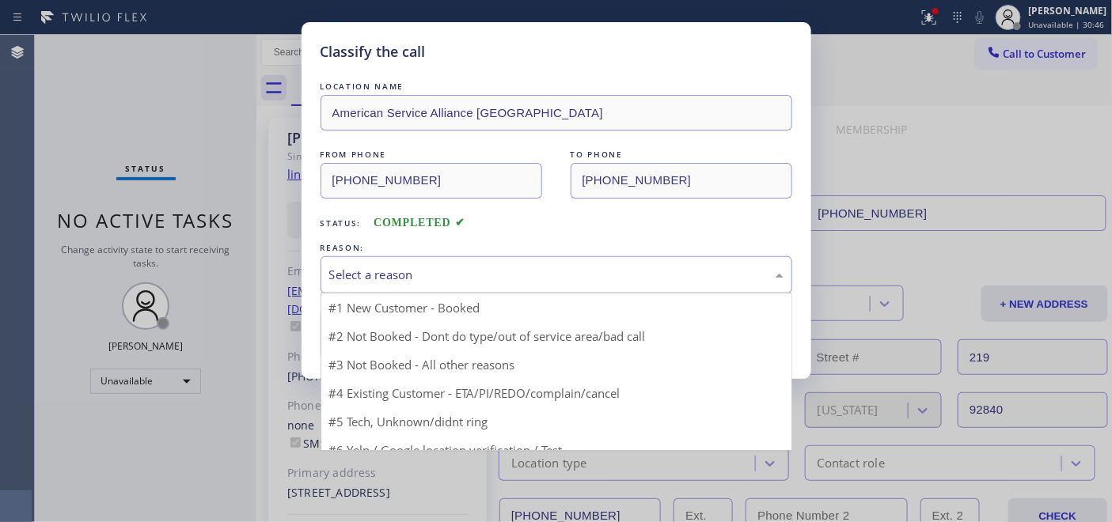
click at [410, 275] on div "Select a reason" at bounding box center [556, 275] width 454 height 18
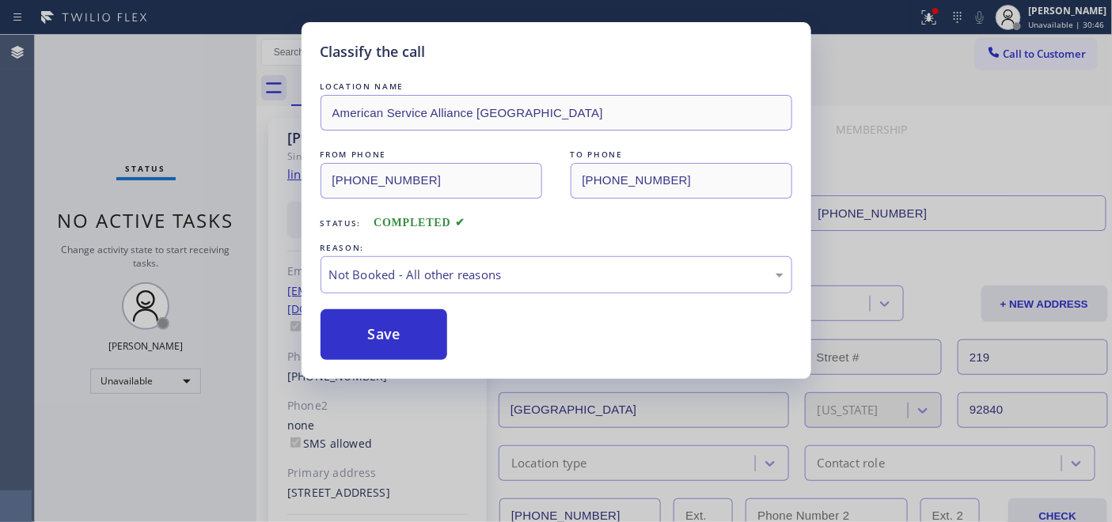
click at [375, 307] on div "LOCATION NAME American Service Alliance Garden Grove FROM PHONE (714) 942-4220 …" at bounding box center [556, 219] width 472 height 282
click at [421, 325] on button "Save" at bounding box center [383, 334] width 127 height 51
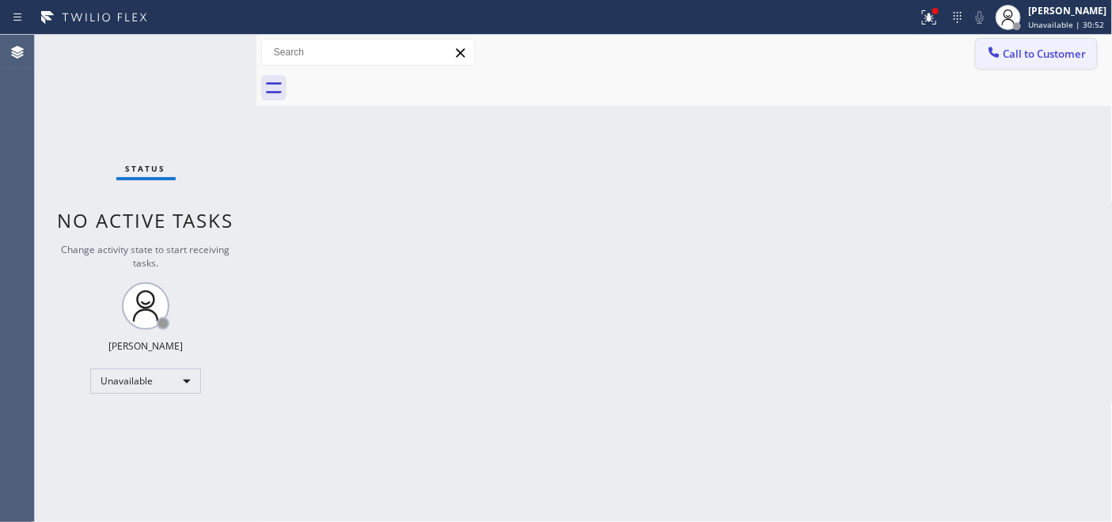
click at [1026, 50] on span "Call to Customer" at bounding box center [1044, 54] width 83 height 14
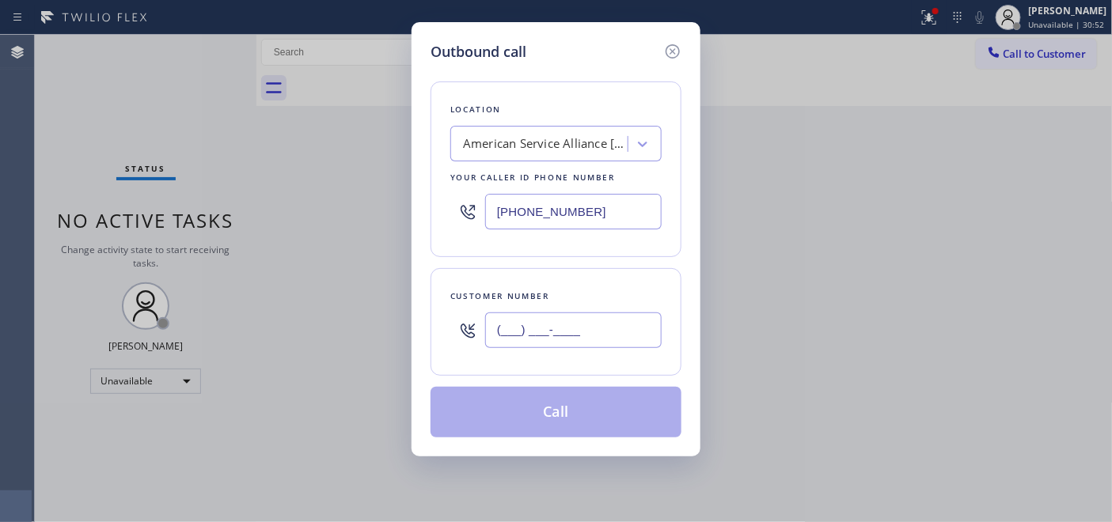
click at [566, 323] on input "(___) ___-____" at bounding box center [573, 330] width 176 height 36
paste input "661) 755-1363"
type input "[PHONE_NUMBER]"
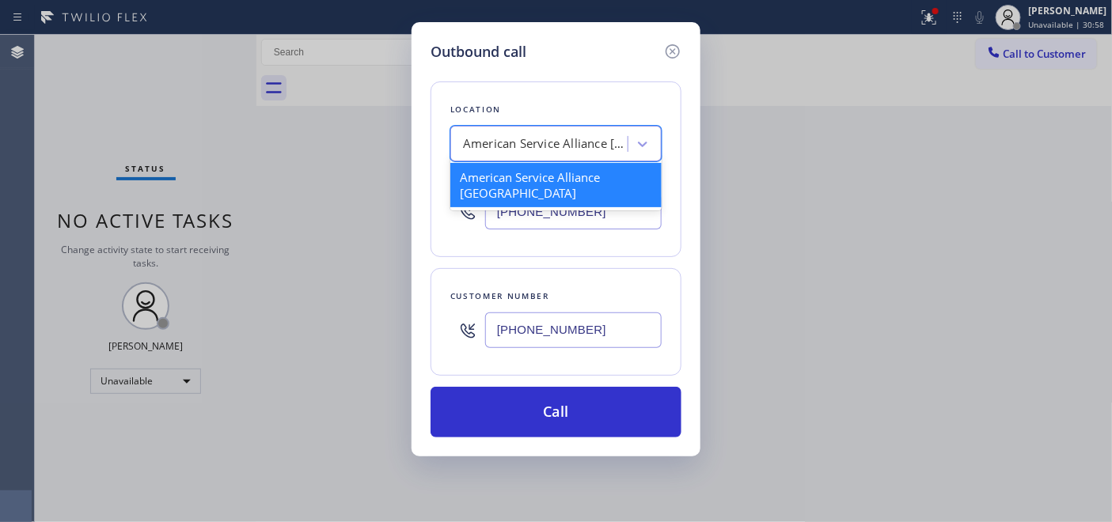
click at [515, 136] on div "American Service Alliance [GEOGRAPHIC_DATA]" at bounding box center [546, 144] width 166 height 18
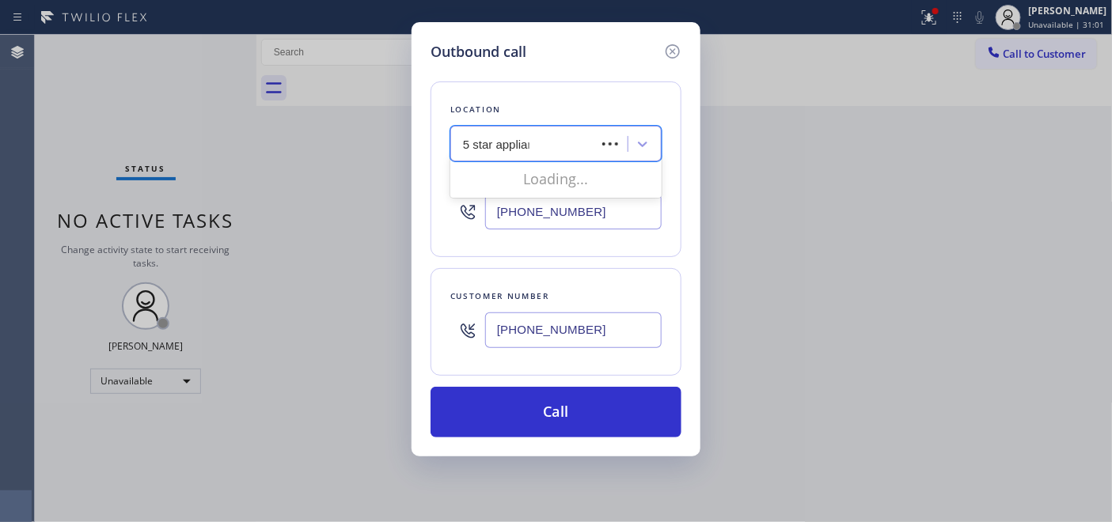
type input "5 star appliance"
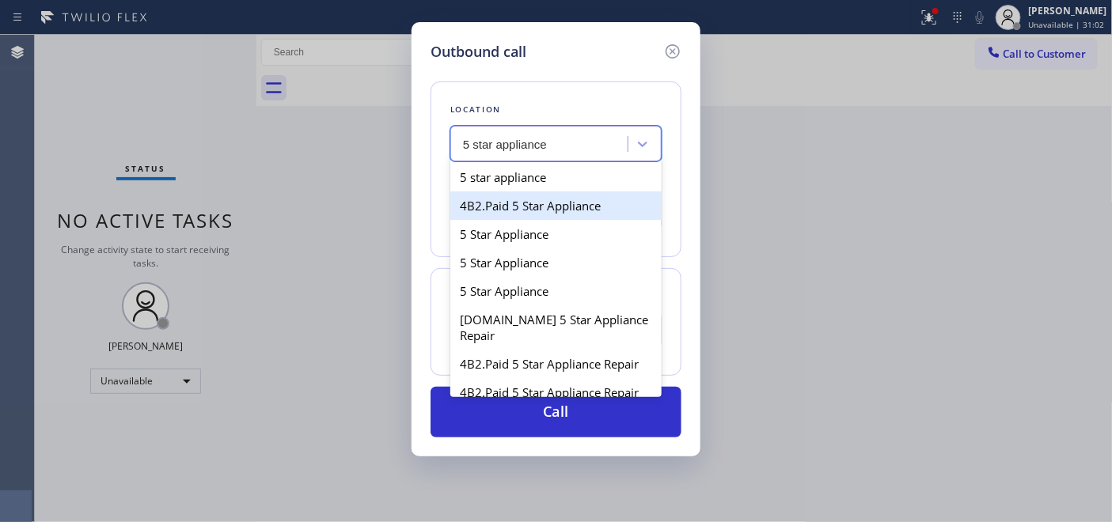
click at [540, 171] on div "5 star appliance" at bounding box center [555, 177] width 211 height 28
type input "(213) 687-2604"
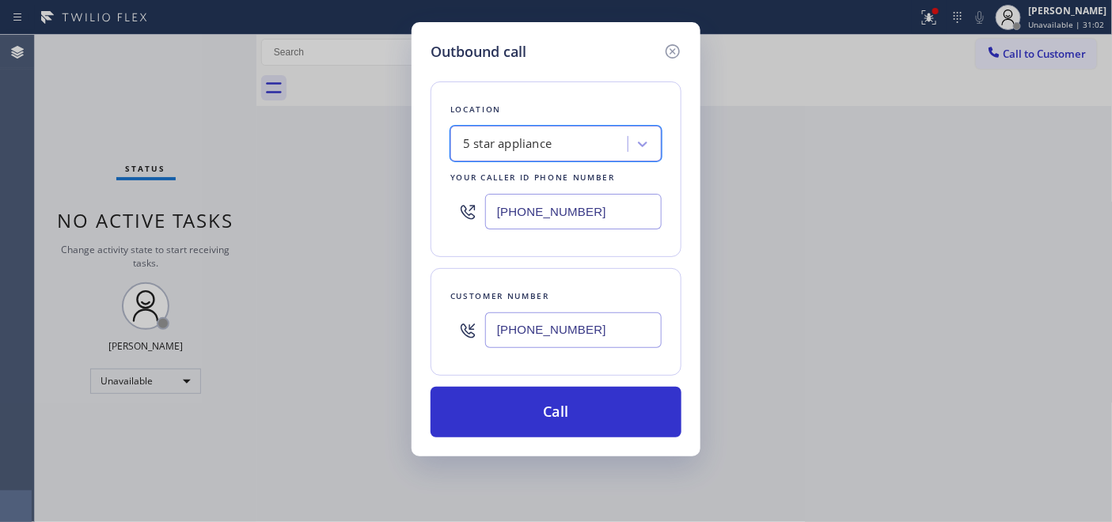
click at [571, 152] on div "5 star appliance" at bounding box center [541, 145] width 172 height 28
type input "r"
type input "5 star appliance repair"
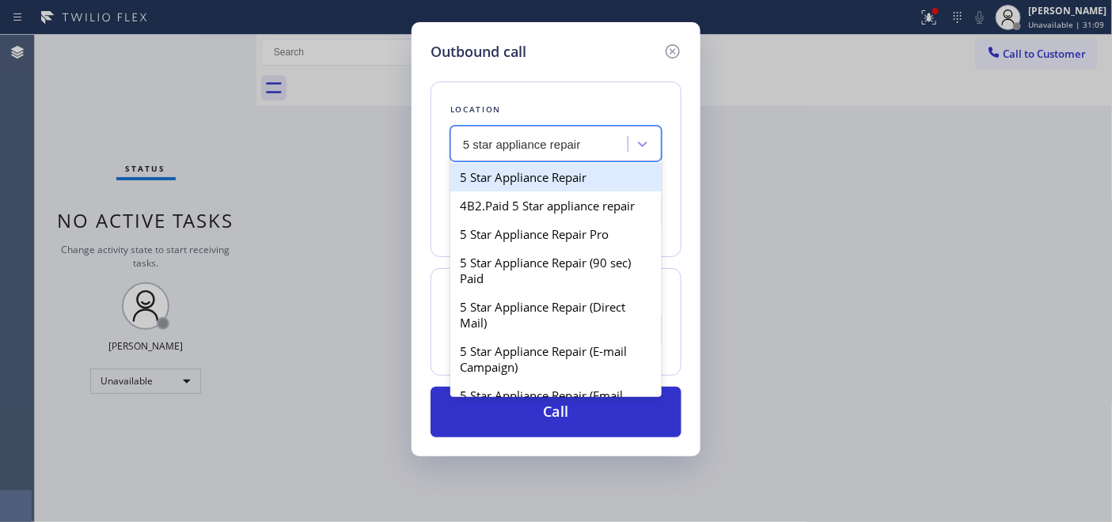
click at [573, 179] on div "5 Star Appliance Repair" at bounding box center [555, 177] width 211 height 28
type input "[PHONE_NUMBER]"
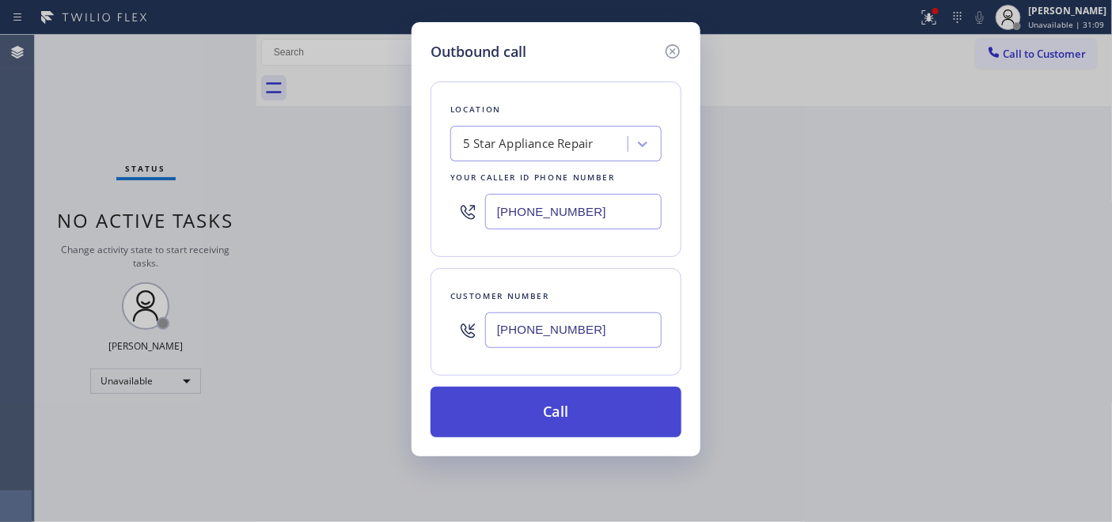
click at [585, 404] on button "Call" at bounding box center [555, 412] width 251 height 51
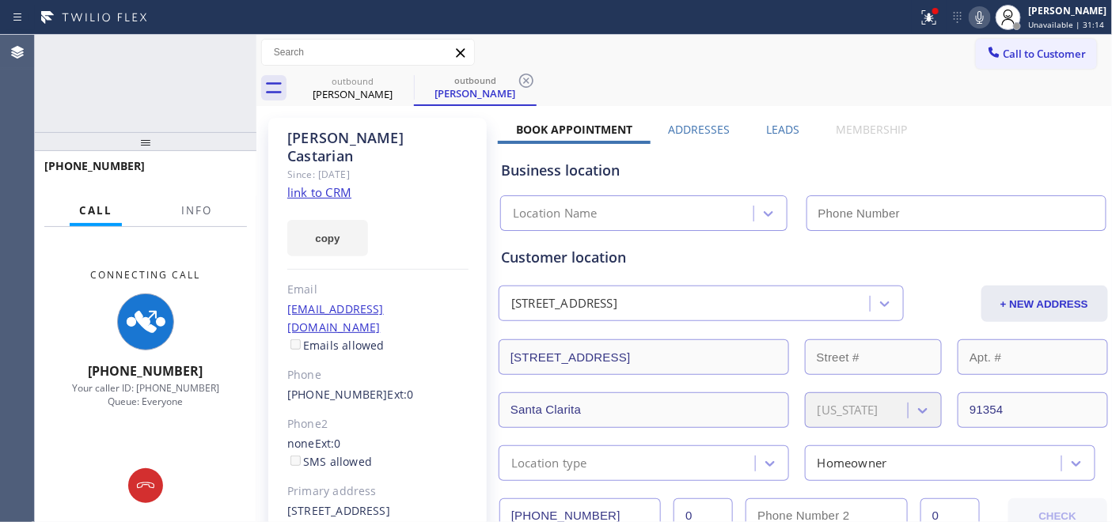
type input "[PHONE_NUMBER]"
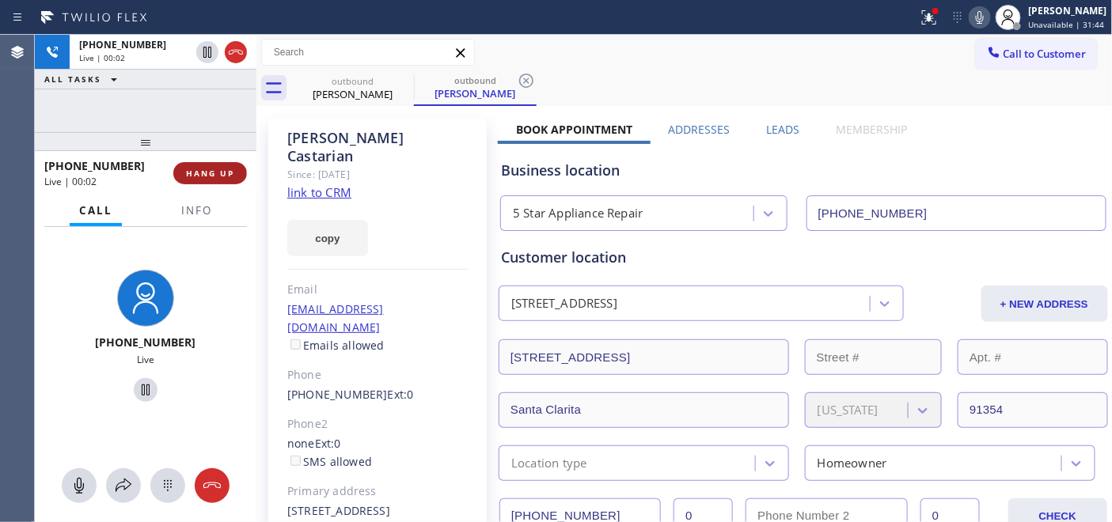
click at [211, 171] on span "HANG UP" at bounding box center [210, 173] width 48 height 11
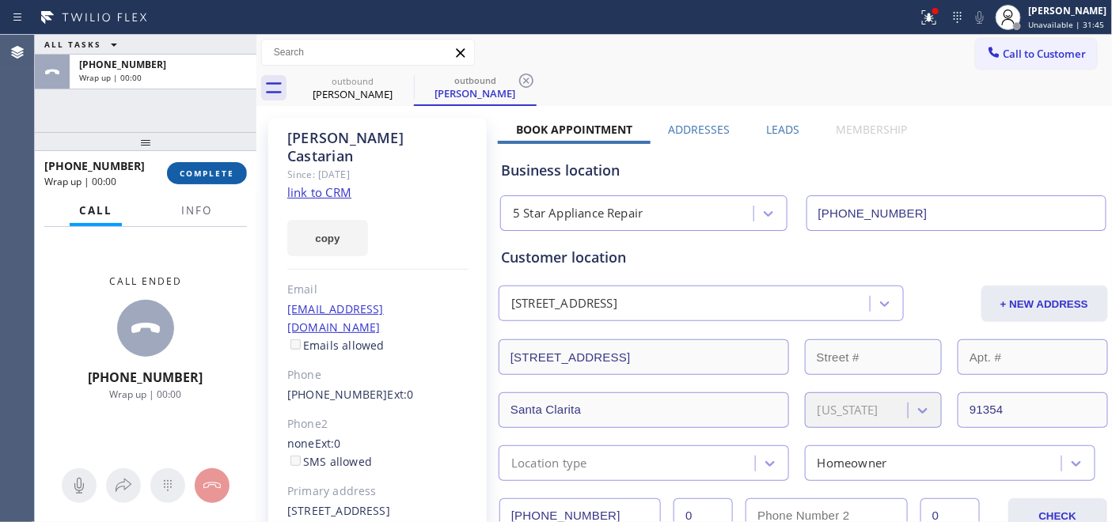
click at [210, 171] on span "COMPLETE" at bounding box center [207, 173] width 55 height 11
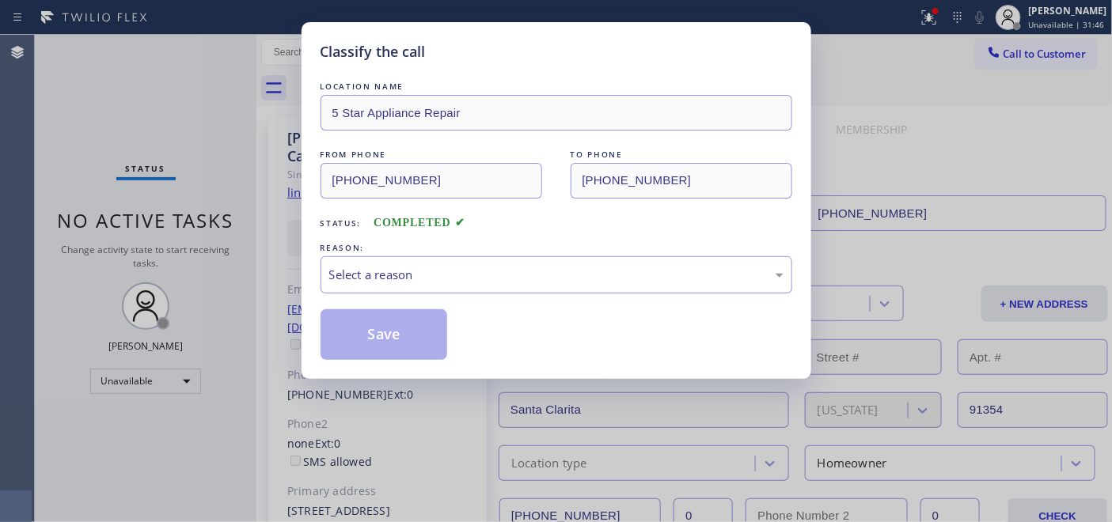
click at [570, 256] on div "Select a reason" at bounding box center [556, 274] width 472 height 37
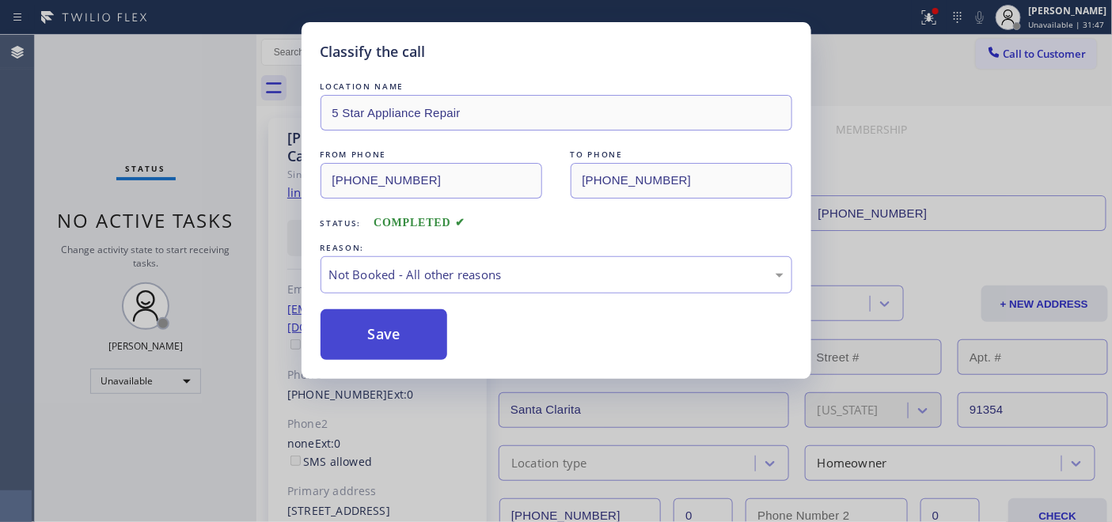
click at [419, 337] on button "Save" at bounding box center [383, 334] width 127 height 51
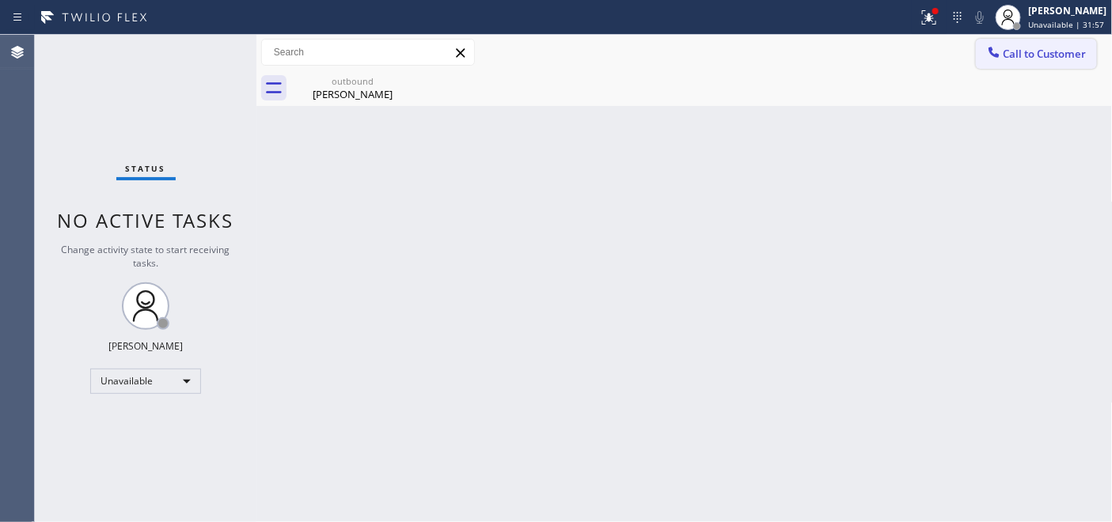
click at [1010, 57] on span "Call to Customer" at bounding box center [1044, 54] width 83 height 14
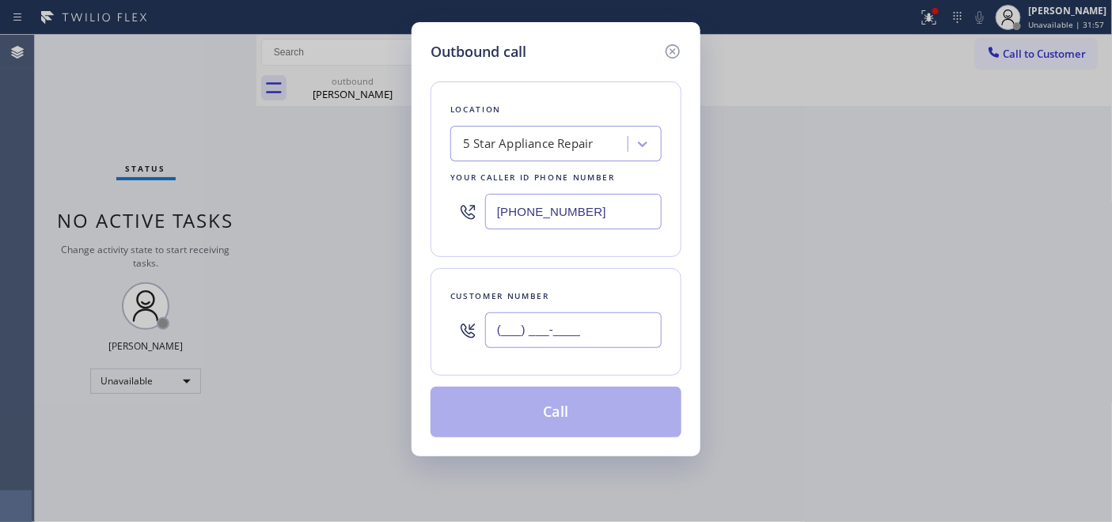
click at [555, 321] on input "(___) ___-____" at bounding box center [573, 330] width 176 height 36
paste input "305) 809-0188"
type input "(305) 809-0188"
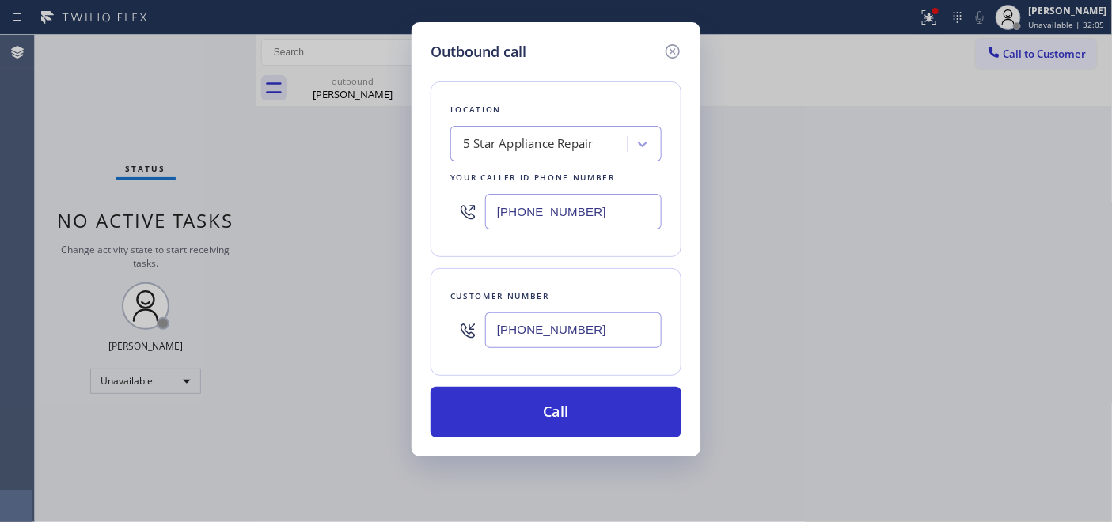
drag, startPoint x: 623, startPoint y: 225, endPoint x: 361, endPoint y: 204, distance: 263.5
click at [353, 195] on div "Outbound call Location 5 Star Appliance Repair Your caller id phone number (855…" at bounding box center [556, 261] width 1112 height 522
paste input "786) 724-0351"
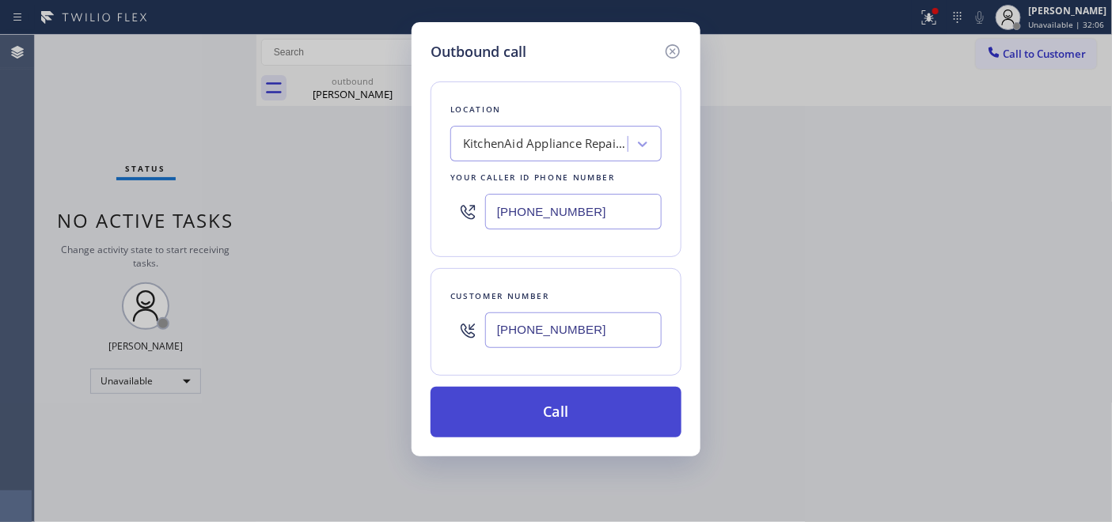
type input "(786) 724-0351"
click at [559, 399] on button "Call" at bounding box center [555, 412] width 251 height 51
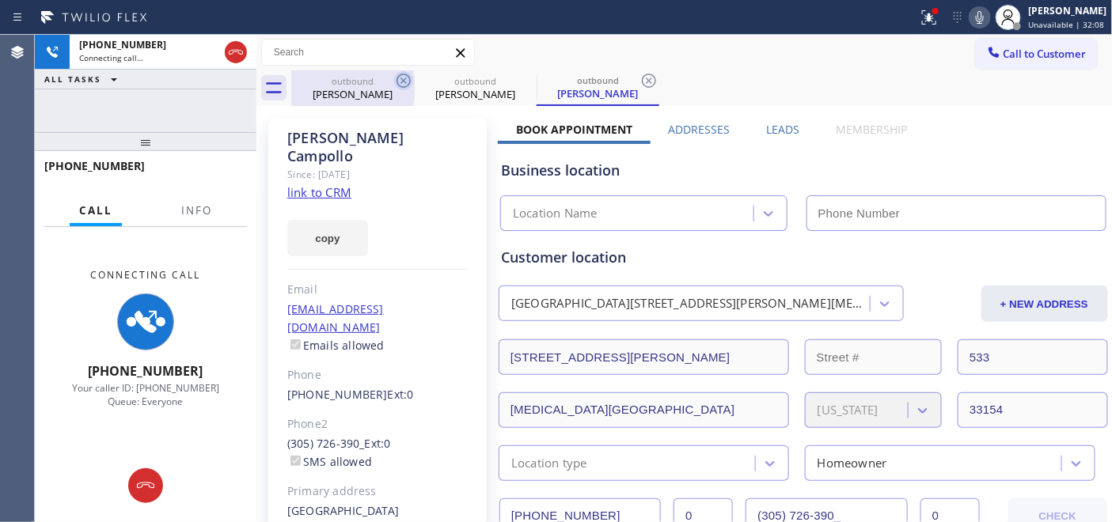
click at [406, 82] on icon at bounding box center [403, 81] width 14 height 14
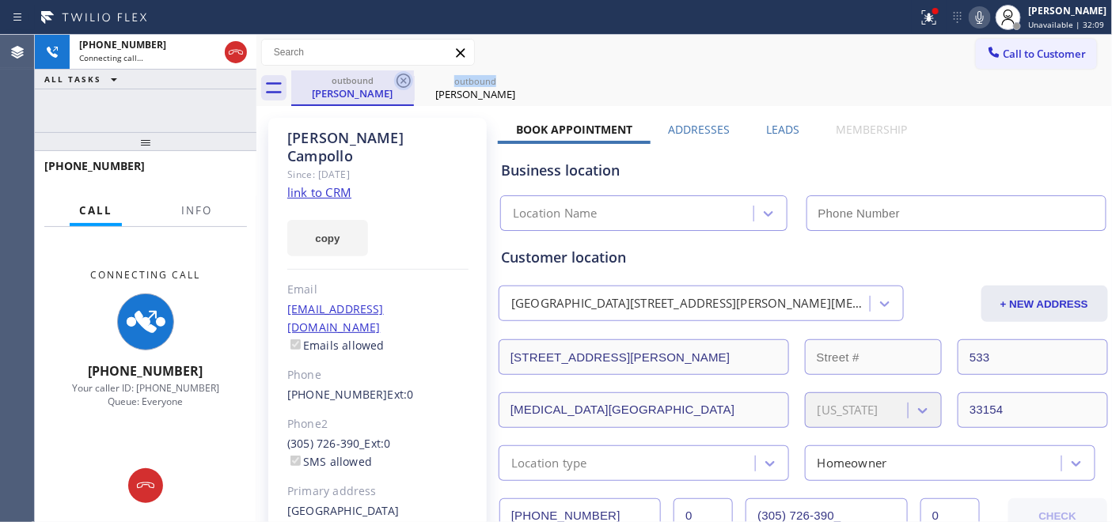
click at [406, 82] on icon at bounding box center [403, 81] width 14 height 14
click at [509, 81] on div "outbound Arturo Campollo" at bounding box center [701, 88] width 821 height 36
type input "(786) 724-0351"
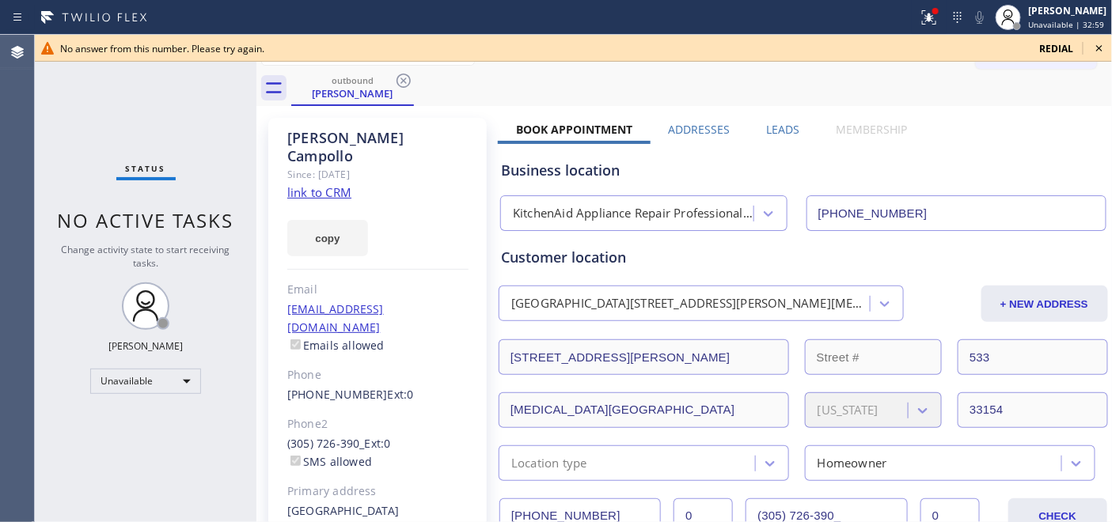
click at [1096, 50] on icon at bounding box center [1098, 48] width 19 height 19
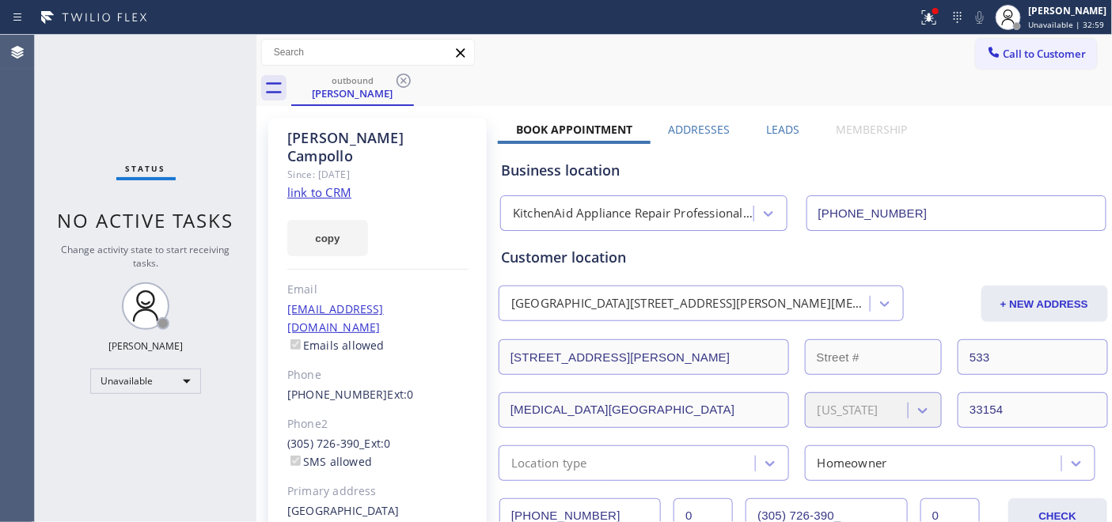
click at [1036, 51] on span "Call to Customer" at bounding box center [1044, 54] width 83 height 14
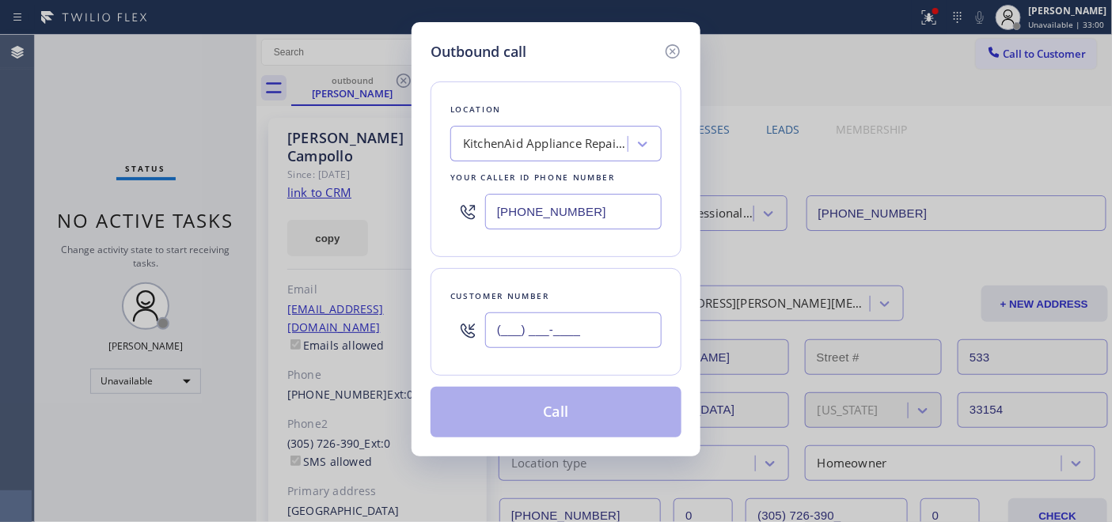
click at [573, 324] on input "(___) ___-____" at bounding box center [573, 330] width 176 height 36
paste input "626) 807-8015"
type input "[PHONE_NUMBER]"
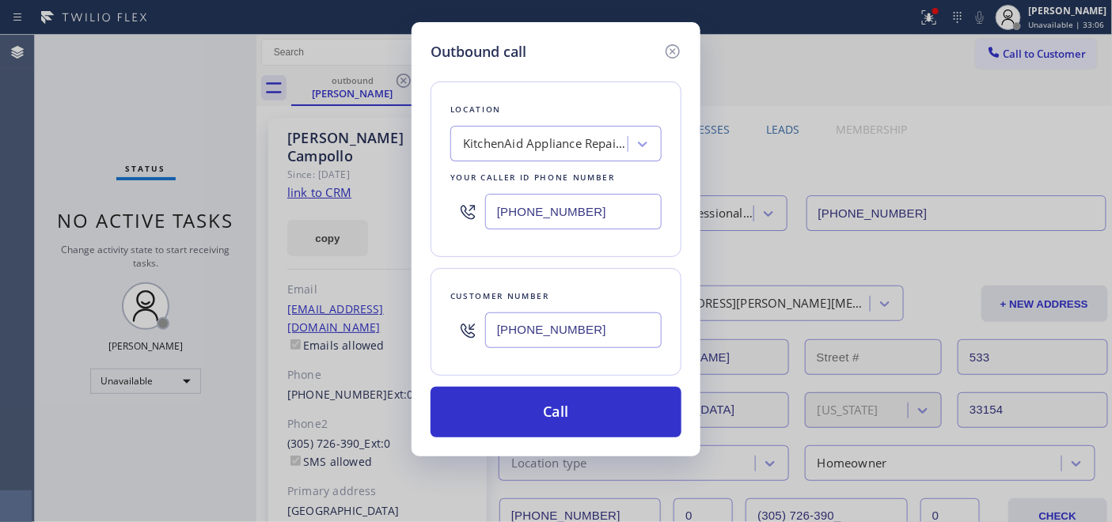
drag, startPoint x: 597, startPoint y: 217, endPoint x: 378, endPoint y: 198, distance: 220.0
click at [392, 196] on div "Outbound call Location KitchenAid Appliance Repair Professionals Miami Your cal…" at bounding box center [556, 261] width 1112 height 522
paste input "818) 873-6547"
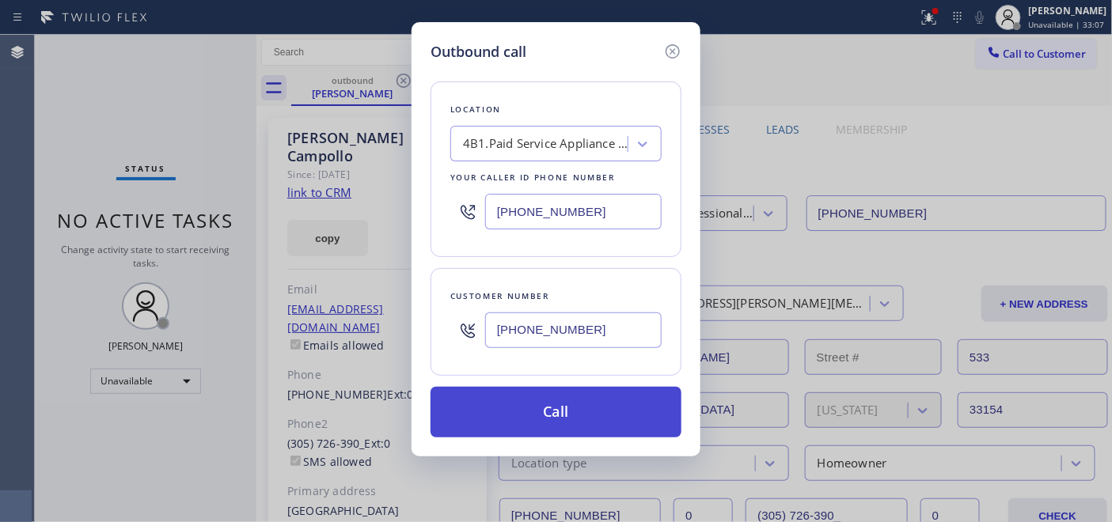
type input "[PHONE_NUMBER]"
click at [587, 392] on button "Call" at bounding box center [555, 412] width 251 height 51
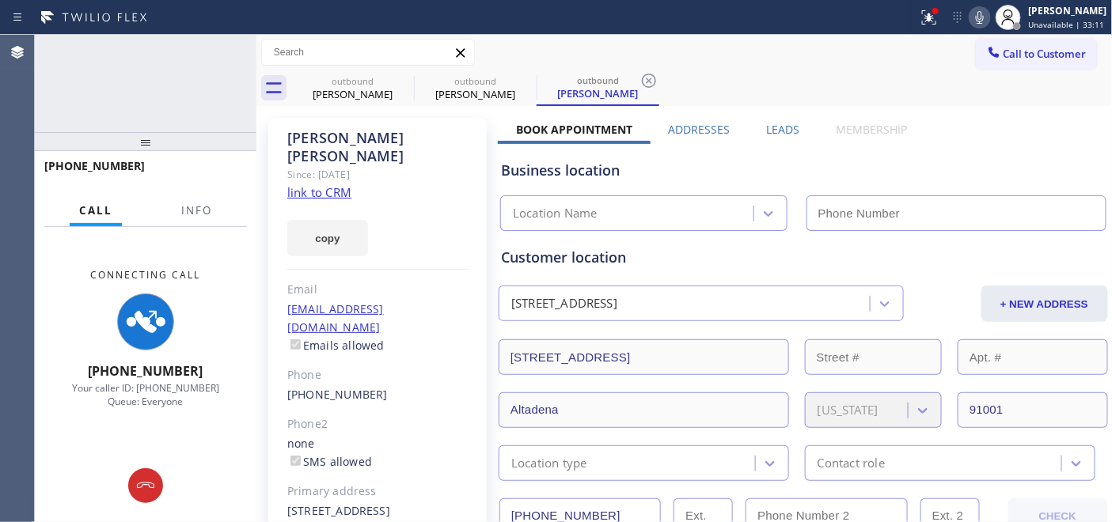
type input "[PHONE_NUMBER]"
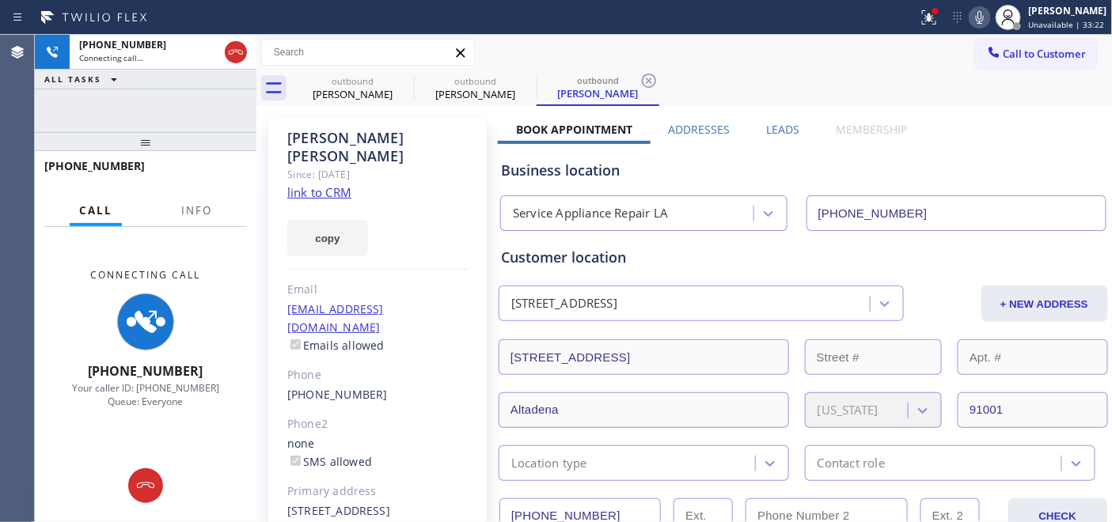
click at [968, 16] on div at bounding box center [979, 17] width 22 height 19
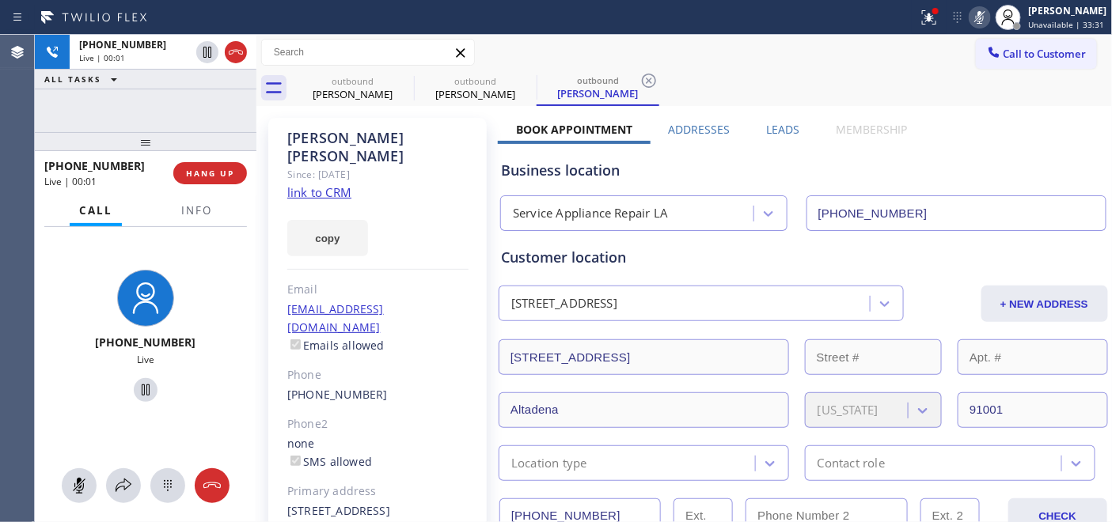
click at [975, 19] on icon at bounding box center [979, 17] width 19 height 19
click at [400, 81] on icon at bounding box center [403, 80] width 19 height 19
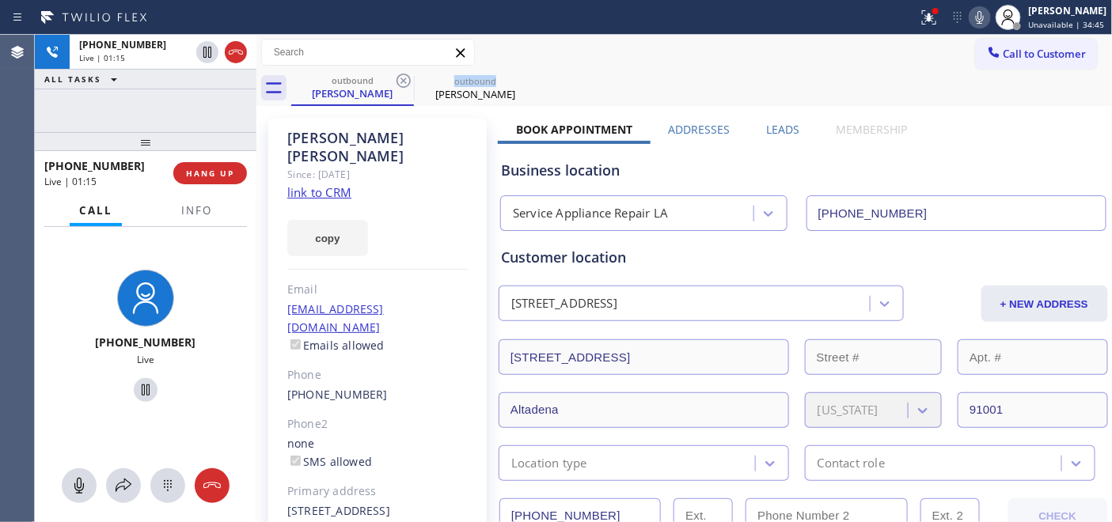
click at [400, 81] on icon at bounding box center [403, 80] width 19 height 19
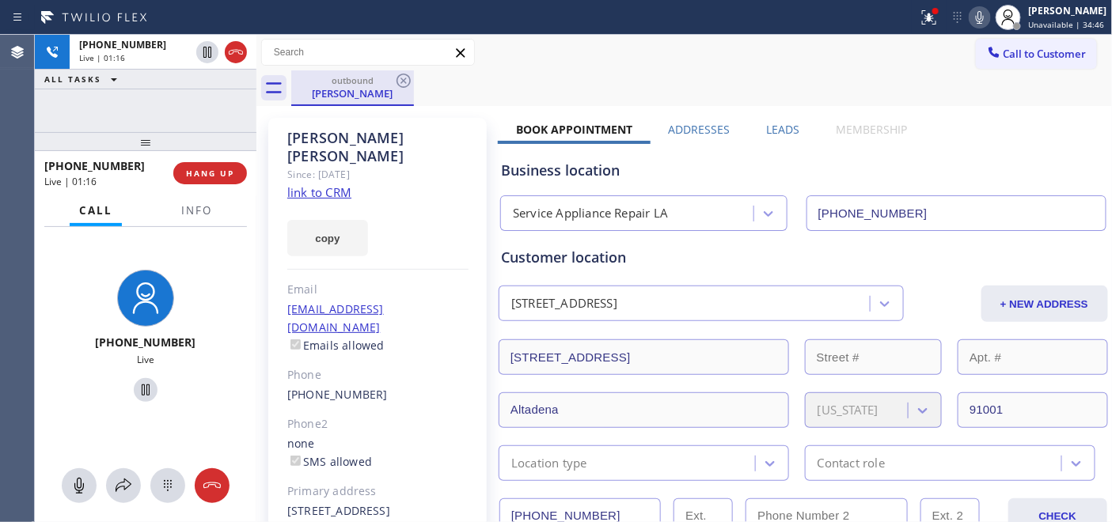
click at [346, 90] on div "Julia Tillman" at bounding box center [352, 93] width 119 height 14
click at [502, 96] on div "outbound Julia Tillman" at bounding box center [701, 88] width 821 height 36
click at [222, 168] on span "HANG UP" at bounding box center [210, 173] width 48 height 11
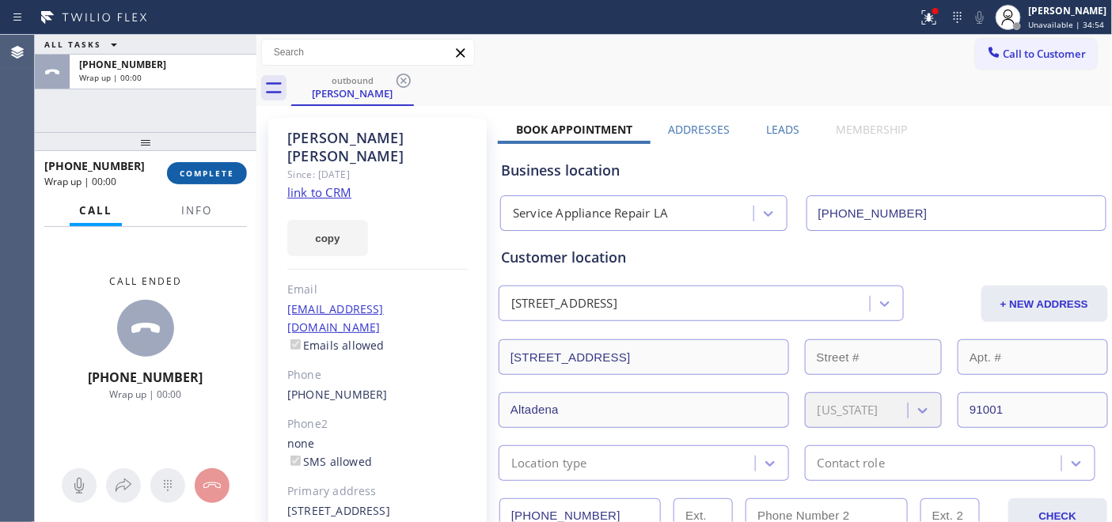
click at [222, 168] on span "COMPLETE" at bounding box center [207, 173] width 55 height 11
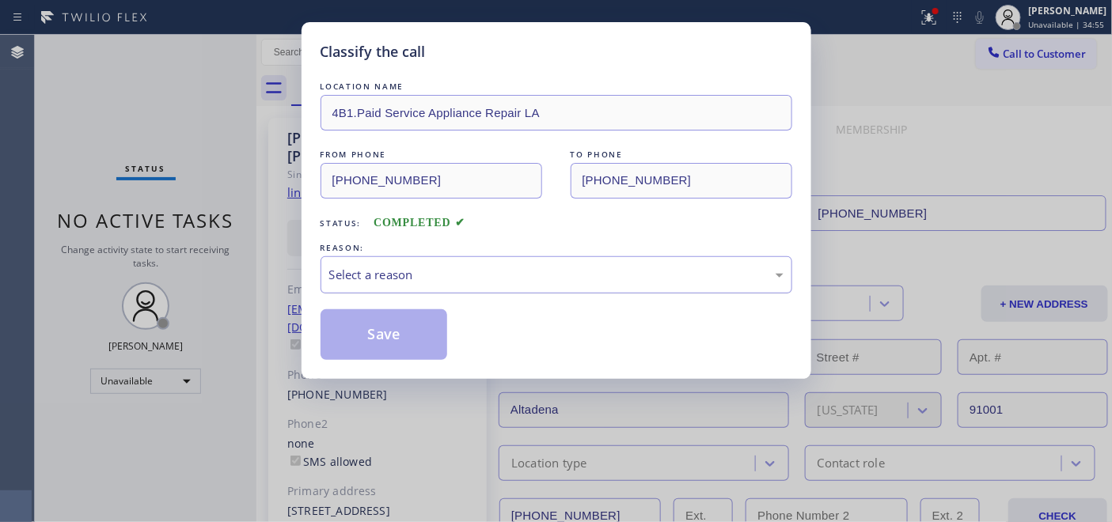
click at [439, 278] on div "Select a reason" at bounding box center [556, 275] width 454 height 18
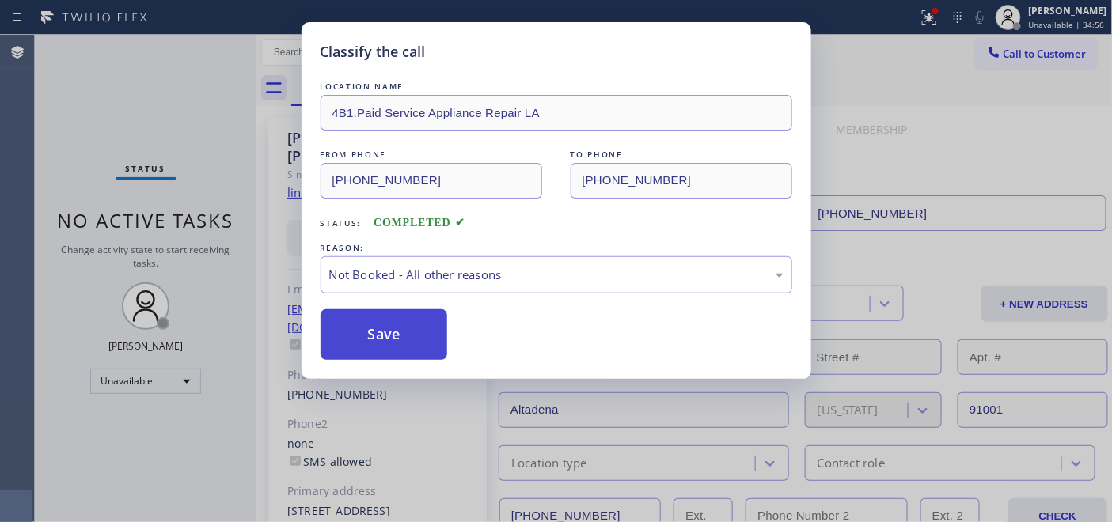
click at [381, 328] on button "Save" at bounding box center [383, 334] width 127 height 51
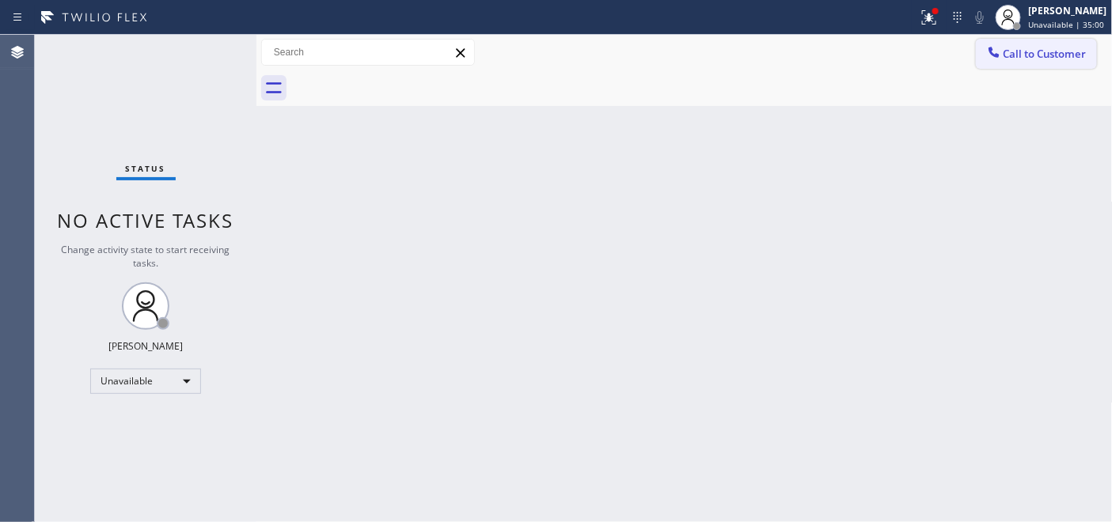
click at [1035, 68] on button "Call to Customer" at bounding box center [1035, 54] width 121 height 30
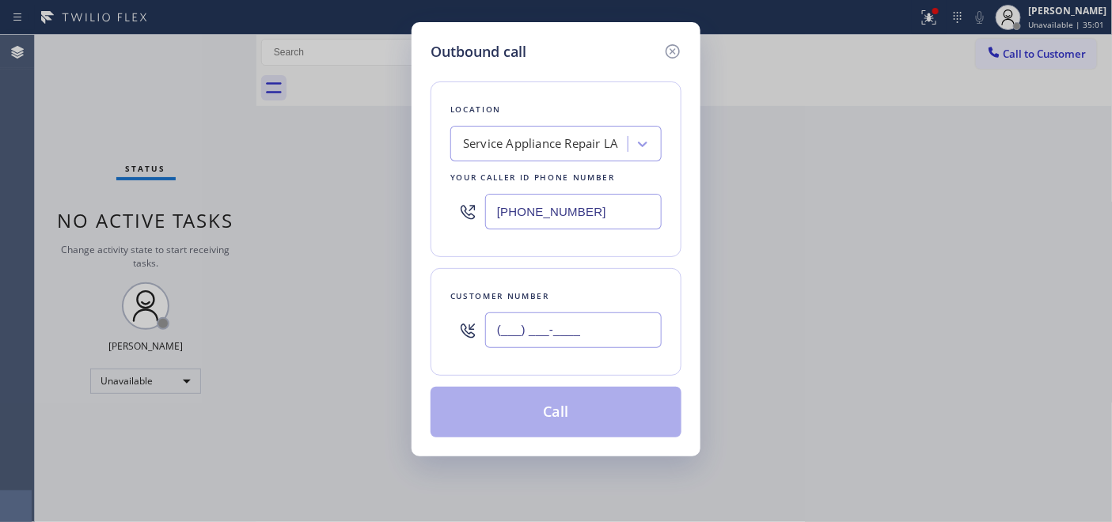
click at [583, 340] on input "(___) ___-____" at bounding box center [573, 330] width 176 height 36
paste input "425) 269-8812"
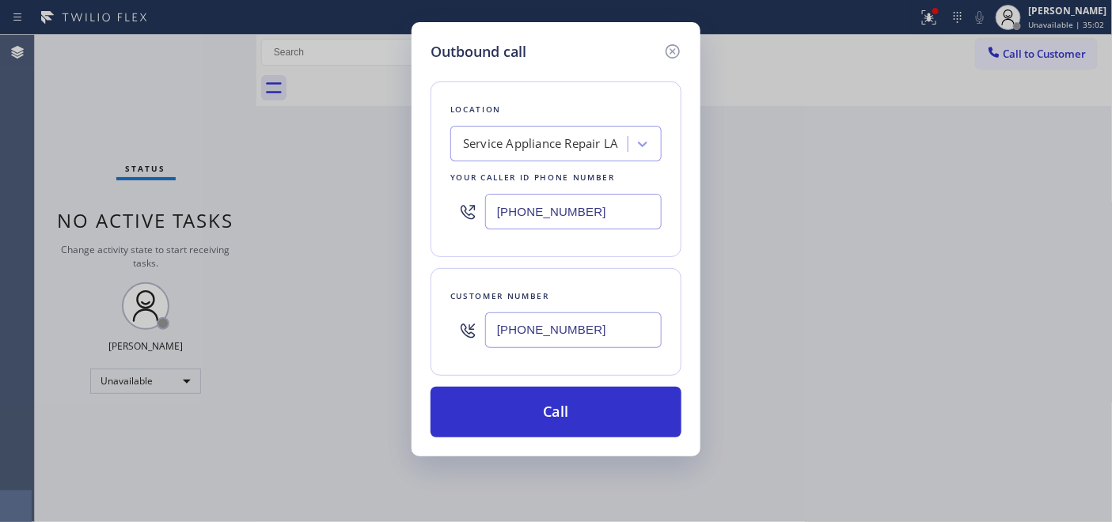
type input "[PHONE_NUMBER]"
click at [381, 207] on div "Outbound call Location Service Appliance Repair LA Your caller id phone number …" at bounding box center [556, 261] width 1112 height 522
paste input "206) 202-1006"
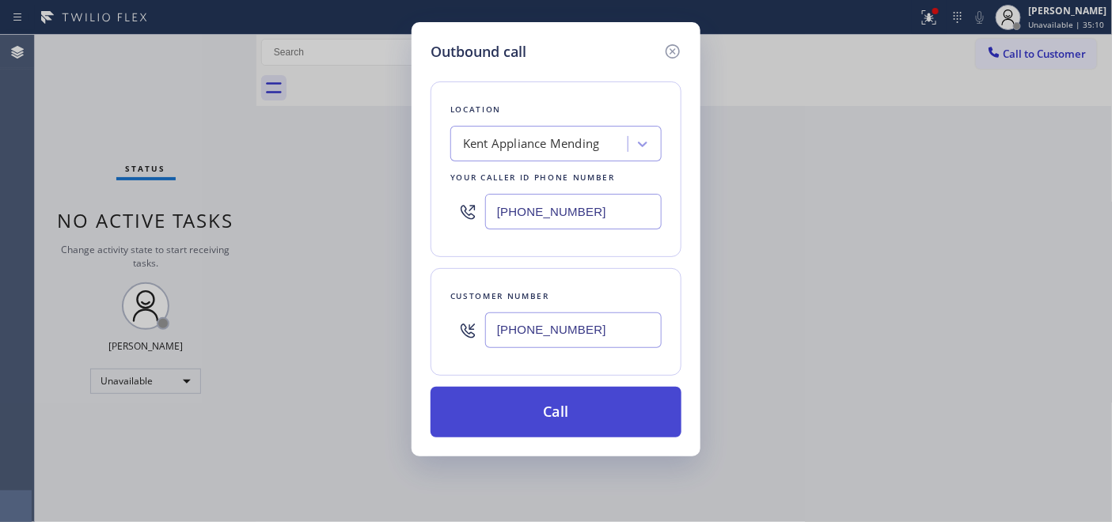
type input "[PHONE_NUMBER]"
click at [631, 404] on button "Call" at bounding box center [555, 412] width 251 height 51
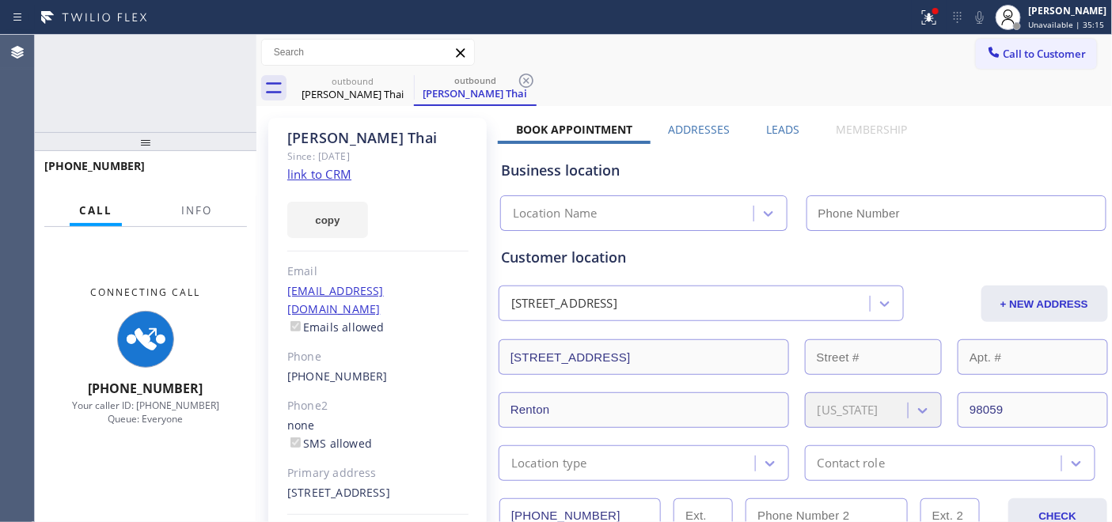
type input "[PHONE_NUMBER]"
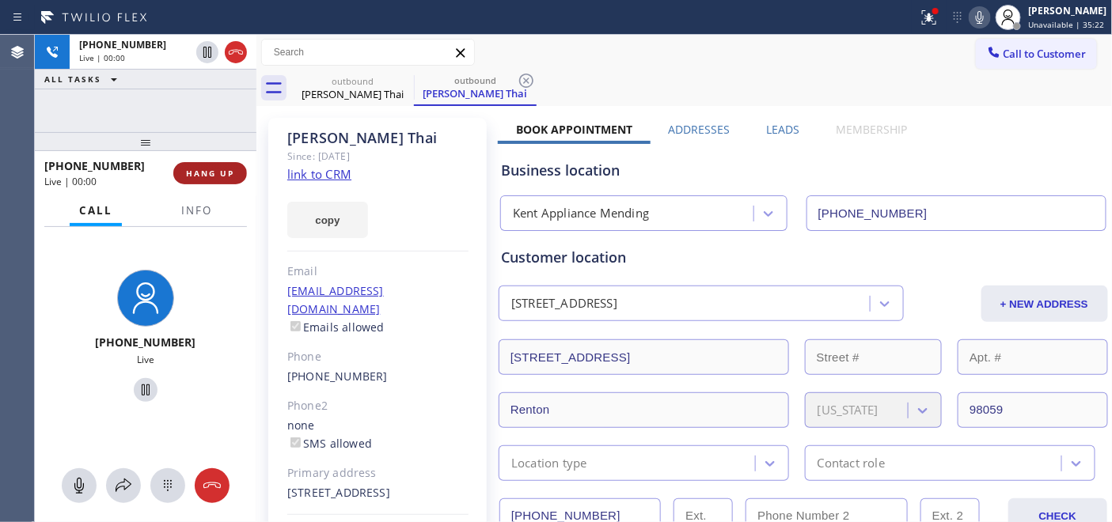
drag, startPoint x: 227, startPoint y: 159, endPoint x: 217, endPoint y: 171, distance: 15.7
click at [227, 160] on div "+14252698812 Live | 00:00 HANG UP" at bounding box center [145, 173] width 203 height 41
click at [217, 171] on span "HANG UP" at bounding box center [210, 173] width 48 height 11
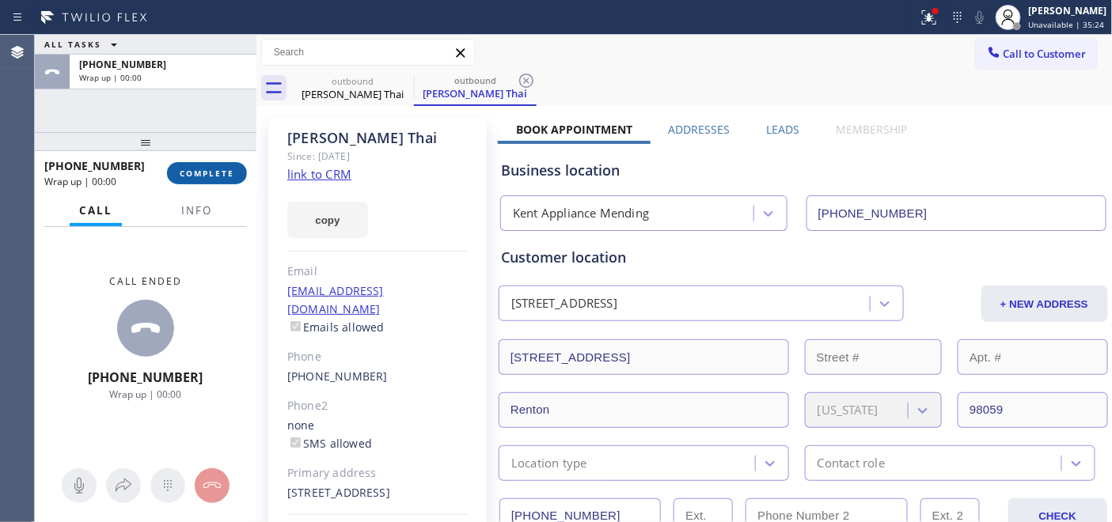
click at [222, 172] on span "COMPLETE" at bounding box center [207, 173] width 55 height 11
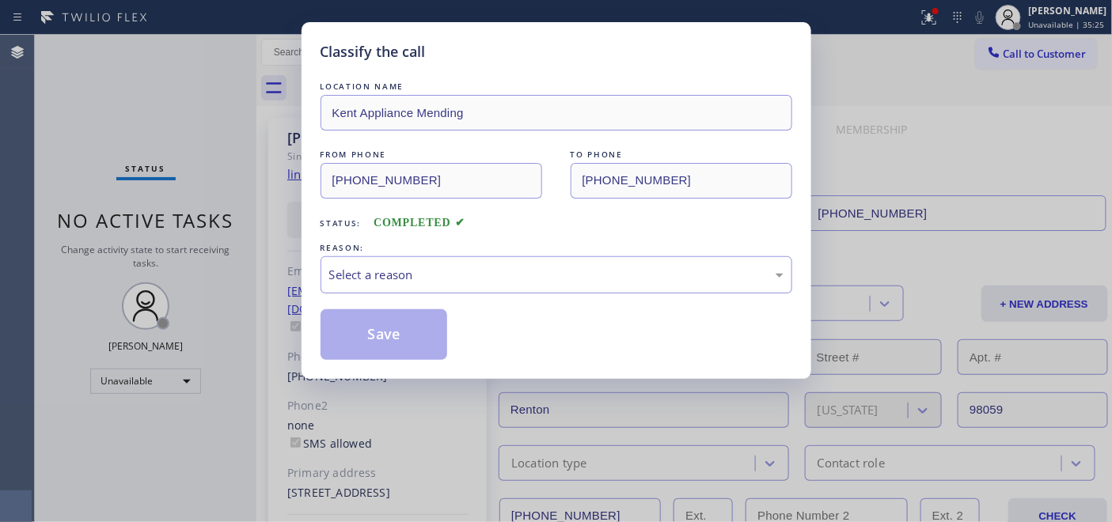
click at [546, 270] on div "Select a reason" at bounding box center [556, 275] width 454 height 18
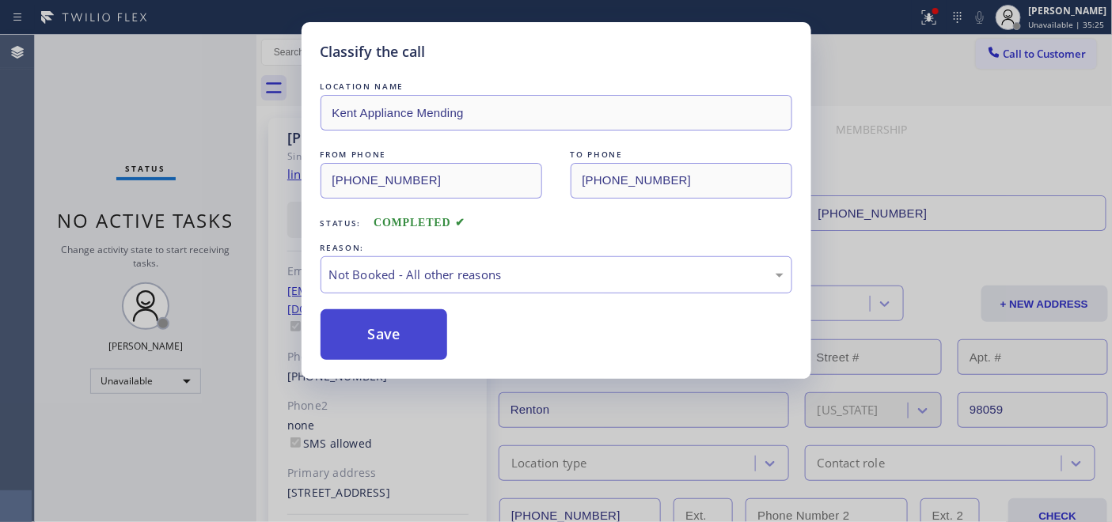
click at [396, 341] on button "Save" at bounding box center [383, 334] width 127 height 51
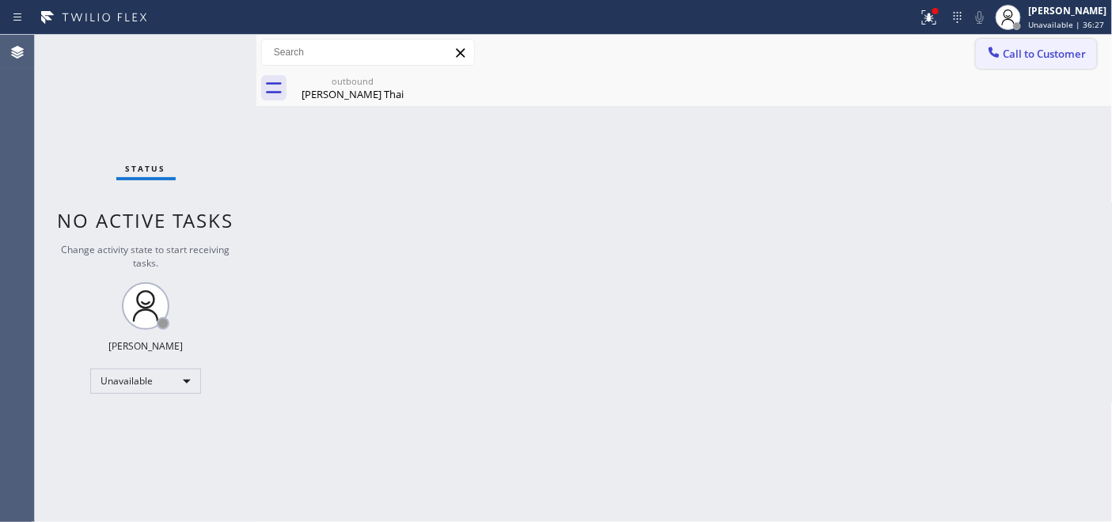
click at [1006, 57] on span "Call to Customer" at bounding box center [1044, 54] width 83 height 14
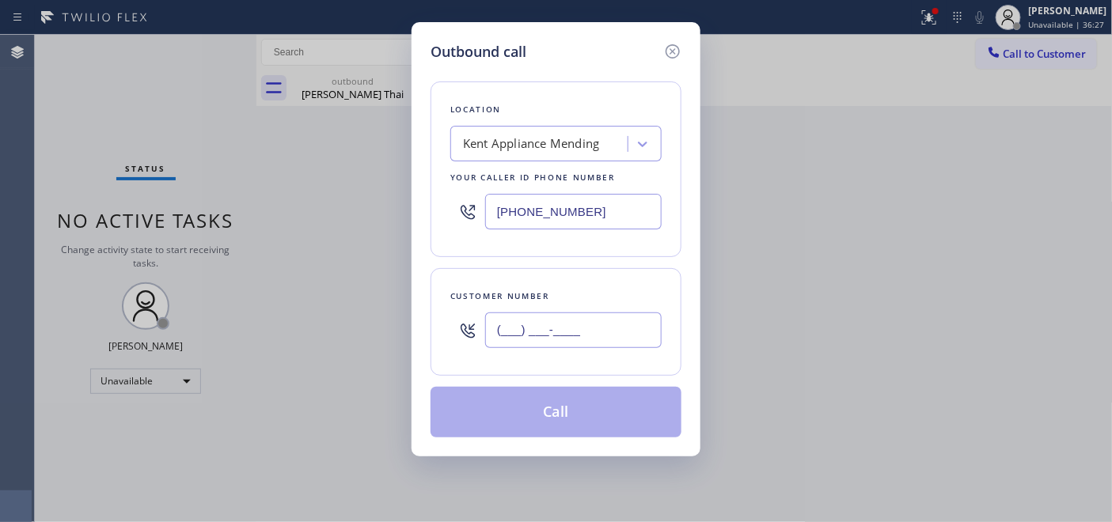
click at [525, 330] on input "(___) ___-____" at bounding box center [573, 330] width 176 height 36
paste input "714) 336-6945"
type input "[PHONE_NUMBER]"
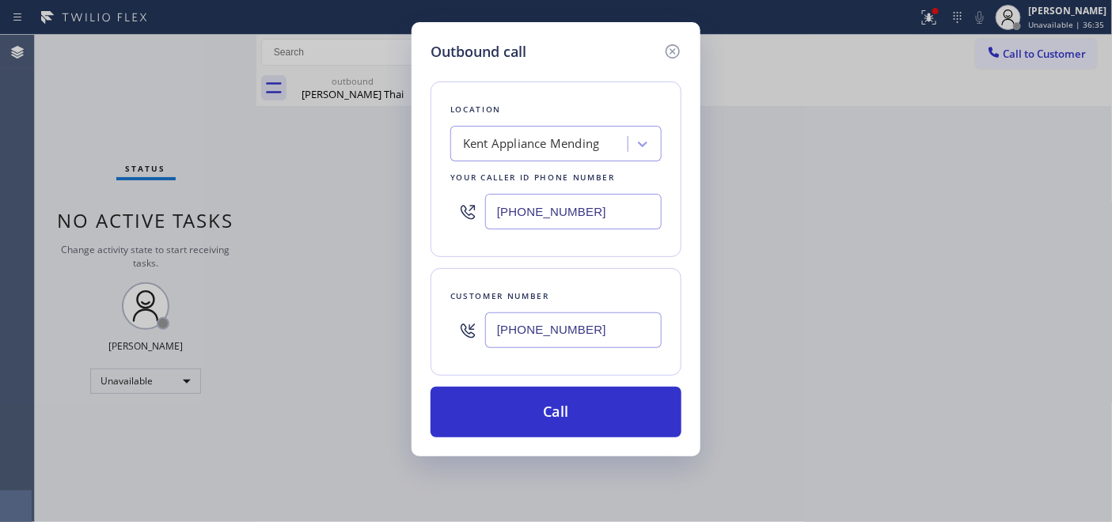
drag, startPoint x: 613, startPoint y: 212, endPoint x: 372, endPoint y: 196, distance: 241.8
click at [380, 194] on div "Outbound call Location Kent Appliance Mending Your caller id phone number (206)…" at bounding box center [556, 261] width 1112 height 522
paste input "855) 731-4952"
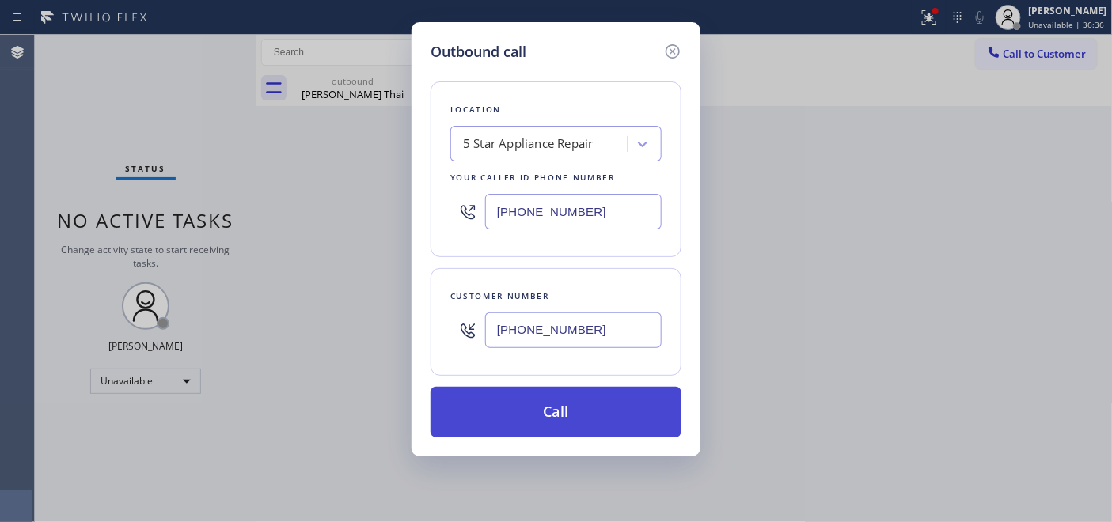
type input "[PHONE_NUMBER]"
click at [579, 400] on button "Call" at bounding box center [555, 412] width 251 height 51
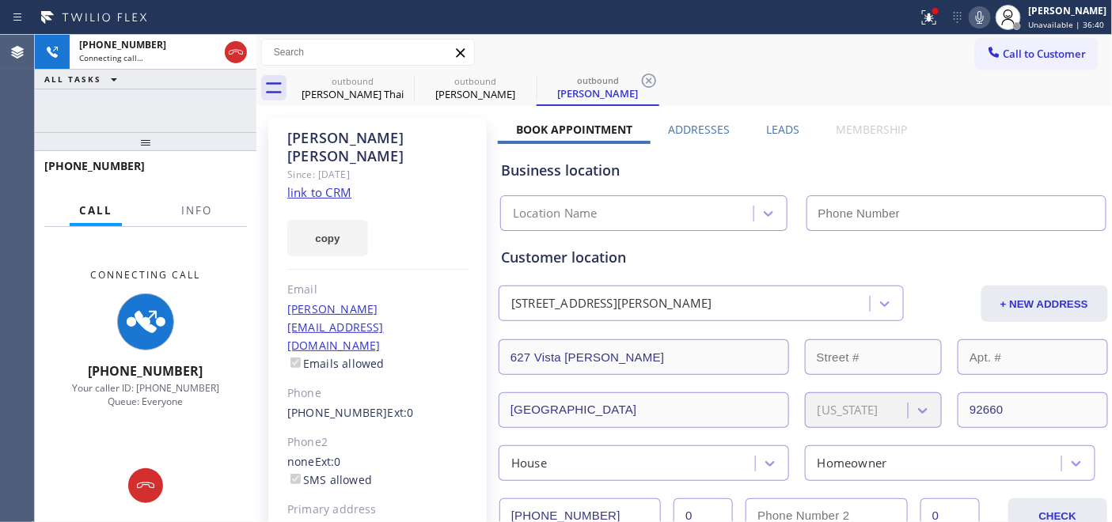
type input "[PHONE_NUMBER]"
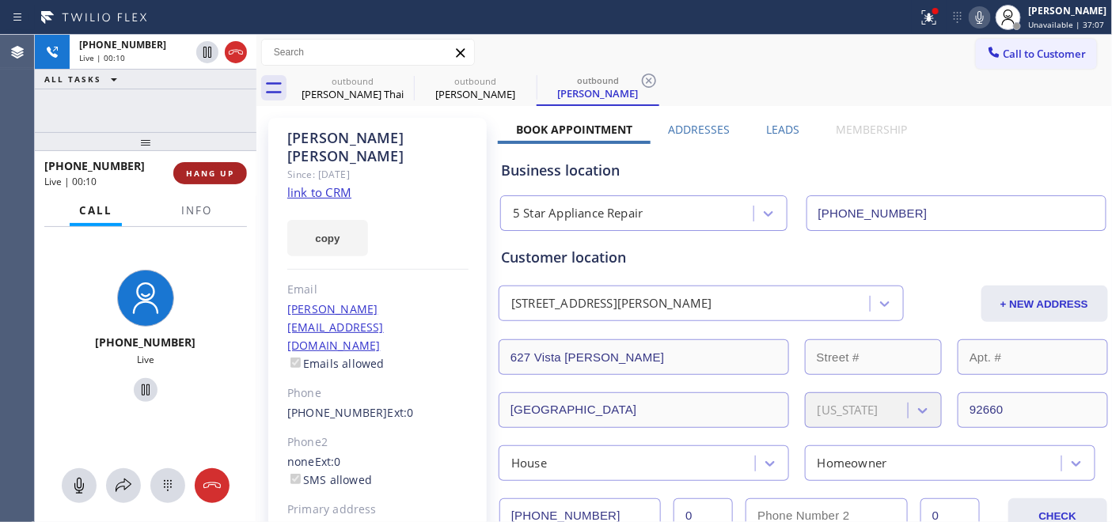
click at [190, 180] on button "HANG UP" at bounding box center [210, 173] width 74 height 22
click at [201, 172] on span "HANG UP" at bounding box center [210, 173] width 48 height 11
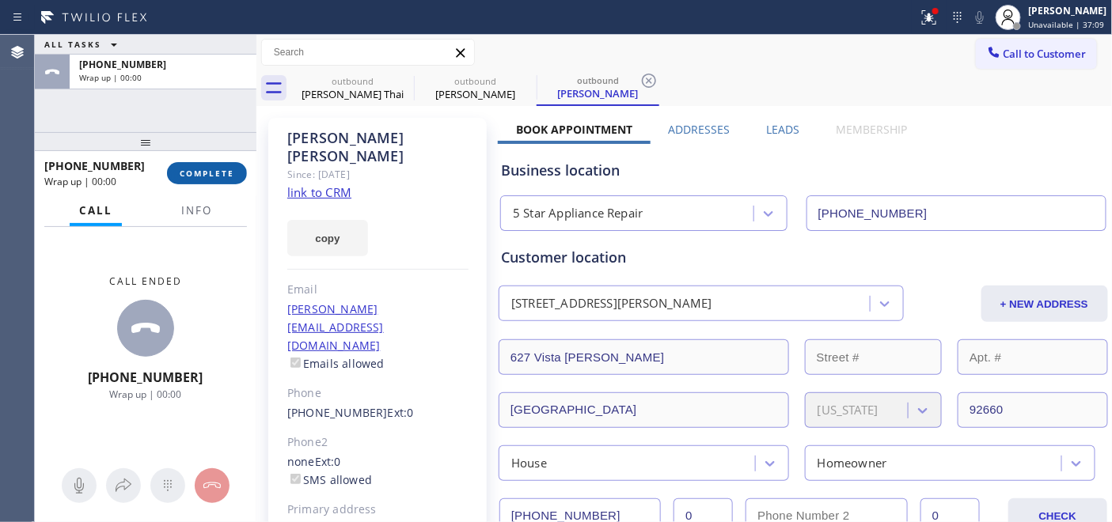
click at [201, 172] on span "COMPLETE" at bounding box center [207, 173] width 55 height 11
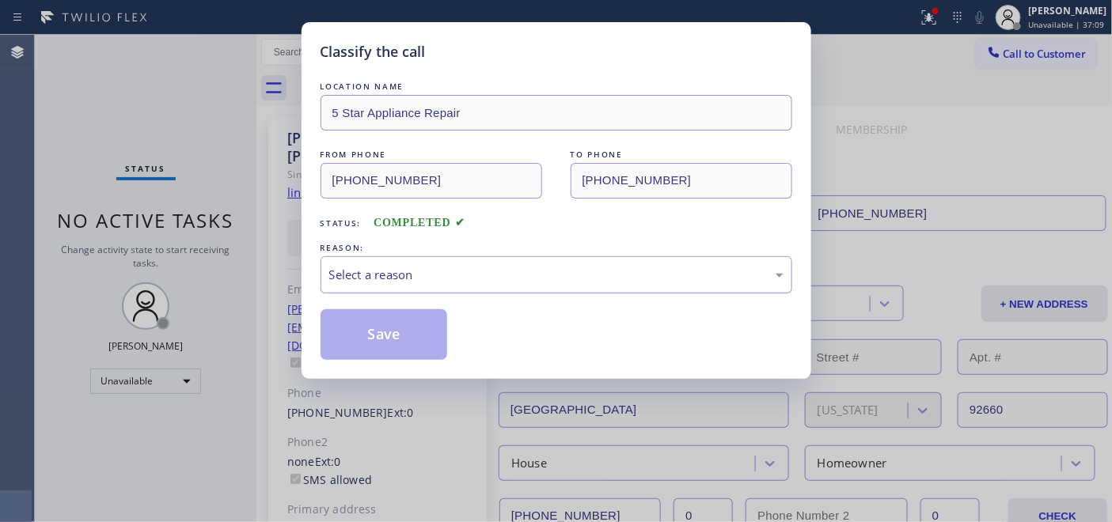
click at [510, 294] on div "Select a reason" at bounding box center [556, 274] width 472 height 37
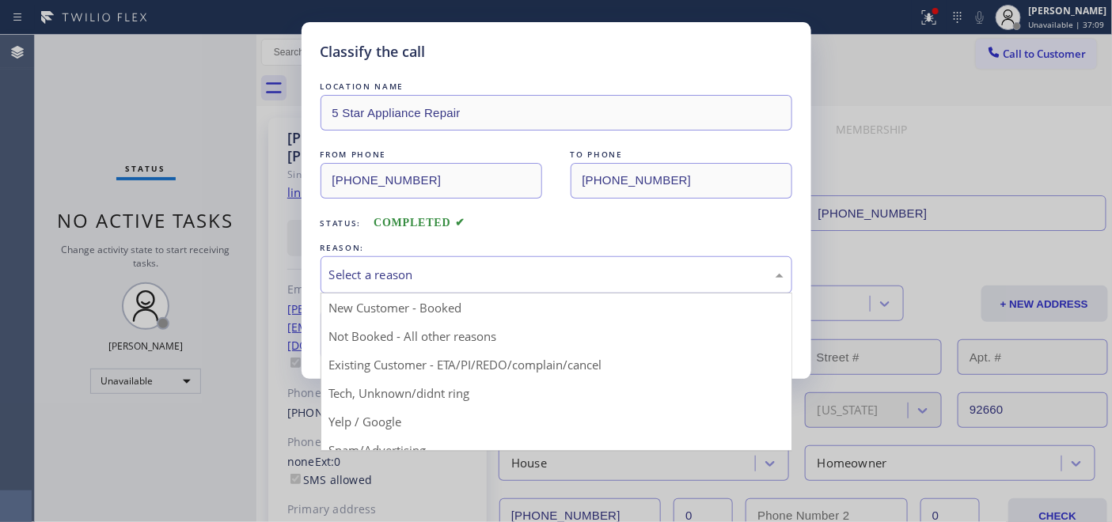
drag, startPoint x: 415, startPoint y: 342, endPoint x: 406, endPoint y: 336, distance: 10.3
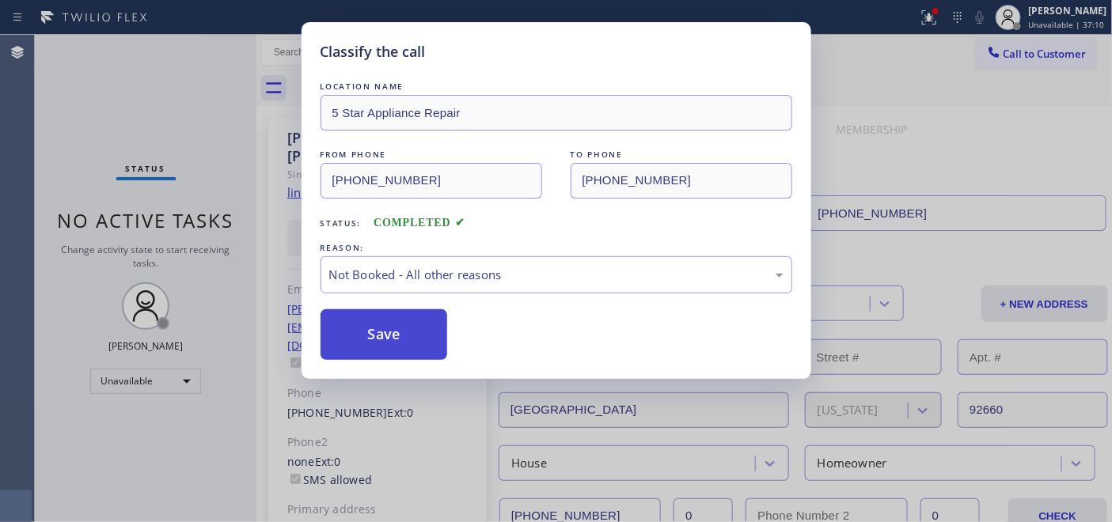
click at [405, 336] on button "Save" at bounding box center [383, 334] width 127 height 51
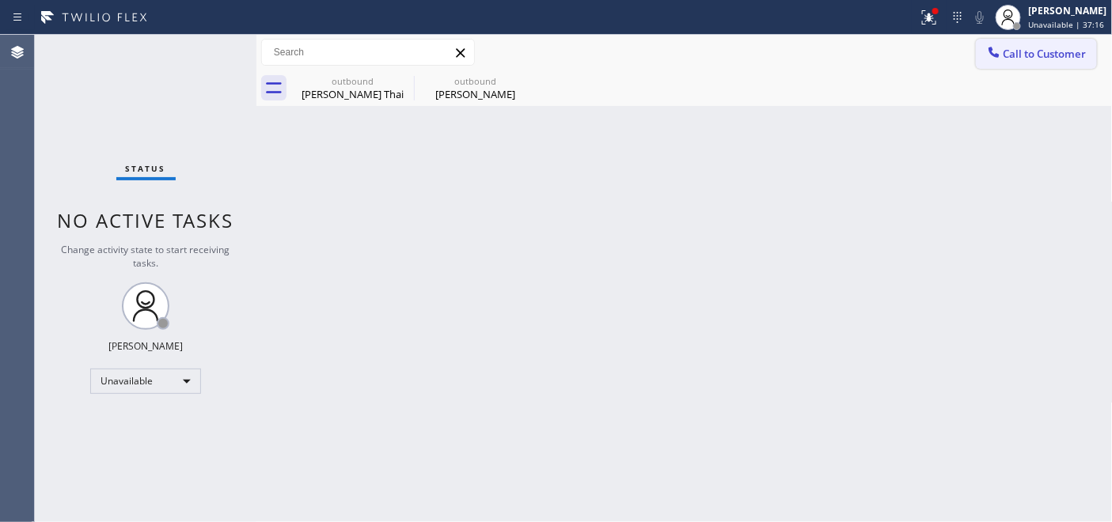
click at [1040, 44] on button "Call to Customer" at bounding box center [1035, 54] width 121 height 30
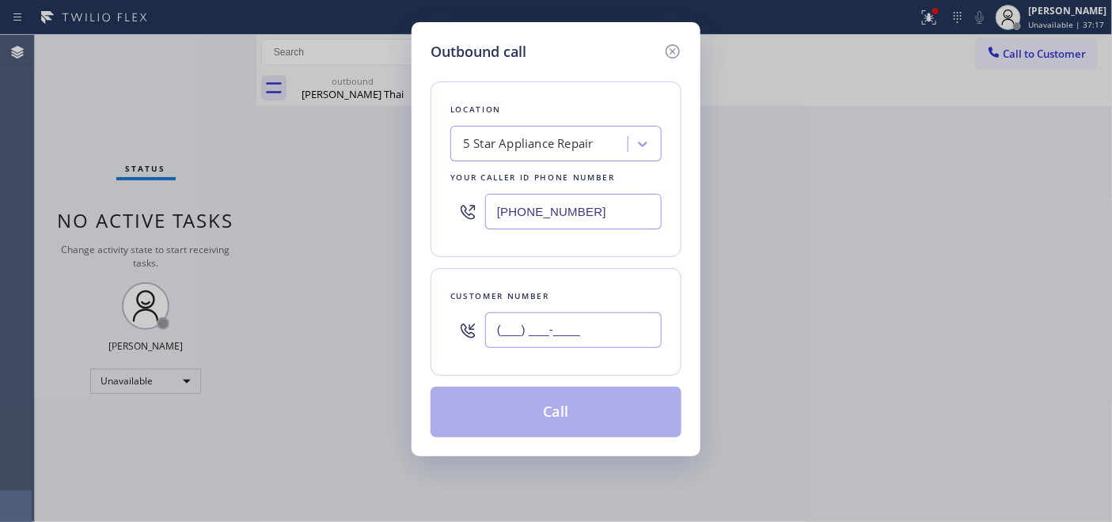
click at [530, 329] on input "(___) ___-____" at bounding box center [573, 330] width 176 height 36
paste input "310) 766-3436"
type input "[PHONE_NUMBER]"
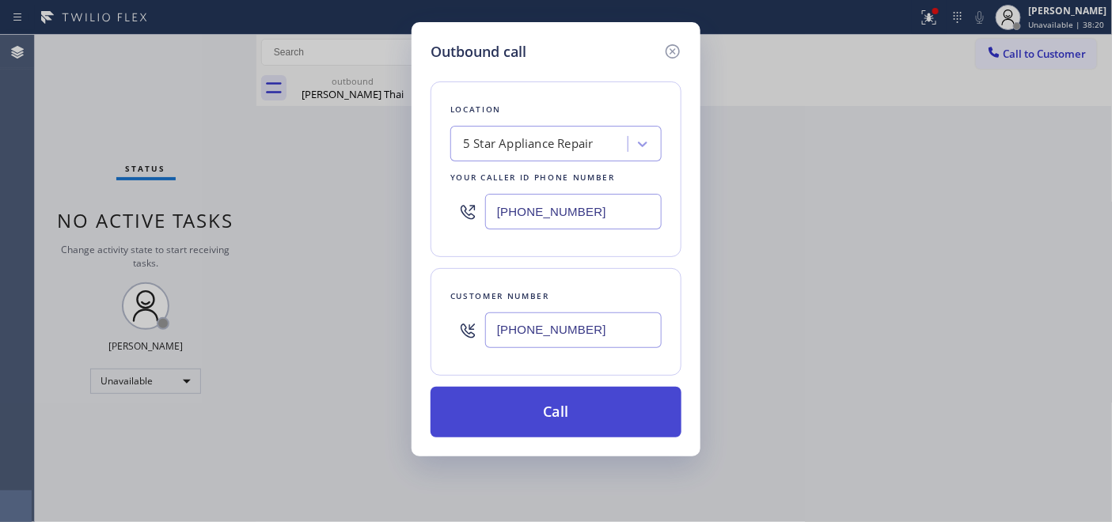
click at [580, 413] on button "Call" at bounding box center [555, 412] width 251 height 51
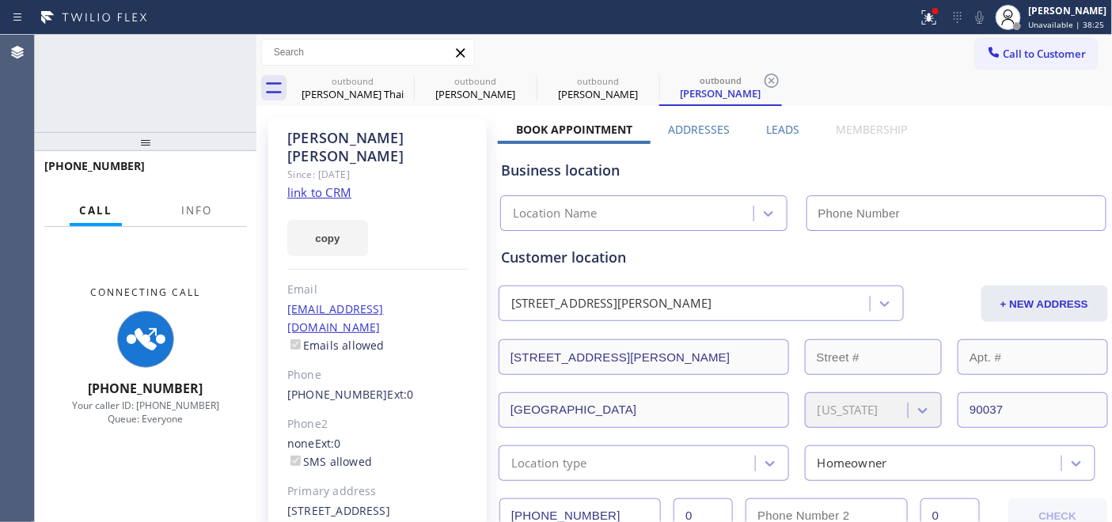
type input "[PHONE_NUMBER]"
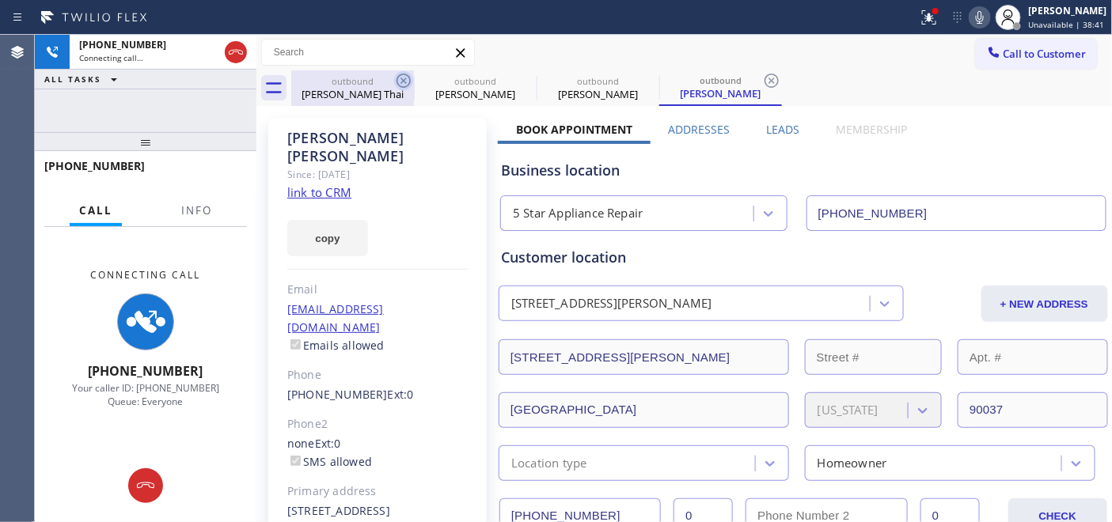
click at [397, 82] on icon at bounding box center [403, 81] width 14 height 14
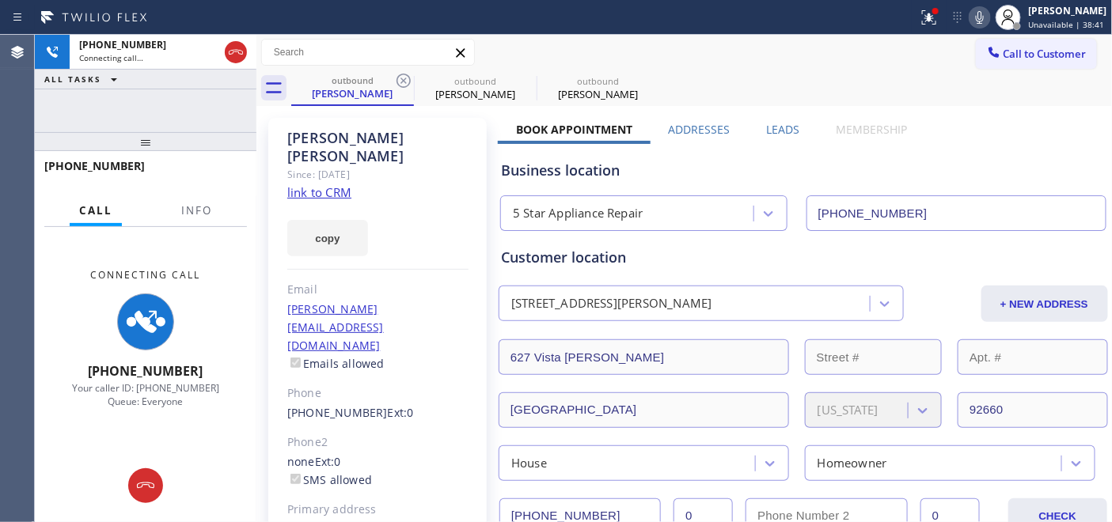
click at [397, 82] on icon at bounding box center [403, 81] width 14 height 14
click at [0, 0] on icon at bounding box center [0, 0] width 0 height 0
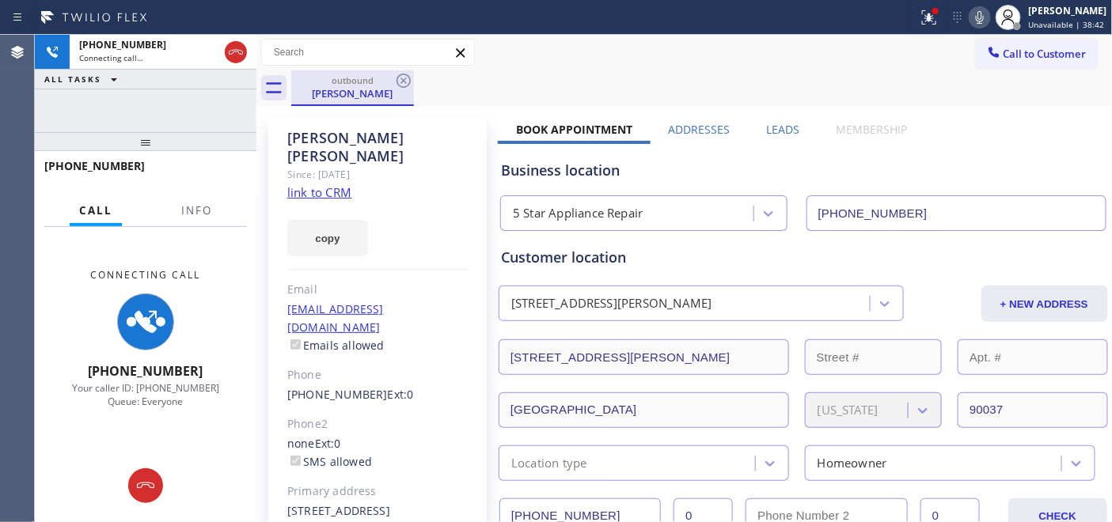
click at [356, 93] on div "Rolan Hernandez" at bounding box center [352, 93] width 119 height 14
click at [528, 96] on div "outbound Rolan Hernandez" at bounding box center [701, 88] width 821 height 36
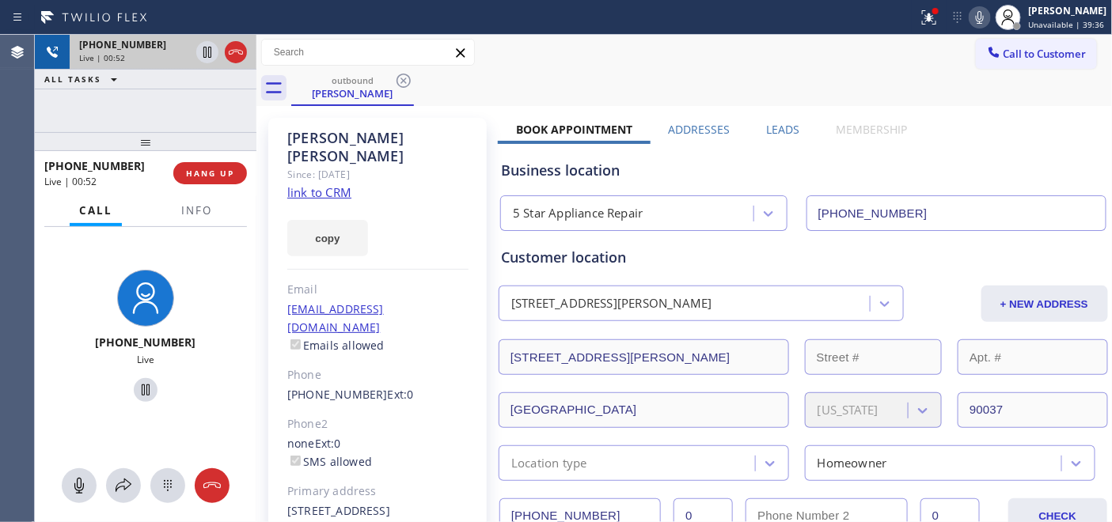
drag, startPoint x: 131, startPoint y: 147, endPoint x: 138, endPoint y: 68, distance: 79.5
click at [136, 123] on div "+13107663436 Live | 00:52 ALL TASKS ALL TASKS ACTIVE TASKS TASKS IN WRAP UP +13…" at bounding box center [146, 278] width 222 height 487
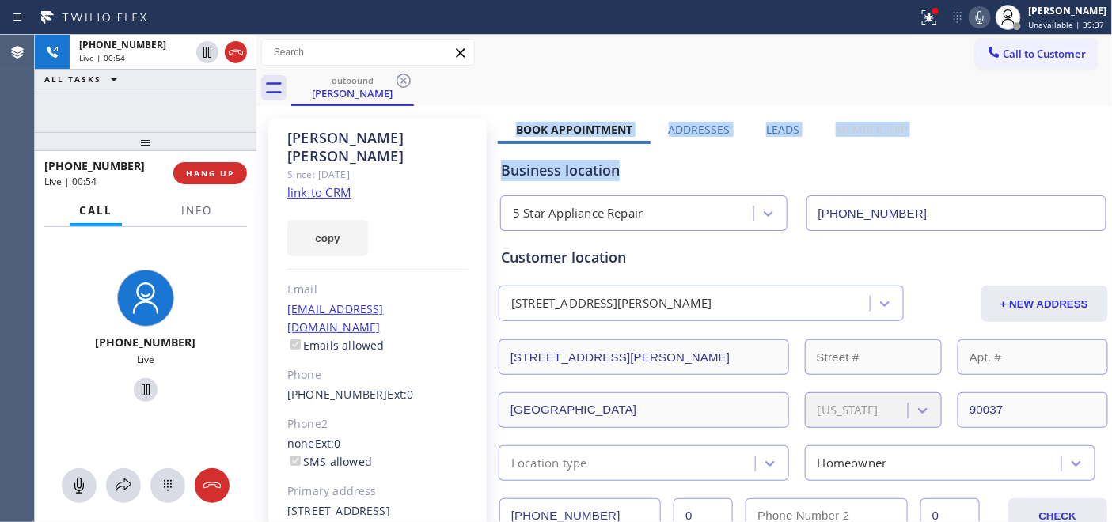
drag, startPoint x: 500, startPoint y: 124, endPoint x: 912, endPoint y: 163, distance: 414.0
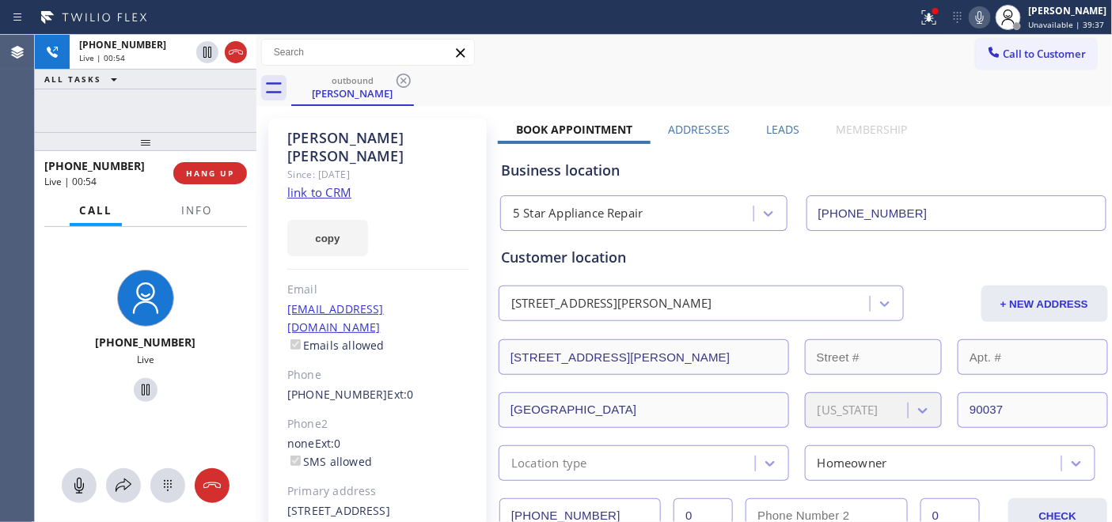
click at [635, 72] on div "outbound Rolan Hernandez" at bounding box center [701, 88] width 821 height 36
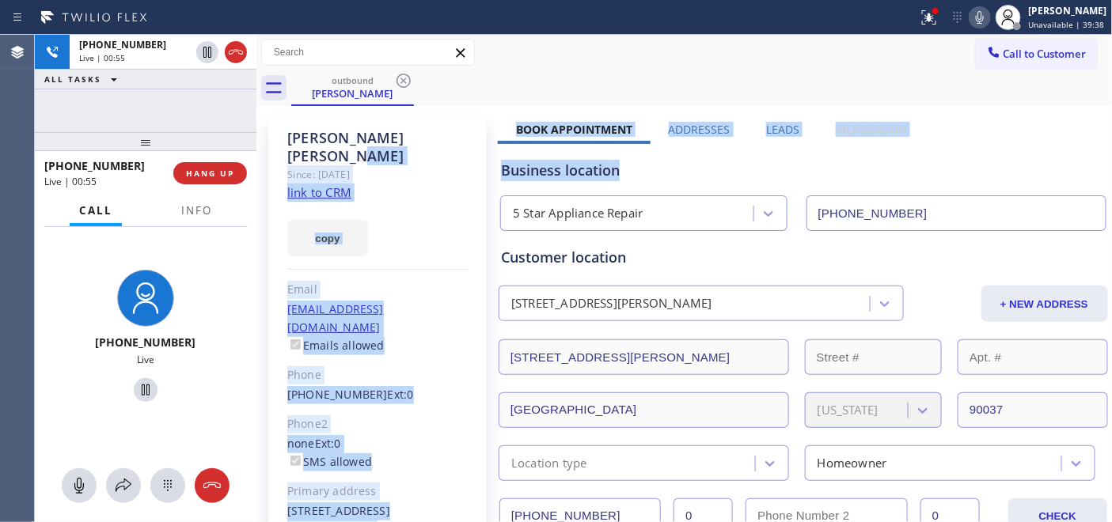
drag, startPoint x: 493, startPoint y: 131, endPoint x: 968, endPoint y: 128, distance: 475.5
click at [570, 66] on div "Call to Customer Outbound call Location 5 Star Appliance Repair Your caller id …" at bounding box center [684, 53] width 856 height 28
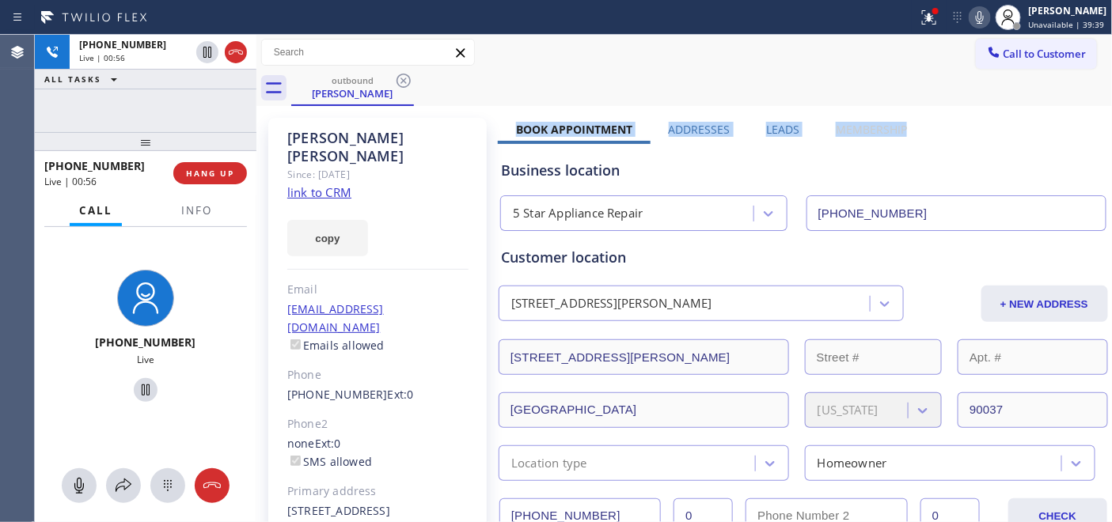
drag, startPoint x: 521, startPoint y: 124, endPoint x: 920, endPoint y: 123, distance: 399.5
click at [631, 74] on div "outbound Rolan Hernandez" at bounding box center [701, 88] width 821 height 36
drag, startPoint x: 521, startPoint y: 129, endPoint x: 922, endPoint y: 127, distance: 401.1
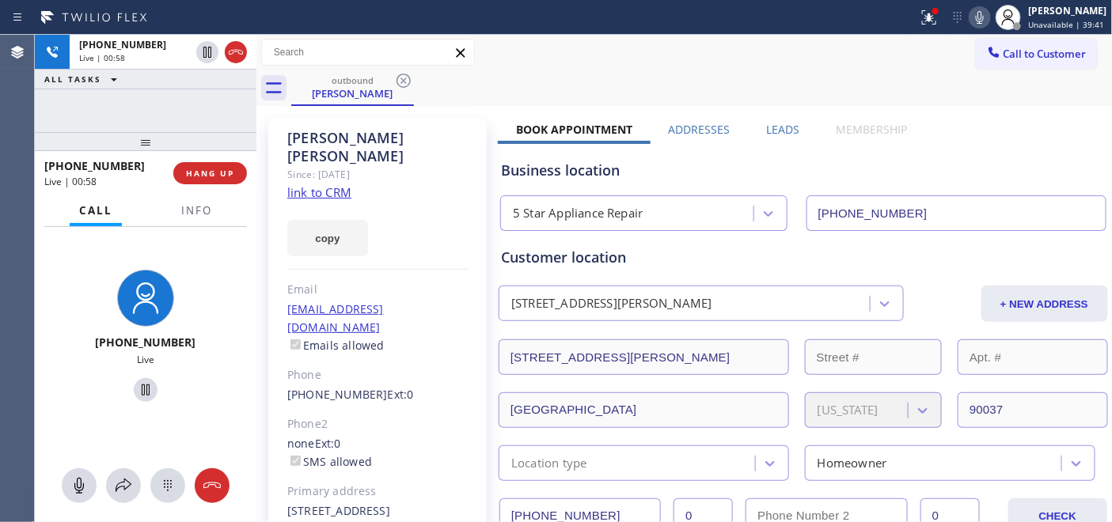
click at [709, 65] on div "Call to Customer Outbound call Location 5 Star Appliance Repair Your caller id …" at bounding box center [684, 53] width 856 height 28
drag, startPoint x: 206, startPoint y: 139, endPoint x: 206, endPoint y: 93, distance: 45.9
click at [206, 93] on div "+13107663436 Live | 01:10 ALL TASKS ALL TASKS ACTIVE TASKS TASKS IN WRAP UP +13…" at bounding box center [146, 278] width 222 height 487
click at [393, 165] on div "Since: [DATE]" at bounding box center [377, 174] width 181 height 18
click at [206, 165] on button "HANG UP" at bounding box center [210, 173] width 74 height 22
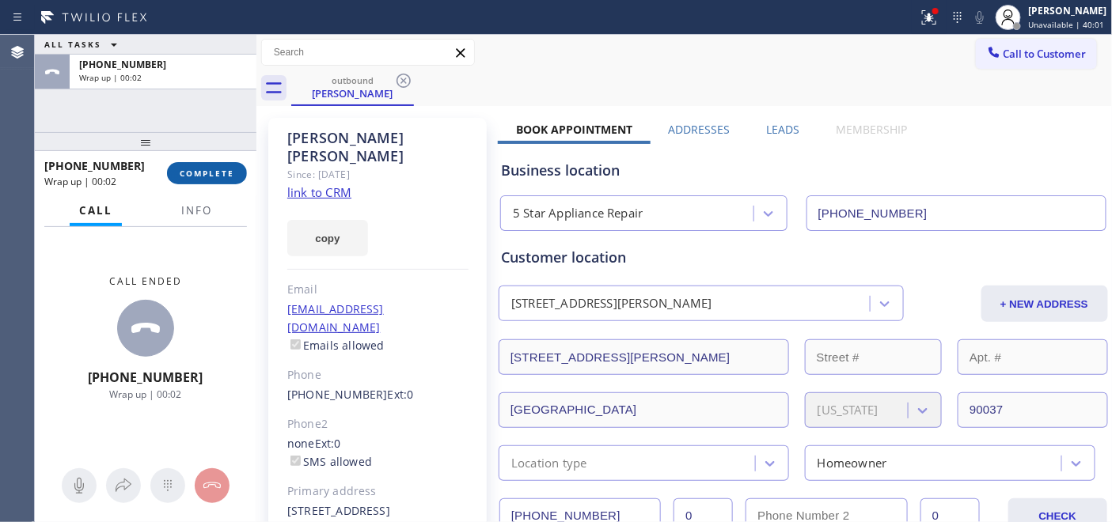
click at [210, 180] on button "COMPLETE" at bounding box center [207, 173] width 80 height 22
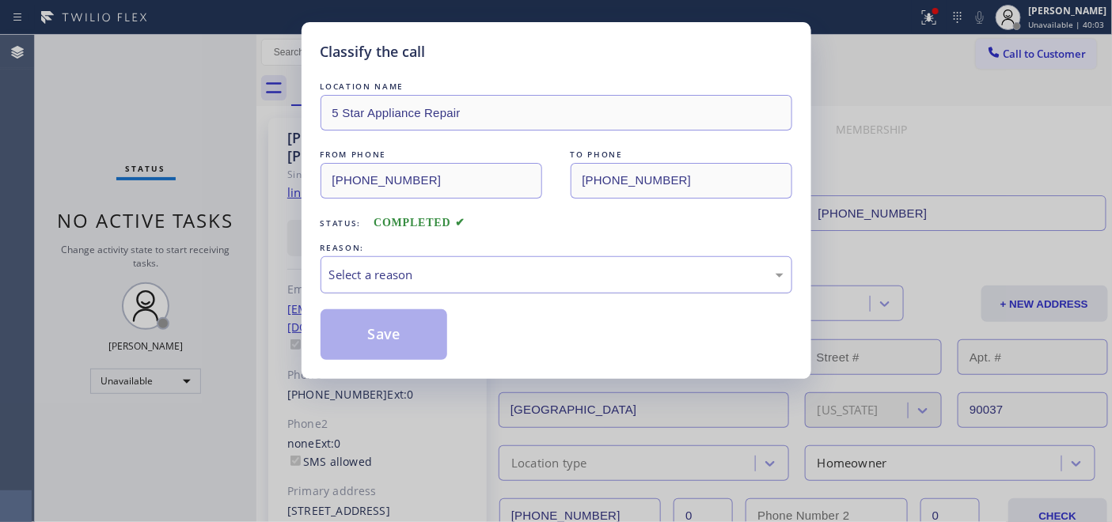
drag, startPoint x: 598, startPoint y: 265, endPoint x: 585, endPoint y: 283, distance: 22.2
click at [597, 266] on div "Select a reason" at bounding box center [556, 275] width 454 height 18
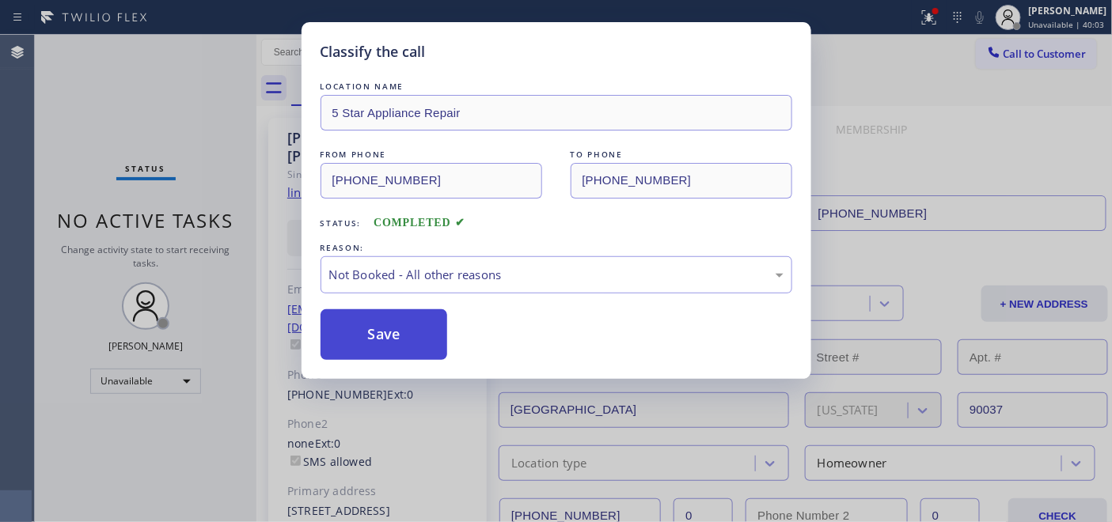
click at [388, 329] on button "Save" at bounding box center [383, 334] width 127 height 51
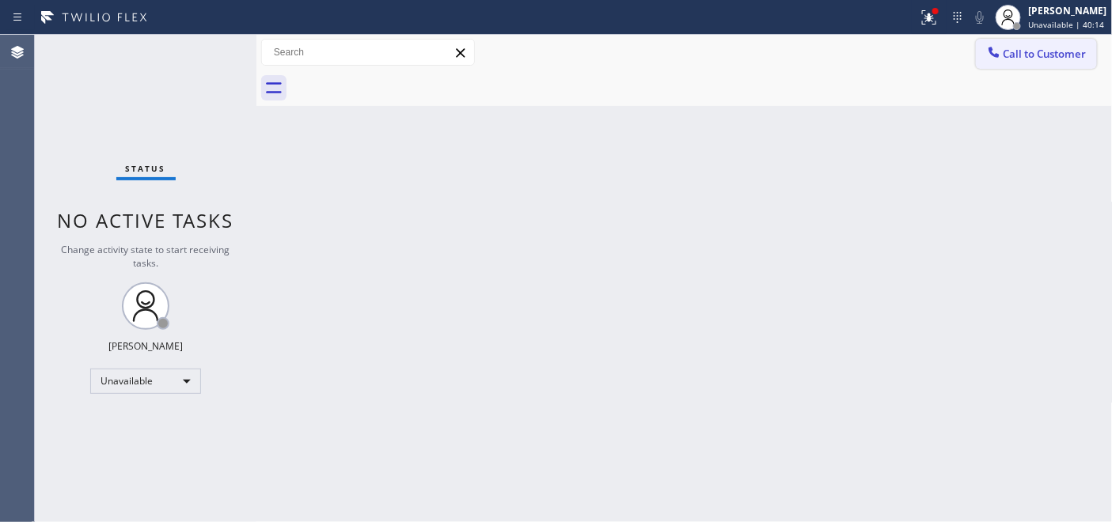
drag, startPoint x: 962, startPoint y: 69, endPoint x: 1025, endPoint y: 44, distance: 68.2
click at [964, 67] on div "Call to Customer Outbound call Location 5 Star Appliance Repair Your caller id …" at bounding box center [684, 53] width 856 height 36
click at [1025, 44] on button "Call to Customer" at bounding box center [1035, 54] width 121 height 30
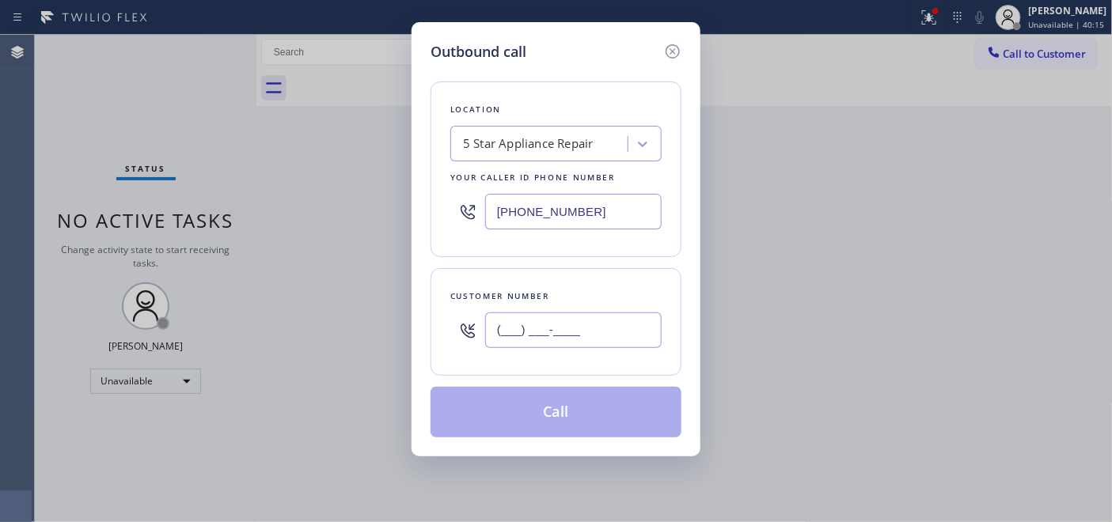
click at [564, 343] on input "(___) ___-____" at bounding box center [573, 330] width 176 height 36
paste input "310) 514-8658"
type input "(310) 514-8658"
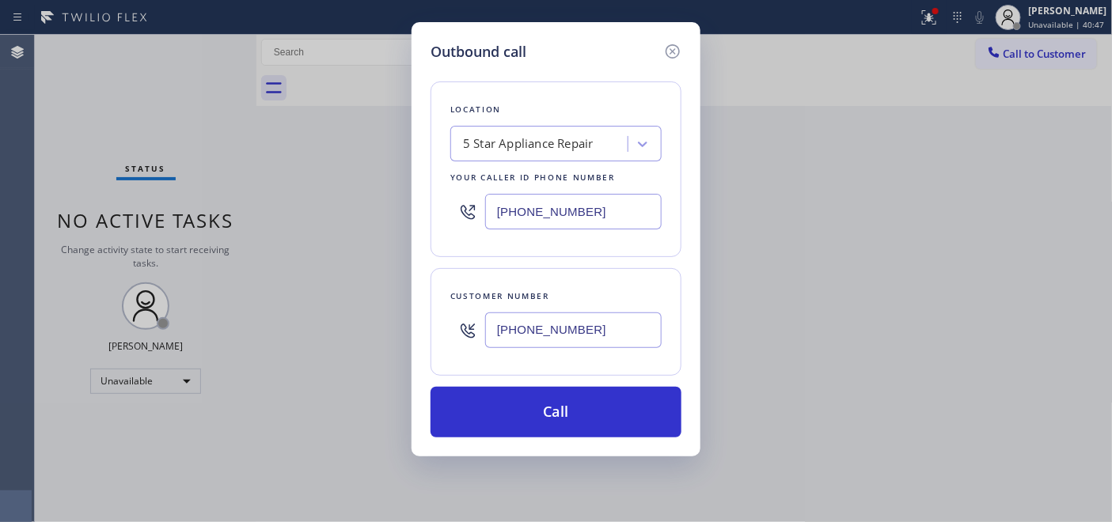
drag, startPoint x: 536, startPoint y: 218, endPoint x: 401, endPoint y: 214, distance: 135.4
click at [361, 209] on div "Outbound call Location 5 Star Appliance Repair Your caller id phone number (855…" at bounding box center [556, 261] width 1112 height 522
paste input "8) 263-1714"
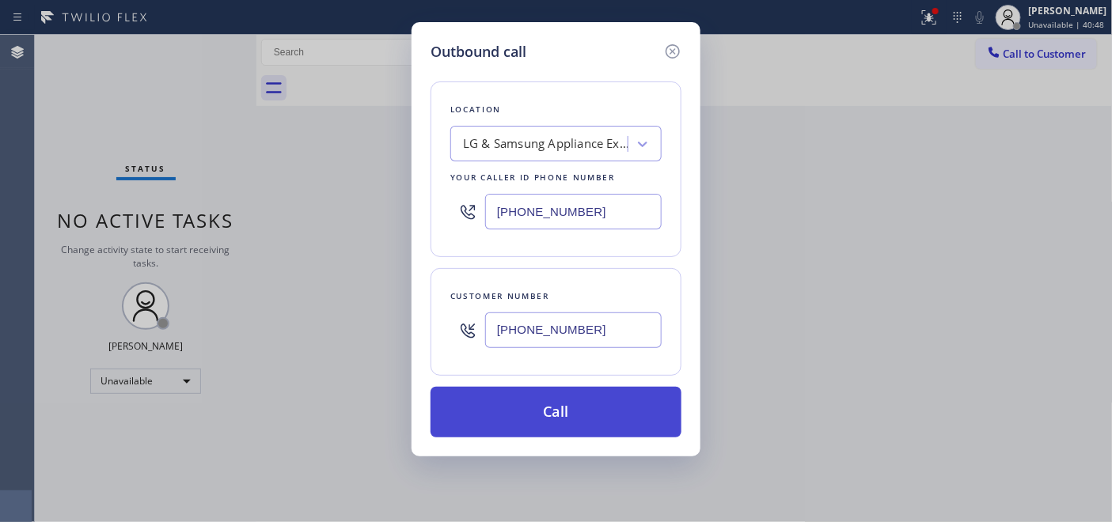
type input "(858) 263-1714"
click at [592, 411] on button "Call" at bounding box center [555, 412] width 251 height 51
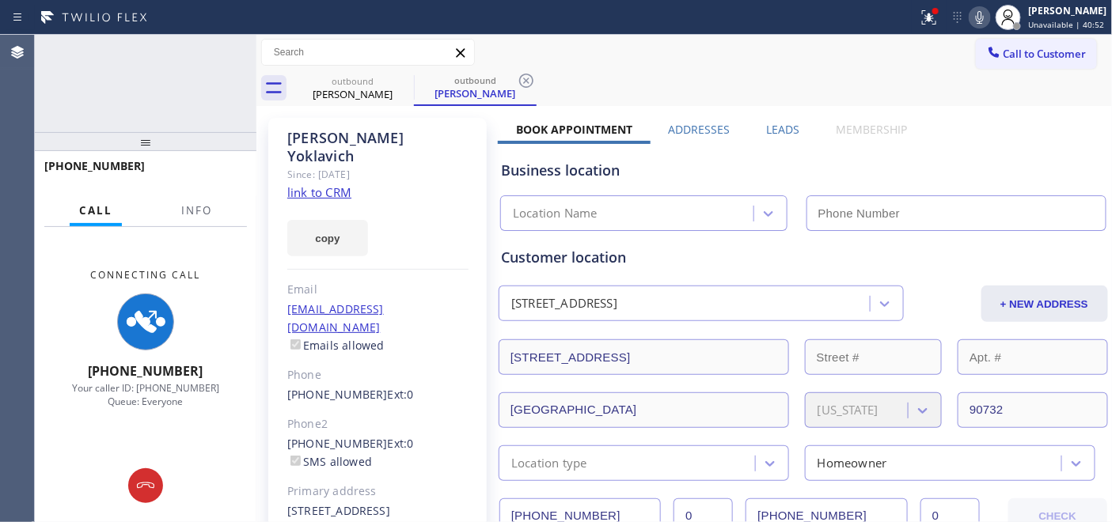
type input "(858) 263-1714"
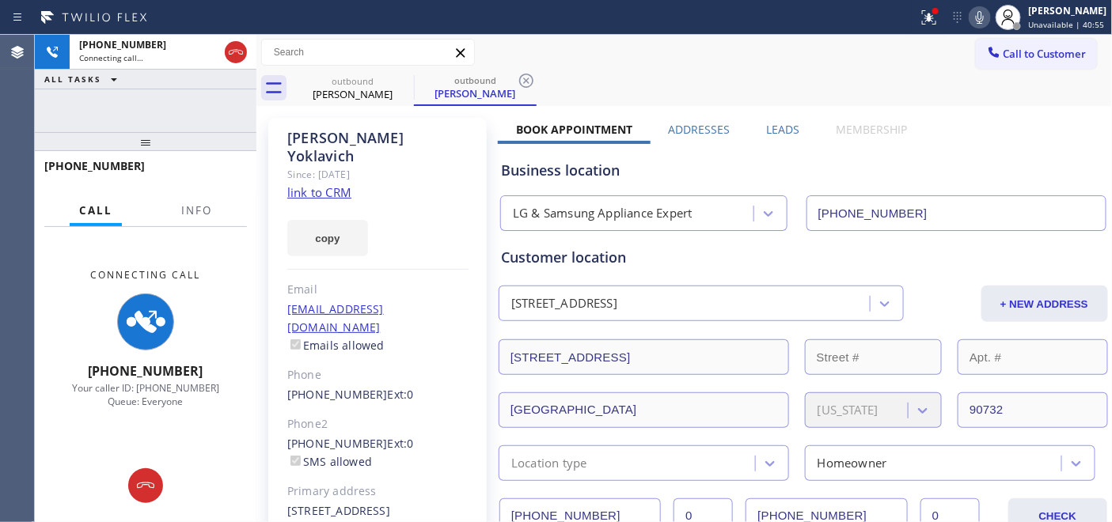
click at [970, 20] on icon at bounding box center [979, 17] width 19 height 19
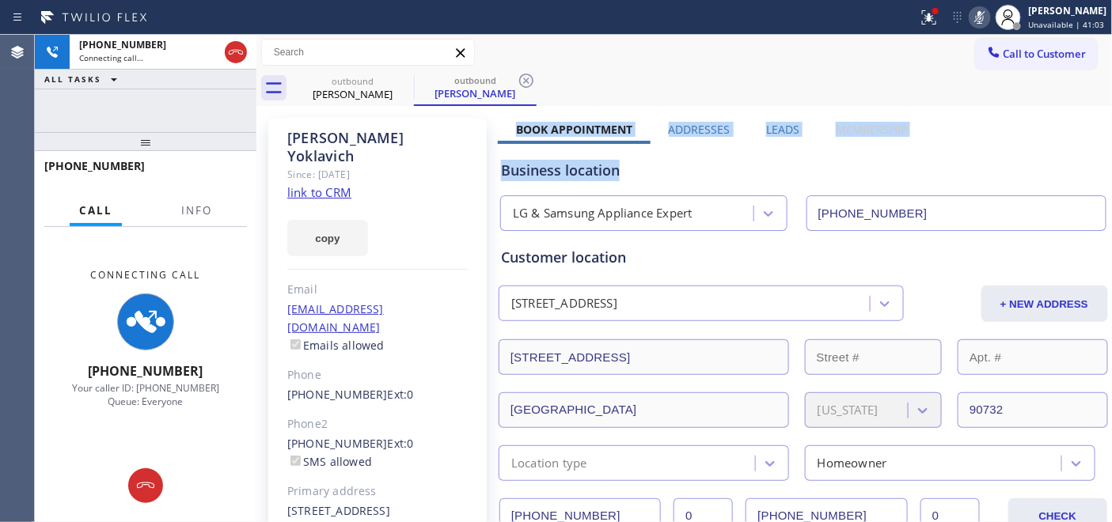
drag, startPoint x: 509, startPoint y: 120, endPoint x: 975, endPoint y: 123, distance: 465.2
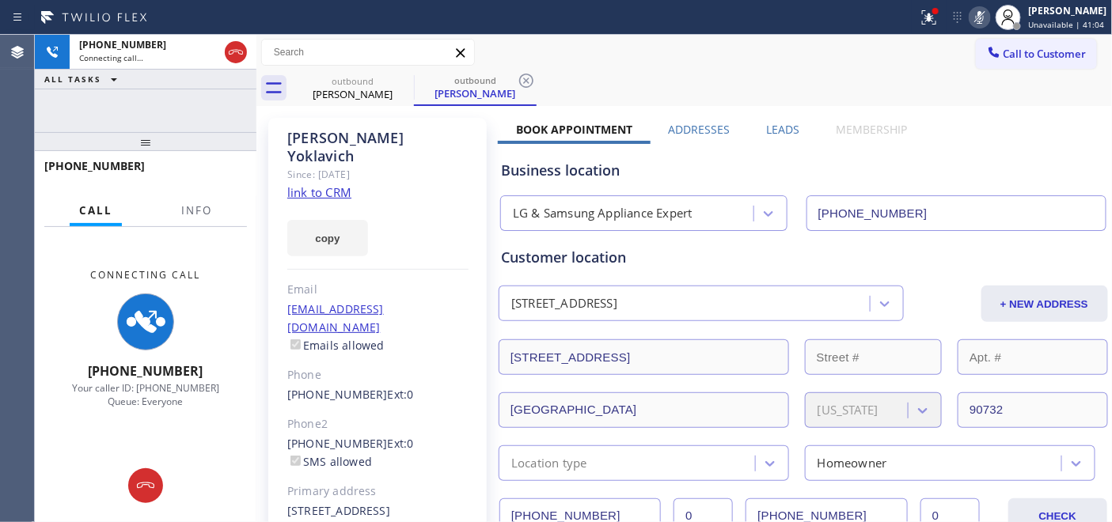
click at [653, 89] on div "outbound Mike Yoklavich outbound Mike Yoklavich" at bounding box center [701, 88] width 821 height 36
click at [150, 479] on icon at bounding box center [145, 485] width 19 height 19
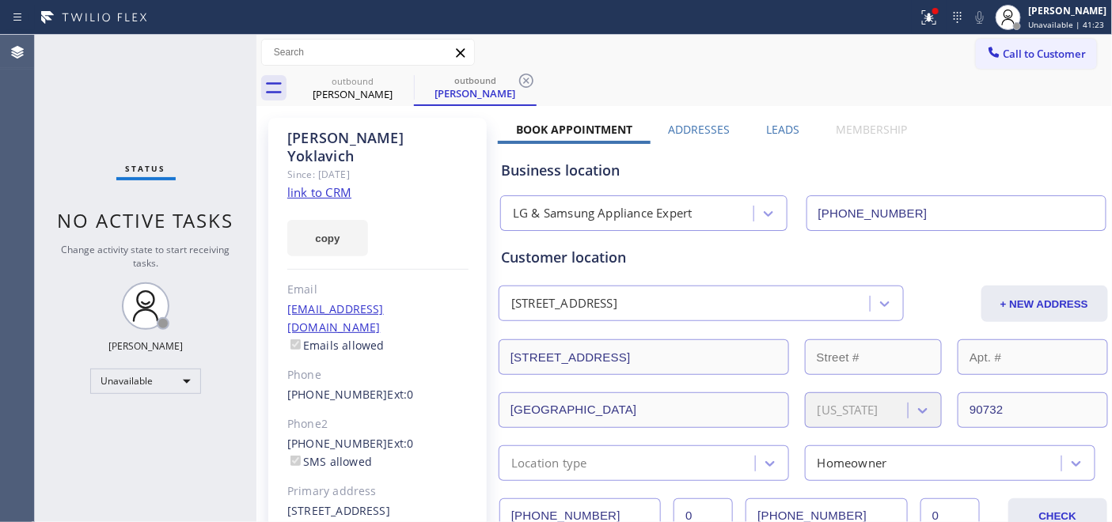
click at [235, 45] on div "Status No active tasks Change activity state to start receiving tasks. Adam Alr…" at bounding box center [146, 278] width 222 height 487
click at [1013, 59] on span "Call to Customer" at bounding box center [1044, 54] width 83 height 14
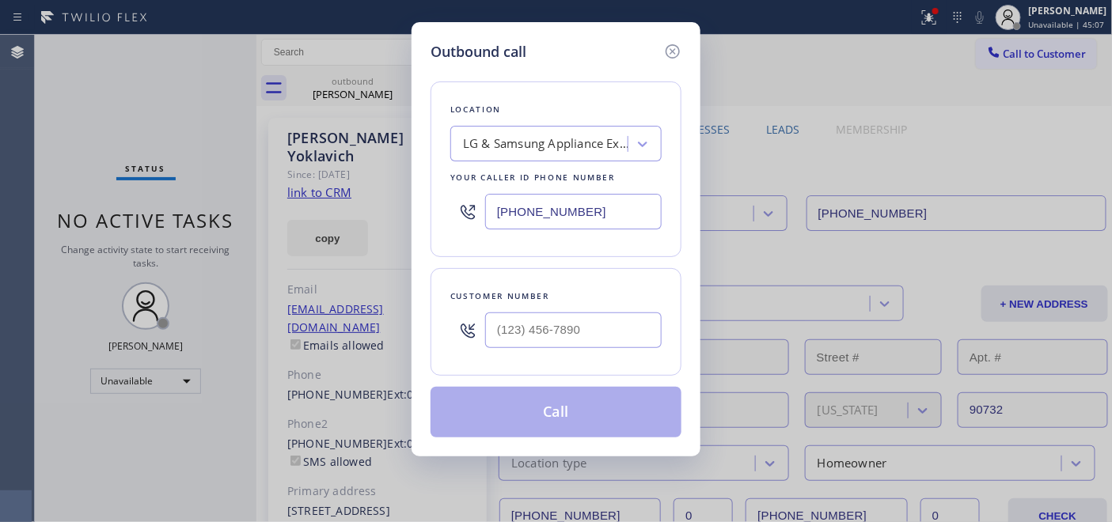
drag, startPoint x: 514, startPoint y: 191, endPoint x: 528, endPoint y: 155, distance: 38.8
click at [381, 177] on div "Outbound call Location LG & Samsung Appliance Expert Your caller id phone numbe…" at bounding box center [556, 261] width 1112 height 522
paste input "442) 276-5121"
type input "[PHONE_NUMBER]"
drag, startPoint x: 608, startPoint y: 323, endPoint x: 401, endPoint y: 326, distance: 206.5
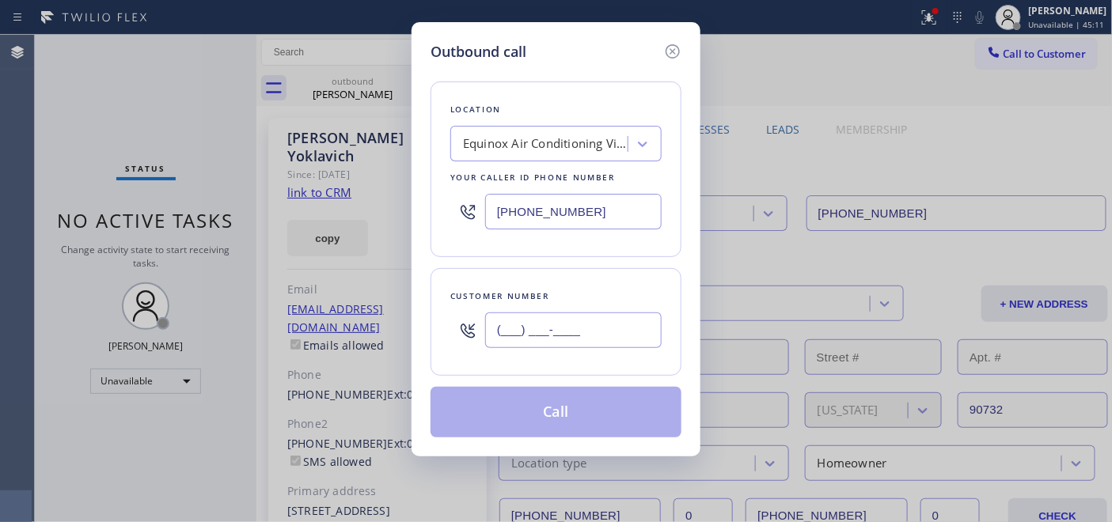
click at [415, 331] on div "Outbound call Location Equinox Air Conditioning Vista Your caller id phone numb…" at bounding box center [555, 239] width 289 height 434
paste input "760) 519-9072"
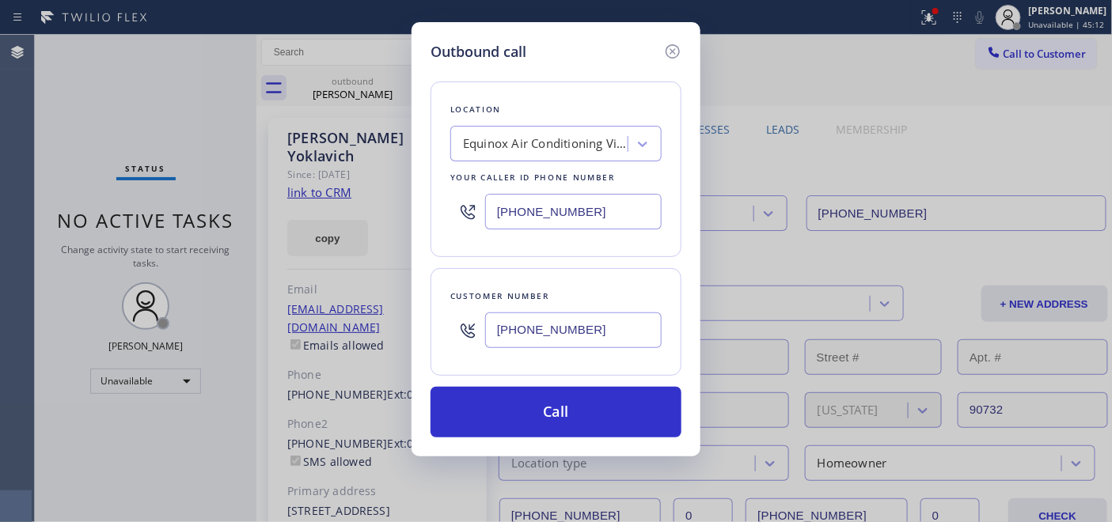
type input "[PHONE_NUMBER]"
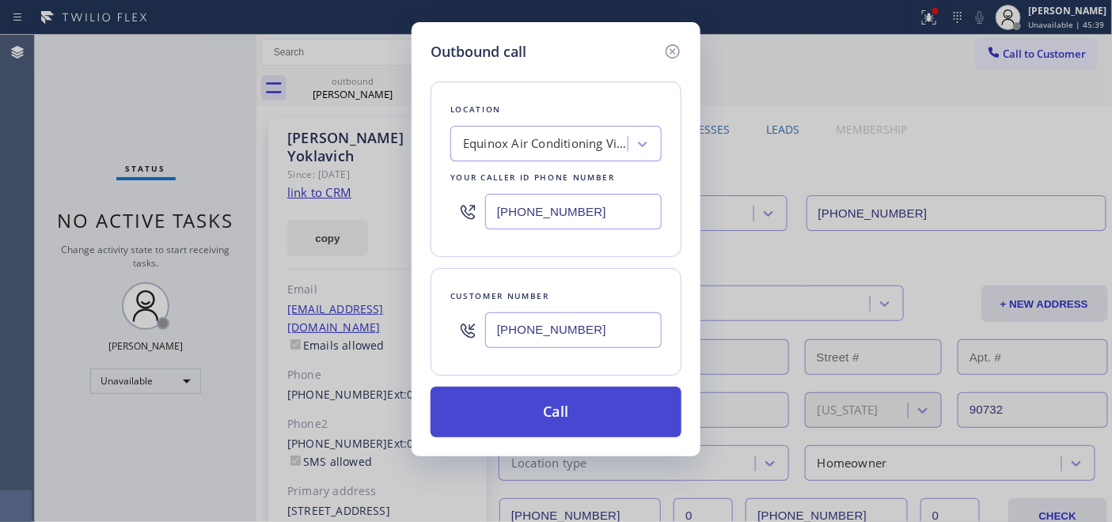
click at [633, 414] on button "Call" at bounding box center [555, 412] width 251 height 51
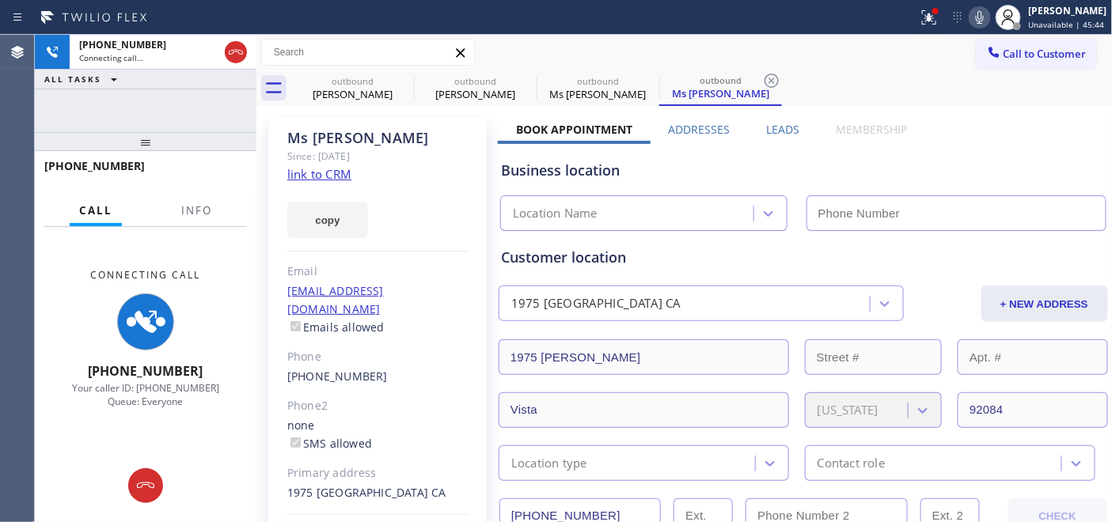
type input "[PHONE_NUMBER]"
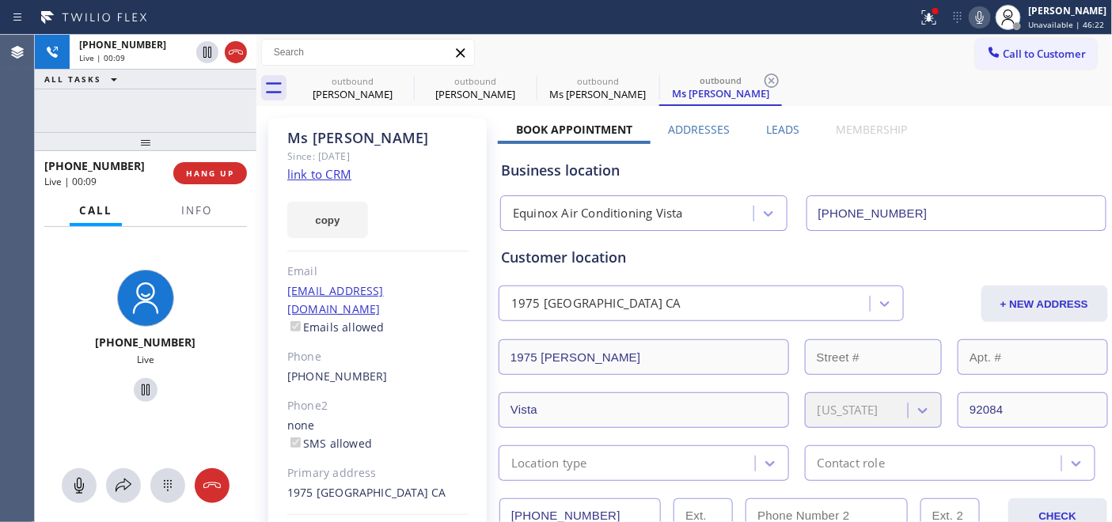
click at [714, 0] on div "Status report Issues detected These issues could affect your workflow. Please c…" at bounding box center [556, 17] width 1112 height 35
click at [224, 169] on span "HANG UP" at bounding box center [210, 173] width 48 height 11
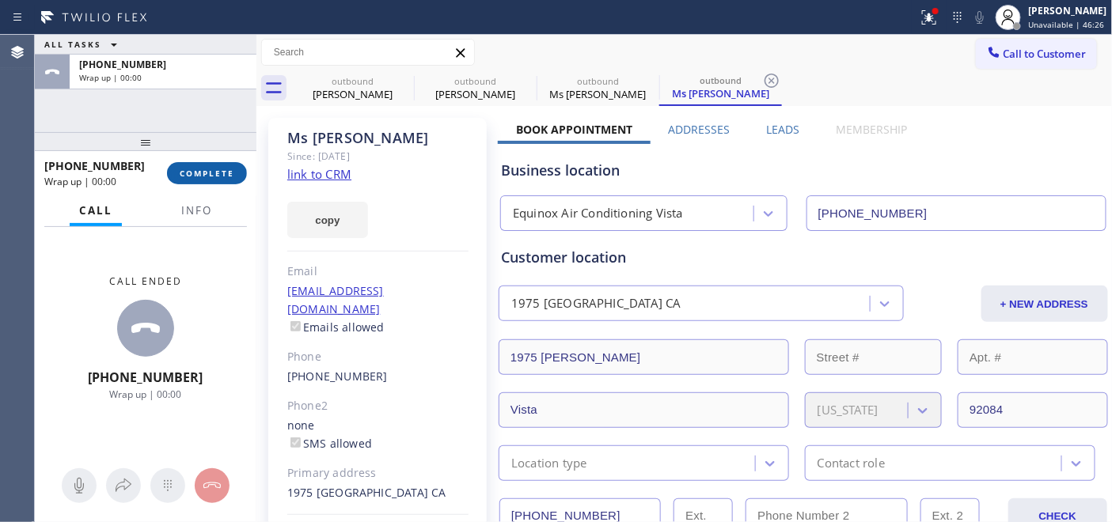
click at [223, 169] on span "COMPLETE" at bounding box center [207, 173] width 55 height 11
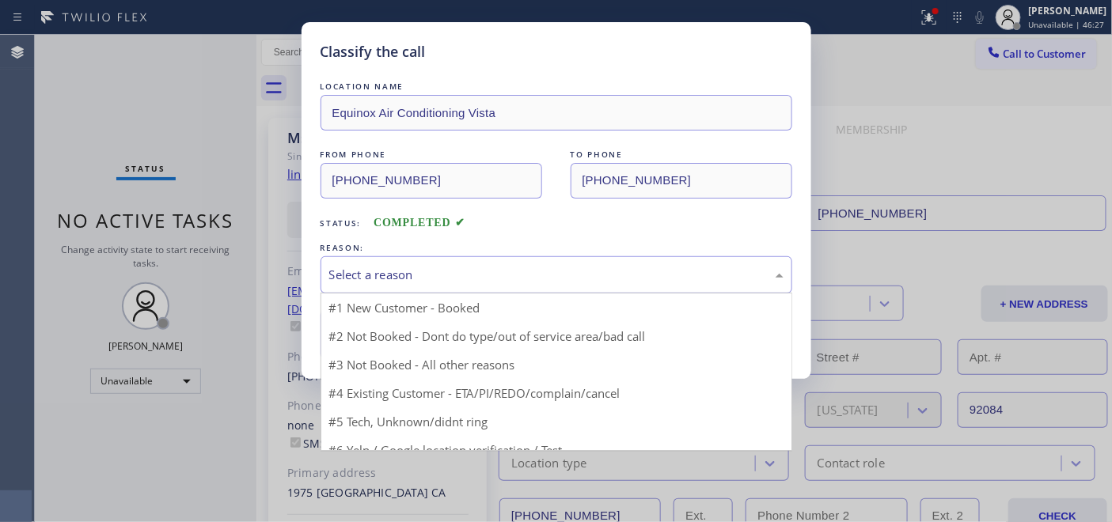
click at [582, 259] on div "Select a reason" at bounding box center [556, 274] width 472 height 37
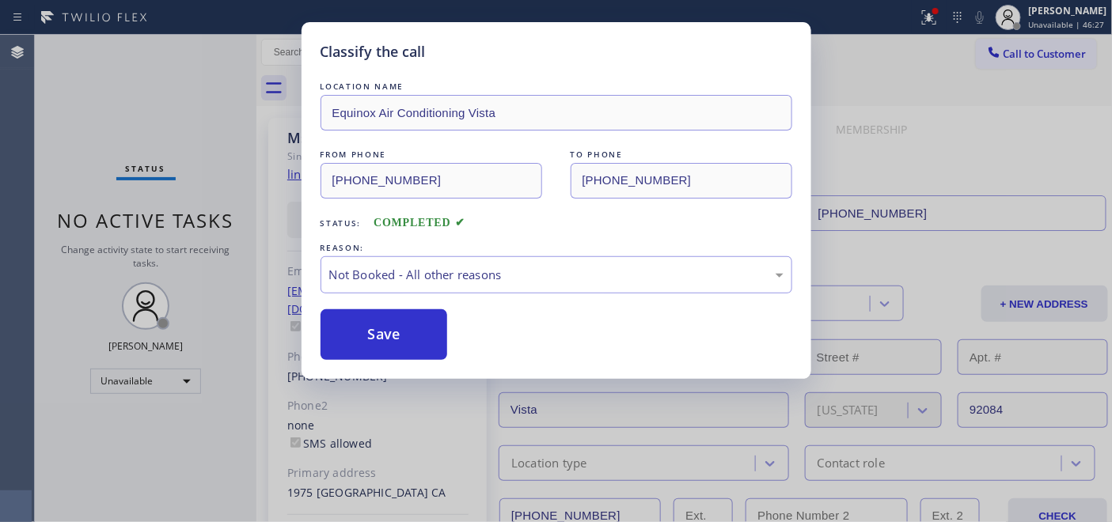
click at [451, 333] on div "Save" at bounding box center [556, 334] width 472 height 51
click at [425, 332] on button "Save" at bounding box center [383, 334] width 127 height 51
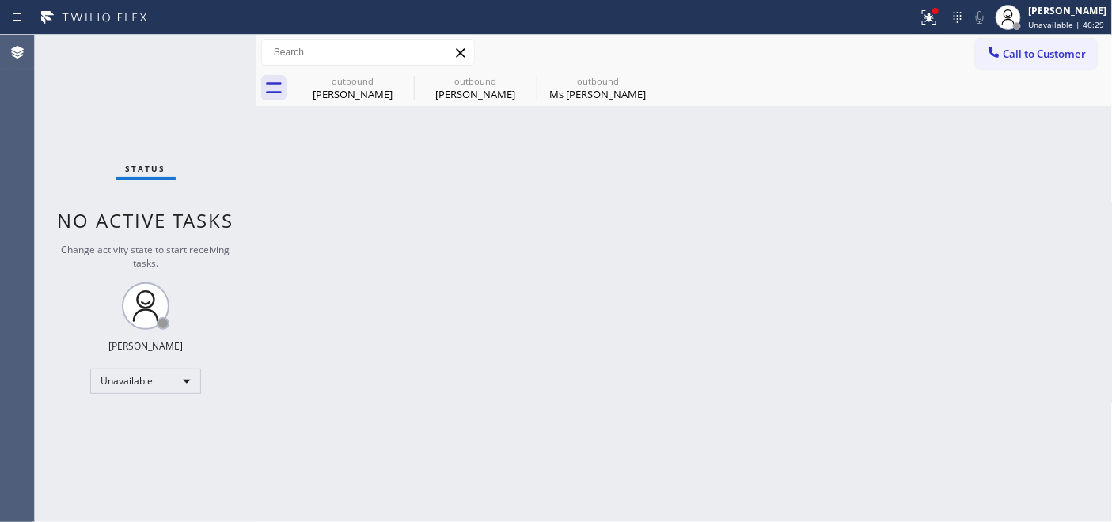
click at [1031, 51] on span "Call to Customer" at bounding box center [1044, 54] width 83 height 14
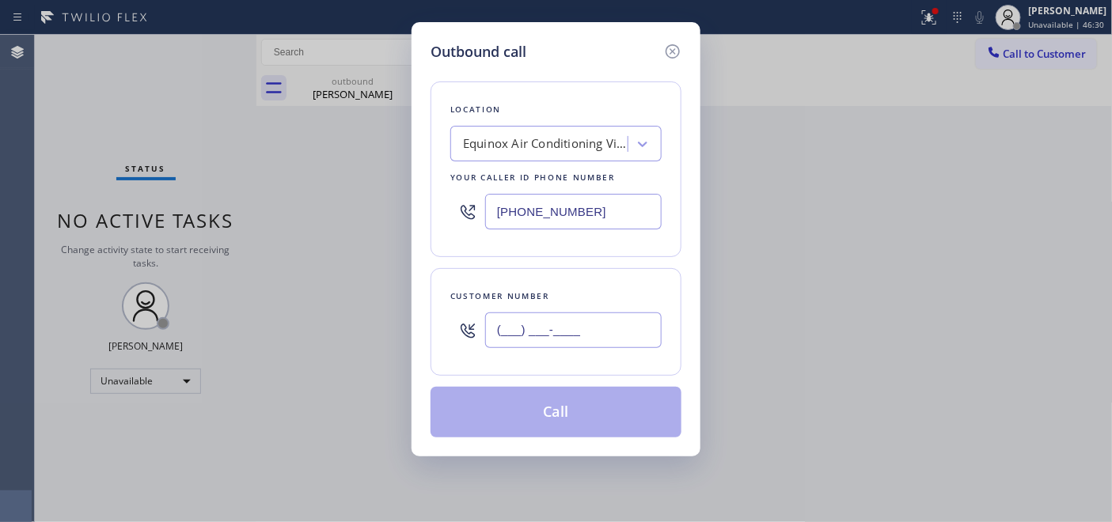
drag, startPoint x: 584, startPoint y: 338, endPoint x: 481, endPoint y: 342, distance: 102.9
click at [481, 342] on div "(___) ___-____" at bounding box center [555, 330] width 211 height 51
paste input "760) 519-9072"
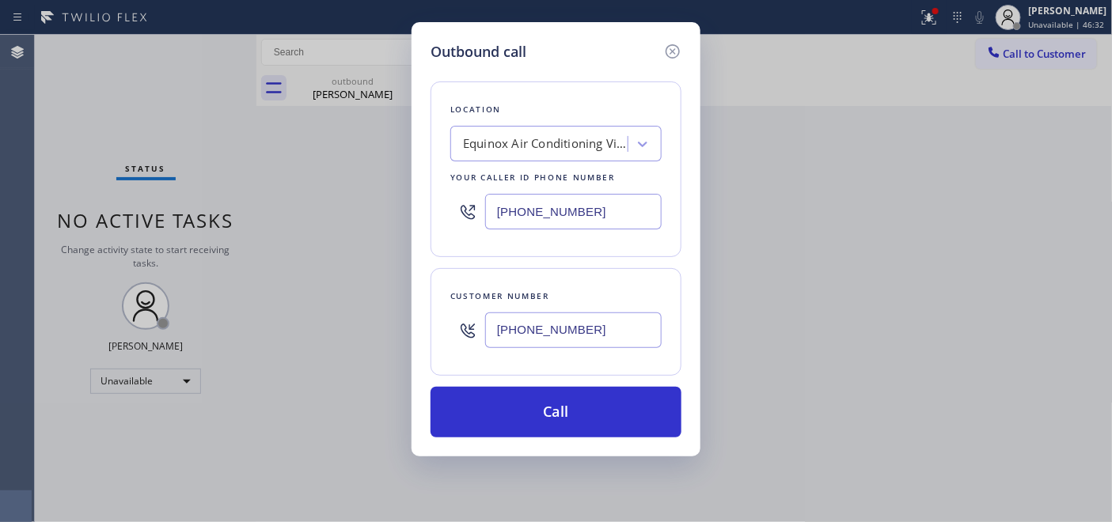
type input "[PHONE_NUMBER]"
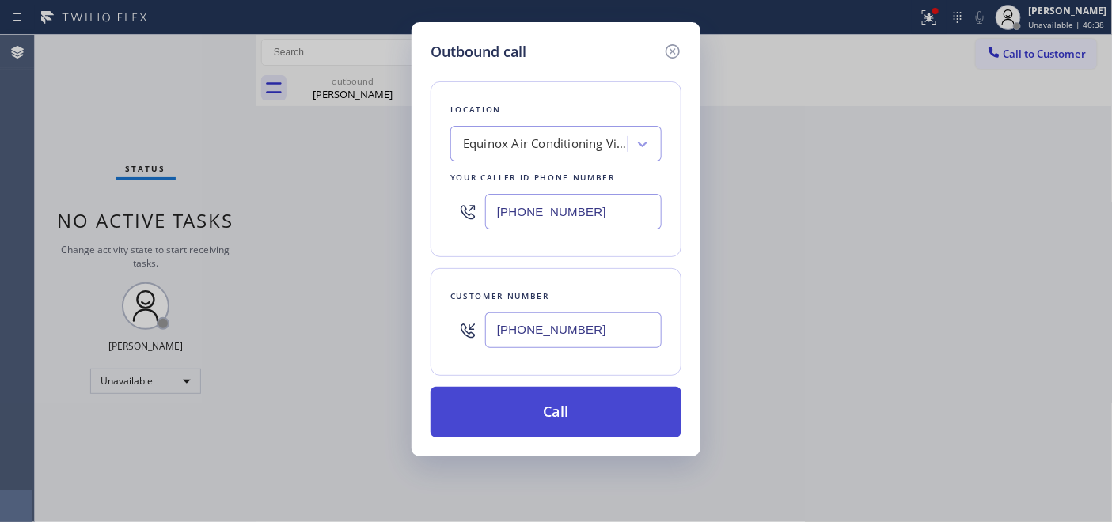
click at [629, 406] on button "Call" at bounding box center [555, 412] width 251 height 51
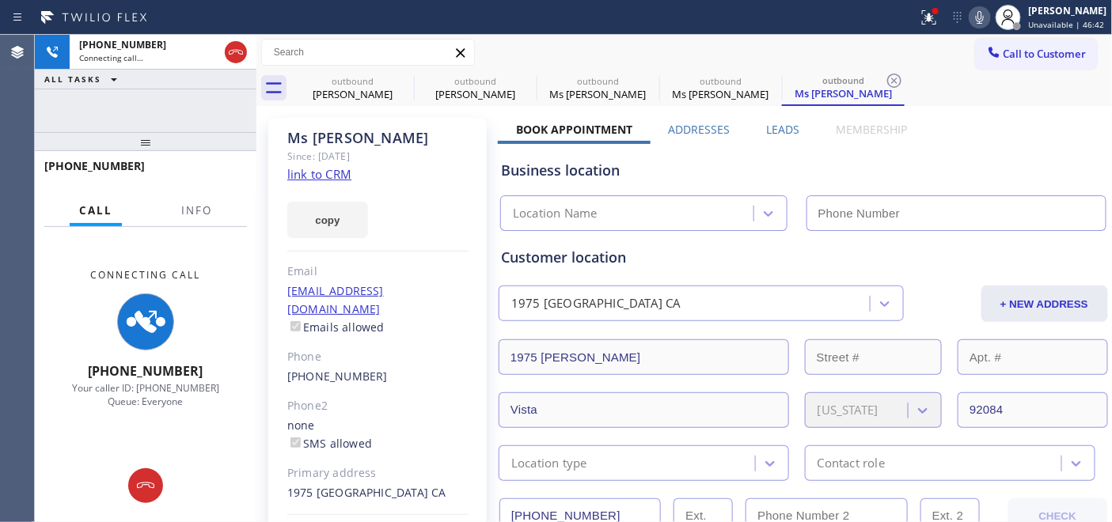
type input "[PHONE_NUMBER]"
click at [780, 2] on div "Status report Issues detected These issues could affect your workflow. Please c…" at bounding box center [556, 17] width 1112 height 35
click at [926, 17] on icon at bounding box center [928, 16] width 9 height 6
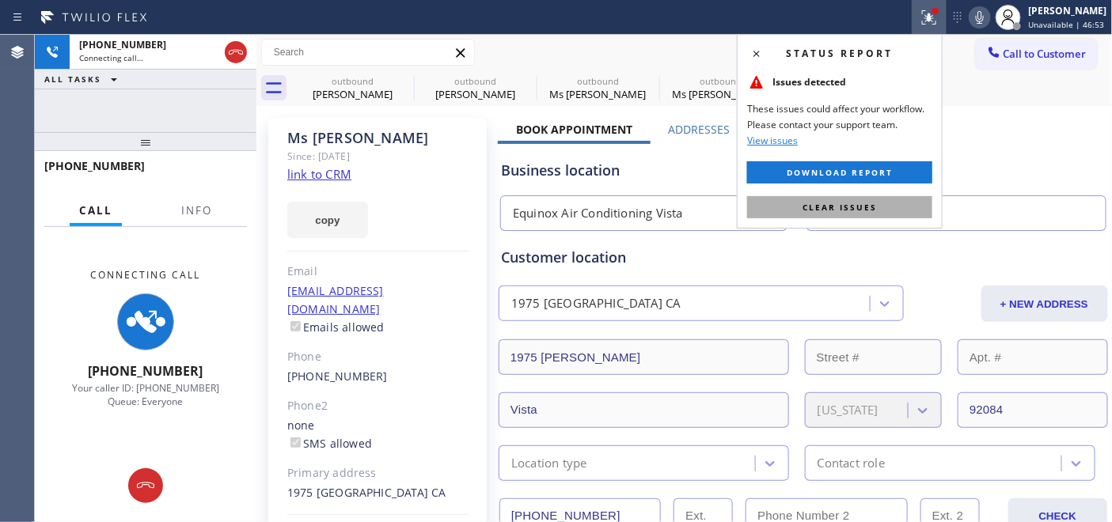
click at [816, 203] on span "Clear issues" at bounding box center [839, 207] width 74 height 11
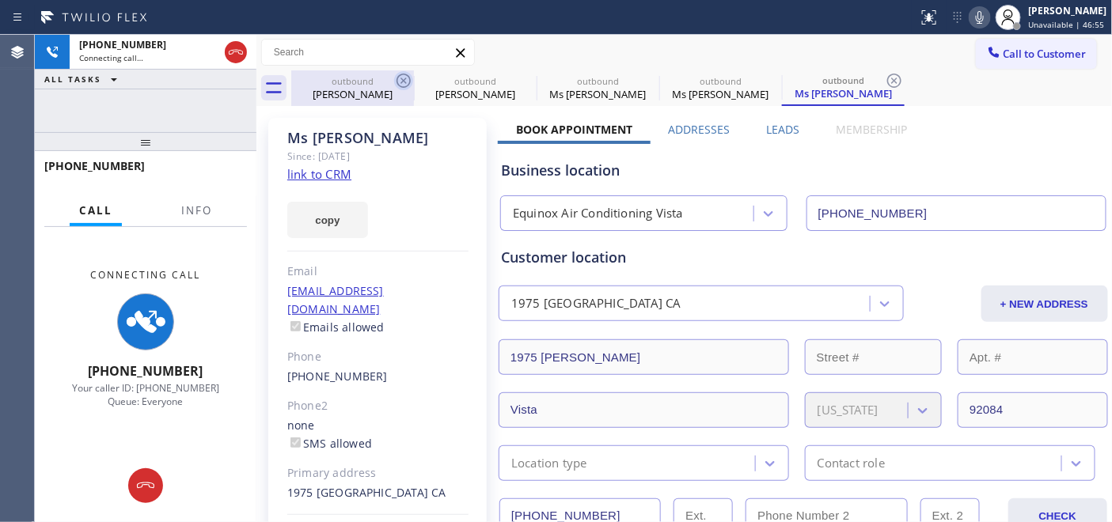
click at [397, 77] on icon at bounding box center [403, 81] width 14 height 14
click at [0, 0] on icon at bounding box center [0, 0] width 0 height 0
type input "[PHONE_NUMBER]"
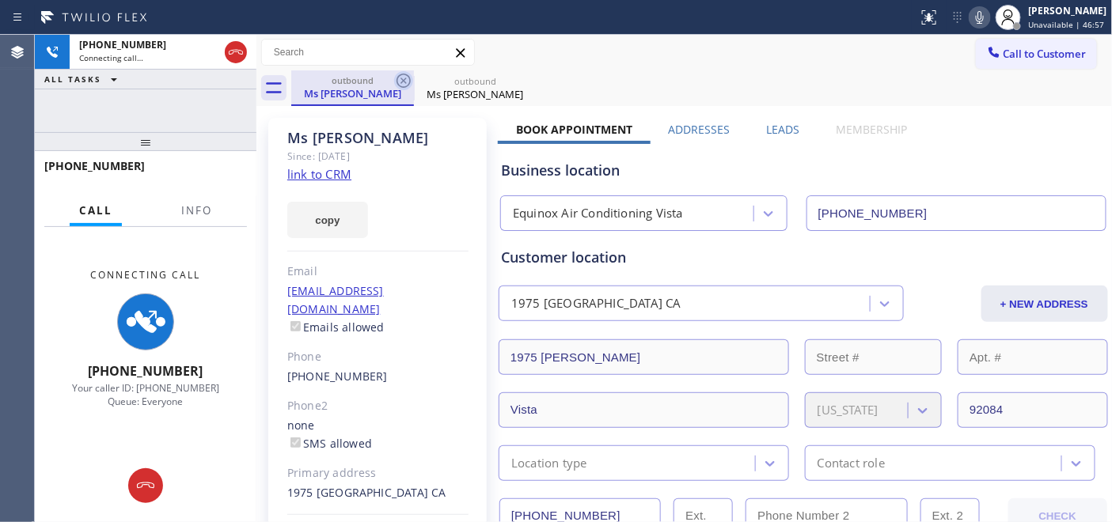
click at [402, 85] on icon at bounding box center [403, 80] width 19 height 19
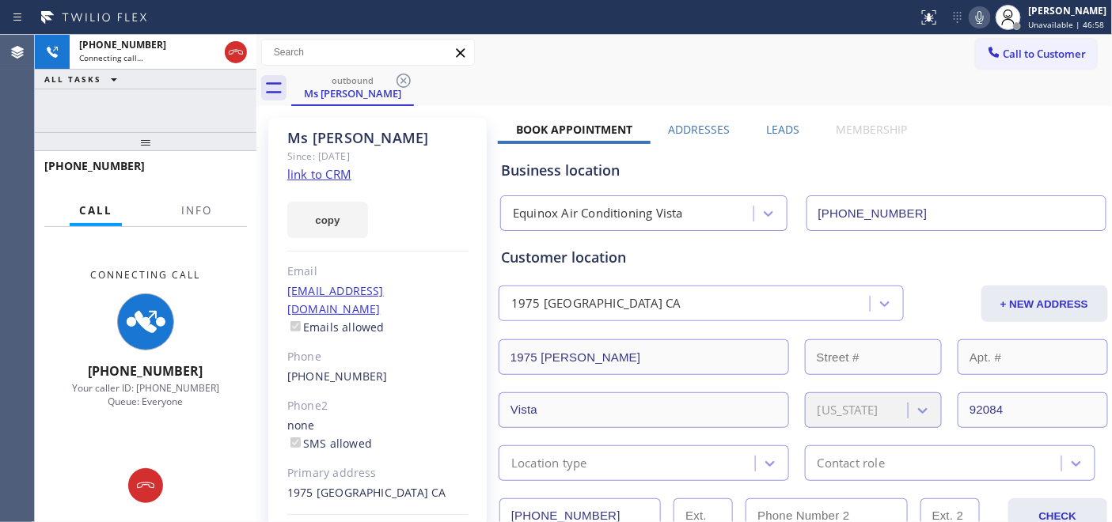
click at [425, 124] on div "Ms Janice Since: 20 may 2020 link to CRM copy Email no@gmail.com Emails allowed…" at bounding box center [377, 353] width 218 height 471
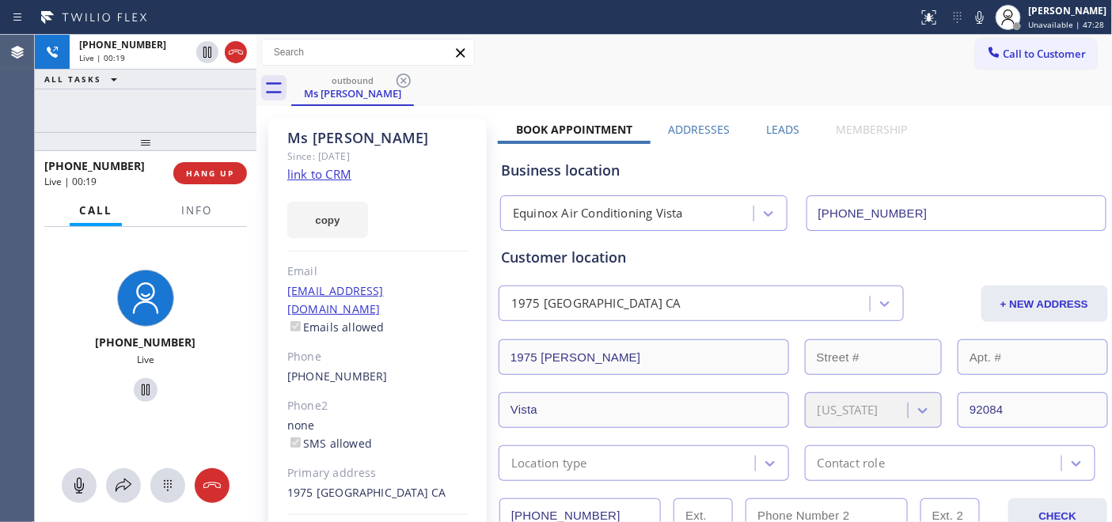
click at [564, 93] on div "outbound Ms [PERSON_NAME]" at bounding box center [701, 88] width 821 height 36
drag, startPoint x: 582, startPoint y: 55, endPoint x: 596, endPoint y: 55, distance: 13.4
click at [582, 55] on div "Call to Customer Outbound call Location Equinox Air Conditioning Vista Your cal…" at bounding box center [684, 53] width 856 height 28
drag, startPoint x: 509, startPoint y: 115, endPoint x: 911, endPoint y: 129, distance: 402.1
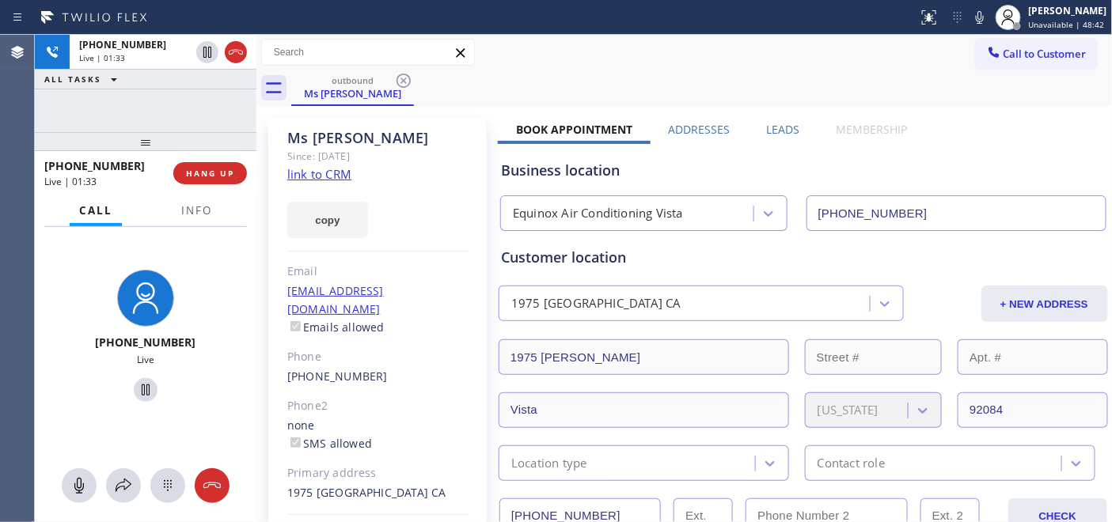
click at [722, 77] on div "outbound Ms [PERSON_NAME]" at bounding box center [701, 88] width 821 height 36
click at [191, 161] on div "[PHONE_NUMBER] Live | 01:38 HANG UP" at bounding box center [145, 173] width 203 height 41
click at [191, 163] on button "HANG UP" at bounding box center [210, 173] width 74 height 22
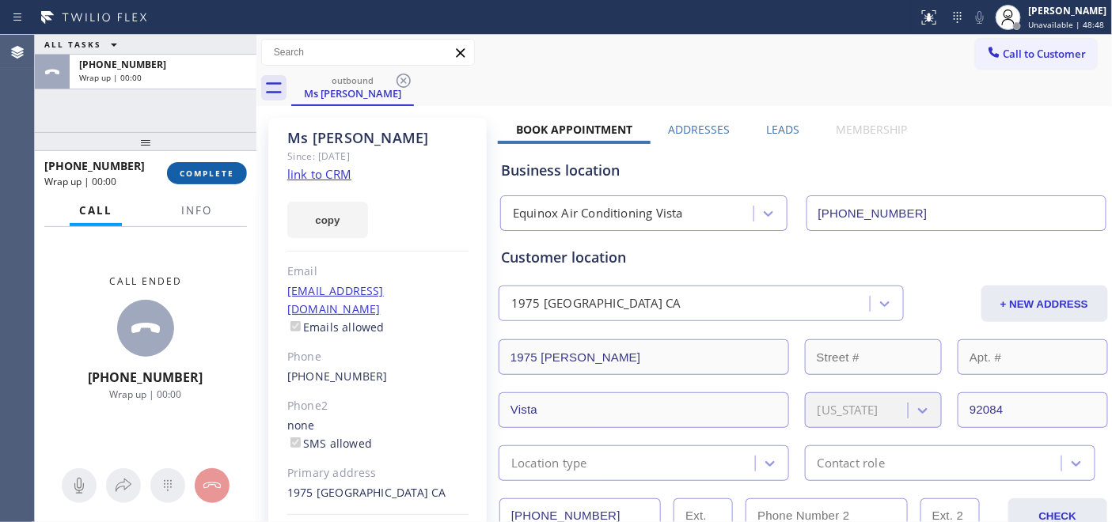
click at [191, 164] on button "COMPLETE" at bounding box center [207, 173] width 80 height 22
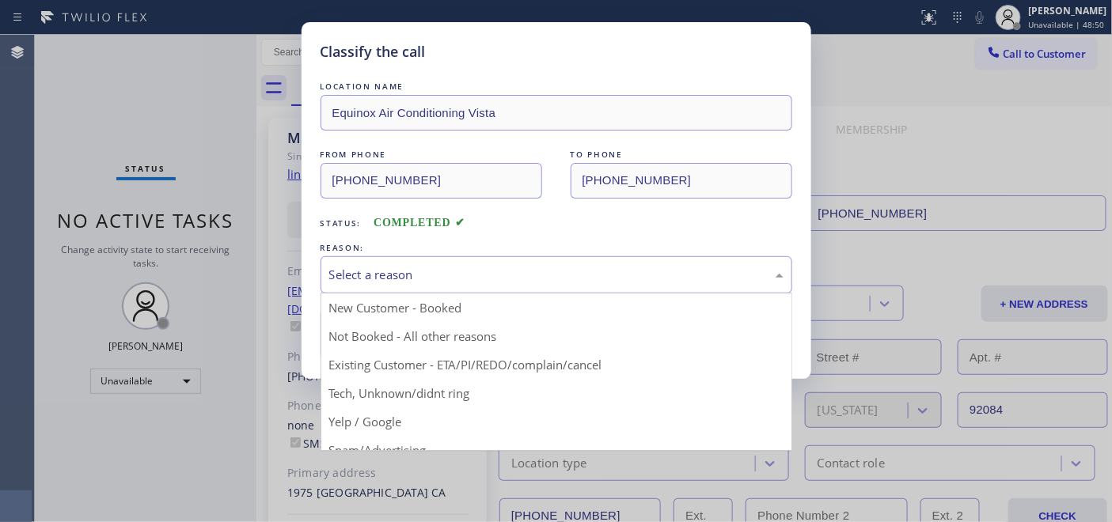
click at [449, 263] on div "Select a reason" at bounding box center [556, 274] width 472 height 37
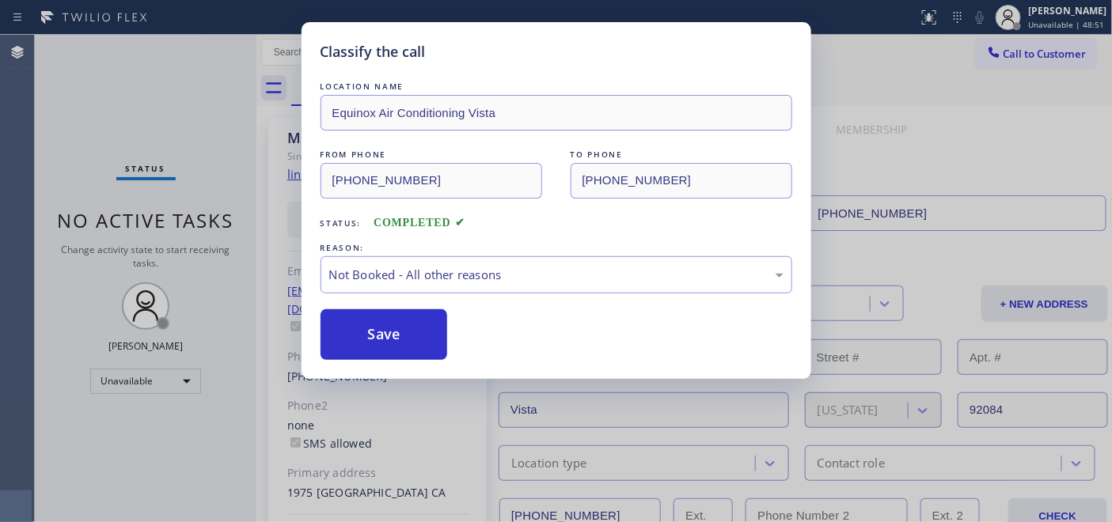
click at [416, 362] on div "Classify the call LOCATION NAME Equinox Air Conditioning Vista FROM PHONE [PHON…" at bounding box center [555, 200] width 509 height 357
click at [425, 318] on button "Save" at bounding box center [383, 334] width 127 height 51
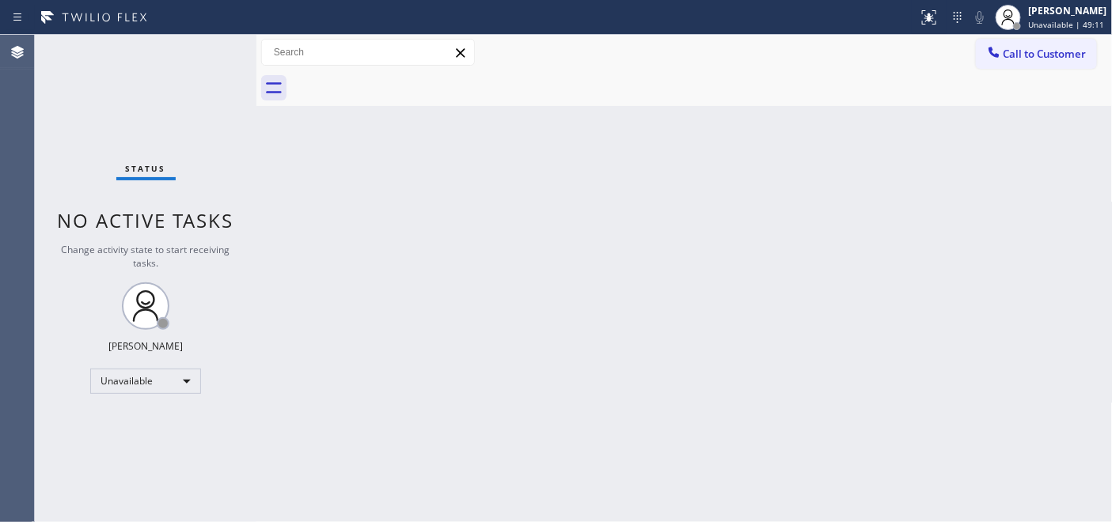
drag, startPoint x: 269, startPoint y: 233, endPoint x: 710, endPoint y: 169, distance: 446.1
click at [269, 233] on div "Back to Dashboard Change Sender ID Customers Technicians Select a contact Outbo…" at bounding box center [684, 278] width 856 height 487
click at [1024, 50] on span "Call to Customer" at bounding box center [1044, 54] width 83 height 14
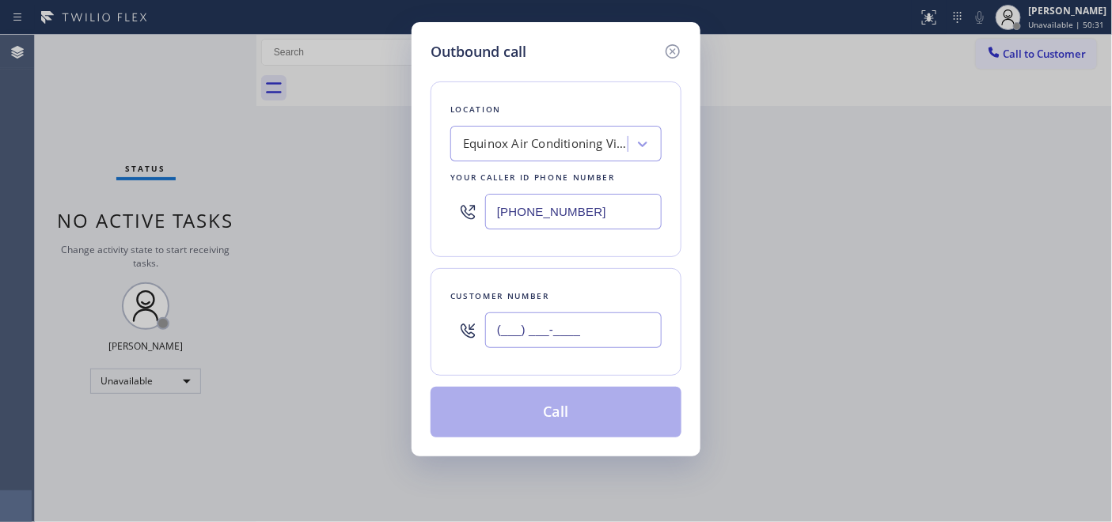
click at [589, 335] on input "(___) ___-____" at bounding box center [573, 330] width 176 height 36
paste input "510) 299-4051"
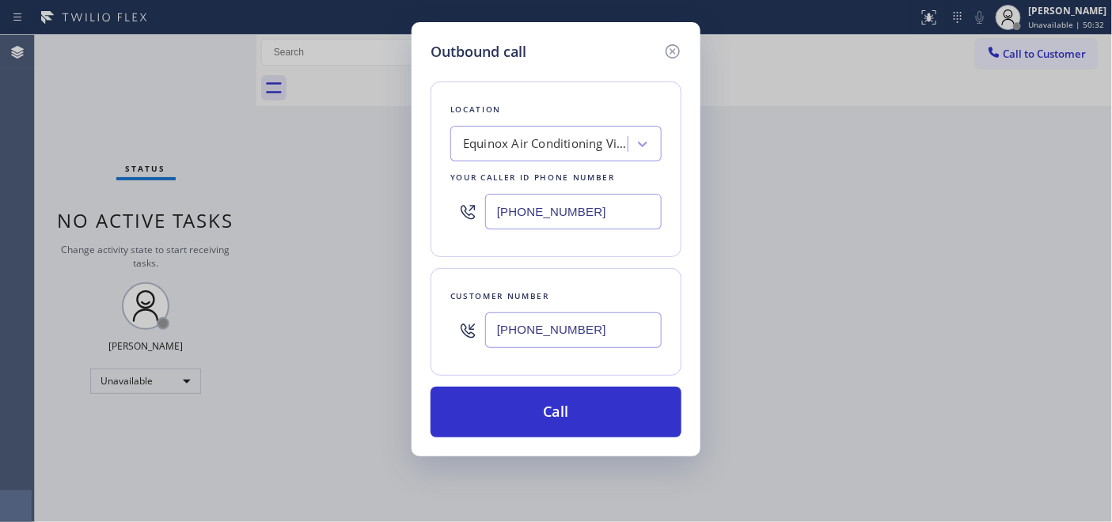
type input "[PHONE_NUMBER]"
click at [341, 318] on div "Outbound call Location Equinox Air Conditioning Vista Your caller id phone numb…" at bounding box center [556, 261] width 1112 height 522
type input "[PHONE_NUMBER]"
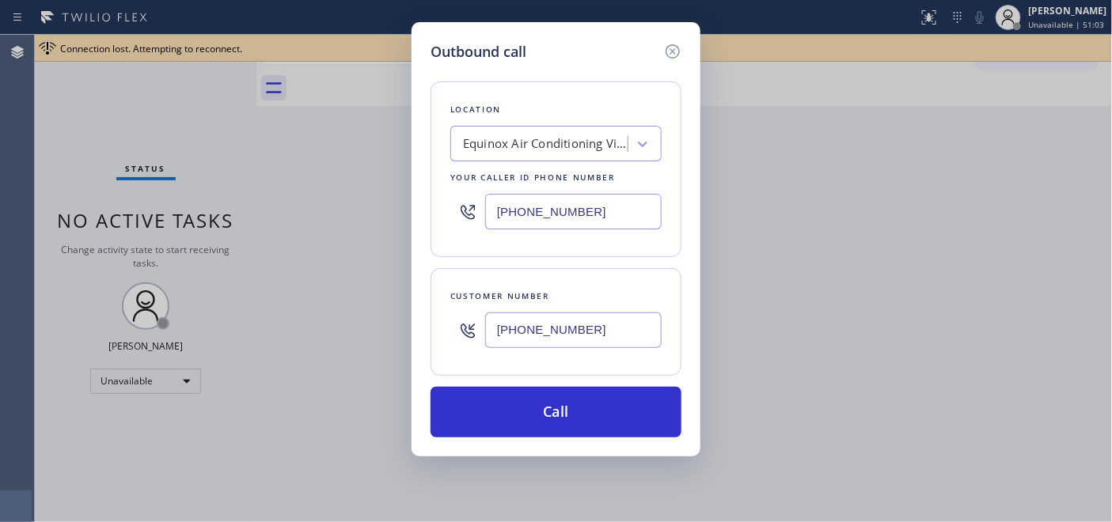
drag, startPoint x: 591, startPoint y: 225, endPoint x: 435, endPoint y: 269, distance: 161.8
click at [305, 212] on div "Outbound call Location Equinox Air Conditioning Vista Your caller id phone numb…" at bounding box center [556, 261] width 1112 height 522
paste input "310) 740-9737"
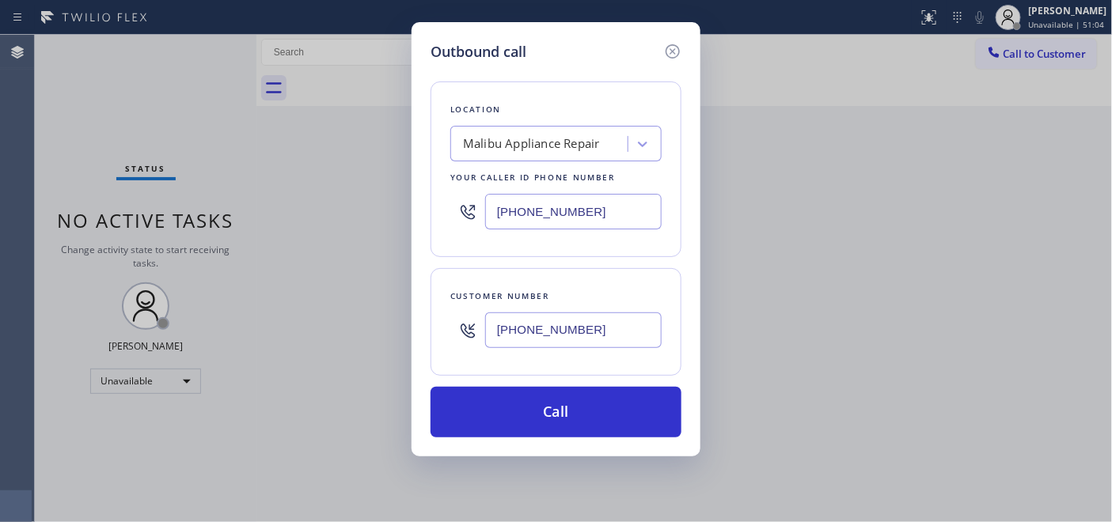
type input "[PHONE_NUMBER]"
click at [313, 274] on div "Outbound call Location [GEOGRAPHIC_DATA] Appliance Repair Your caller id phone …" at bounding box center [556, 261] width 1112 height 522
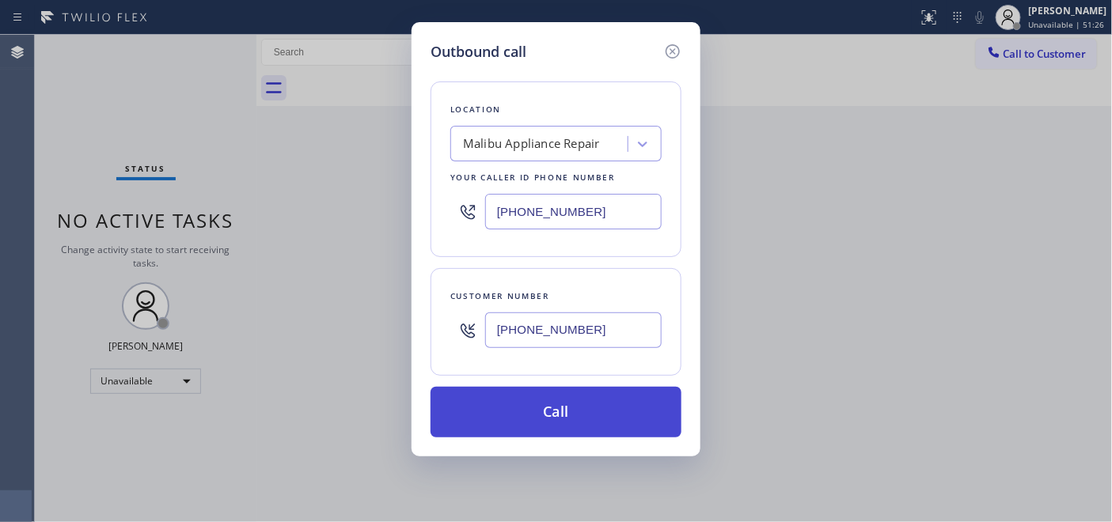
click at [615, 404] on button "Call" at bounding box center [555, 412] width 251 height 51
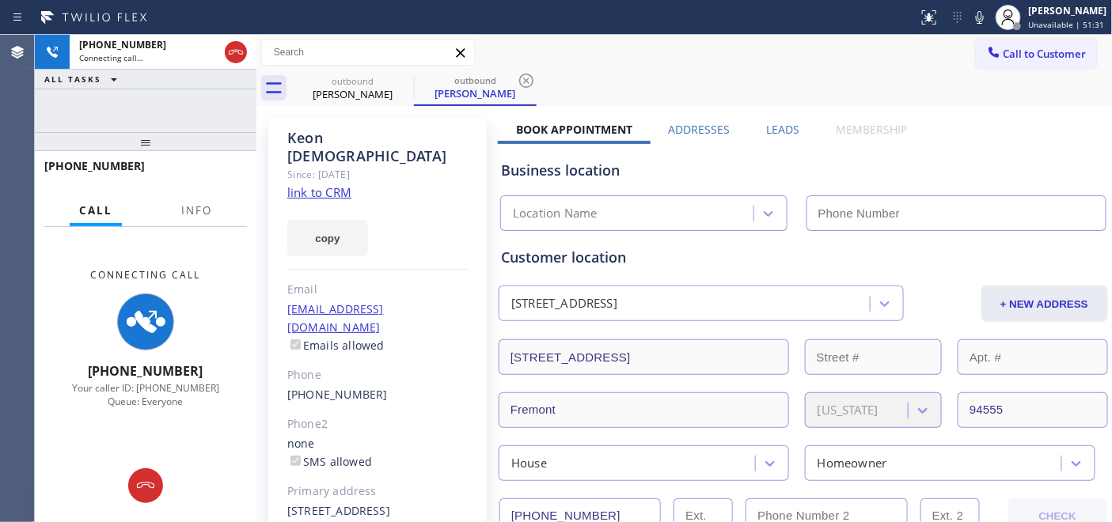
type input "[PHONE_NUMBER]"
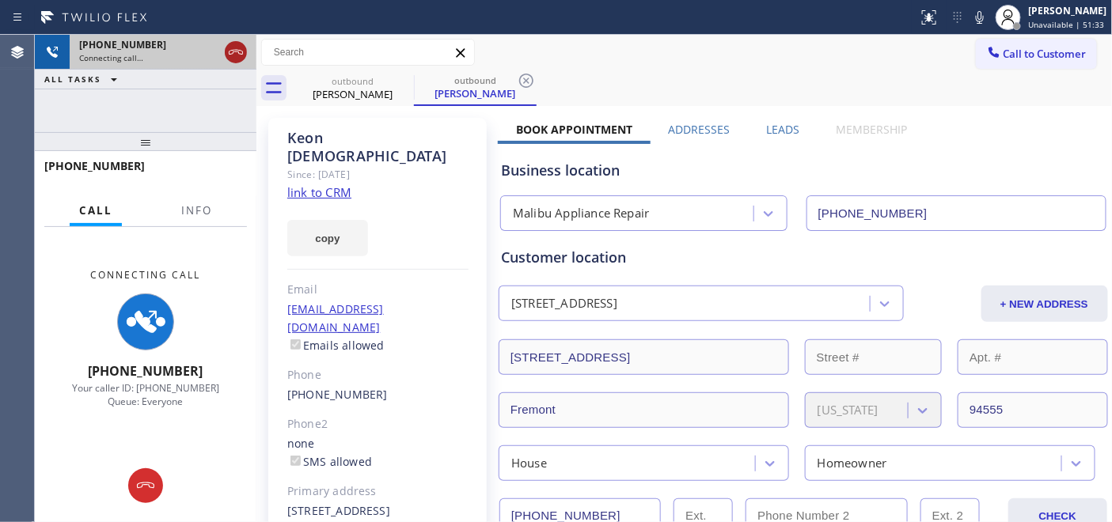
click at [233, 51] on icon at bounding box center [235, 52] width 19 height 19
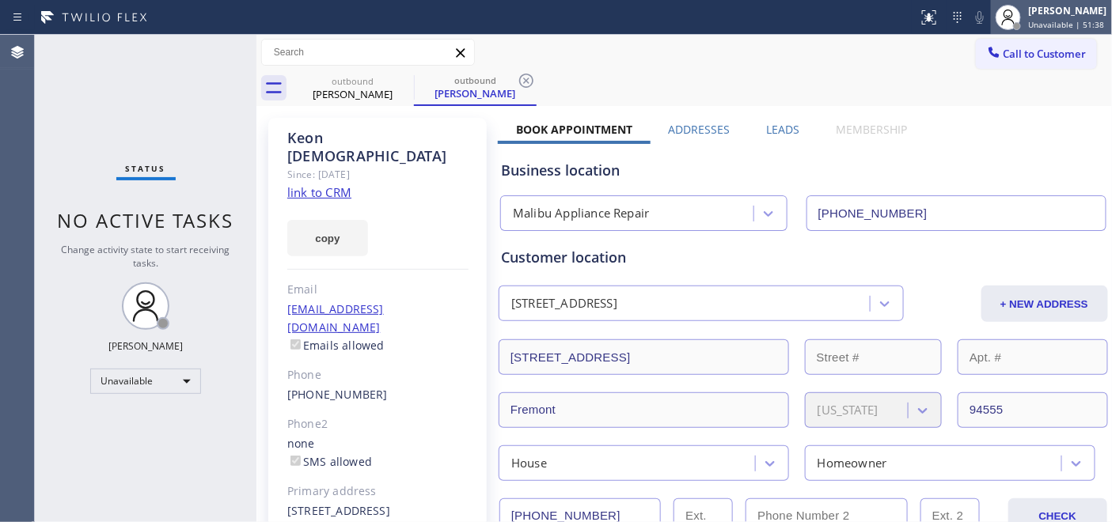
click at [1034, 26] on span "Unavailable | 51:38" at bounding box center [1066, 24] width 76 height 11
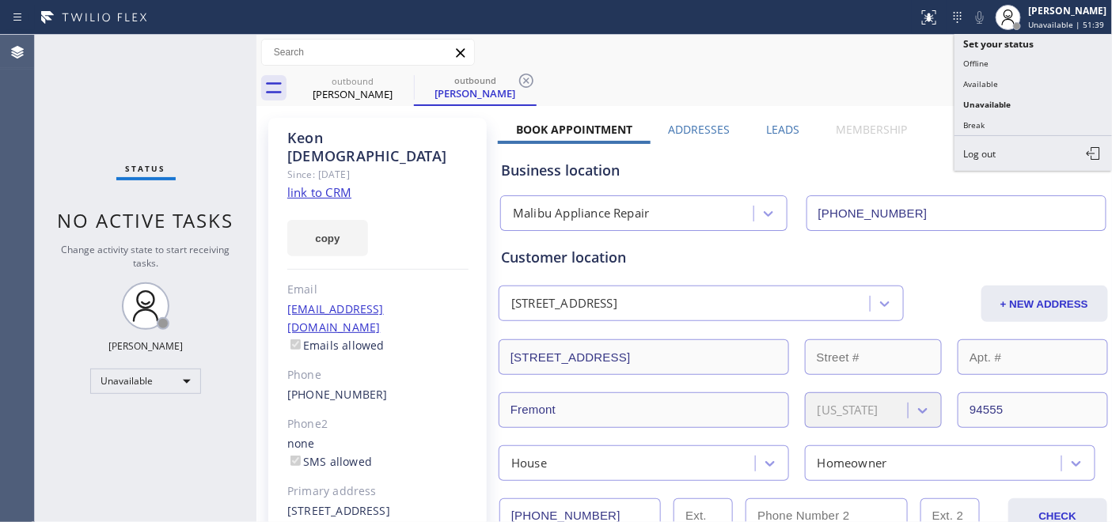
click at [899, 80] on div "outbound [PERSON_NAME] outbound [PERSON_NAME]" at bounding box center [701, 88] width 821 height 36
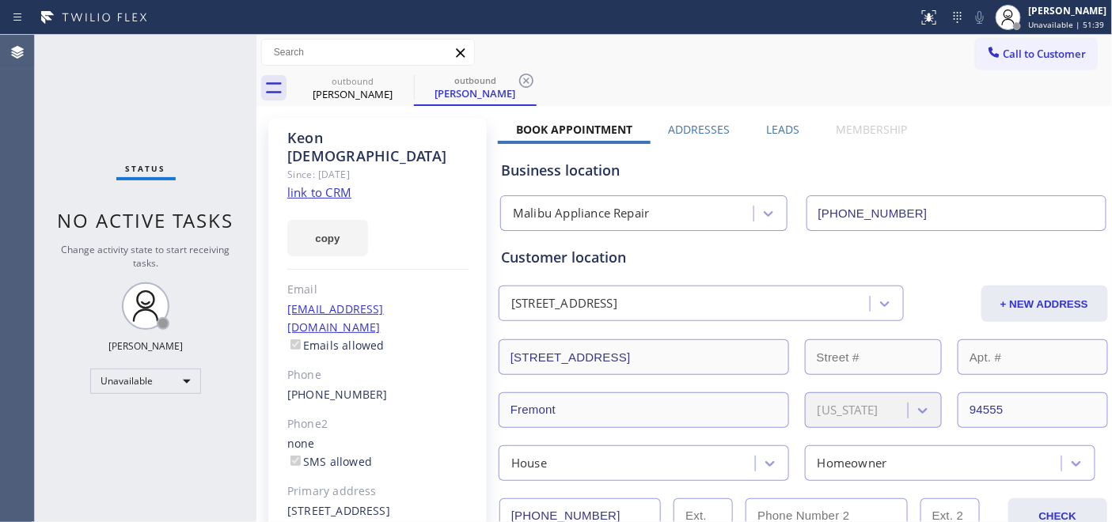
click at [1036, 69] on div "Call to Customer Outbound call Location [GEOGRAPHIC_DATA] Appliance Repair Your…" at bounding box center [684, 53] width 856 height 36
click at [994, 61] on button "Call to Customer" at bounding box center [1035, 54] width 121 height 30
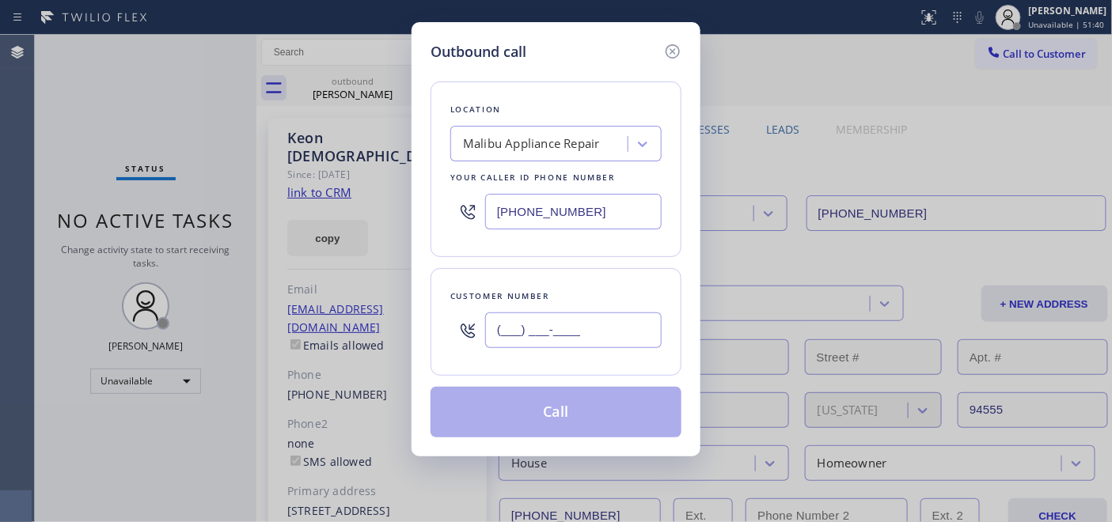
drag, startPoint x: 634, startPoint y: 338, endPoint x: 437, endPoint y: 323, distance: 197.6
click at [446, 332] on div "Customer number (___) ___-____" at bounding box center [555, 322] width 251 height 108
paste input "818) 642-5497"
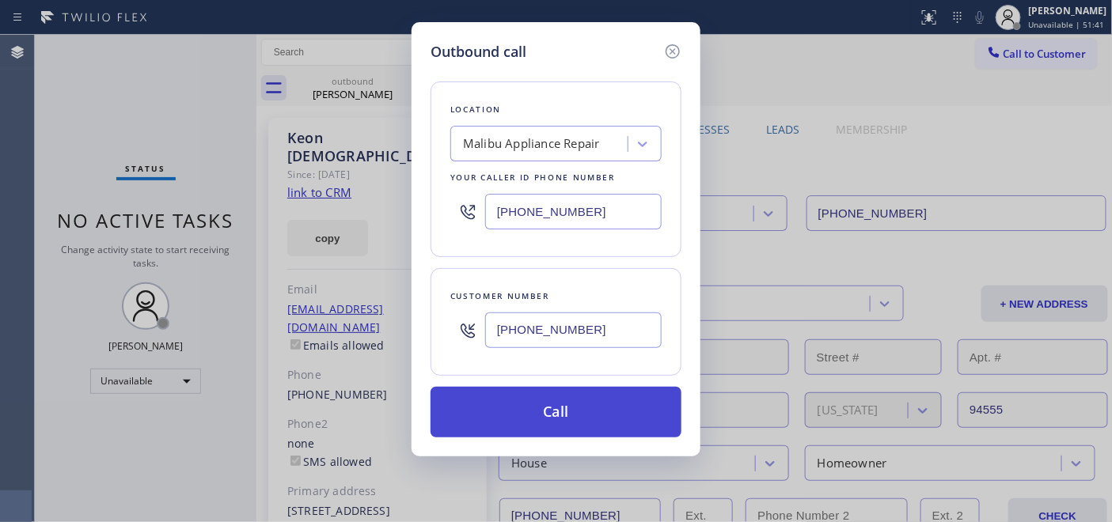
type input "[PHONE_NUMBER]"
click at [589, 421] on button "Call" at bounding box center [555, 412] width 251 height 51
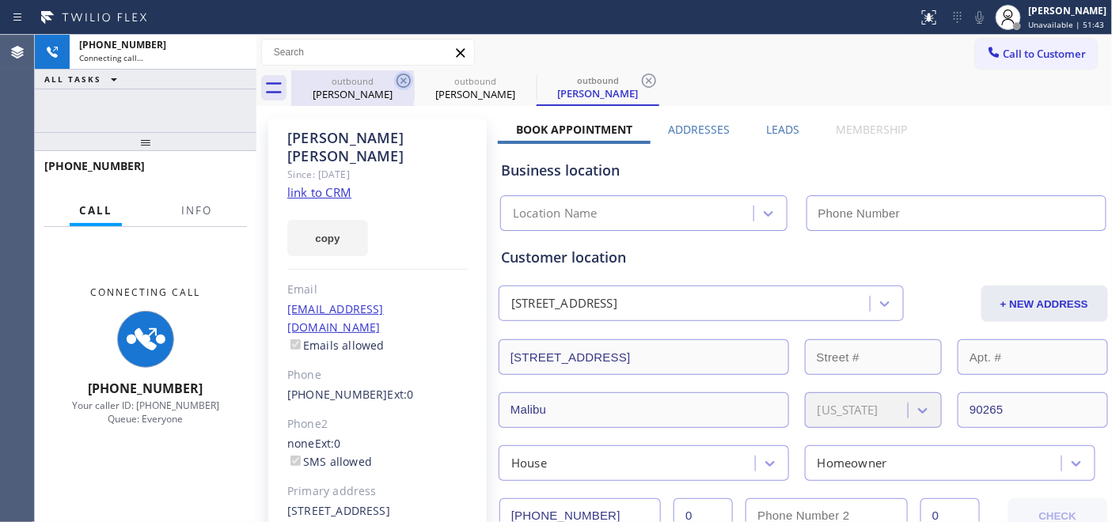
click at [399, 79] on icon at bounding box center [403, 80] width 19 height 19
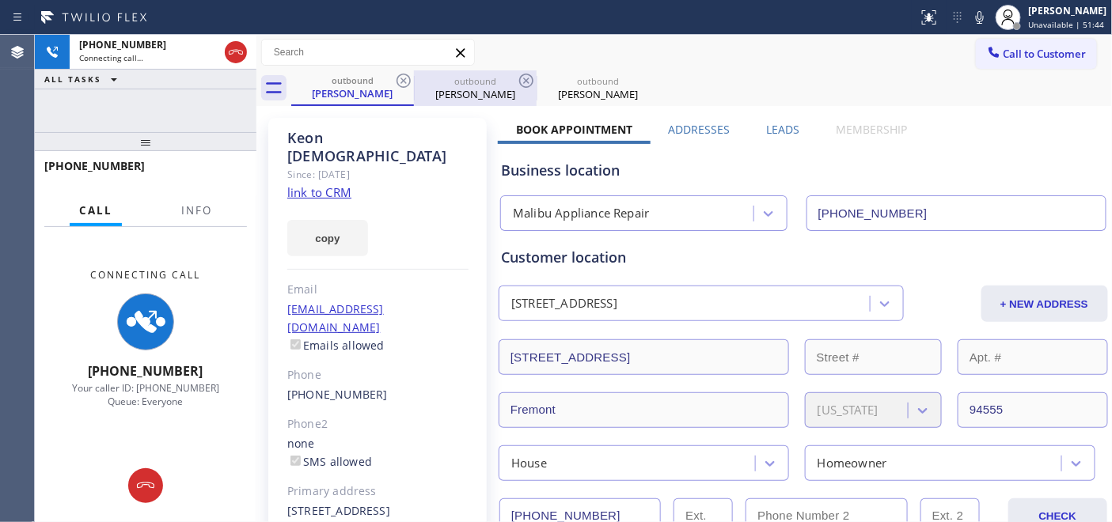
drag, startPoint x: 399, startPoint y: 82, endPoint x: 401, endPoint y: 96, distance: 13.7
click at [399, 82] on icon at bounding box center [403, 80] width 19 height 19
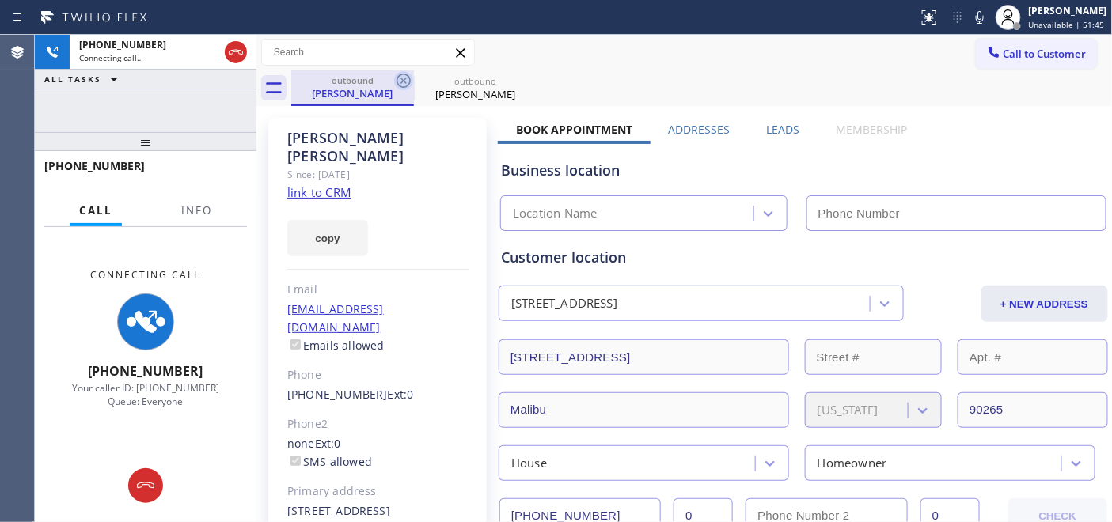
click at [404, 71] on icon at bounding box center [403, 80] width 19 height 19
type input "[PHONE_NUMBER]"
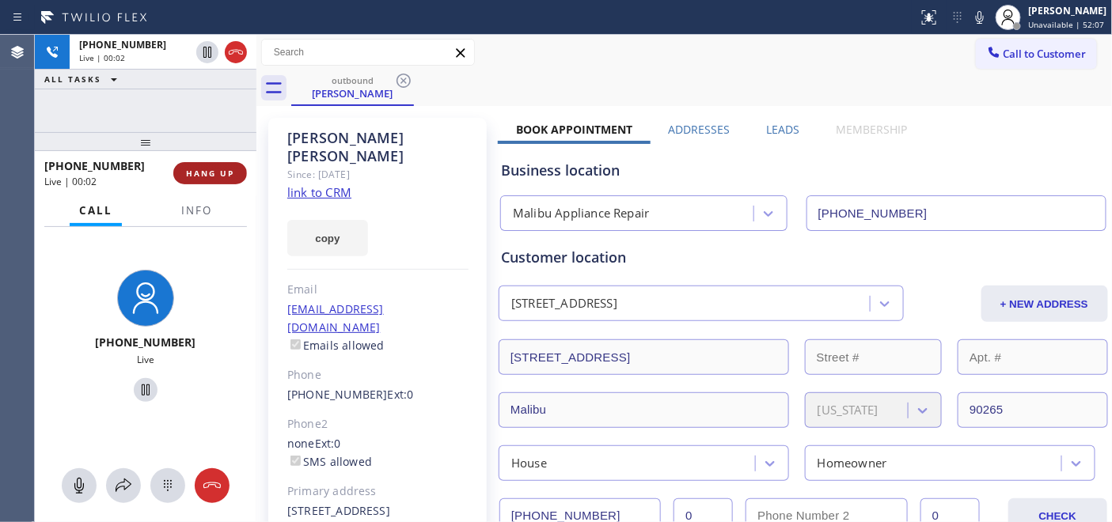
drag, startPoint x: 185, startPoint y: 186, endPoint x: 199, endPoint y: 171, distance: 20.7
click at [184, 186] on div "[PHONE_NUMBER] Live | 00:02 HANG UP" at bounding box center [145, 173] width 203 height 41
click at [203, 168] on span "HANG UP" at bounding box center [210, 173] width 48 height 11
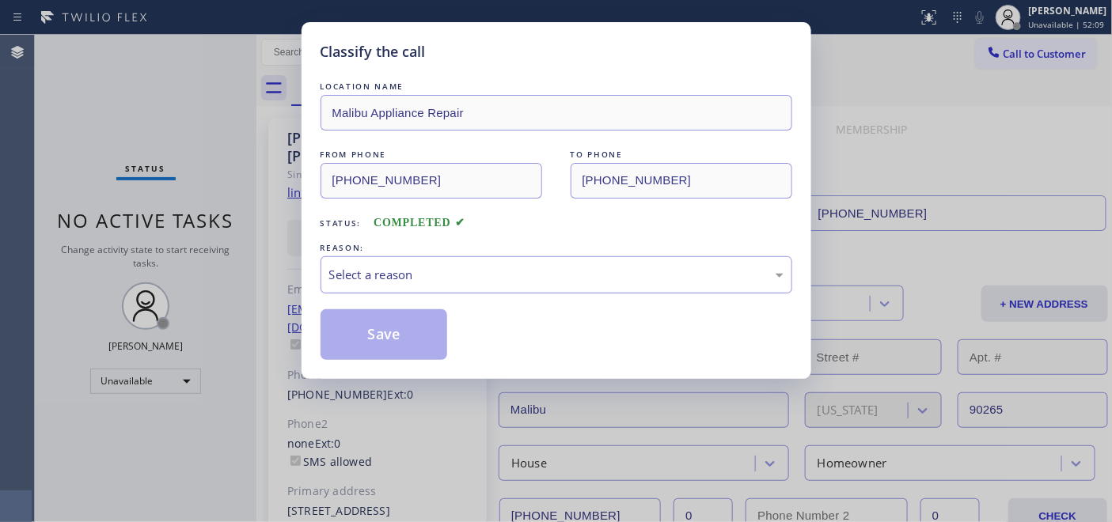
click at [568, 285] on div "Select a reason" at bounding box center [556, 274] width 472 height 37
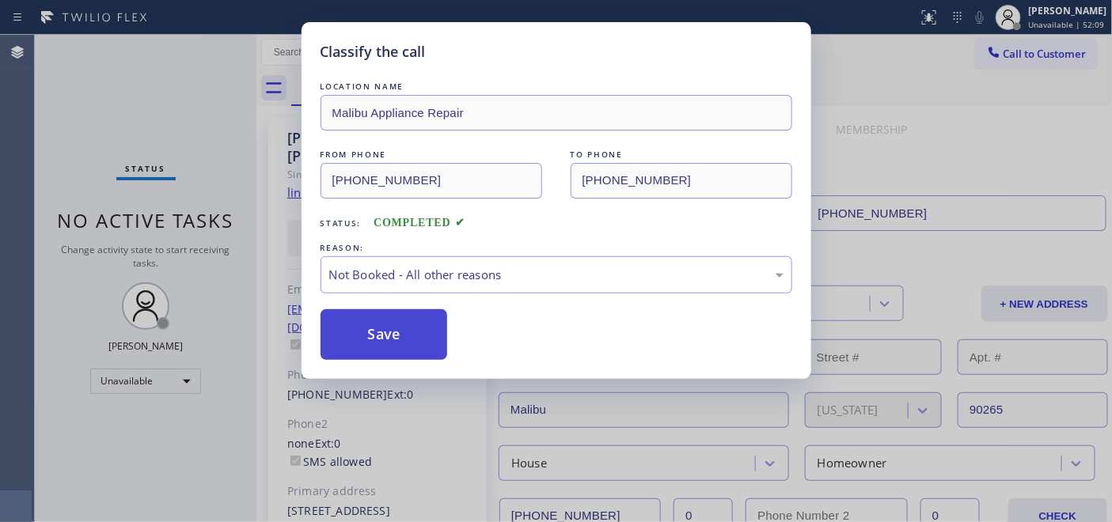
click at [405, 328] on button "Save" at bounding box center [383, 334] width 127 height 51
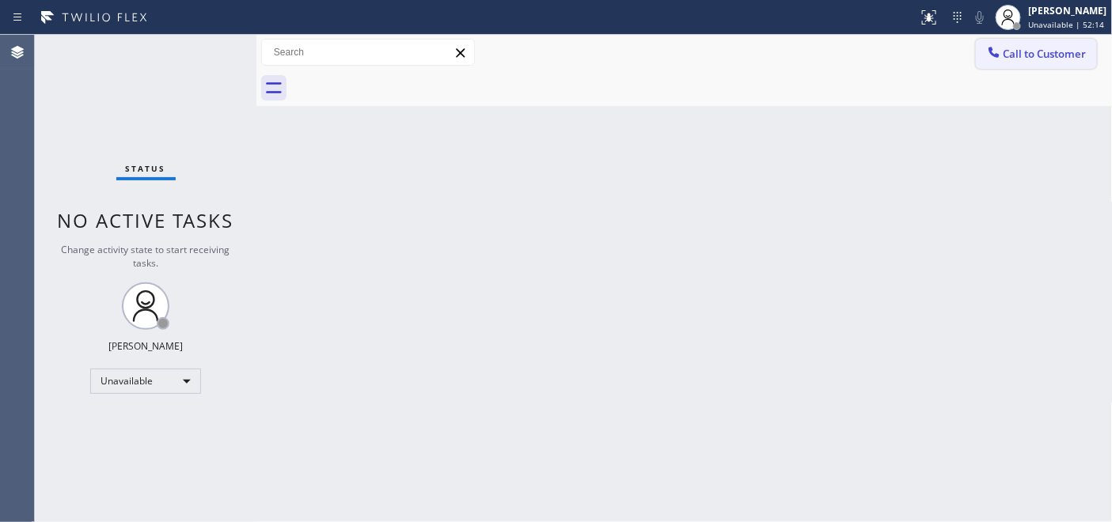
click at [1068, 55] on span "Call to Customer" at bounding box center [1044, 54] width 83 height 14
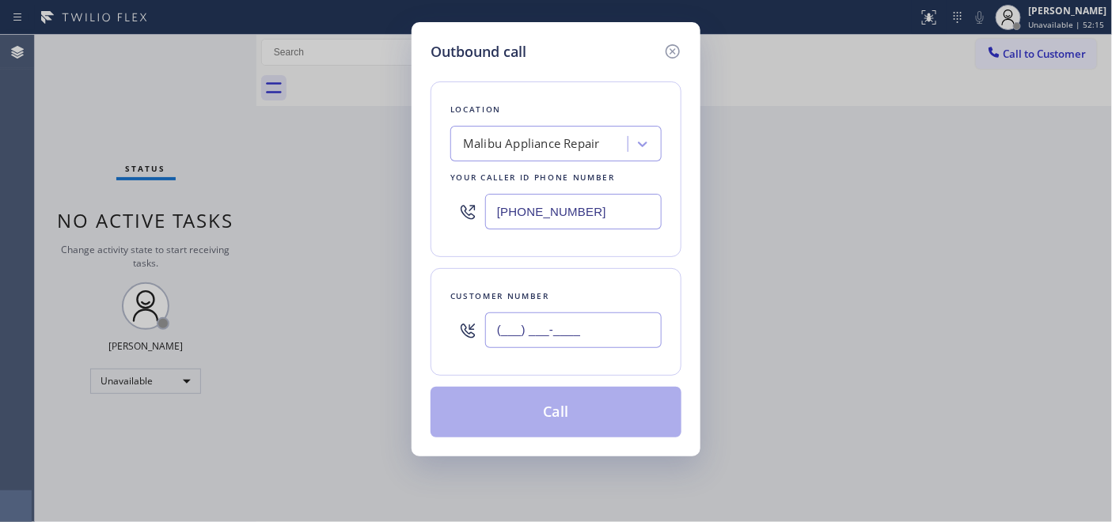
drag, startPoint x: 603, startPoint y: 319, endPoint x: 396, endPoint y: 316, distance: 207.3
click at [430, 316] on div "Customer number (___) ___-____" at bounding box center [555, 322] width 251 height 108
paste input "818) 591-6500"
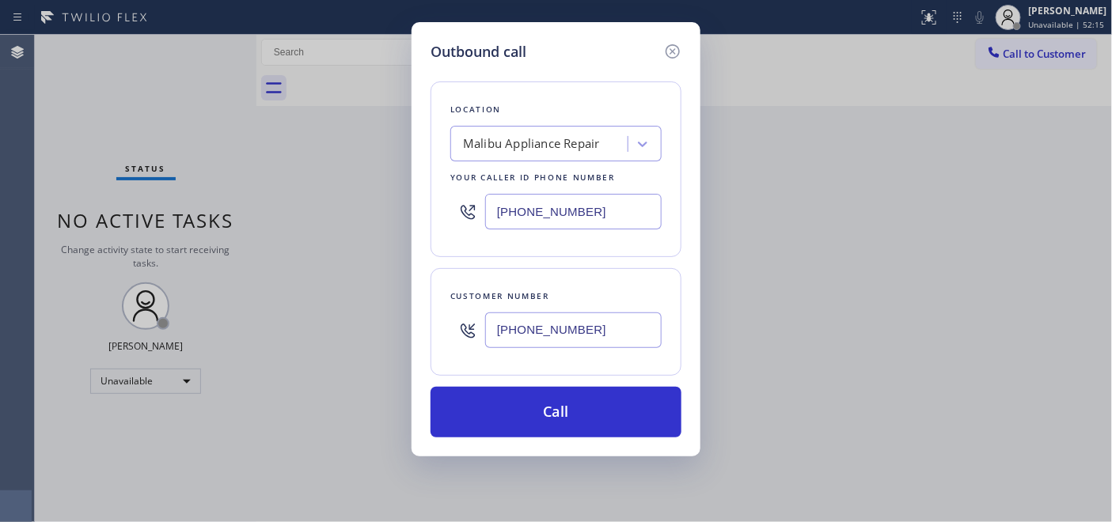
type input "[PHONE_NUMBER]"
click at [381, 185] on div "Outbound call Location [GEOGRAPHIC_DATA] Appliance Repair Your caller id phone …" at bounding box center [556, 261] width 1112 height 522
paste input "661) 310-2292"
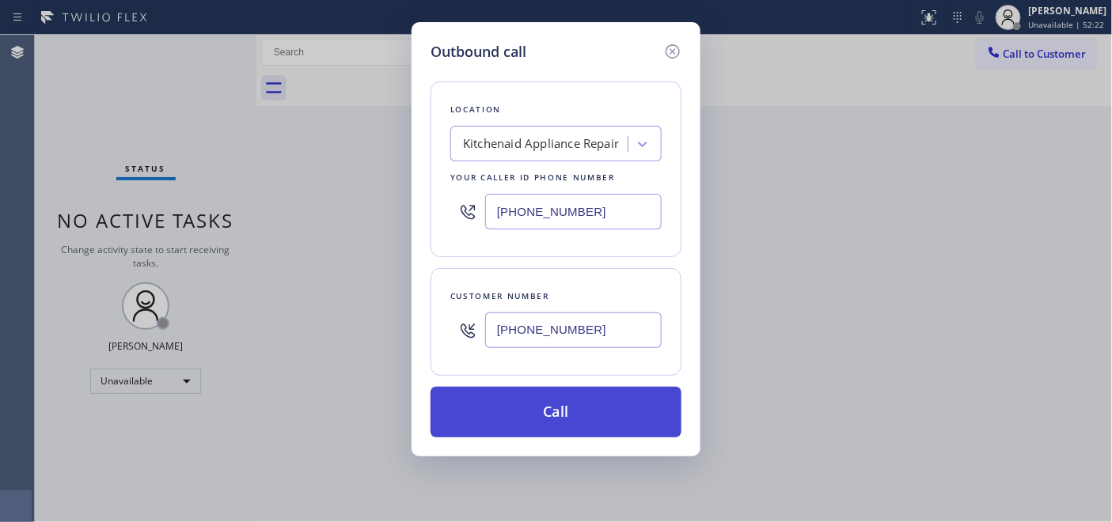
type input "[PHONE_NUMBER]"
click at [646, 404] on button "Call" at bounding box center [555, 412] width 251 height 51
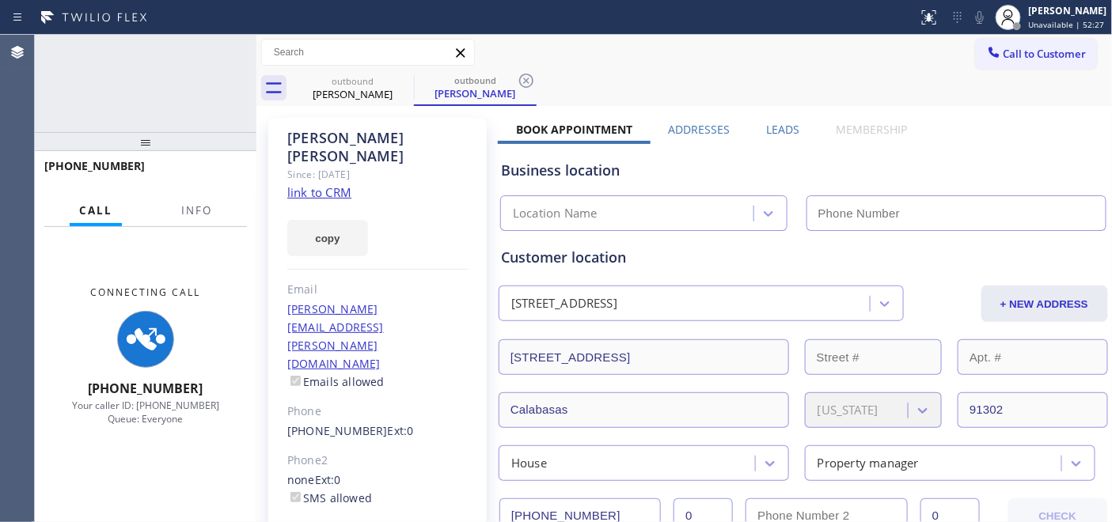
type input "[PHONE_NUMBER]"
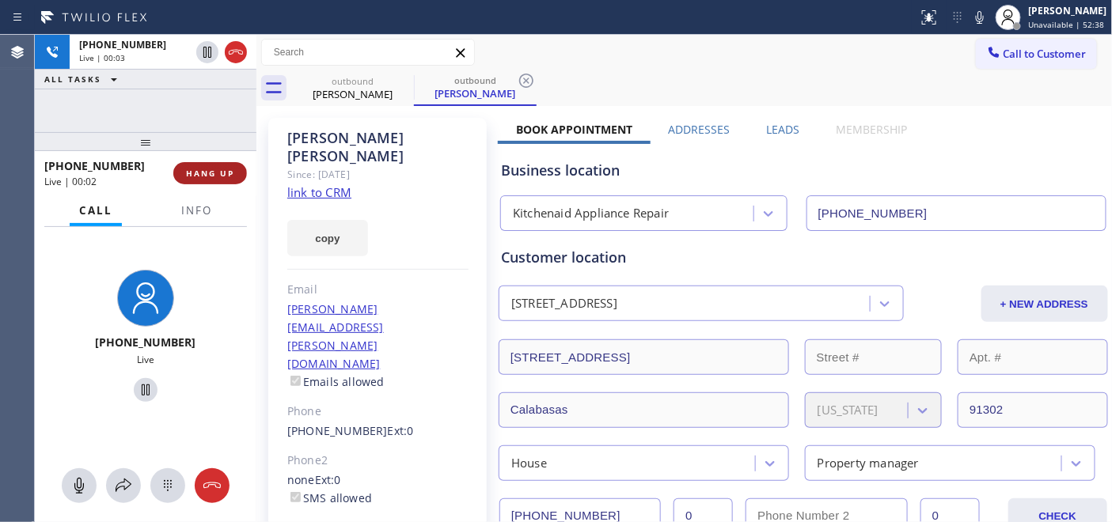
click at [212, 176] on span "HANG UP" at bounding box center [210, 173] width 48 height 11
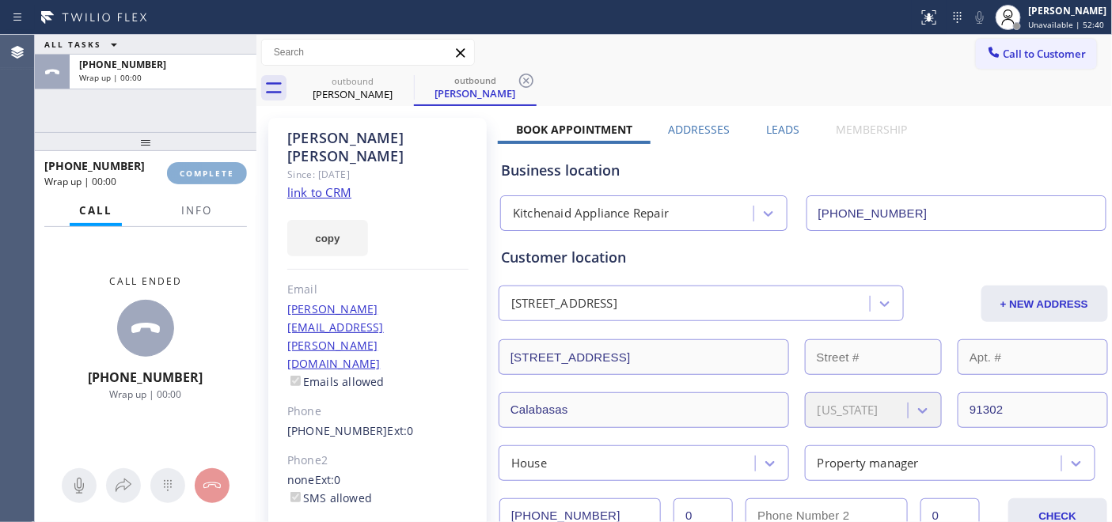
click at [212, 176] on span "COMPLETE" at bounding box center [207, 173] width 55 height 11
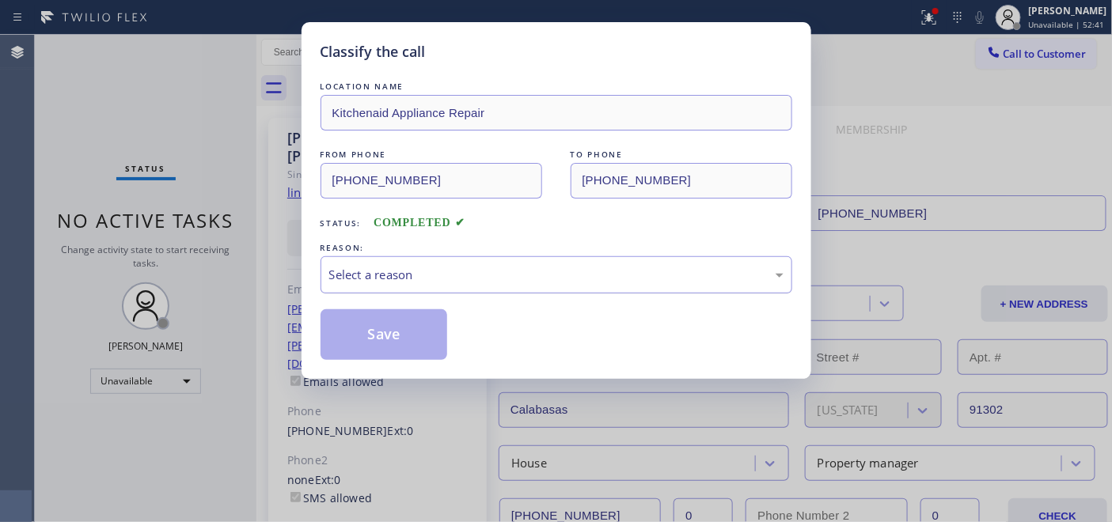
click at [483, 266] on div "Select a reason" at bounding box center [556, 275] width 454 height 18
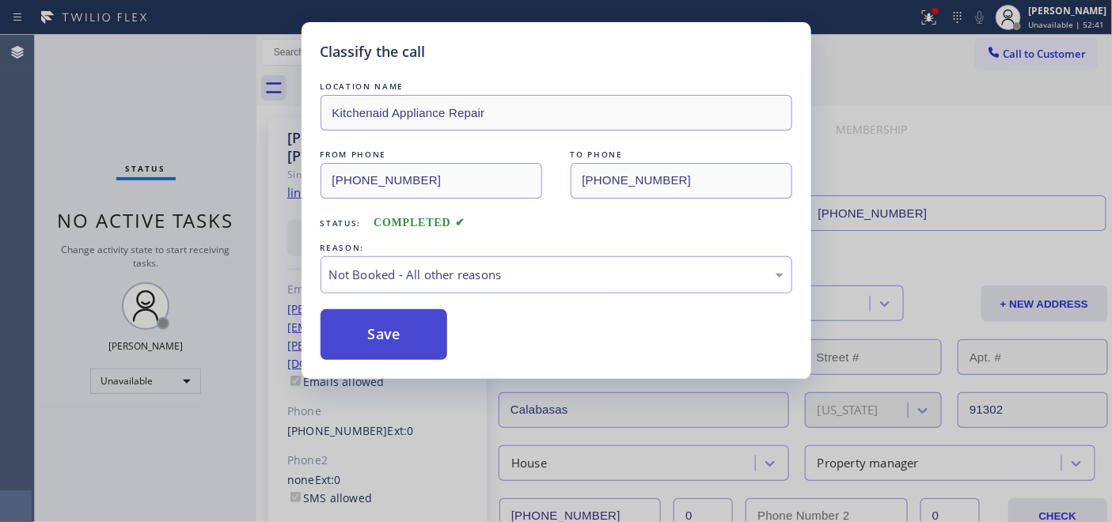
click at [381, 335] on button "Save" at bounding box center [383, 334] width 127 height 51
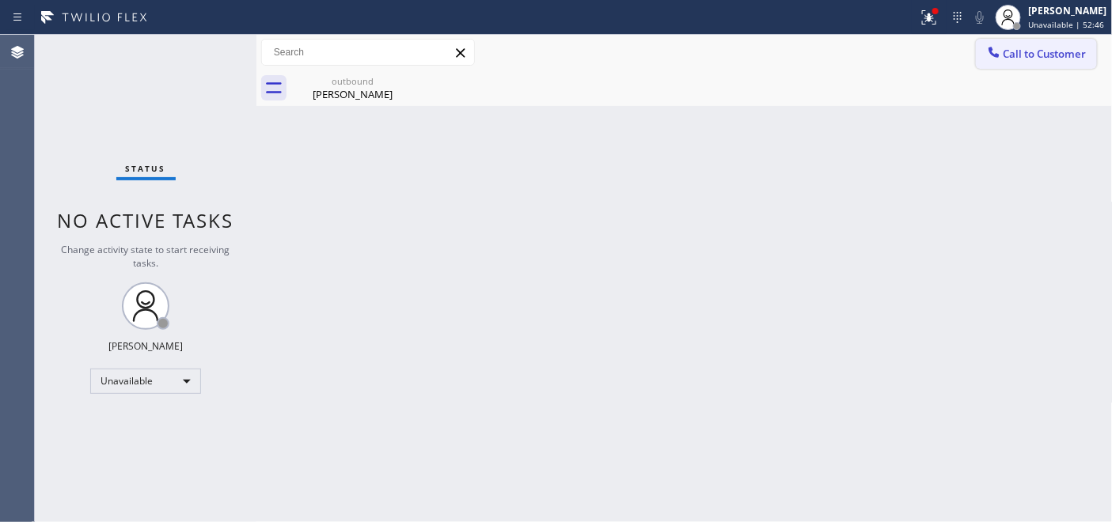
click at [993, 62] on div at bounding box center [993, 53] width 19 height 19
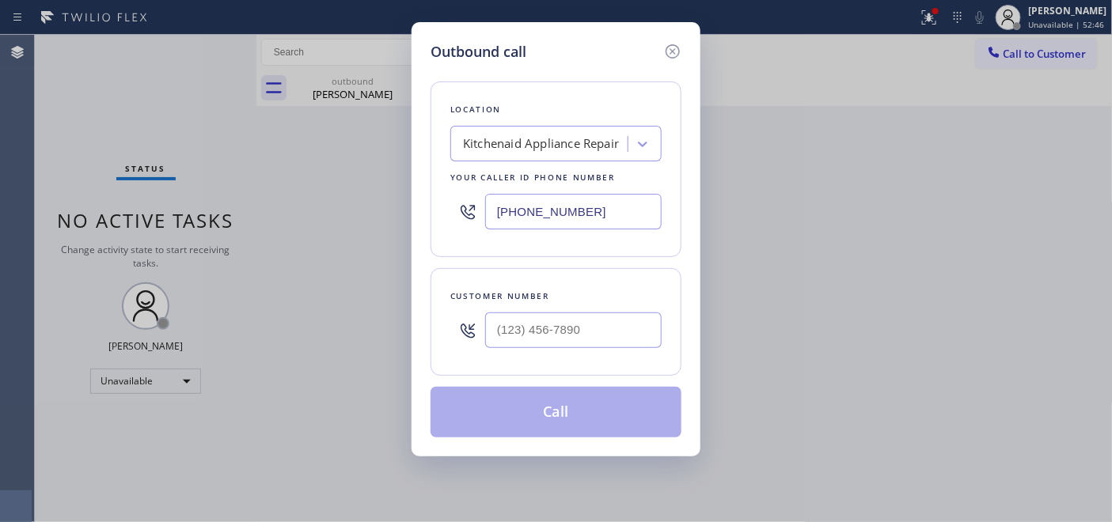
click at [540, 353] on div at bounding box center [573, 330] width 176 height 51
click at [536, 330] on input "(___) ___-____" at bounding box center [573, 330] width 176 height 36
paste input "323) 547-4360"
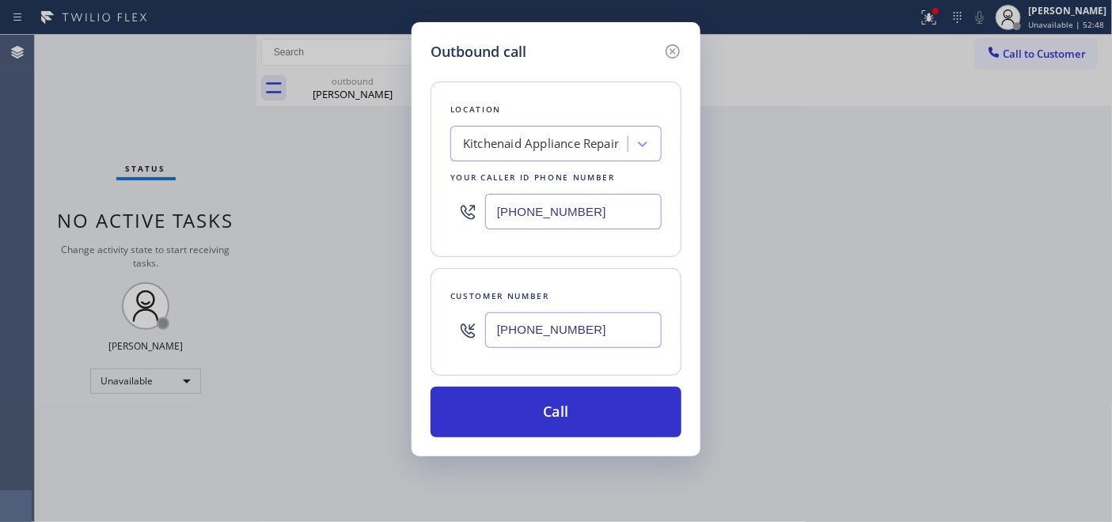
type input "[PHONE_NUMBER]"
drag, startPoint x: 594, startPoint y: 196, endPoint x: 493, endPoint y: 239, distance: 109.9
click at [401, 199] on div "Outbound call Location Kitchenaid Appliance Repair Your caller id phone number …" at bounding box center [556, 261] width 1112 height 522
paste input "855) 731-495"
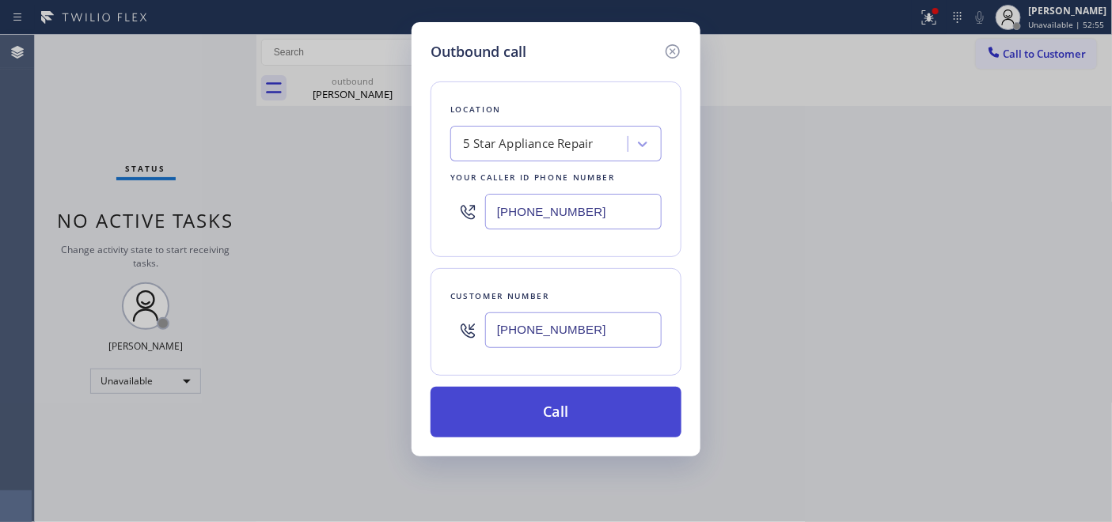
type input "[PHONE_NUMBER]"
click at [563, 401] on button "Call" at bounding box center [555, 412] width 251 height 51
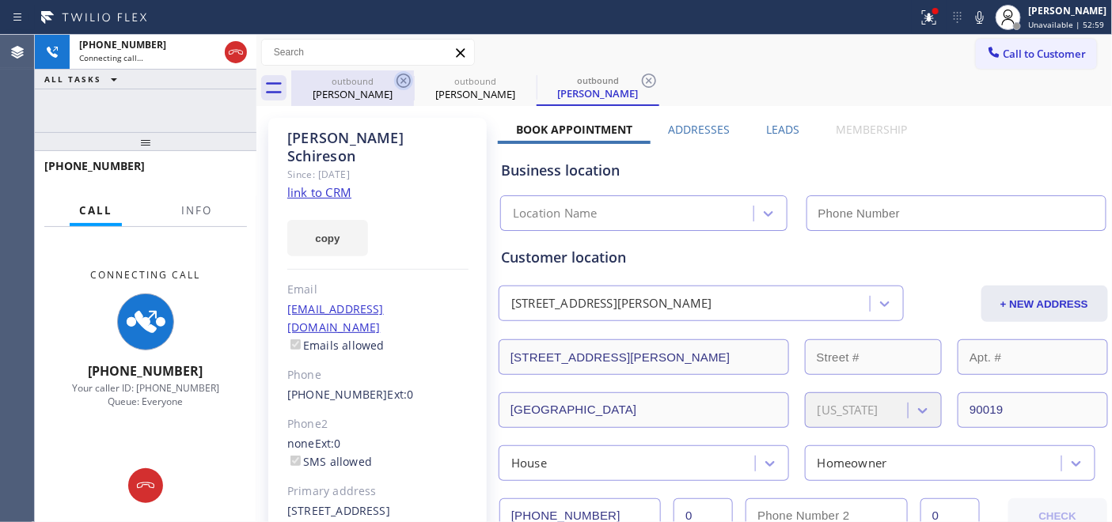
click at [401, 77] on icon at bounding box center [403, 80] width 19 height 19
type input "[PHONE_NUMBER]"
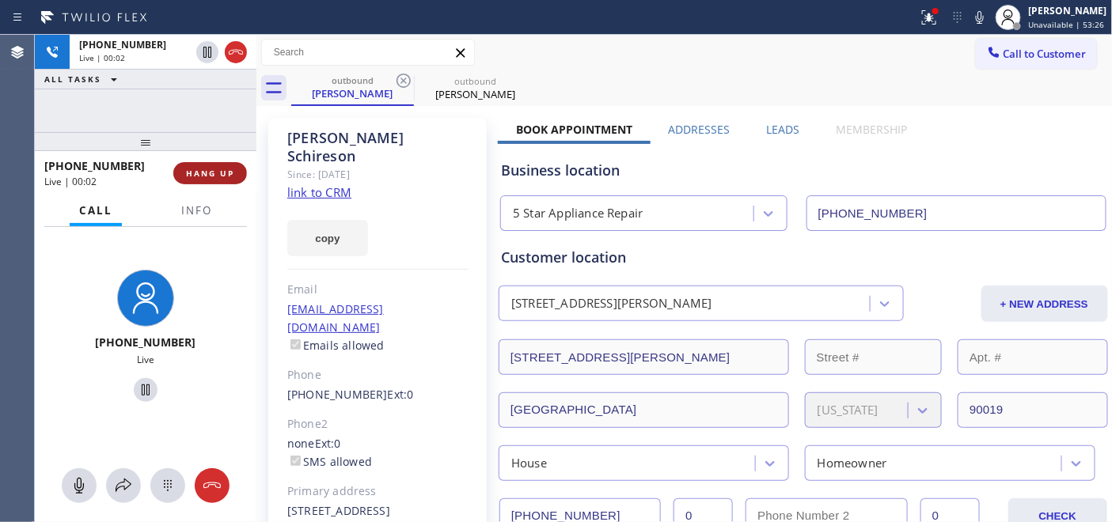
click at [231, 176] on span "HANG UP" at bounding box center [210, 173] width 48 height 11
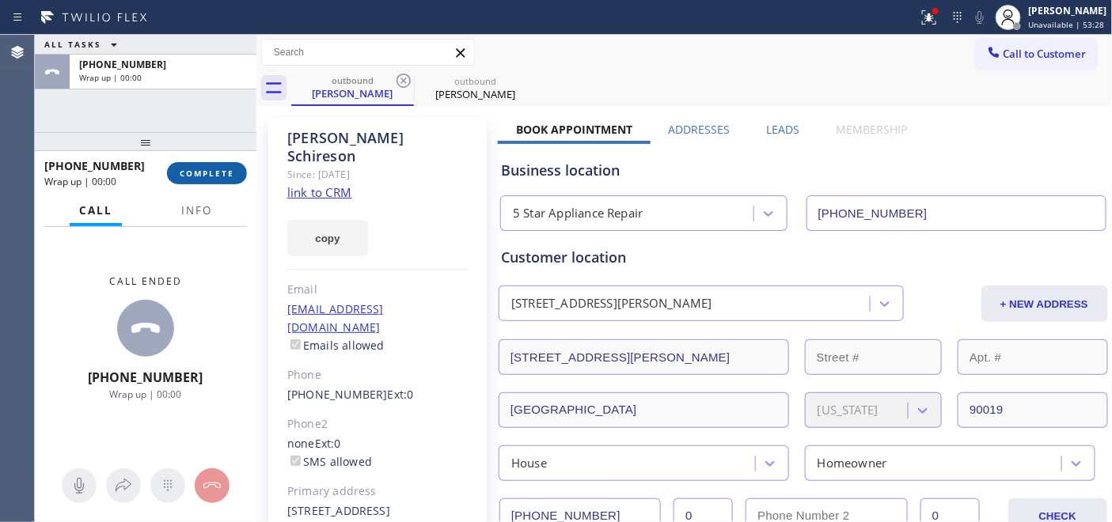
click at [231, 176] on span "COMPLETE" at bounding box center [207, 173] width 55 height 11
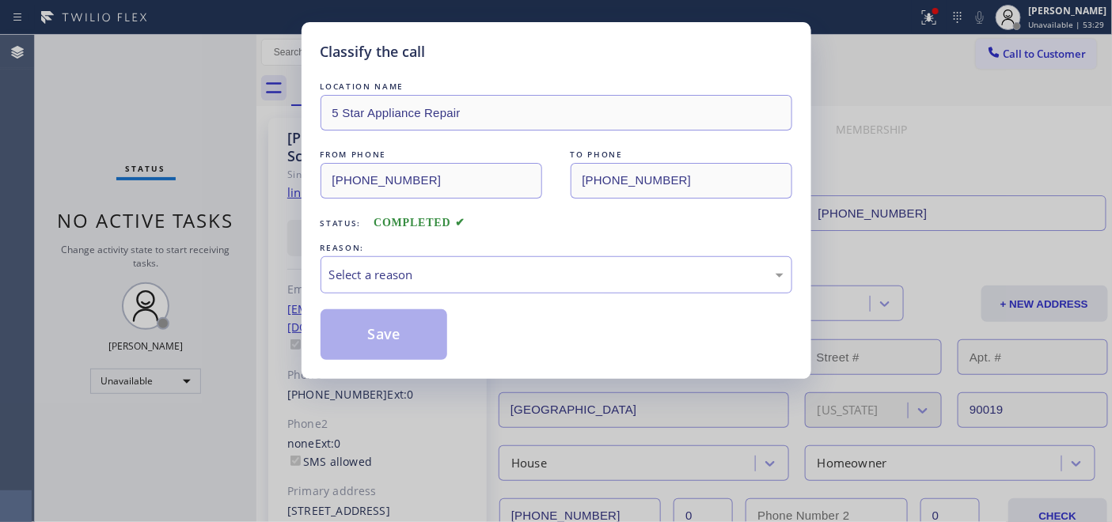
click at [441, 295] on div "LOCATION NAME 5 Star Appliance Repair FROM PHONE [PHONE_NUMBER] TO PHONE [PHONE…" at bounding box center [556, 219] width 472 height 282
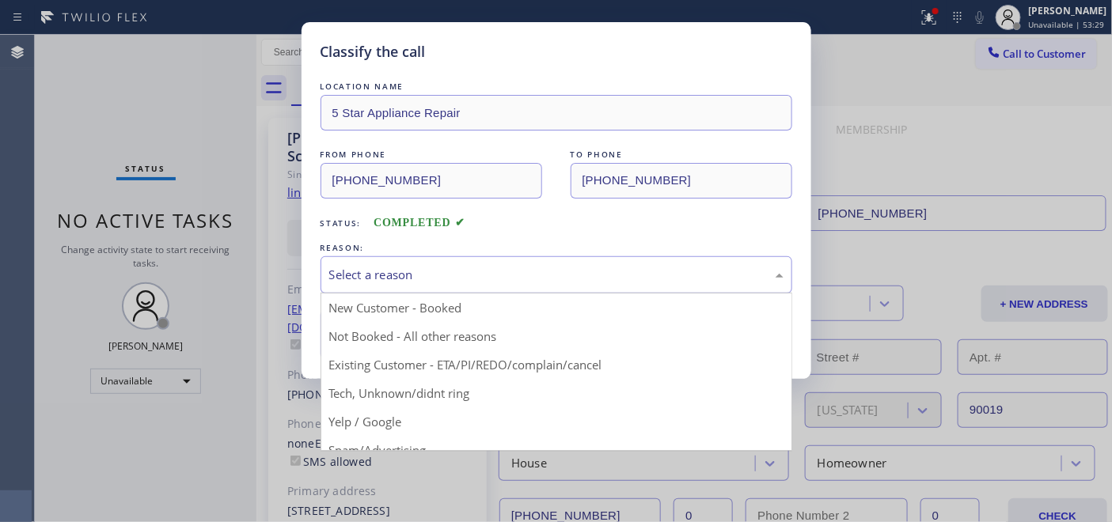
click at [426, 271] on div "Select a reason" at bounding box center [556, 275] width 454 height 18
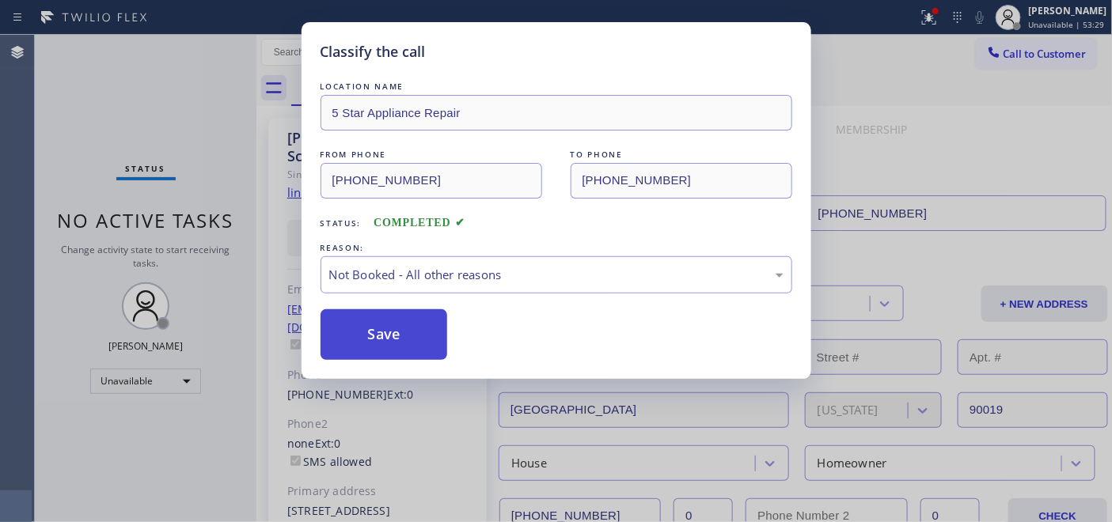
drag, startPoint x: 399, startPoint y: 342, endPoint x: 388, endPoint y: 335, distance: 12.8
click at [388, 335] on button "Save" at bounding box center [383, 334] width 127 height 51
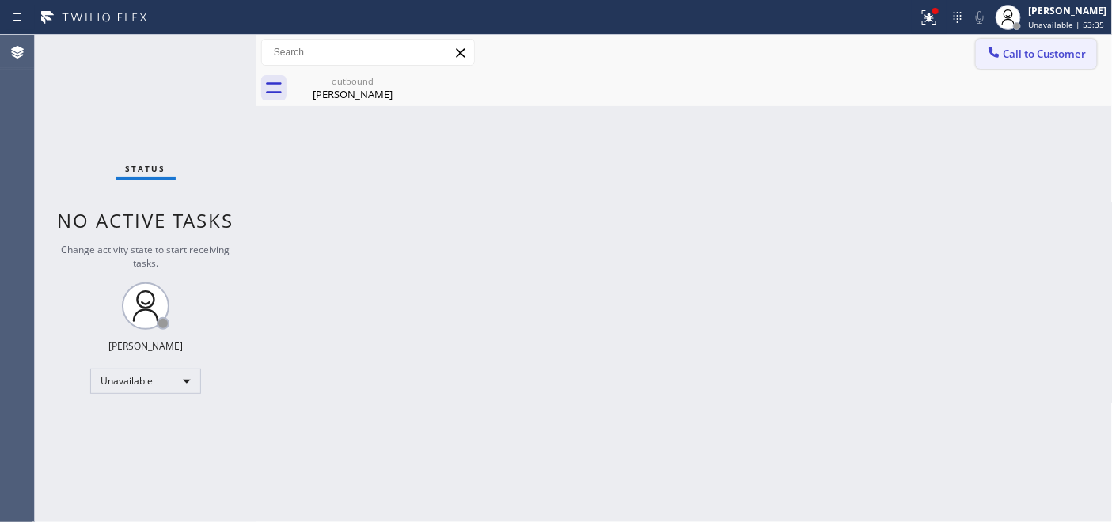
click at [1014, 54] on span "Call to Customer" at bounding box center [1044, 54] width 83 height 14
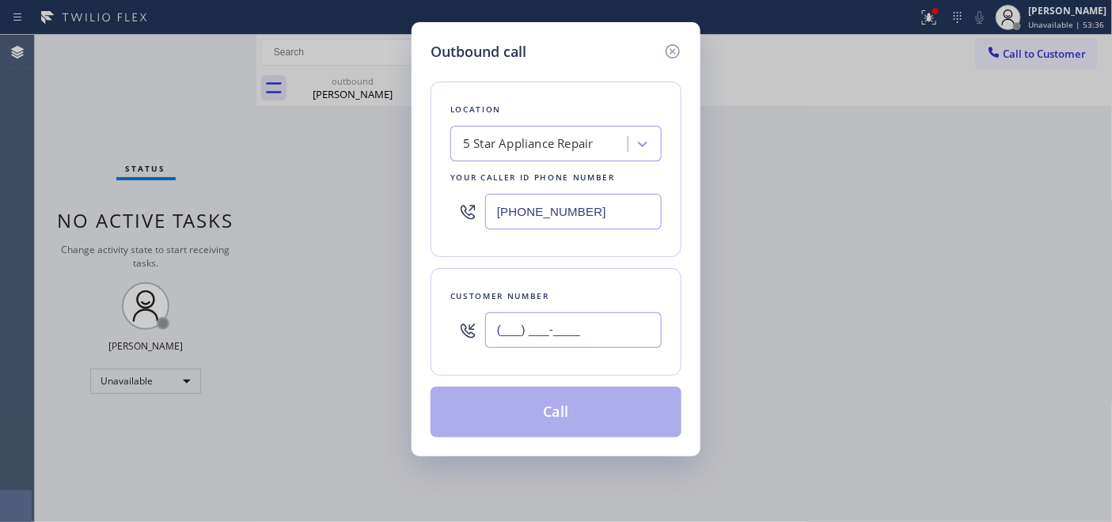
drag, startPoint x: 597, startPoint y: 338, endPoint x: 471, endPoint y: 367, distance: 129.1
click at [471, 367] on div "Customer number (___) ___-____" at bounding box center [555, 322] width 251 height 108
paste input "929) 334-1085"
type input "[PHONE_NUMBER]"
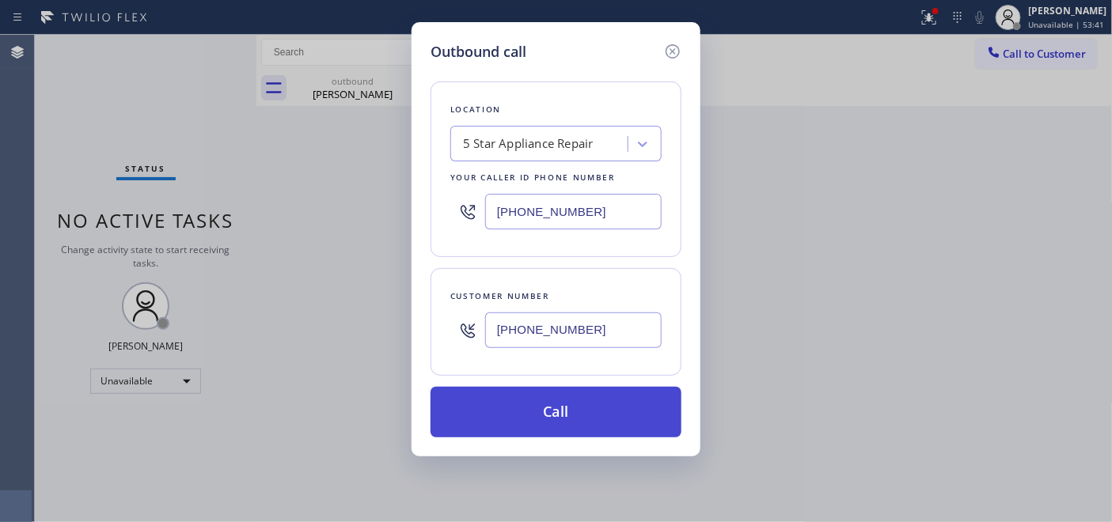
click at [612, 403] on button "Call" at bounding box center [555, 412] width 251 height 51
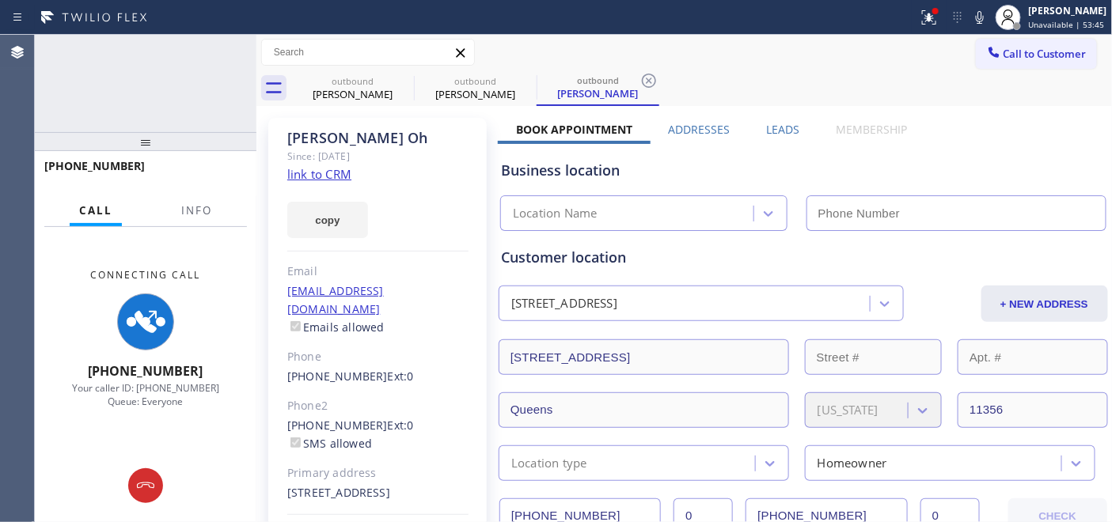
type input "[PHONE_NUMBER]"
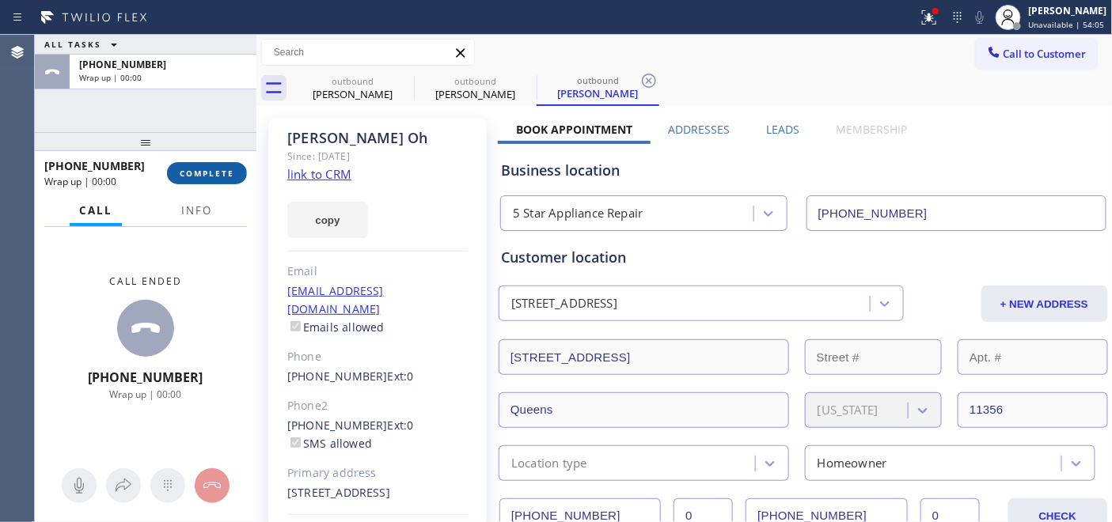
click at [185, 175] on span "COMPLETE" at bounding box center [207, 173] width 55 height 11
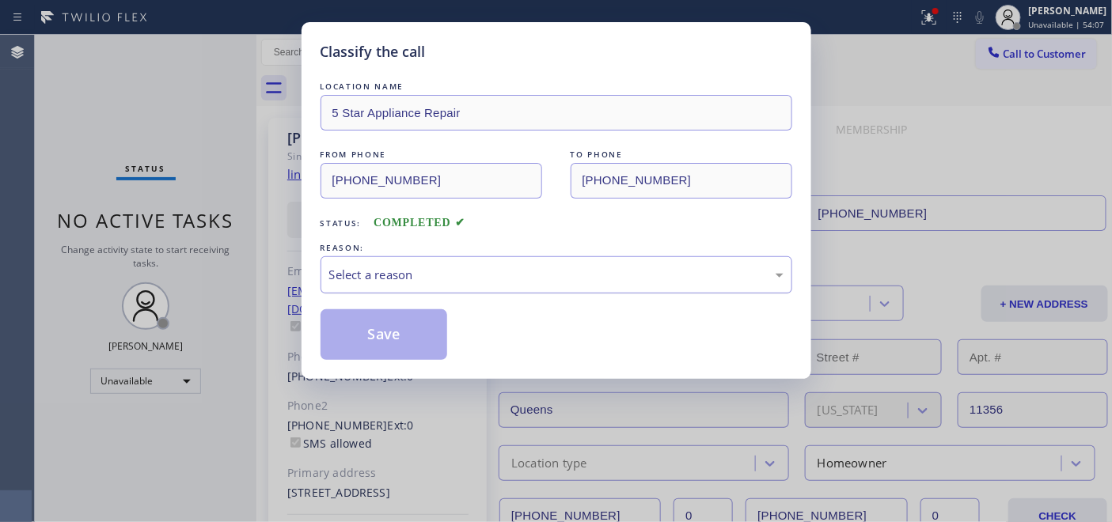
click at [538, 267] on div "Select a reason" at bounding box center [556, 275] width 454 height 18
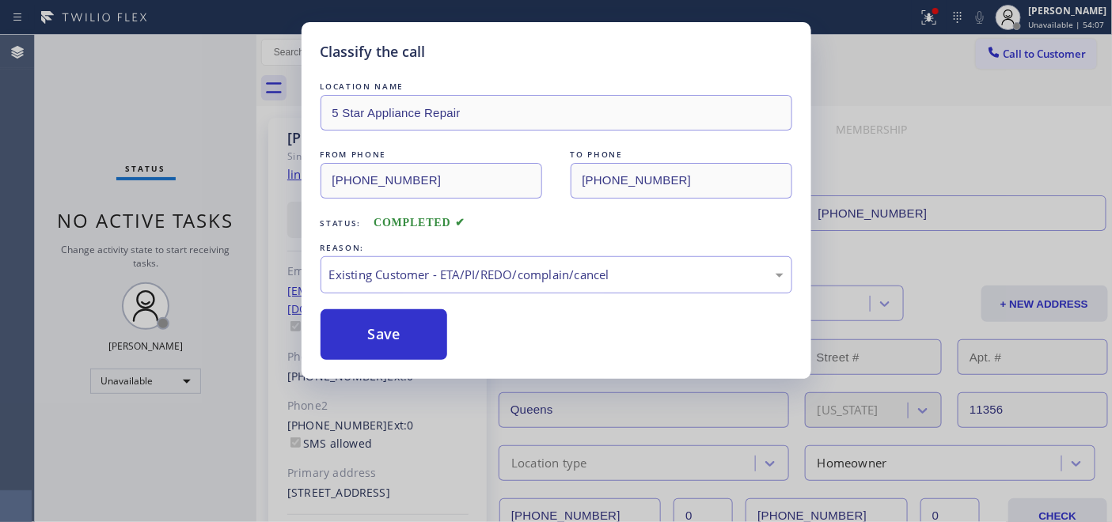
click at [455, 253] on div "REASON:" at bounding box center [556, 248] width 472 height 17
click at [460, 301] on div "LOCATION NAME 5 Star Appliance Repair FROM PHONE [PHONE_NUMBER] TO PHONE [PHONE…" at bounding box center [556, 219] width 472 height 282
click at [454, 269] on div "Existing Customer - ETA/PI/REDO/complain/cancel" at bounding box center [556, 275] width 454 height 18
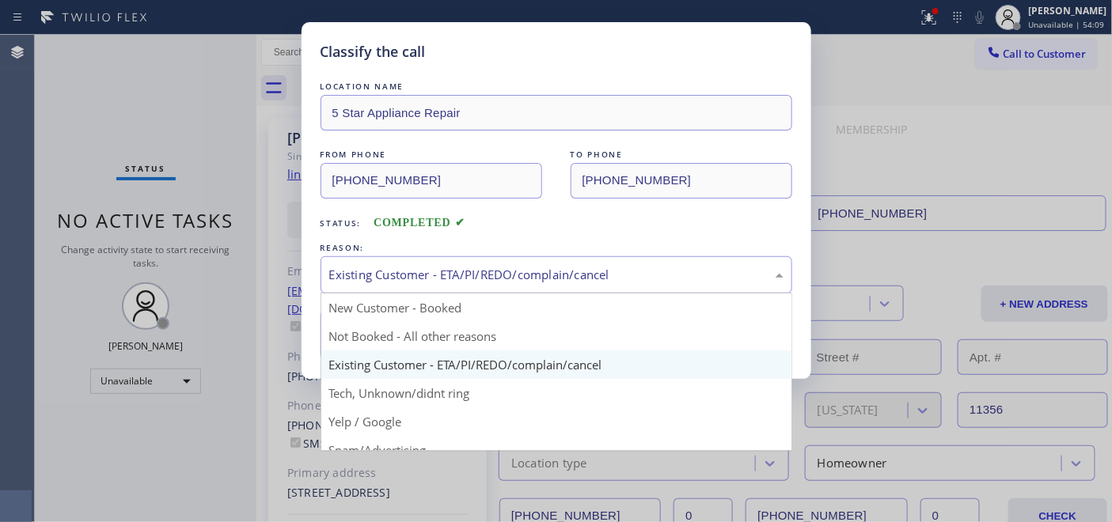
drag, startPoint x: 410, startPoint y: 347, endPoint x: 384, endPoint y: 329, distance: 30.7
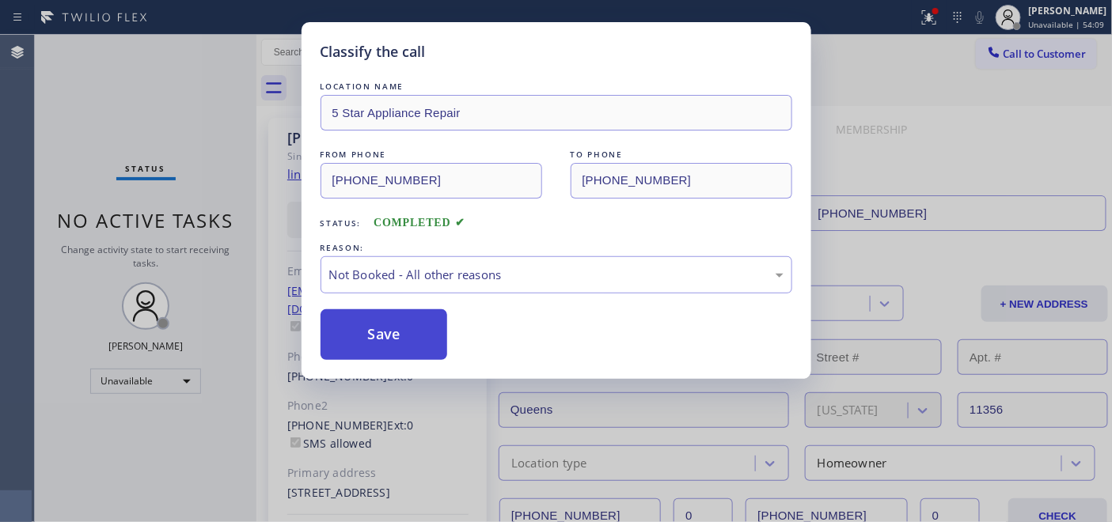
click at [384, 329] on button "Save" at bounding box center [383, 334] width 127 height 51
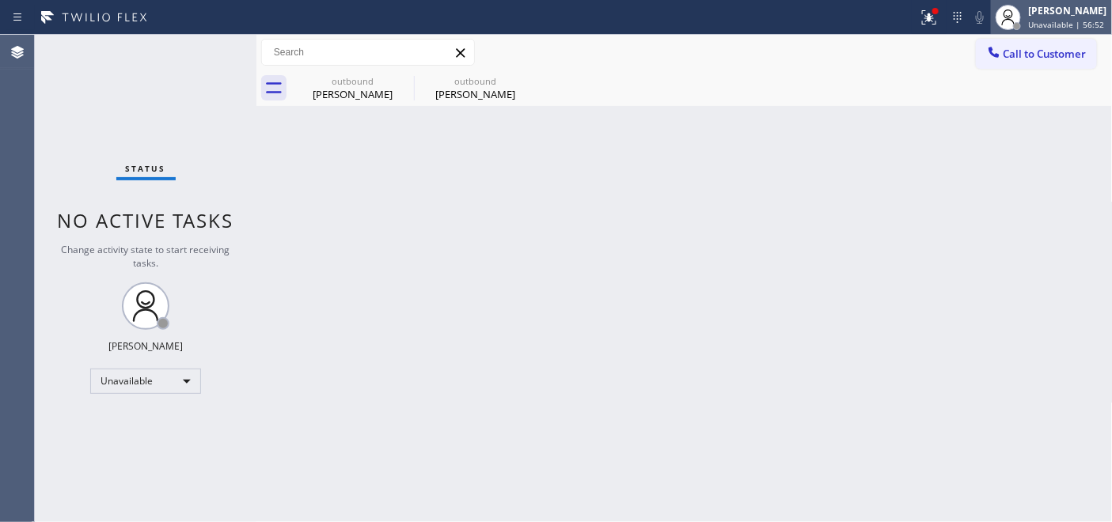
click at [1033, 22] on span "Unavailable | 56:52" at bounding box center [1066, 24] width 76 height 11
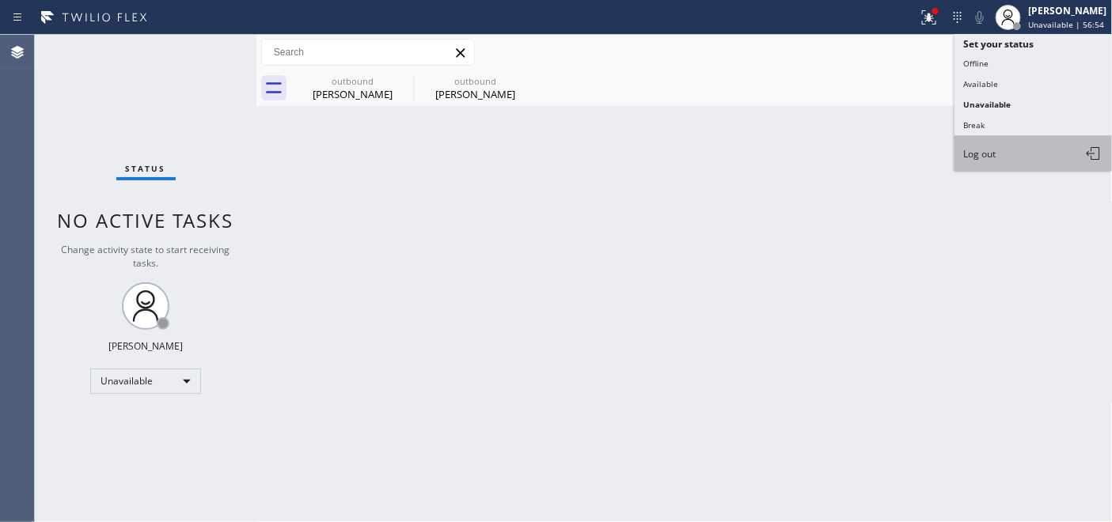
click at [1001, 156] on button "Log out" at bounding box center [1033, 153] width 158 height 35
